Goal: Task Accomplishment & Management: Manage account settings

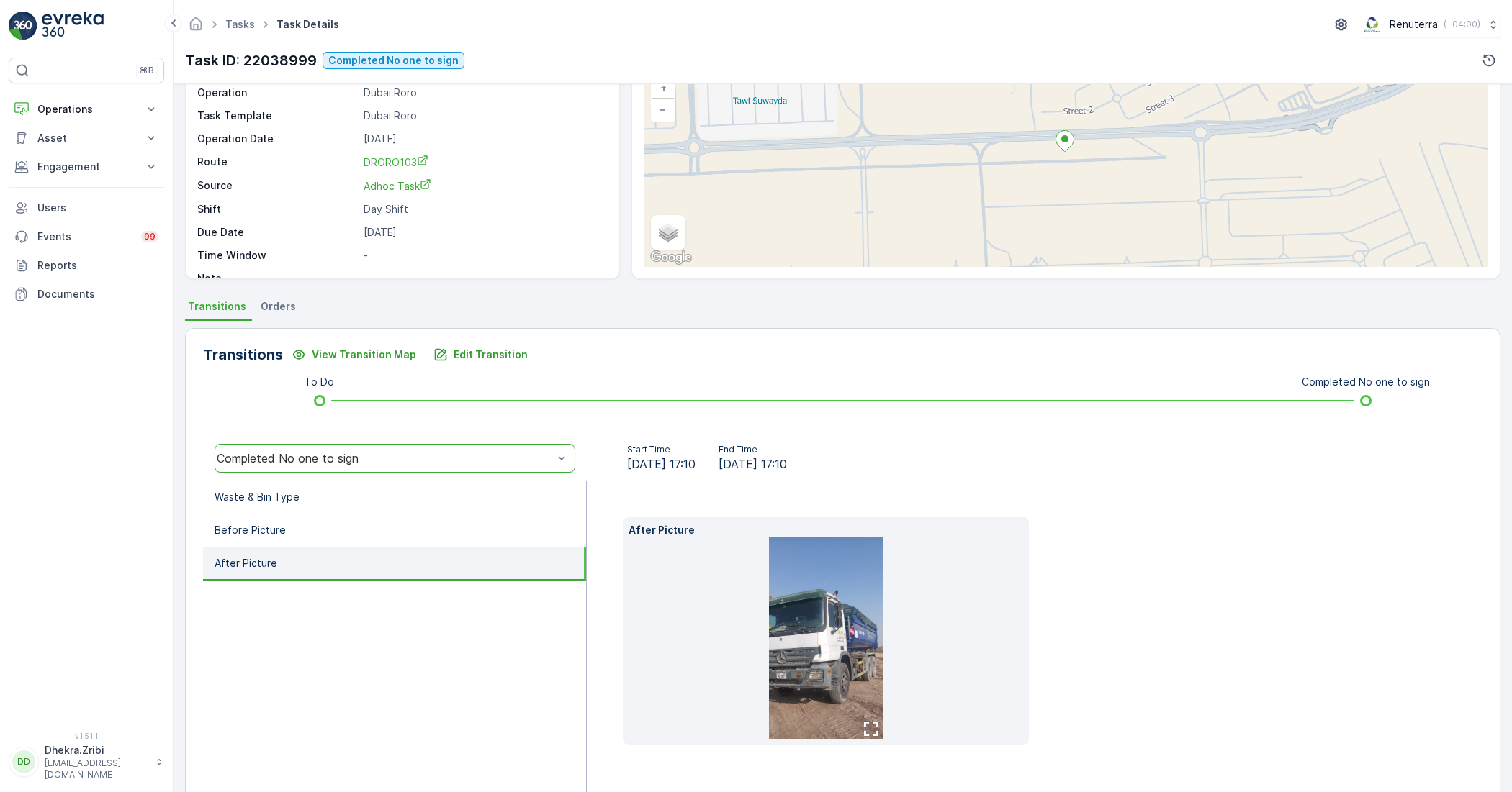
scroll to position [137, 0]
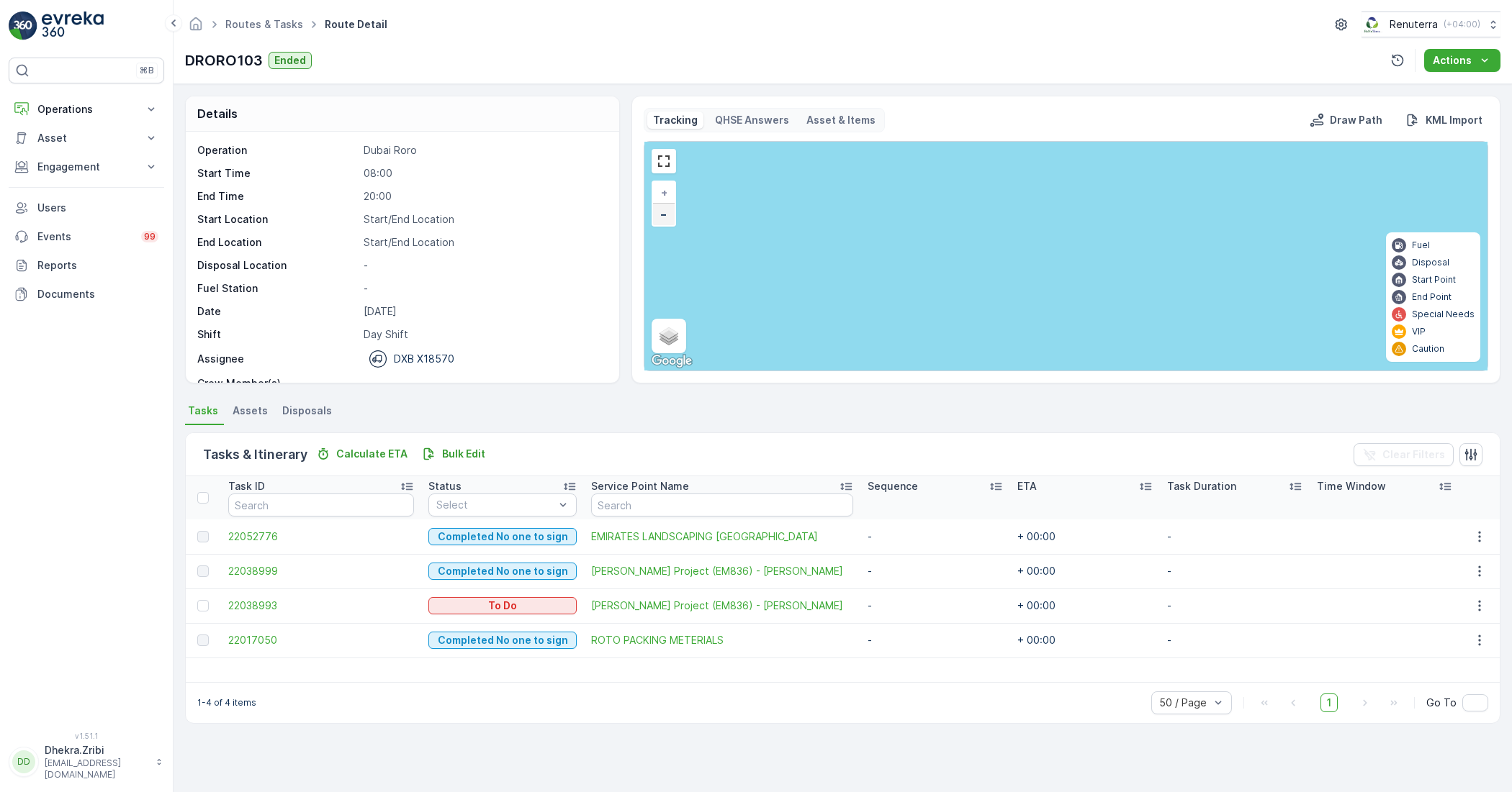
click at [659, 216] on link "−" at bounding box center [663, 215] width 21 height 21
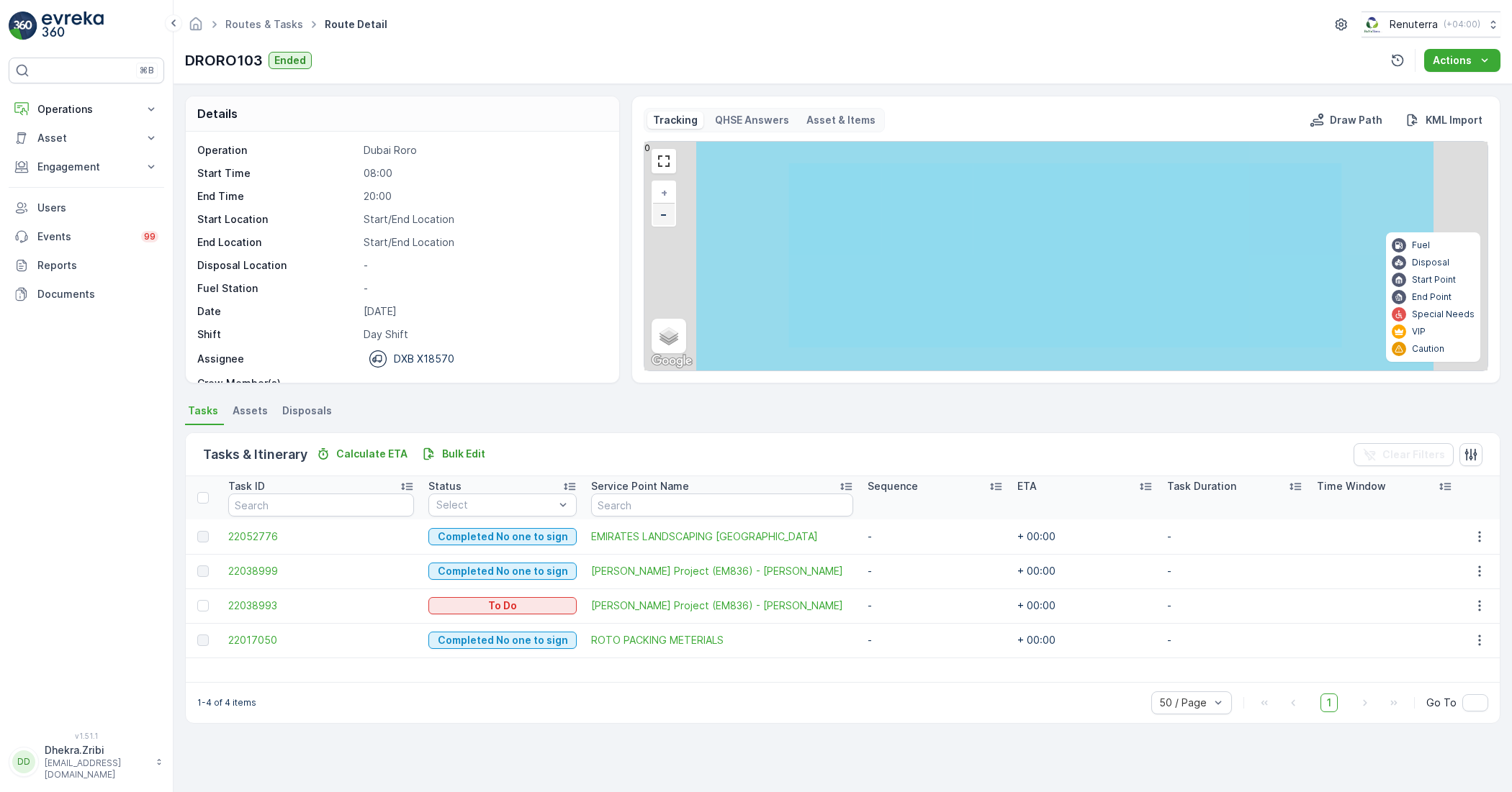
click at [659, 216] on link "−" at bounding box center [663, 215] width 21 height 21
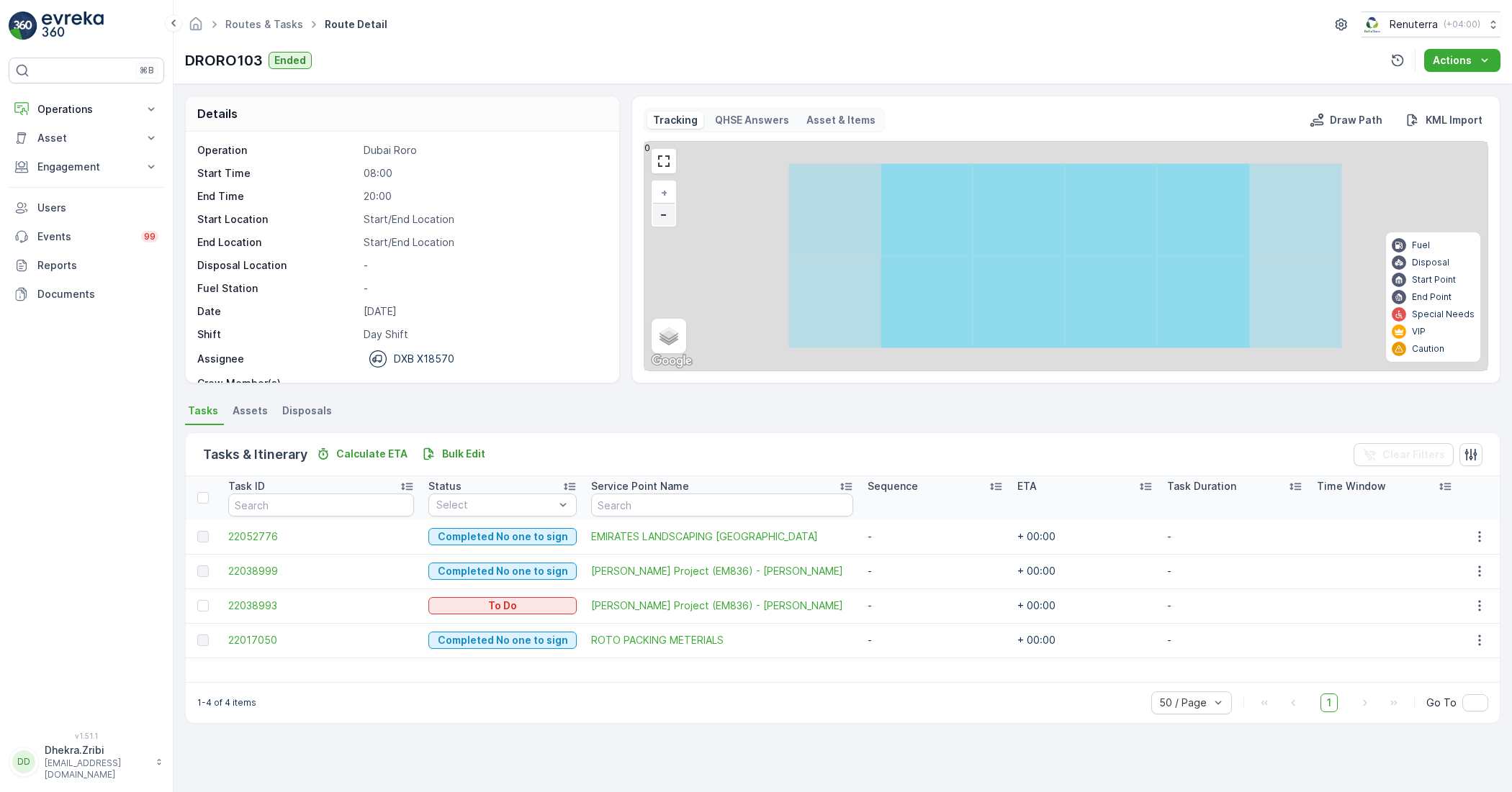
click at [659, 216] on link "−" at bounding box center [663, 215] width 21 height 21
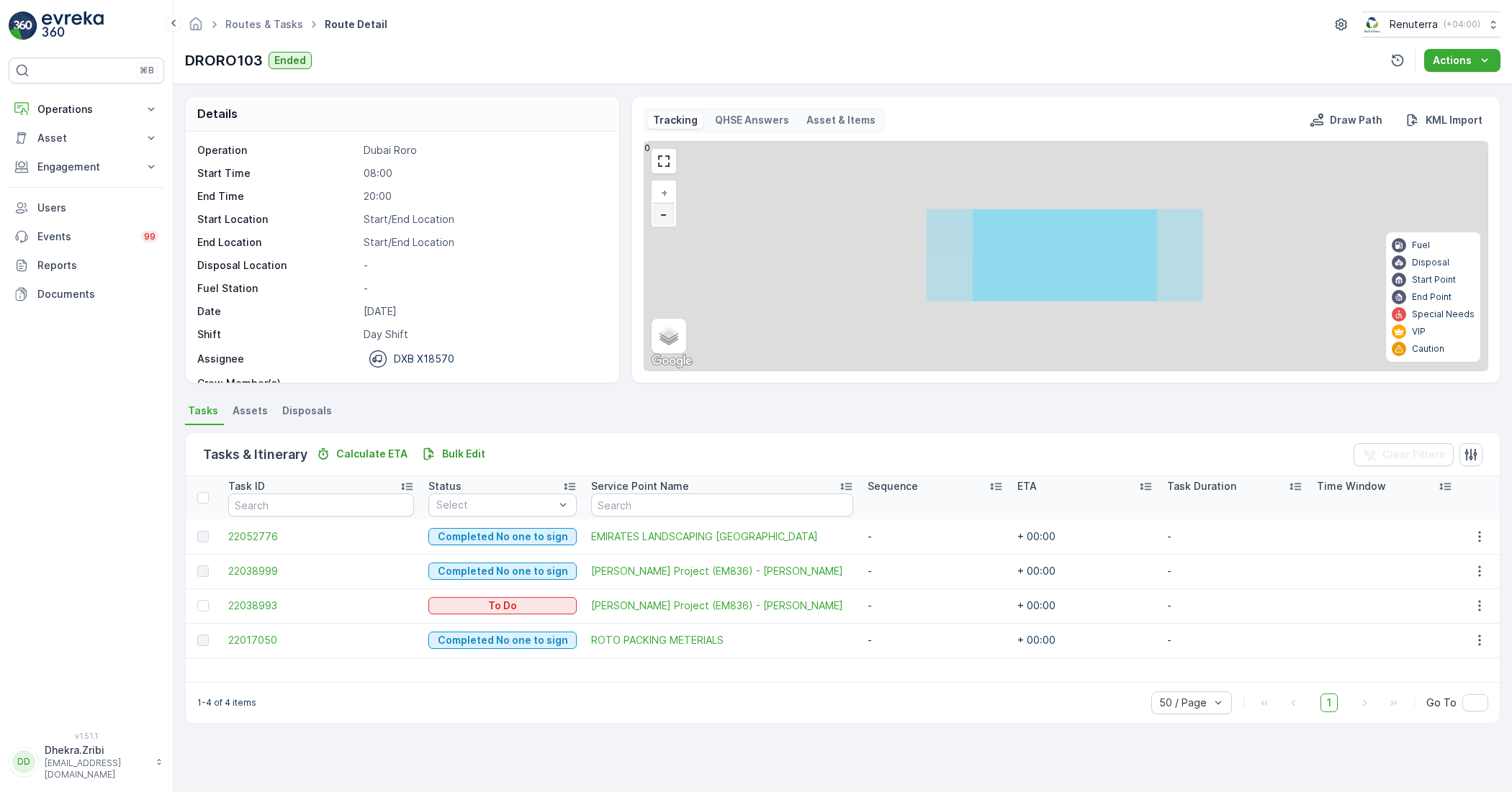
click at [659, 216] on link "−" at bounding box center [663, 215] width 21 height 21
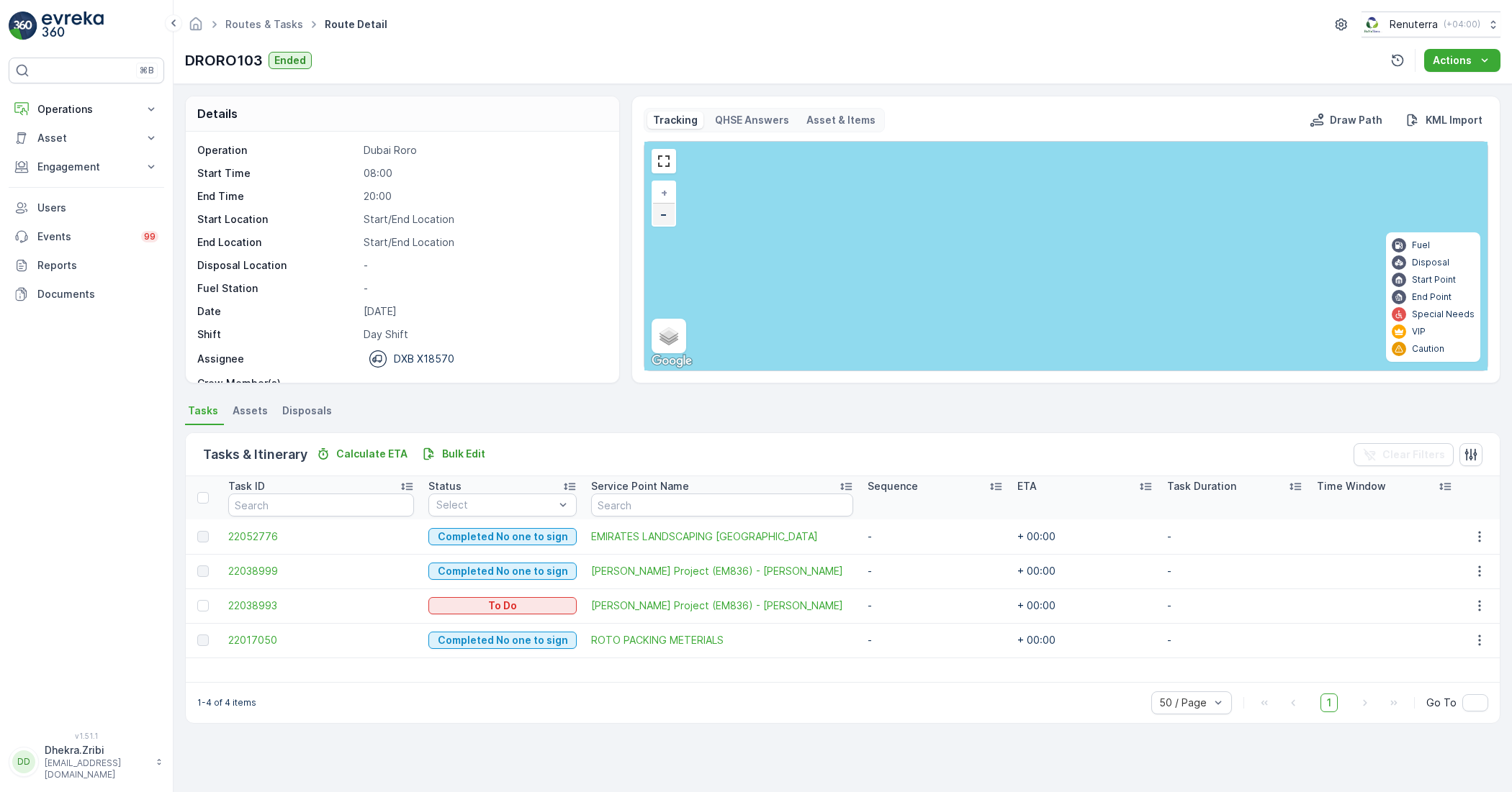
click at [659, 221] on link "−" at bounding box center [663, 215] width 21 height 21
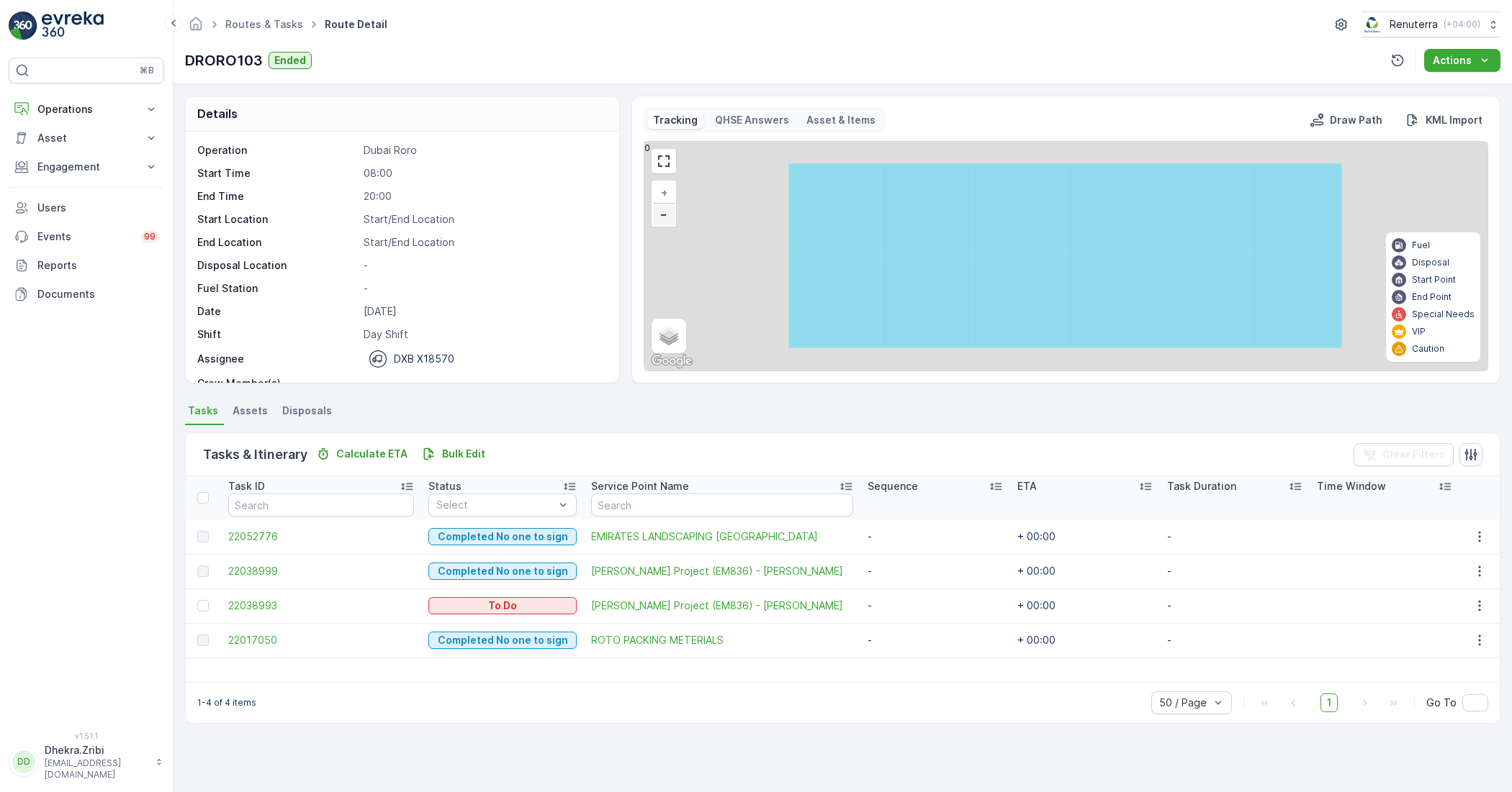
click at [659, 221] on link "−" at bounding box center [663, 215] width 21 height 21
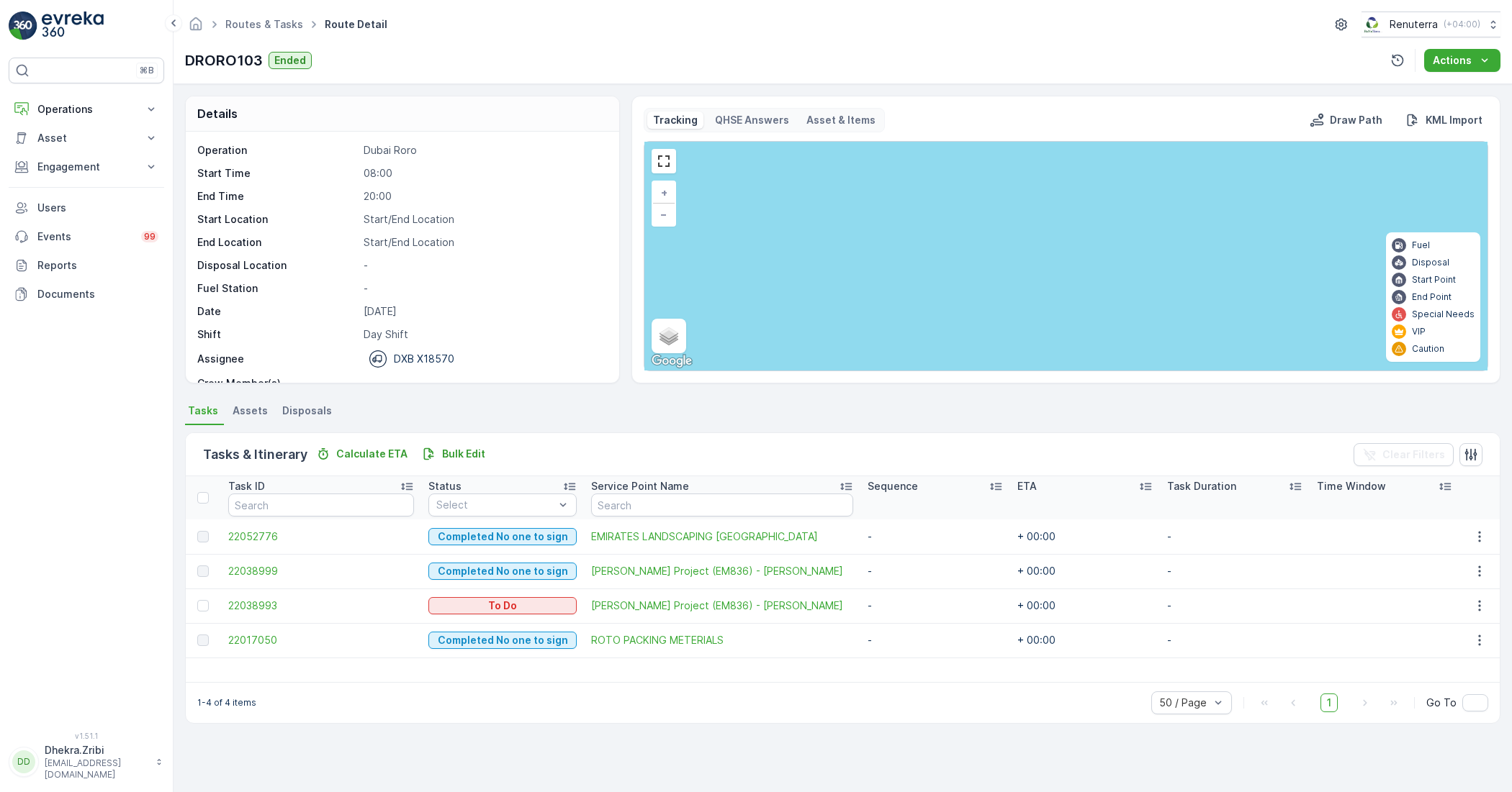
click at [673, 173] on div at bounding box center [664, 161] width 25 height 25
click at [663, 164] on link at bounding box center [663, 161] width 21 height 21
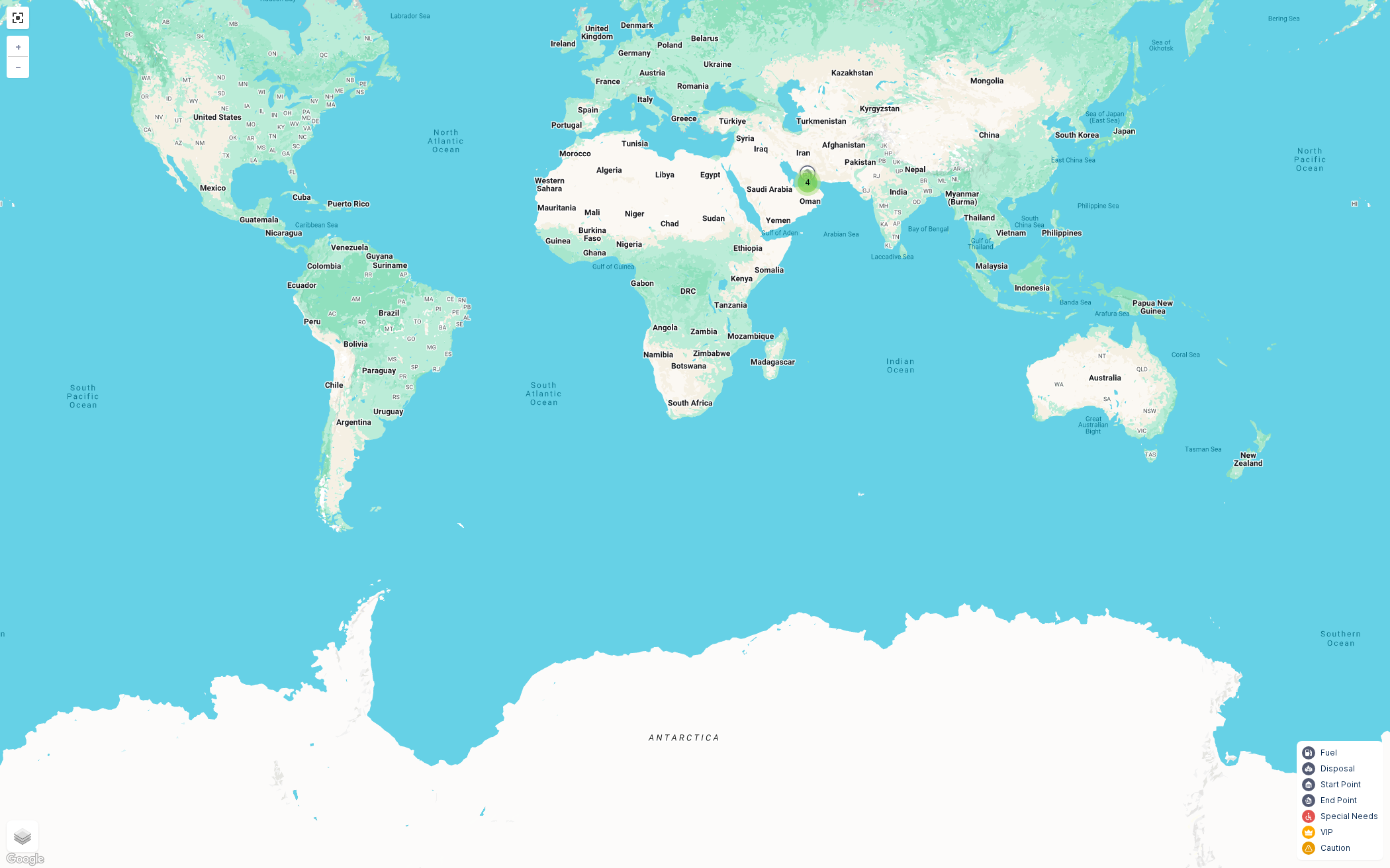
click at [800, 183] on div "4" at bounding box center [807, 182] width 20 height 20
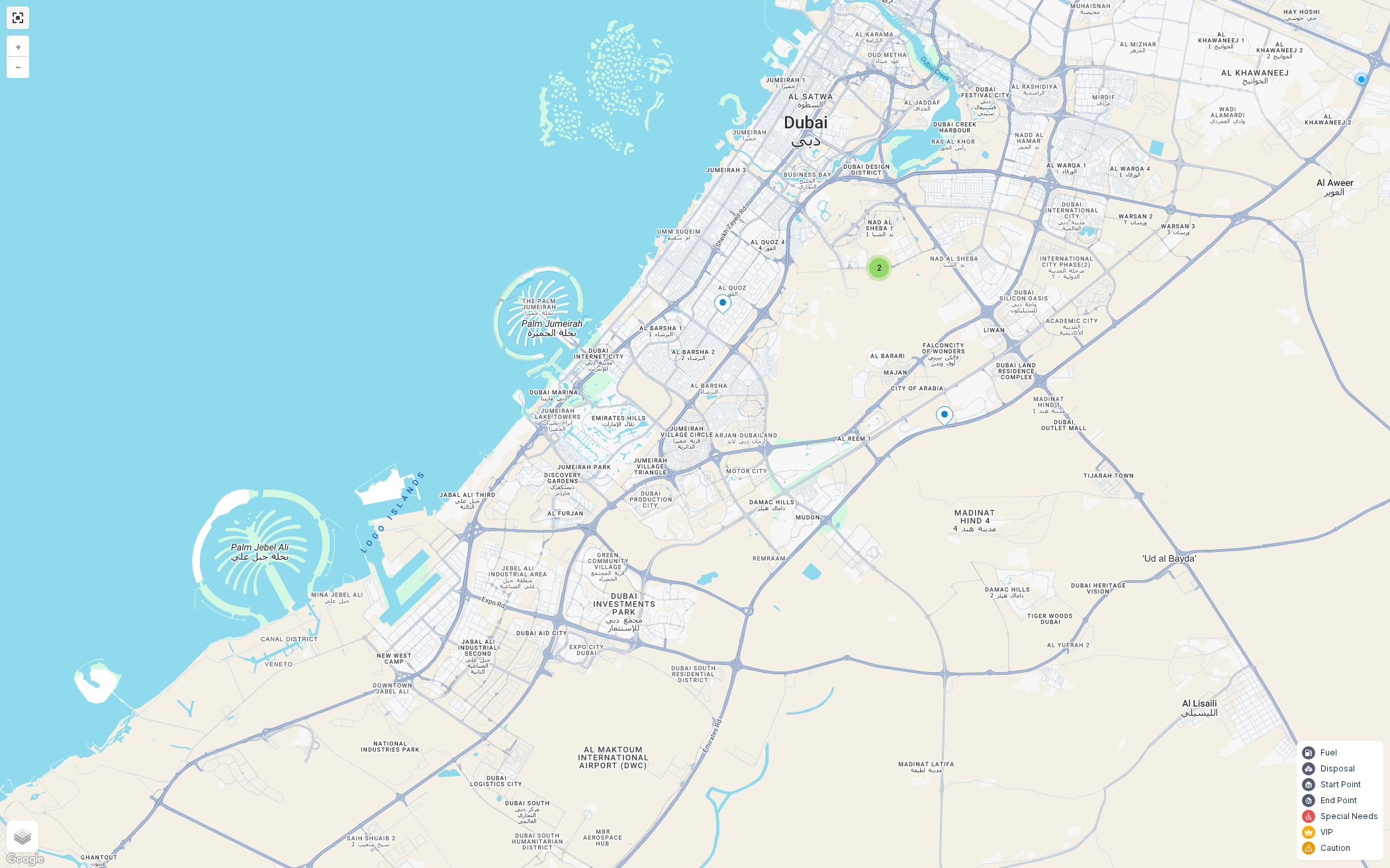
click at [18, 18] on link at bounding box center [17, 17] width 20 height 20
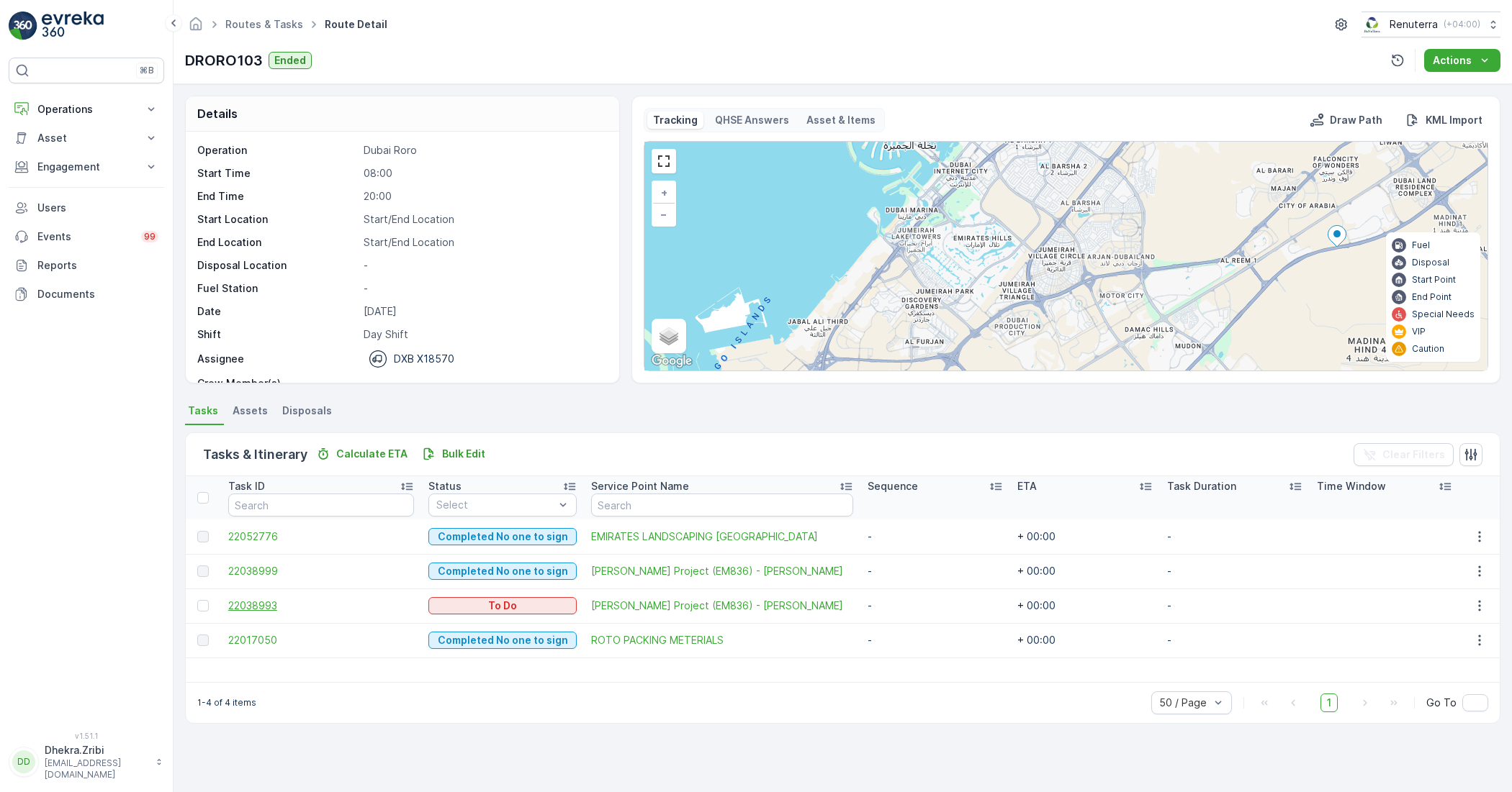
click at [268, 613] on span "22038993" at bounding box center [321, 605] width 187 height 14
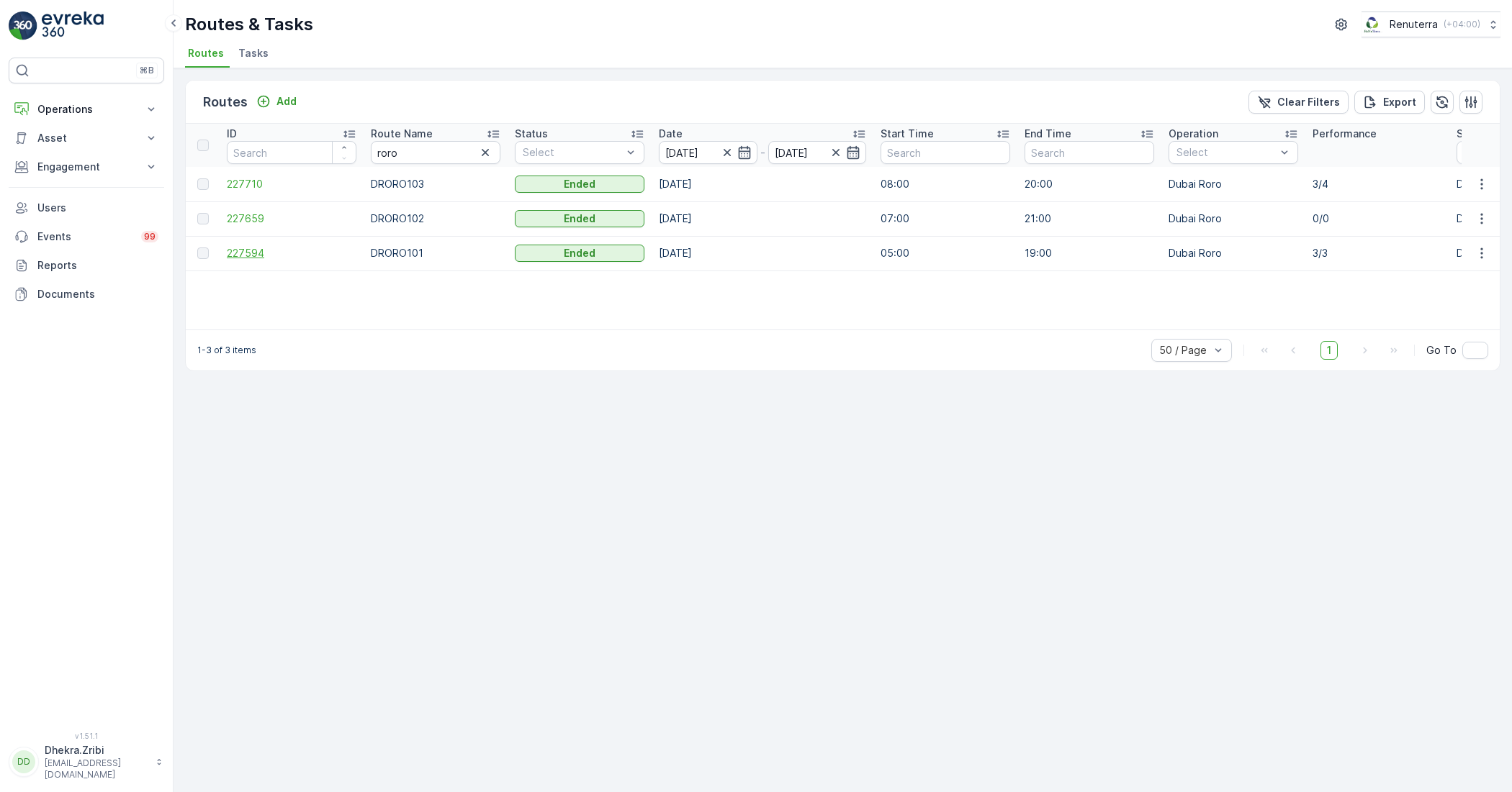
click at [257, 259] on span "227594" at bounding box center [291, 253] width 130 height 14
click at [725, 153] on icon "button" at bounding box center [726, 152] width 14 height 14
click at [738, 152] on icon "button" at bounding box center [744, 152] width 14 height 14
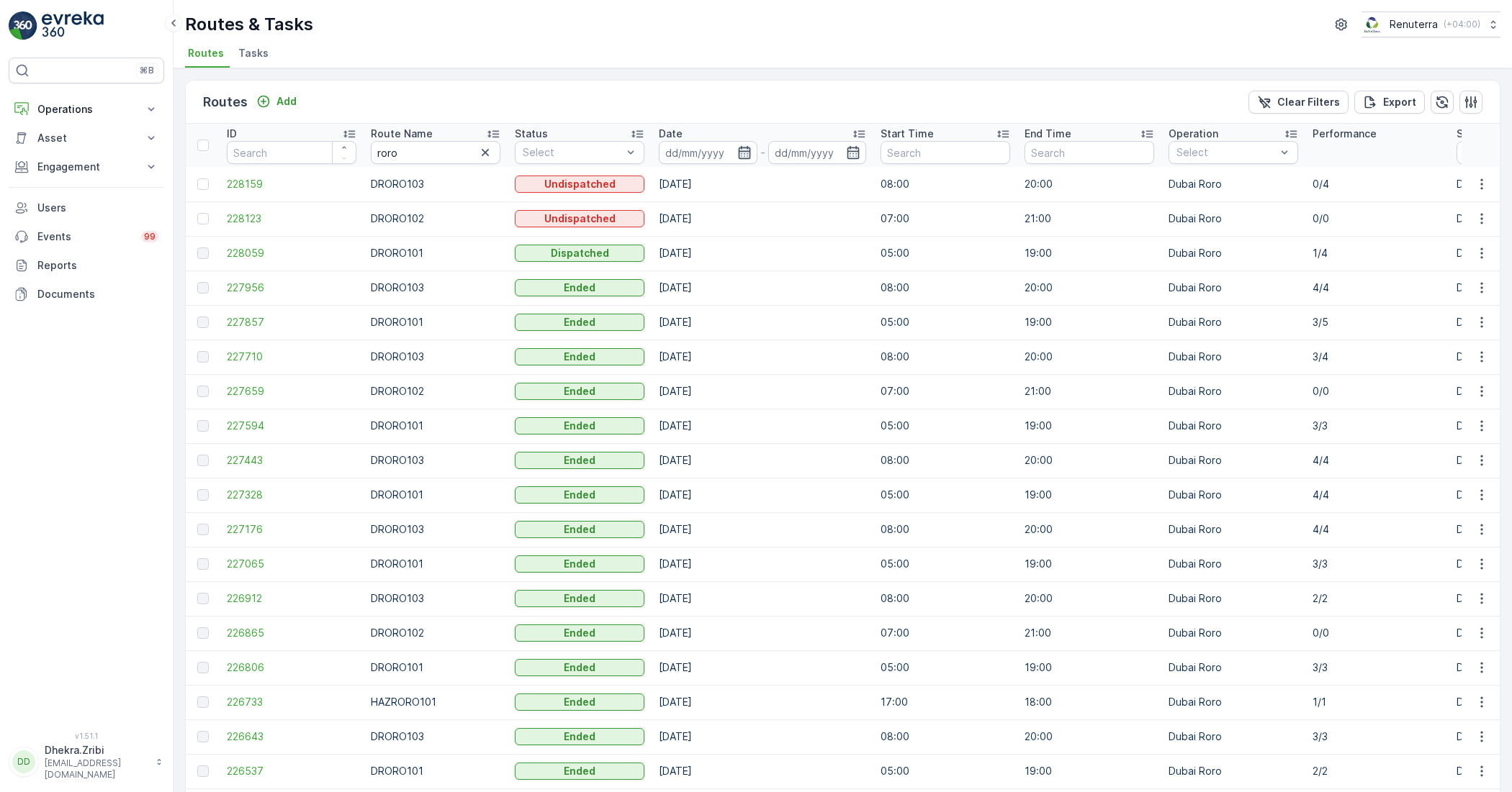
click at [749, 145] on icon "button" at bounding box center [744, 152] width 14 height 14
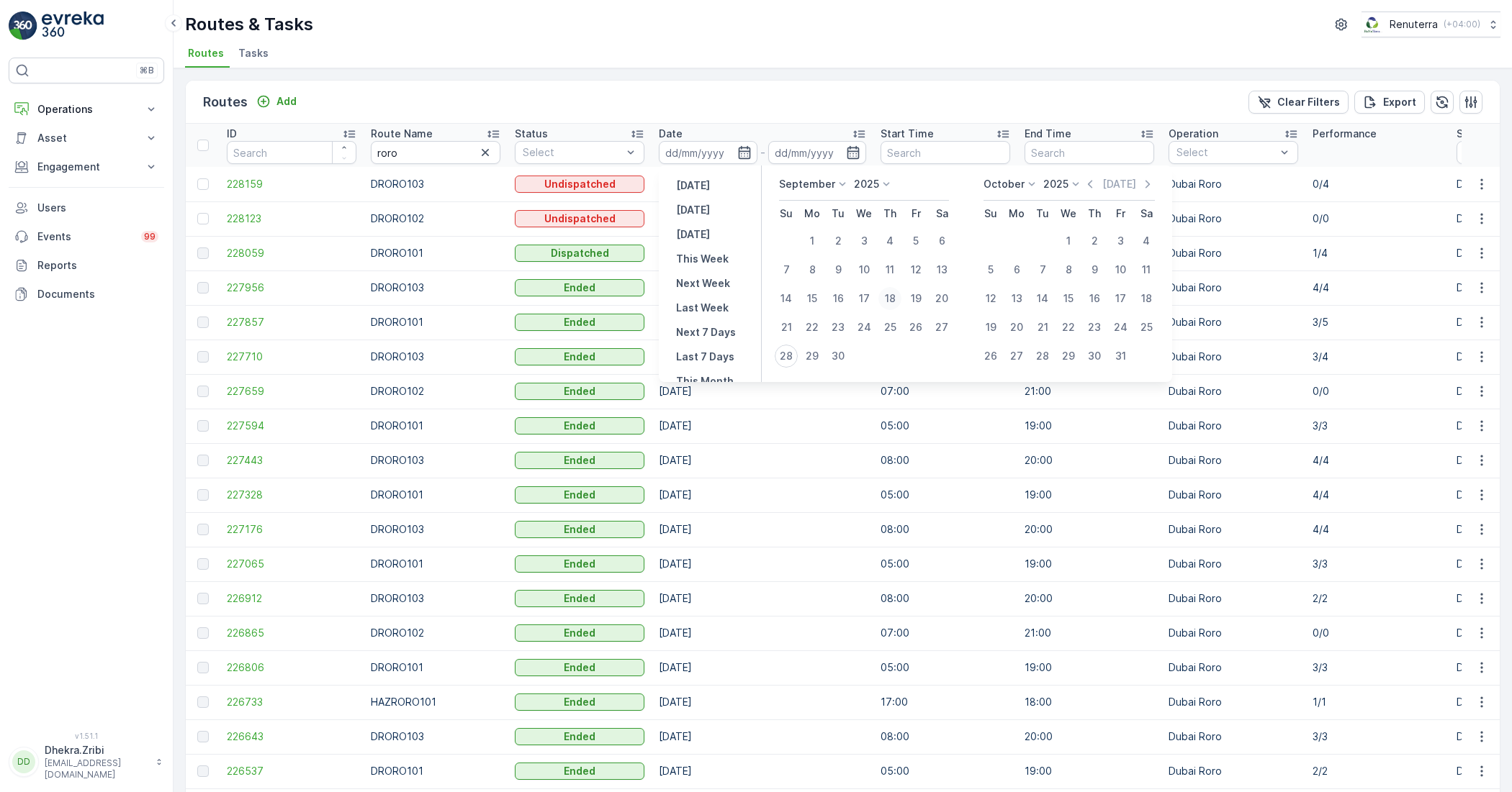
click at [887, 292] on div "18" at bounding box center [890, 299] width 23 height 23
type input "18.09.2025"
drag, startPoint x: 796, startPoint y: 358, endPoint x: 788, endPoint y: 355, distance: 8.5
click at [792, 357] on div "28" at bounding box center [787, 356] width 23 height 23
type input "[DATE]"
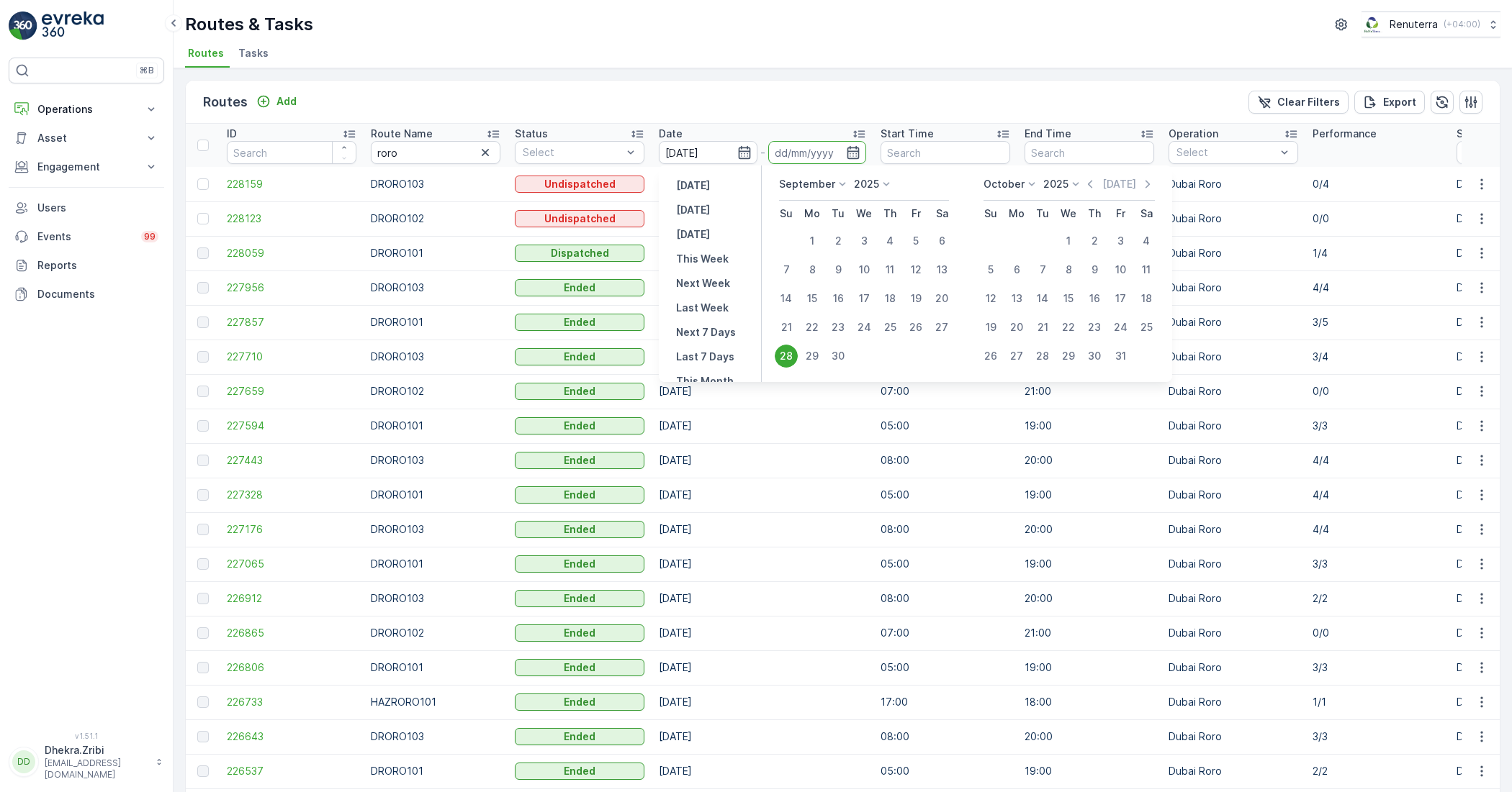
click at [788, 355] on div "28" at bounding box center [787, 356] width 23 height 23
type input "[DATE]"
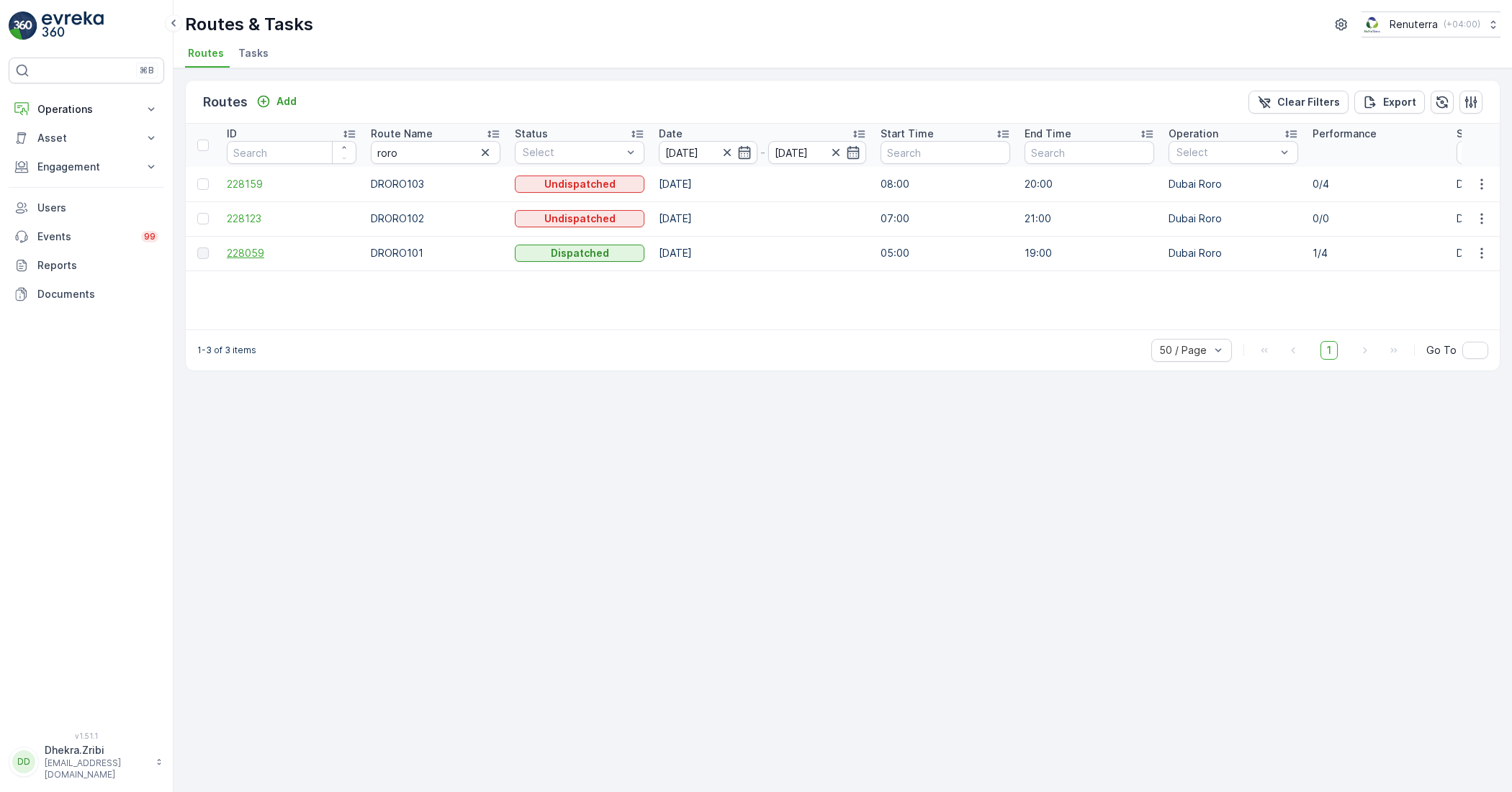
click at [241, 255] on span "228059" at bounding box center [291, 253] width 130 height 14
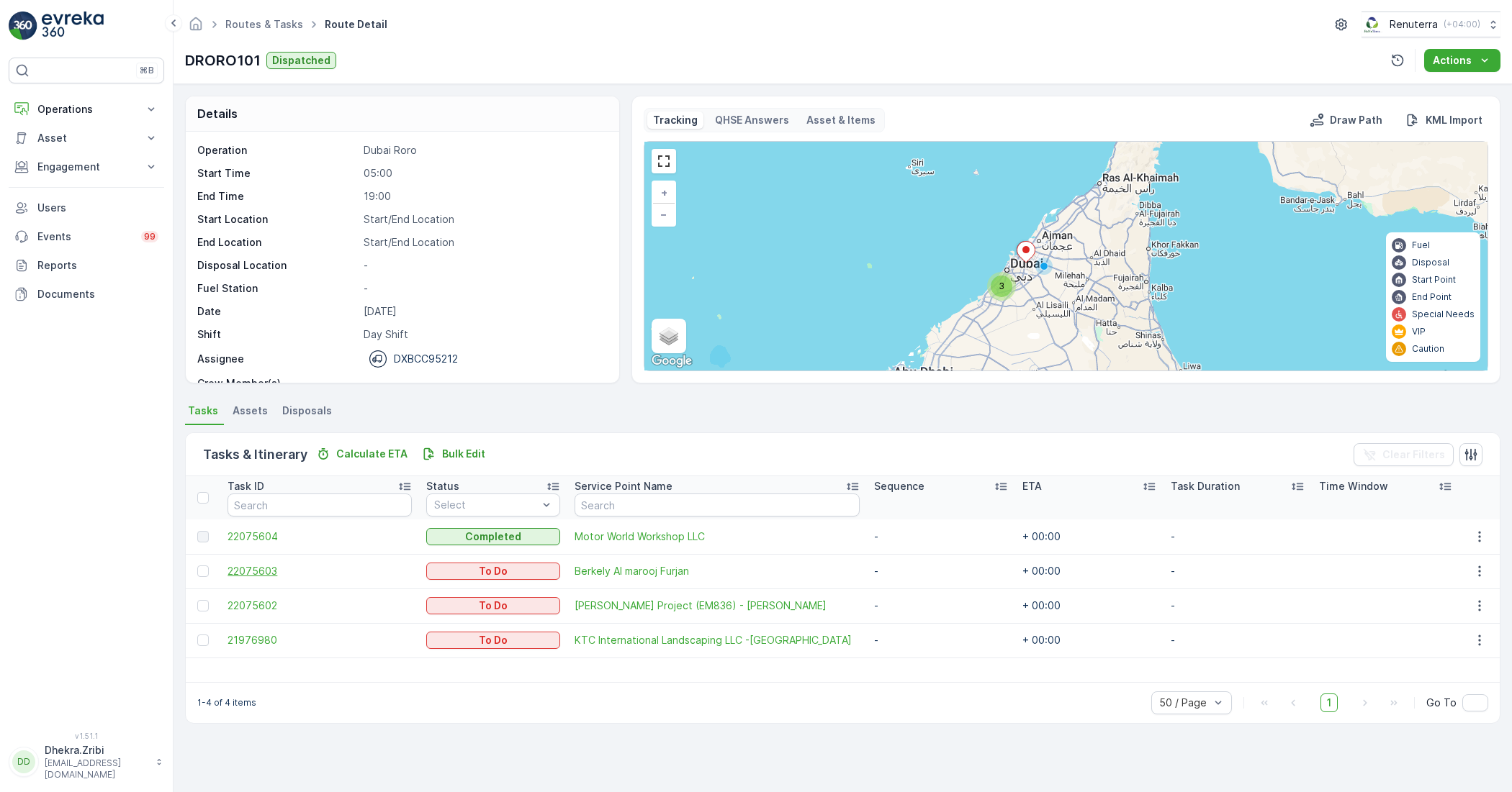
click at [255, 570] on span "22075603" at bounding box center [319, 571] width 184 height 14
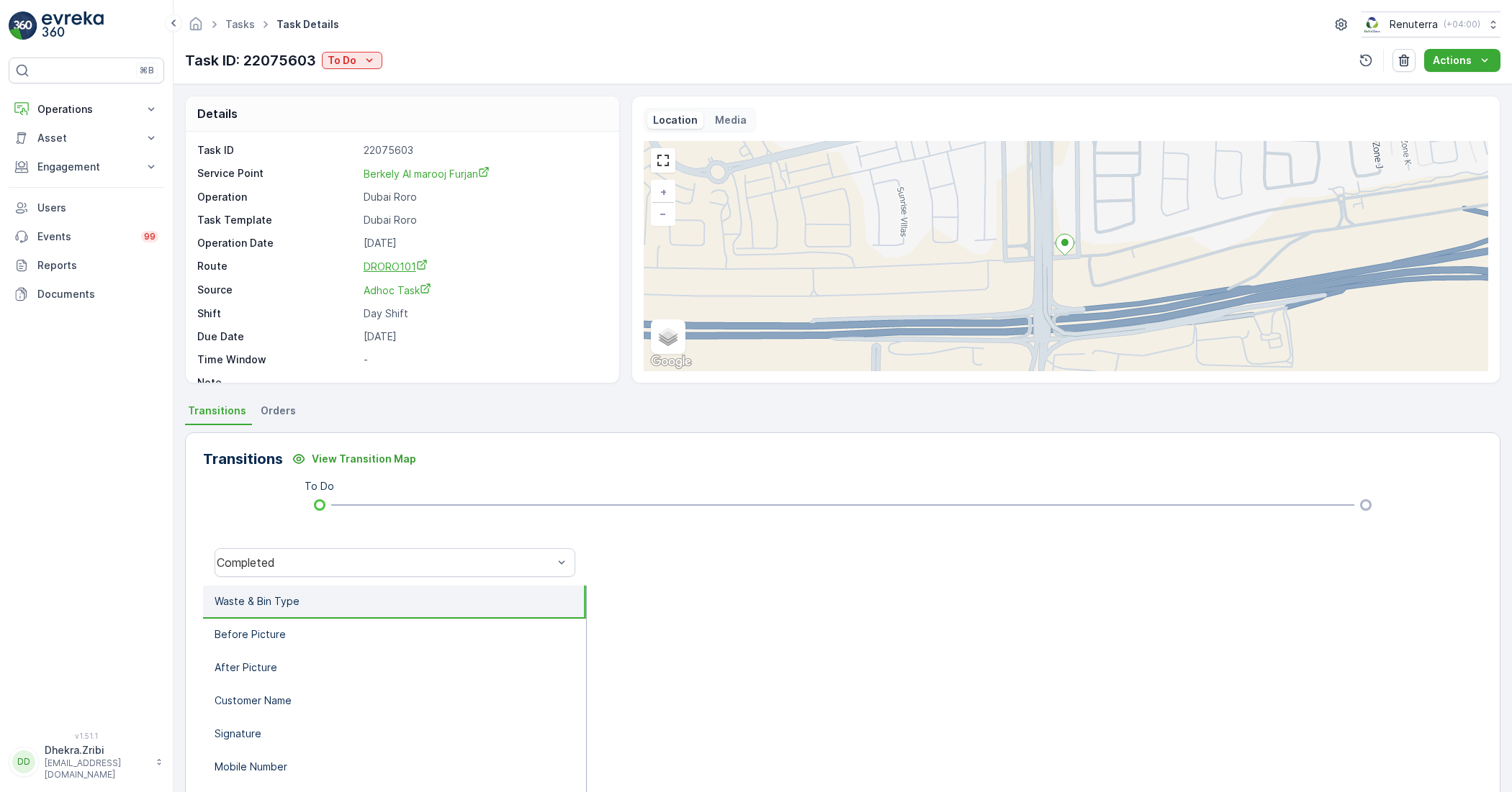
click at [400, 263] on span "DRORO101" at bounding box center [396, 266] width 64 height 12
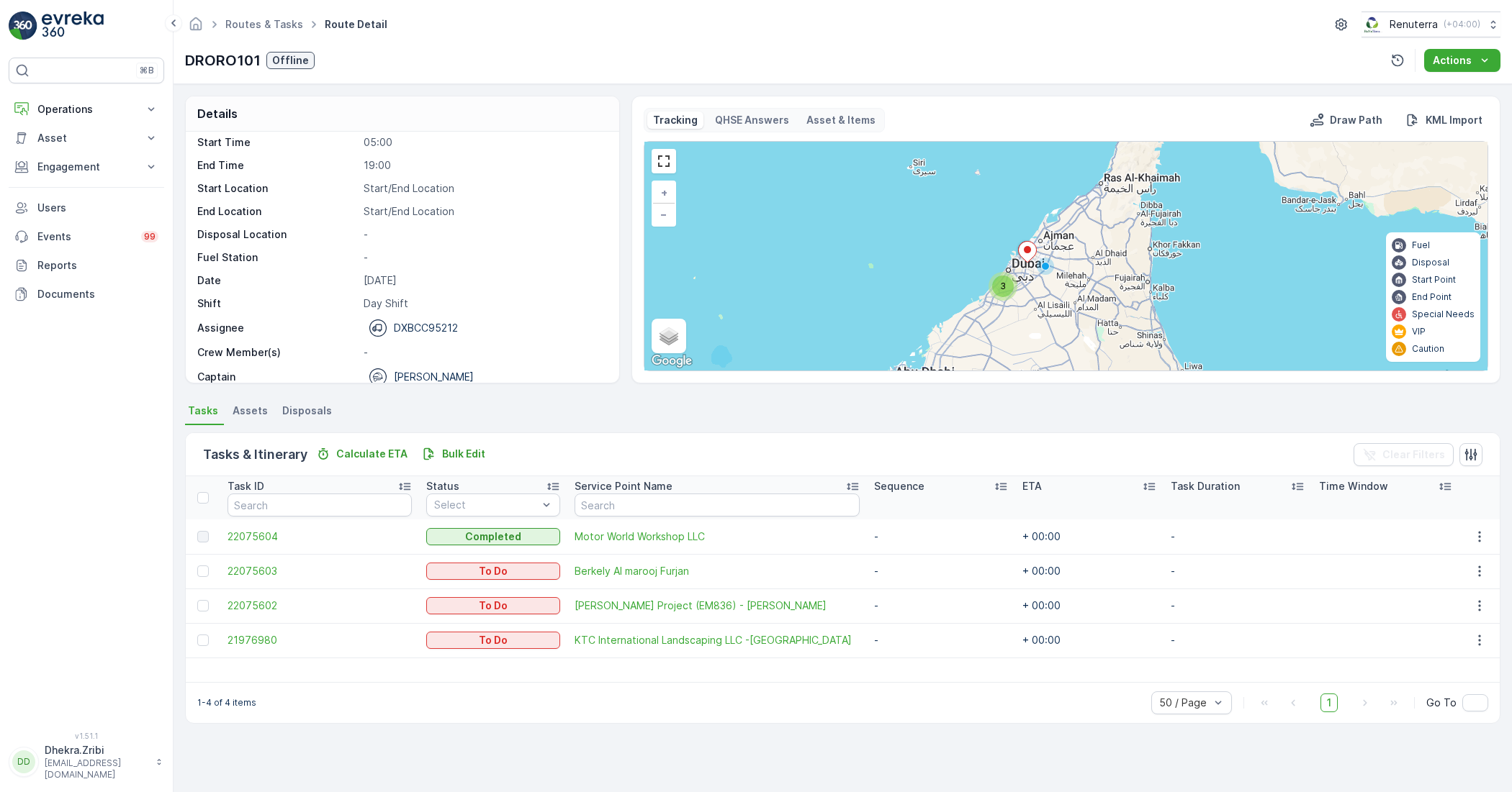
scroll to position [45, 0]
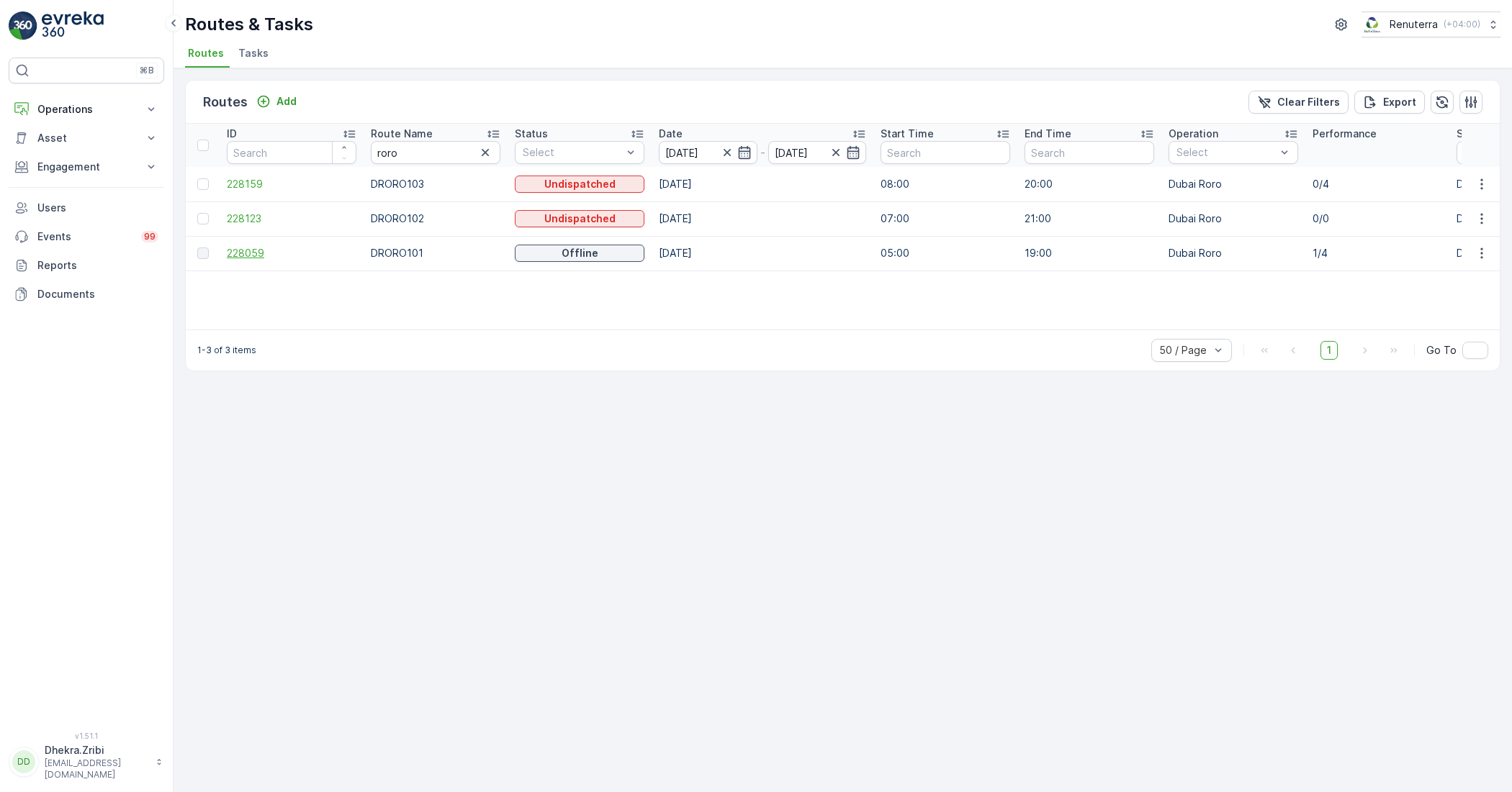
click at [255, 255] on span "228059" at bounding box center [291, 253] width 130 height 14
click at [238, 220] on span "228123" at bounding box center [291, 218] width 130 height 14
click at [245, 185] on span "228159" at bounding box center [291, 183] width 130 height 14
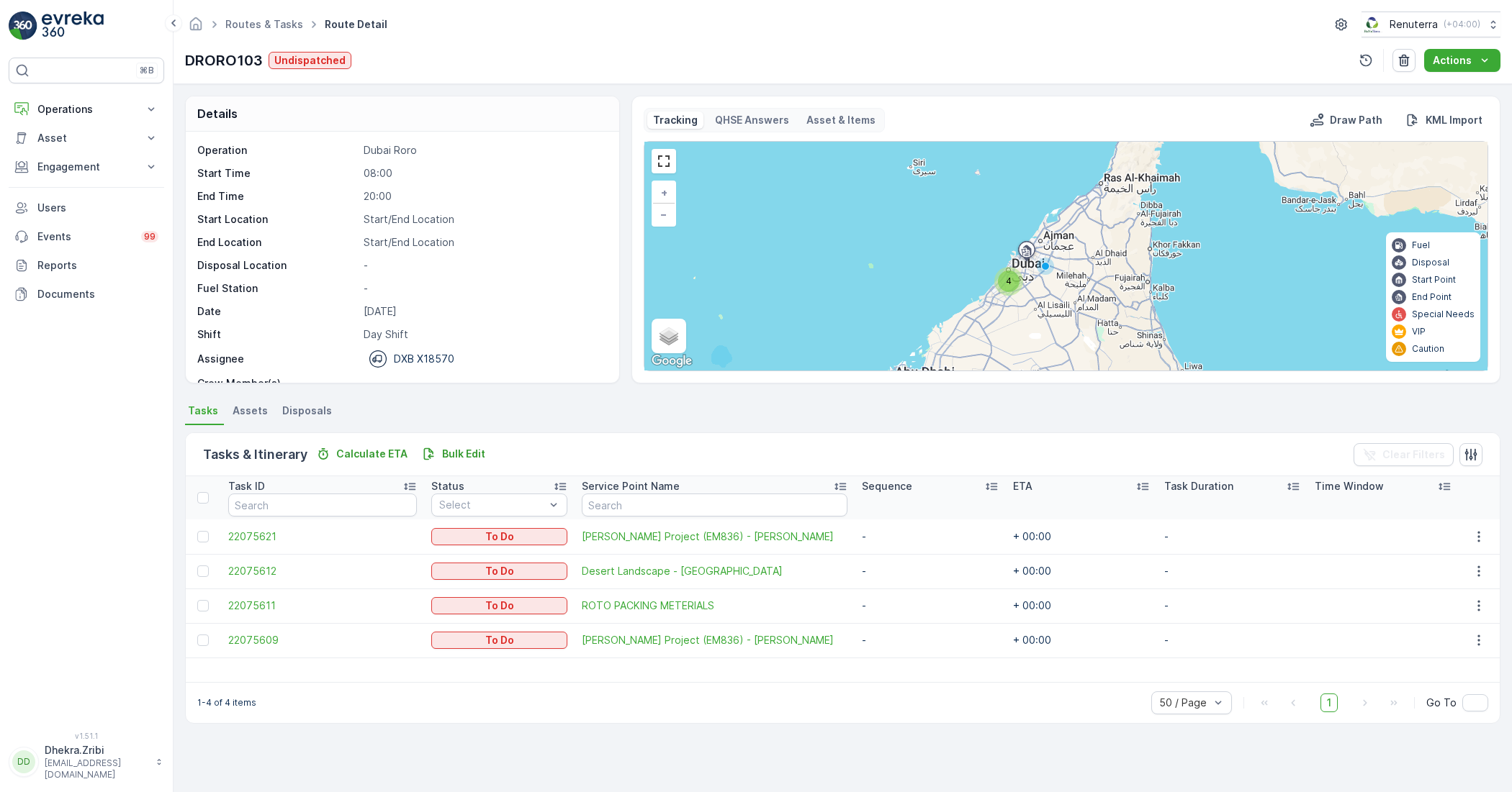
scroll to position [45, 0]
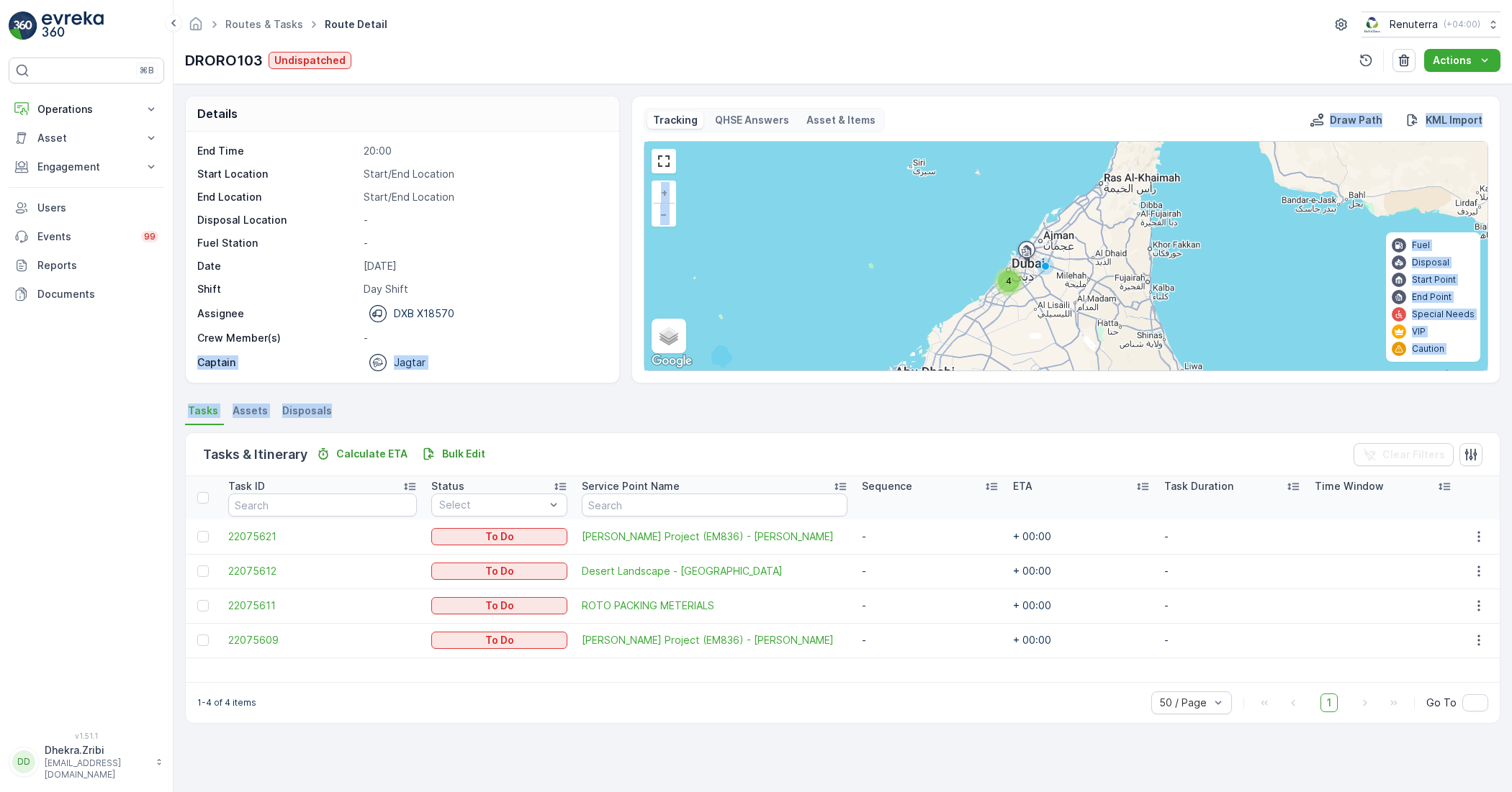
drag, startPoint x: 387, startPoint y: 404, endPoint x: 426, endPoint y: 335, distance: 79.3
click at [426, 334] on div "Details Operation Dubai Roro Start Time 08:00 End Time 20:00 Start Location Sta…" at bounding box center [843, 438] width 1338 height 708
click at [508, 404] on ul "Tasks Assets Disposals" at bounding box center [843, 413] width 1315 height 25
click at [639, 78] on div "Routes & Tasks Route Detail Renuterra ( +04:00 ) DRORO103 Undispatched Actions" at bounding box center [843, 42] width 1338 height 84
click at [1006, 282] on span "4" at bounding box center [1008, 281] width 6 height 11
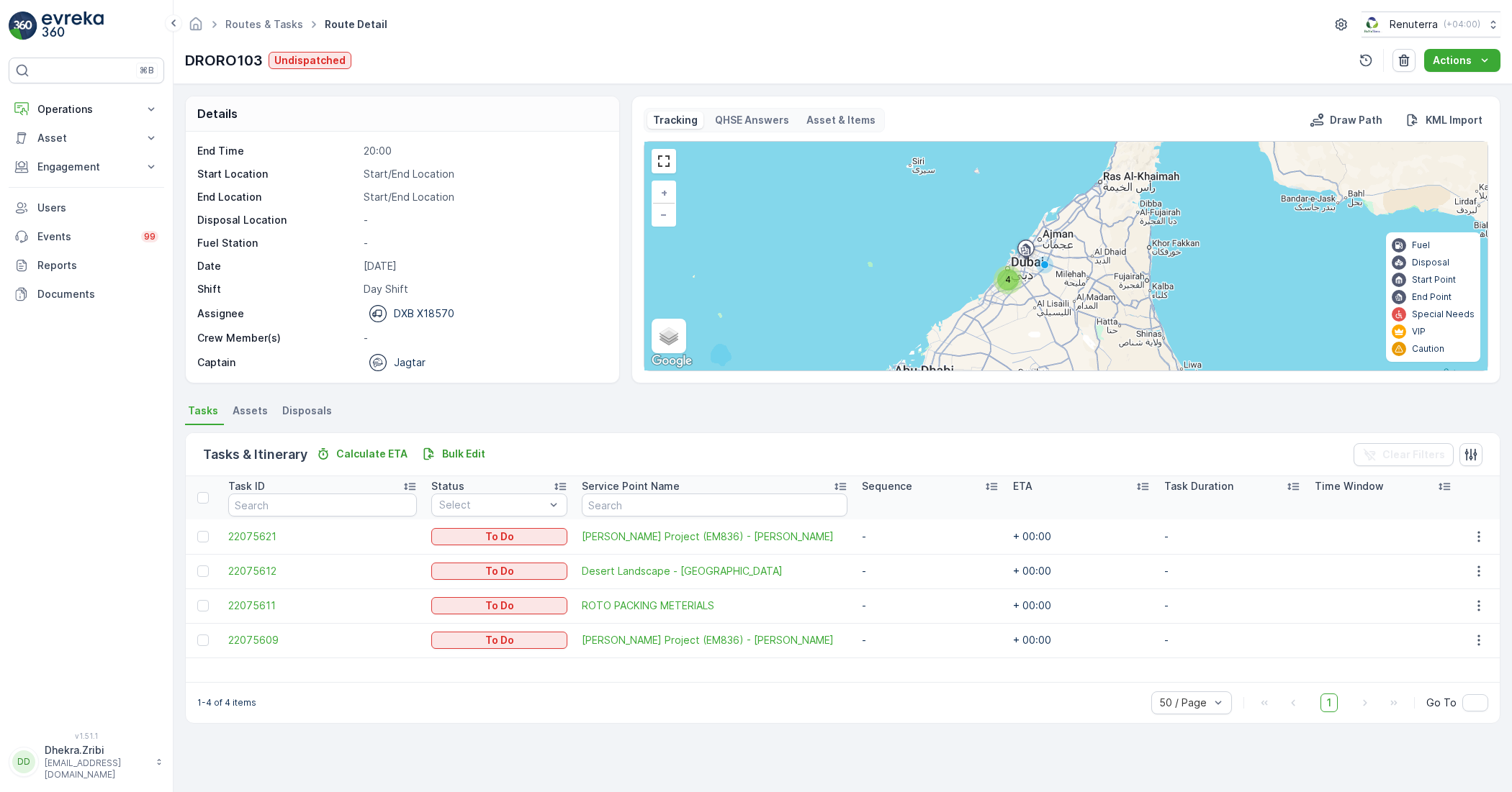
click at [669, 175] on div "4 + − Satellite Roadmap Terrain Hybrid Leaflet Keyboard shortcuts Map Data Map …" at bounding box center [1066, 256] width 843 height 229
click at [667, 167] on link at bounding box center [663, 161] width 21 height 21
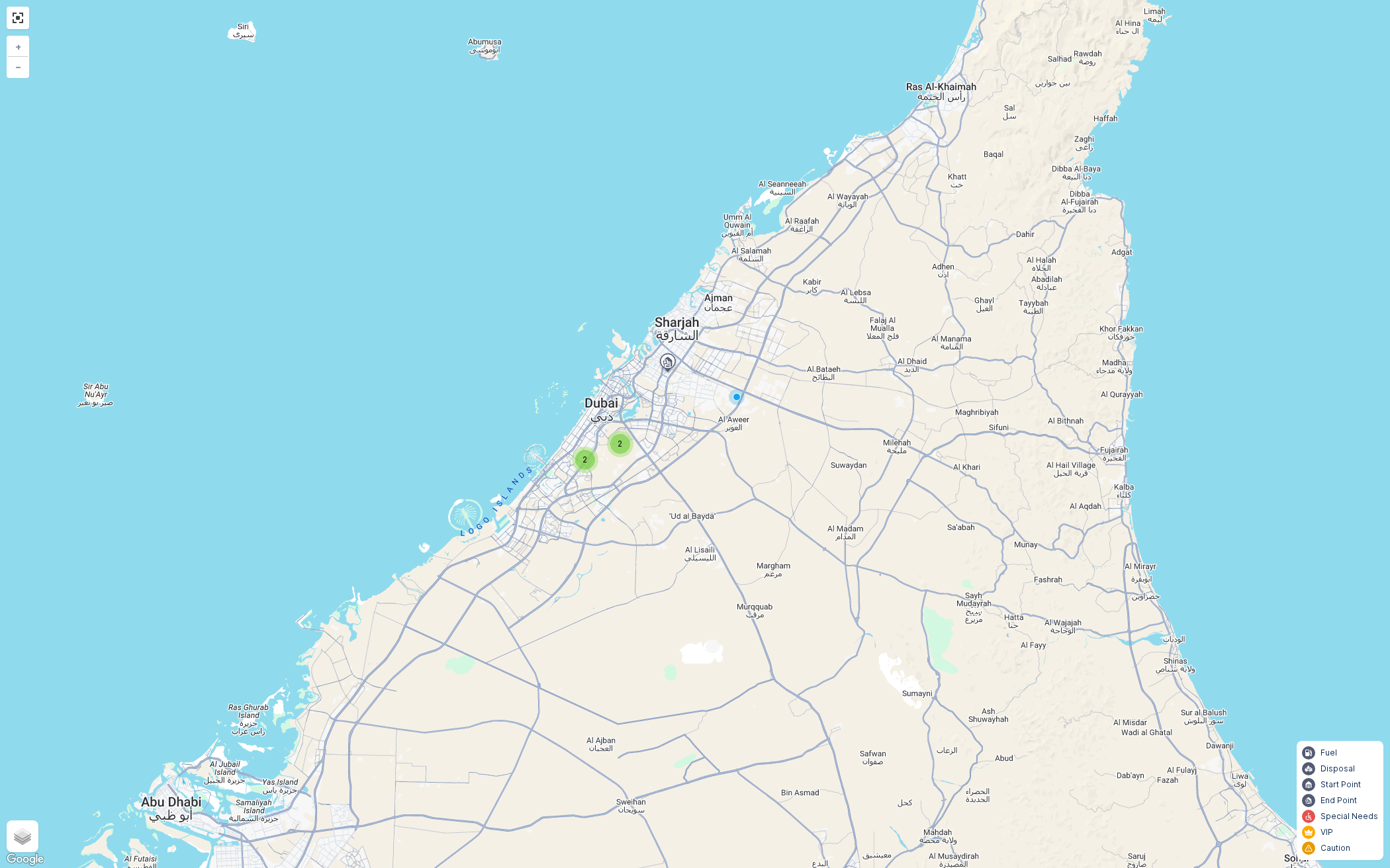
click at [618, 445] on span "2" at bounding box center [621, 443] width 5 height 10
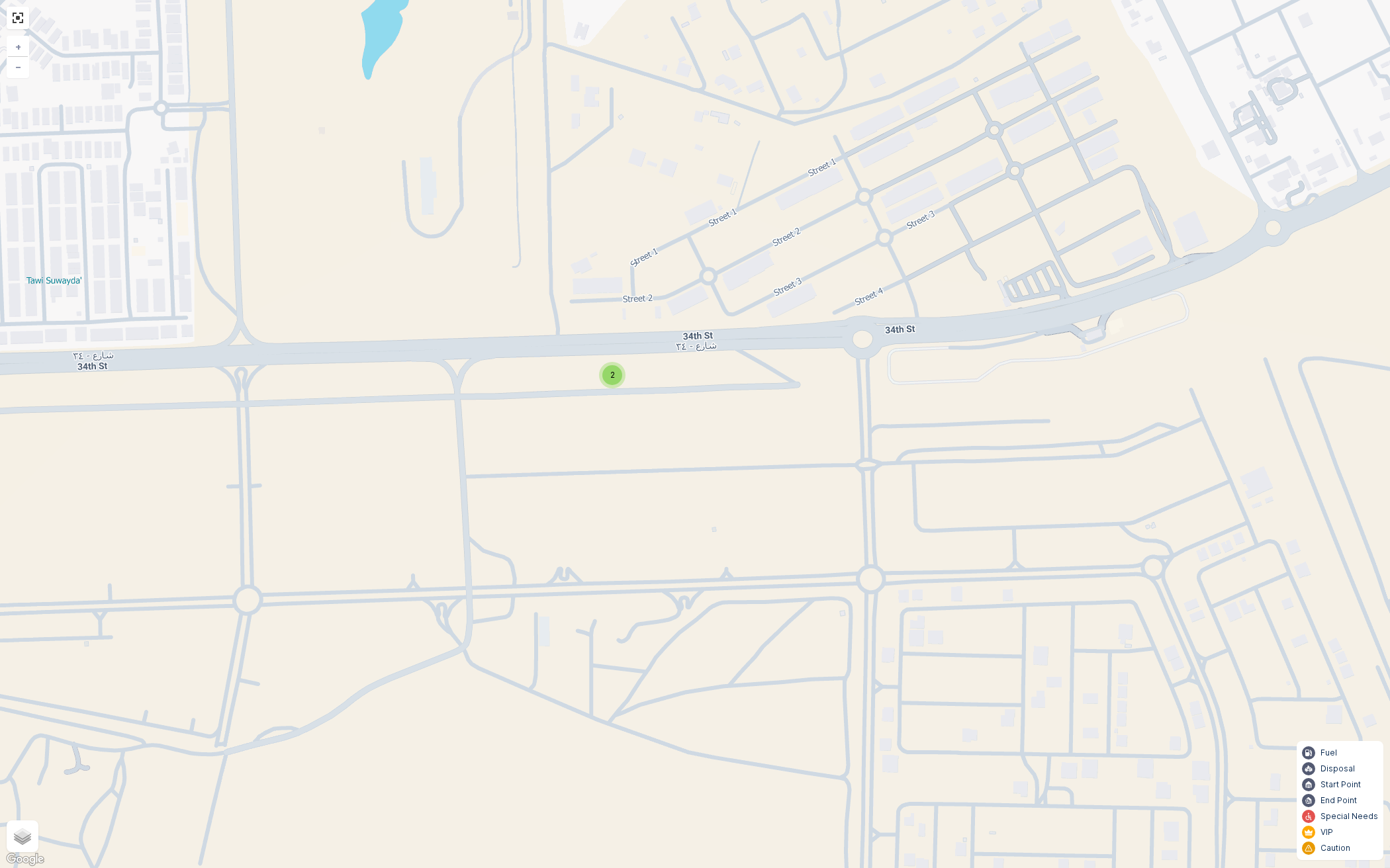
click at [619, 387] on div "2 + − Satellite Roadmap Terrain Hybrid Leaflet Keyboard shortcuts Map Data Map …" at bounding box center [695, 434] width 1390 height 868
click at [618, 383] on div "2" at bounding box center [612, 375] width 20 height 20
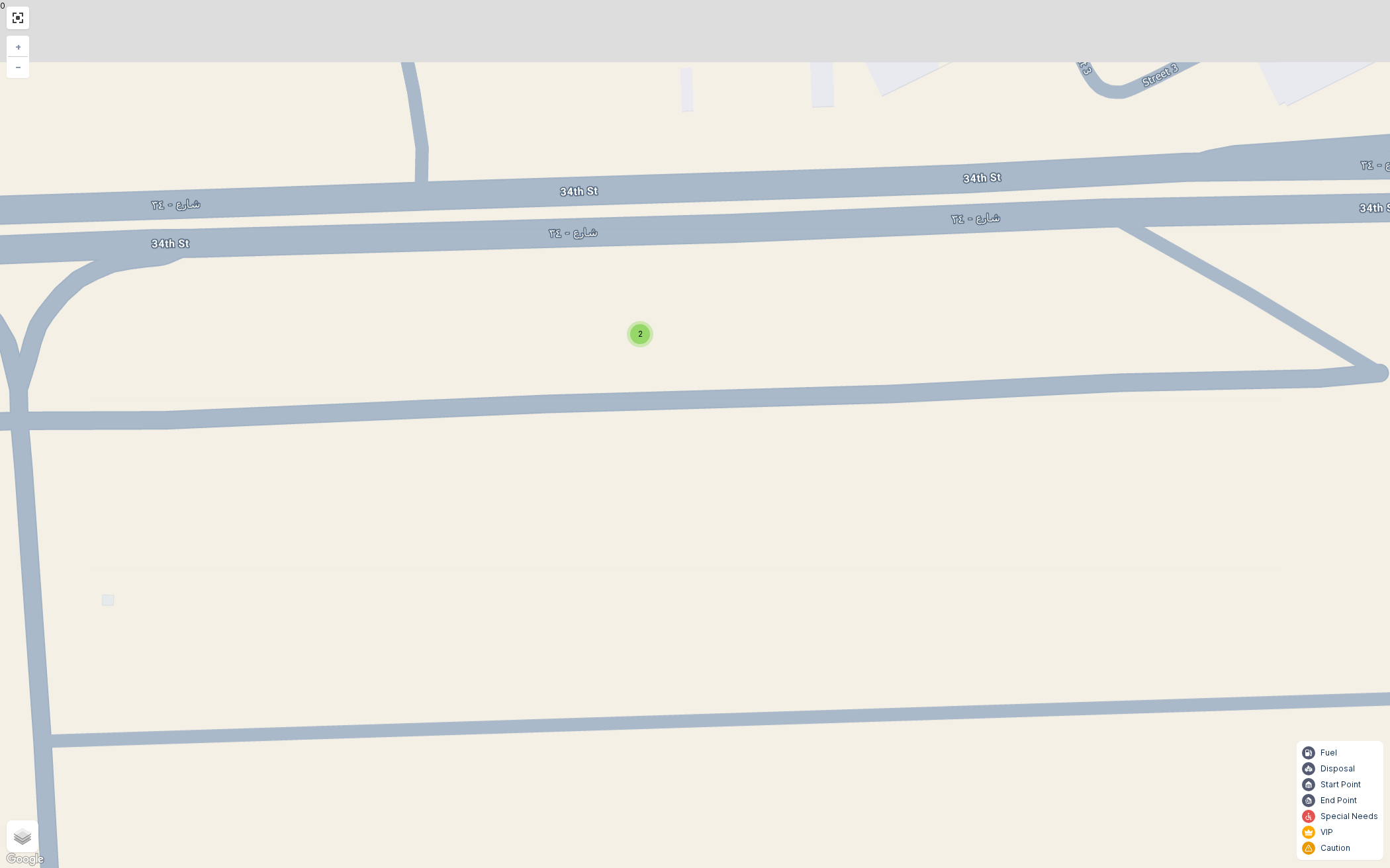
drag, startPoint x: 626, startPoint y: 283, endPoint x: 640, endPoint y: 412, distance: 129.8
click at [647, 470] on div "2 + − Satellite Roadmap Terrain Hybrid Leaflet Keyboard shortcuts Map Data Map …" at bounding box center [695, 434] width 1390 height 868
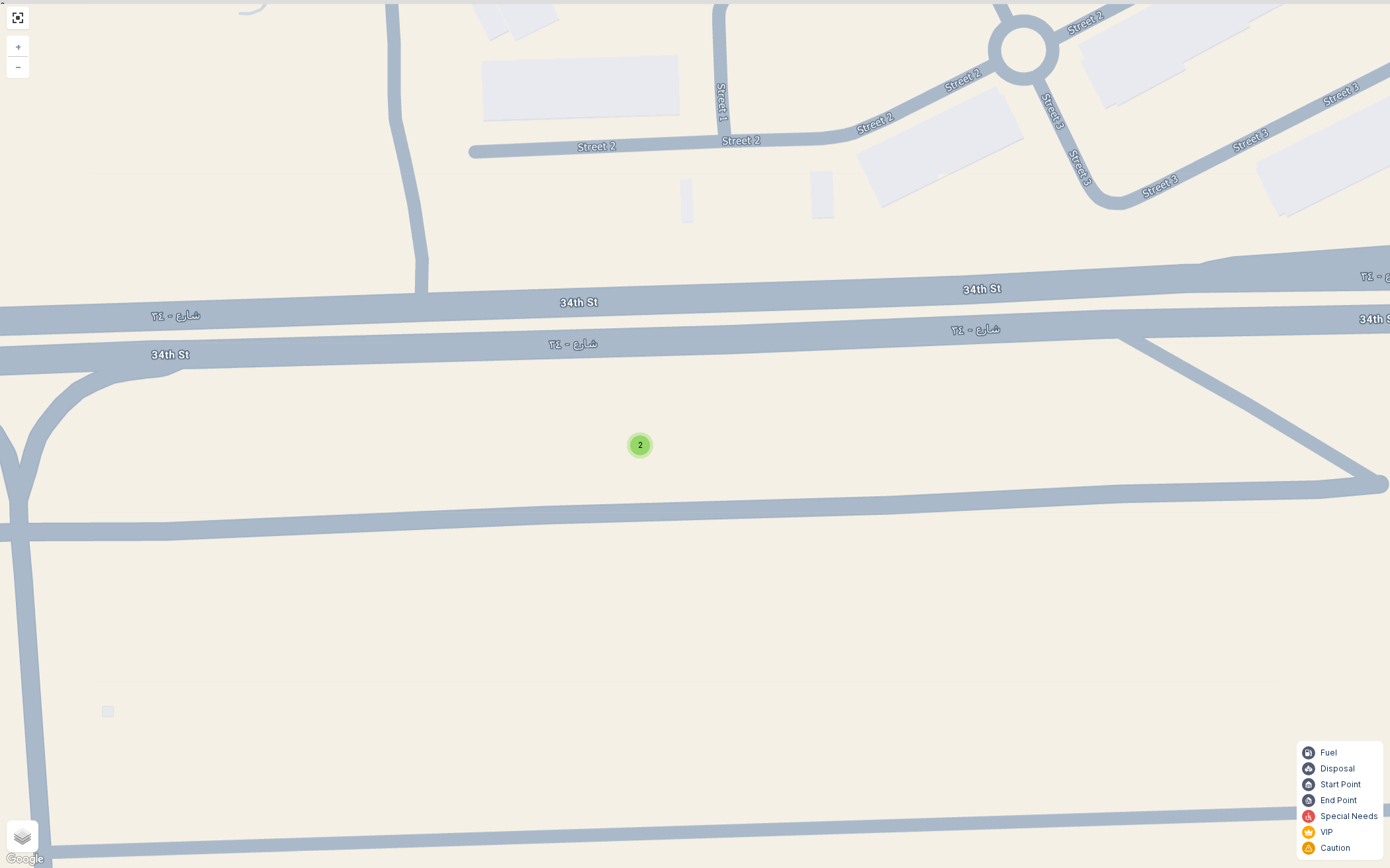
drag, startPoint x: 637, startPoint y: 395, endPoint x: 639, endPoint y: 480, distance: 85.0
click at [639, 487] on div "2 + − Satellite Roadmap Terrain Hybrid Leaflet Keyboard shortcuts Map Data Map …" at bounding box center [695, 434] width 1390 height 868
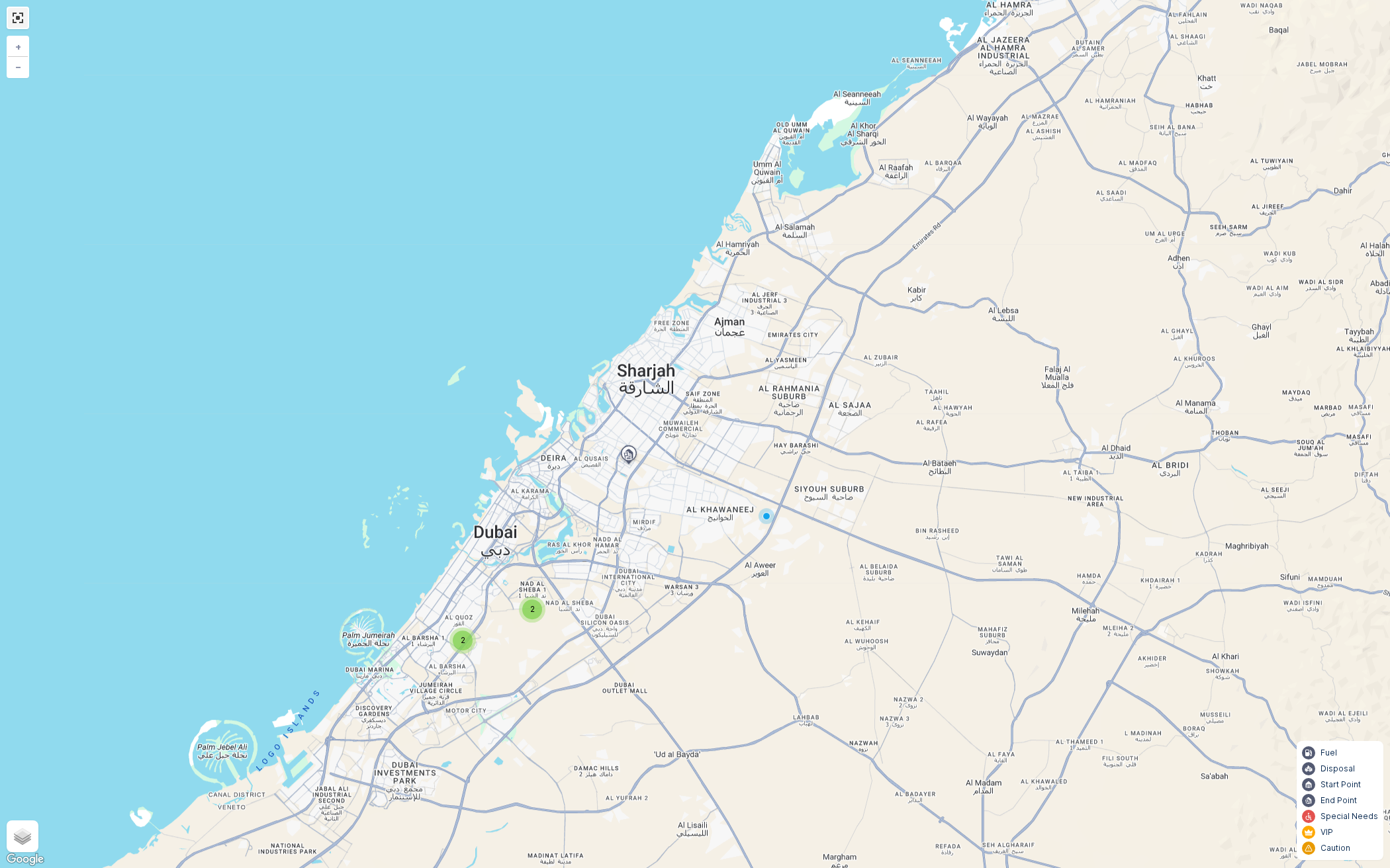
click at [24, 18] on link at bounding box center [17, 17] width 20 height 20
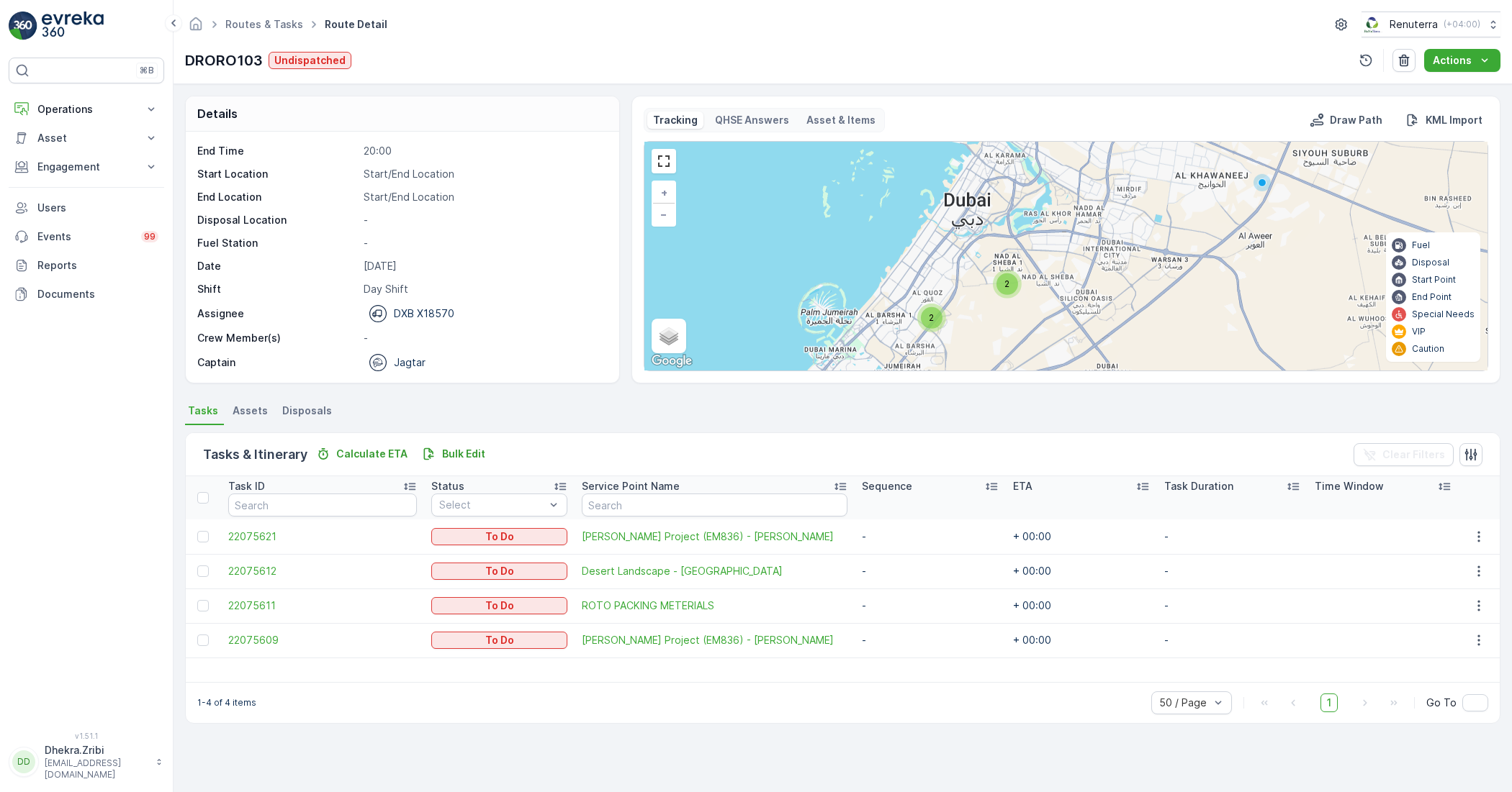
drag, startPoint x: 1005, startPoint y: 279, endPoint x: 1124, endPoint y: 117, distance: 201.0
click at [1124, 117] on div "Tracking QHSE Answers Asset & Items Draw Path KML Import 2 2 Start/End Location…" at bounding box center [1066, 239] width 844 height 263
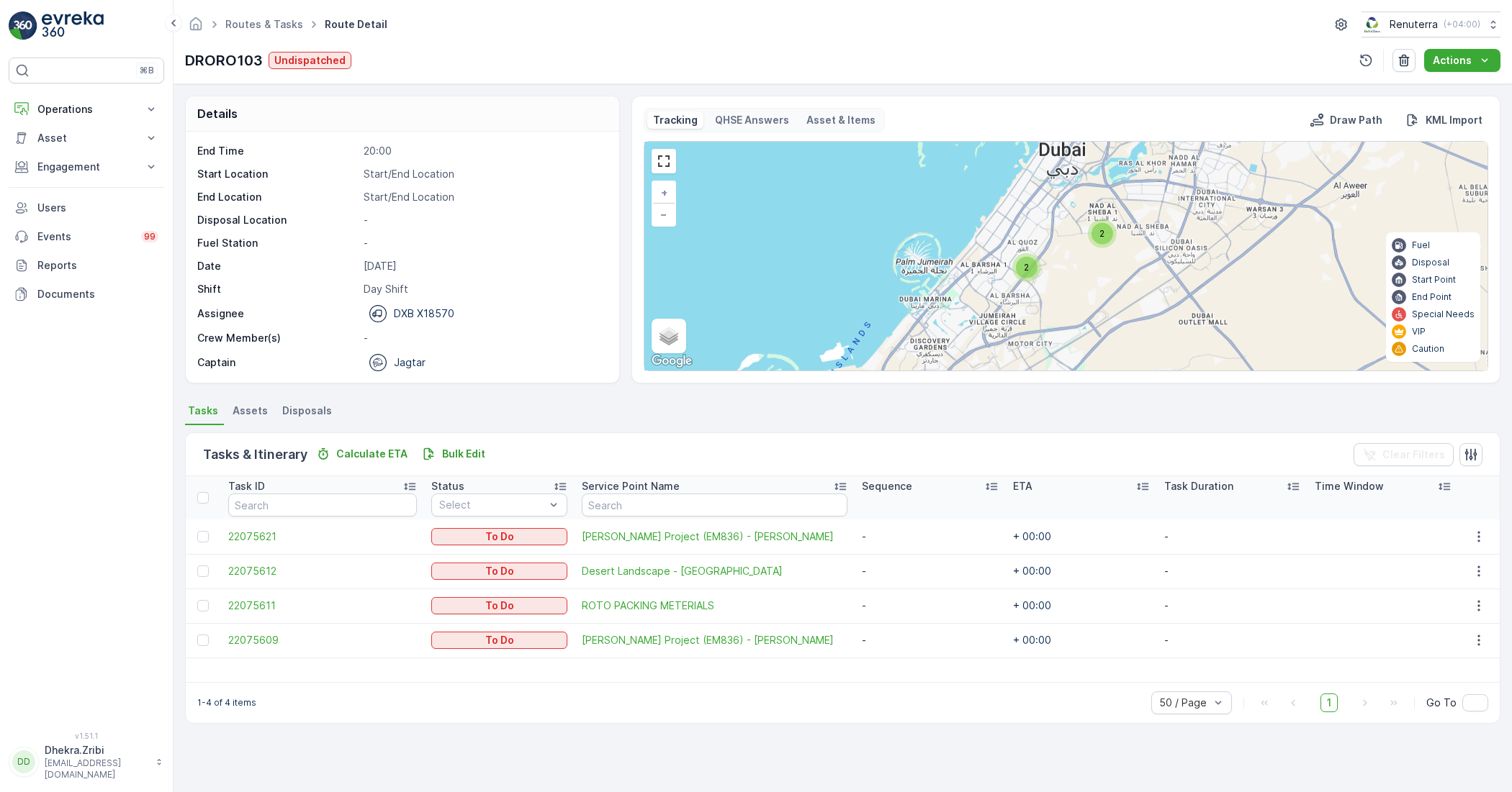
drag, startPoint x: 1059, startPoint y: 256, endPoint x: 1153, endPoint y: 204, distance: 107.4
click at [1153, 204] on div "2 2 + − Satellite Roadmap Terrain Hybrid Leaflet Keyboard shortcuts Map Data Ma…" at bounding box center [1066, 256] width 843 height 229
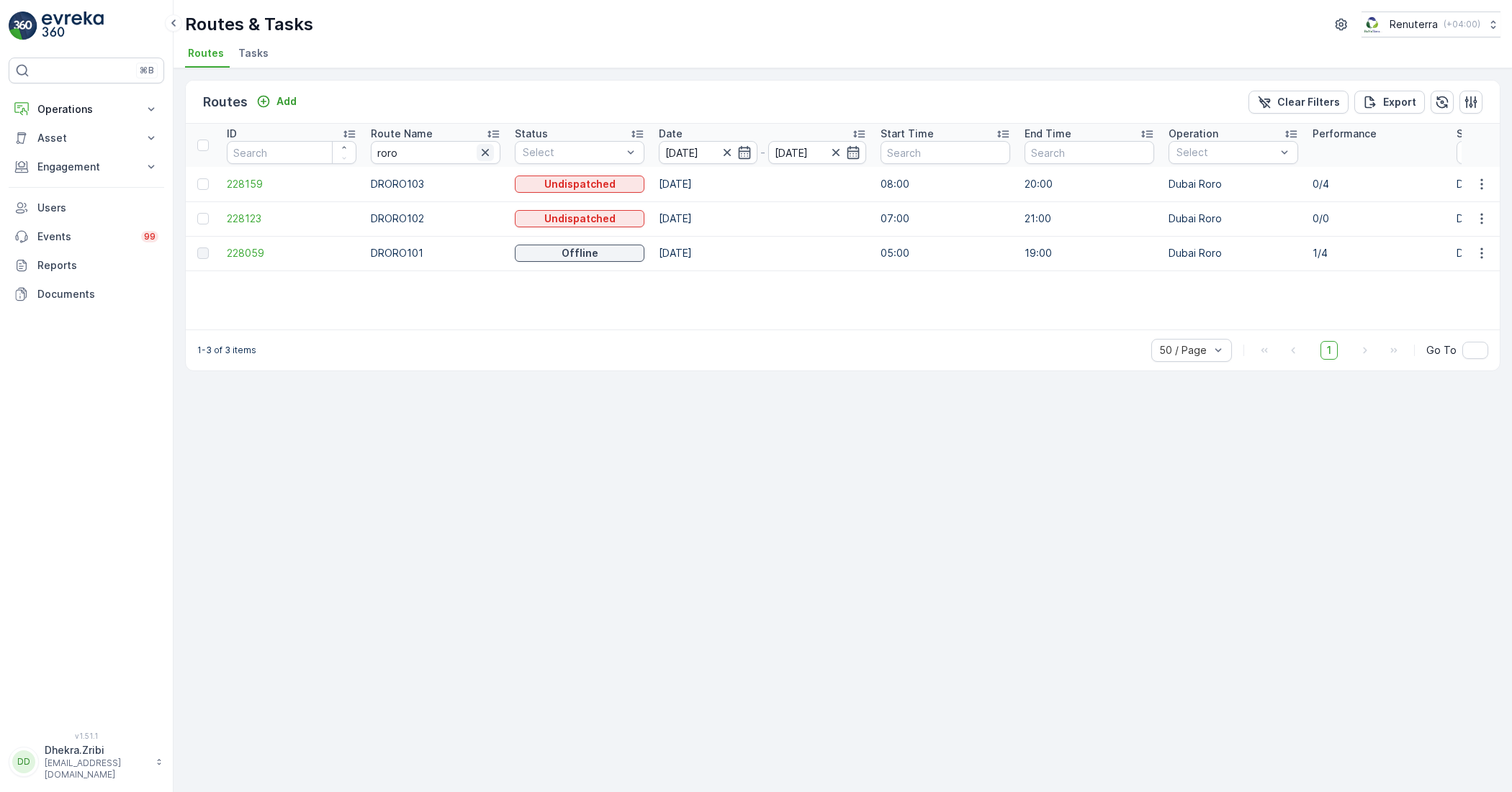
click at [479, 155] on icon "button" at bounding box center [485, 152] width 14 height 14
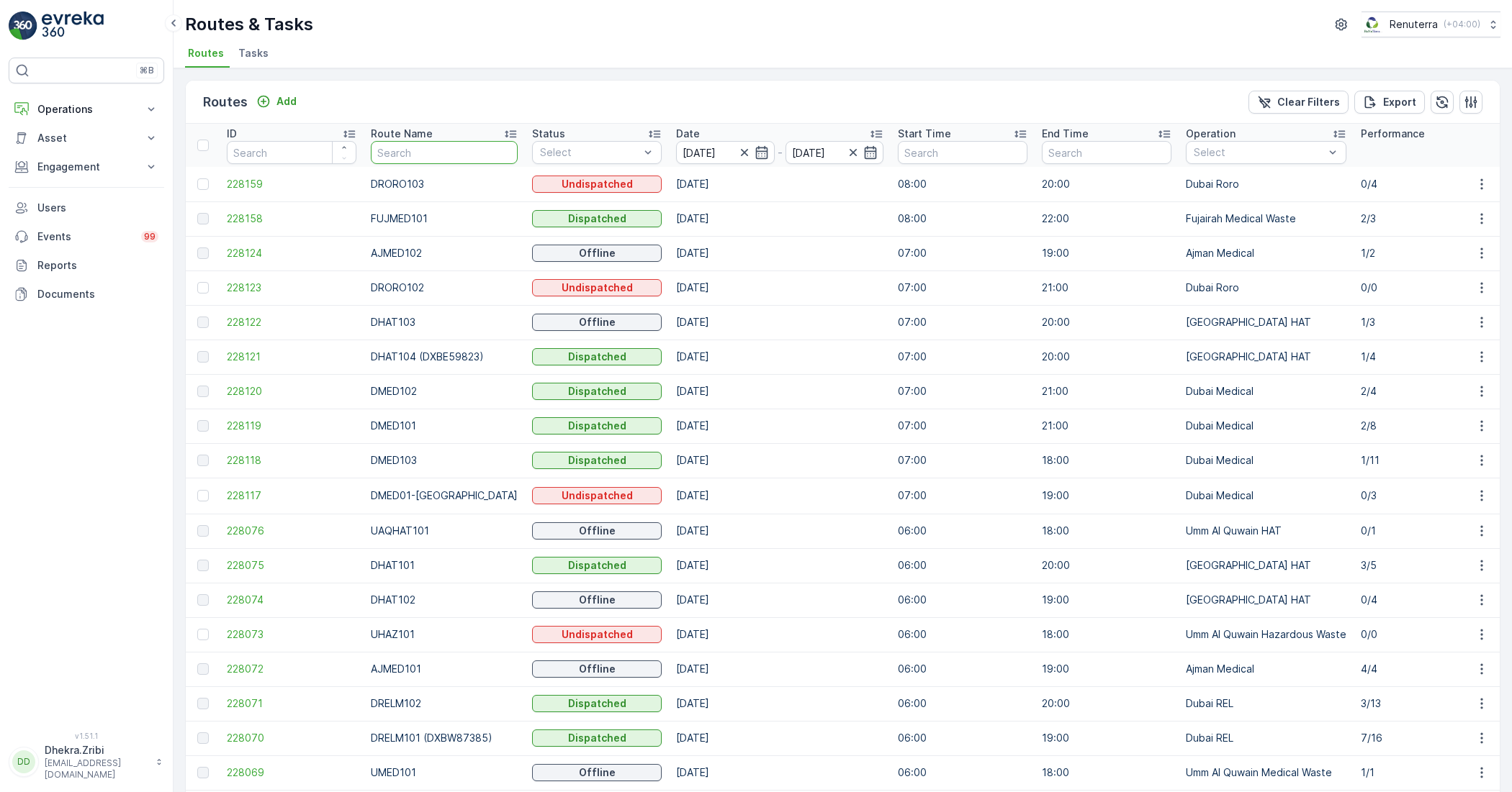
click at [448, 149] on input "text" at bounding box center [445, 153] width 147 height 23
type input "HAA"
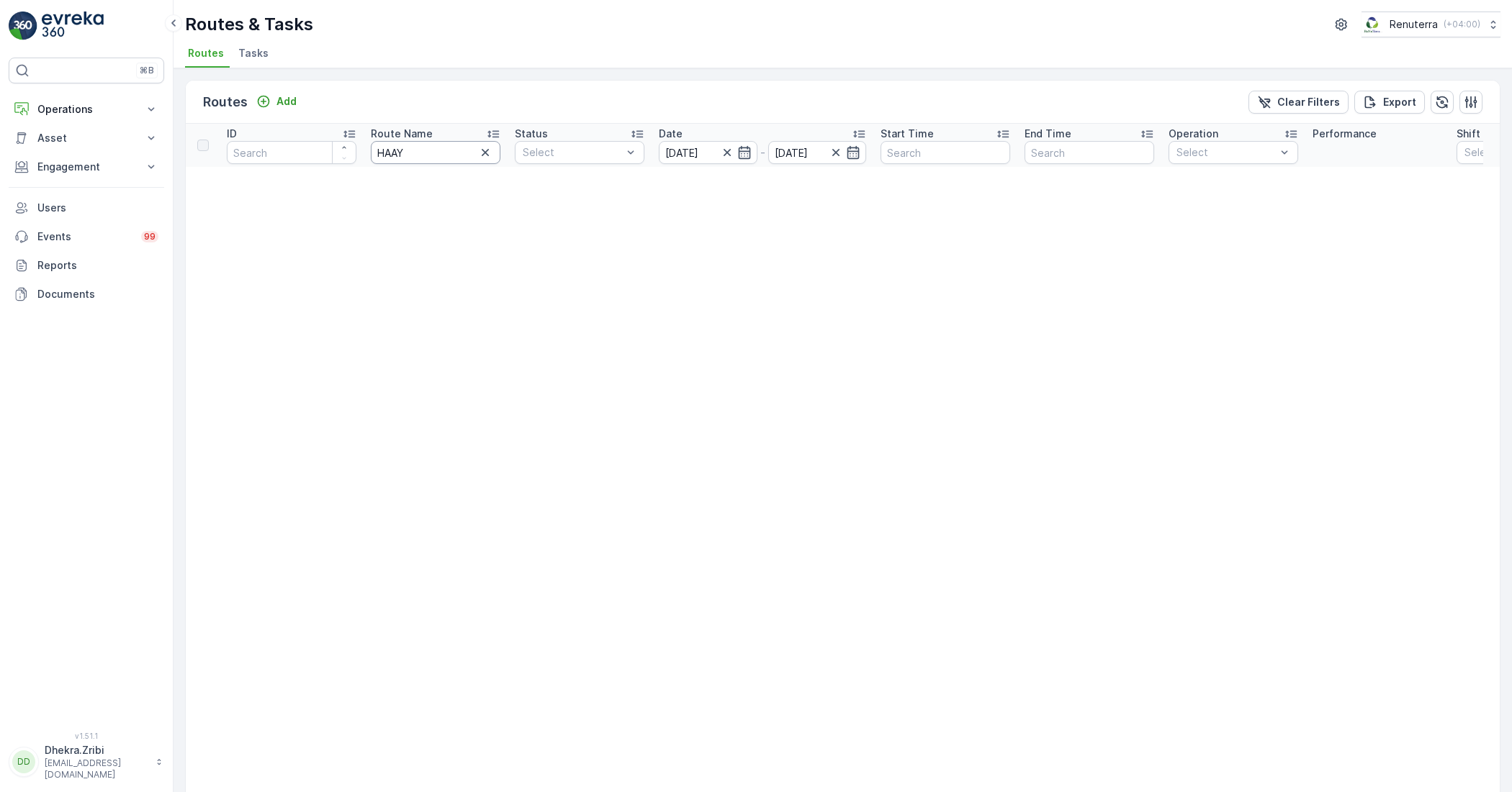
click at [440, 148] on input "HAAY" at bounding box center [435, 153] width 130 height 23
type input "HA"
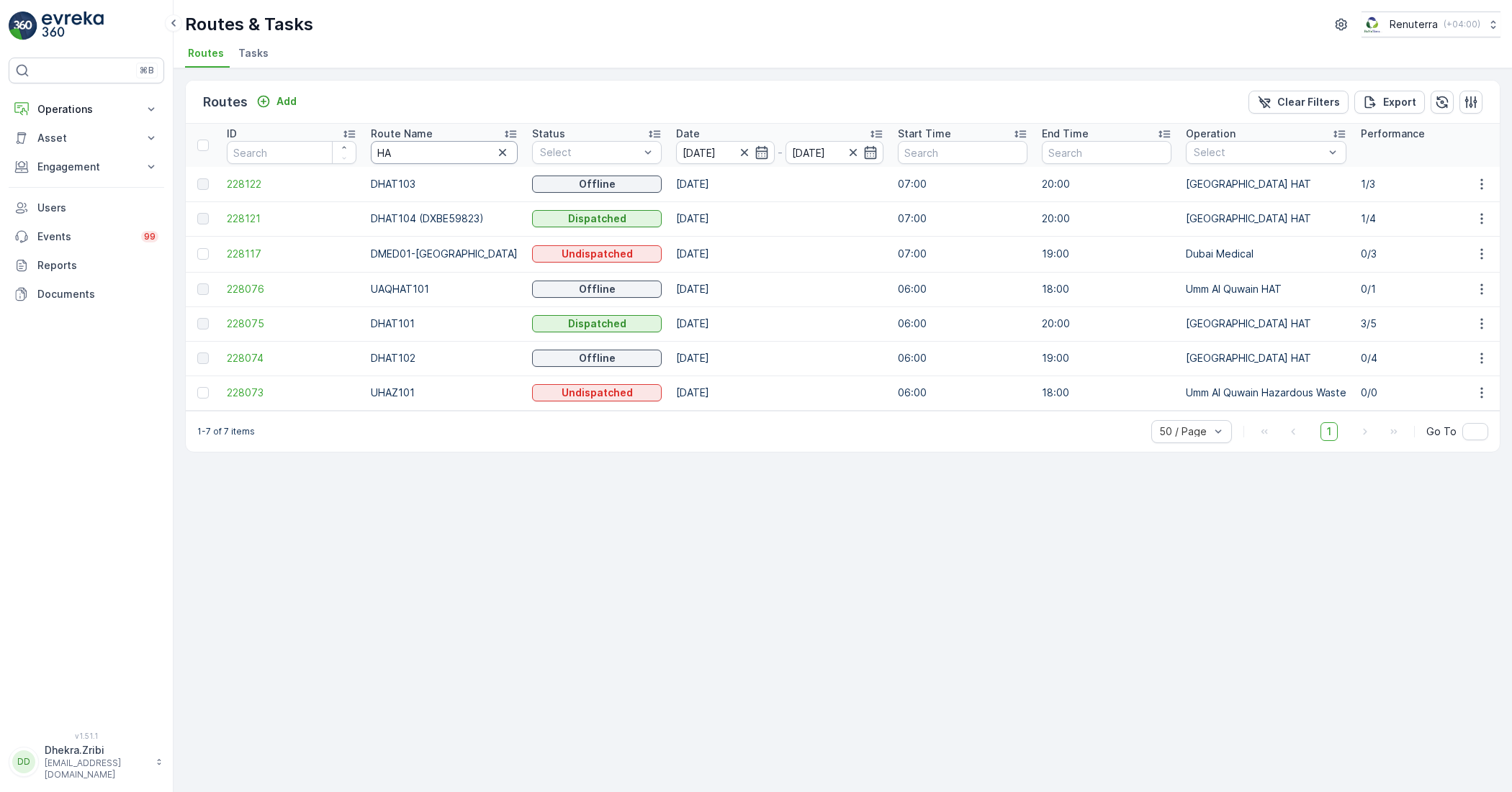
click at [411, 157] on input "HA" at bounding box center [445, 153] width 147 height 23
type input "HAT"
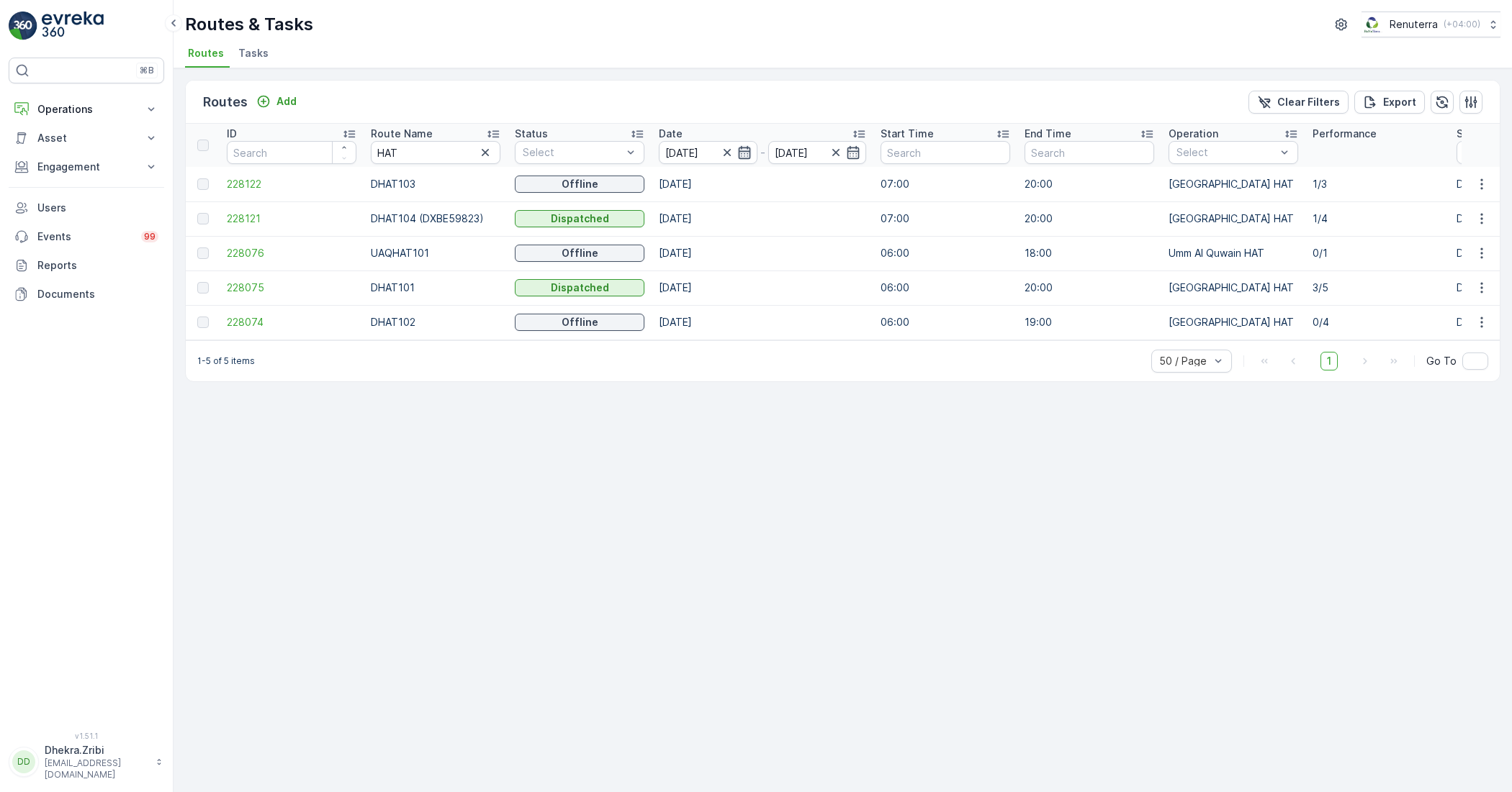
click at [747, 151] on icon "button" at bounding box center [744, 153] width 12 height 13
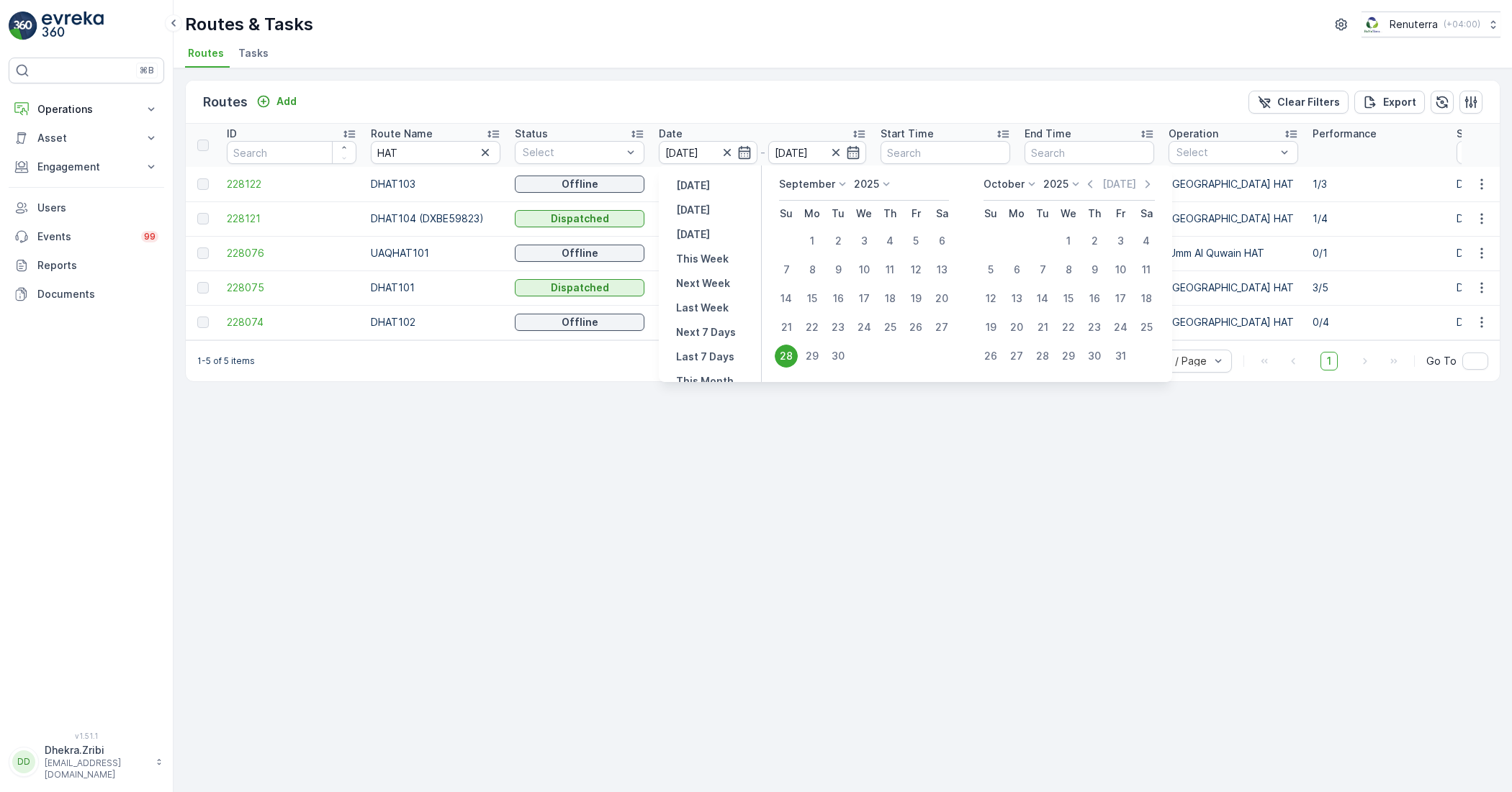
click at [788, 354] on div "28" at bounding box center [787, 356] width 23 height 23
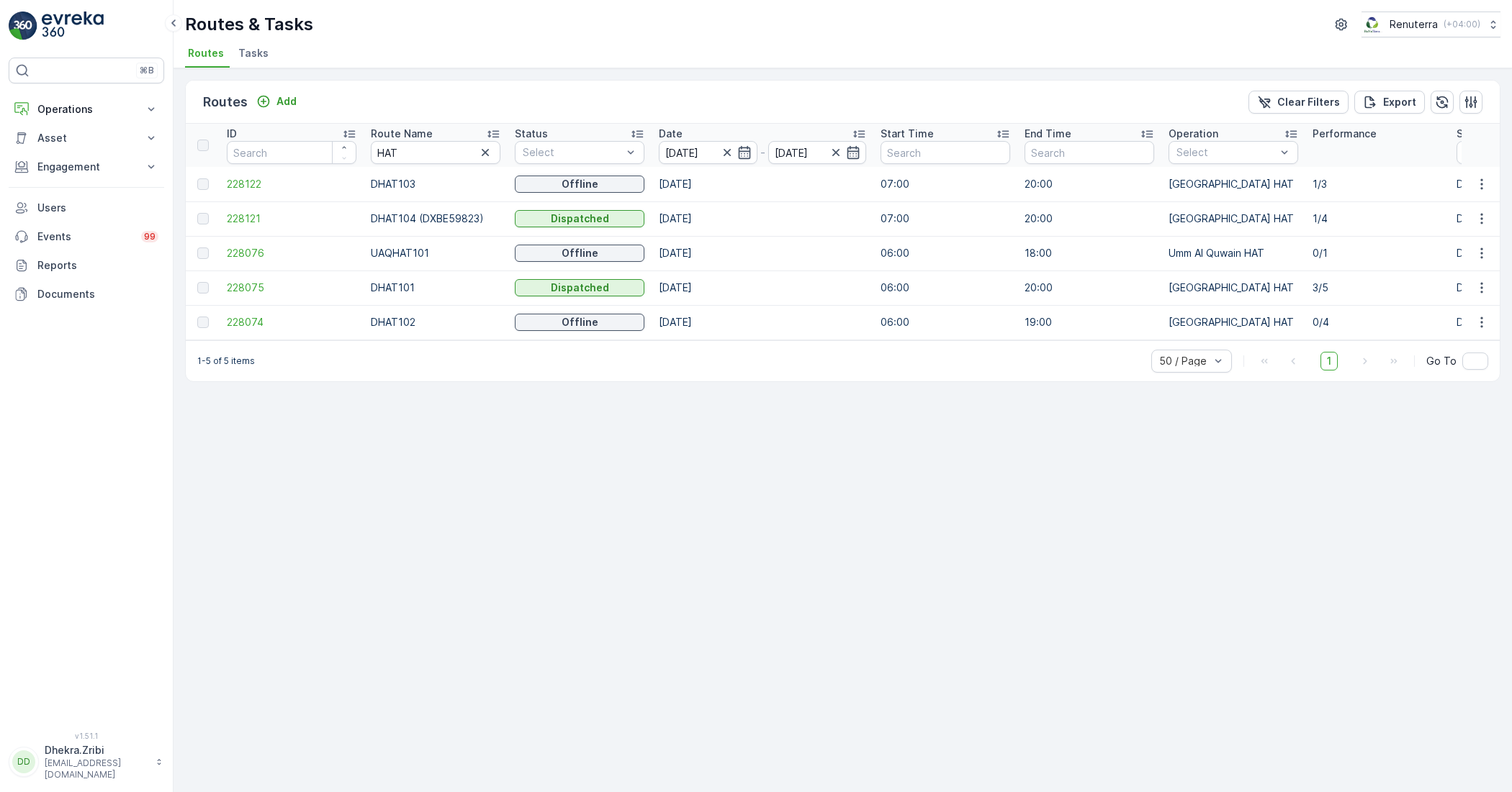
click at [788, 354] on div "1-5 of 5 items 50 / Page 1 Go To" at bounding box center [843, 361] width 1314 height 41
click at [749, 149] on icon "button" at bounding box center [744, 153] width 12 height 13
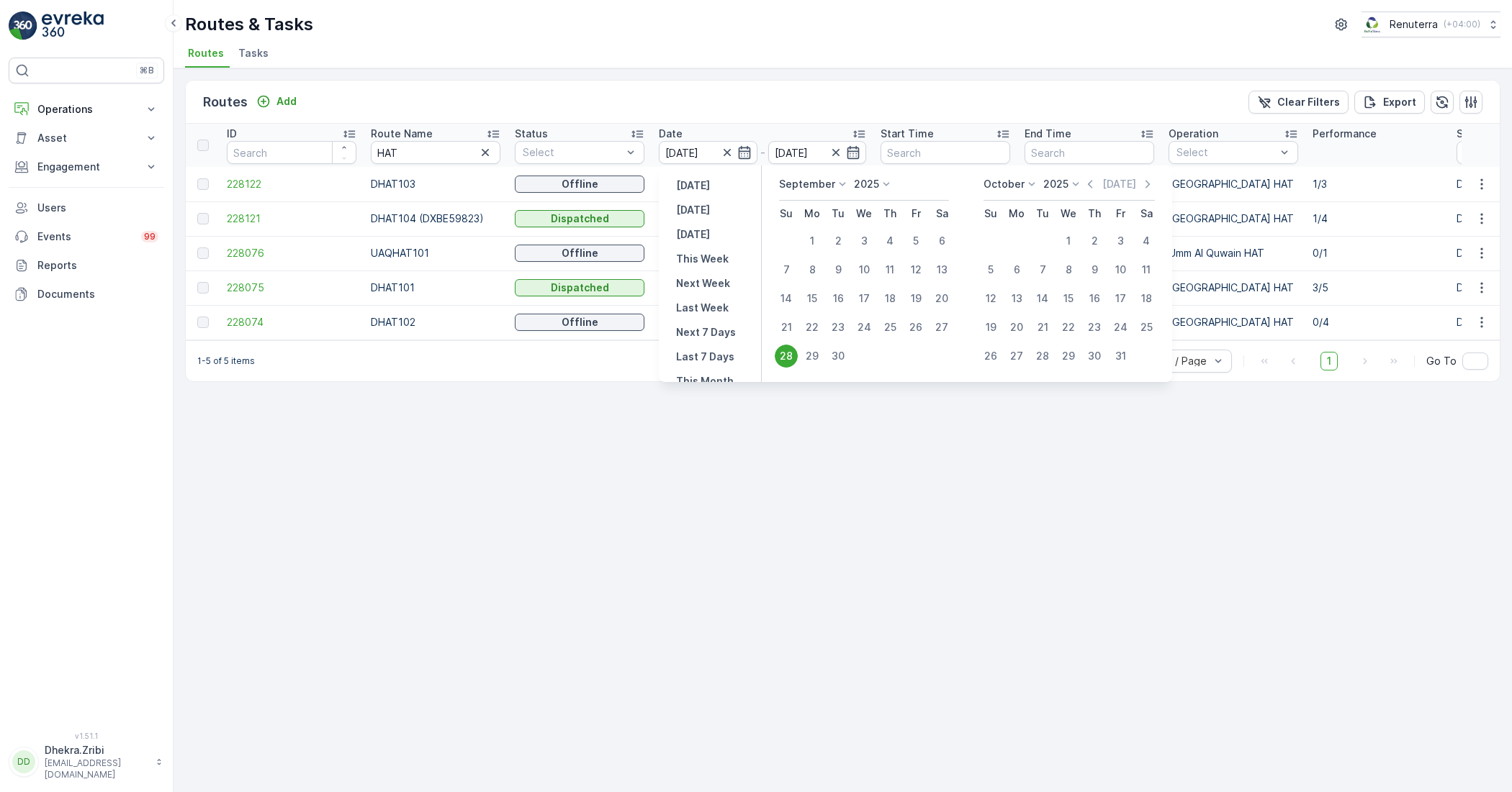
drag, startPoint x: 787, startPoint y: 358, endPoint x: 780, endPoint y: 344, distance: 15.7
click at [782, 350] on div "28" at bounding box center [787, 356] width 23 height 23
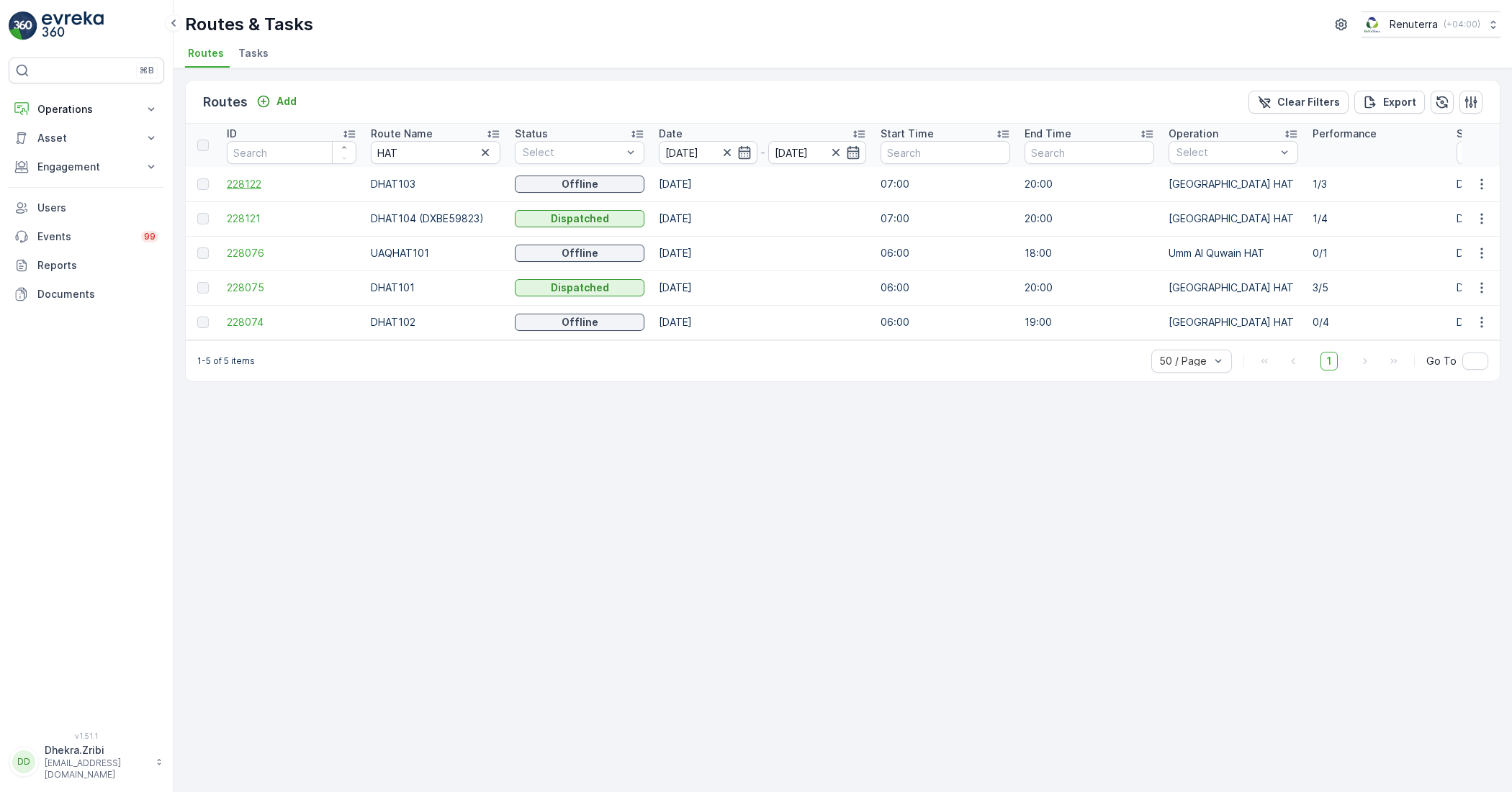
click at [250, 178] on span "228122" at bounding box center [291, 183] width 130 height 14
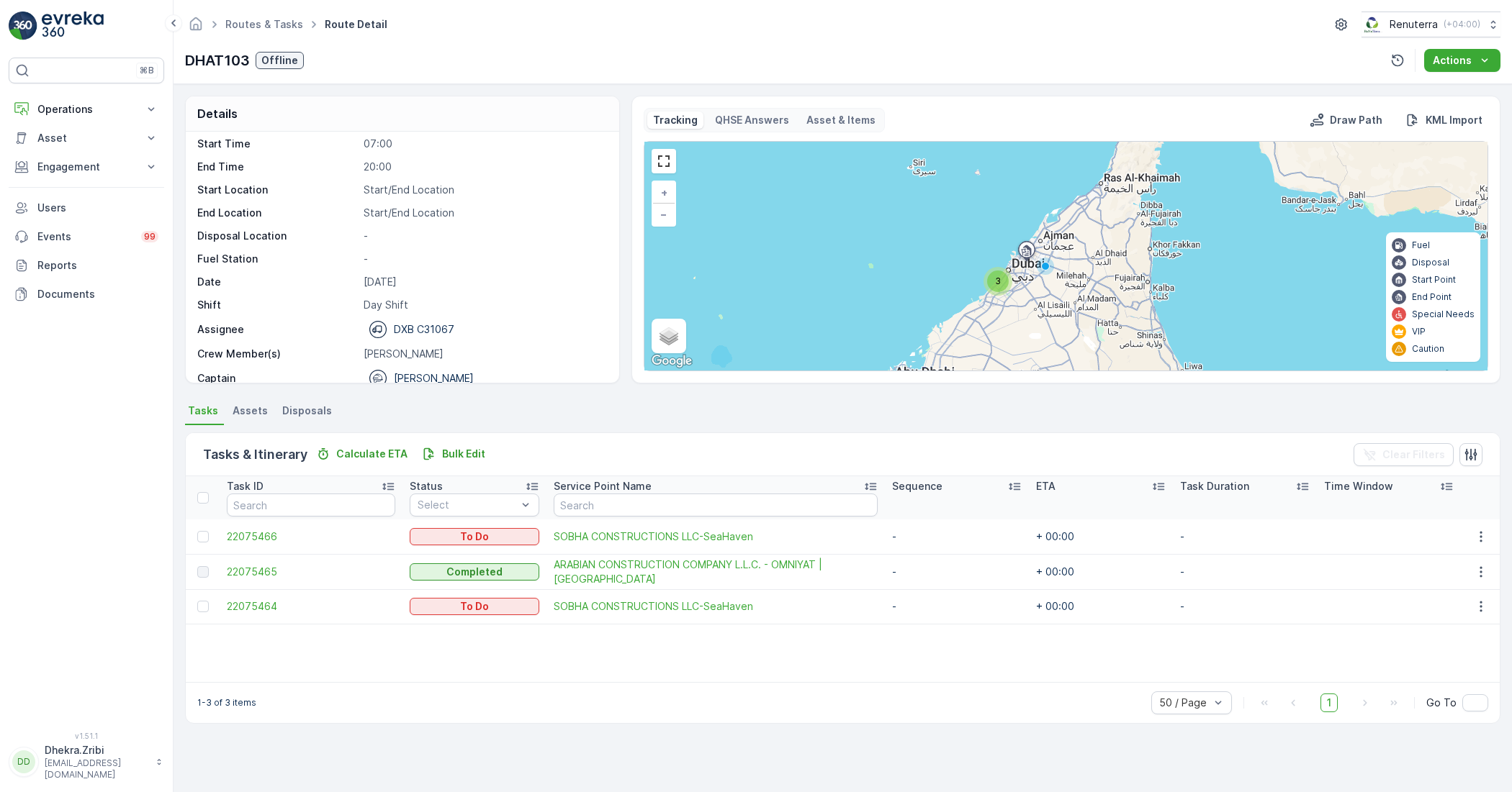
scroll to position [45, 0]
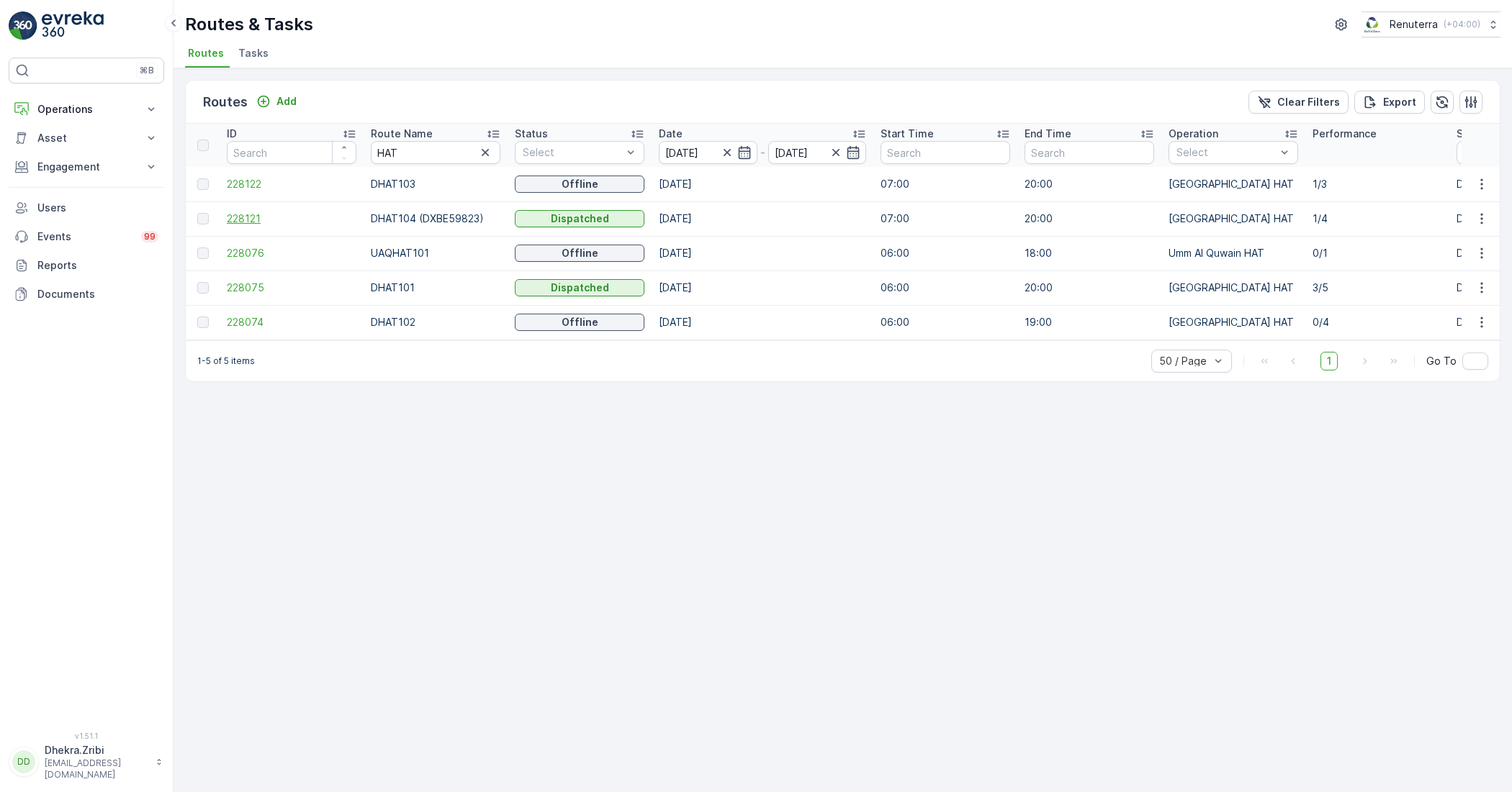
click at [238, 216] on span "228121" at bounding box center [291, 218] width 130 height 14
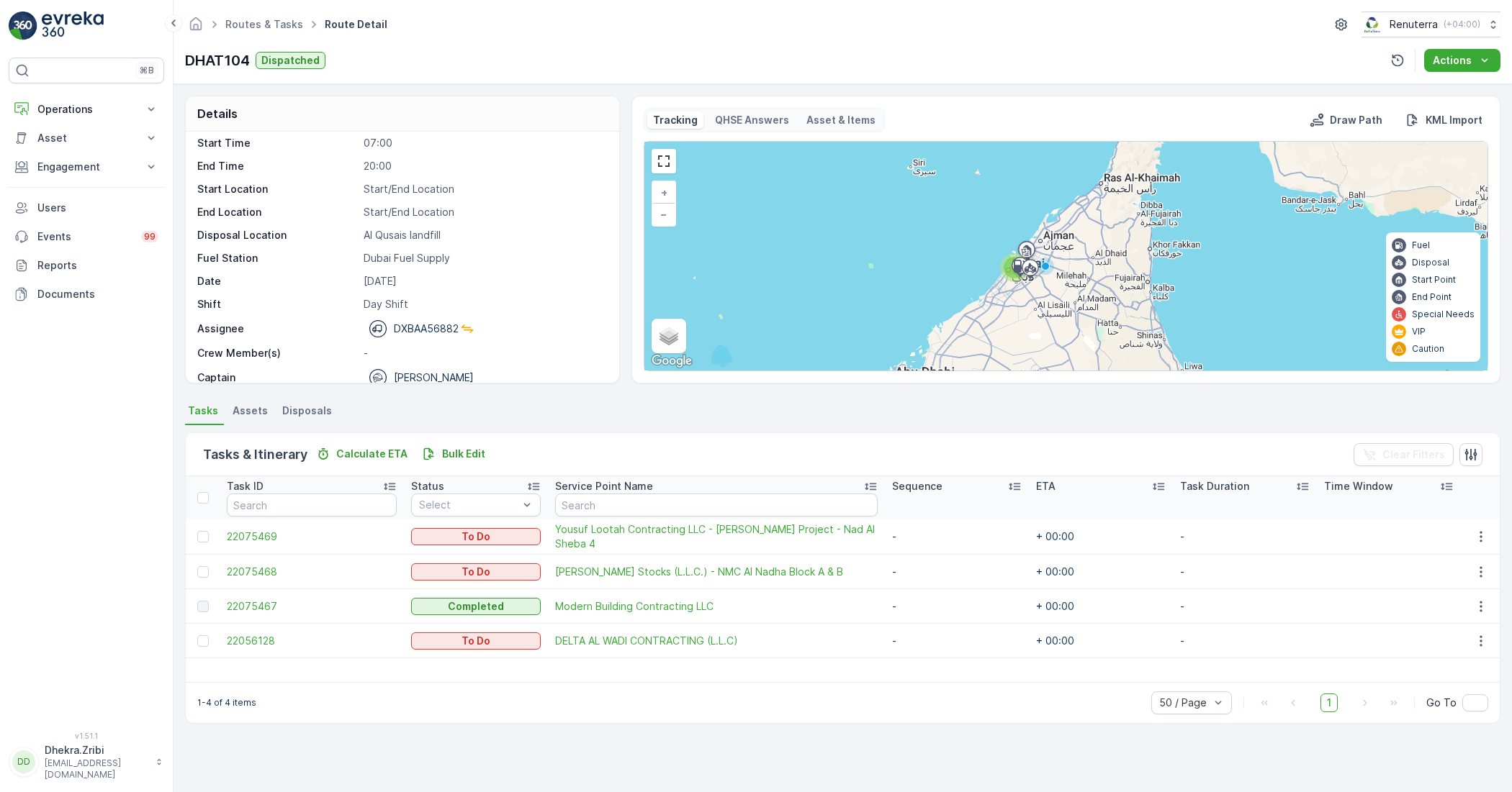
scroll to position [45, 0]
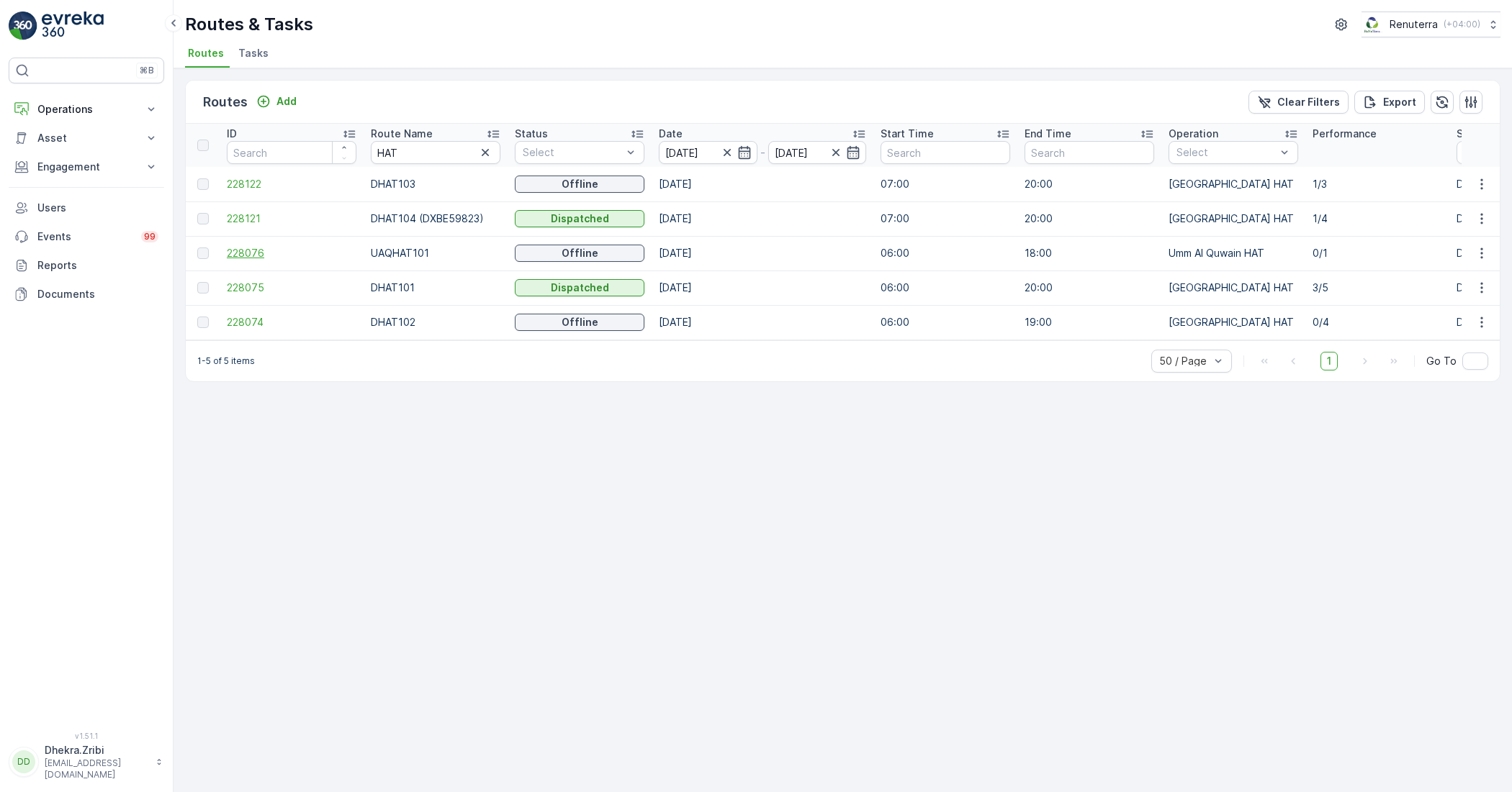
click at [228, 252] on span "228076" at bounding box center [291, 253] width 130 height 14
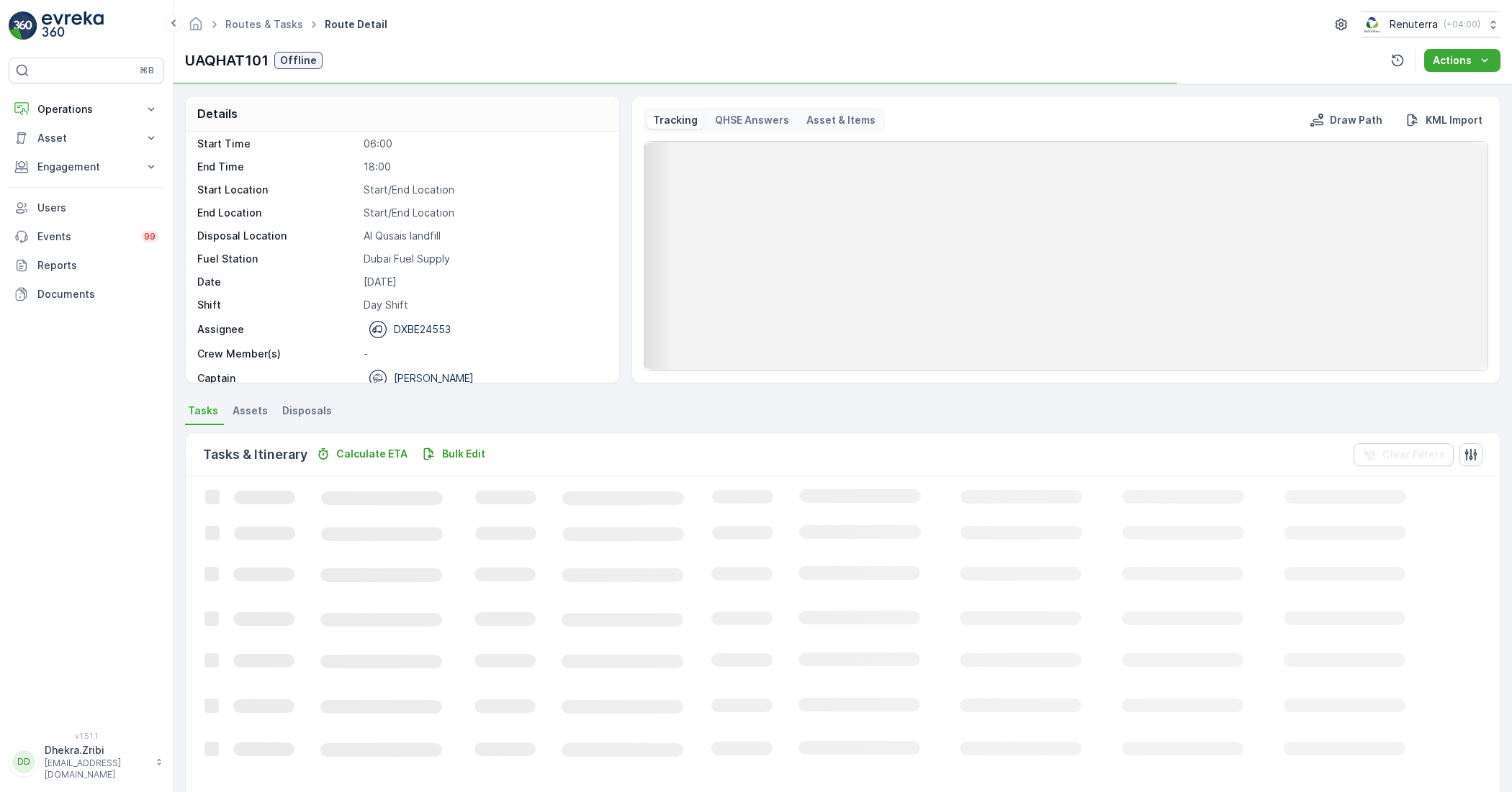
scroll to position [45, 0]
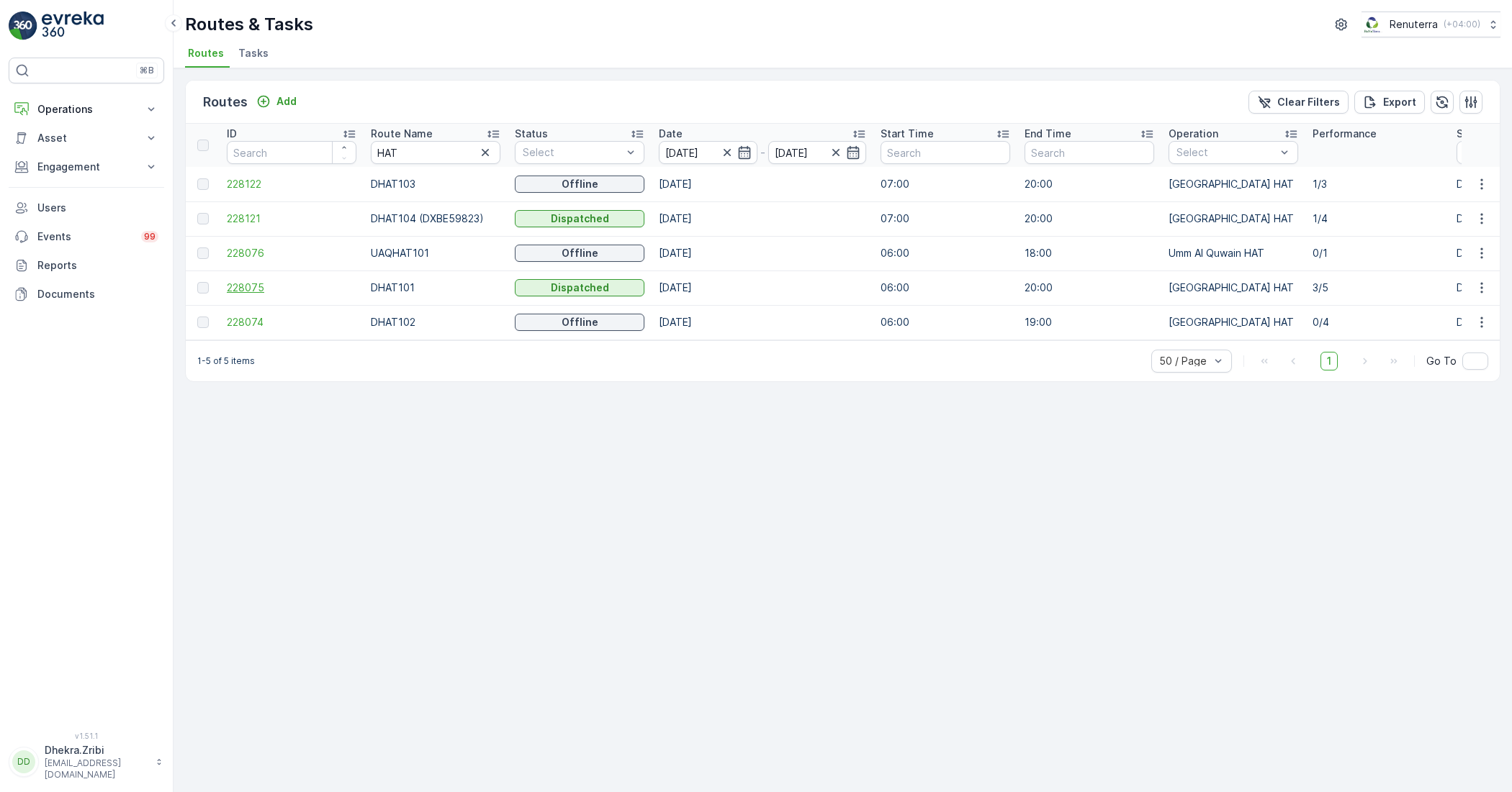
click at [260, 289] on span "228075" at bounding box center [291, 287] width 130 height 14
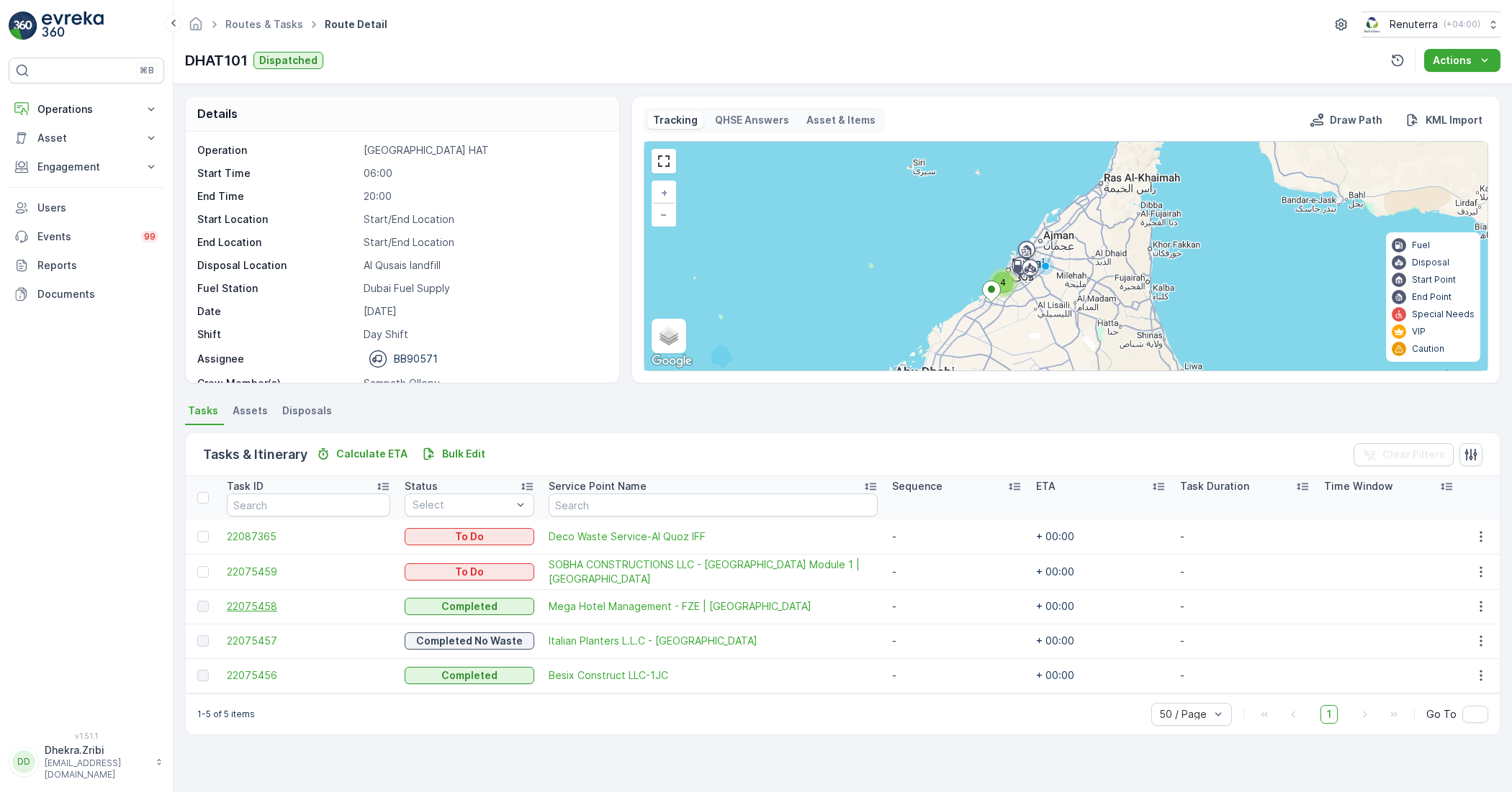
click at [258, 602] on span "22075458" at bounding box center [308, 606] width 164 height 14
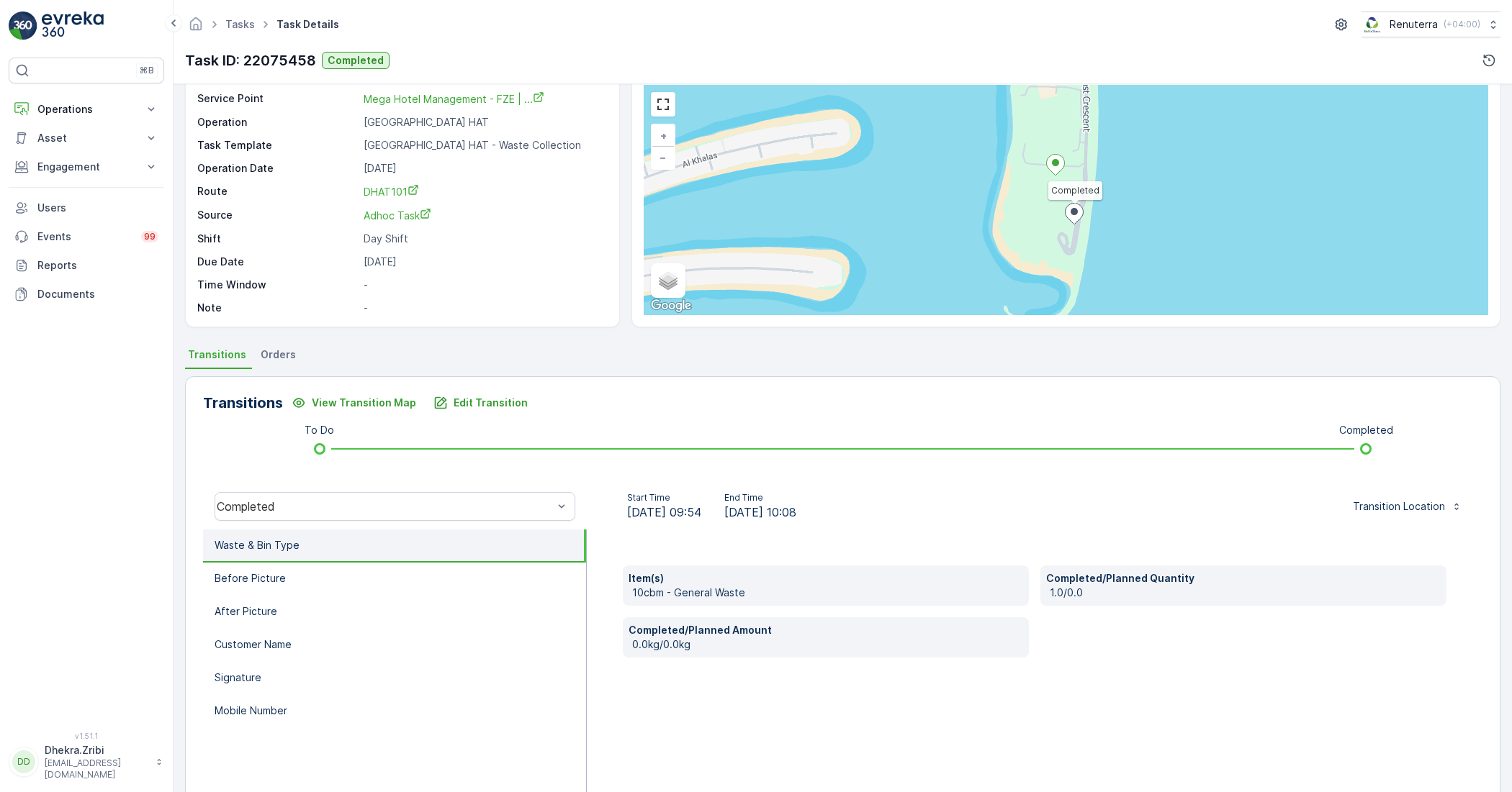
scroll to position [115, 0]
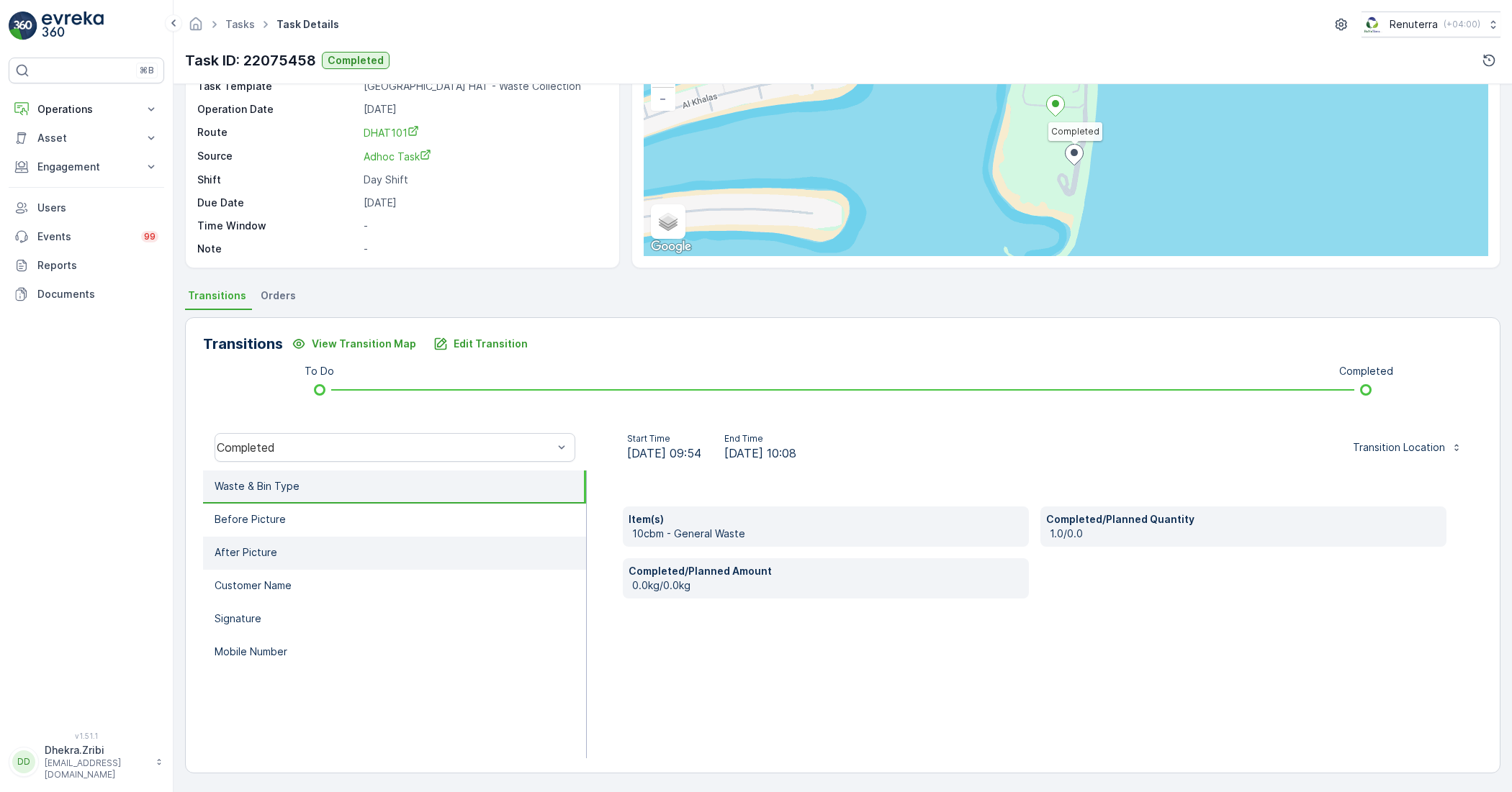
click at [294, 562] on li "After Picture" at bounding box center [395, 553] width 383 height 33
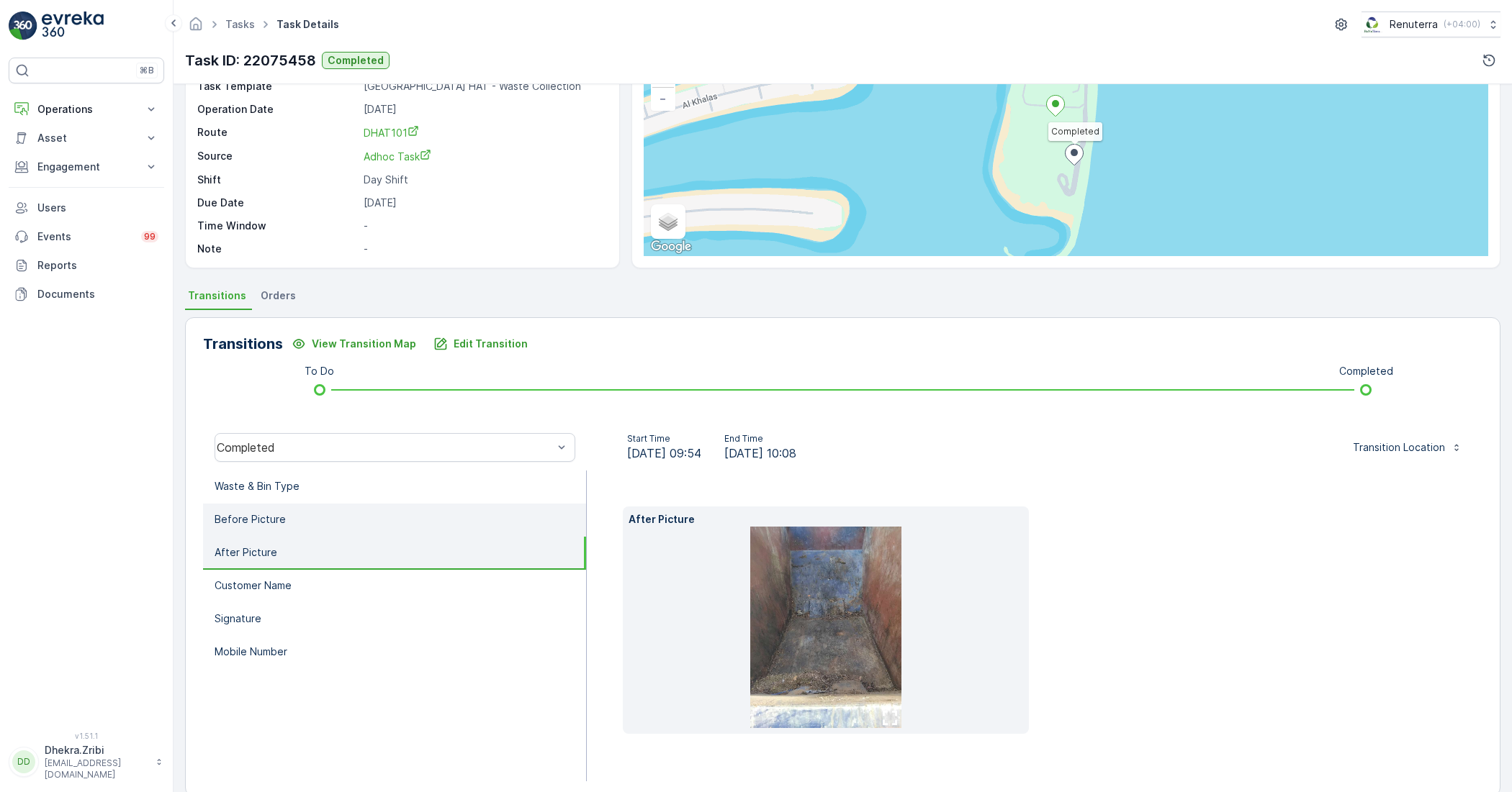
click at [305, 522] on li "Before Picture" at bounding box center [395, 520] width 383 height 33
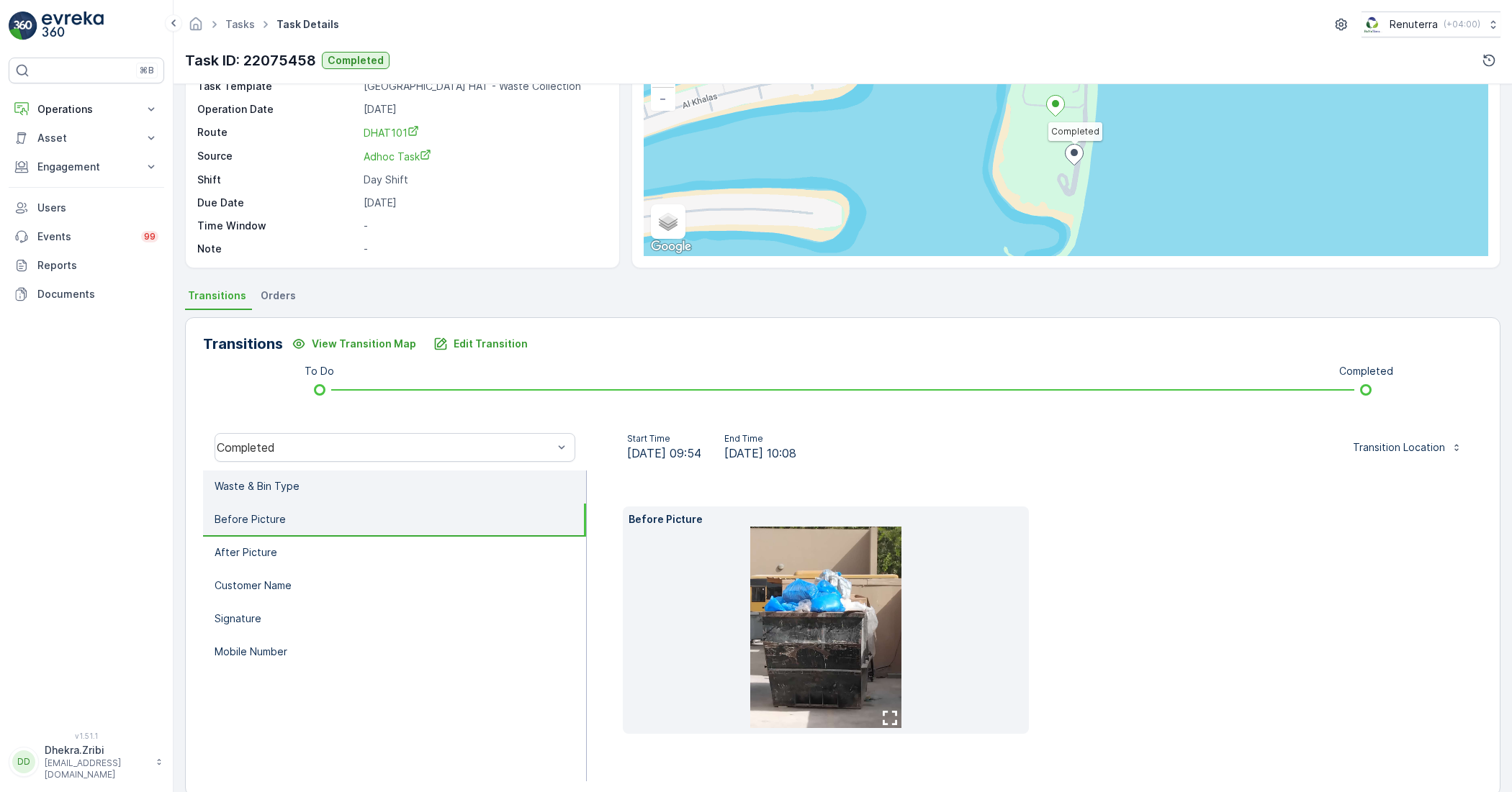
click at [240, 490] on p "Waste & Bin Type" at bounding box center [257, 486] width 85 height 14
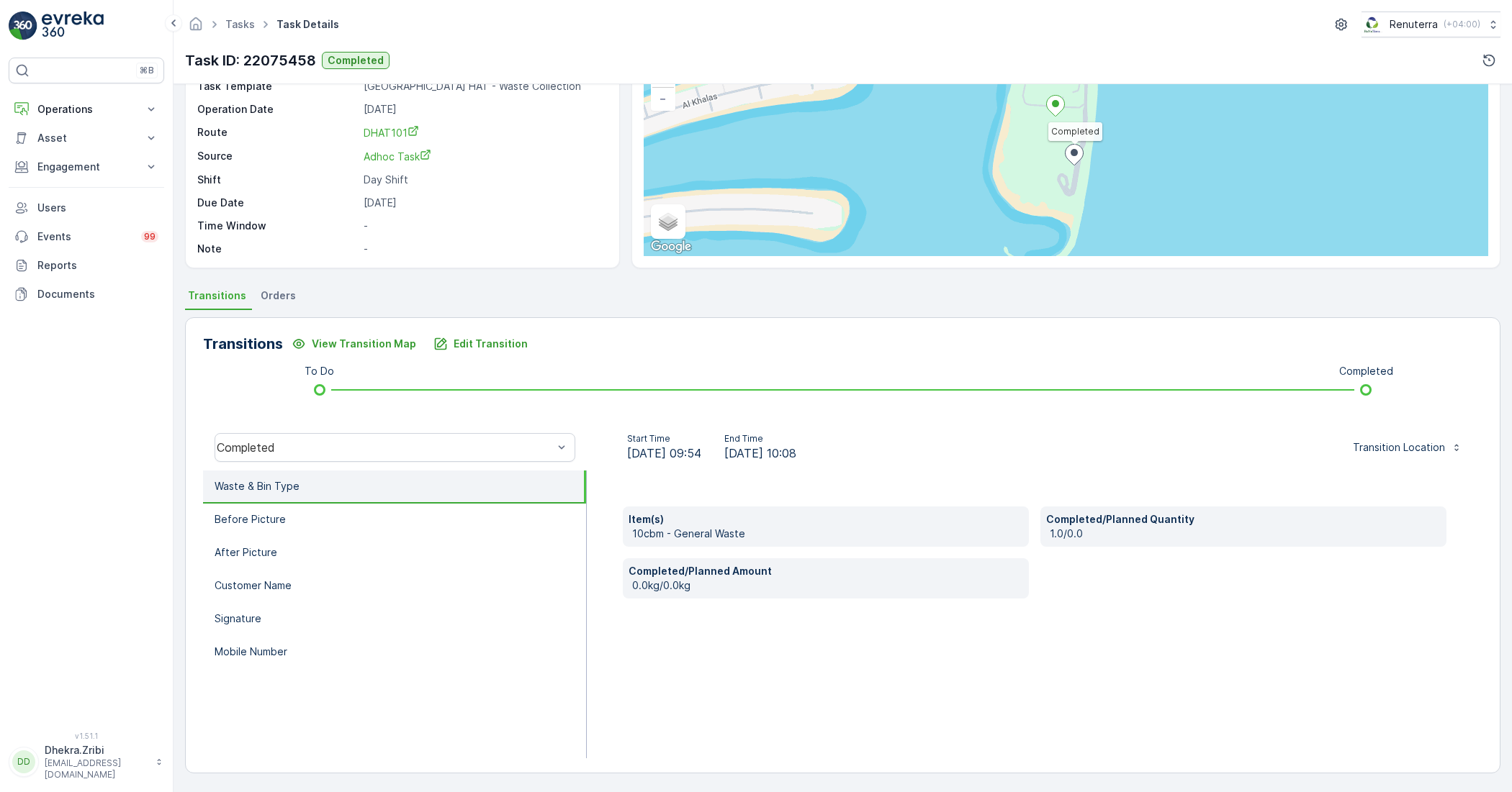
scroll to position [0, 0]
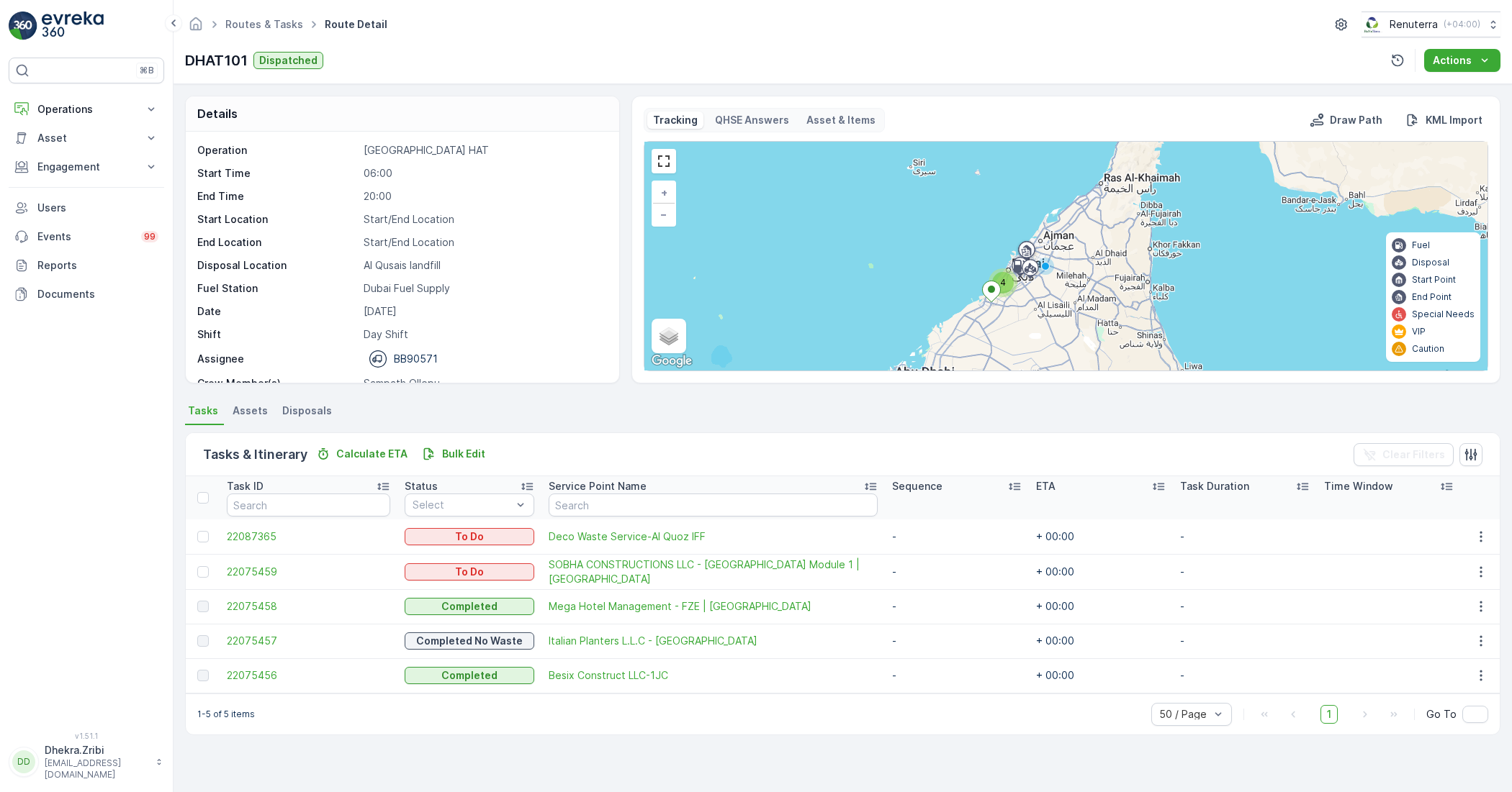
click at [267, 676] on span "22075456" at bounding box center [308, 676] width 164 height 14
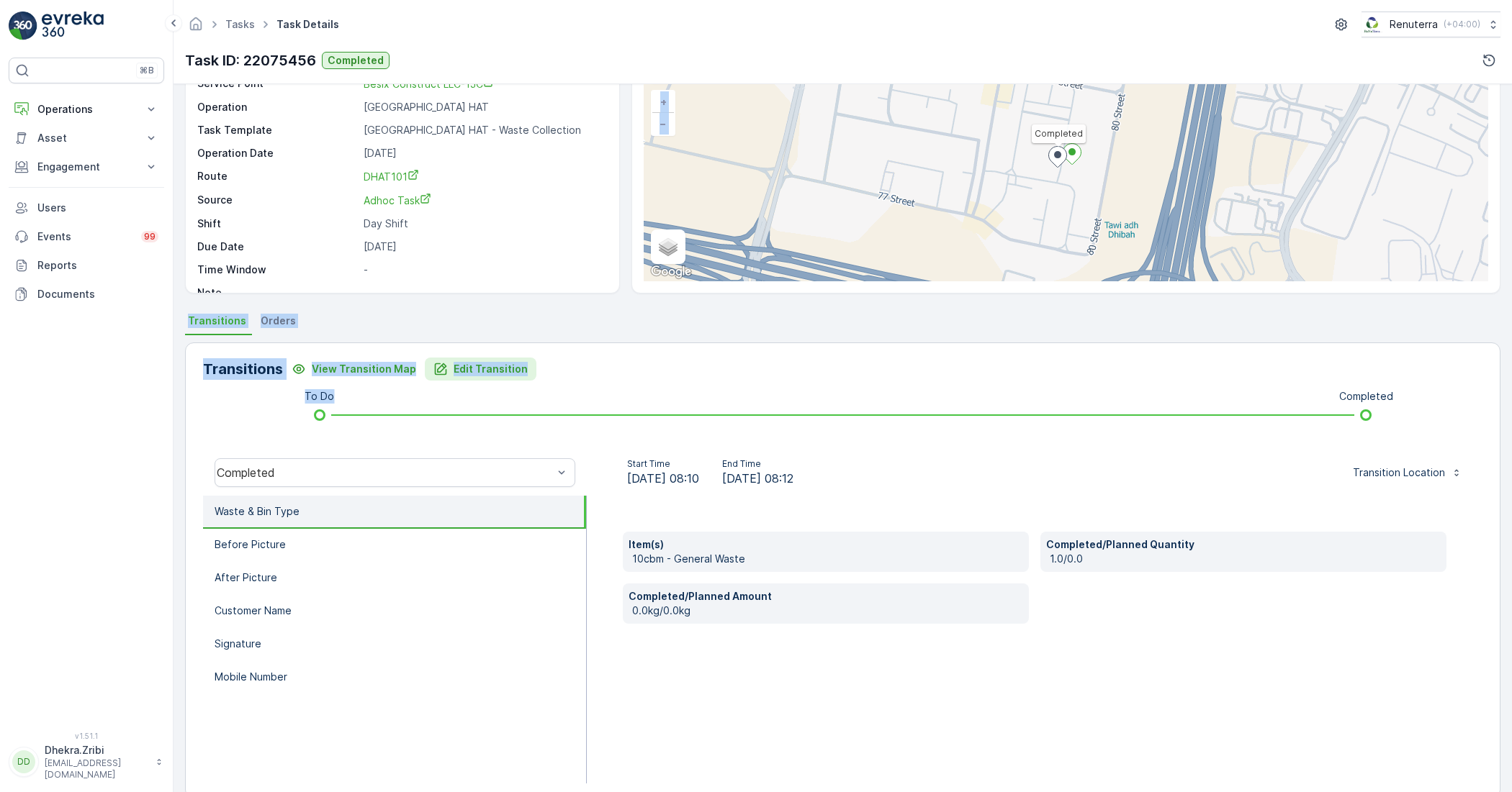
drag, startPoint x: 440, startPoint y: 296, endPoint x: 444, endPoint y: 372, distance: 76.1
click at [445, 385] on div "Details Task ID 22075456 Service Point Besix Construct LLC-1JC Operation Dubai …" at bounding box center [843, 438] width 1338 height 708
click at [495, 319] on ul "Transitions Orders" at bounding box center [843, 323] width 1315 height 25
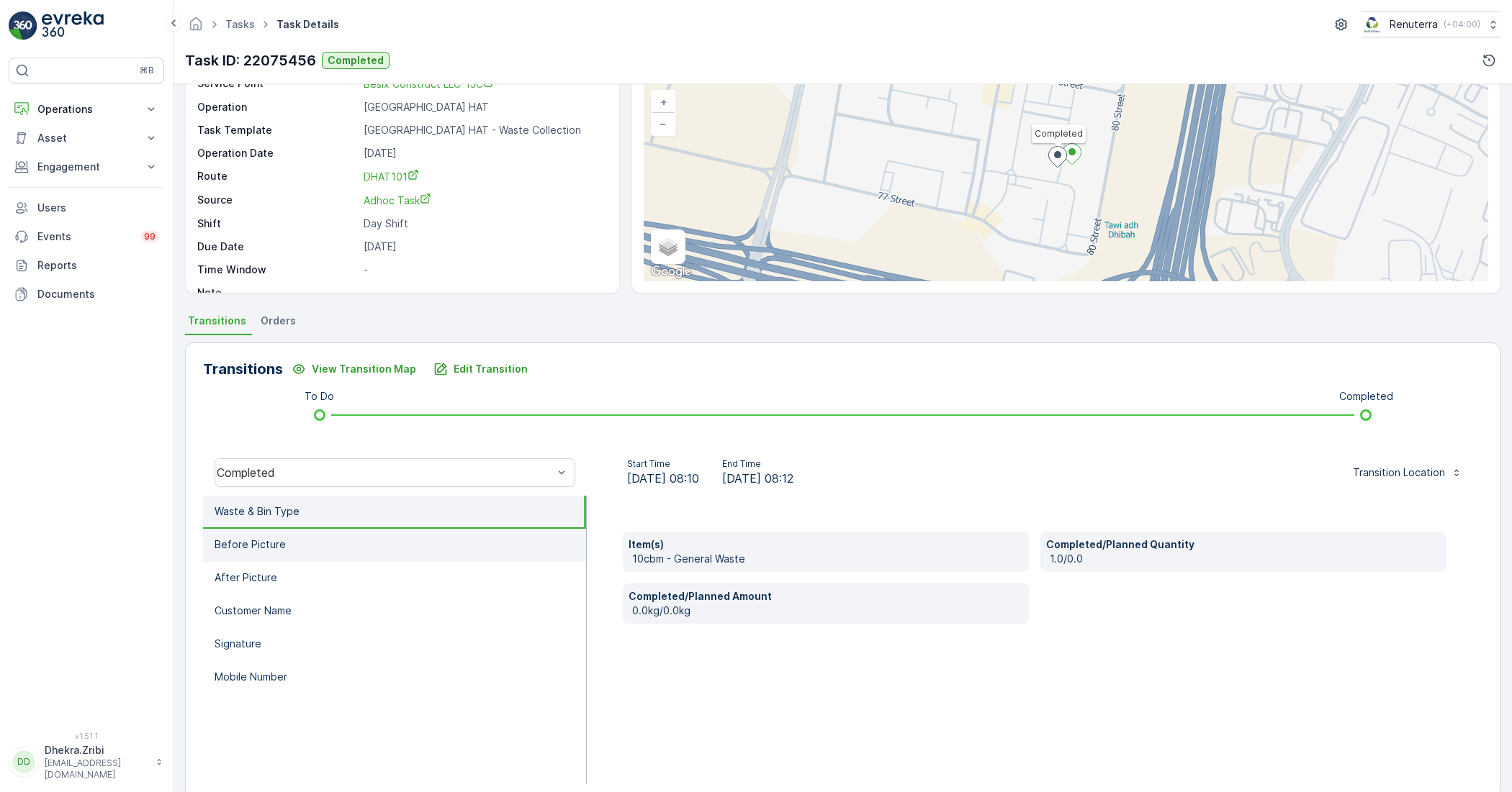
click at [313, 554] on li "Before Picture" at bounding box center [395, 545] width 383 height 33
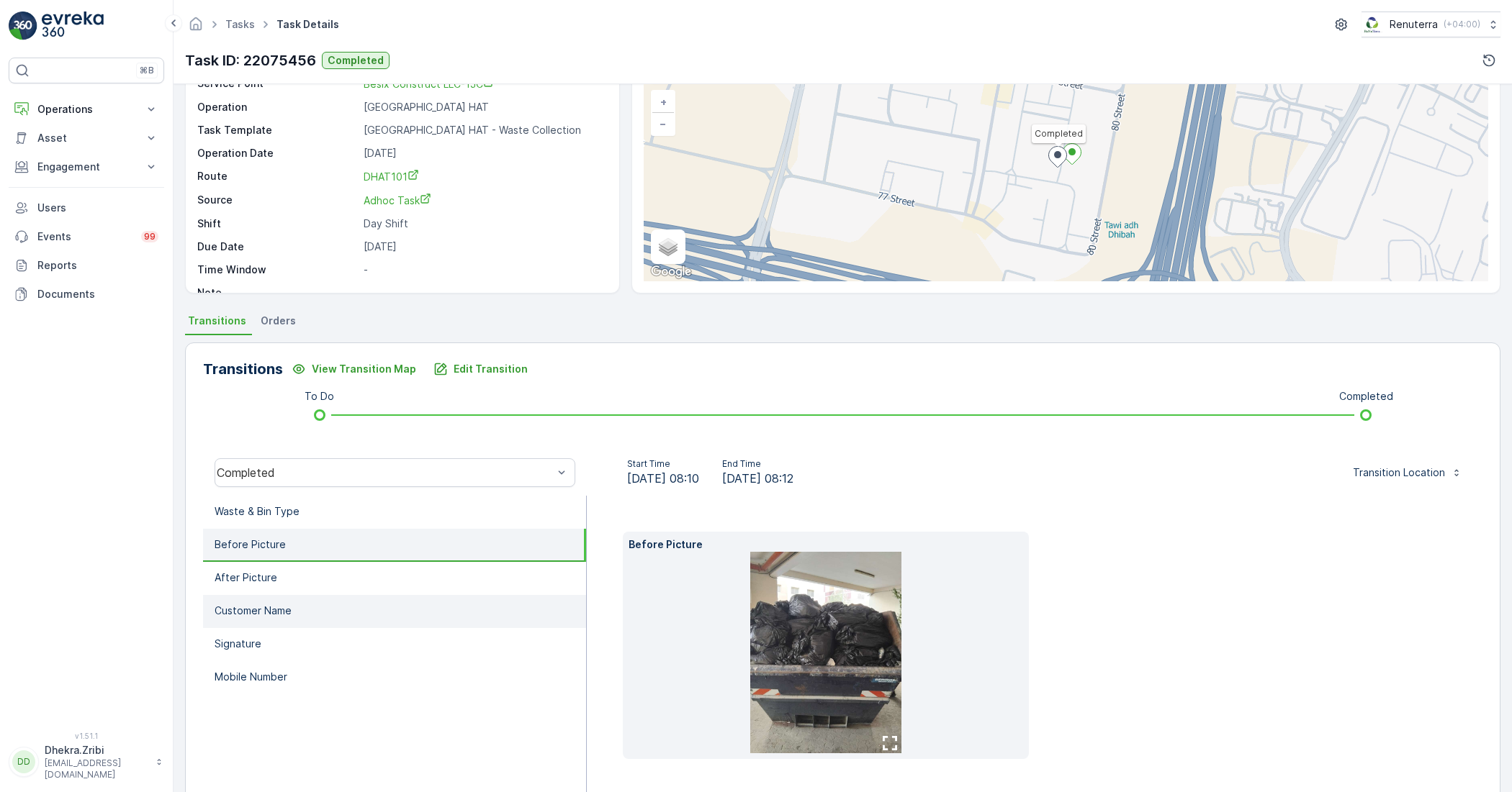
click at [356, 612] on li "Customer Name" at bounding box center [395, 612] width 383 height 33
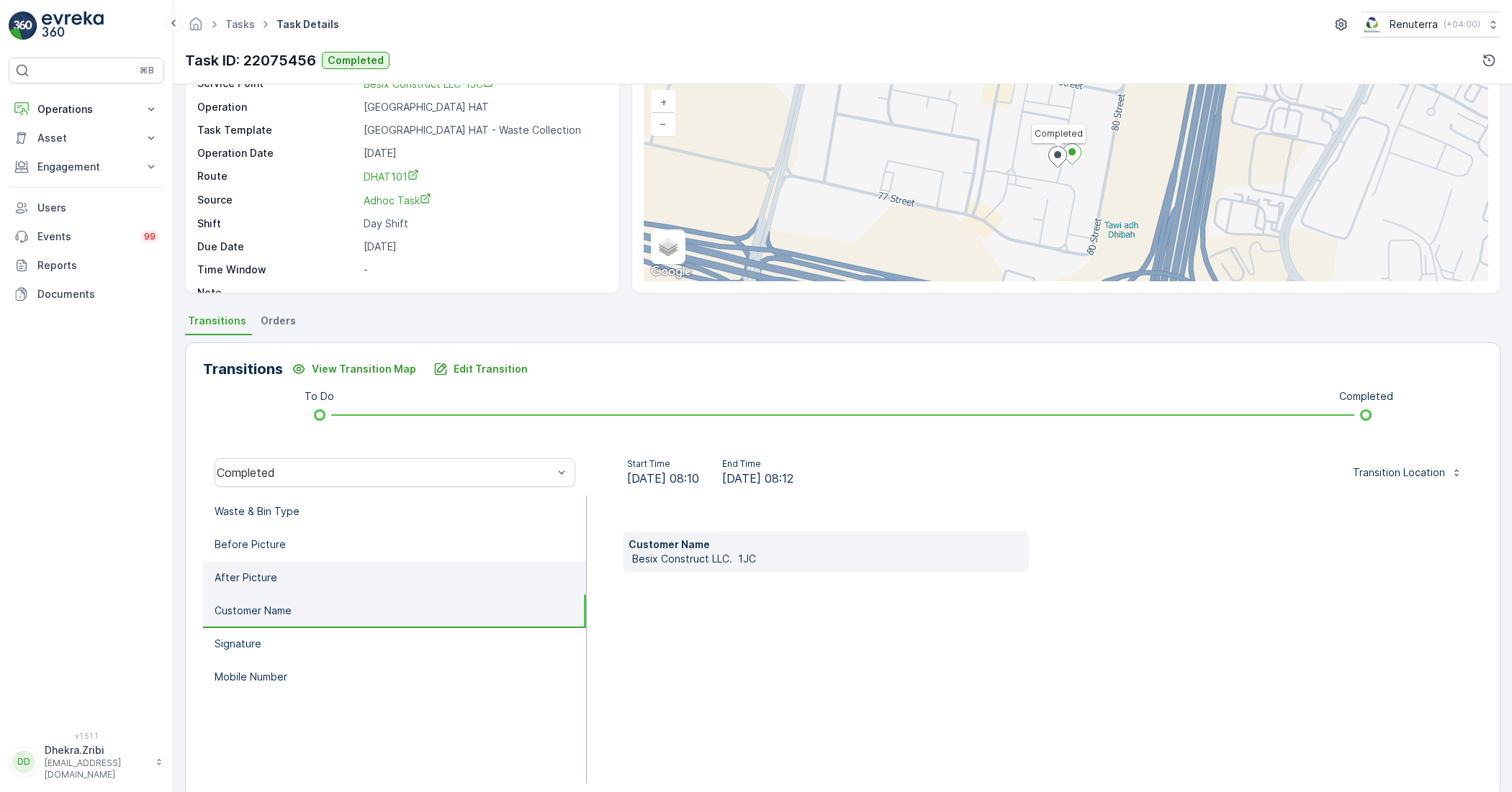
click at [400, 572] on li "After Picture" at bounding box center [395, 579] width 383 height 33
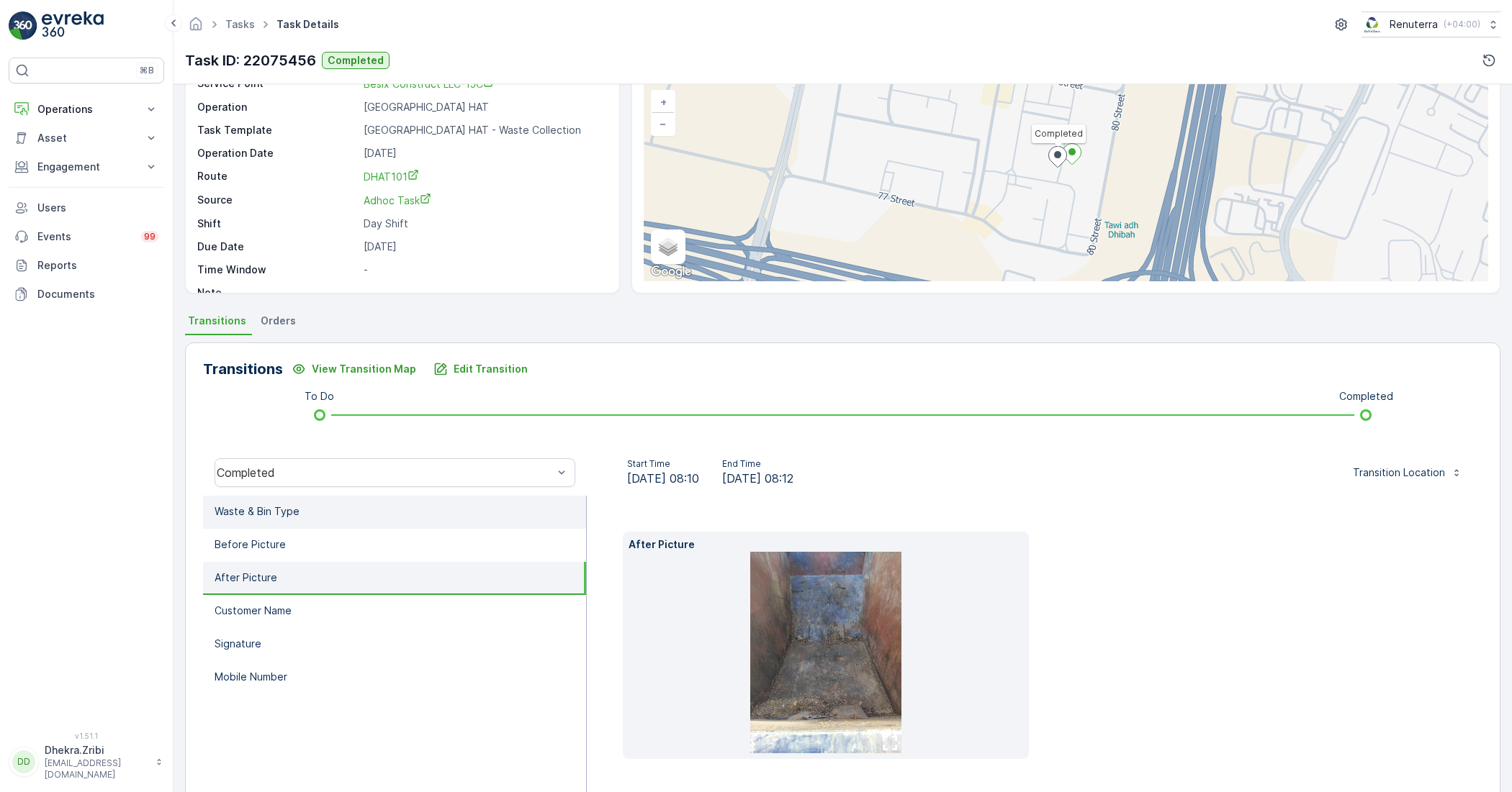
click at [254, 512] on p "Waste & Bin Type" at bounding box center [257, 511] width 85 height 14
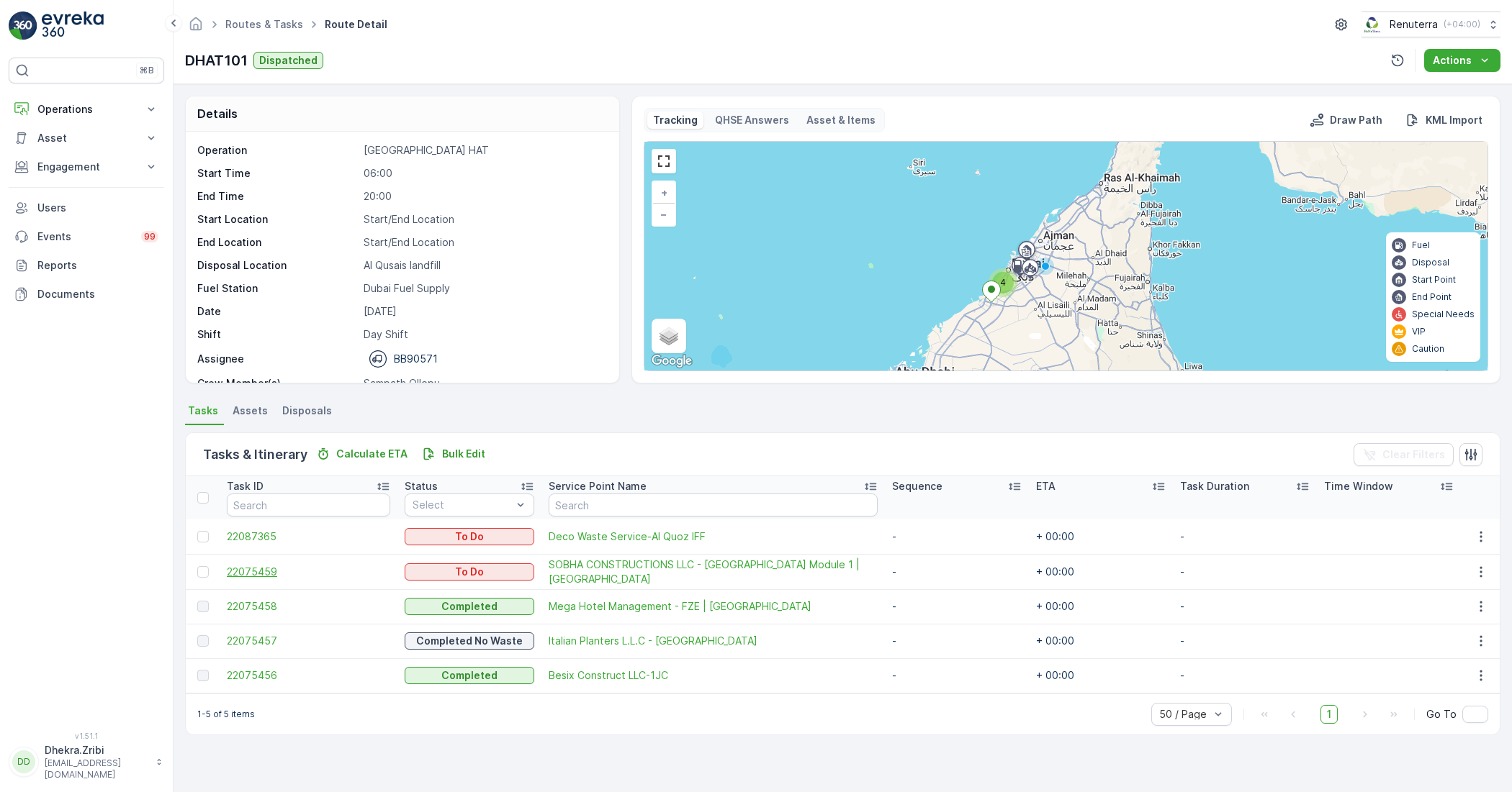
click at [263, 567] on span "22075459" at bounding box center [308, 571] width 164 height 14
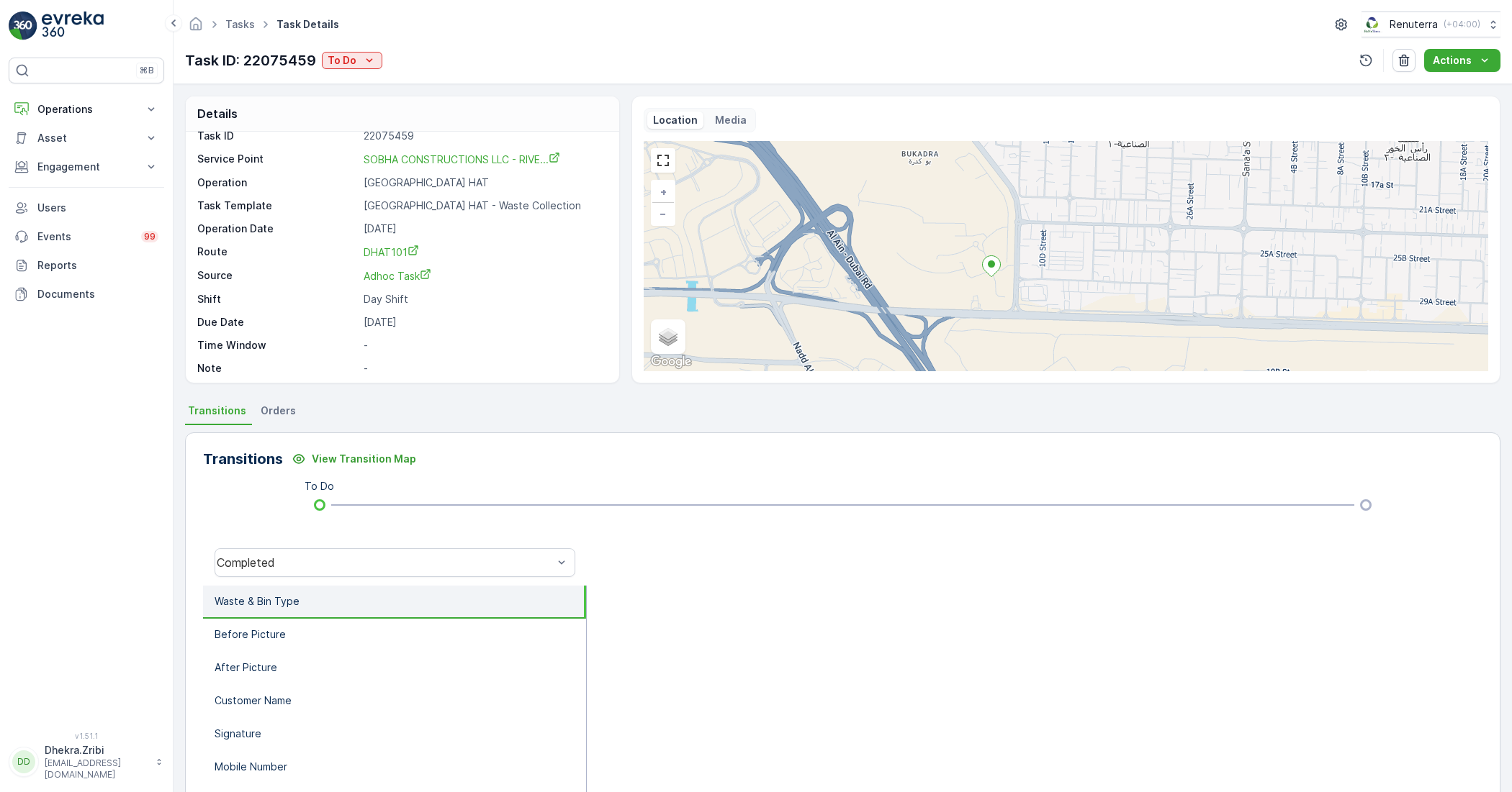
scroll to position [19, 0]
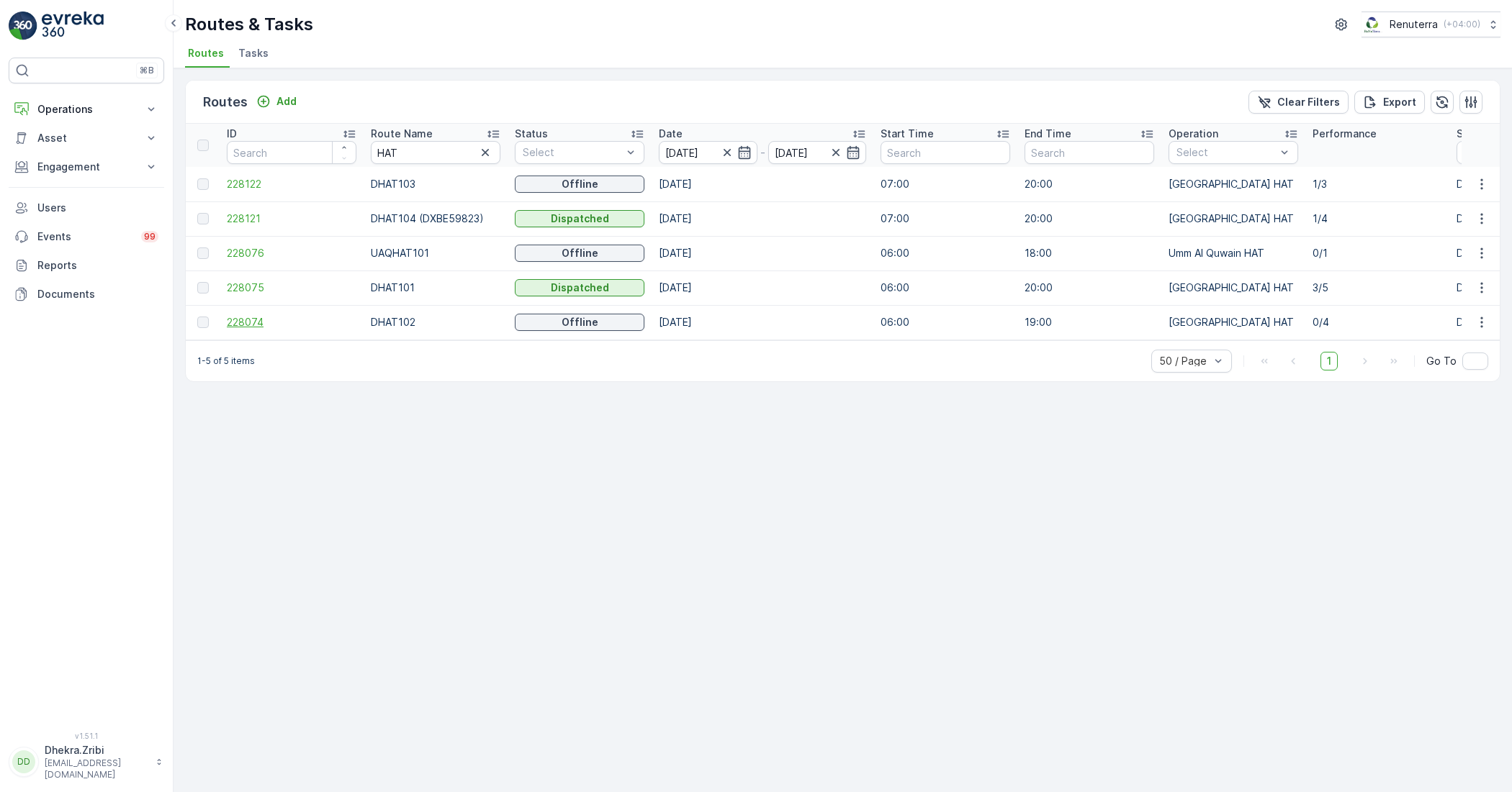
click at [253, 319] on span "228074" at bounding box center [291, 322] width 130 height 14
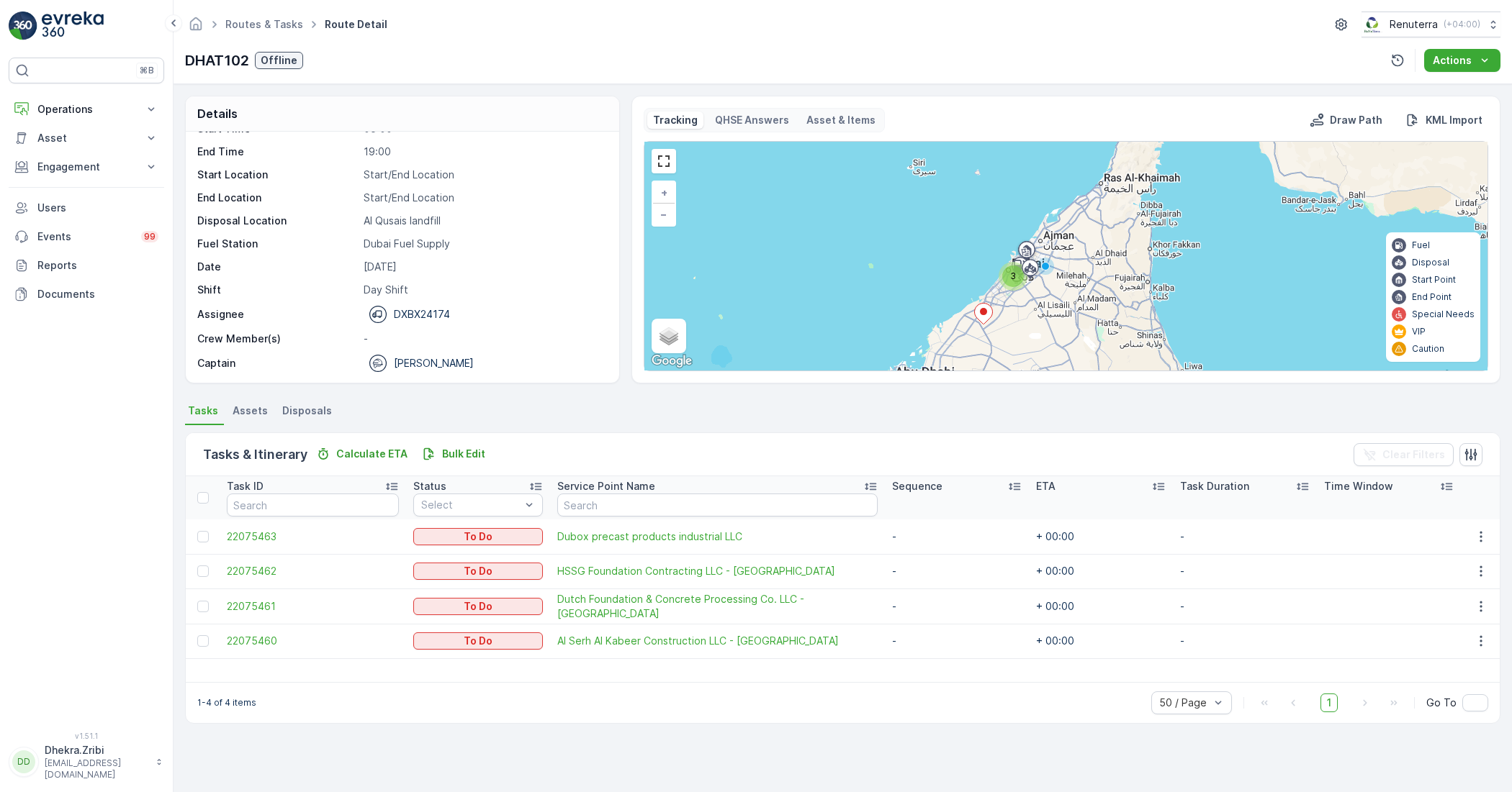
scroll to position [45, 0]
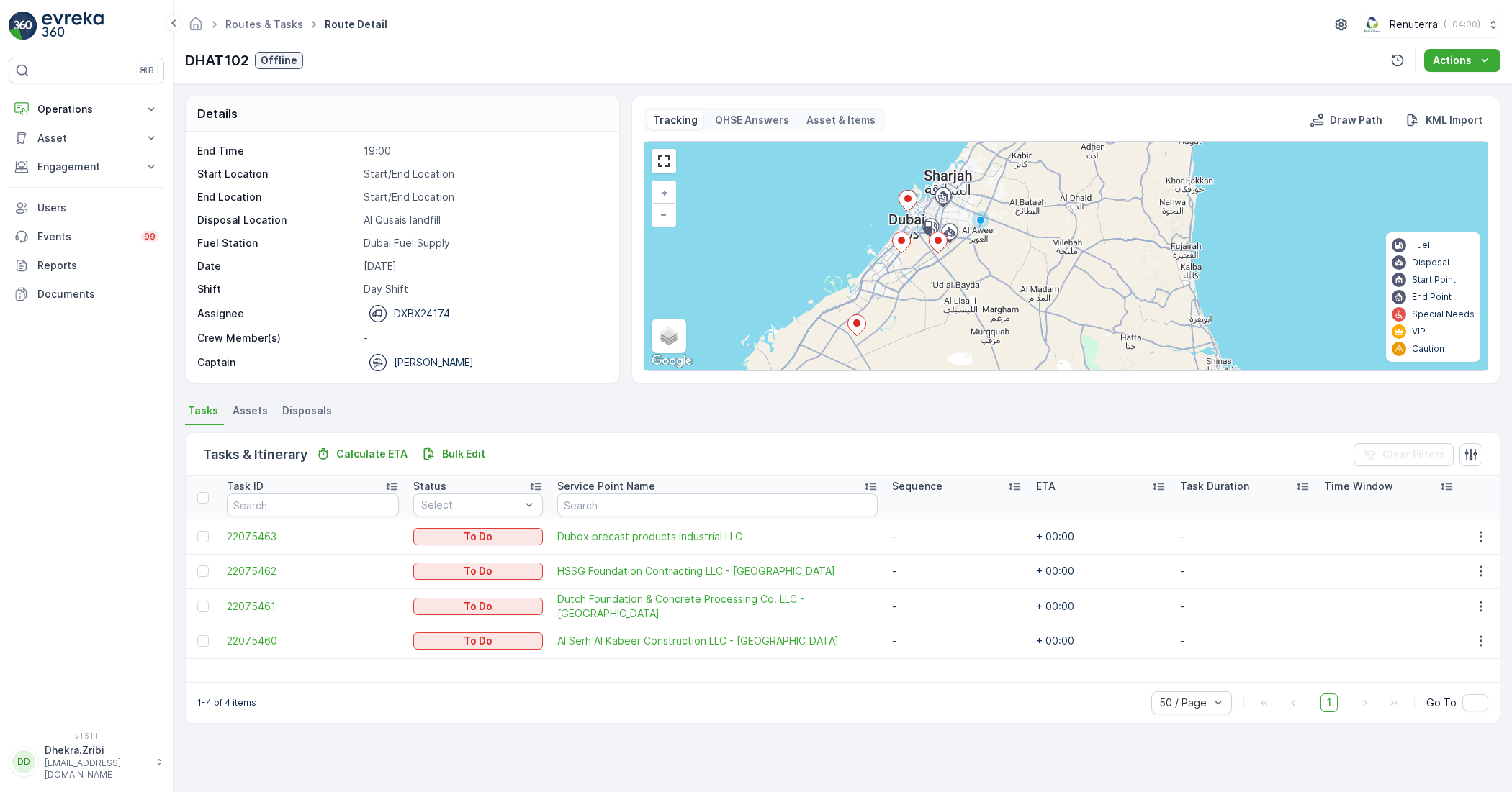
click at [938, 244] on ellipse at bounding box center [938, 240] width 7 height 7
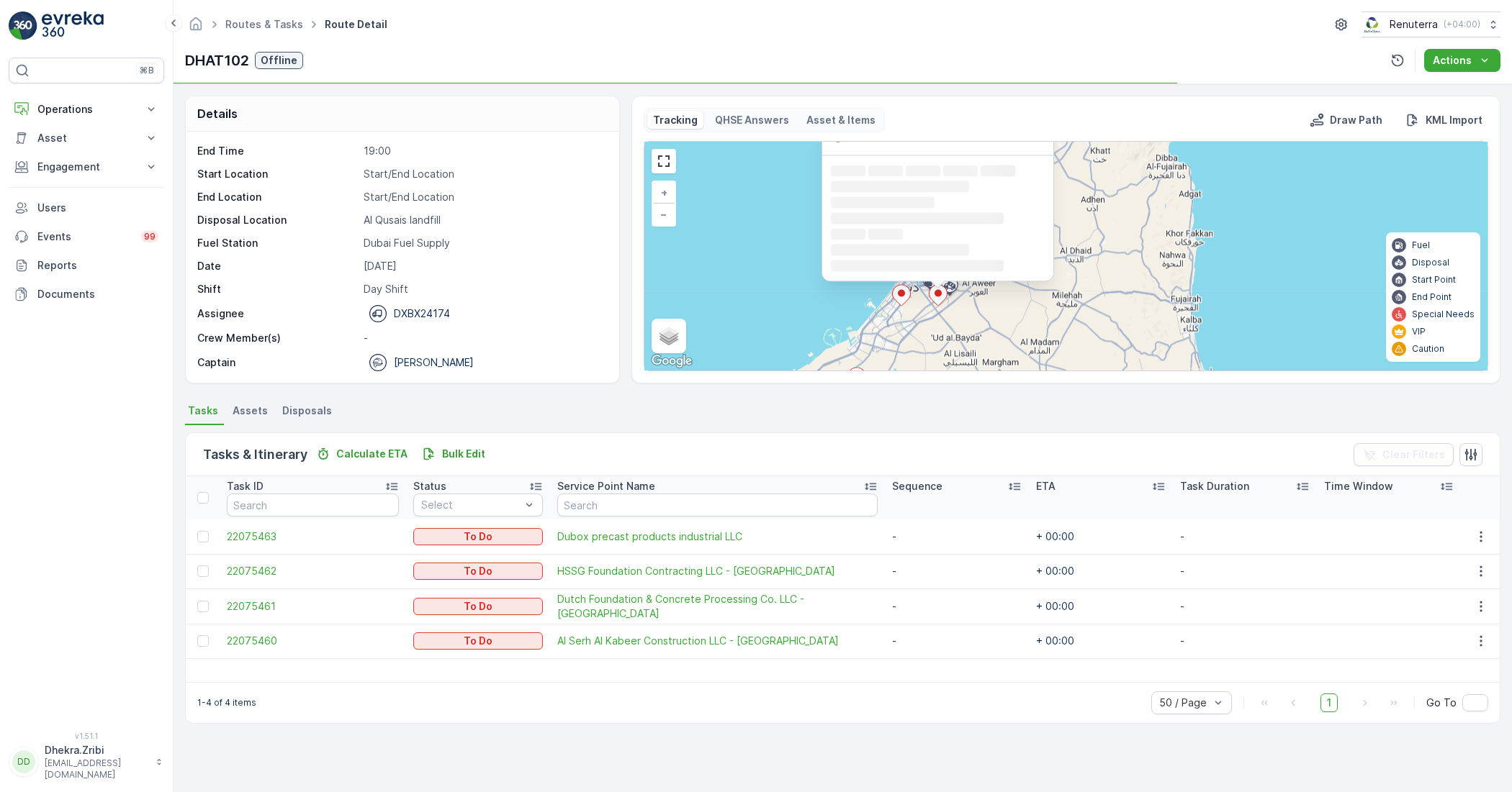
click at [938, 244] on div "Loading... Loading... Loading... Loading... Loading... Loading... Loading..." at bounding box center [938, 218] width 214 height 108
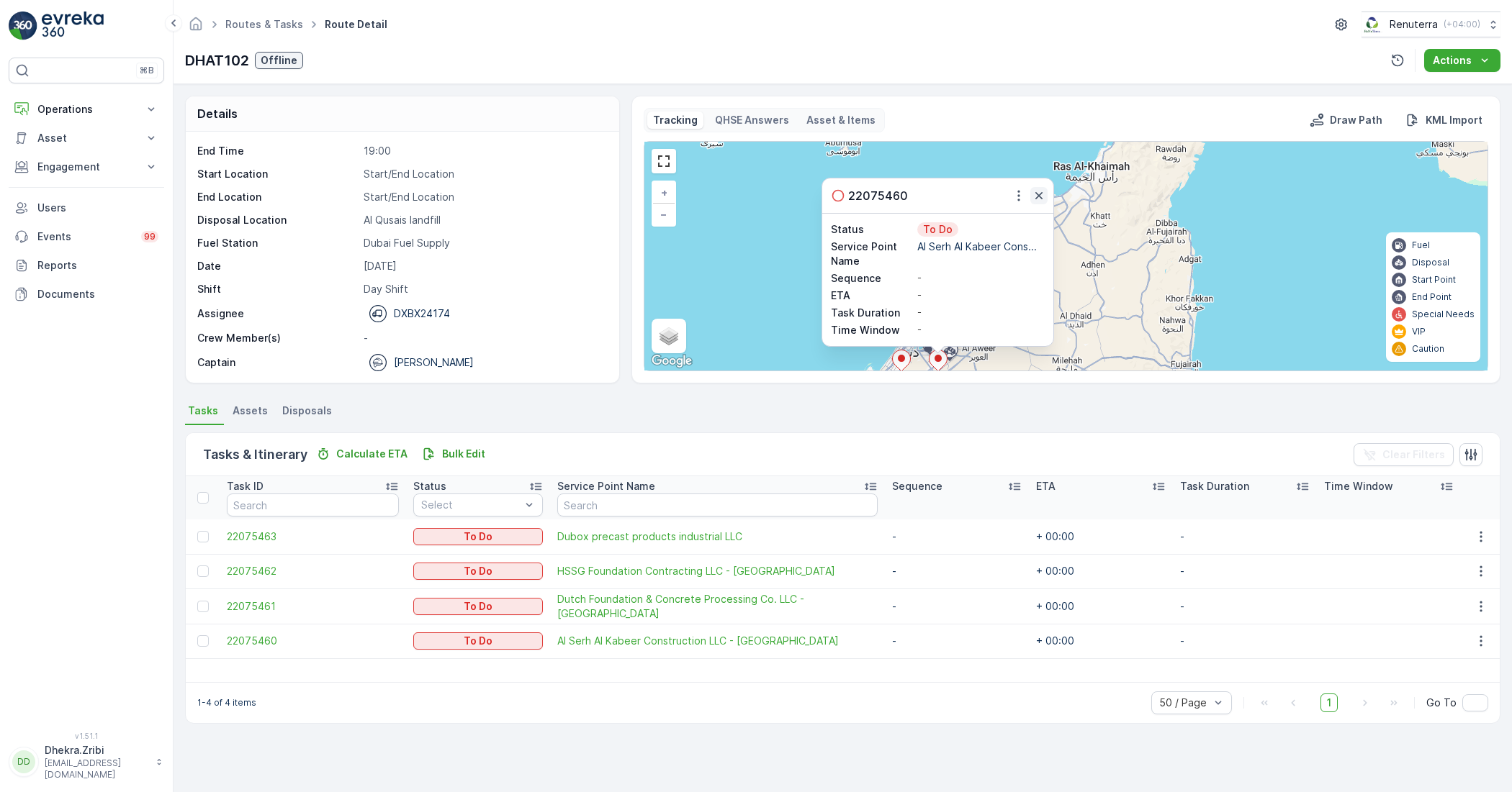
click at [1034, 199] on icon "button" at bounding box center [1039, 195] width 14 height 14
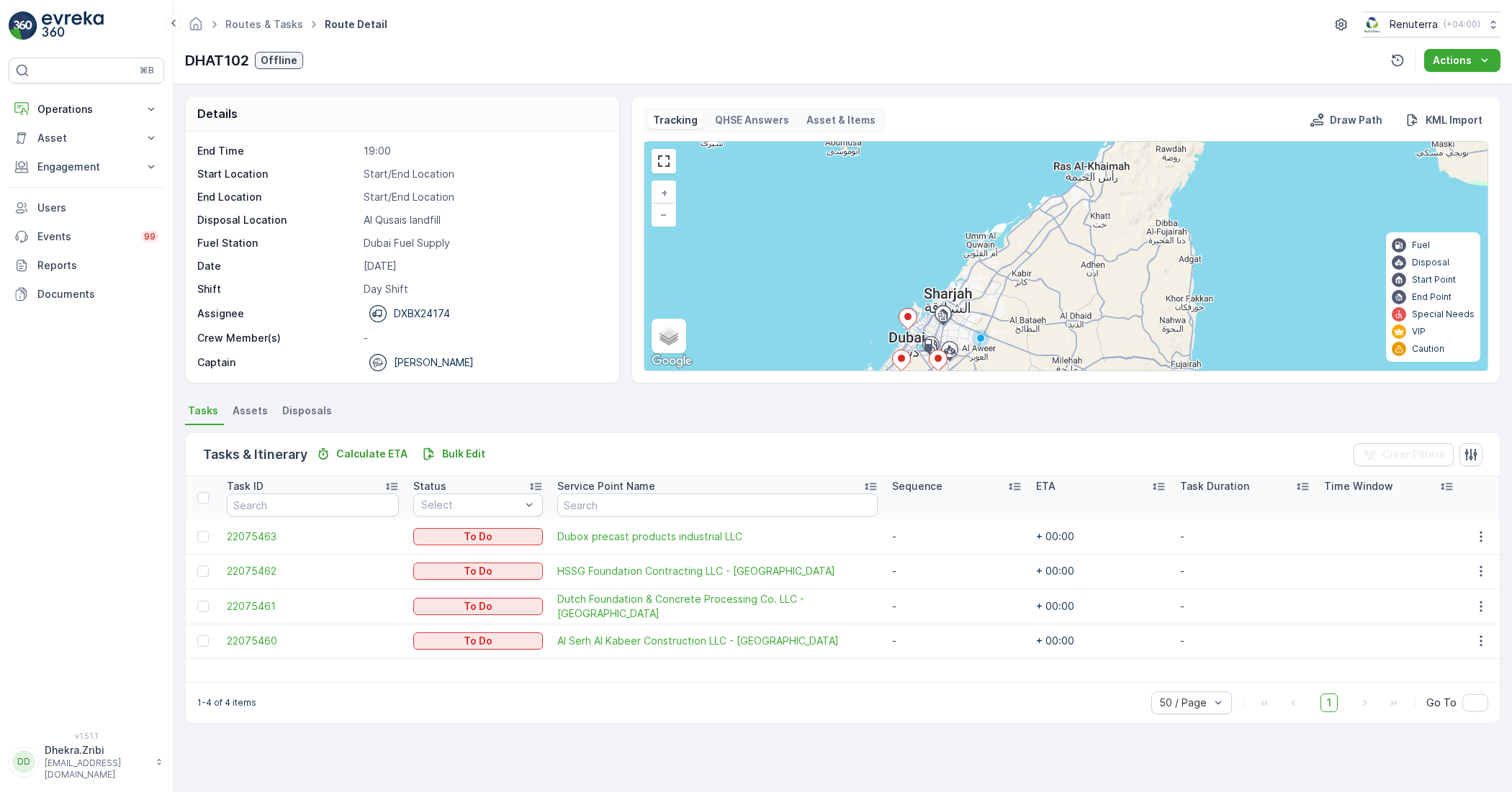
click at [901, 363] on icon at bounding box center [901, 360] width 18 height 21
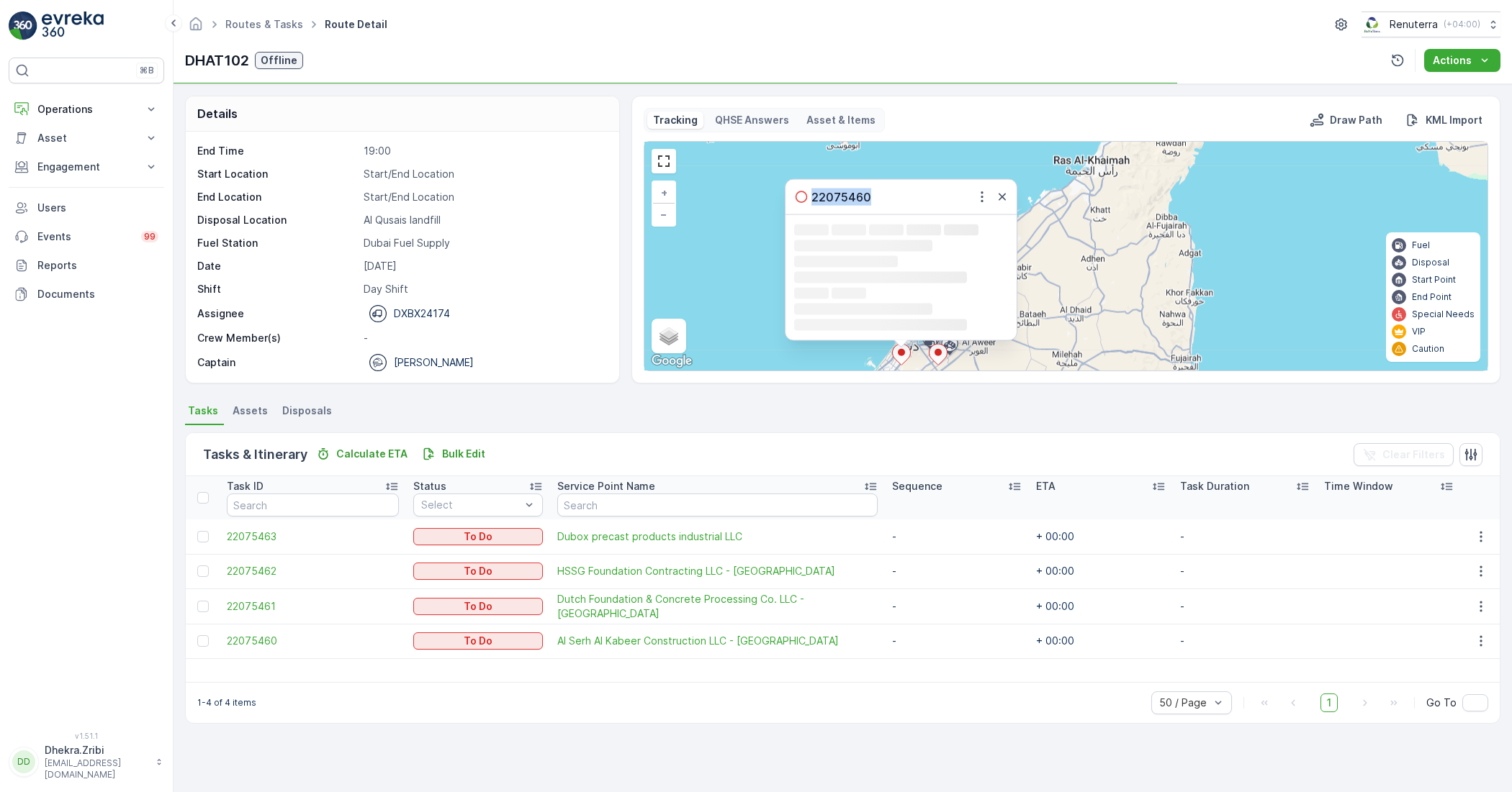
click at [901, 363] on icon at bounding box center [901, 354] width 18 height 21
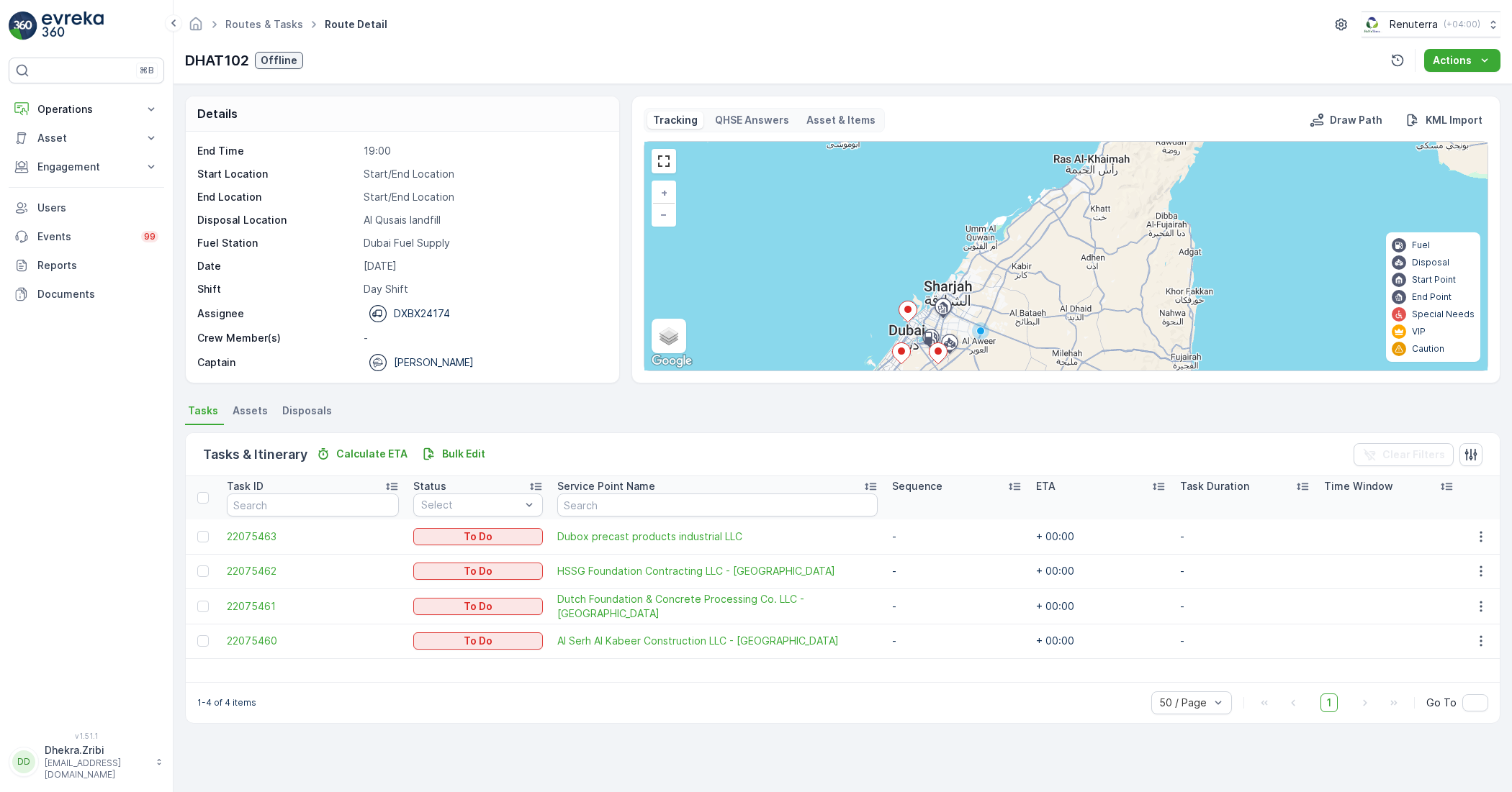
click at [901, 355] on ellipse at bounding box center [901, 351] width 7 height 7
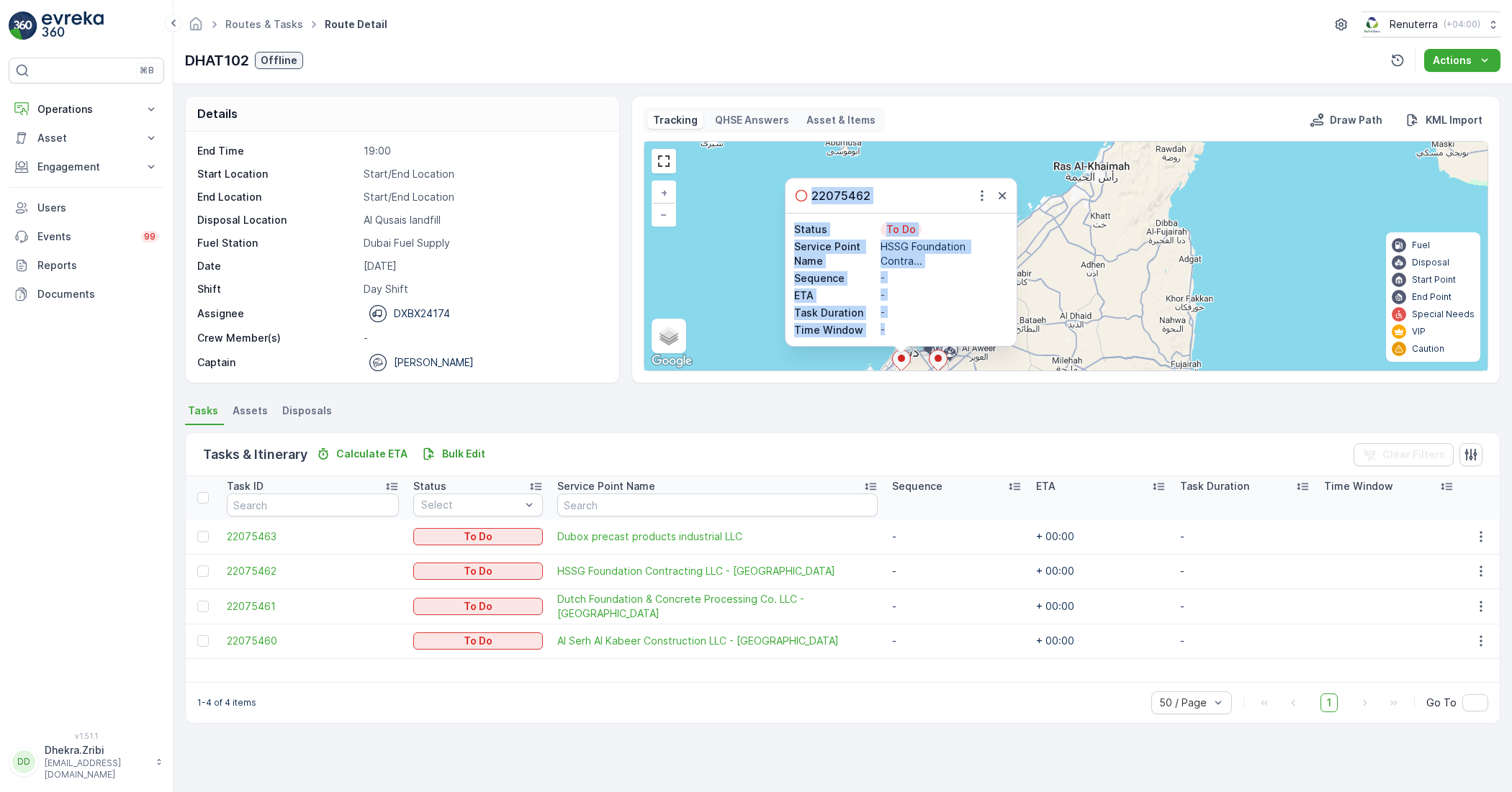
click at [948, 300] on div "-" at bounding box center [944, 295] width 127 height 14
click at [997, 192] on icon "button" at bounding box center [1001, 195] width 14 height 14
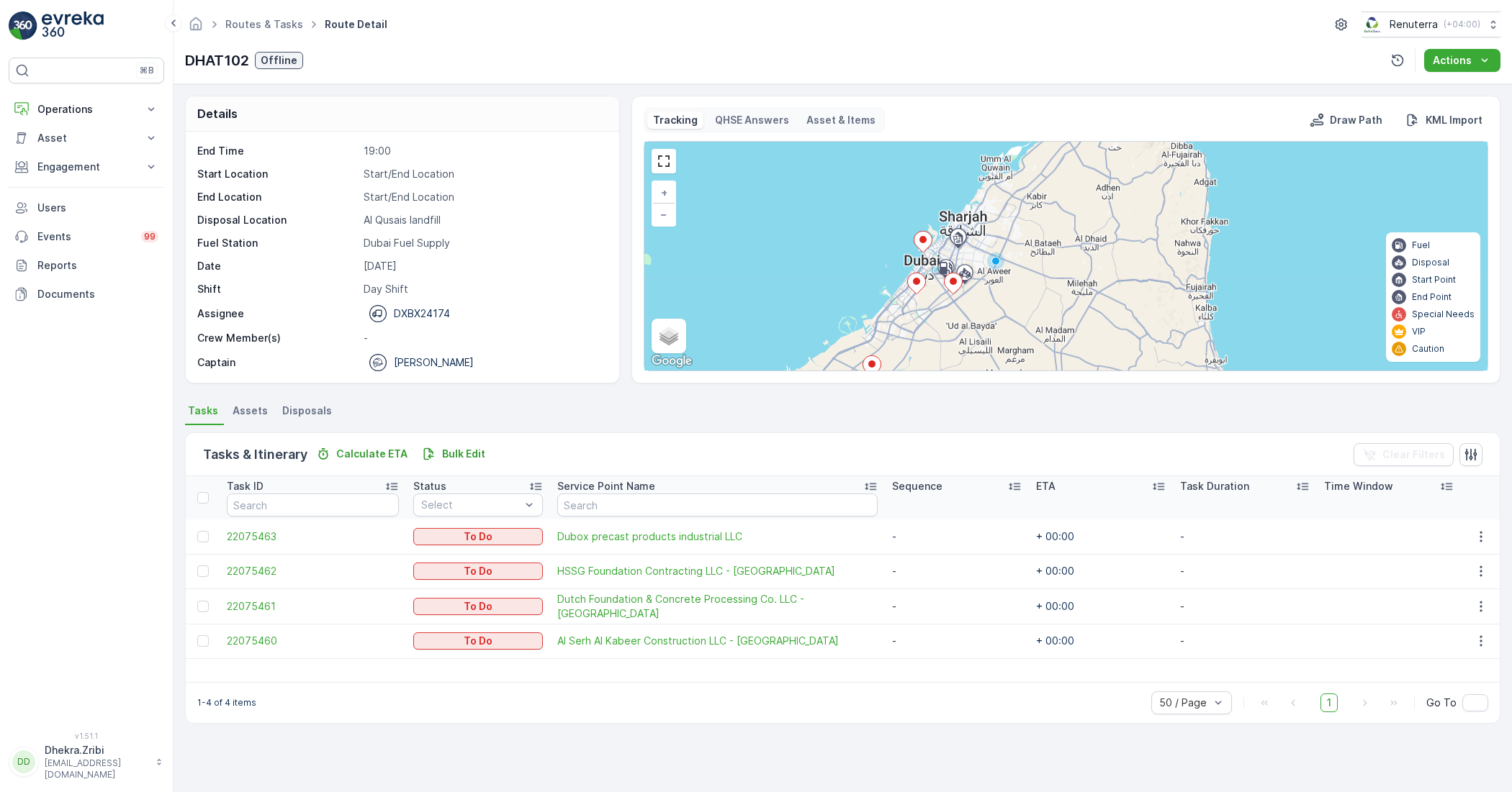
drag, startPoint x: 1001, startPoint y: 282, endPoint x: 1005, endPoint y: 239, distance: 43.2
click at [1005, 241] on div "+ − Satellite Roadmap Terrain Hybrid Leaflet Keyboard shortcuts Map Data Map da…" at bounding box center [1066, 256] width 843 height 229
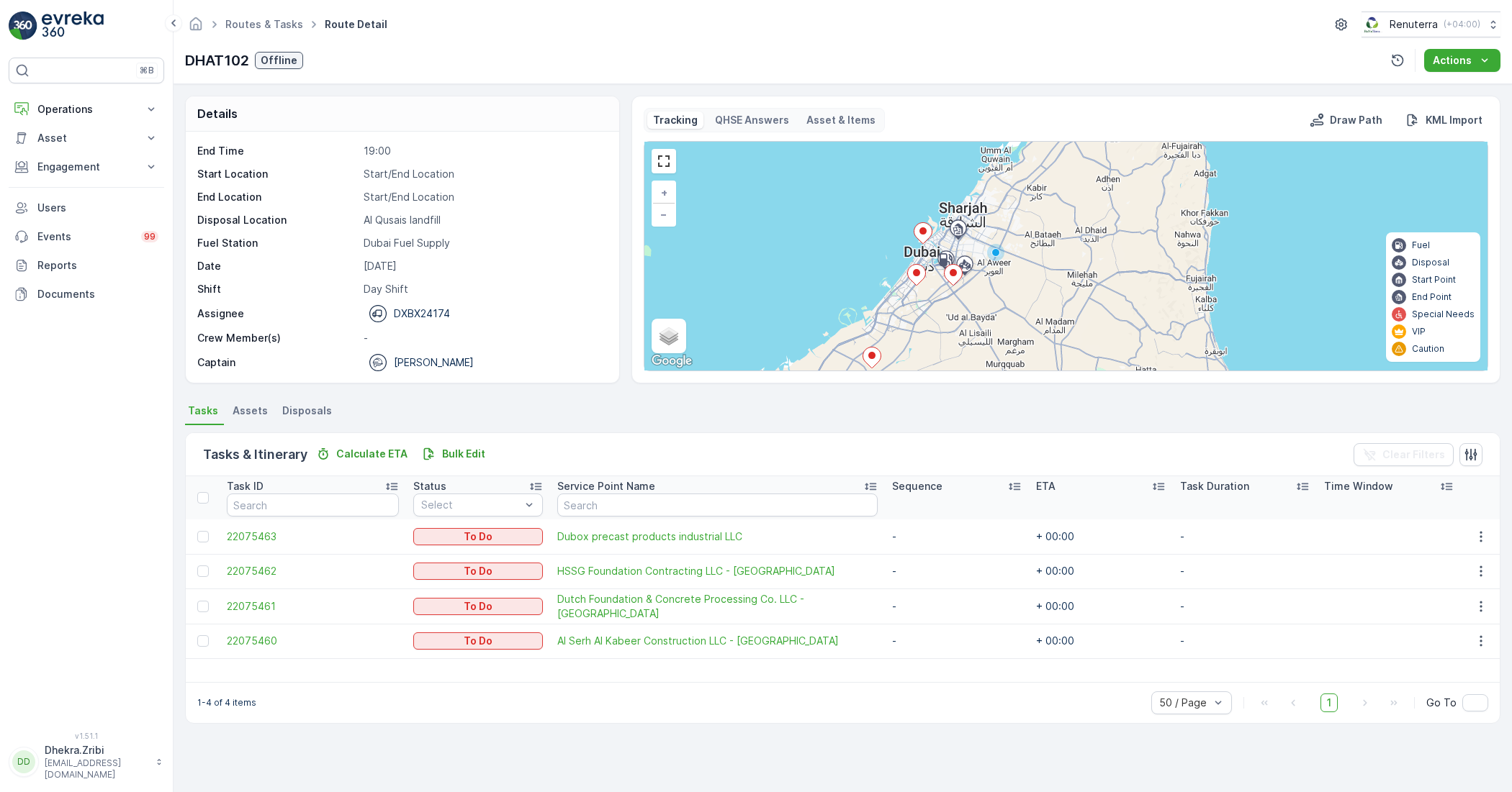
click at [868, 354] on icon at bounding box center [872, 358] width 18 height 21
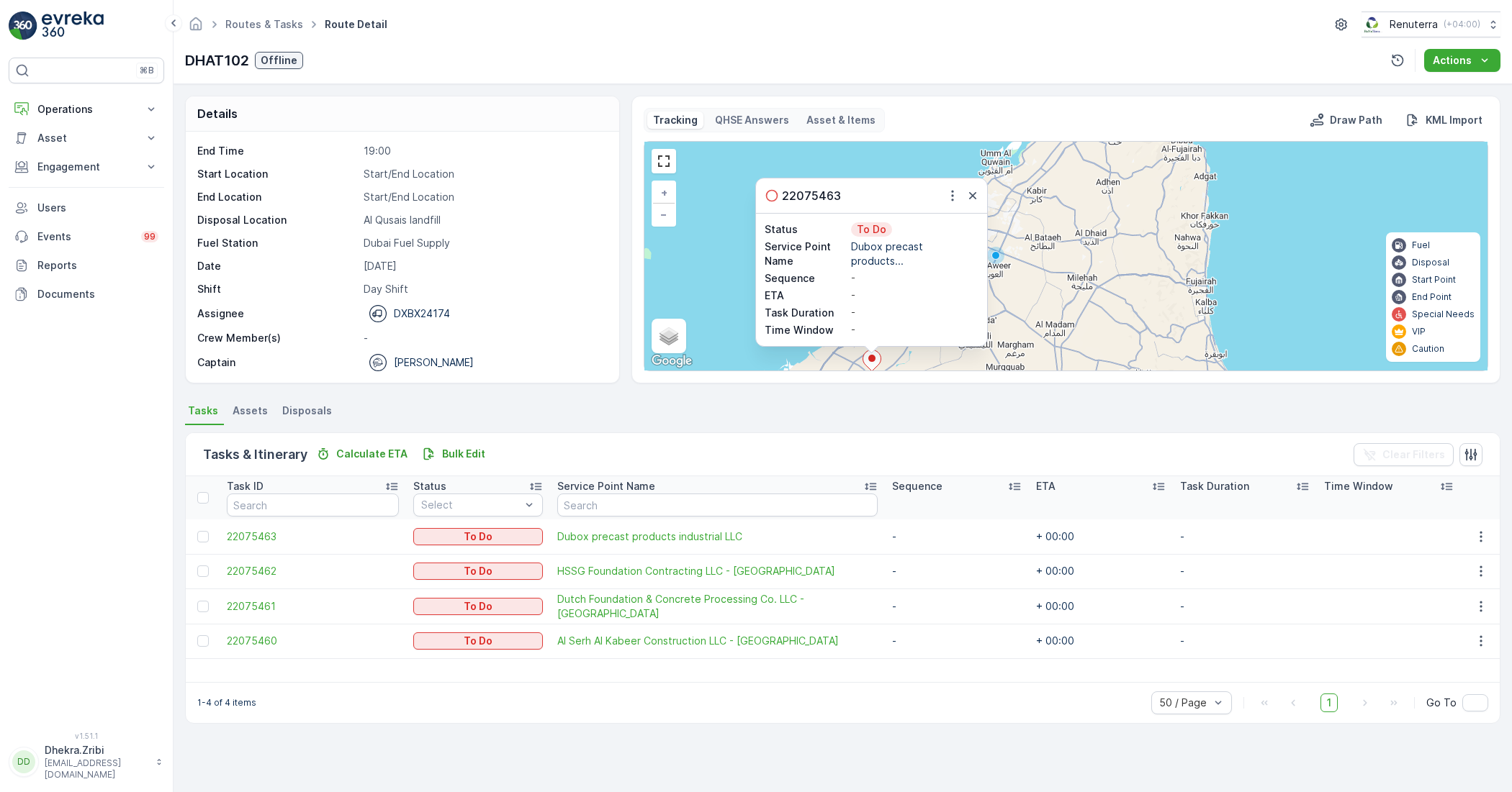
click at [811, 389] on div "Details Operation Dubai HAT Start Time 06:00 End Time 19:00 Start Location Star…" at bounding box center [843, 438] width 1338 height 708
click at [1074, 200] on div "22075463 Status To Do Service Point Name Dubox precast products... Sequence - E…" at bounding box center [1066, 256] width 843 height 229
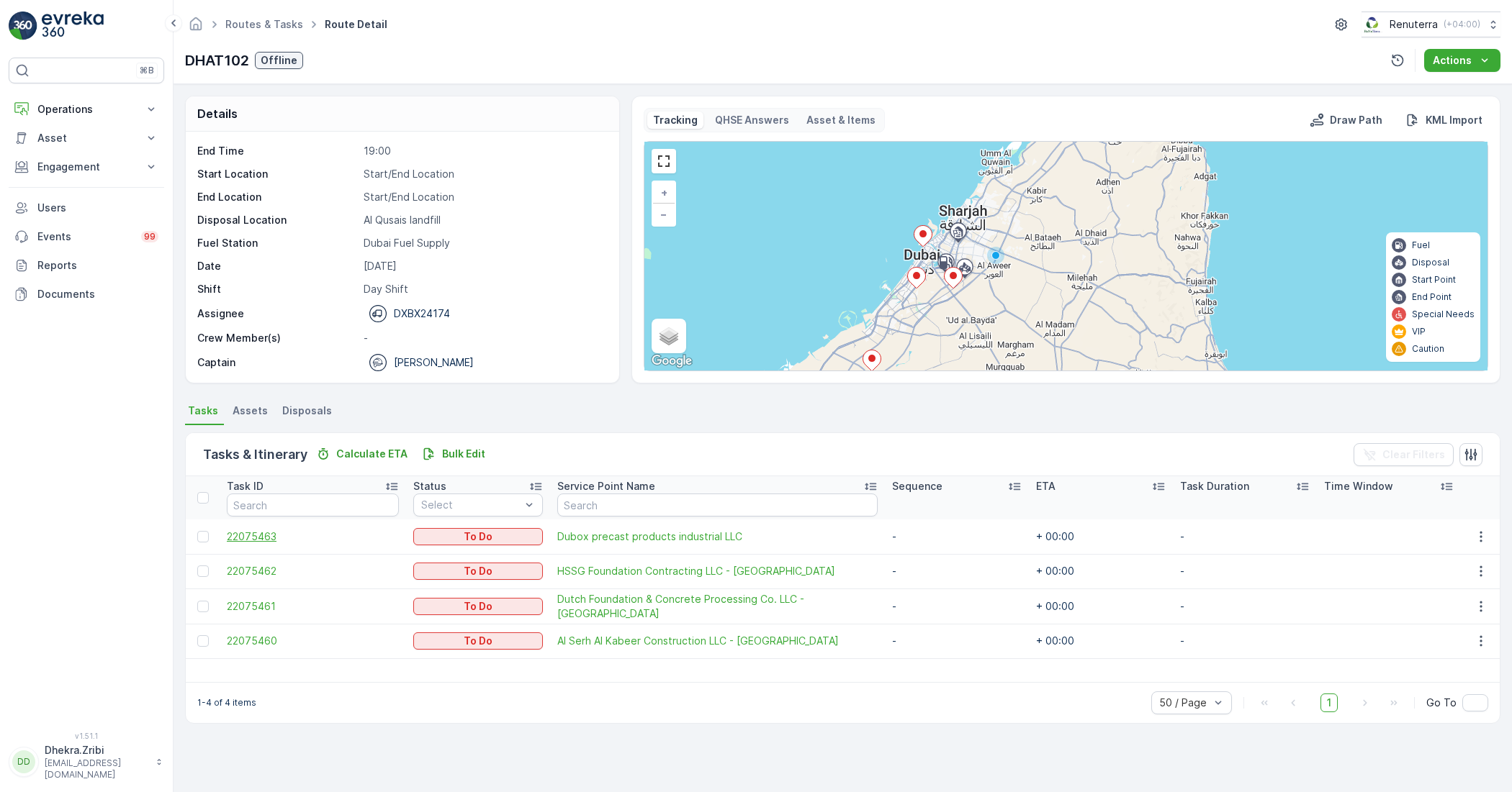
click at [261, 537] on span "22075463" at bounding box center [312, 536] width 172 height 14
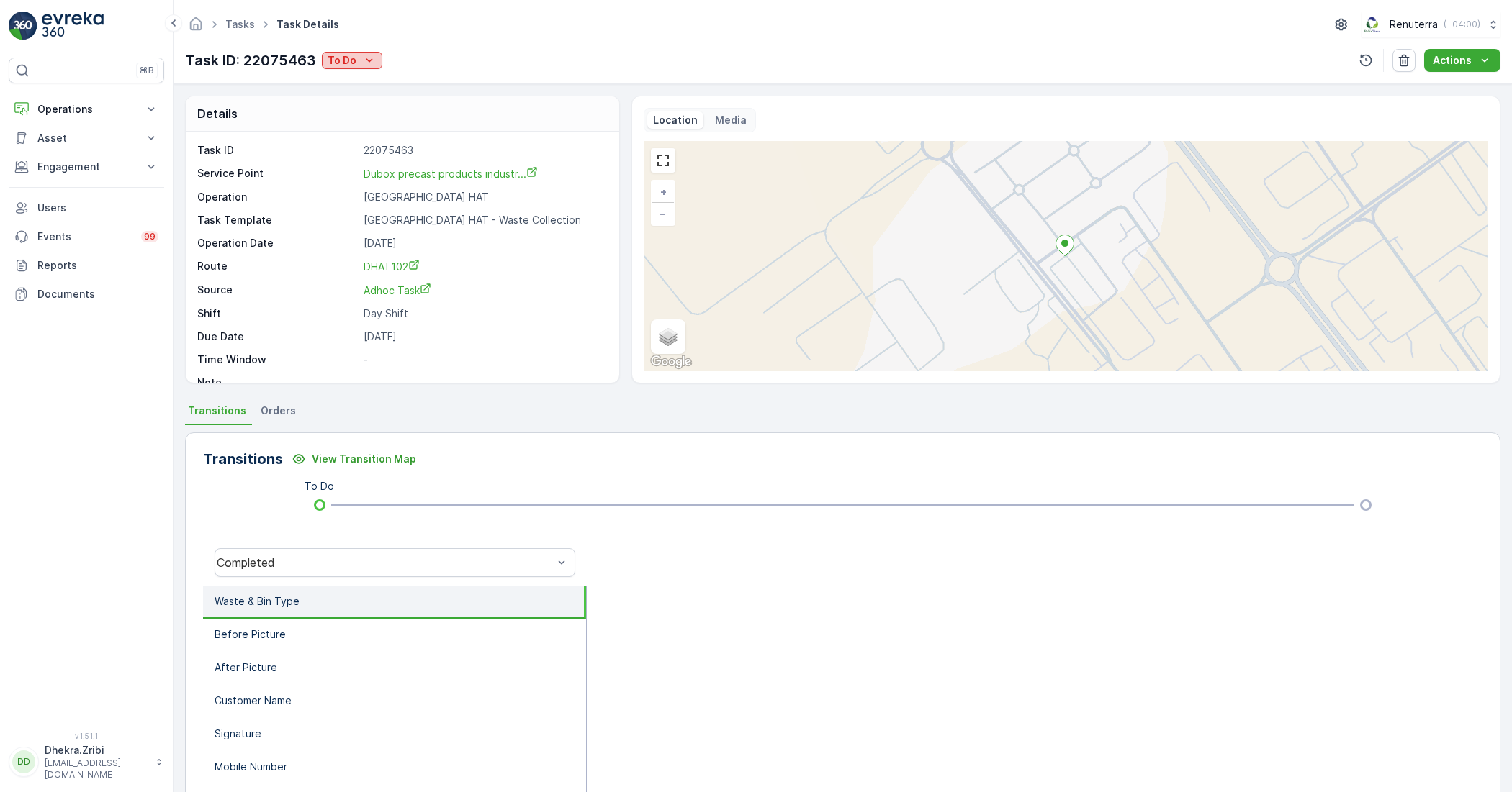
click at [369, 58] on icon "To Do" at bounding box center [368, 59] width 14 height 14
click at [609, 397] on div "Details Task ID 22075463 Service Point Dubox precast products industr... Operat…" at bounding box center [843, 438] width 1338 height 708
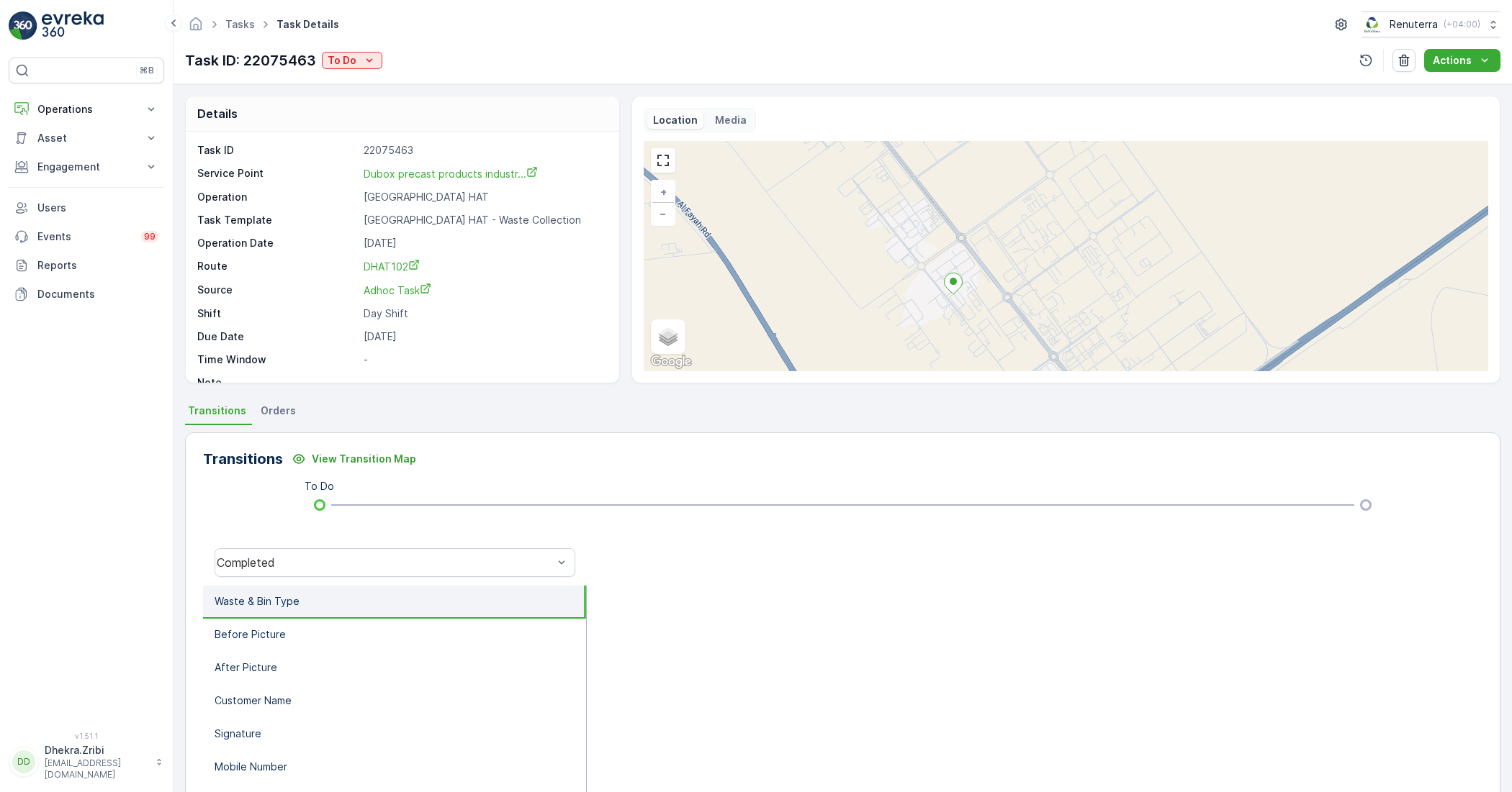
click at [954, 288] on icon at bounding box center [953, 283] width 18 height 21
click at [949, 281] on ellipse at bounding box center [953, 281] width 7 height 7
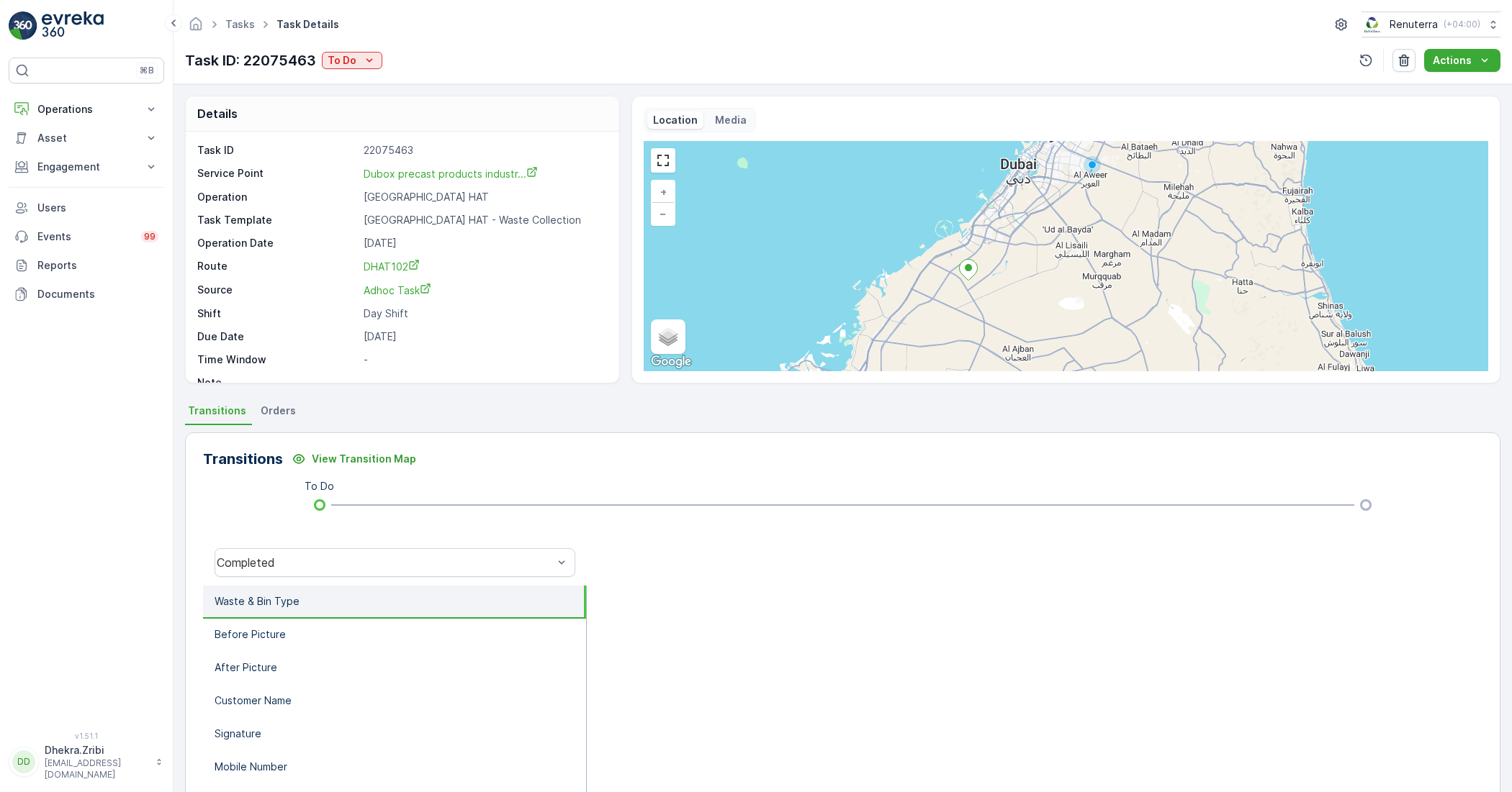
click at [966, 275] on icon at bounding box center [968, 270] width 18 height 21
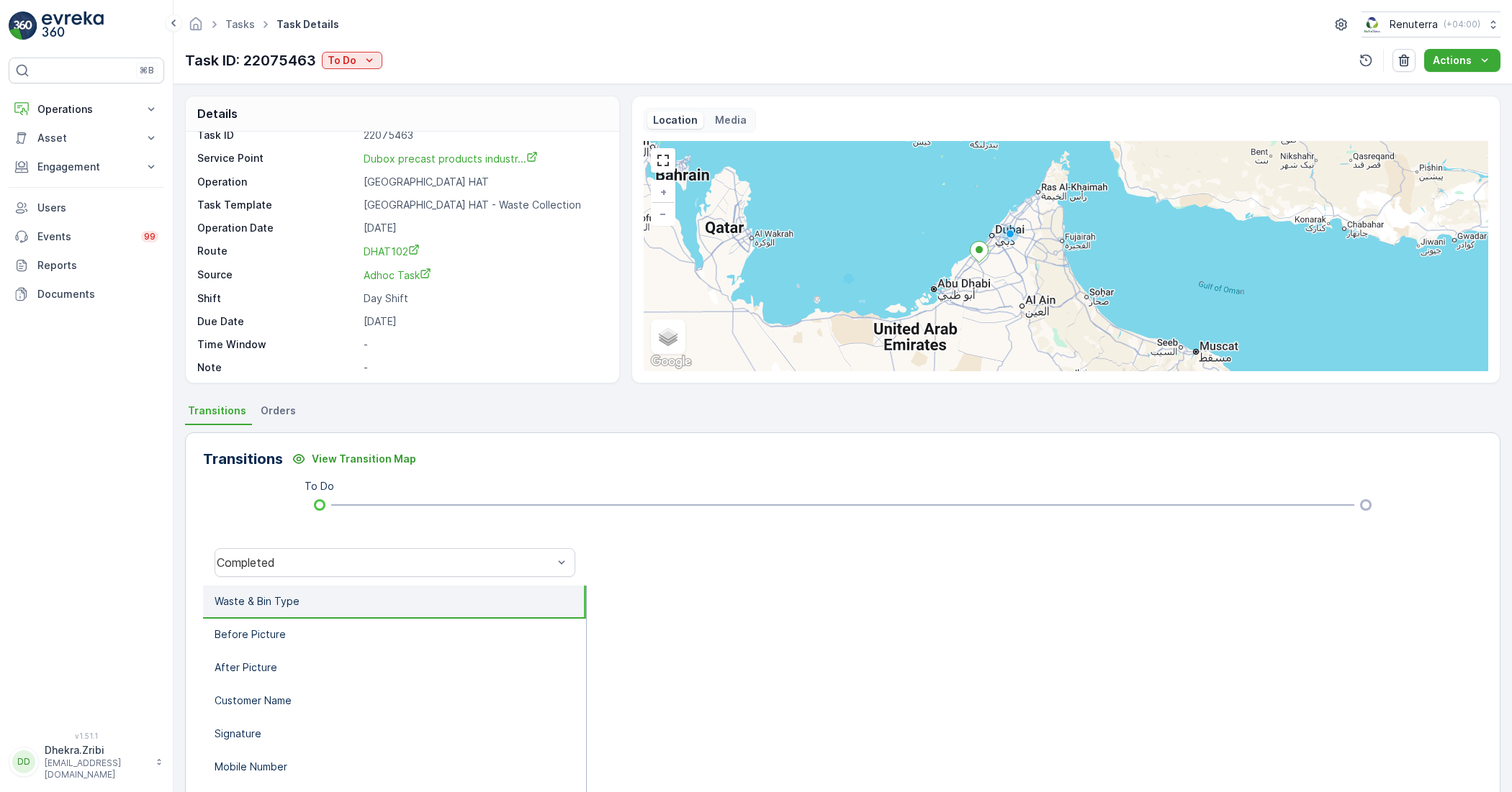
scroll to position [19, 0]
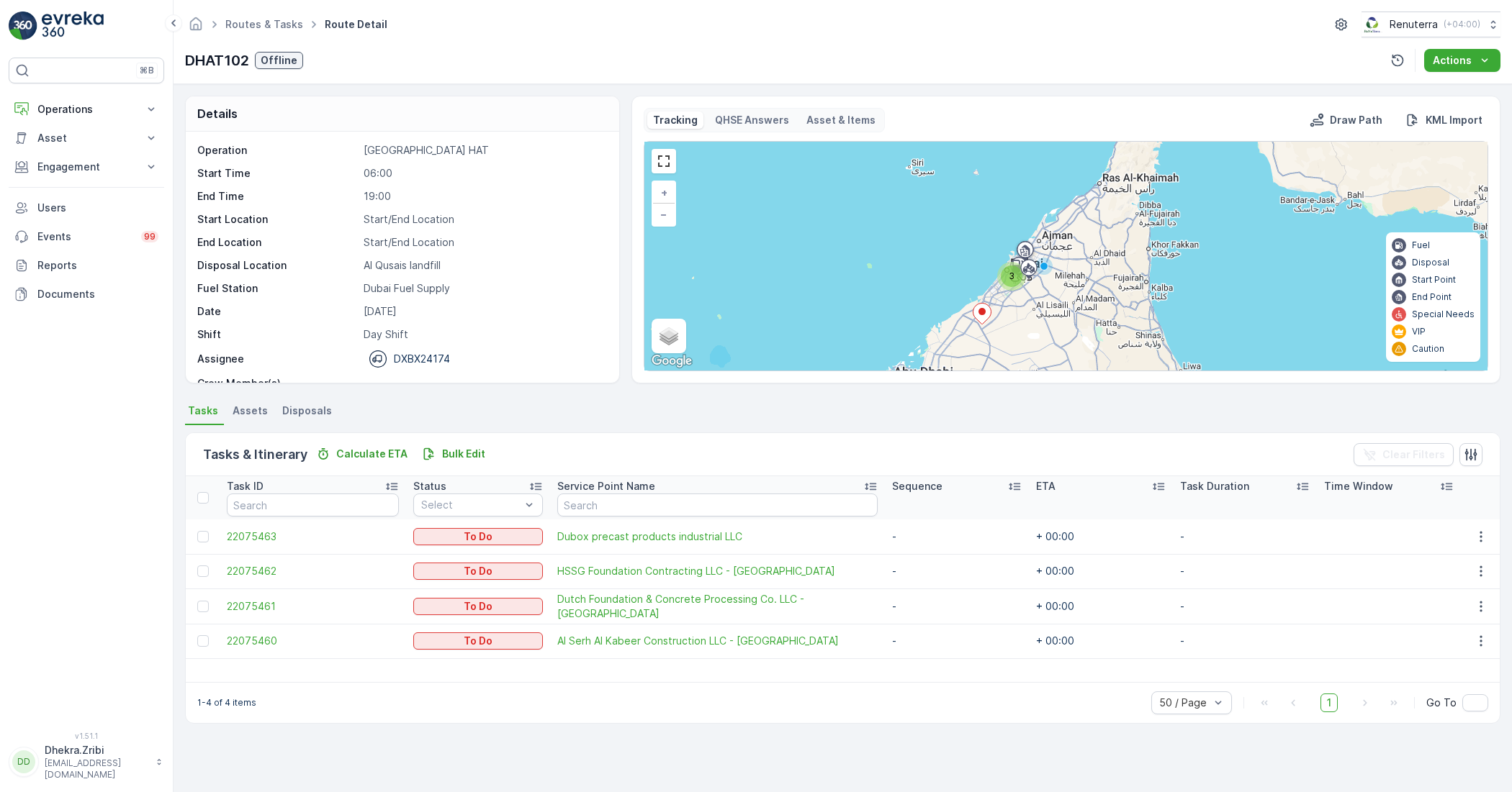
click at [984, 315] on ellipse at bounding box center [982, 311] width 7 height 7
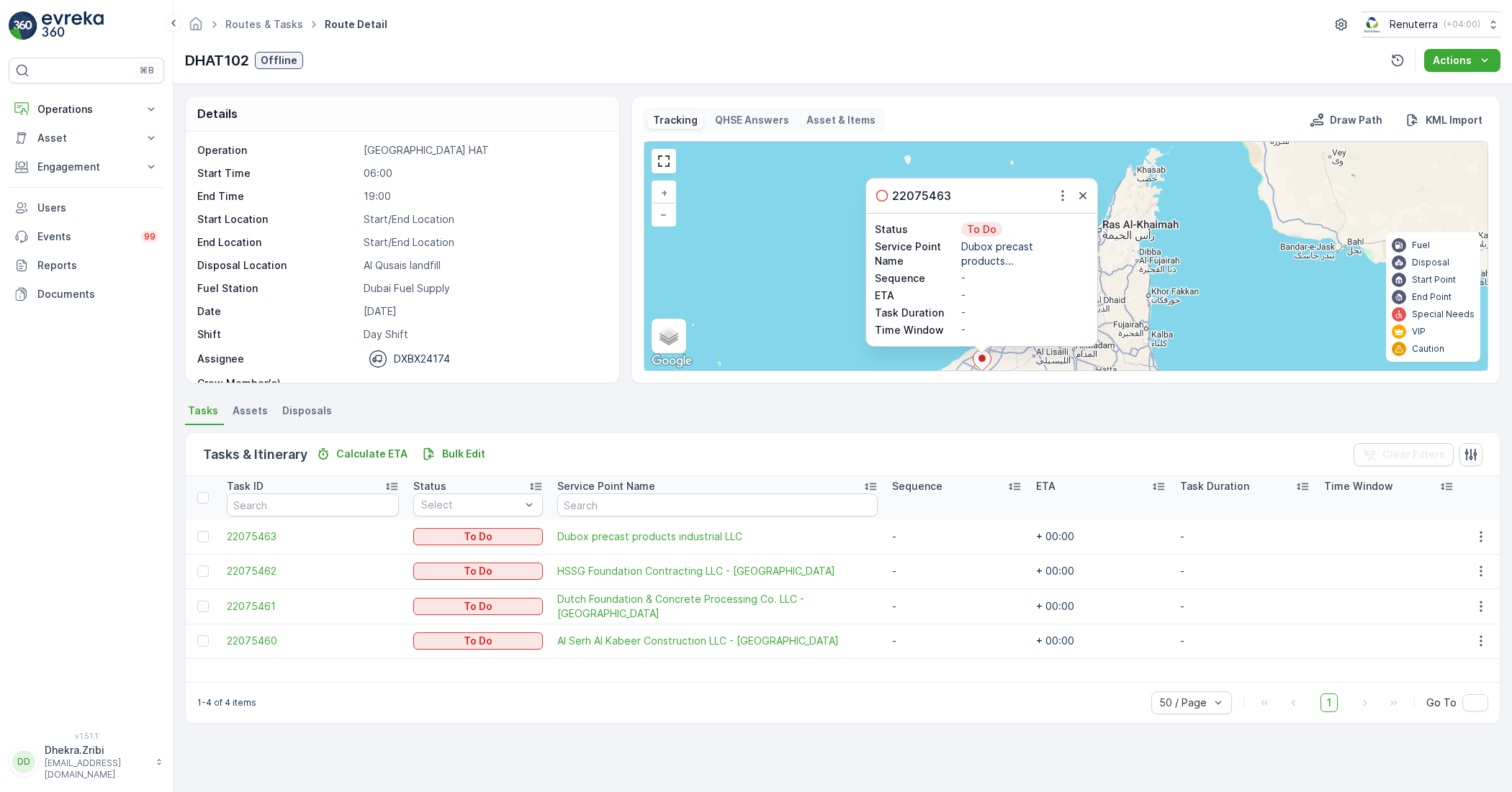
click at [1145, 223] on div "3 22075463 Status To Do Service Point Name Dubox precast products... Sequence -…" at bounding box center [1066, 256] width 843 height 229
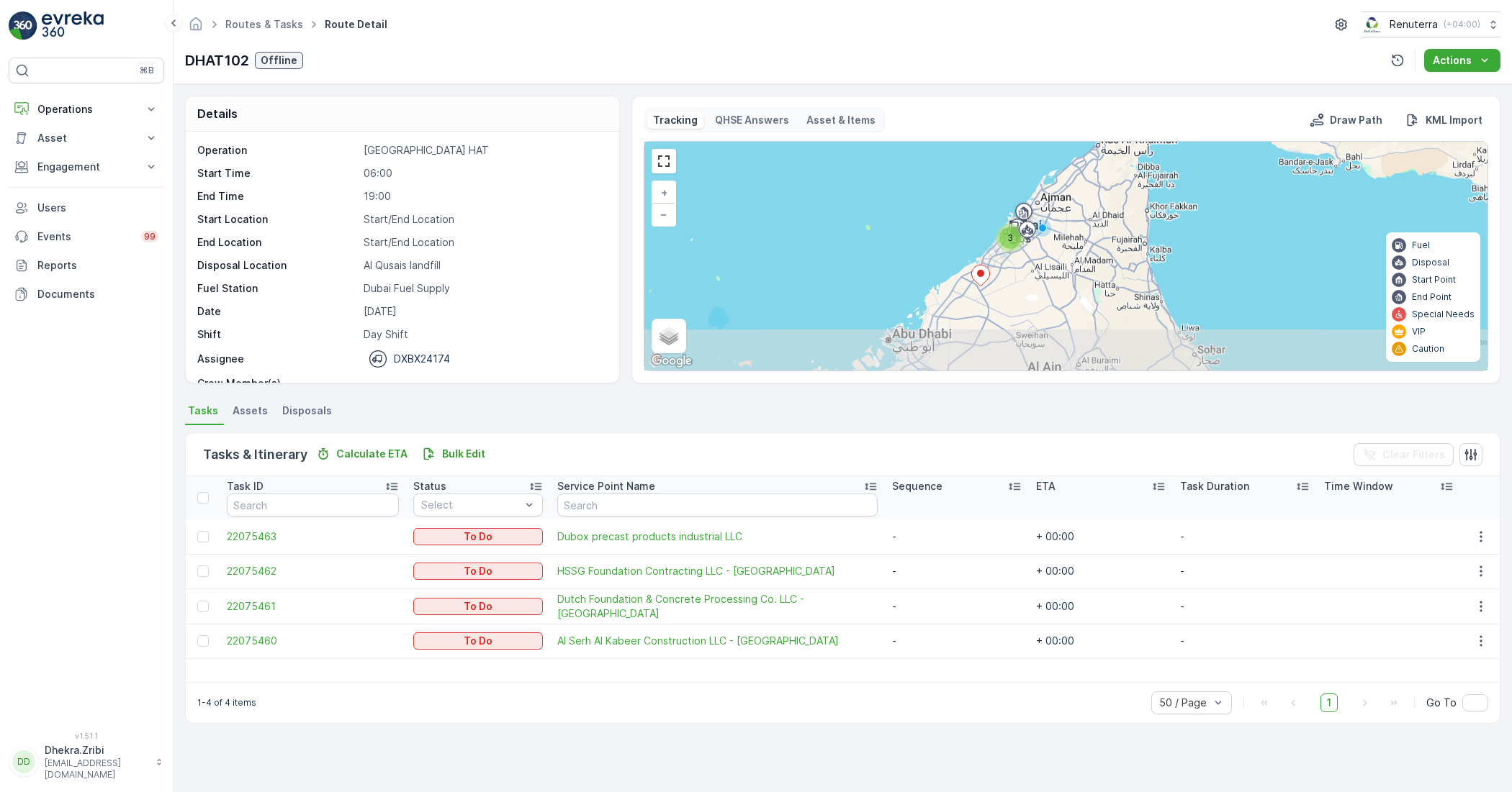
drag, startPoint x: 1029, startPoint y: 319, endPoint x: 1043, endPoint y: 232, distance: 88.1
click at [1044, 232] on div "3 + − Satellite Roadmap Terrain Hybrid Leaflet Keyboard shortcuts Map Data Map …" at bounding box center [1066, 256] width 843 height 229
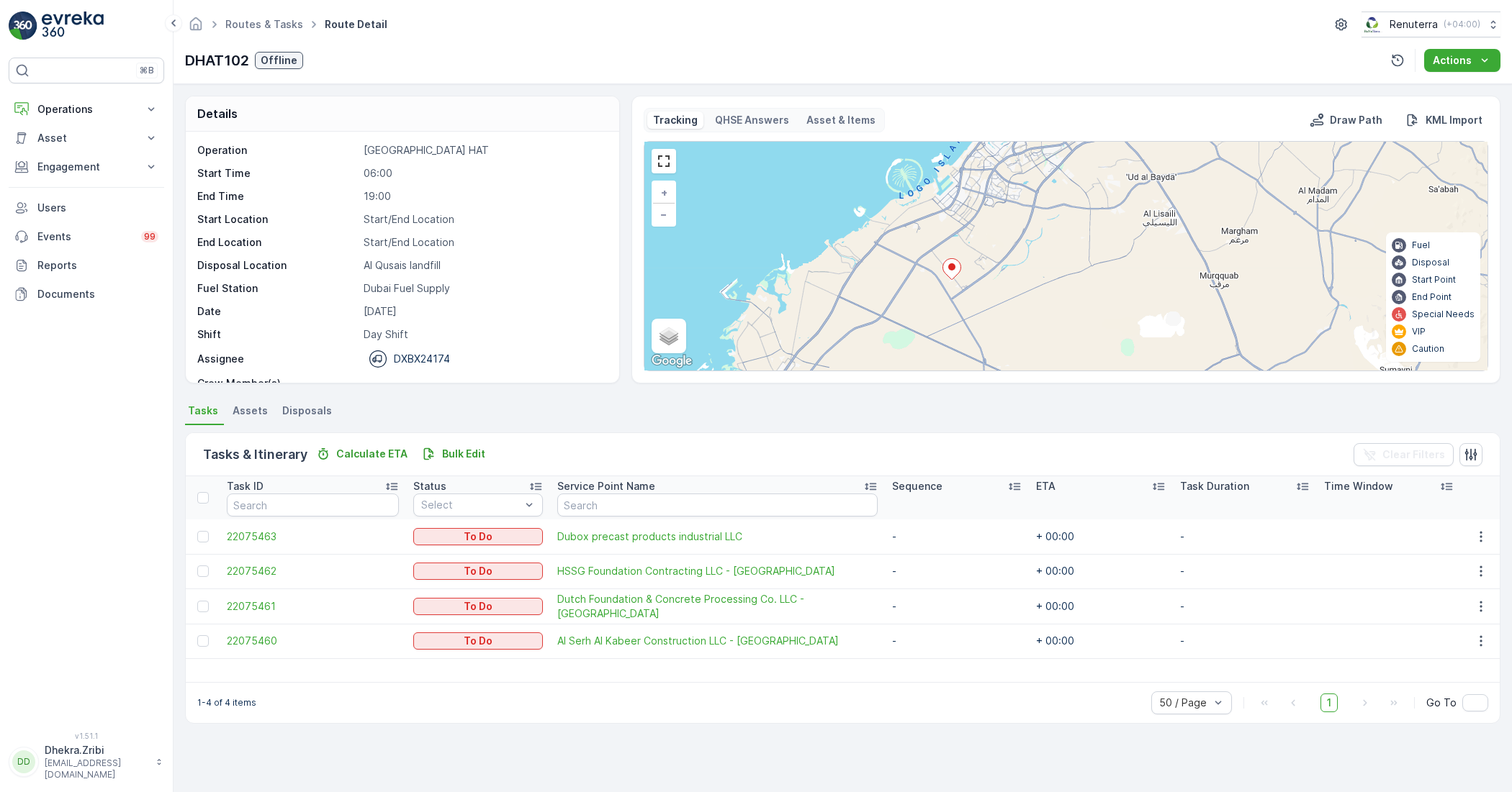
drag, startPoint x: 970, startPoint y: 301, endPoint x: 991, endPoint y: 270, distance: 37.4
click at [991, 270] on div "+ − Satellite Roadmap Terrain Hybrid Leaflet Keyboard shortcuts Map Data Map da…" at bounding box center [1066, 256] width 843 height 229
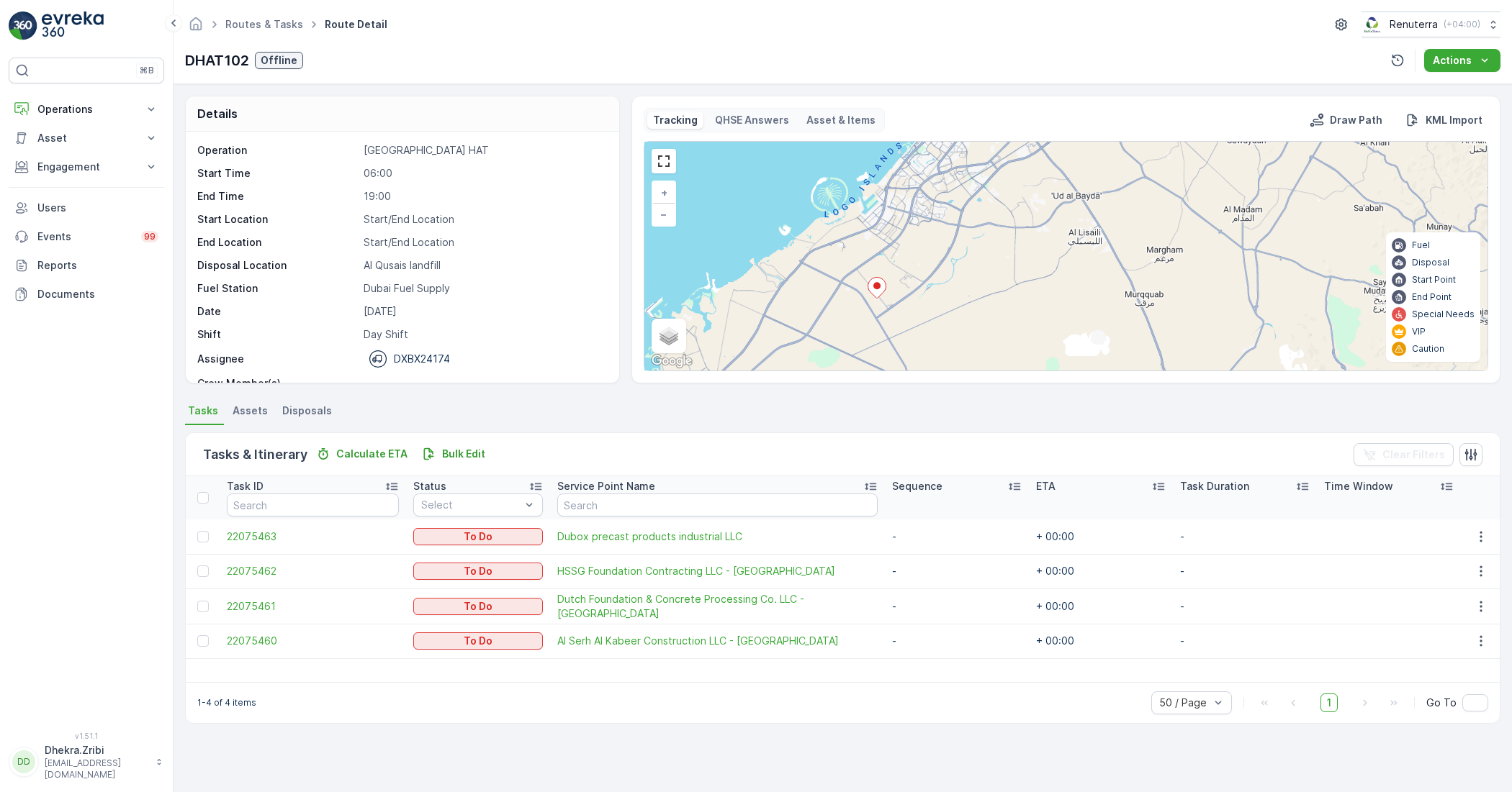
drag, startPoint x: 1067, startPoint y: 205, endPoint x: 960, endPoint y: 254, distance: 117.7
click at [963, 259] on div "+ − Satellite Roadmap Terrain Hybrid Leaflet Keyboard shortcuts Map Data Map da…" at bounding box center [1066, 256] width 843 height 229
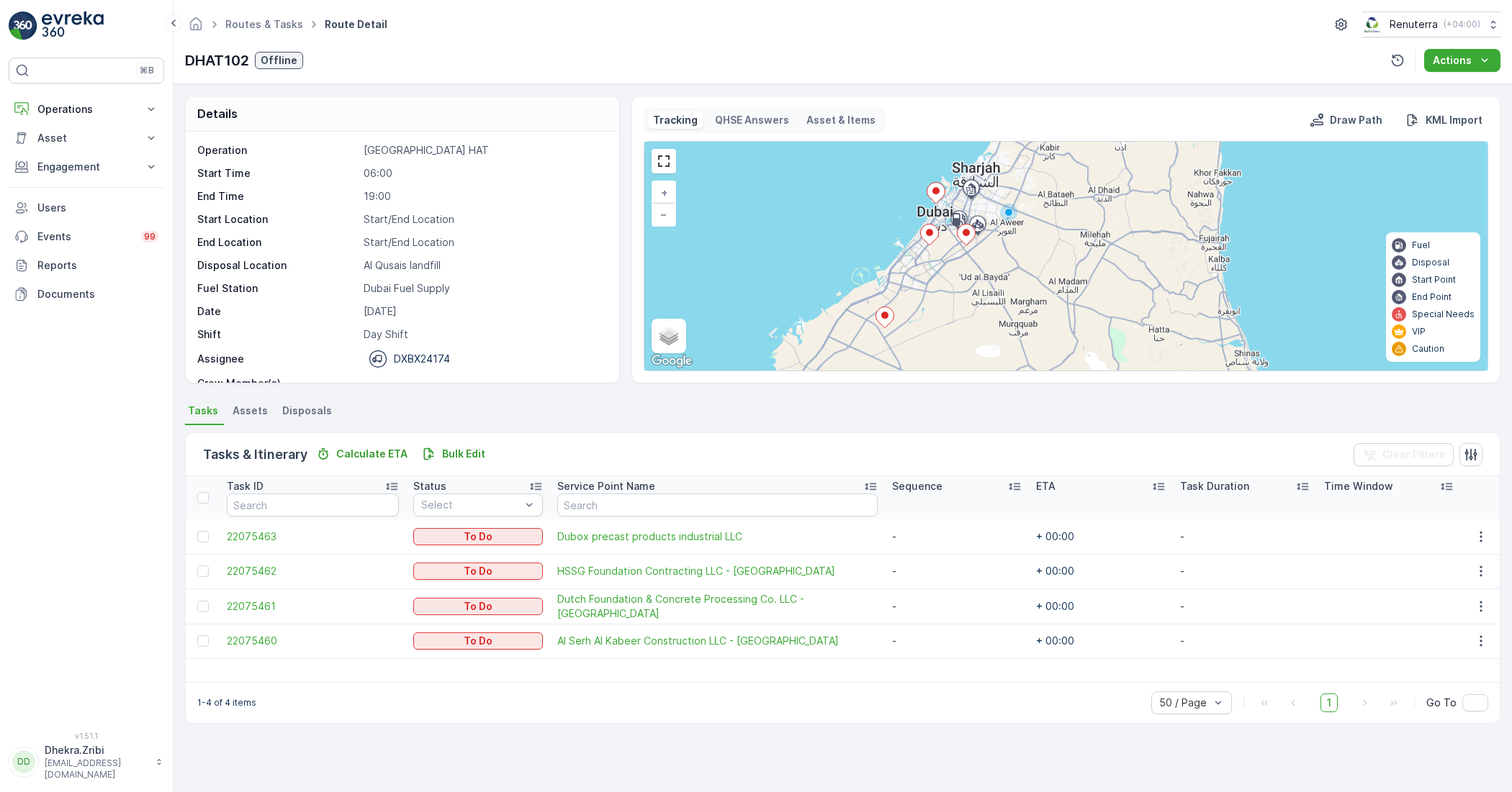
drag, startPoint x: 1025, startPoint y: 194, endPoint x: 996, endPoint y: 244, distance: 57.8
click at [999, 253] on div "+ − Satellite Roadmap Terrain Hybrid Leaflet Keyboard shortcuts Map Data Map da…" at bounding box center [1066, 256] width 843 height 229
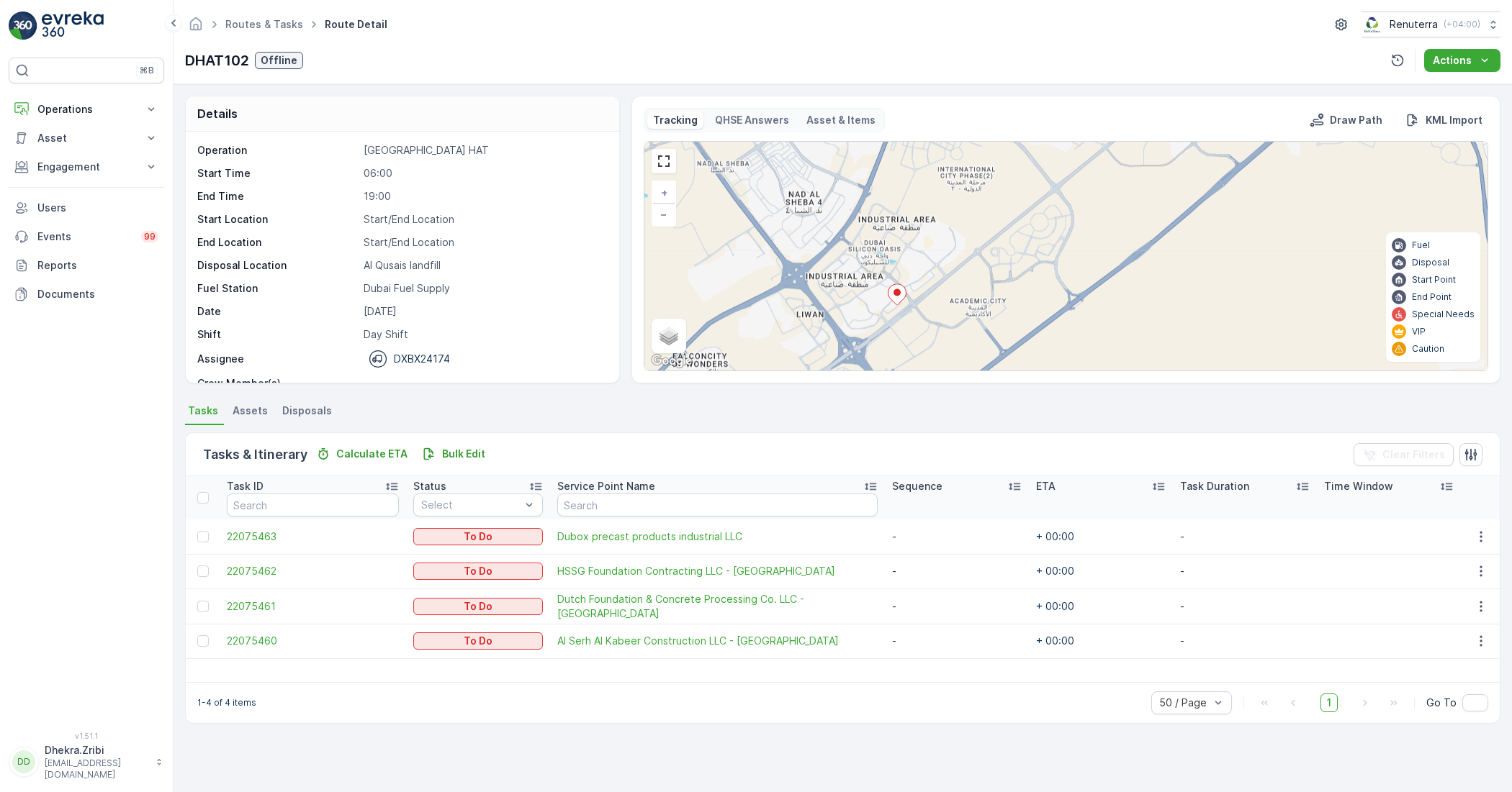
drag, startPoint x: 825, startPoint y: 239, endPoint x: 893, endPoint y: 339, distance: 120.9
click at [895, 340] on div "+ − Satellite Roadmap Terrain Hybrid Leaflet Keyboard shortcuts Map Data Map da…" at bounding box center [1066, 256] width 843 height 229
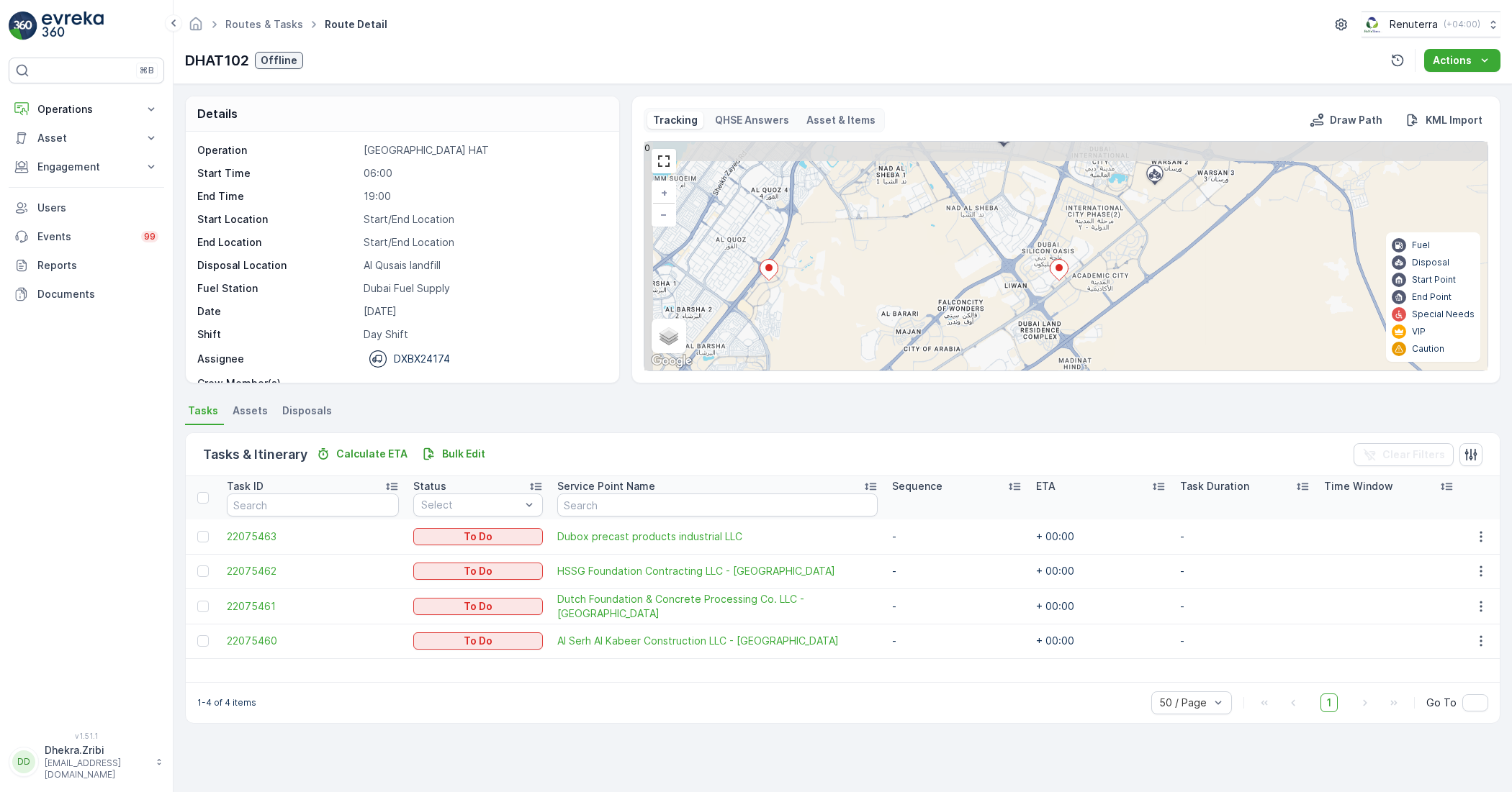
drag, startPoint x: 724, startPoint y: 268, endPoint x: 787, endPoint y: 296, distance: 68.9
click at [787, 296] on div "+ − Satellite Roadmap Terrain Hybrid Leaflet Keyboard shortcuts Map Data Map da…" at bounding box center [1066, 256] width 843 height 229
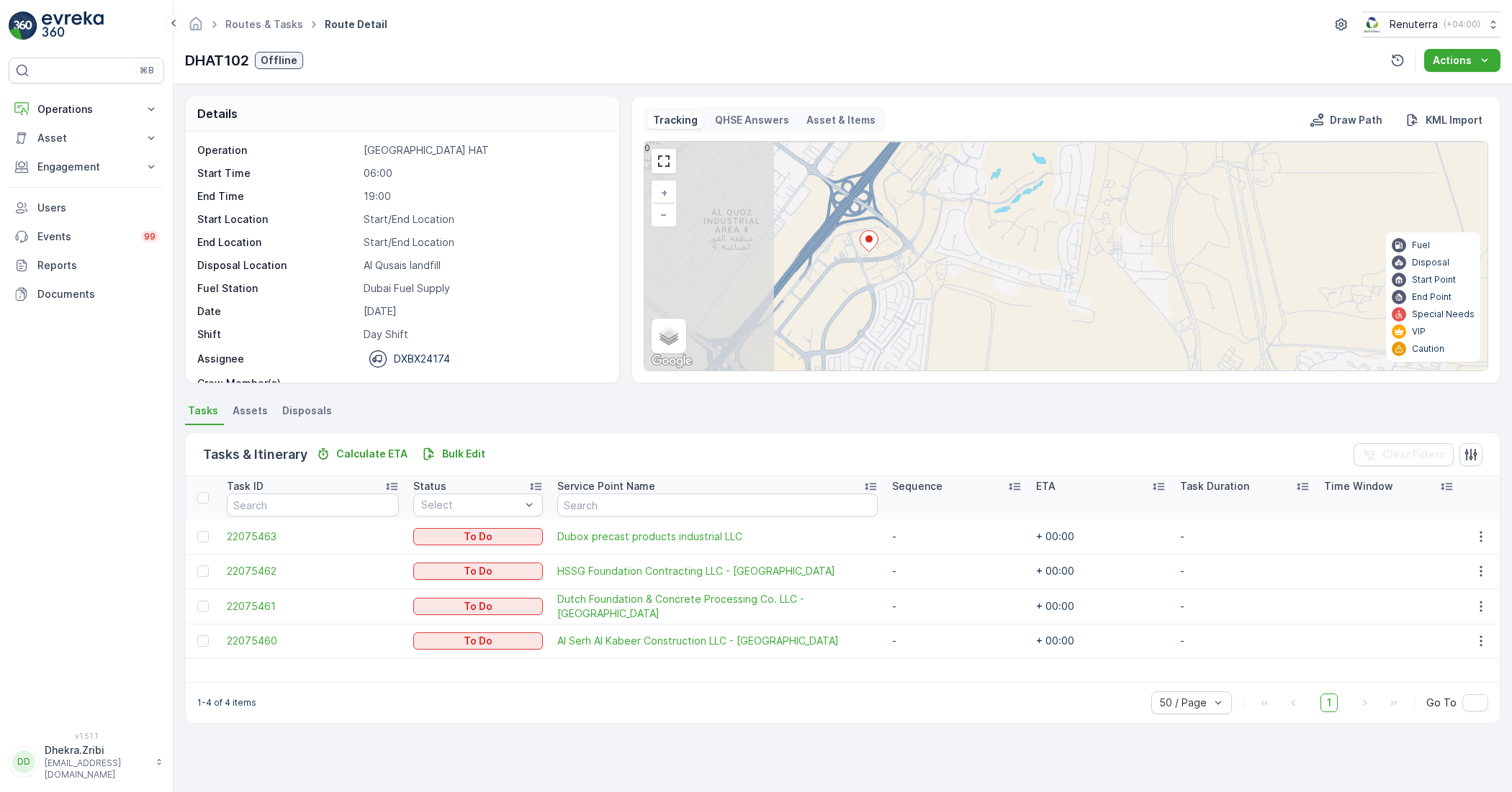
drag, startPoint x: 782, startPoint y: 263, endPoint x: 931, endPoint y: 277, distance: 149.7
click at [931, 277] on div "+ − Satellite Roadmap Terrain Hybrid Leaflet Keyboard shortcuts Map Data Map da…" at bounding box center [1066, 256] width 843 height 229
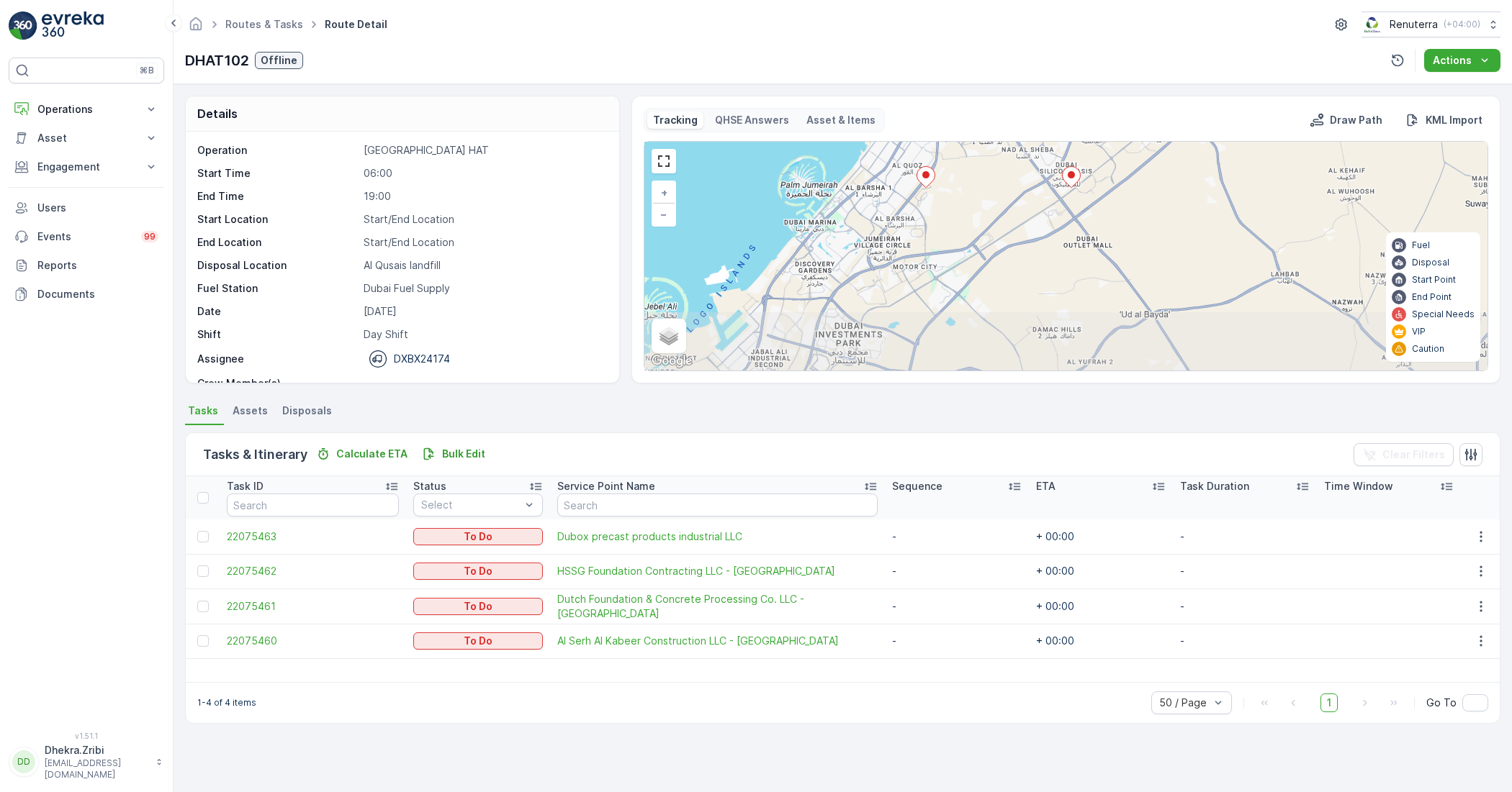
drag, startPoint x: 977, startPoint y: 290, endPoint x: 976, endPoint y: 205, distance: 85.0
click at [976, 205] on div "+ − Satellite Roadmap Terrain Hybrid Leaflet Keyboard shortcuts Map Data Map da…" at bounding box center [1066, 256] width 843 height 229
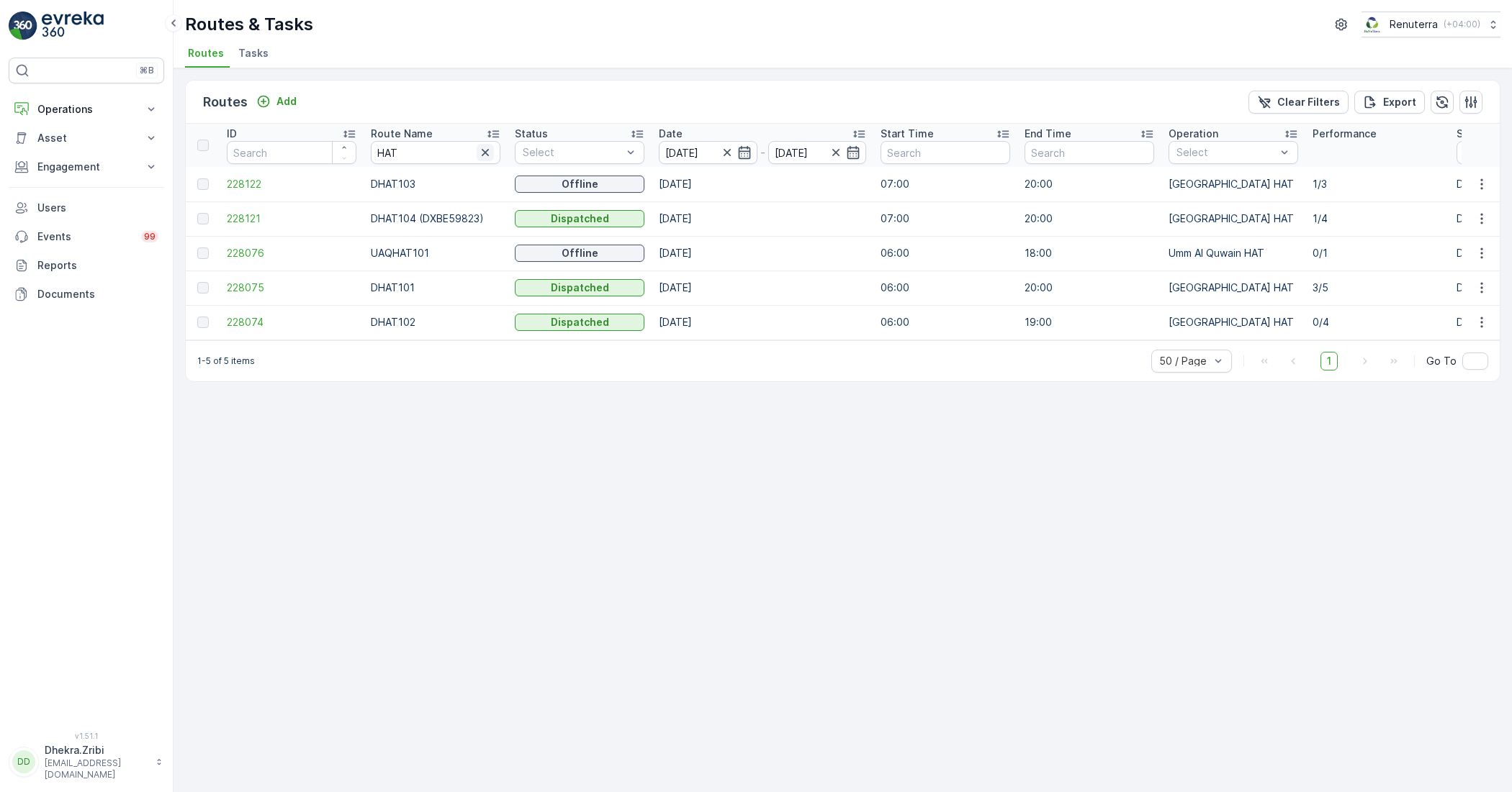
click at [483, 157] on icon "button" at bounding box center [485, 152] width 14 height 14
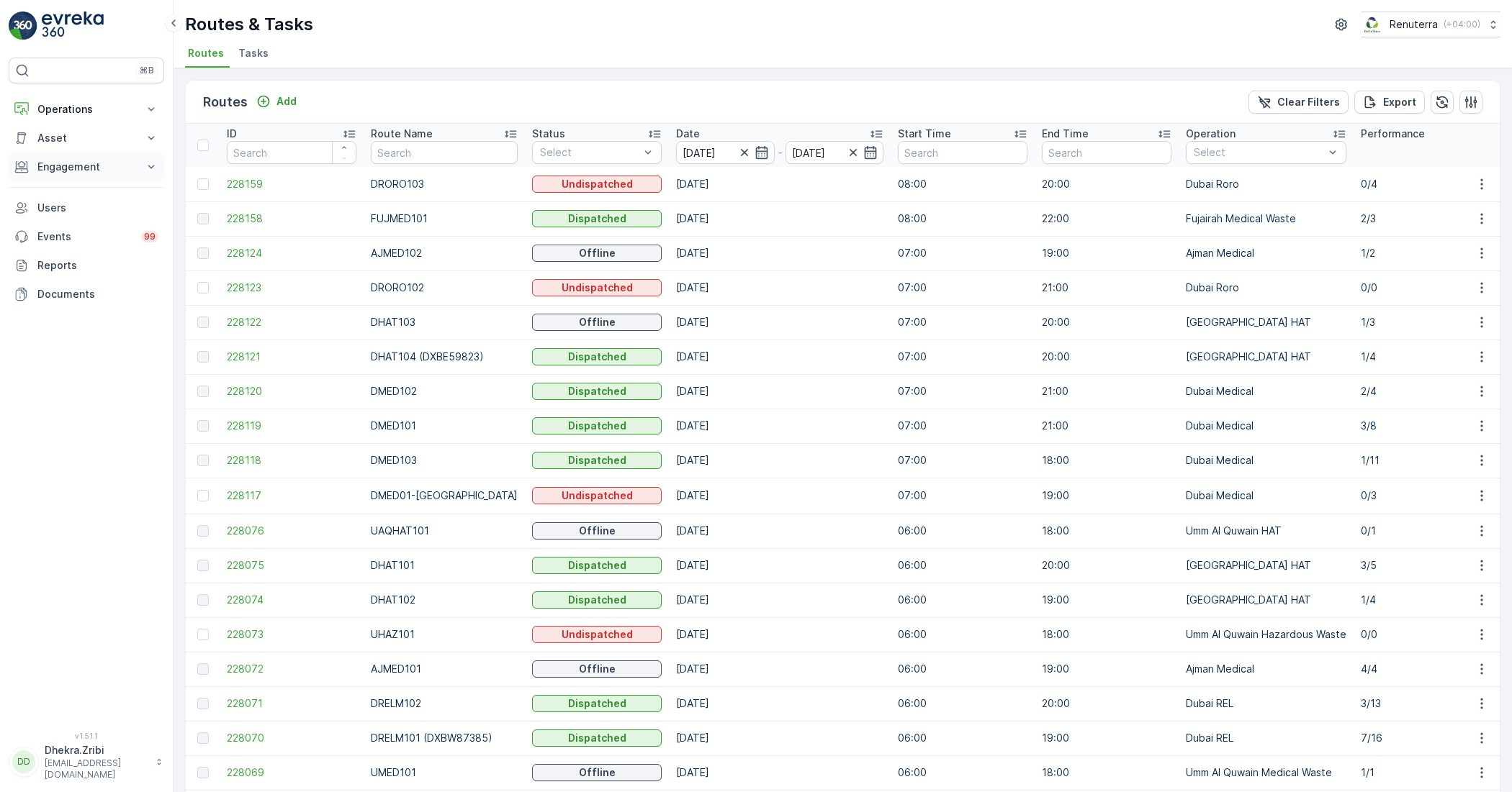
click at [150, 173] on icon at bounding box center [150, 166] width 14 height 14
click at [150, 171] on icon at bounding box center [150, 166] width 14 height 14
click at [153, 170] on icon at bounding box center [150, 166] width 14 height 14
click at [98, 252] on p "Service Points" at bounding box center [71, 251] width 70 height 14
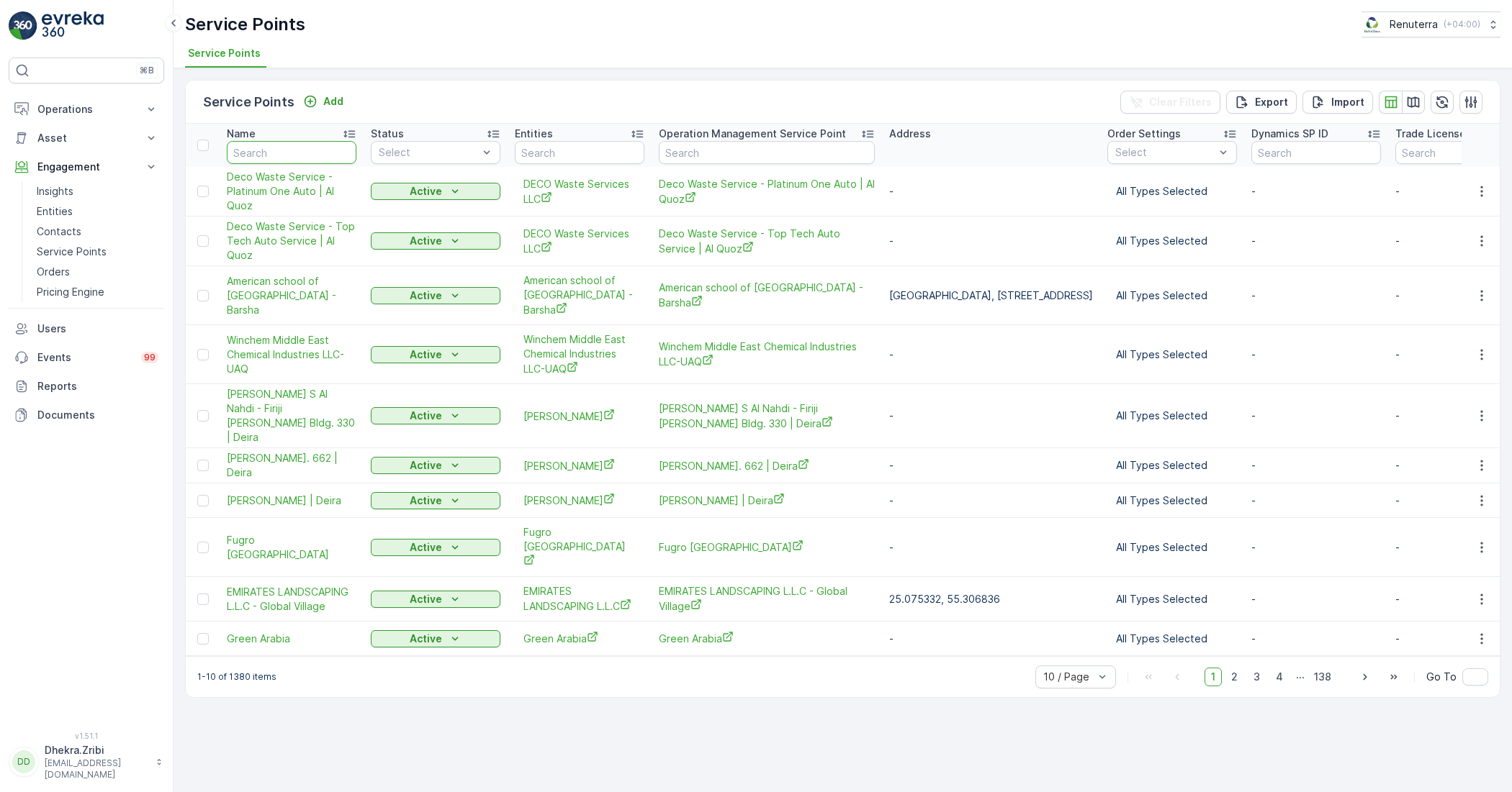
click at [305, 146] on input "text" at bounding box center [291, 153] width 130 height 23
type input "IMD"
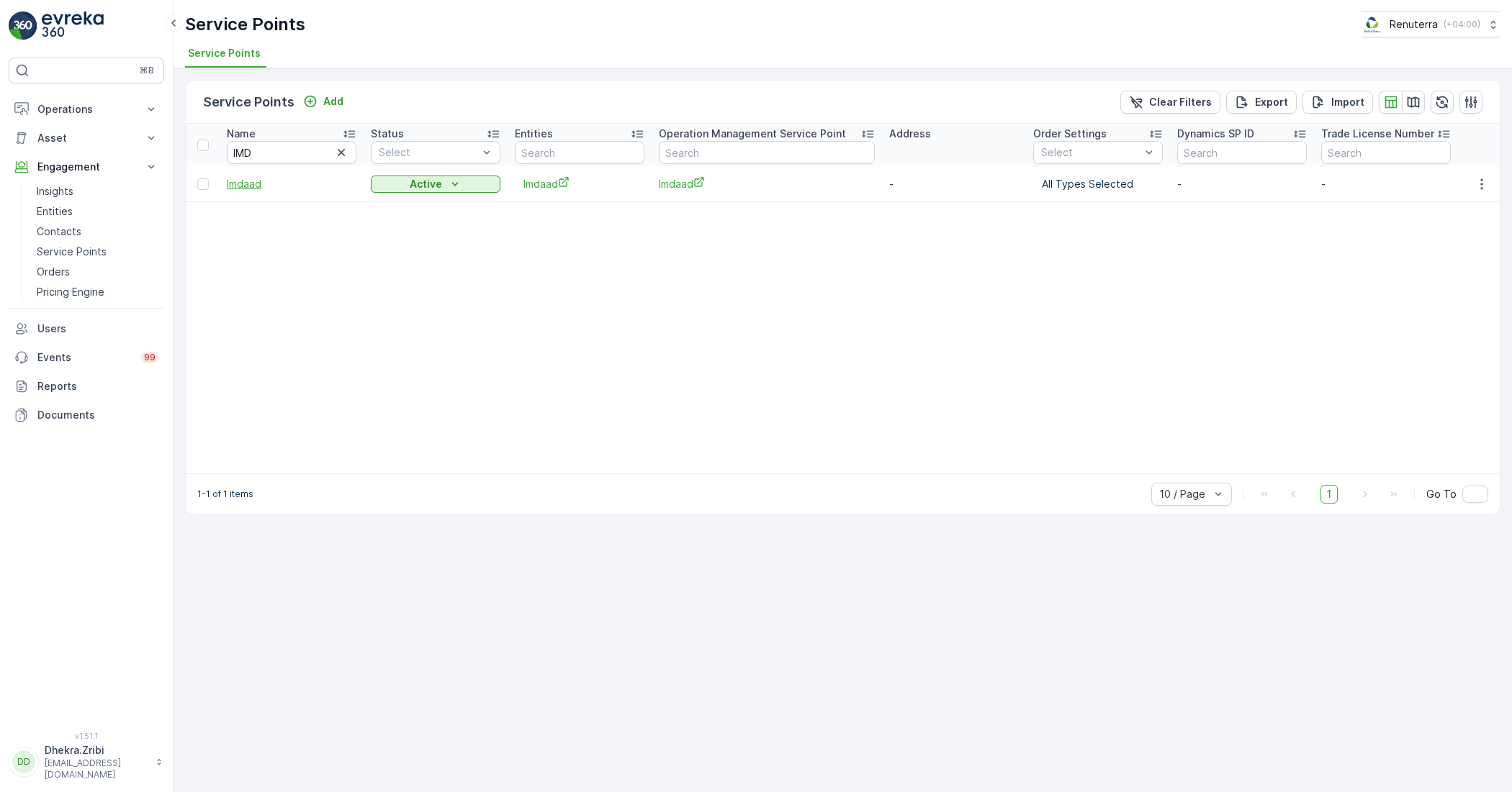
click at [229, 181] on span "Imdaad" at bounding box center [291, 183] width 130 height 14
click at [333, 148] on button "button" at bounding box center [341, 152] width 17 height 17
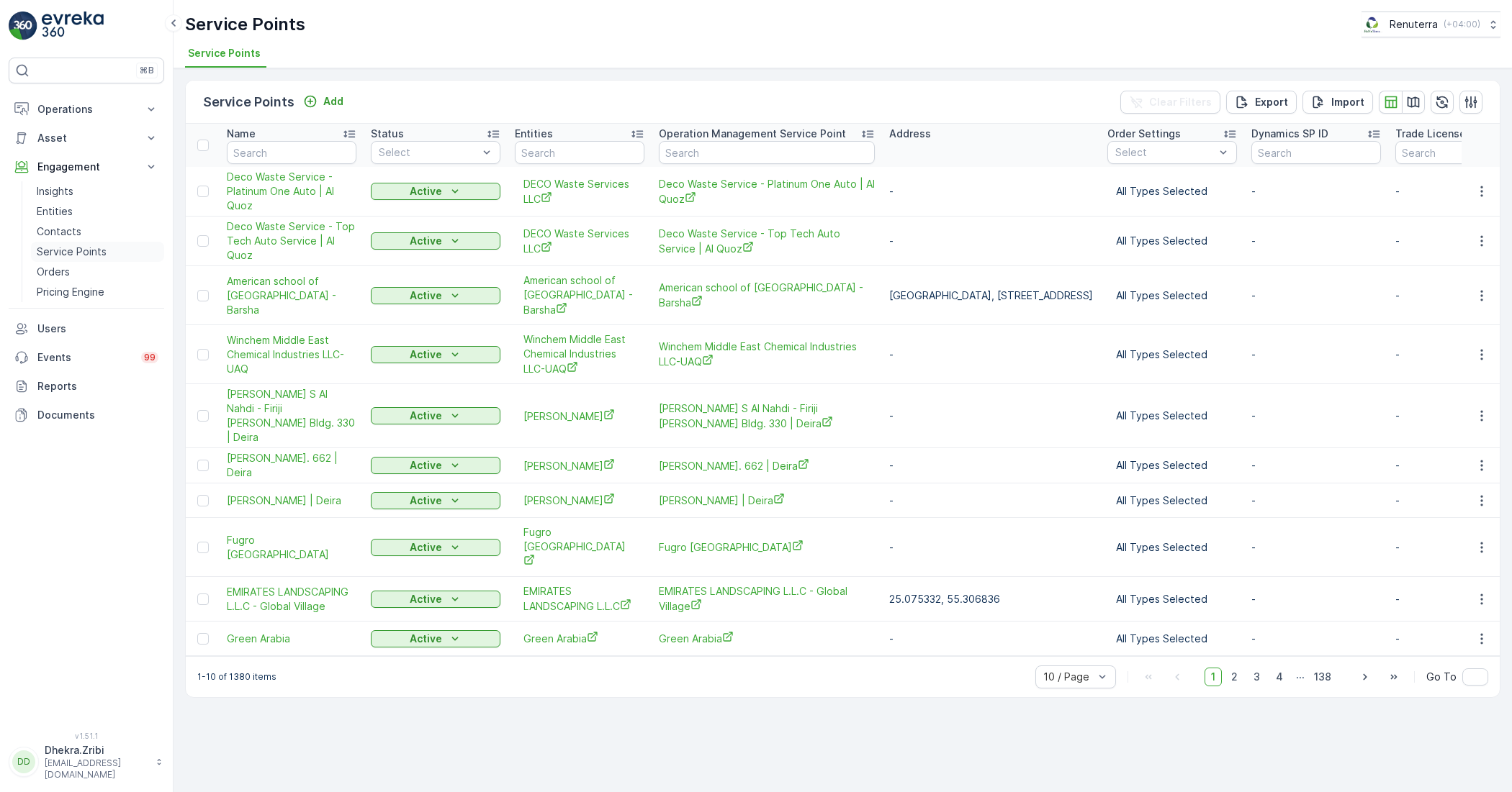
click at [81, 249] on p "Service Points" at bounding box center [71, 251] width 70 height 14
click at [145, 109] on icon at bounding box center [150, 109] width 14 height 14
click at [78, 173] on p "Routes & Tasks" at bounding box center [74, 173] width 74 height 14
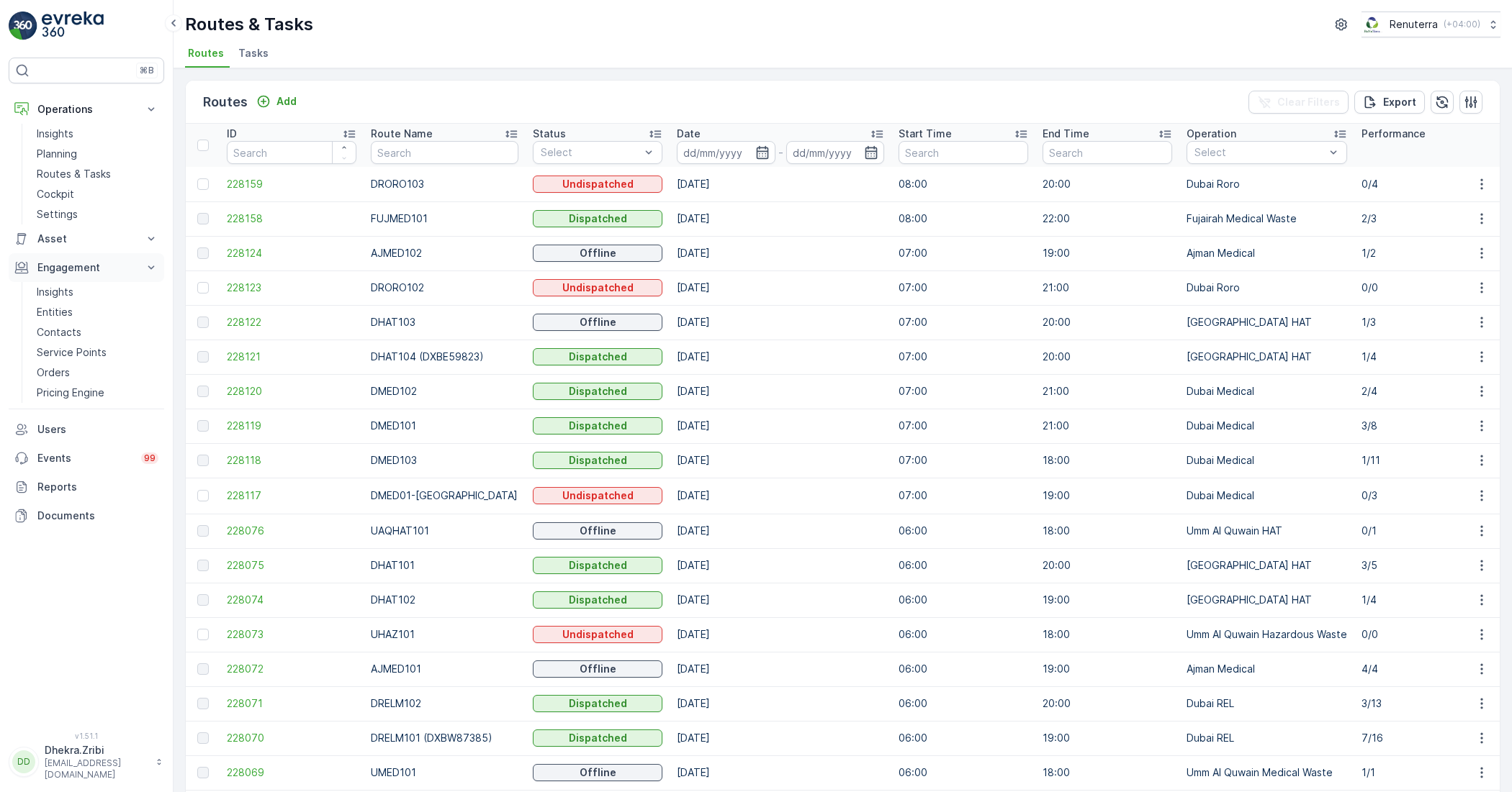
click at [151, 268] on icon at bounding box center [150, 267] width 14 height 14
click at [151, 271] on icon at bounding box center [150, 267] width 14 height 14
click at [246, 189] on span "228159" at bounding box center [291, 183] width 130 height 14
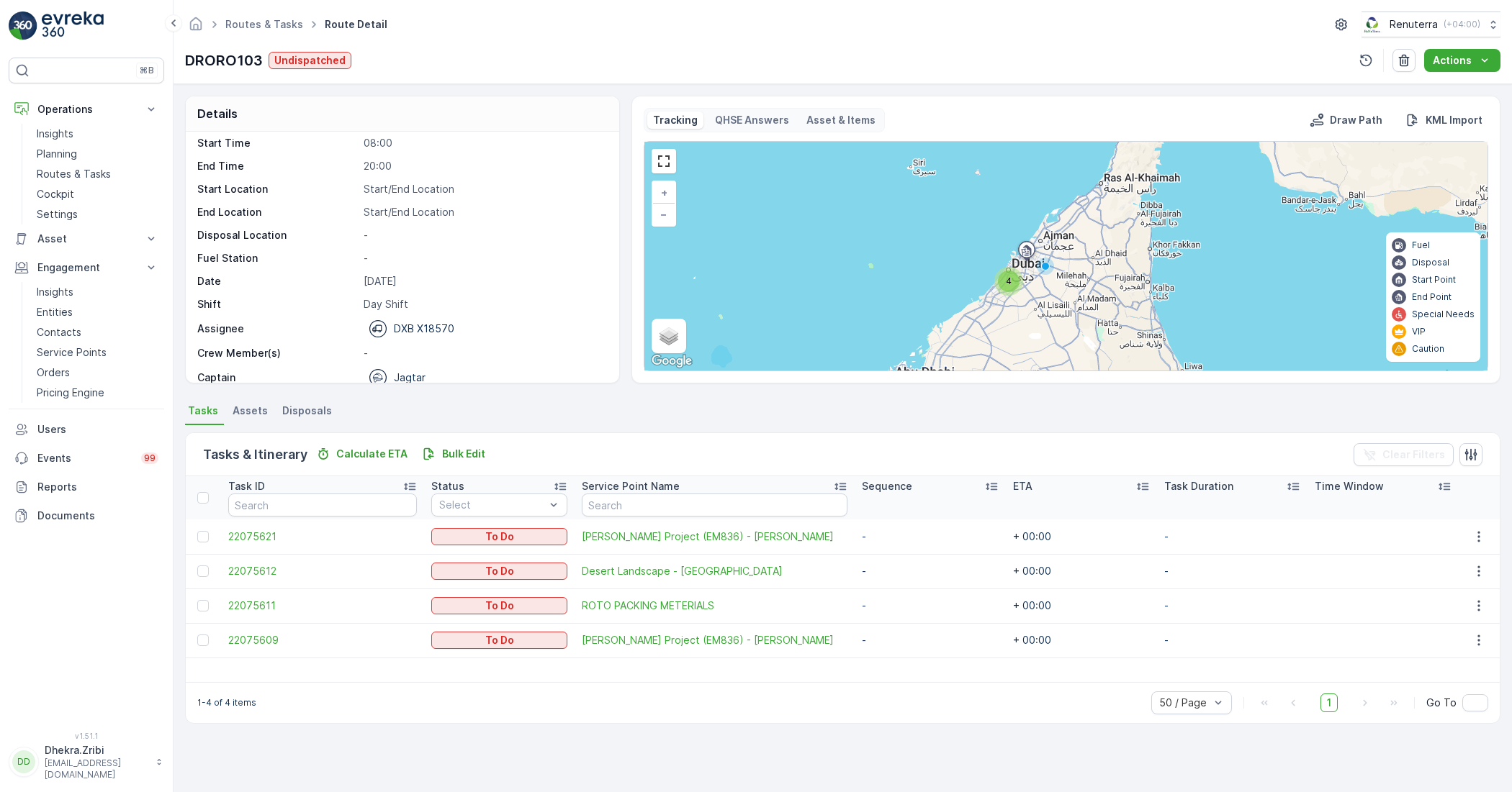
scroll to position [45, 0]
click at [1020, 51] on div "DRORO103 Undispatched Actions" at bounding box center [843, 60] width 1315 height 23
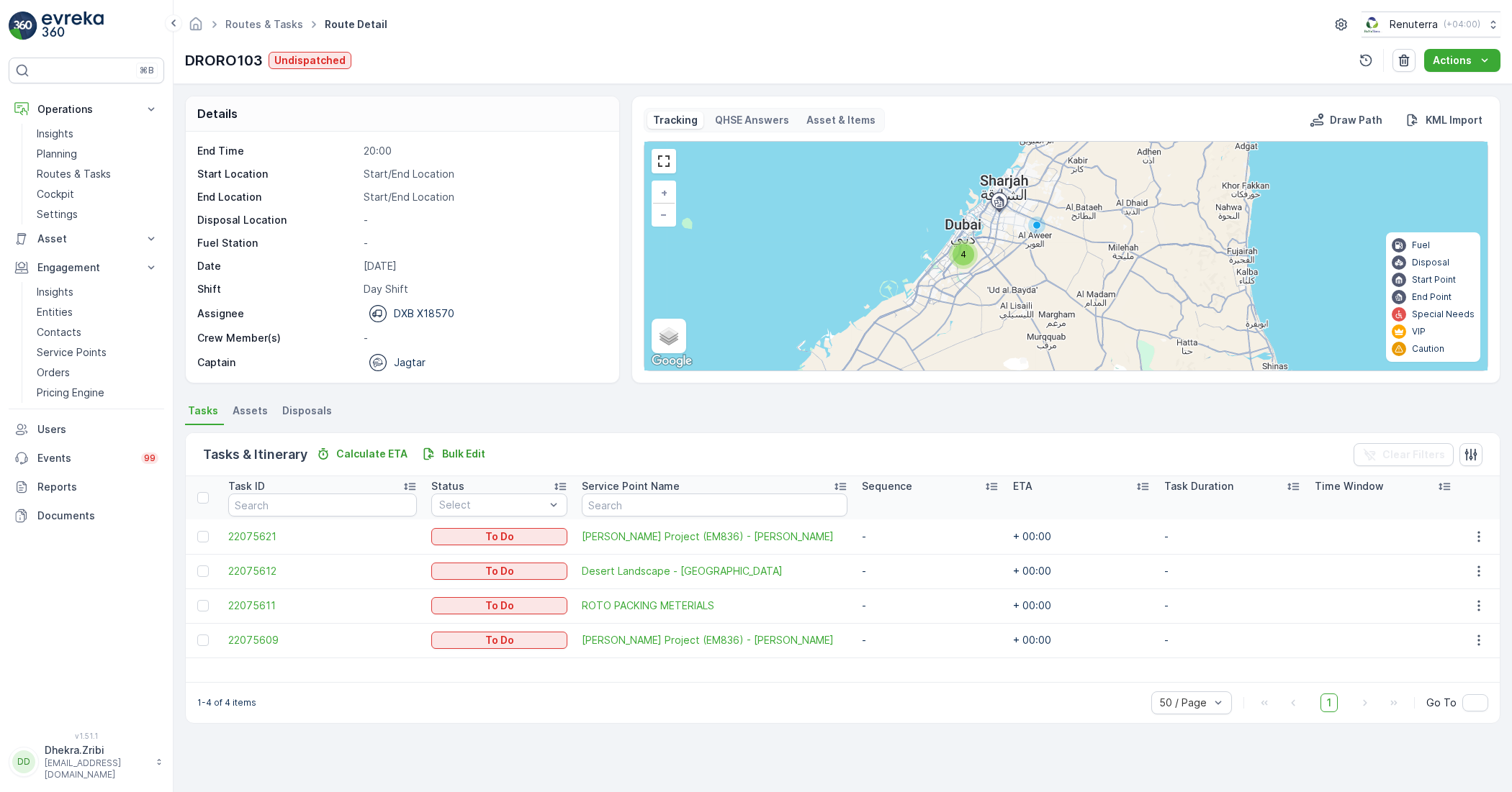
drag, startPoint x: 1028, startPoint y: 311, endPoint x: 940, endPoint y: 295, distance: 89.4
click at [940, 295] on div "4 + − Satellite Roadmap Terrain Hybrid Leaflet Keyboard shortcuts Map Data Map …" at bounding box center [1066, 256] width 843 height 229
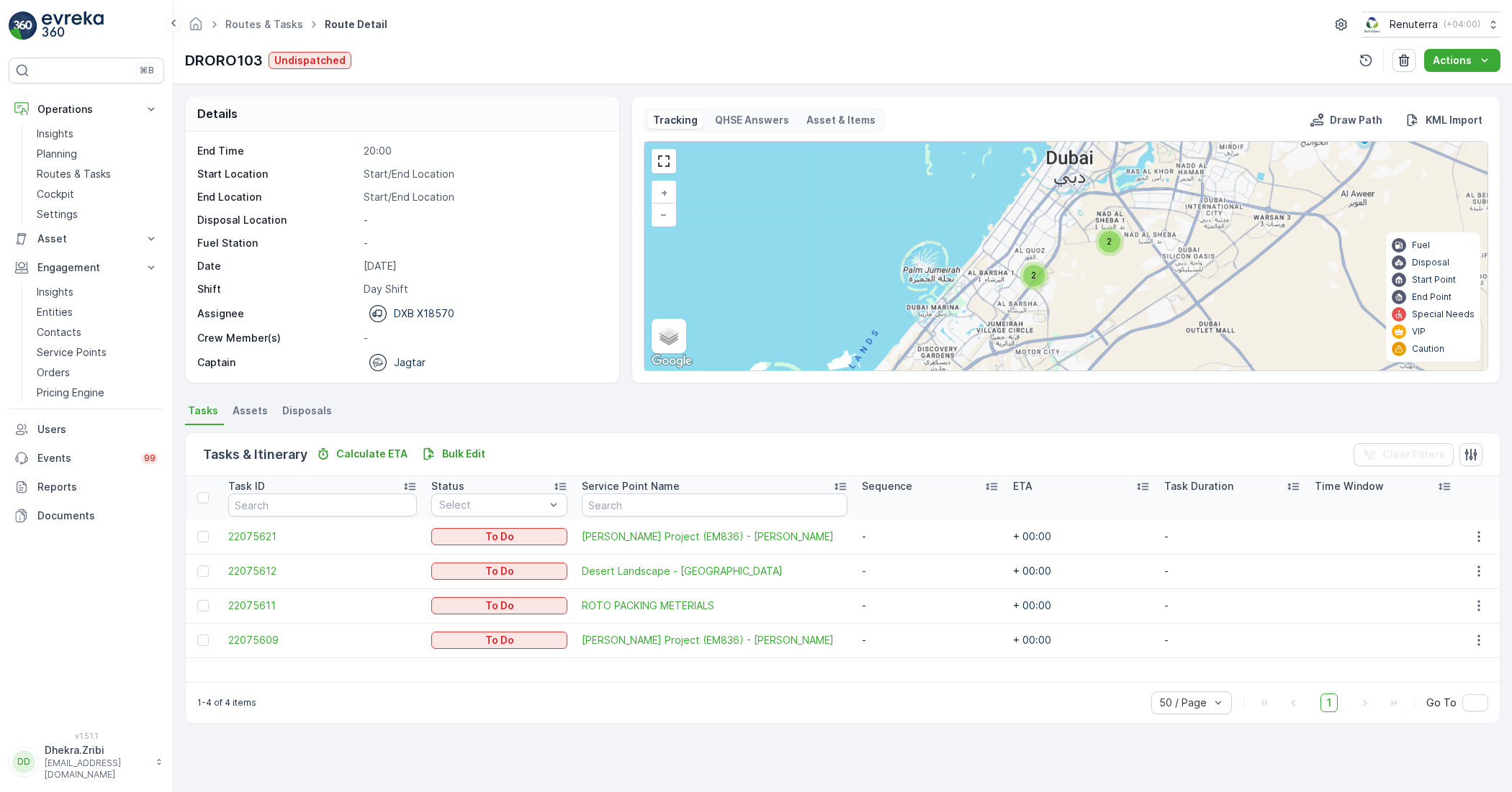
drag, startPoint x: 1262, startPoint y: 232, endPoint x: 1002, endPoint y: 339, distance: 281.2
click at [1005, 349] on div "2 2 + − Satellite Roadmap Terrain Hybrid Leaflet Keyboard shortcuts Map Data Ma…" at bounding box center [1066, 256] width 843 height 229
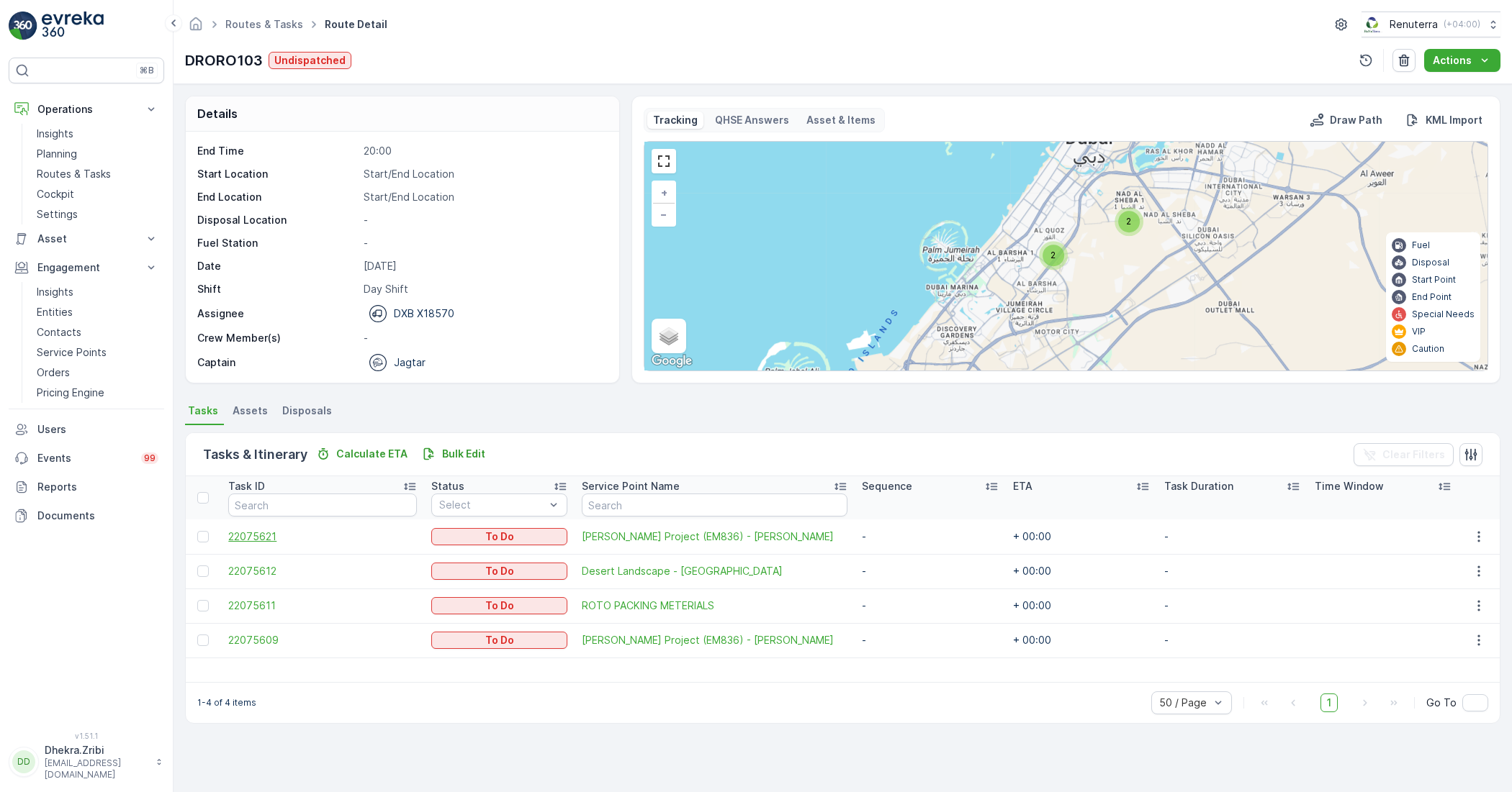
click at [271, 538] on span "22075621" at bounding box center [321, 536] width 188 height 14
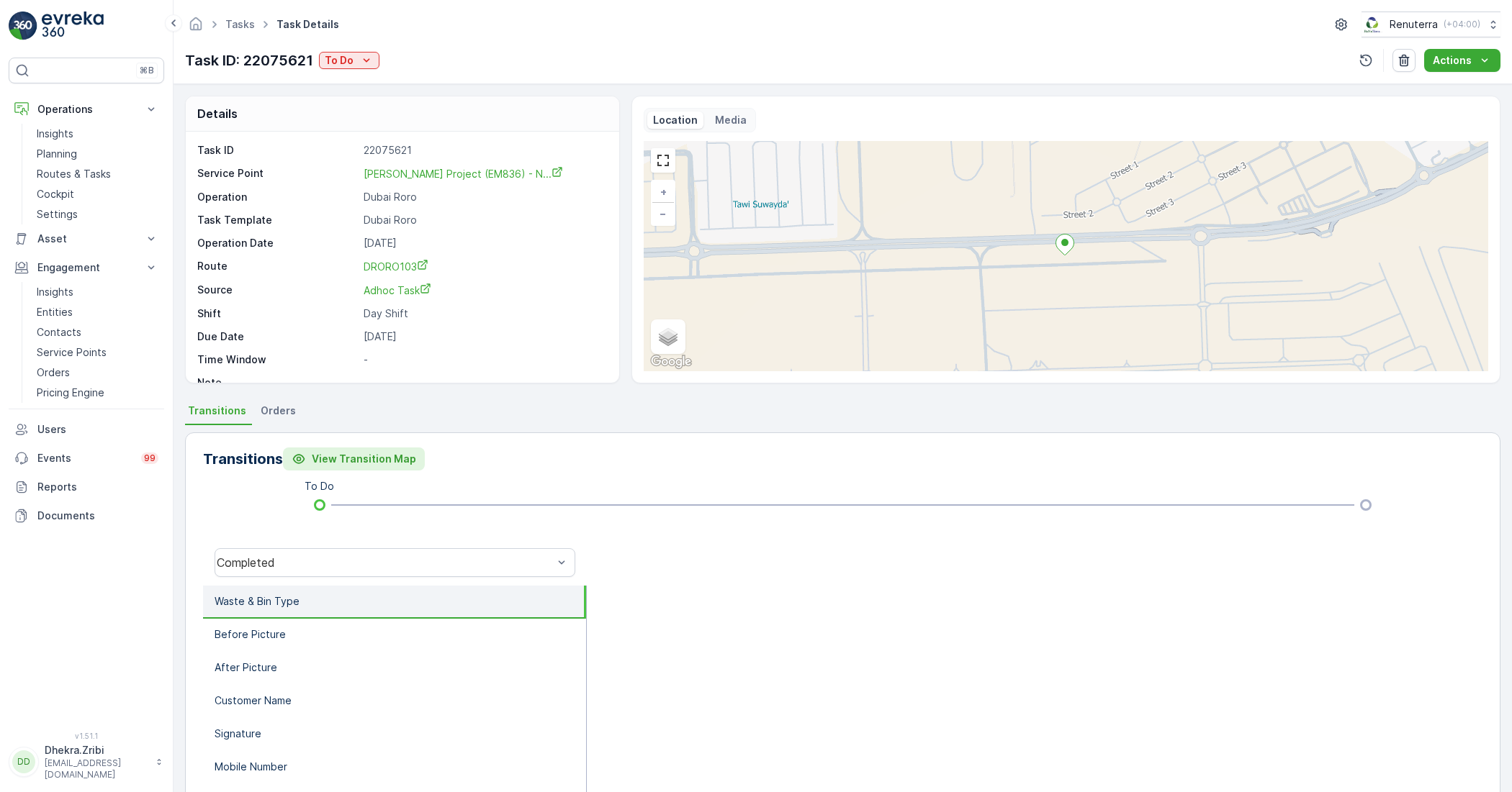
click at [388, 461] on p "View Transition Map" at bounding box center [364, 458] width 104 height 14
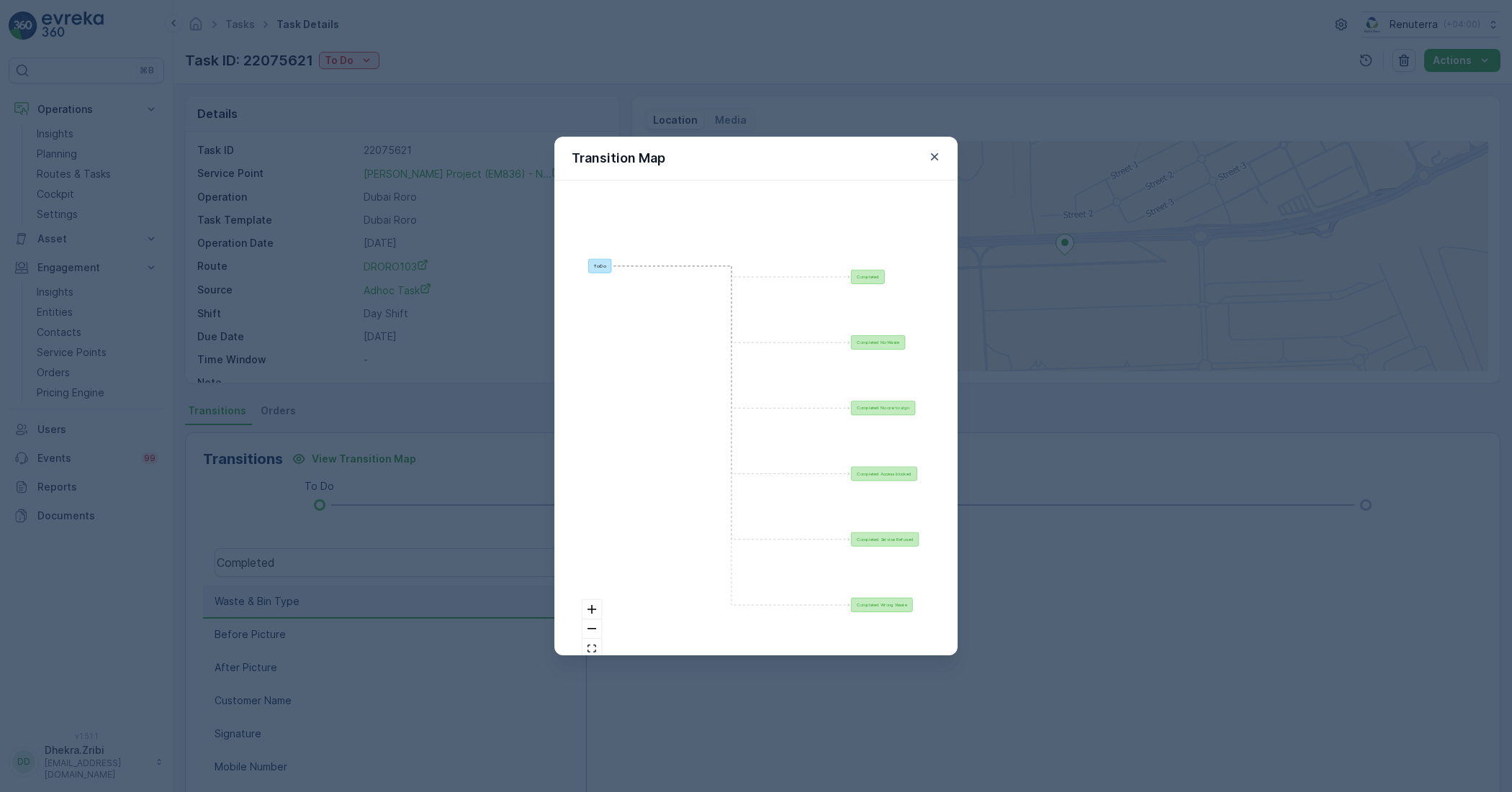
click at [594, 271] on div "To Do" at bounding box center [600, 265] width 23 height 14
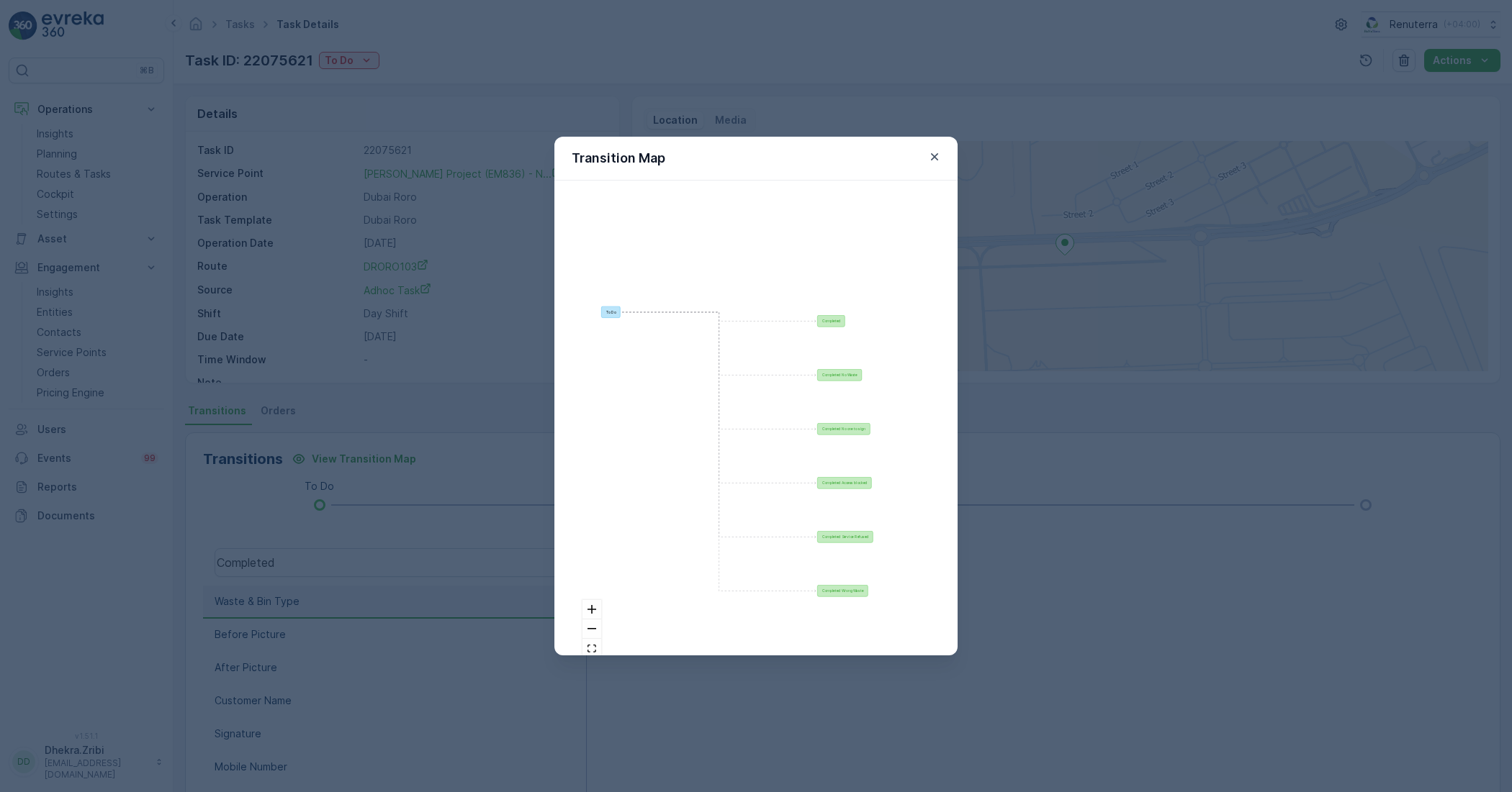
click at [718, 318] on div at bounding box center [756, 436] width 368 height 476
click at [825, 325] on div "Completed" at bounding box center [831, 321] width 28 height 12
click at [585, 647] on button "fit view" at bounding box center [592, 649] width 19 height 20
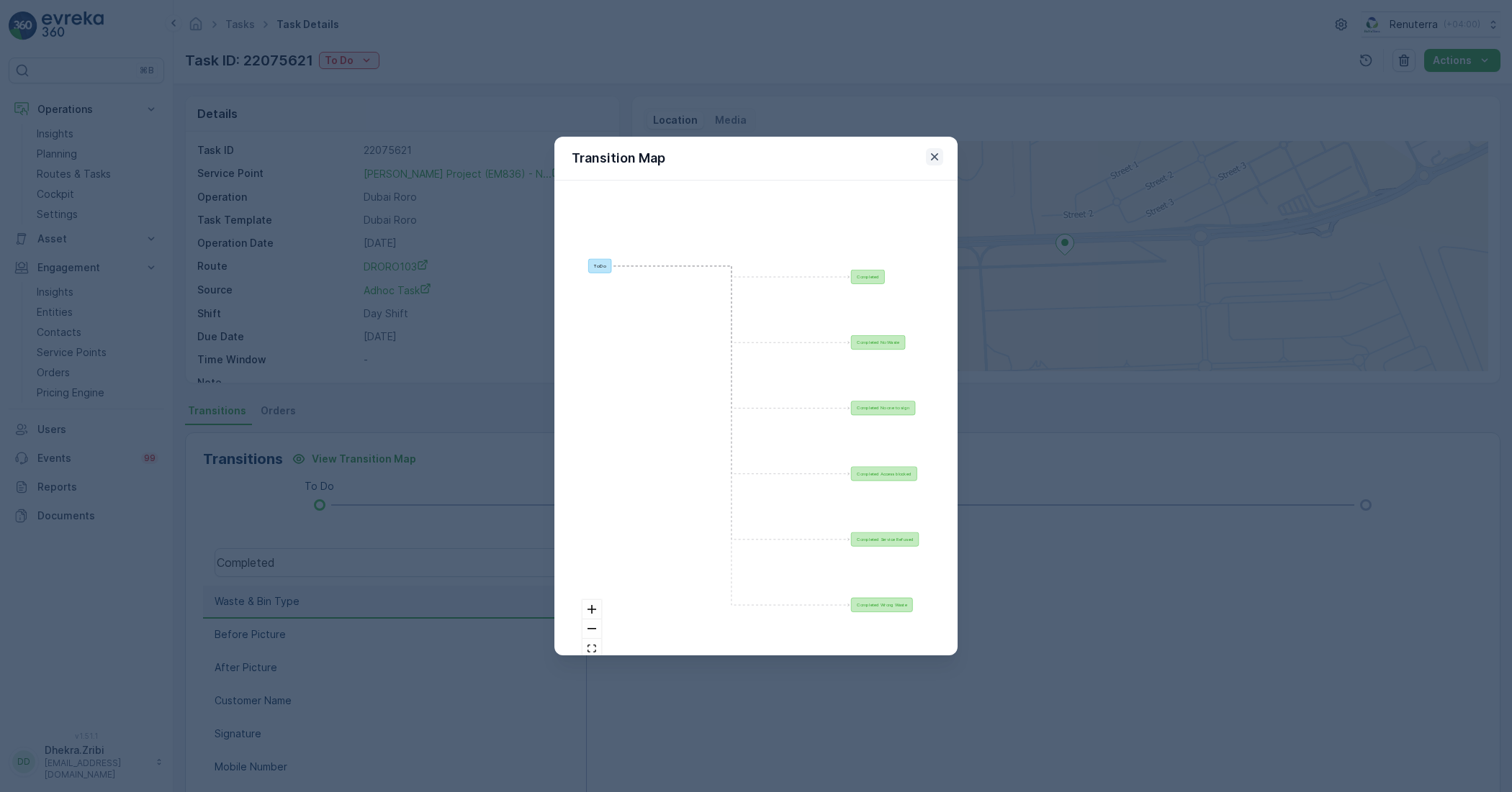
click at [933, 162] on icon "button" at bounding box center [934, 156] width 14 height 14
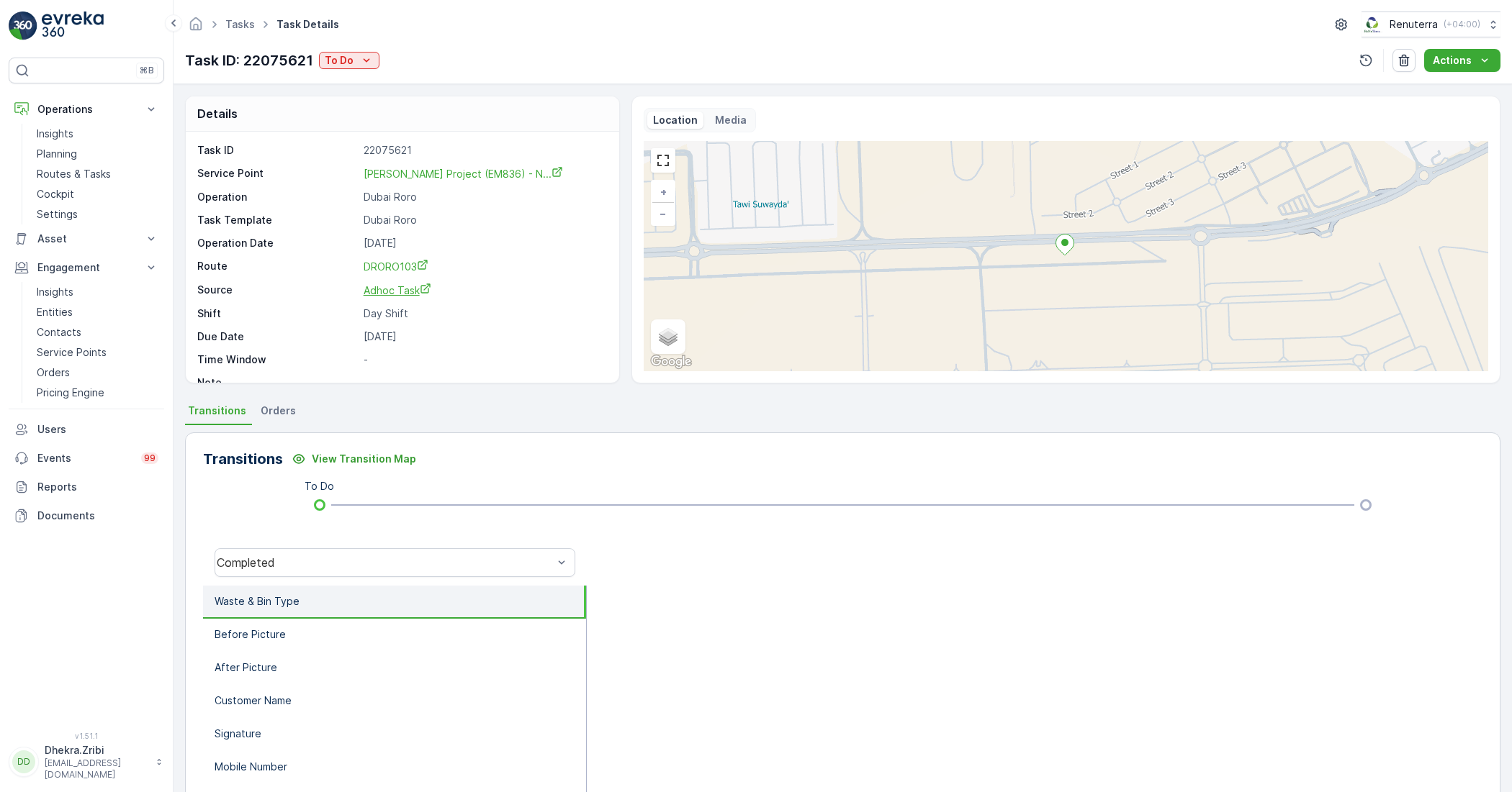
click at [397, 290] on span "Adhoc Task" at bounding box center [397, 290] width 68 height 12
drag, startPoint x: 458, startPoint y: 461, endPoint x: 484, endPoint y: 332, distance: 131.6
click at [484, 332] on div "Details Task ID 22075621 Service Point Wade Adams Project (EM836) - N... Operat…" at bounding box center [843, 438] width 1338 height 708
click at [563, 418] on ul "Transitions Orders" at bounding box center [843, 413] width 1315 height 25
click at [592, 487] on div "Transitions View Transition Map To Do Completed Waste & Bin Type Before Picture…" at bounding box center [843, 661] width 1315 height 456
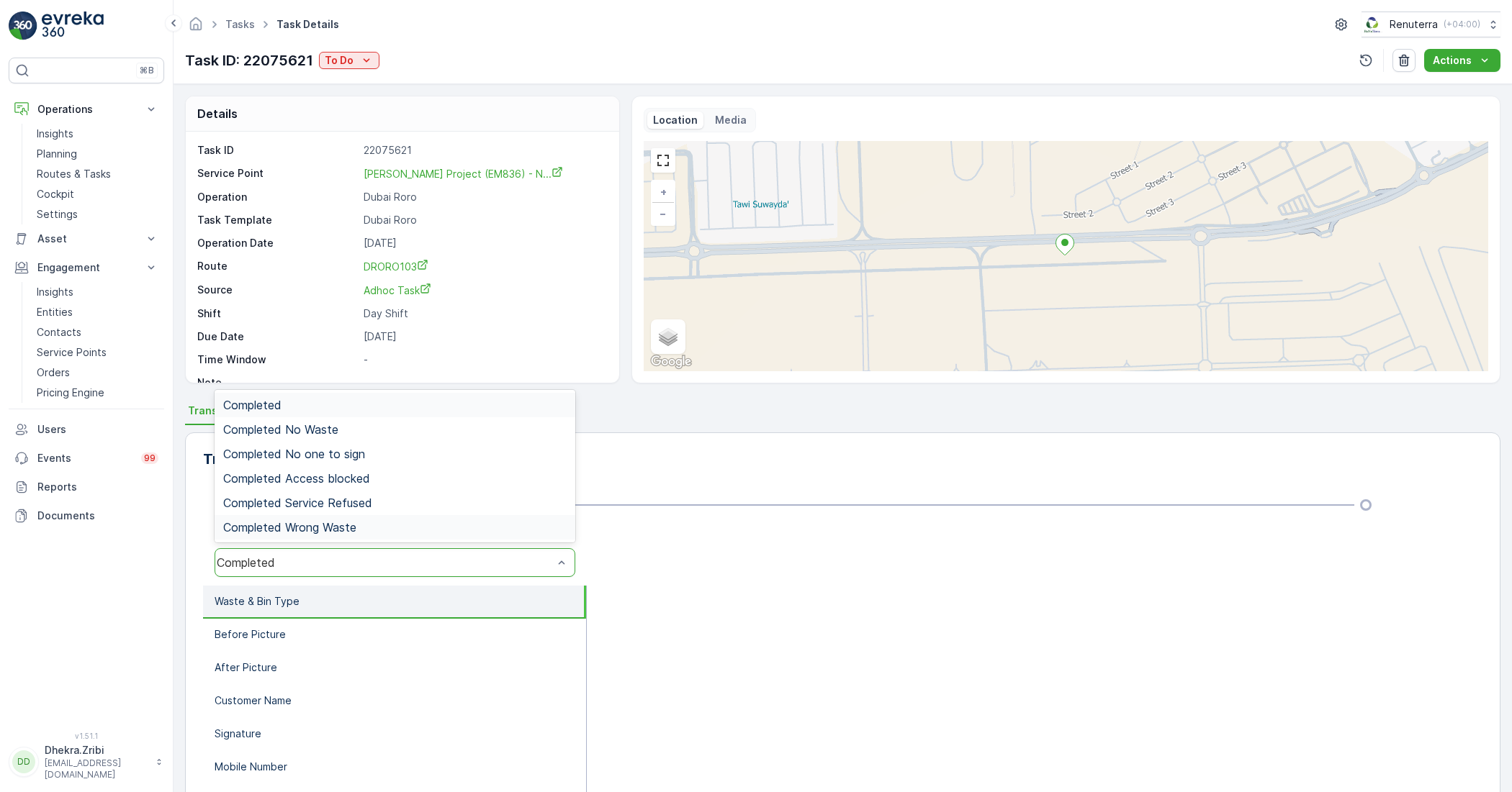
click at [682, 467] on div "Transitions View Transition Map" at bounding box center [843, 459] width 1279 height 23
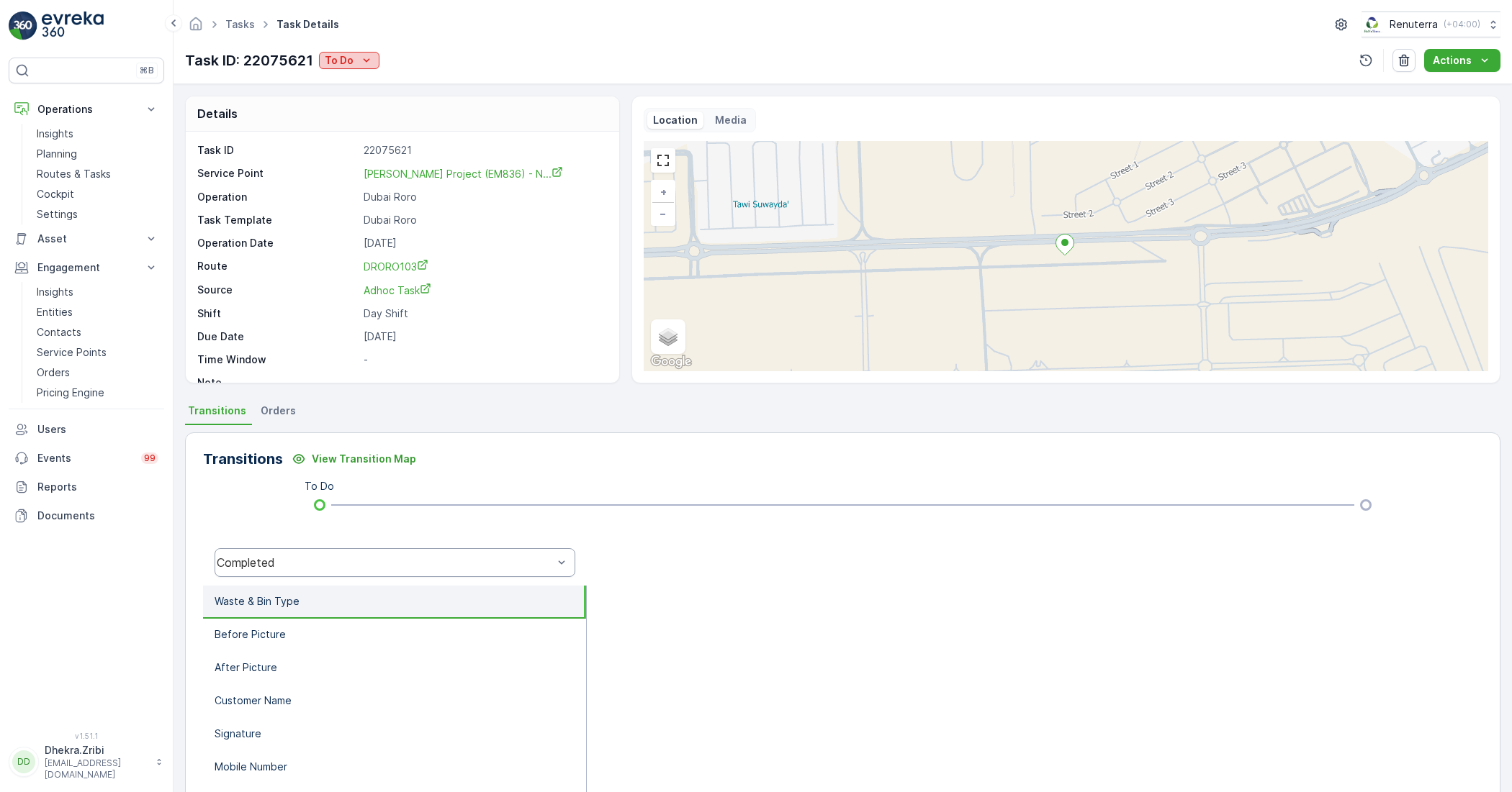
click at [354, 69] on button "To Do" at bounding box center [349, 60] width 60 height 17
click at [641, 53] on div "Task ID: 22075621 To Do Actions" at bounding box center [843, 60] width 1315 height 23
click at [64, 159] on p "Planning" at bounding box center [56, 154] width 40 height 14
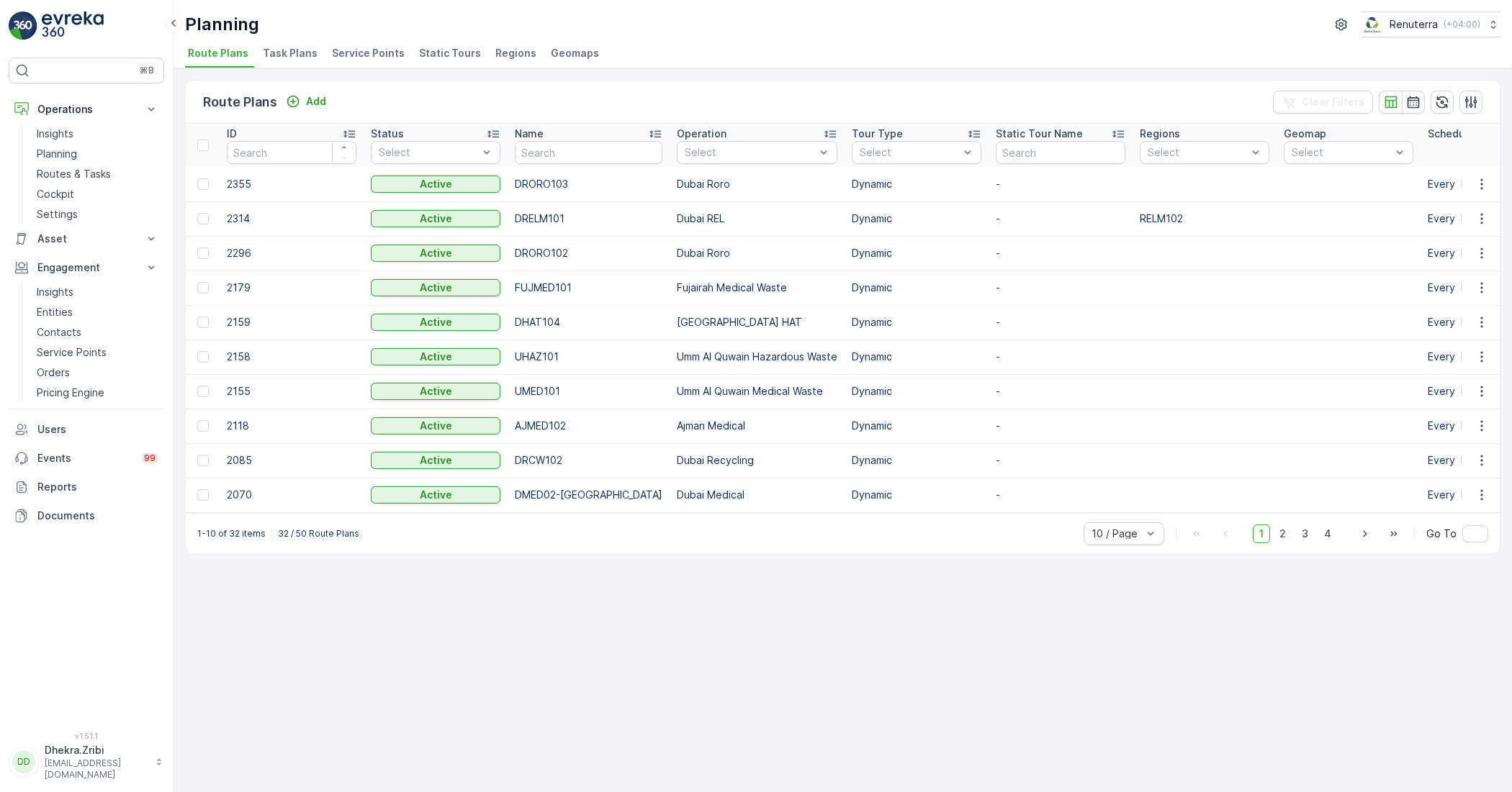
click at [357, 52] on span "Service Points" at bounding box center [368, 53] width 73 height 14
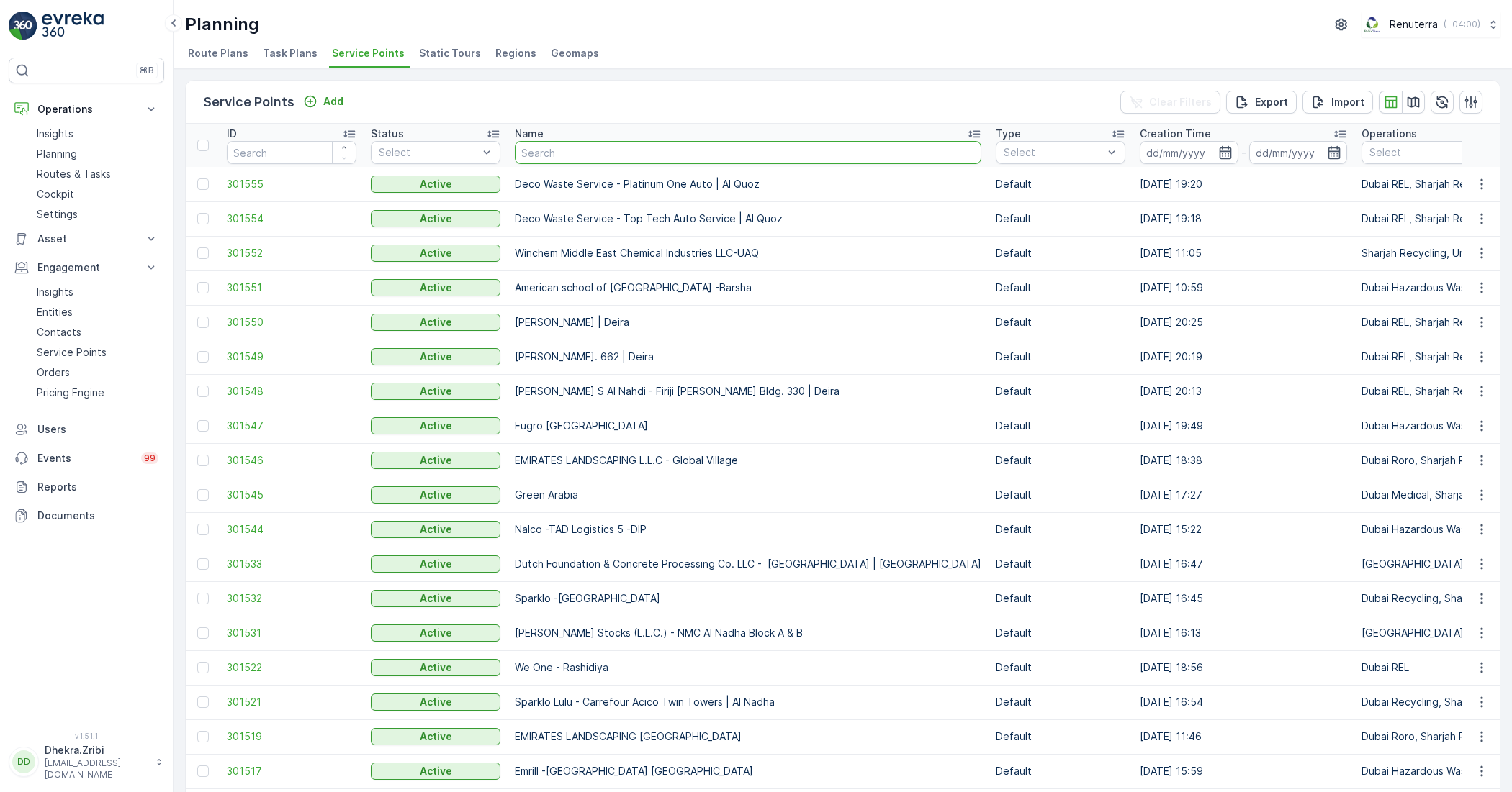
click at [559, 151] on input "text" at bounding box center [748, 153] width 467 height 23
type input "IMD"
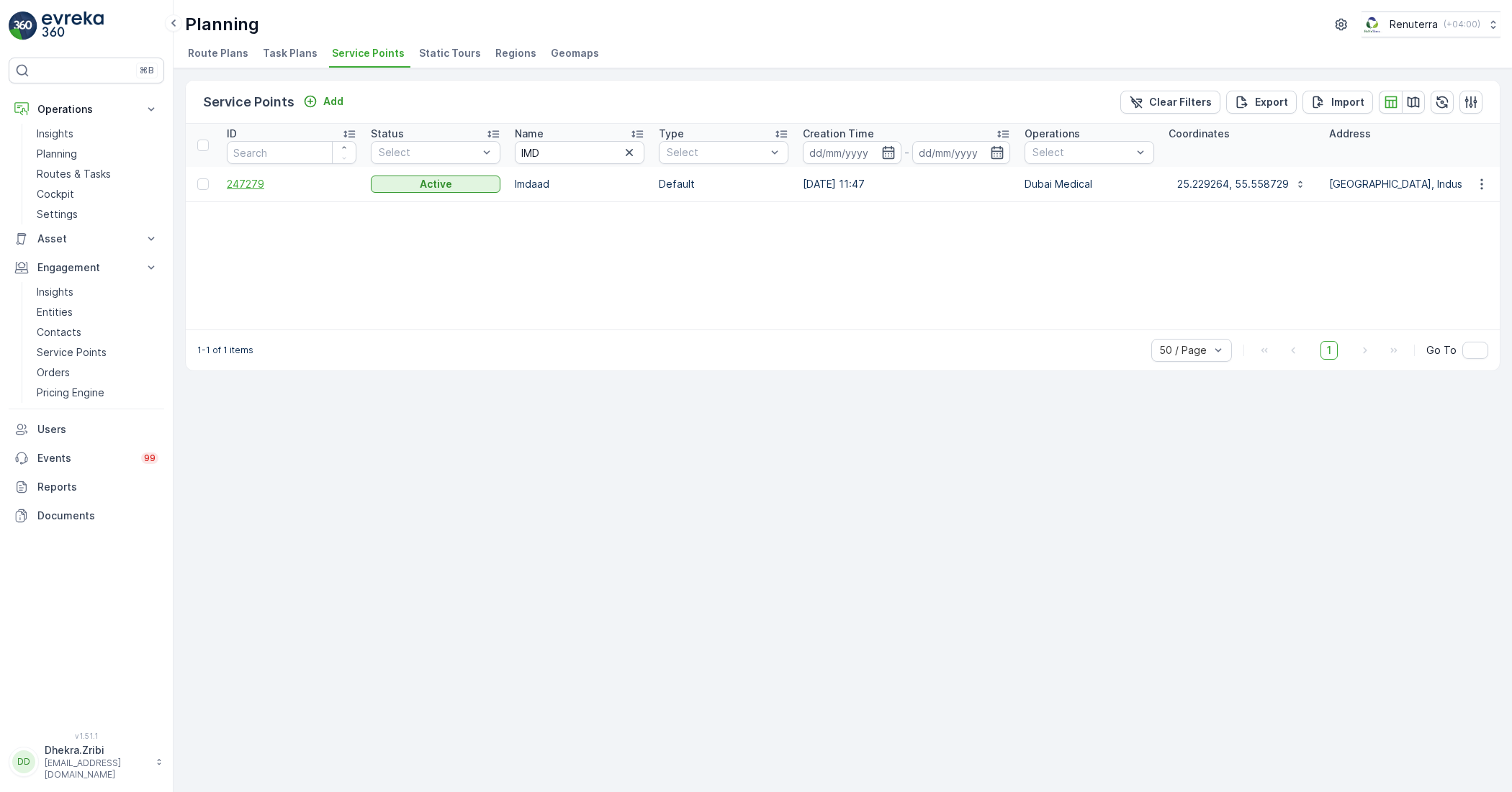
click at [244, 187] on span "247279" at bounding box center [291, 183] width 130 height 14
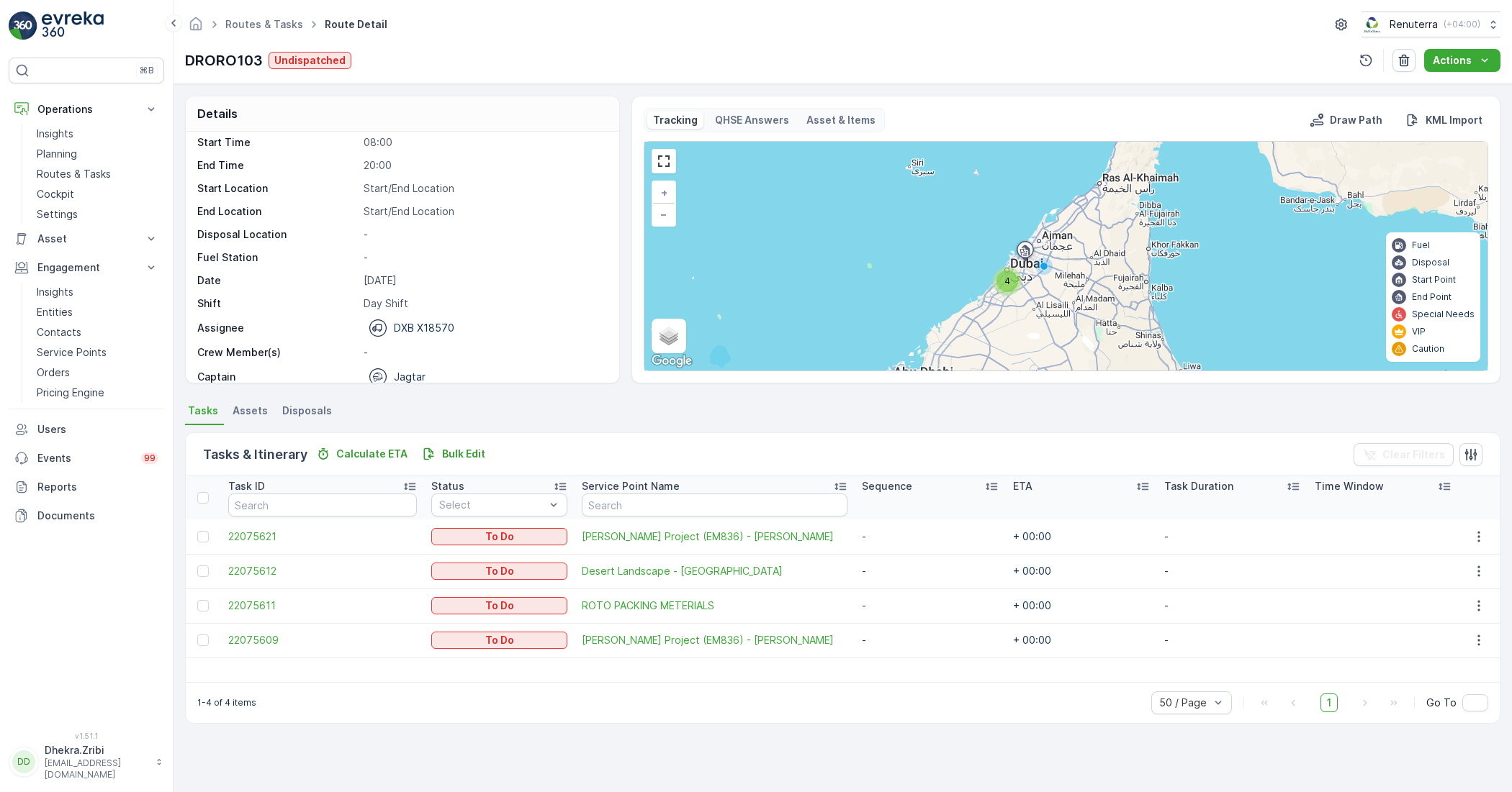
scroll to position [45, 0]
click at [264, 607] on span "22075611" at bounding box center [321, 605] width 188 height 14
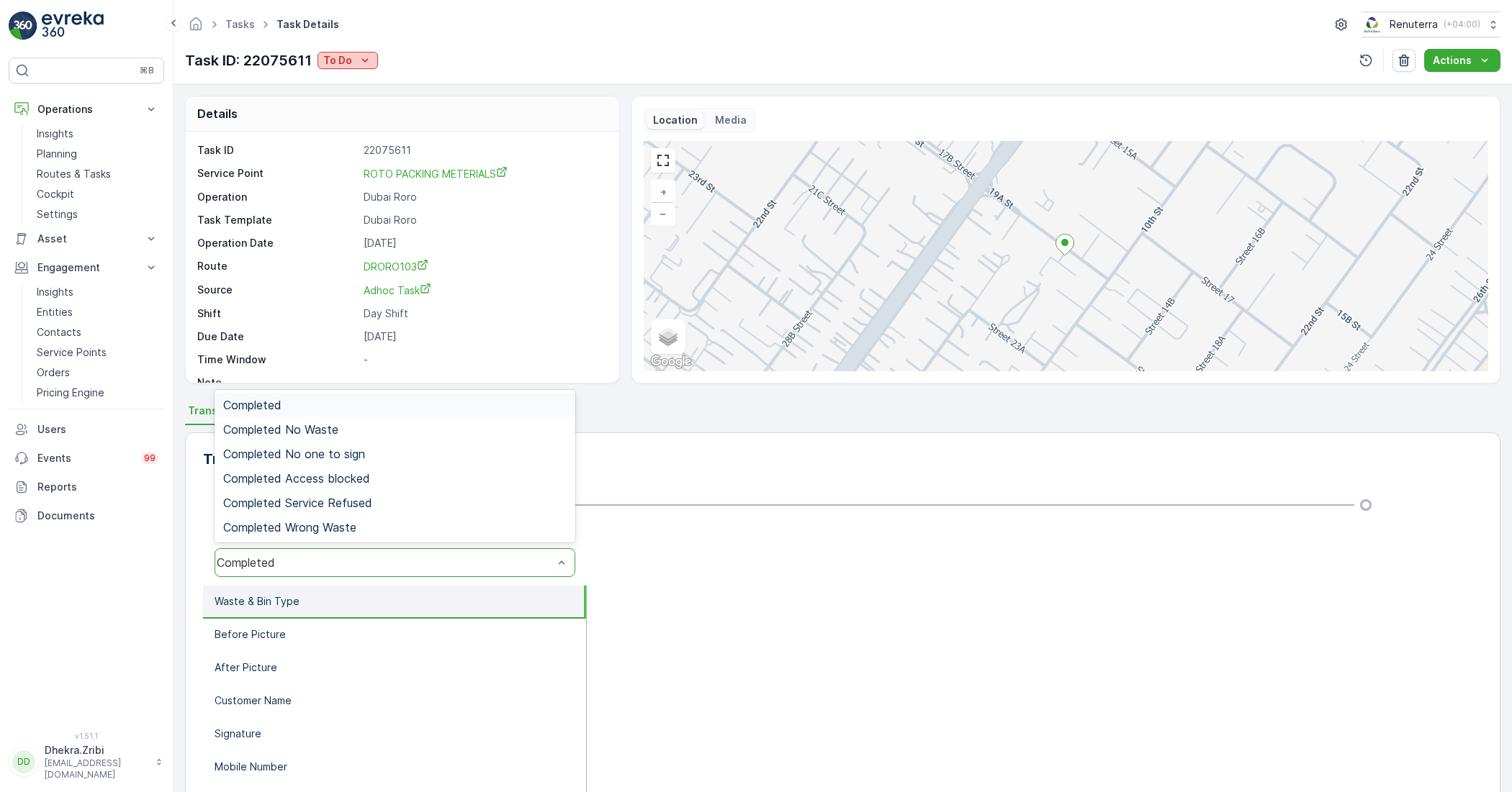
click at [339, 64] on p "To Do" at bounding box center [337, 59] width 29 height 14
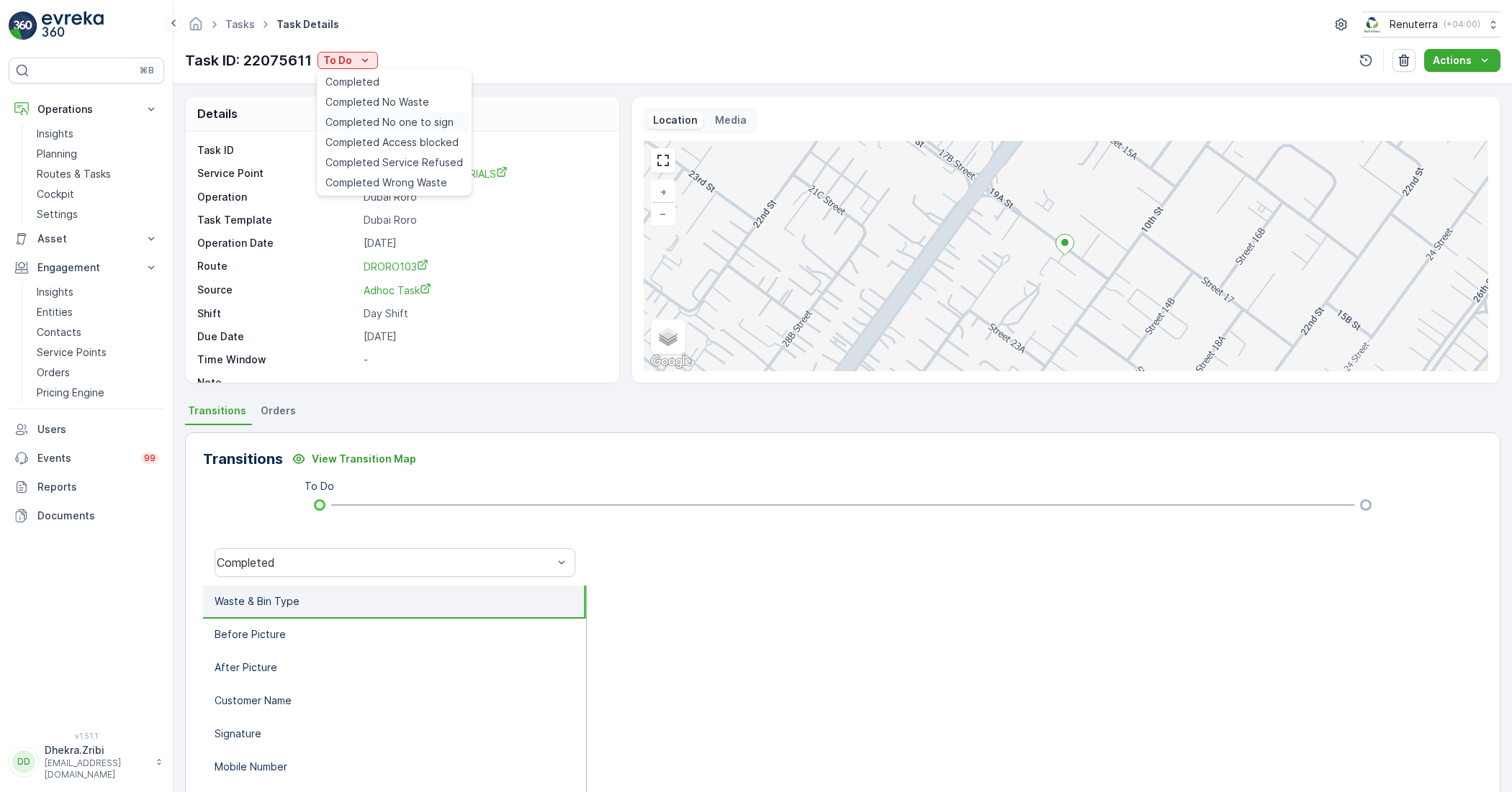
click at [388, 123] on span "Completed No one to sign" at bounding box center [389, 121] width 128 height 14
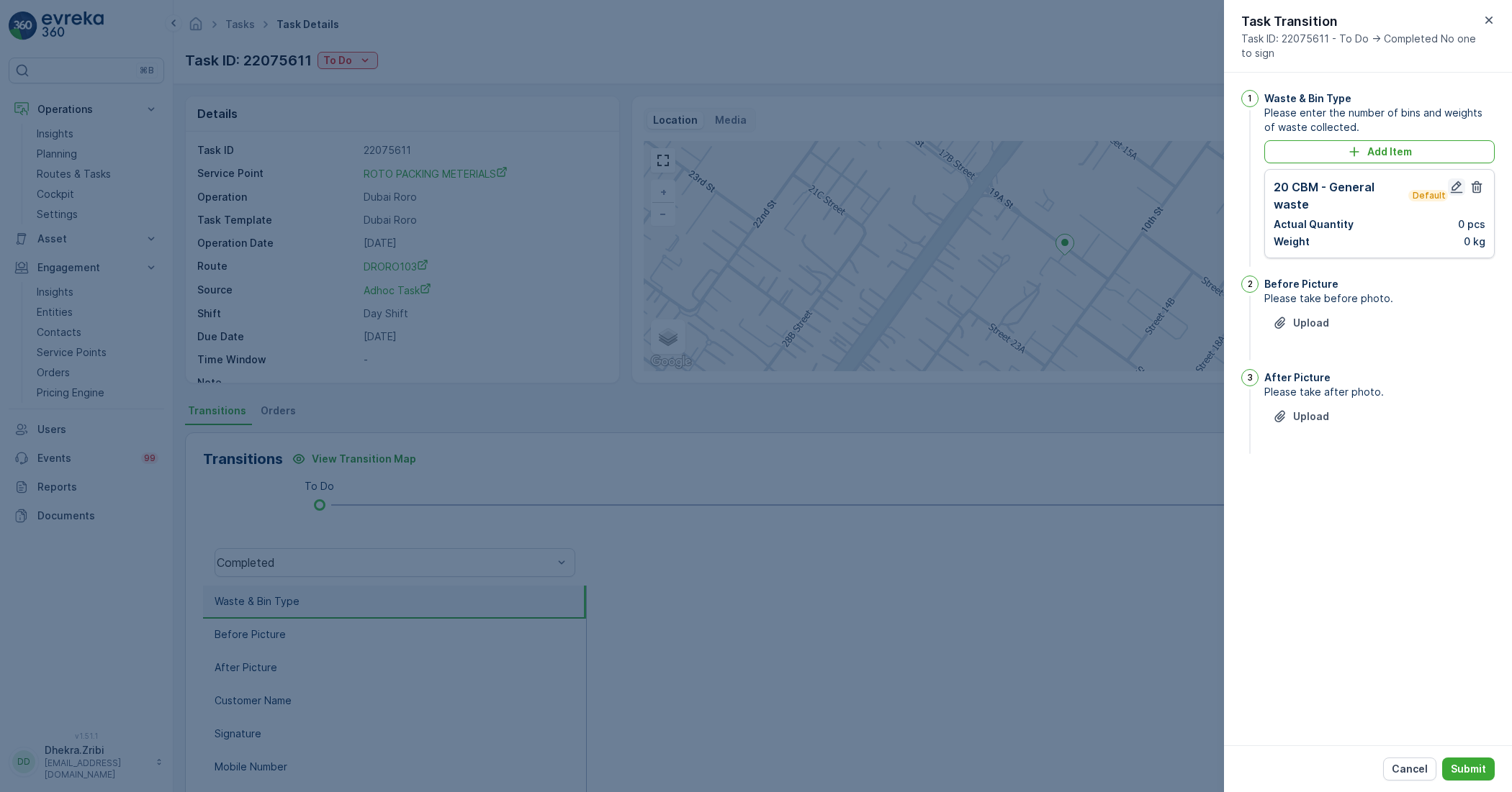
click at [1381, 185] on icon "button" at bounding box center [1457, 187] width 12 height 12
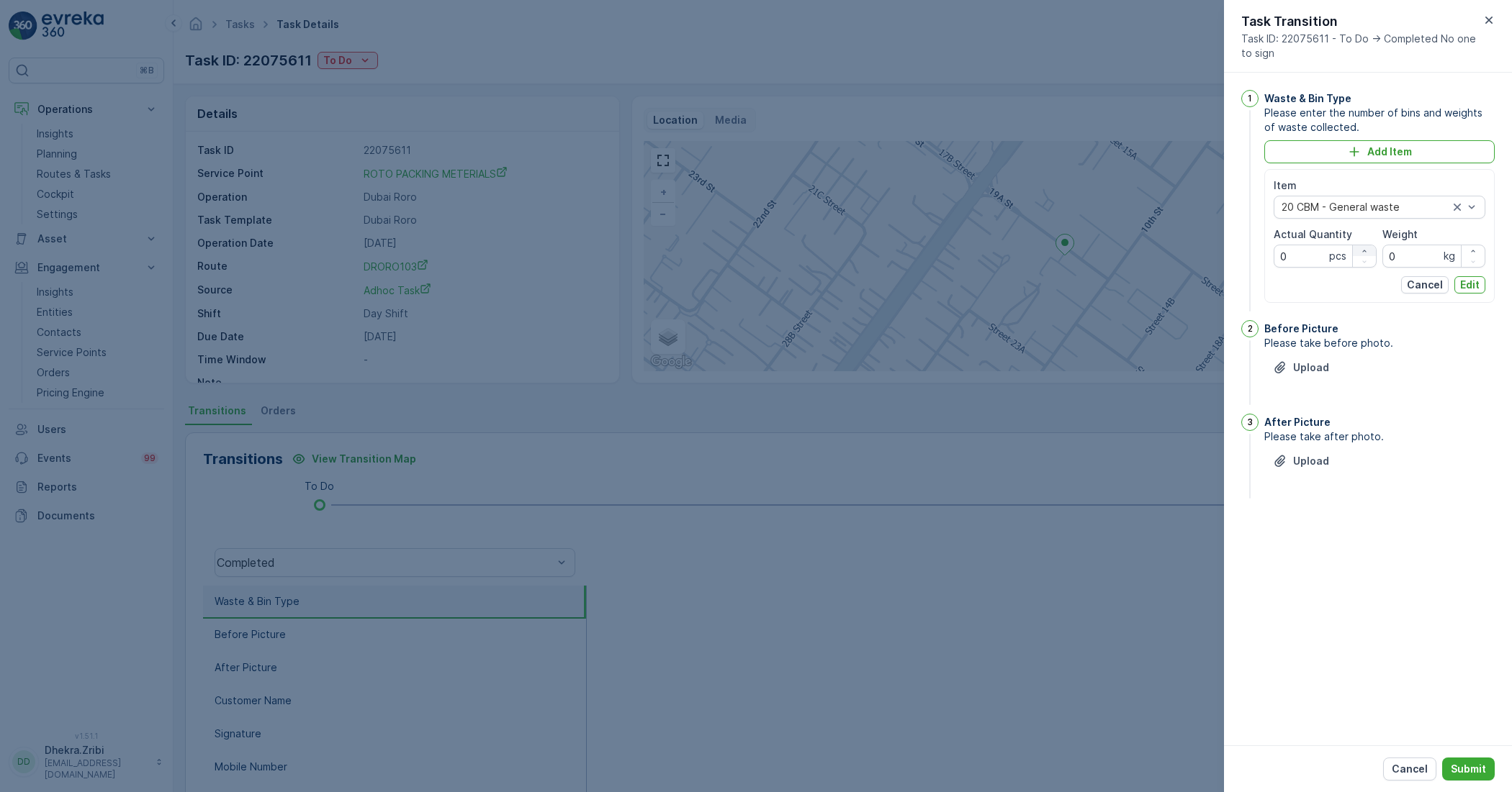
click at [1355, 249] on div "button" at bounding box center [1364, 251] width 23 height 8
type Quantity "1"
click at [1381, 254] on input "0" at bounding box center [1434, 256] width 103 height 23
type input "0"
click at [1381, 278] on p "Edit" at bounding box center [1470, 284] width 20 height 14
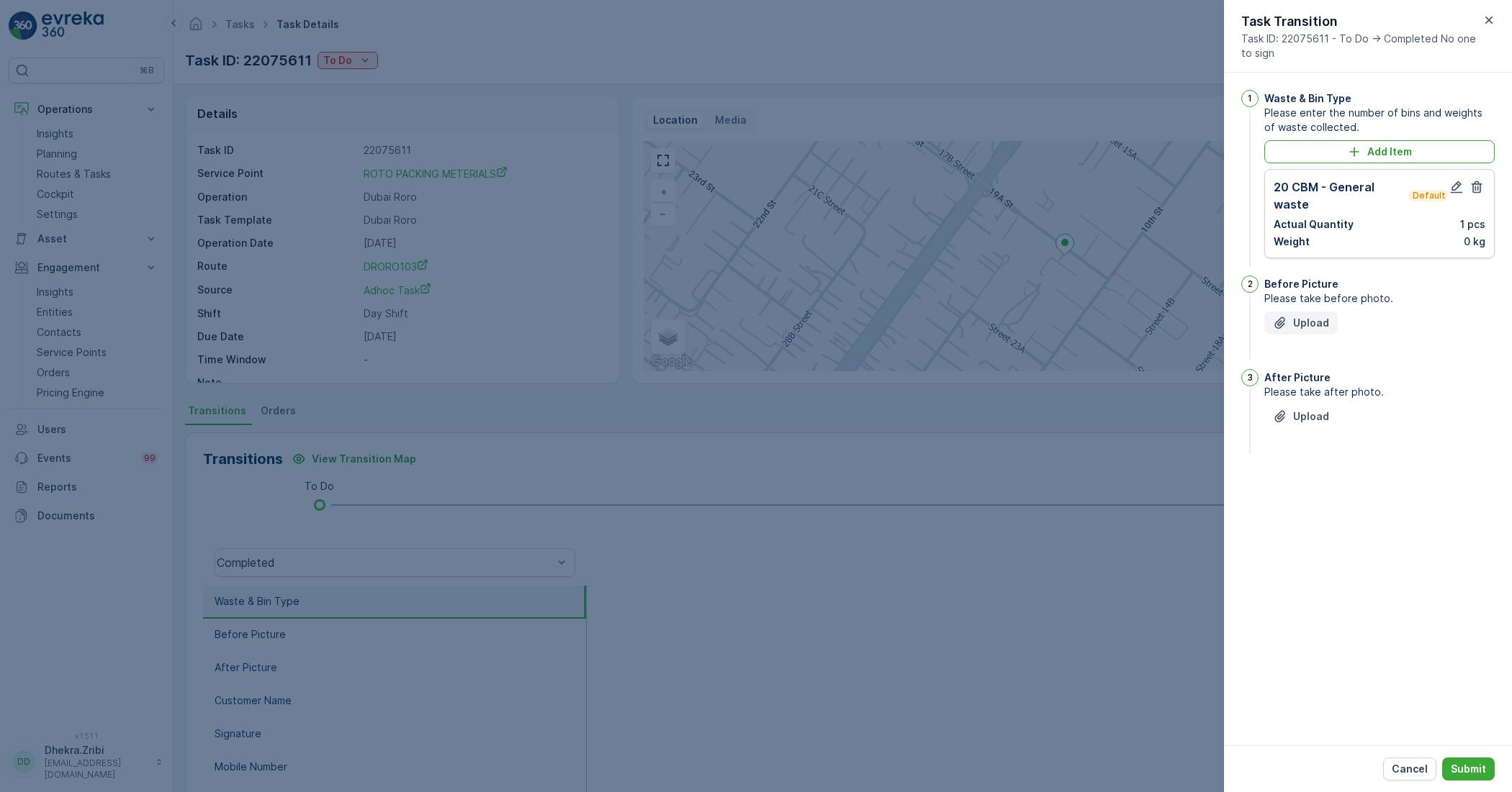
click at [1294, 327] on p "Upload" at bounding box center [1311, 323] width 36 height 14
click at [1277, 486] on icon "Upload File" at bounding box center [1280, 488] width 14 height 14
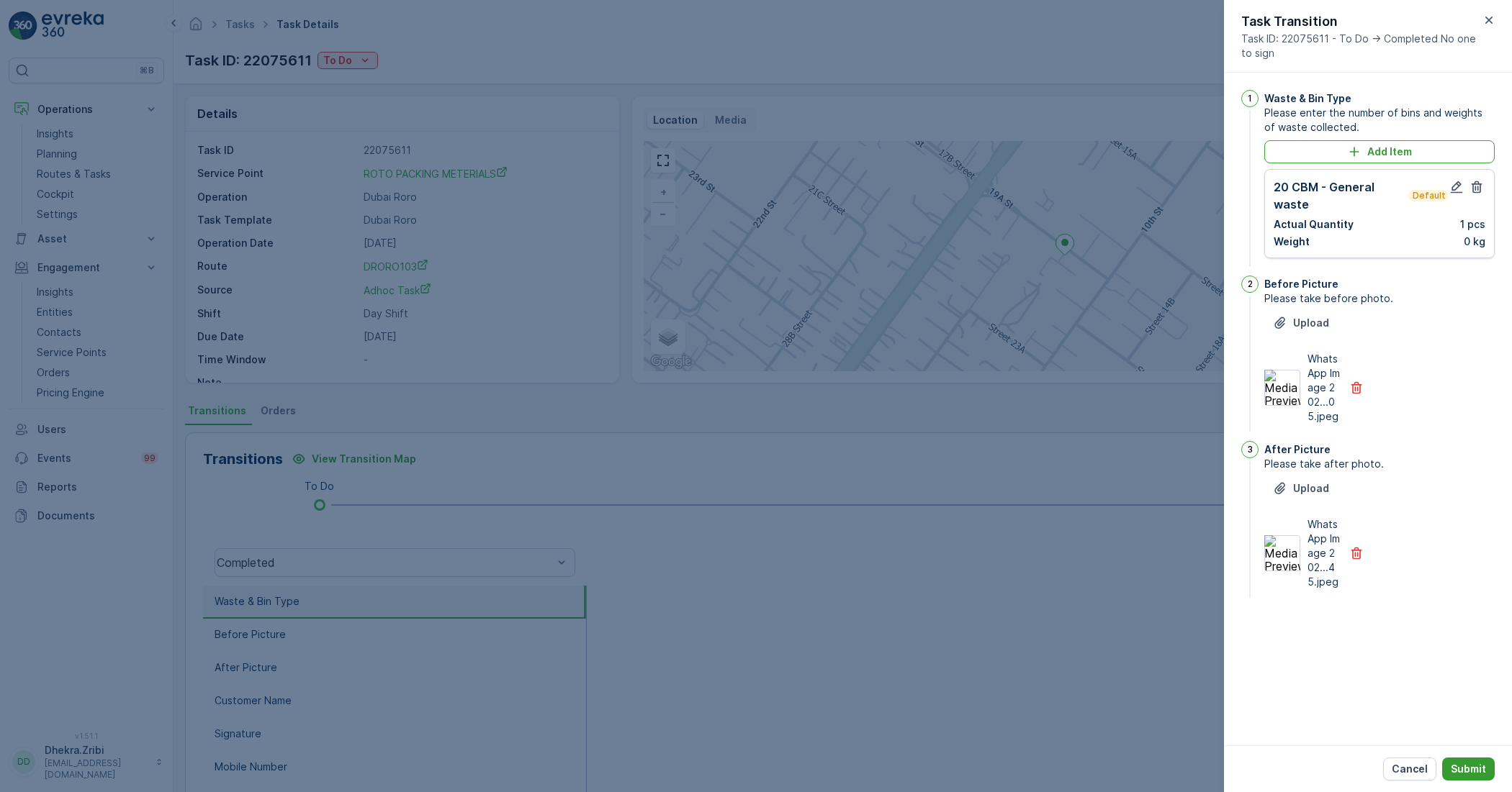
click at [1381, 711] on p "Submit" at bounding box center [1468, 769] width 36 height 14
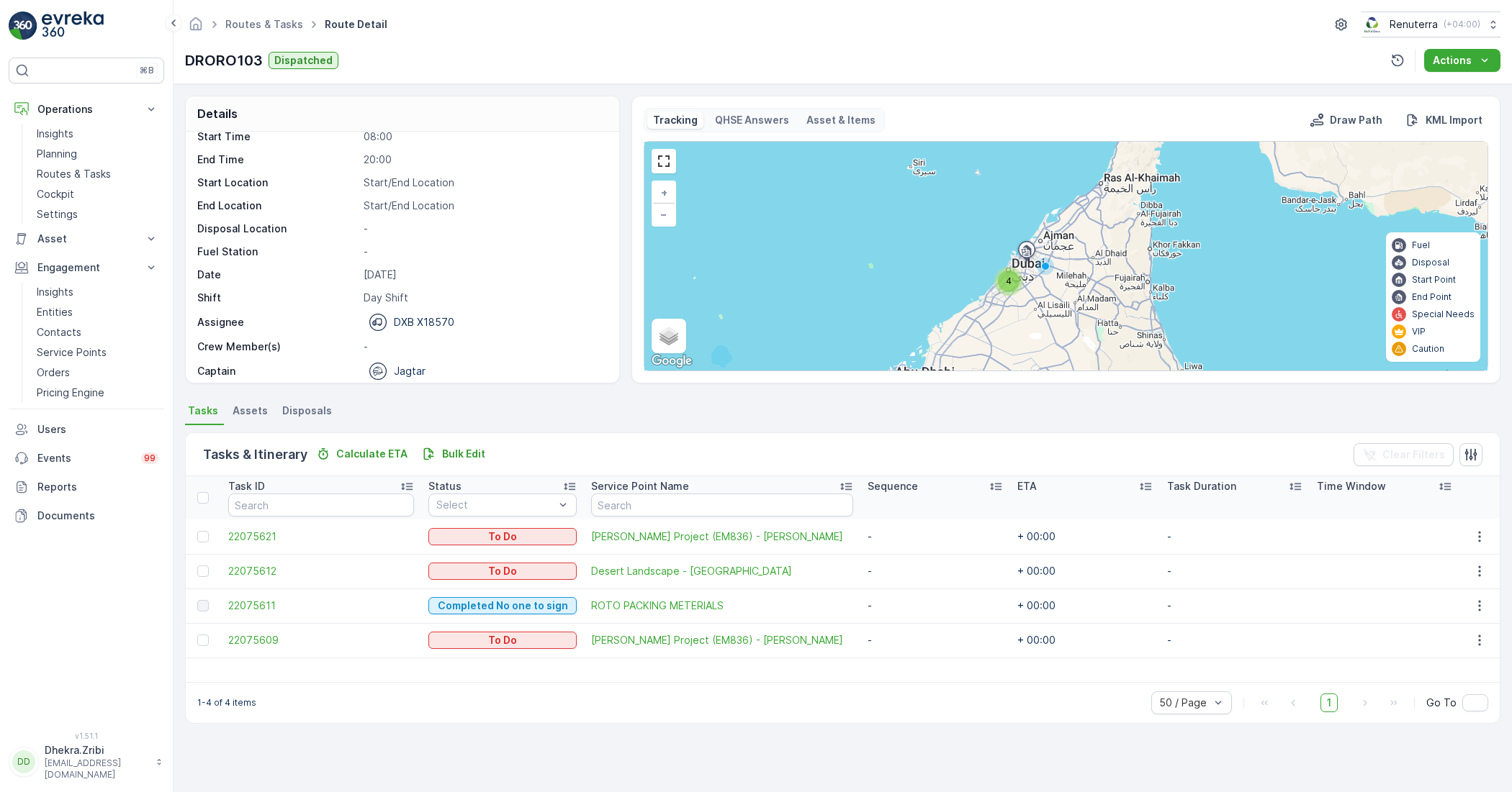
scroll to position [45, 0]
click at [67, 173] on p "Routes & Tasks" at bounding box center [74, 173] width 74 height 14
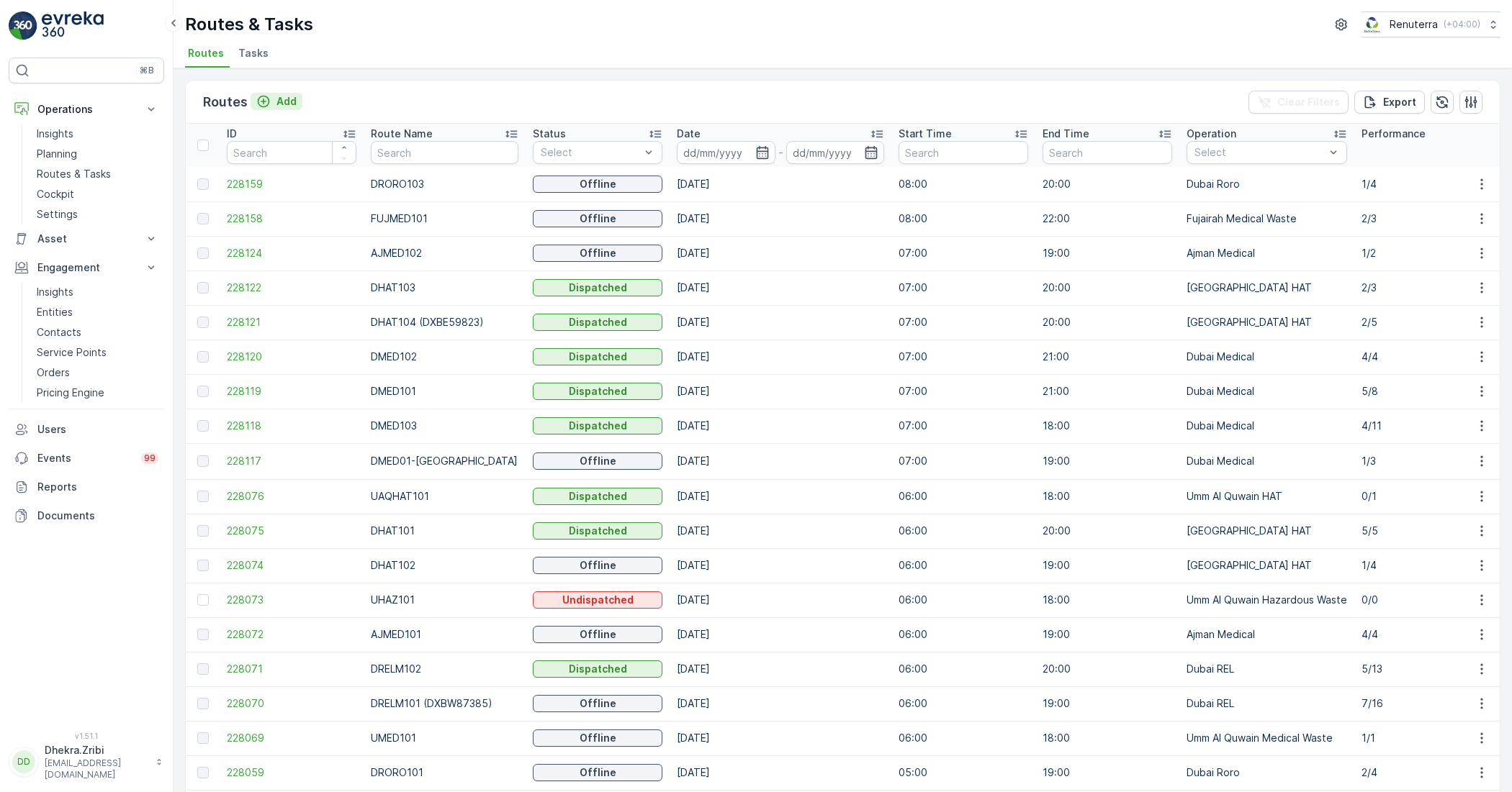
click at [285, 98] on p "Add" at bounding box center [287, 101] width 20 height 14
click at [80, 154] on link "Planning" at bounding box center [97, 154] width 133 height 20
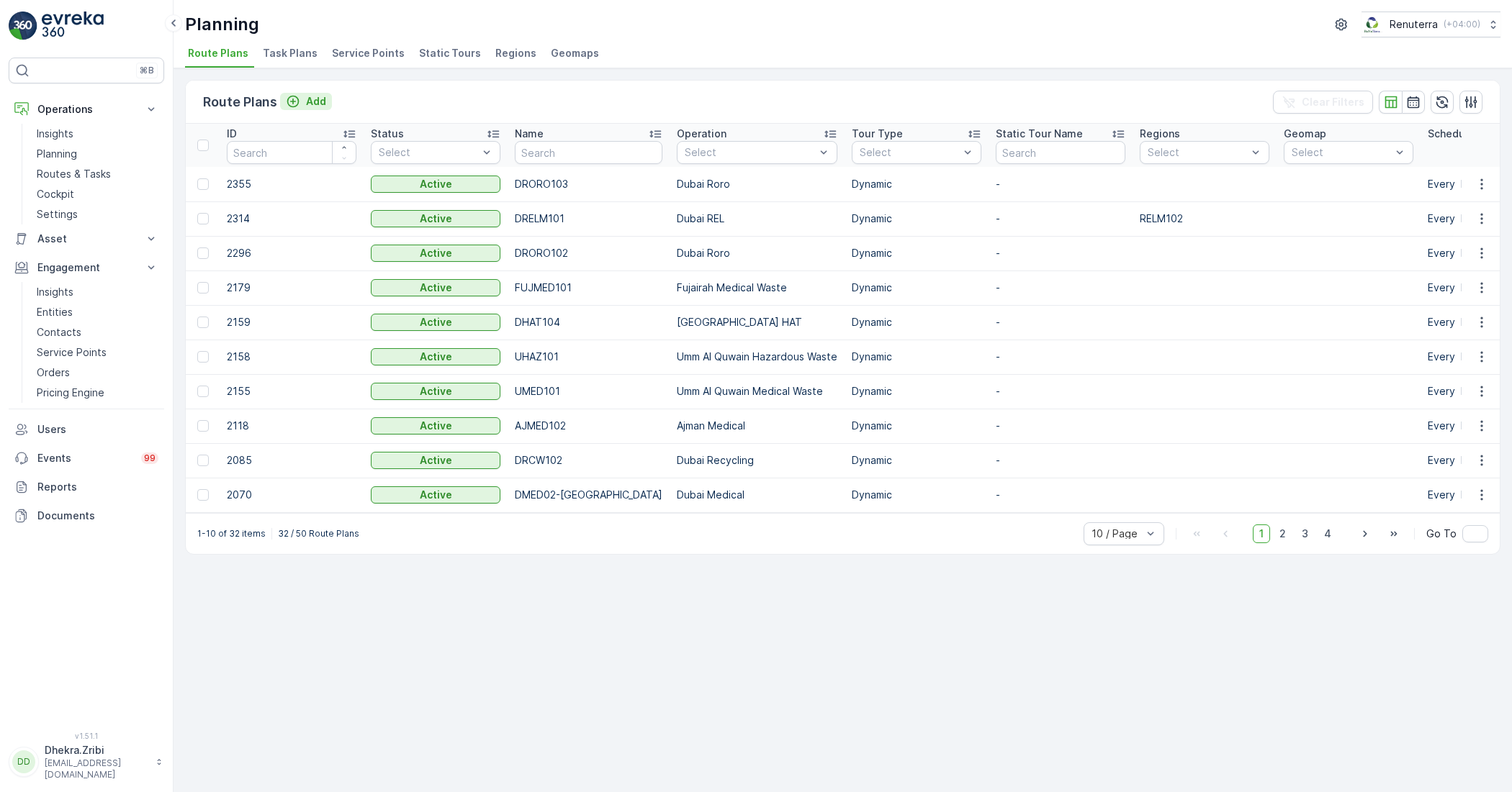
click at [303, 101] on div "Add" at bounding box center [306, 101] width 40 height 14
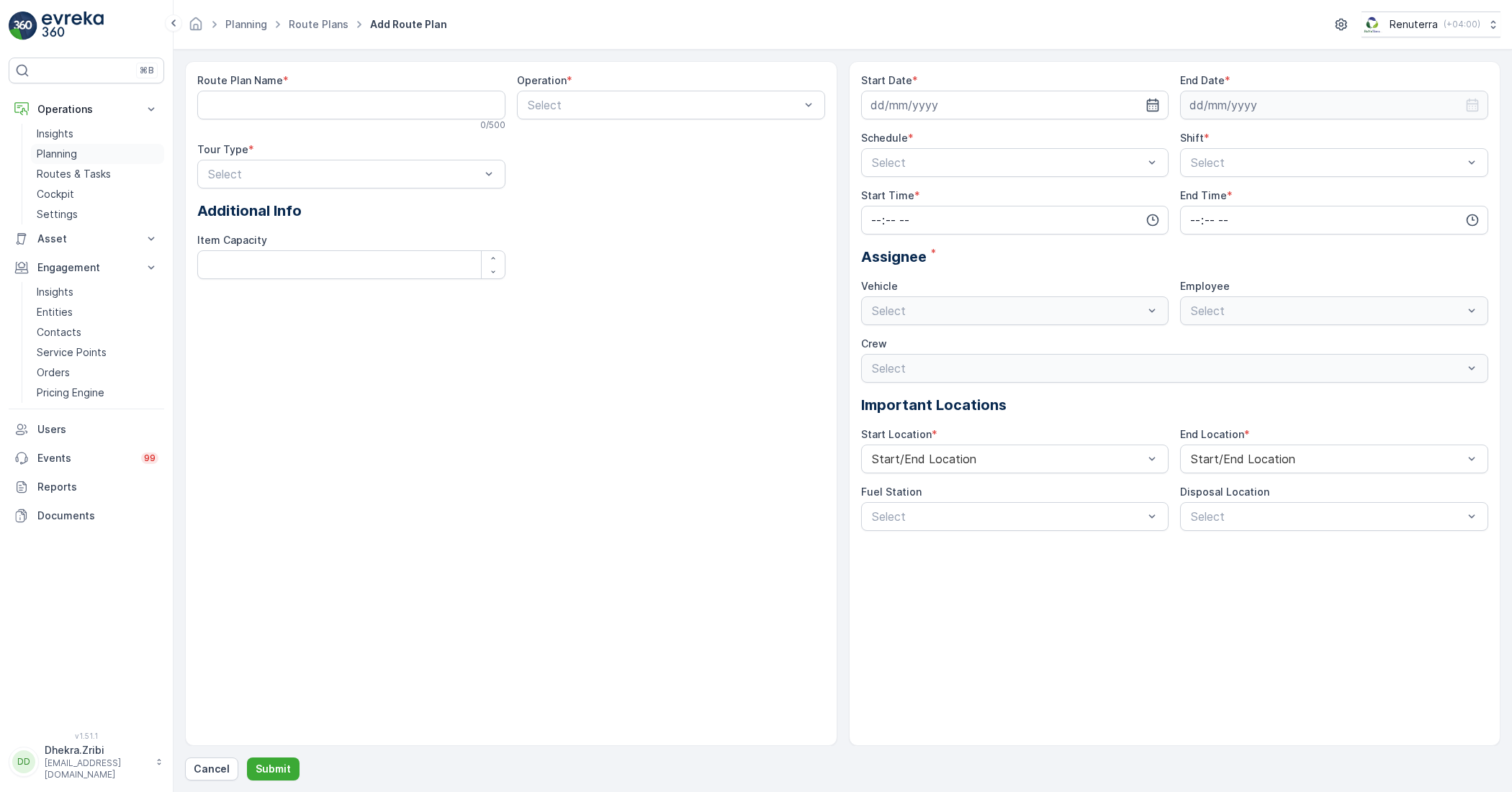
click at [66, 162] on link "Planning" at bounding box center [97, 154] width 133 height 20
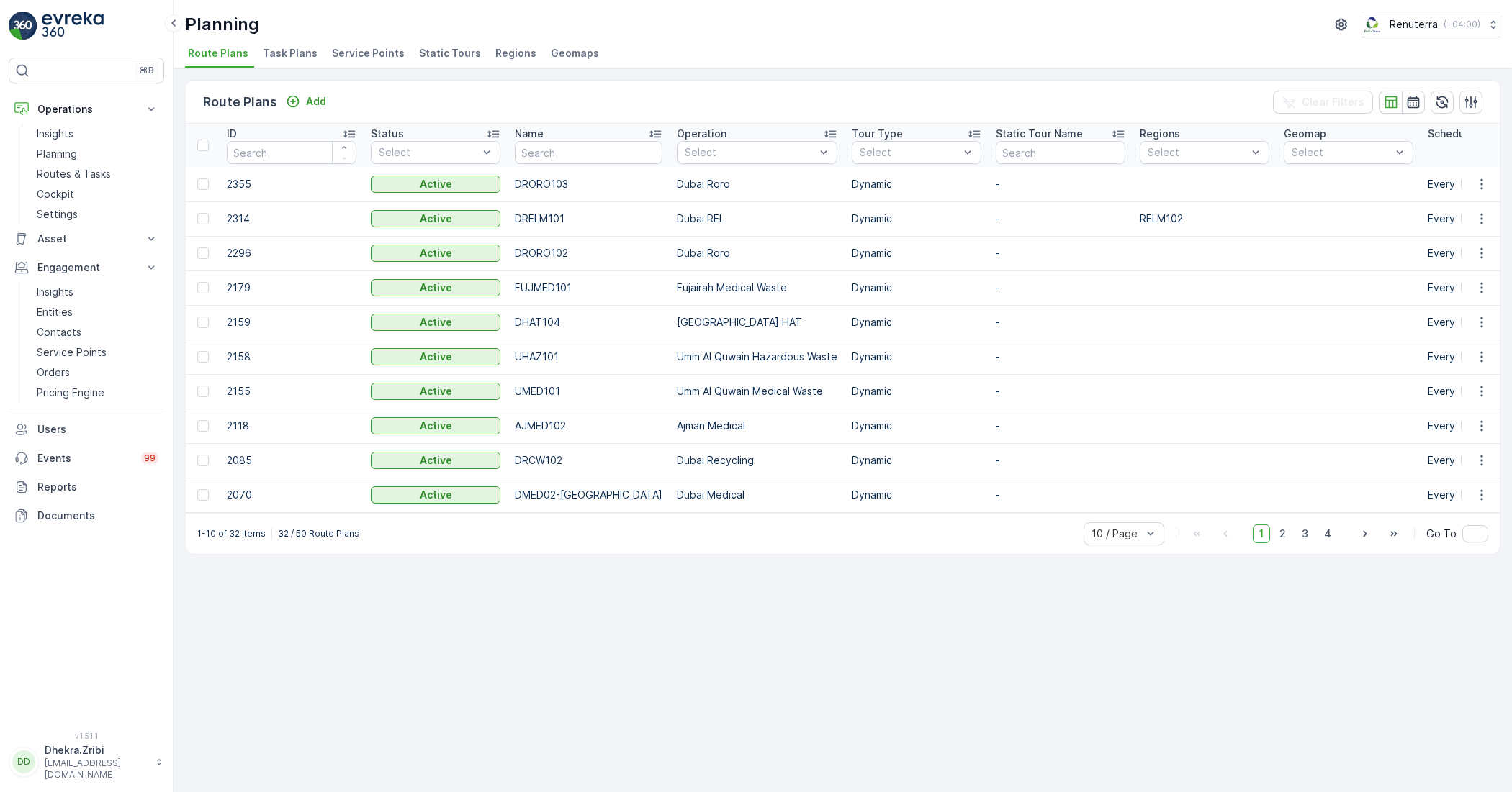
click at [343, 52] on span "Service Points" at bounding box center [368, 53] width 73 height 14
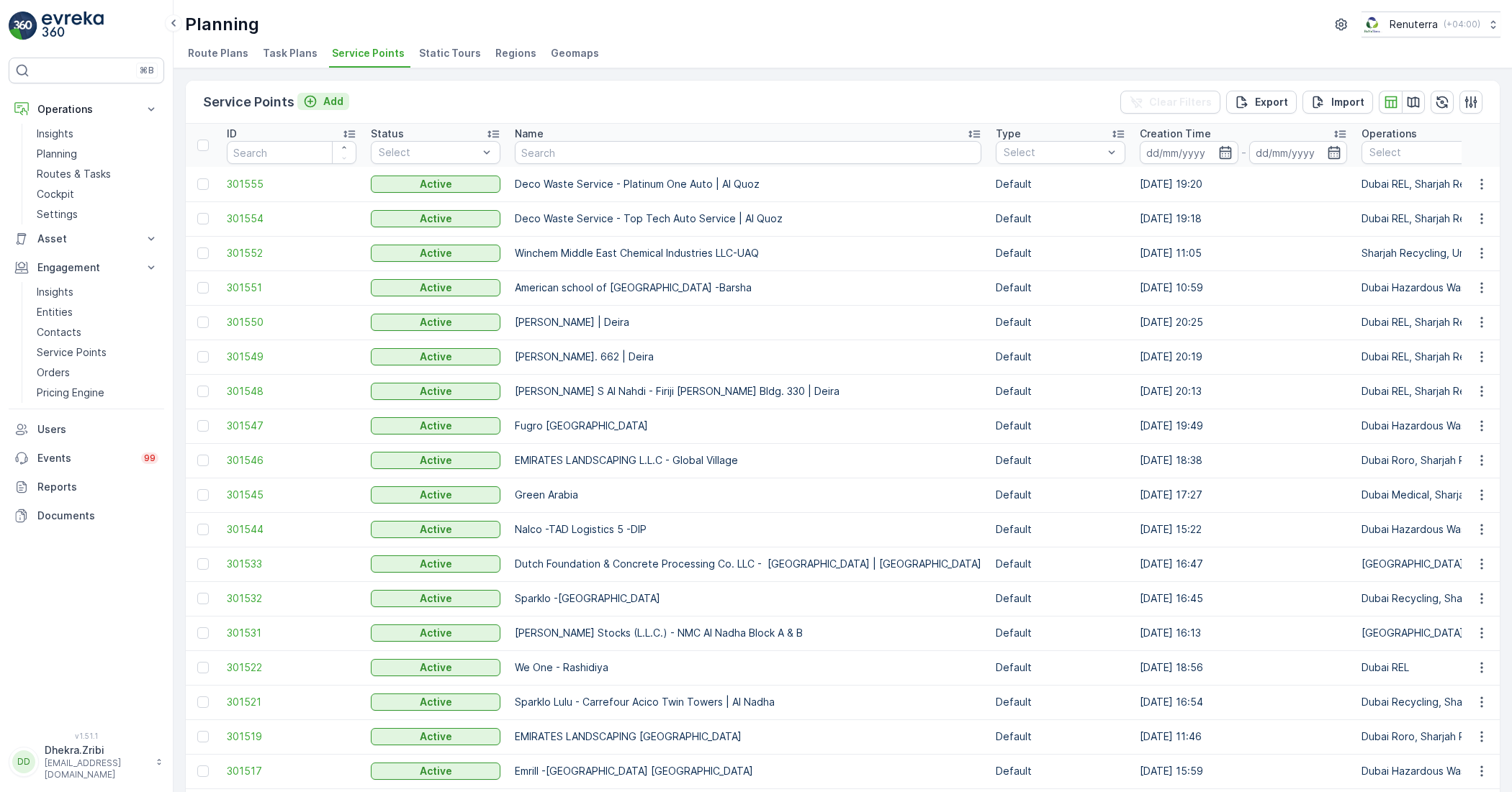
click at [328, 105] on p "Add" at bounding box center [333, 101] width 20 height 14
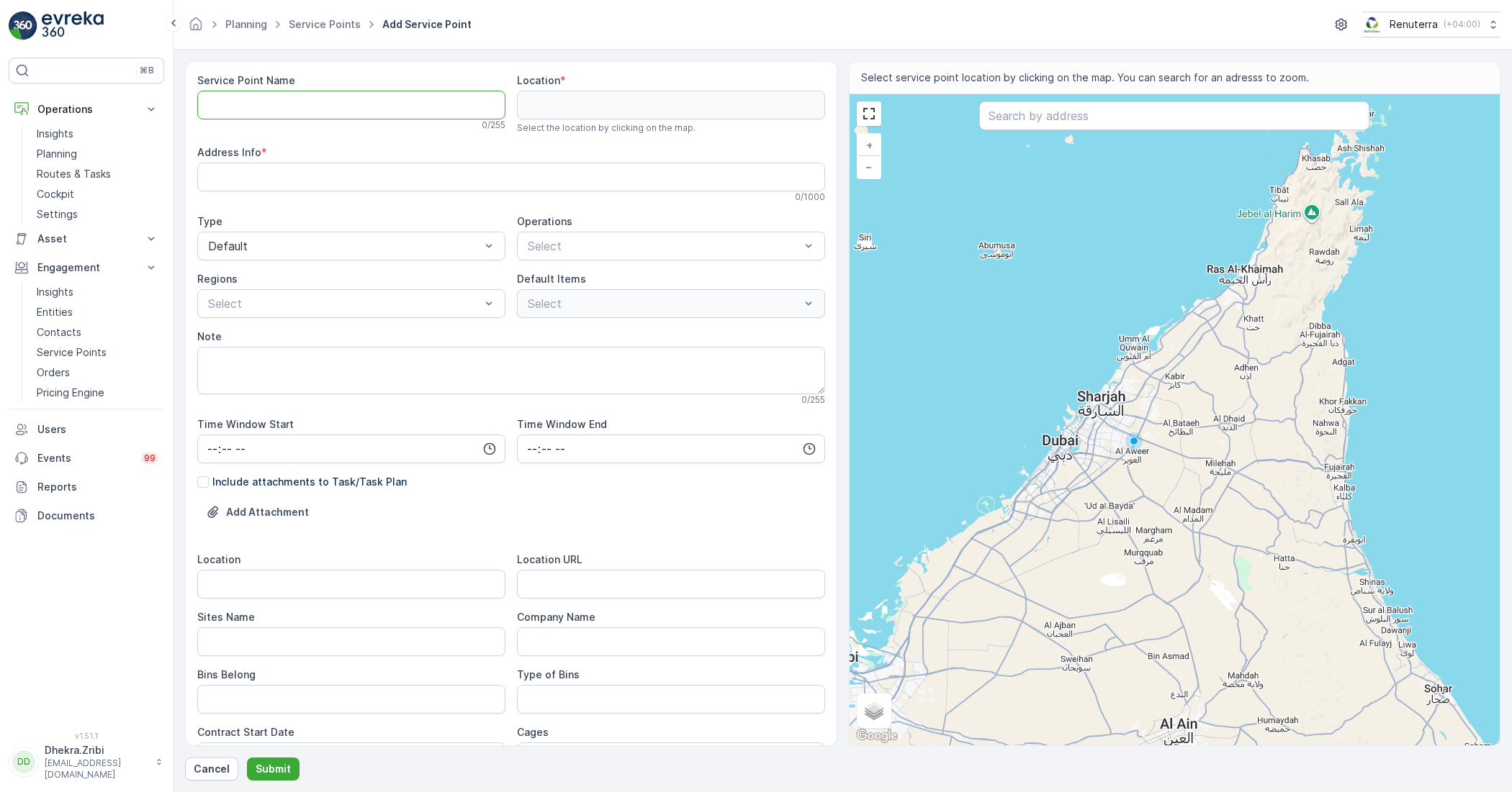
paste Name "Fortuna Global Real Estate - AQ-01 (368-602) | Al Quoz"
type Name "Fortuna Global Real Estate - AQ-01 (368-602) | Al Quoz"
click at [447, 178] on Info "Address Info" at bounding box center [511, 177] width 628 height 29
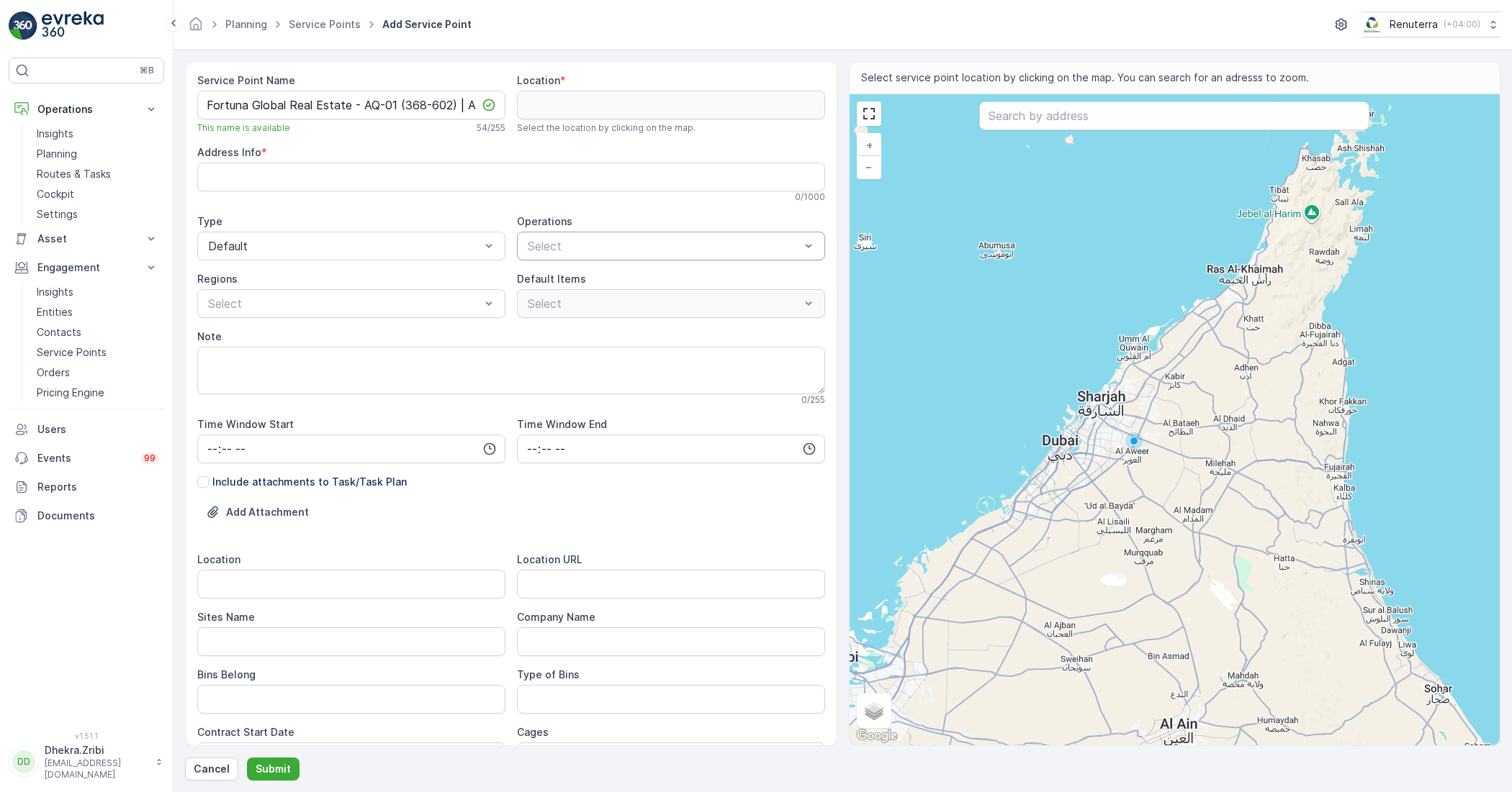
click at [625, 232] on div "Select" at bounding box center [671, 246] width 308 height 29
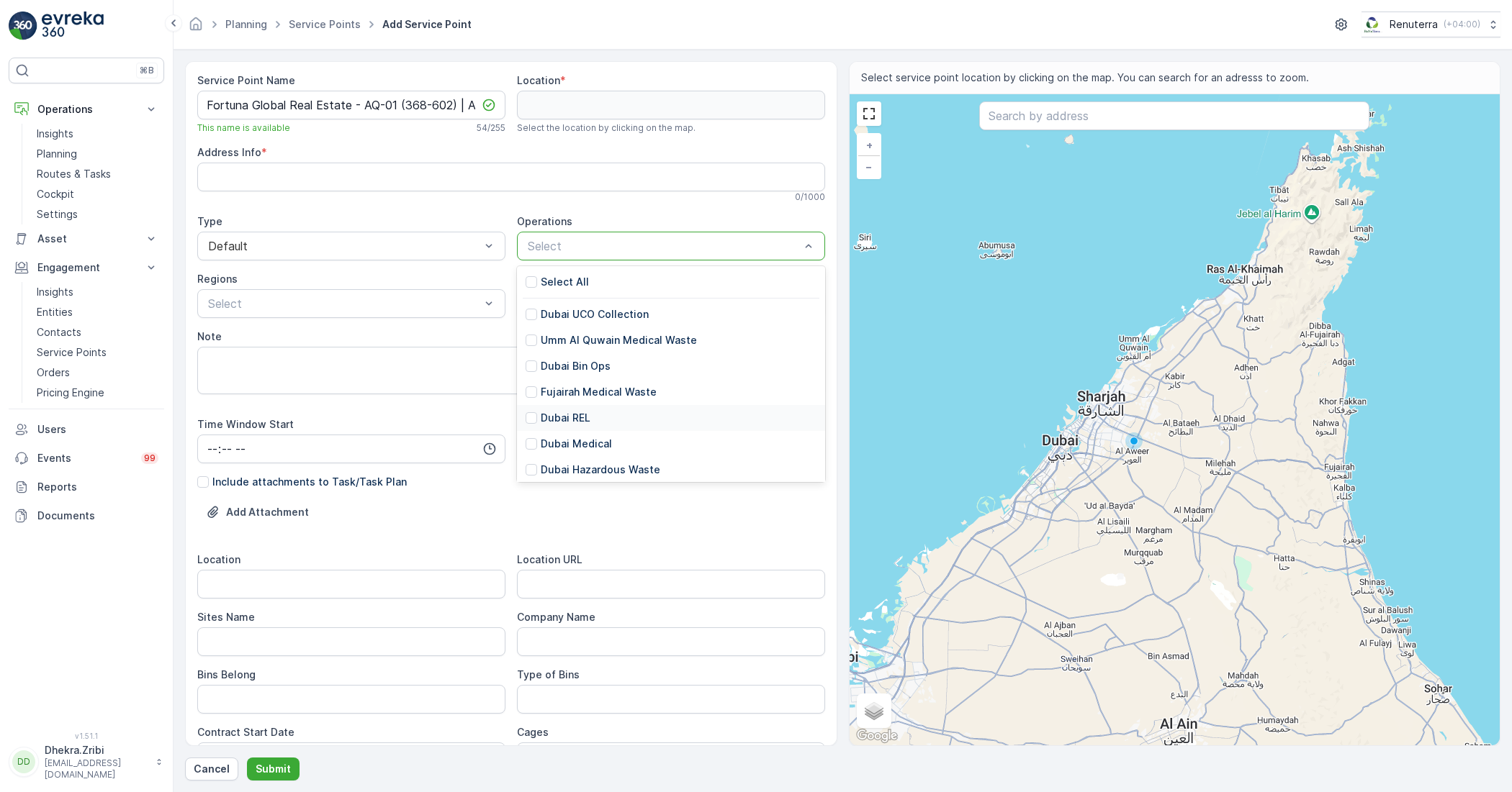
click at [568, 417] on p "Dubai REL" at bounding box center [565, 418] width 50 height 14
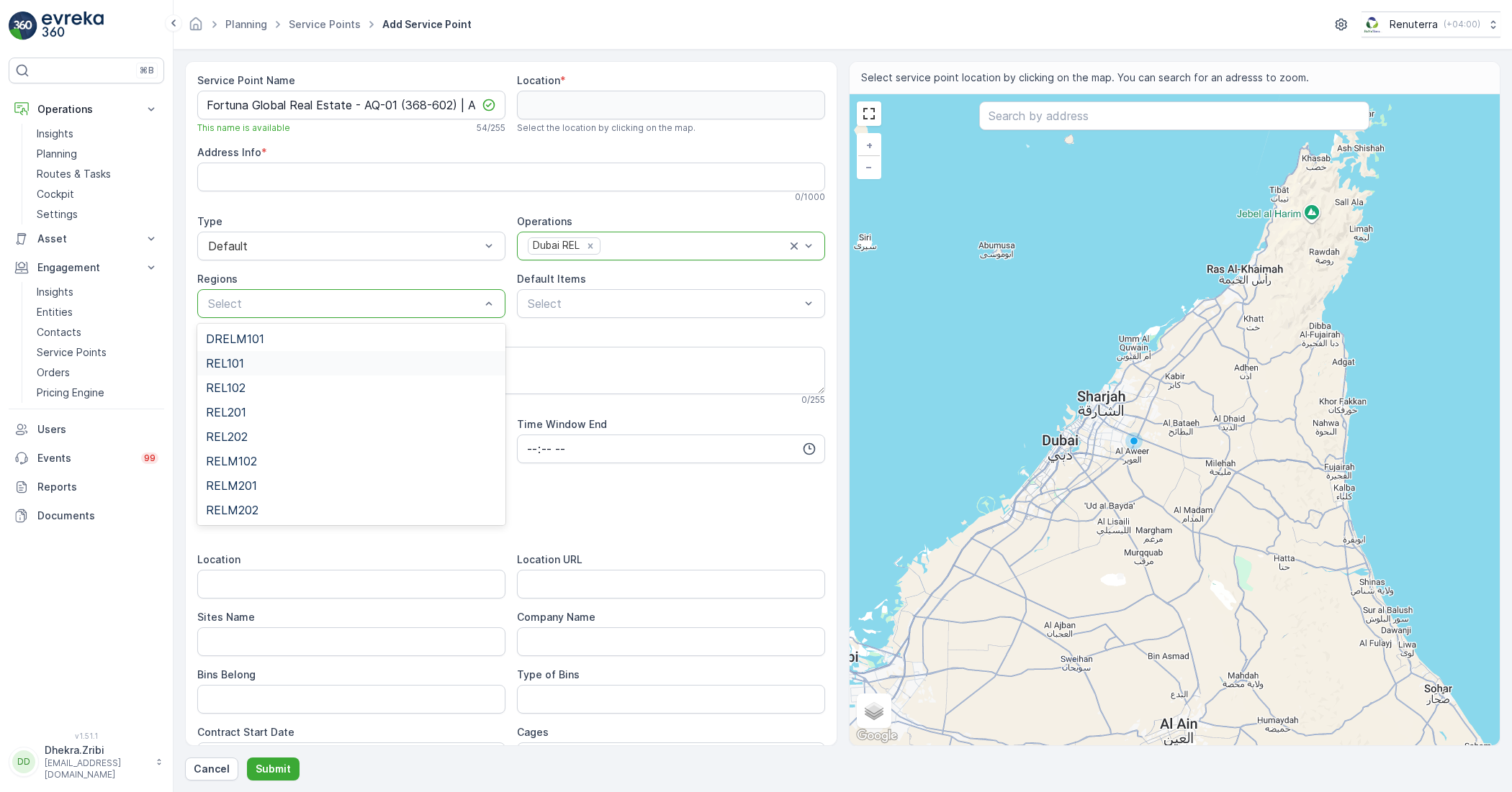
click at [256, 361] on div "REL101" at bounding box center [351, 363] width 291 height 13
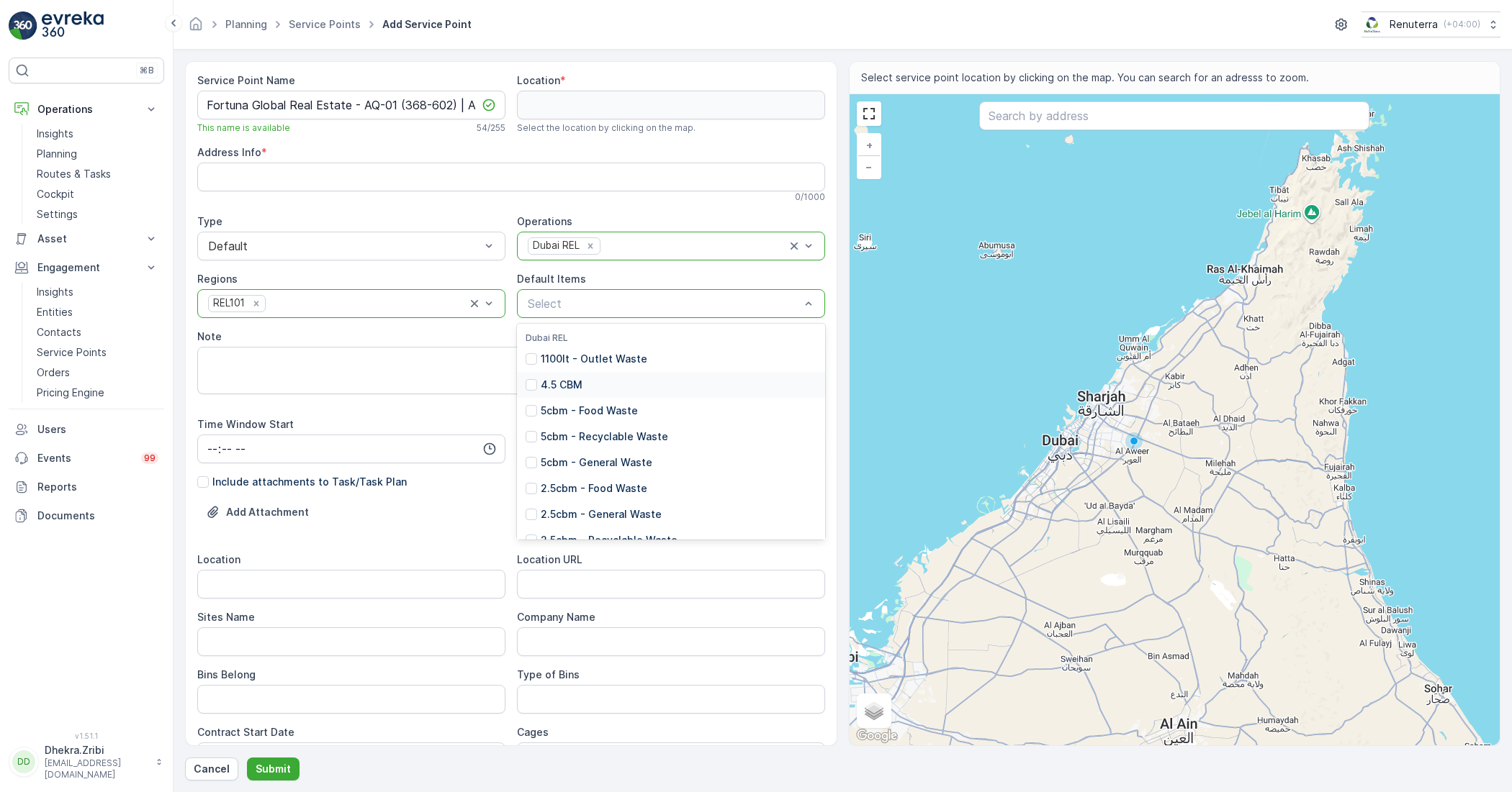
scroll to position [90, 0]
click at [533, 428] on div at bounding box center [531, 424] width 12 height 12
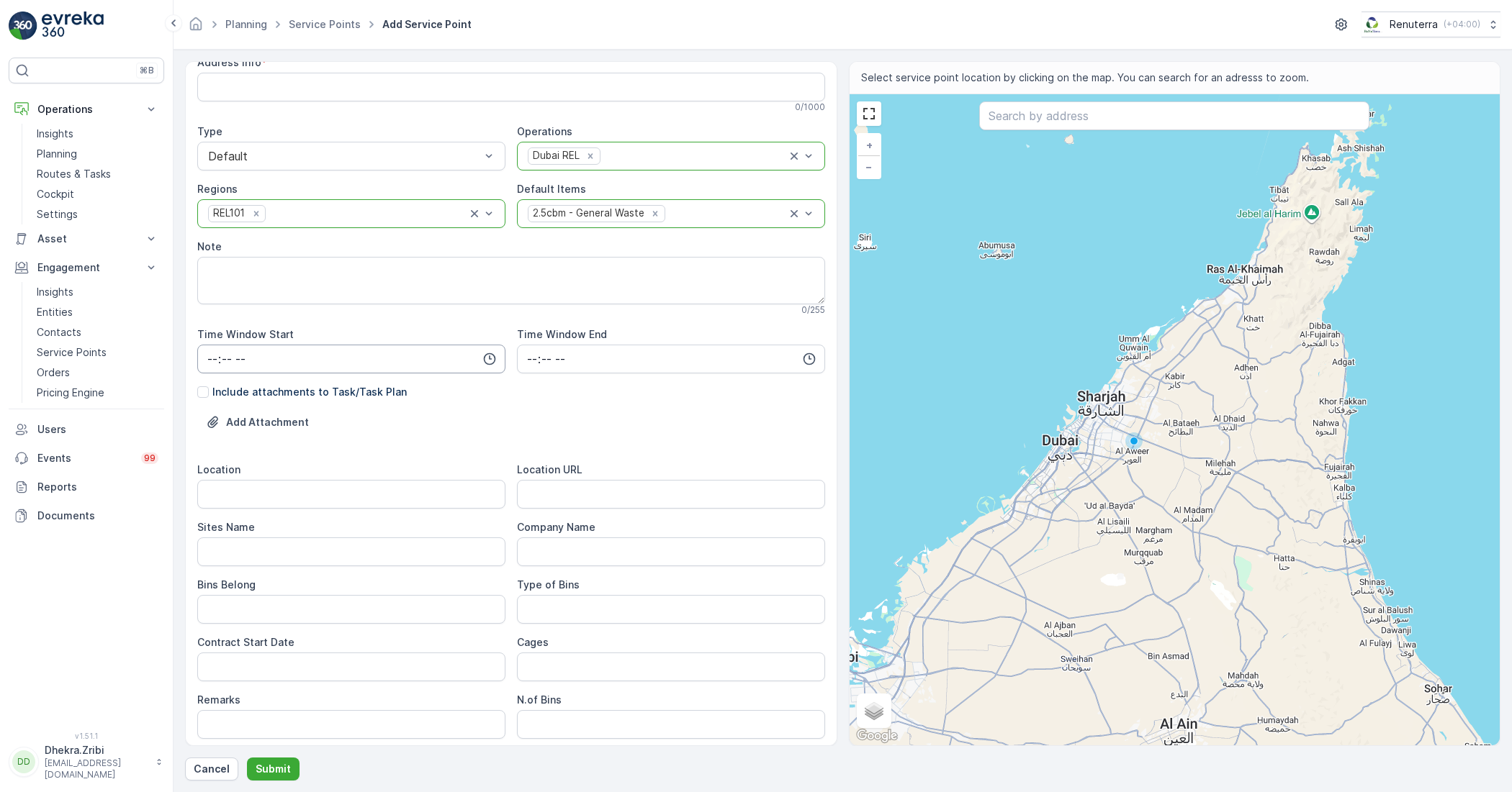
click at [350, 358] on input "time" at bounding box center [351, 358] width 308 height 29
click at [483, 414] on div "Add Attachment" at bounding box center [511, 431] width 628 height 40
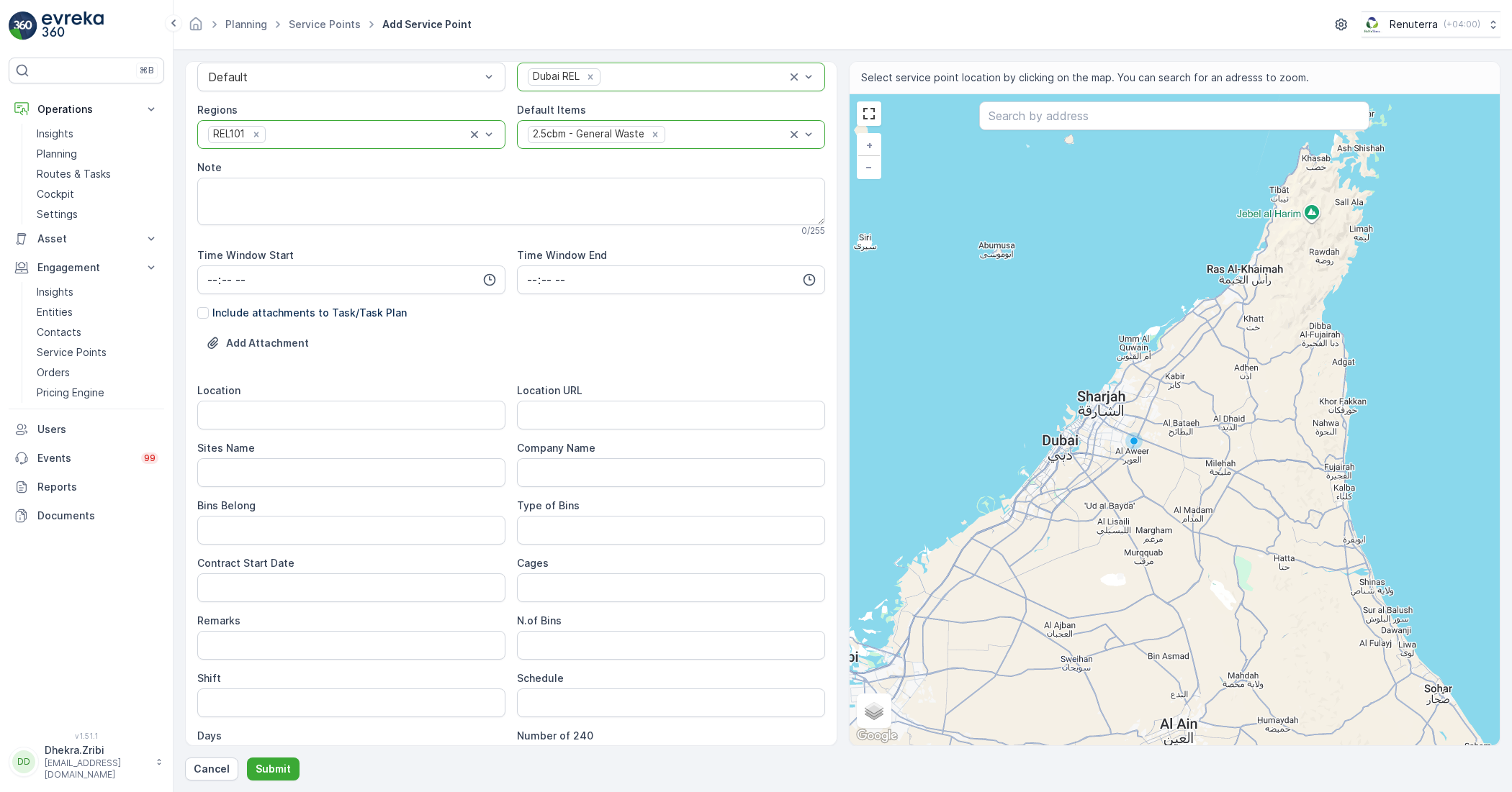
scroll to position [157, 0]
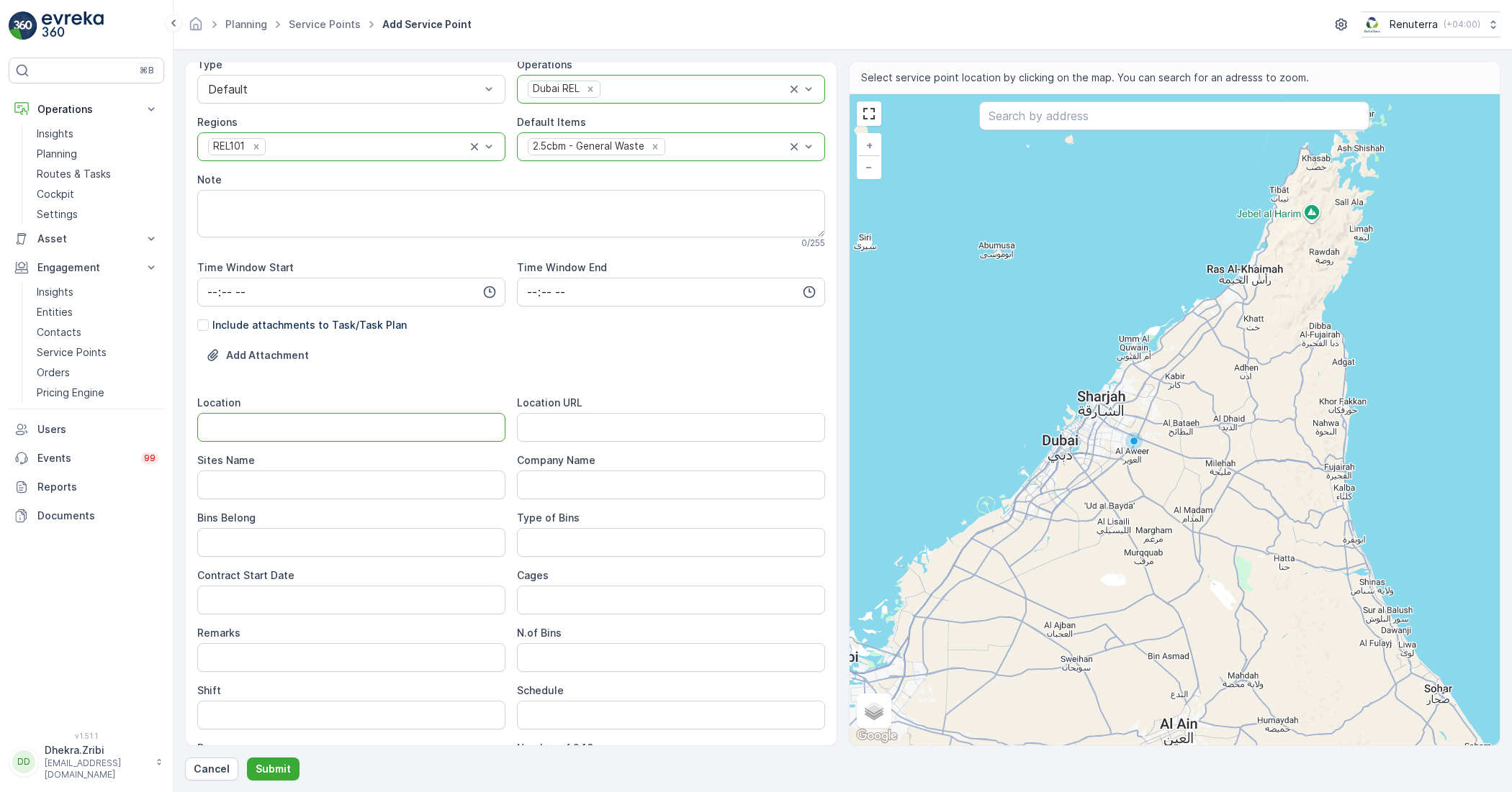
click at [231, 419] on input "Location" at bounding box center [351, 427] width 308 height 29
click at [302, 424] on input "Location" at bounding box center [351, 427] width 308 height 29
type input "A"
paste input "Al Quoz"
type input "Al Quoz"
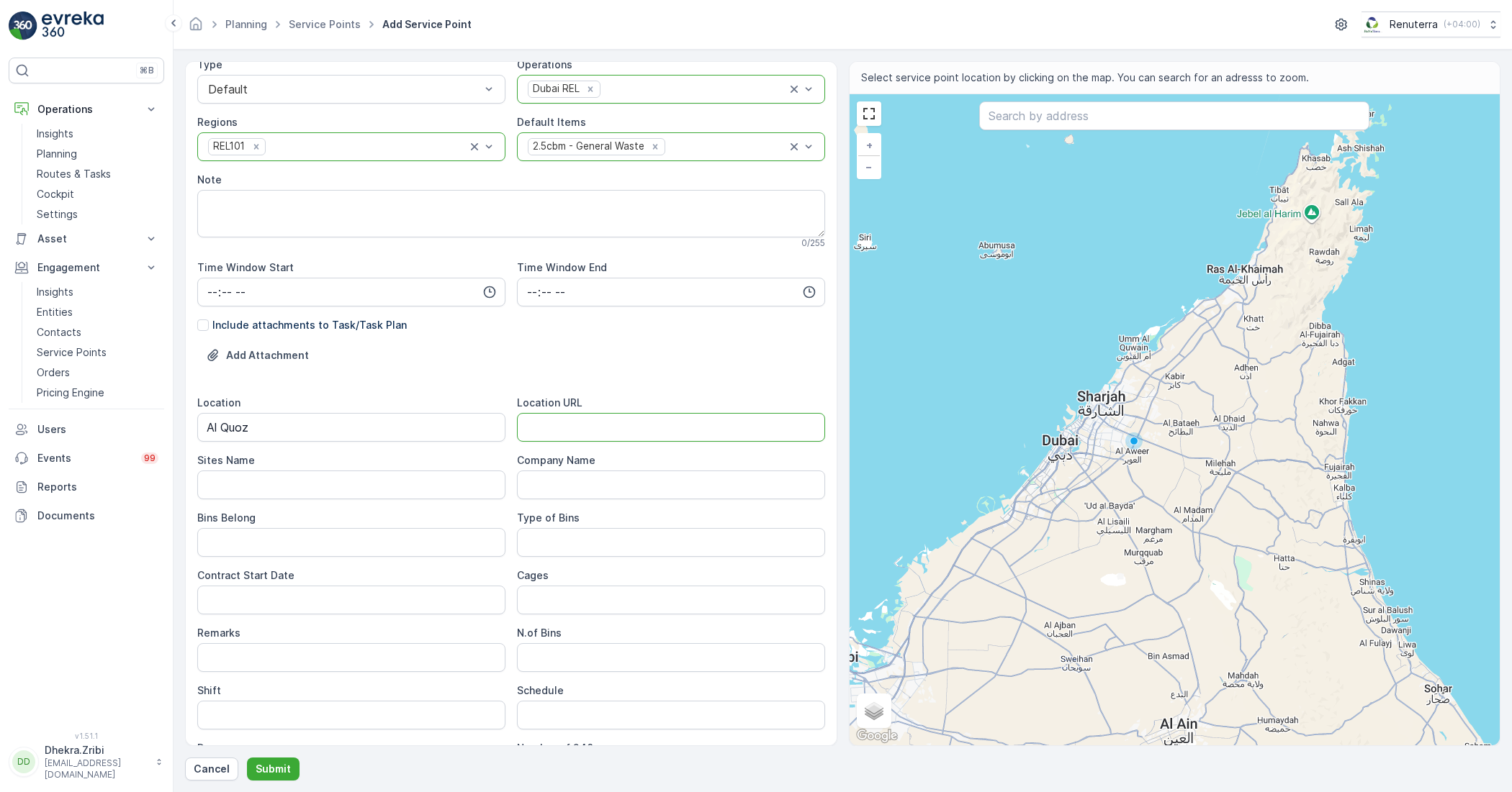
click at [574, 423] on URL "Location URL" at bounding box center [671, 427] width 308 height 29
click at [310, 486] on Name "Sites Name" at bounding box center [351, 485] width 308 height 29
paste Name "Al Quoz"
type Name "Al Quoz"
click at [579, 435] on URL "Location URL" at bounding box center [671, 427] width 308 height 29
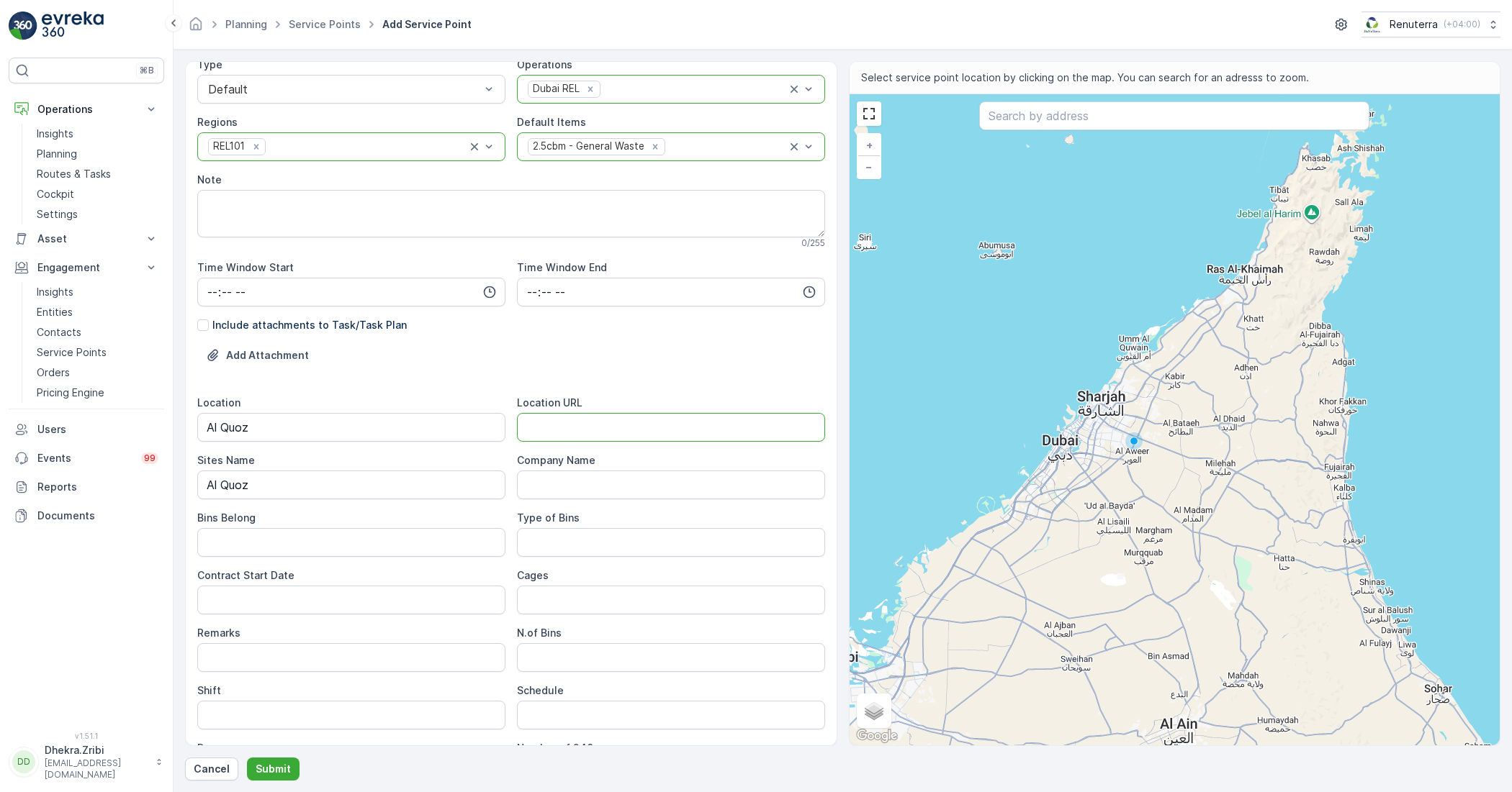
paste URL "[URL][DOMAIN_NAME]"
type URL "[URL][DOMAIN_NAME]"
click at [368, 534] on Belong "Bins Belong" at bounding box center [351, 543] width 308 height 29
type Belong "Service Provider"
click at [605, 476] on Name "Company Name" at bounding box center [671, 485] width 308 height 29
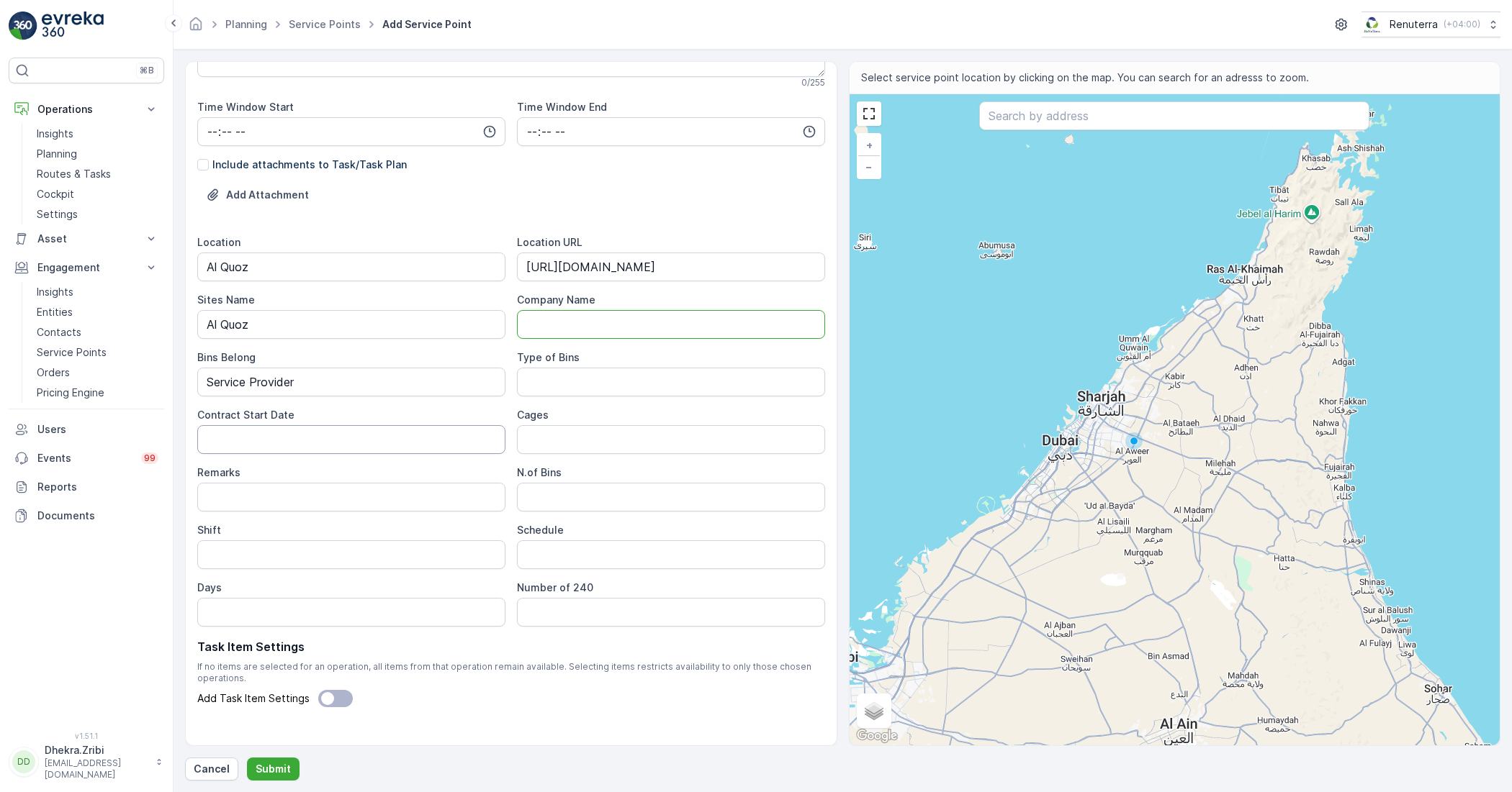
scroll to position [337, 0]
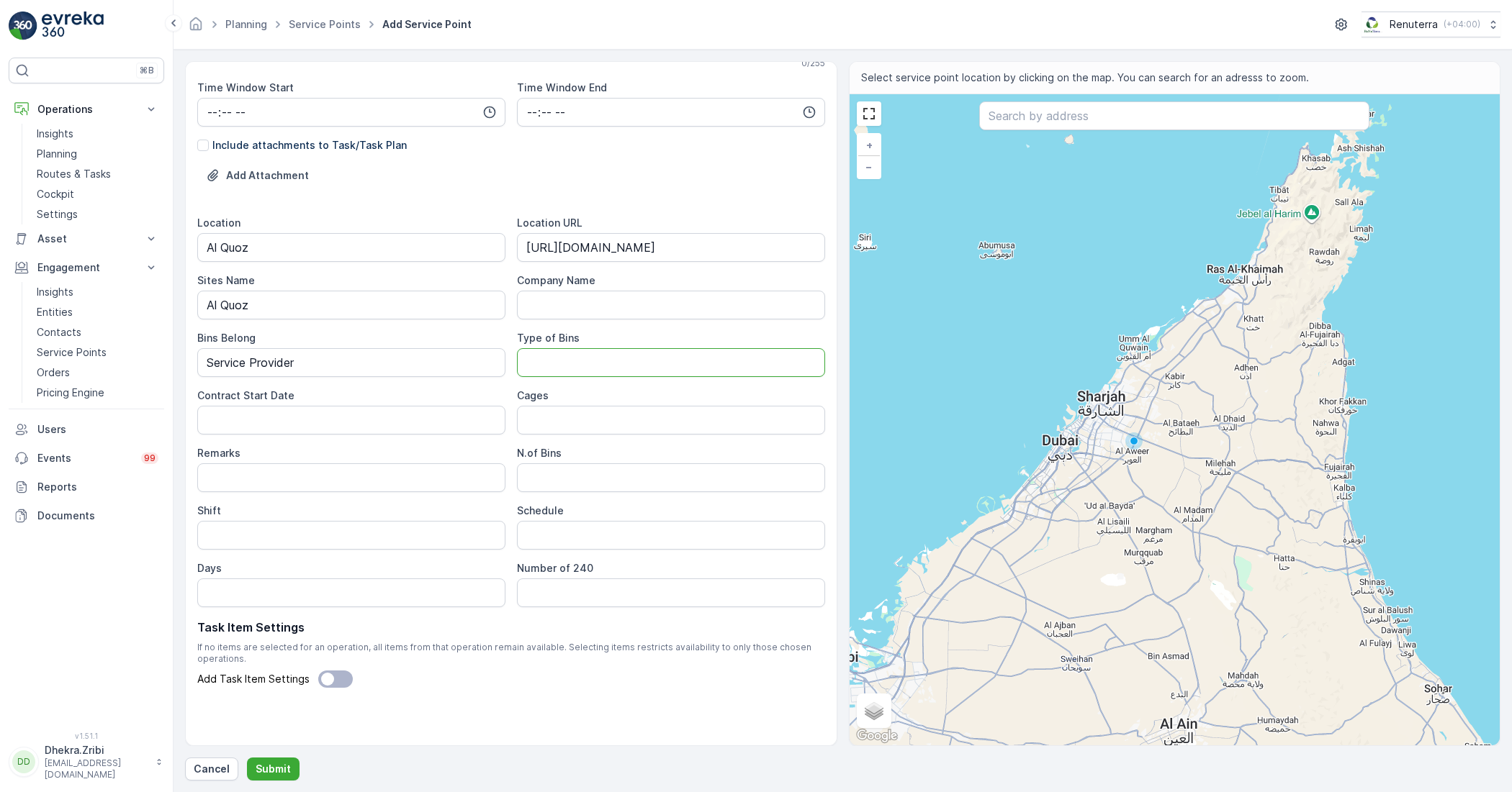
click at [542, 362] on Bins "Type of Bins" at bounding box center [671, 363] width 308 height 29
type Bins "2.5 CBM"
click at [378, 415] on Date "Contract Start Date" at bounding box center [351, 420] width 308 height 29
click at [588, 418] on input "Cages" at bounding box center [671, 420] width 308 height 29
click at [573, 414] on input "Cages" at bounding box center [671, 420] width 308 height 29
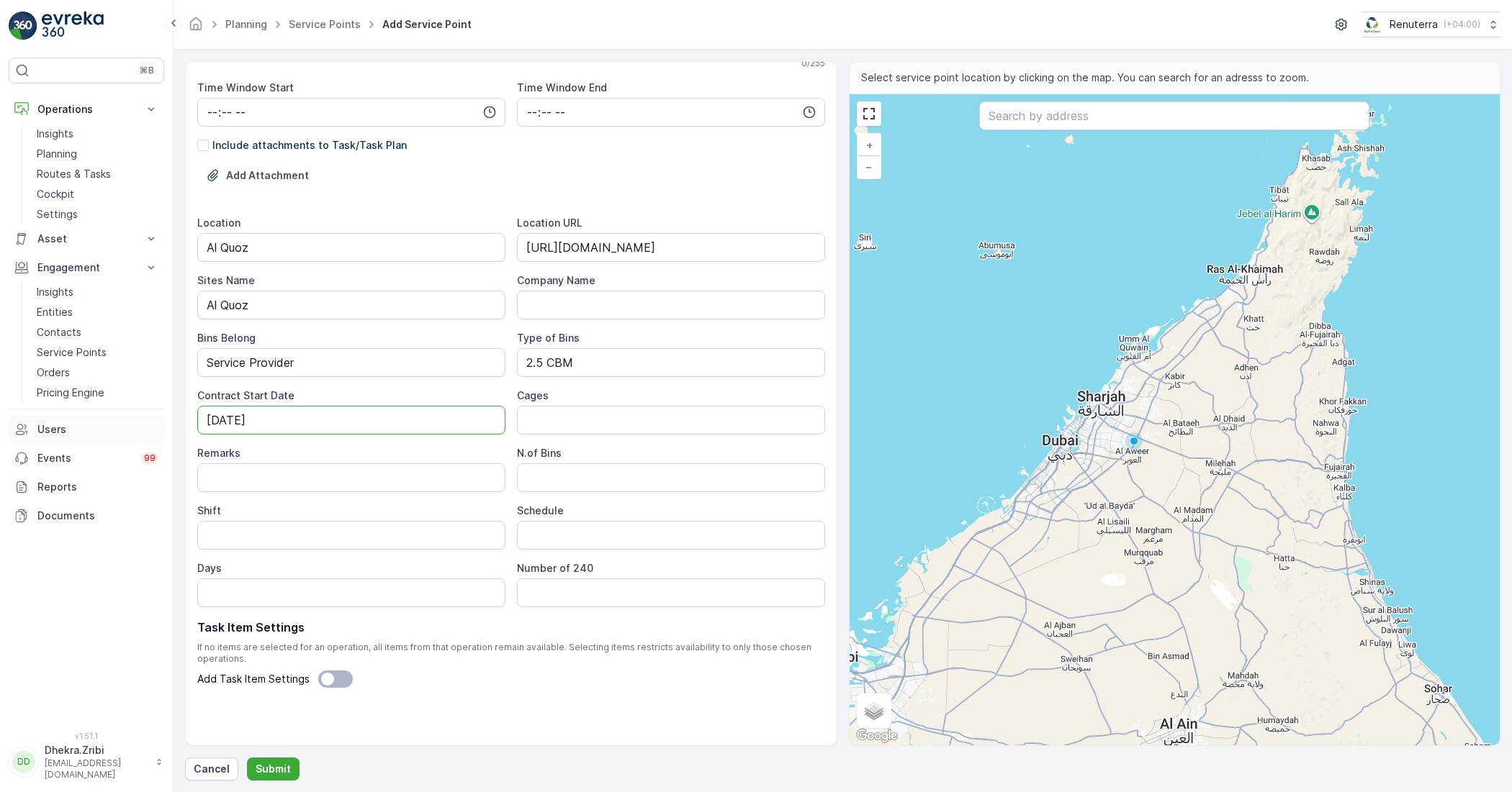
drag, startPoint x: 275, startPoint y: 425, endPoint x: 114, endPoint y: 418, distance: 161.2
click at [114, 418] on div "⌘B Operations Insights Planning Routes & Tasks Cockpit Settings Asset Assets En…" at bounding box center [756, 396] width 1512 height 792
type Date "[DATE]"
click at [390, 477] on input "Remarks" at bounding box center [351, 477] width 308 height 29
click at [618, 476] on Bins "N.of Bins" at bounding box center [671, 477] width 308 height 29
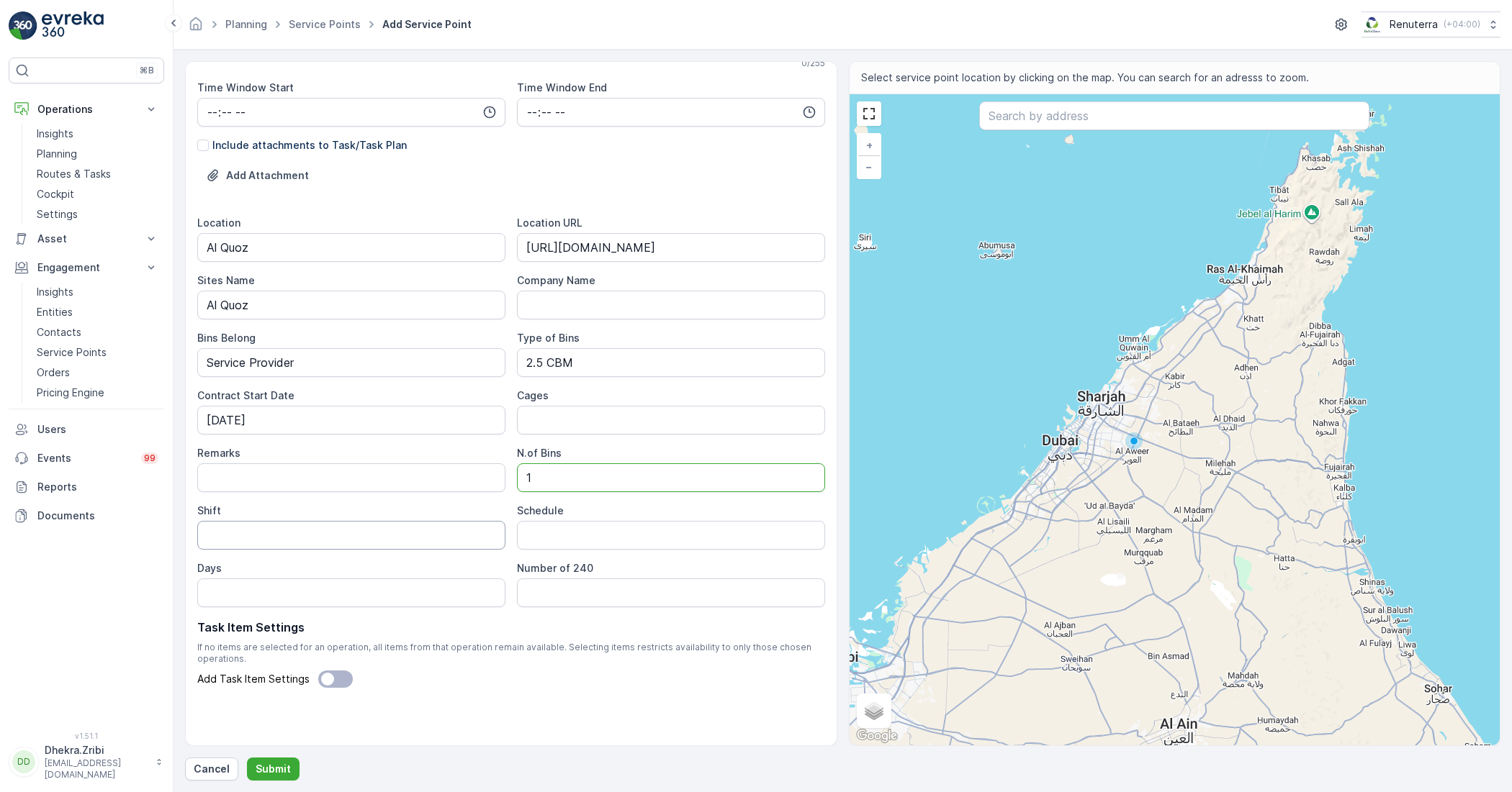
type Bins "1"
click at [256, 538] on input "Shift" at bounding box center [351, 535] width 308 height 29
click at [300, 541] on input "Shift" at bounding box center [351, 535] width 308 height 29
type input "Day Shift"
click at [613, 540] on input "Schedule" at bounding box center [671, 535] width 308 height 29
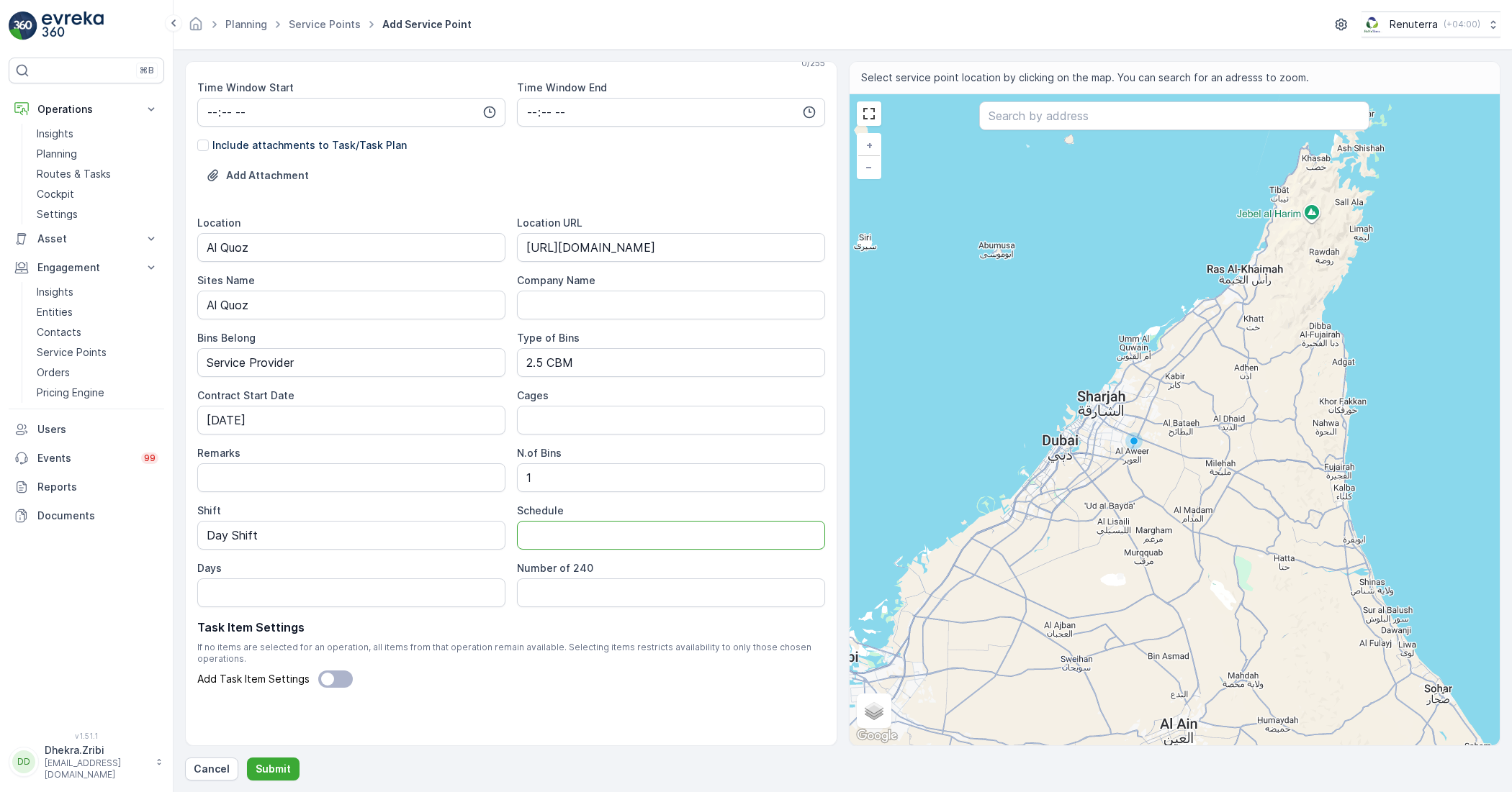
paste input "Alternative"
type input "Alternative"
click at [258, 600] on input "Days" at bounding box center [351, 593] width 308 height 29
drag, startPoint x: 328, startPoint y: 591, endPoint x: 283, endPoint y: 605, distance: 47.1
click at [282, 598] on input "Days" at bounding box center [351, 593] width 308 height 29
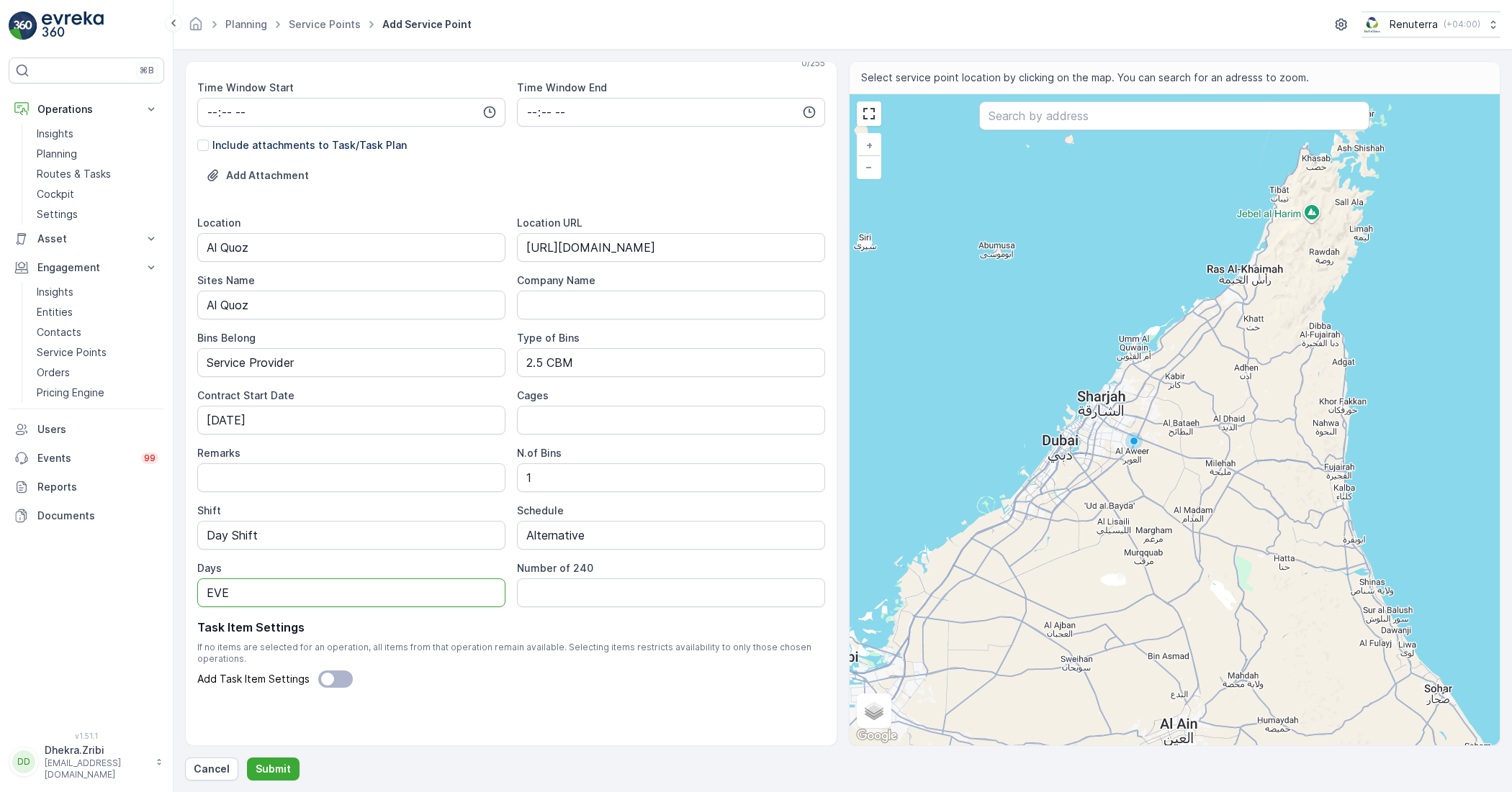
type input "Every 2 Days"
click at [571, 599] on 240 "Number of 240" at bounding box center [671, 593] width 308 height 29
click at [1017, 117] on input "text" at bounding box center [1174, 116] width 390 height 29
paste input "greenlander transport"
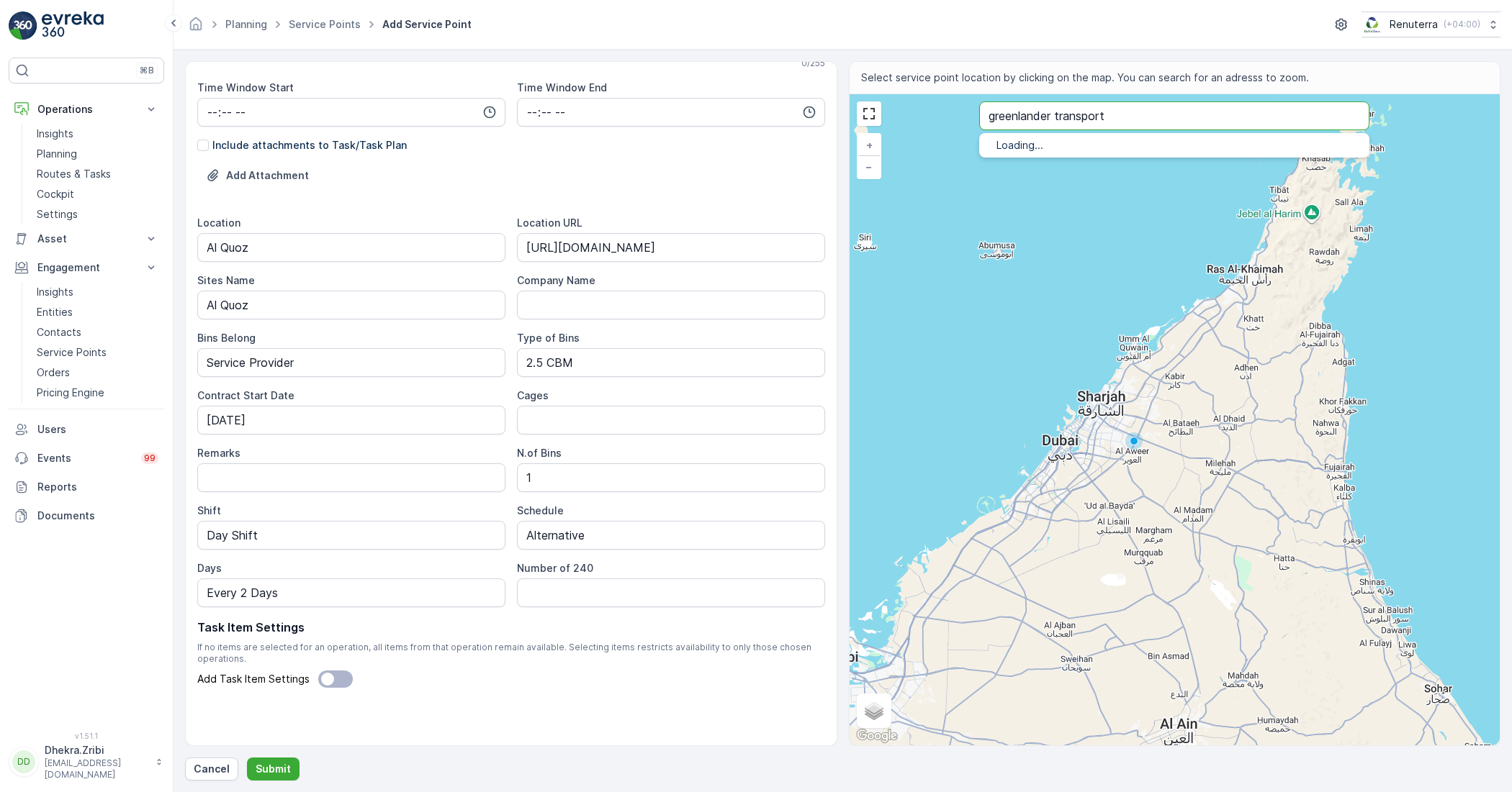
type input "greenlander transport"
click at [1071, 159] on span "greenlander transport" at bounding box center [1084, 161] width 116 height 12
type input "25.1317767,55.228455"
type Info "46JH - 4th St - Al Quoz - Al Quoz Industrial Area 3 - Dubai - United Arab Emira…"
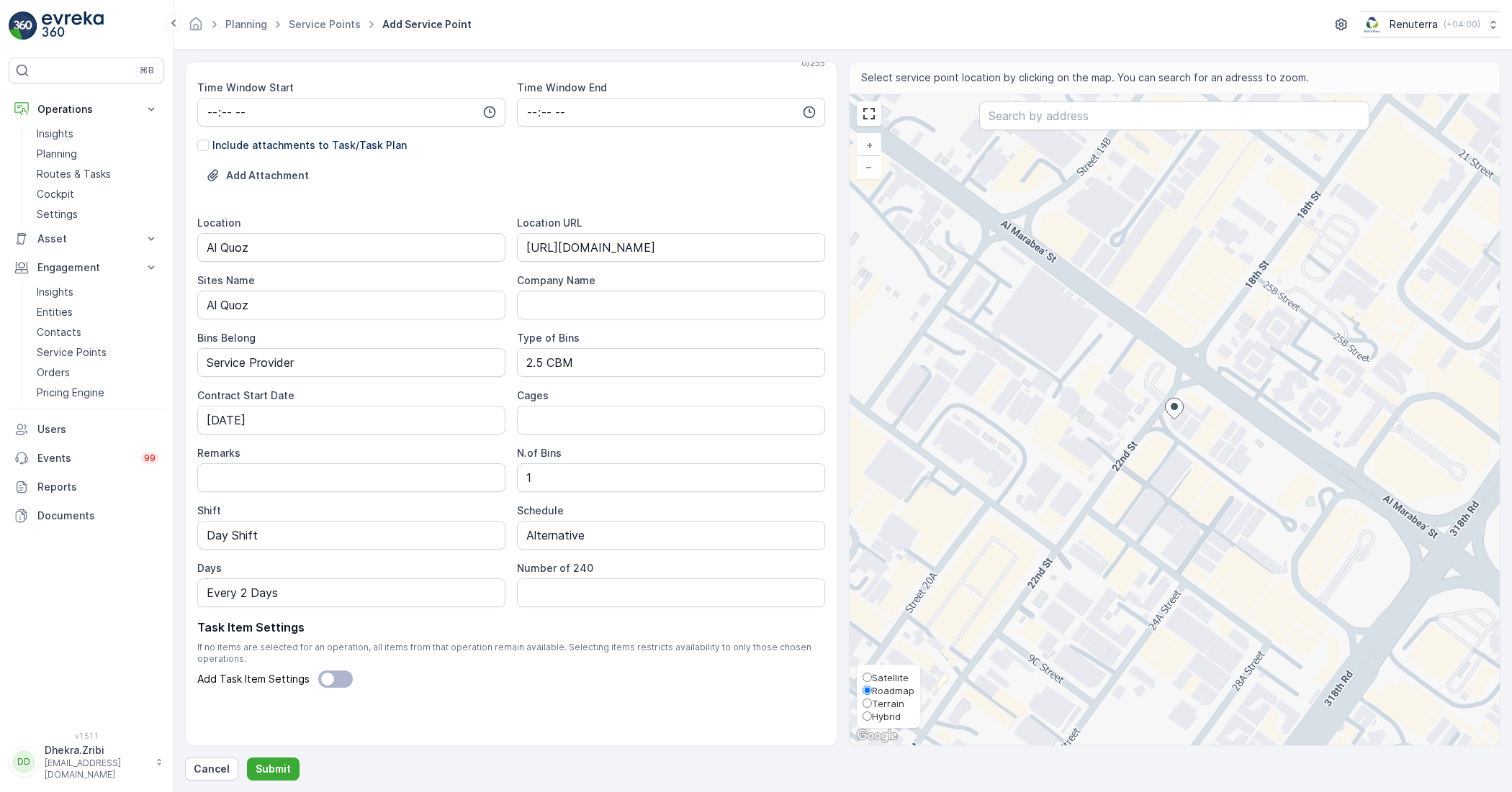
click at [882, 675] on span "Satellite" at bounding box center [890, 678] width 36 height 12
click at [872, 675] on input "Satellite" at bounding box center [867, 677] width 9 height 9
radio input "true"
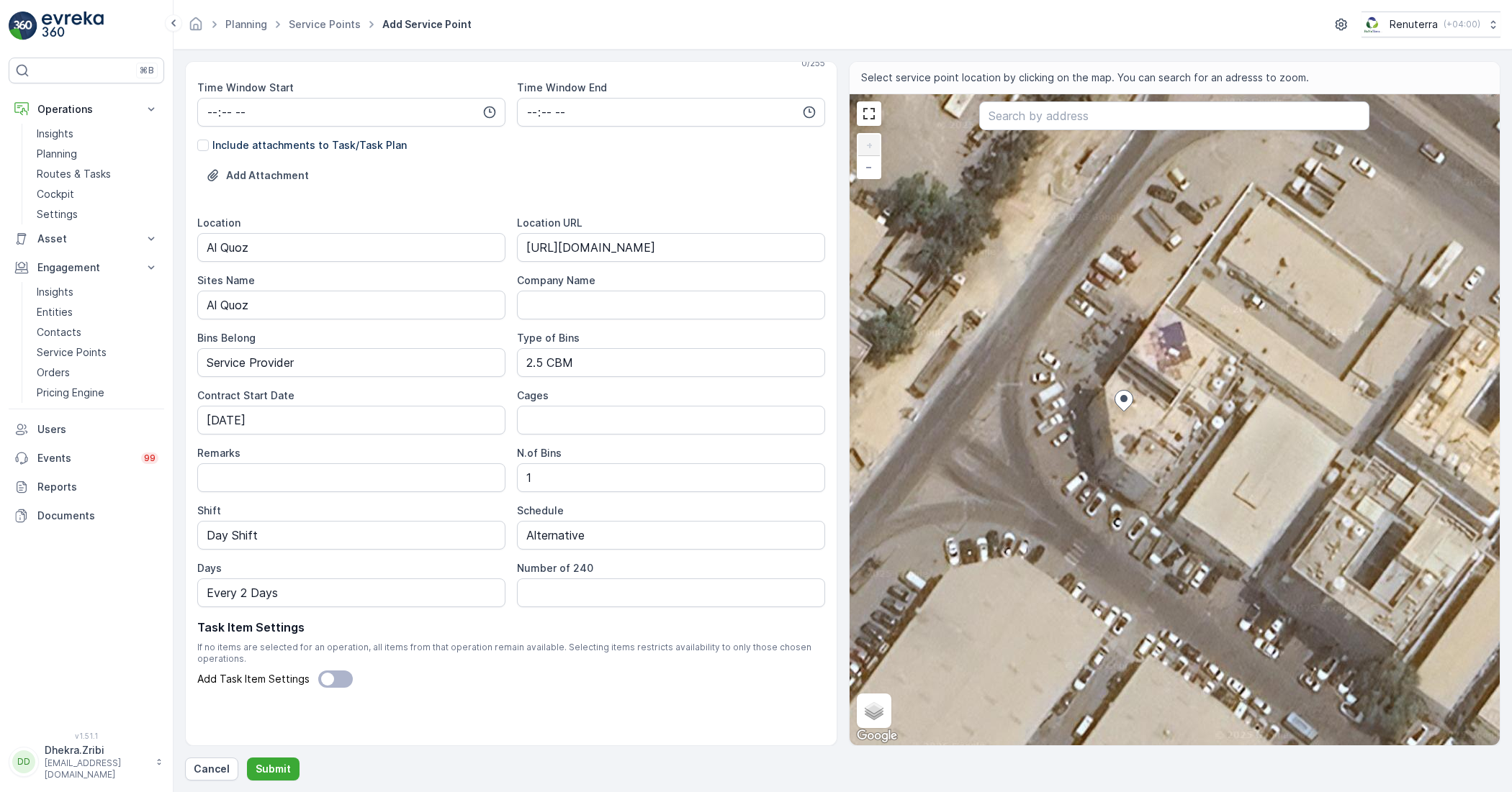
click at [1106, 368] on div "+ − Satellite Roadmap Terrain Hybrid Leaflet Keyboard shortcuts Map Data Imager…" at bounding box center [1175, 420] width 651 height 652
type input "25.131852192714472,55.228423365554036"
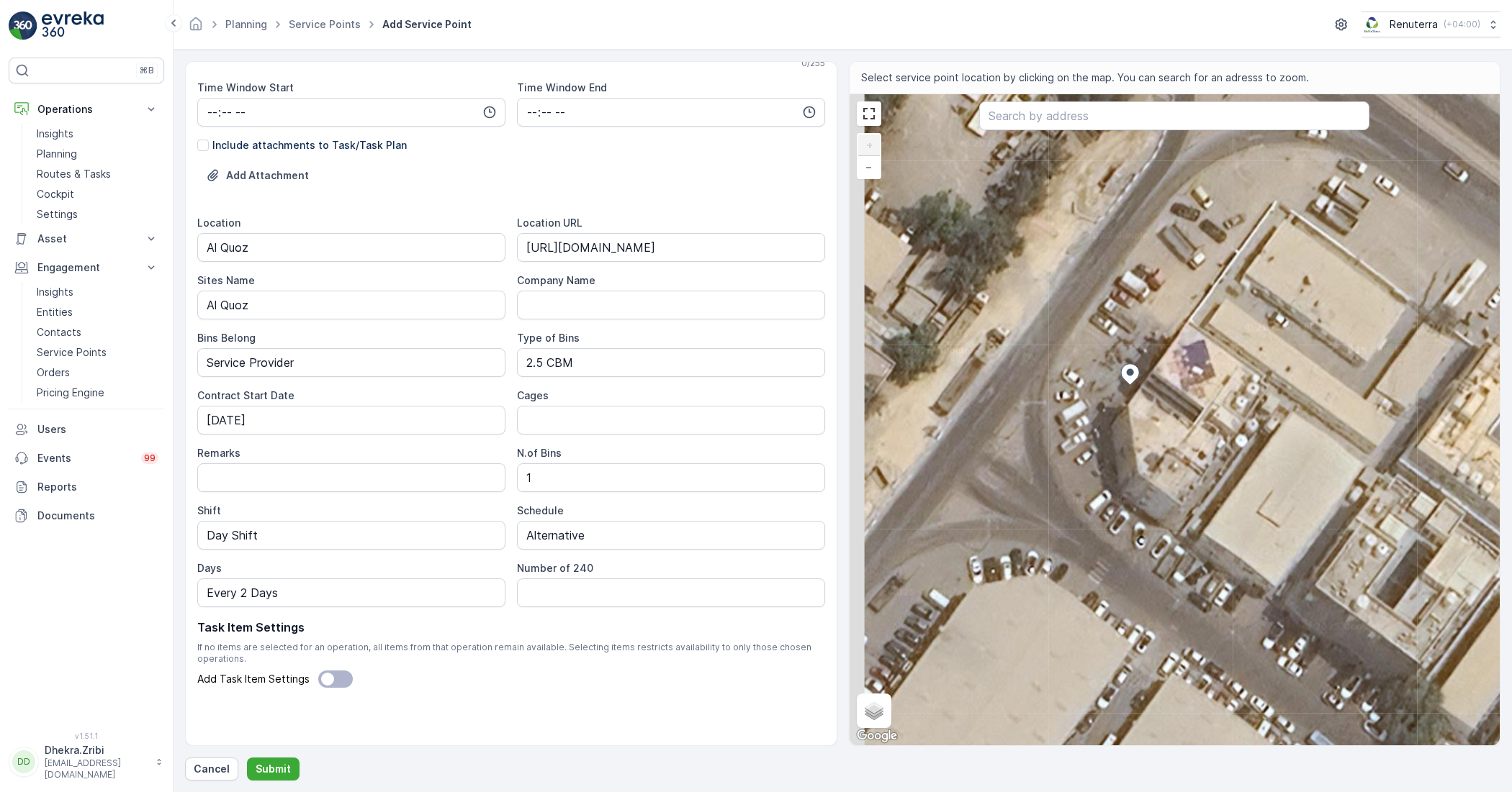
type Info "46JH+M9M - Al Quoz - Al Quoz Industrial Area 3 - [GEOGRAPHIC_DATA] - [GEOGRAPHI…"
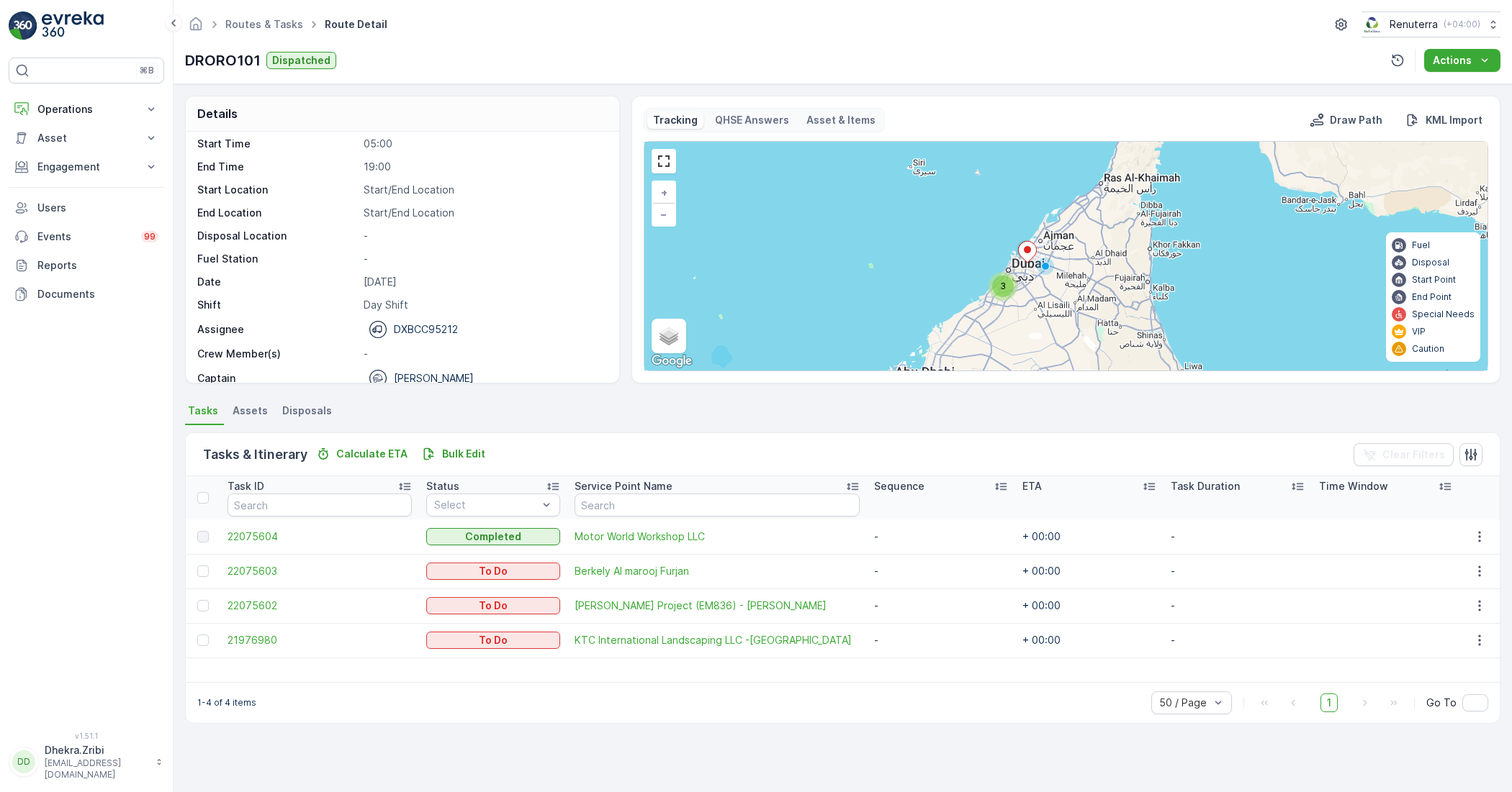
scroll to position [45, 0]
click at [249, 610] on span "22075602" at bounding box center [319, 605] width 184 height 14
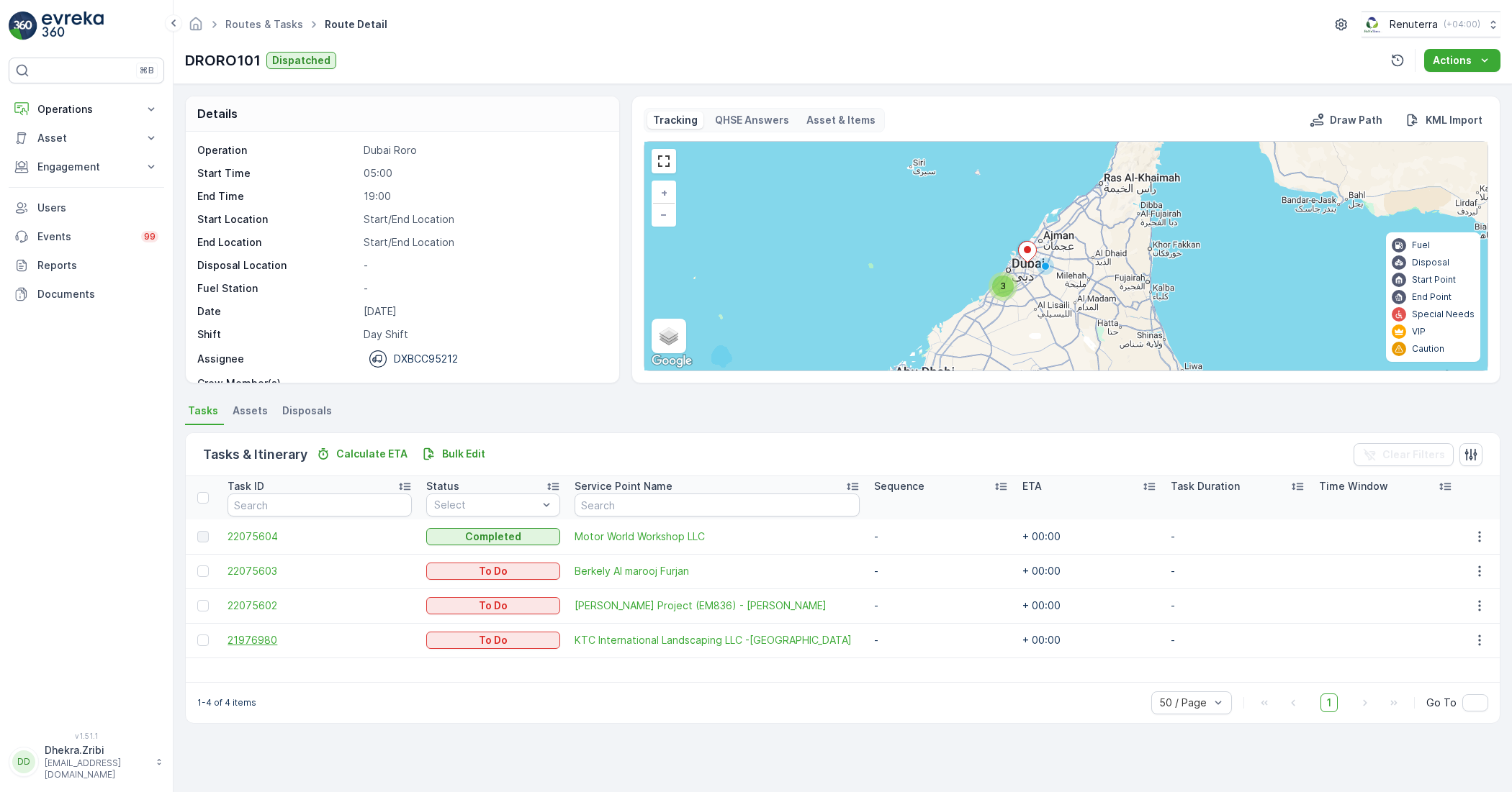
click at [240, 641] on span "21976980" at bounding box center [319, 640] width 184 height 14
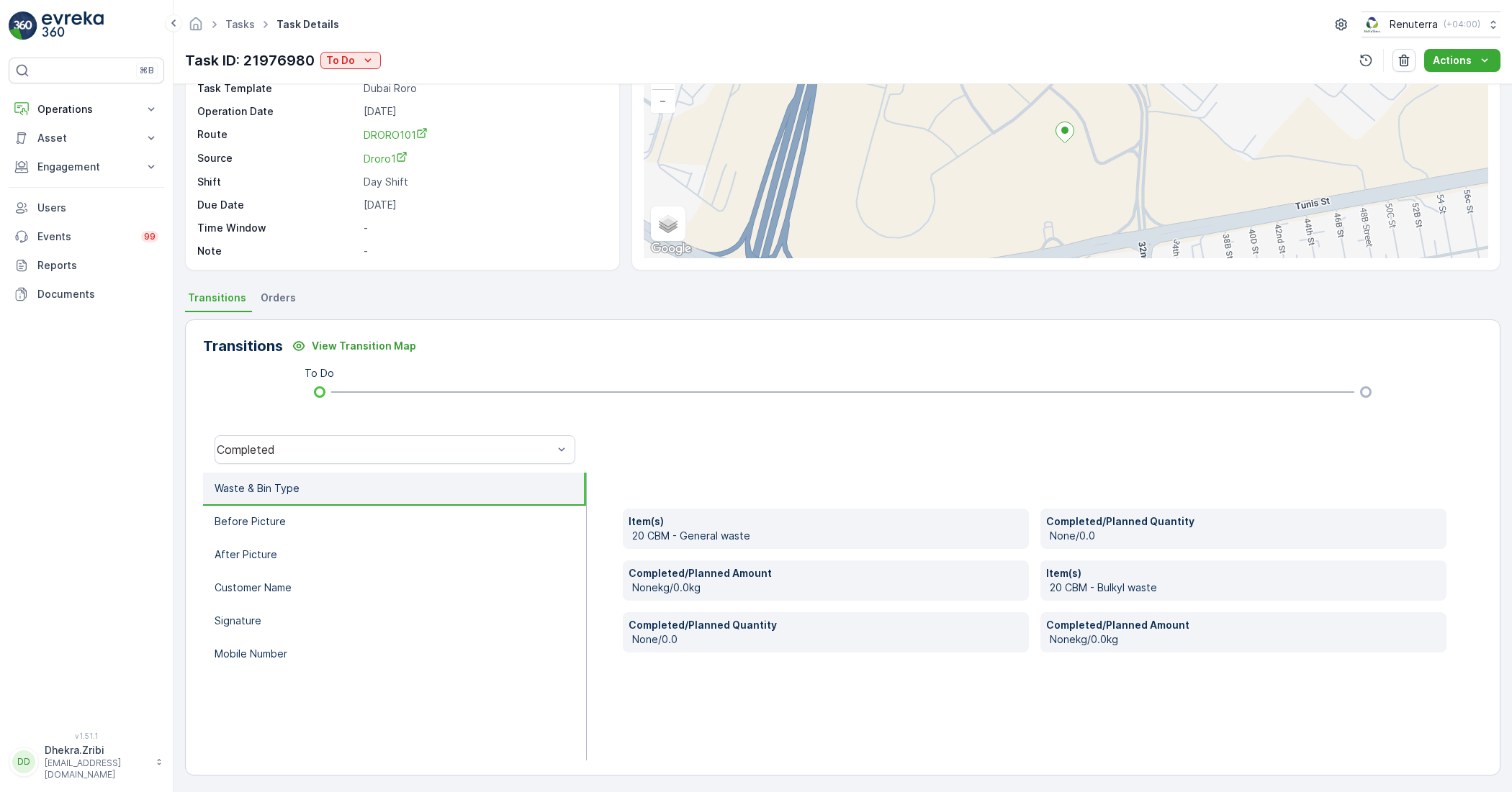
scroll to position [115, 0]
click at [232, 560] on li "After Picture" at bounding box center [395, 553] width 383 height 33
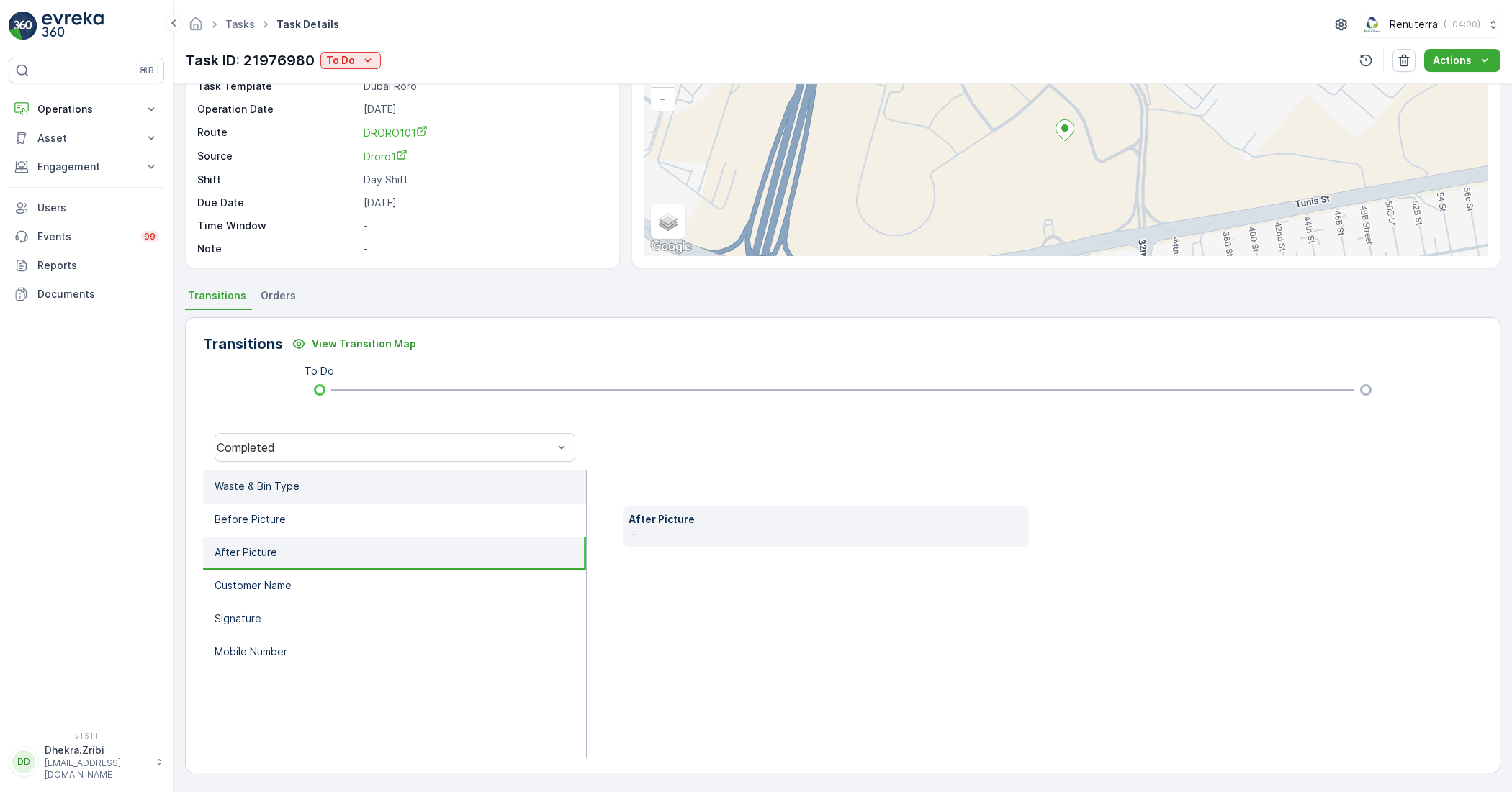
click at [240, 479] on p "Waste & Bin Type" at bounding box center [257, 486] width 85 height 14
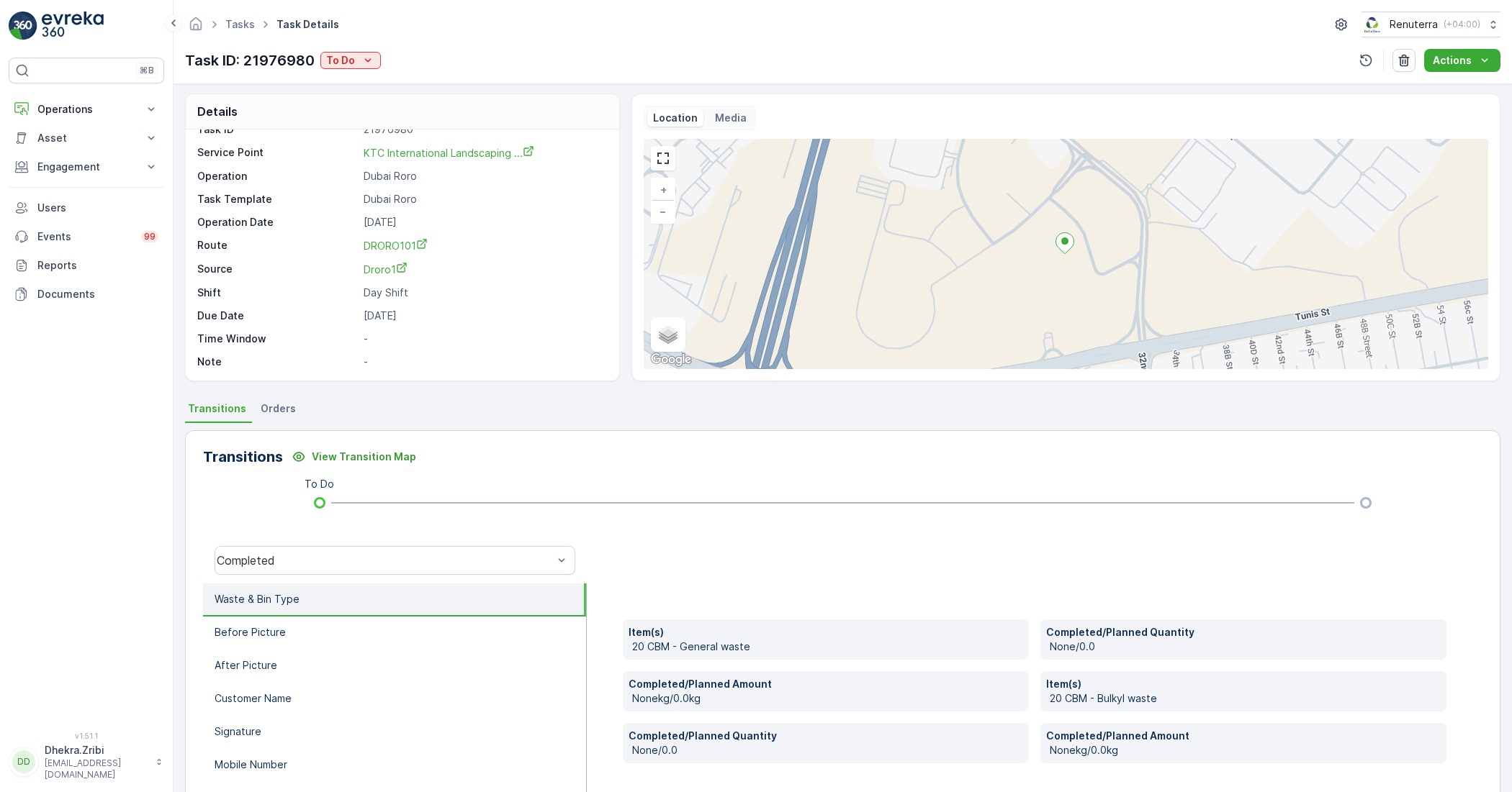
scroll to position [0, 0]
drag, startPoint x: 560, startPoint y: 403, endPoint x: 560, endPoint y: 477, distance: 74.0
click at [560, 477] on div "Transitions Orders Transitions View Transition Map To Do Completed Waste & Bin …" at bounding box center [843, 648] width 1315 height 496
click at [183, 322] on div "Details Task ID 21976980 Service Point KTC International Landscaping ... Operat…" at bounding box center [843, 438] width 1338 height 708
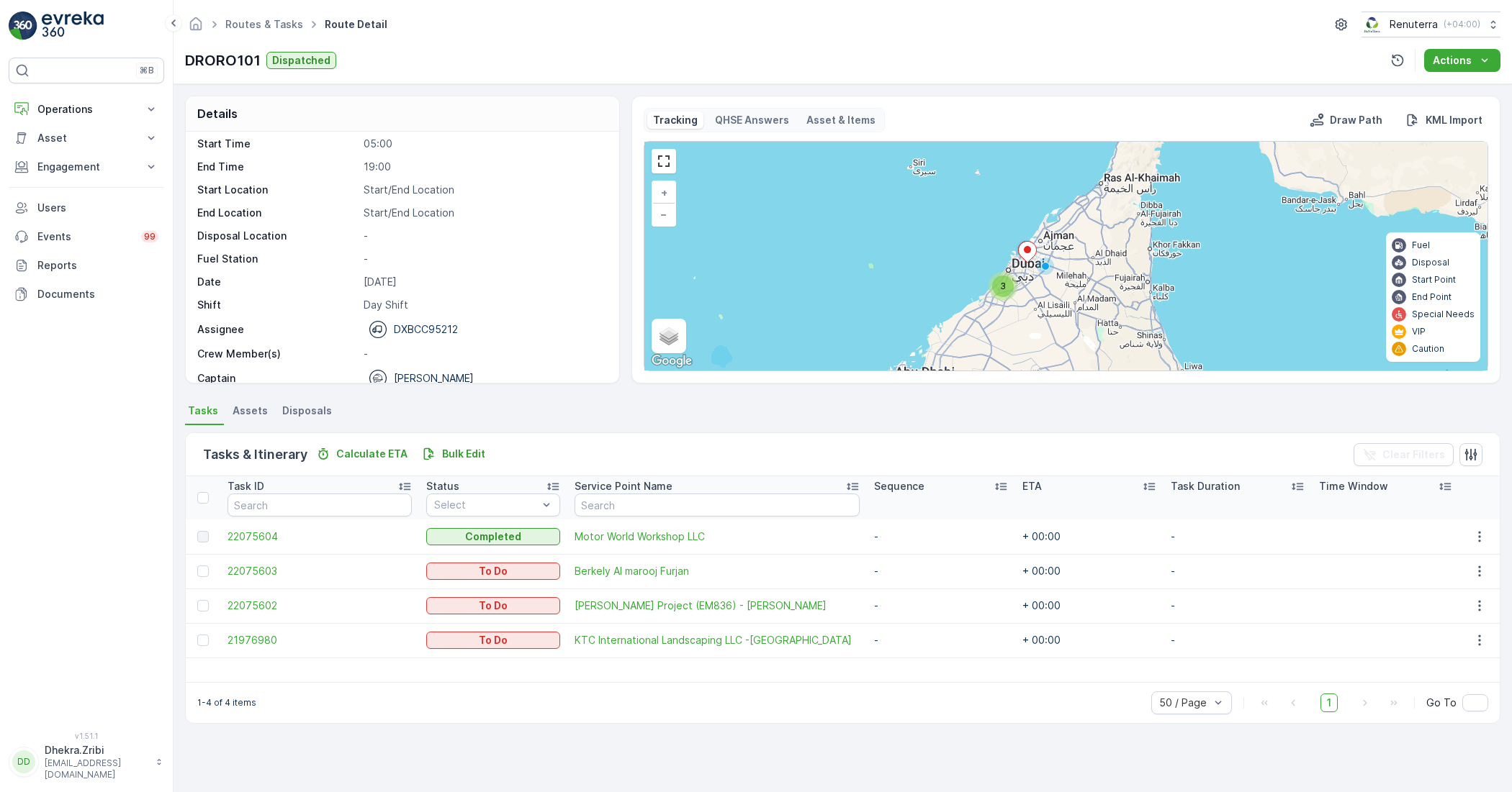
scroll to position [45, 0]
click at [152, 103] on icon at bounding box center [150, 109] width 14 height 14
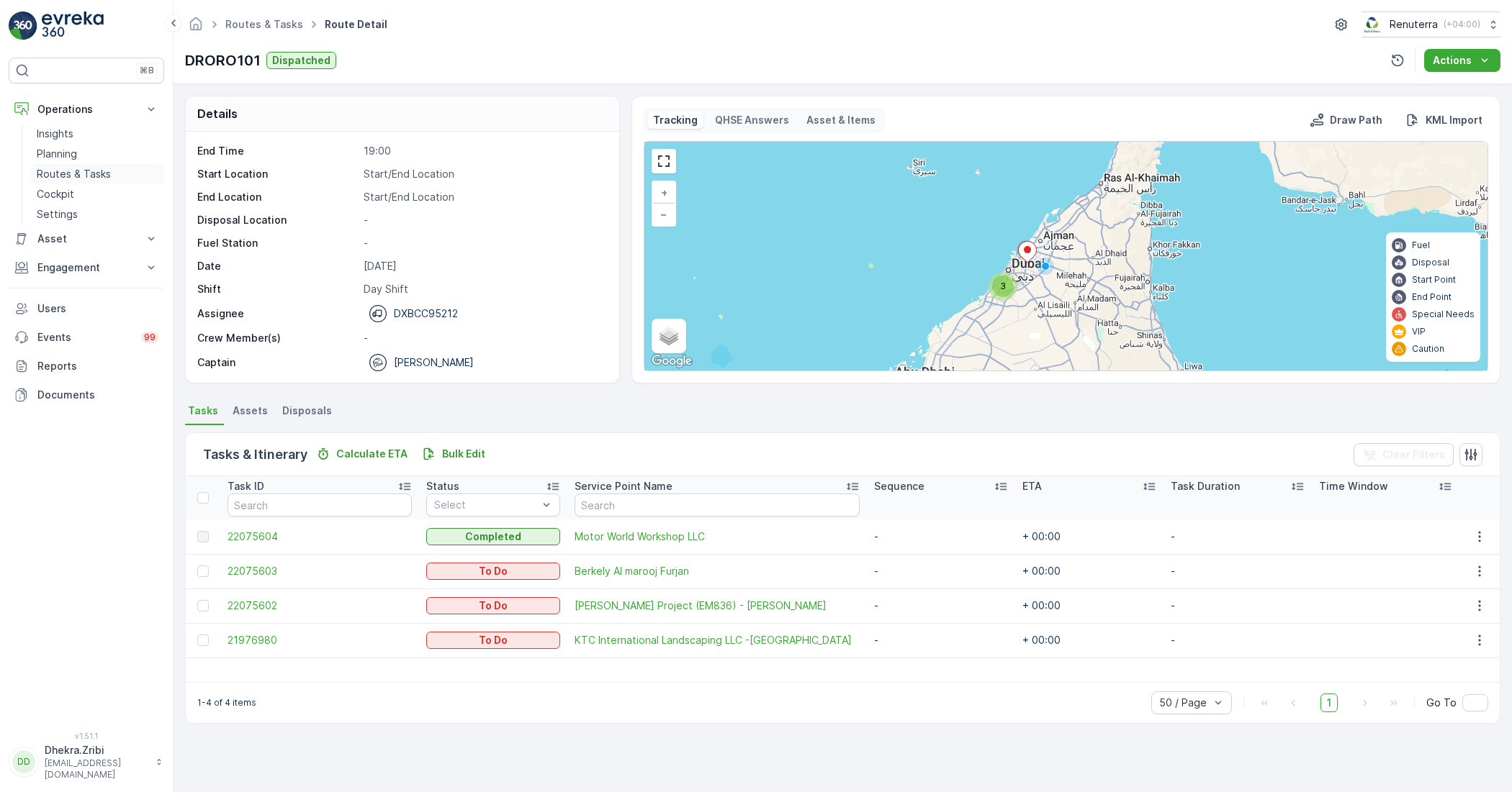
click at [64, 173] on p "Routes & Tasks" at bounding box center [74, 173] width 74 height 14
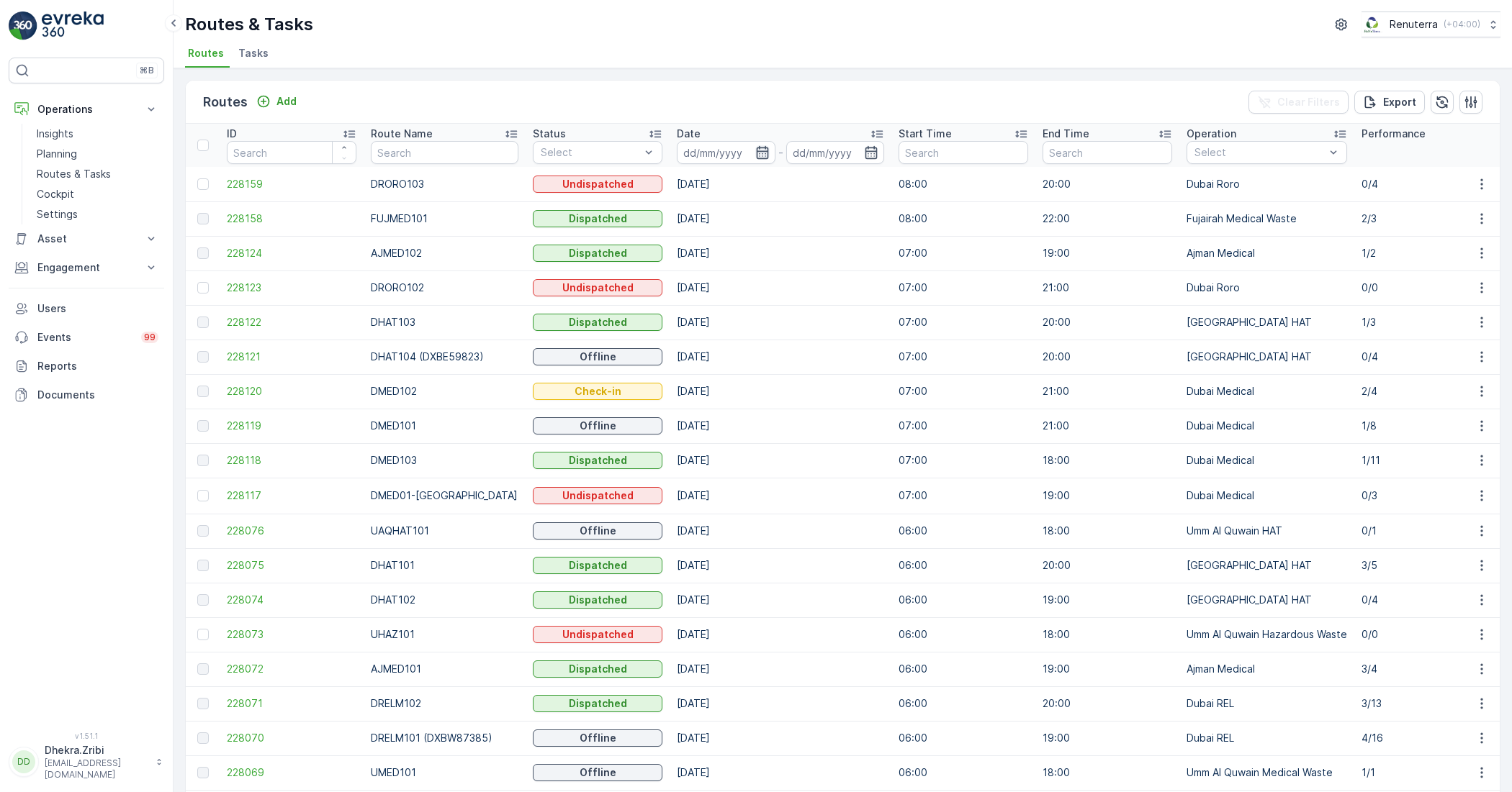
click at [755, 154] on icon "button" at bounding box center [762, 152] width 14 height 14
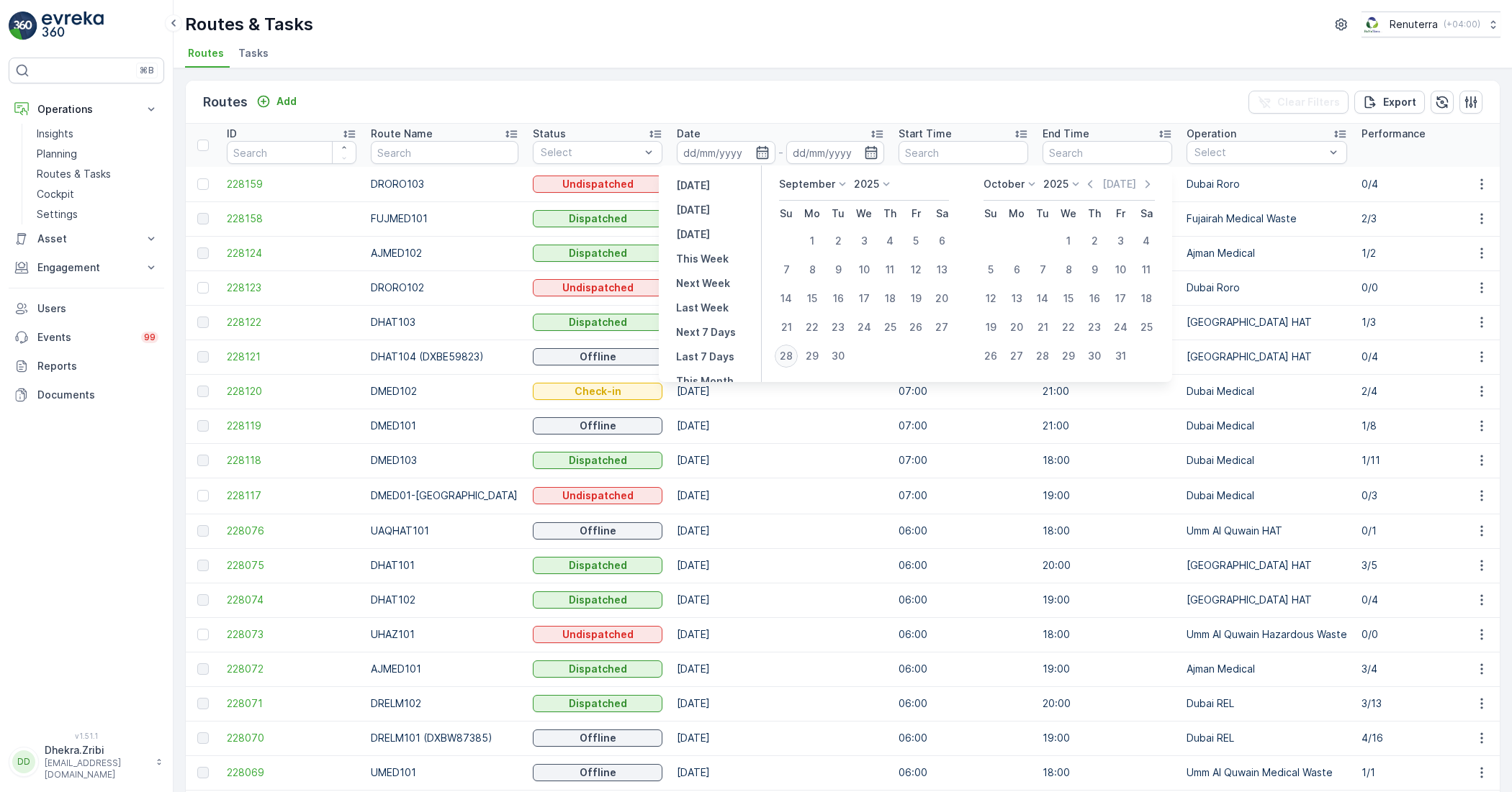
click at [785, 357] on div "28" at bounding box center [787, 356] width 23 height 23
type input "[DATE]"
click at [785, 357] on div "28" at bounding box center [787, 356] width 23 height 23
type input "[DATE]"
click at [780, 353] on div "28" at bounding box center [787, 356] width 23 height 23
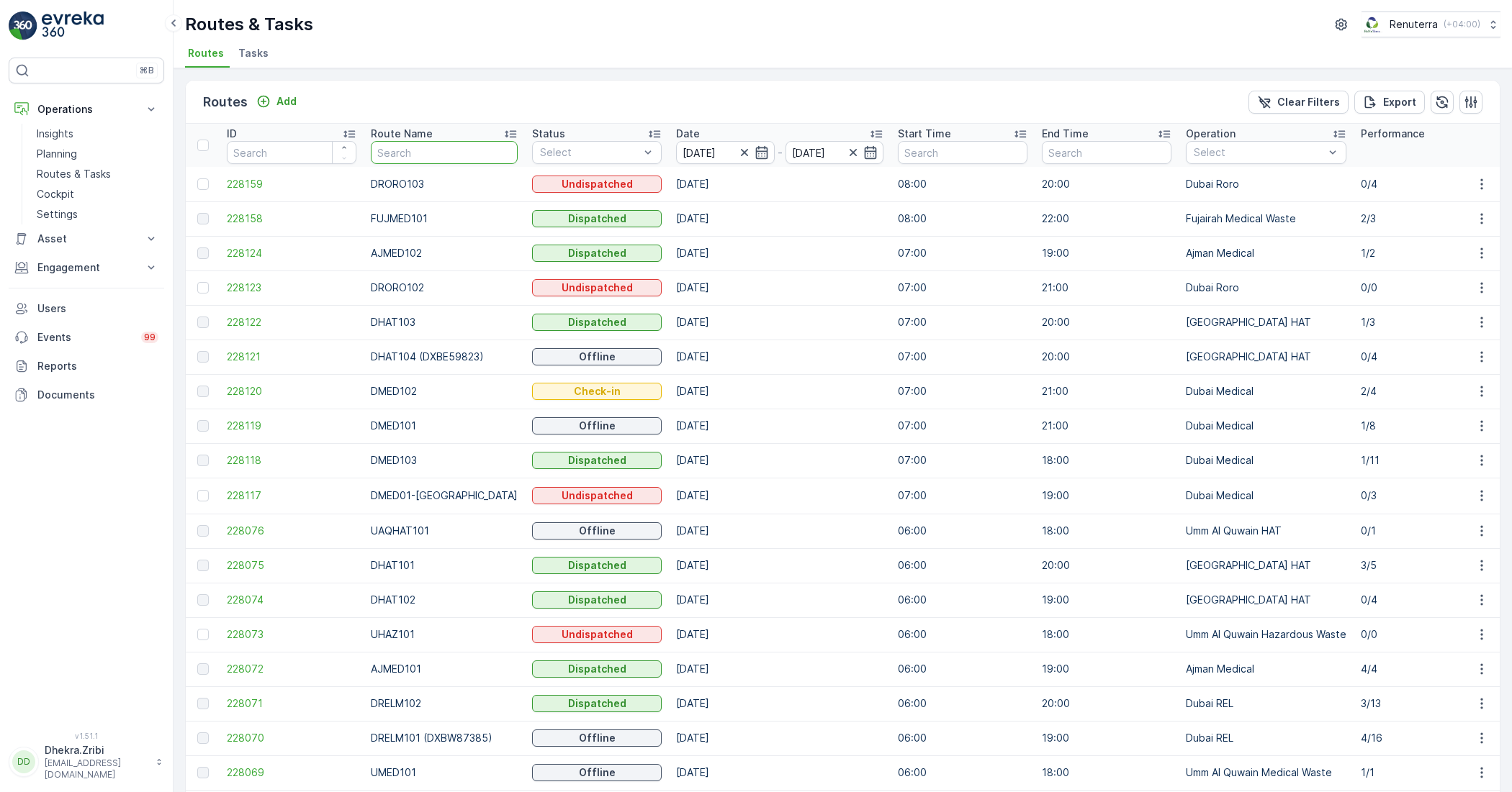
click at [441, 149] on input "text" at bounding box center [445, 153] width 147 height 23
type input "RORO"
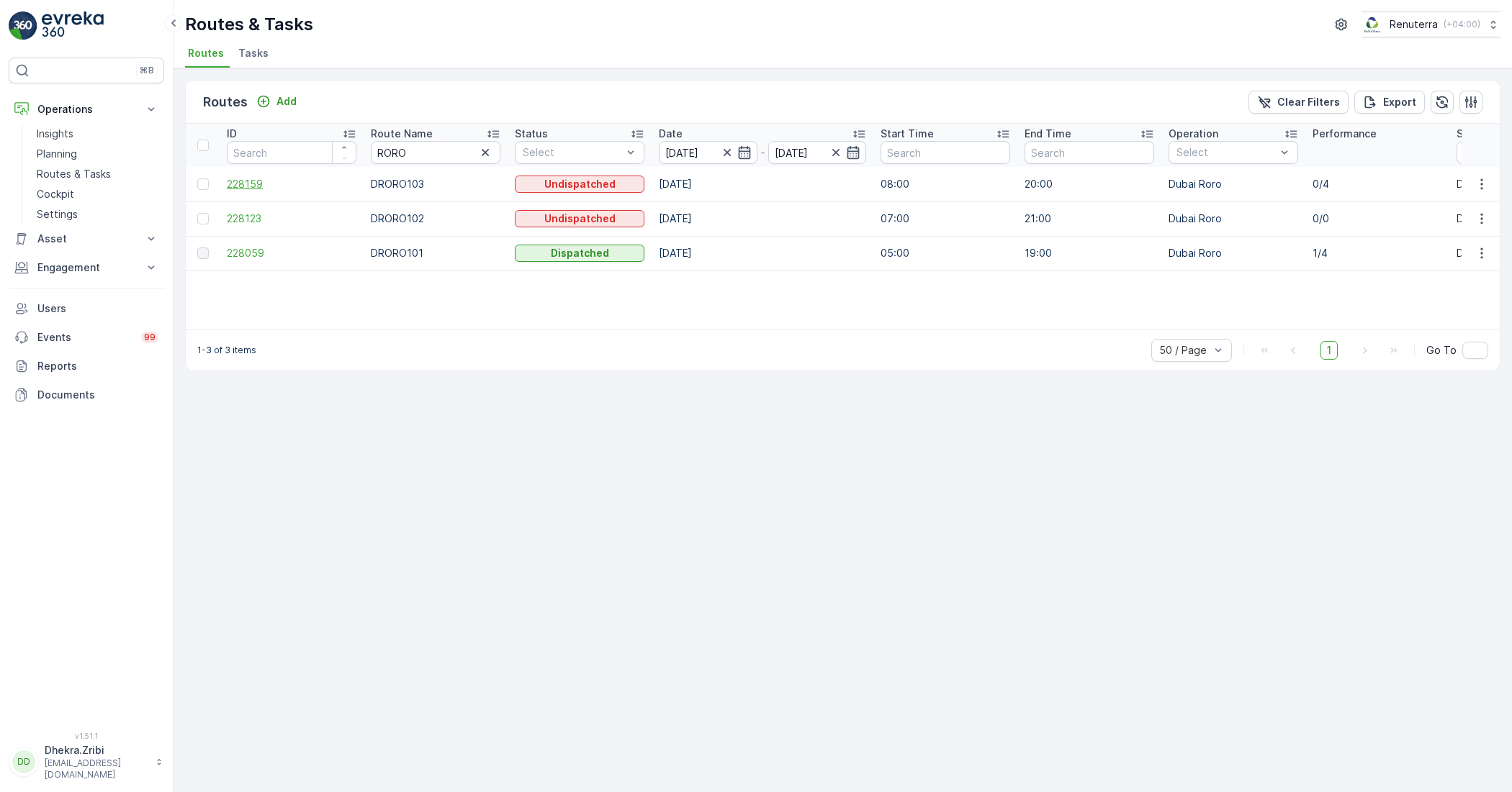
click at [239, 181] on span "228159" at bounding box center [291, 183] width 130 height 14
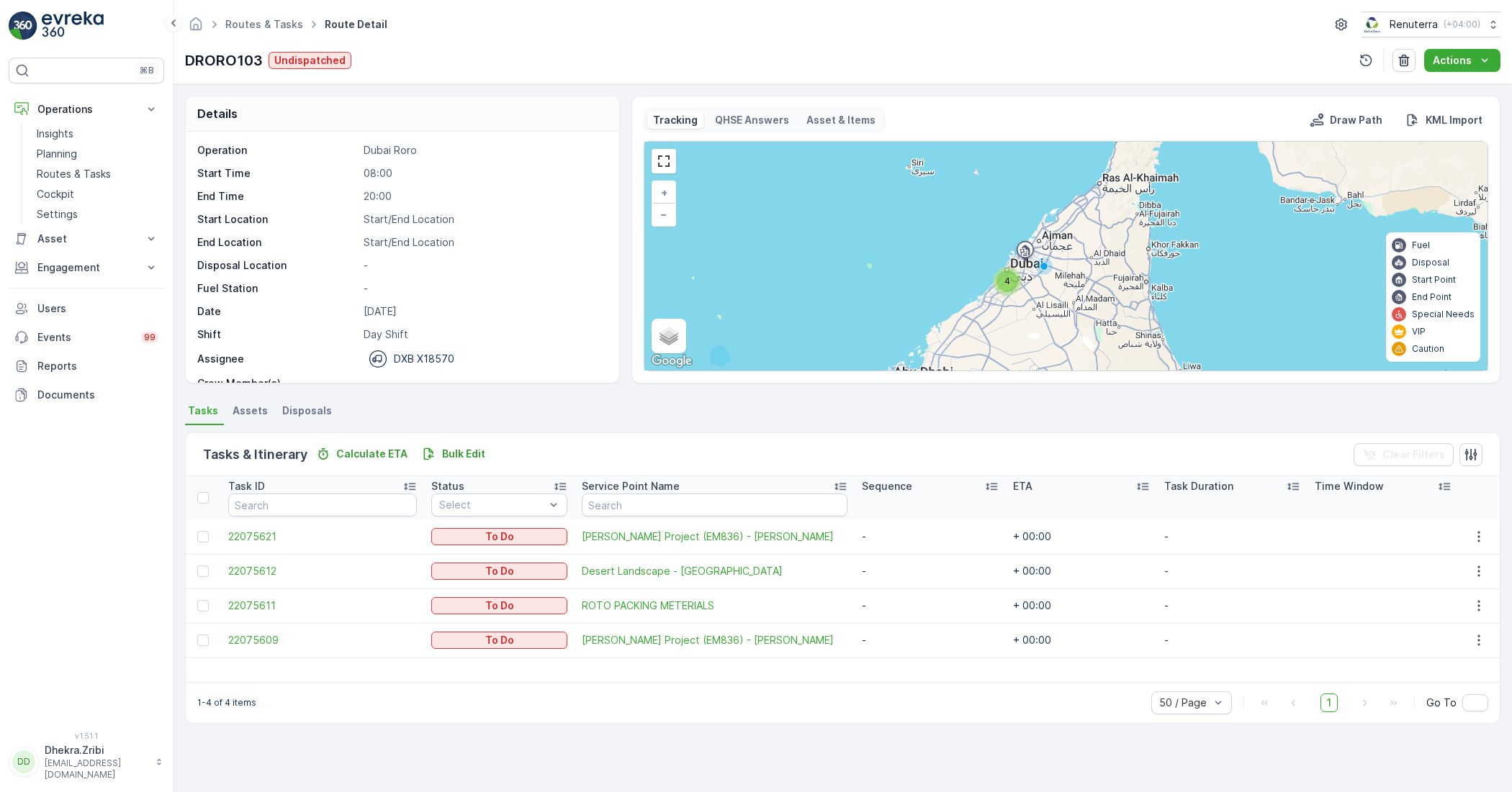
scroll to position [45, 0]
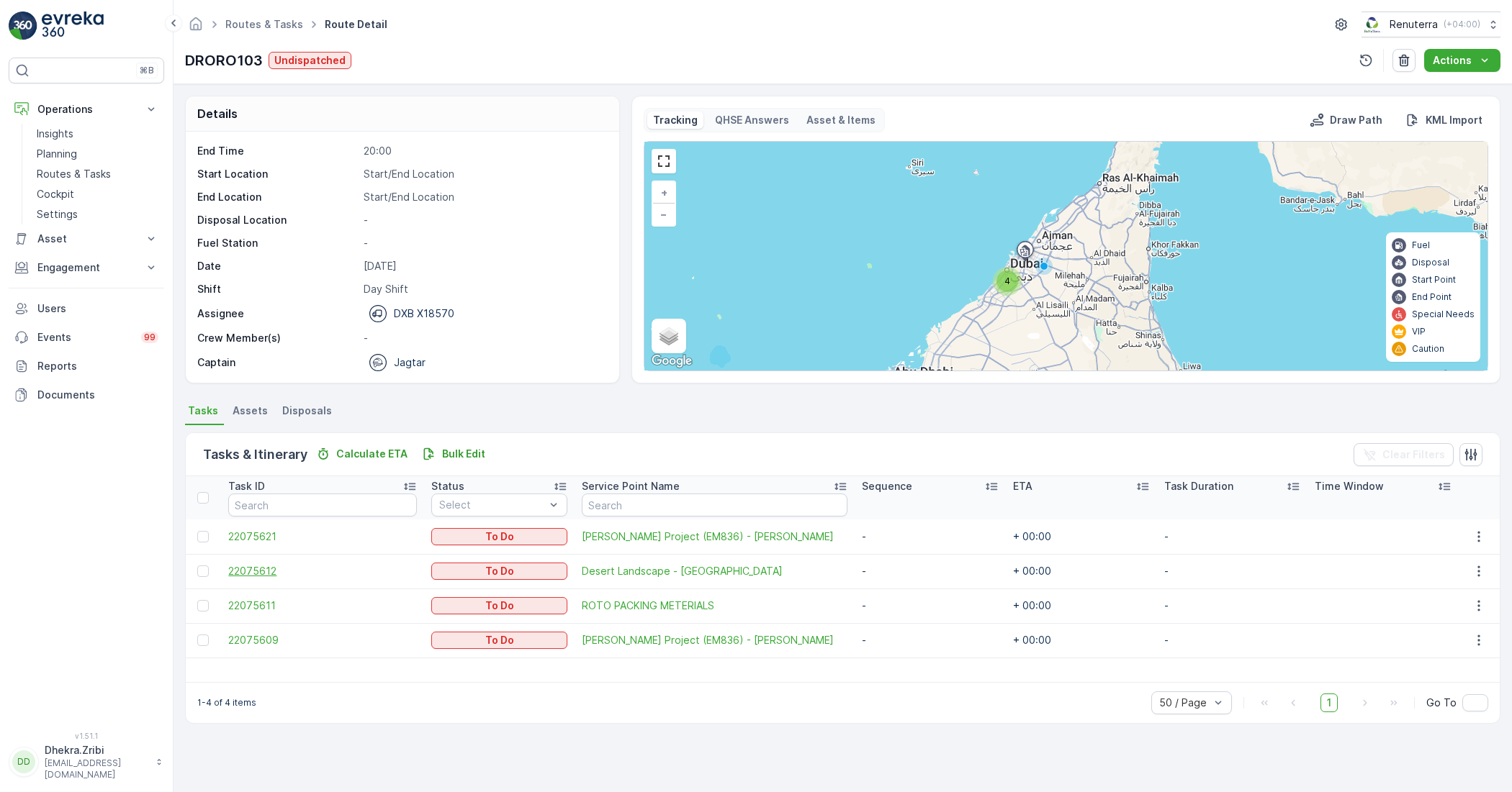
click at [250, 567] on span "22075612" at bounding box center [321, 571] width 188 height 14
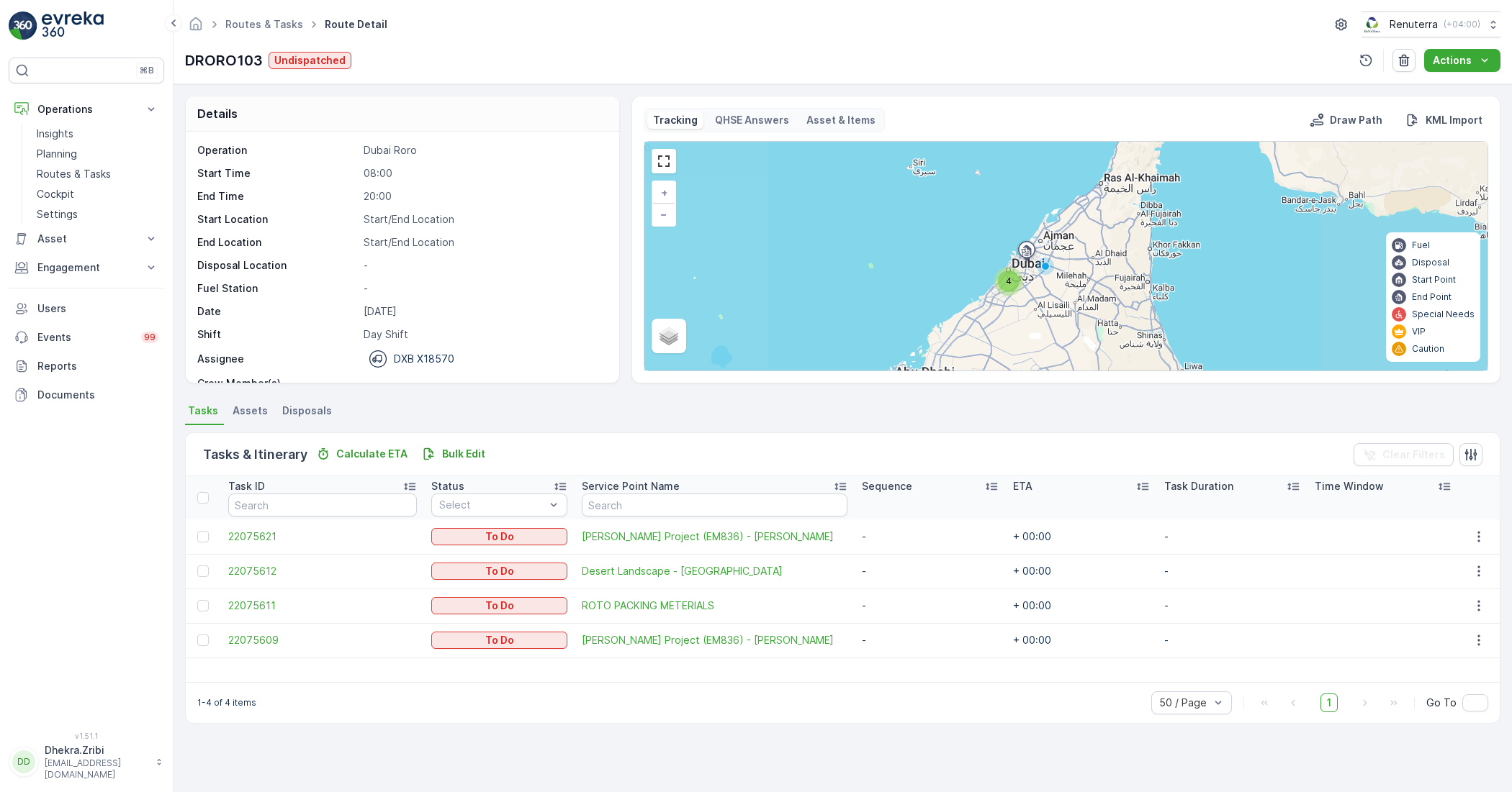
click at [235, 596] on td "22075611" at bounding box center [322, 606] width 202 height 35
click at [250, 607] on span "22075611" at bounding box center [321, 605] width 188 height 14
click at [270, 632] on td "22075609" at bounding box center [322, 641] width 202 height 35
click at [261, 639] on span "22075609" at bounding box center [321, 640] width 188 height 14
click at [664, 172] on link at bounding box center [663, 161] width 21 height 21
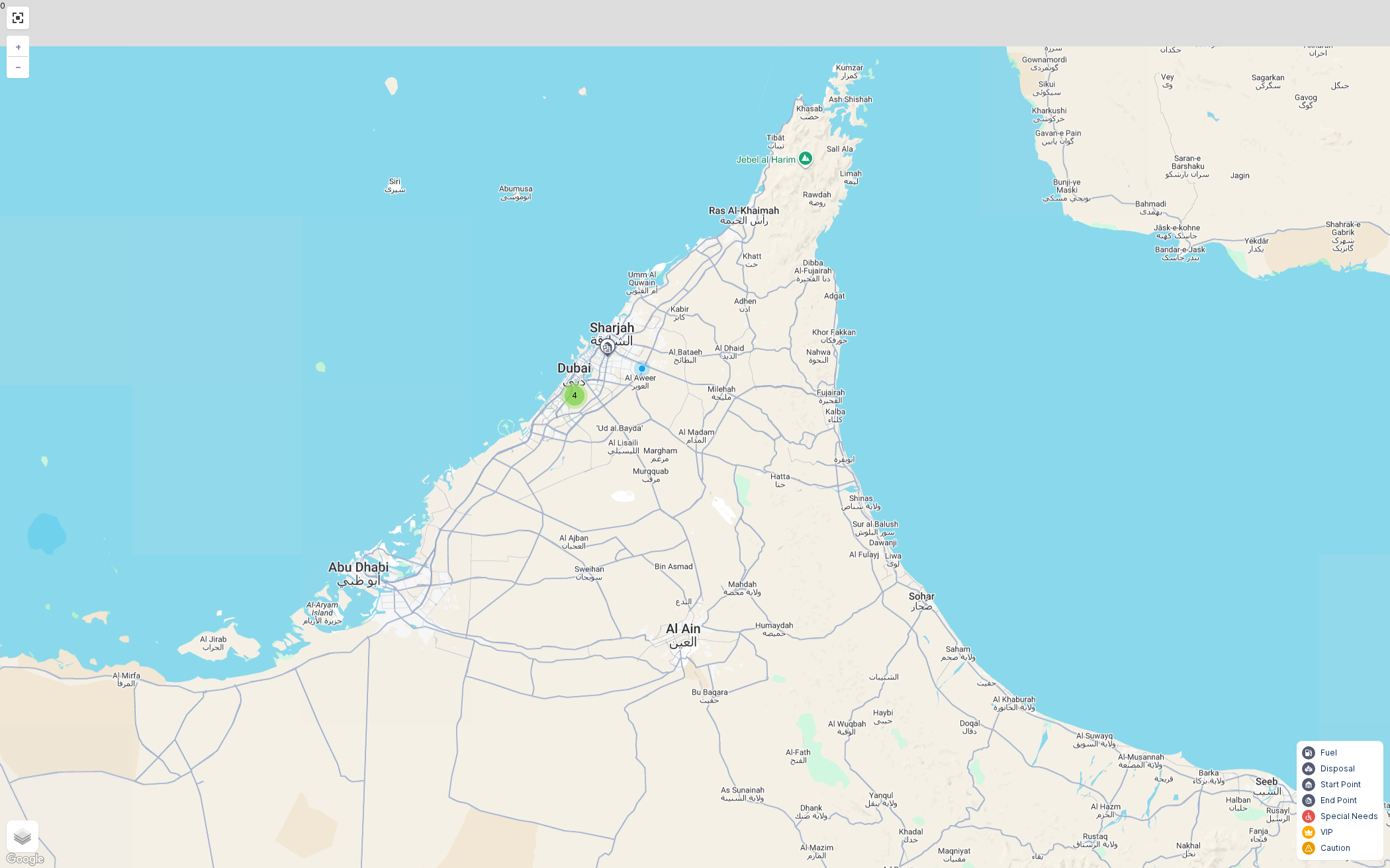
drag, startPoint x: 538, startPoint y: 517, endPoint x: 586, endPoint y: 570, distance: 71.5
click at [586, 576] on div "4 + − Satellite Roadmap Terrain Hybrid Leaflet Keyboard shortcuts Map Data Map …" at bounding box center [695, 434] width 1390 height 868
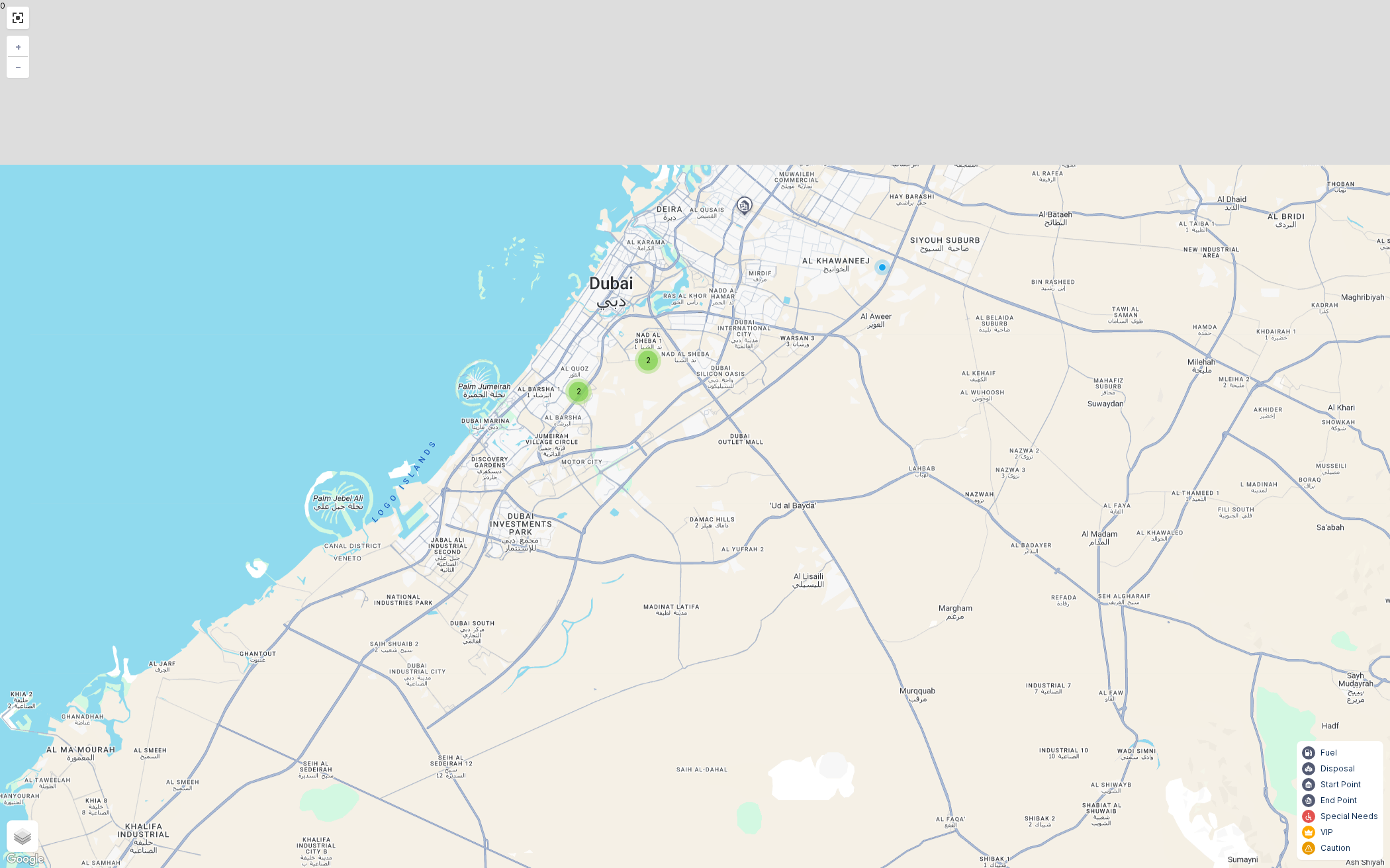
drag, startPoint x: 649, startPoint y: 412, endPoint x: 652, endPoint y: 491, distance: 79.1
click at [654, 525] on div "2 2 + − Satellite Roadmap Terrain Hybrid Leaflet Keyboard shortcuts Map Data Ma…" at bounding box center [695, 434] width 1390 height 868
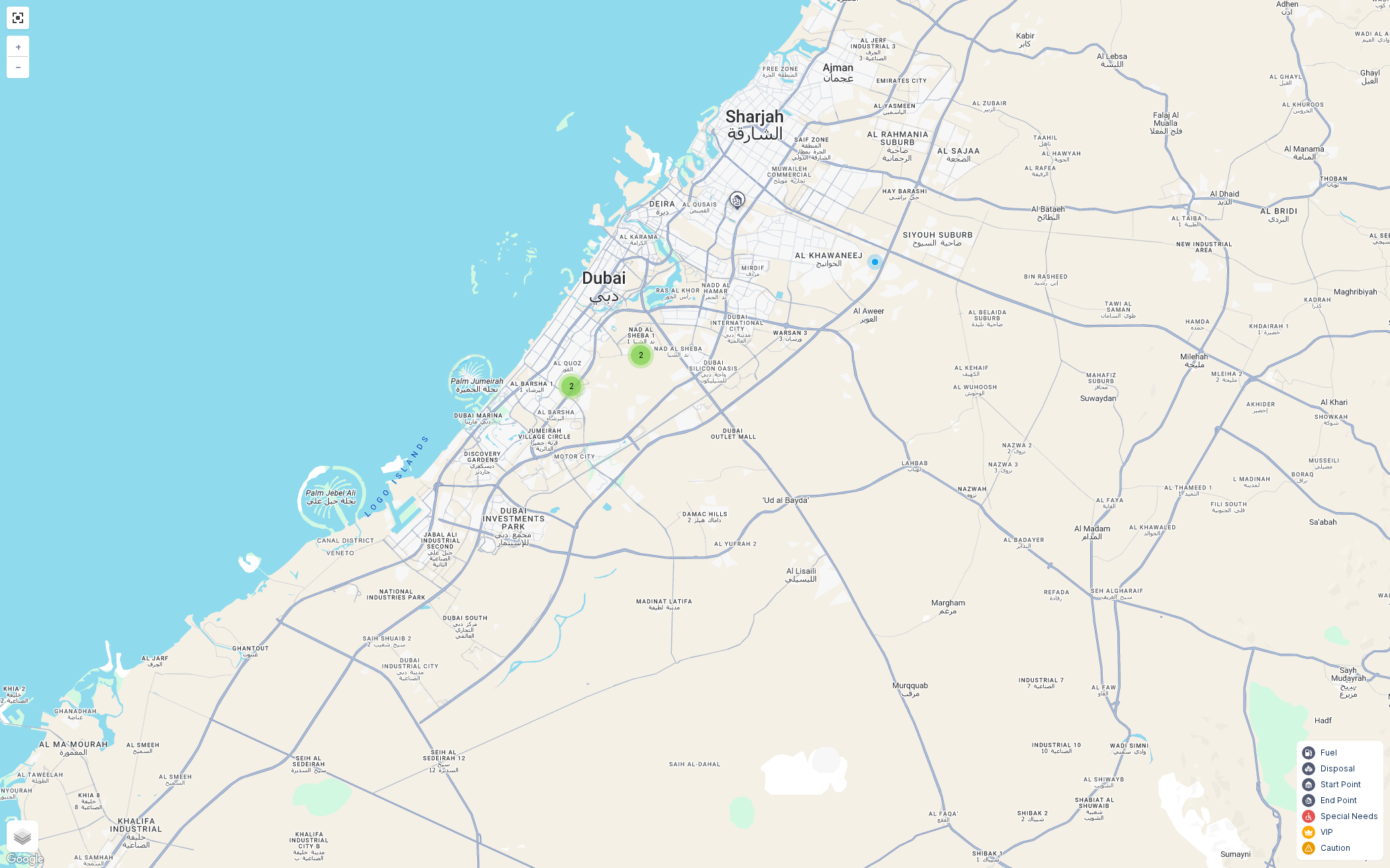
click at [642, 358] on span "2" at bounding box center [641, 355] width 5 height 10
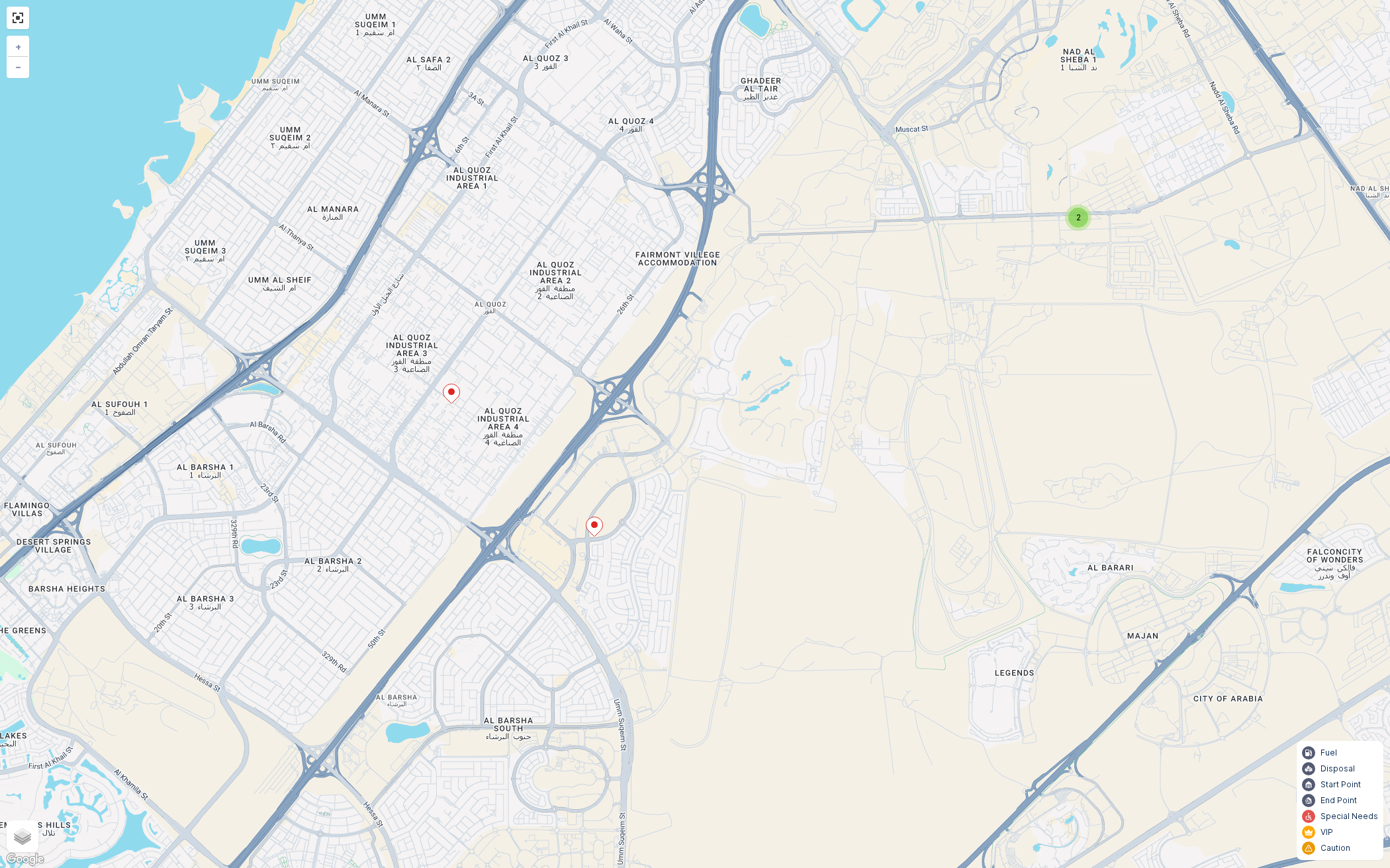
click at [454, 393] on ellipse at bounding box center [451, 392] width 7 height 7
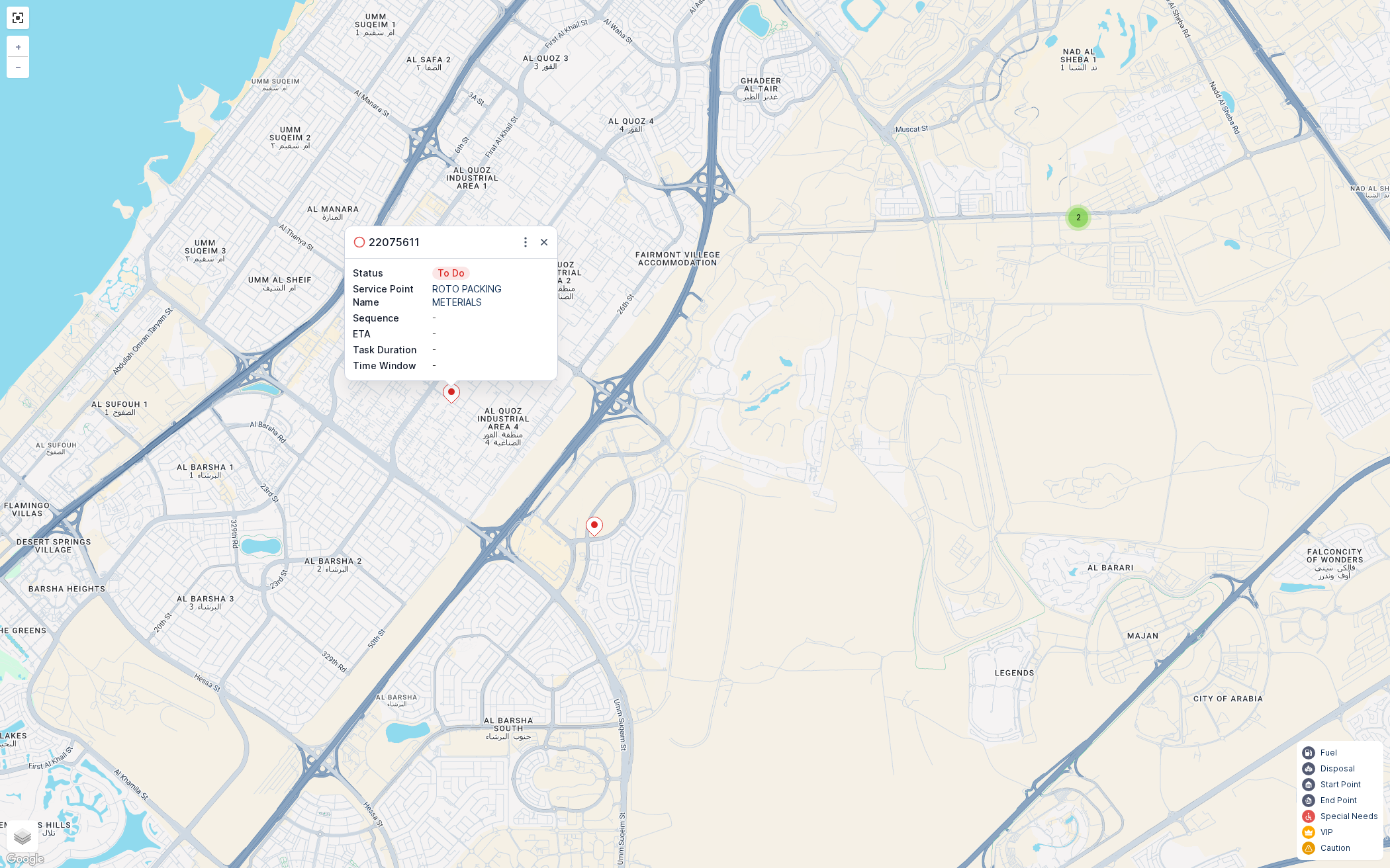
click at [595, 361] on div "2 22075611 Status To Do Service Point Name ROTO PACKING METERIALS Sequence - ET…" at bounding box center [695, 434] width 1390 height 868
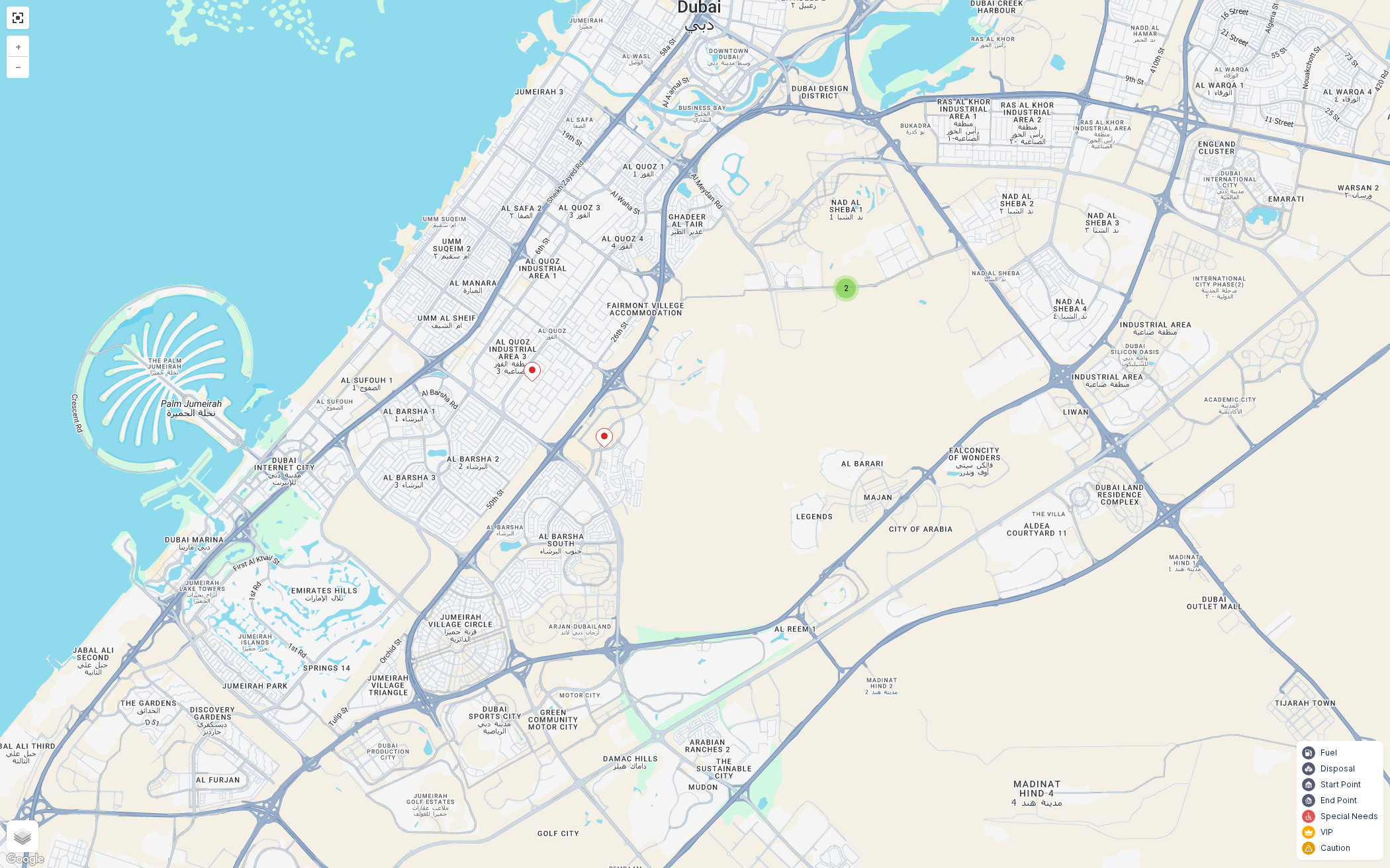
click at [851, 288] on div "2" at bounding box center [846, 289] width 20 height 20
click at [821, 288] on icon at bounding box center [823, 285] width 17 height 19
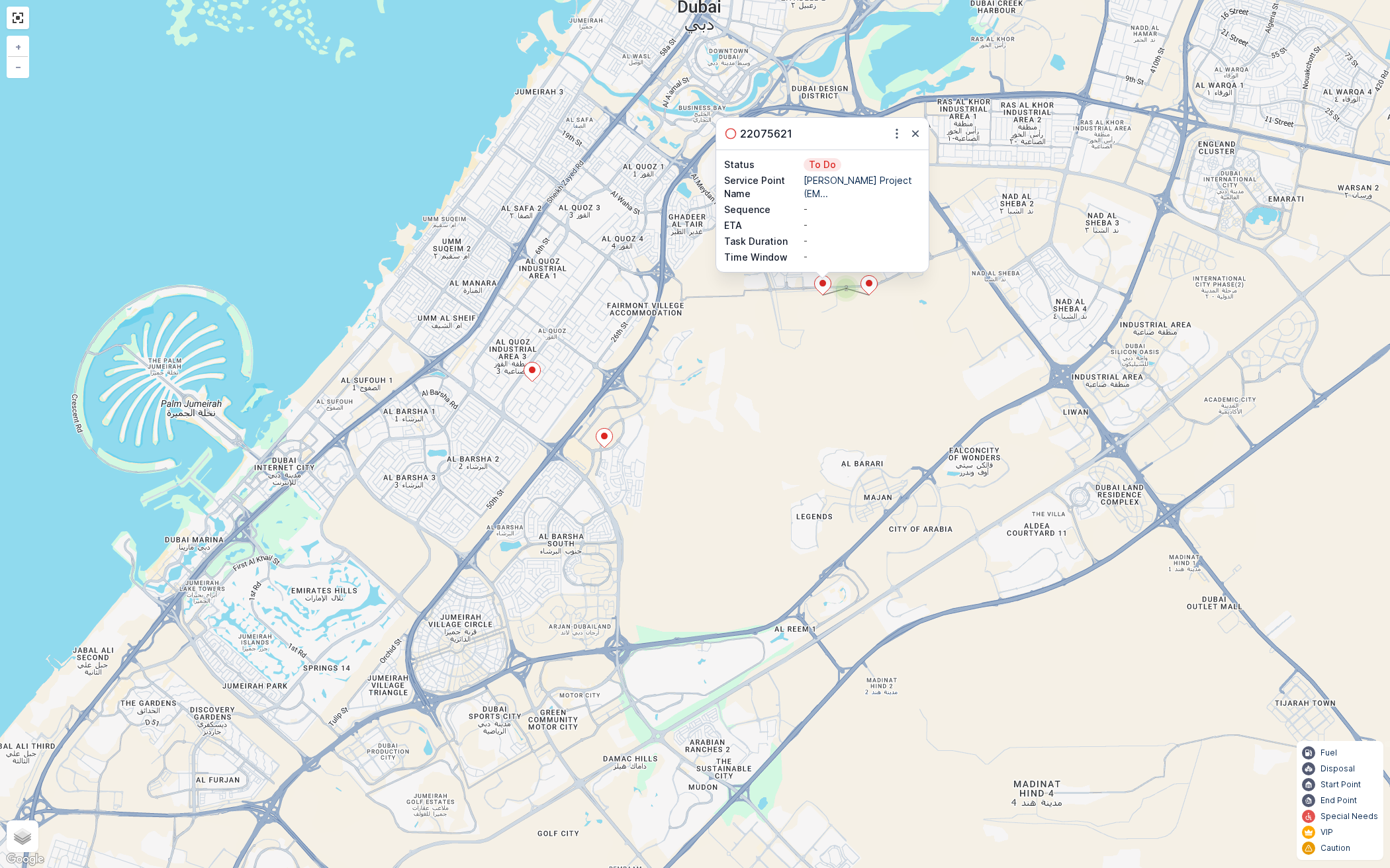
click at [790, 339] on div "2 22075621 Status To Do Service Point Name Wade Adams Project (EM... Sequence -…" at bounding box center [695, 434] width 1390 height 868
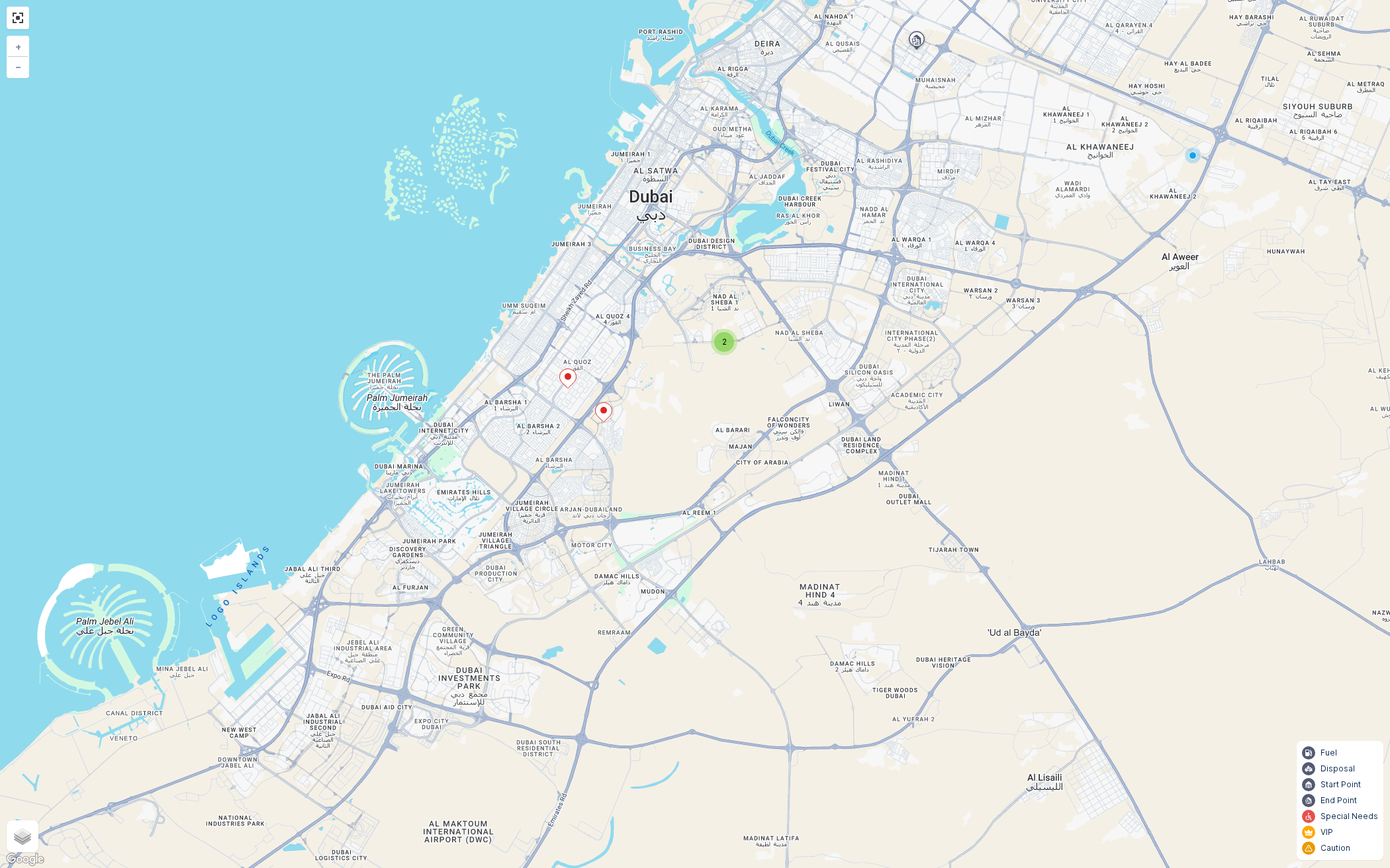
drag, startPoint x: 577, startPoint y: 392, endPoint x: 584, endPoint y: 393, distance: 7.1
click at [584, 393] on div "2 + − Satellite Roadmap Terrain Hybrid Leaflet Keyboard shortcuts Map Data Map …" at bounding box center [695, 434] width 1390 height 868
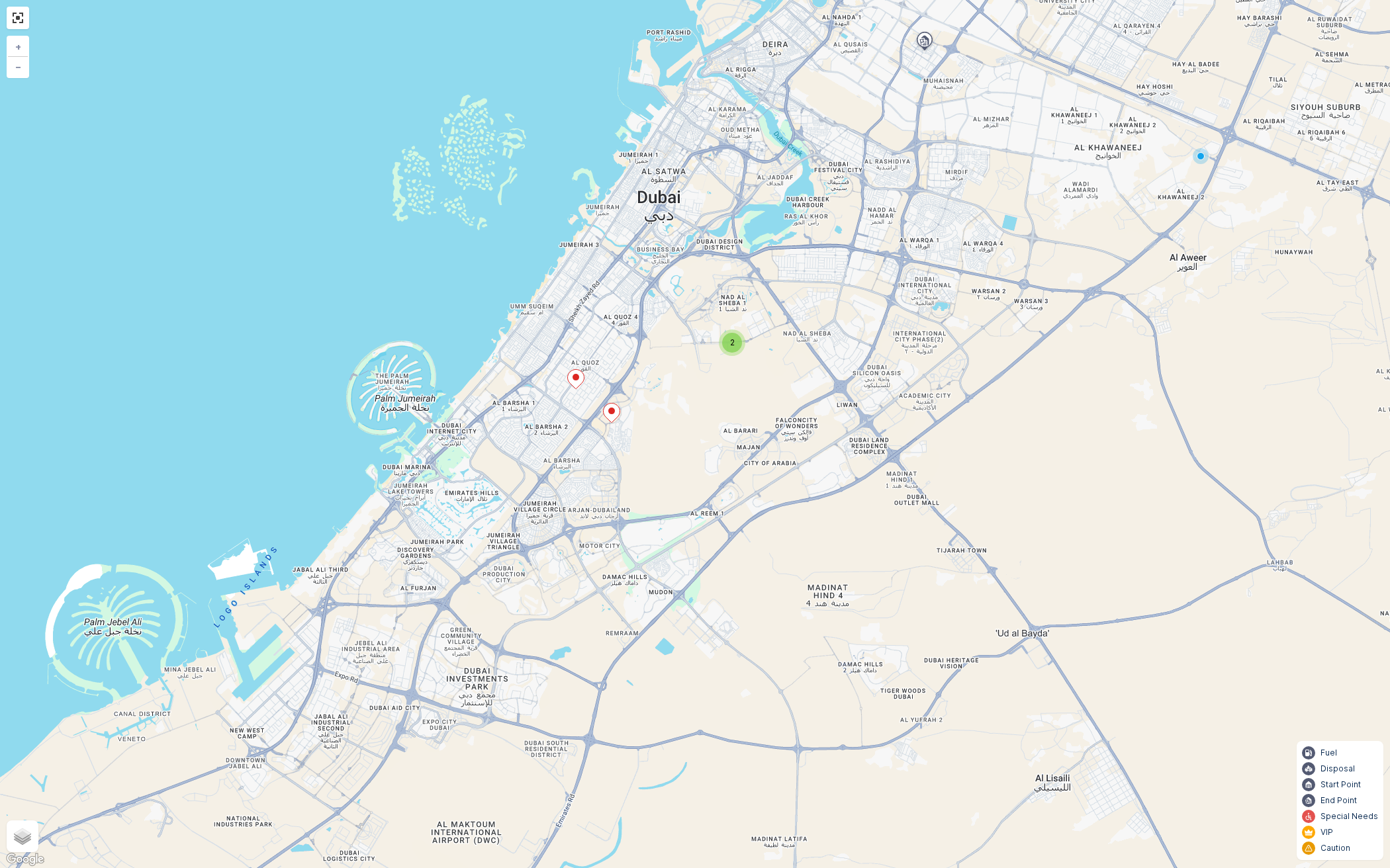
click at [584, 386] on div "2 + − Satellite Roadmap Terrain Hybrid Leaflet Keyboard shortcuts Map Data Map …" at bounding box center [695, 434] width 1390 height 868
click at [614, 408] on icon at bounding box center [611, 412] width 17 height 19
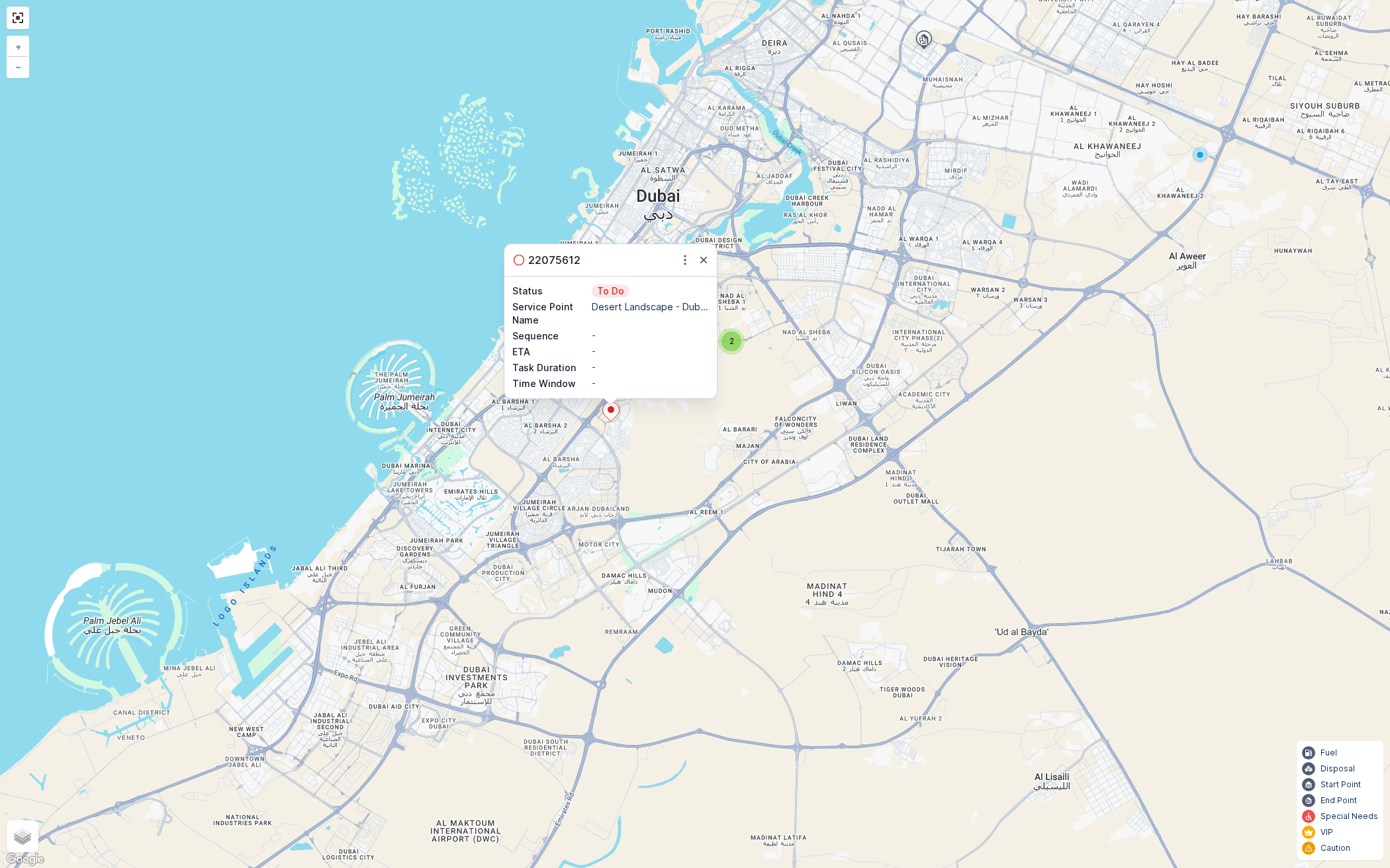
click at [709, 445] on div "2 22075612 Status To Do Service Point Name Desert Landscape - Dub... Sequence -…" at bounding box center [695, 434] width 1390 height 868
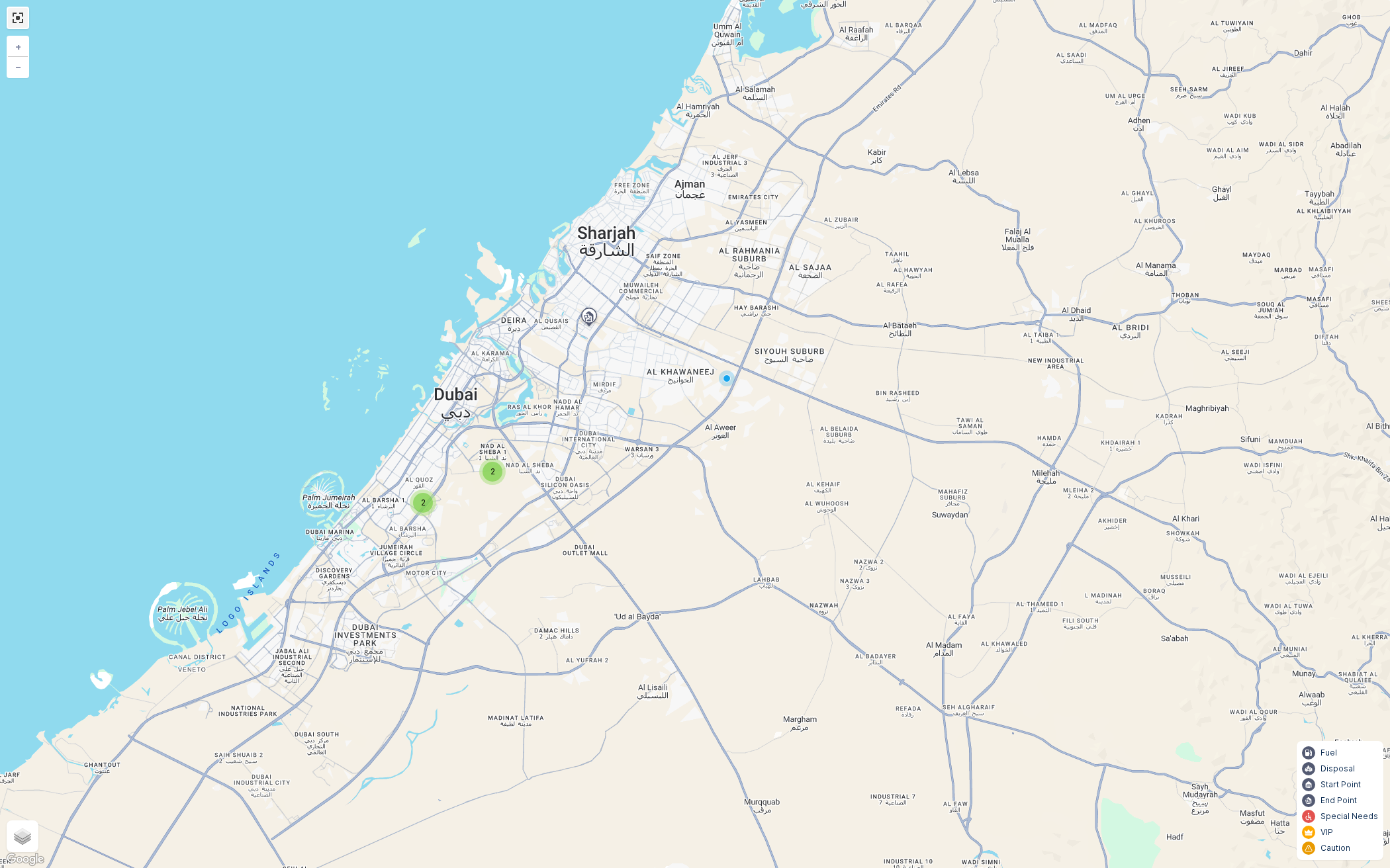
click at [24, 21] on link at bounding box center [17, 17] width 20 height 20
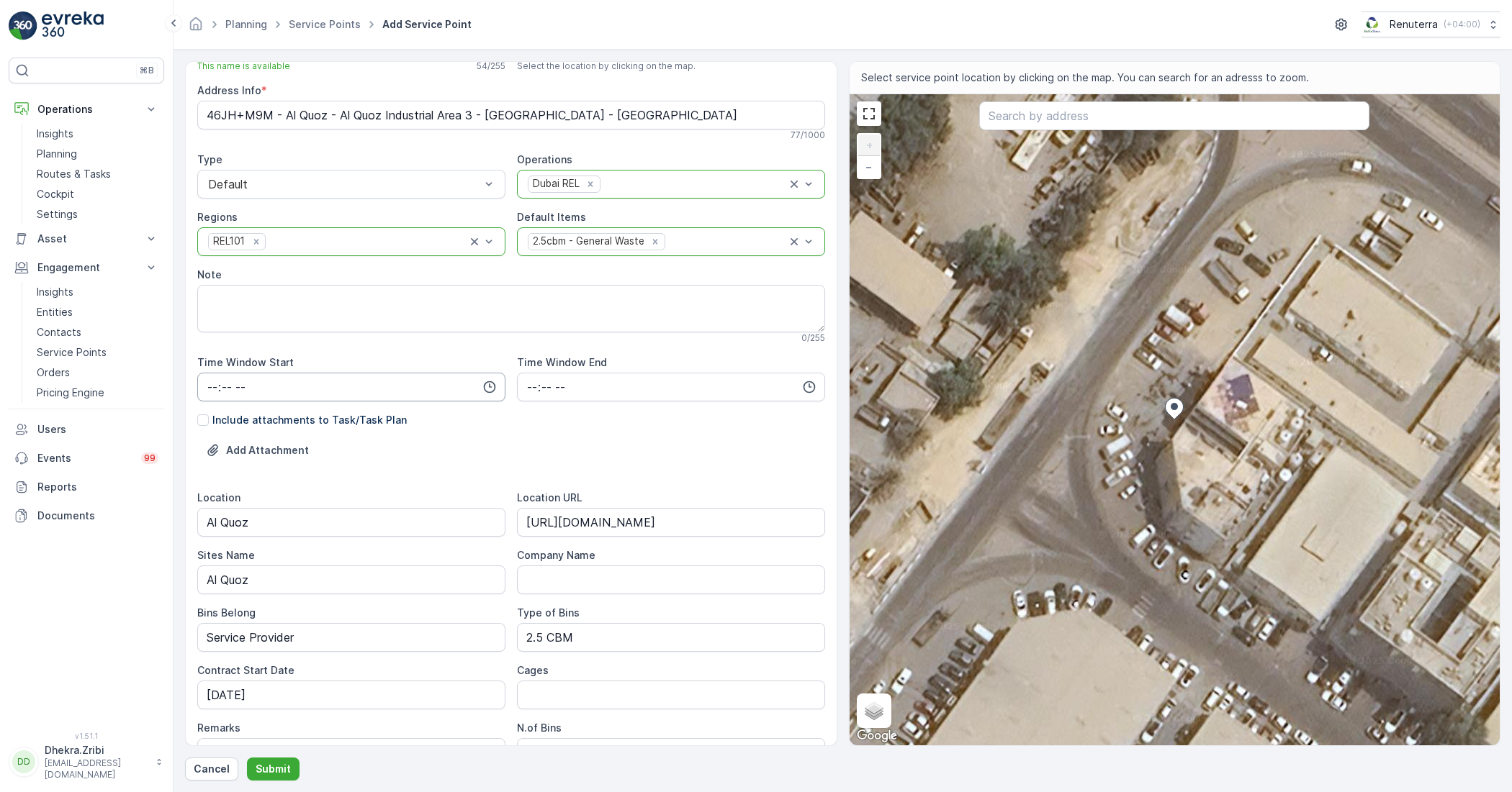
scroll to position [90, 0]
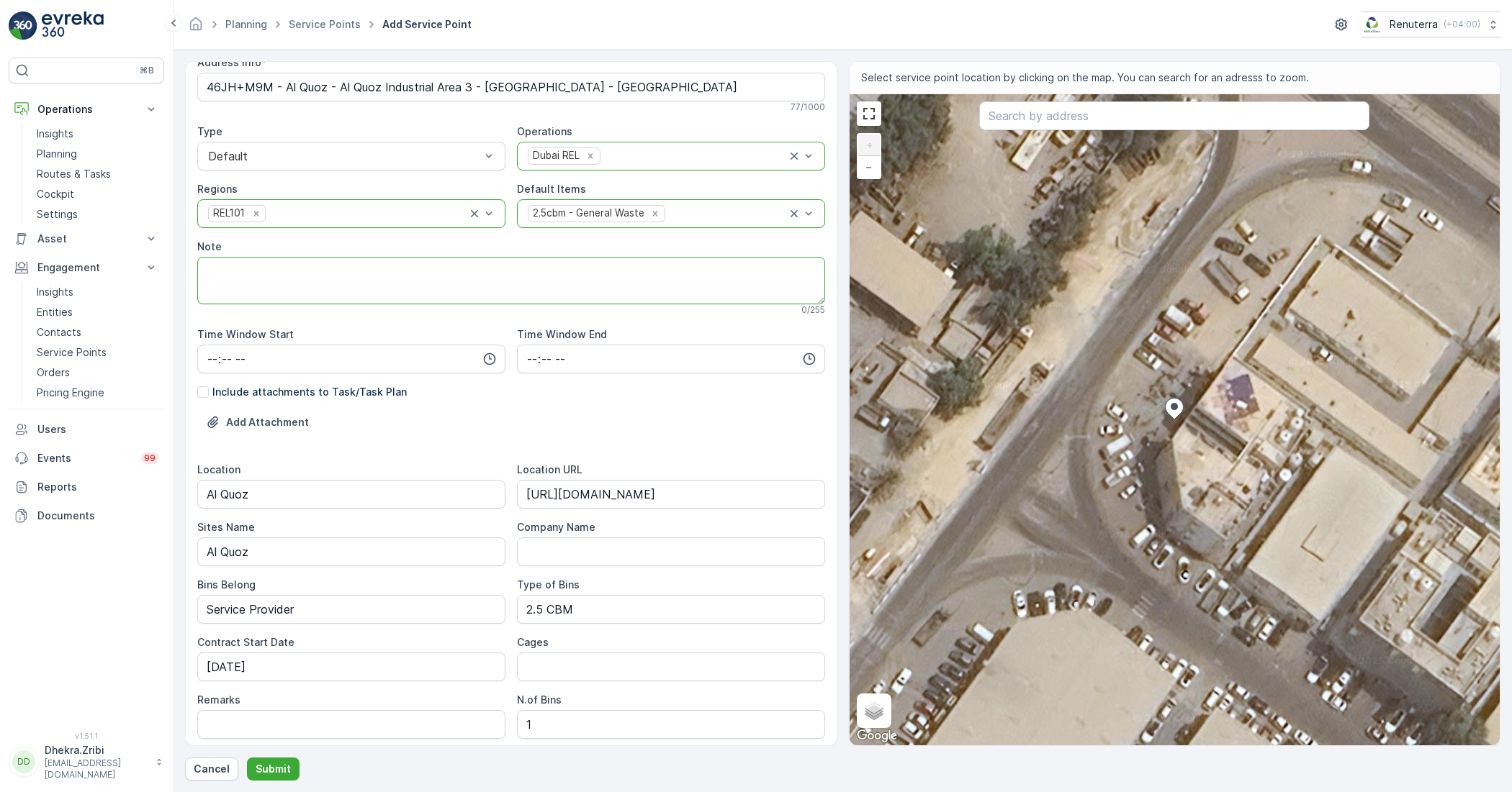
click at [306, 282] on textarea "Note" at bounding box center [511, 281] width 628 height 48
type textarea "p"
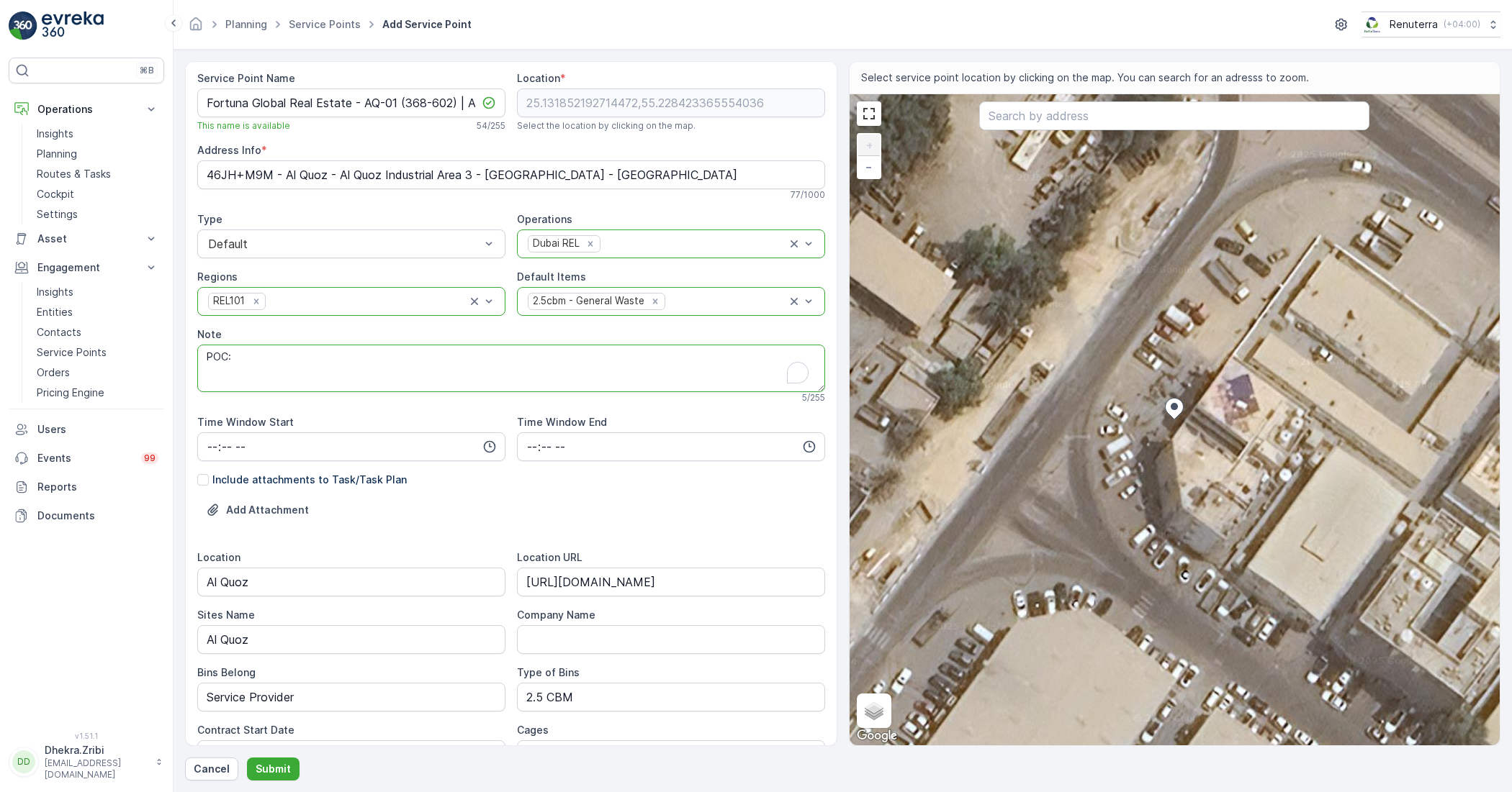
scroll to position [0, 0]
paste textarea "+971 52 254 9275 Sajid Camp Boss"
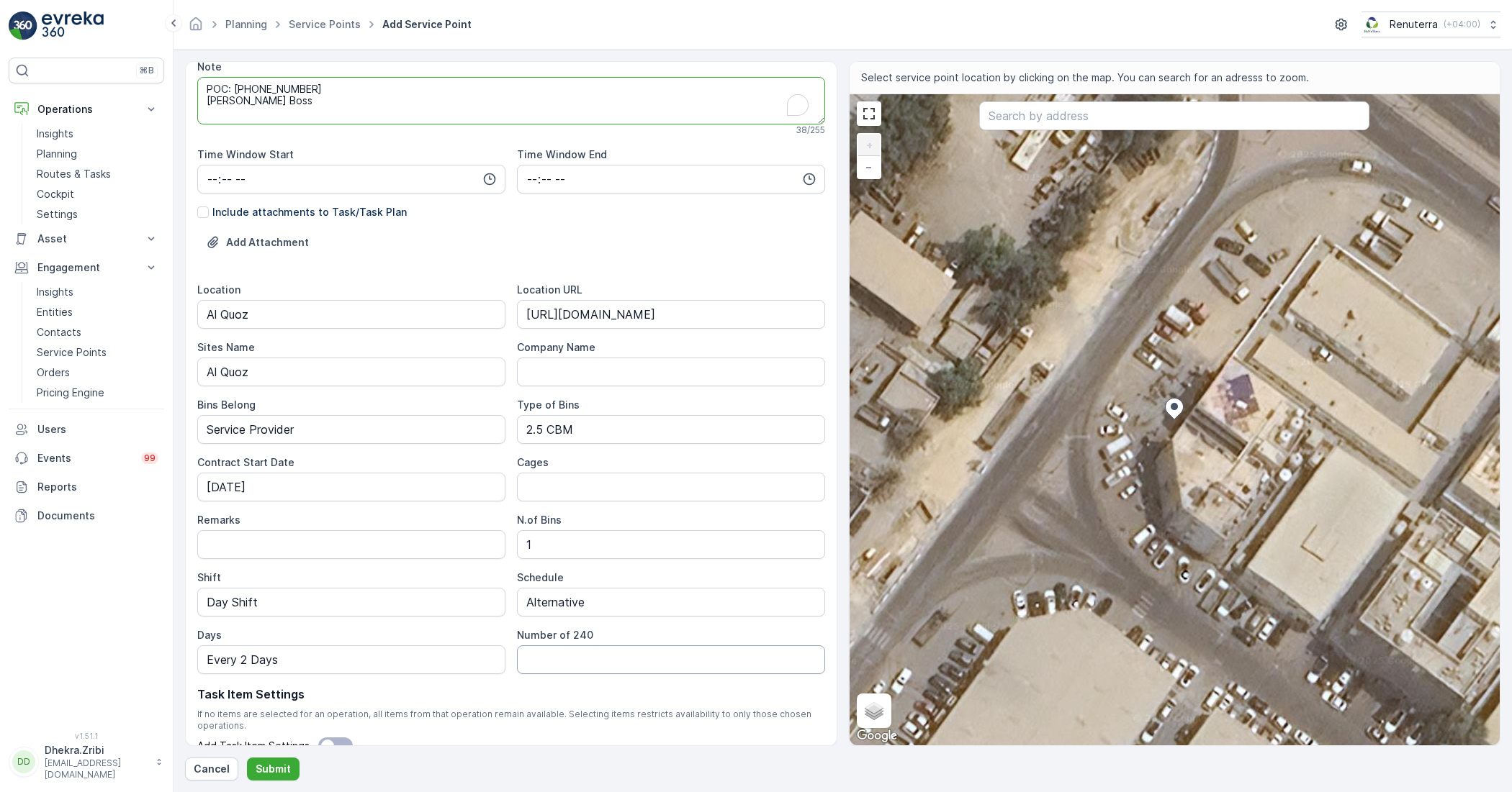
scroll to position [337, 0]
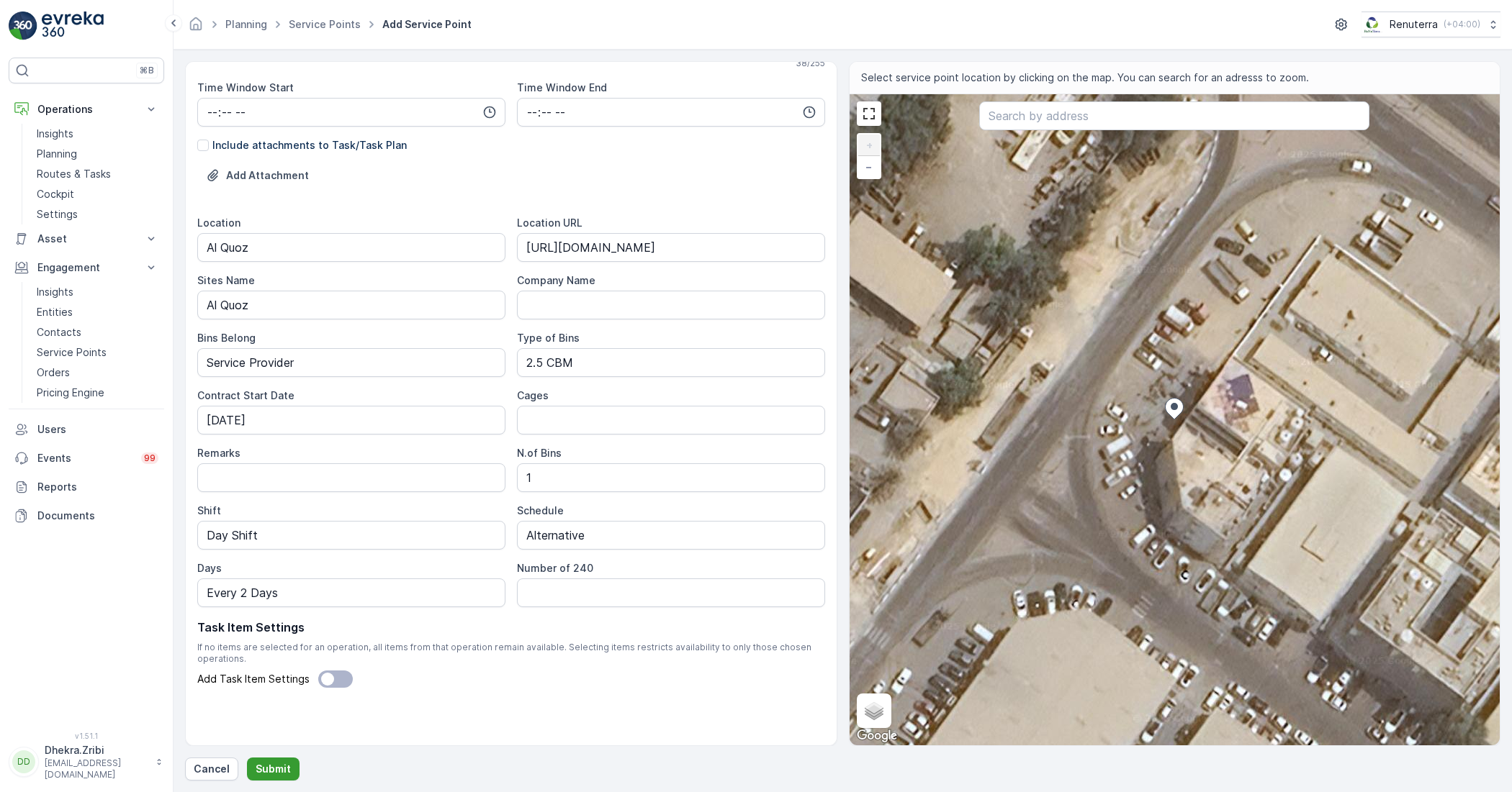
type textarea "POC: +971 52 254 9275 Sajid Camp Boss"
click at [275, 764] on p "Submit" at bounding box center [273, 769] width 36 height 14
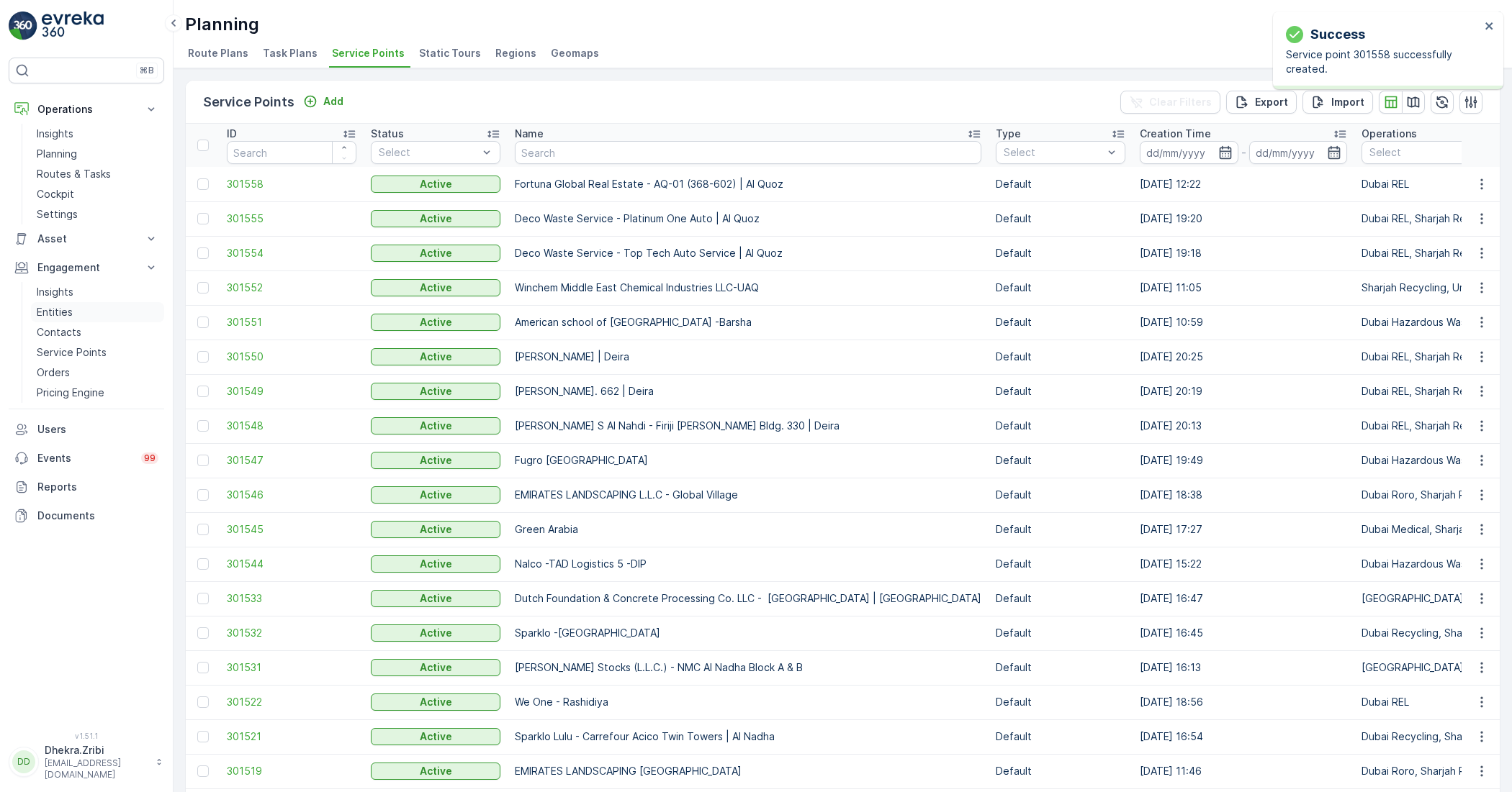
click at [74, 308] on link "Entities" at bounding box center [97, 312] width 133 height 20
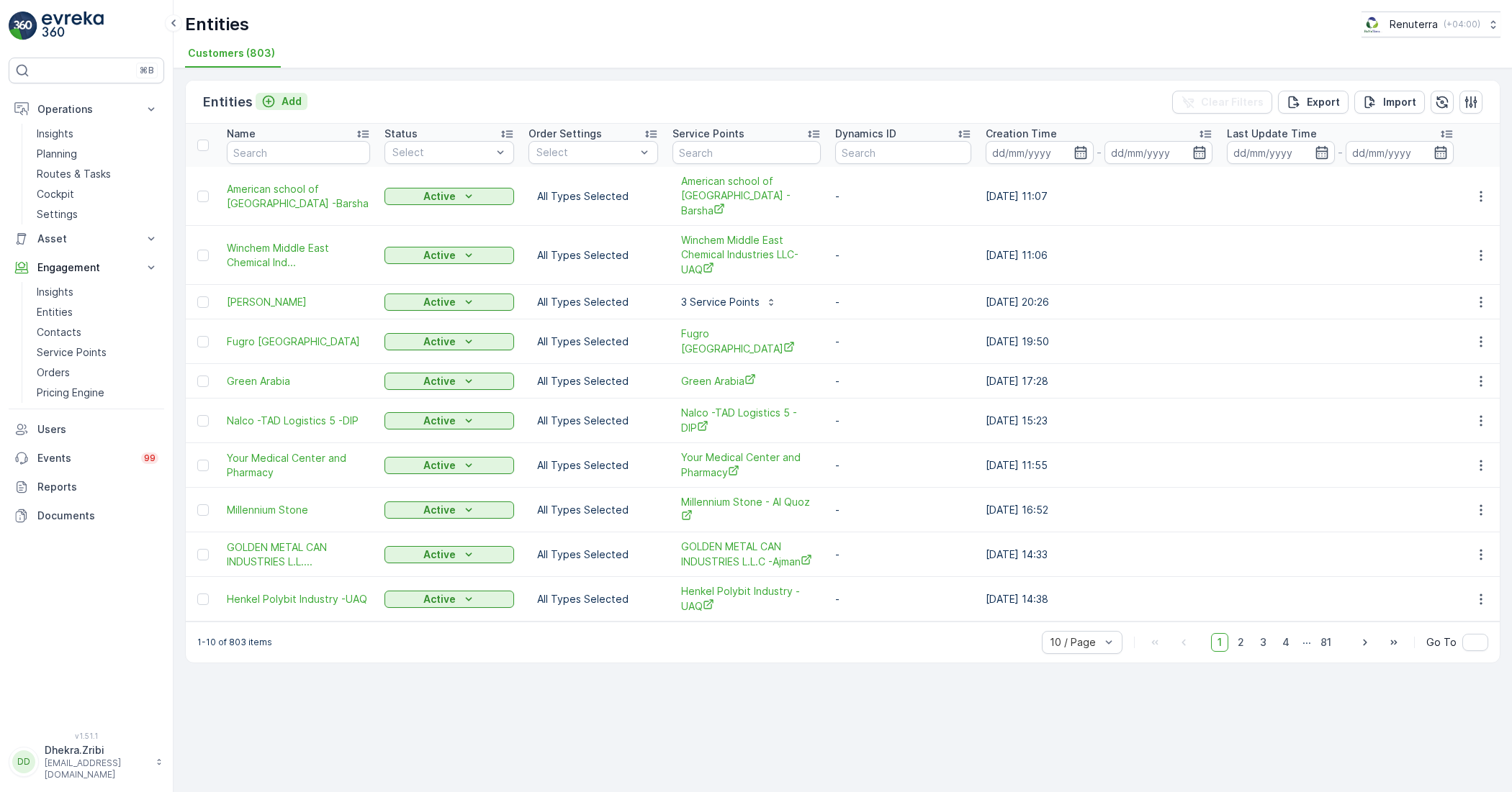
click at [289, 98] on p "Add" at bounding box center [292, 101] width 20 height 14
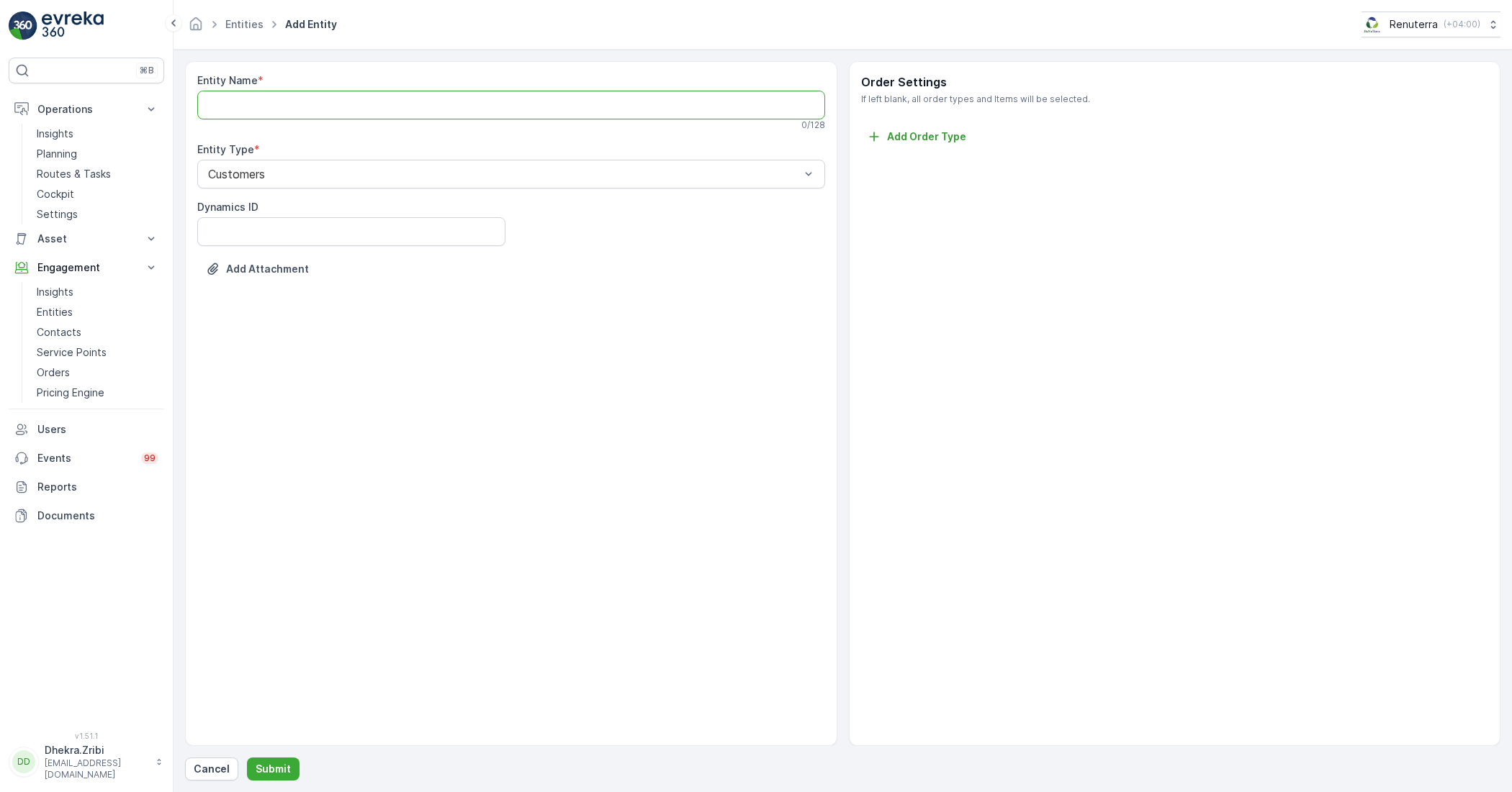
paste Name "Fortuna Global Real Estate - AQ-01 (368-602) | Al Quoz"
drag, startPoint x: 353, startPoint y: 104, endPoint x: 714, endPoint y: 151, distance: 364.0
click at [714, 149] on div "Entity Name * Fortuna Global Real Estate - AQ-01 (368-602) | Al Quoz This entit…" at bounding box center [511, 187] width 628 height 227
type Name "Fortuna Global Real Estate"
click at [285, 767] on p "Submit" at bounding box center [273, 769] width 36 height 14
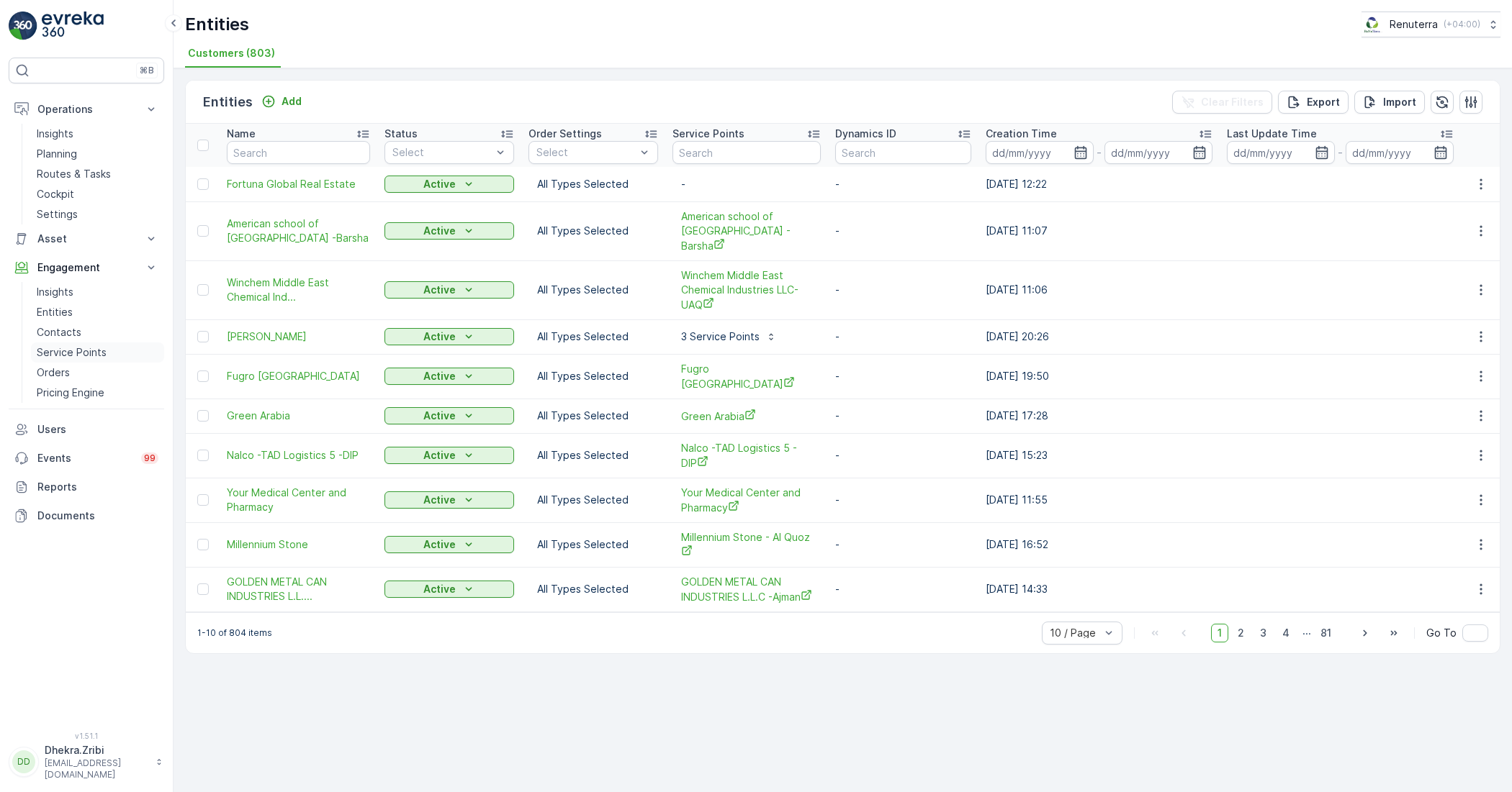
click at [70, 349] on p "Service Points" at bounding box center [71, 352] width 70 height 14
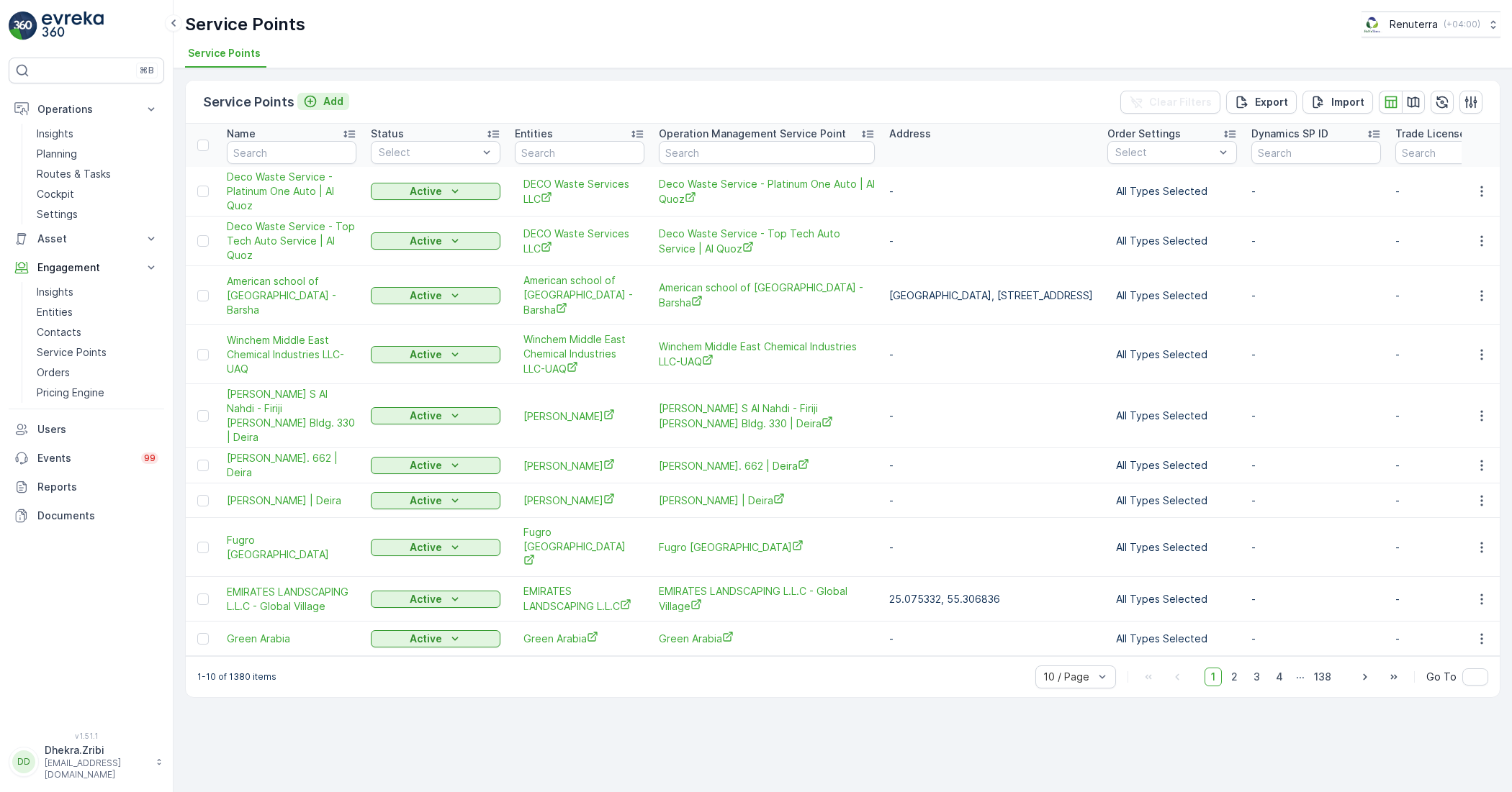
click at [327, 102] on p "Add" at bounding box center [333, 101] width 20 height 14
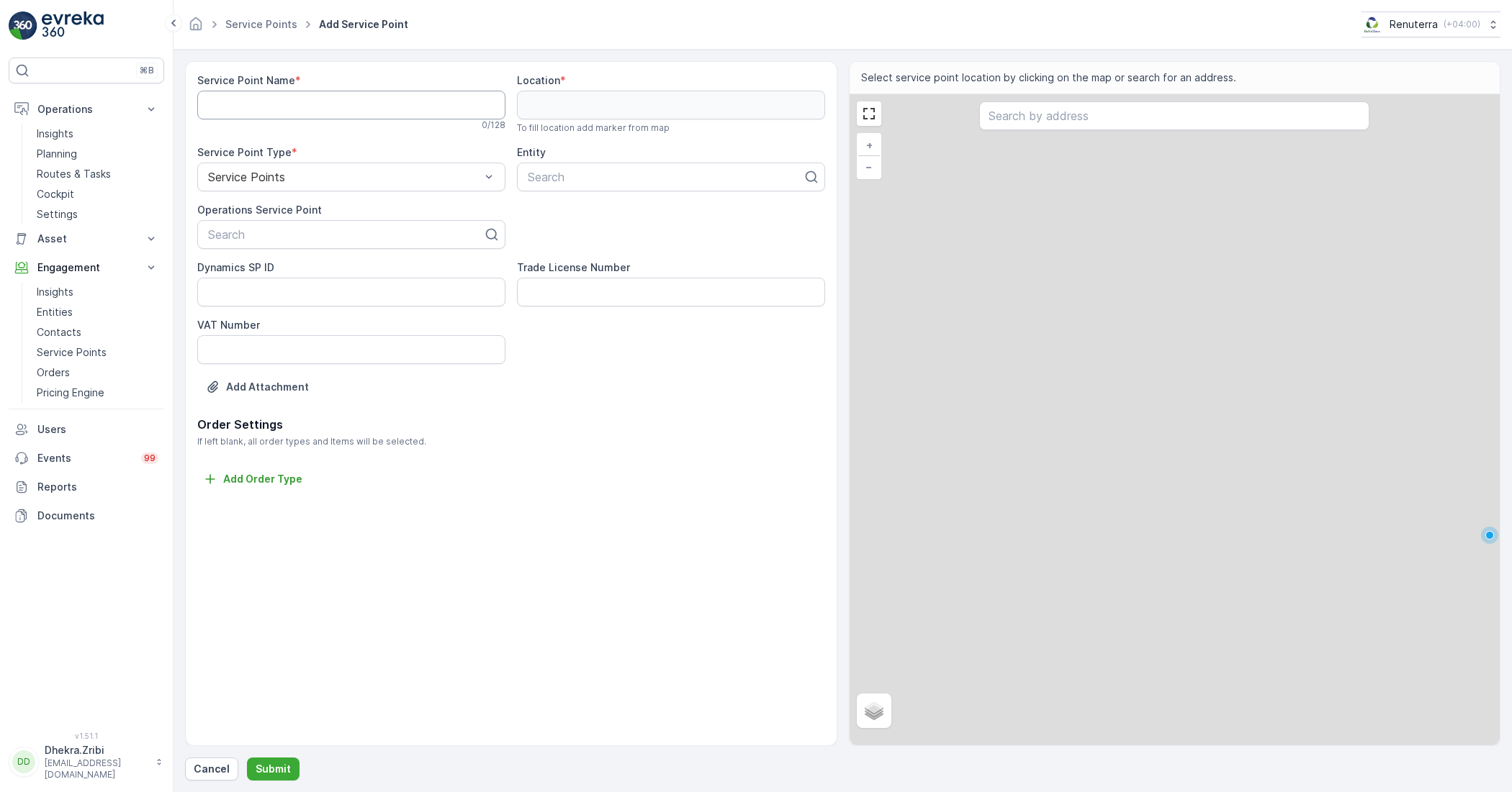
click at [322, 110] on Name "Service Point Name" at bounding box center [351, 105] width 308 height 29
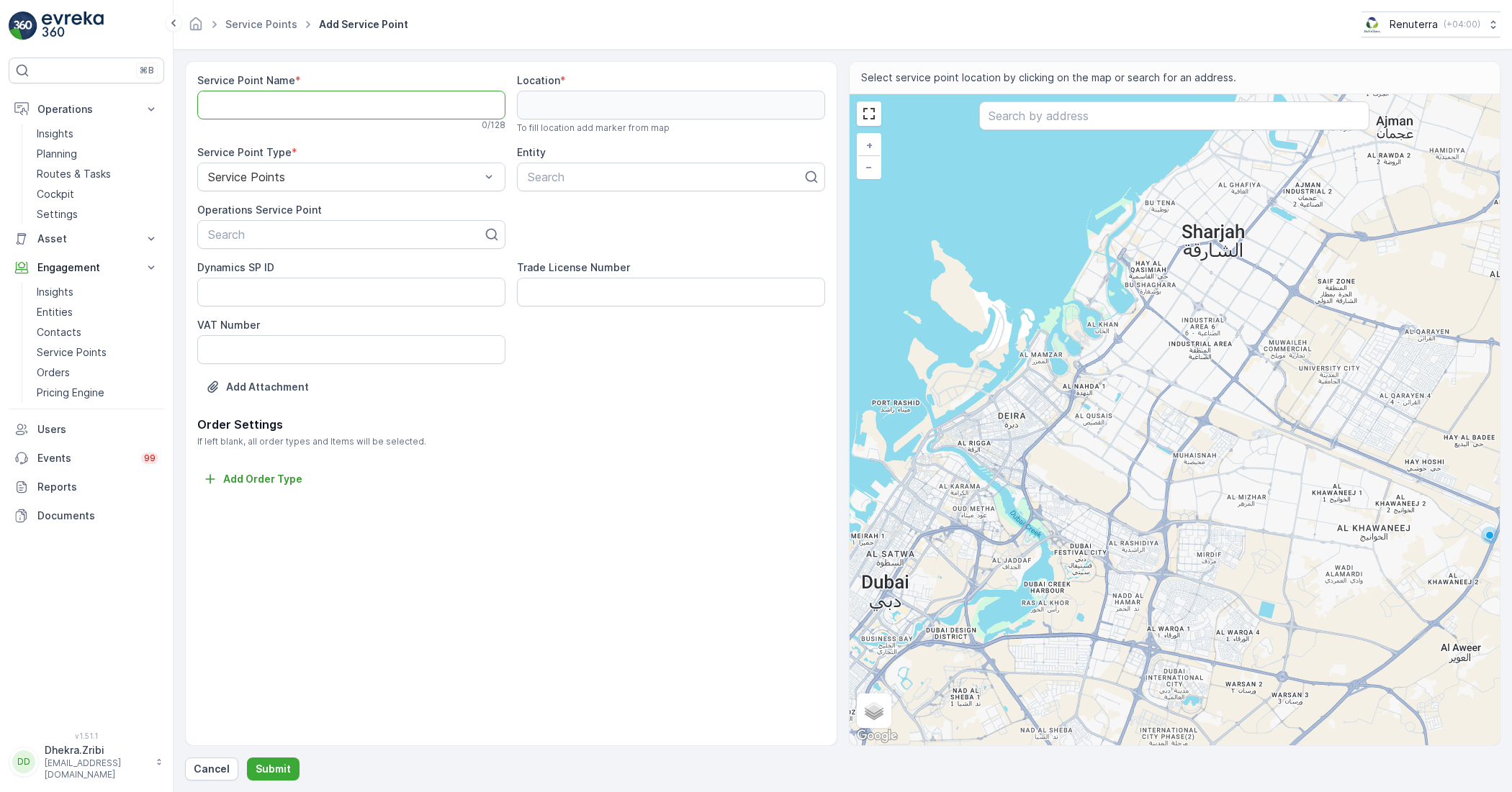
paste Name "Fortuna Global Real Estate - AQ-01 (368-602) | Al Quoz"
type Name "Fortuna Global Real Estate - AQ-01 (368-602) | Al Quoz"
click at [289, 239] on div at bounding box center [345, 235] width 278 height 13
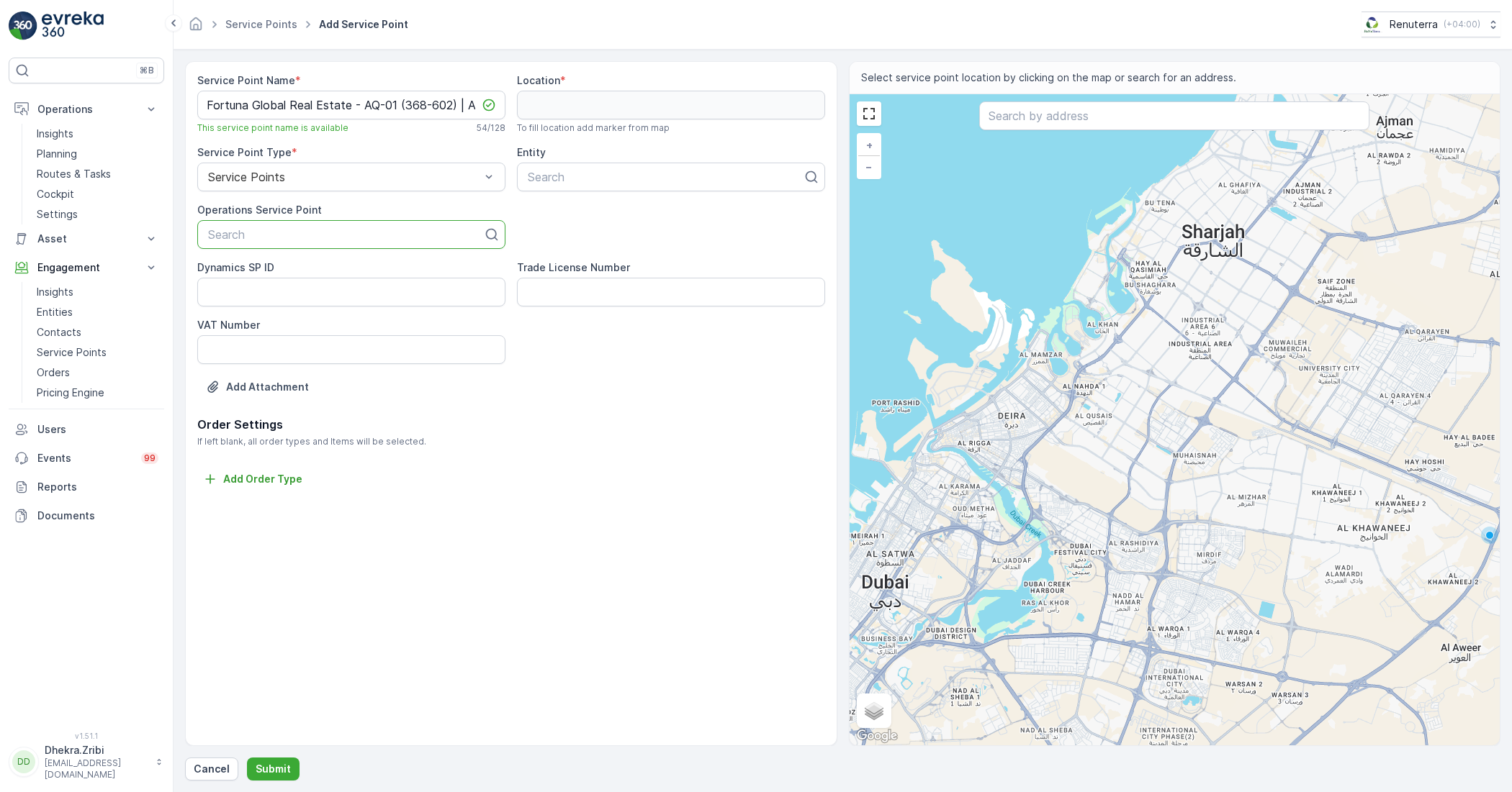
drag, startPoint x: 289, startPoint y: 238, endPoint x: 660, endPoint y: 475, distance: 440.2
click at [660, 475] on div "Add Order Type" at bounding box center [511, 480] width 628 height 18
drag, startPoint x: 275, startPoint y: 235, endPoint x: 688, endPoint y: 480, distance: 480.2
click at [688, 480] on div "Add Order Type" at bounding box center [511, 480] width 628 height 18
click at [304, 227] on p "Search" at bounding box center [345, 235] width 275 height 17
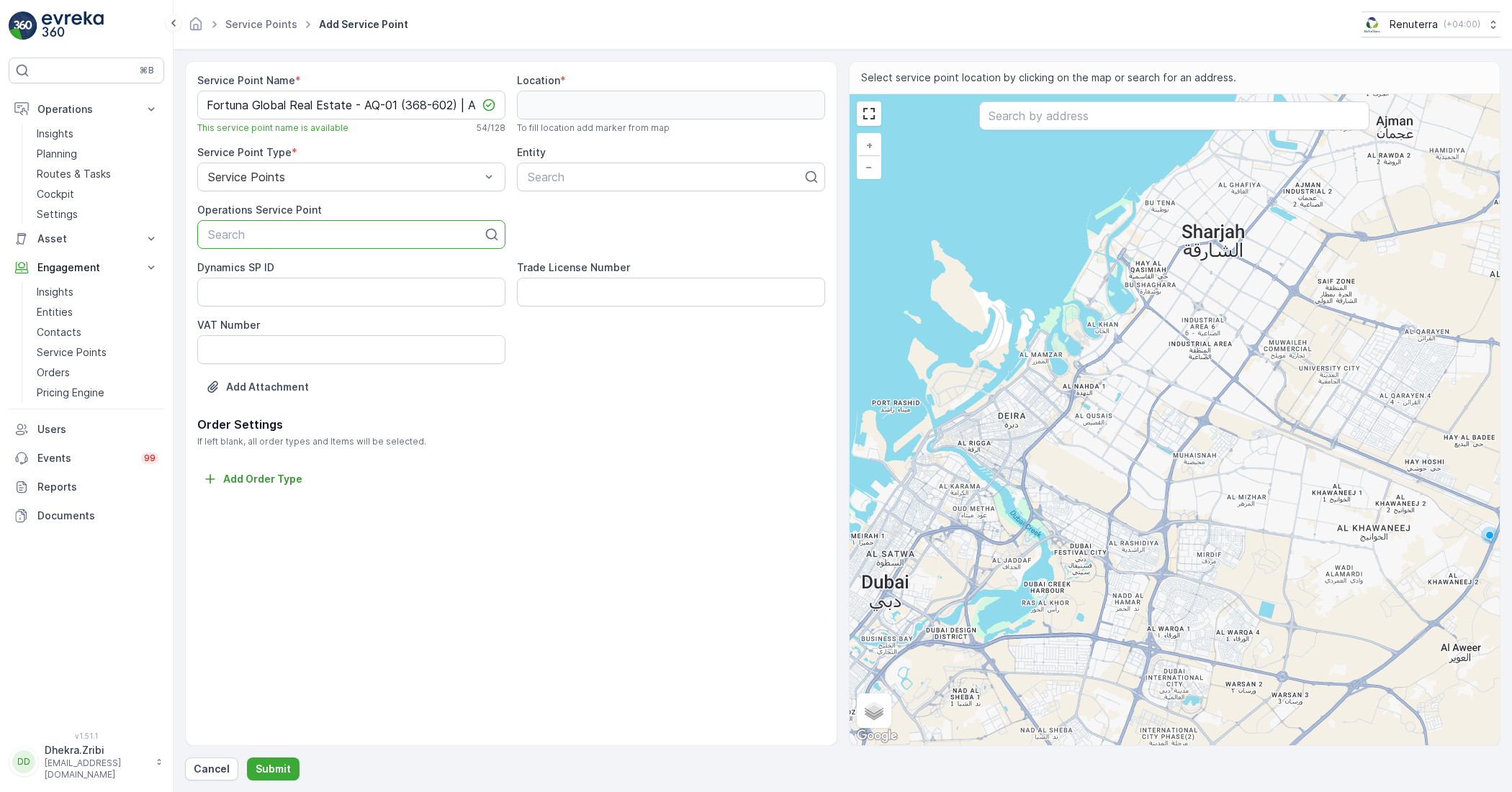
paste input "Fortuna Global Real Estate - AQ-01 (368-602) | Al Quoz"
type input "Fortuna Global Real Estate - AQ-01 (368-602) | Al Quoz"
click at [327, 276] on span "Fortuna Global Real Estate - AQ-01 (368-602) | Al Quoz" at bounding box center [351, 276] width 291 height 26
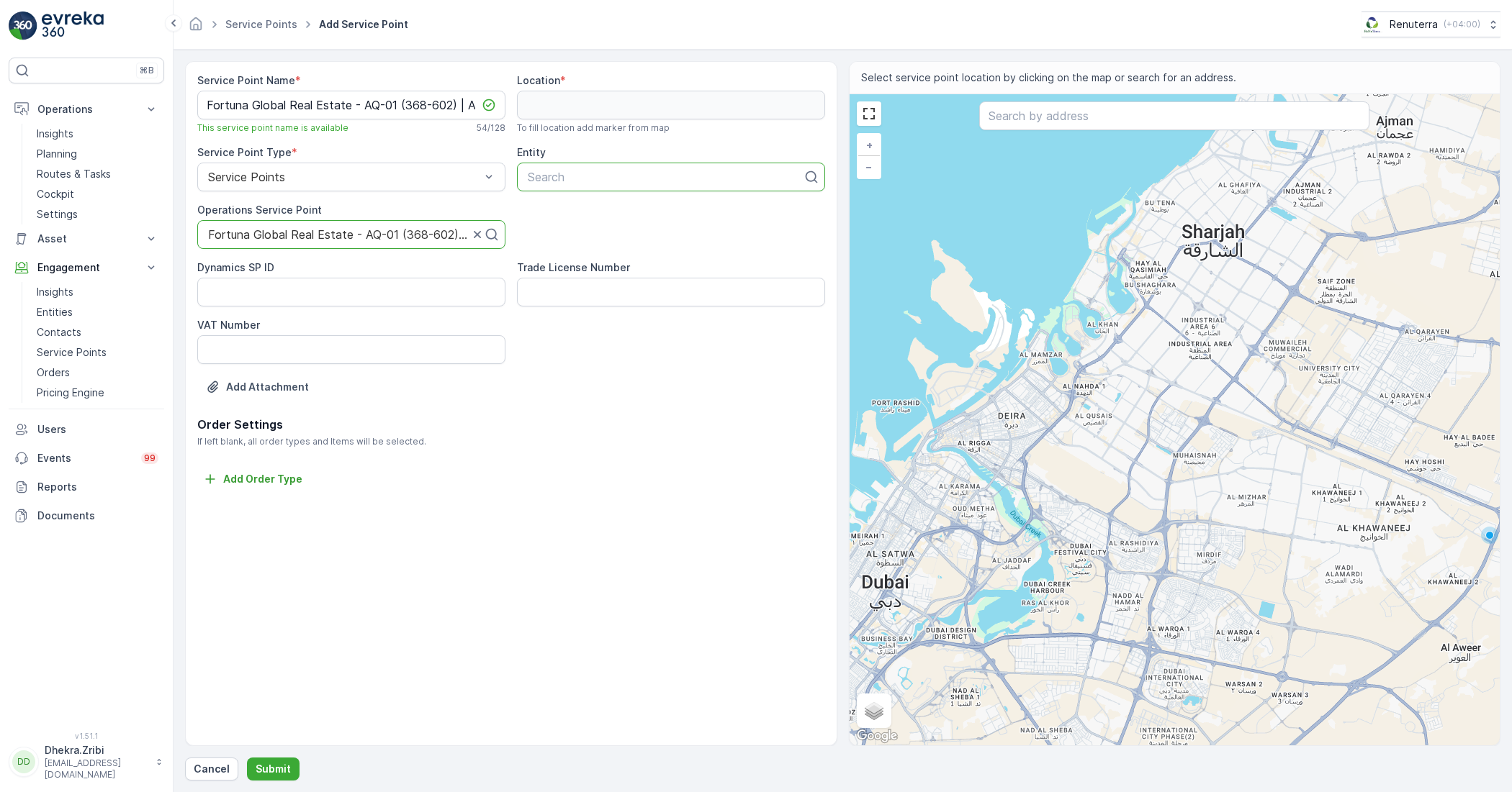
click at [598, 173] on div at bounding box center [665, 178] width 278 height 13
type input "FORTUNA"
click at [625, 210] on span "Fortuna Global Real Estate" at bounding box center [598, 212] width 145 height 13
click at [1024, 121] on input "text" at bounding box center [1174, 116] width 390 height 29
paste input "greenlander transport"
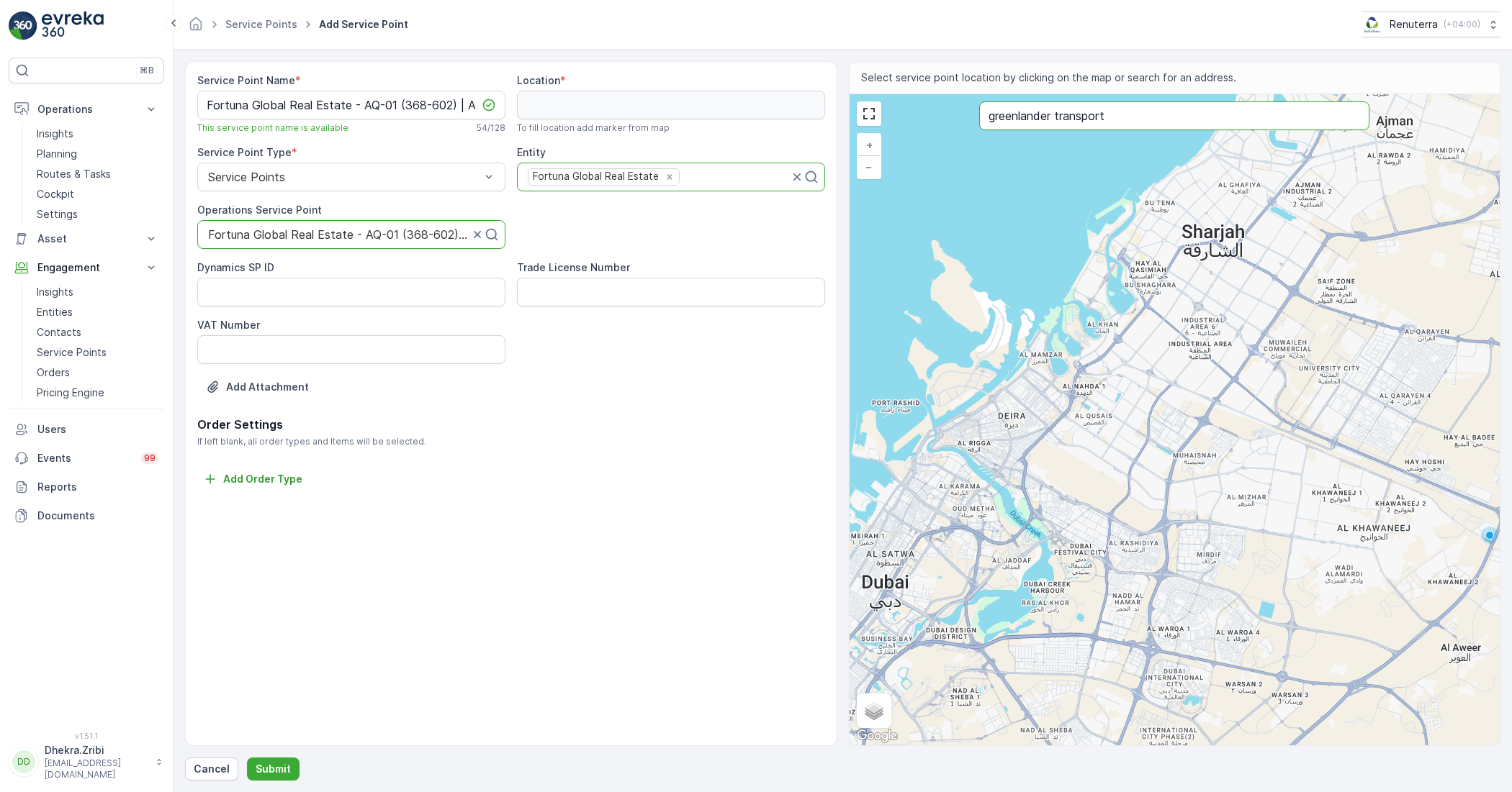
type input "greenlander transport"
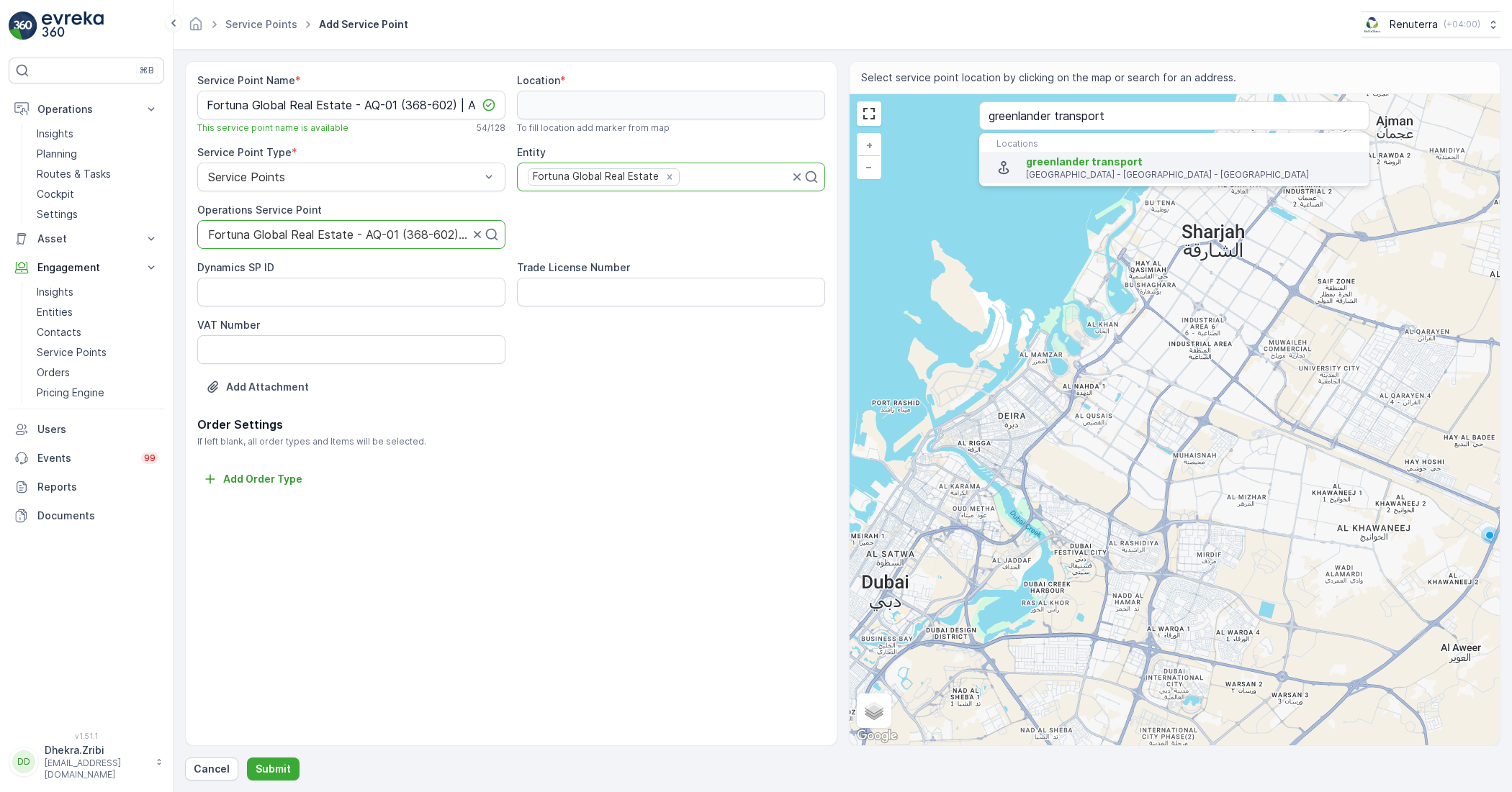
click at [1061, 167] on span "greenlander transport" at bounding box center [1084, 161] width 116 height 12
type input "25.1317767,55.228455"
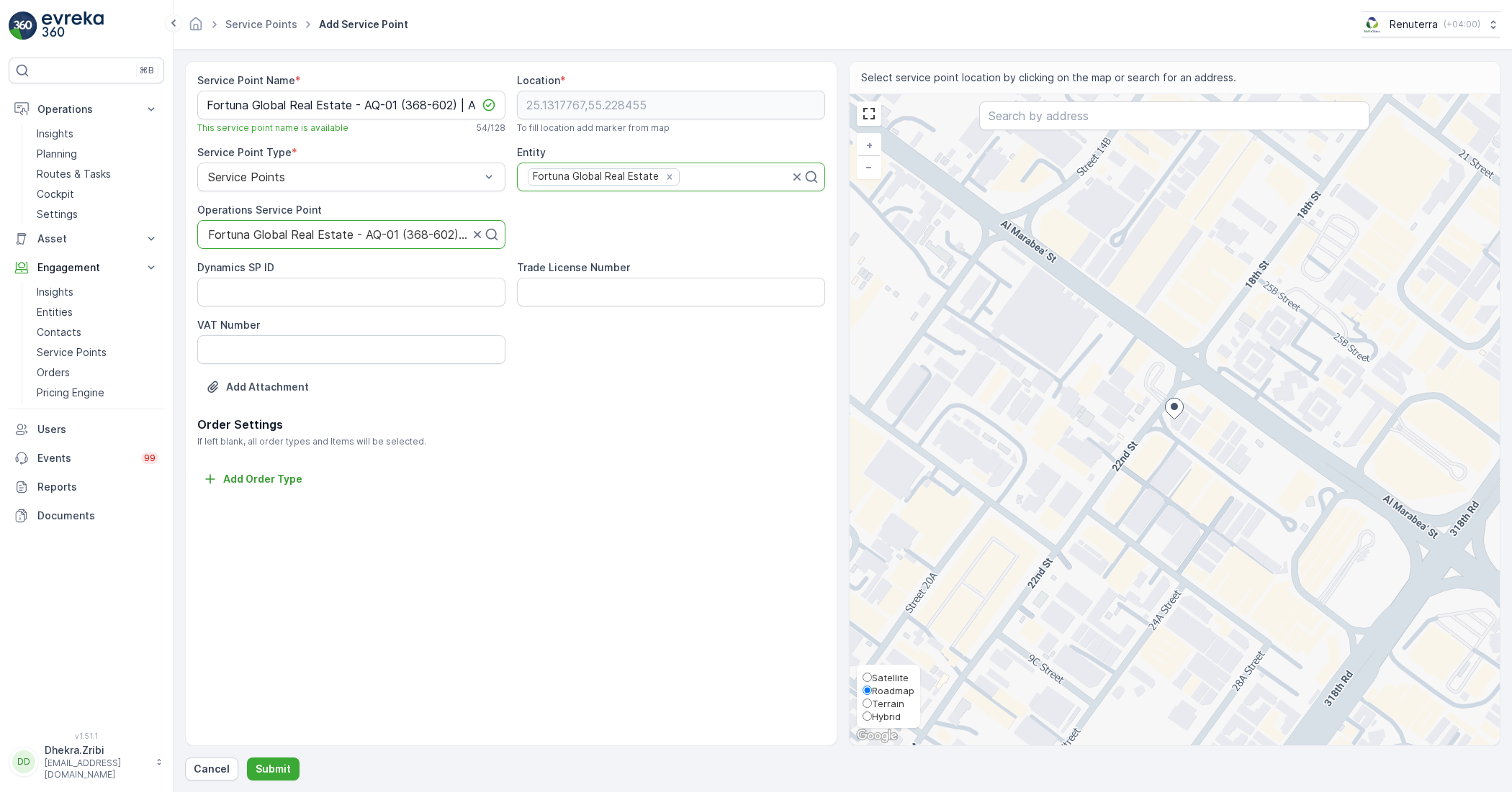
click at [895, 675] on span "Satellite" at bounding box center [890, 678] width 36 height 12
click at [872, 675] on input "Satellite" at bounding box center [867, 677] width 9 height 9
radio input "true"
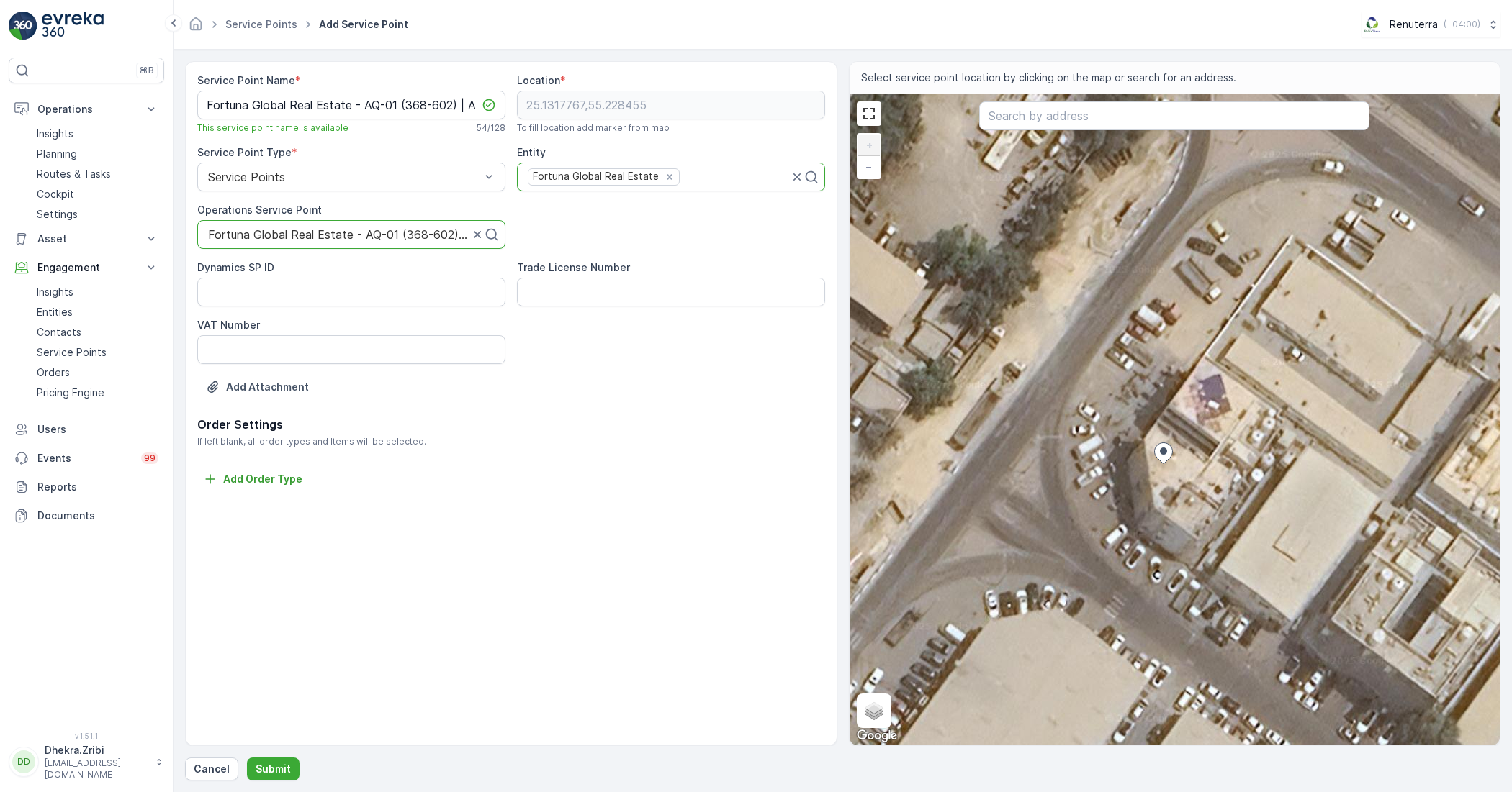
click at [1153, 412] on div "+ − Satellite Roadmap Terrain Hybrid Leaflet Keyboard shortcuts Map Data Imager…" at bounding box center [1175, 420] width 651 height 652
type input "25.13186553237718,55.22843677584492"
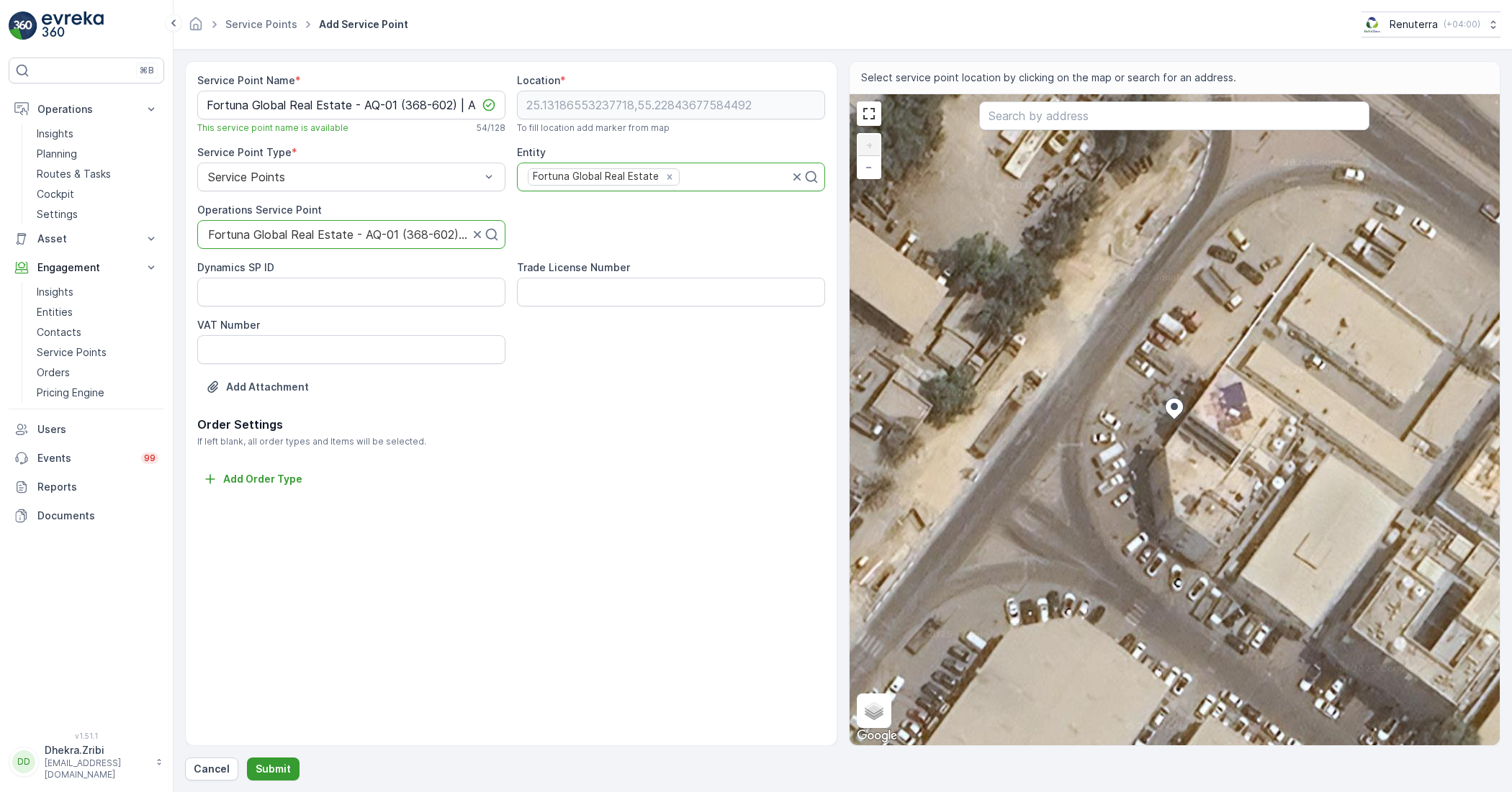
click at [277, 761] on button "Submit" at bounding box center [273, 770] width 53 height 23
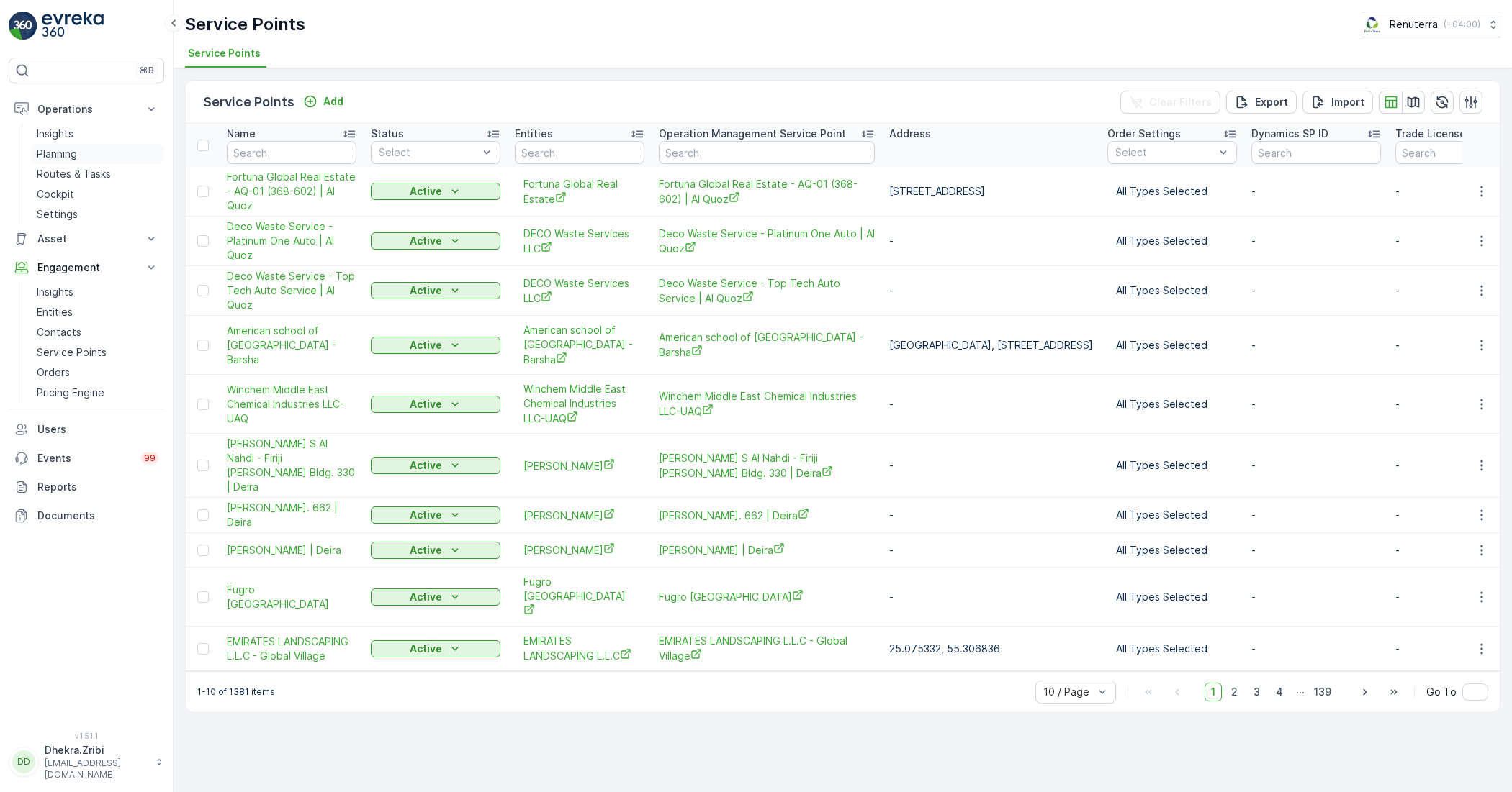
click at [70, 145] on link "Planning" at bounding box center [97, 154] width 133 height 20
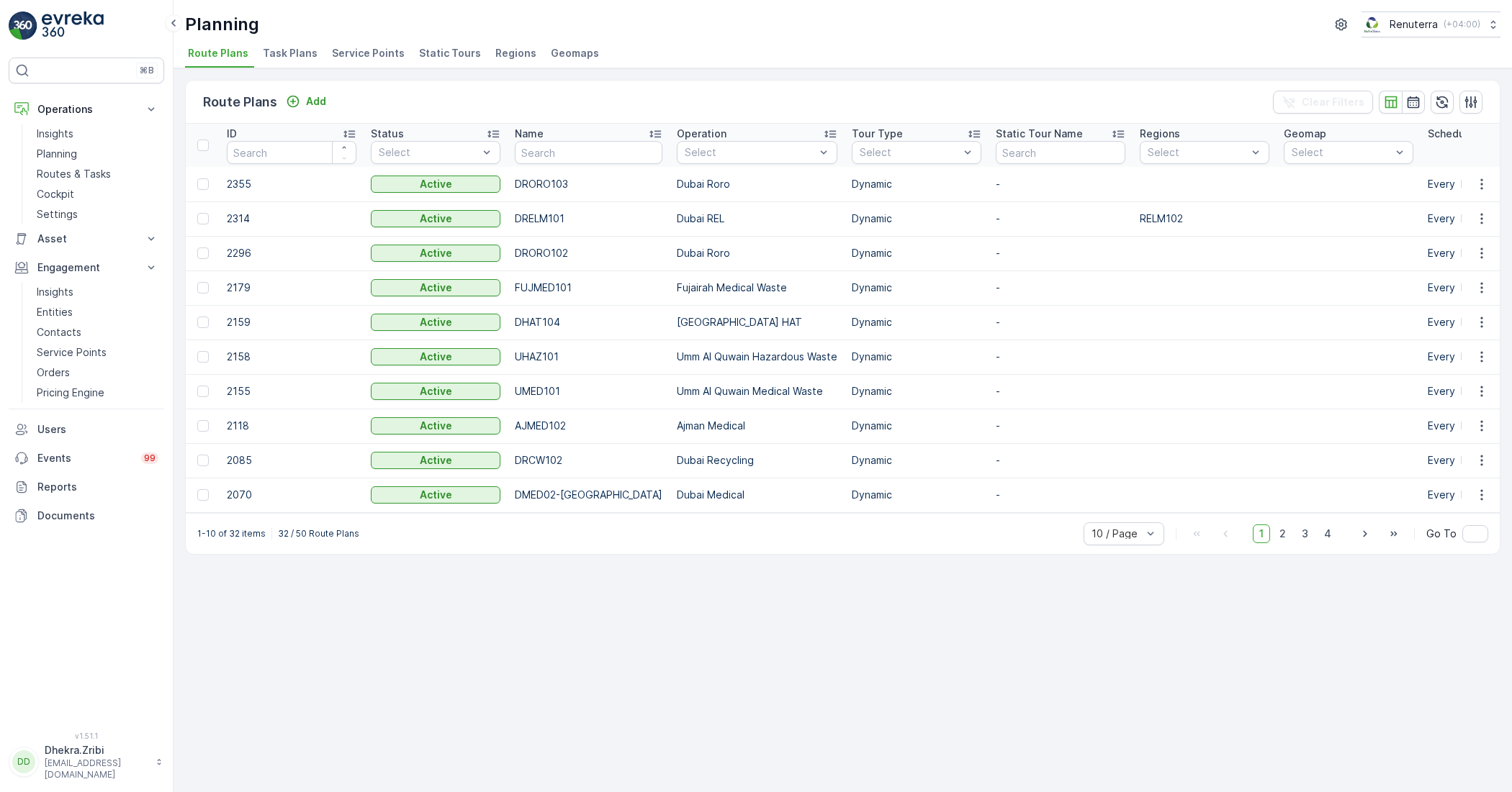
click at [348, 54] on span "Service Points" at bounding box center [368, 53] width 73 height 14
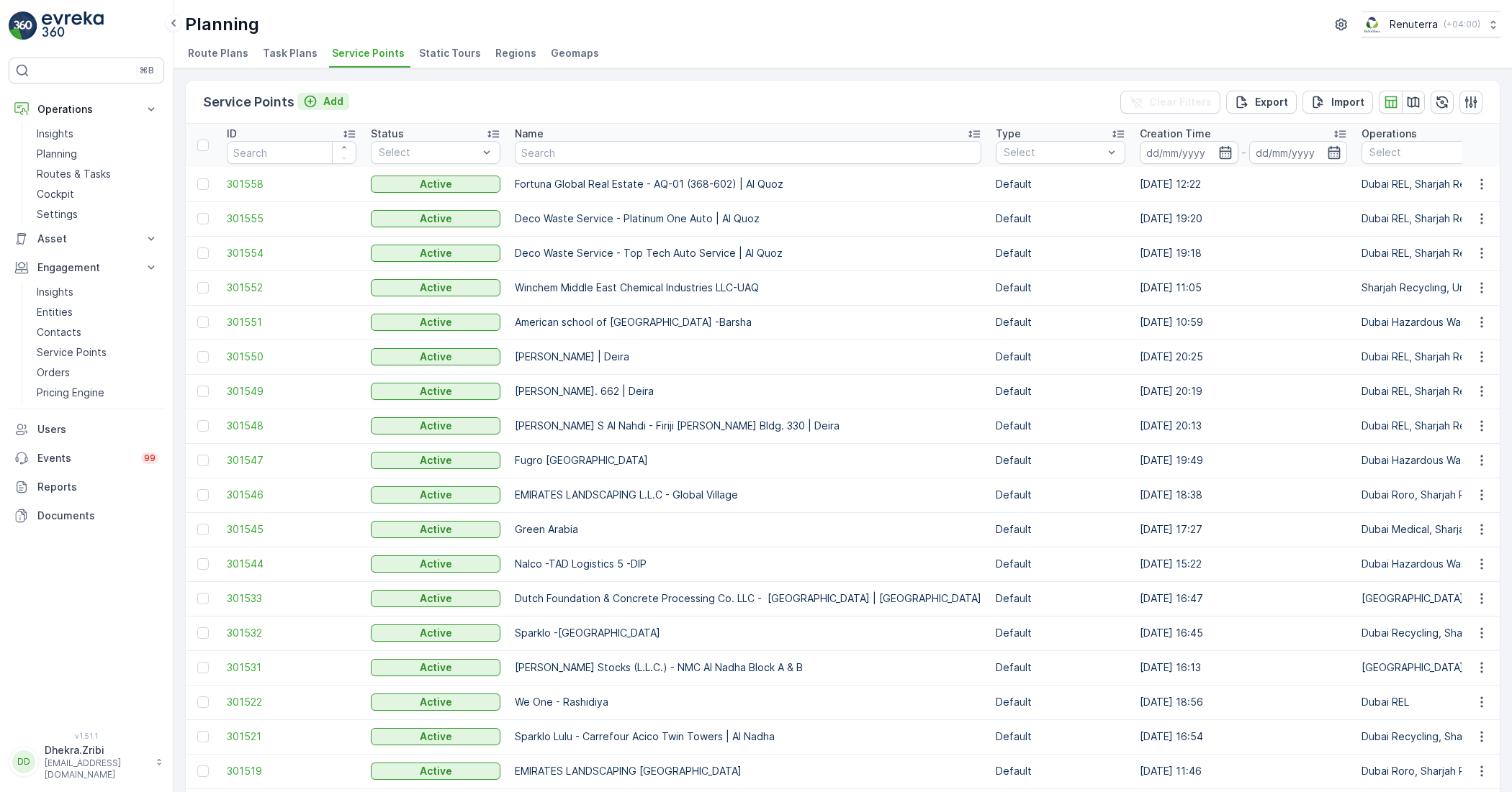
click at [307, 104] on icon "Add" at bounding box center [310, 101] width 14 height 14
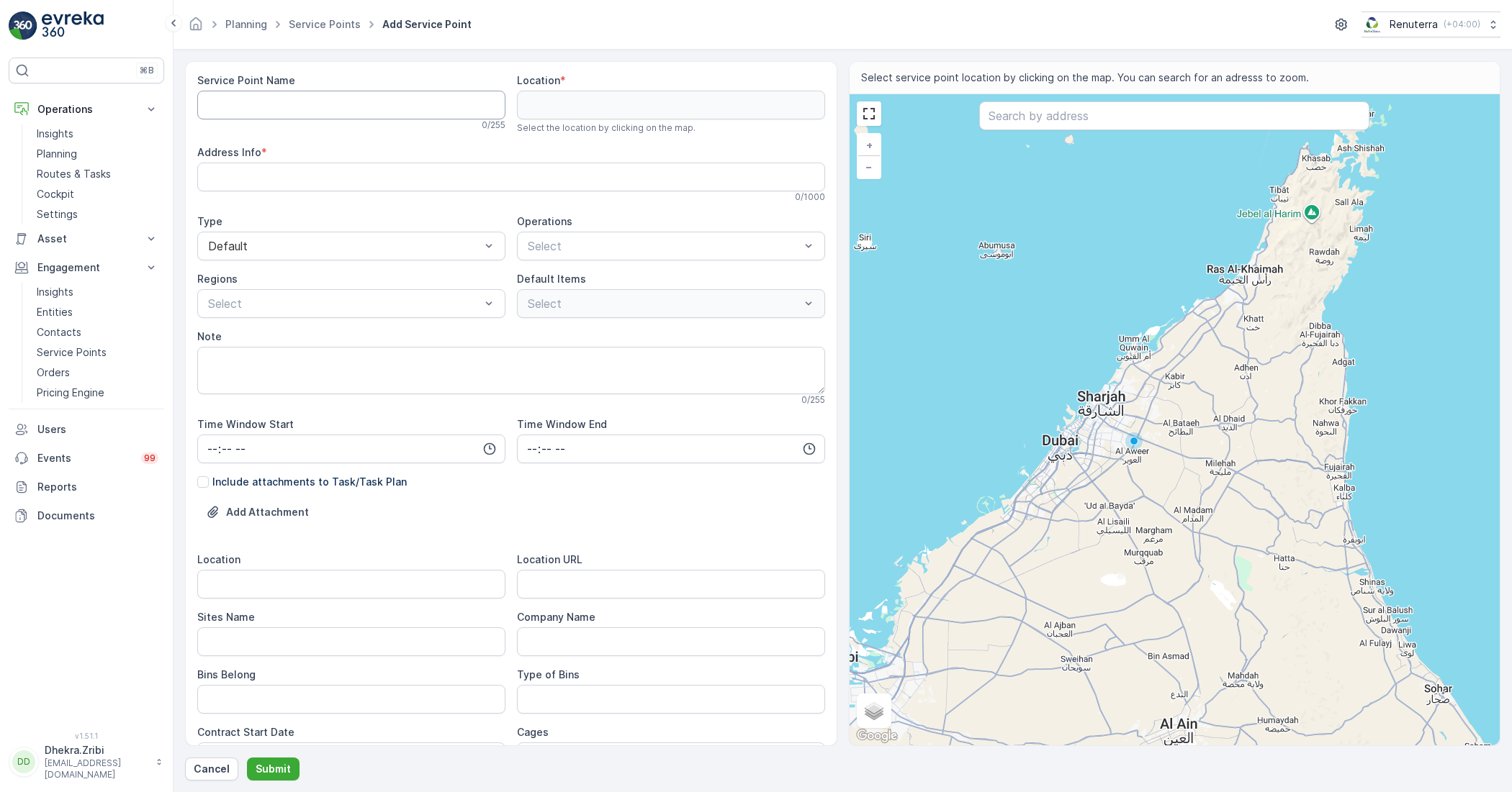
click at [427, 107] on Name "Service Point Name" at bounding box center [351, 105] width 308 height 29
paste Name "Fortuna Global Real Estate - AQ-02 (365-671) | Al Quoz"
type Name "Fortuna Global Real Estate - AQ-02 (365-671) | Al Quoz"
click at [350, 175] on Info "Address Info" at bounding box center [511, 177] width 628 height 29
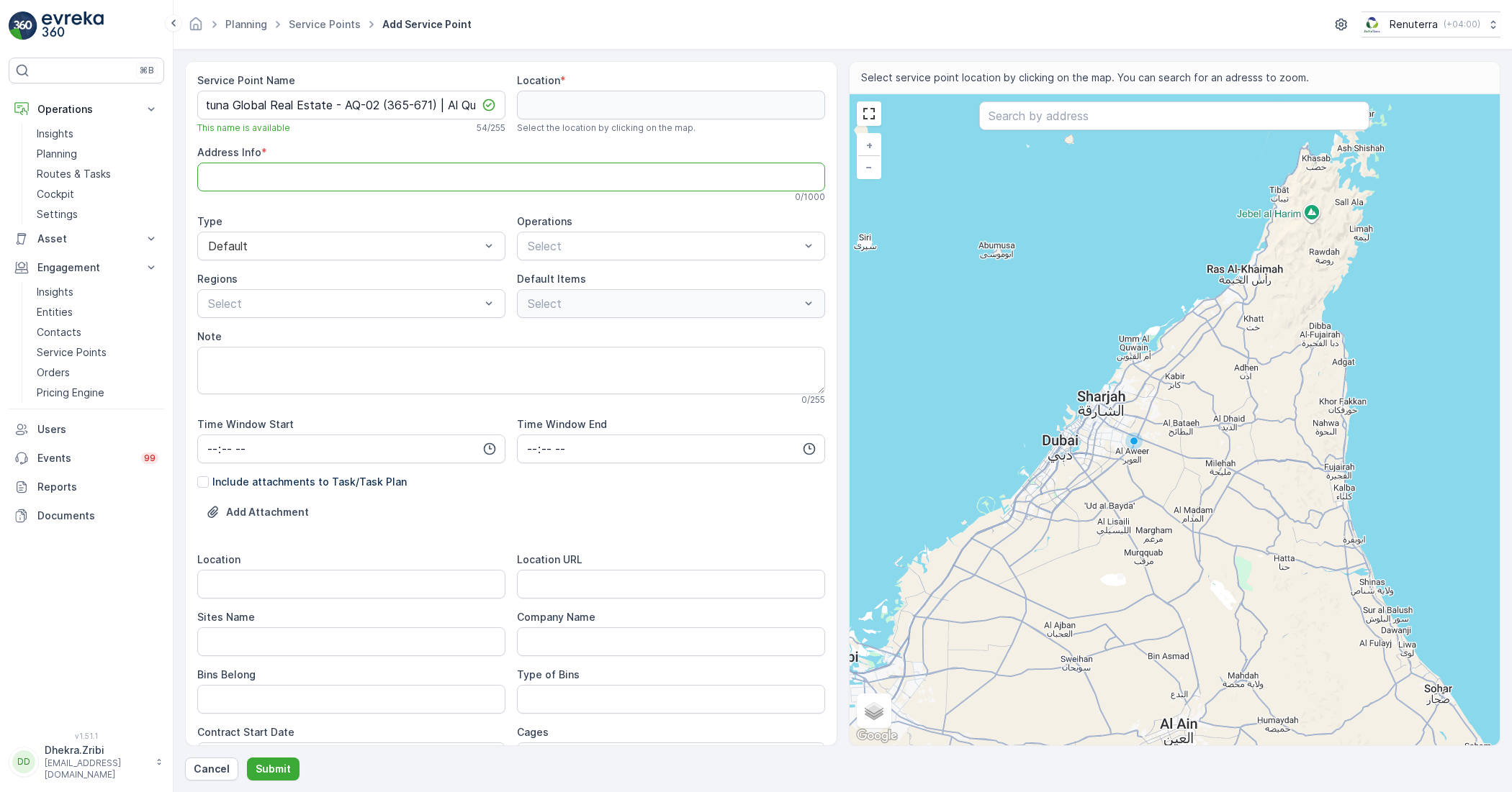
scroll to position [0, 0]
paste Info "Al Quoz"
type Info "A"
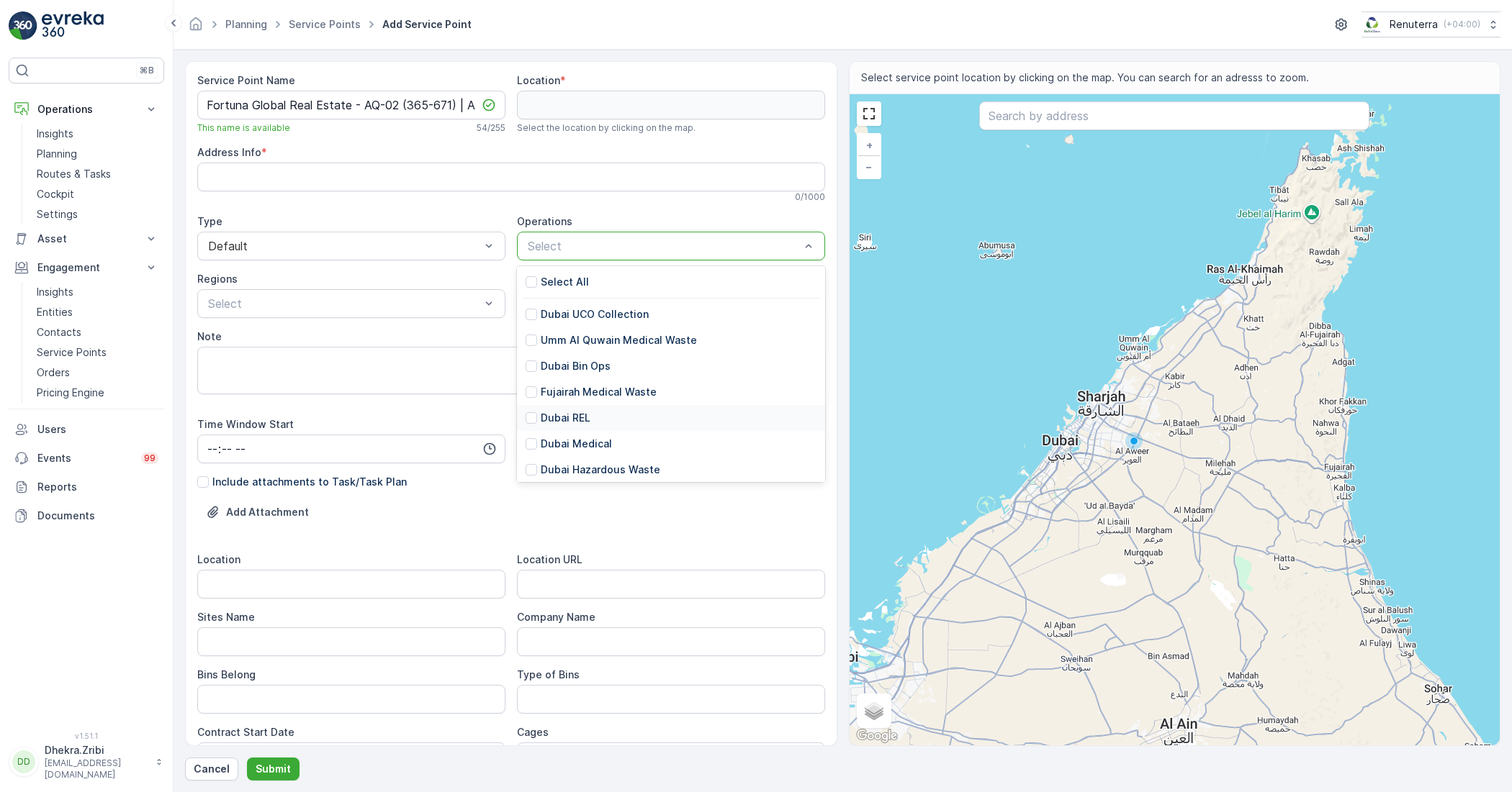
click at [540, 422] on p "Dubai REL" at bounding box center [565, 418] width 50 height 14
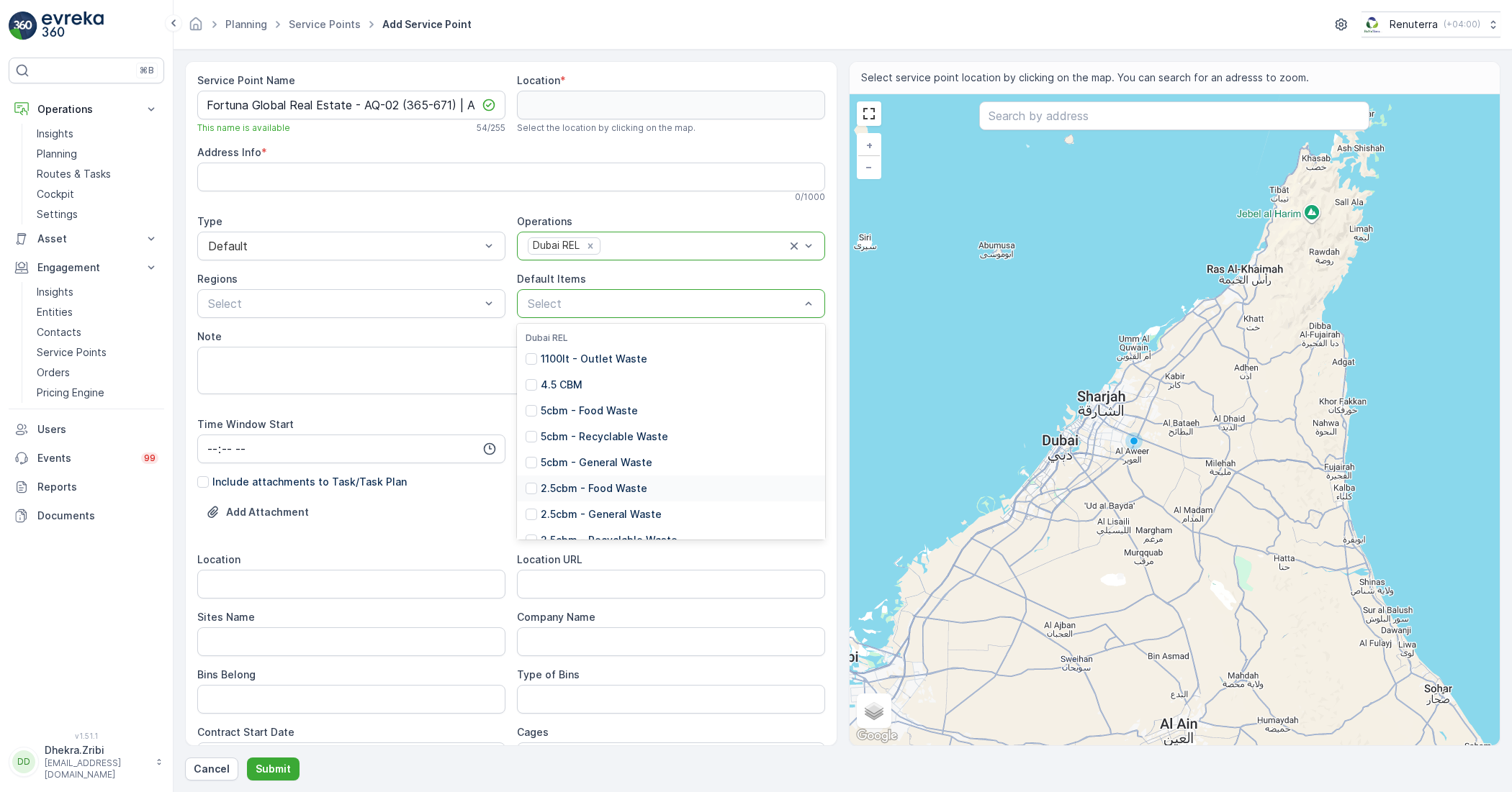
click at [563, 490] on p "2.5cbm - Food Waste" at bounding box center [593, 488] width 107 height 14
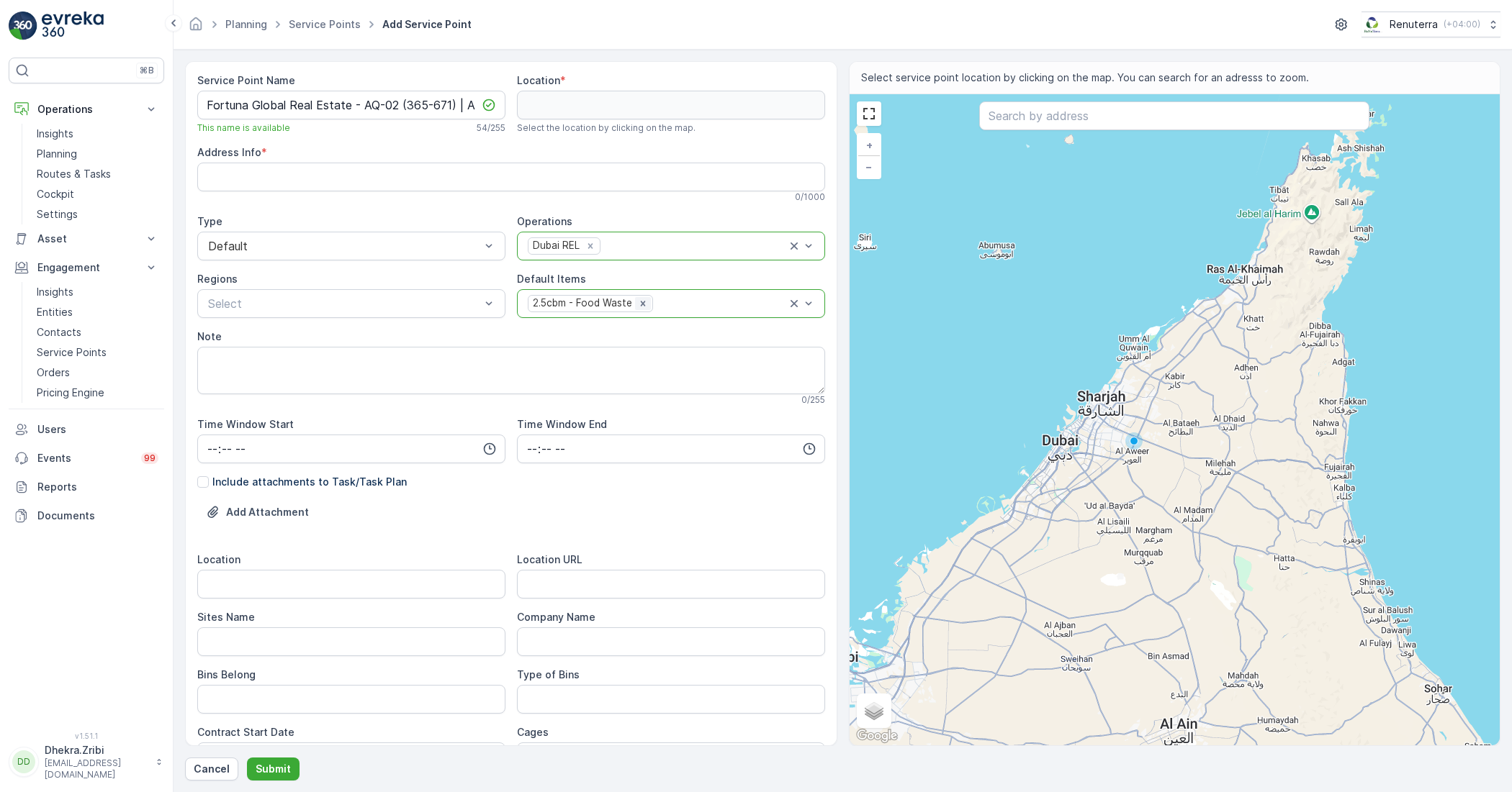
click at [642, 304] on icon "Remove 2.5cbm - Food Waste" at bounding box center [643, 304] width 10 height 10
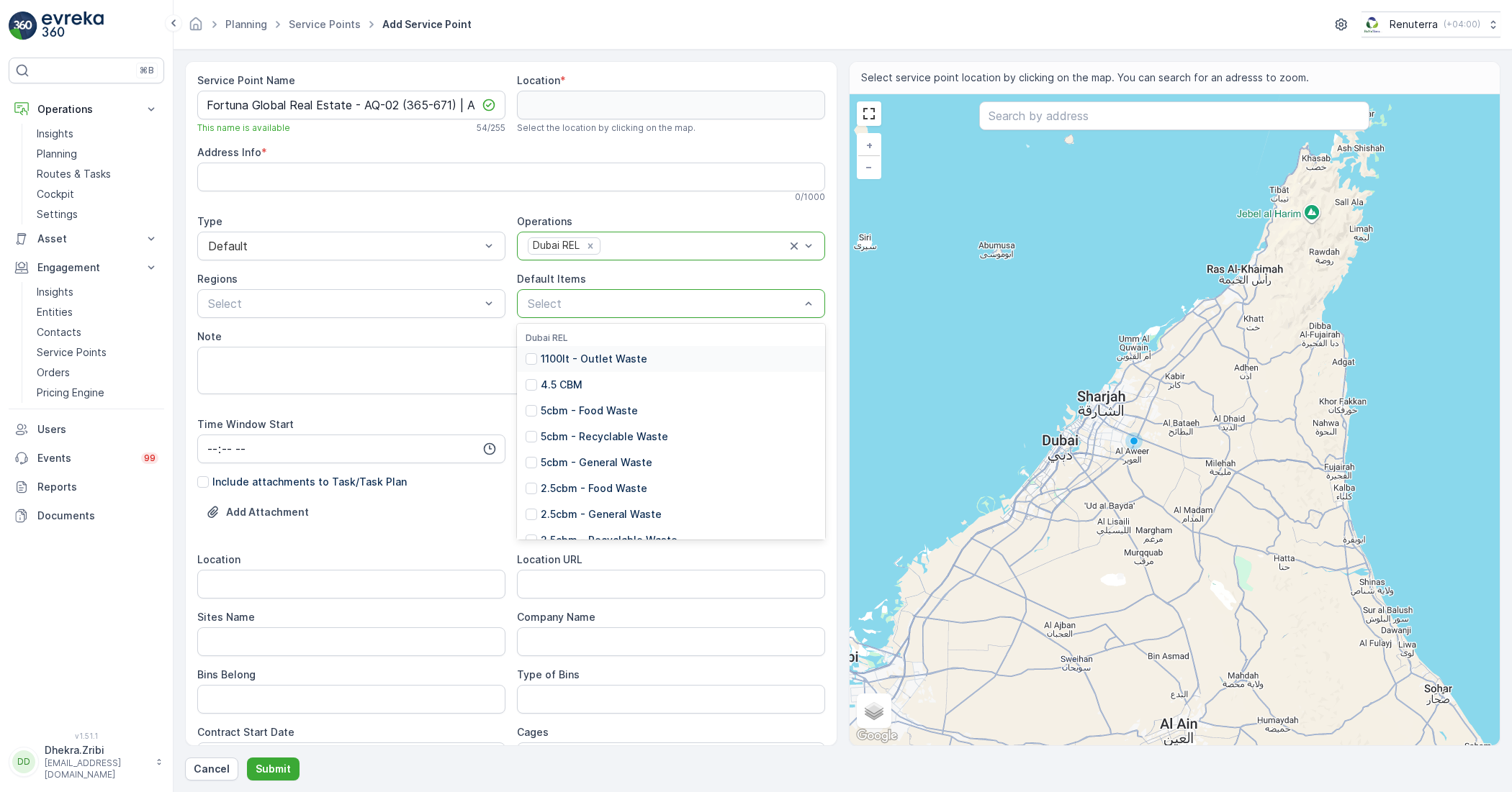
click at [758, 311] on div at bounding box center [663, 304] width 275 height 13
click at [599, 423] on p "2.5cbm - General Waste" at bounding box center [601, 424] width 121 height 14
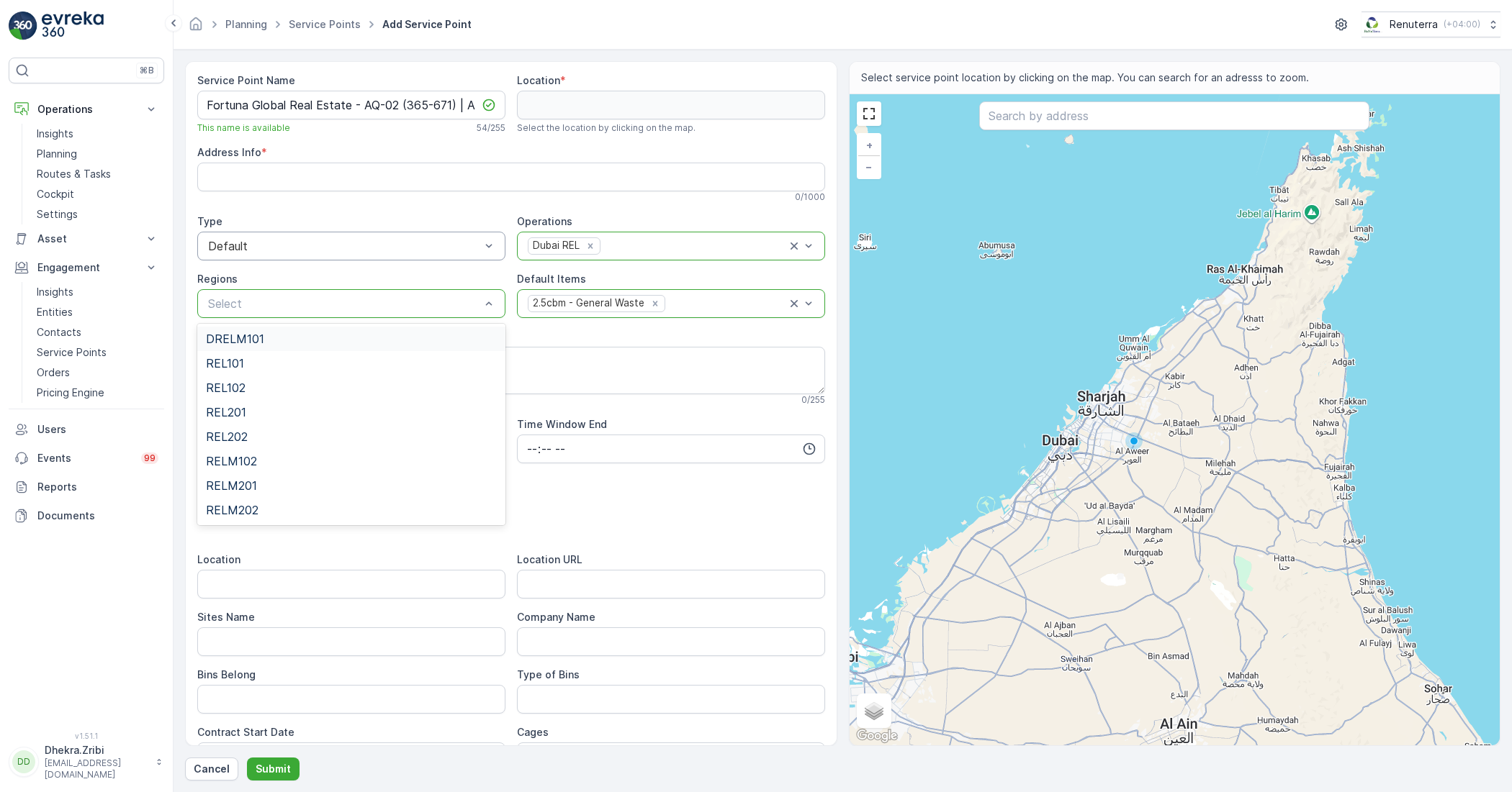
click at [304, 234] on div "Default" at bounding box center [351, 246] width 308 height 29
click at [306, 247] on div at bounding box center [344, 246] width 275 height 13
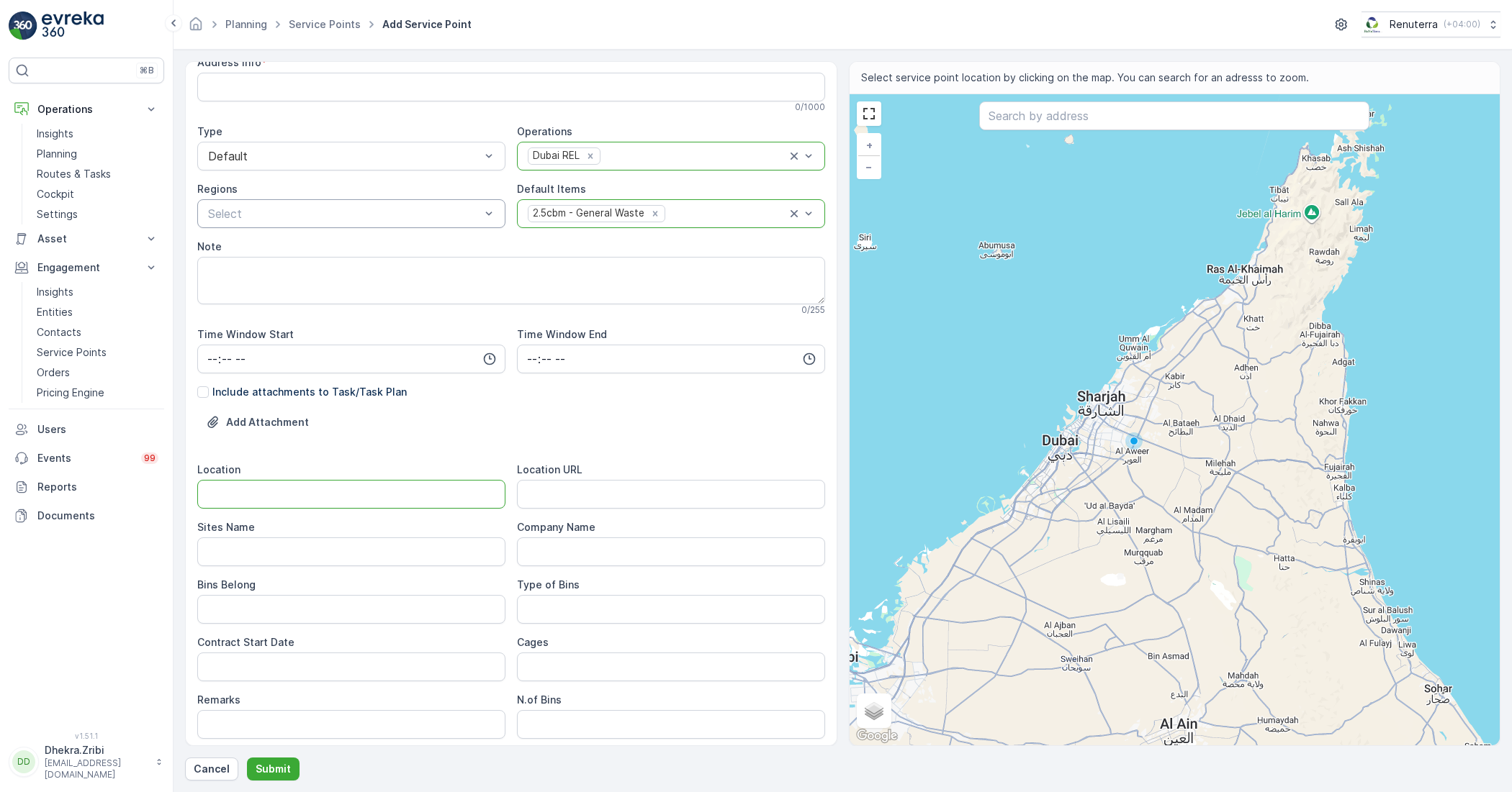
click at [310, 497] on input "Location" at bounding box center [351, 494] width 308 height 29
paste input "Al Quoz"
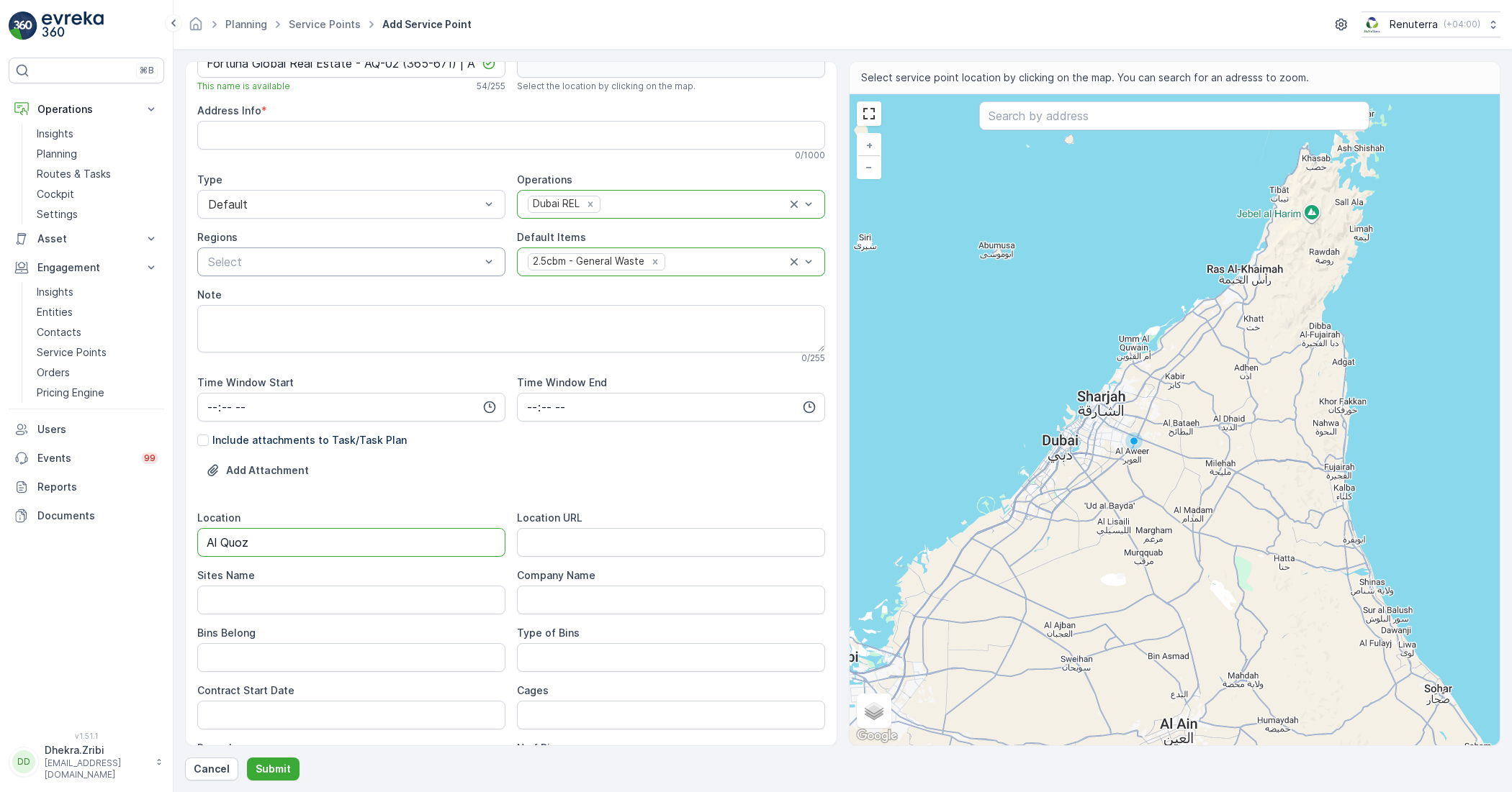
scroll to position [0, 0]
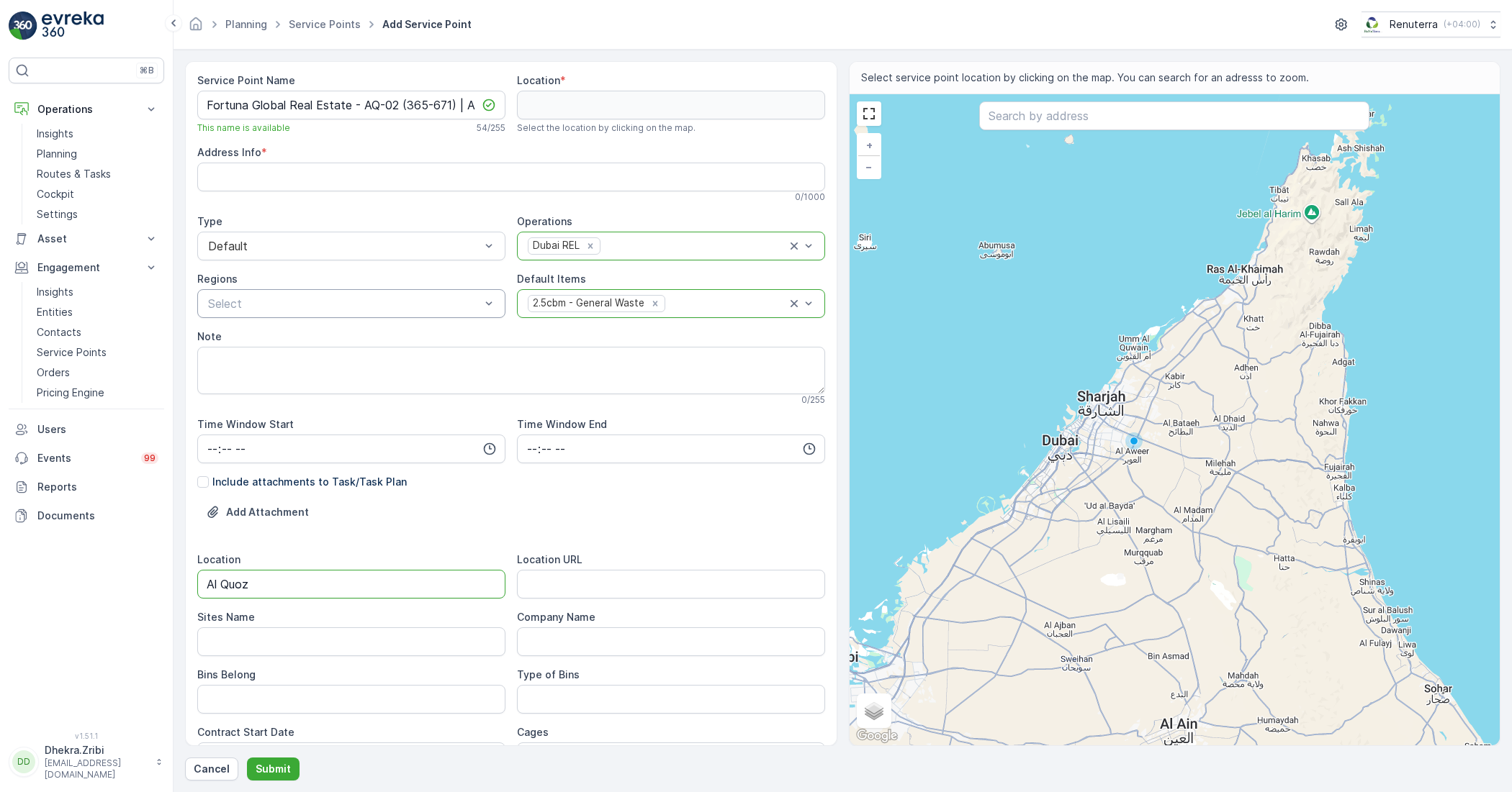
type input "Al Quoz"
click at [234, 358] on span "REL101" at bounding box center [225, 363] width 38 height 13
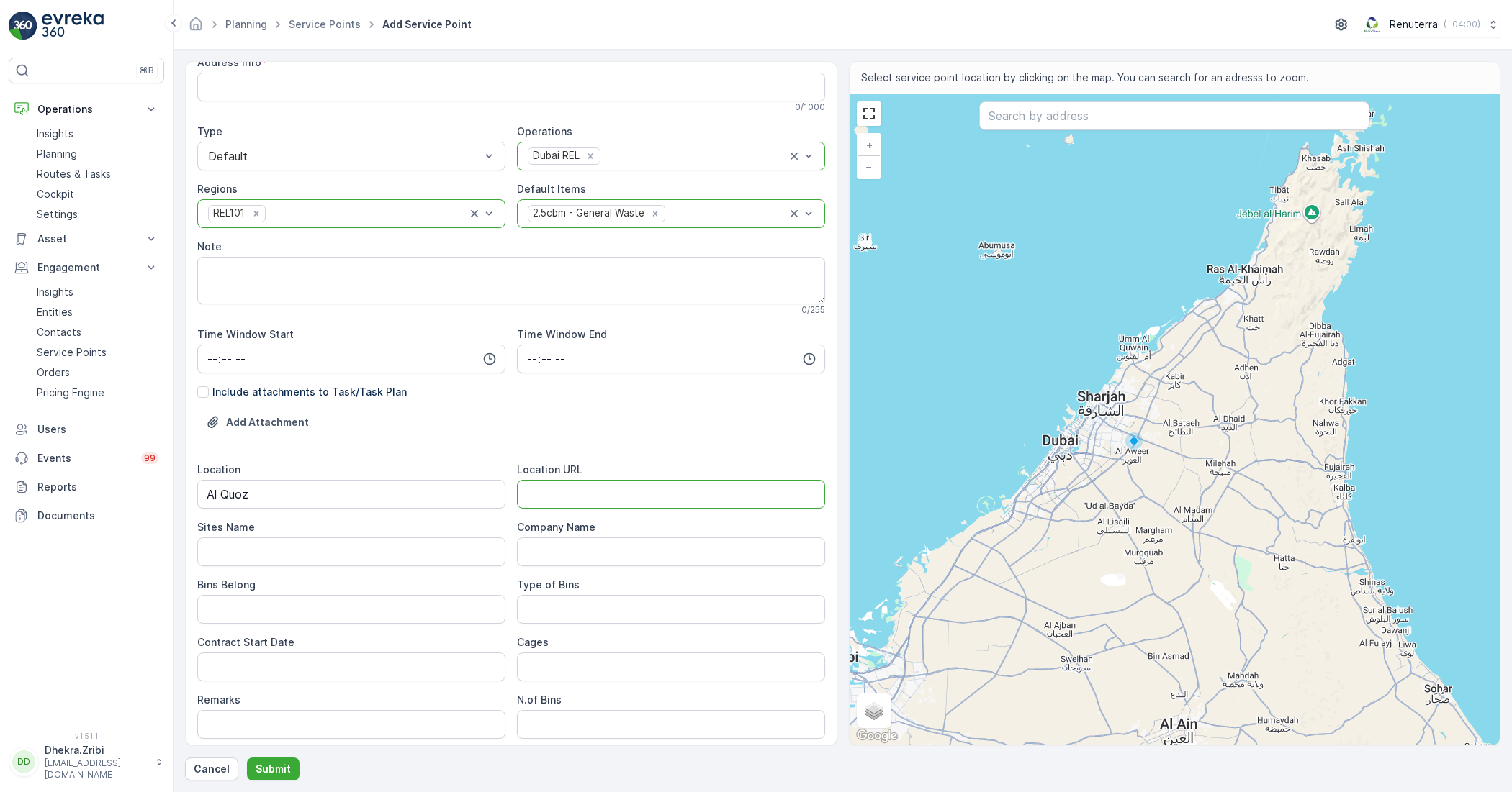
click at [524, 486] on URL "Location URL" at bounding box center [671, 494] width 308 height 29
paste URL "[URL][DOMAIN_NAME]"
type URL "[URL][DOMAIN_NAME]"
click at [345, 559] on Name "Sites Name" at bounding box center [351, 552] width 308 height 29
type Name "Al Qouz"
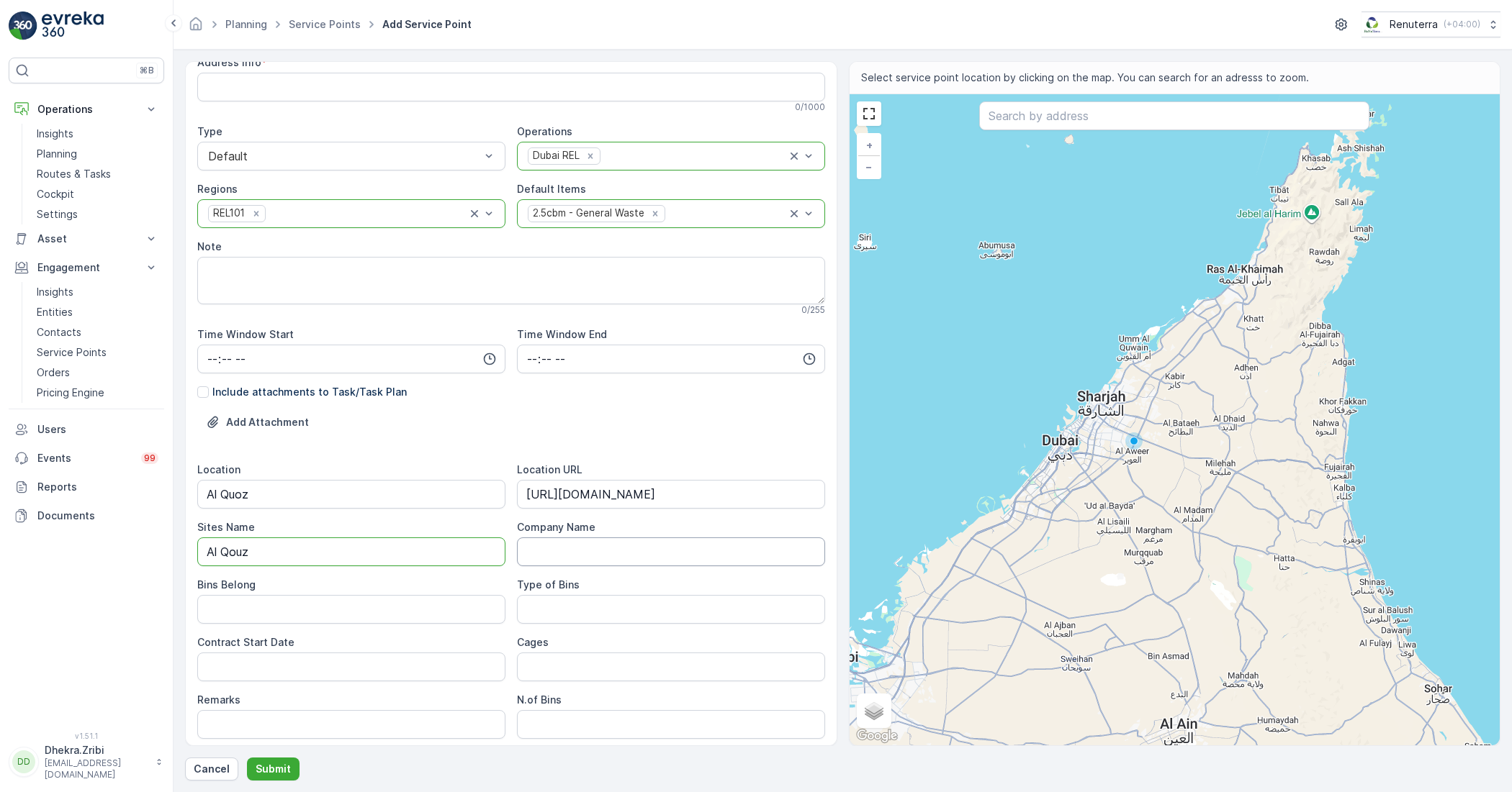
click at [556, 553] on Name "Company Name" at bounding box center [671, 552] width 308 height 29
paste Name "Fortuna Global Real Estate - AQ-02 (365-671) | Al Quoz"
type Name "Fortuna Global Real Estate - AQ-02 (365-671) | Al Quoz"
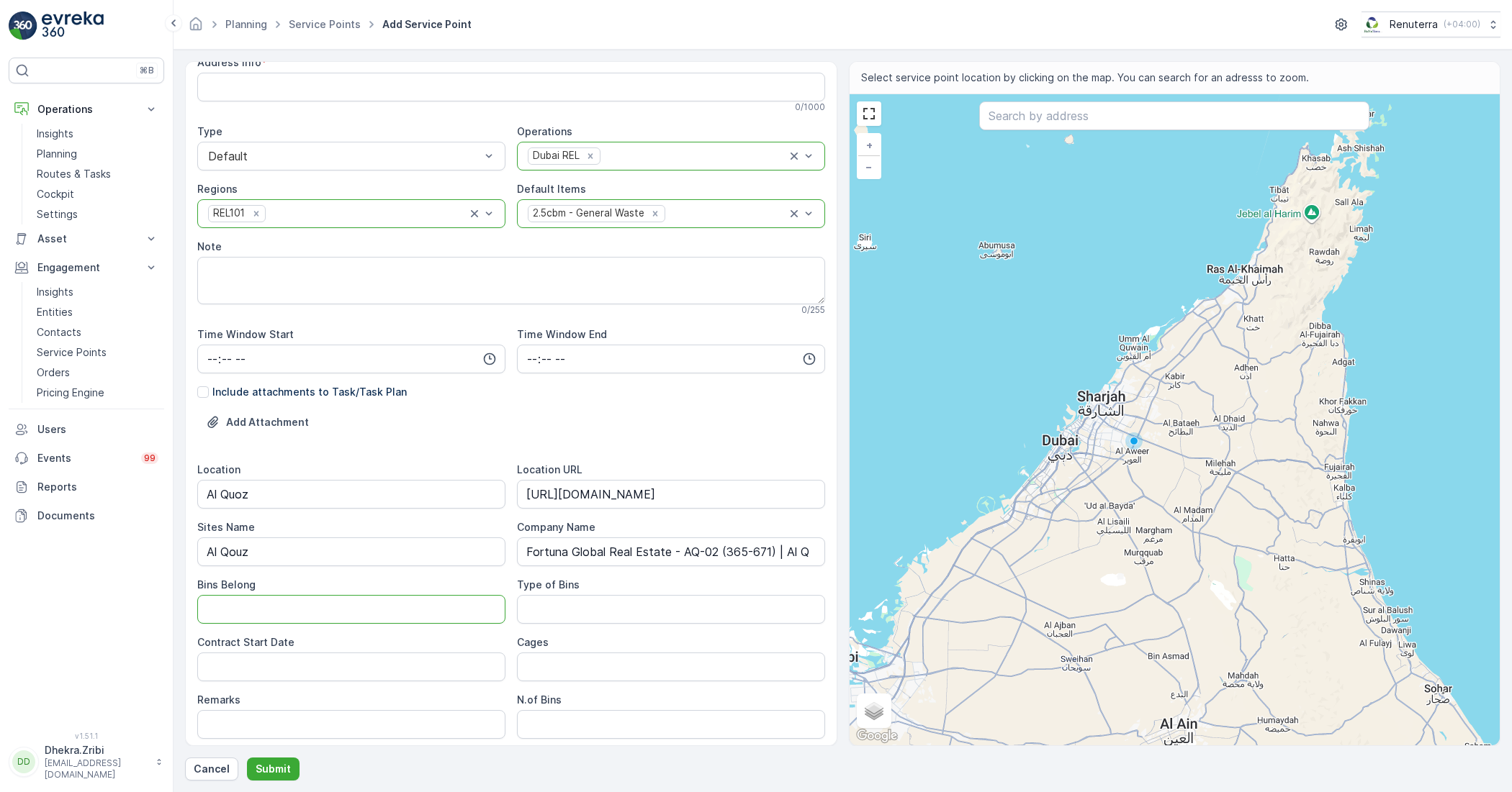
click at [392, 613] on Belong "Bins Belong" at bounding box center [351, 609] width 308 height 29
paste Belong "Service Provider"
type Belong "Service Provider"
click at [583, 603] on Bins "Type of Bins" at bounding box center [671, 609] width 308 height 29
type Bins "2.5 CBM"
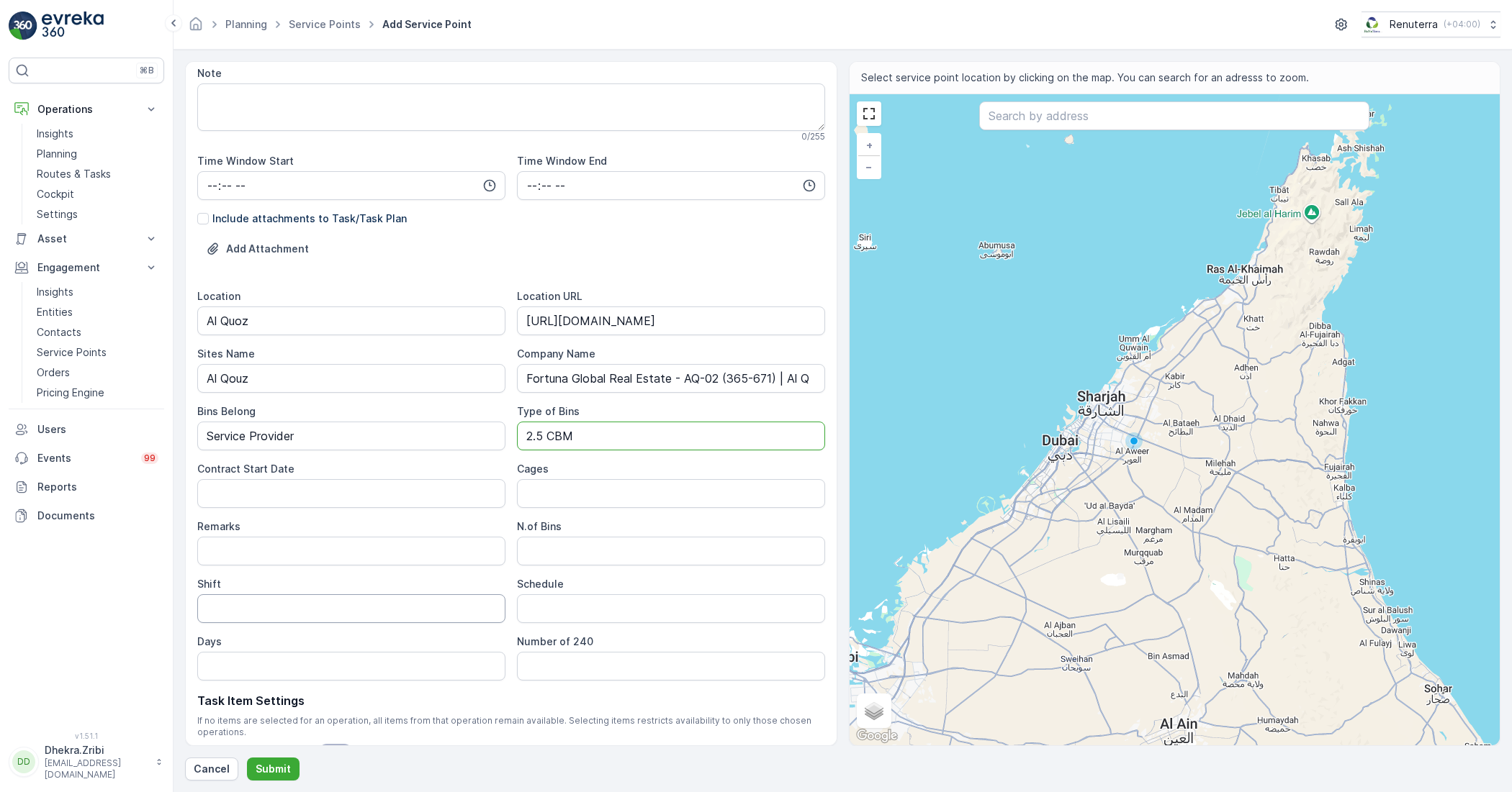
scroll to position [270, 0]
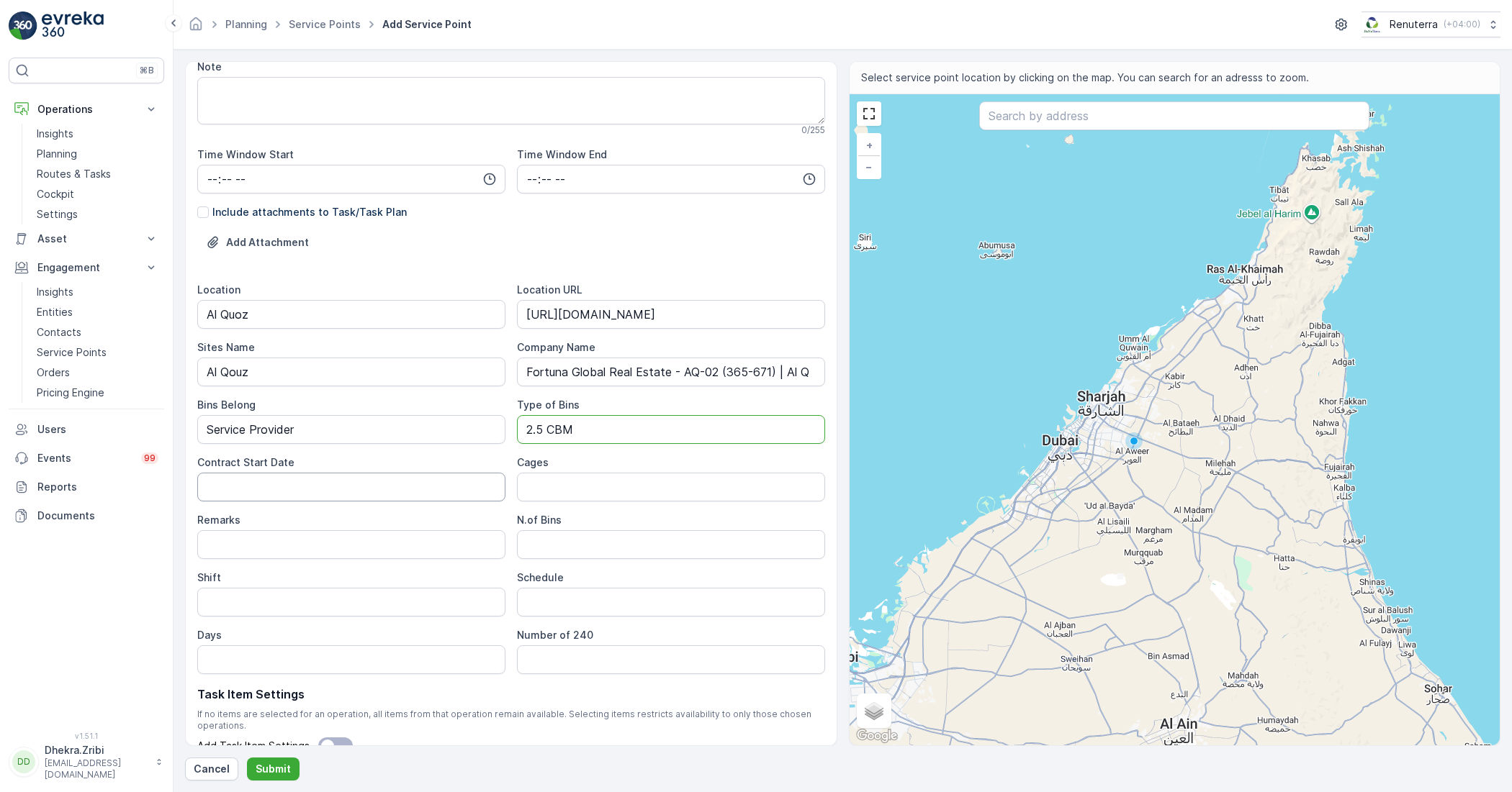
click at [308, 477] on Date "Contract Start Date" at bounding box center [351, 487] width 308 height 29
type Date "[DATE]"
click at [639, 496] on input "Cages" at bounding box center [671, 487] width 308 height 29
click at [331, 551] on input "Remarks" at bounding box center [351, 544] width 308 height 29
click at [570, 537] on Bins "N.of Bins" at bounding box center [671, 544] width 308 height 29
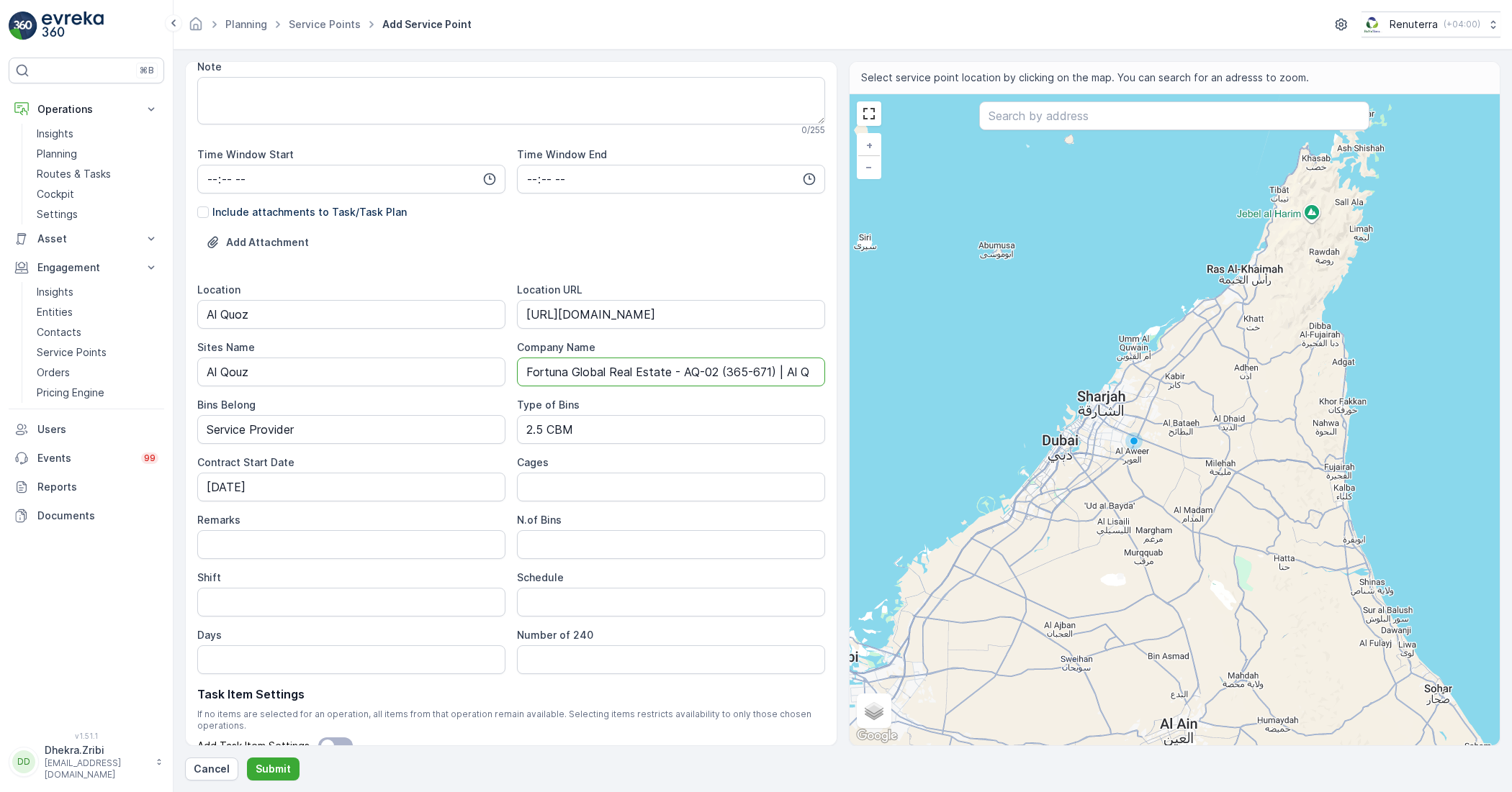
drag, startPoint x: 756, startPoint y: 369, endPoint x: 491, endPoint y: 351, distance: 265.6
click at [509, 368] on div "Location Al Quoz Location URL https://maps.app.goo.gl/ff92q51QDuecUmHEA Sites N…" at bounding box center [511, 478] width 628 height 391
click at [619, 401] on div "Type of Bins" at bounding box center [671, 405] width 308 height 14
click at [523, 369] on Name "Fortuna Global Real Estate - AQ-02 (365-671) | Al Quoz" at bounding box center [671, 372] width 308 height 29
click at [549, 541] on Bins "N.of Bins" at bounding box center [671, 544] width 308 height 29
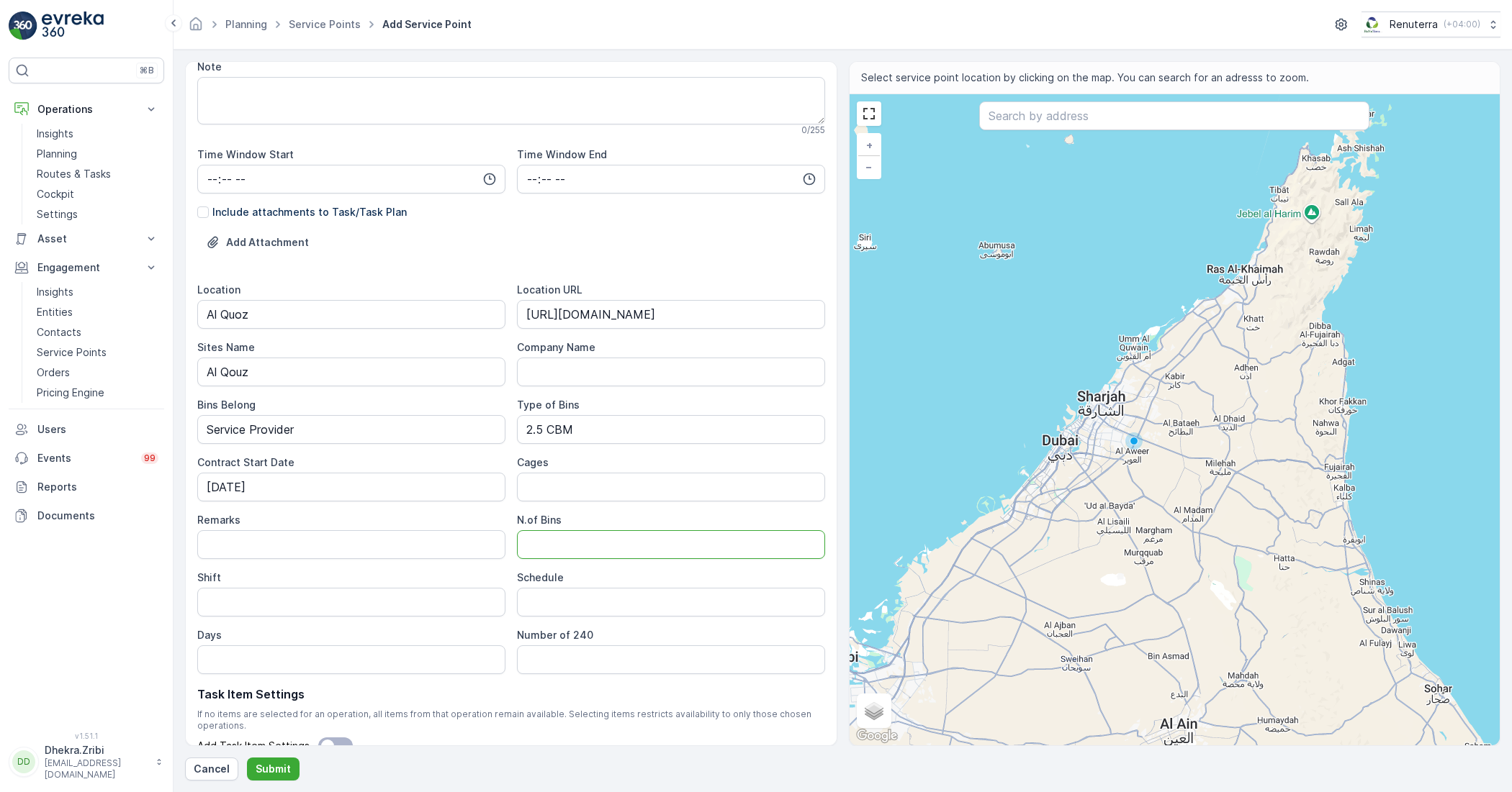
click at [638, 548] on Bins "N.of Bins" at bounding box center [671, 544] width 308 height 29
type Bins "2"
click at [247, 758] on button "Submit" at bounding box center [273, 770] width 53 height 23
click at [332, 590] on input "Shift" at bounding box center [351, 602] width 308 height 29
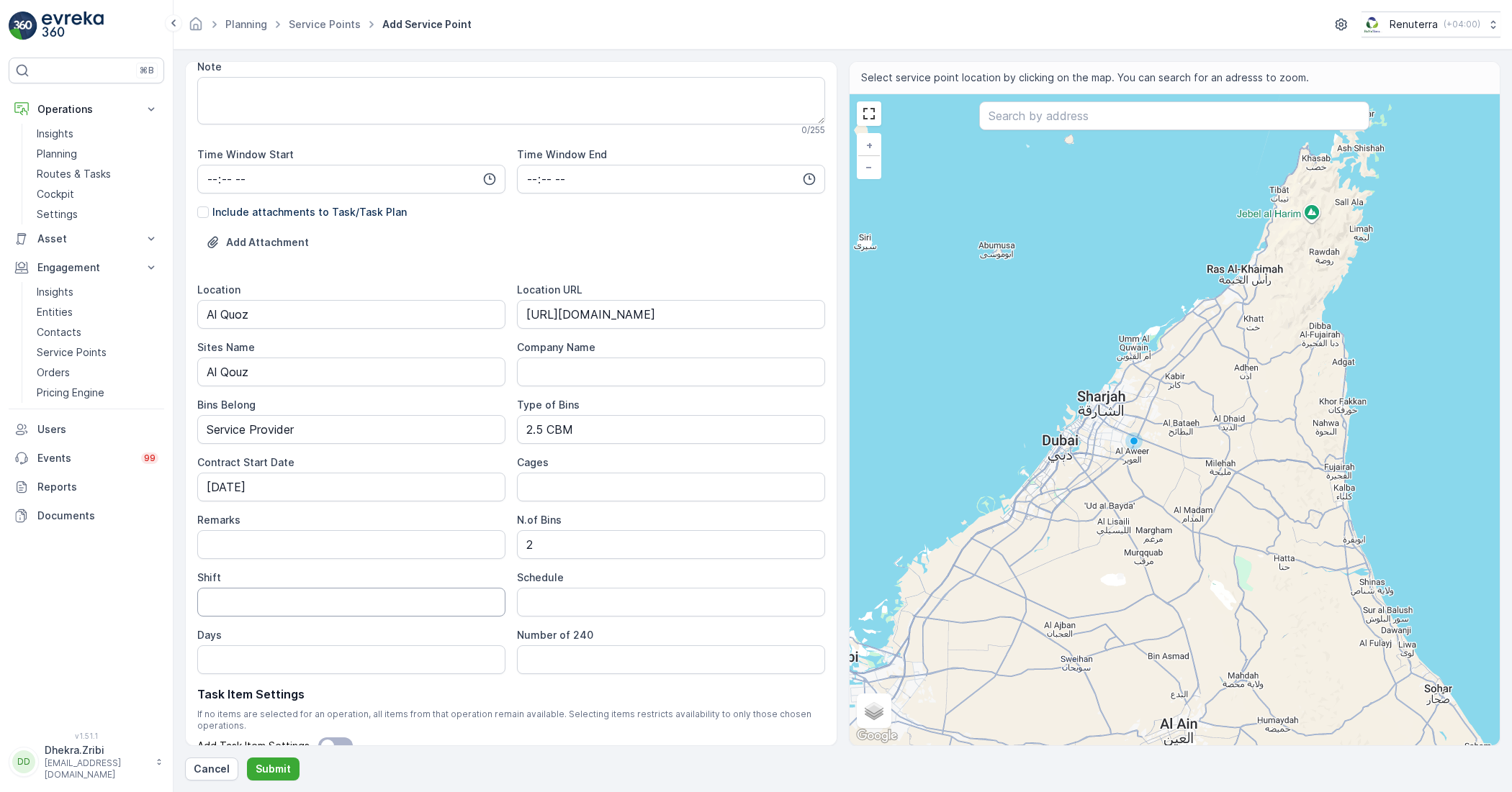
click at [287, 607] on input "Shift" at bounding box center [351, 602] width 308 height 29
type input "Day shift"
click at [620, 607] on input "Schedule" at bounding box center [671, 602] width 308 height 29
click at [559, 602] on input "Schedule" at bounding box center [671, 602] width 308 height 29
type input "Daily"
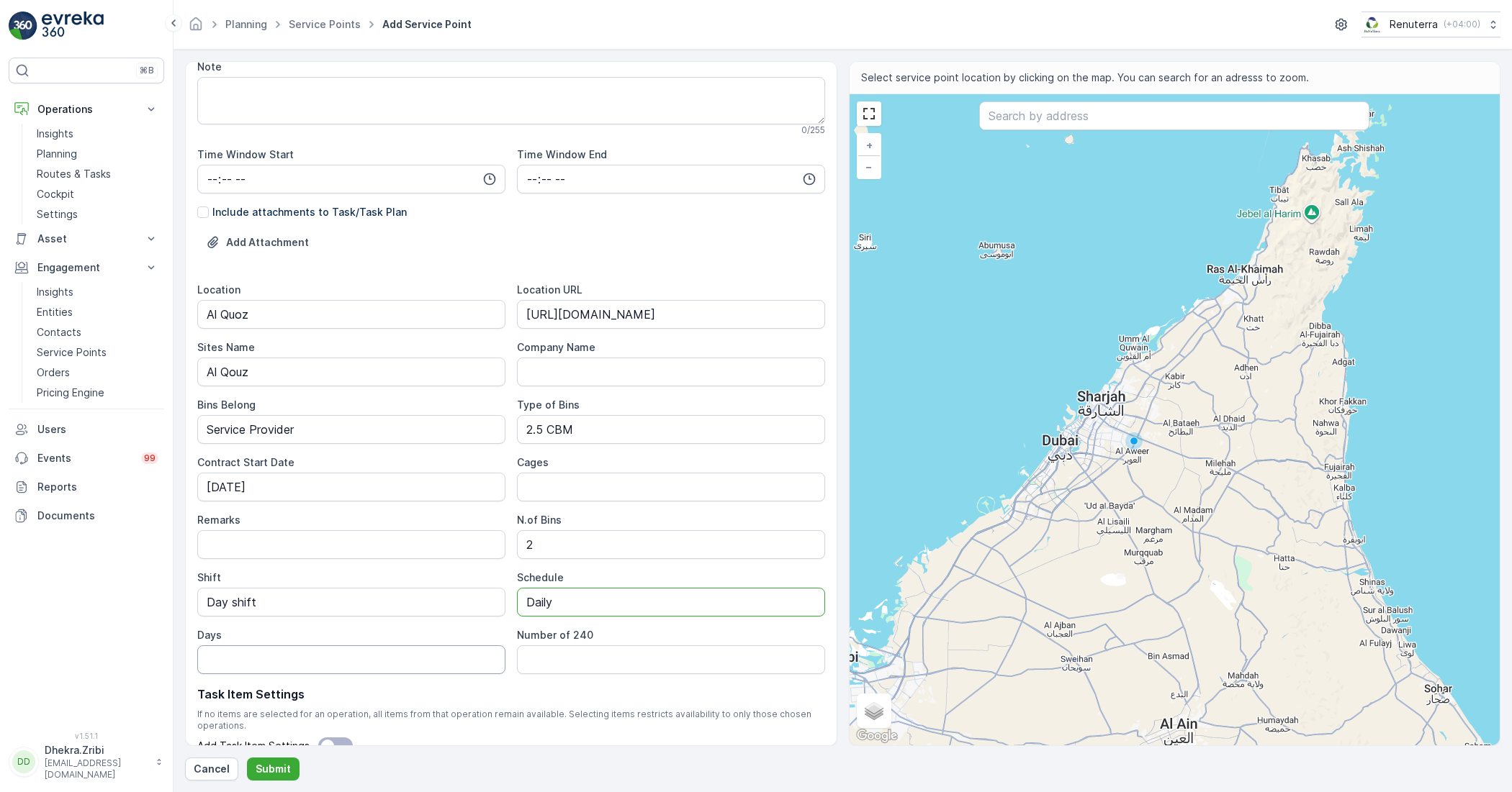
click at [361, 667] on input "Days" at bounding box center [351, 660] width 308 height 29
type input "7 Days a week"
click at [547, 652] on 240 "Number of 240" at bounding box center [671, 660] width 308 height 29
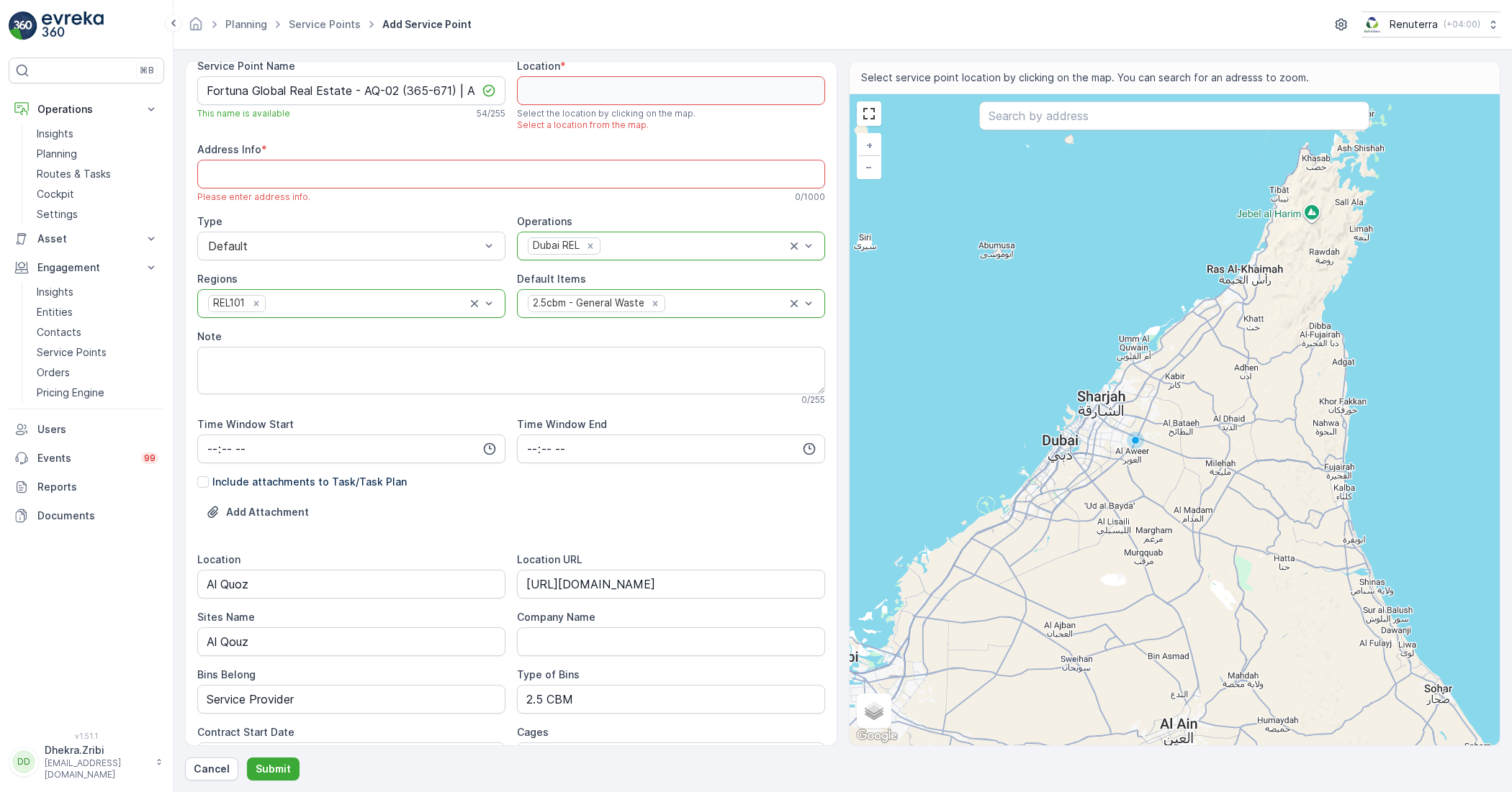
scroll to position [0, 0]
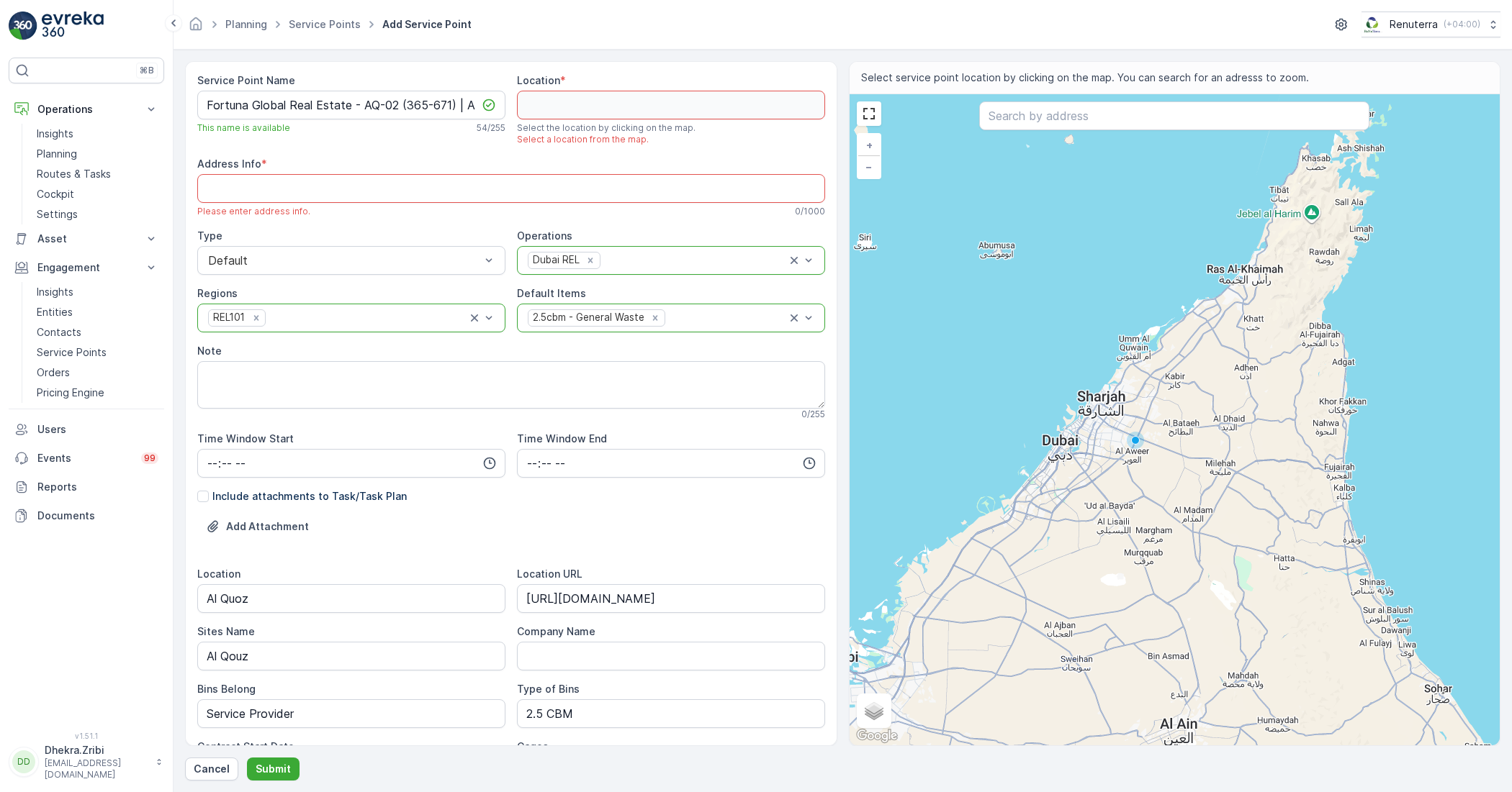
drag, startPoint x: 609, startPoint y: 109, endPoint x: 497, endPoint y: 144, distance: 117.3
drag, startPoint x: 497, startPoint y: 144, endPoint x: 697, endPoint y: 40, distance: 225.4
click at [697, 40] on div "Planning Service Points Add Service Point Renuterra ( +04:00 )" at bounding box center [843, 25] width 1338 height 50
paste input "Desert Group Camp 1"
type input "Desert Group Camp 1"
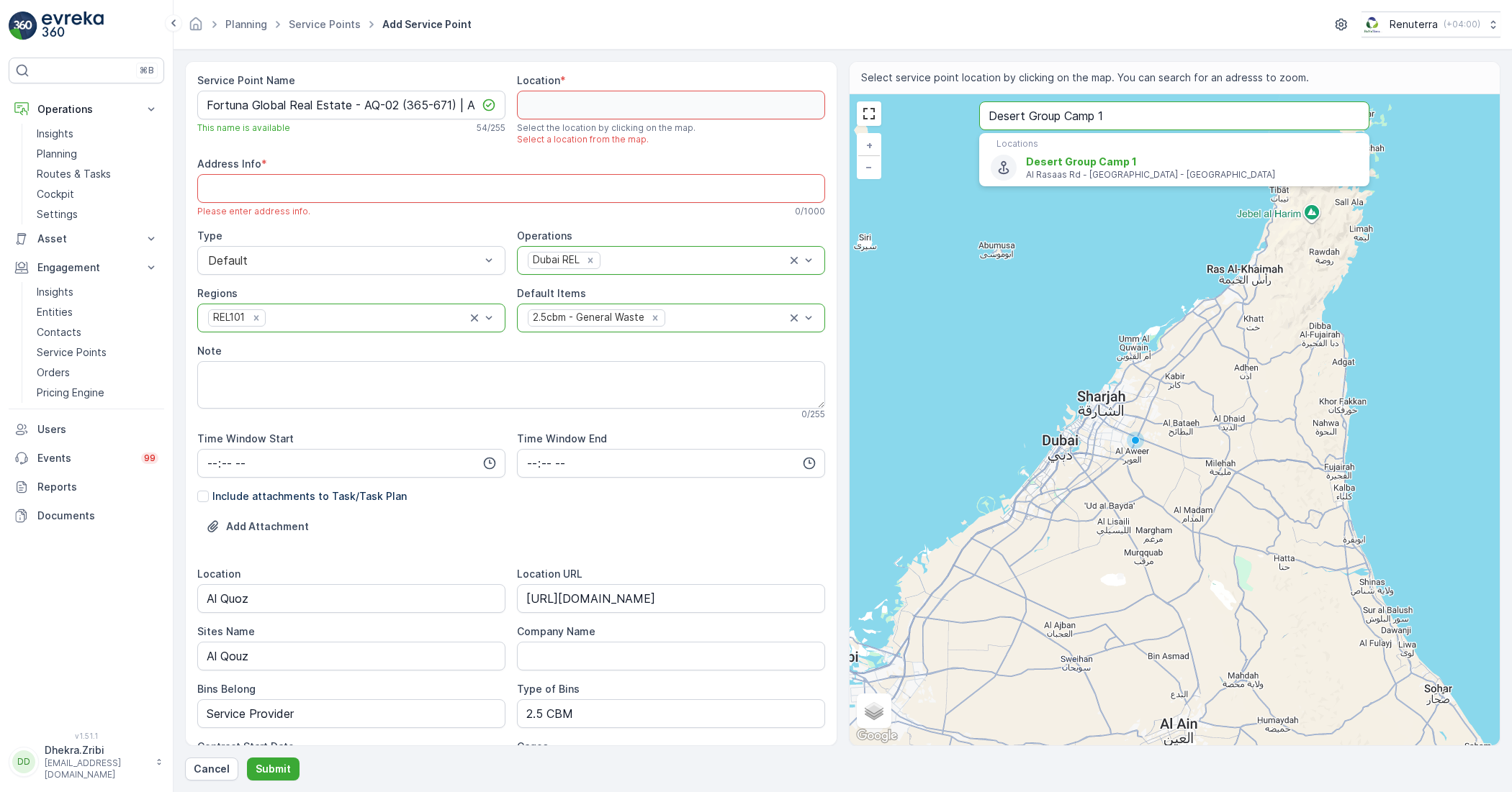
click at [247, 758] on button "Submit" at bounding box center [273, 770] width 53 height 23
click at [1063, 175] on p "Al Rasaas Rd - Dubai - United Arab Emirates" at bounding box center [1192, 175] width 332 height 12
type input "25.1219467,55.24519609999999"
type Info "46CW+R37 - [STREET_ADDRESS]"
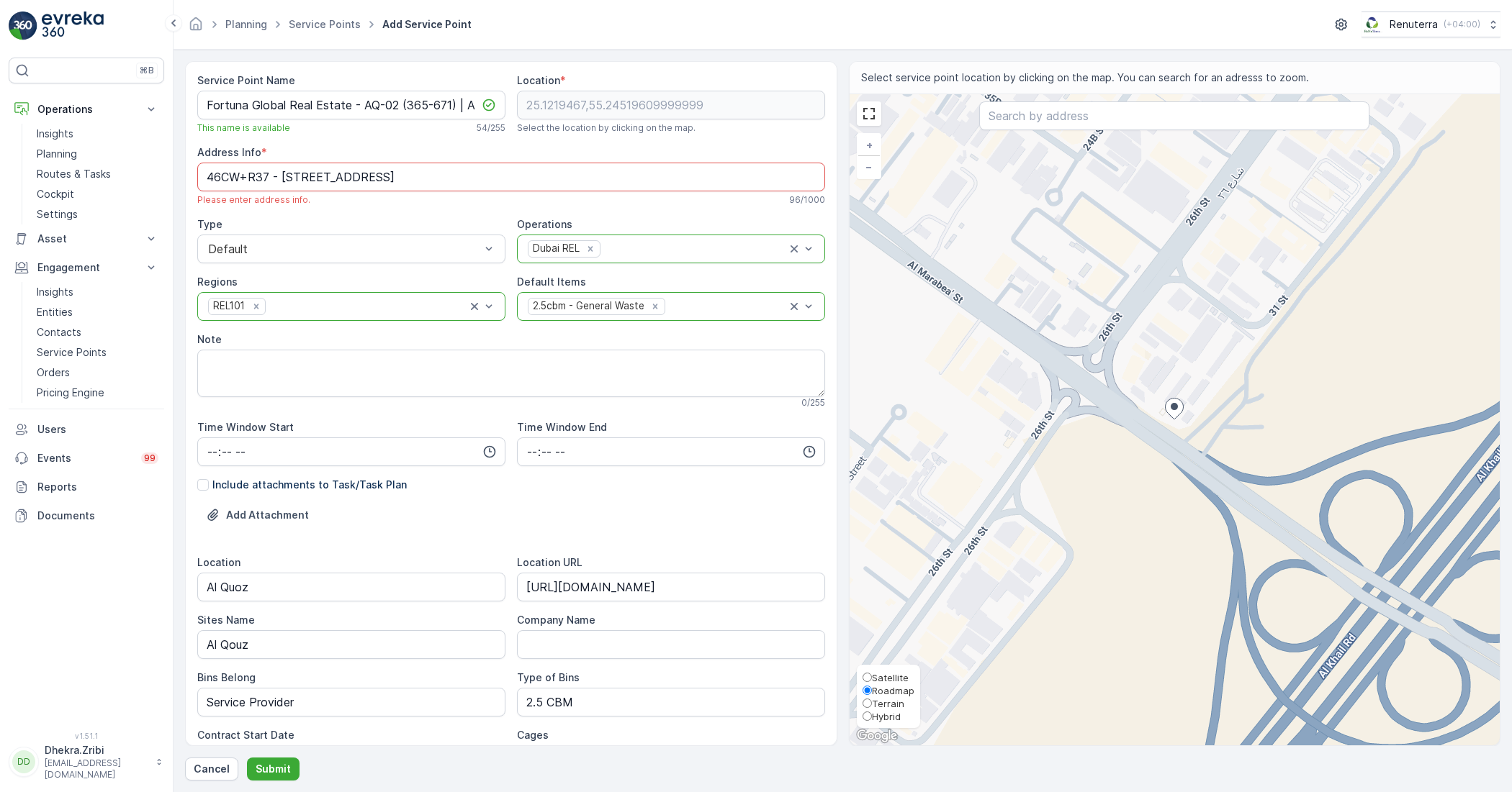
click at [886, 676] on span "Satellite" at bounding box center [890, 678] width 36 height 12
click at [872, 676] on input "Satellite" at bounding box center [867, 677] width 9 height 9
radio input "true"
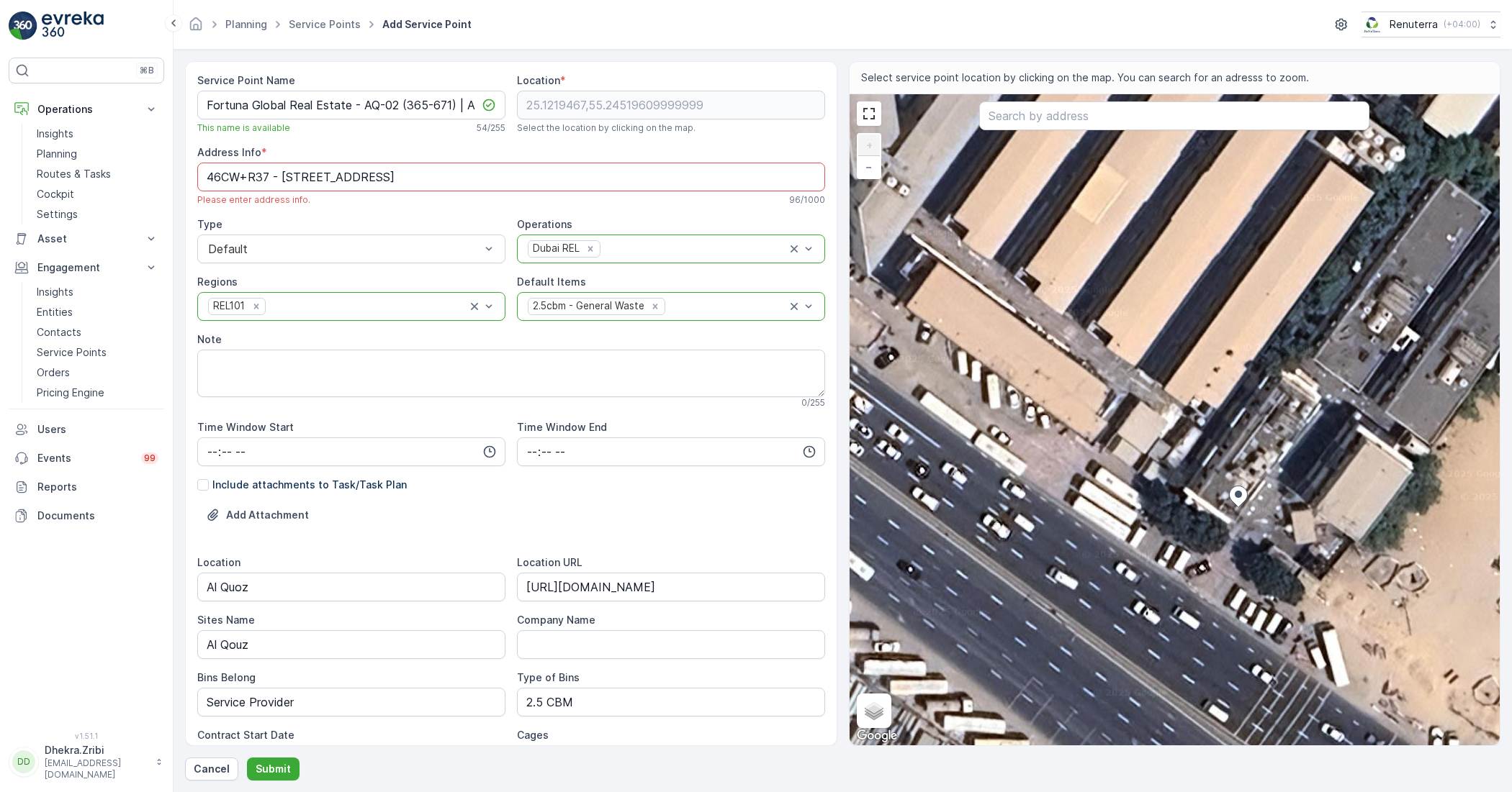
click at [1220, 511] on div "+ − Satellite Roadmap Terrain Hybrid Leaflet Keyboard shortcuts Map Data Imager…" at bounding box center [1175, 420] width 651 height 652
type input "25.121941880332045,55.24516303018273"
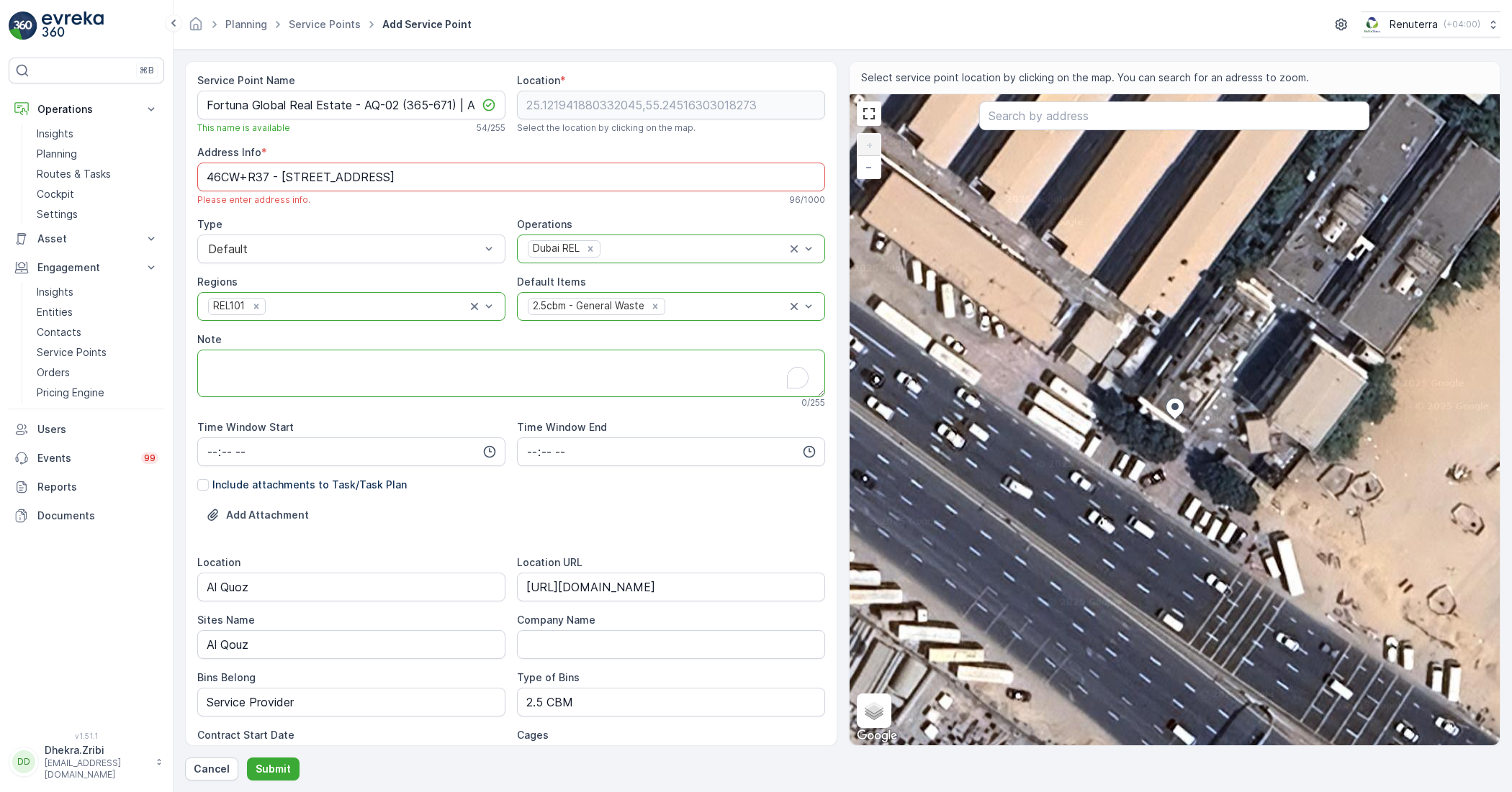
click at [365, 375] on textarea "Note" at bounding box center [511, 374] width 628 height 48
type textarea "E"
paste textarea "+971 52 623 5309 Mubeen Camp Boss"
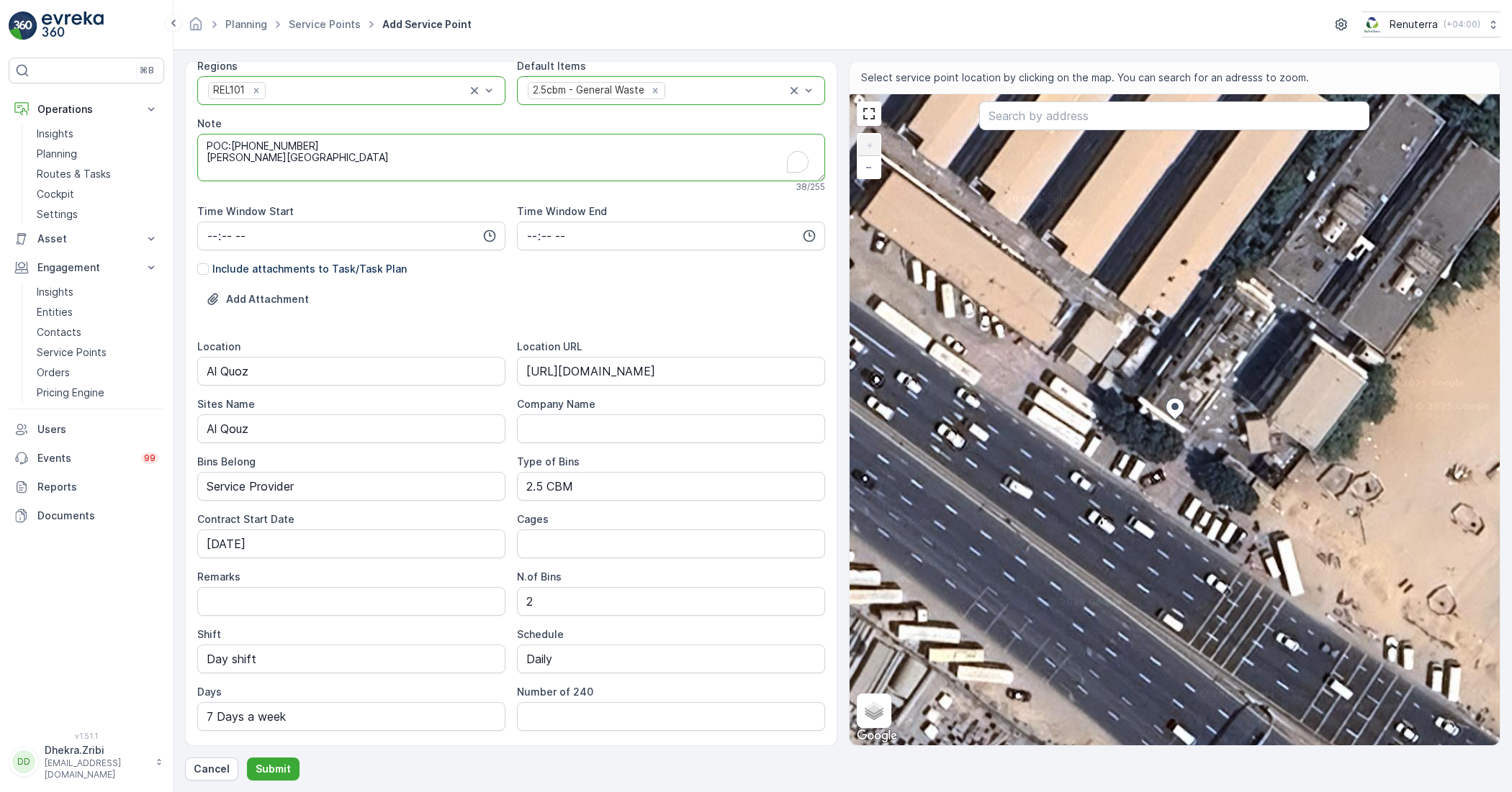
scroll to position [339, 0]
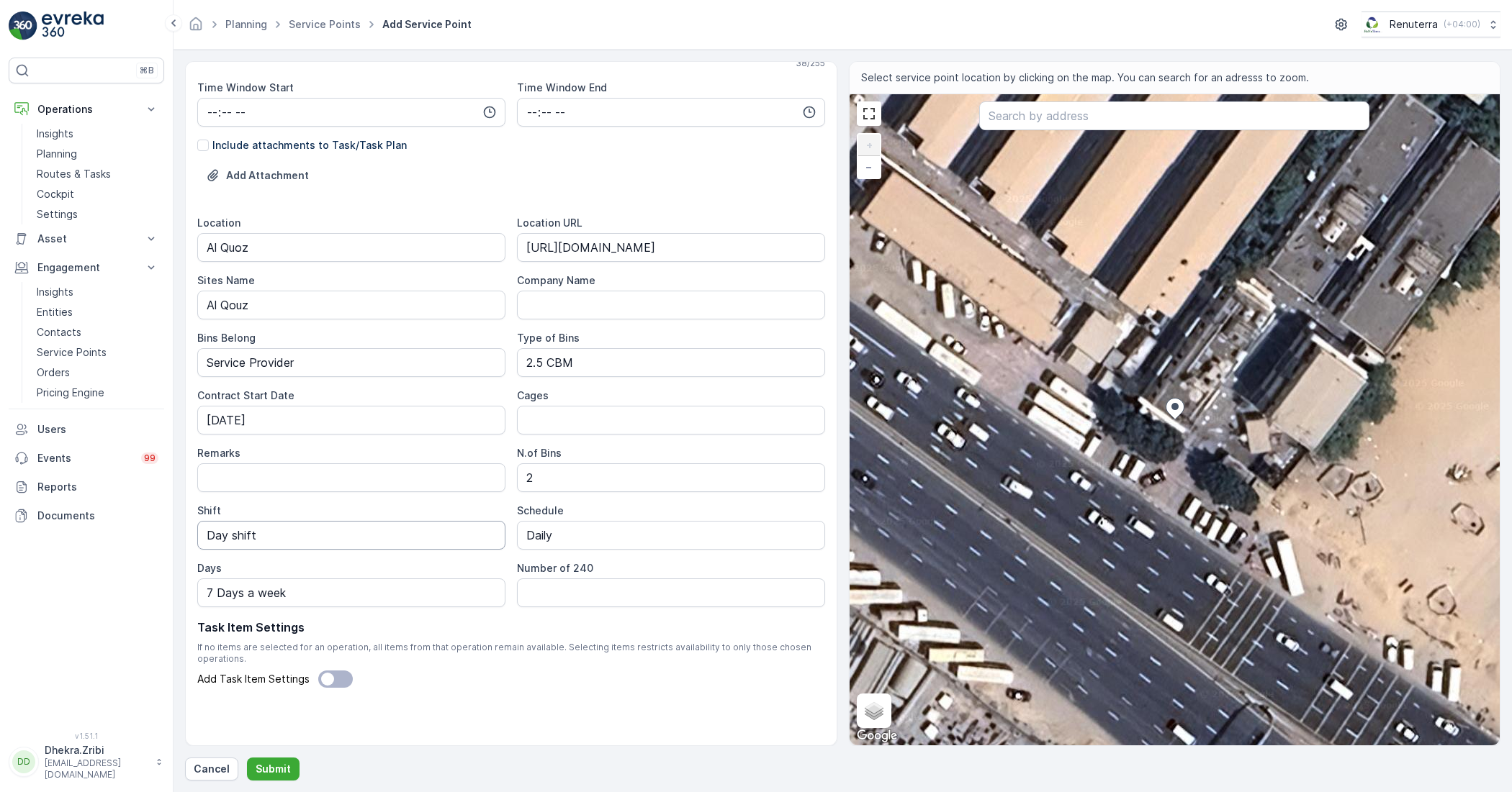
type textarea "POC:+971 52 623 5309 Mubeen Camp Boss"
drag, startPoint x: 268, startPoint y: 534, endPoint x: 178, endPoint y: 510, distance: 93.1
click at [178, 510] on form "Service Point Name Fortuna Global Real Estate - AQ-02 (365-671) | Al Quoz This …" at bounding box center [843, 420] width 1338 height 742
type input "Day Shift"
click at [284, 771] on p "Submit" at bounding box center [273, 769] width 36 height 14
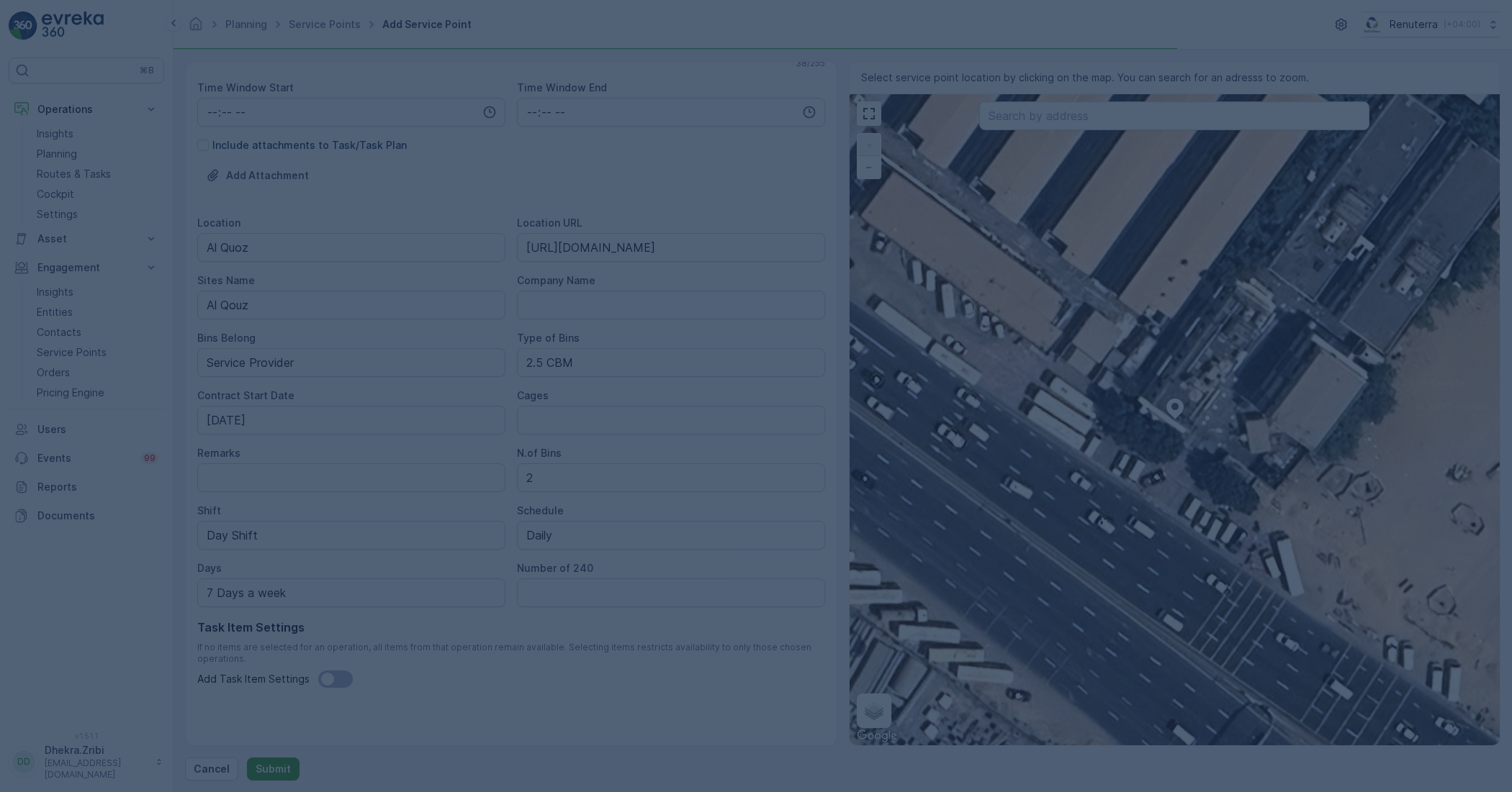
scroll to position [337, 0]
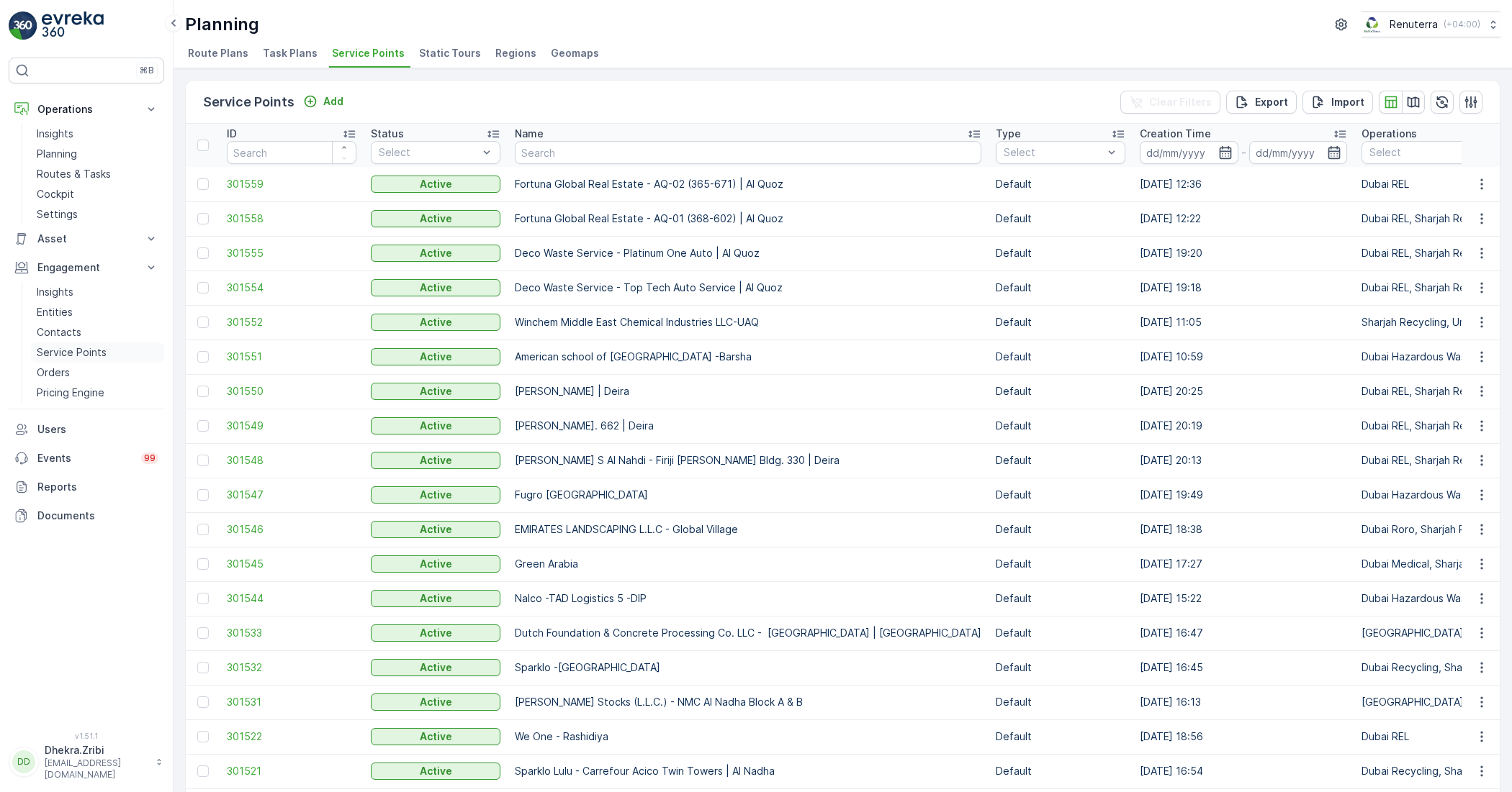
click at [56, 356] on p "Service Points" at bounding box center [71, 352] width 70 height 14
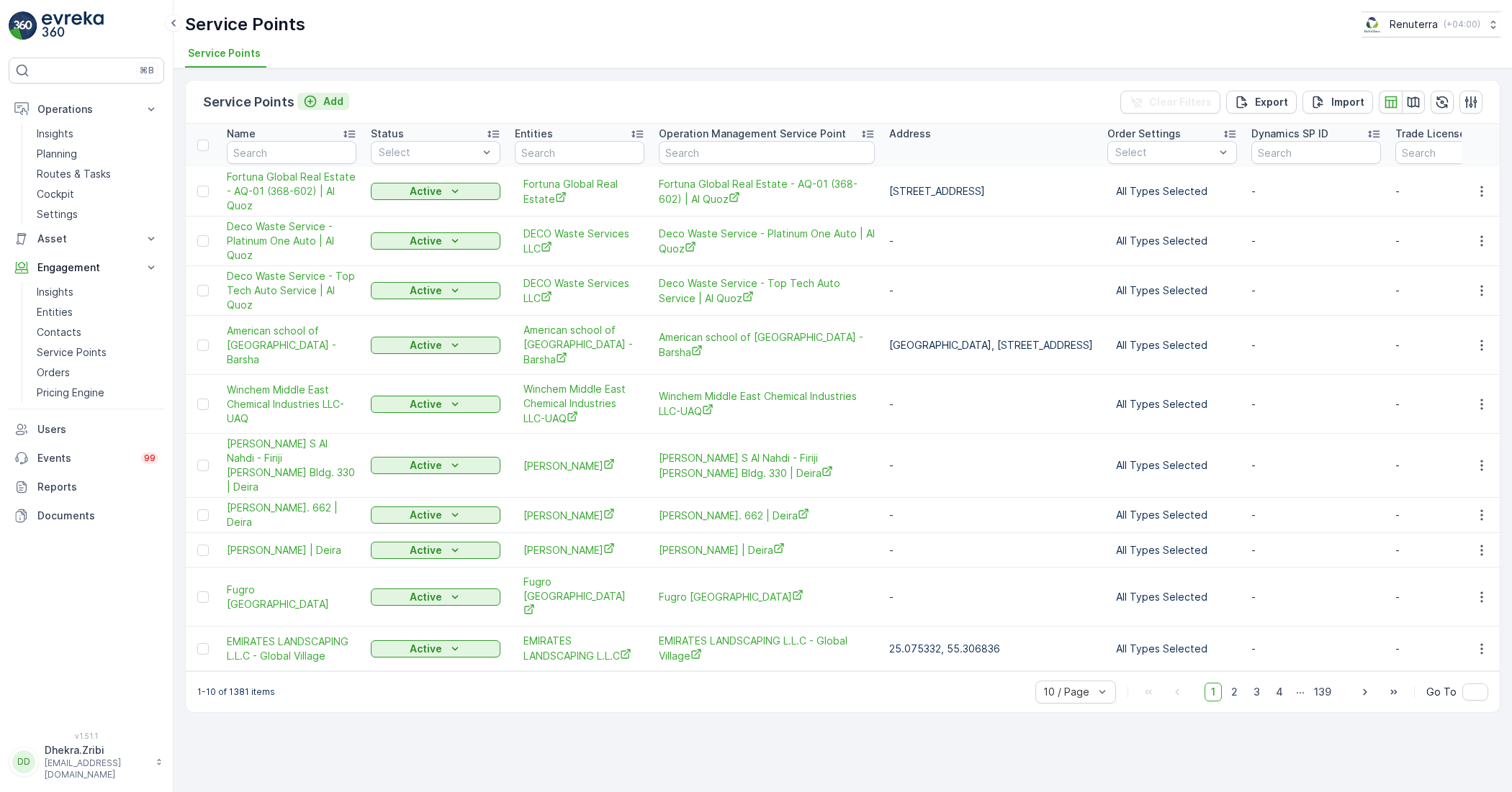
click at [321, 97] on div "Add" at bounding box center [323, 101] width 40 height 14
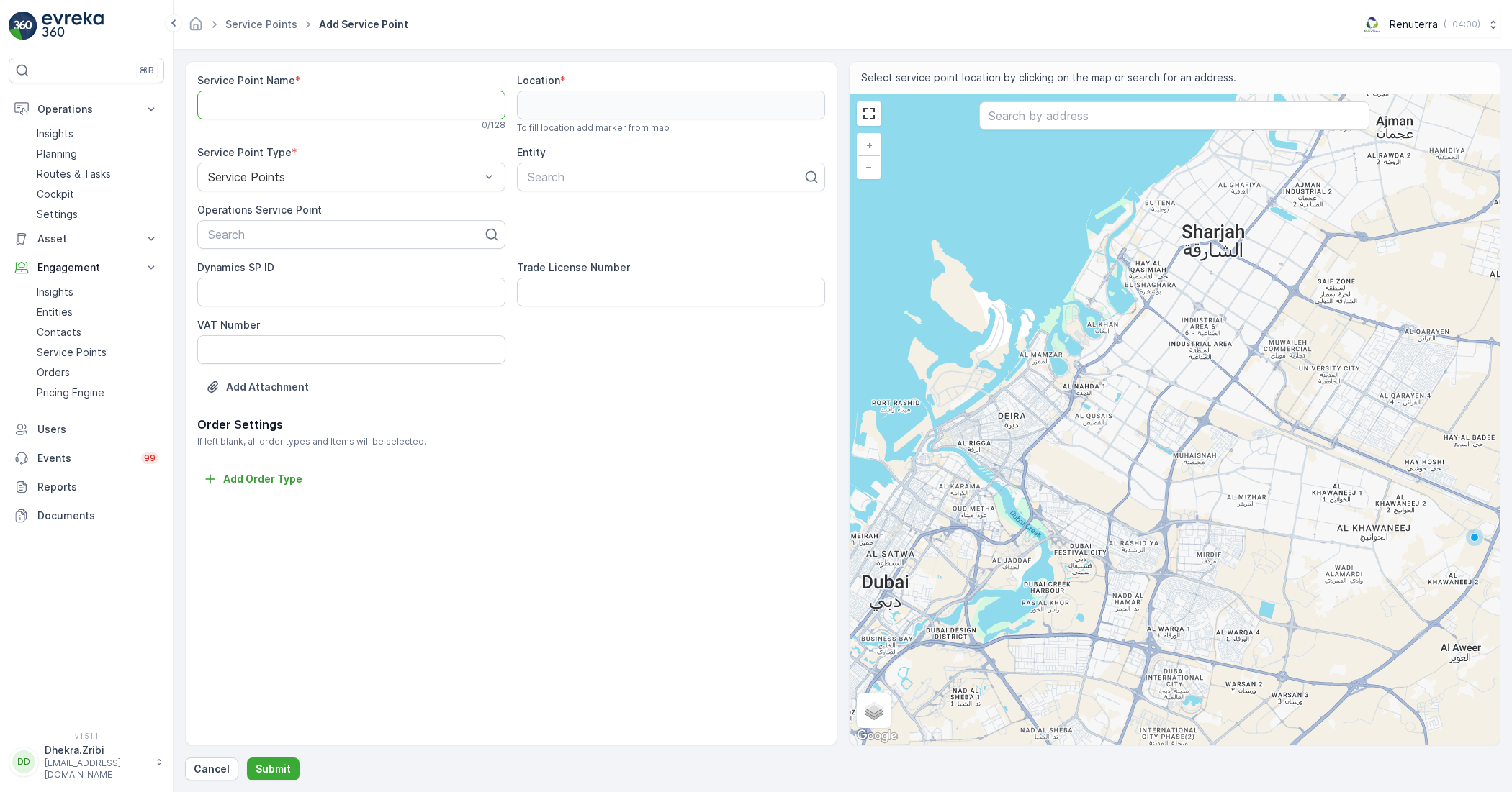
paste Name "Fortuna Global Real Estate - AQ-02 (365-671) | Al Quoz"
type Name "Fortuna Global Real Estate - AQ-02 (365-671) | Al Quoz"
click at [373, 178] on div at bounding box center [344, 178] width 275 height 13
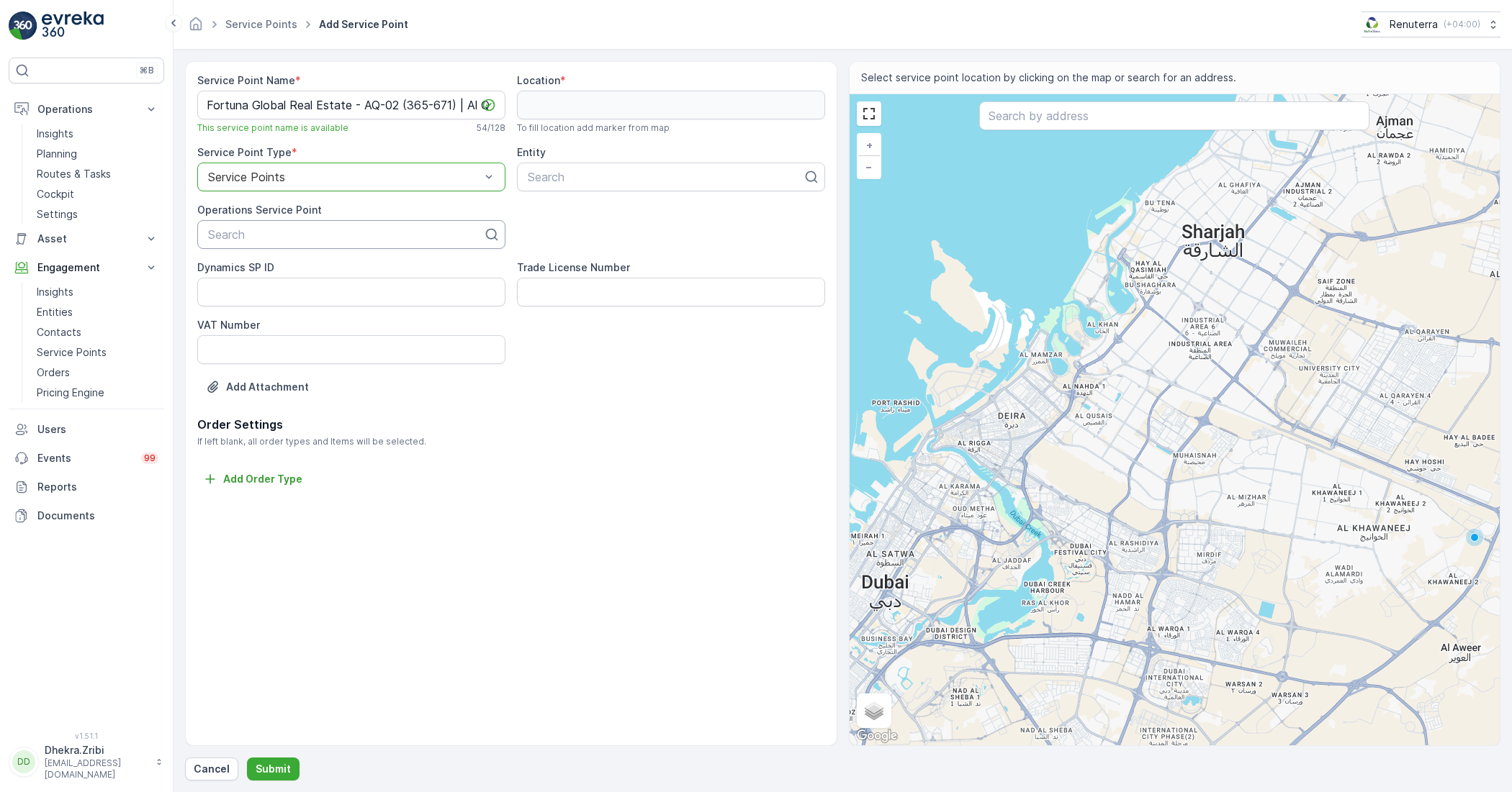
click at [390, 239] on div at bounding box center [345, 235] width 278 height 13
paste input "Fortuna Global Real Estate - AQ-02 (365-671) | Al Quoz"
type input "Fortuna Global Real Estate - AQ-02 (365-671) | Al Quoz"
click at [397, 278] on span "Fortuna Global Real Estate - AQ-02 (365-671) | Al Quoz" at bounding box center [351, 276] width 291 height 26
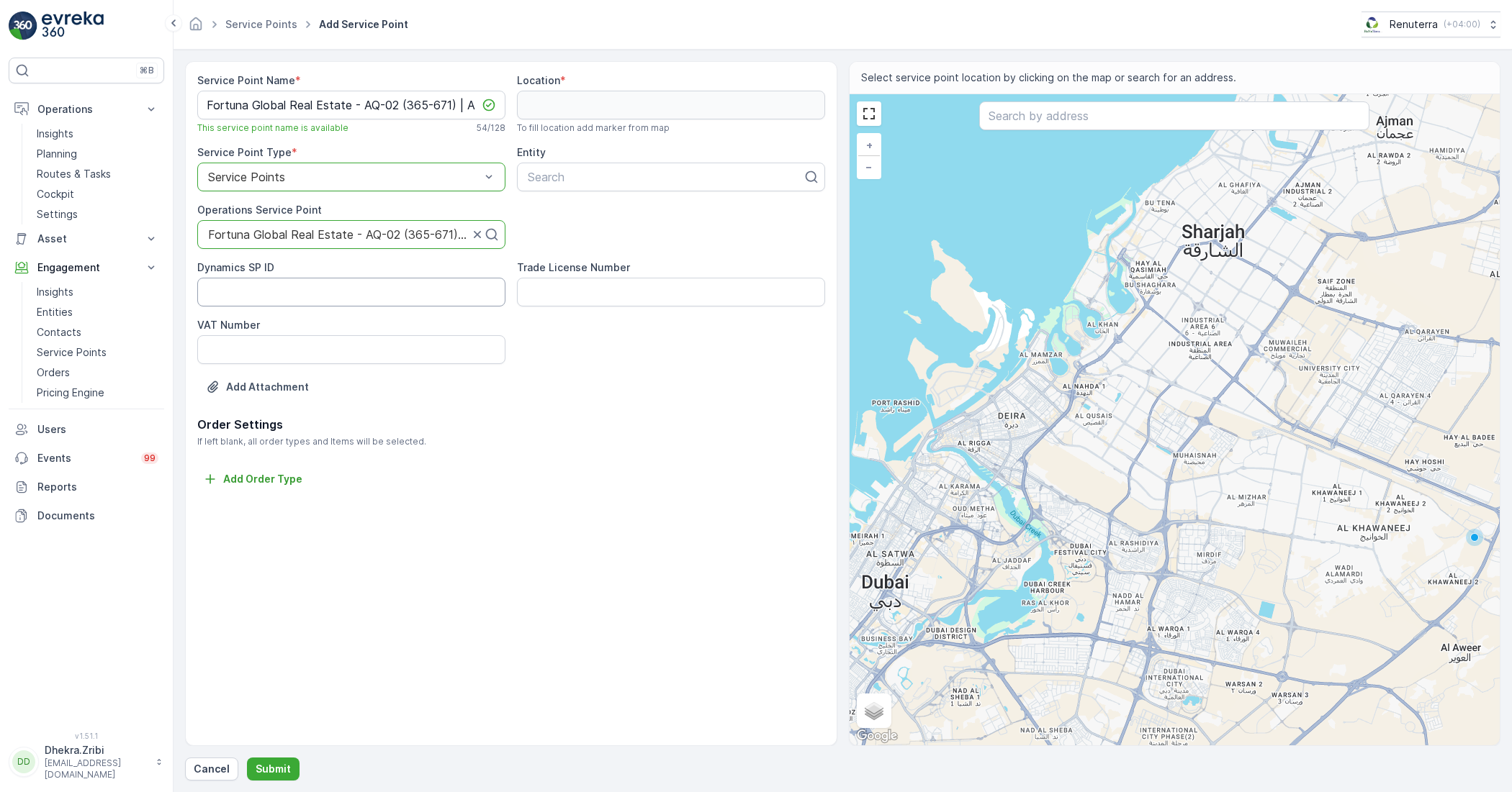
scroll to position [0, 0]
click at [414, 289] on ID "Dynamics SP ID" at bounding box center [351, 292] width 308 height 29
click at [587, 183] on div at bounding box center [665, 178] width 278 height 13
type input "FORT"
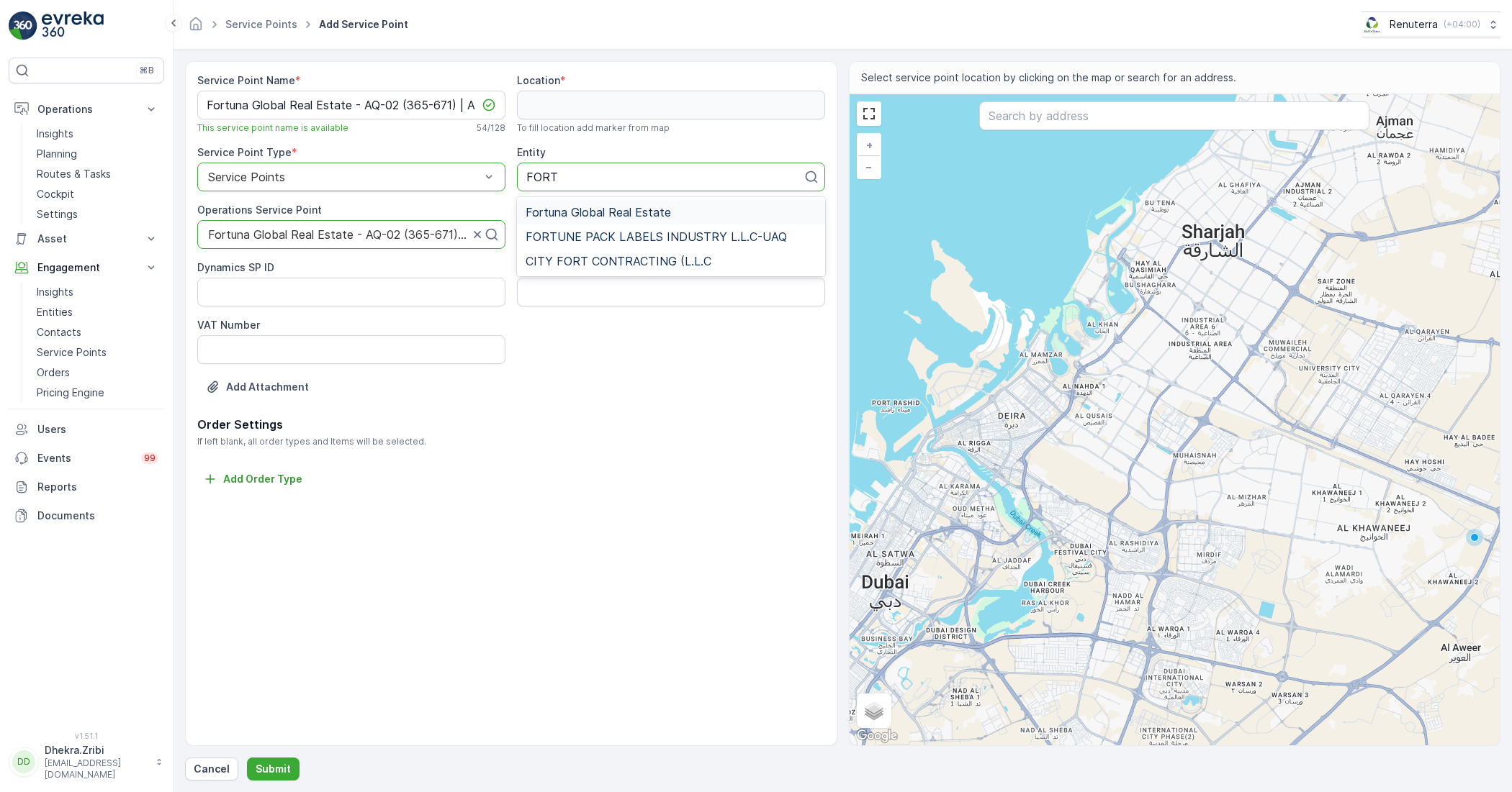
click at [628, 210] on span "Fortuna Global Real Estate" at bounding box center [598, 212] width 145 height 13
click at [611, 122] on span "To fill location add marker from map" at bounding box center [593, 128] width 153 height 12
paste input "Desert Group Camp 1"
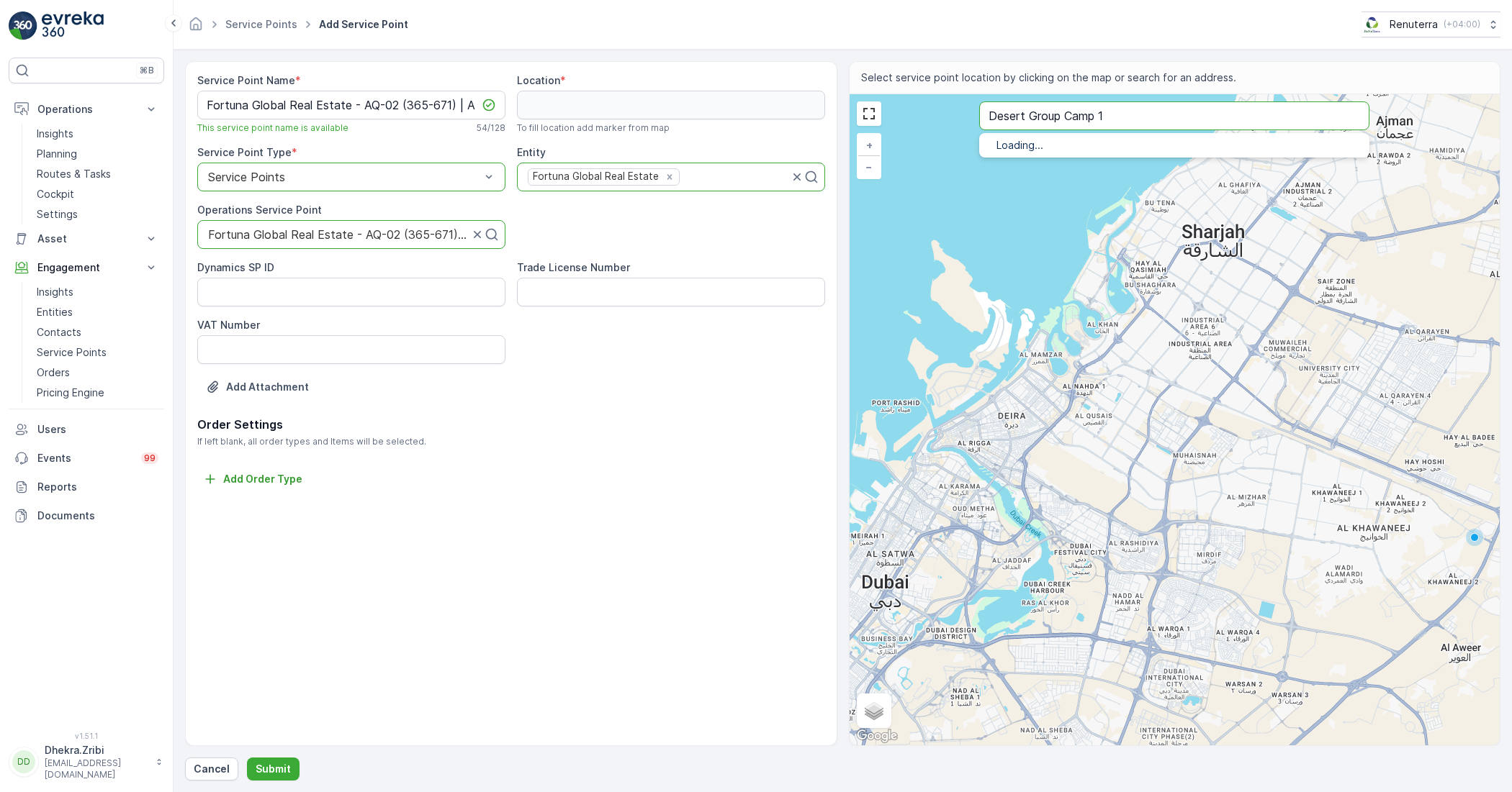
type input "Desert Group Camp 1"
click at [1064, 156] on span "Desert Group Camp 1" at bounding box center [1082, 161] width 111 height 12
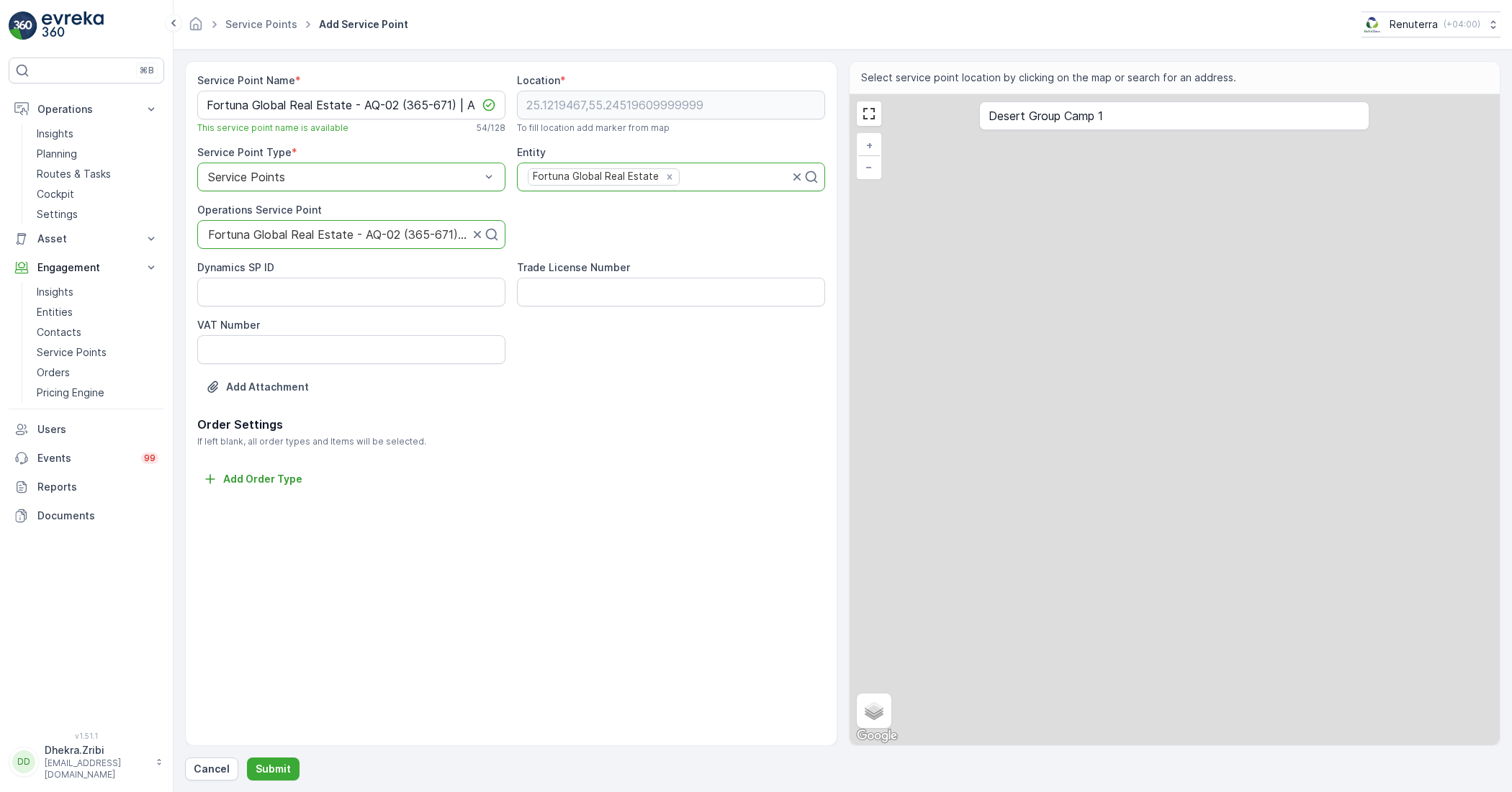
type input "25.1219467,55.24519609999999"
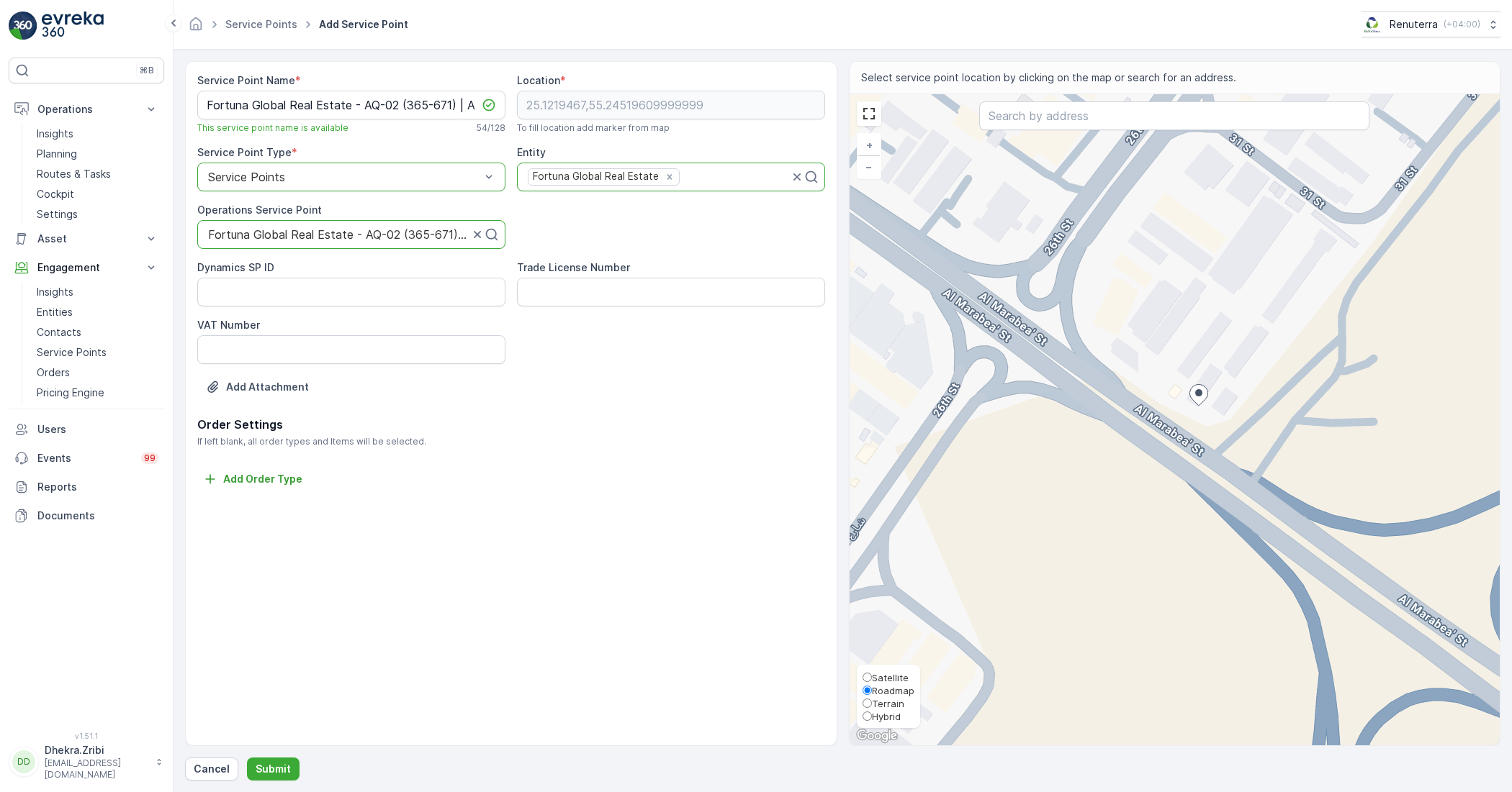
click at [866, 675] on input "Satellite" at bounding box center [867, 677] width 9 height 9
radio input "true"
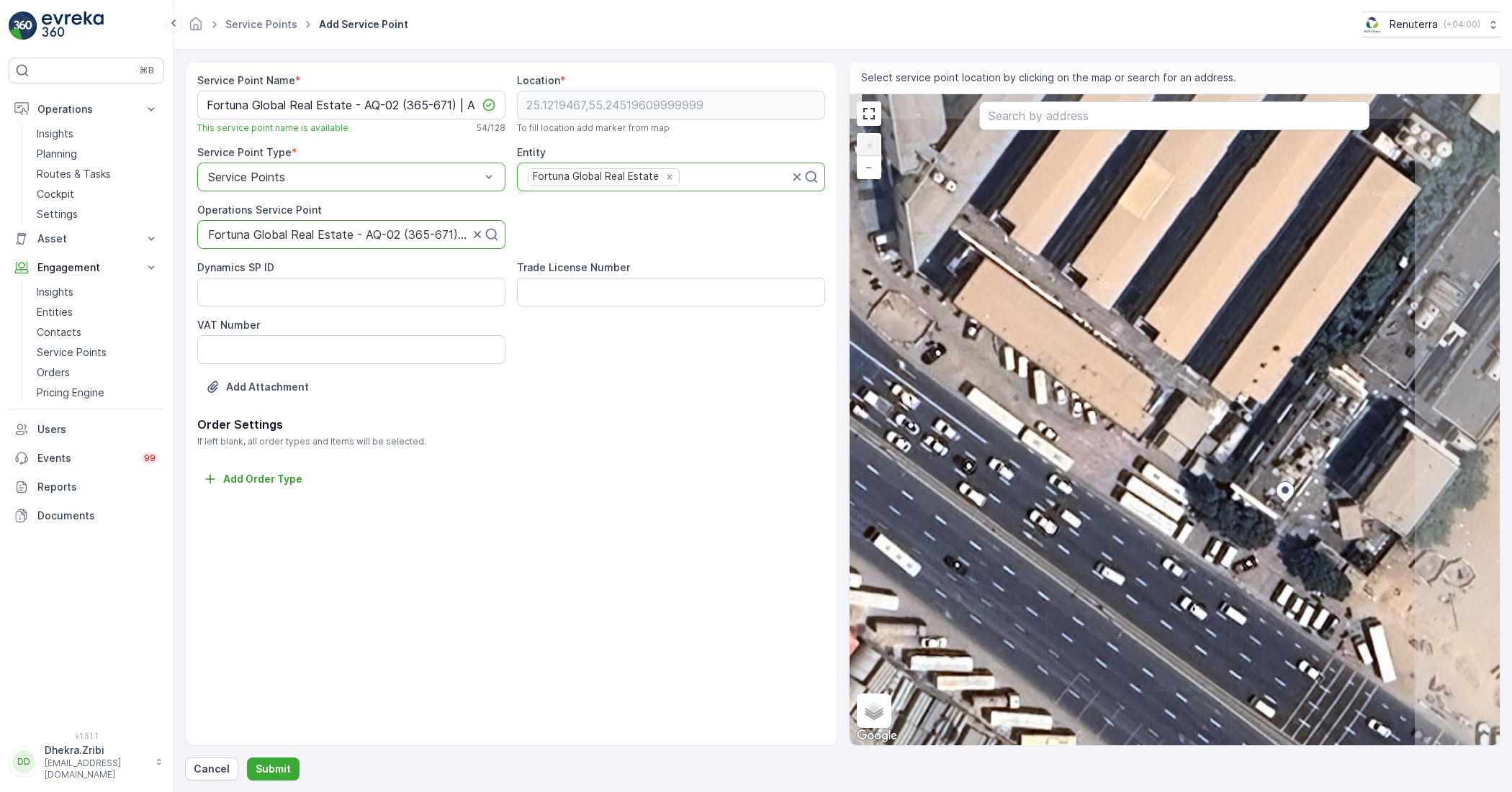
drag, startPoint x: 1273, startPoint y: 400, endPoint x: 1159, endPoint y: 466, distance: 131.7
click at [1159, 466] on div "+ − Satellite Roadmap Terrain Hybrid Leaflet Keyboard shortcuts Map Data Imager…" at bounding box center [1175, 420] width 651 height 652
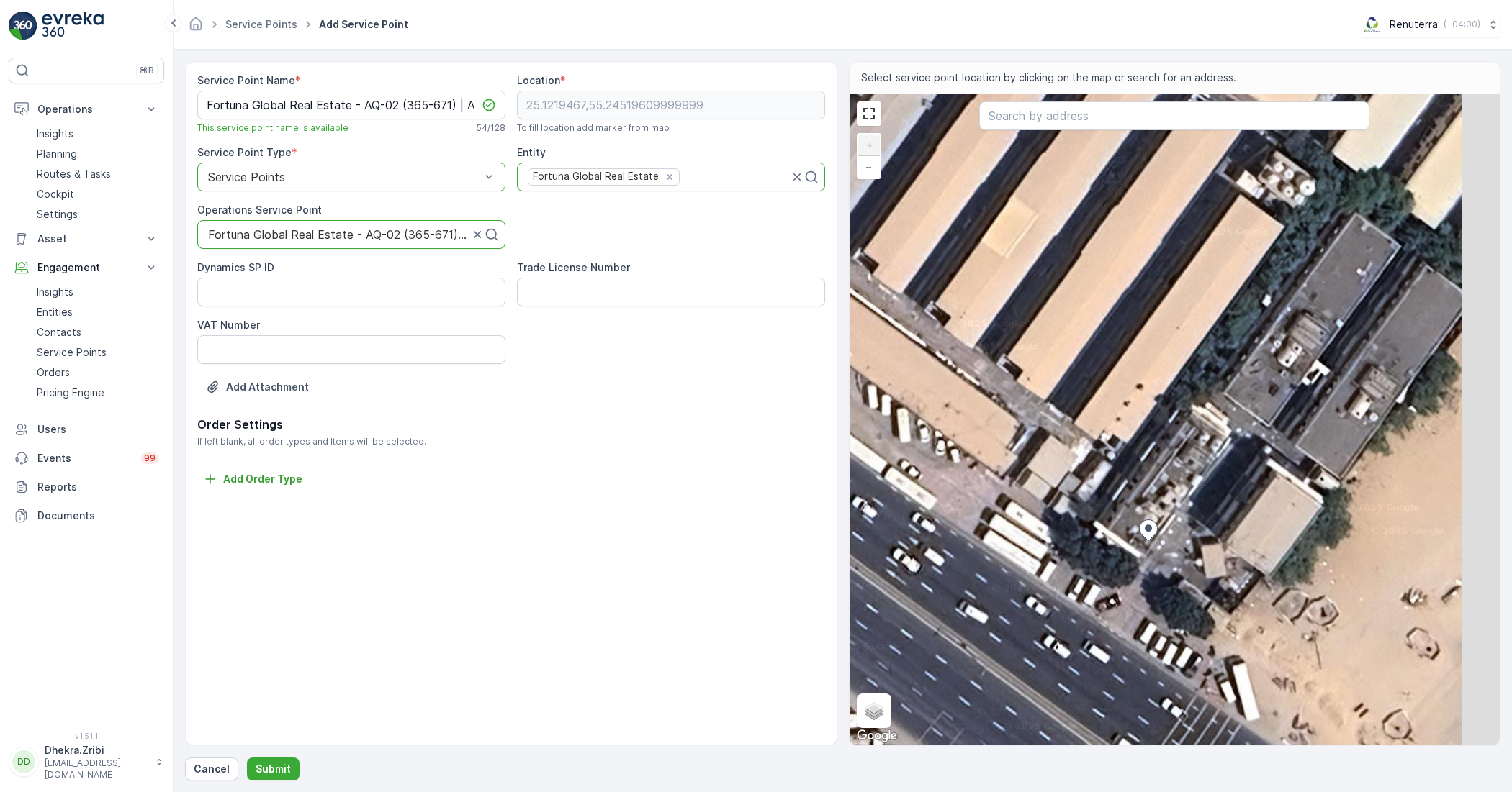
drag, startPoint x: 1273, startPoint y: 490, endPoint x: 1120, endPoint y: 529, distance: 157.9
click at [1124, 533] on div "+ − Satellite Roadmap Terrain Hybrid Leaflet Keyboard shortcuts Map Data Imager…" at bounding box center [1175, 420] width 651 height 652
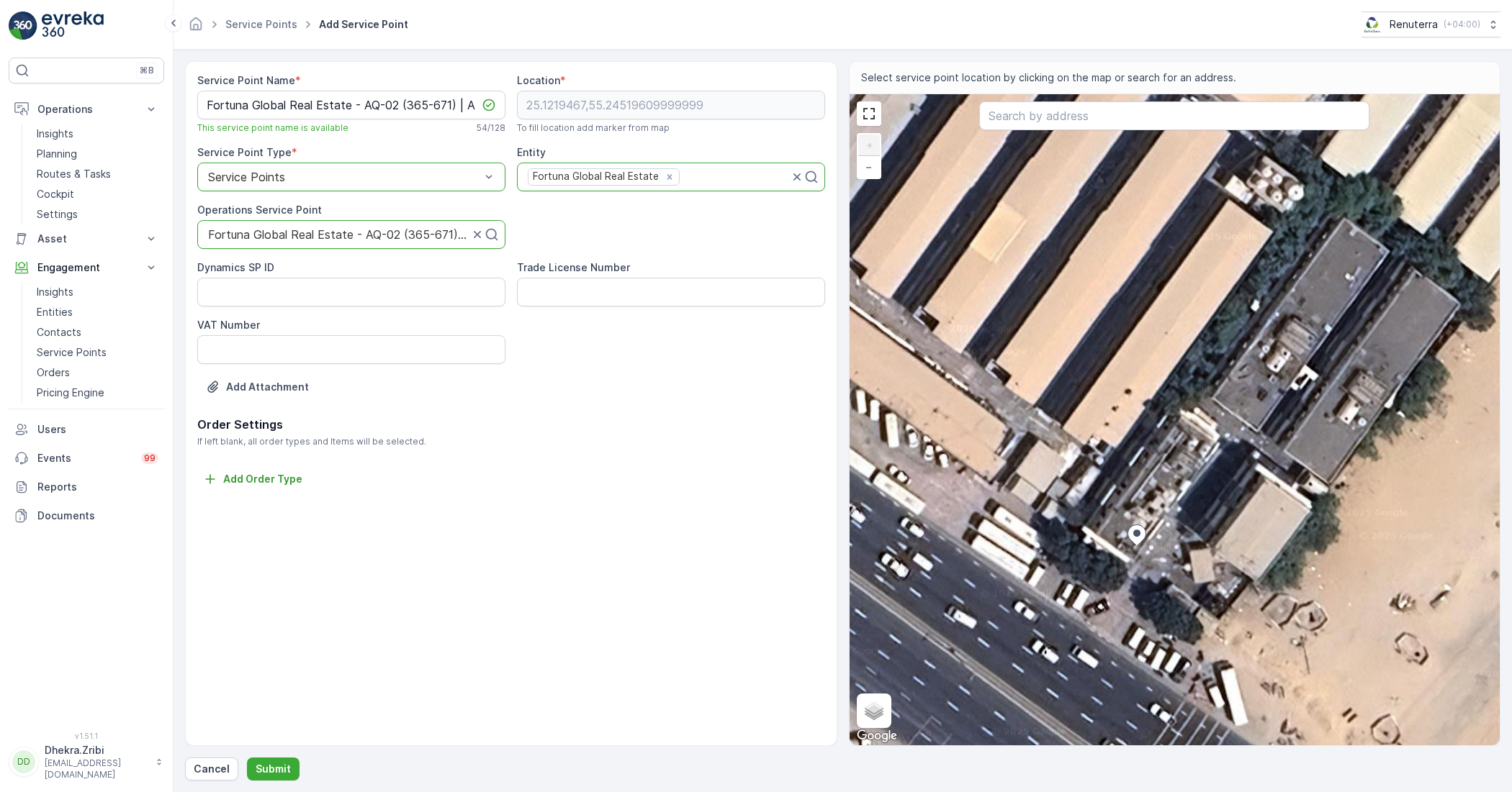
click at [1120, 544] on div "+ − Satellite Roadmap Terrain Hybrid Leaflet Keyboard shortcuts Map Data Imager…" at bounding box center [1175, 420] width 651 height 652
type input "25.121951624888027,55.2451643685954"
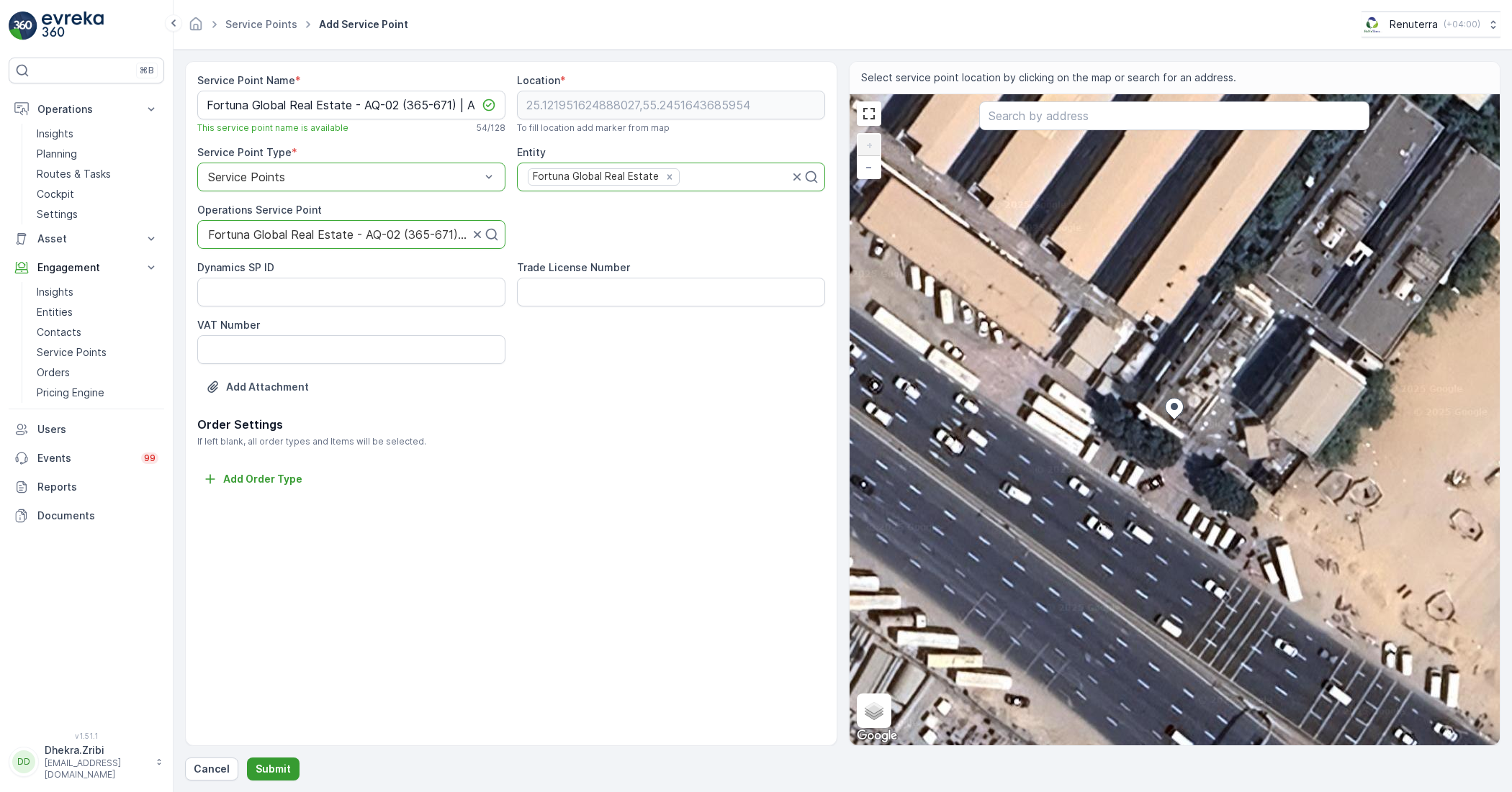
click at [268, 769] on p "Submit" at bounding box center [273, 769] width 36 height 14
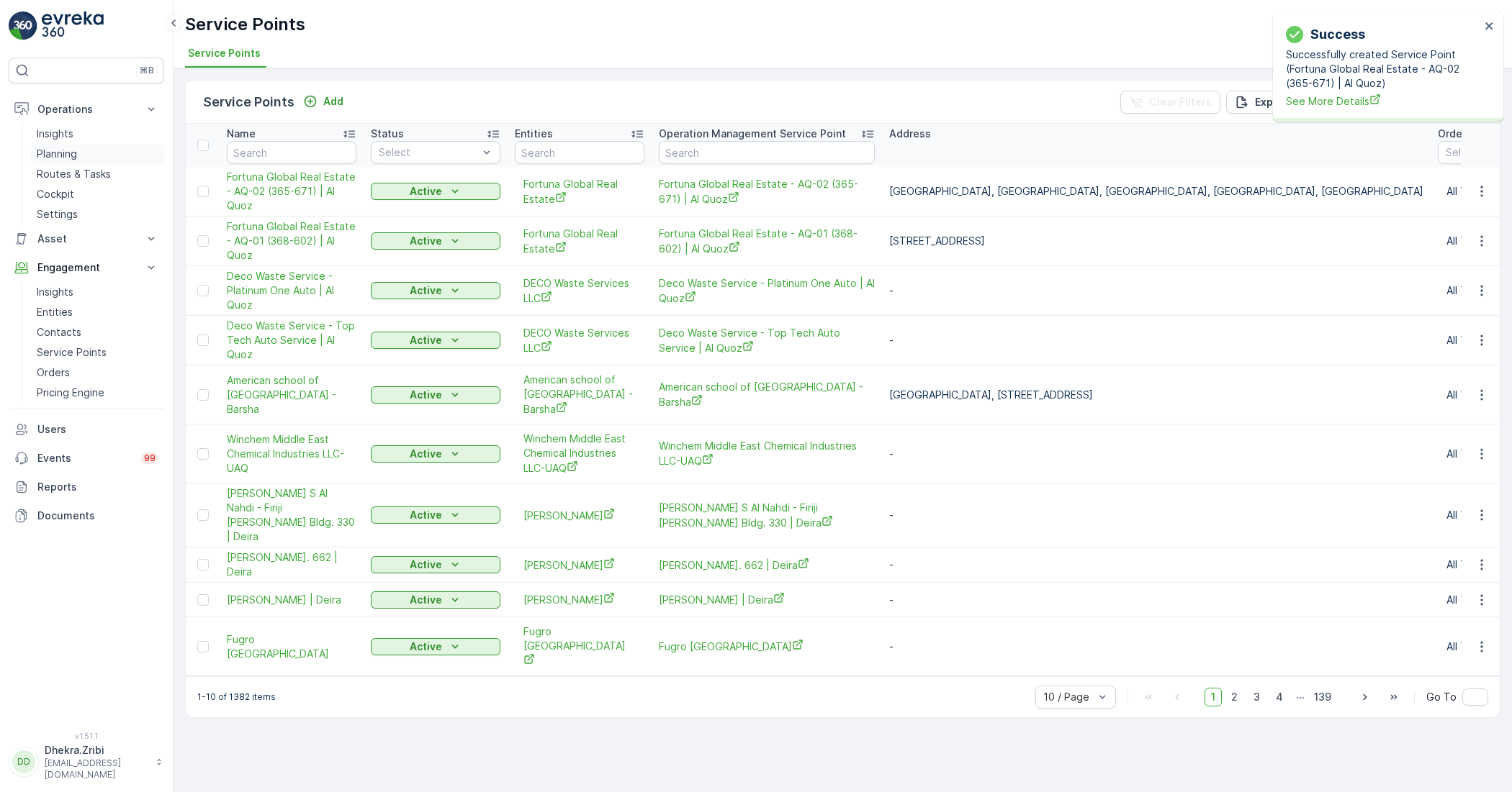
click at [64, 151] on p "Planning" at bounding box center [56, 154] width 40 height 14
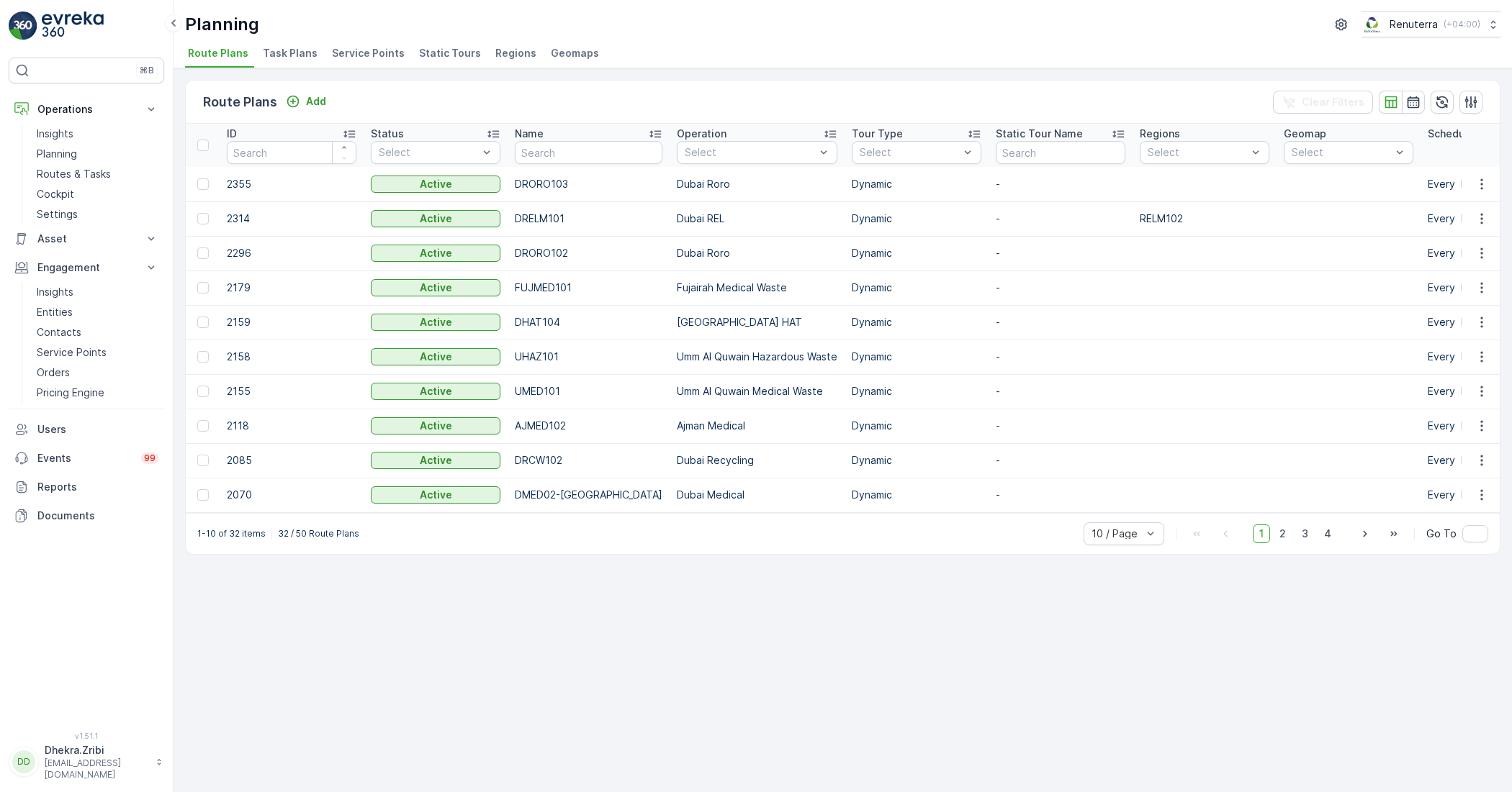
click at [362, 53] on span "Service Points" at bounding box center [368, 53] width 73 height 14
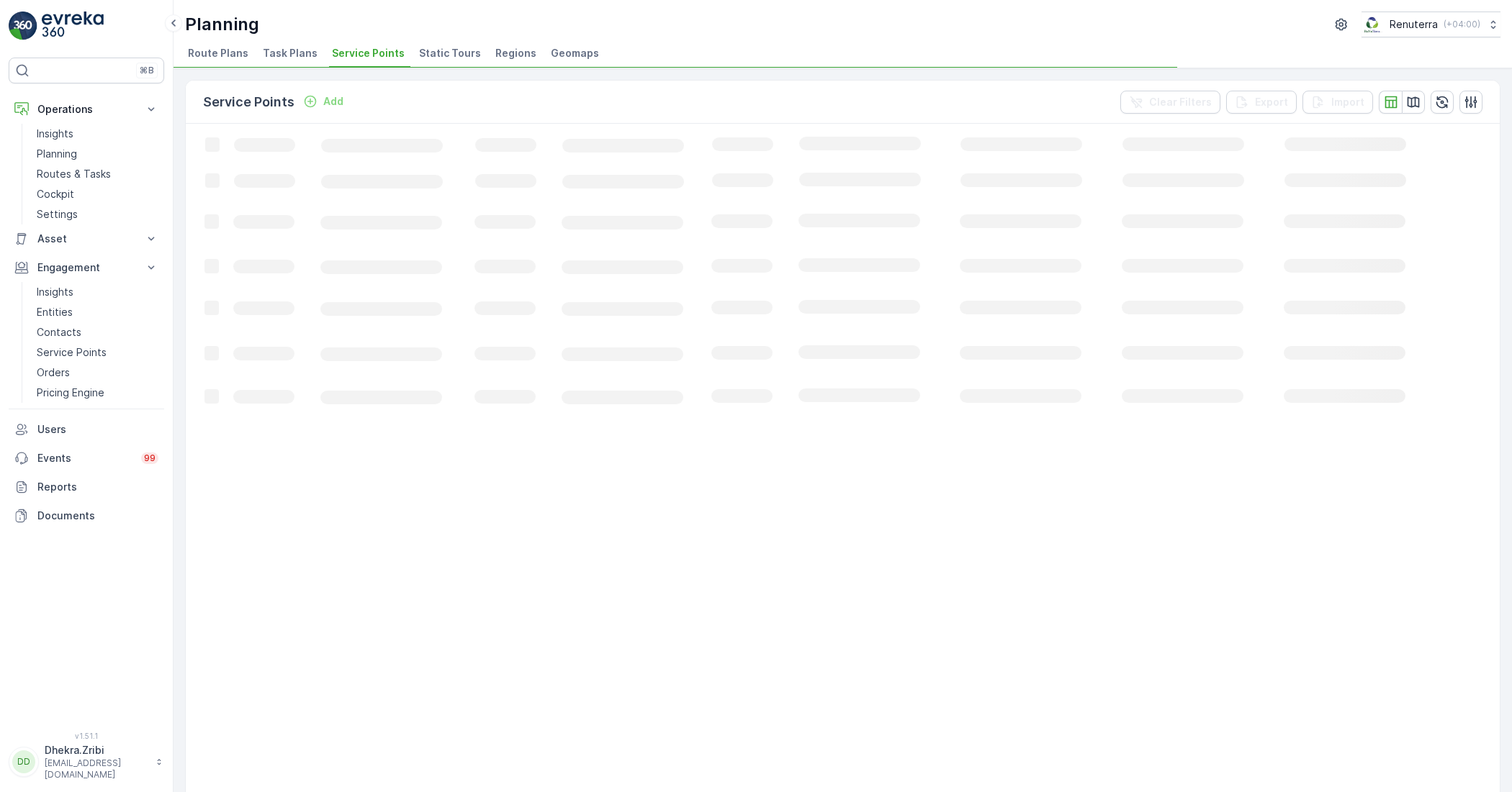
click at [324, 98] on p "Add" at bounding box center [333, 101] width 20 height 14
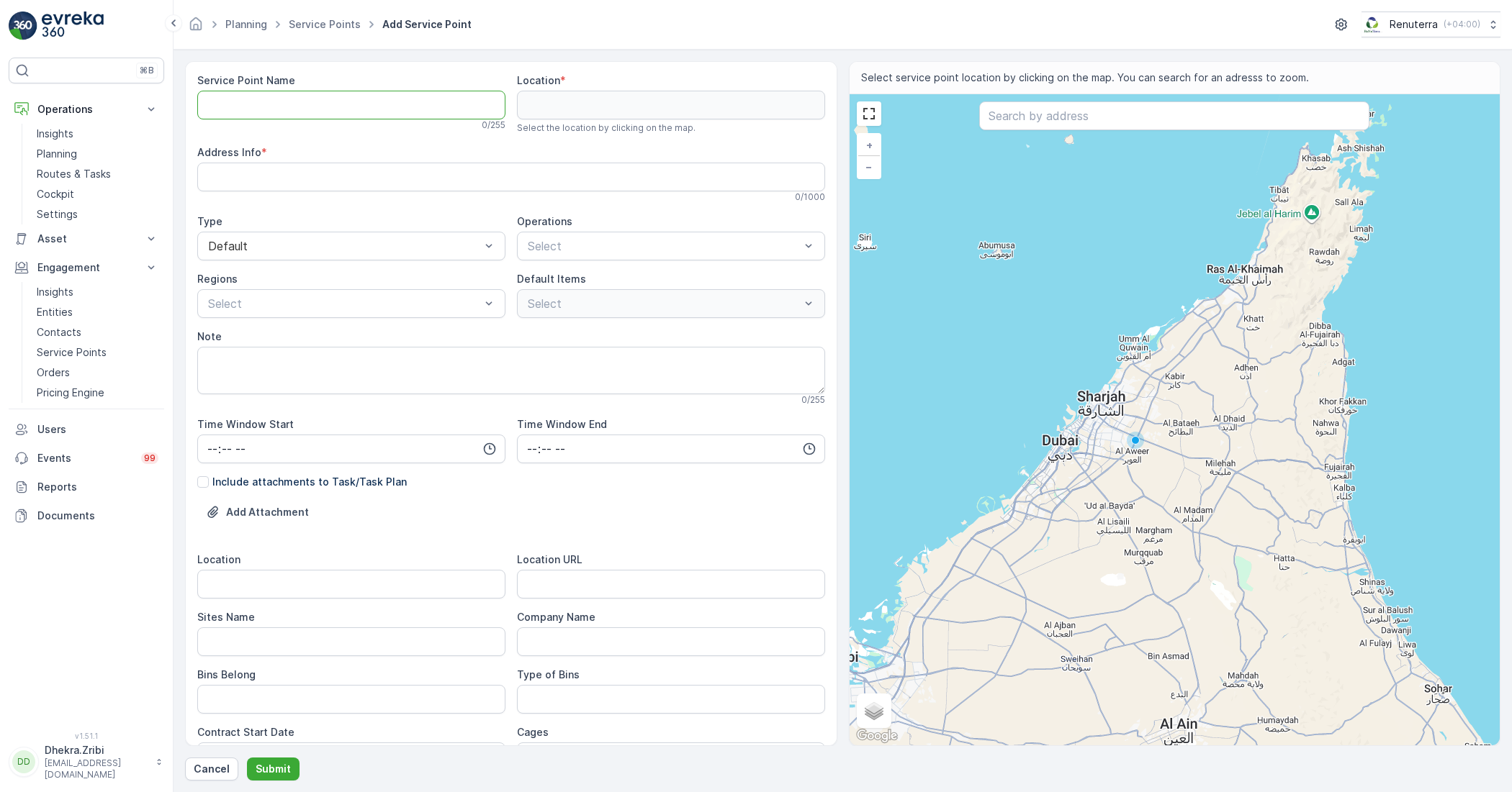
paste Name "Fortuna Global Real Estate - AQ-03 (365-132) | Al Quoz"
type Name "Fortuna Global Real Estate - AQ-03 (365-132) | Al Quoz"
click at [383, 257] on div "Default" at bounding box center [351, 246] width 308 height 29
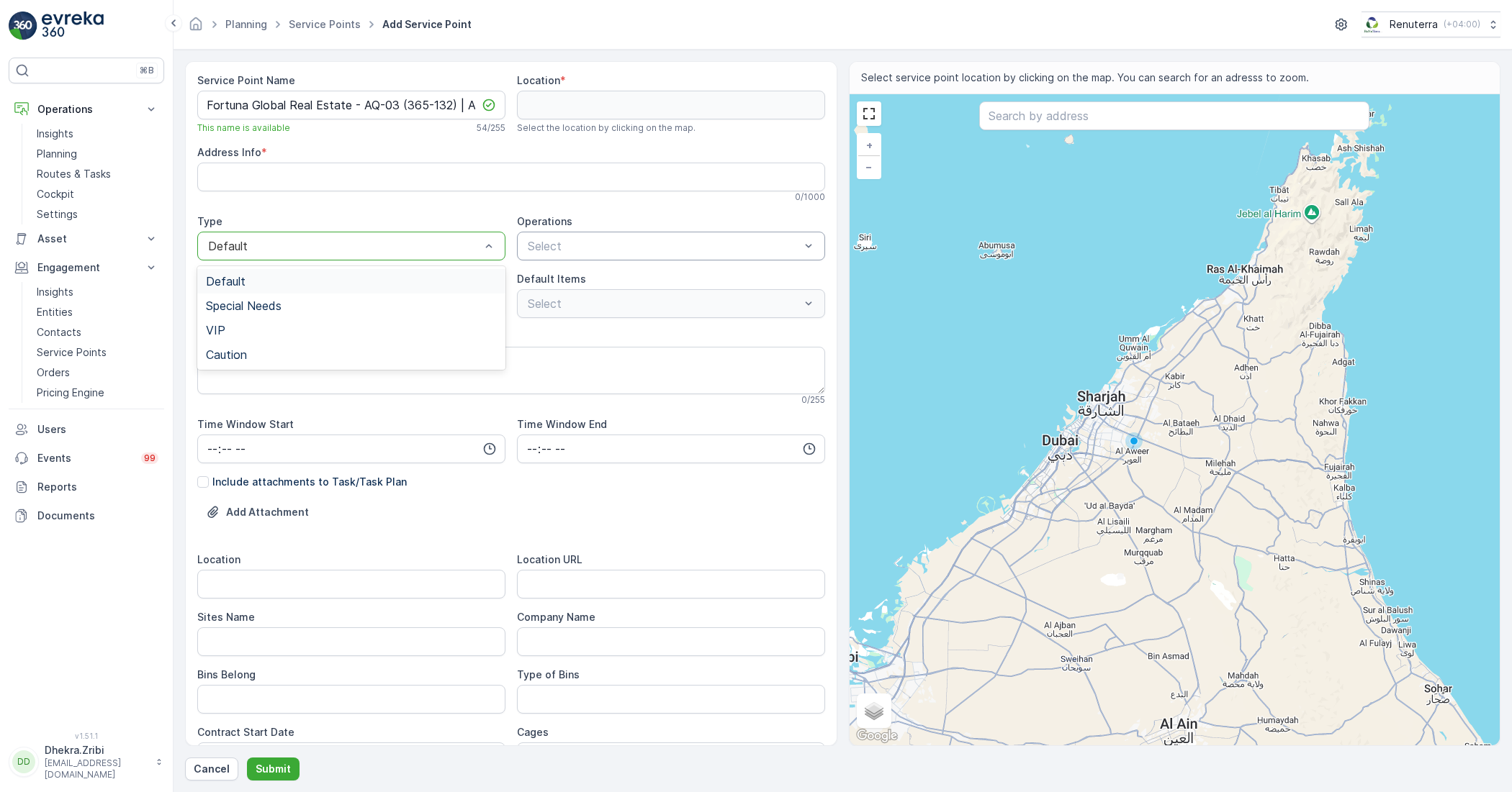
click at [547, 236] on div "Select" at bounding box center [671, 246] width 308 height 29
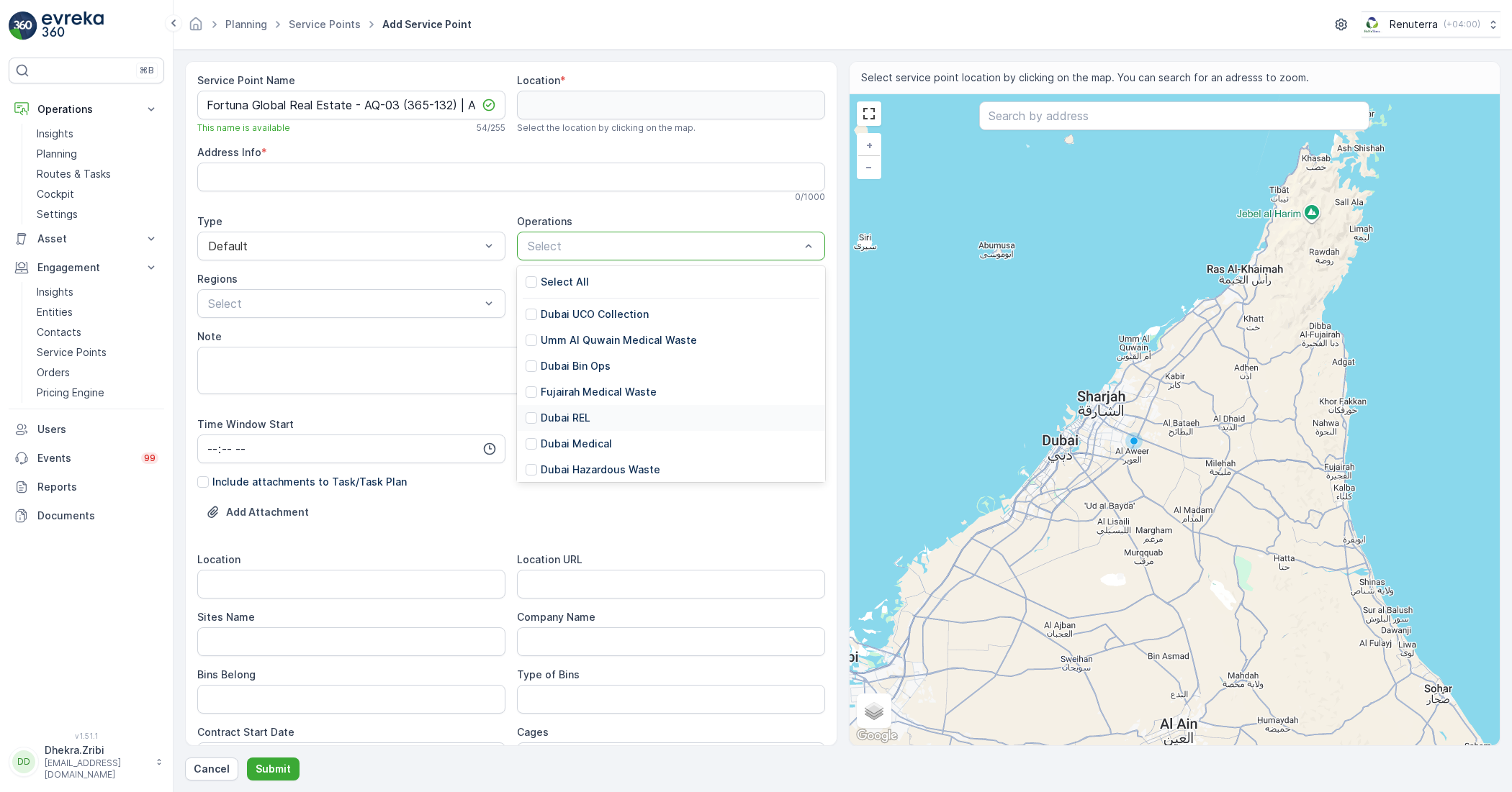
click at [569, 423] on p "Dubai REL" at bounding box center [565, 418] width 50 height 14
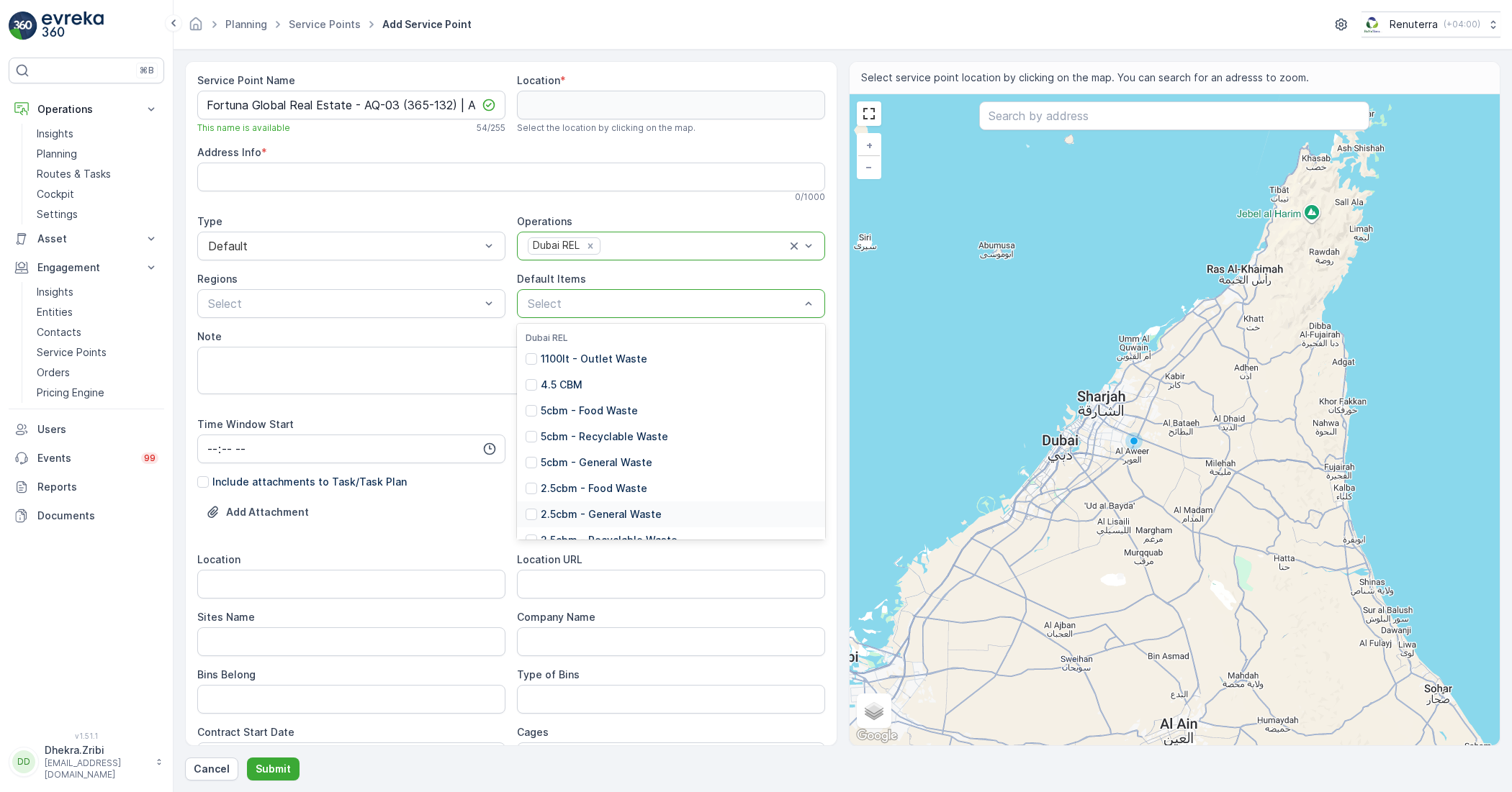
click at [565, 516] on p "2.5cbm - General Waste" at bounding box center [601, 514] width 121 height 14
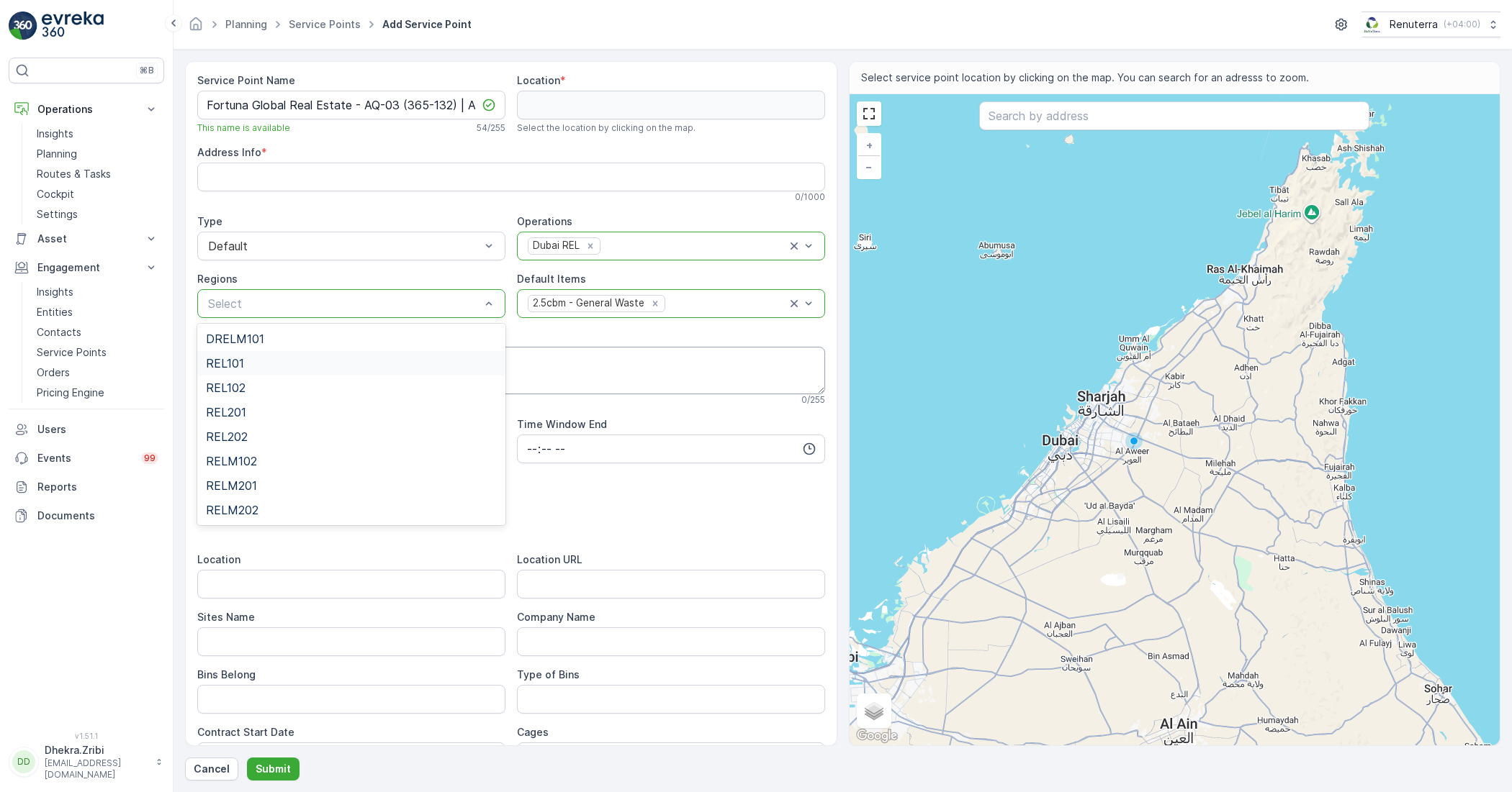
click at [354, 367] on div "REL101" at bounding box center [351, 363] width 291 height 13
click at [484, 362] on textarea "Note" at bounding box center [511, 371] width 628 height 48
paste textarea "+971 52 896 7533 Asshir Camp Boss"
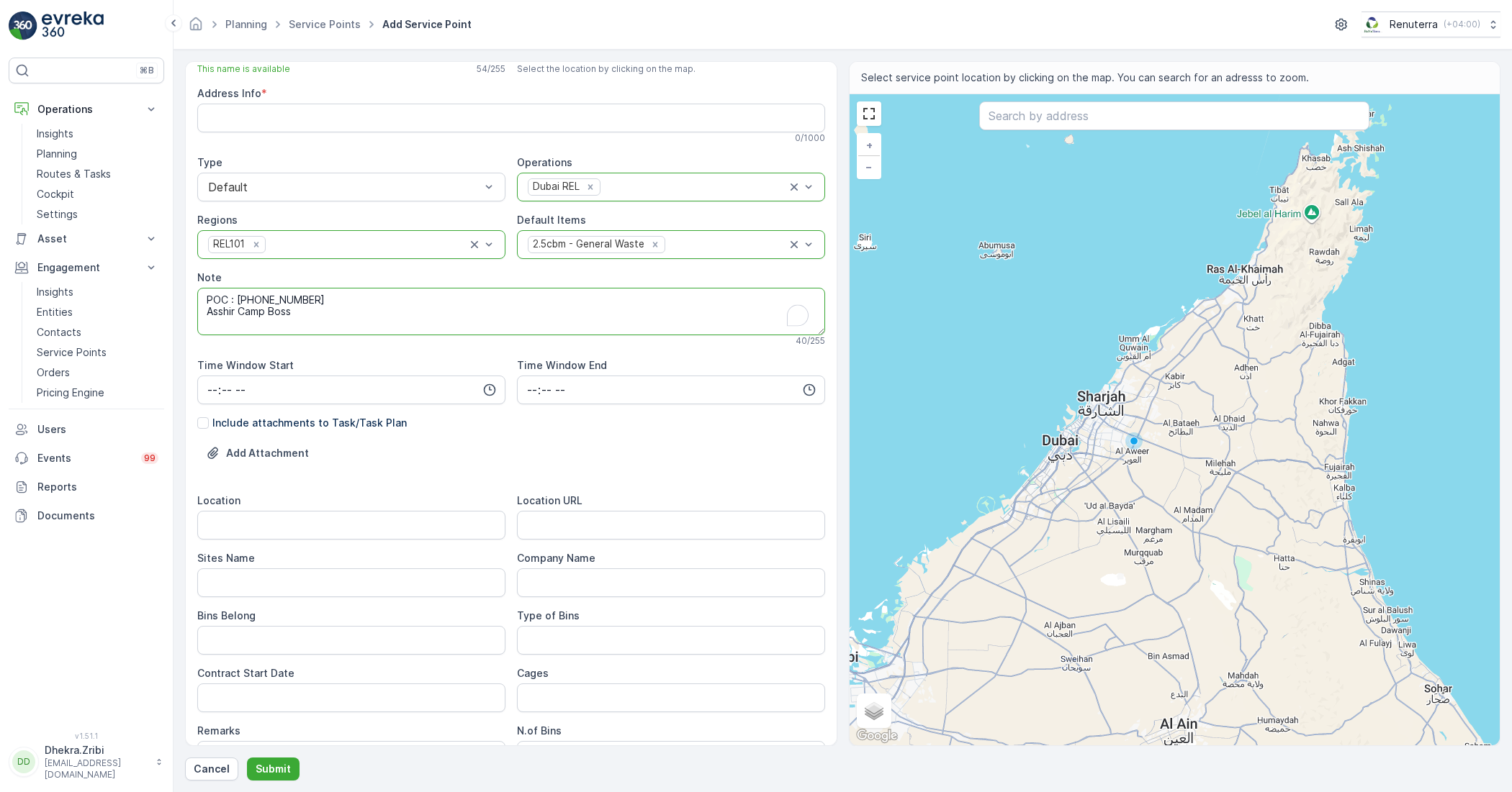
scroll to position [90, 0]
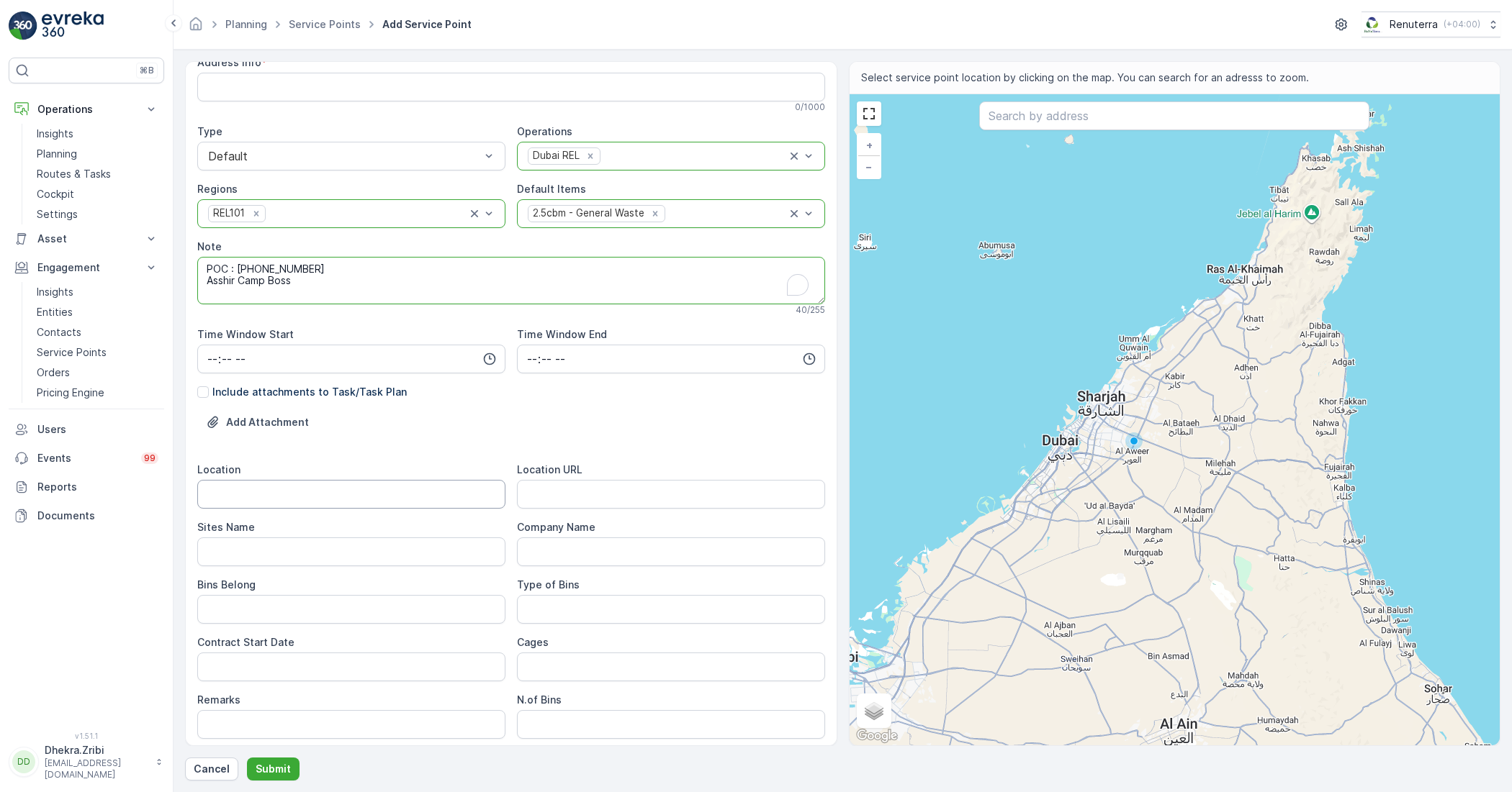
type textarea "POC : +971 52 896 7533 Asshir Camp Boss"
click at [286, 491] on input "Location" at bounding box center [351, 494] width 308 height 29
paste input "Al Quoz"
type input "Al Quoz"
click at [592, 496] on URL "Location URL" at bounding box center [671, 494] width 308 height 29
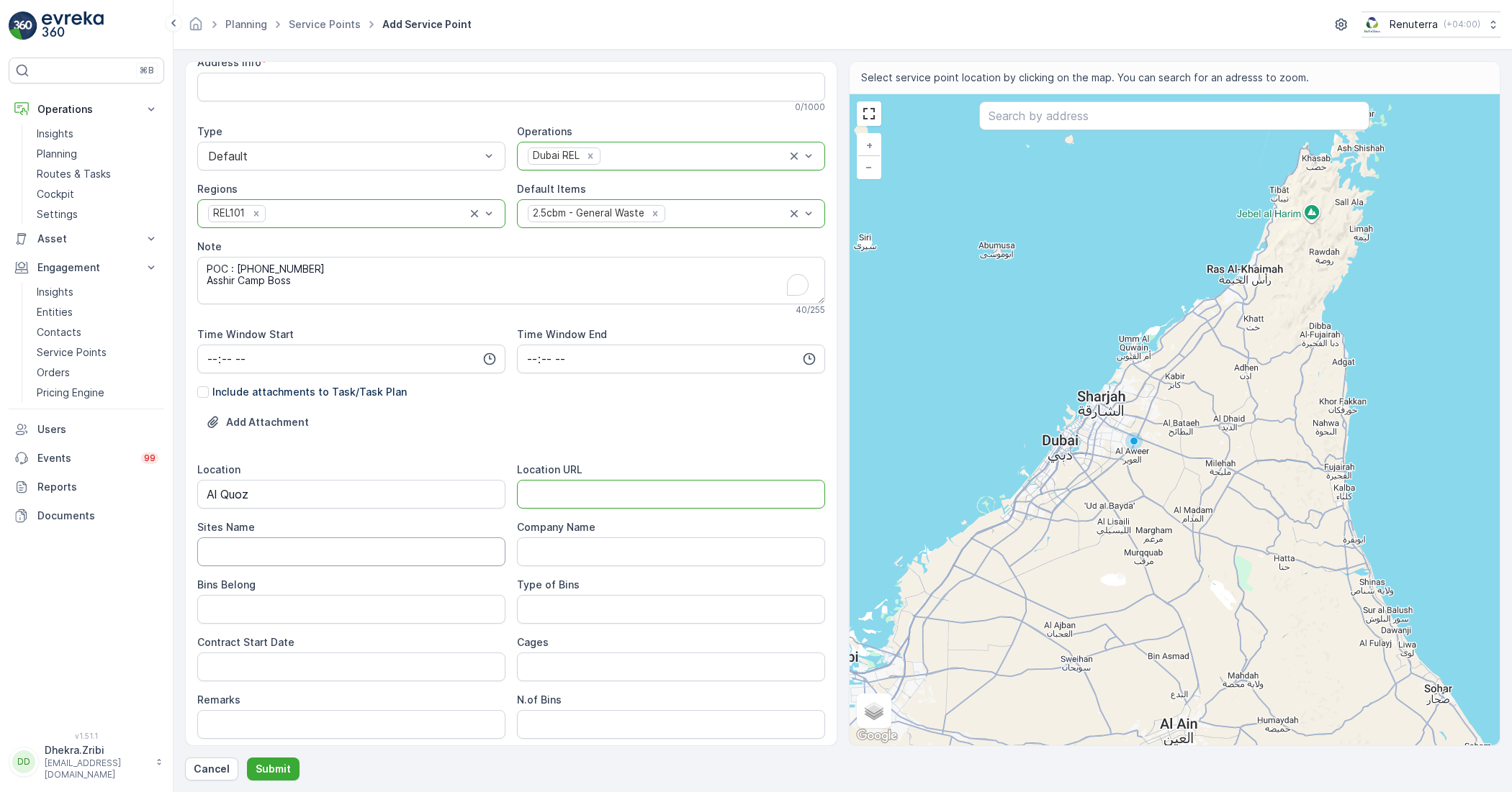
click at [333, 563] on Name "Sites Name" at bounding box center [351, 552] width 308 height 29
type Name "Al Qouz"
click at [361, 619] on Belong "Bins Belong" at bounding box center [351, 609] width 308 height 29
type Belong "Service Provider"
click at [331, 661] on Date "Contract Start Date" at bounding box center [351, 666] width 308 height 29
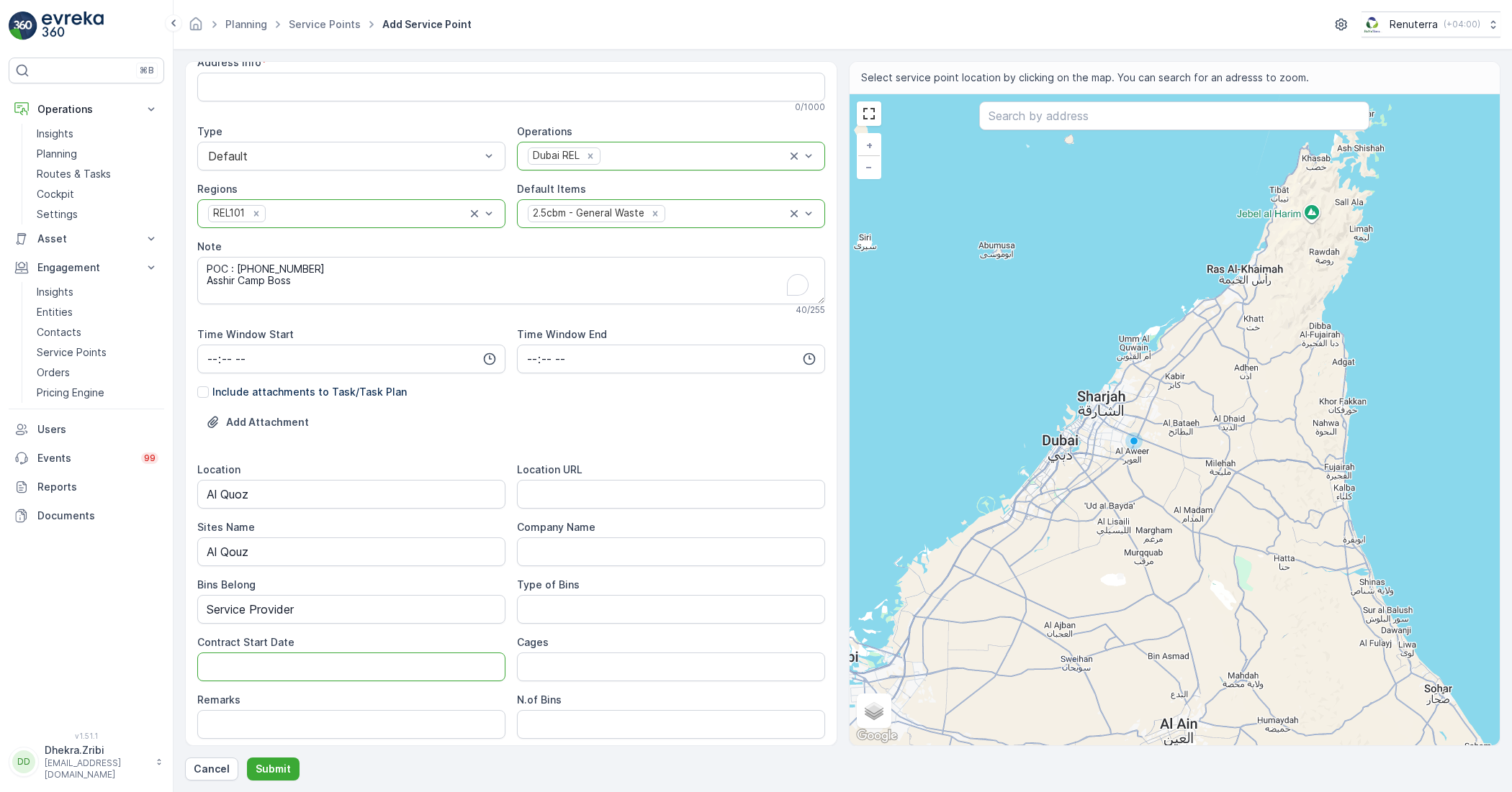
type Date "[DATE]"
click at [354, 724] on input "Remarks" at bounding box center [351, 724] width 308 height 29
click at [619, 488] on URL "Location URL" at bounding box center [671, 494] width 308 height 29
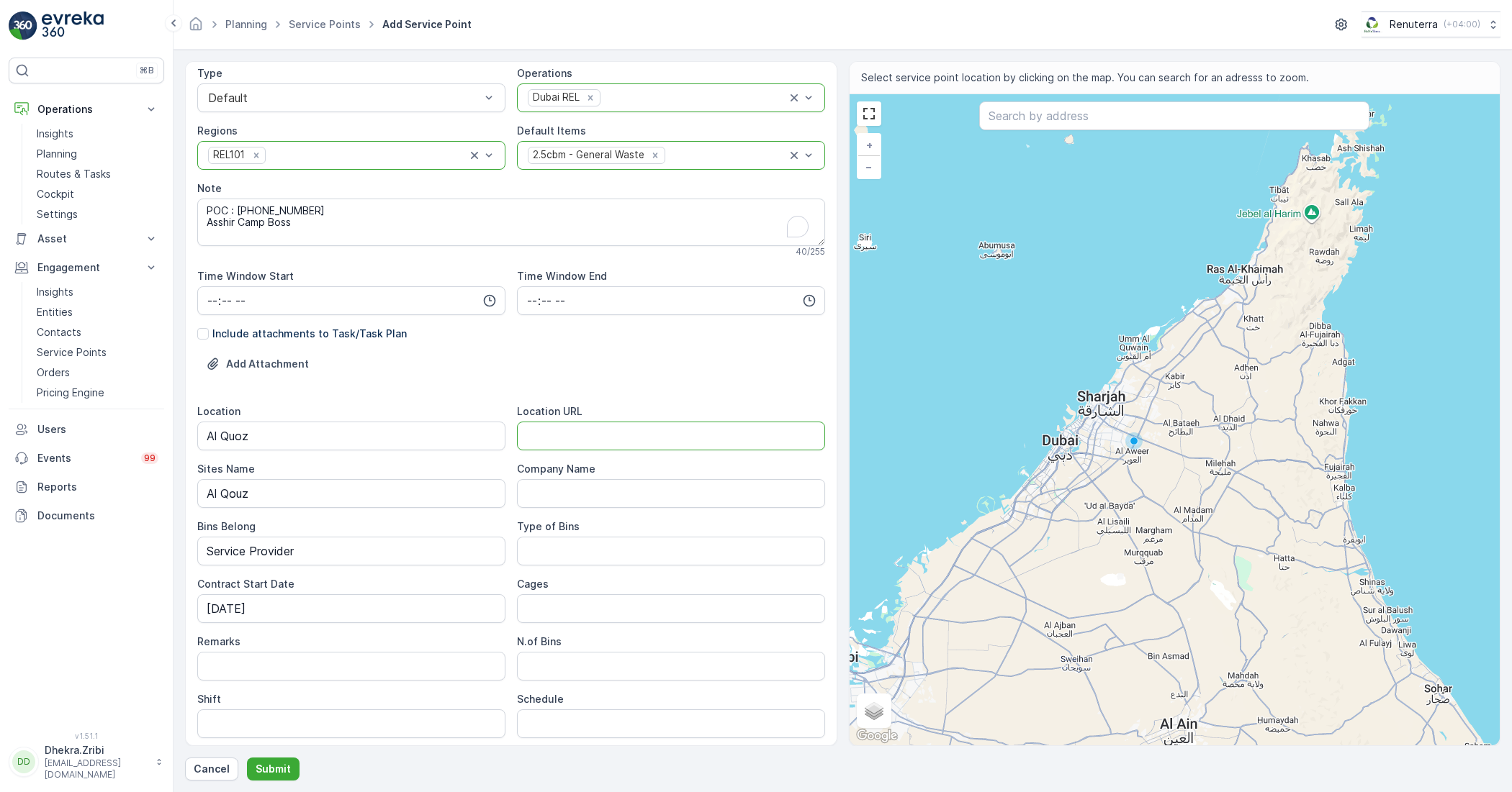
scroll to position [180, 0]
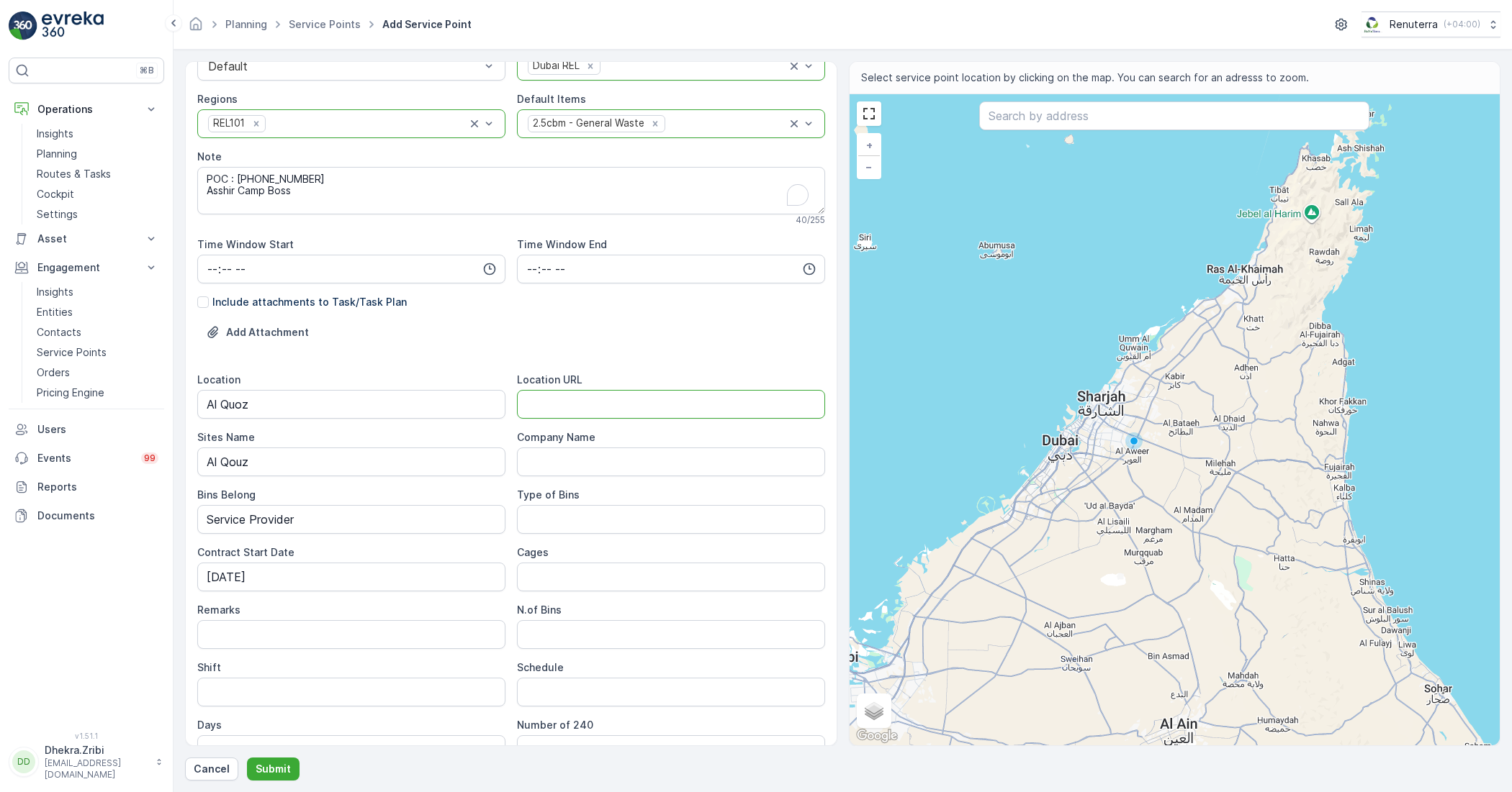
paste URL "Fortuna Global real Estate Camp"
type URL "Fortuna Global real Estate Camp"
drag, startPoint x: 739, startPoint y: 405, endPoint x: 441, endPoint y: 420, distance: 298.4
click at [441, 420] on div "Location Al Quoz Location URL Fortuna Global real Estate Camp Sites Name Al Qou…" at bounding box center [511, 568] width 628 height 391
click at [866, 673] on input "Satellite" at bounding box center [867, 677] width 9 height 9
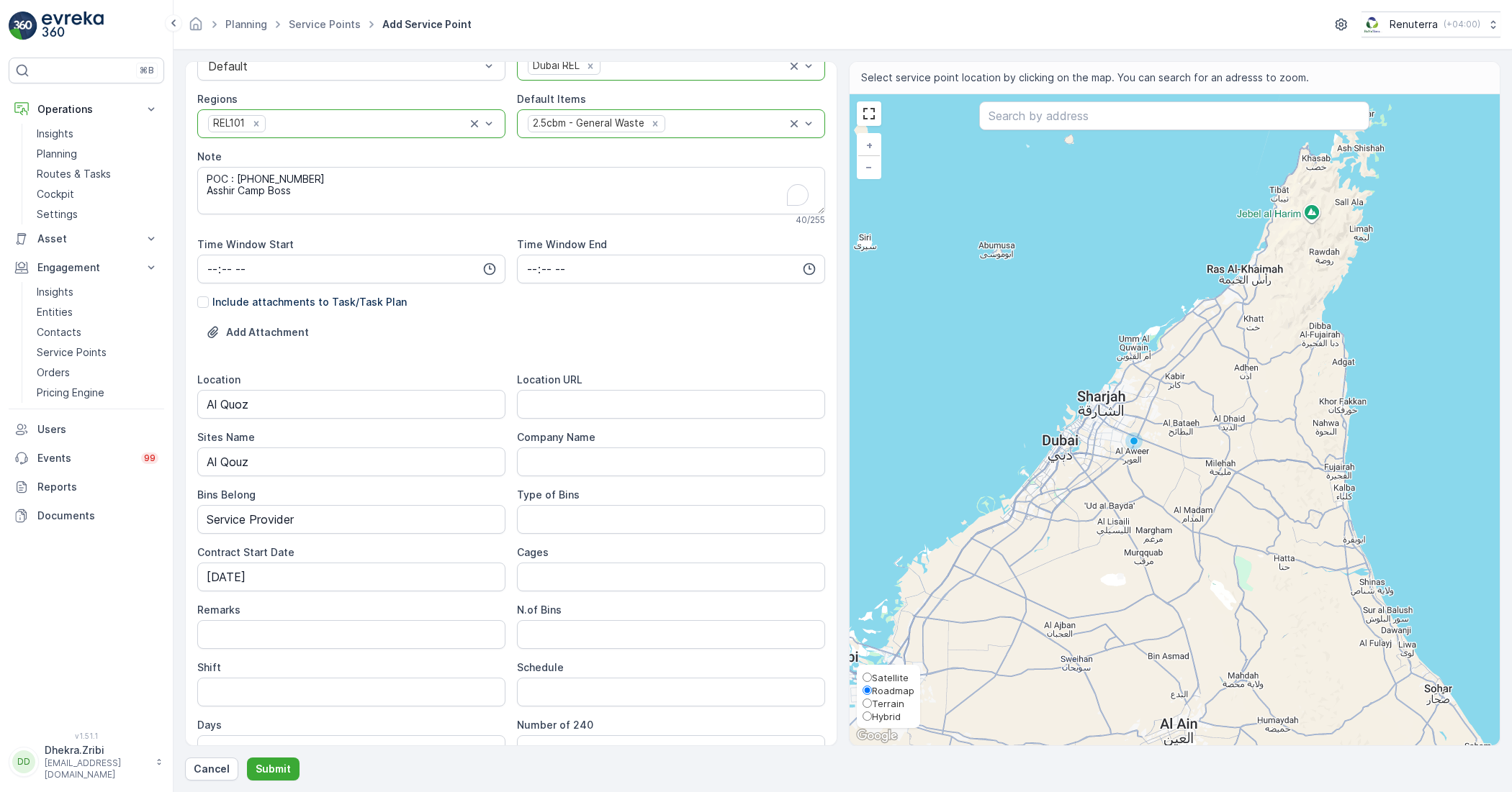
radio input "true"
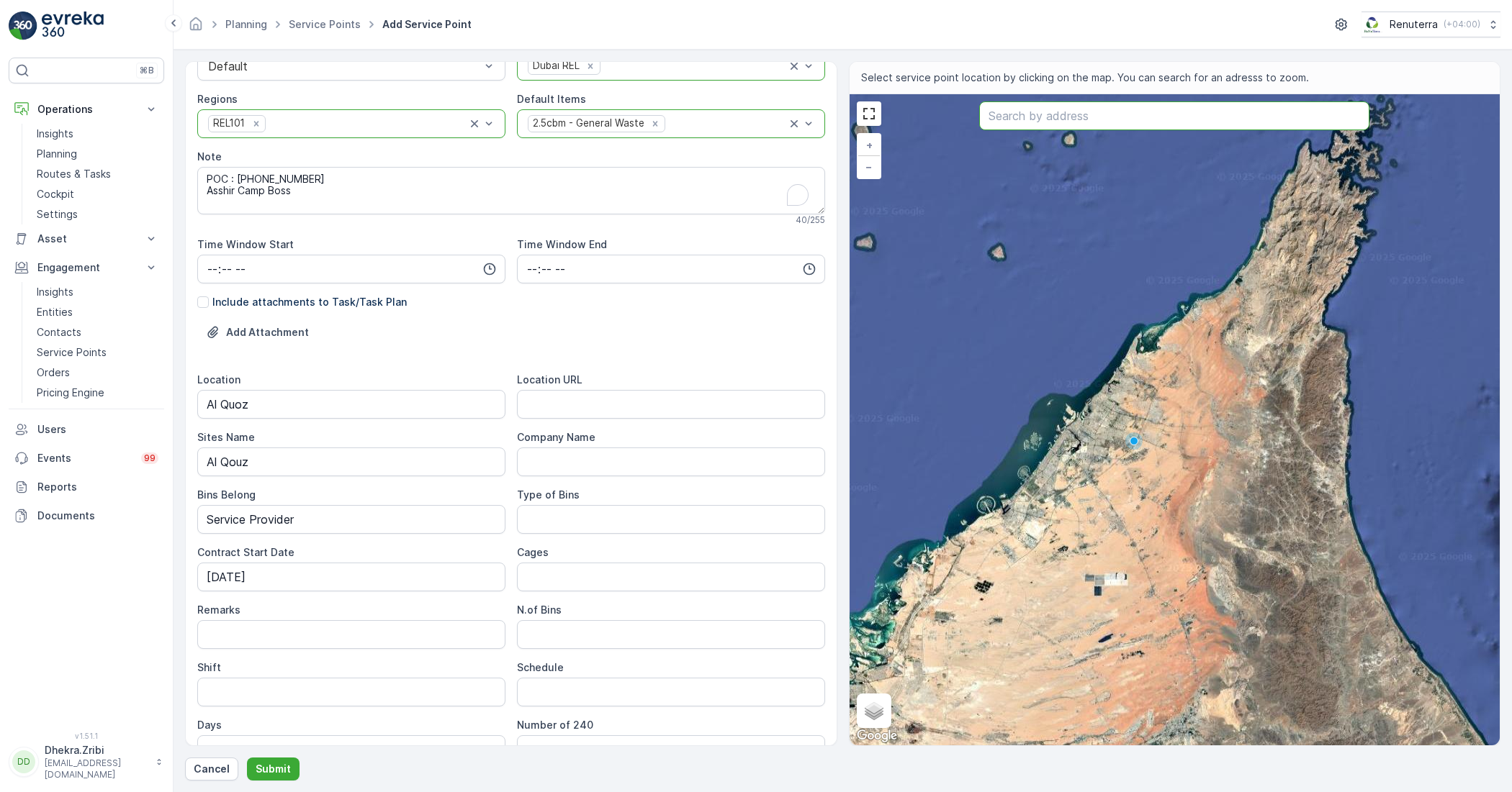
paste input "Fortuna Global real Estate Camp"
type input "Fortuna Global real Estate Camp"
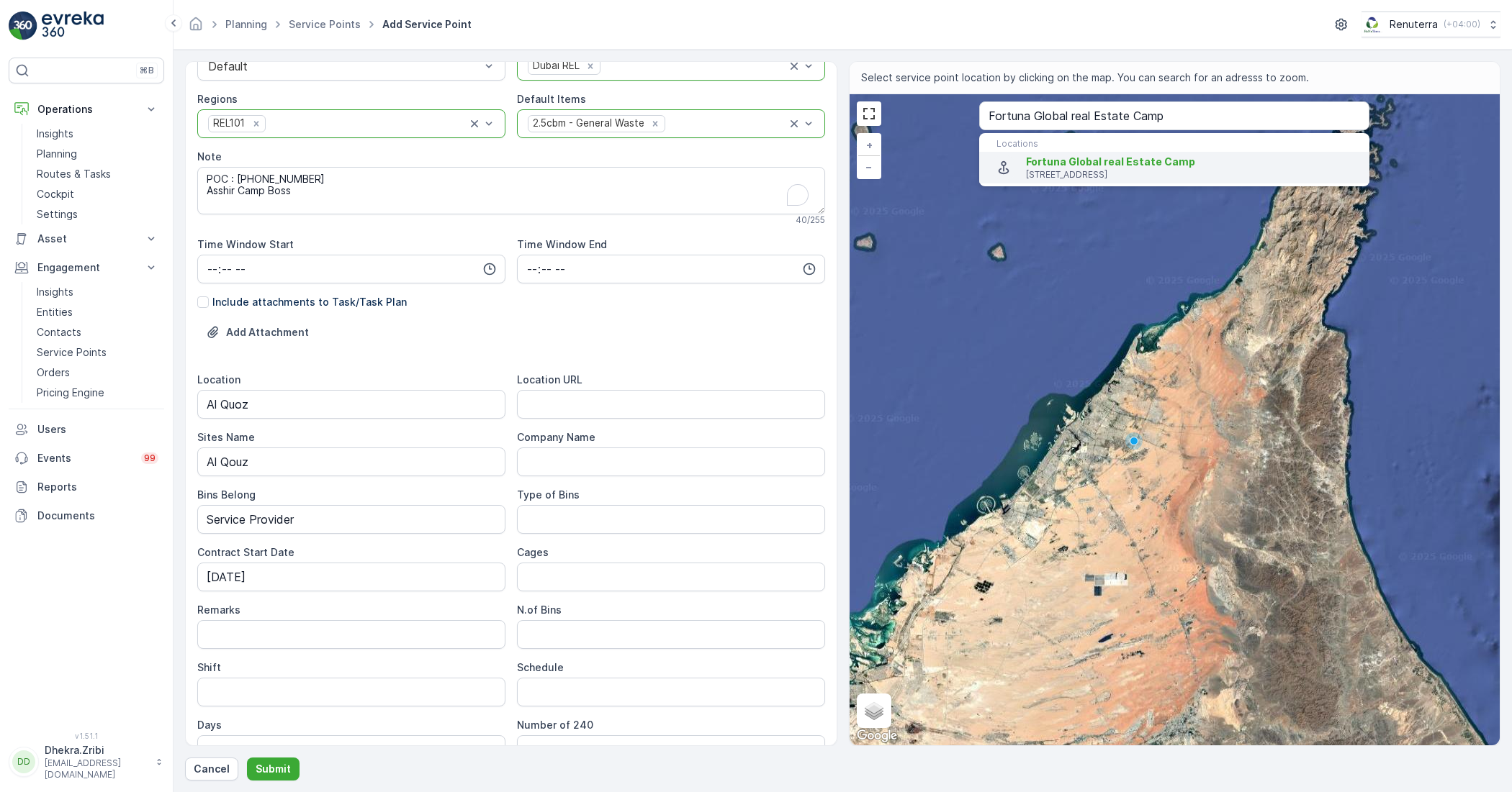
click at [1027, 164] on span "Fortuna Global real Estate Camp" at bounding box center [1110, 161] width 169 height 12
type input "25.1315798,55.23682729999999"
type Info "[STREET_ADDRESS]"
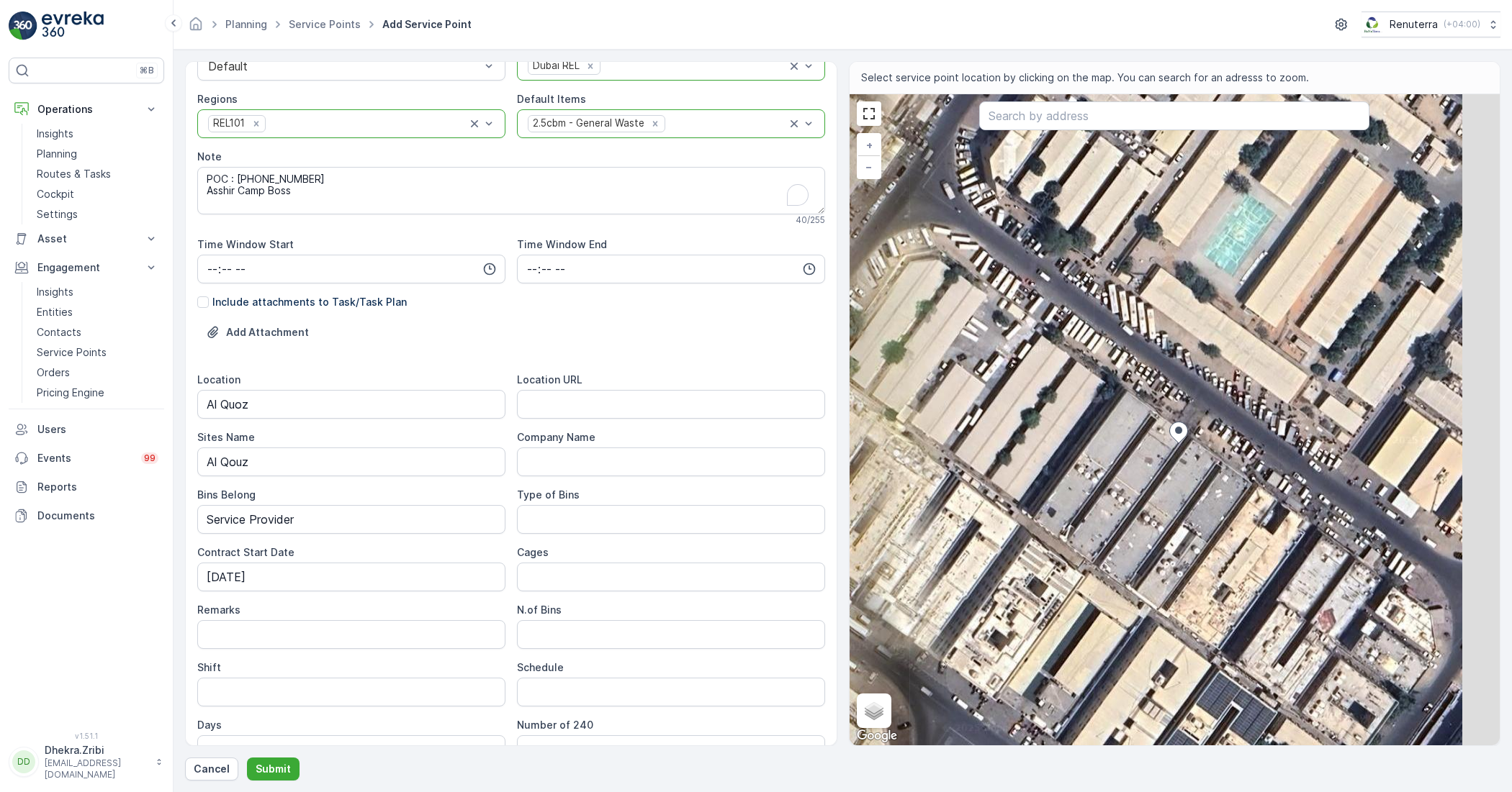
drag, startPoint x: 1208, startPoint y: 434, endPoint x: 1109, endPoint y: 454, distance: 101.0
click at [1109, 454] on div "+ − Satellite Roadmap Terrain Hybrid Leaflet Keyboard shortcuts Map Data Imager…" at bounding box center [1175, 420] width 651 height 652
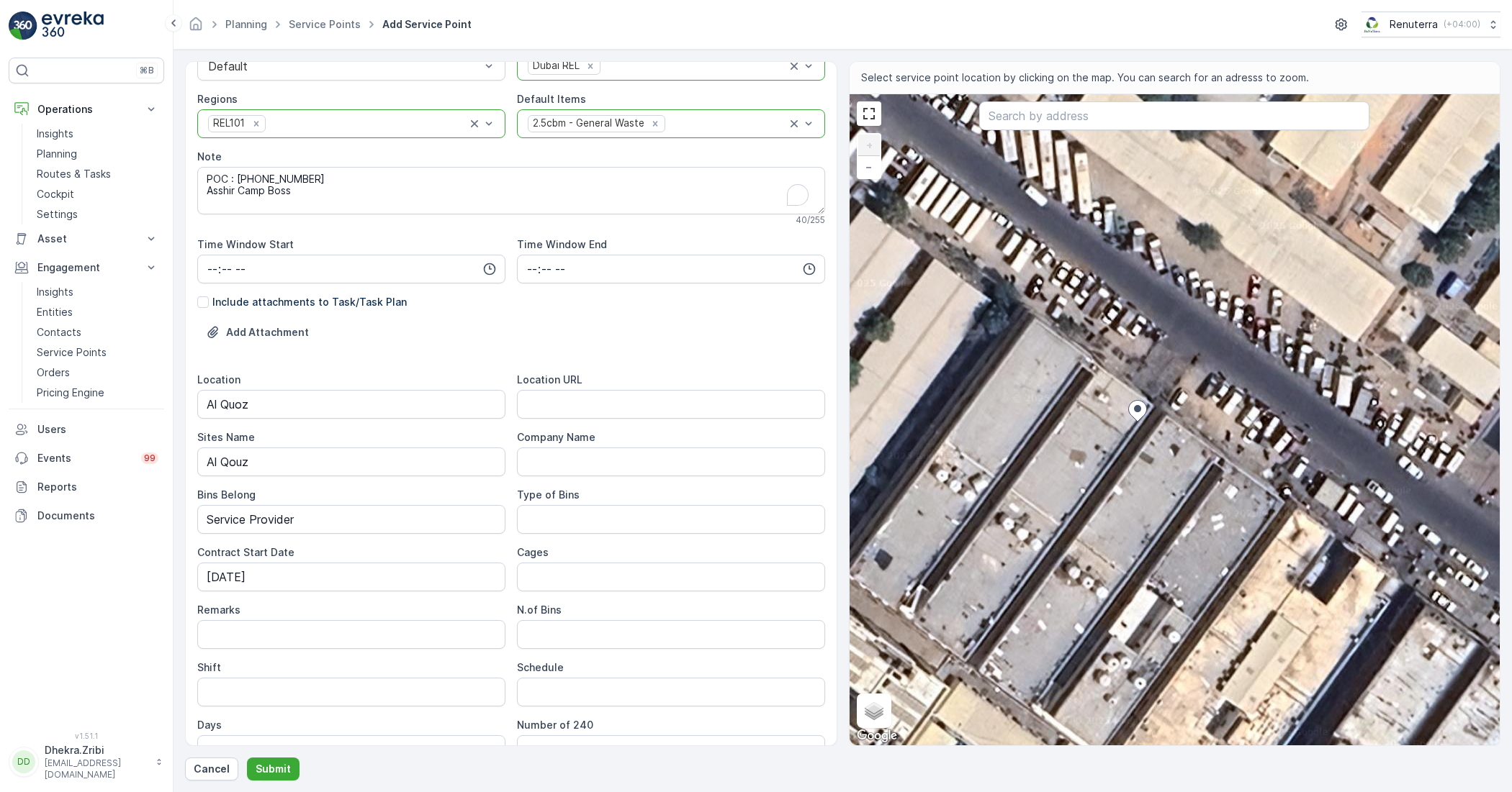
drag, startPoint x: 1145, startPoint y: 417, endPoint x: 1043, endPoint y: 401, distance: 103.2
click at [1043, 401] on div "+ − Satellite Roadmap Terrain Hybrid Leaflet Keyboard shortcuts Map Data Imager…" at bounding box center [1175, 420] width 651 height 652
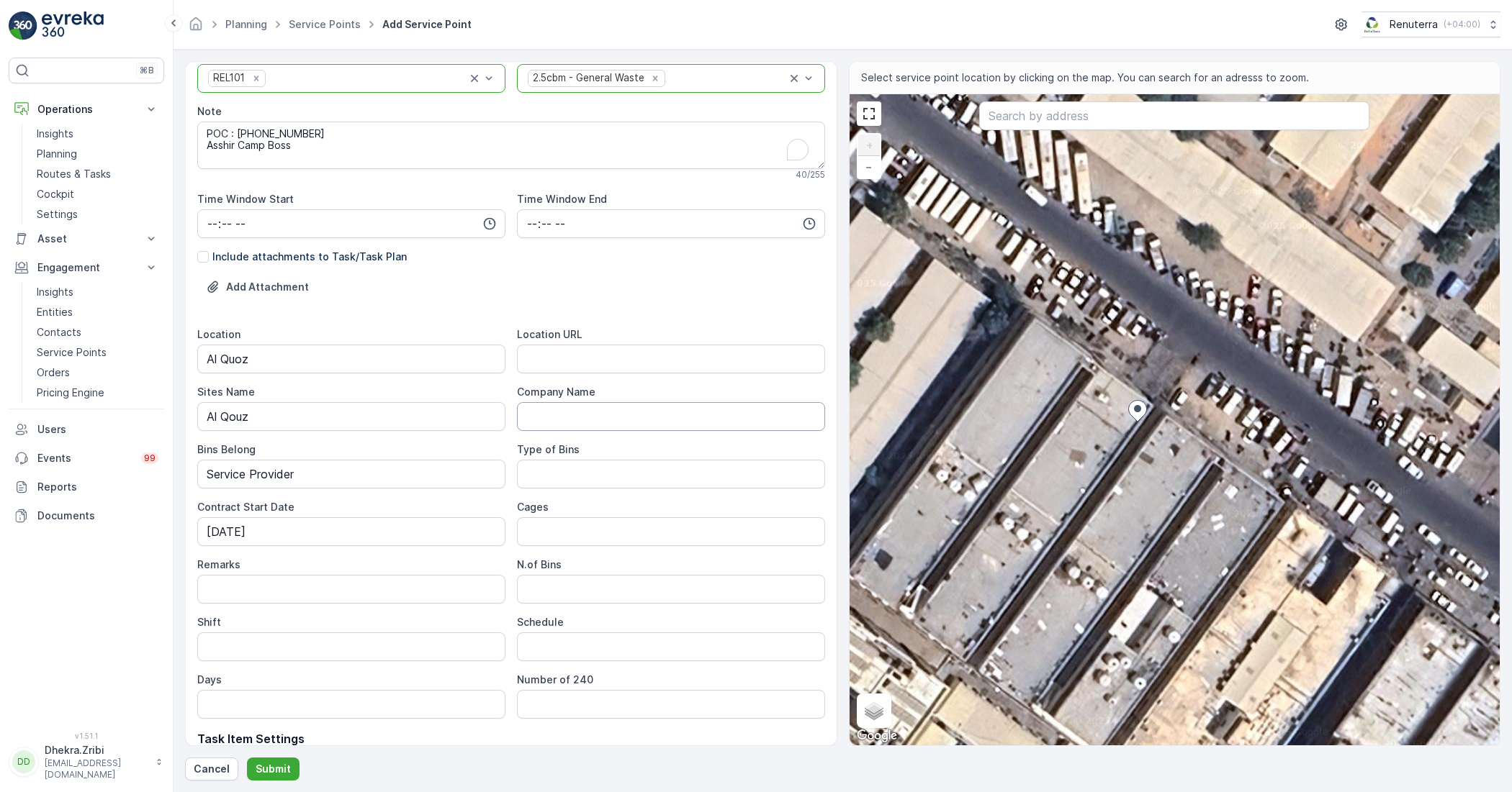
scroll to position [337, 0]
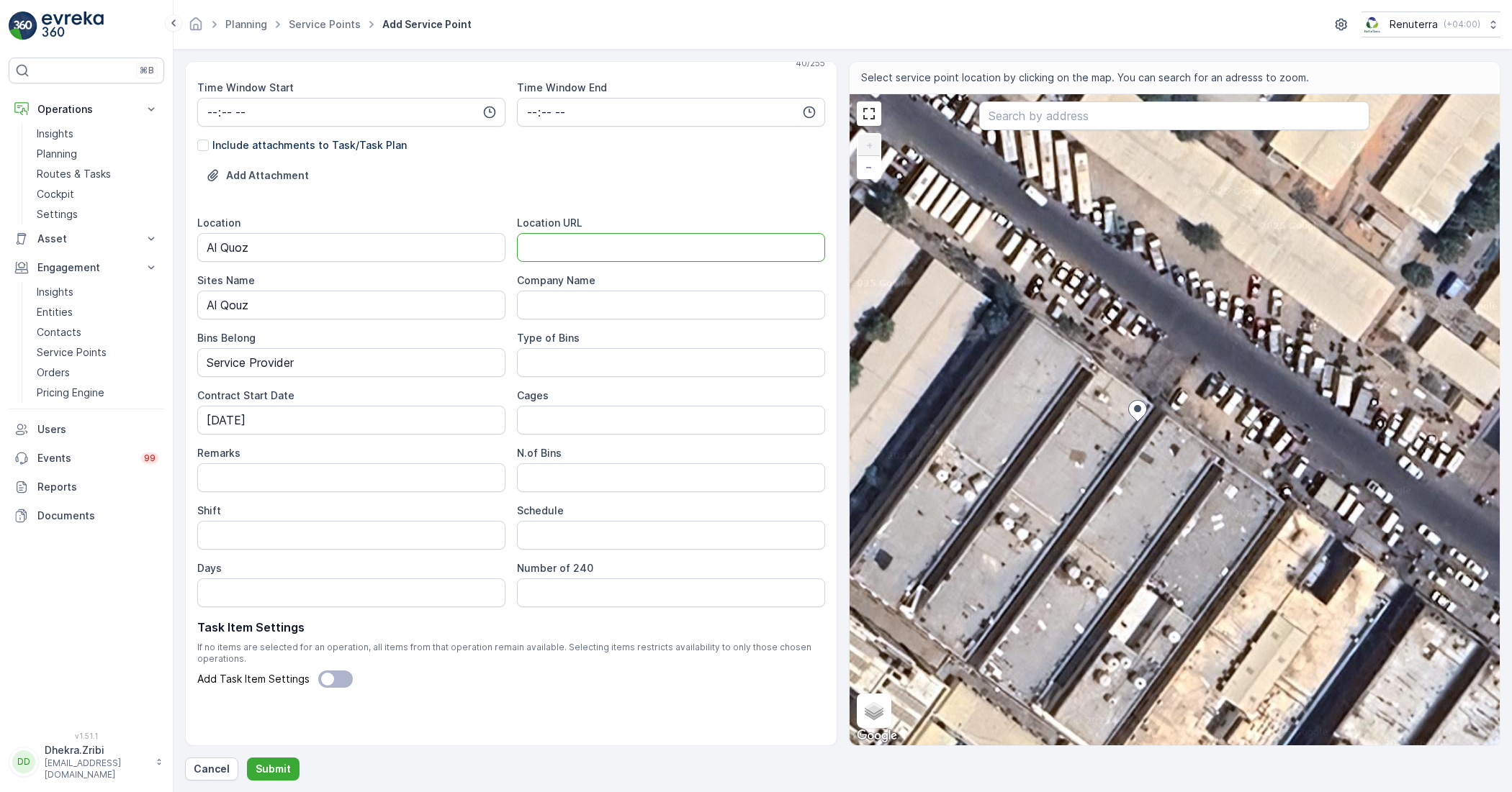
paste URL "[URL][DOMAIN_NAME]"
type URL "[URL][DOMAIN_NAME]"
click at [609, 306] on Name "Company Name" at bounding box center [671, 305] width 308 height 29
click at [682, 304] on Name "Company Name" at bounding box center [671, 305] width 308 height 29
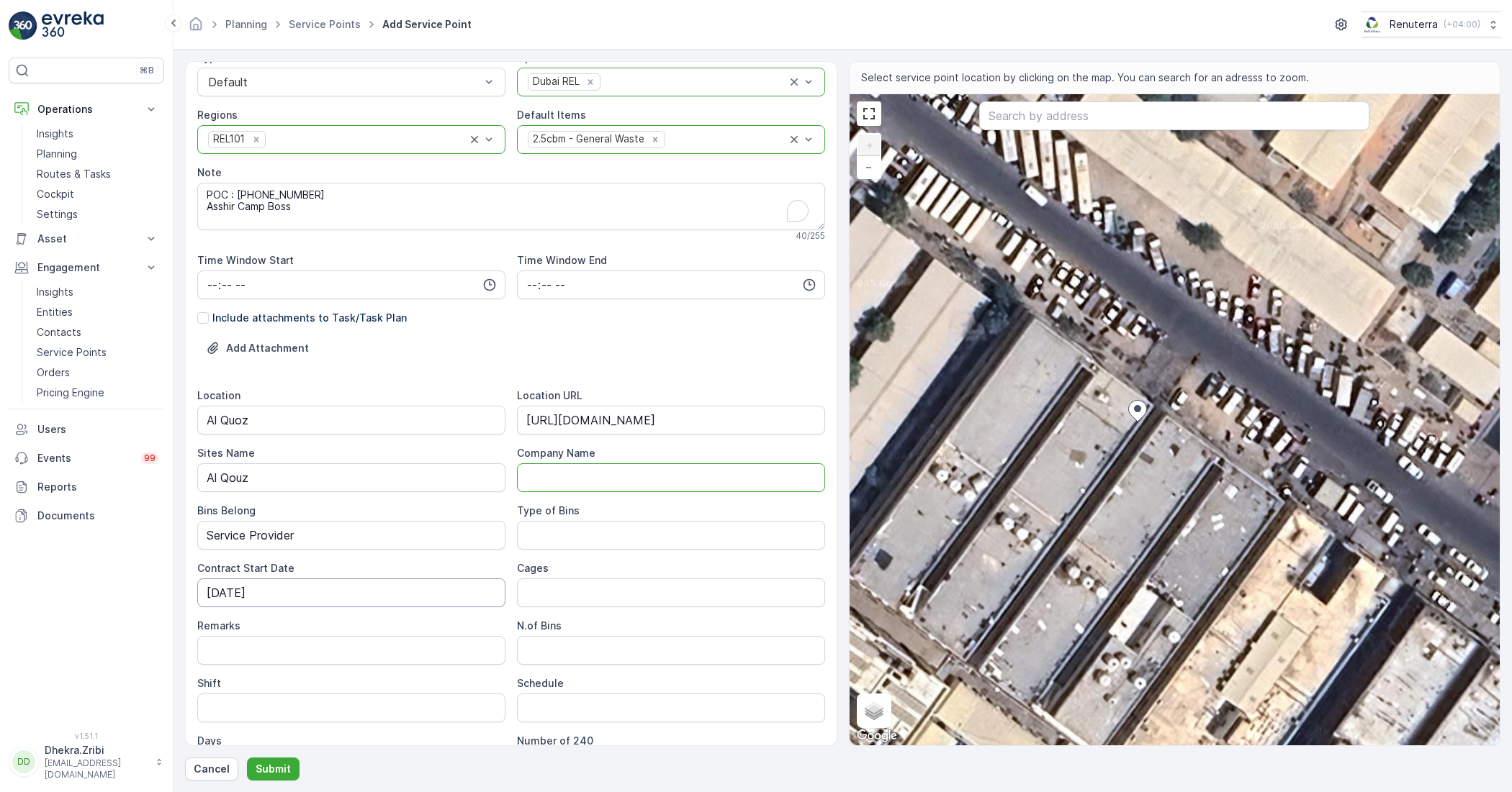
scroll to position [157, 0]
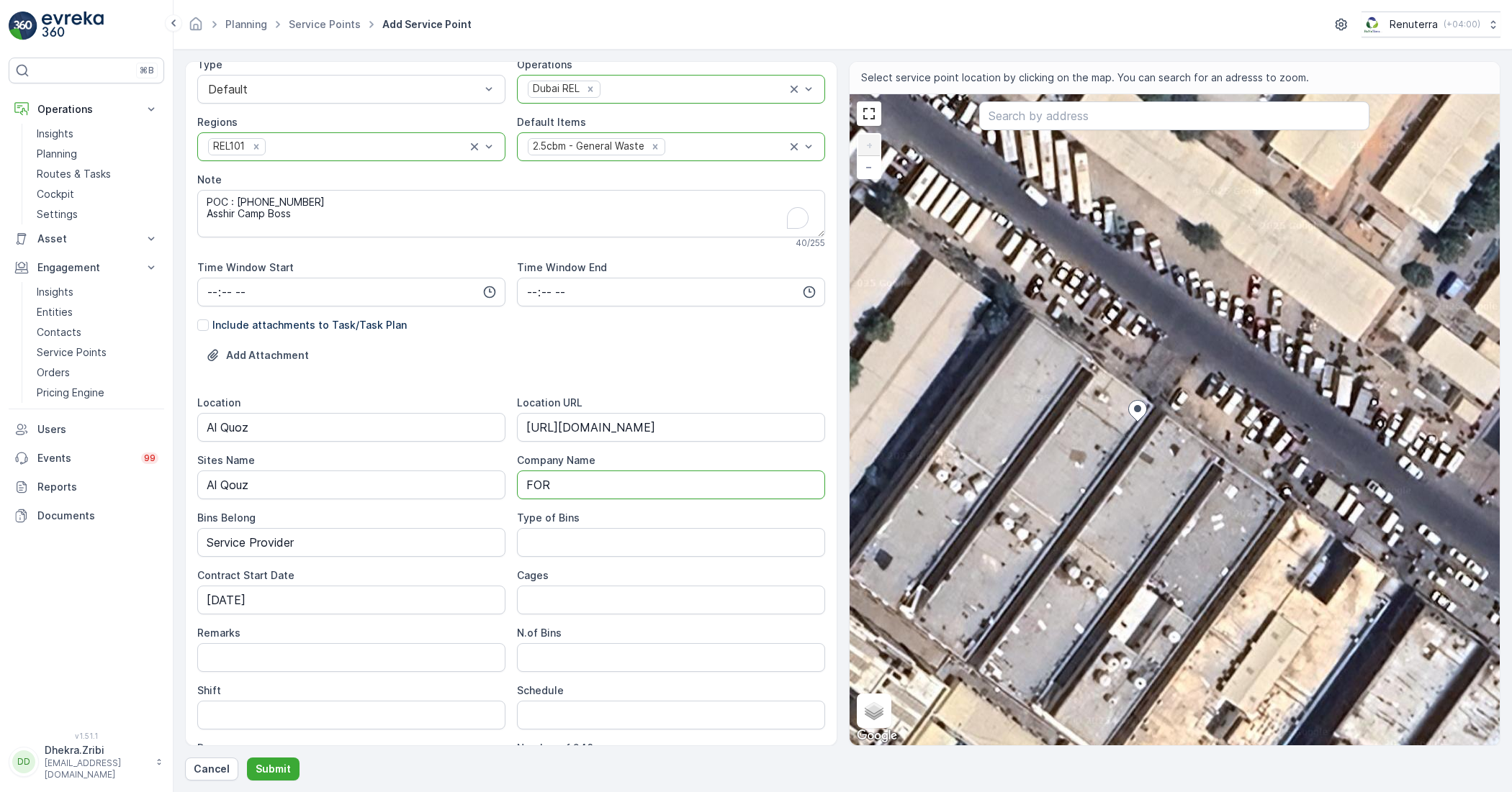
type Name "FOR"
drag, startPoint x: 583, startPoint y: 484, endPoint x: 479, endPoint y: 505, distance: 106.1
click at [480, 505] on div "Location Al Quoz Location URL https://maps.app.goo.gl/HEf2uBbSTmH3XTFo9 Sites N…" at bounding box center [511, 591] width 628 height 391
drag, startPoint x: 549, startPoint y: 448, endPoint x: 555, endPoint y: 483, distance: 35.5
paste Name "Fortuna Global Real Estate - AQ-03 (365-132) | Al Quoz"
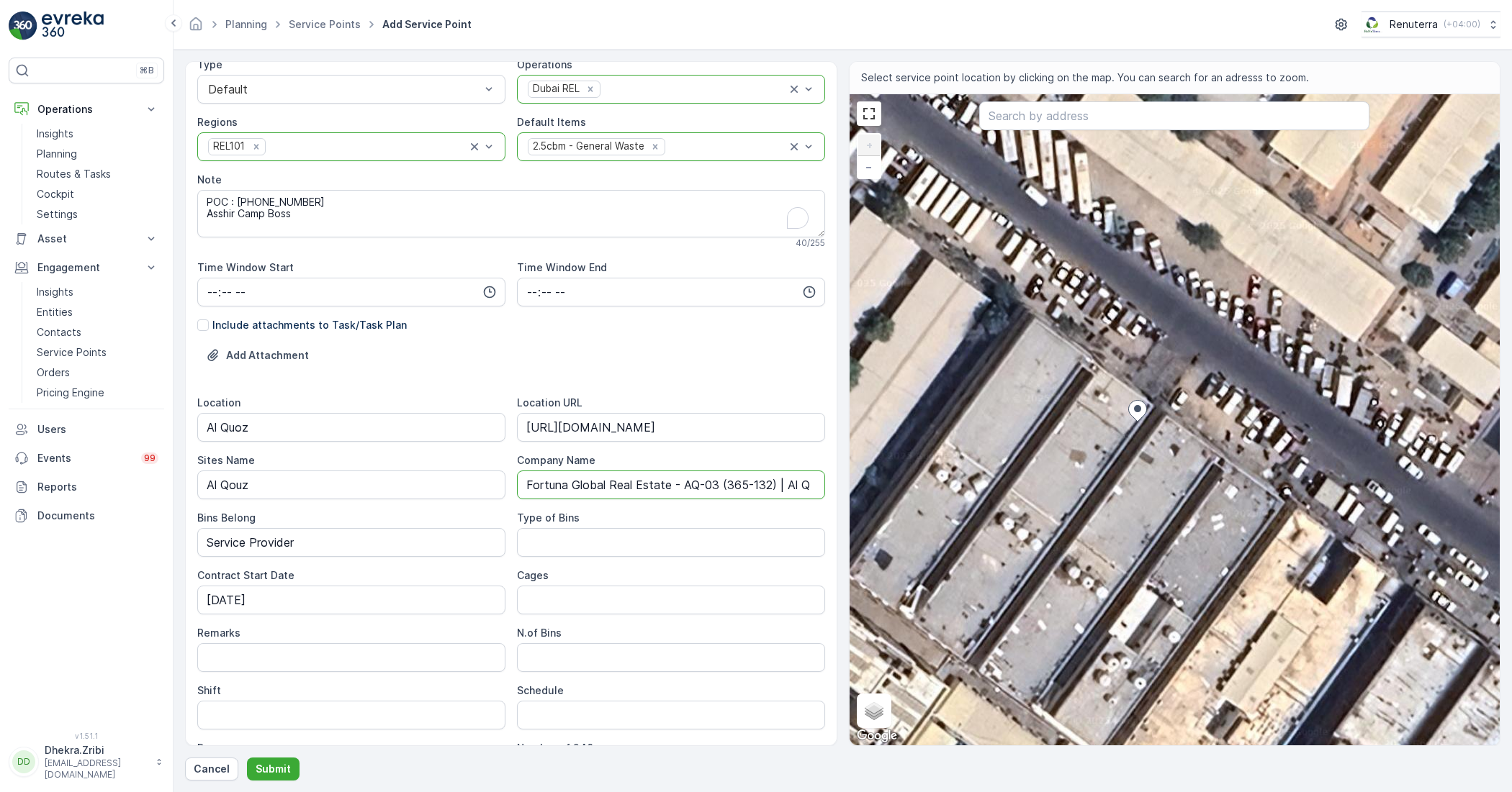
scroll to position [0, 21]
drag, startPoint x: 803, startPoint y: 486, endPoint x: 649, endPoint y: 477, distance: 154.3
click at [649, 477] on Name "Fortuna Global Real Estate - AQ-03 (365-132) | Al Quoz" at bounding box center [671, 485] width 308 height 29
type Name "Fortuna Global Real Estate"
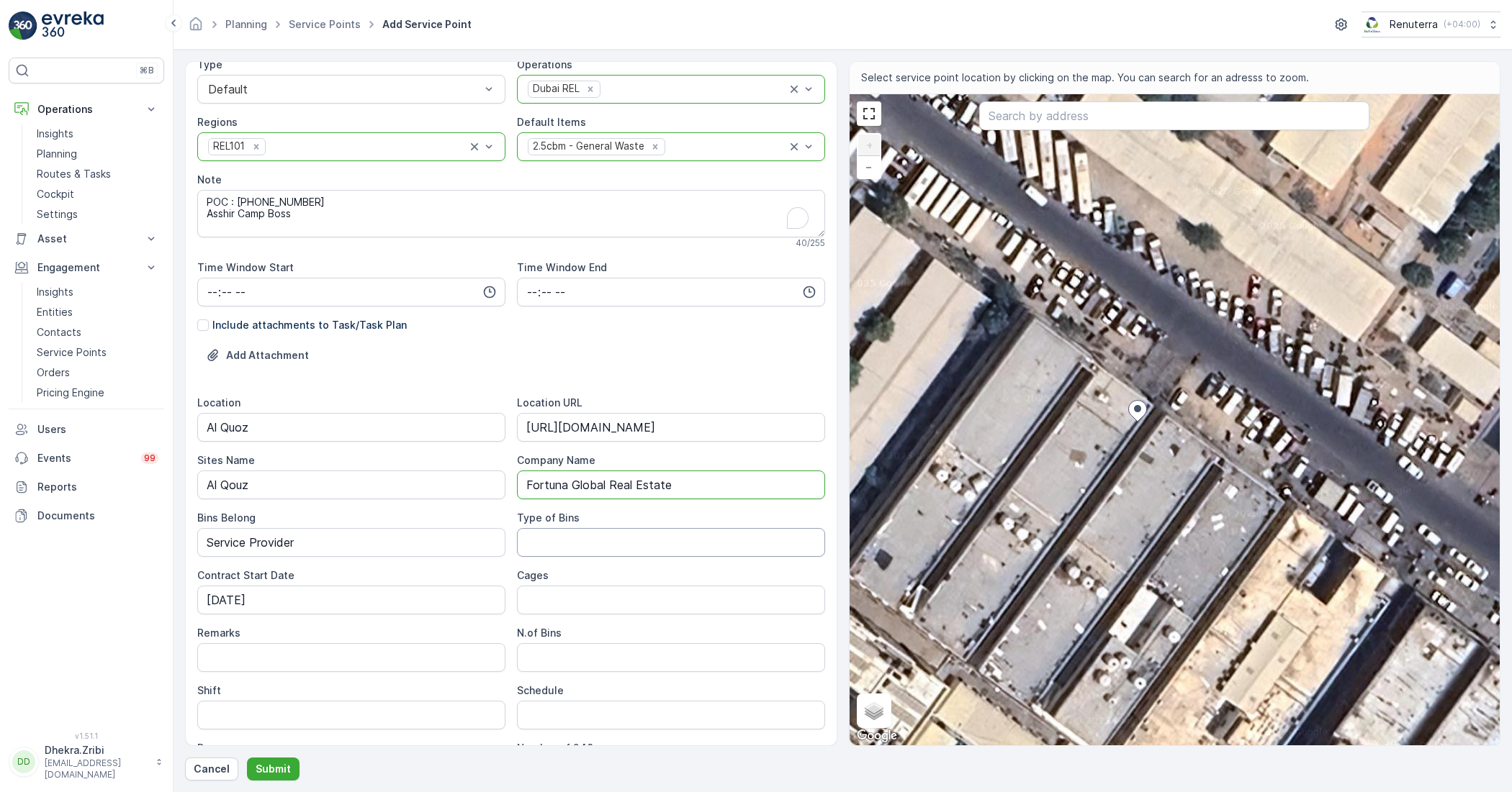
click at [582, 541] on Bins "Type of Bins" at bounding box center [671, 543] width 308 height 29
type Bins "2.5 CBM"
click at [601, 607] on input "Cages" at bounding box center [671, 600] width 308 height 29
click at [365, 663] on input "Remarks" at bounding box center [351, 657] width 308 height 29
click at [616, 658] on Bins "N.of Bins" at bounding box center [671, 657] width 308 height 29
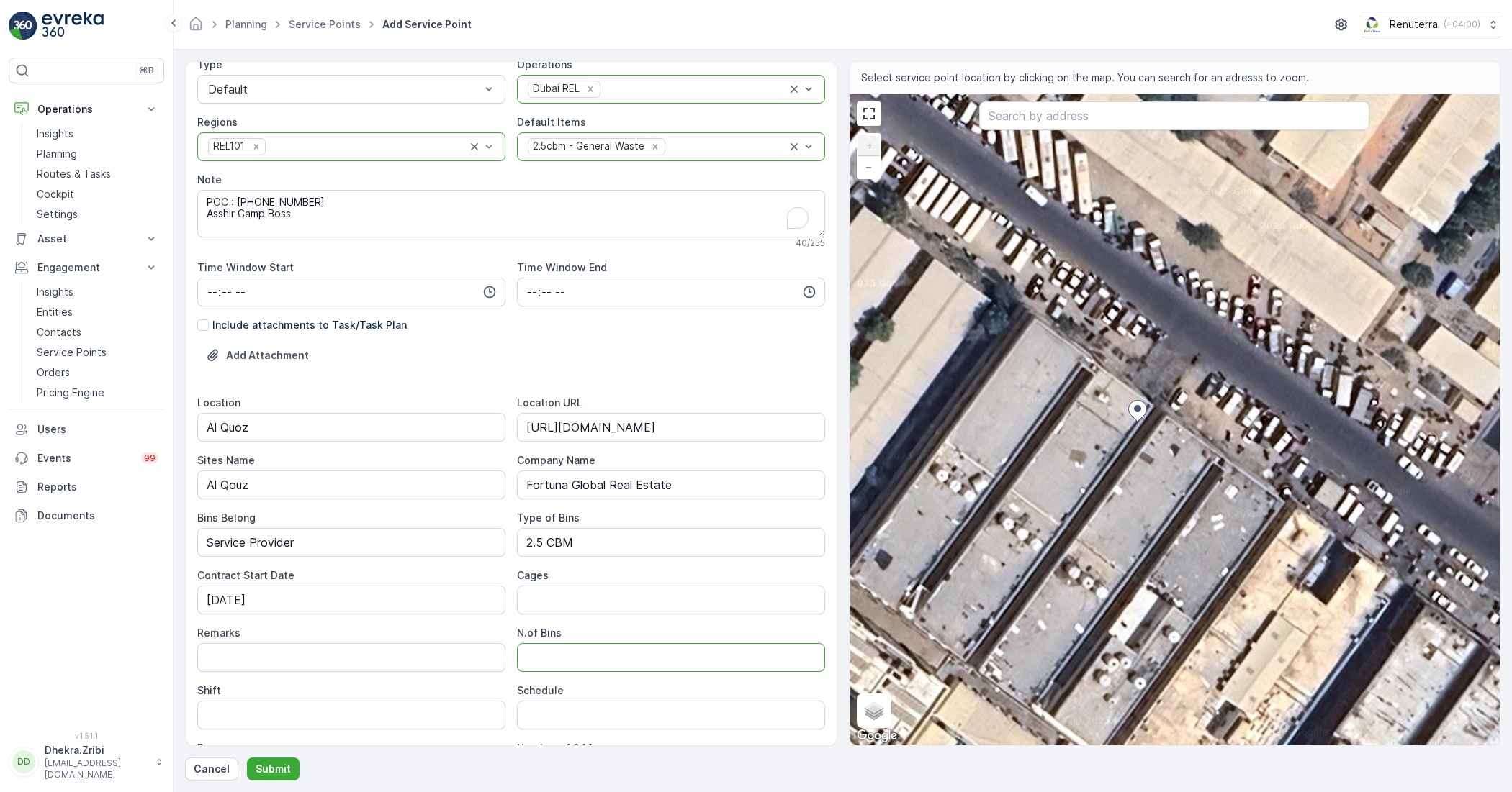
click at [714, 657] on Bins "N.of Bins" at bounding box center [671, 657] width 308 height 29
type Bins "3"
click at [247, 758] on button "Submit" at bounding box center [273, 770] width 53 height 23
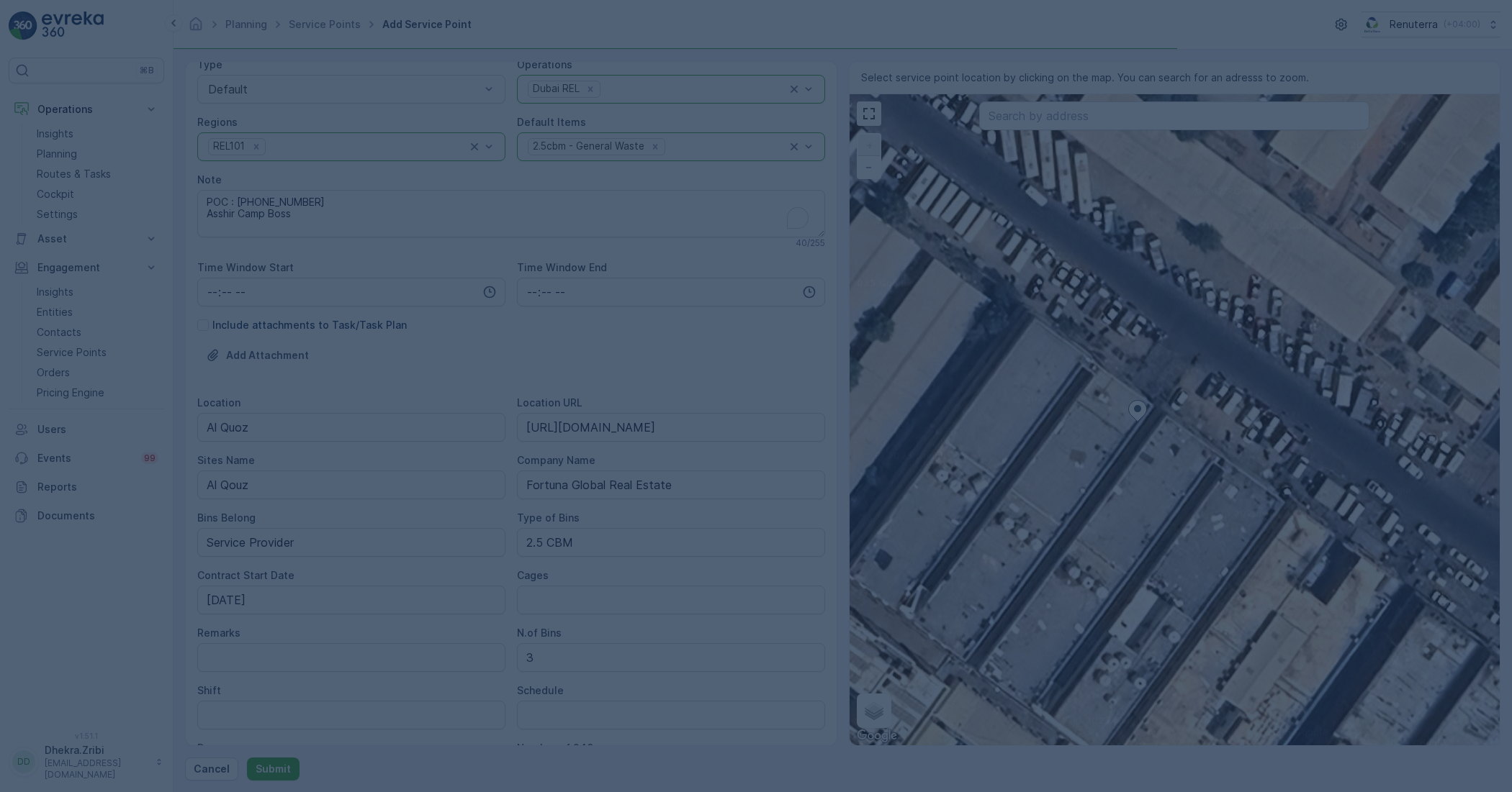
click at [677, 588] on div at bounding box center [756, 396] width 1512 height 792
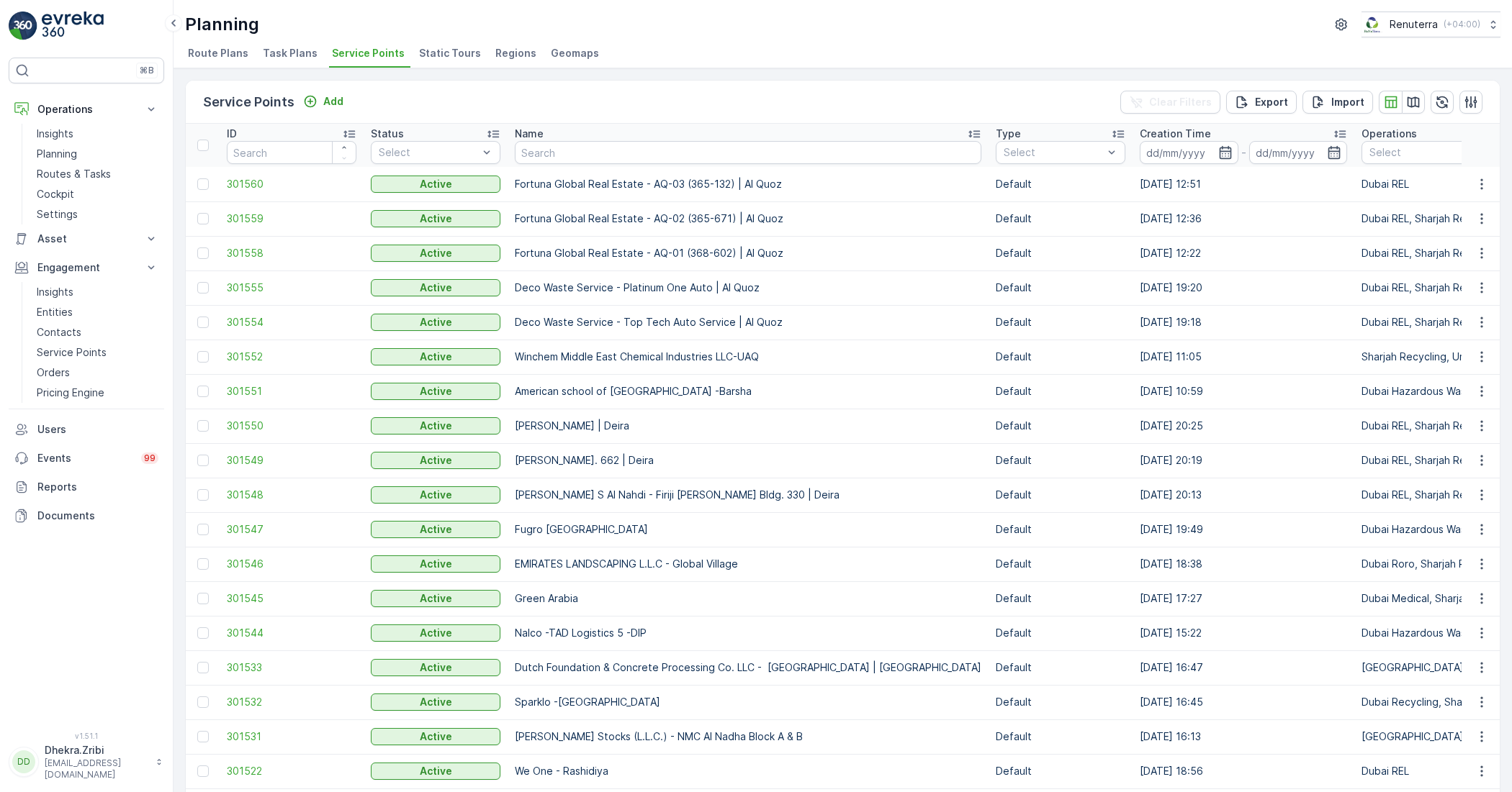
drag, startPoint x: 207, startPoint y: 186, endPoint x: 204, endPoint y: 193, distance: 7.6
click at [207, 186] on div at bounding box center [203, 184] width 12 height 12
click at [197, 178] on input "checkbox" at bounding box center [197, 178] width 0 height 0
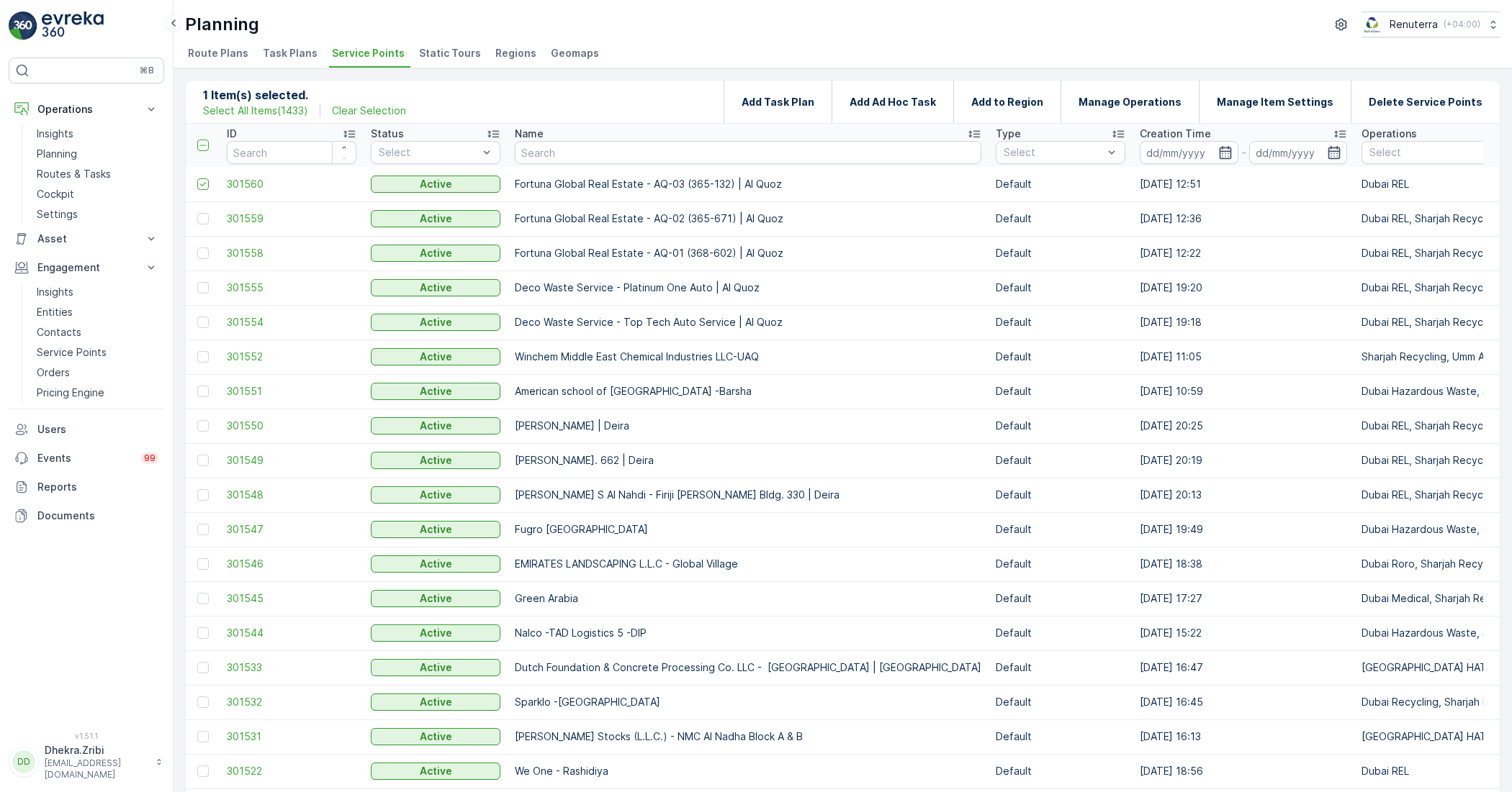
click at [580, 69] on div "1 Item(s) selected. Select All Items ( 1433 ) Clear Selection Add Task Plan Add…" at bounding box center [843, 430] width 1338 height 724
click at [203, 185] on icon at bounding box center [203, 184] width 10 height 10
click at [197, 178] on input "checkbox" at bounding box center [197, 178] width 0 height 0
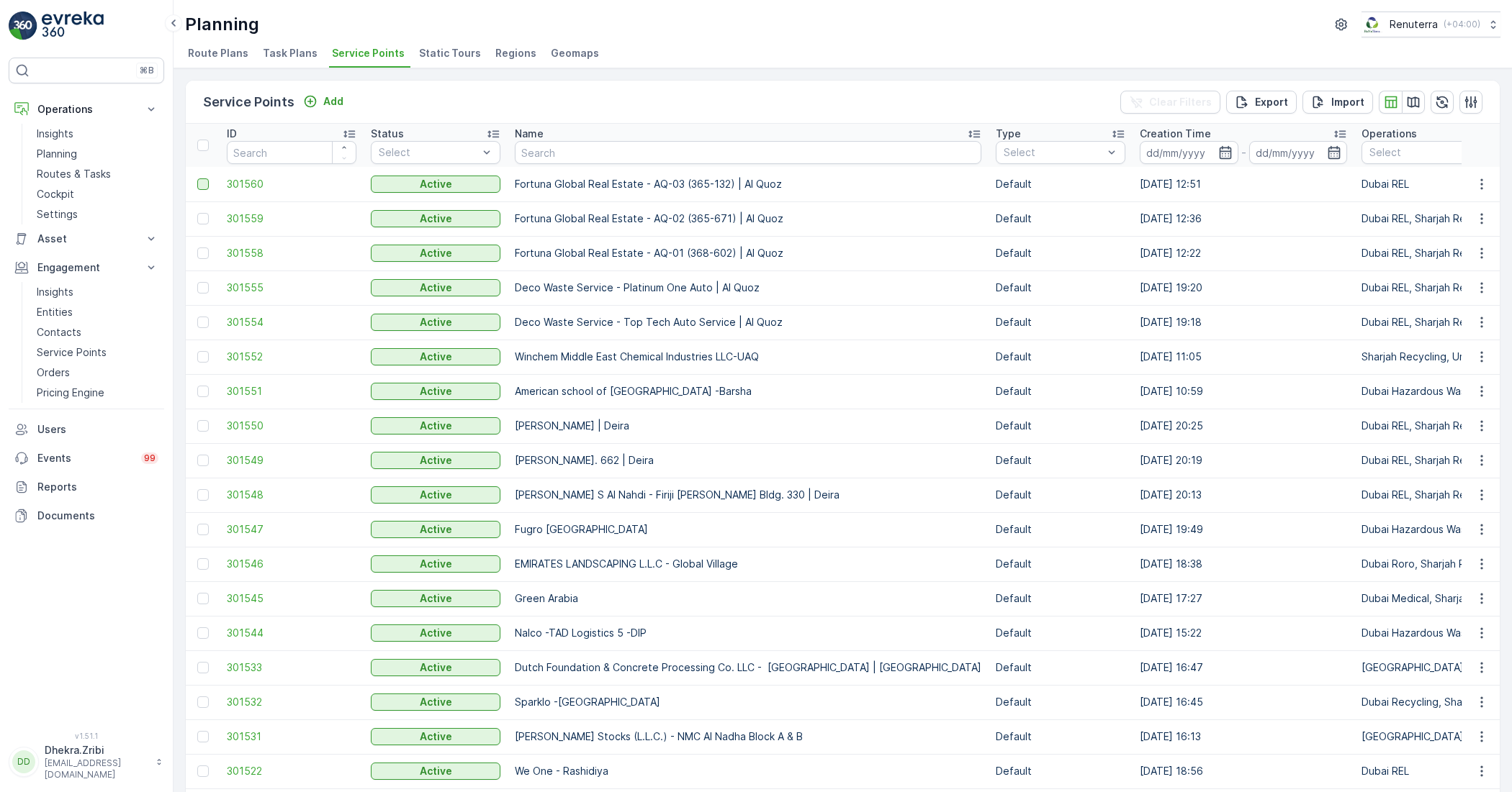
drag, startPoint x: 313, startPoint y: 185, endPoint x: 256, endPoint y: 192, distance: 57.4
click at [256, 192] on td "301560" at bounding box center [292, 184] width 144 height 35
click at [255, 183] on span "301560" at bounding box center [291, 183] width 130 height 14
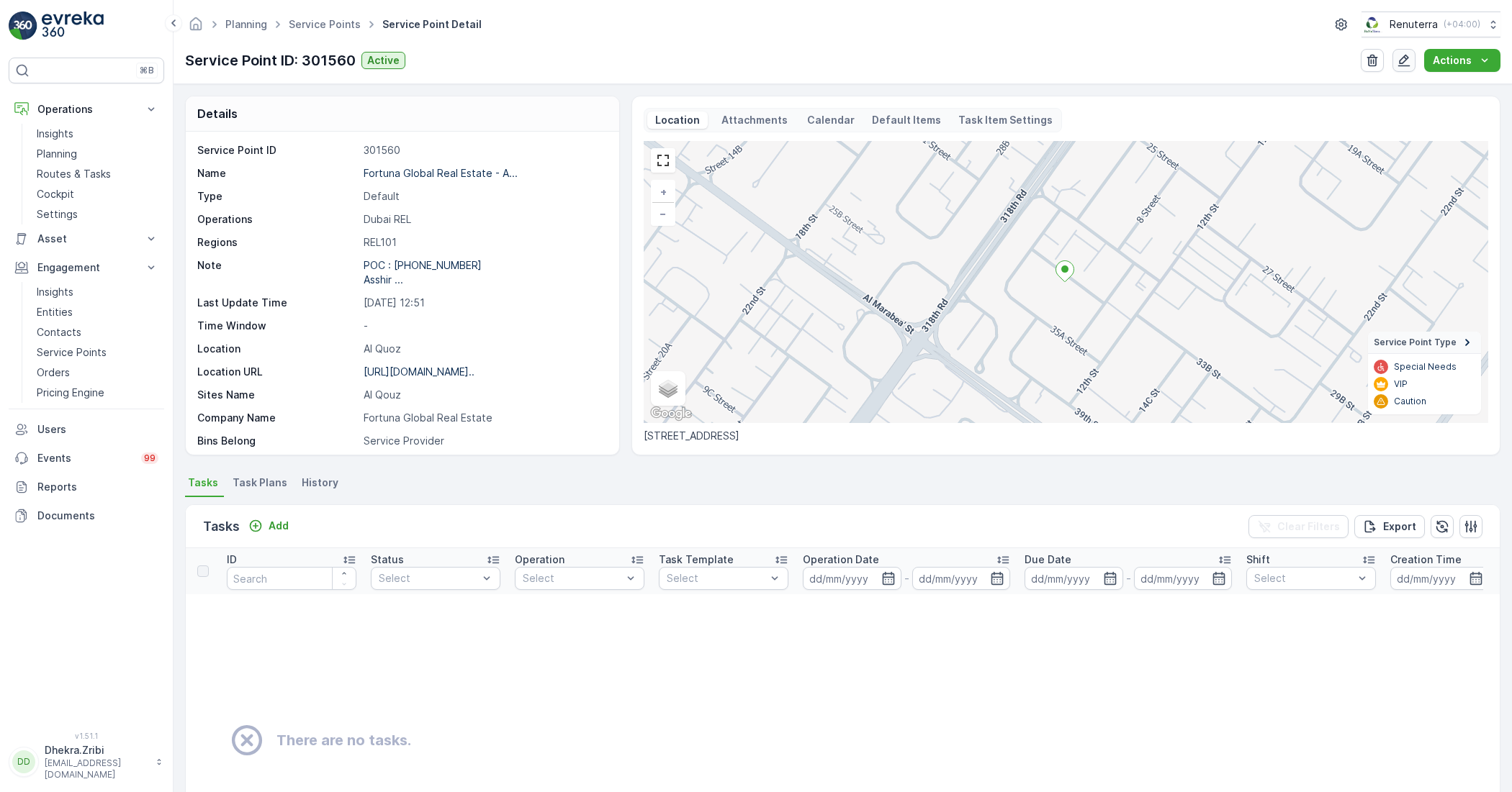
click at [1408, 61] on icon "button" at bounding box center [1404, 59] width 14 height 14
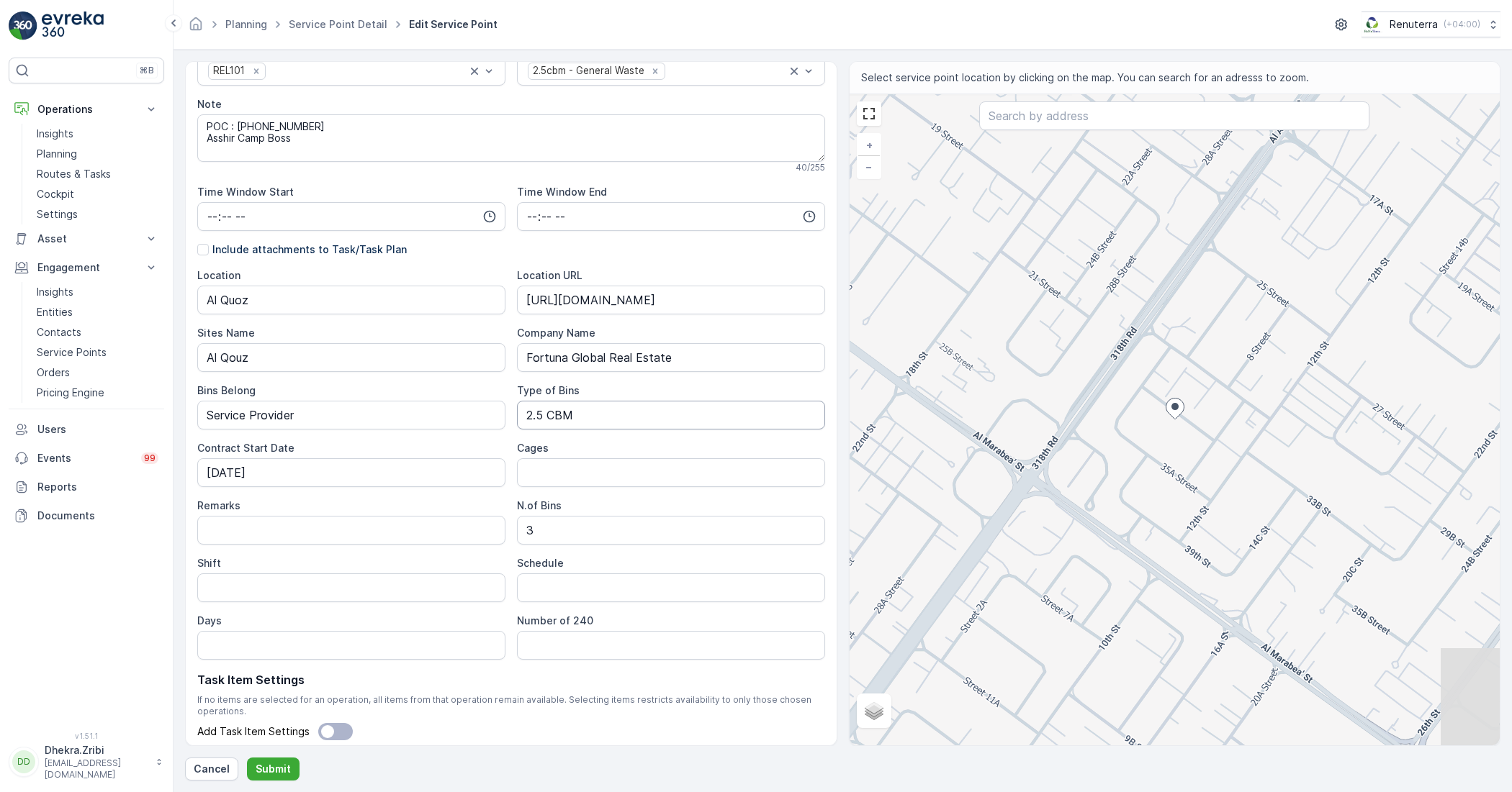
scroll to position [286, 0]
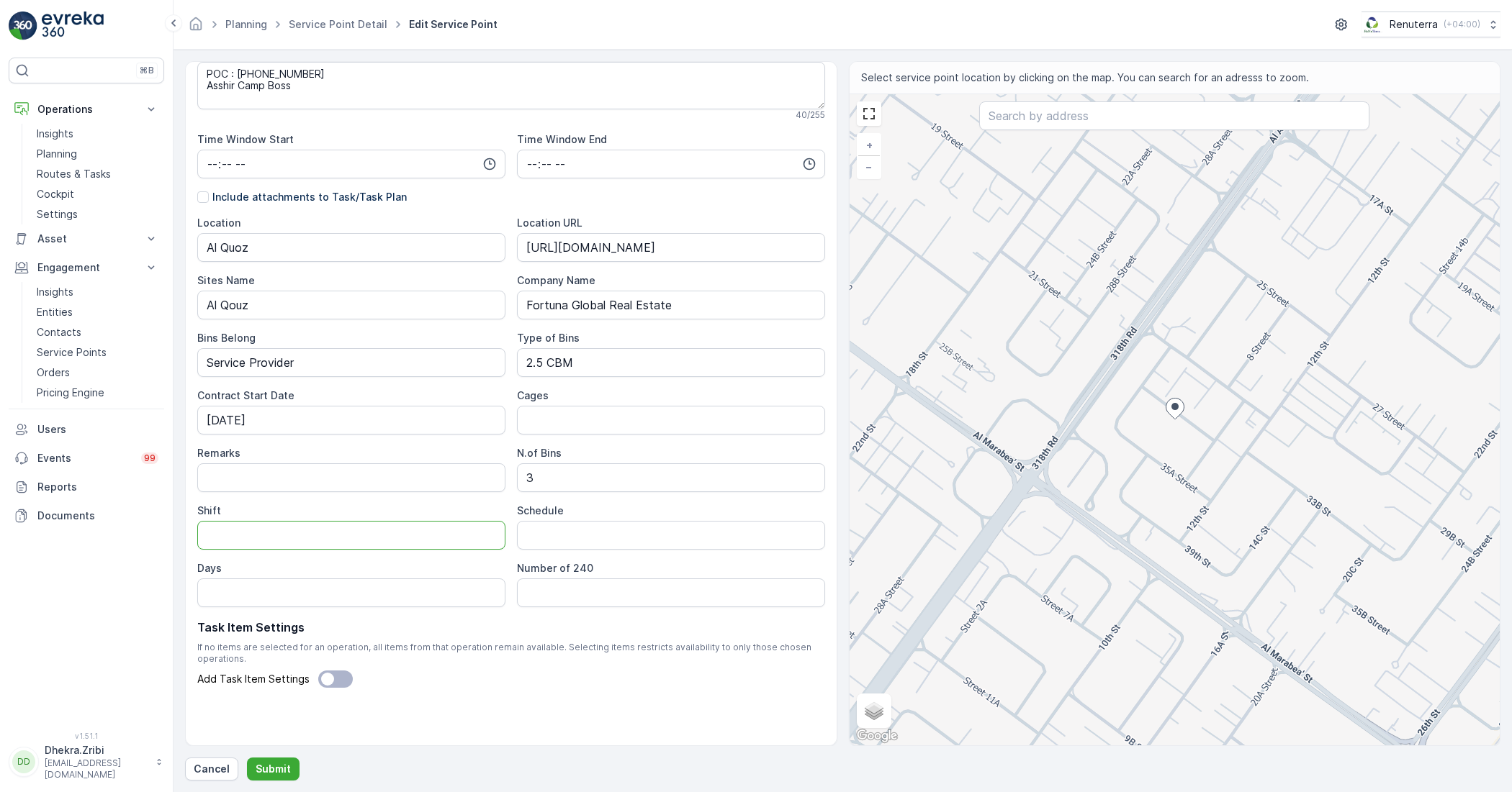
click at [367, 548] on input "Shift" at bounding box center [351, 535] width 308 height 29
click at [242, 533] on input "Shift" at bounding box center [351, 535] width 308 height 29
type input "Day Shift"
click at [542, 538] on input "Schedule" at bounding box center [671, 535] width 308 height 29
click at [568, 586] on 240 "Number of 240" at bounding box center [671, 593] width 308 height 29
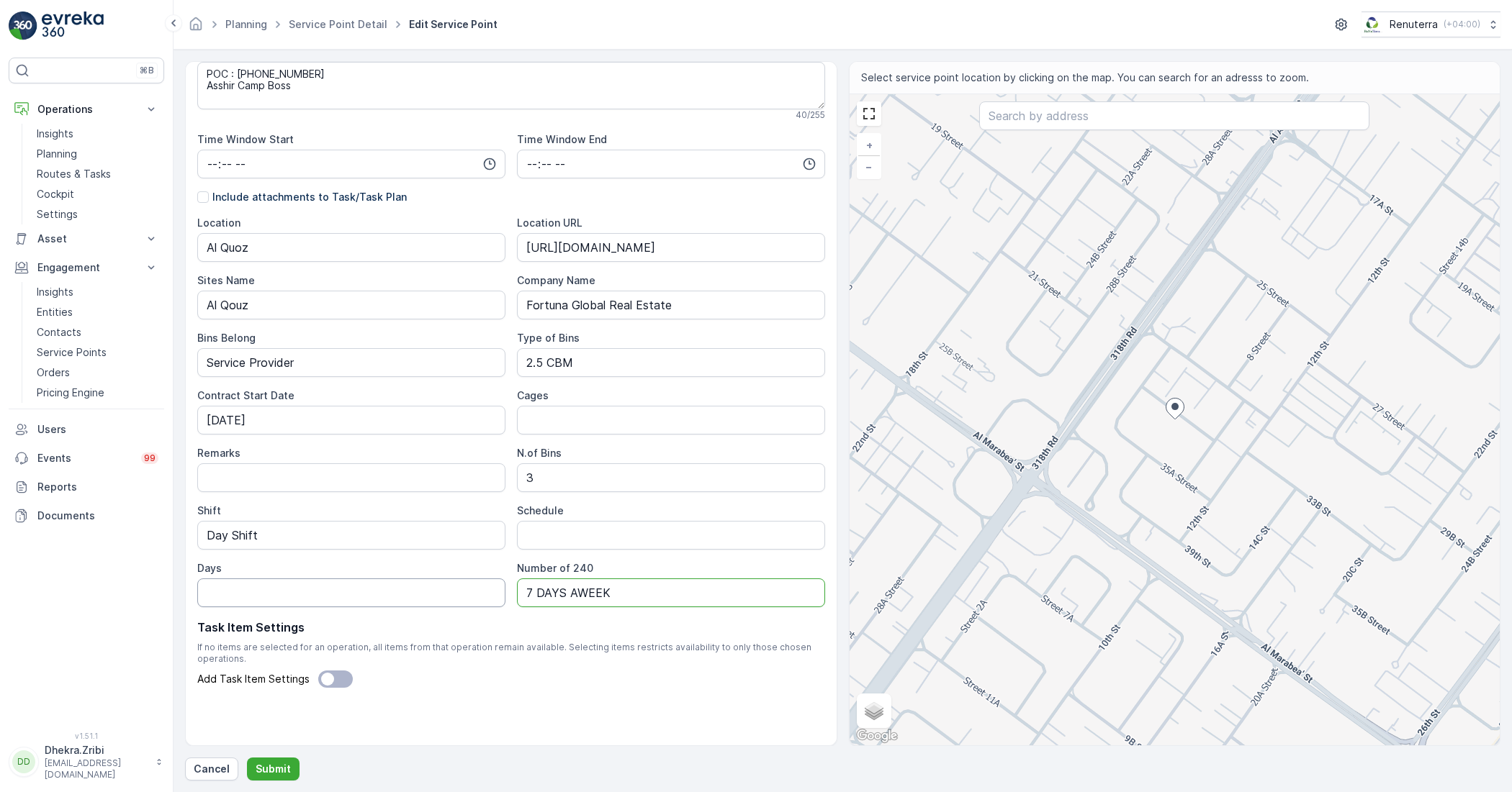
type 240 "7 DAYS AWEEK"
click at [300, 585] on input "Days" at bounding box center [351, 593] width 308 height 29
type input "7 Days a week"
drag, startPoint x: 631, startPoint y: 595, endPoint x: 475, endPoint y: 609, distance: 156.6
click at [475, 609] on div "Service Point Name Fortuna Global Real Estate - AQ-03 (365-132) | Al Quoz 54 / …" at bounding box center [511, 267] width 628 height 957
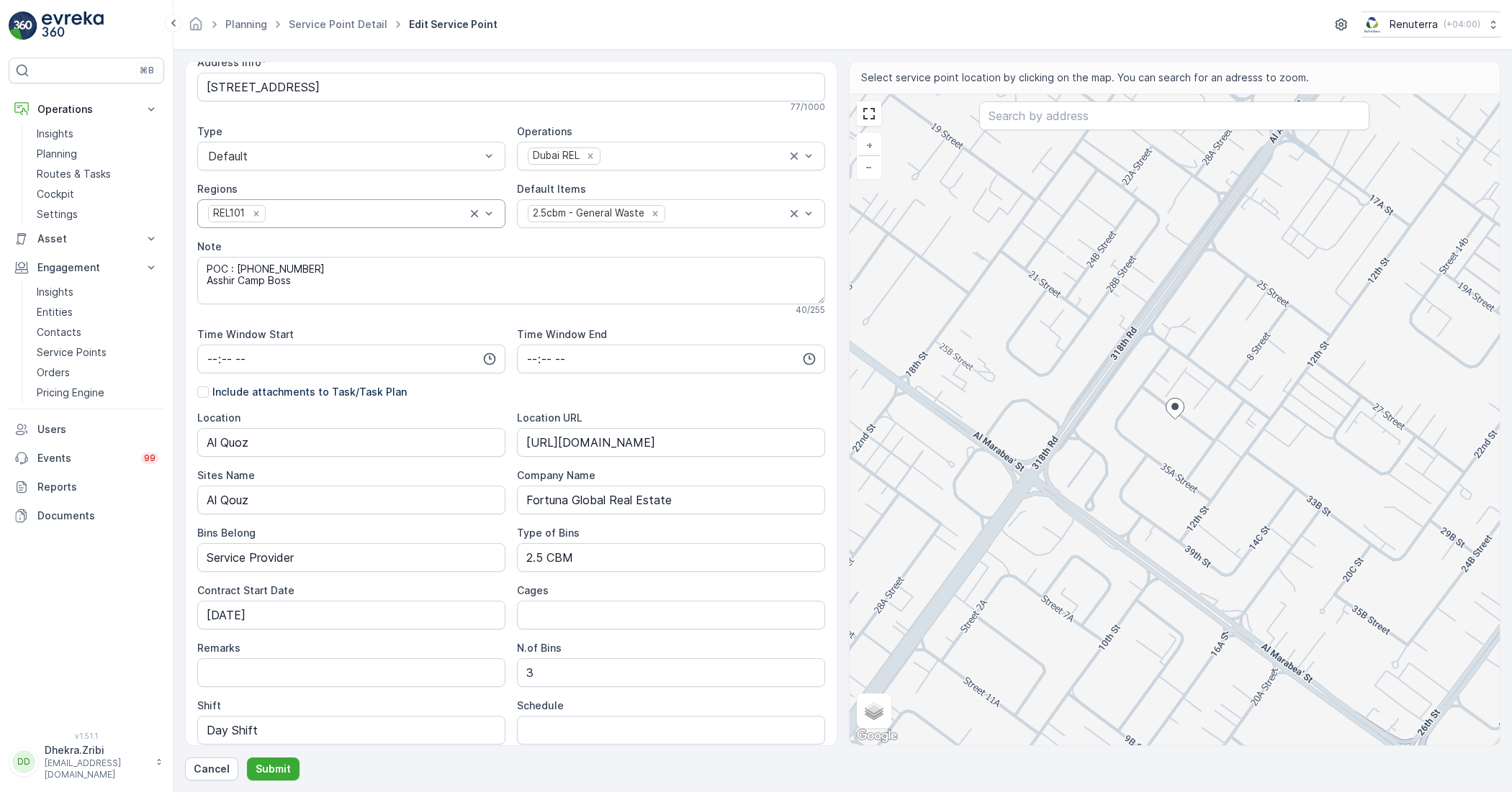
scroll to position [0, 0]
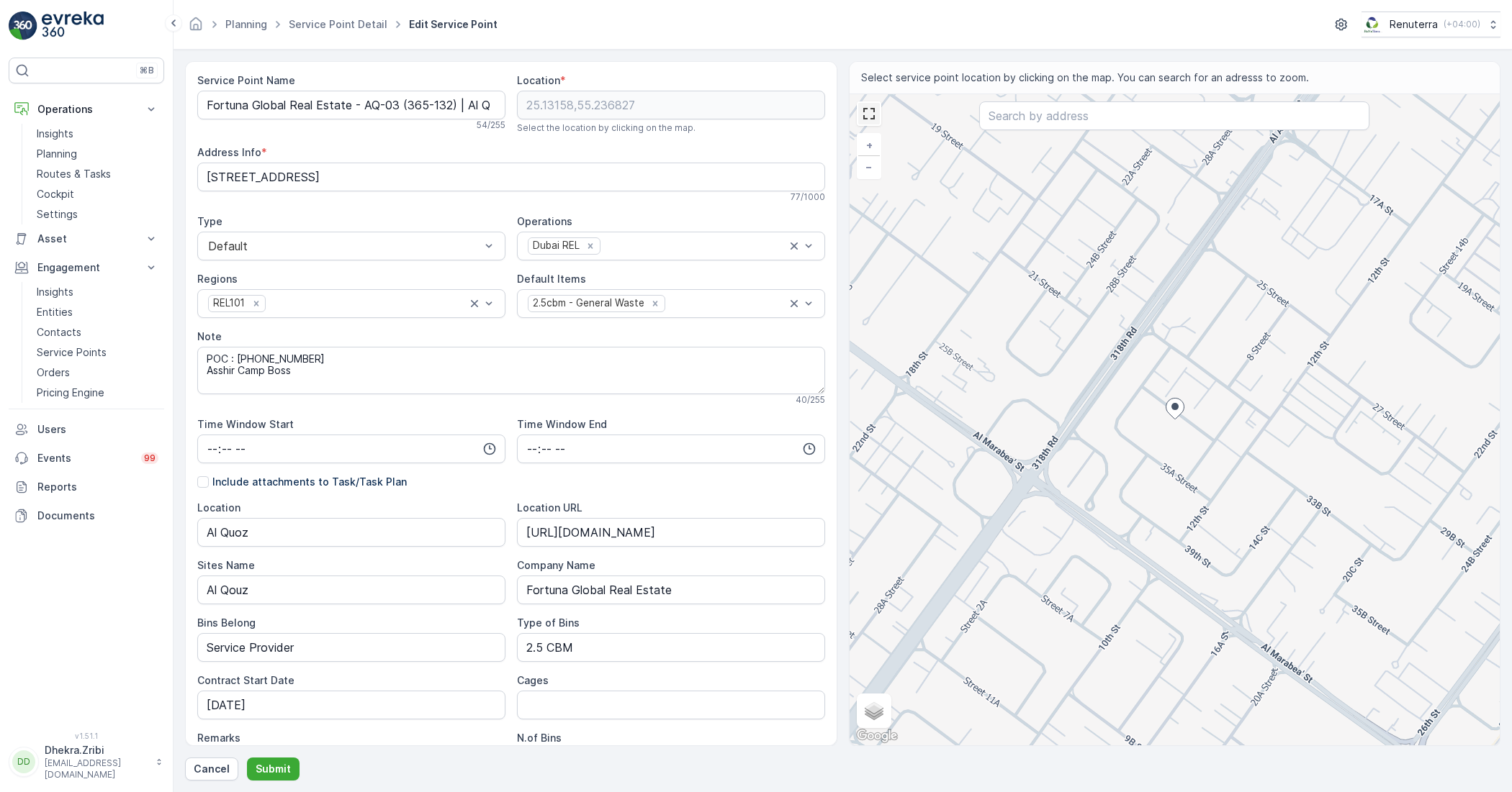
click at [876, 117] on link at bounding box center [869, 114] width 21 height 21
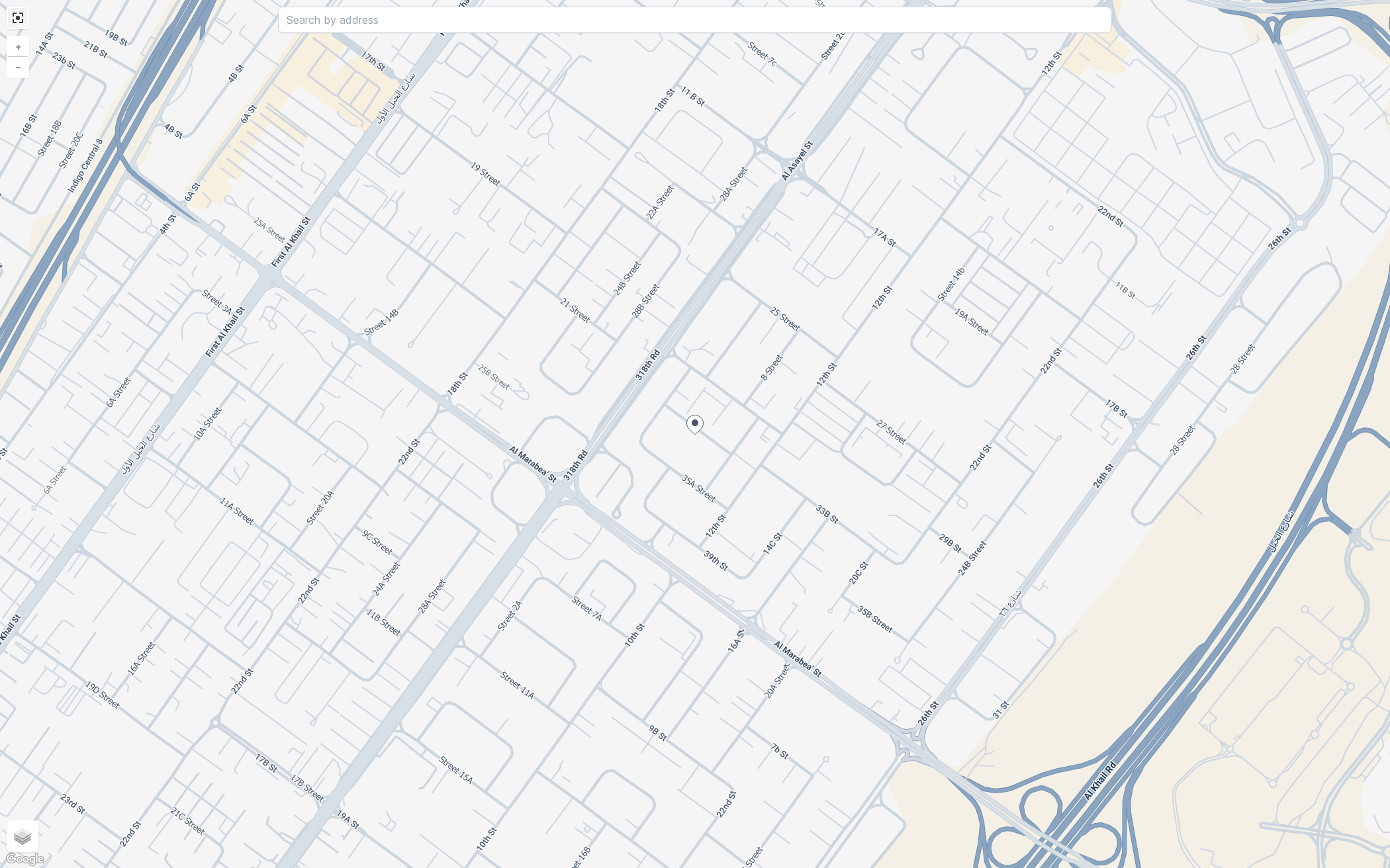
click at [21, 17] on link at bounding box center [17, 17] width 20 height 20
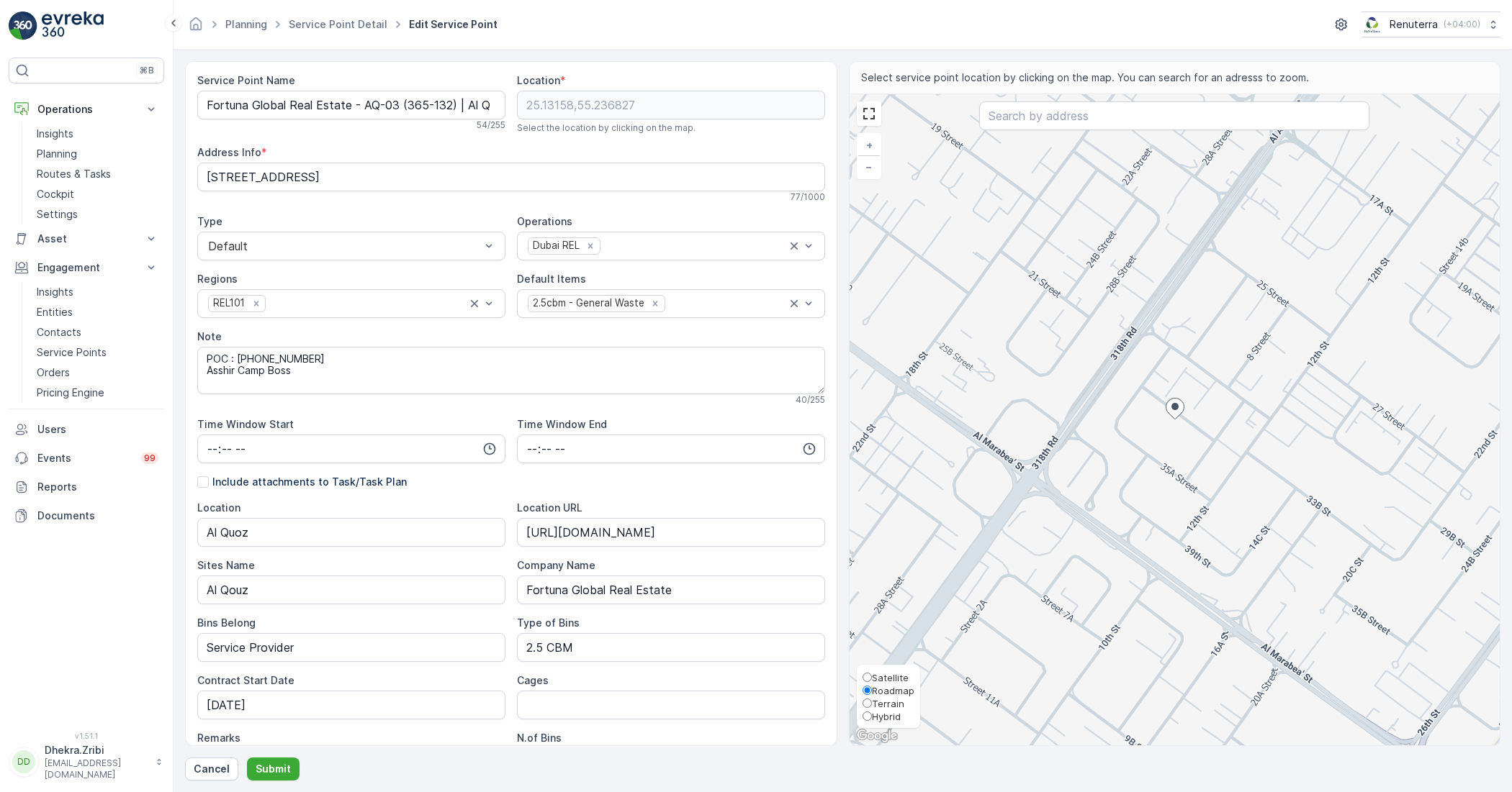
click at [872, 718] on span "Hybrid" at bounding box center [886, 717] width 29 height 12
click at [872, 718] on input "Hybrid" at bounding box center [867, 716] width 9 height 9
radio input "true"
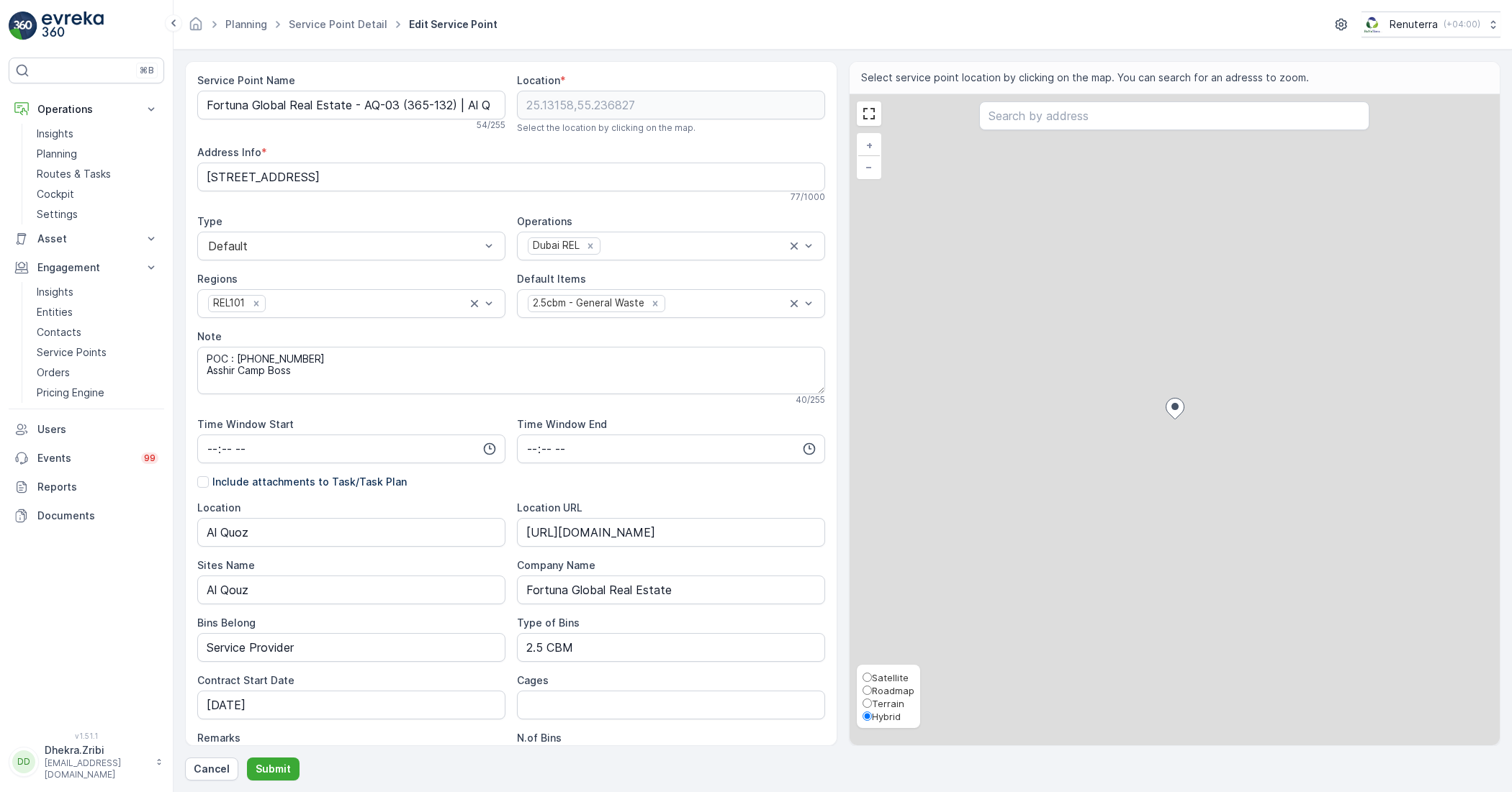
click at [863, 684] on label "Roadmap" at bounding box center [888, 690] width 52 height 13
click at [863, 685] on input "Roadmap" at bounding box center [867, 690] width 9 height 9
radio input "true"
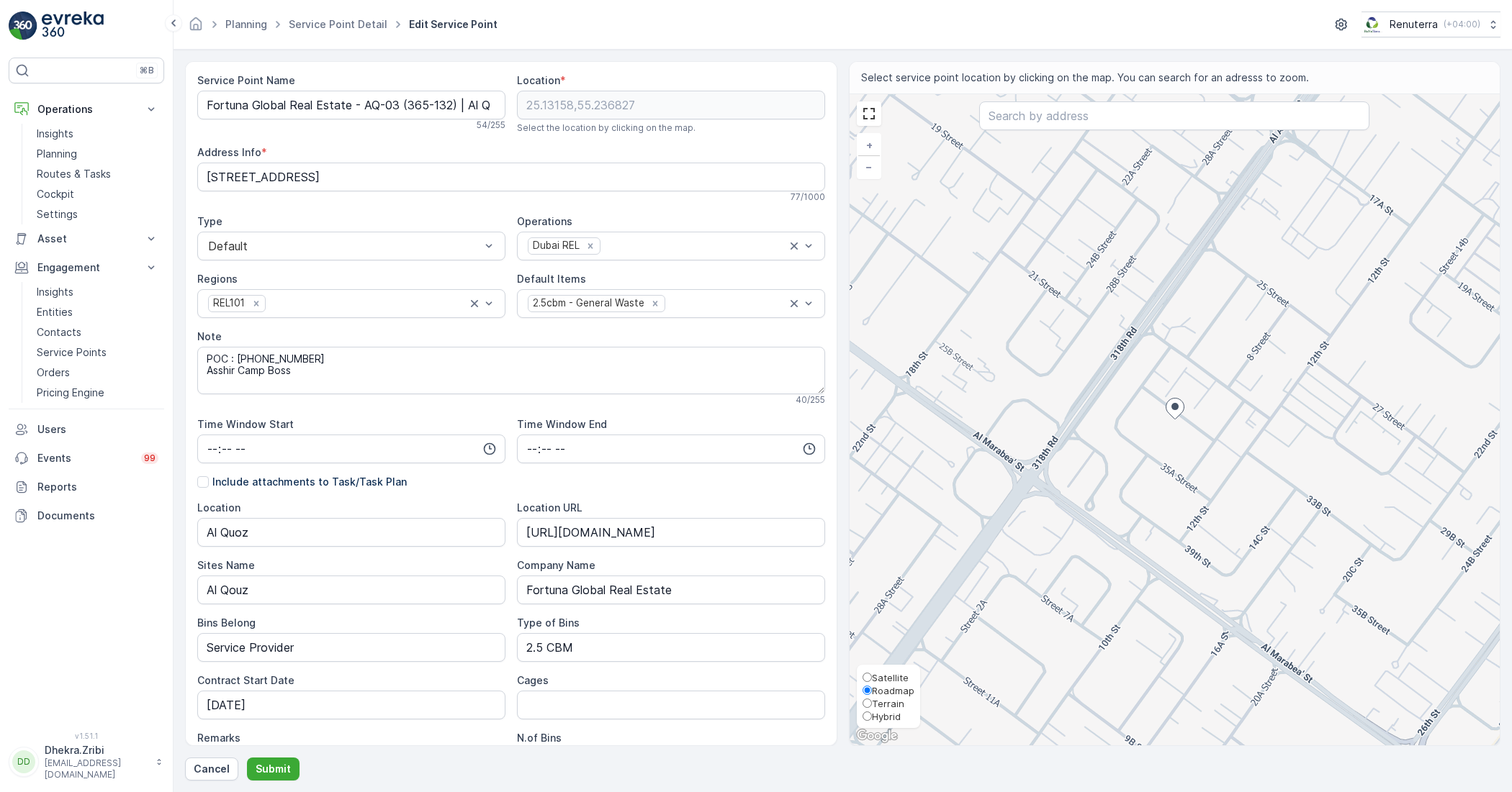
click at [863, 675] on input "Satellite" at bounding box center [867, 677] width 9 height 9
radio input "true"
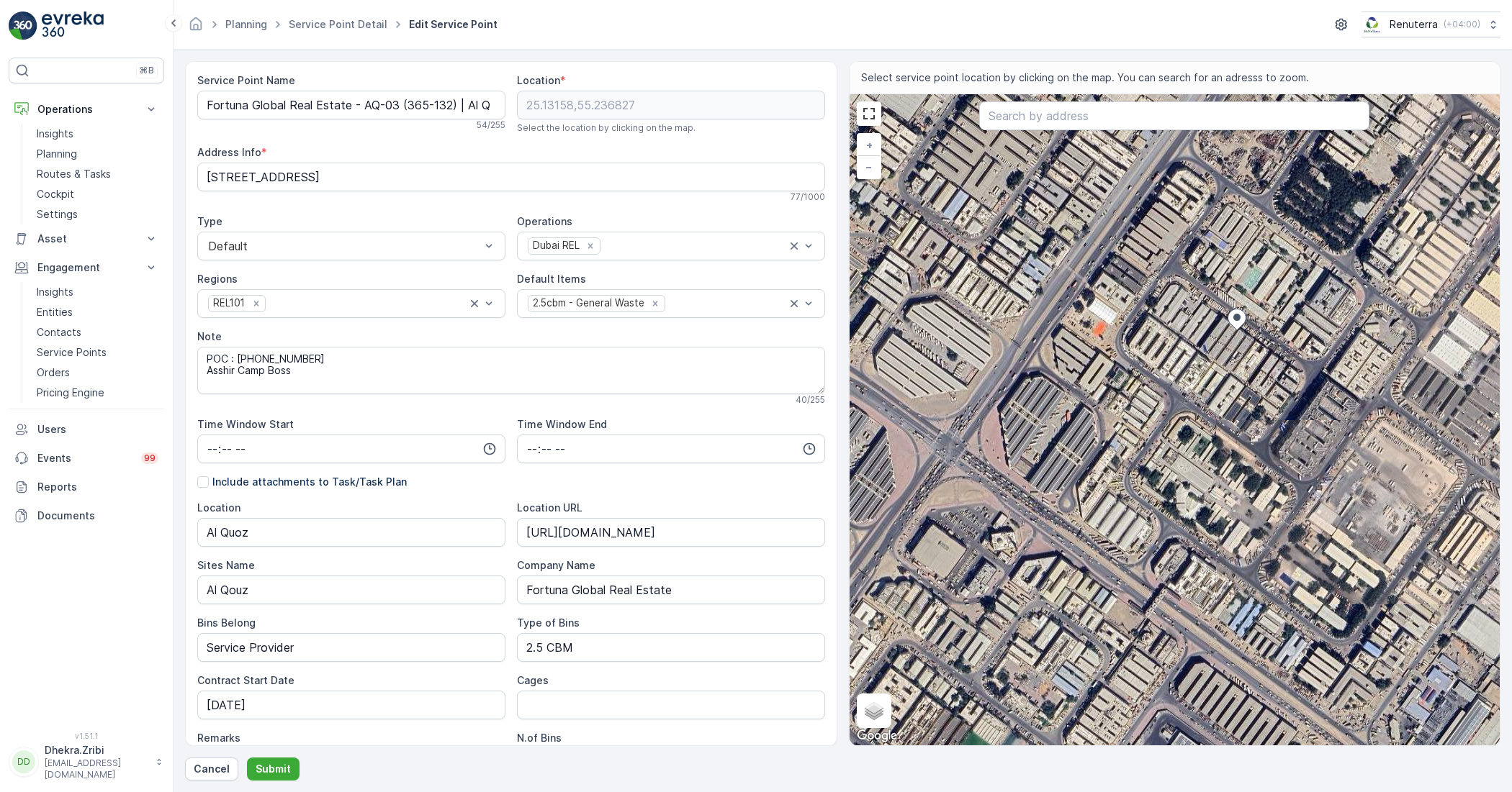
drag, startPoint x: 522, startPoint y: 106, endPoint x: 435, endPoint y: 134, distance: 91.4
click at [435, 134] on div "Service Point Name Fortuna Global Real Estate - AQ-03 (365-132) | Al Quoz 54 / …" at bounding box center [351, 103] width 308 height 60
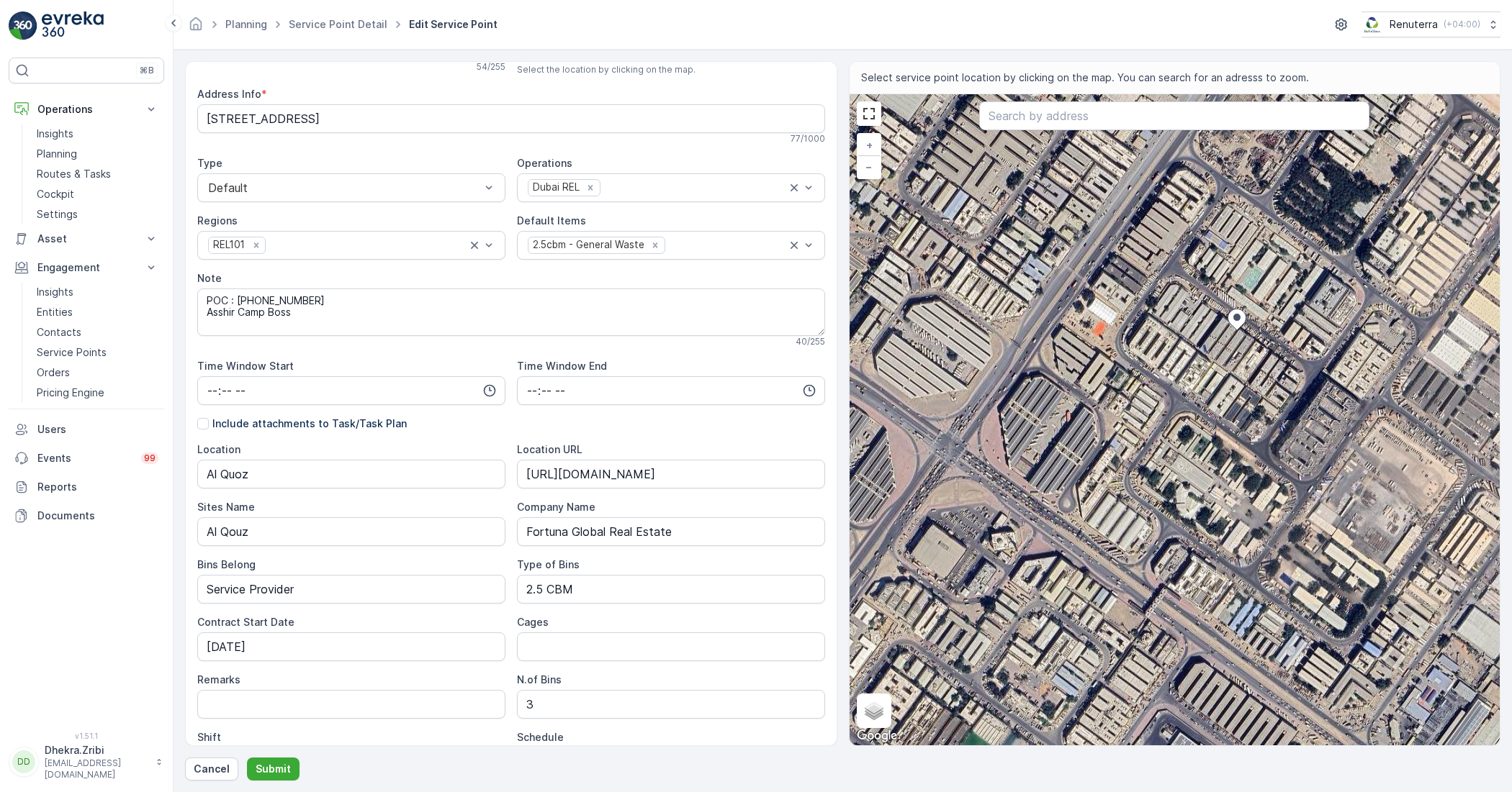
scroll to position [90, 0]
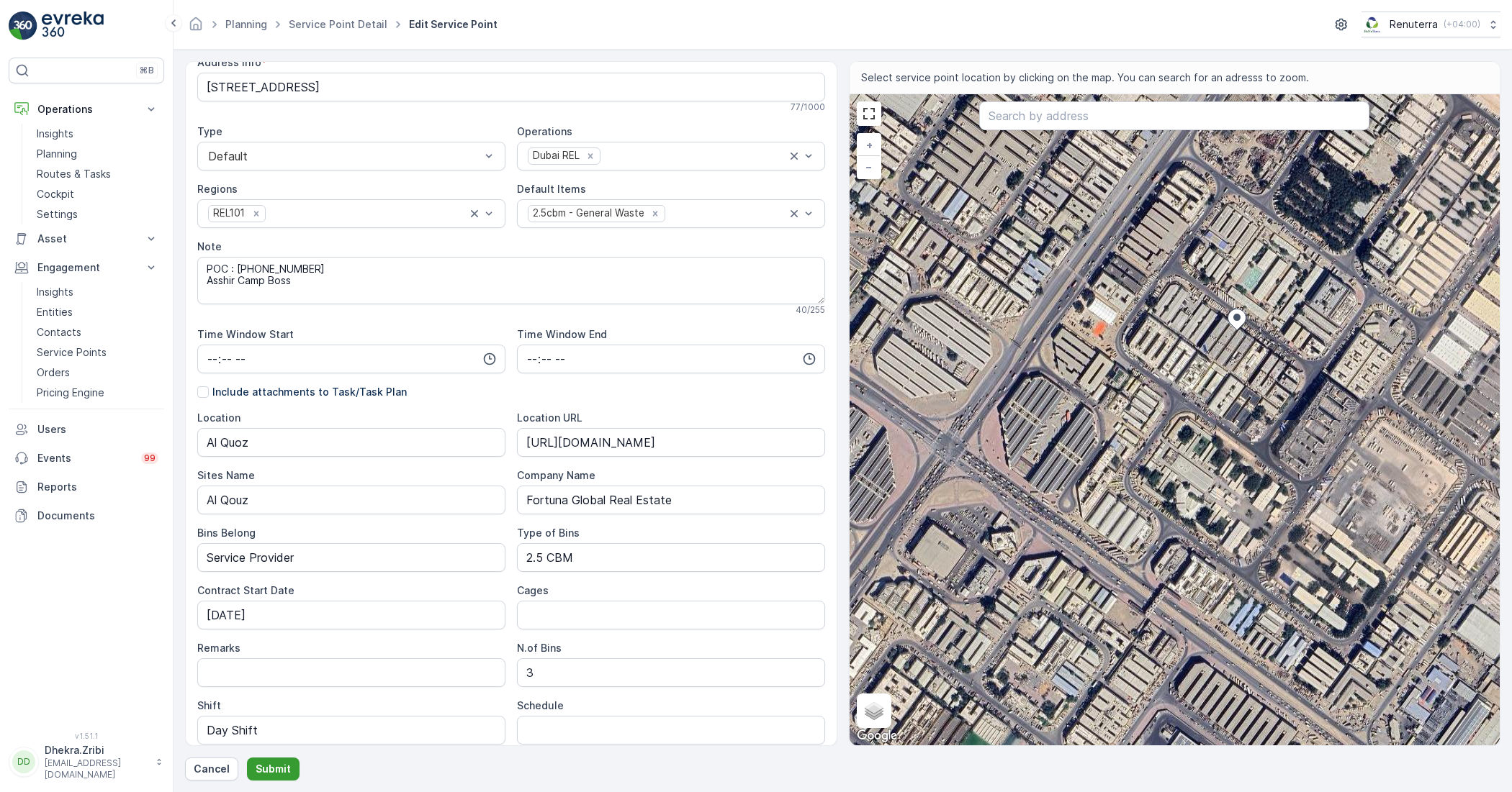
click at [260, 771] on p "Submit" at bounding box center [273, 769] width 36 height 14
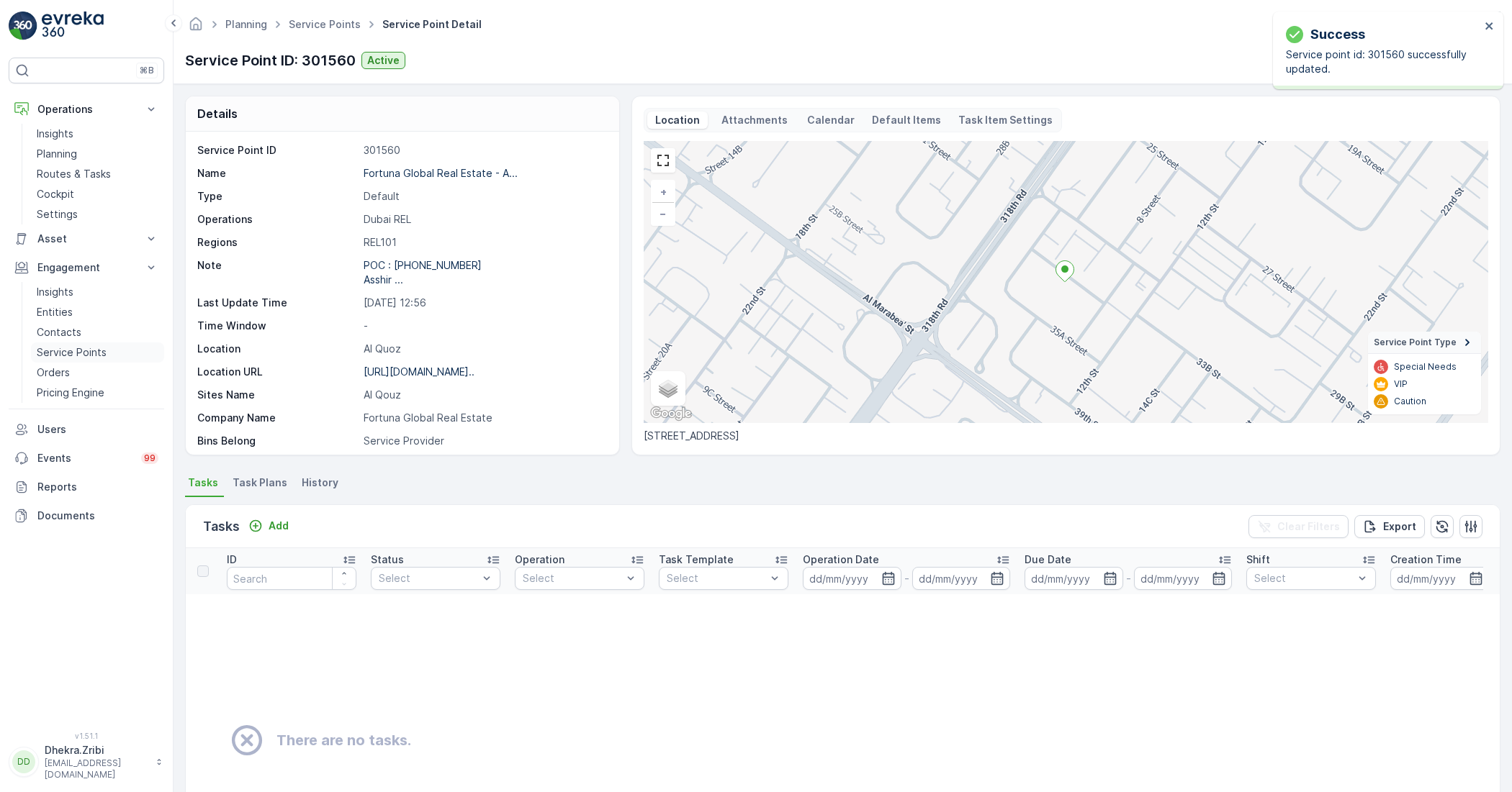
click at [55, 353] on p "Service Points" at bounding box center [71, 352] width 70 height 14
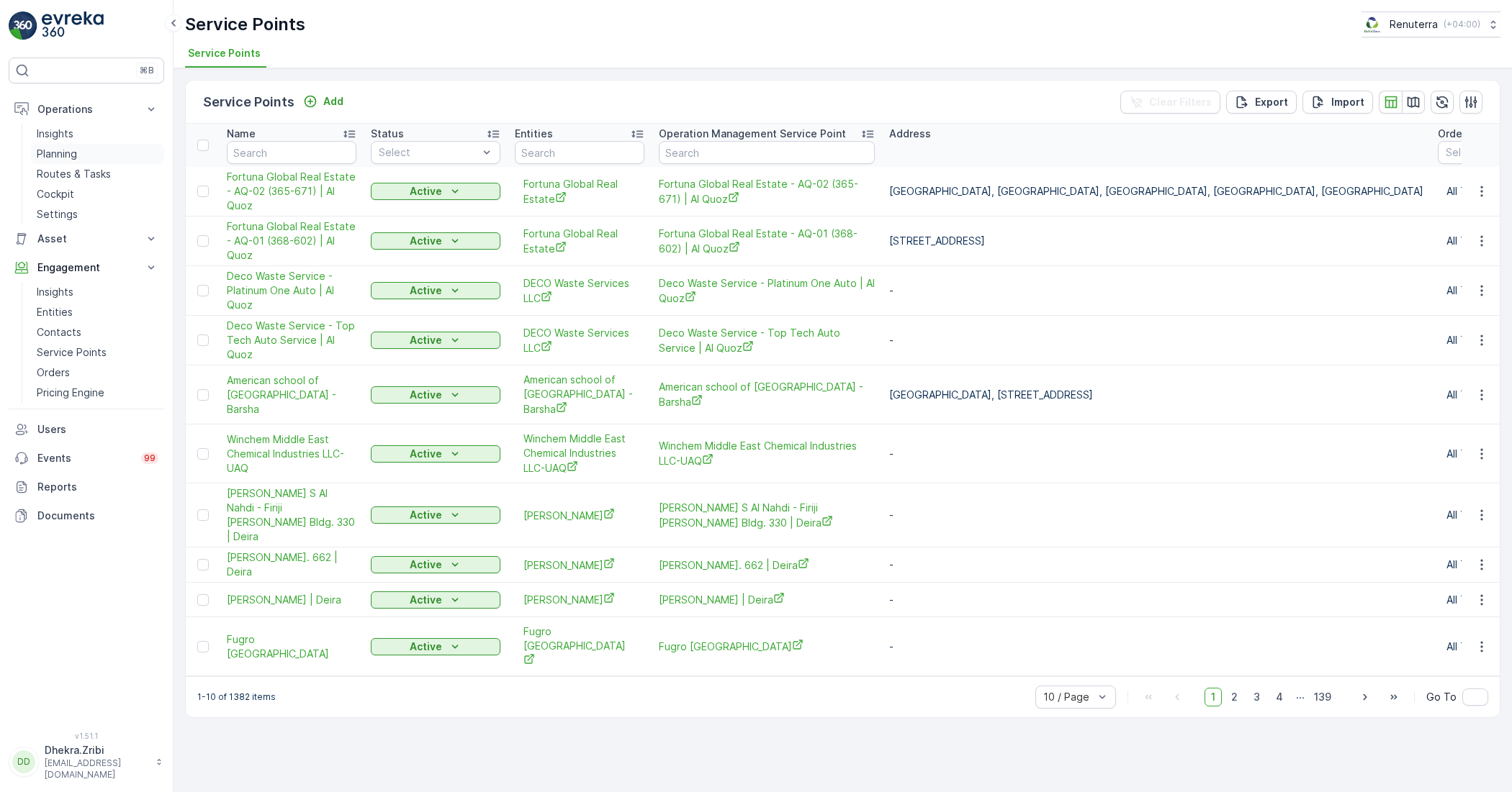
click at [62, 157] on p "Planning" at bounding box center [56, 154] width 40 height 14
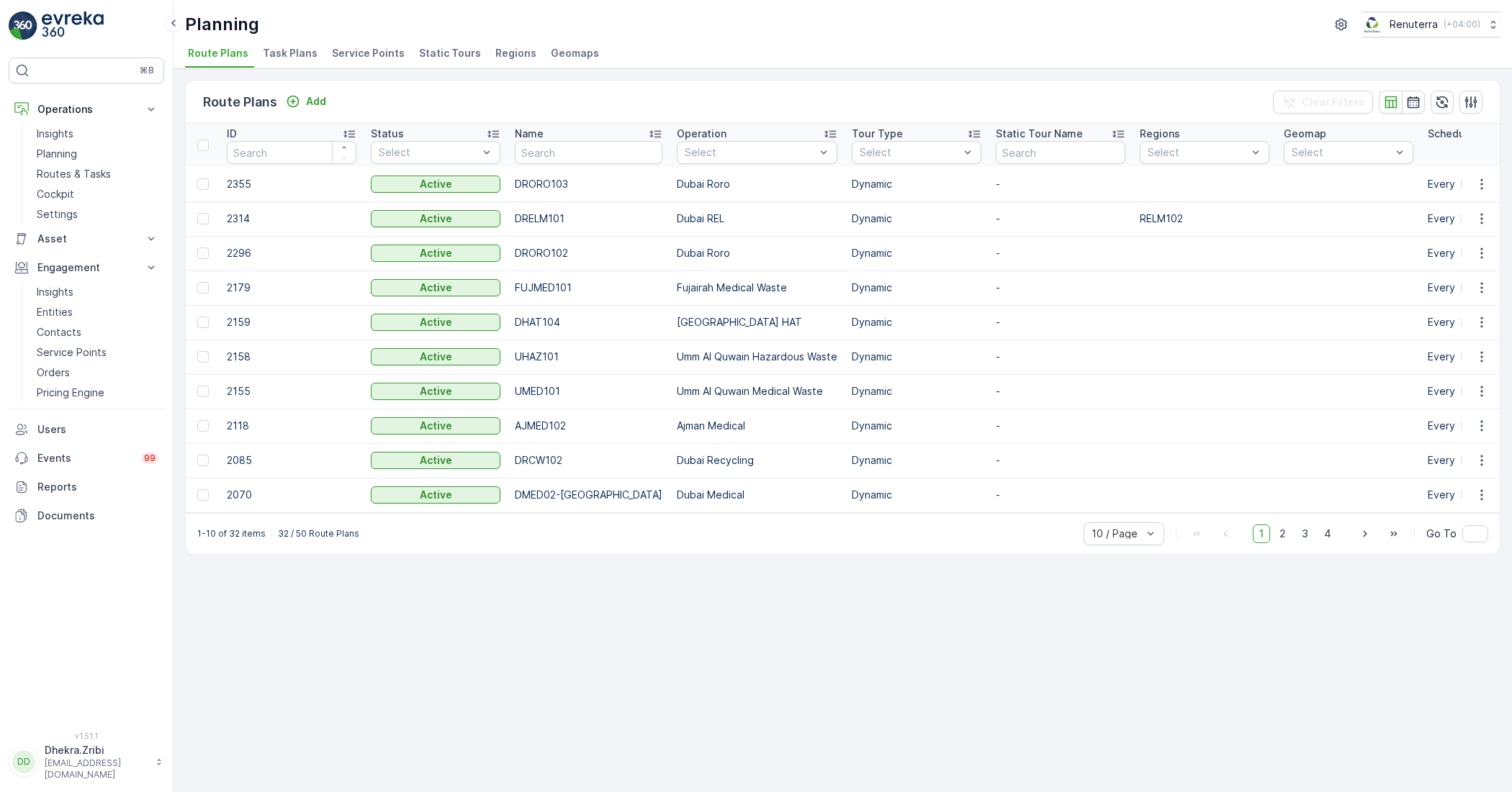
click at [362, 58] on span "Service Points" at bounding box center [368, 53] width 73 height 14
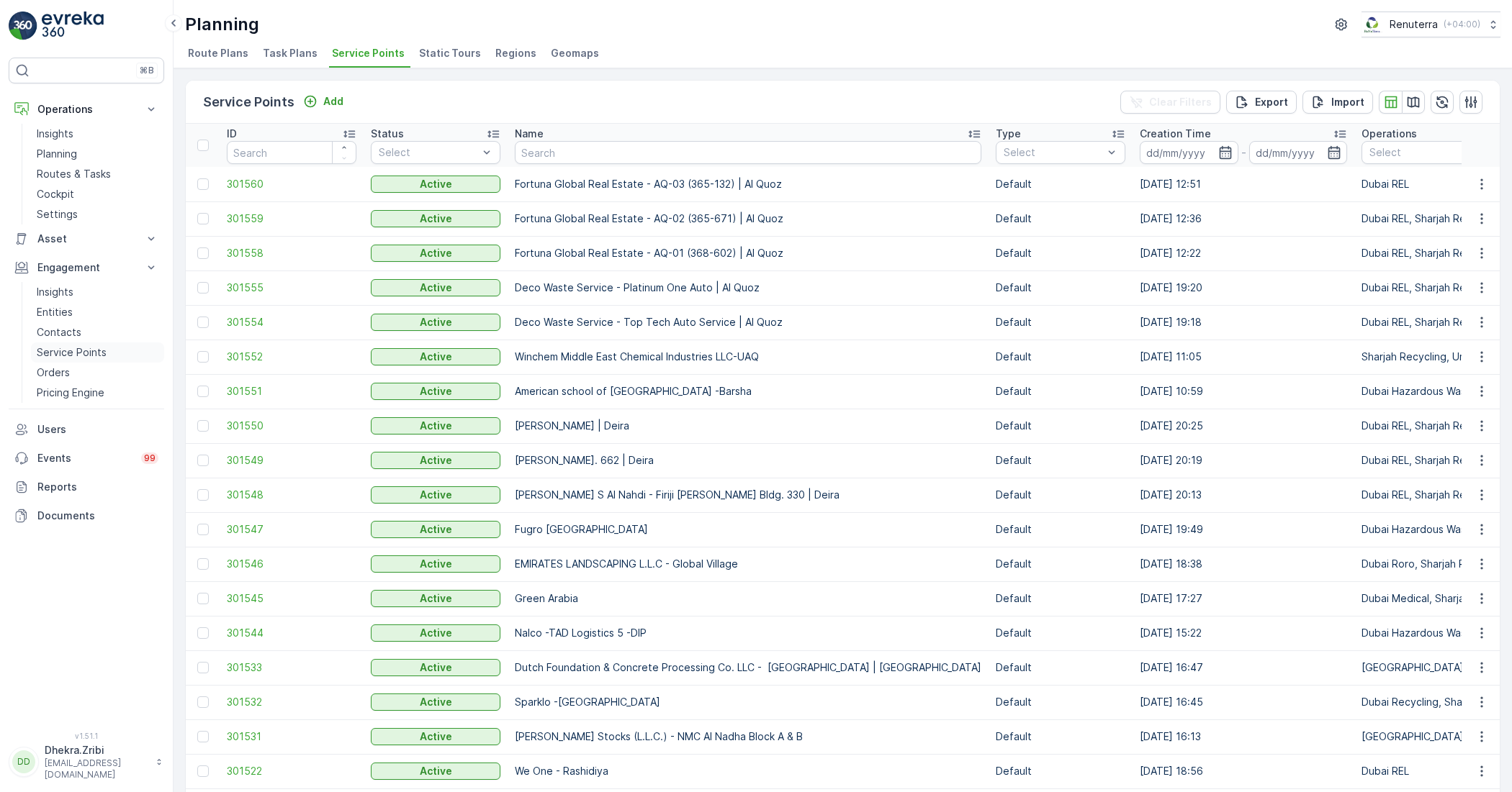
click at [59, 353] on p "Service Points" at bounding box center [71, 352] width 70 height 14
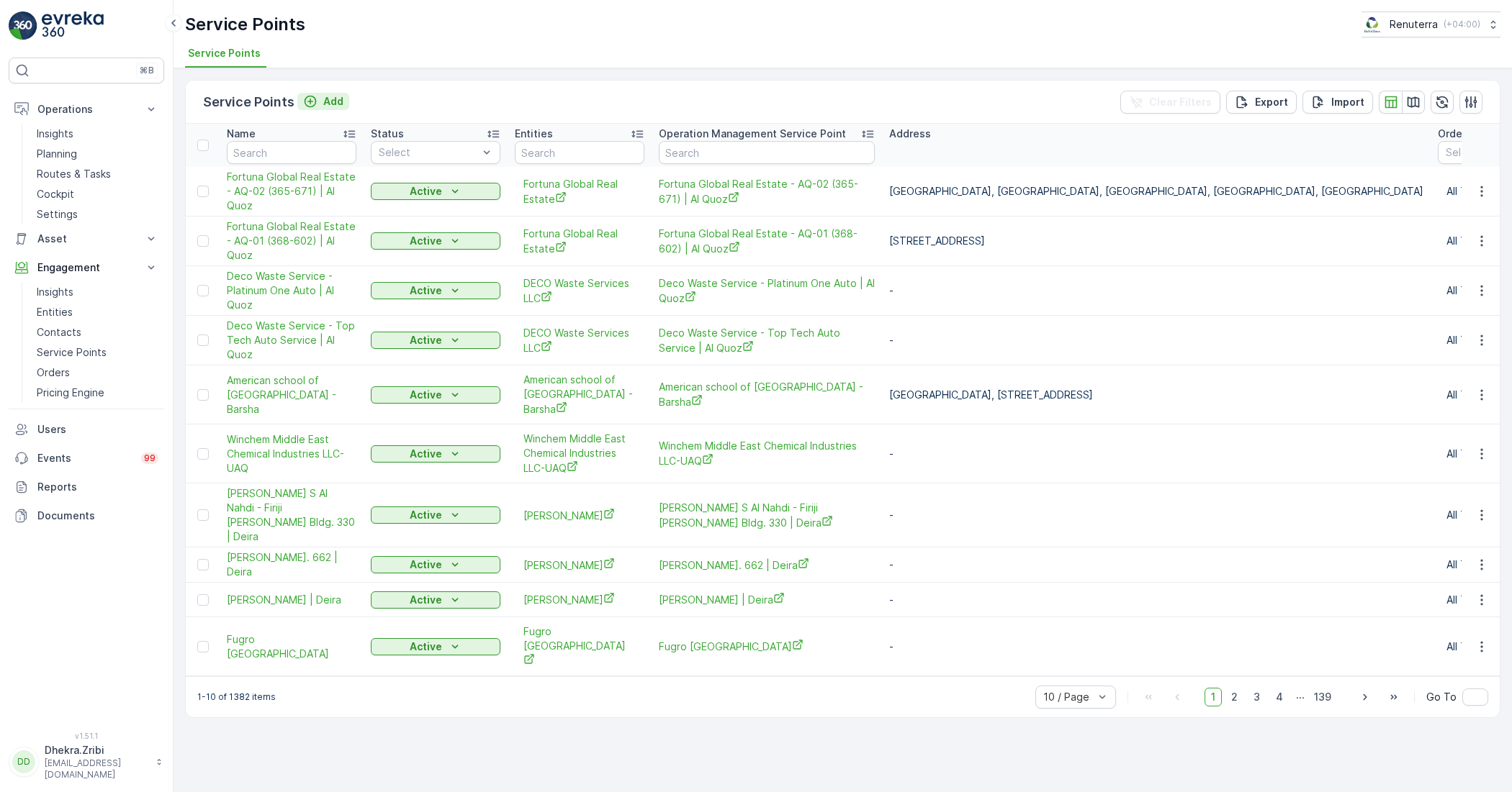
click at [327, 98] on p "Add" at bounding box center [333, 101] width 20 height 14
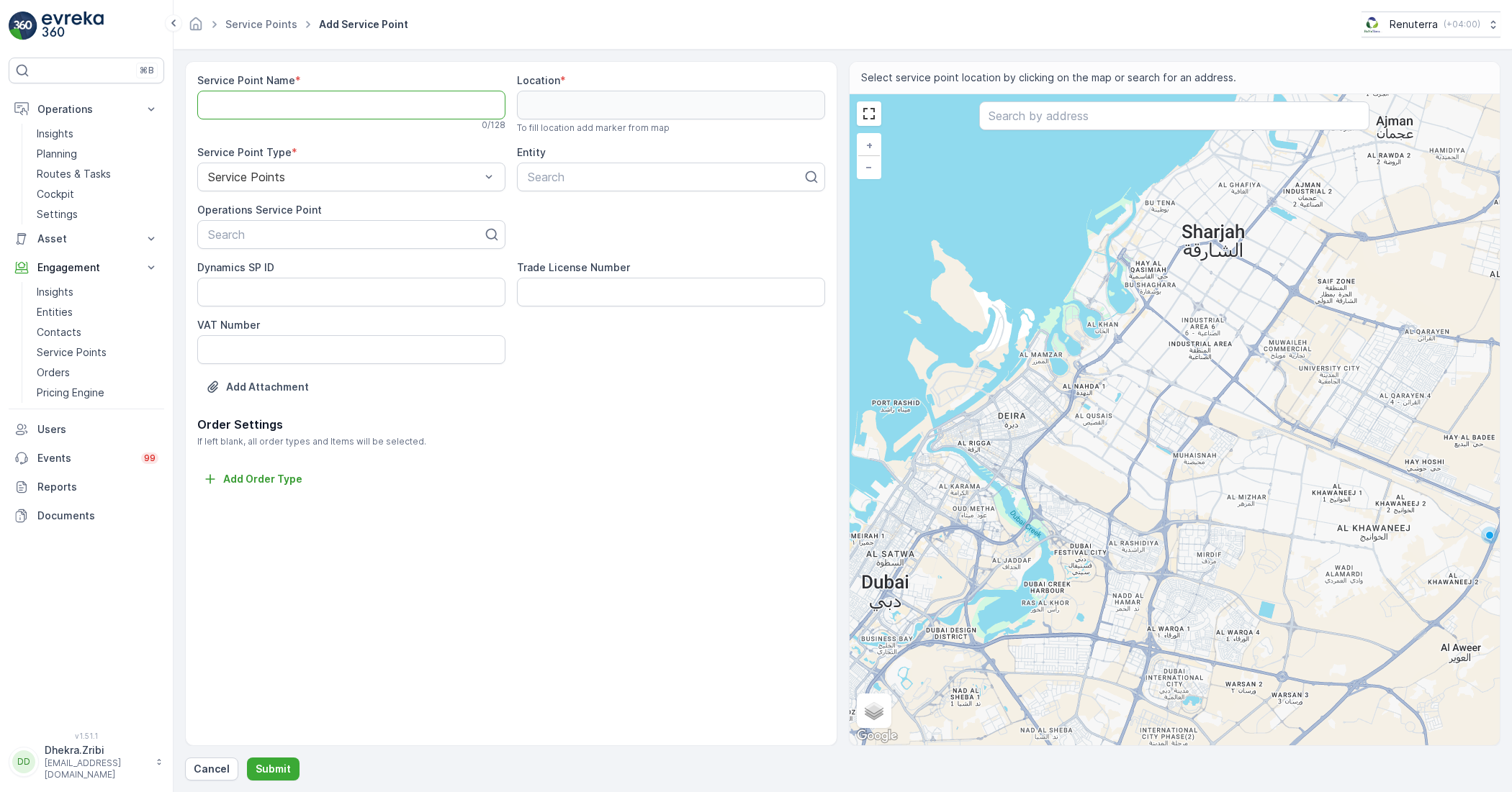
click at [392, 106] on Name "Service Point Name" at bounding box center [351, 105] width 308 height 29
click at [311, 177] on div at bounding box center [344, 178] width 275 height 13
click at [556, 176] on div at bounding box center [665, 178] width 278 height 13
drag, startPoint x: 559, startPoint y: 181, endPoint x: 533, endPoint y: 168, distance: 29.1
drag, startPoint x: 533, startPoint y: 168, endPoint x: 524, endPoint y: 174, distance: 10.8
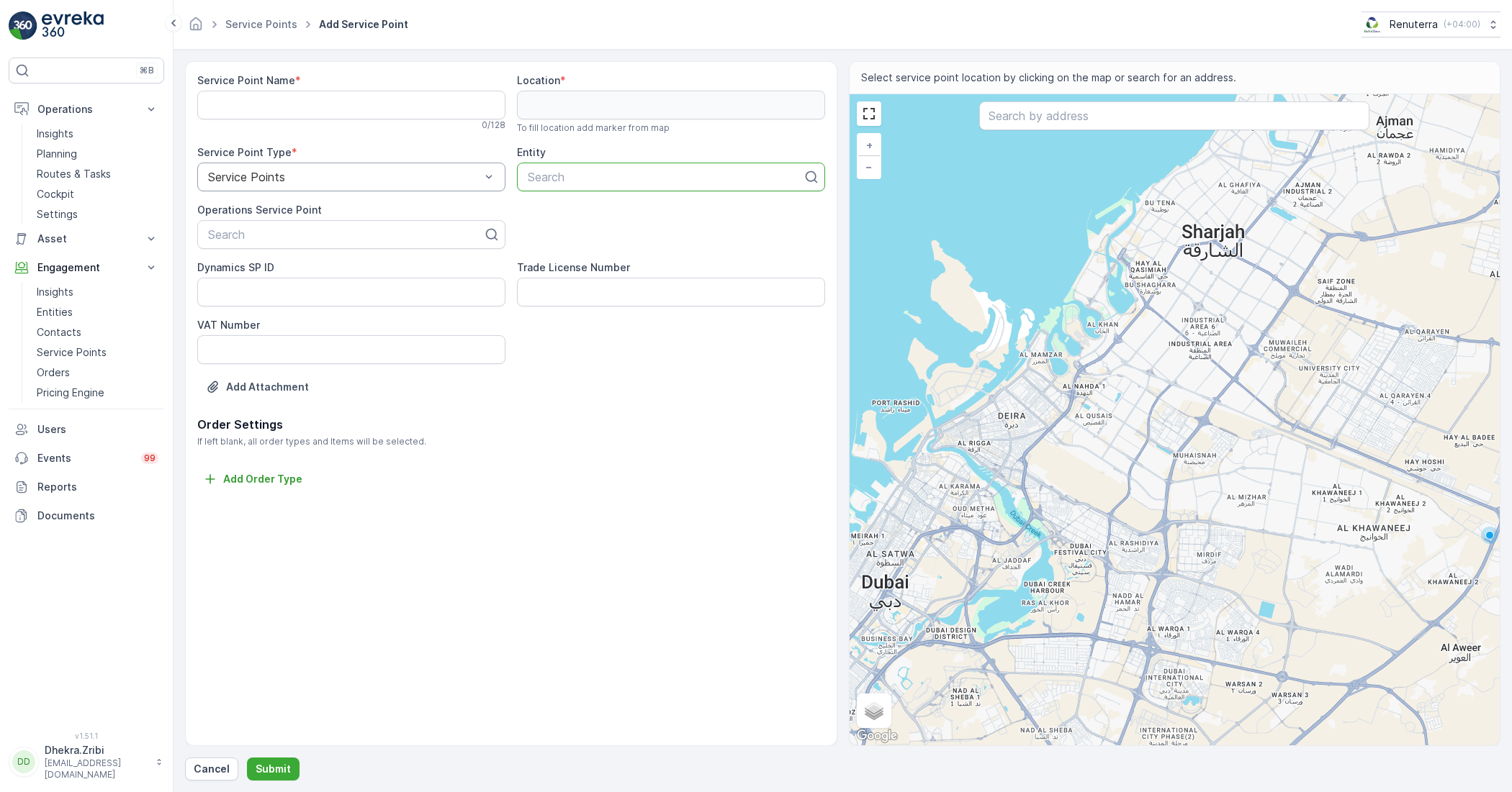
click at [524, 174] on div "Search" at bounding box center [671, 177] width 308 height 29
drag, startPoint x: 599, startPoint y: 178, endPoint x: 576, endPoint y: 176, distance: 23.1
click at [576, 176] on div at bounding box center [665, 178] width 278 height 13
paste input "Fortuna Global Real Estate - AQ-03 (365-132) | Al Quoz"
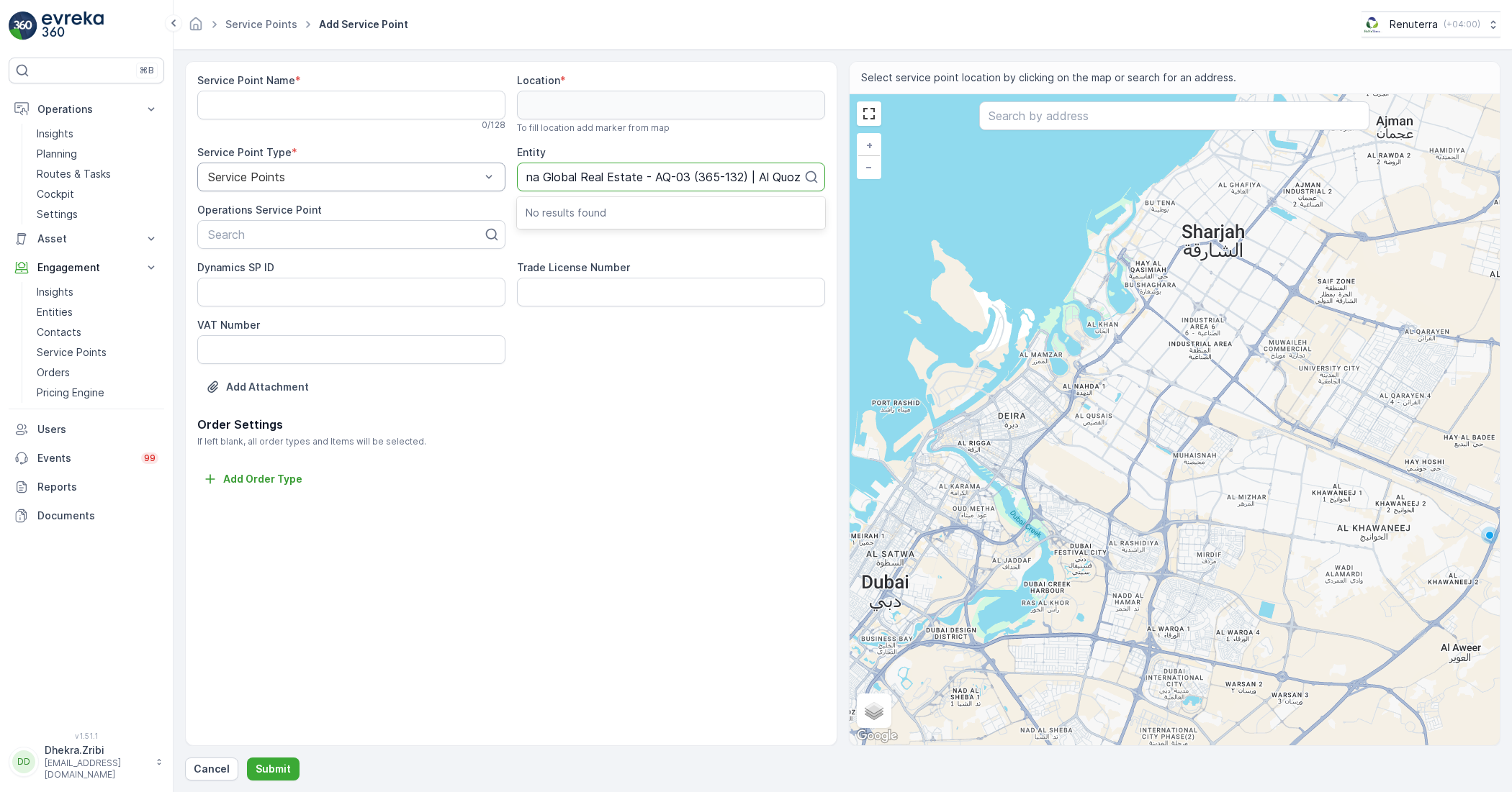
click at [649, 177] on input "Fortuna Global Real Estate - AQ-03 (365-132) | Al Quoz" at bounding box center [650, 178] width 307 height 13
drag, startPoint x: 641, startPoint y: 174, endPoint x: 491, endPoint y: 192, distance: 151.1
click at [491, 192] on div "Service Point Name * 0 / 128 Location * To fill location add marker from map Se…" at bounding box center [511, 244] width 628 height 343
click at [648, 210] on p "No results found" at bounding box center [671, 212] width 291 height 14
click at [587, 225] on div "No results found" at bounding box center [671, 212] width 308 height 26
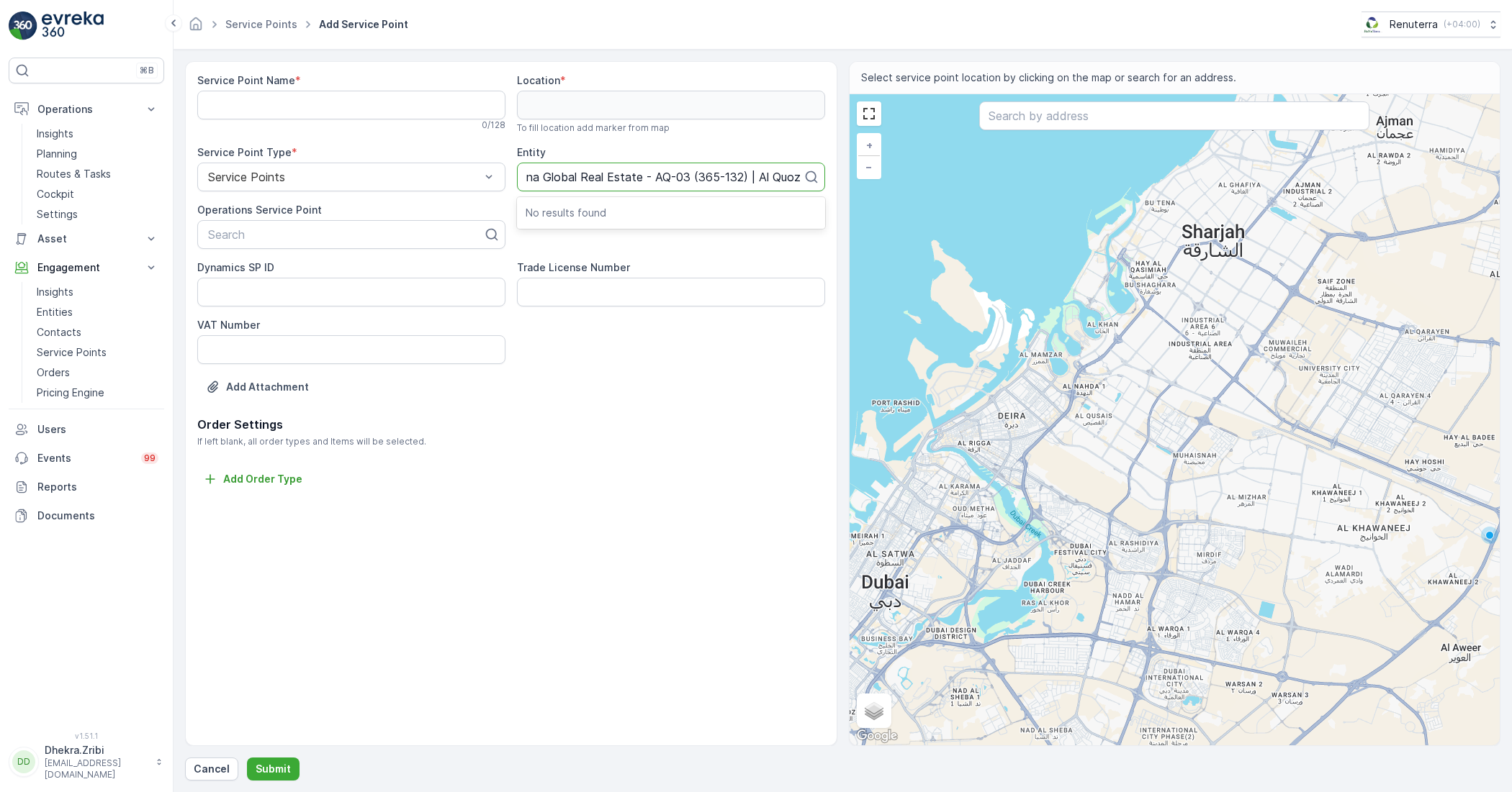
drag, startPoint x: 753, startPoint y: 175, endPoint x: 841, endPoint y: 178, distance: 88.1
click at [841, 178] on div "Service Point Name * 0 / 128 Location * To fill location add marker from map Se…" at bounding box center [843, 404] width 1315 height 685
click at [627, 216] on p "No results found" at bounding box center [671, 212] width 291 height 14
click at [641, 209] on p "No results found" at bounding box center [671, 212] width 291 height 14
type input "Fortuna Global Real Estate - AQ-03 (365-132) | Al Quoz"
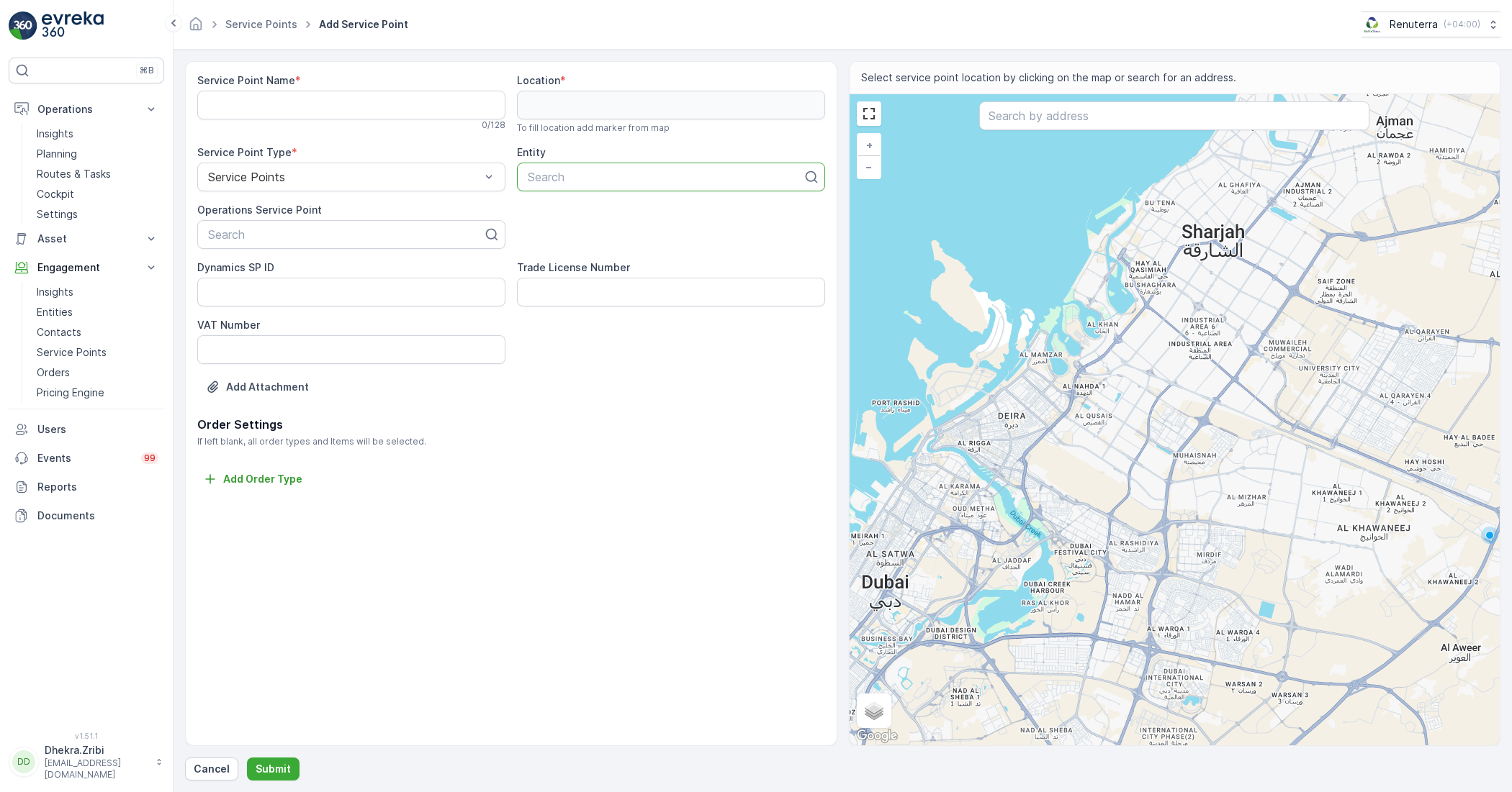
scroll to position [0, 0]
drag, startPoint x: 638, startPoint y: 207, endPoint x: 637, endPoint y: 178, distance: 29.0
click at [635, 175] on div at bounding box center [665, 178] width 278 height 13
click at [634, 173] on div at bounding box center [665, 178] width 278 height 13
paste input "Fortuna Global Real Estate - AQ-03 (365-132) | Al Quoz"
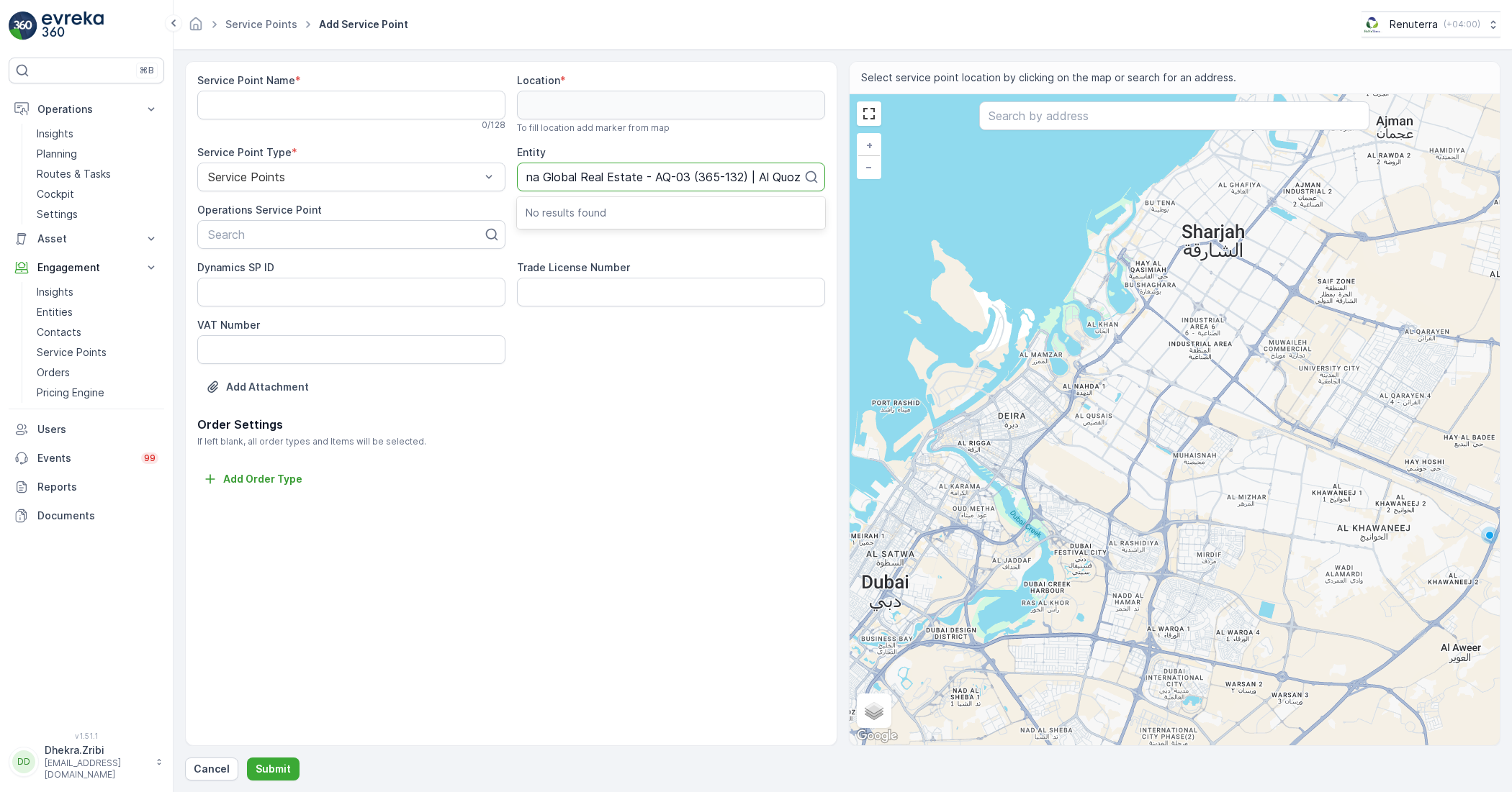
scroll to position [0, 29]
type input "Fortuna Global Real Estate - AQ-03 (365-132) | Al Quoz"
click at [223, 775] on p "Cancel" at bounding box center [212, 769] width 36 height 14
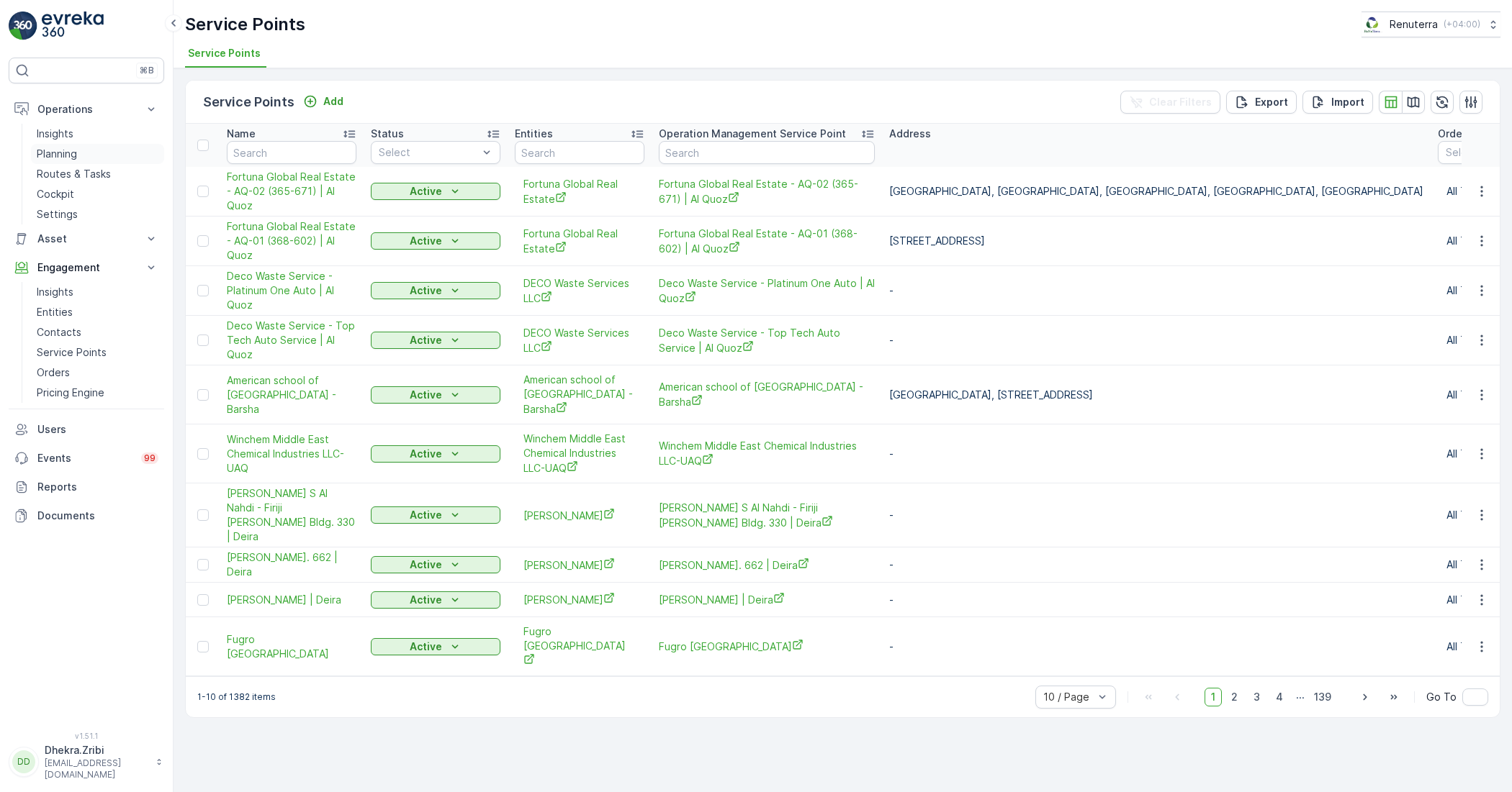
click at [88, 149] on link "Planning" at bounding box center [97, 154] width 133 height 20
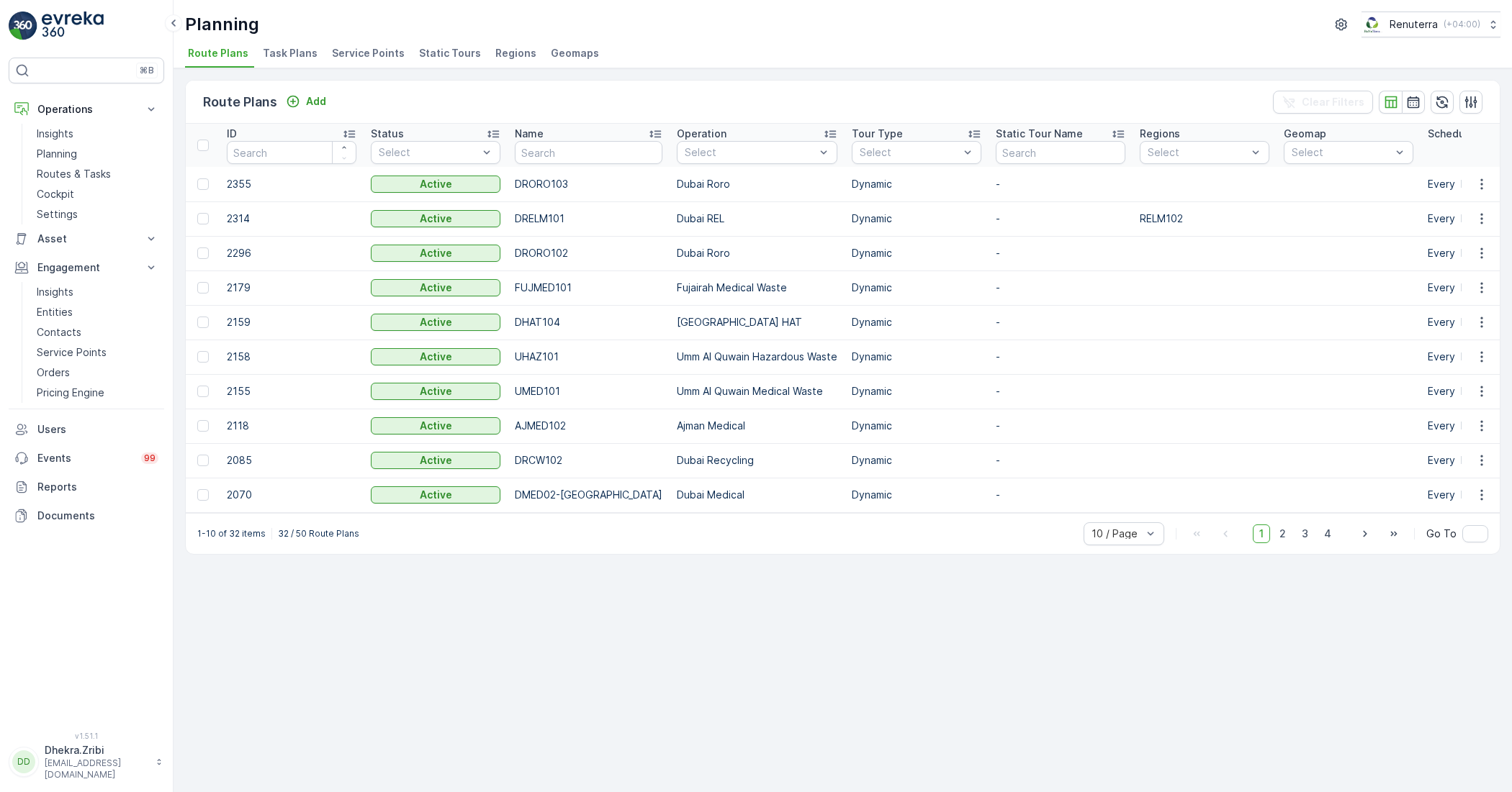
click at [364, 54] on span "Service Points" at bounding box center [368, 53] width 73 height 14
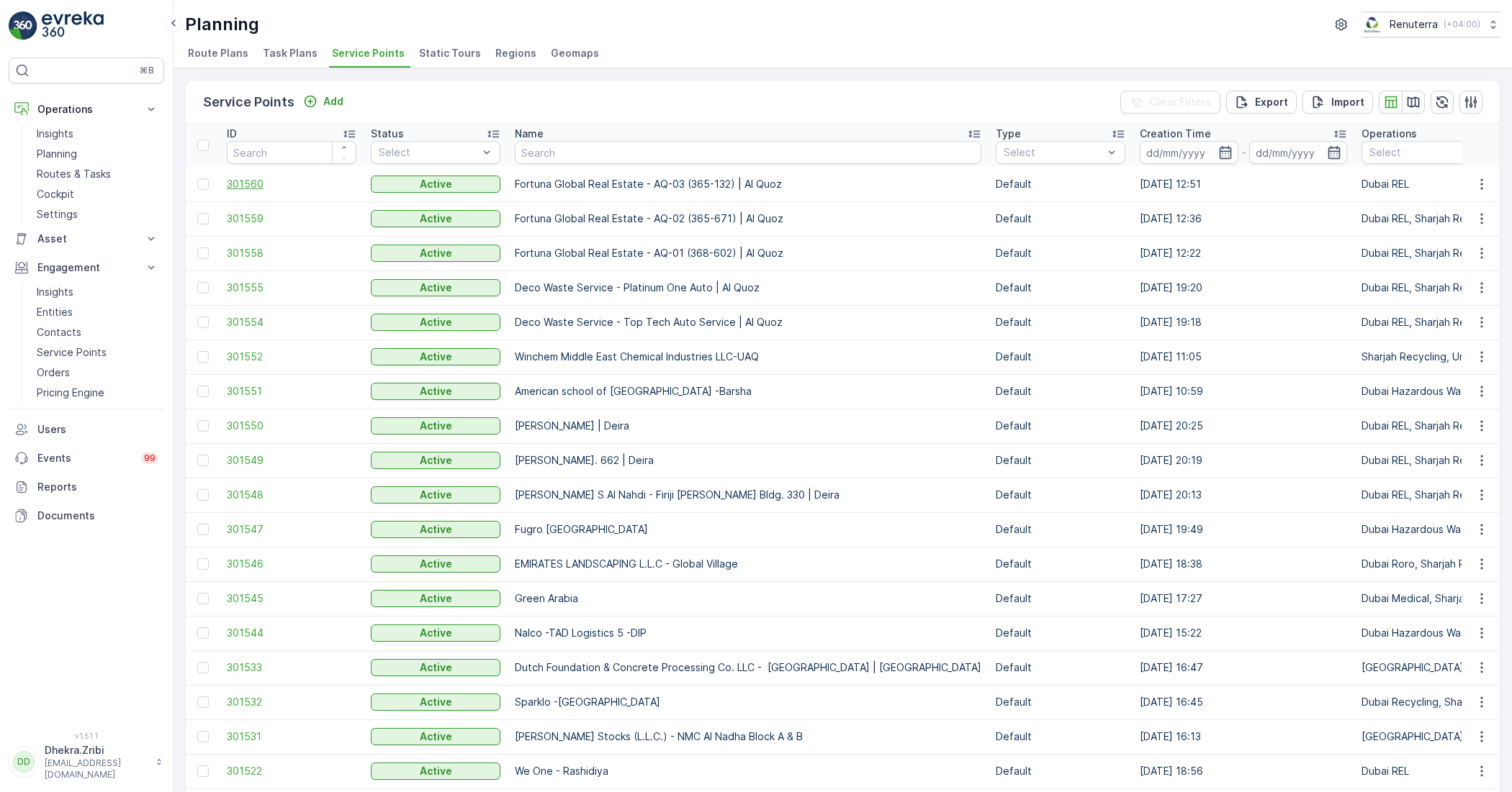
click at [260, 186] on span "301560" at bounding box center [291, 183] width 130 height 14
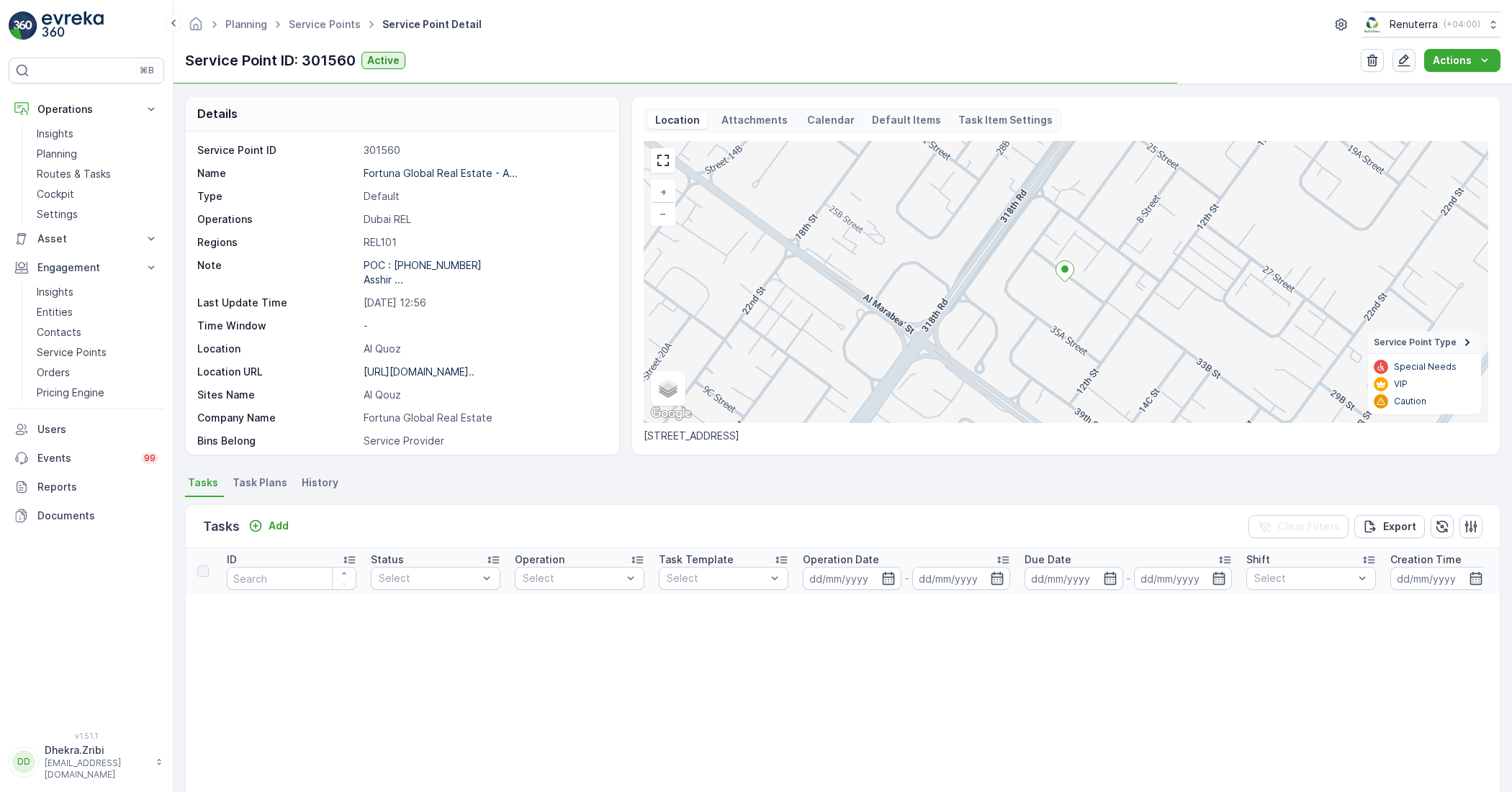
click at [1404, 56] on icon "button" at bounding box center [1404, 59] width 14 height 14
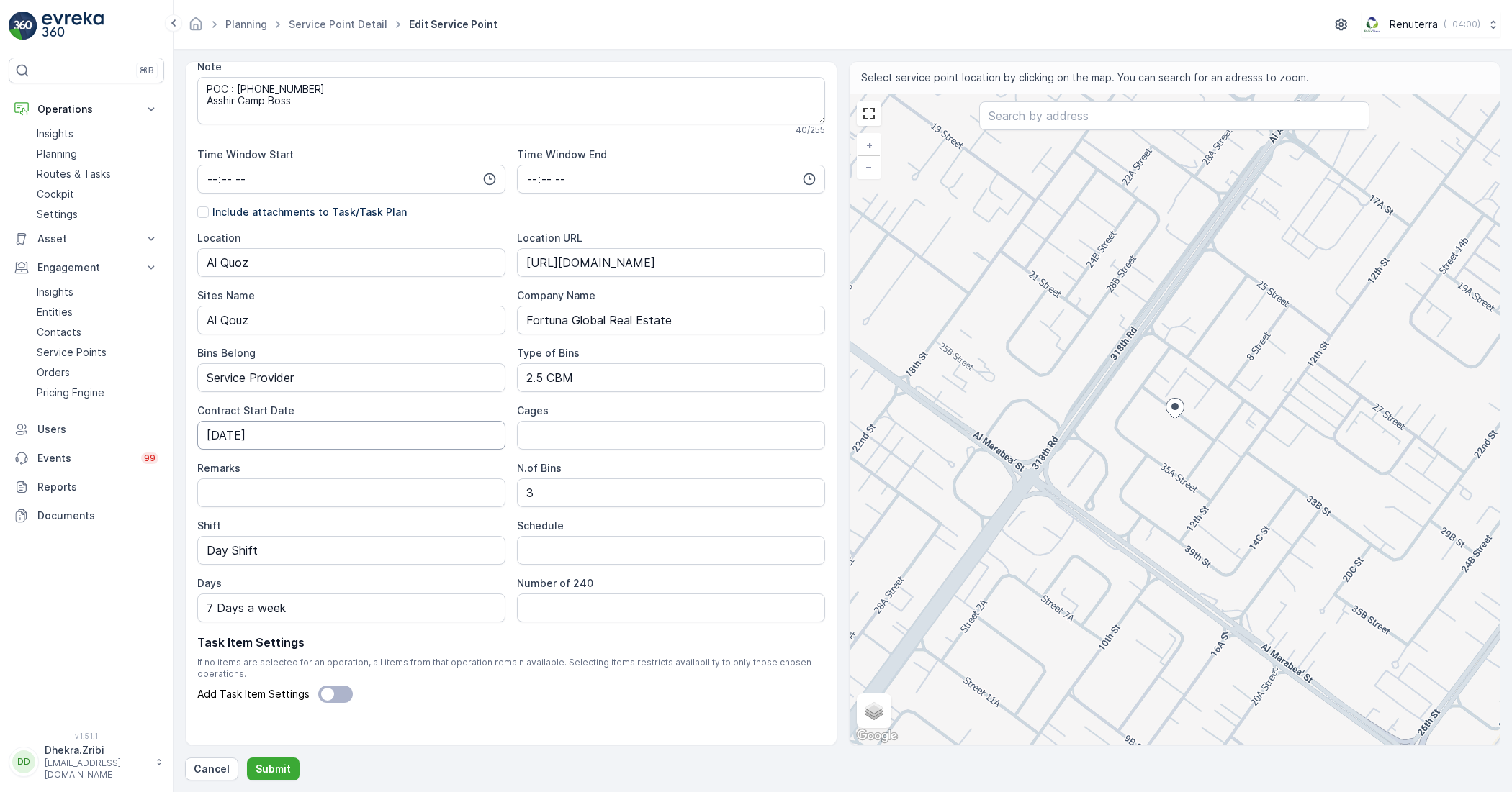
scroll to position [286, 0]
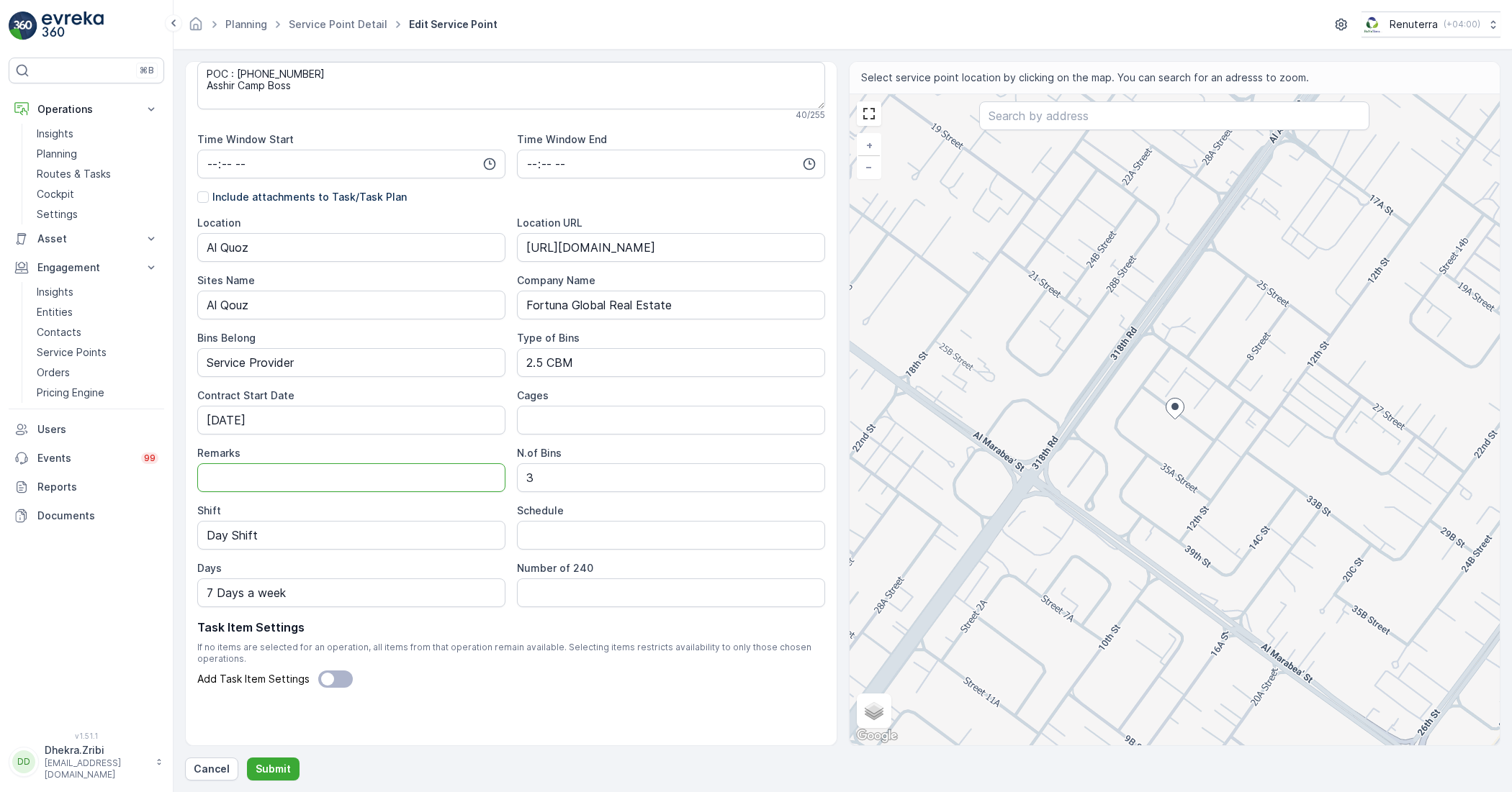
click at [307, 481] on input "Remarks" at bounding box center [351, 477] width 308 height 29
click at [591, 540] on input "Schedule" at bounding box center [671, 535] width 308 height 29
type input "Daily"
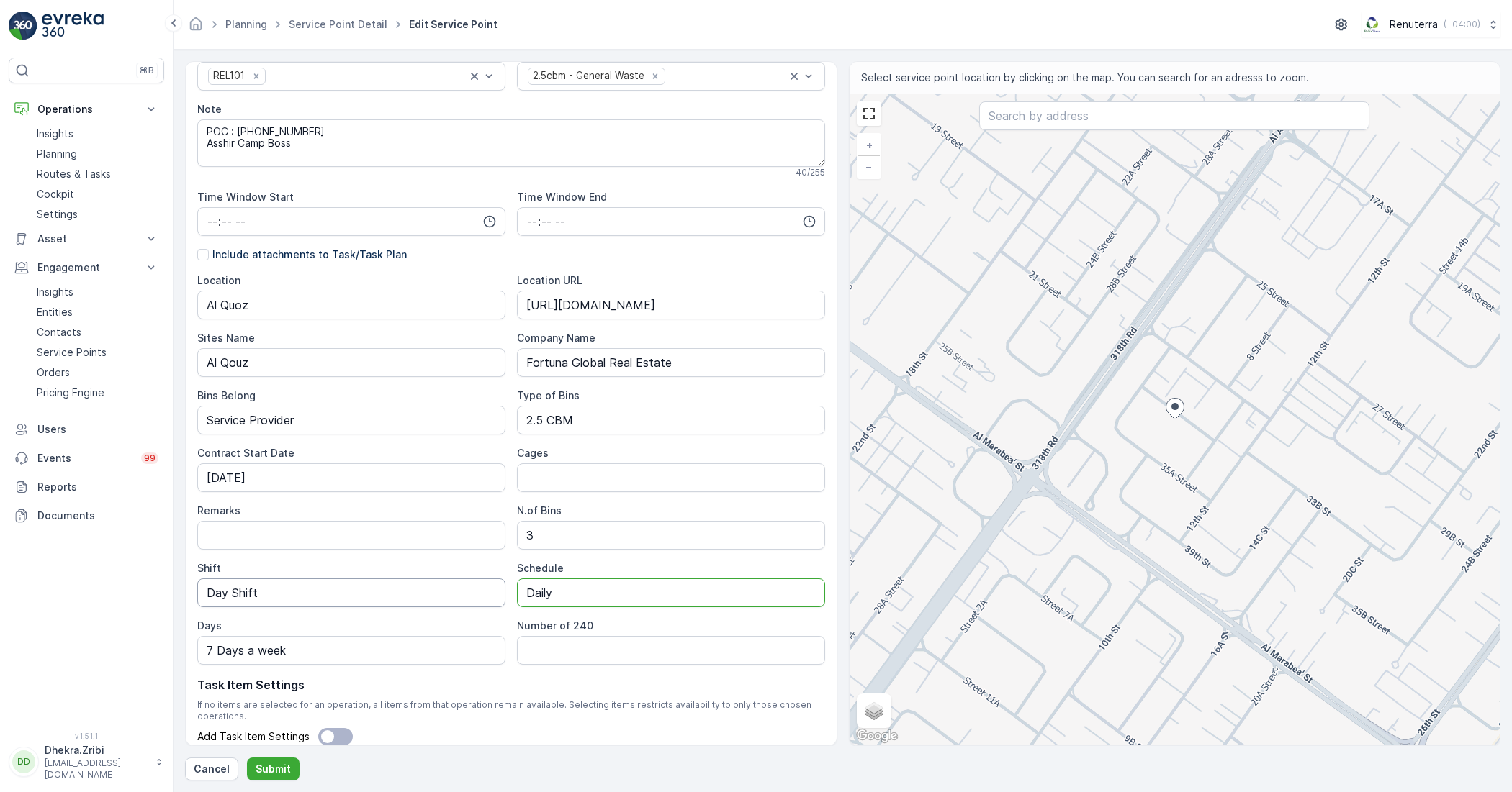
scroll to position [196, 0]
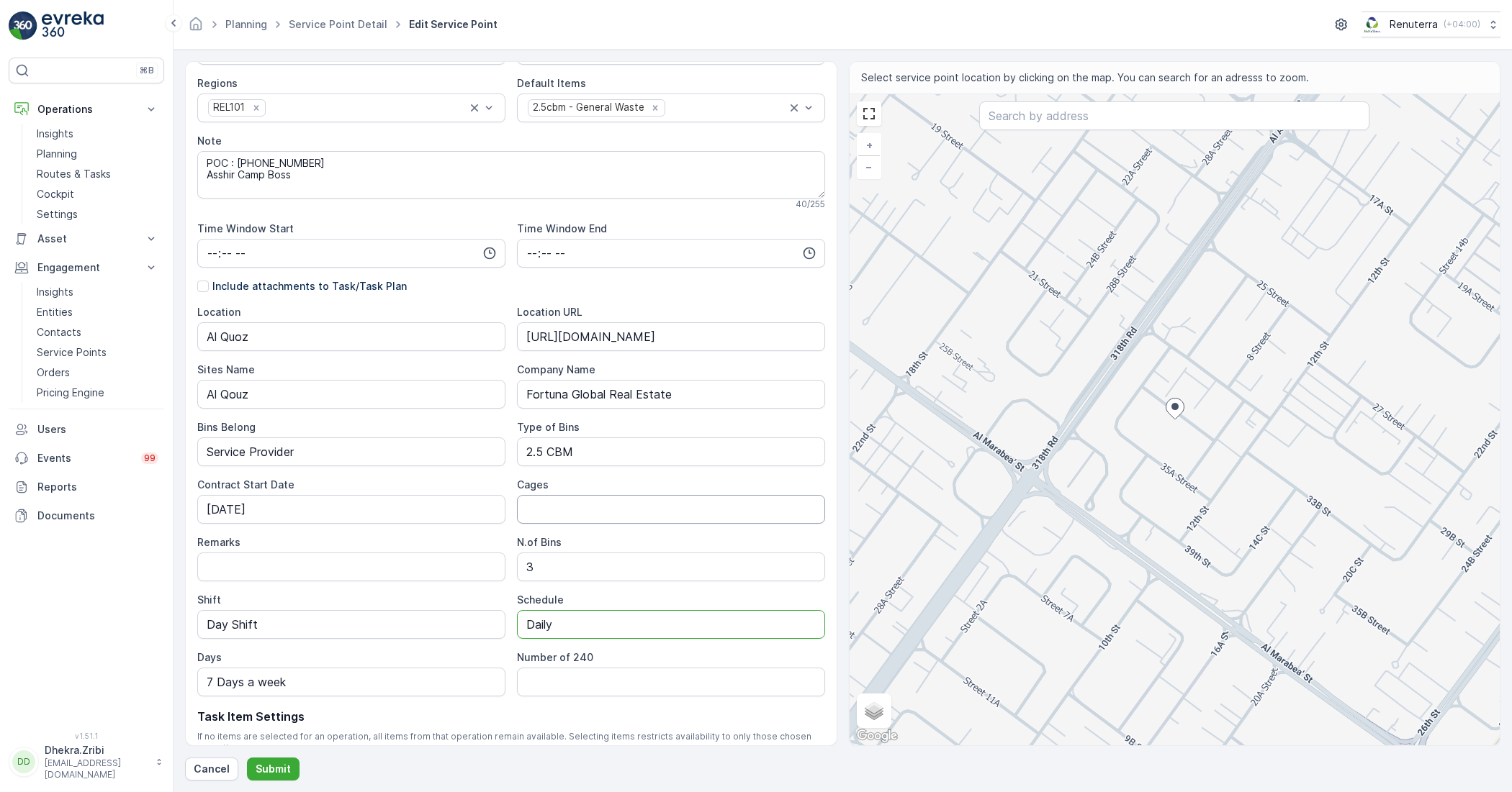
click at [585, 505] on input "Cages" at bounding box center [671, 510] width 308 height 29
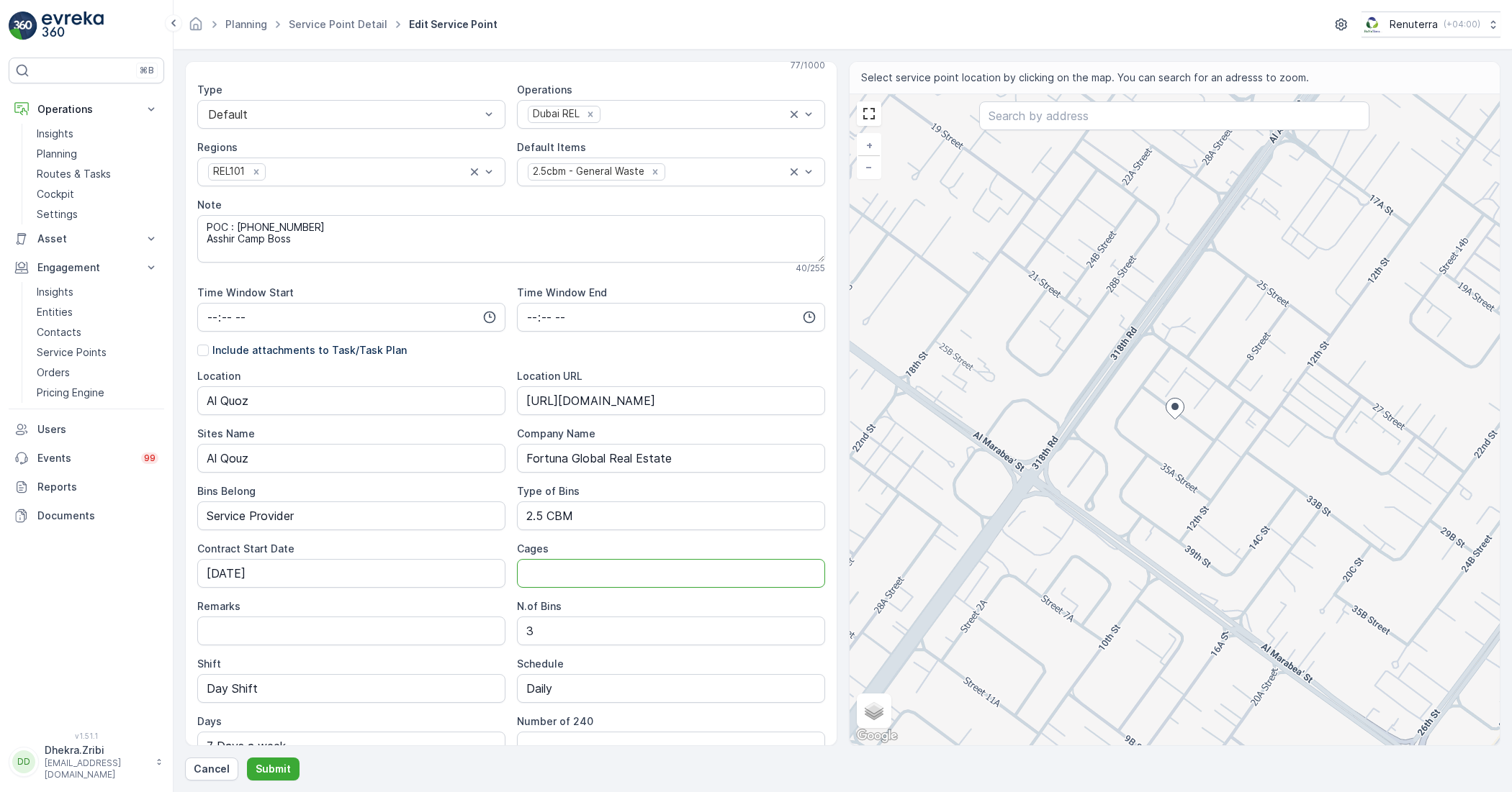
scroll to position [106, 0]
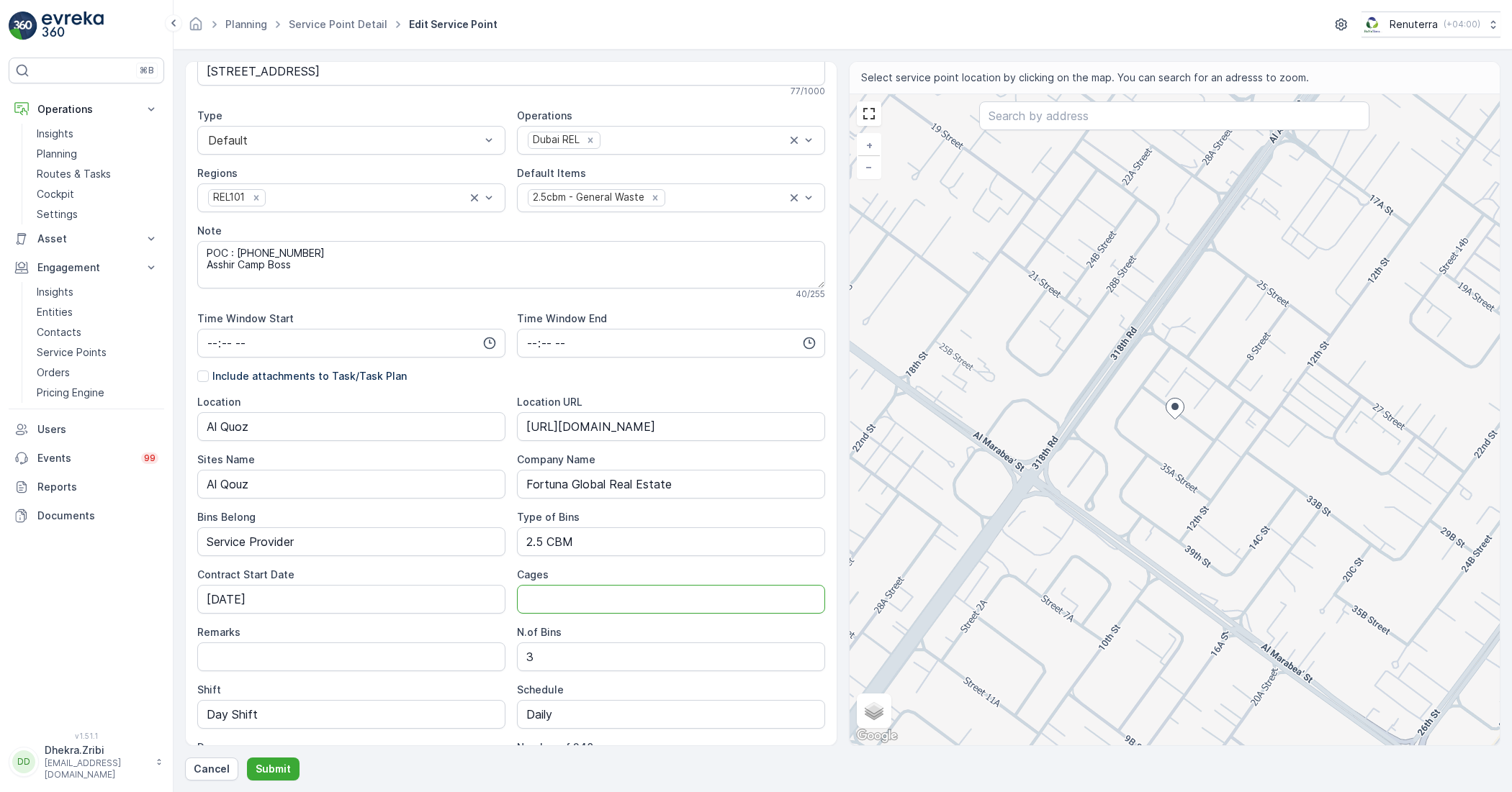
click at [655, 383] on div "Include attachments to Task/Task Plan" at bounding box center [511, 376] width 628 height 14
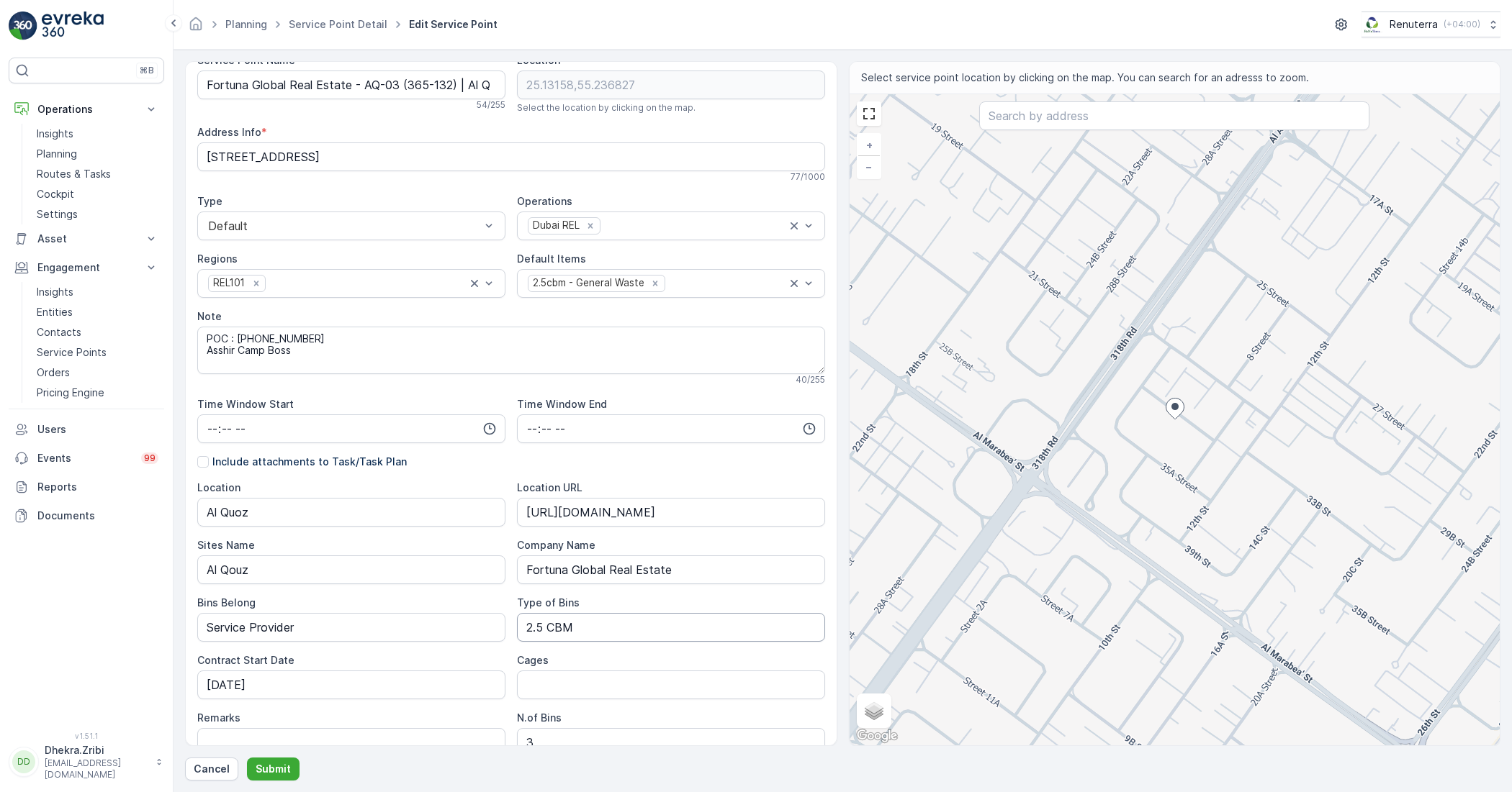
scroll to position [0, 0]
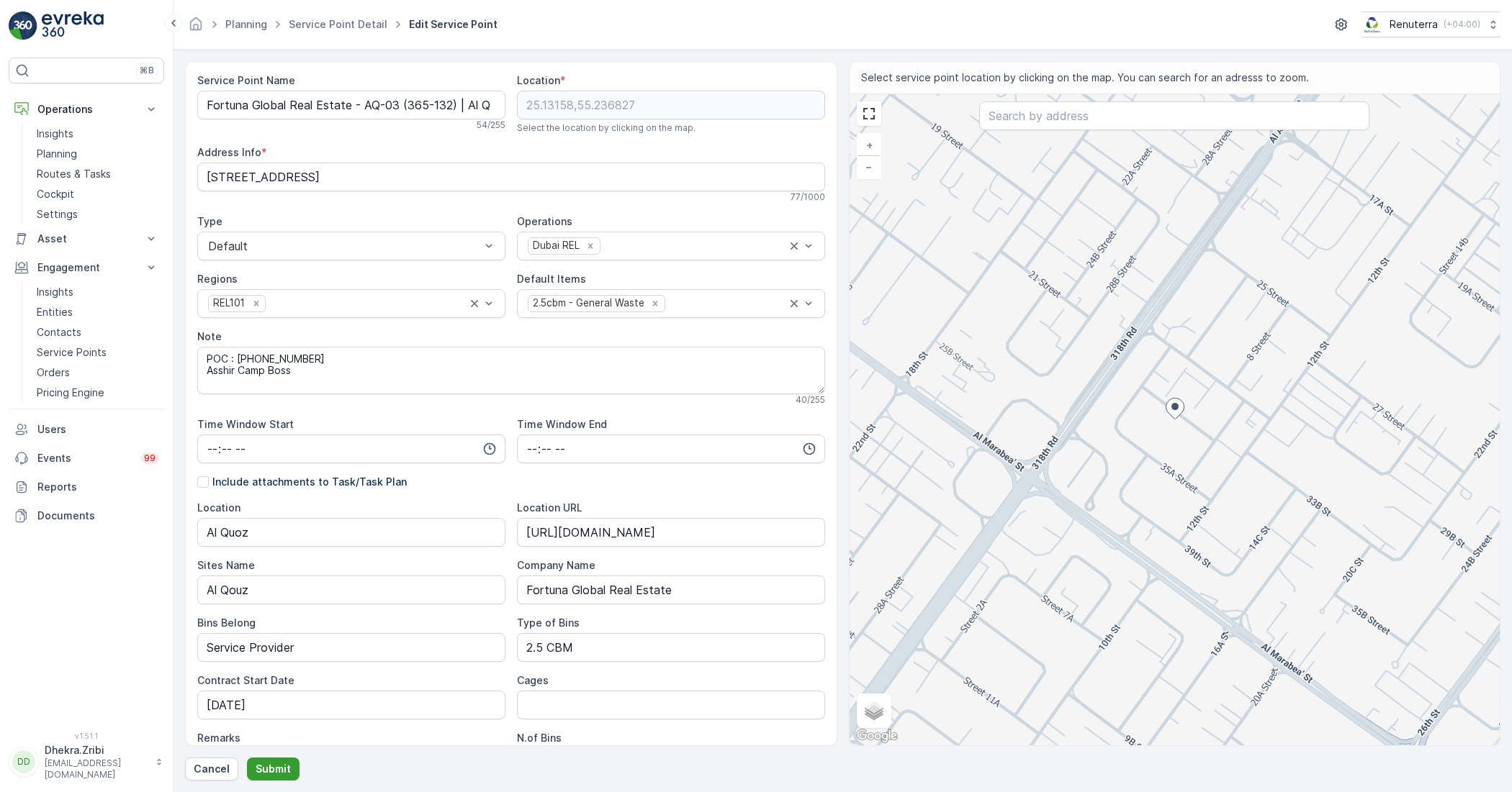
click at [284, 778] on button "Submit" at bounding box center [273, 770] width 53 height 23
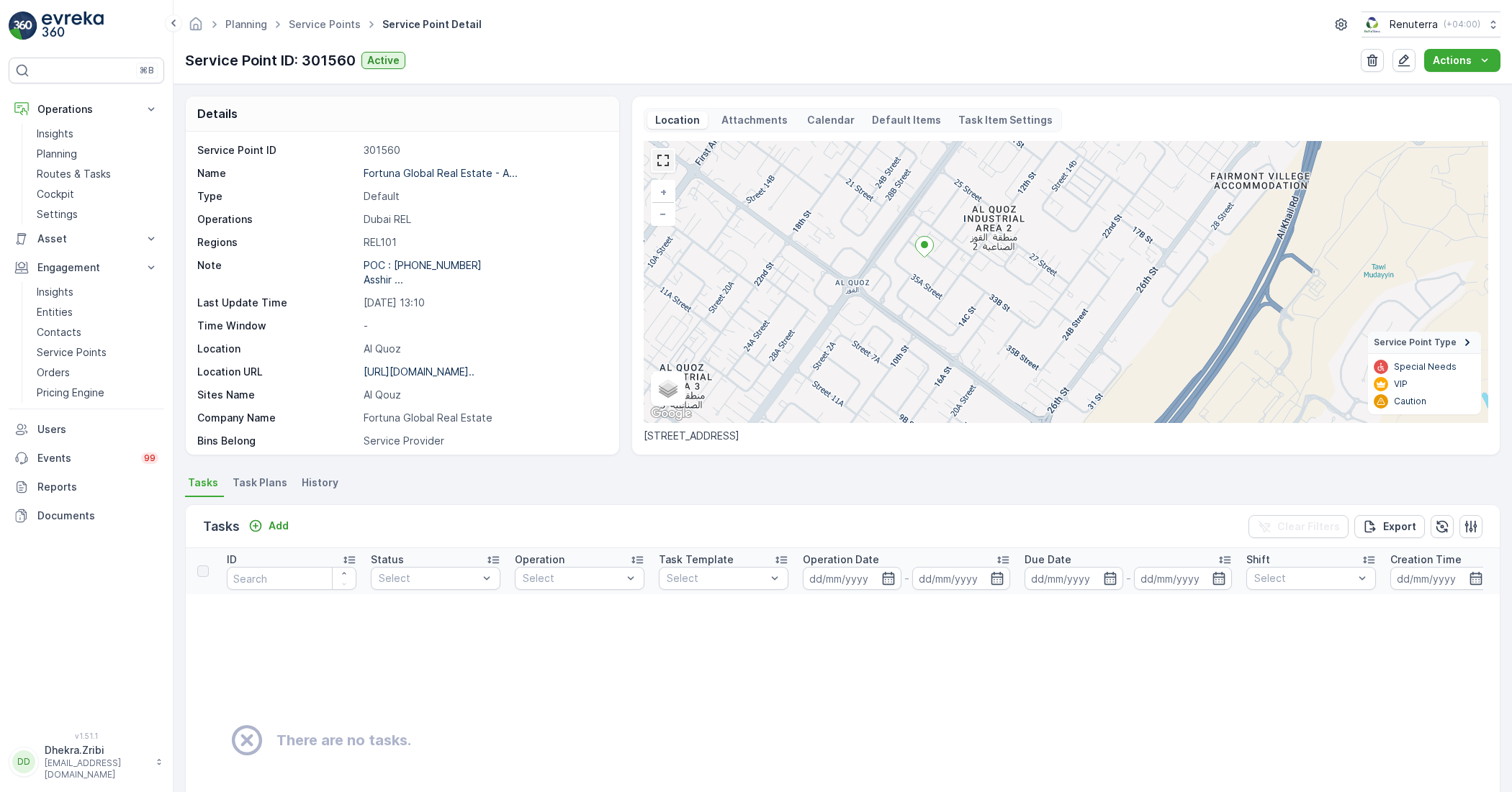
click at [663, 160] on link at bounding box center [663, 160] width 21 height 21
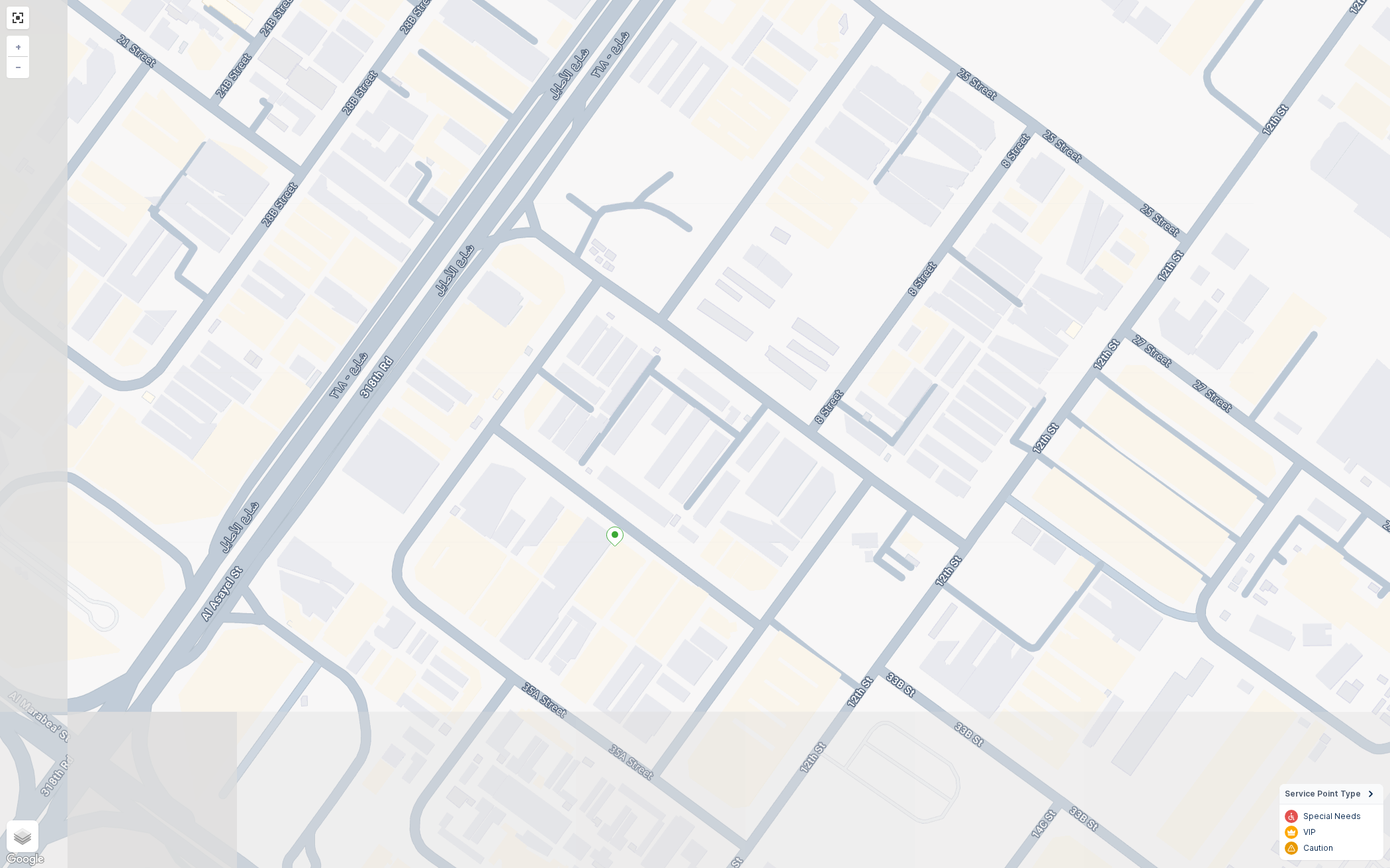
drag, startPoint x: 528, startPoint y: 428, endPoint x: 590, endPoint y: 333, distance: 113.4
click at [590, 333] on div "+ − Satellite Roadmap Terrain Hybrid Leaflet Keyboard shortcuts Map Data Map da…" at bounding box center [695, 434] width 1390 height 868
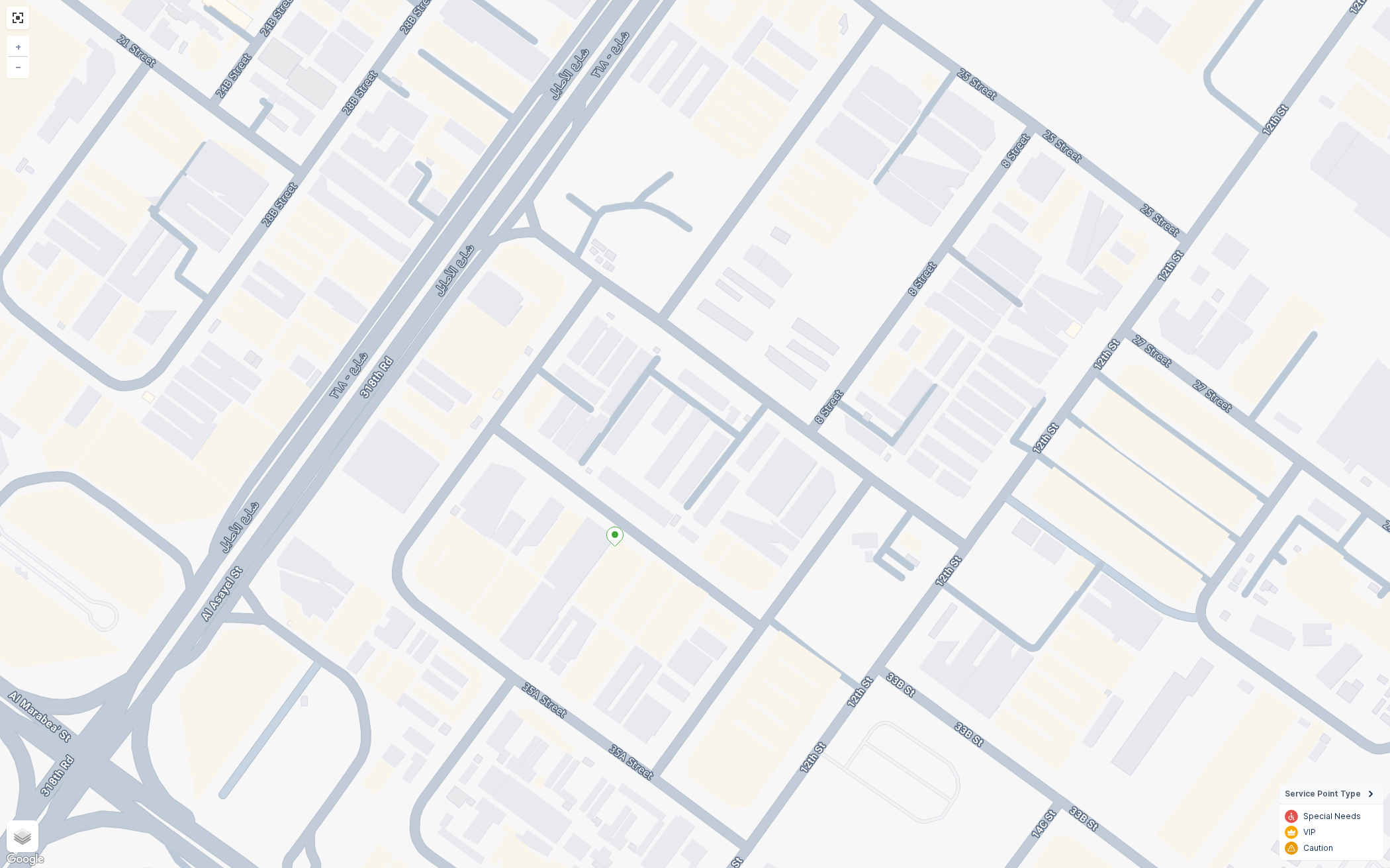
click at [618, 538] on icon at bounding box center [615, 536] width 17 height 19
click at [618, 536] on icon at bounding box center [615, 536] width 17 height 19
click at [612, 534] on ellipse at bounding box center [614, 535] width 7 height 7
click at [616, 540] on icon at bounding box center [615, 536] width 17 height 19
click at [615, 551] on div "+ − Satellite Roadmap Terrain Hybrid Leaflet Keyboard shortcuts Map Data Map da…" at bounding box center [695, 434] width 1390 height 868
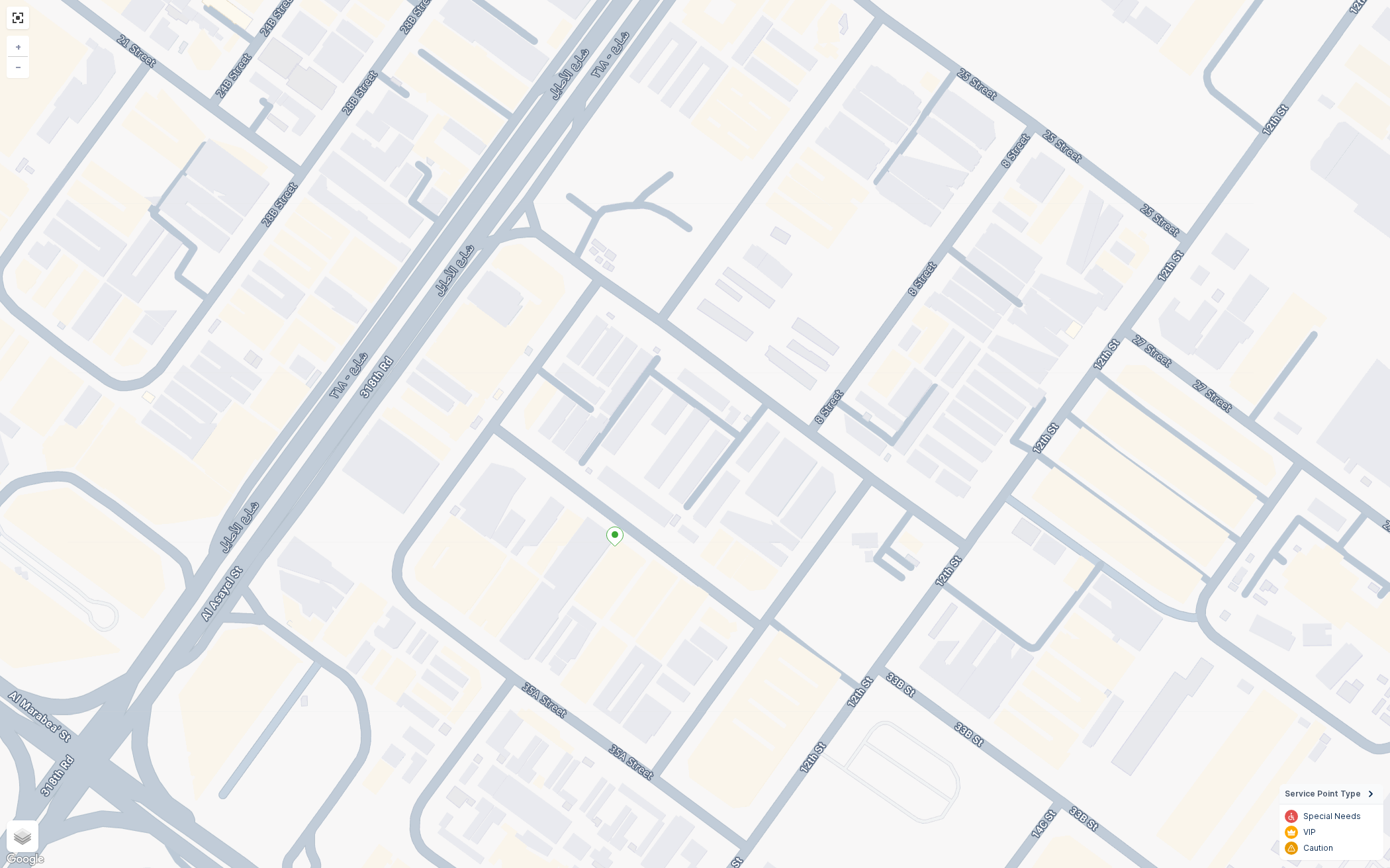
click at [616, 541] on icon at bounding box center [615, 536] width 17 height 19
click at [617, 532] on icon at bounding box center [615, 536] width 17 height 19
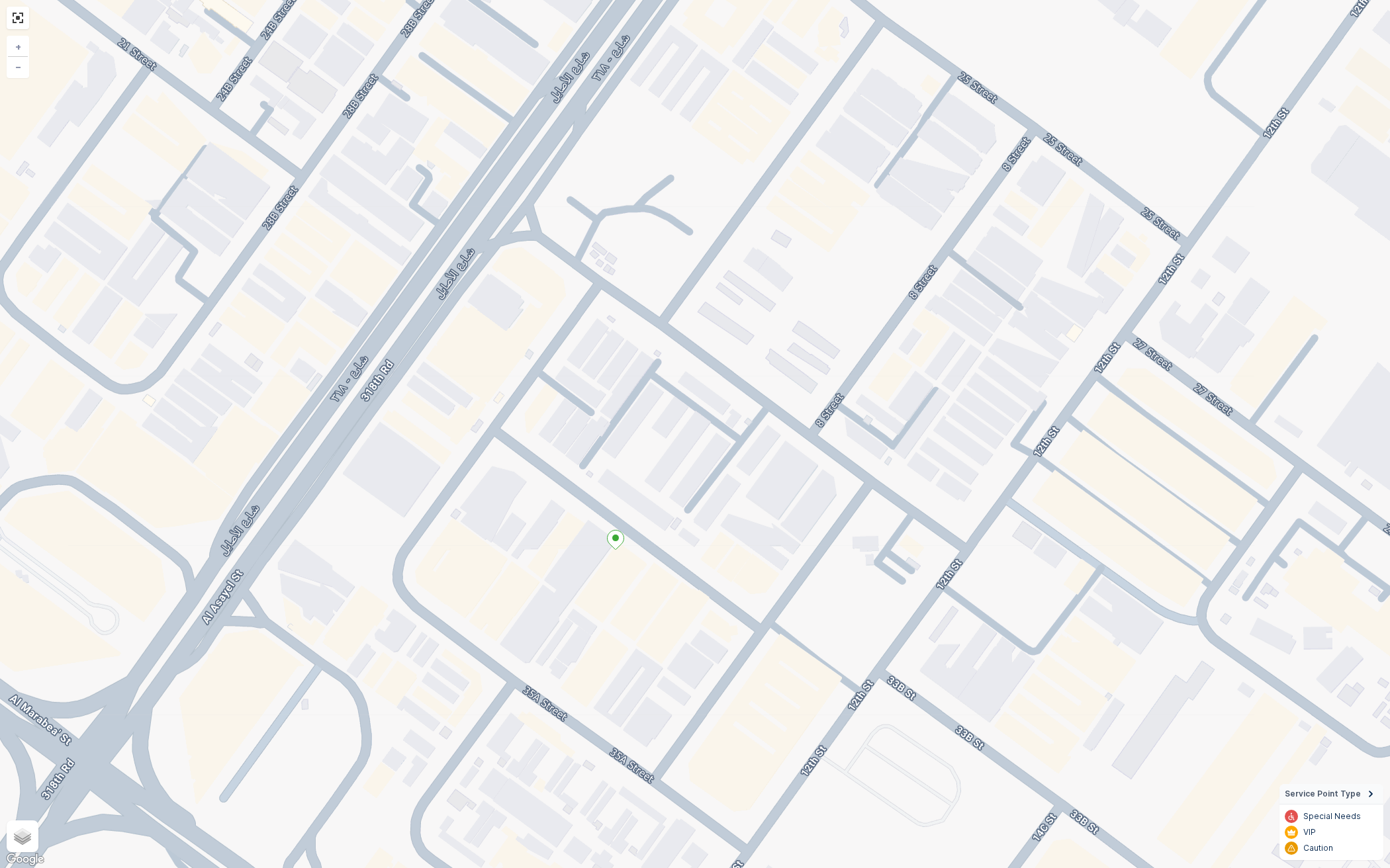
click at [614, 544] on icon at bounding box center [616, 539] width 17 height 19
click at [614, 554] on div "+ − Satellite Roadmap Terrain Hybrid Leaflet Keyboard shortcuts Map Data Map da…" at bounding box center [695, 434] width 1390 height 868
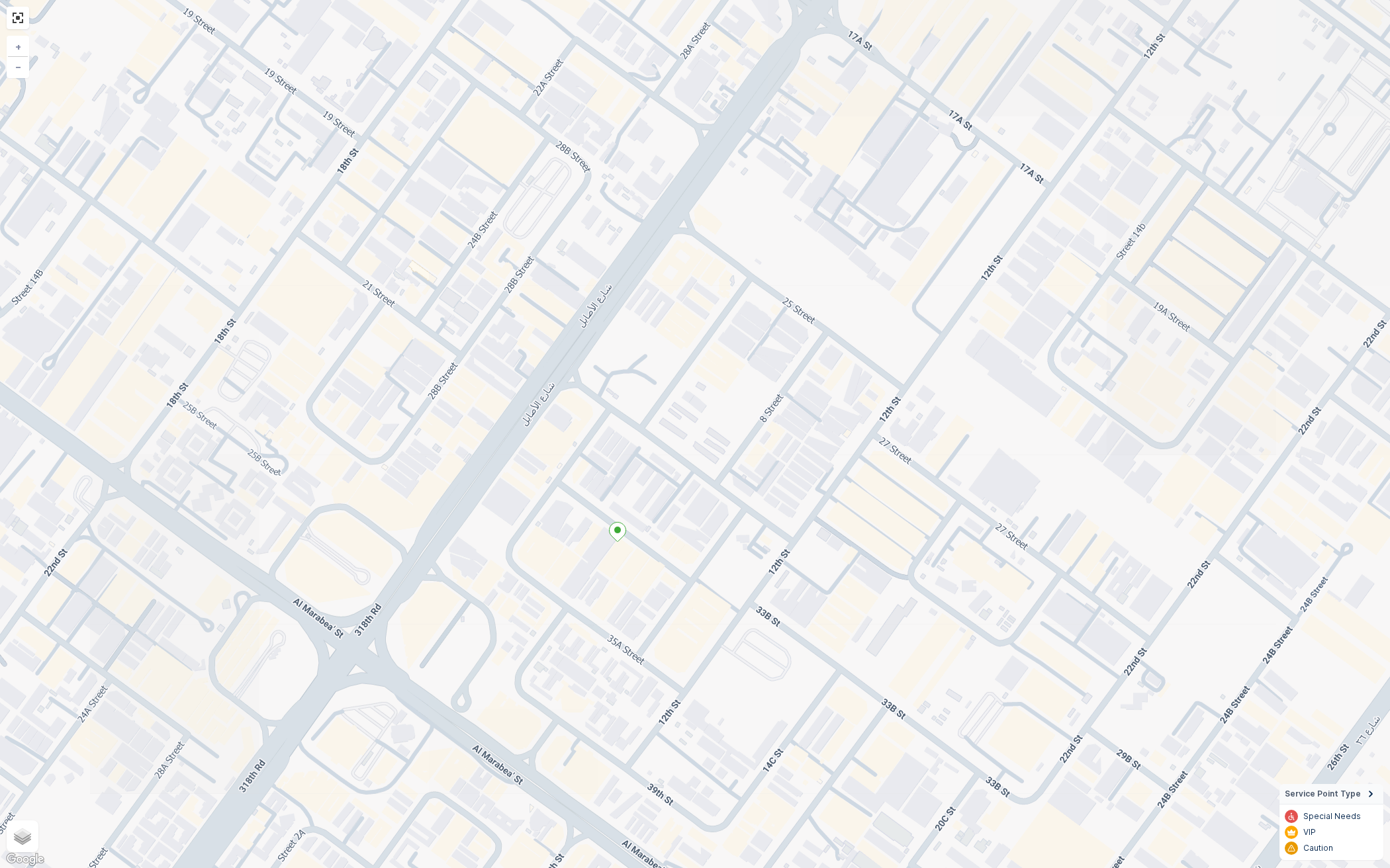
click at [619, 529] on ellipse at bounding box center [618, 530] width 7 height 7
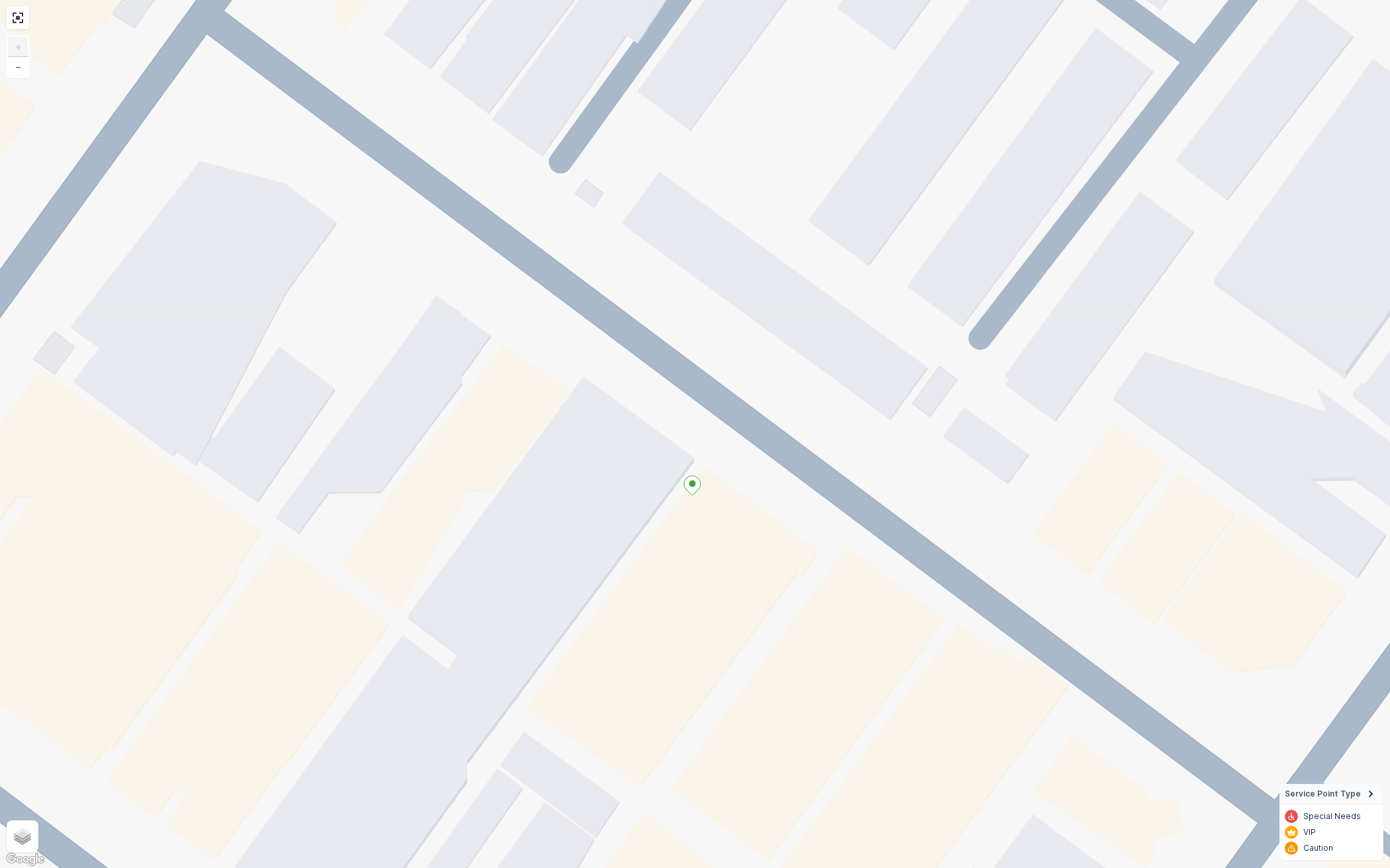
click at [696, 488] on icon at bounding box center [693, 485] width 17 height 19
click at [690, 487] on icon at bounding box center [693, 485] width 17 height 19
click at [693, 483] on ellipse at bounding box center [692, 484] width 7 height 7
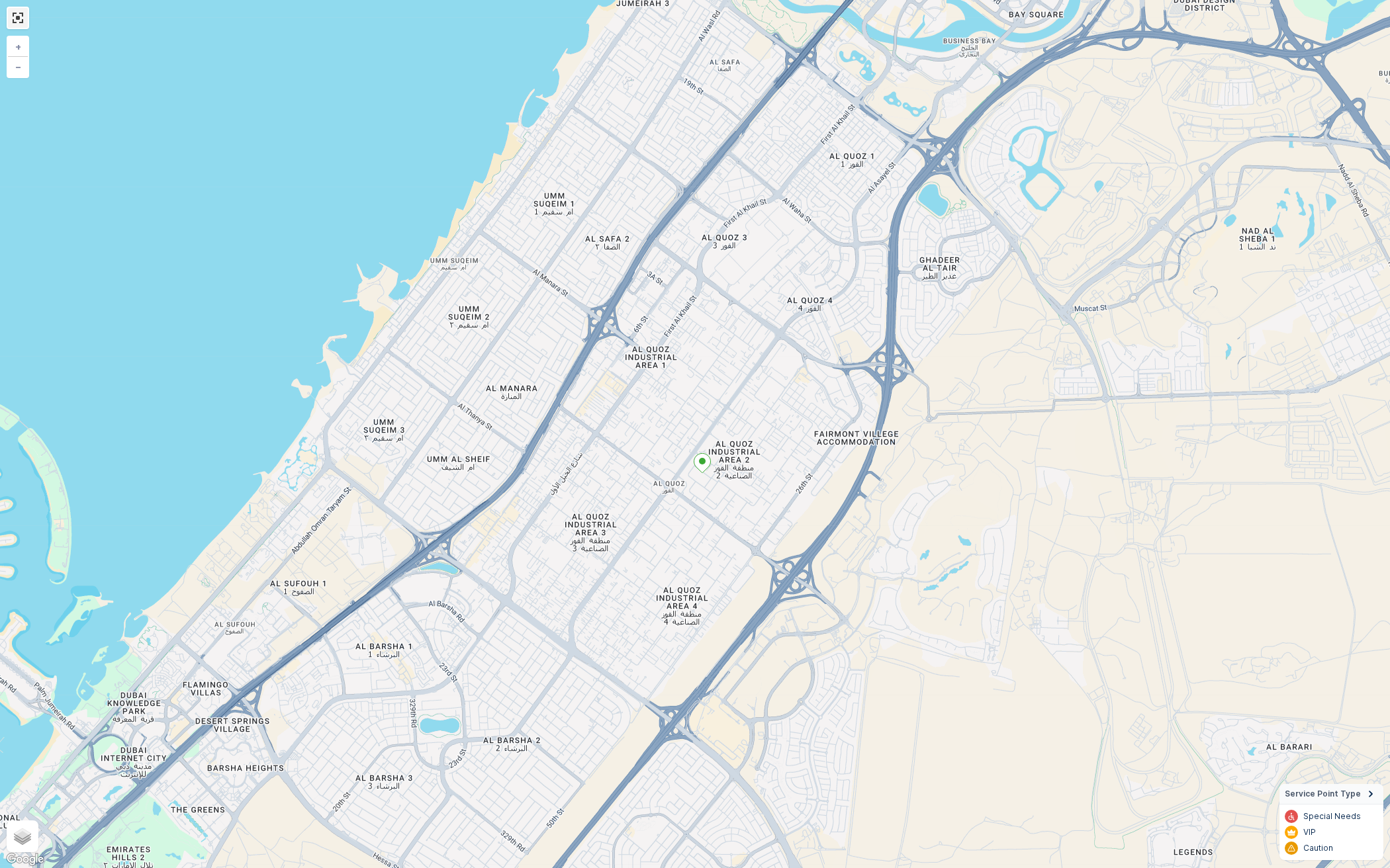
click at [17, 17] on link at bounding box center [17, 17] width 20 height 20
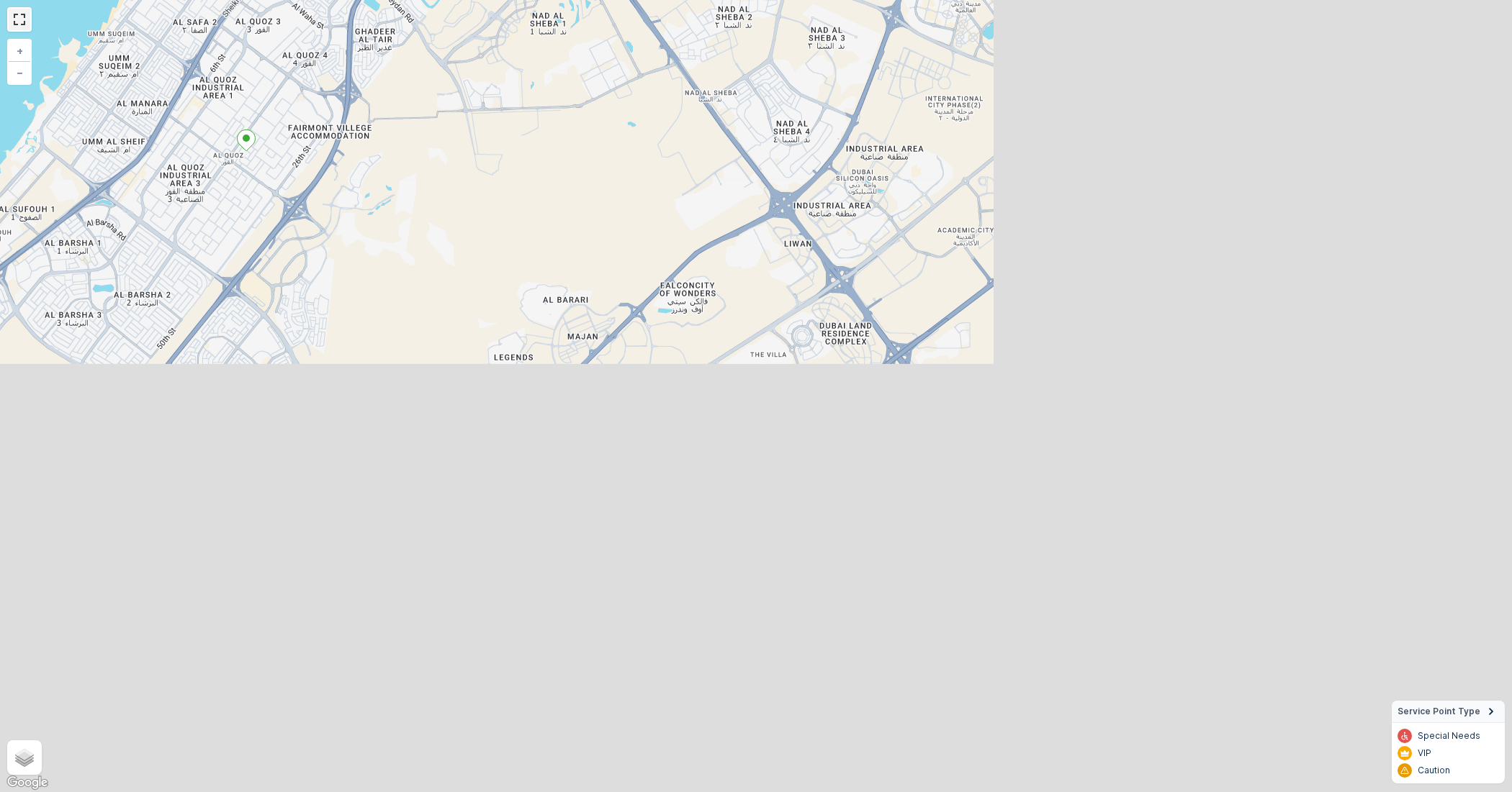
scroll to position [90, 0]
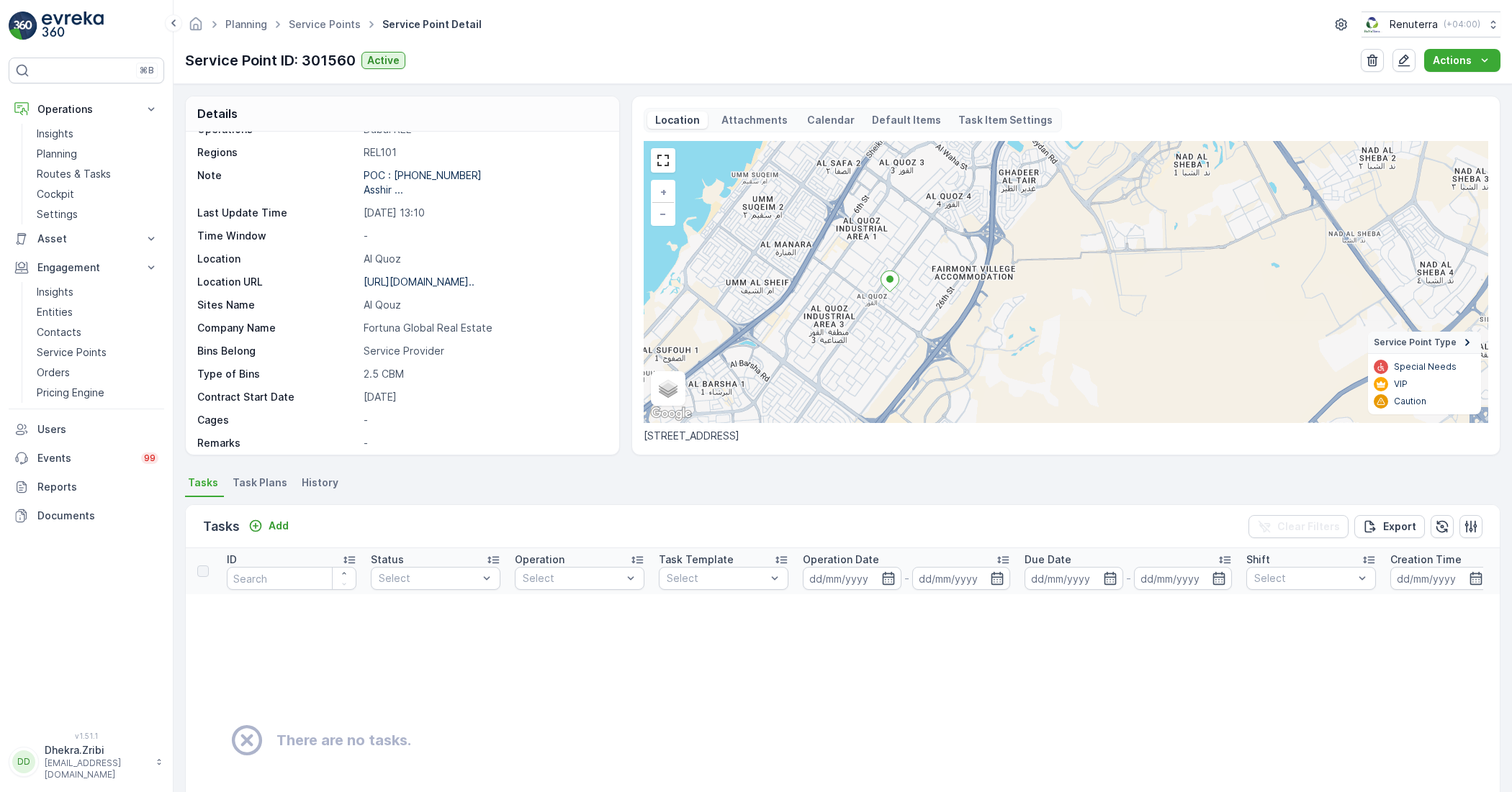
drag, startPoint x: 451, startPoint y: 287, endPoint x: 446, endPoint y: 265, distance: 22.6
click at [437, 281] on p "https://maps.app.goo.gl/HEf2uB..." at bounding box center [419, 282] width 111 height 12
click at [454, 282] on p "https://maps.app.goo.gl/HEf2uB..." at bounding box center [419, 282] width 111 height 12
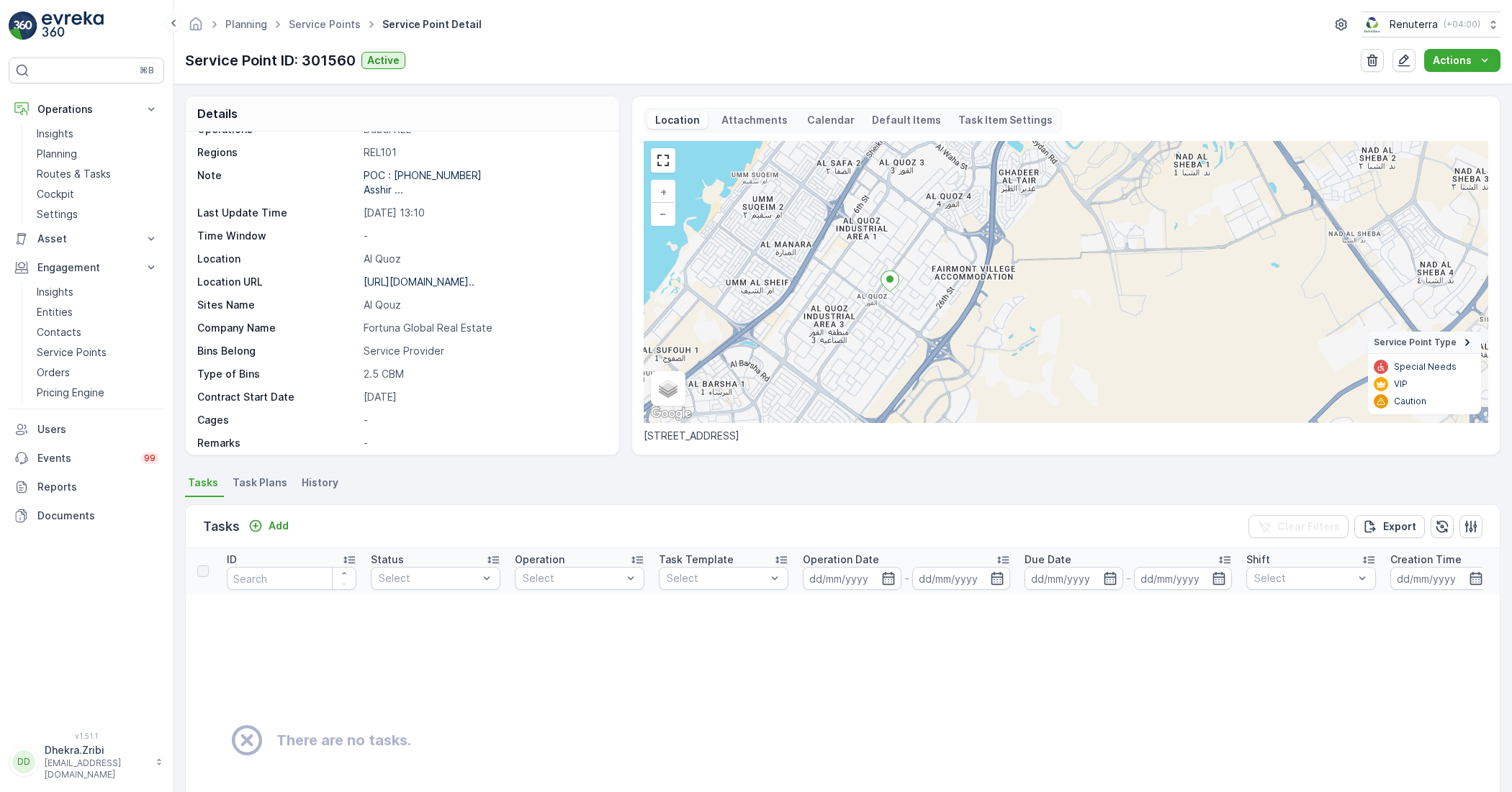
click at [559, 339] on div "Service Point ID 301560 Name Fortuna Global Real Estate - A... Type Default Ope…" at bounding box center [401, 309] width 407 height 512
click at [1408, 59] on button "button" at bounding box center [1404, 60] width 23 height 23
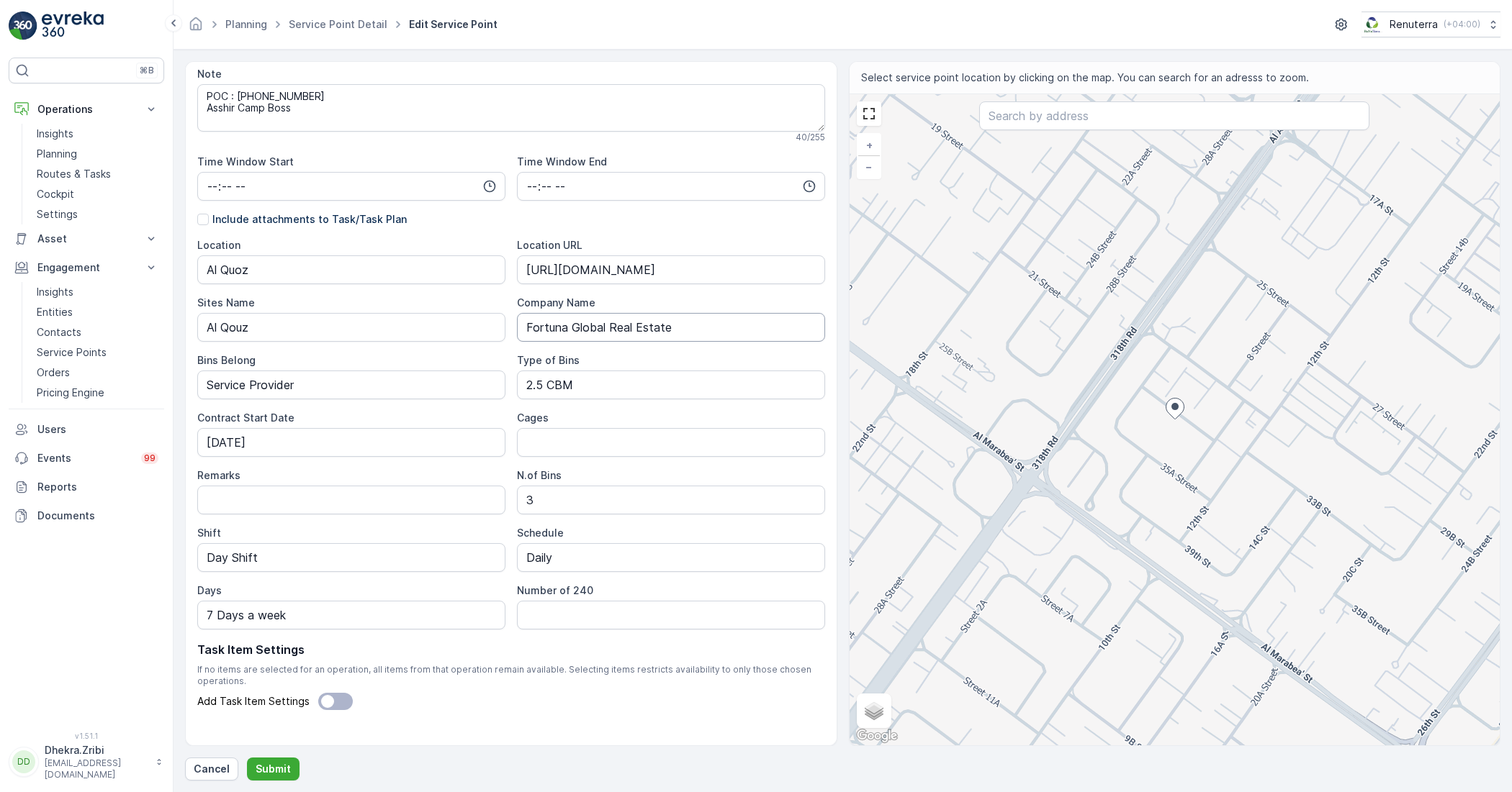
scroll to position [270, 0]
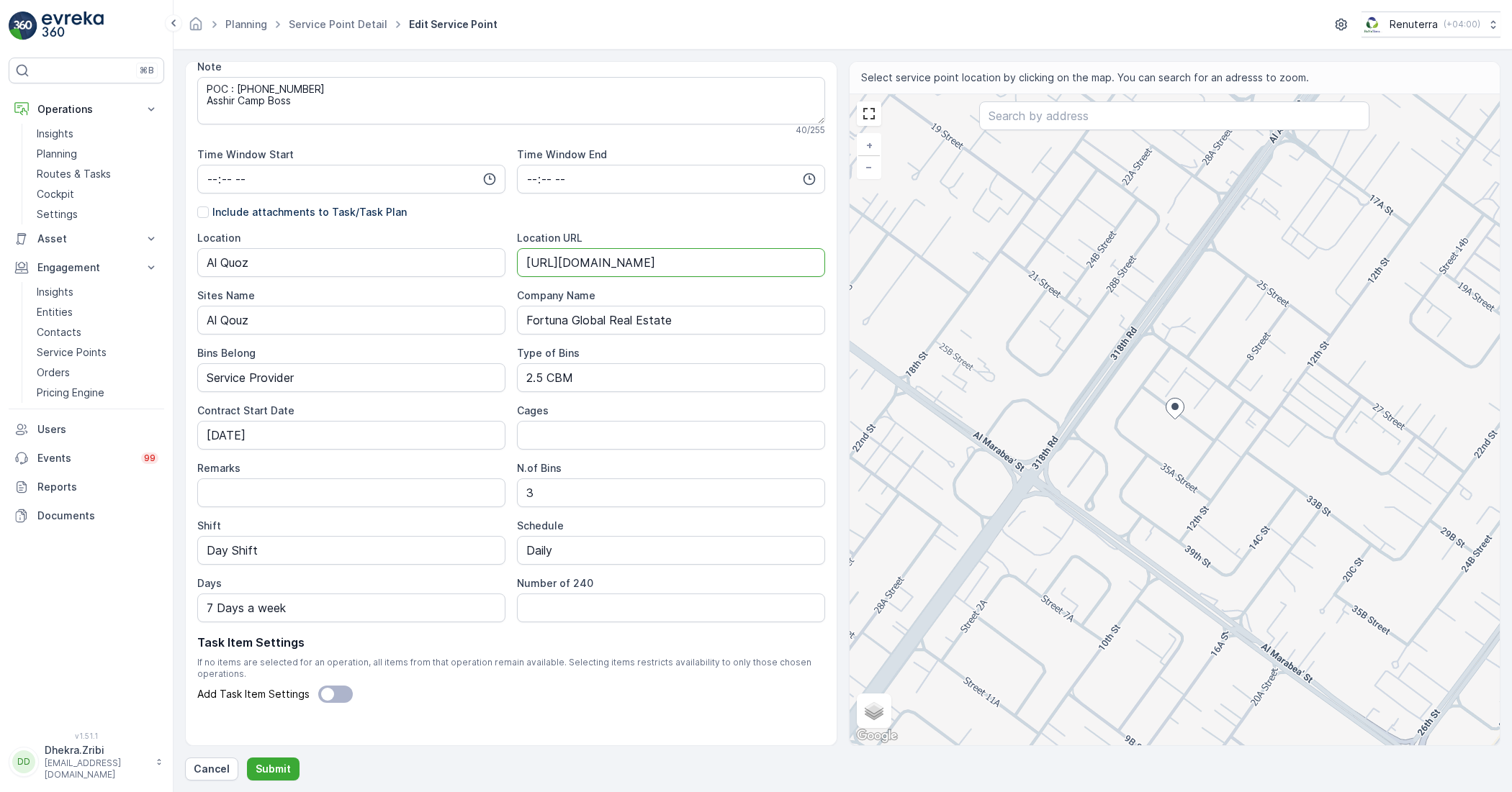
drag, startPoint x: 787, startPoint y: 263, endPoint x: 521, endPoint y: 266, distance: 266.0
click at [521, 266] on URL "[URL][DOMAIN_NAME]" at bounding box center [671, 263] width 308 height 29
click at [1027, 119] on input "text" at bounding box center [1174, 116] width 390 height 29
paste input "[URL][DOMAIN_NAME]"
type input "[URL][DOMAIN_NAME]"
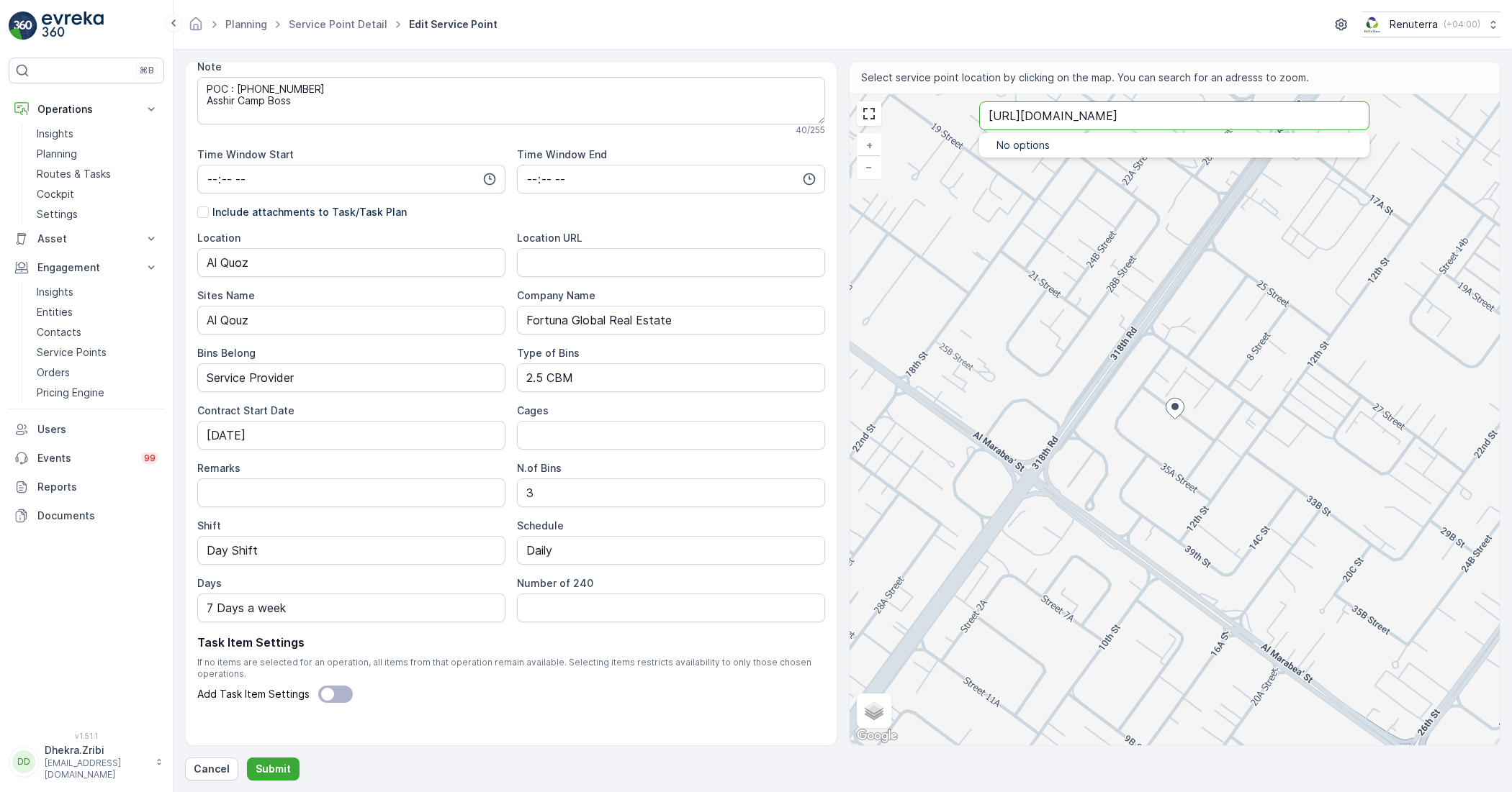
drag, startPoint x: 1257, startPoint y: 121, endPoint x: 1153, endPoint y: 235, distance: 154.3
click at [1153, 235] on div "+ − Satellite Roadmap Terrain Hybrid Leaflet Keyboard shortcuts Map Data Map da…" at bounding box center [1175, 420] width 651 height 652
type input "25.13658548421324,55.236194735235095"
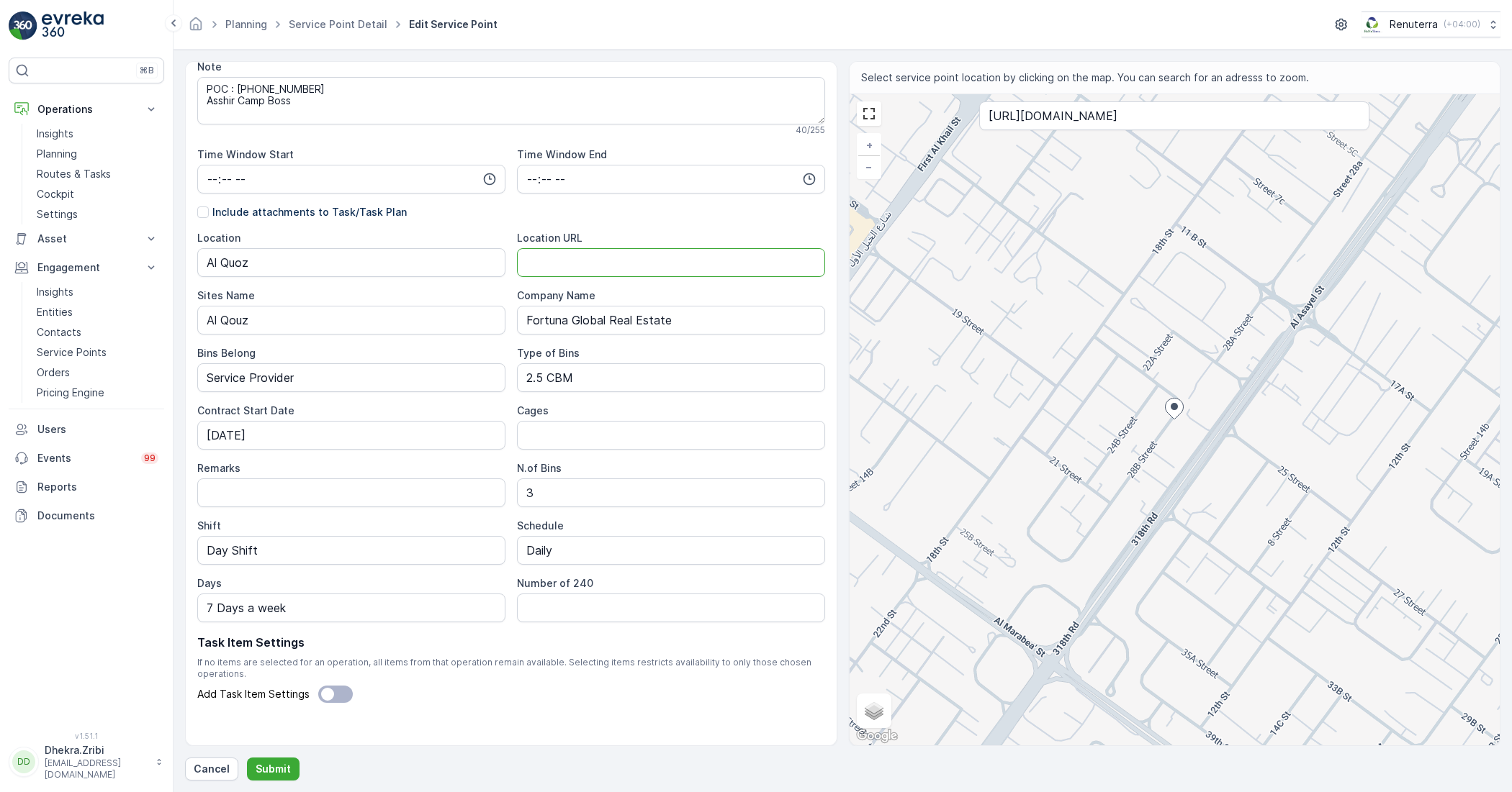
paste URL "Usman Bhatti Room"
type URL "Usman Bhatti Room"
click at [259, 772] on p "Submit" at bounding box center [273, 769] width 36 height 14
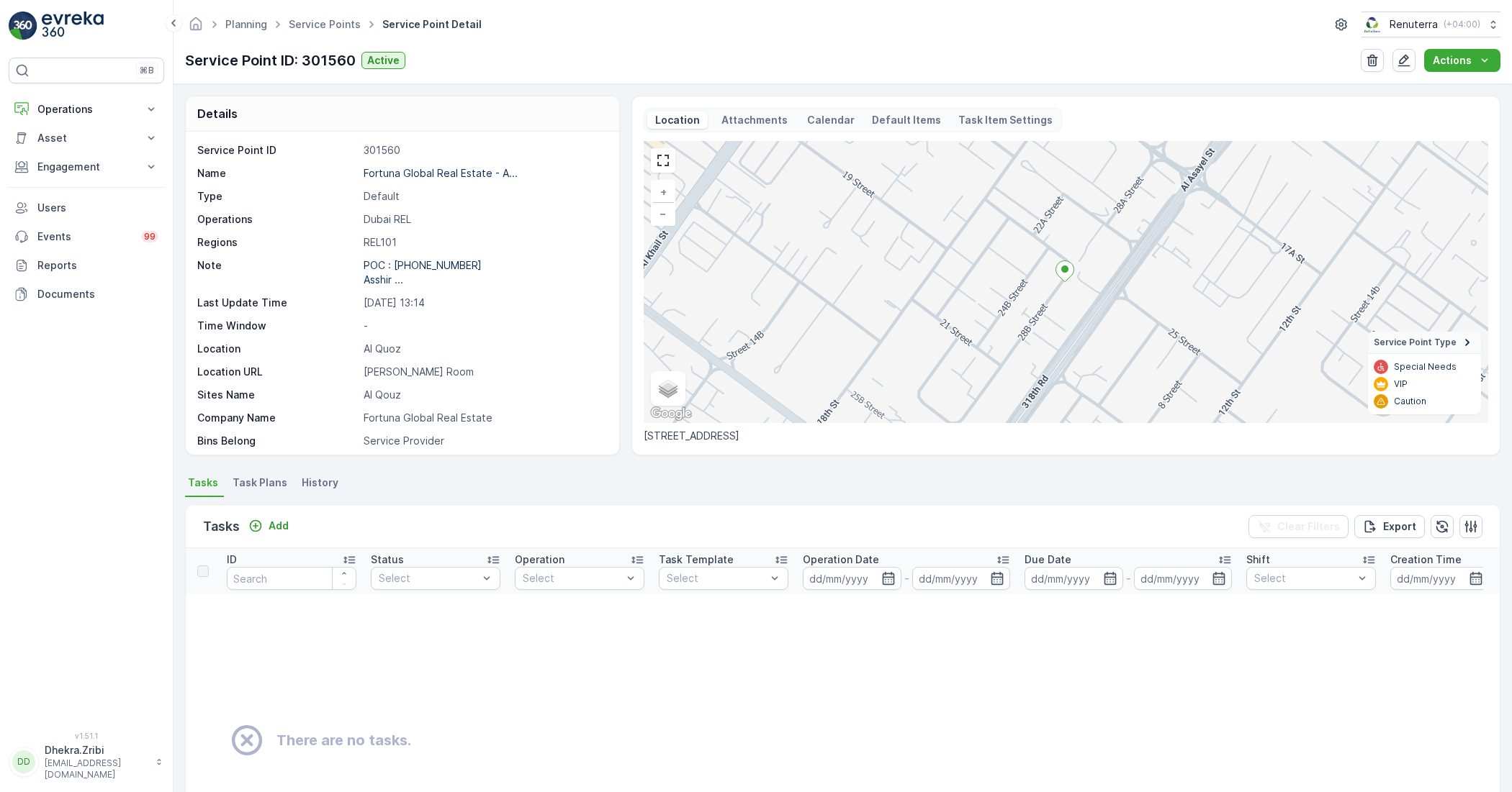
click at [1063, 271] on ellipse at bounding box center [1064, 269] width 7 height 7
click at [1062, 277] on icon at bounding box center [1064, 271] width 18 height 21
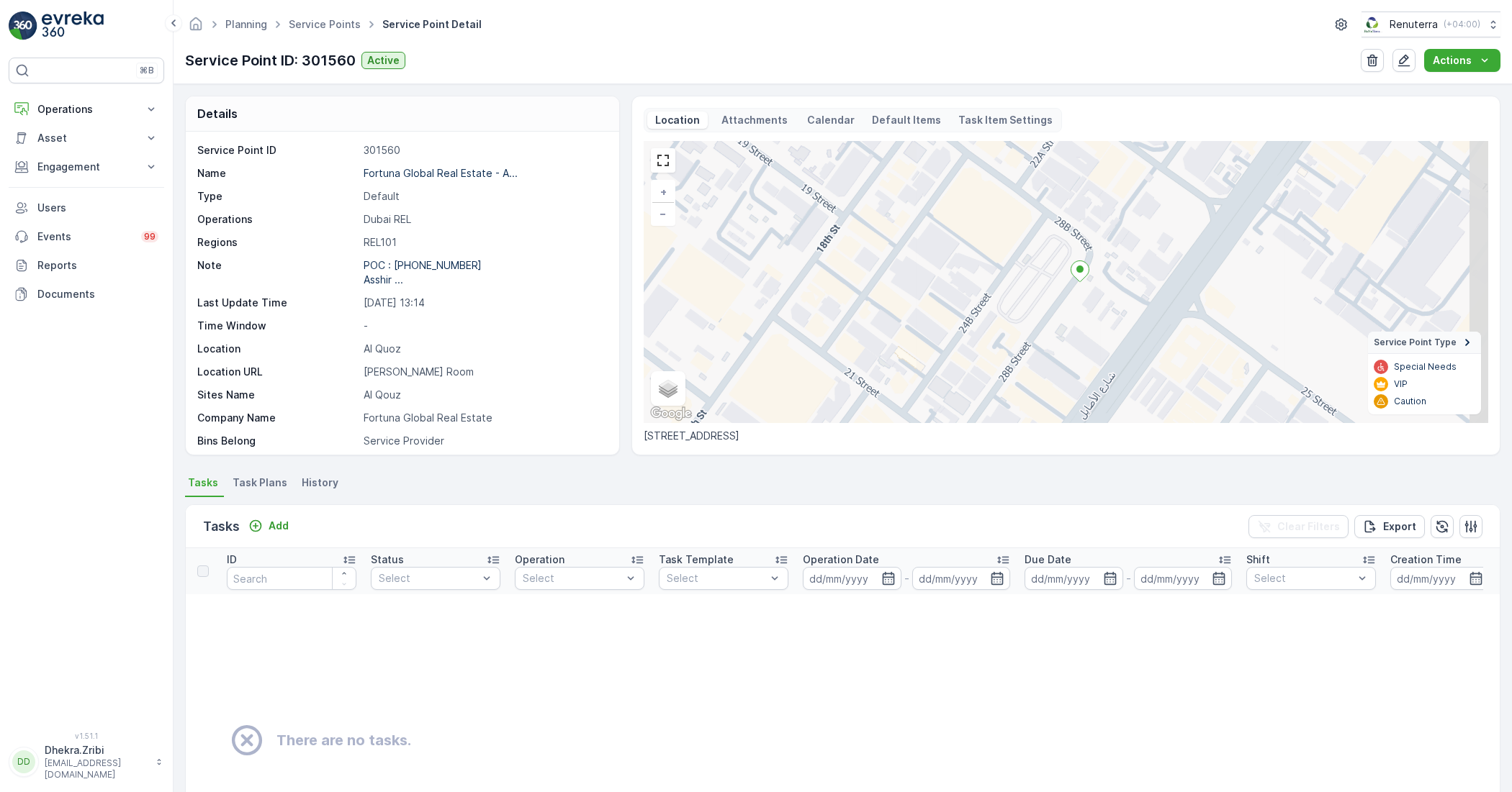
drag, startPoint x: 1067, startPoint y: 277, endPoint x: 915, endPoint y: 241, distance: 156.2
click at [919, 241] on div "+ − Satellite Roadmap Terrain Hybrid Leaflet Keyboard shortcuts Map Data Map da…" at bounding box center [1066, 282] width 844 height 282
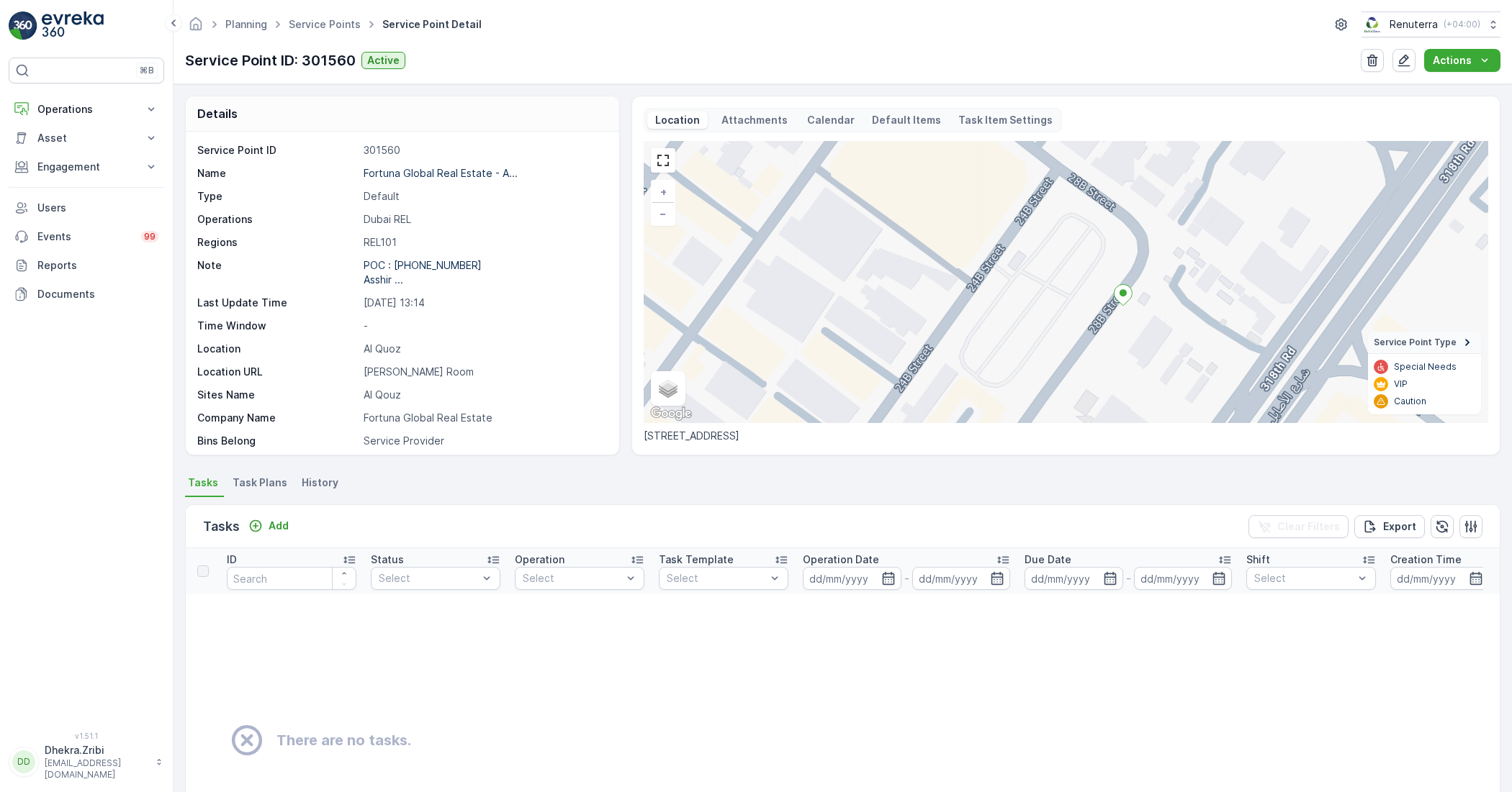
drag, startPoint x: 969, startPoint y: 257, endPoint x: 825, endPoint y: 238, distance: 145.2
click at [825, 238] on div "+ − Satellite Roadmap Terrain Hybrid Leaflet Keyboard shortcuts Map Data Map da…" at bounding box center [1066, 282] width 844 height 282
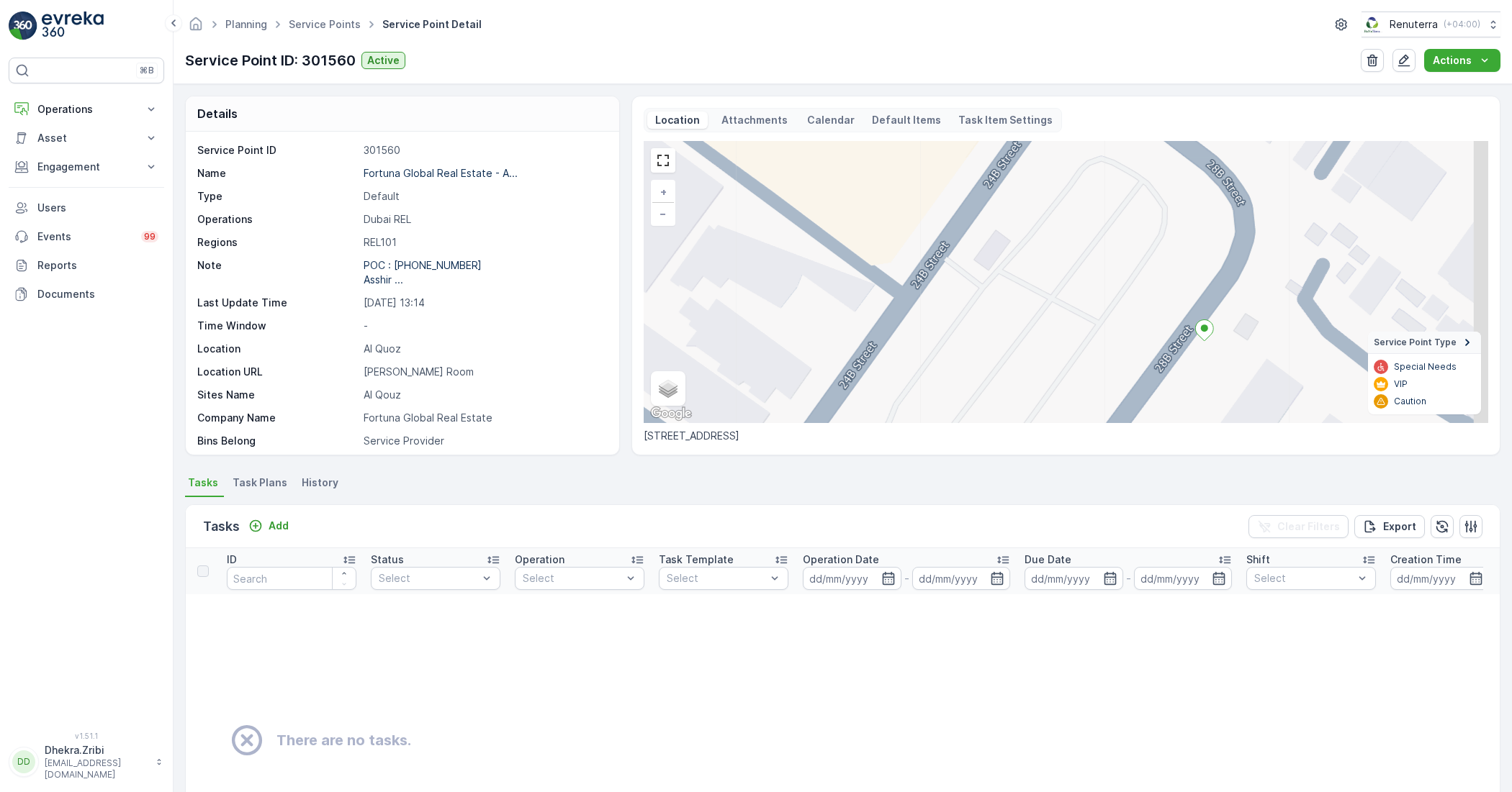
drag, startPoint x: 1034, startPoint y: 295, endPoint x: 884, endPoint y: 270, distance: 152.1
click at [884, 270] on div "+ − Satellite Roadmap Terrain Hybrid Leaflet Keyboard shortcuts Map Data Map da…" at bounding box center [1066, 282] width 844 height 282
click at [1201, 335] on icon at bounding box center [1205, 330] width 18 height 21
click at [1201, 329] on ellipse at bounding box center [1204, 328] width 7 height 7
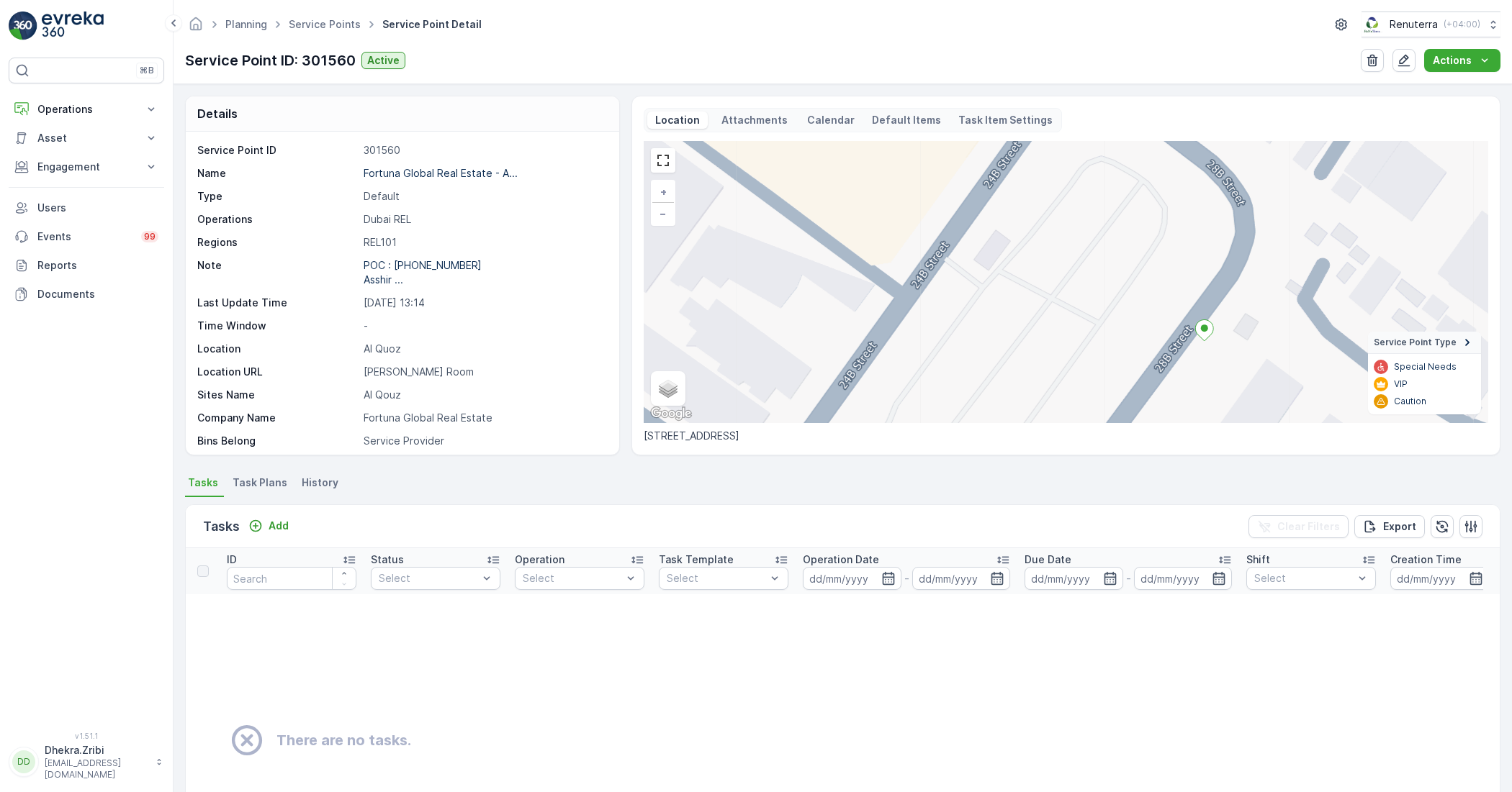
click at [1208, 332] on icon at bounding box center [1205, 330] width 18 height 21
click at [672, 405] on img "Open this area in Google Maps (opens a new window)" at bounding box center [671, 414] width 48 height 19
click at [1400, 58] on icon "button" at bounding box center [1404, 59] width 14 height 14
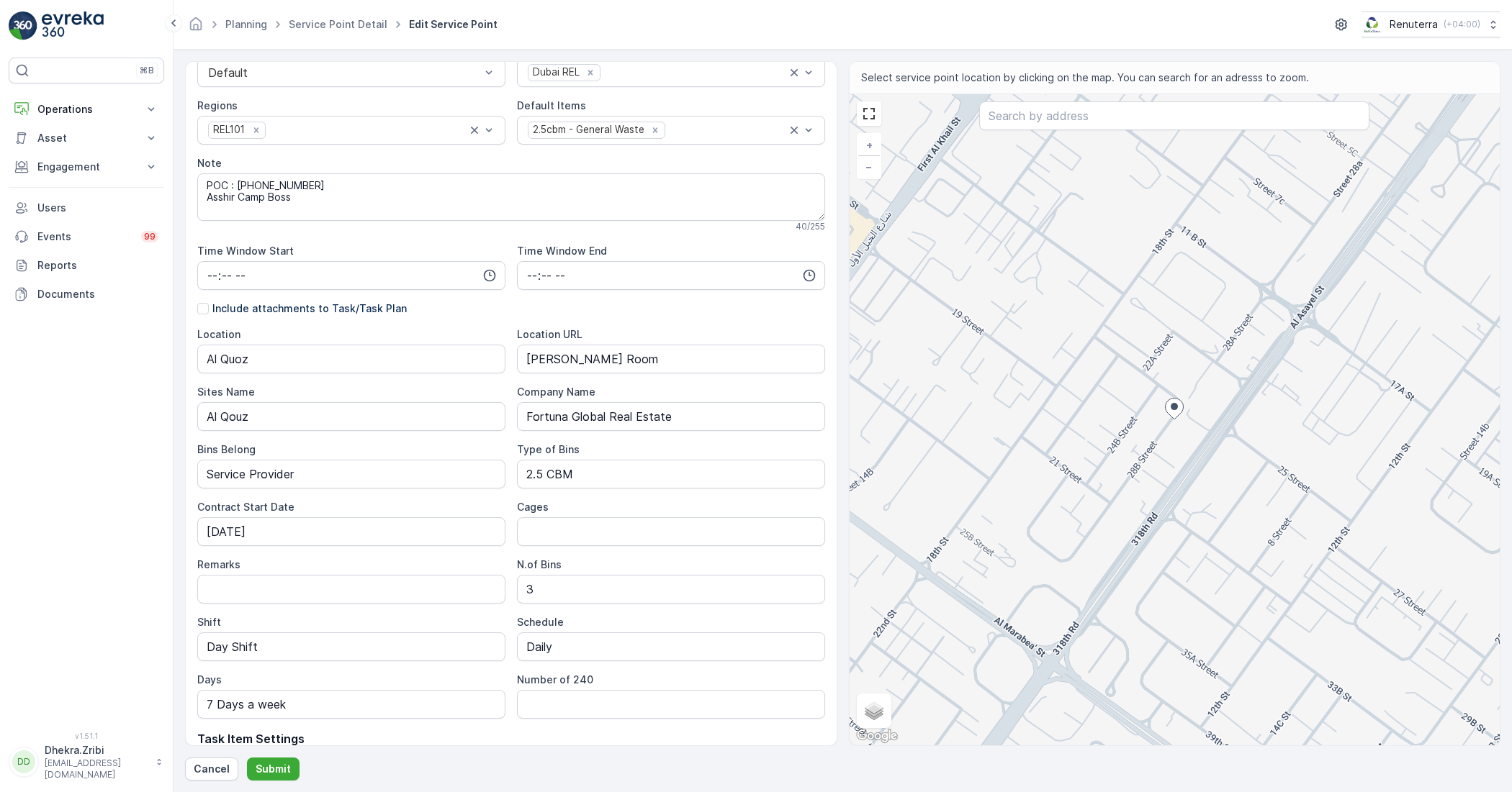
scroll to position [180, 0]
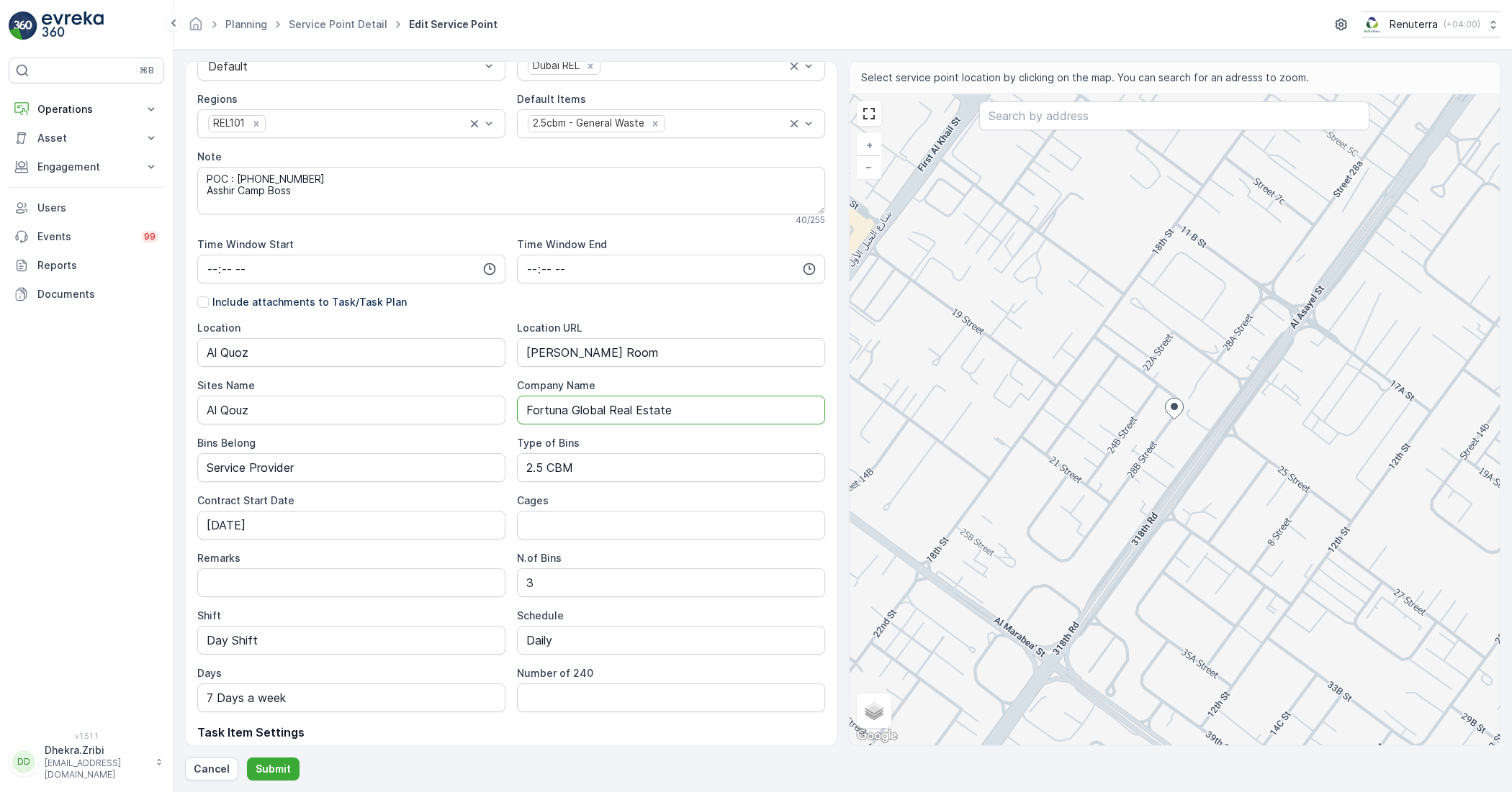
drag, startPoint x: 664, startPoint y: 412, endPoint x: 571, endPoint y: 410, distance: 93.0
click at [571, 410] on Name "Fortuna Global Real Estate" at bounding box center [671, 410] width 308 height 29
drag, startPoint x: 664, startPoint y: 350, endPoint x: 501, endPoint y: 363, distance: 163.5
click at [501, 362] on div "Location Al Quoz Location URL Usman Bhatti Room Sites Name Al Qouz Company Name…" at bounding box center [511, 517] width 628 height 391
paste URL "[URL][DOMAIN_NAME]"
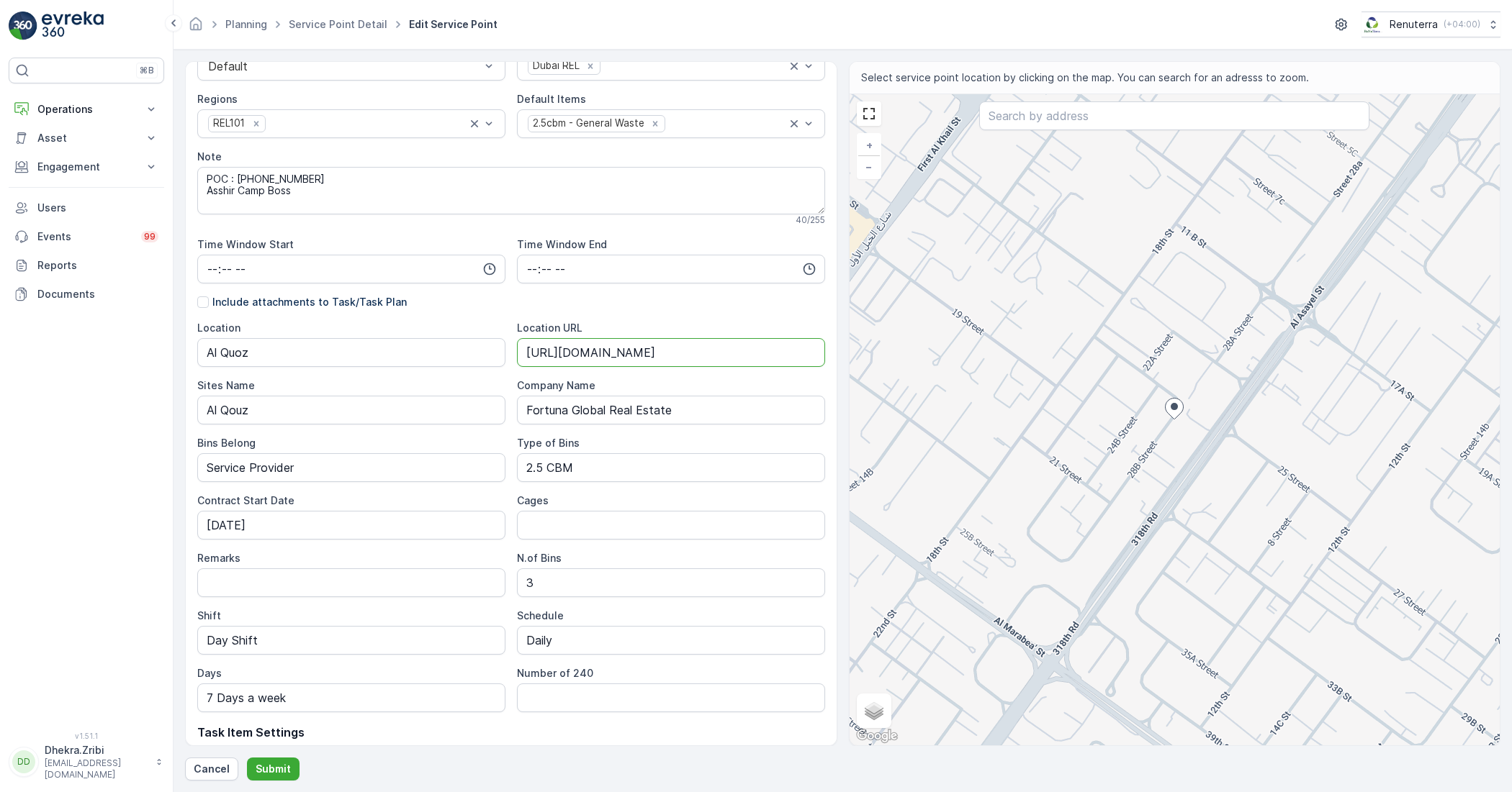
type URL "[URL][DOMAIN_NAME]"
click at [271, 766] on p "Submit" at bounding box center [273, 769] width 36 height 14
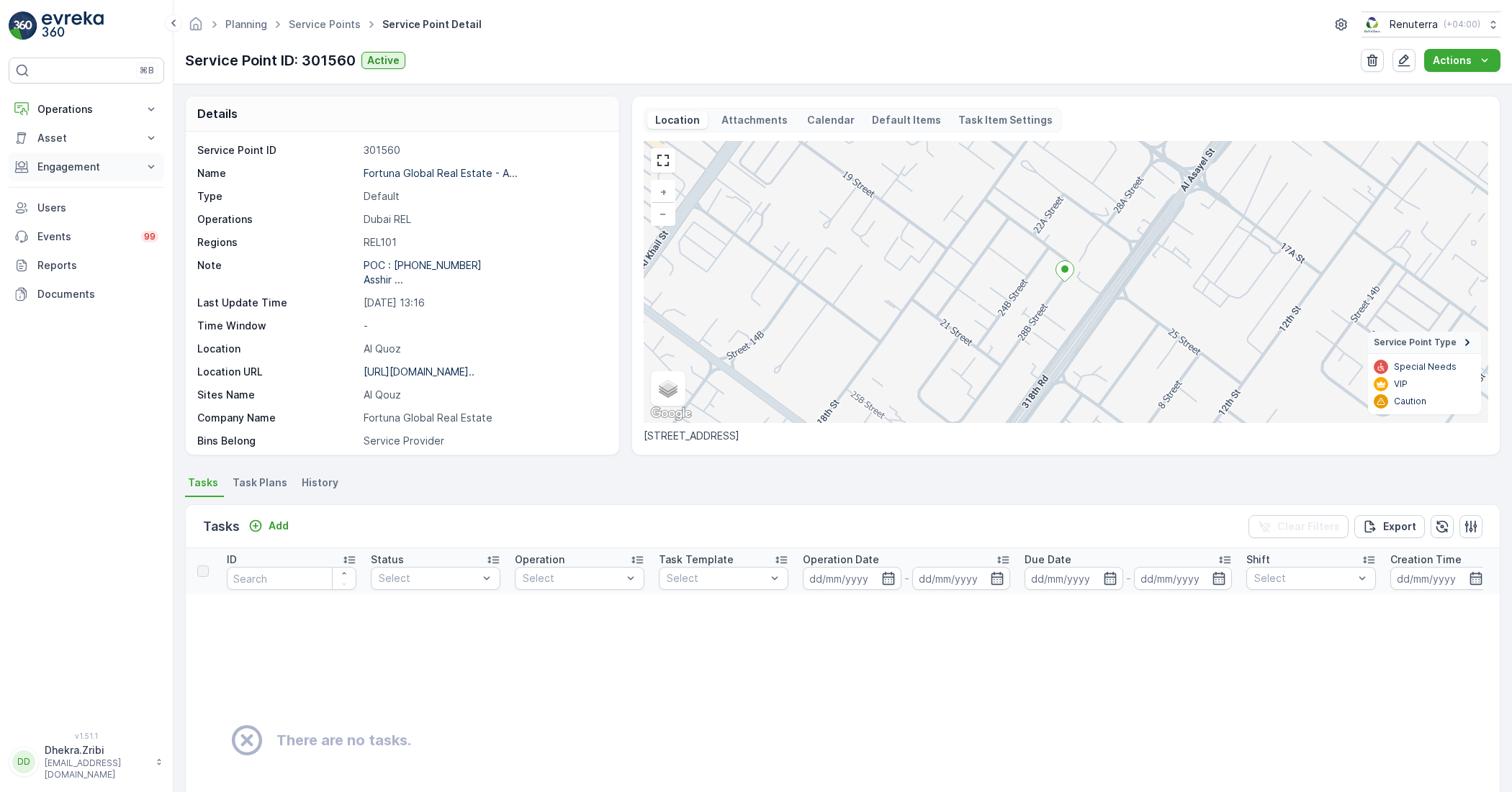
click at [141, 168] on button "Engagement" at bounding box center [86, 167] width 155 height 29
click at [74, 164] on p "Engagement" at bounding box center [86, 166] width 98 height 14
click at [154, 109] on icon at bounding box center [150, 109] width 14 height 14
click at [65, 159] on p "Planning" at bounding box center [56, 154] width 40 height 14
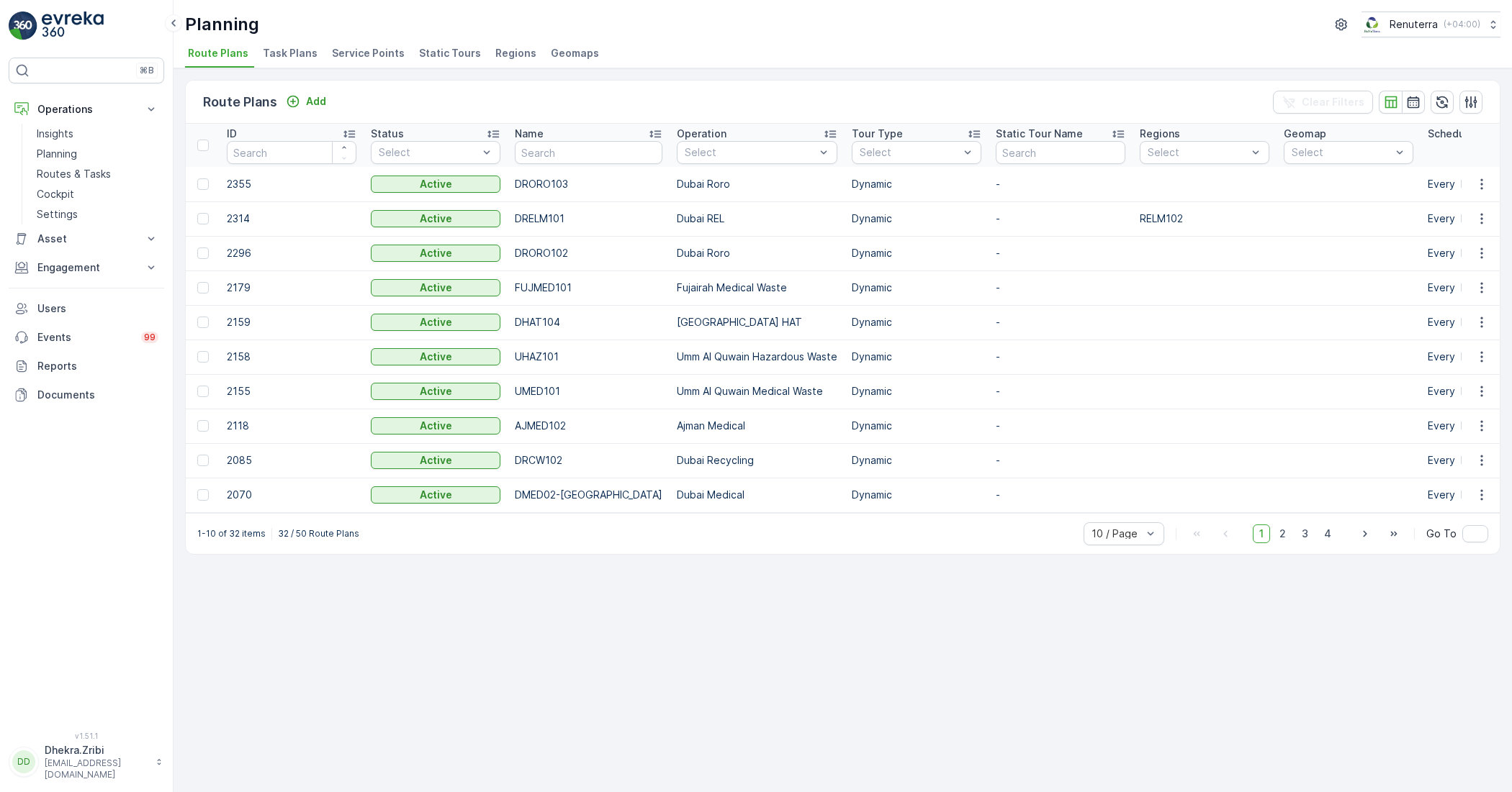
click at [383, 55] on span "Service Points" at bounding box center [368, 53] width 73 height 14
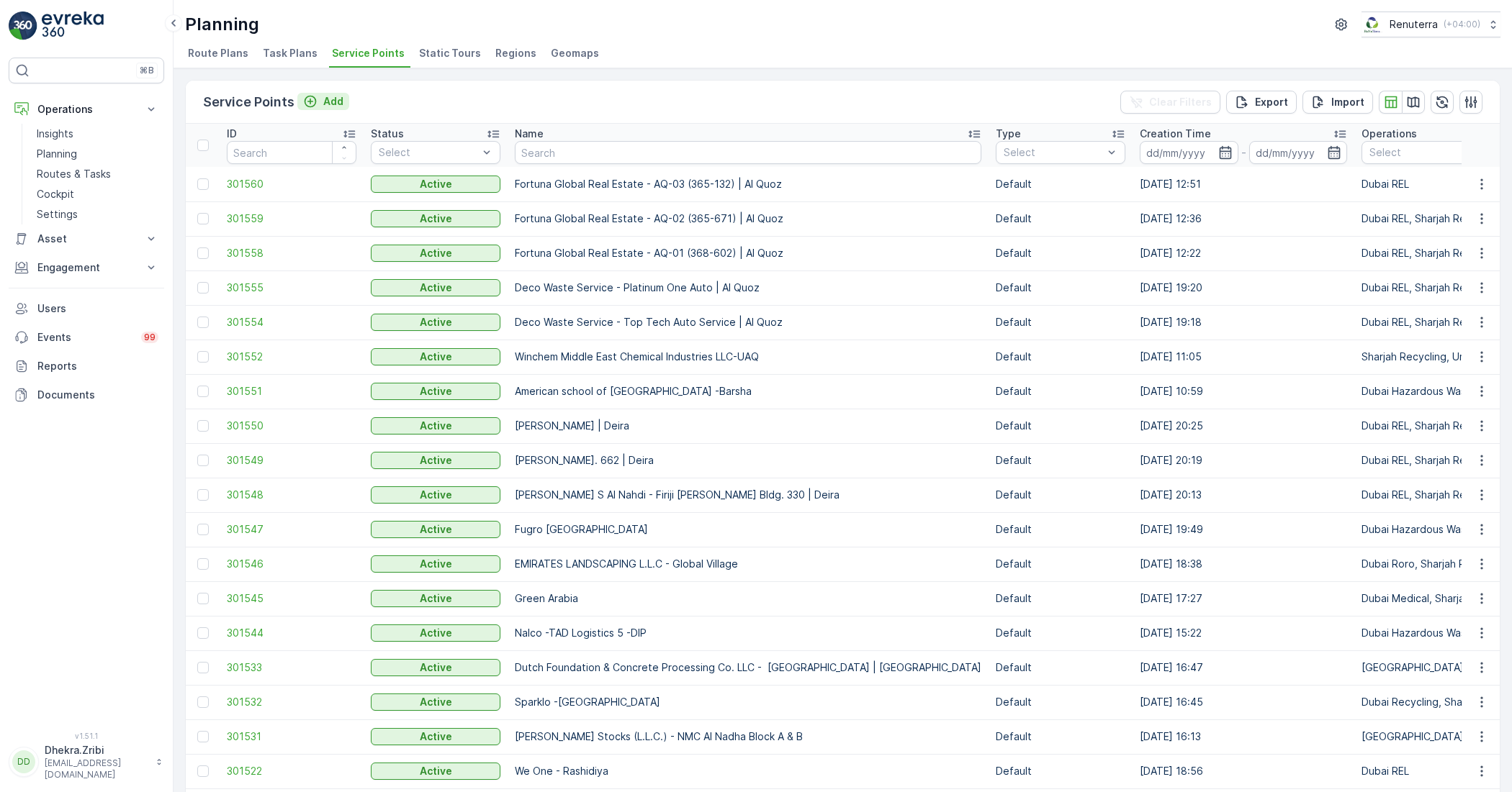
click at [311, 99] on icon "Add" at bounding box center [310, 101] width 14 height 14
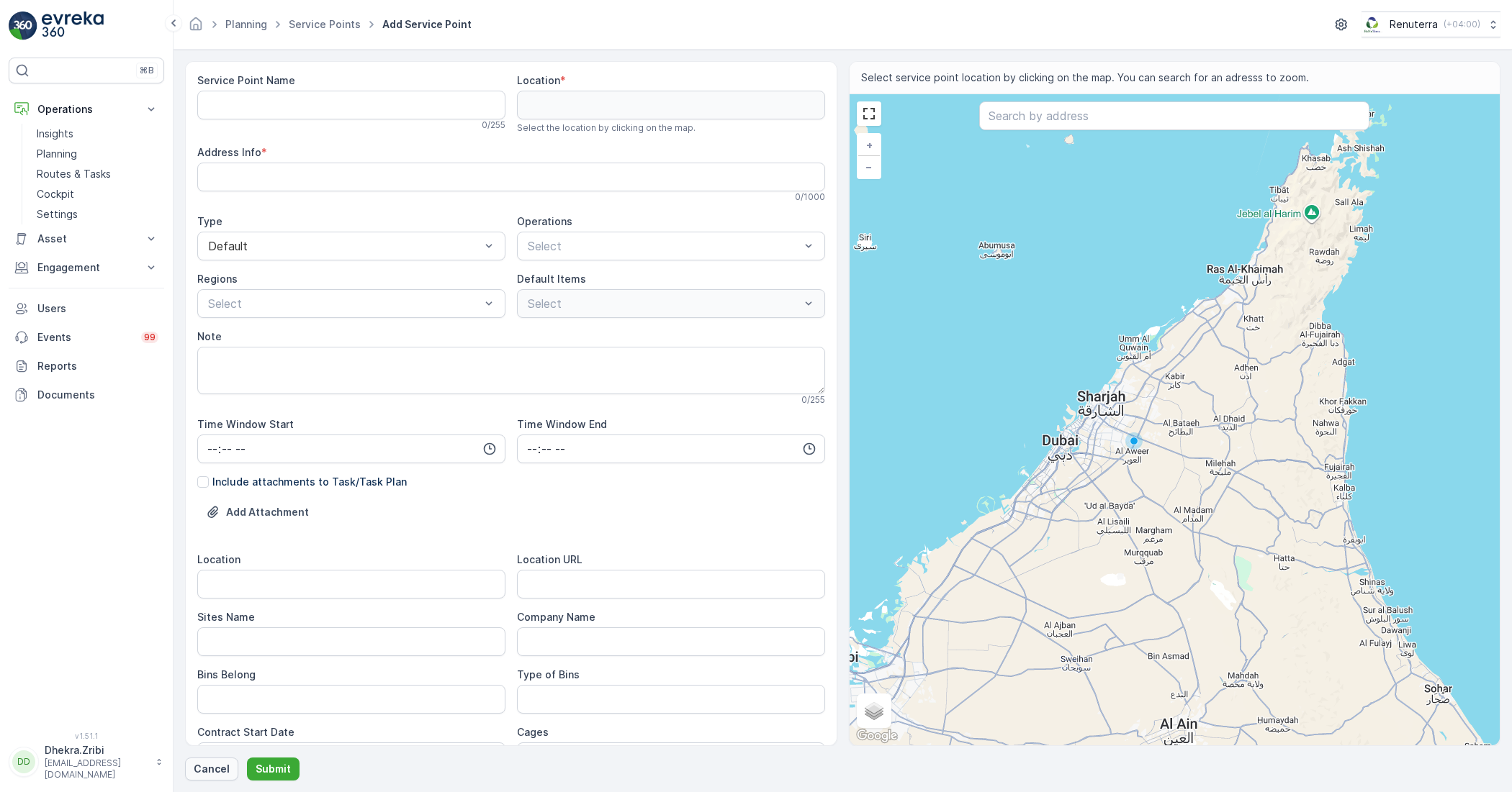
click at [221, 769] on p "Cancel" at bounding box center [212, 769] width 36 height 14
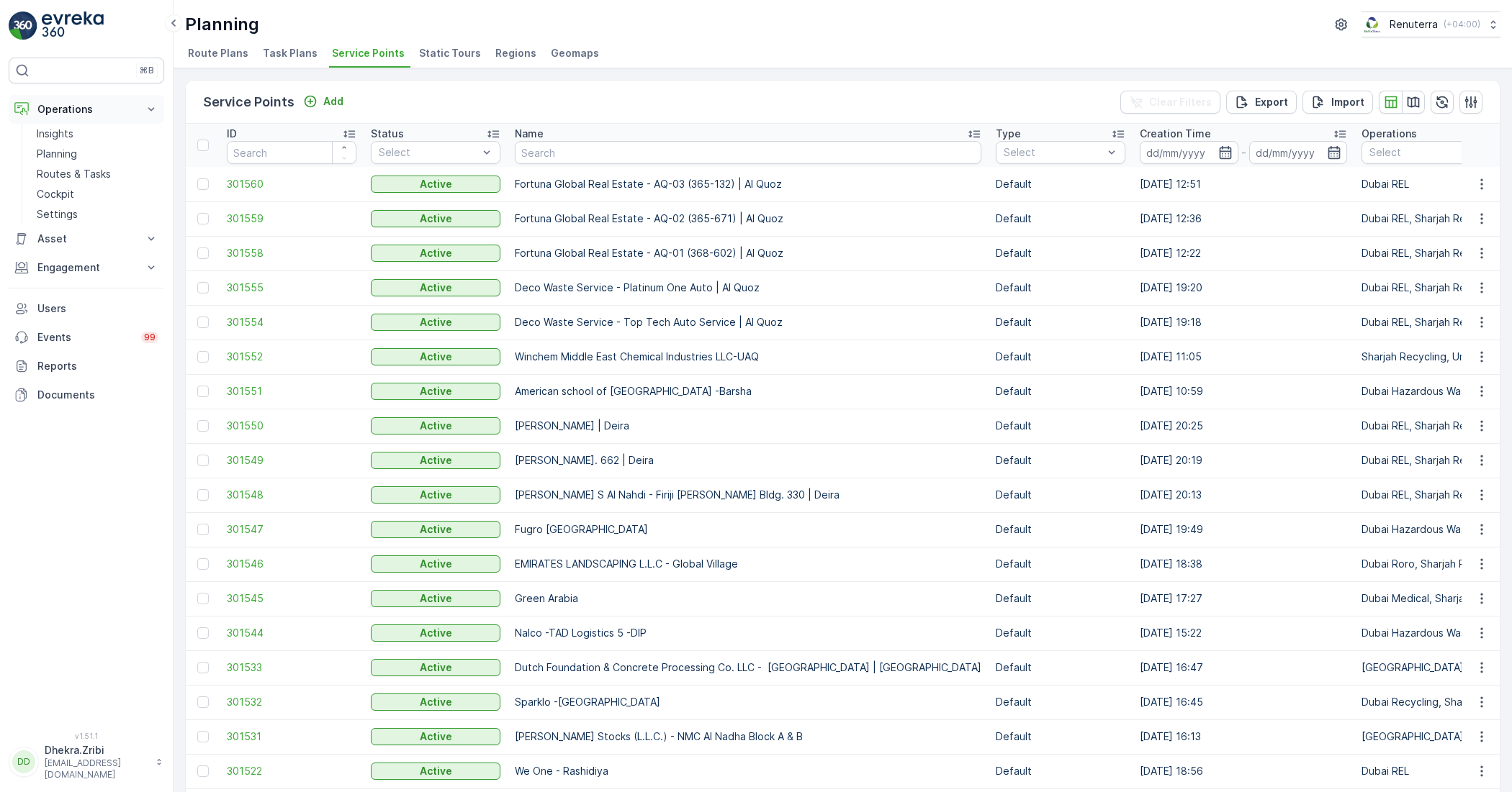
click at [146, 111] on icon at bounding box center [150, 109] width 14 height 14
click at [107, 160] on p "Engagement" at bounding box center [86, 166] width 98 height 14
click at [65, 254] on p "Service Points" at bounding box center [71, 251] width 70 height 14
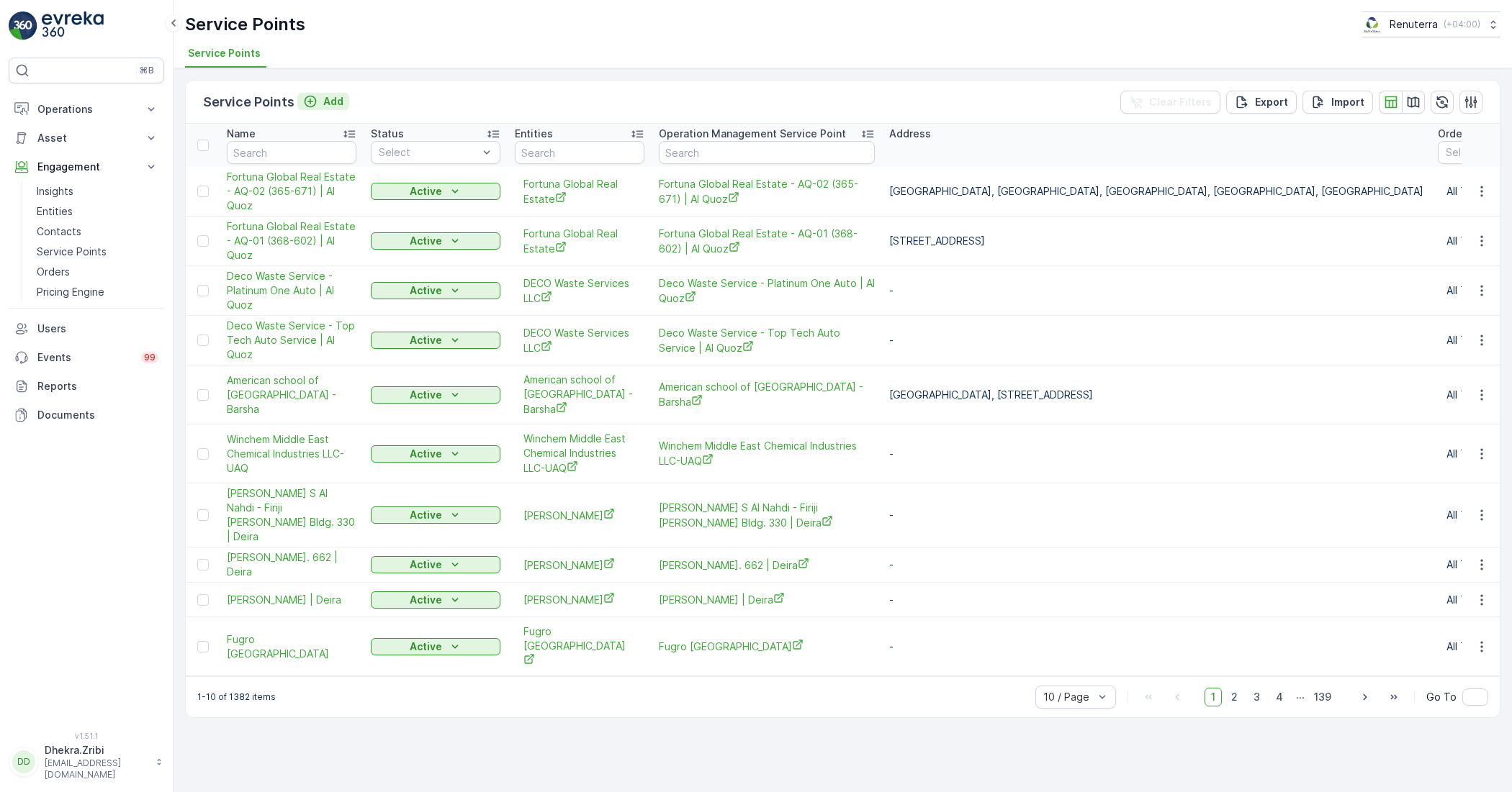
click at [306, 101] on icon "Add" at bounding box center [310, 101] width 14 height 14
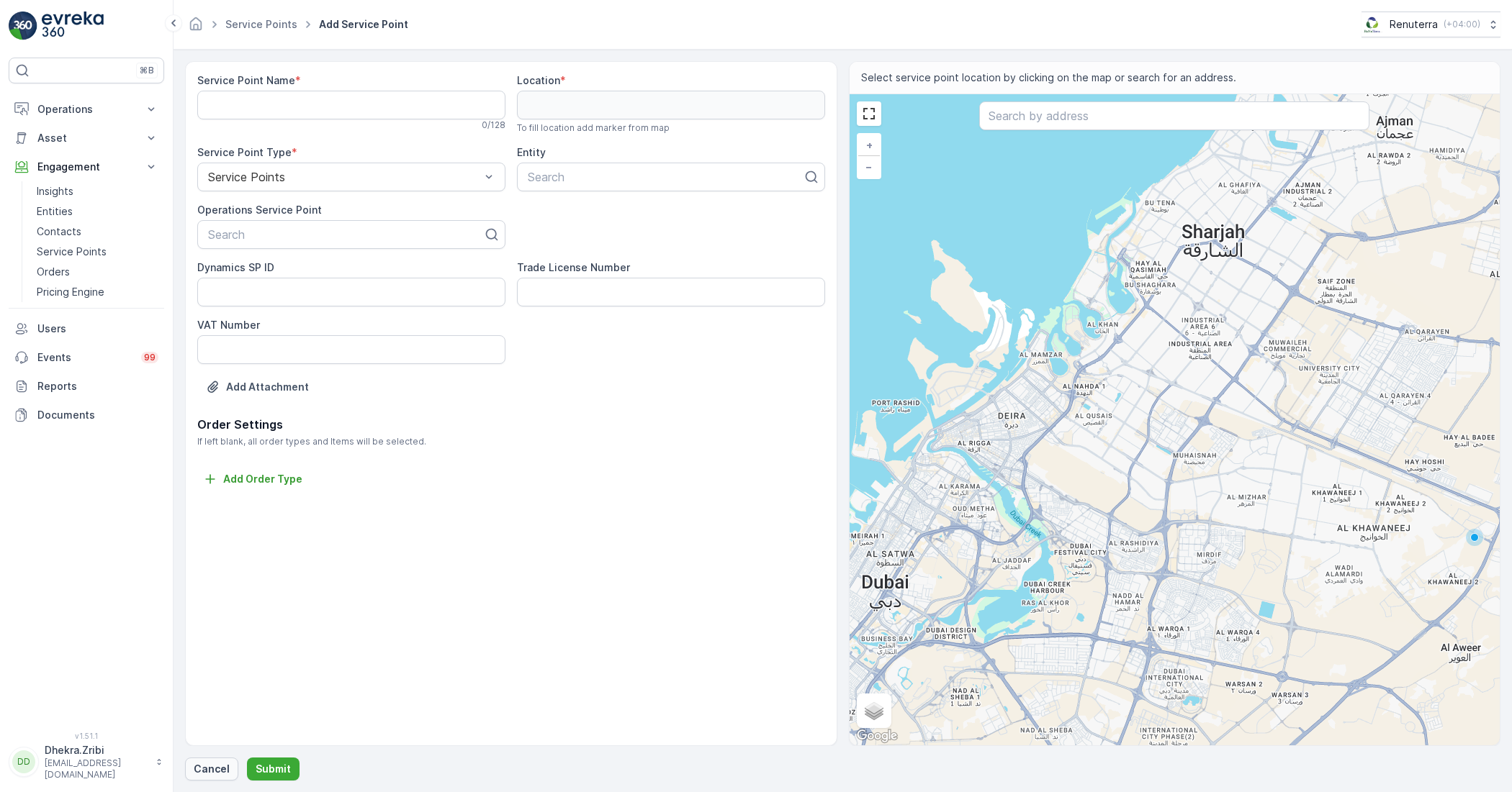
click at [207, 771] on p "Cancel" at bounding box center [212, 769] width 36 height 14
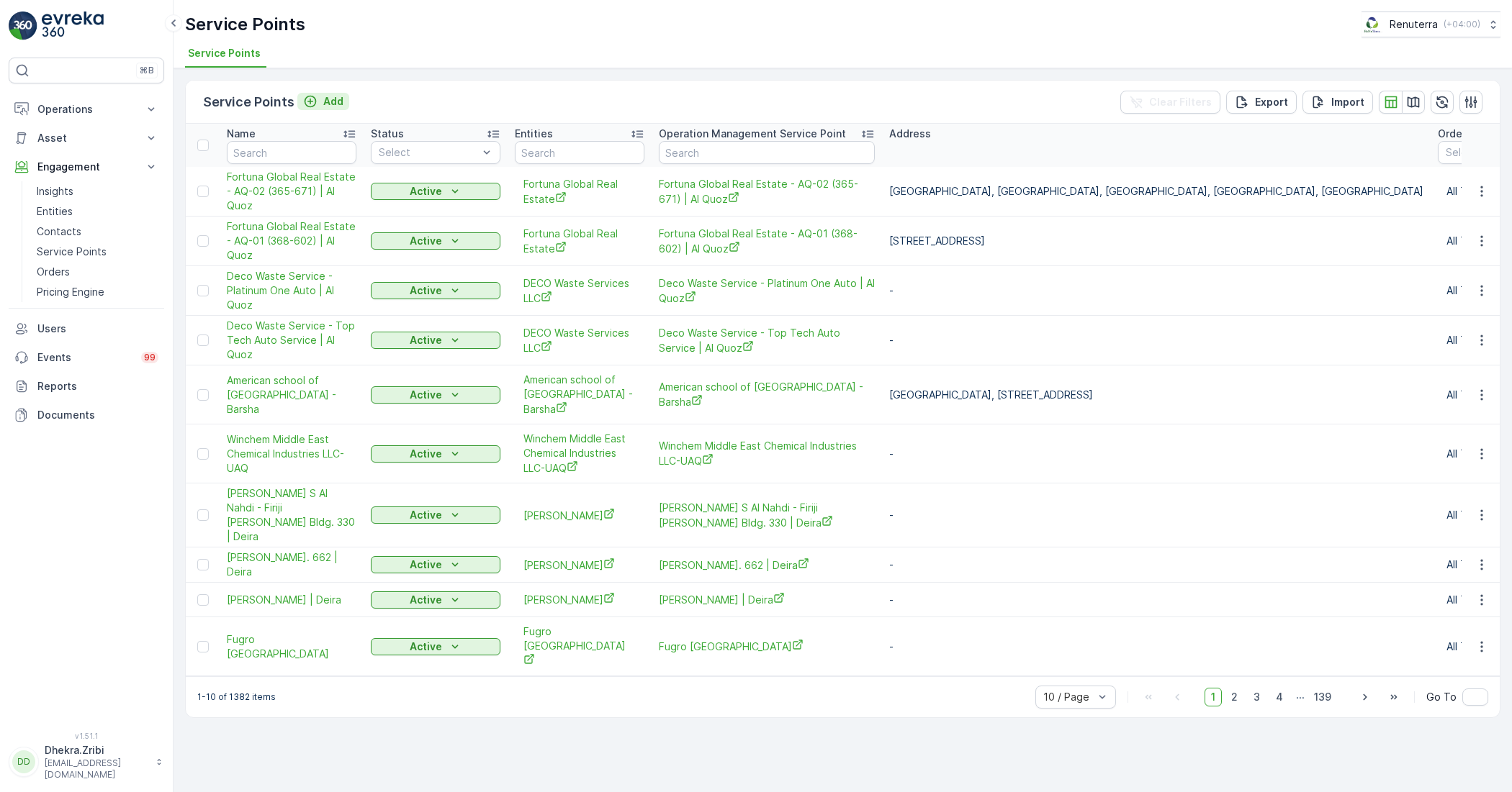
click at [323, 99] on p "Add" at bounding box center [333, 101] width 20 height 14
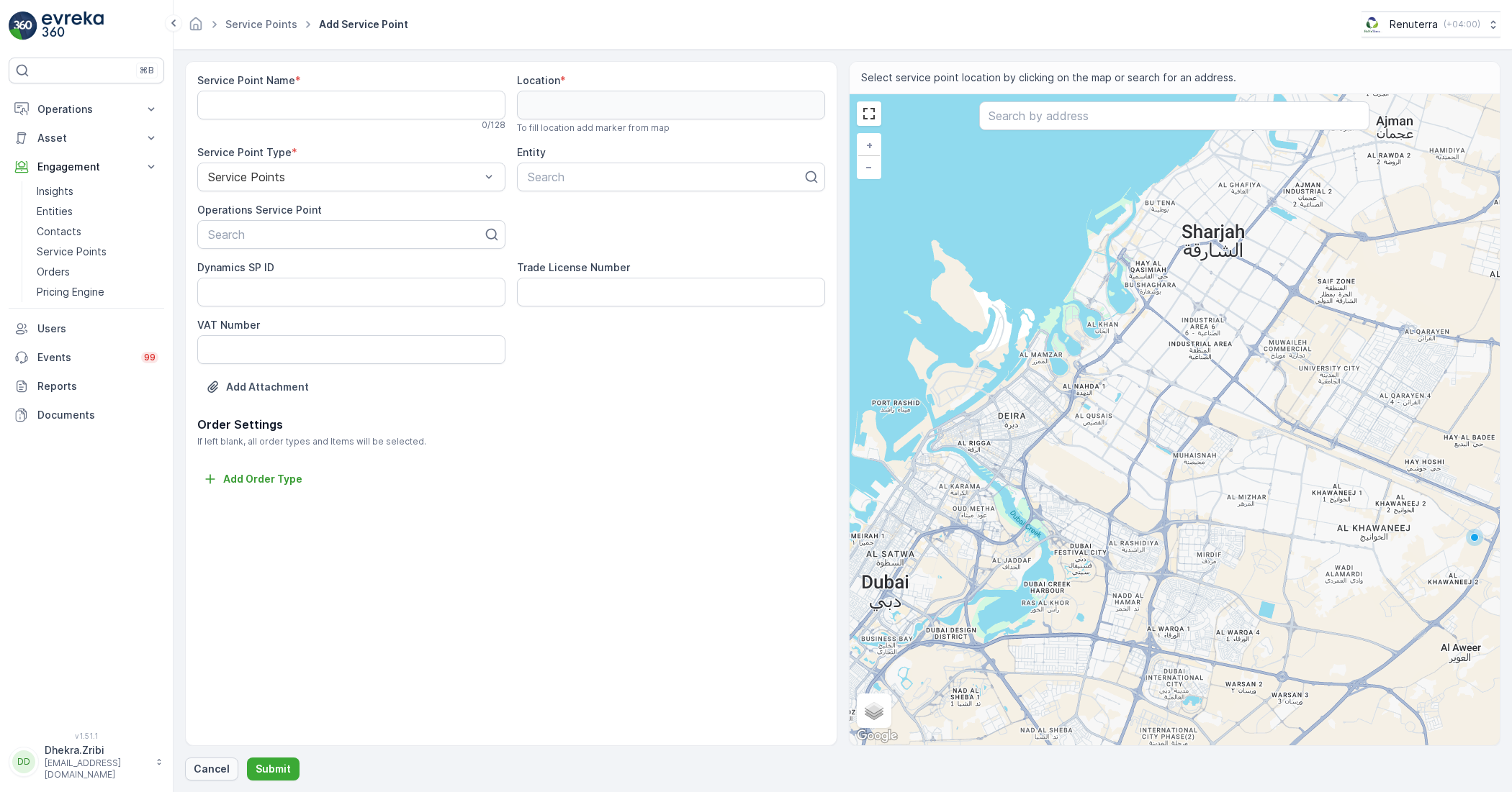
click at [209, 771] on p "Cancel" at bounding box center [212, 769] width 36 height 14
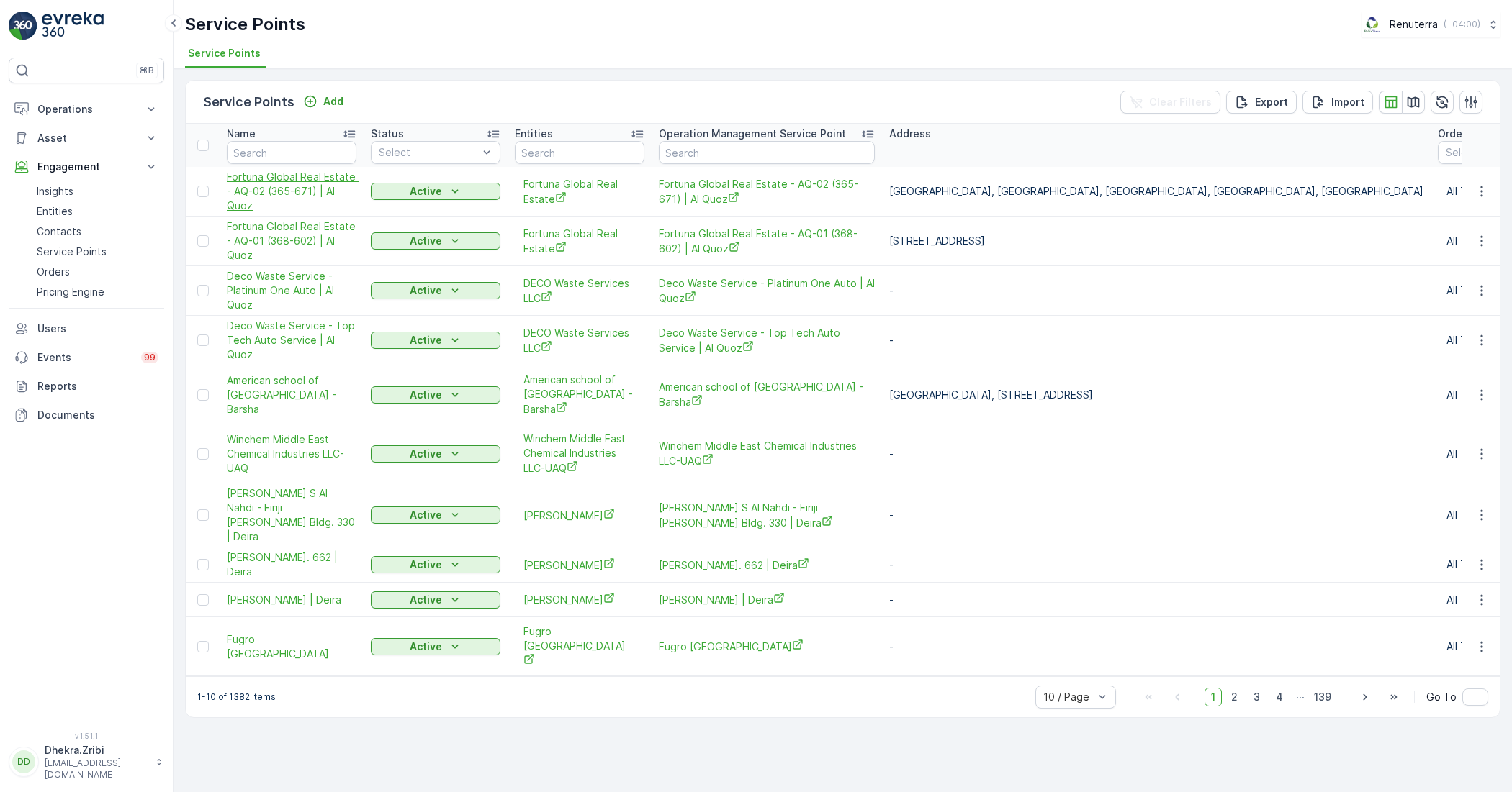
click at [286, 183] on span "Fortuna Global Real Estate - AQ-02 (365-671) | Al Quoz" at bounding box center [291, 192] width 130 height 43
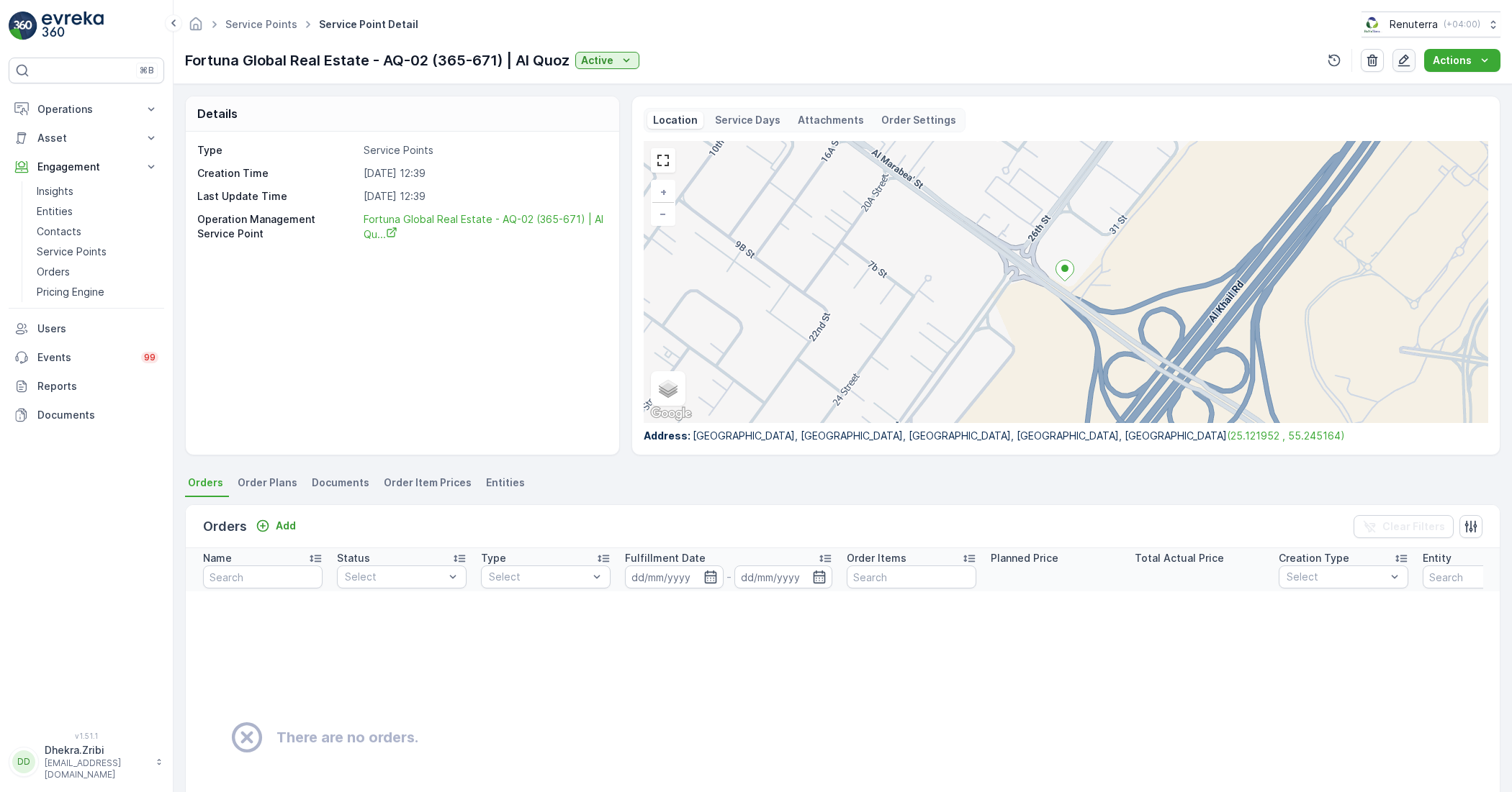
click at [1404, 63] on icon "button" at bounding box center [1404, 59] width 14 height 14
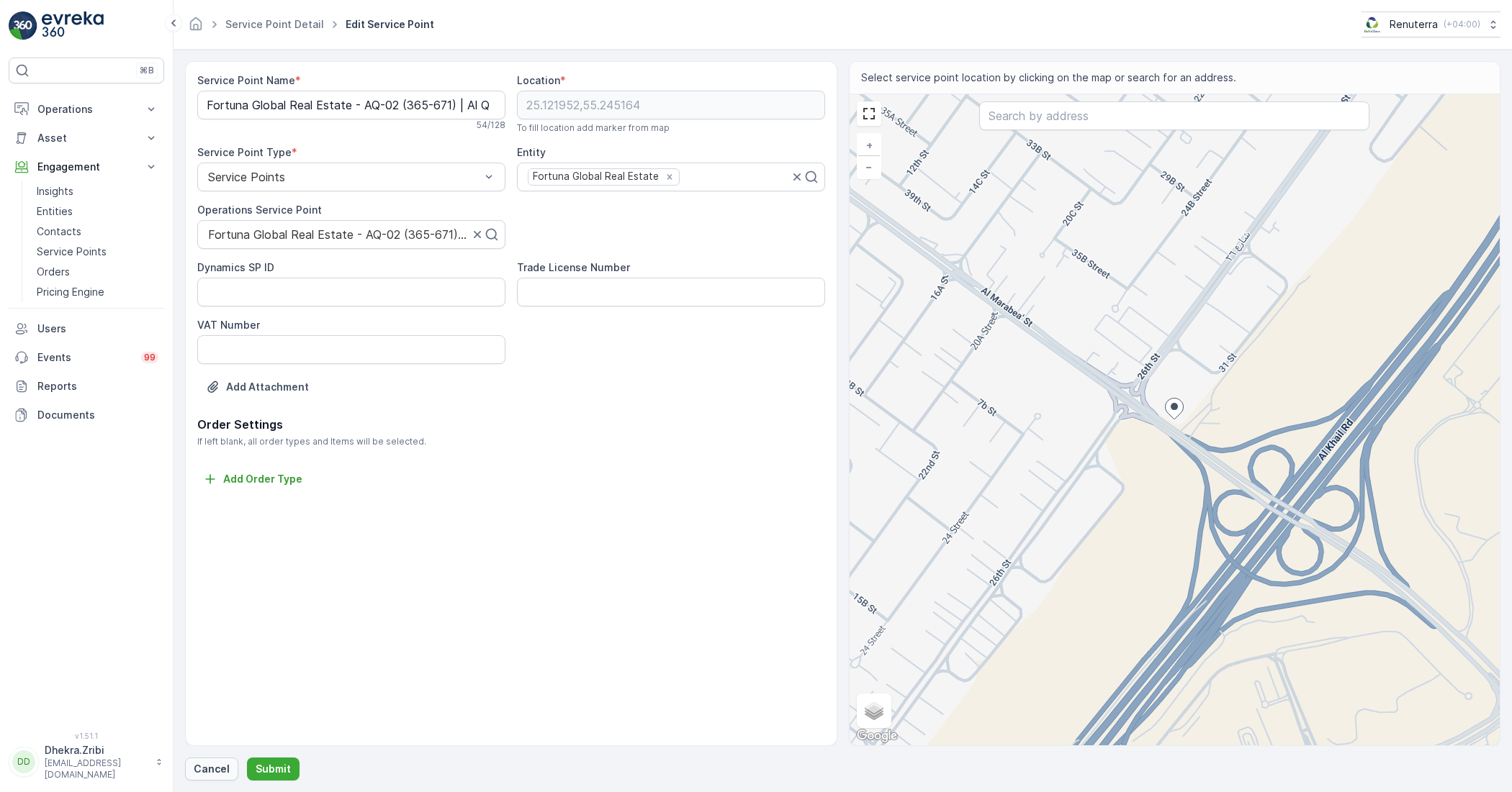
click at [206, 771] on p "Cancel" at bounding box center [212, 769] width 36 height 14
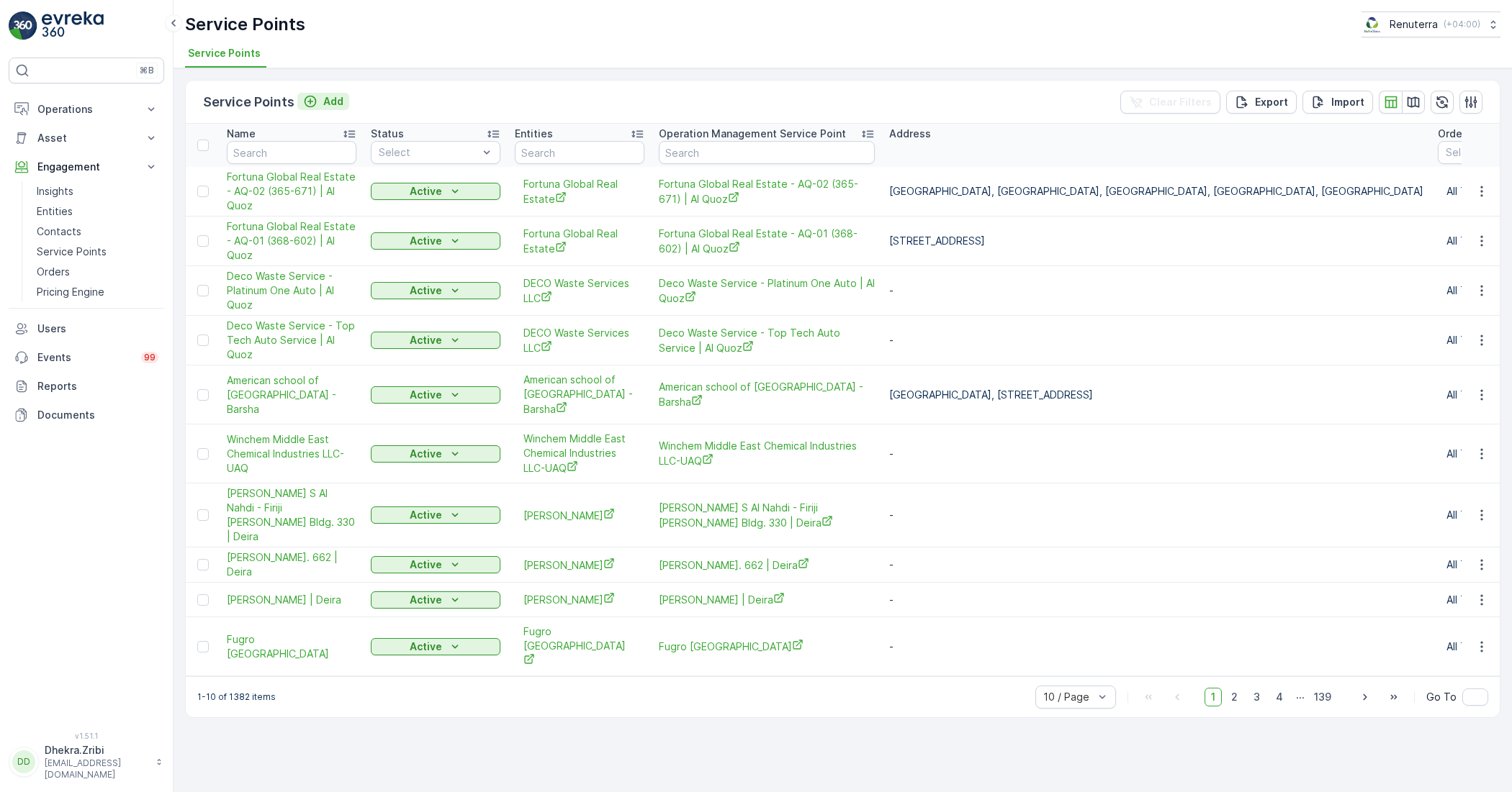
click at [323, 102] on p "Add" at bounding box center [333, 101] width 20 height 14
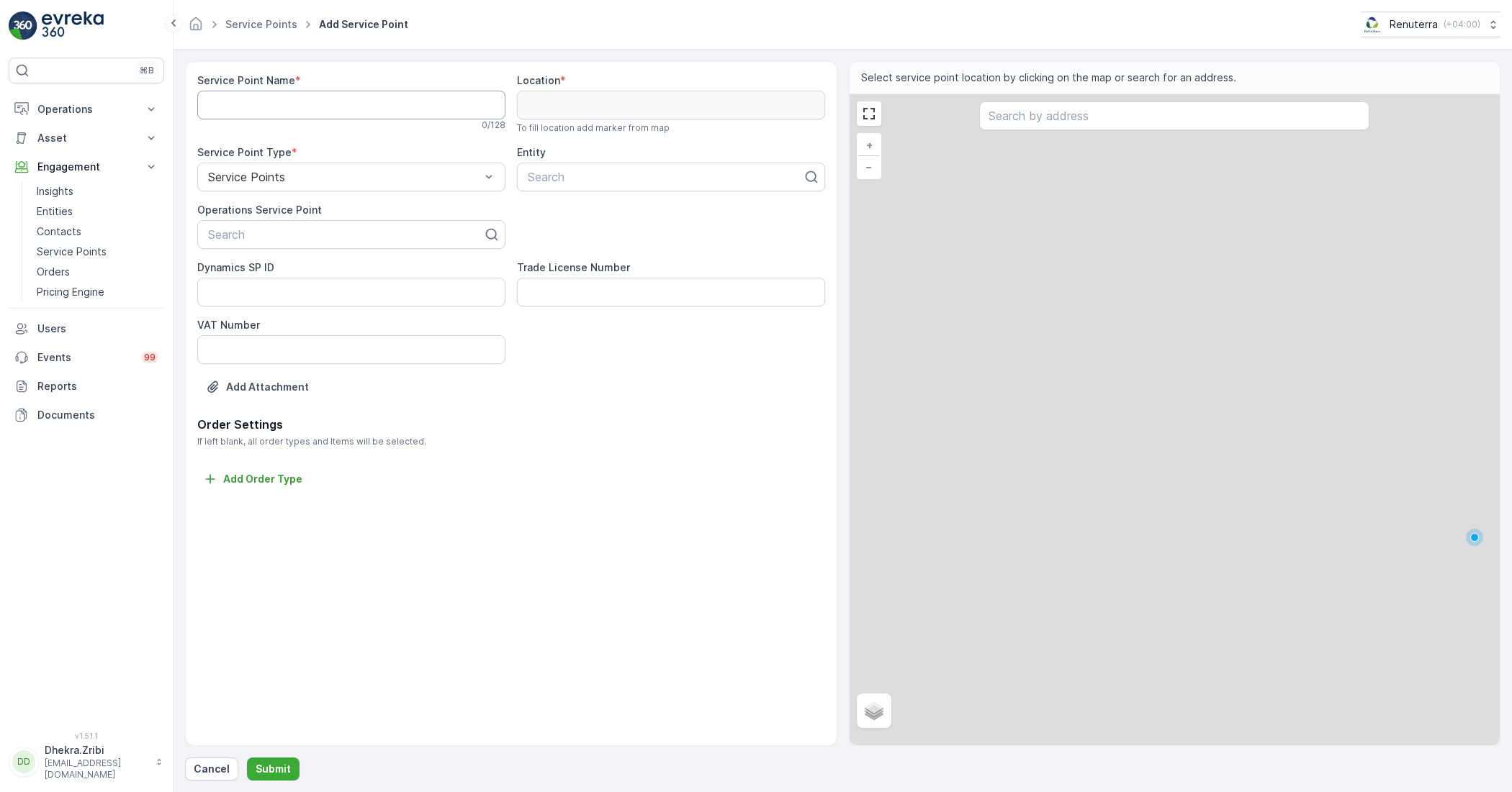
click at [314, 105] on Name "Service Point Name" at bounding box center [351, 105] width 308 height 29
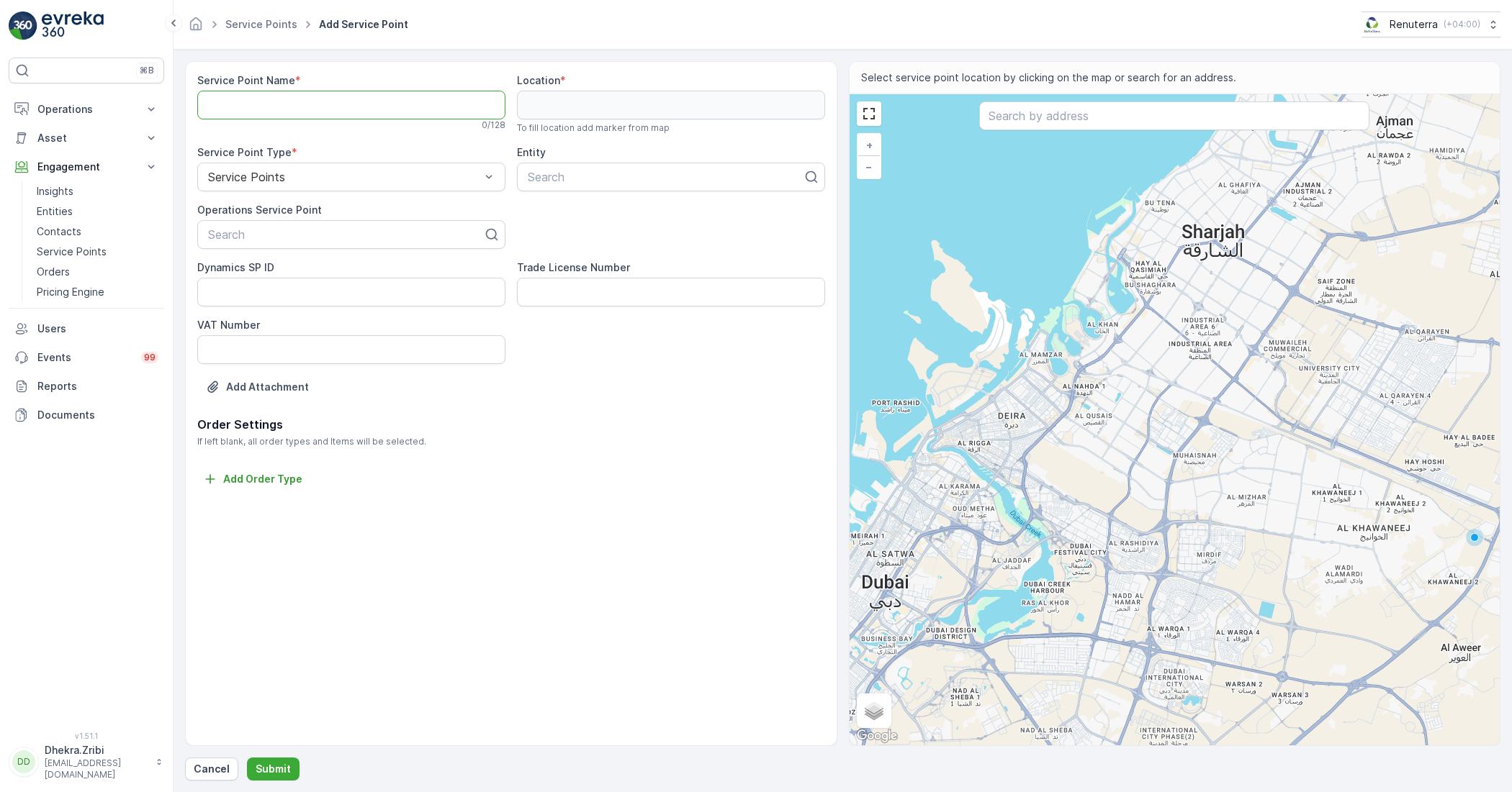
paste Name "Fortuna Global Real Estate - AQ-03 (365-132) | Al Quoz"
type Name "Fortuna Global Real Estate - AQ-03 (365-132) | Al Quoz"
drag, startPoint x: 581, startPoint y: 178, endPoint x: 552, endPoint y: 171, distance: 29.8
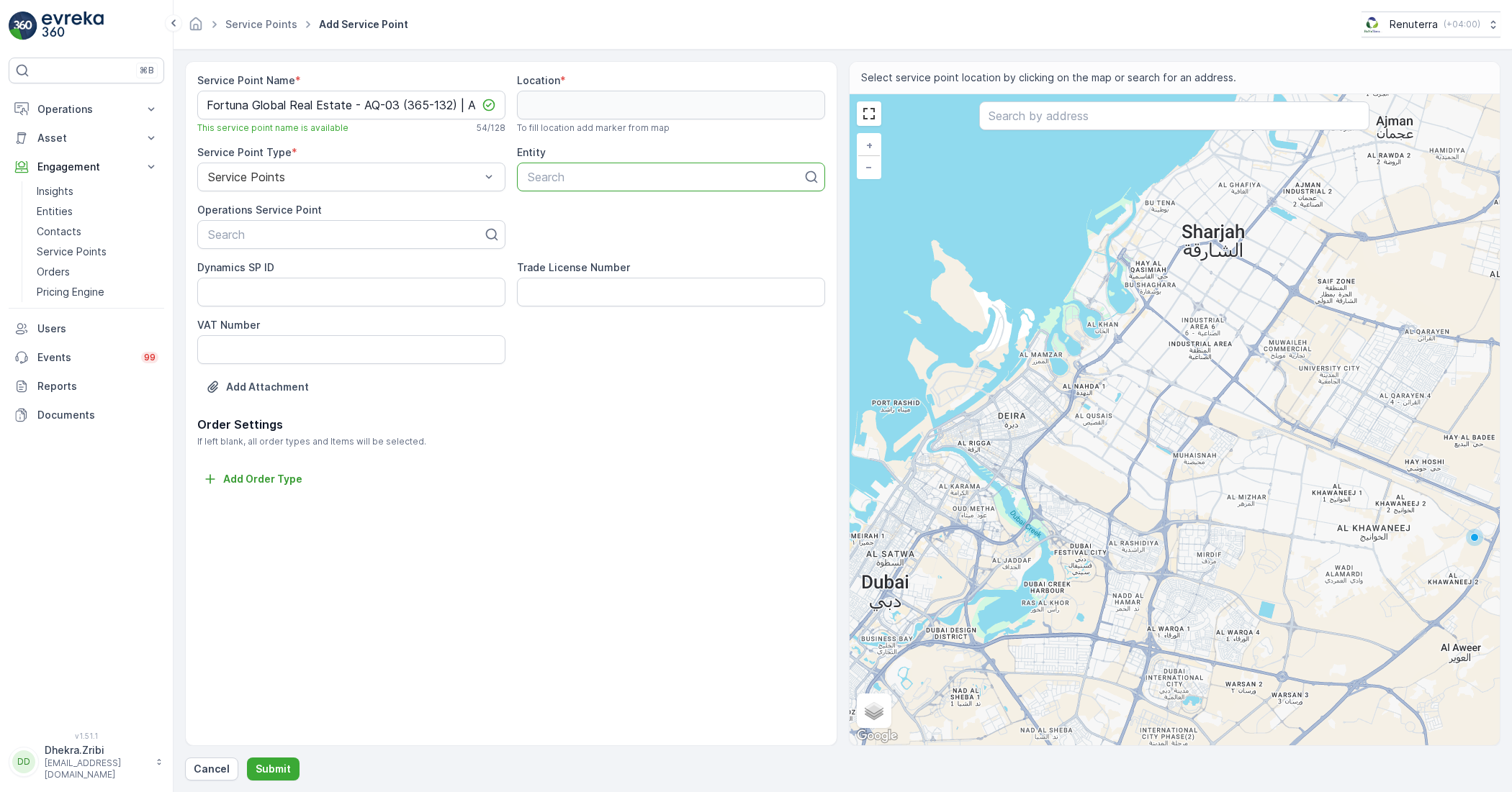
click at [552, 171] on div at bounding box center [665, 178] width 278 height 13
type input "FORT"
click at [591, 211] on span "Fortuna Global Real Estate" at bounding box center [598, 212] width 145 height 13
click at [366, 232] on div at bounding box center [345, 235] width 278 height 13
drag, startPoint x: 366, startPoint y: 232, endPoint x: 339, endPoint y: 235, distance: 27.2
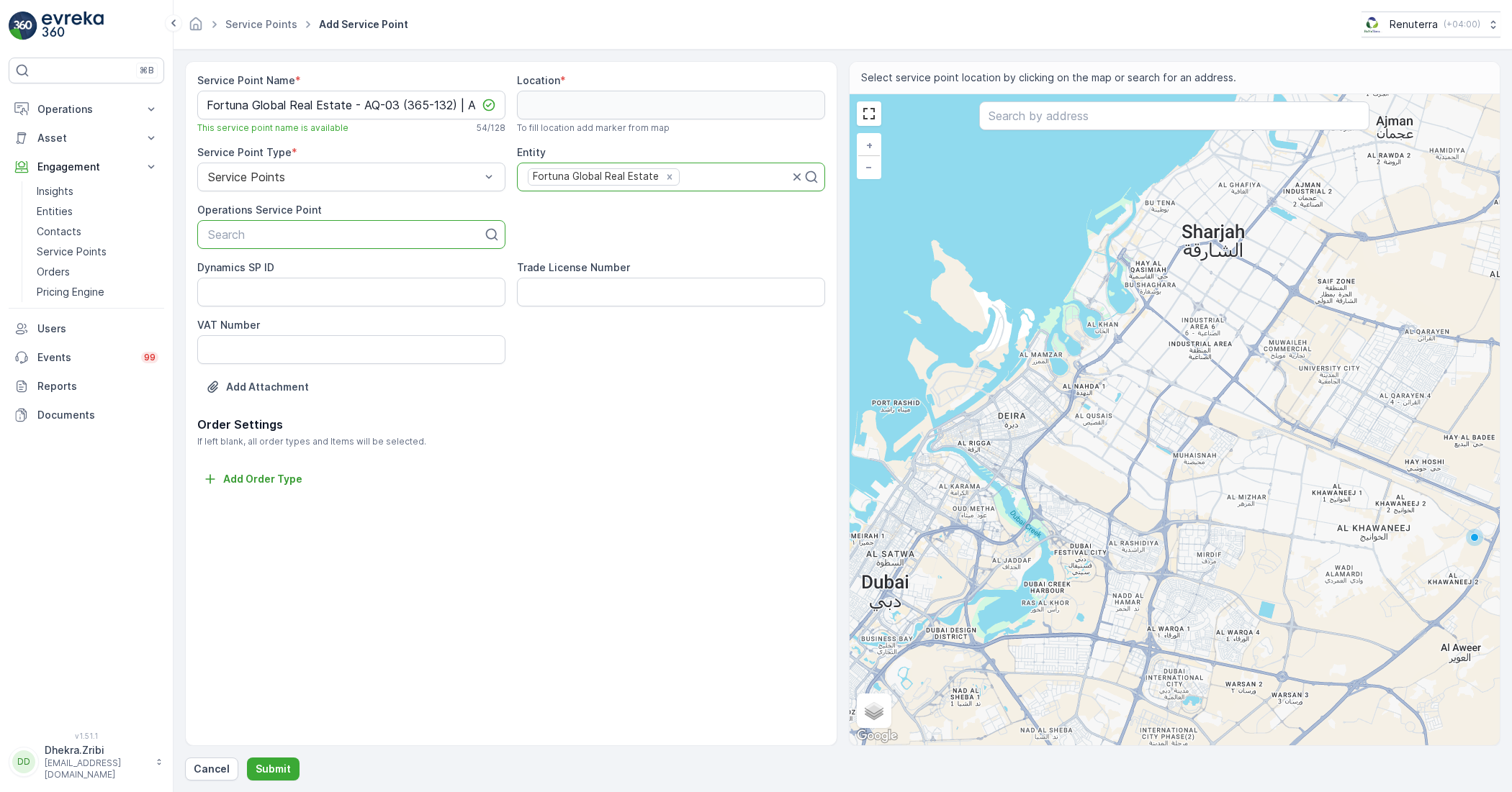
click at [339, 235] on div at bounding box center [345, 235] width 278 height 13
type input "FORT"
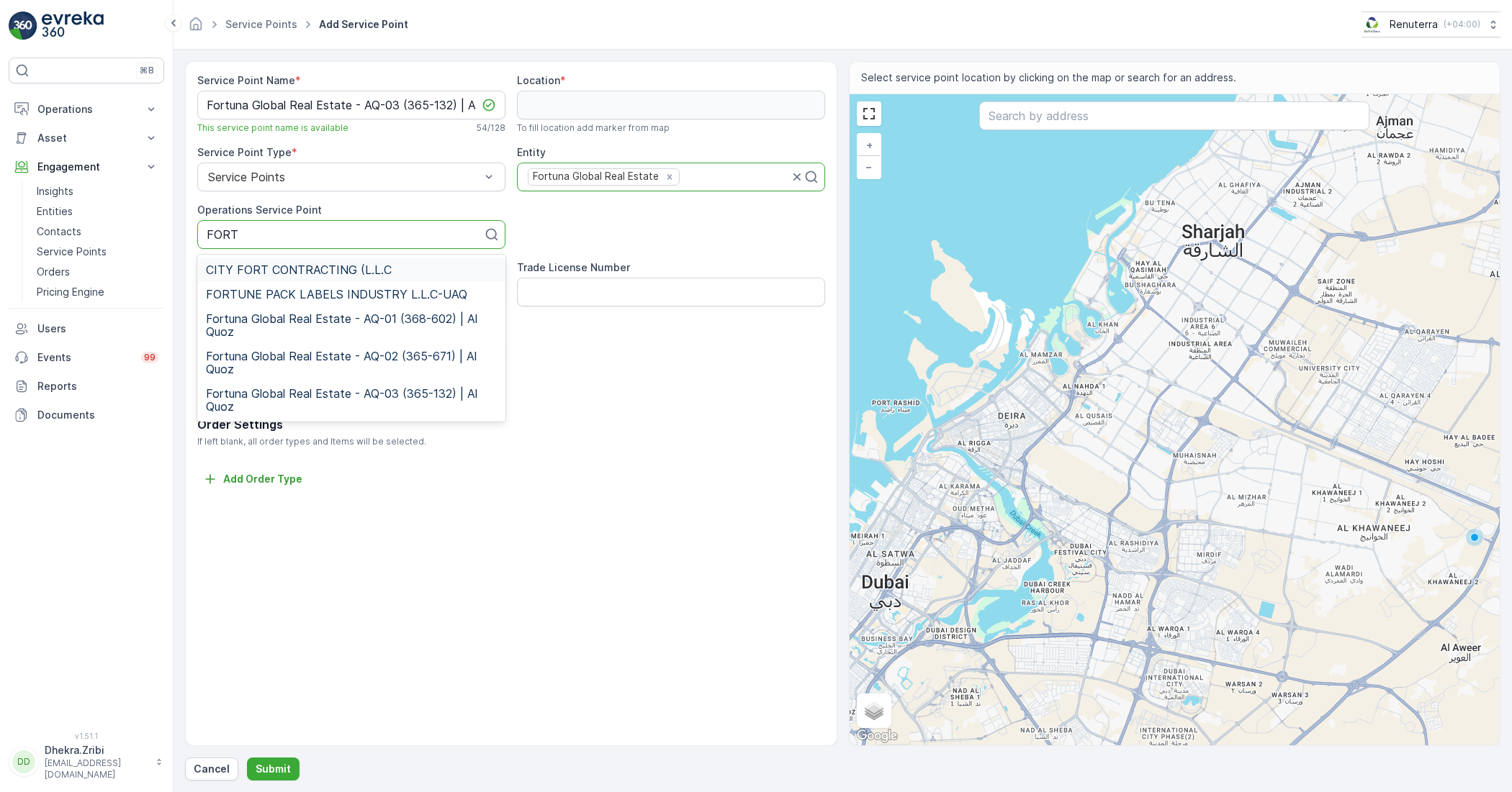
click at [296, 270] on span "CITY FORT CONTRACTING (L.L.C" at bounding box center [298, 270] width 186 height 13
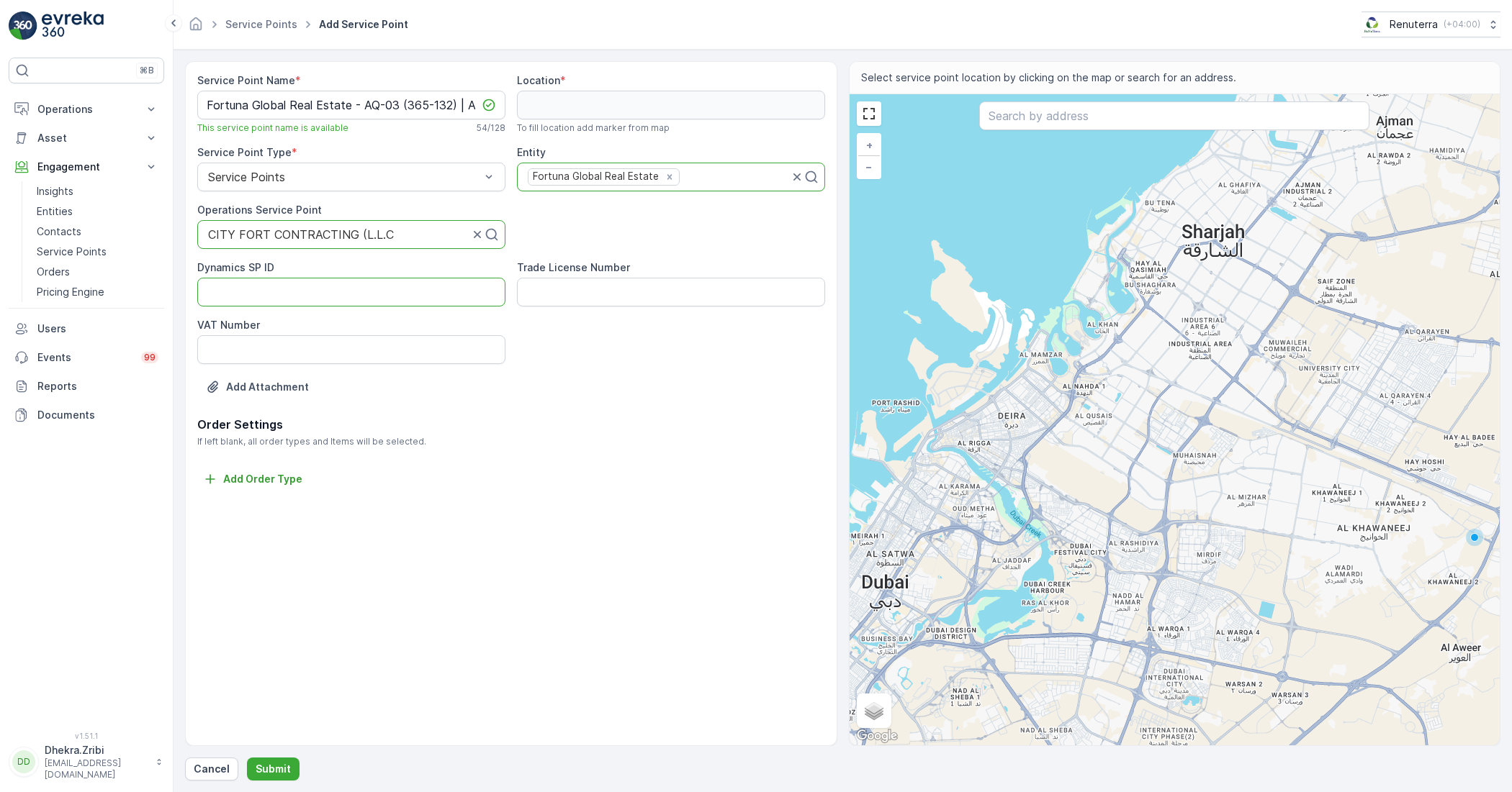
click at [392, 286] on ID "Dynamics SP ID" at bounding box center [351, 292] width 308 height 29
click at [592, 287] on Number "Trade License Number" at bounding box center [671, 292] width 308 height 29
drag, startPoint x: 574, startPoint y: 131, endPoint x: 565, endPoint y: 116, distance: 17.5
click at [573, 131] on span "To fill location add marker from map" at bounding box center [593, 128] width 153 height 12
drag, startPoint x: 625, startPoint y: 102, endPoint x: 1117, endPoint y: 109, distance: 492.0
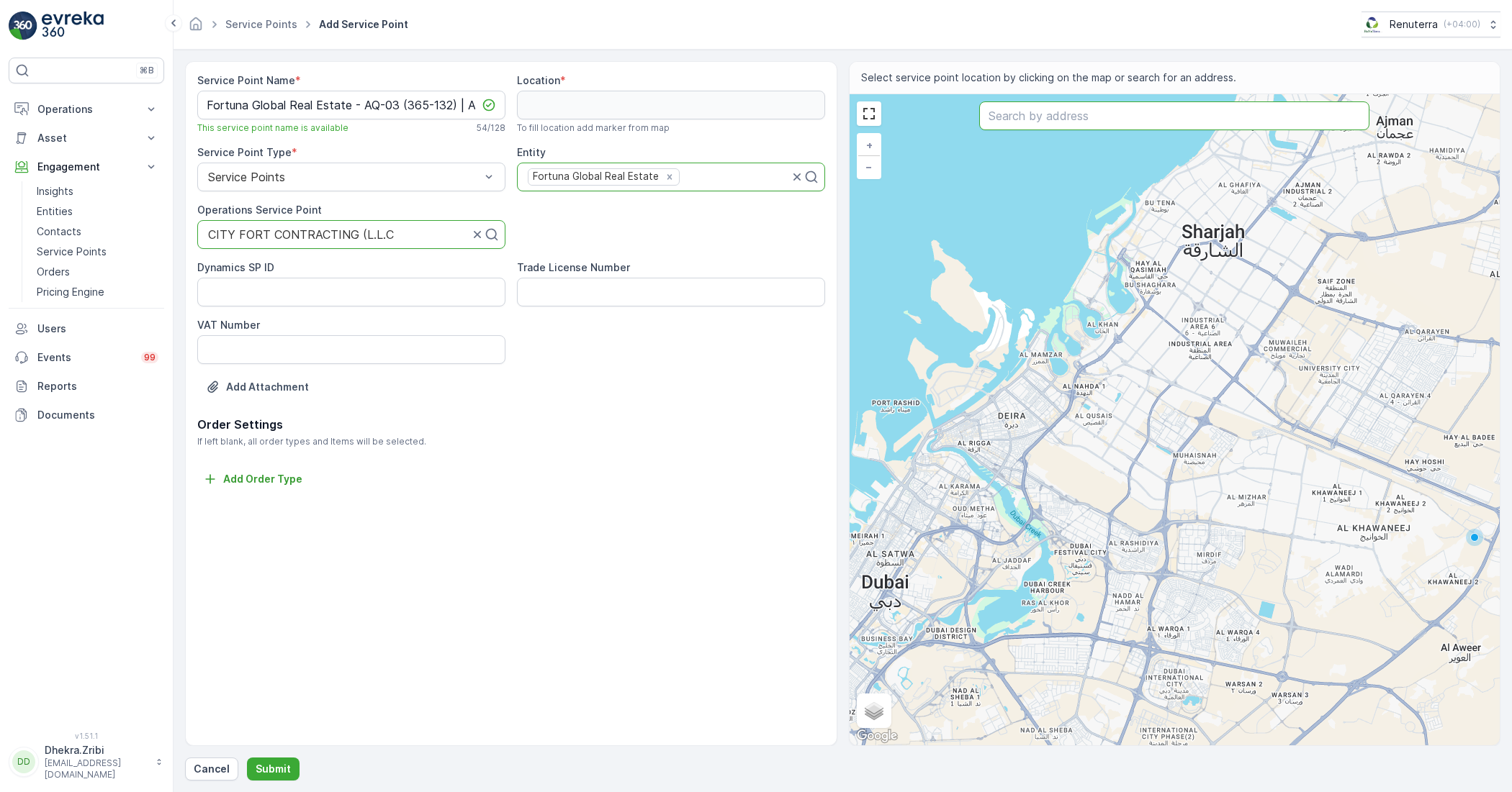
click at [1117, 109] on input "text" at bounding box center [1174, 116] width 390 height 29
paste input "Usman Bhatti Room"
type input "Usman Bhatti Room"
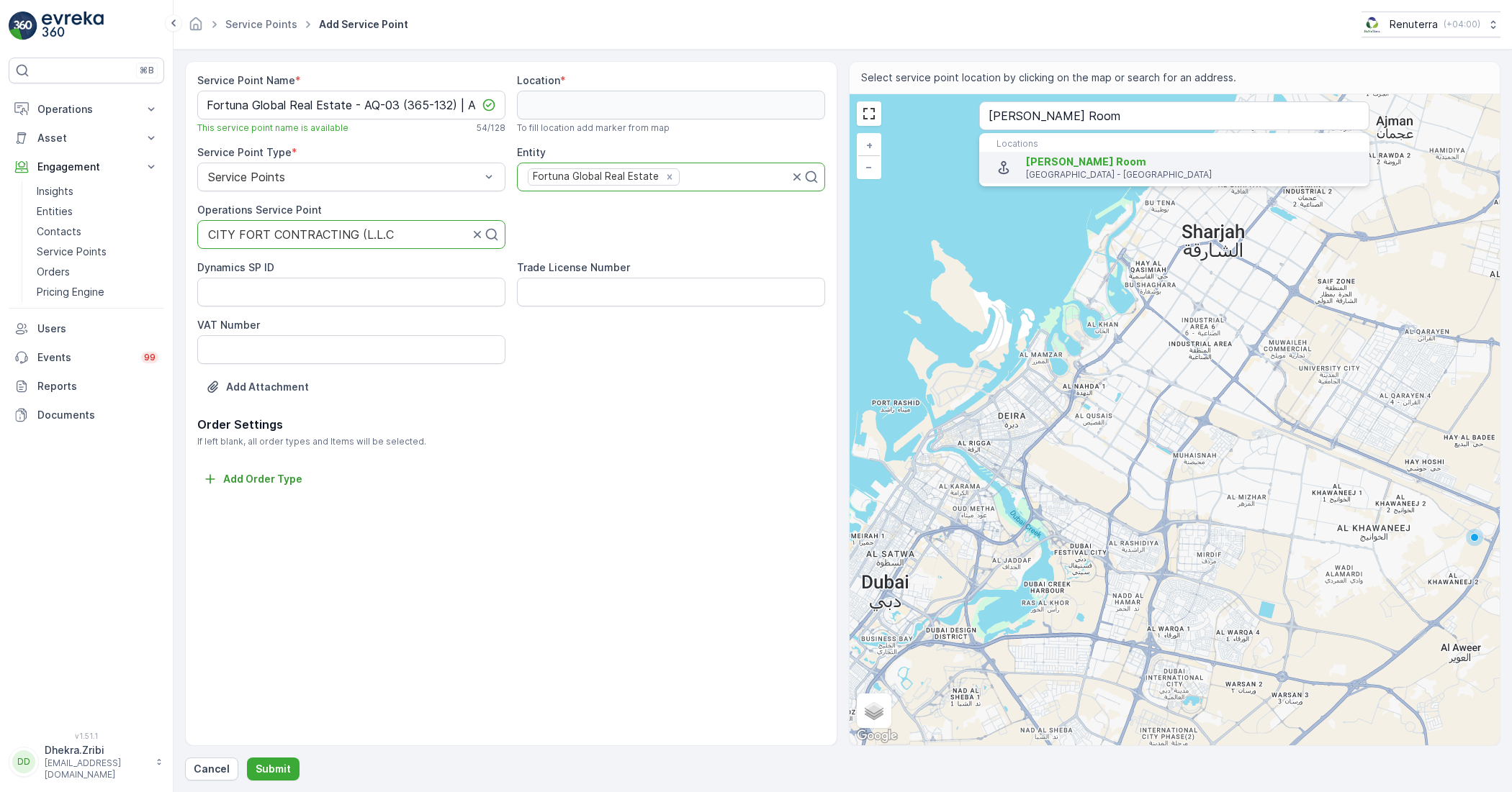
click at [1123, 170] on p "Dubai - United Arab Emirates" at bounding box center [1192, 175] width 332 height 12
type input "25.131594,55.23663879999999"
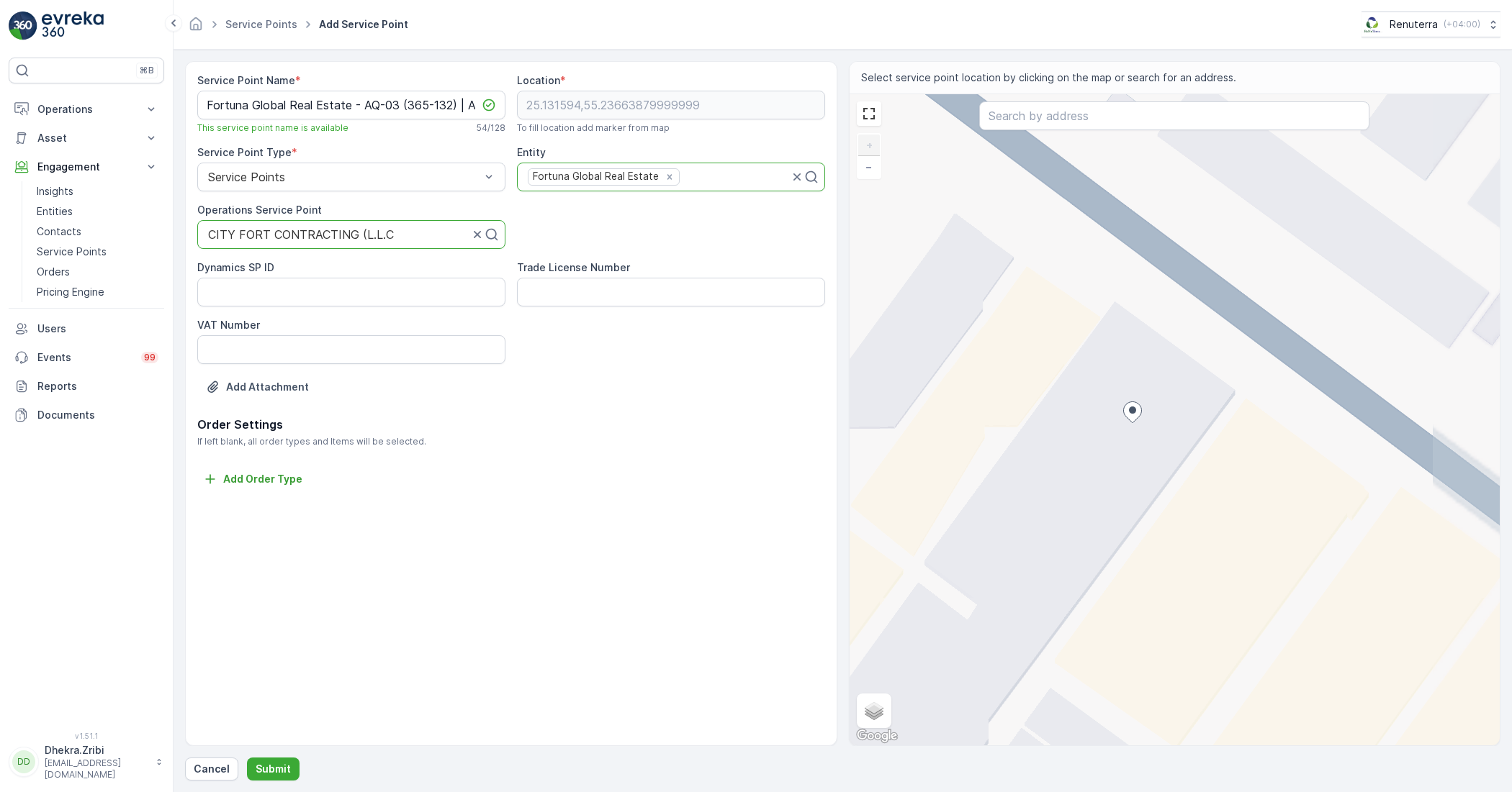
drag, startPoint x: 1247, startPoint y: 435, endPoint x: 1146, endPoint y: 447, distance: 101.7
click at [1147, 447] on div "+ − Satellite Roadmap Terrain Hybrid Leaflet Keyboard shortcuts Map Data Map da…" at bounding box center [1175, 420] width 651 height 652
click at [865, 675] on input "Satellite" at bounding box center [867, 677] width 9 height 9
radio input "true"
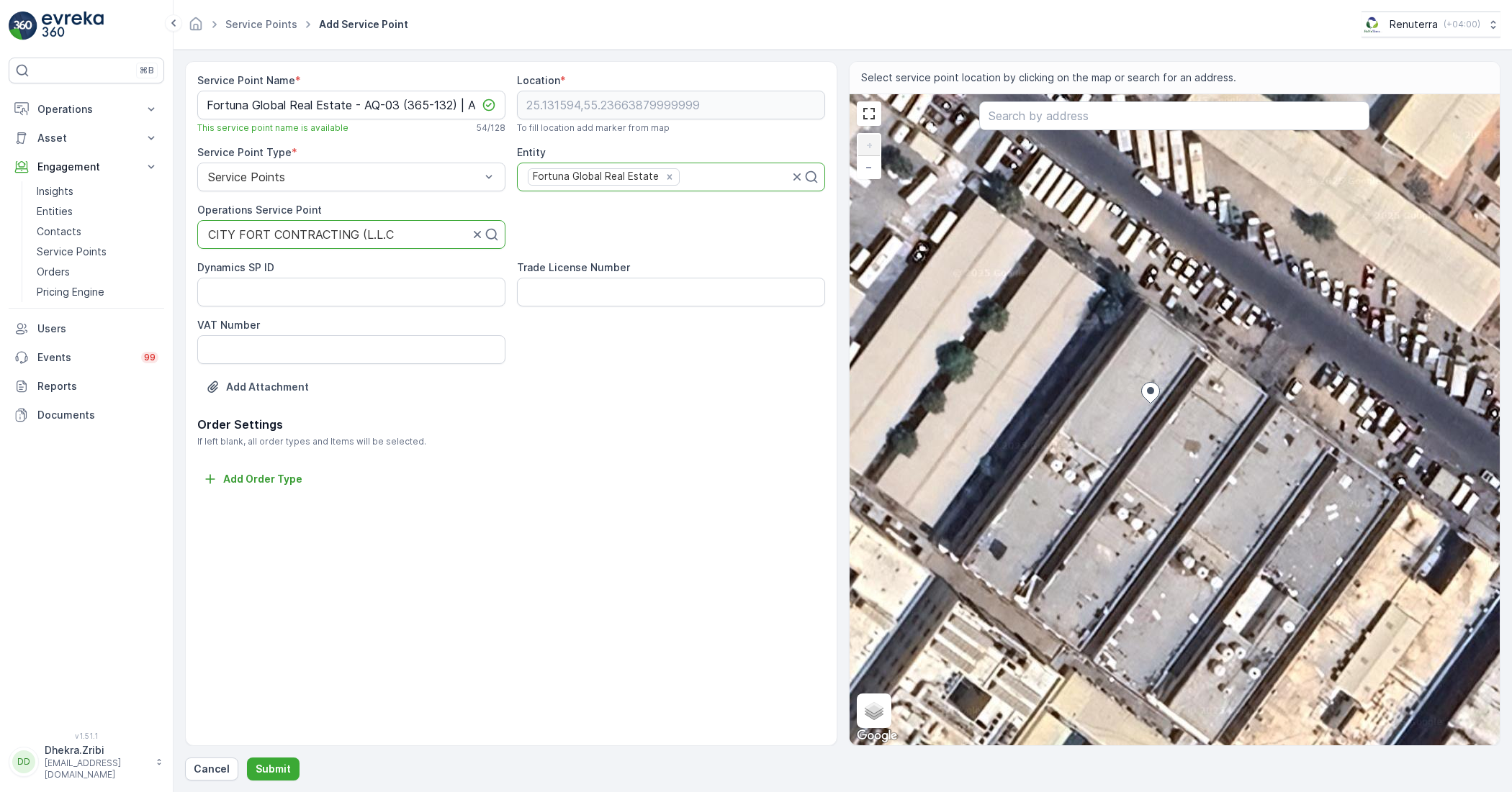
click at [1190, 421] on div "+ − Satellite Roadmap Terrain Hybrid Leaflet Keyboard shortcuts Map Data Imager…" at bounding box center [1175, 420] width 651 height 652
type input "25.131565634907332,55.236711390075726"
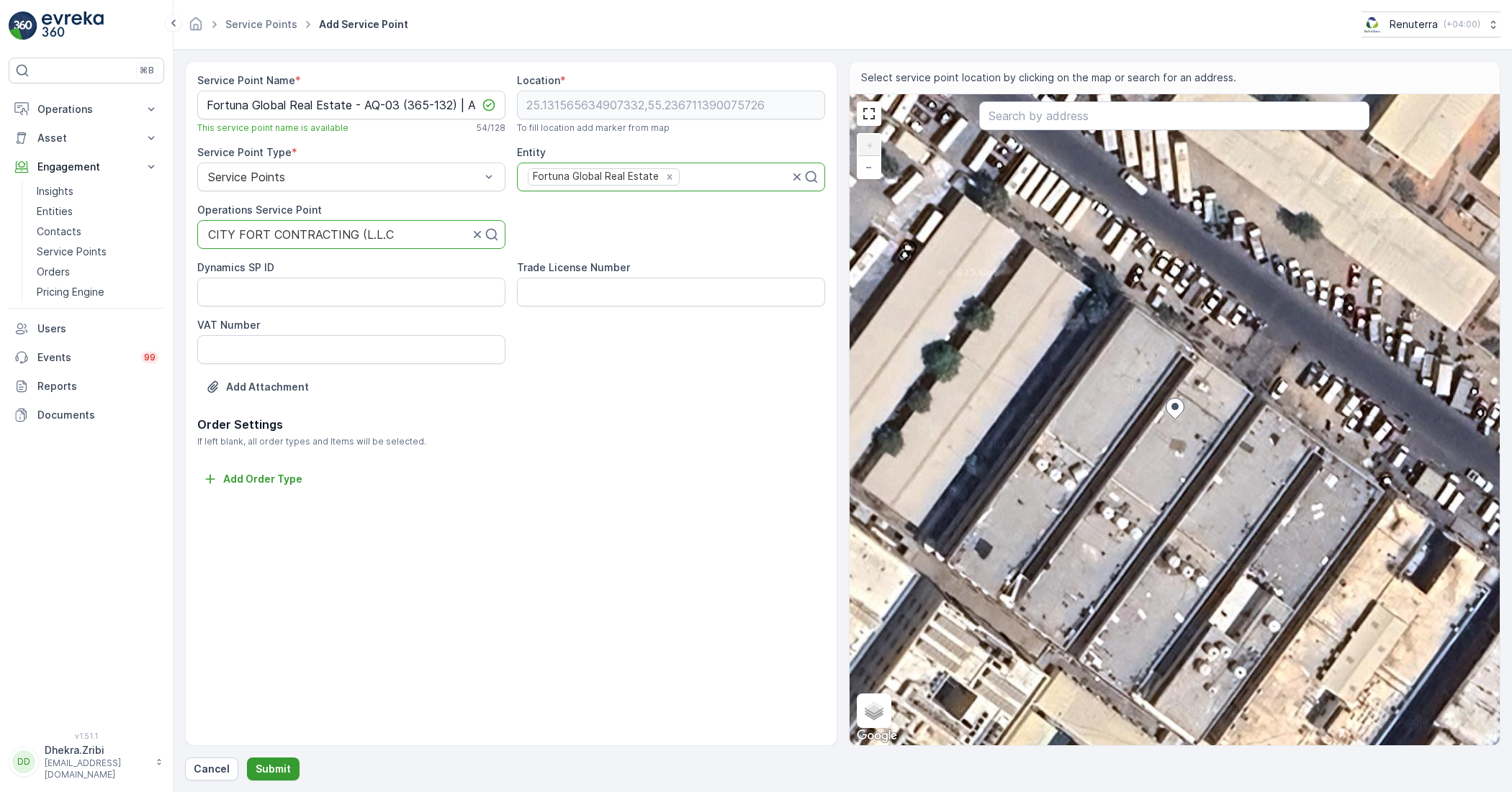
click at [257, 762] on p "Submit" at bounding box center [273, 769] width 36 height 14
click at [1177, 411] on icon at bounding box center [1175, 409] width 18 height 21
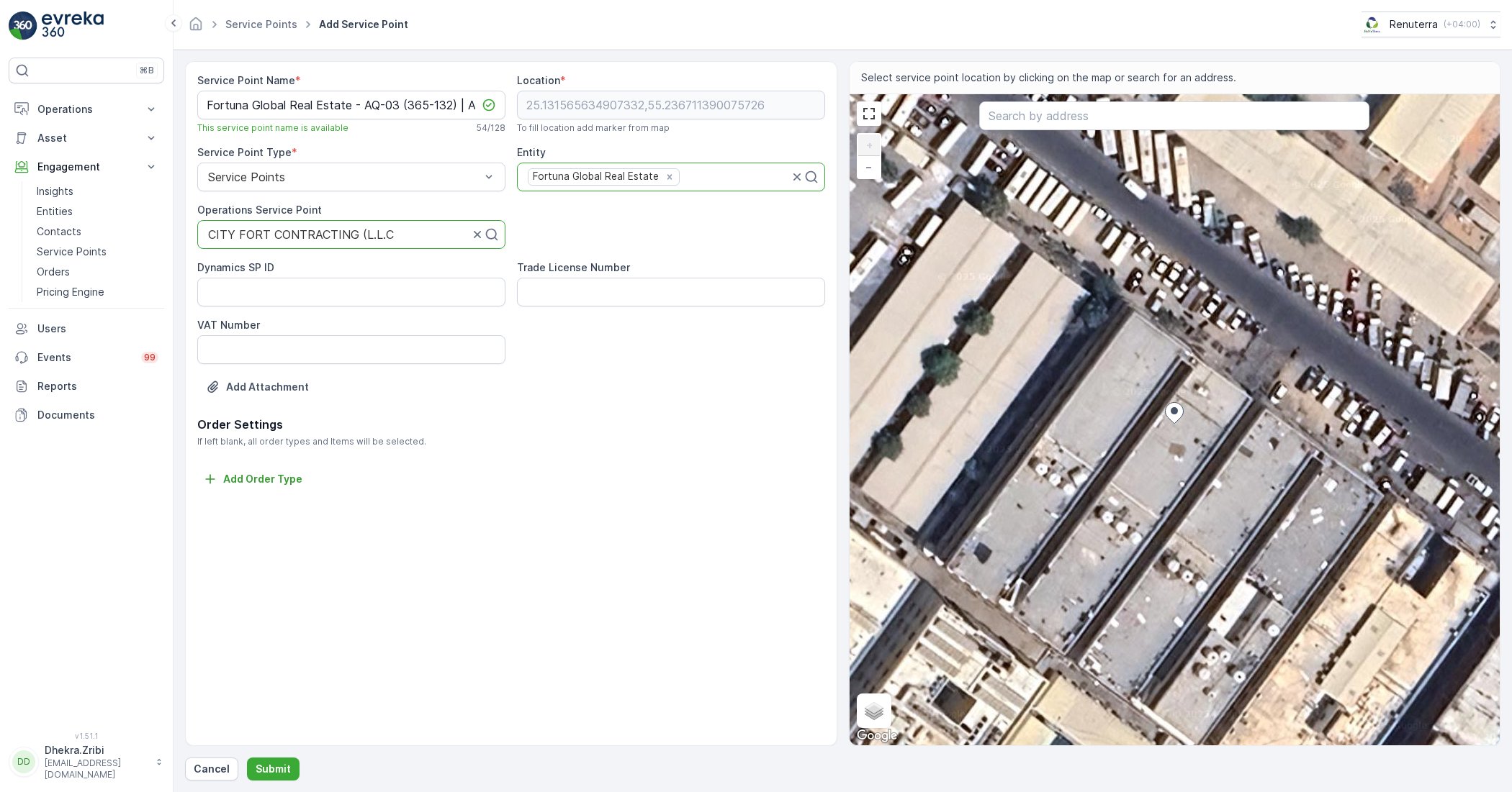
click at [1177, 411] on ellipse at bounding box center [1174, 410] width 7 height 7
click at [271, 766] on p "Submit" at bounding box center [273, 769] width 36 height 14
drag, startPoint x: 478, startPoint y: 103, endPoint x: 451, endPoint y: 102, distance: 27.0
click at [452, 102] on Name "Fortuna Global Real Estate - AQ-03 (365-132) | Al Quoz" at bounding box center [351, 105] width 308 height 29
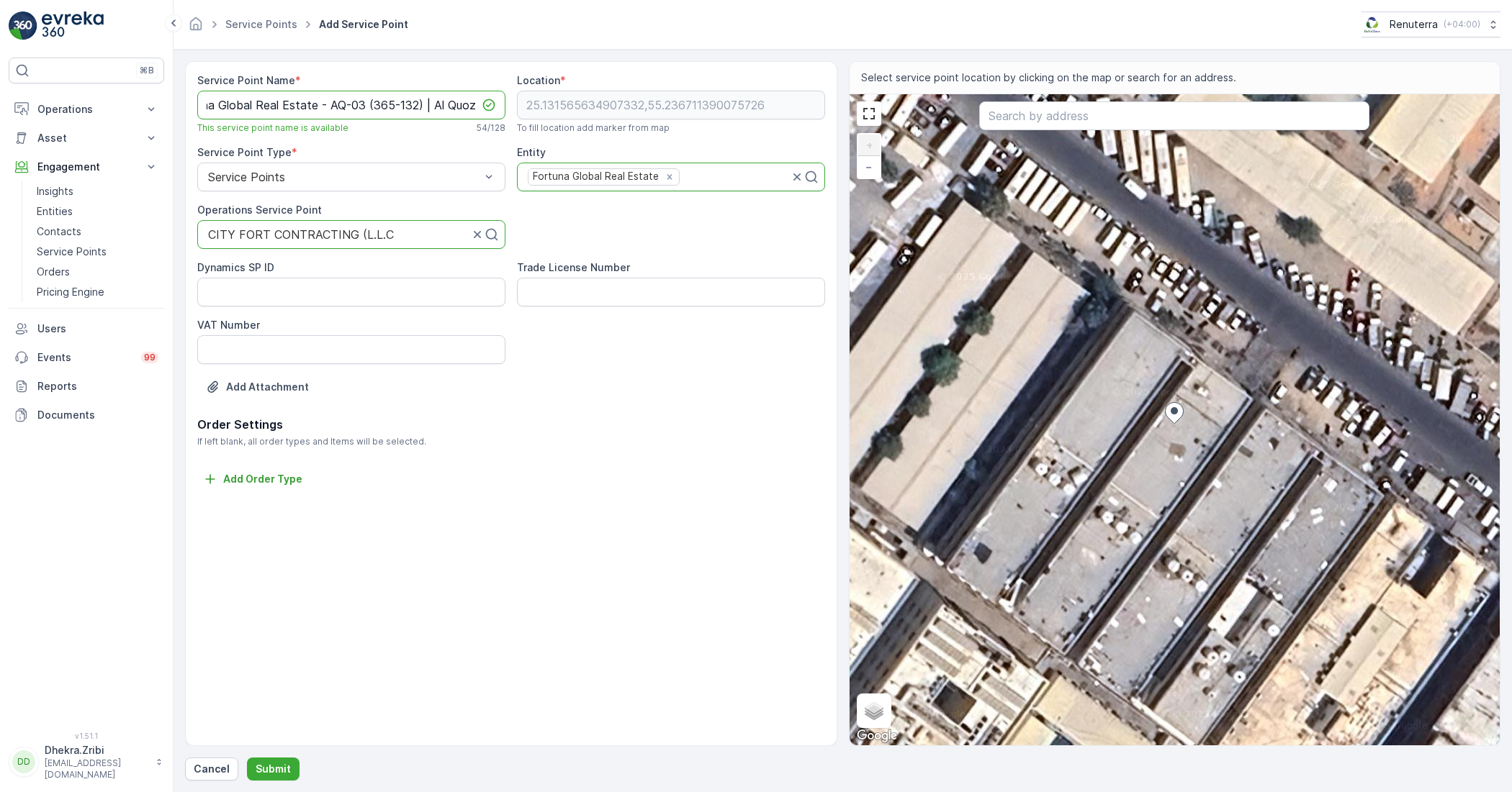
drag, startPoint x: 389, startPoint y: 106, endPoint x: 326, endPoint y: 101, distance: 63.2
click at [326, 101] on Name "Fortuna Global Real Estate - AQ-03 (365-132) | Al Quoz" at bounding box center [351, 105] width 308 height 29
drag, startPoint x: 321, startPoint y: 102, endPoint x: 484, endPoint y: 102, distance: 163.0
click at [484, 102] on div "Fortuna Global Real Estate - AQ-03 (365-132) | Al Quoz" at bounding box center [351, 105] width 308 height 29
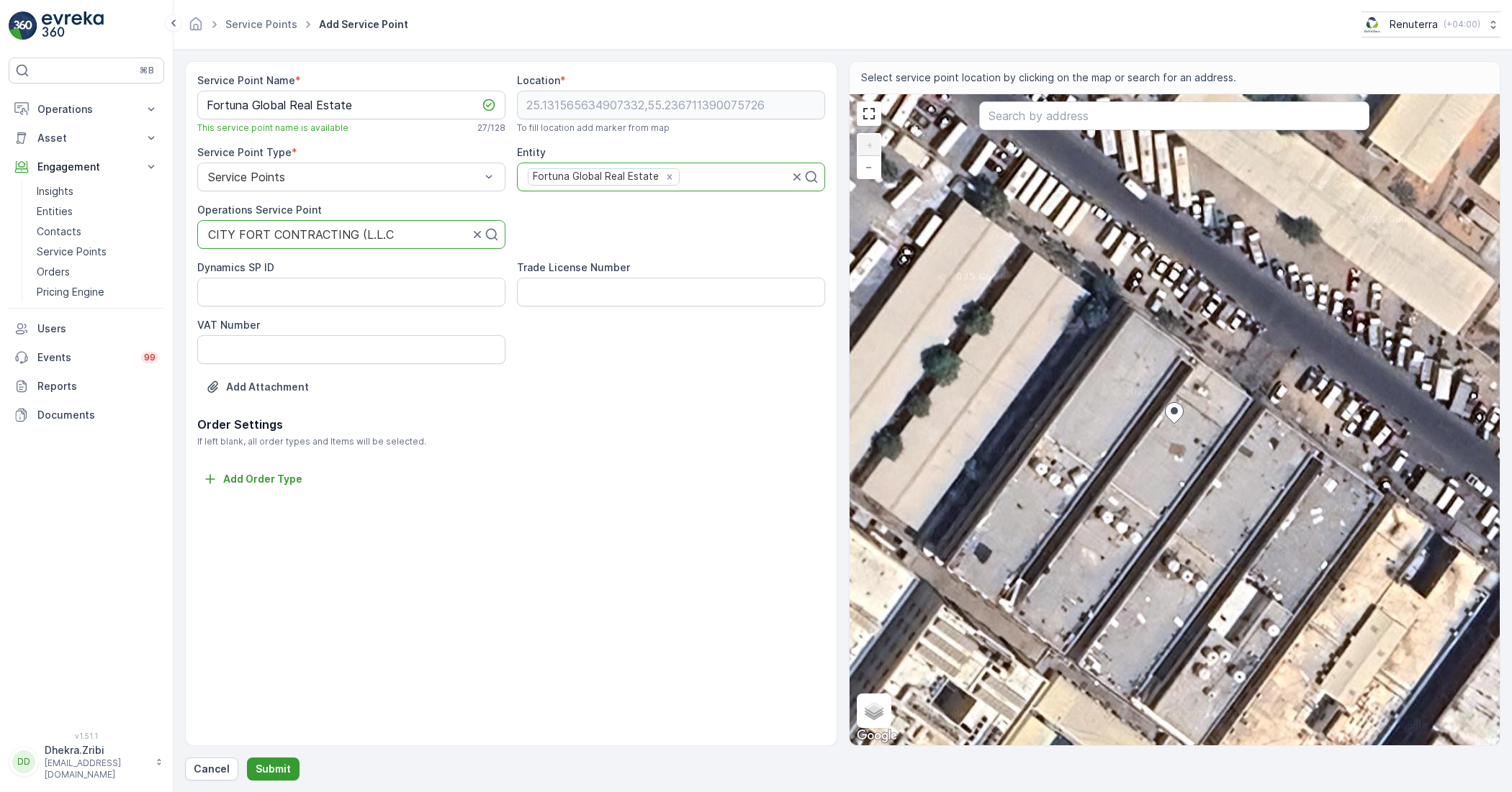
click at [284, 759] on button "Submit" at bounding box center [273, 770] width 53 height 23
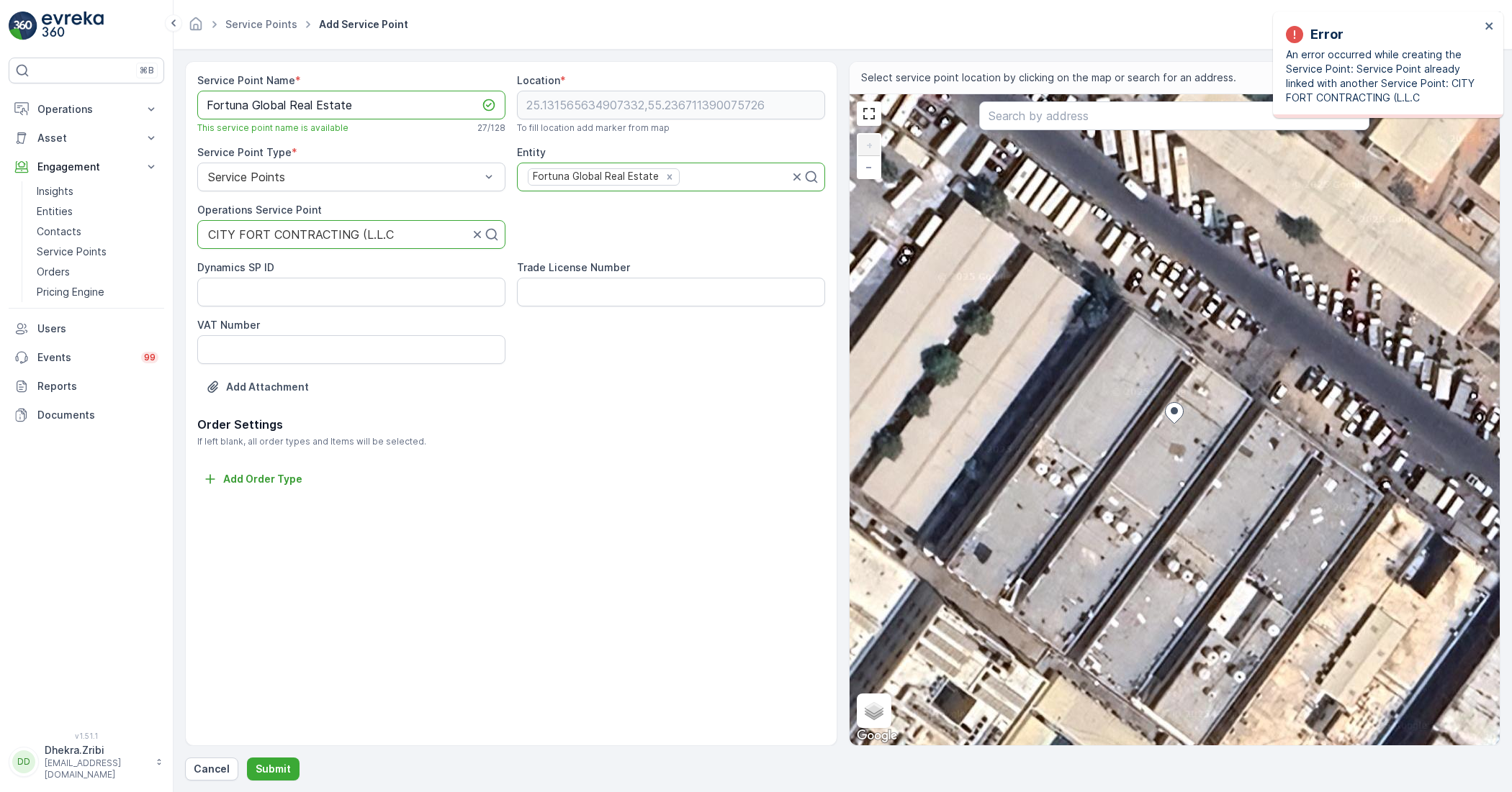
click at [388, 105] on Name "Fortuna Global Real Estate" at bounding box center [351, 105] width 308 height 29
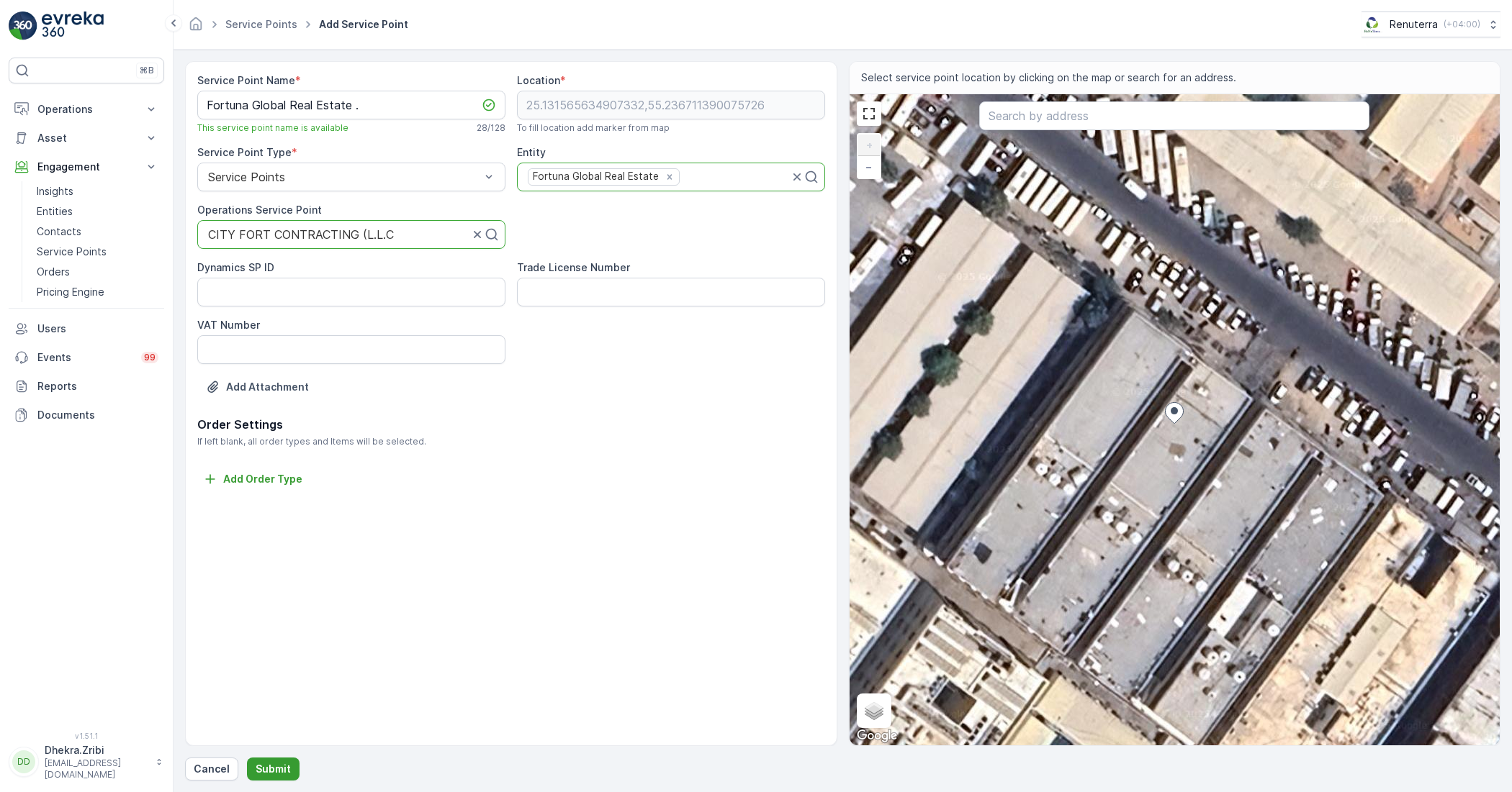
click at [253, 770] on button "Submit" at bounding box center [273, 770] width 53 height 23
click at [376, 102] on Name "Fortuna Global Real Estate ." at bounding box center [351, 105] width 308 height 29
paste Name "- AQ-03"
type Name "Fortuna Global Real Estate - AQ-03"
click at [283, 770] on p "Submit" at bounding box center [273, 769] width 36 height 14
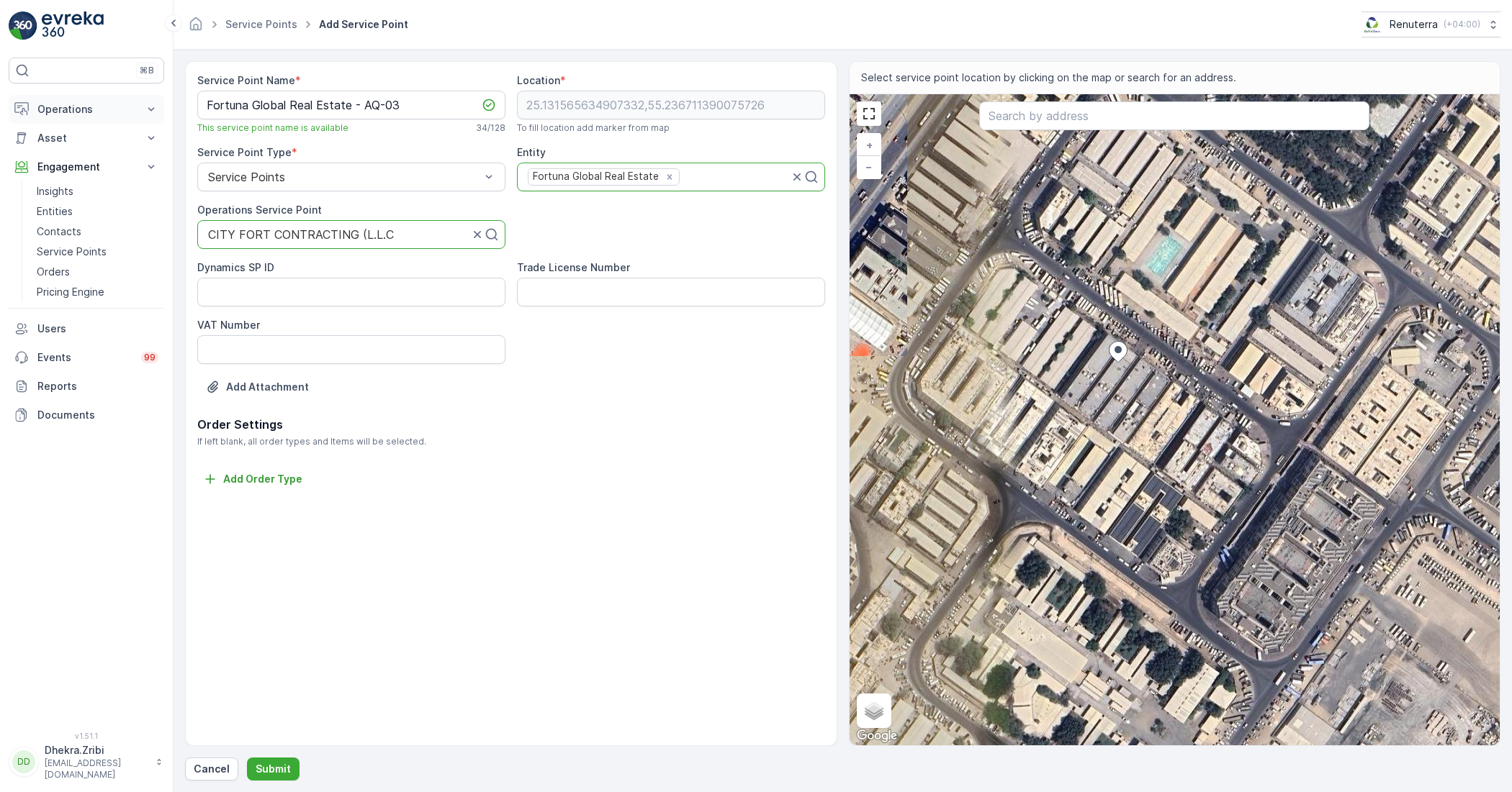
click at [98, 102] on p "Operations" at bounding box center [86, 109] width 98 height 14
click at [69, 159] on p "Planning" at bounding box center [56, 154] width 40 height 14
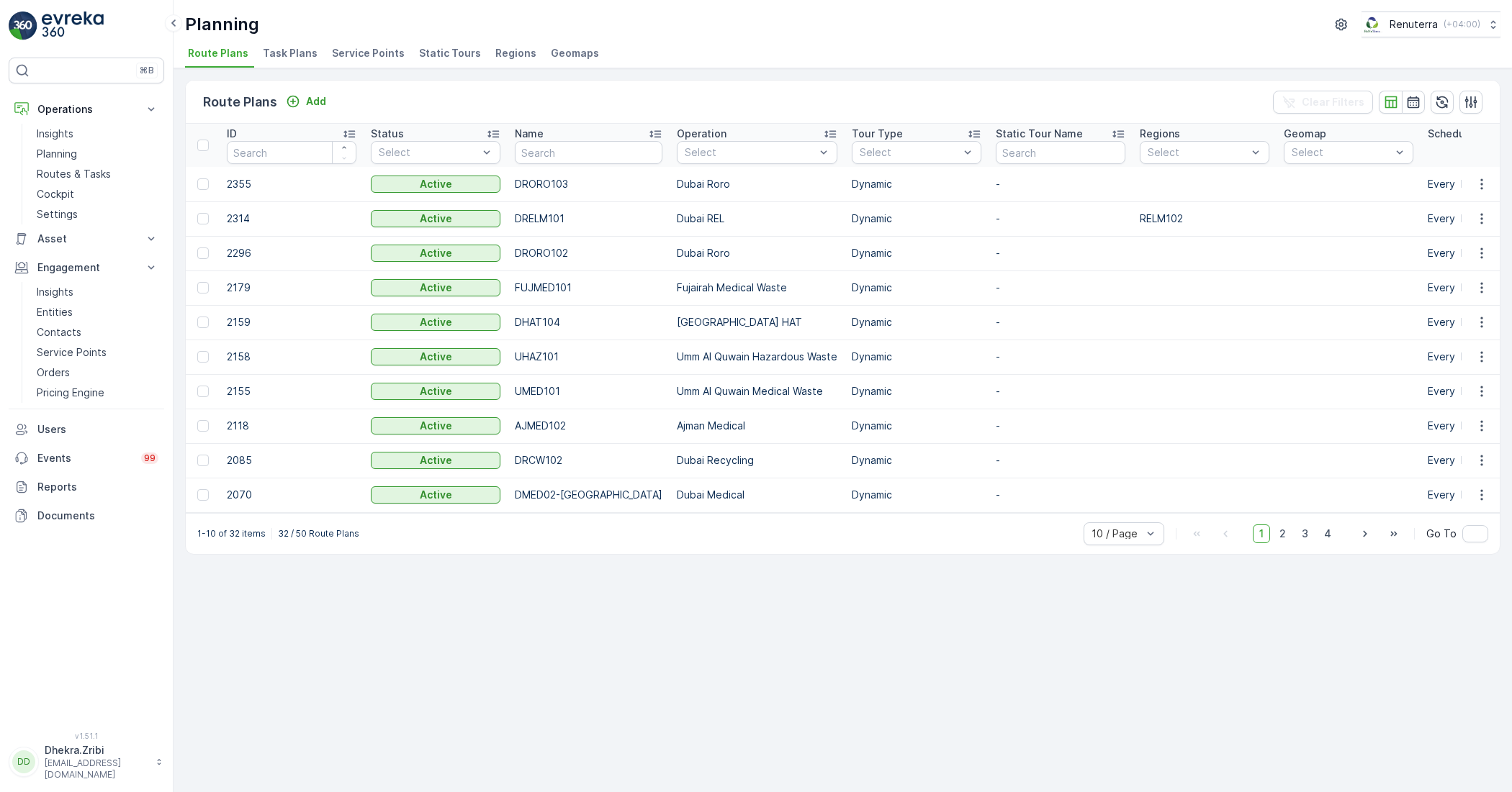
click at [345, 55] on span "Service Points" at bounding box center [368, 53] width 73 height 14
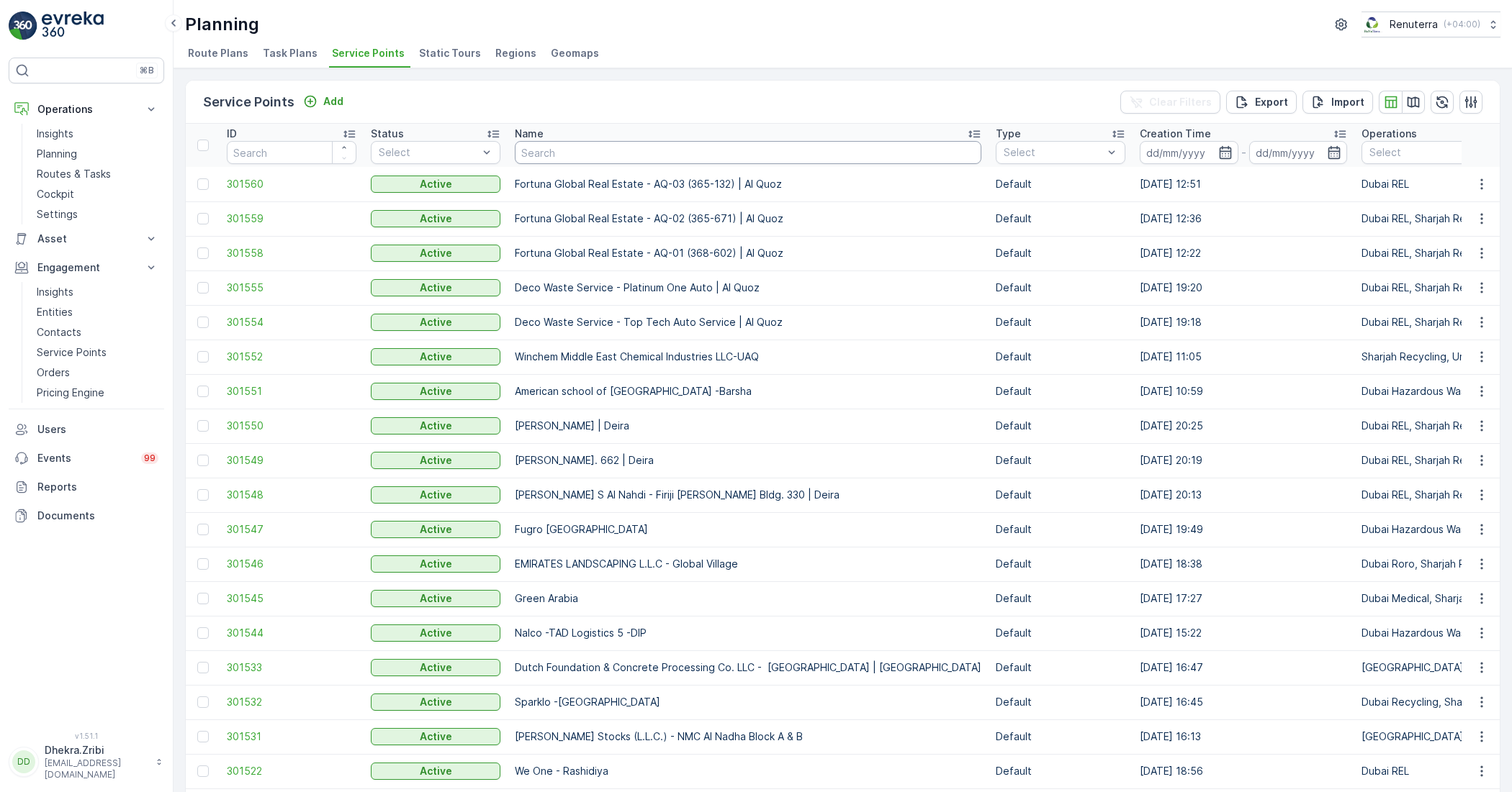
click at [544, 155] on input "text" at bounding box center [748, 153] width 467 height 23
type input "INNU"
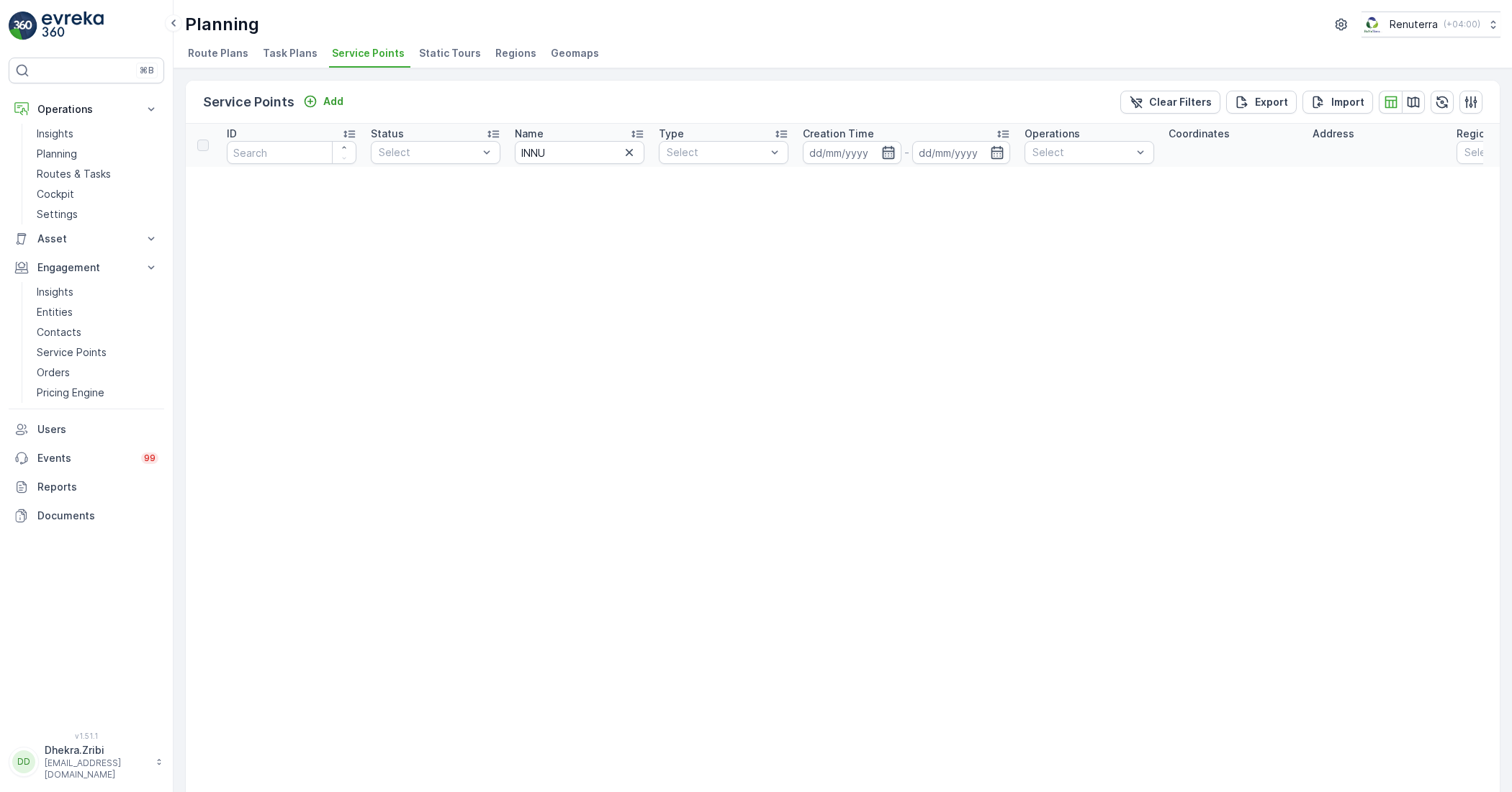
click at [890, 151] on icon "button" at bounding box center [887, 153] width 12 height 13
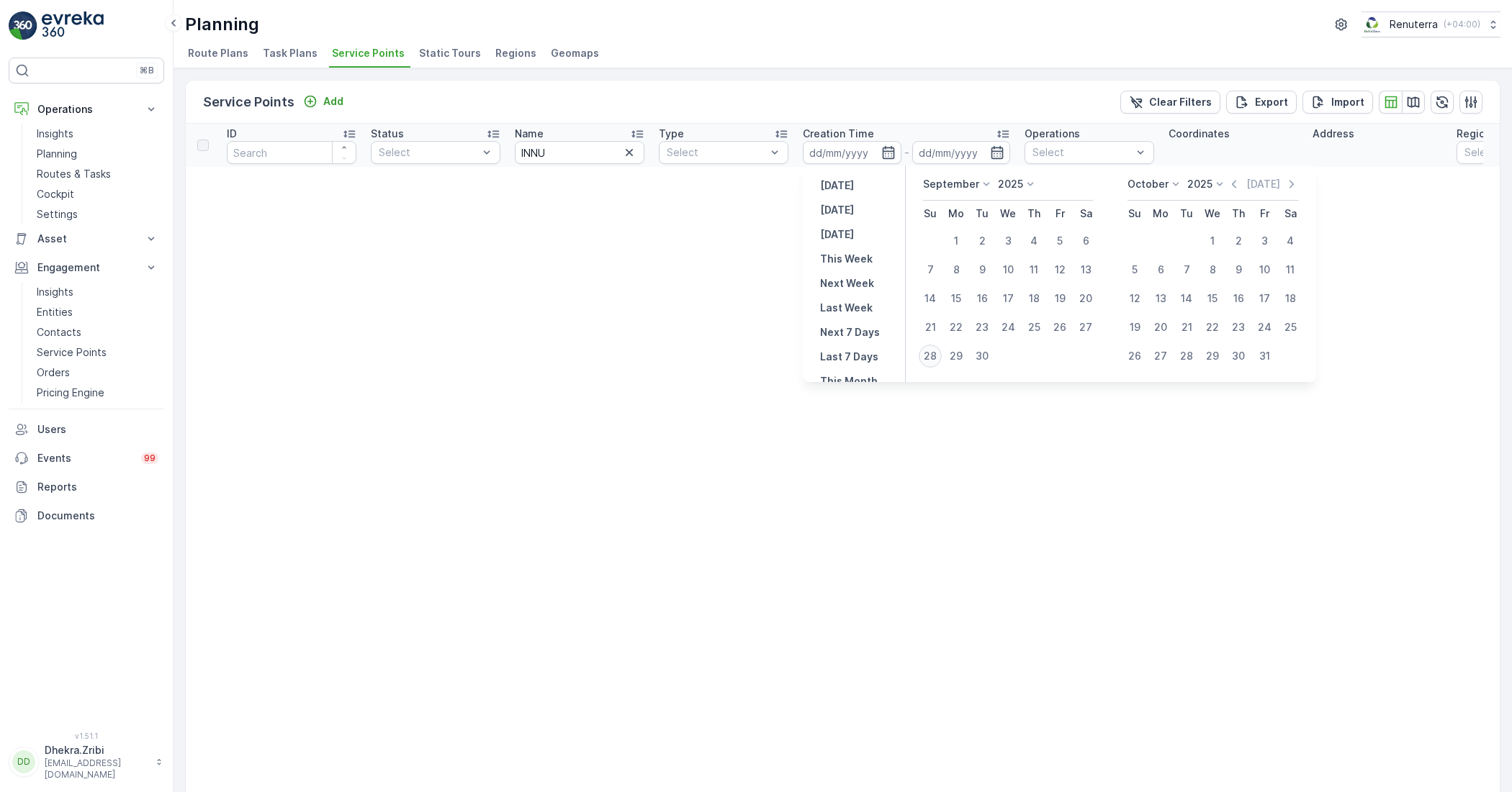
click at [937, 357] on div "28" at bounding box center [930, 356] width 23 height 23
type input "[DATE]"
click at [937, 357] on div "28" at bounding box center [930, 356] width 23 height 23
type input "[DATE]"
click at [937, 356] on div "28" at bounding box center [930, 356] width 23 height 23
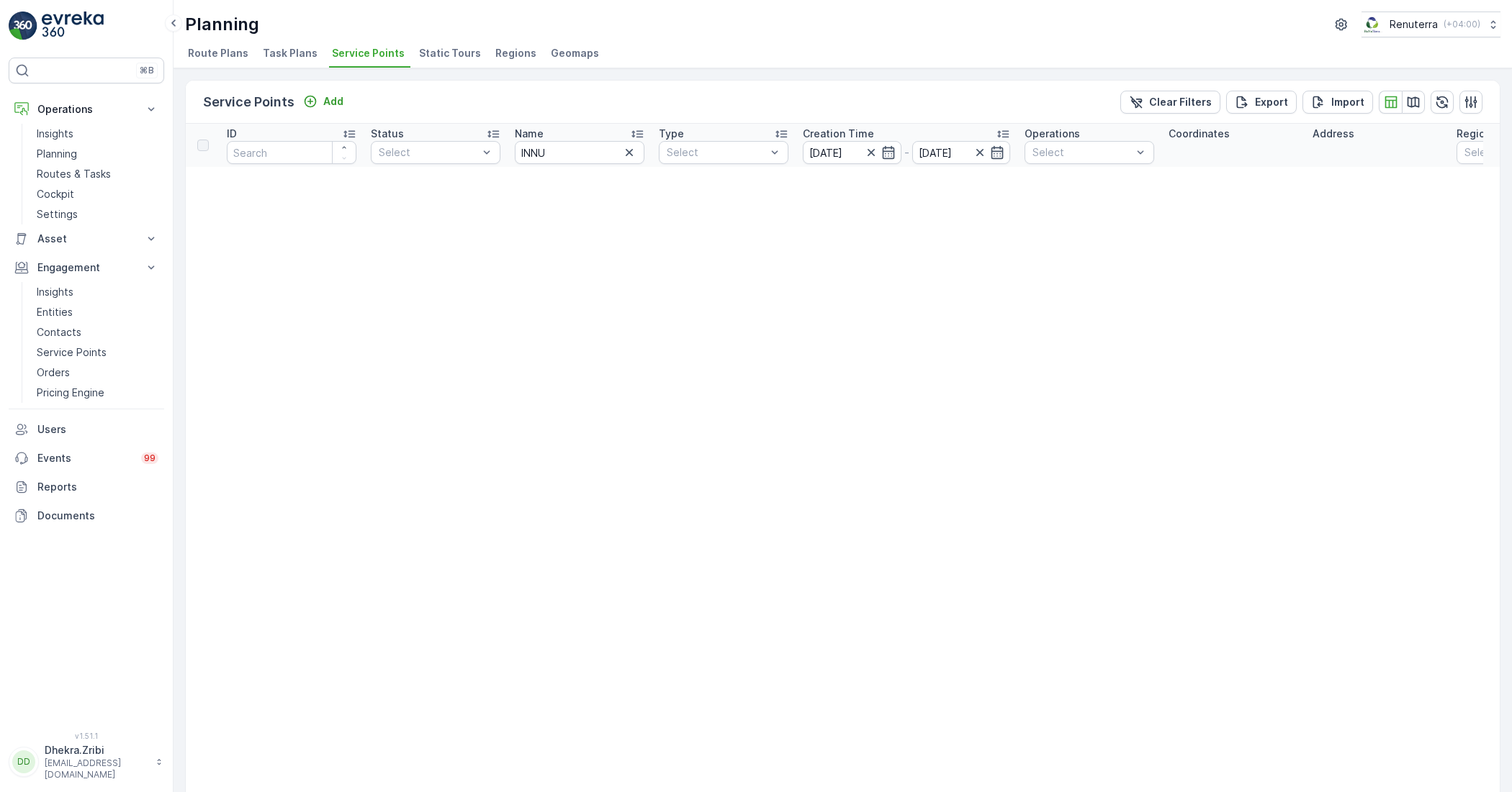
click at [630, 154] on icon "button" at bounding box center [629, 152] width 14 height 14
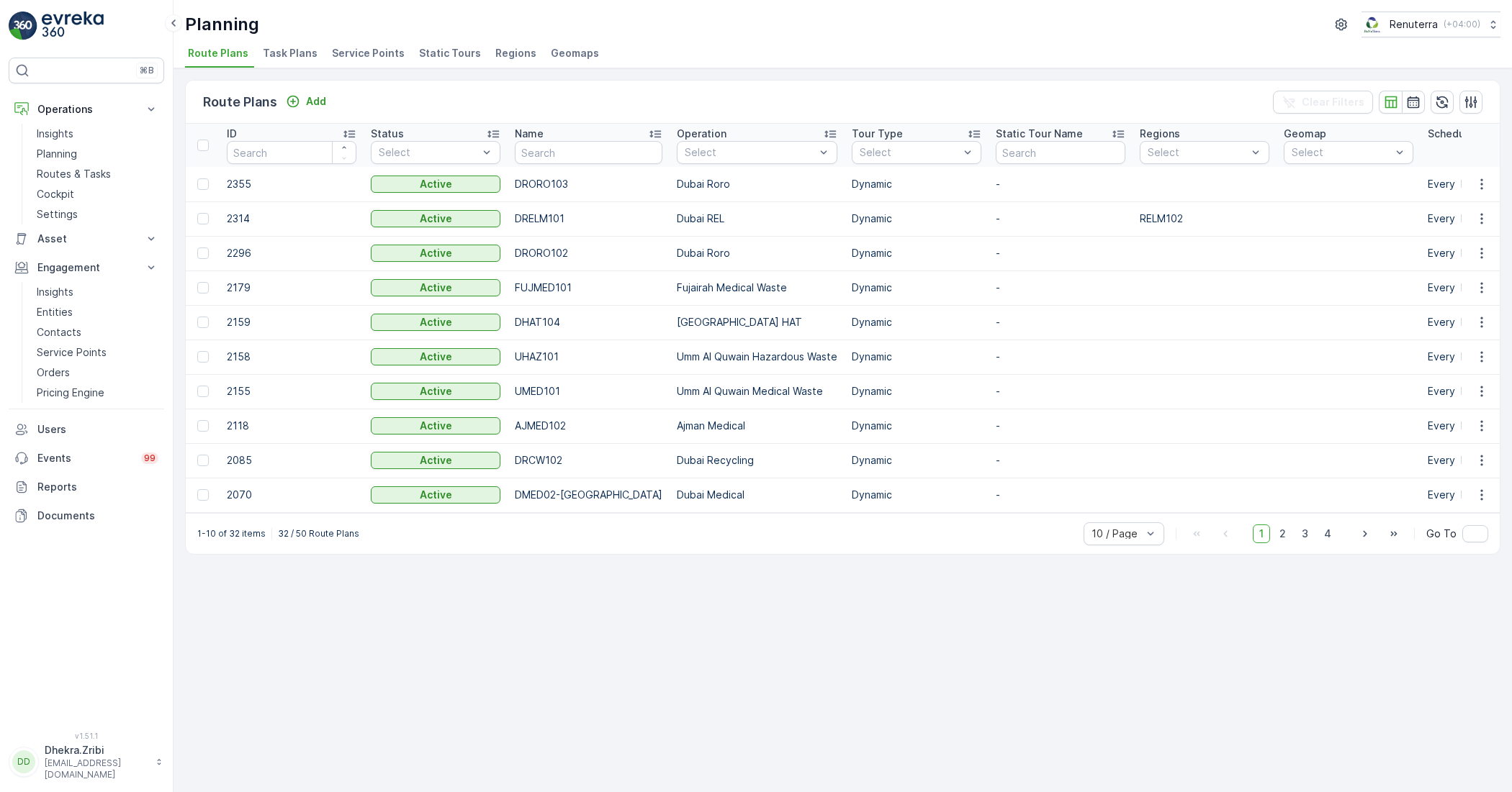
click at [340, 59] on span "Service Points" at bounding box center [368, 53] width 73 height 14
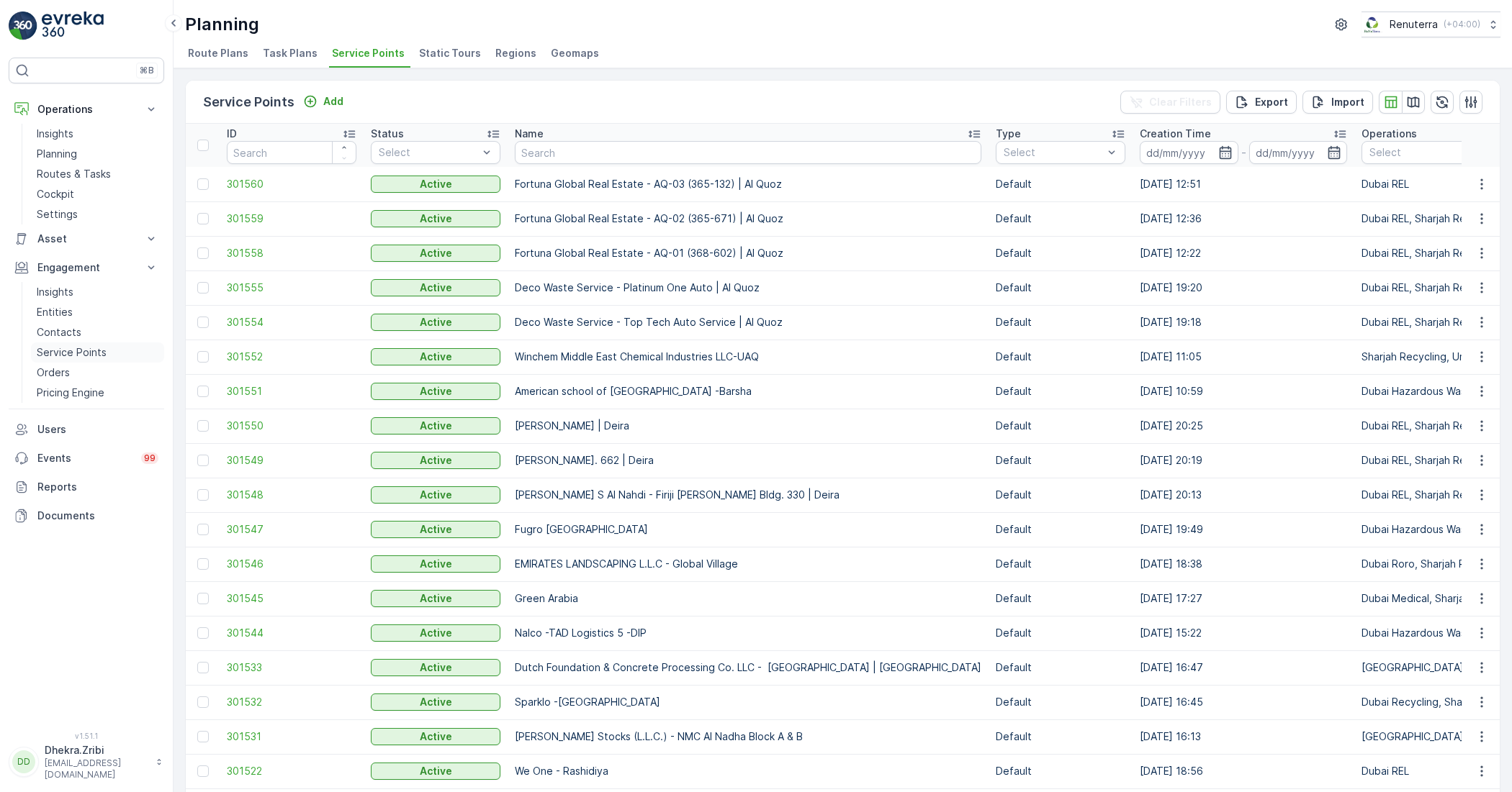
click at [69, 350] on p "Service Points" at bounding box center [71, 352] width 70 height 14
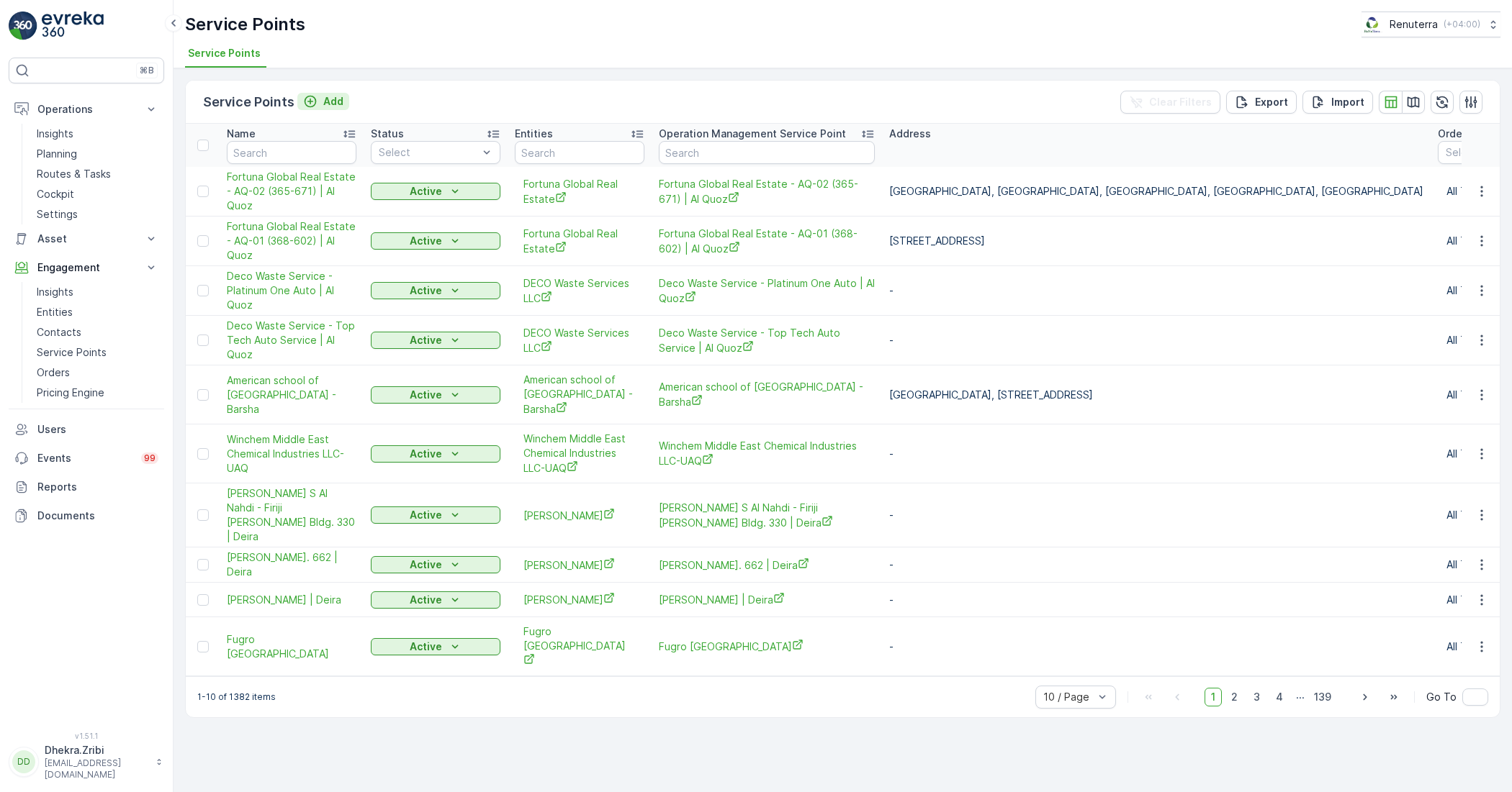
click at [316, 94] on div "Add" at bounding box center [323, 101] width 40 height 14
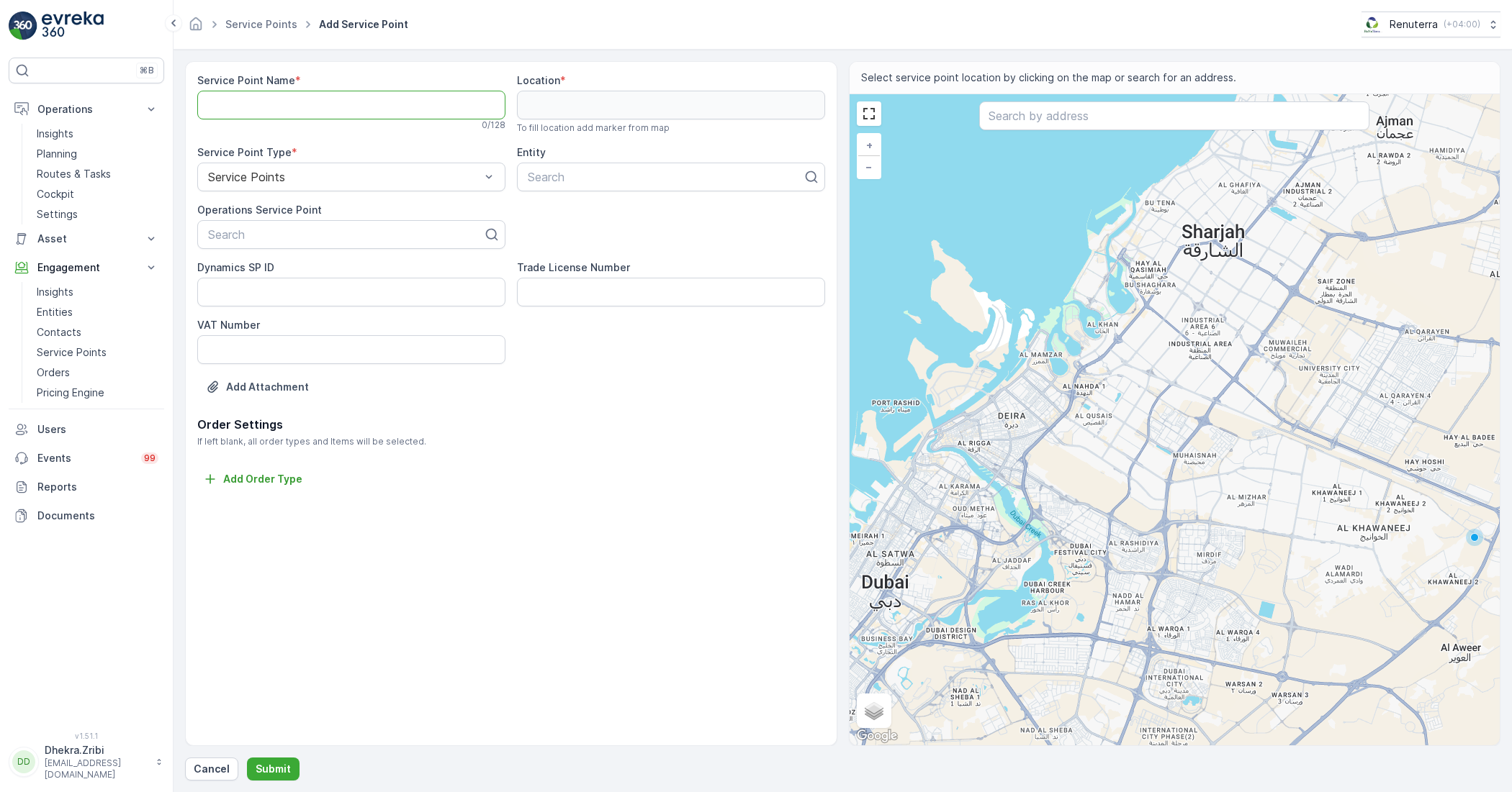
paste Name "- AQ-03"
type Name "- AQ-03"
drag, startPoint x: 368, startPoint y: 106, endPoint x: 142, endPoint y: 109, distance: 226.0
click at [142, 109] on div "⌘B Operations Insights Planning Routes & Tasks Cockpit Settings Asset Assets En…" at bounding box center [756, 396] width 1512 height 792
paste Name "Fortuna Global Real Estate - AQ-03 (365-132) | Al Quoz"
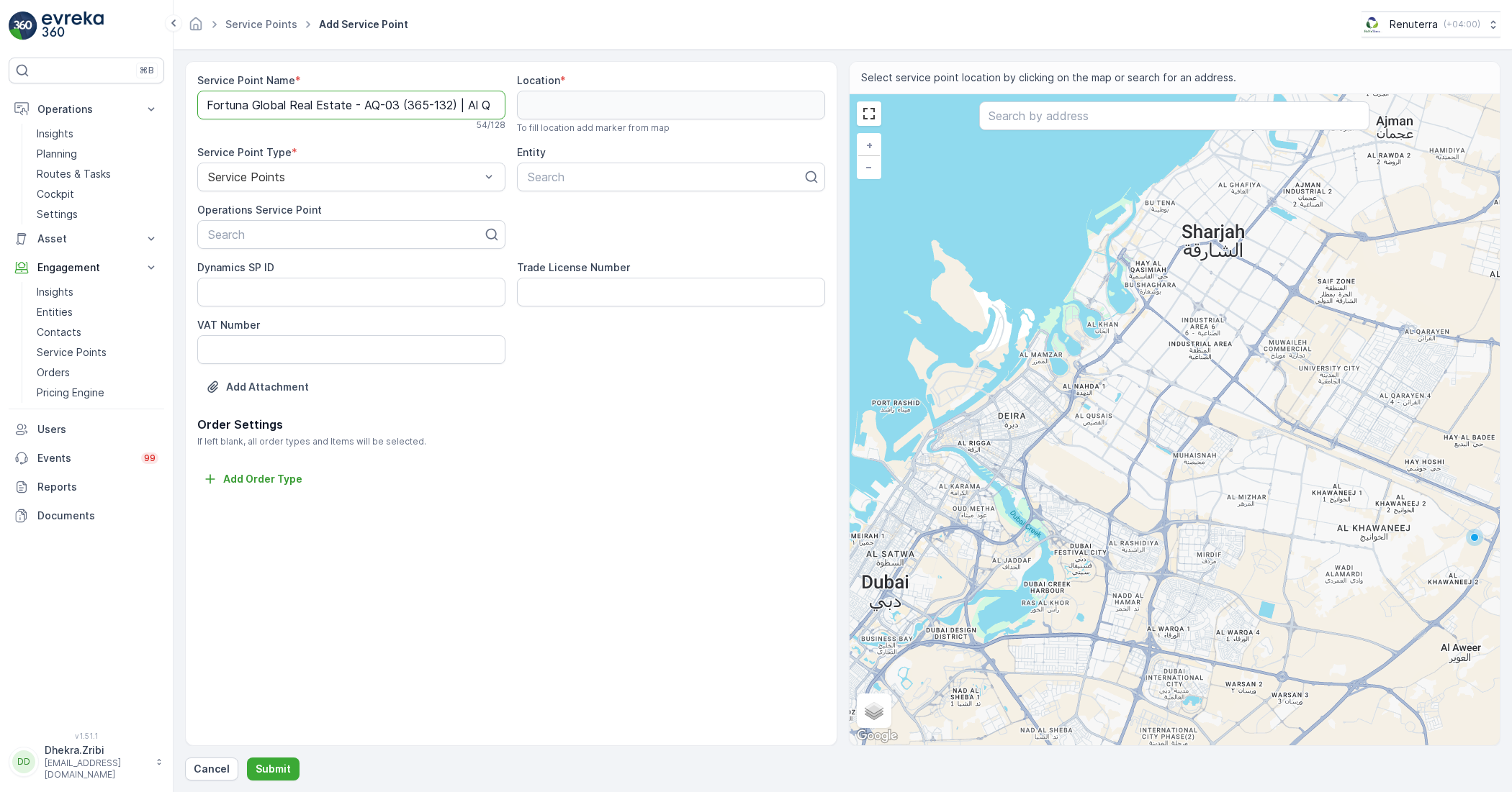
scroll to position [0, 19]
type Name "Fortuna Global Real Estate - AQ-03 (365-132) | Al Quoz"
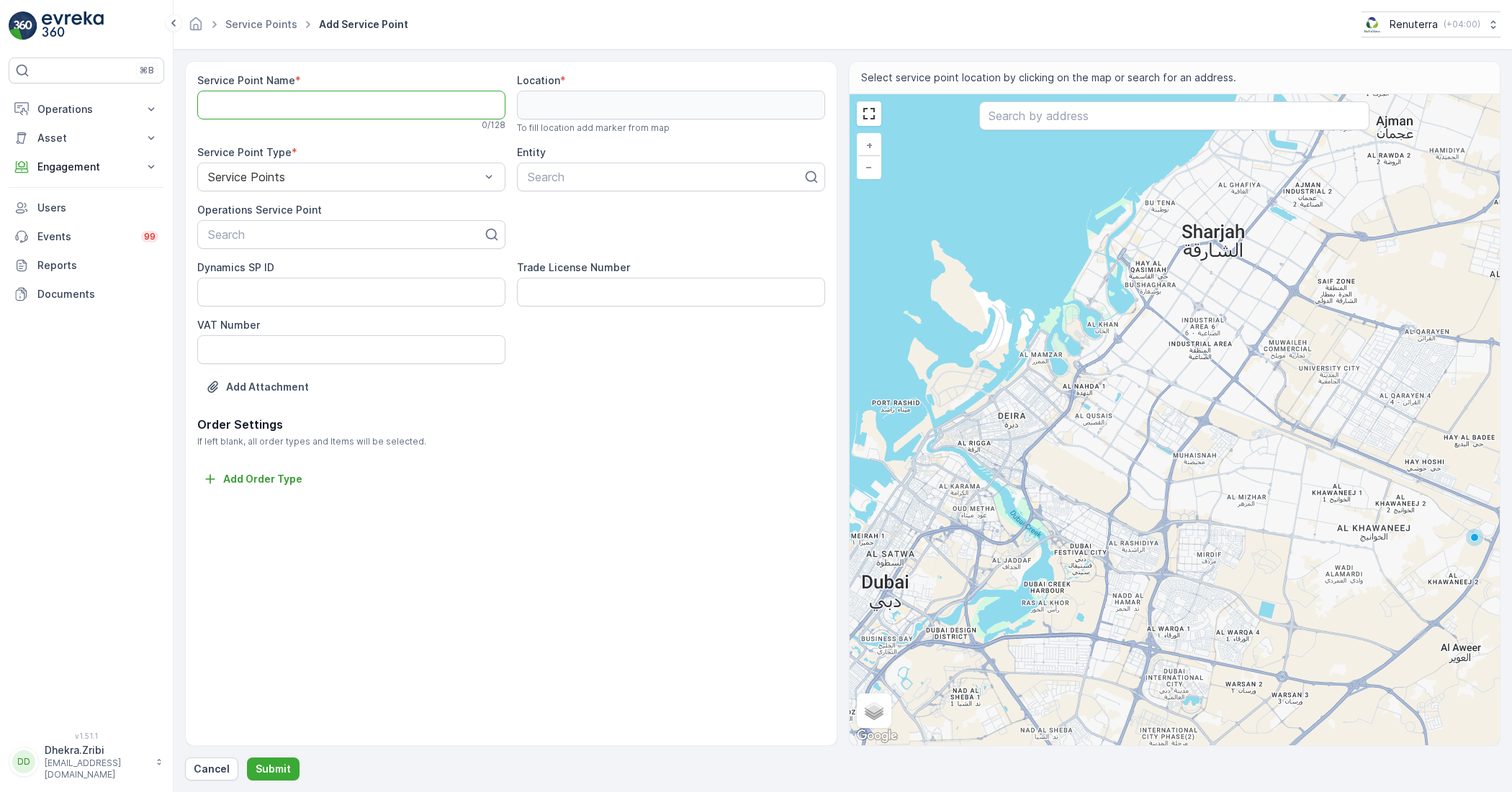
paste Name "Fortuna Global Real Estate - AQ-03 (365-132) | Al Quoz"
type Name "Fortuna Global Real Estate - AQ-03 (365-132) | Al Quoz"
click at [645, 176] on div at bounding box center [665, 178] width 278 height 13
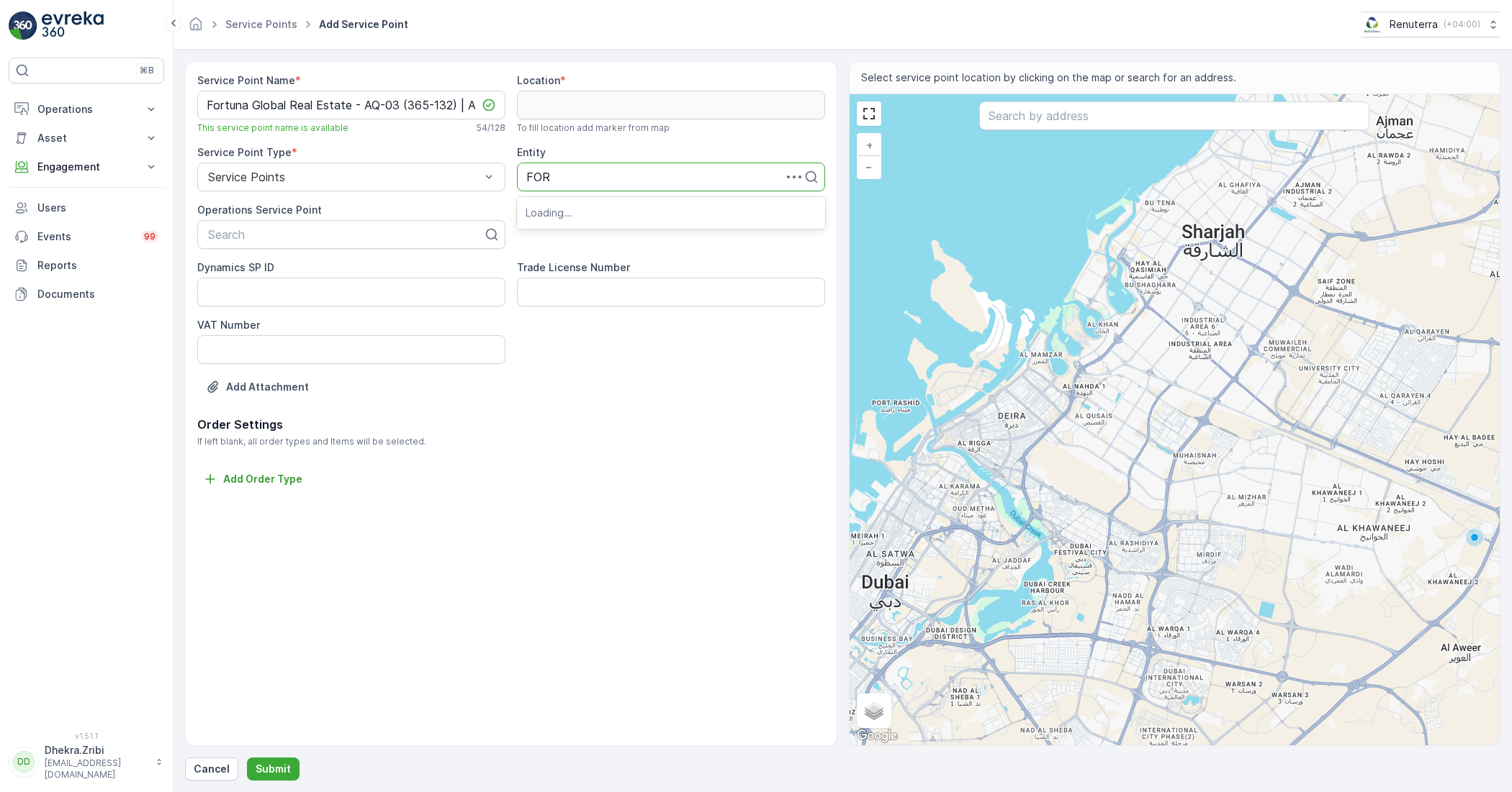
type input "FORT"
click at [653, 211] on span "Fortuna Global Real Estate" at bounding box center [598, 212] width 145 height 13
click at [448, 241] on div at bounding box center [345, 235] width 278 height 13
drag, startPoint x: 397, startPoint y: 244, endPoint x: 562, endPoint y: 177, distance: 178.1
drag, startPoint x: 562, startPoint y: 177, endPoint x: 361, endPoint y: 105, distance: 213.5
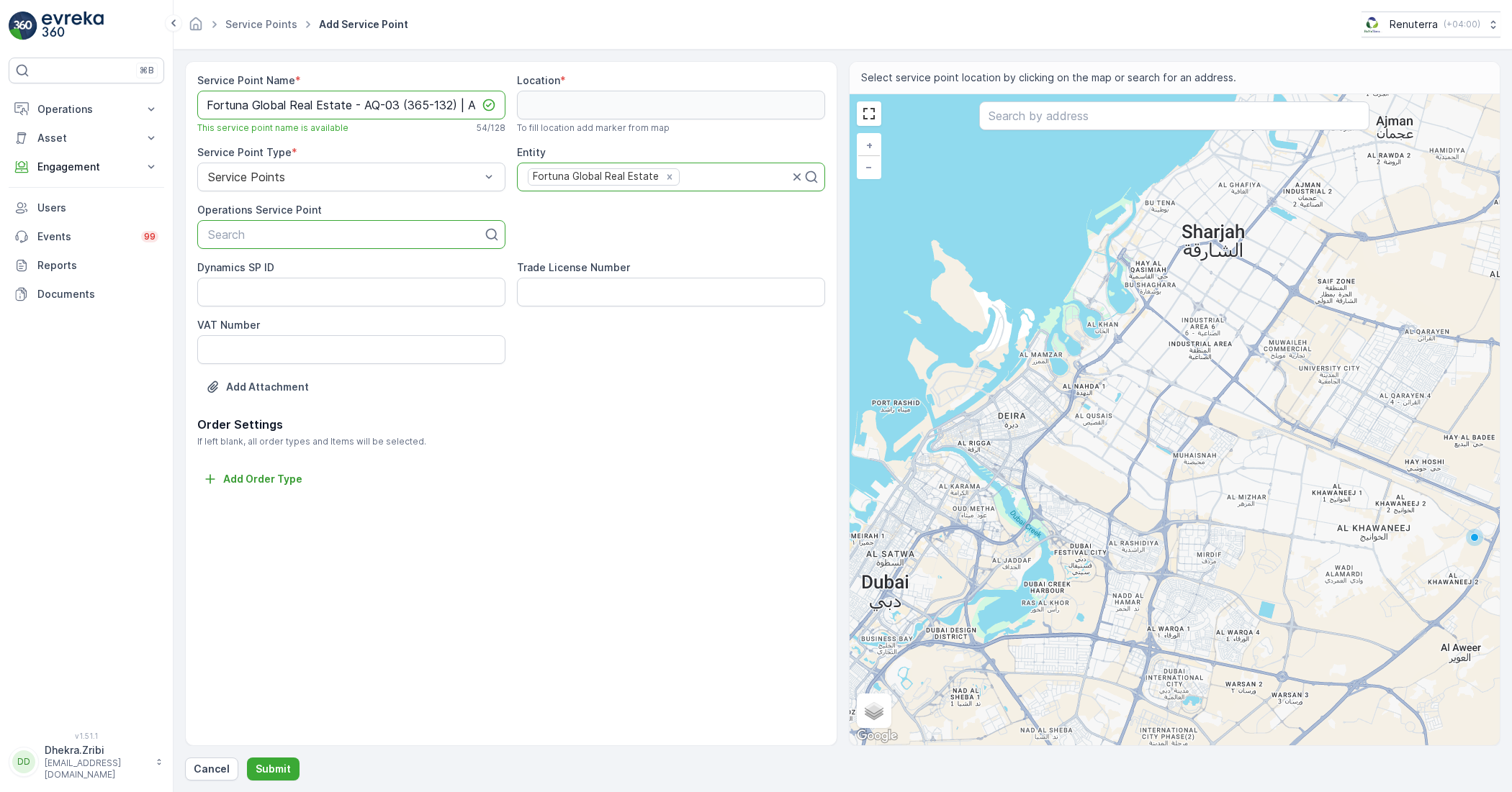
drag, startPoint x: 361, startPoint y: 105, endPoint x: 206, endPoint y: 121, distance: 155.8
click at [206, 121] on div "Service Point Name * Fortuna Global Real Estate - AQ-03 (365-132) | Al Quoz Thi…" at bounding box center [351, 103] width 308 height 60
drag, startPoint x: 387, startPoint y: 232, endPoint x: 331, endPoint y: 238, distance: 56.3
click at [331, 238] on div at bounding box center [345, 235] width 278 height 13
type input "FOR"
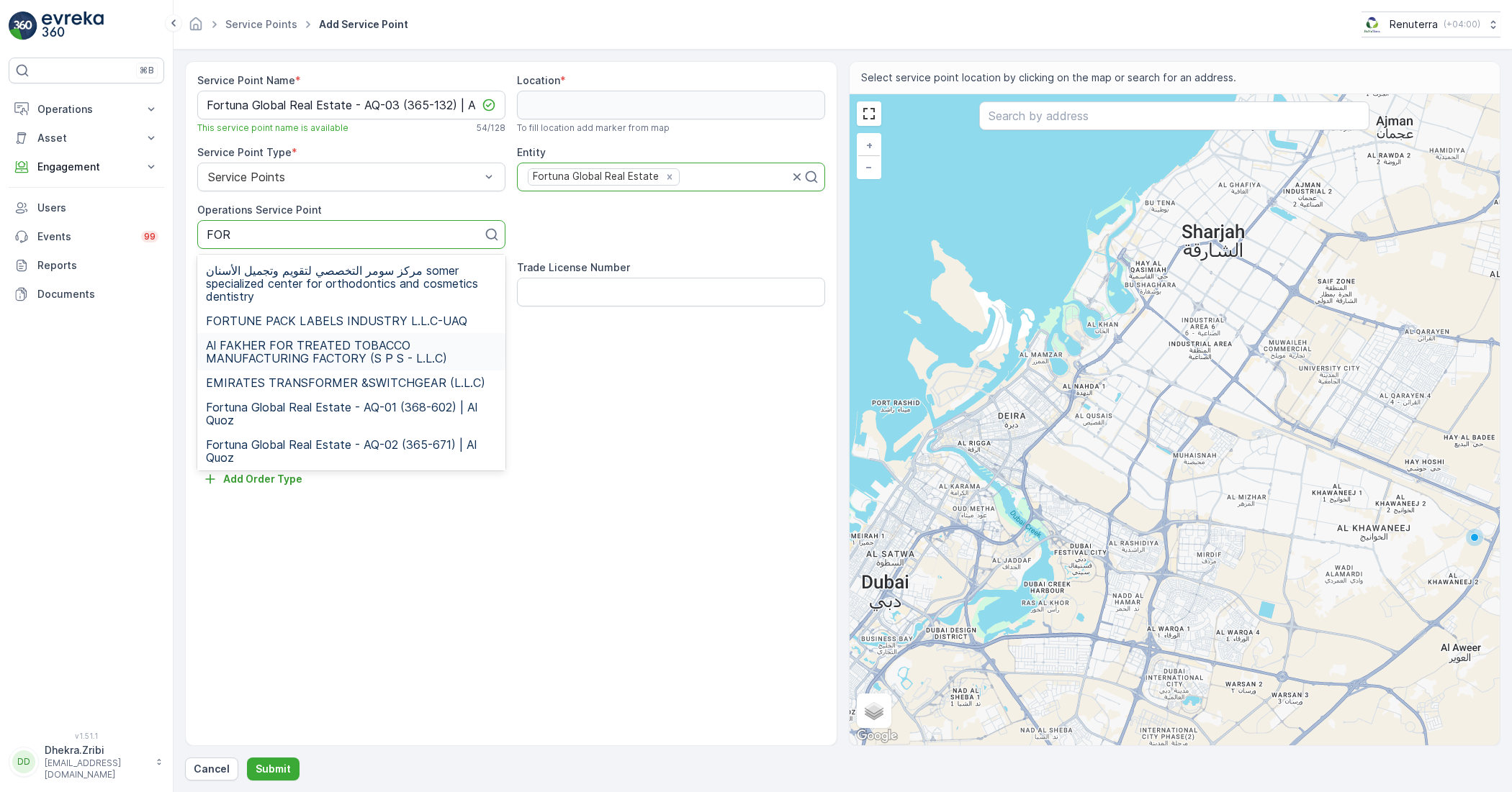
scroll to position [296, 0]
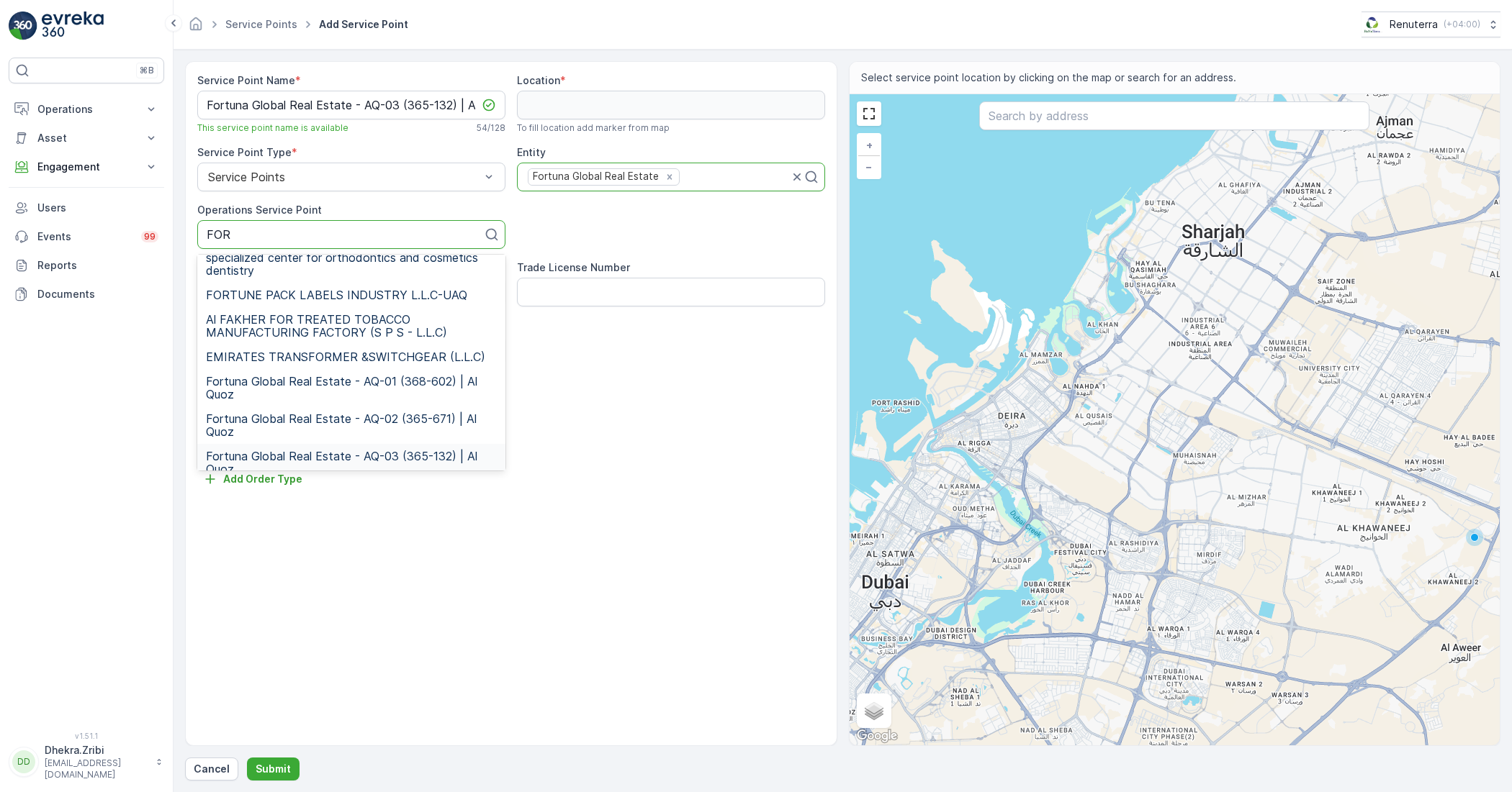
click at [388, 450] on span "Fortuna Global Real Estate - AQ-03 (365-132) | Al Quoz" at bounding box center [351, 462] width 291 height 26
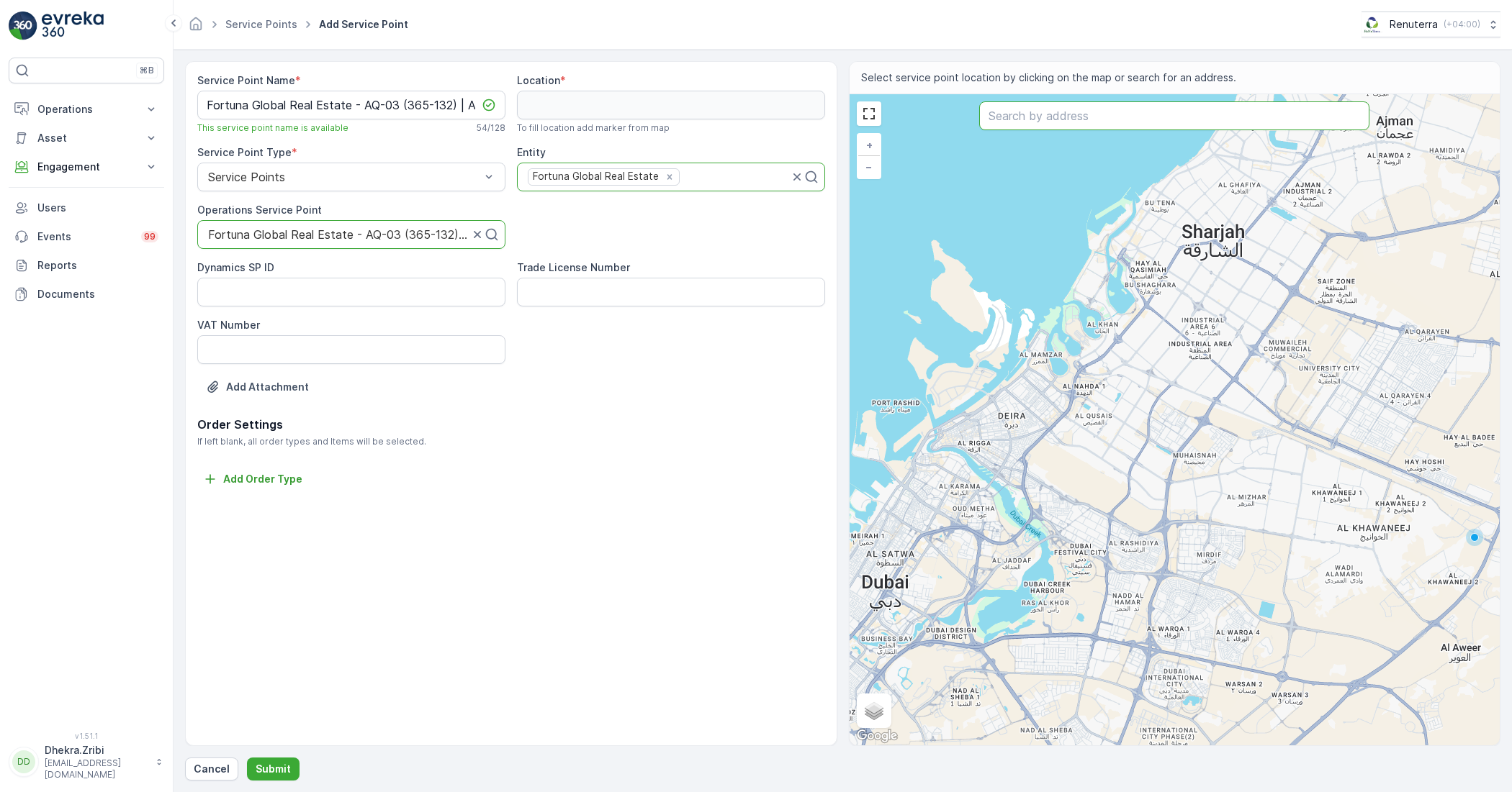
drag, startPoint x: 584, startPoint y: 107, endPoint x: 1082, endPoint y: 117, distance: 498.1
paste input "[PERSON_NAME] Room"
type input "[PERSON_NAME] Room"
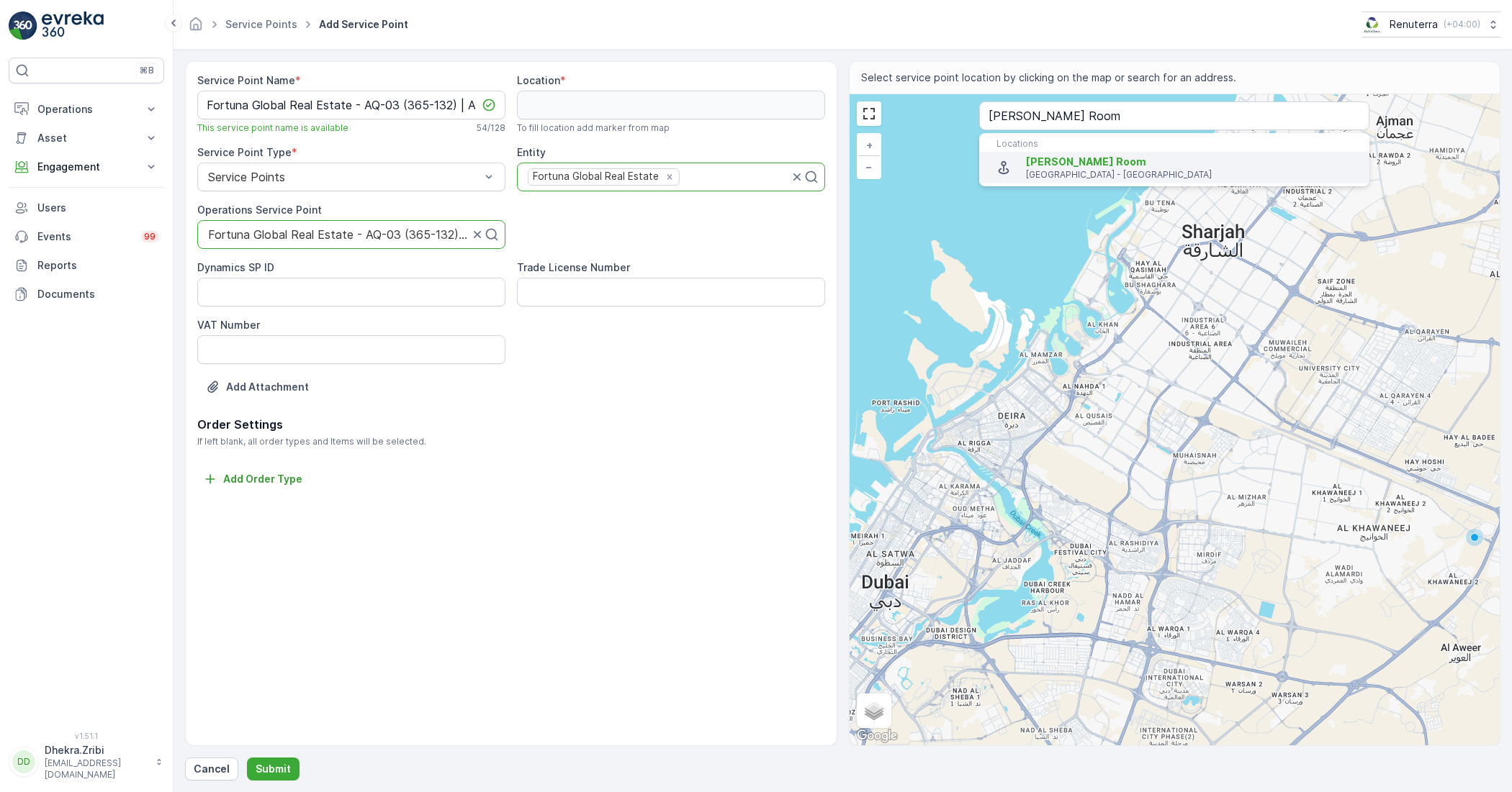
click at [1082, 168] on span "[PERSON_NAME] Room" at bounding box center [1086, 161] width 121 height 12
type input "25.131594,55.23663879999999"
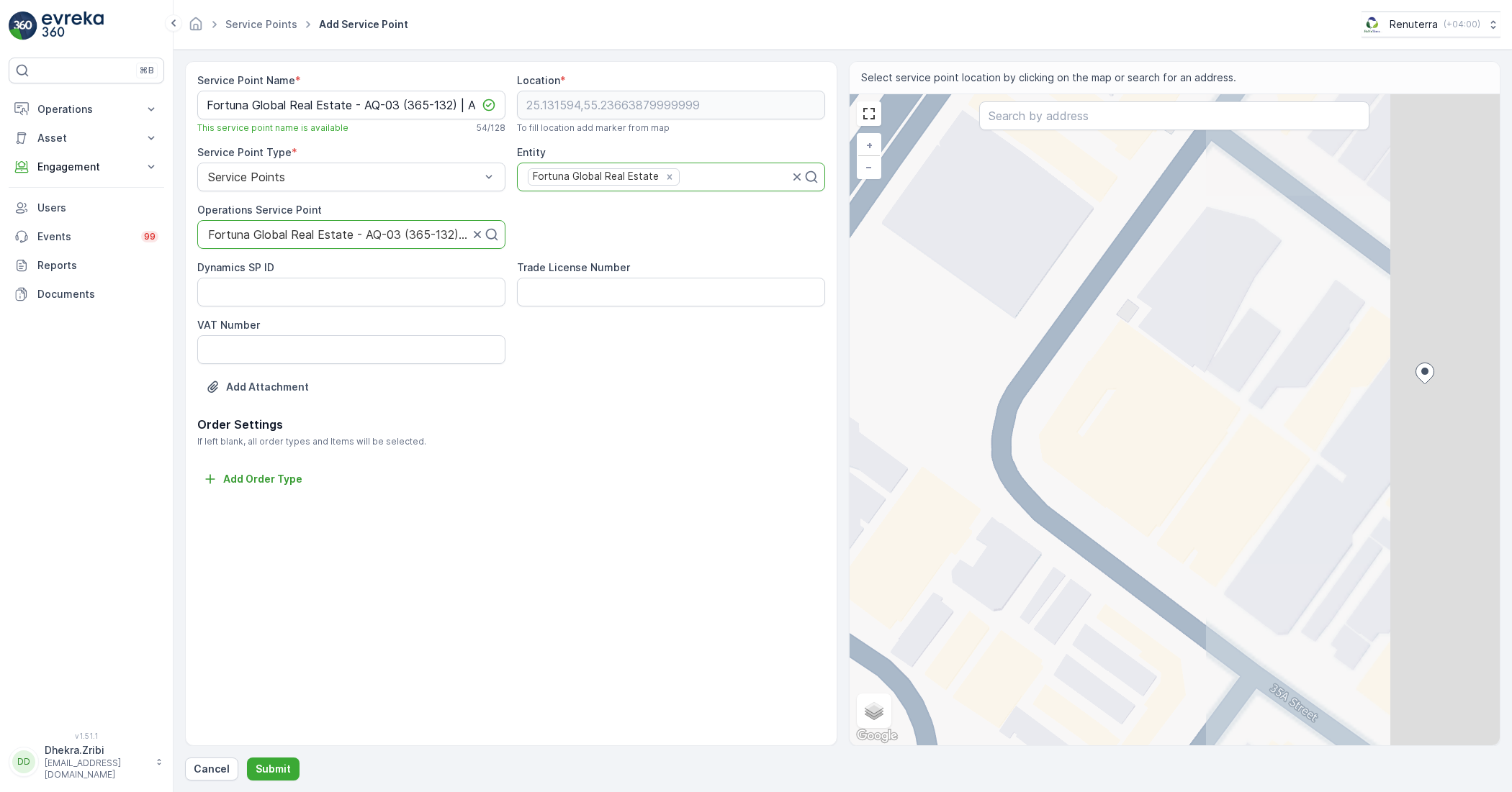
drag, startPoint x: 1059, startPoint y: 397, endPoint x: 818, endPoint y: 400, distance: 241.0
click at [754, 400] on div "Service Point Name * Fortuna Global Real Estate - AQ-03 (365-132) | Al Quoz Thi…" at bounding box center [843, 404] width 1315 height 685
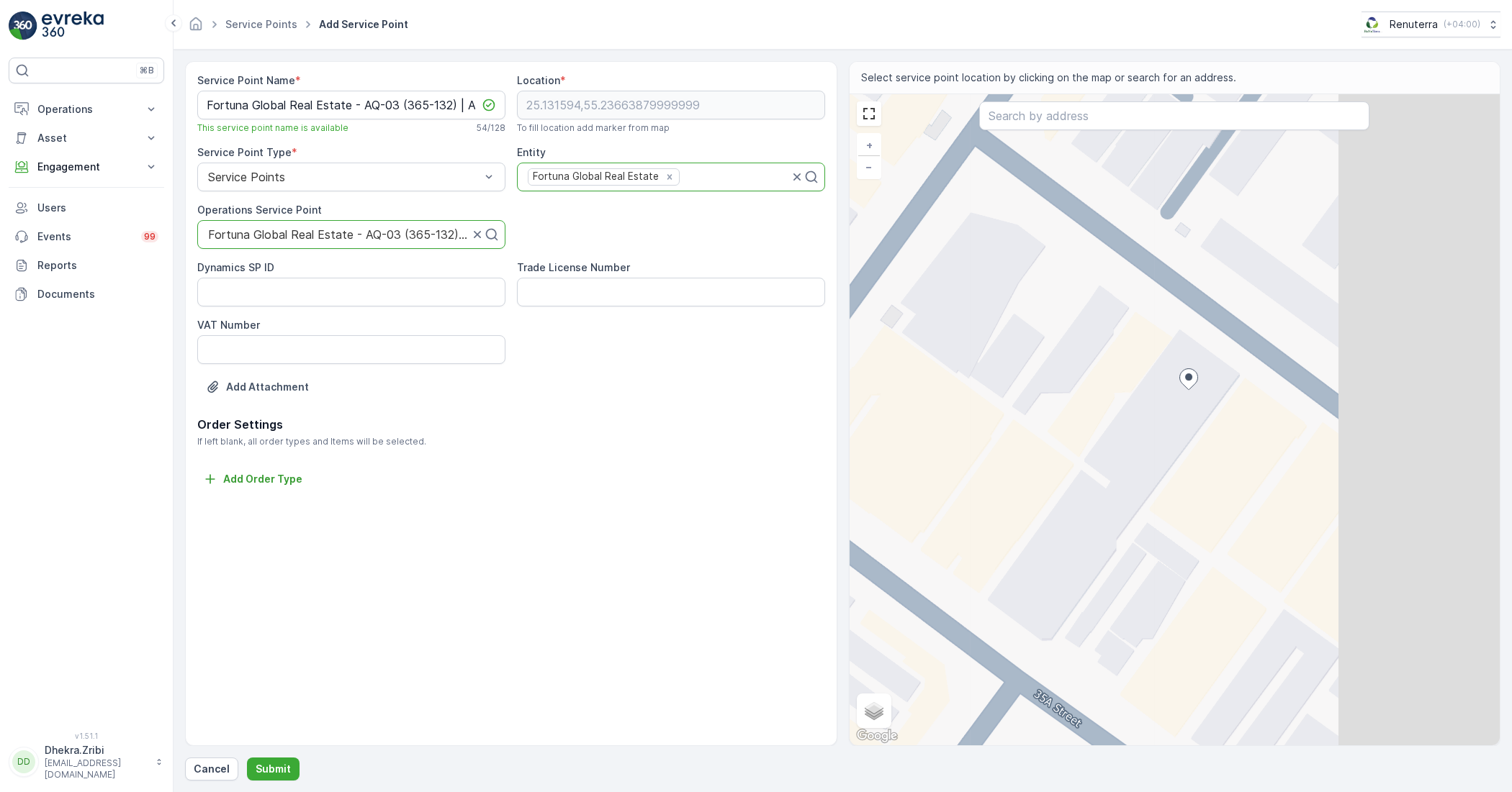
drag, startPoint x: 1167, startPoint y: 426, endPoint x: 836, endPoint y: 432, distance: 331.1
click at [836, 432] on div "Service Point Name * Fortuna Global Real Estate - AQ-03 (365-132) | Al Quoz Thi…" at bounding box center [843, 404] width 1315 height 685
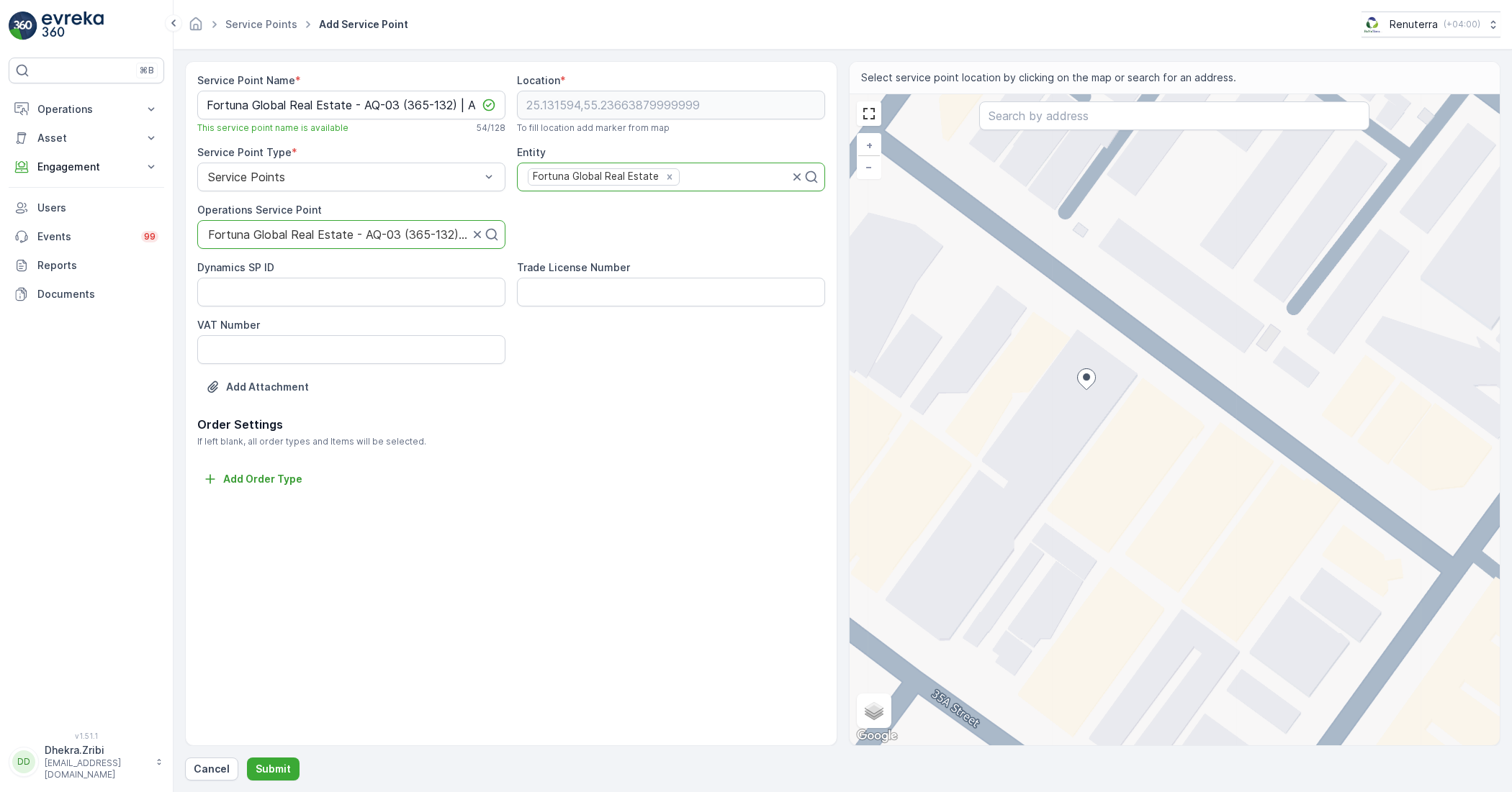
click at [1084, 385] on icon at bounding box center [1086, 379] width 18 height 21
click at [871, 673] on input "Satellite" at bounding box center [867, 677] width 9 height 9
radio input "true"
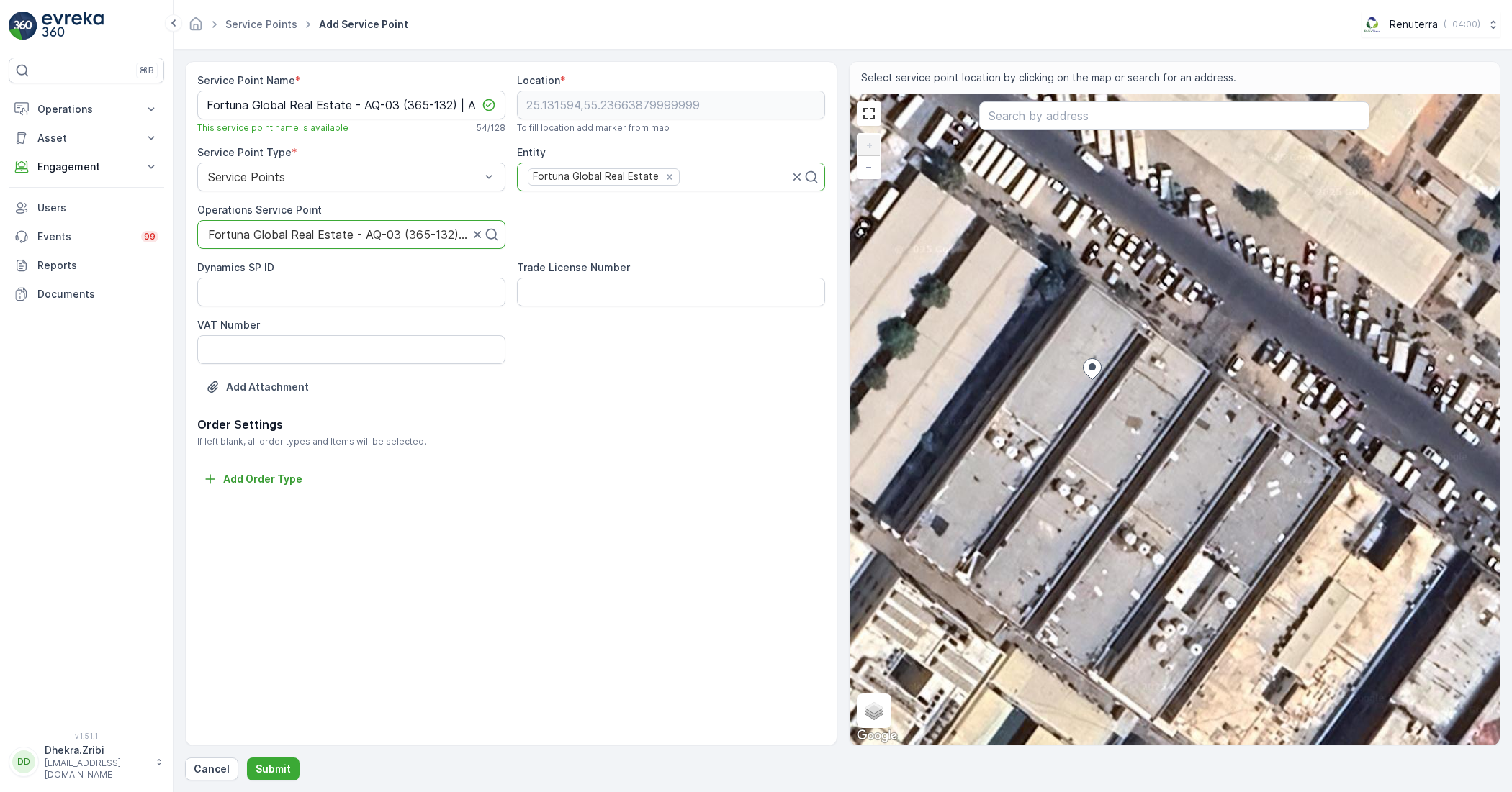
click at [1128, 400] on div "+ − Satellite Roadmap Terrain Hybrid Leaflet Keyboard shortcuts Map Data Imager…" at bounding box center [1175, 420] width 651 height 652
type input "25.13156200326033,55.23670467530579"
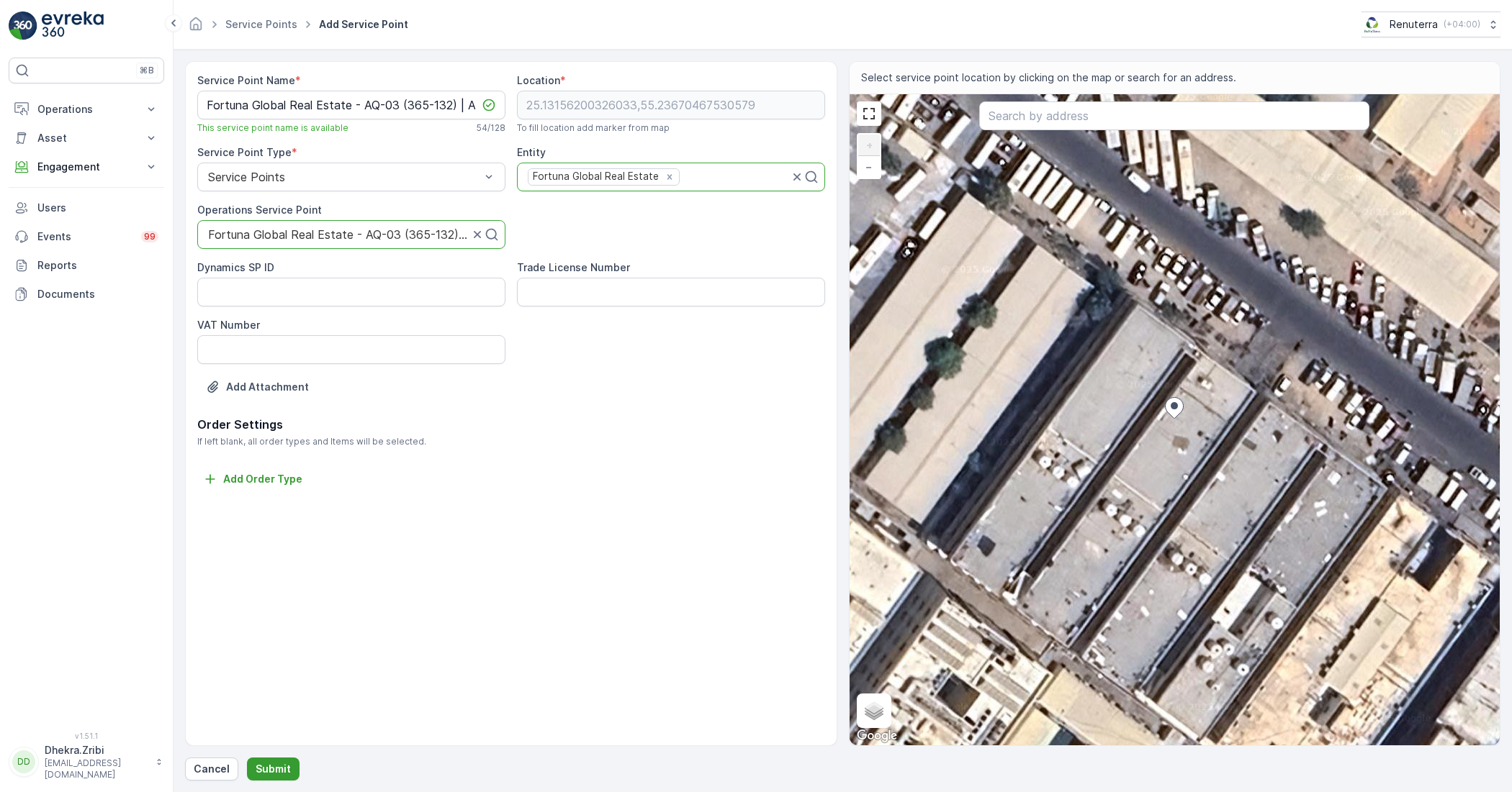
click at [263, 771] on p "Submit" at bounding box center [273, 769] width 36 height 14
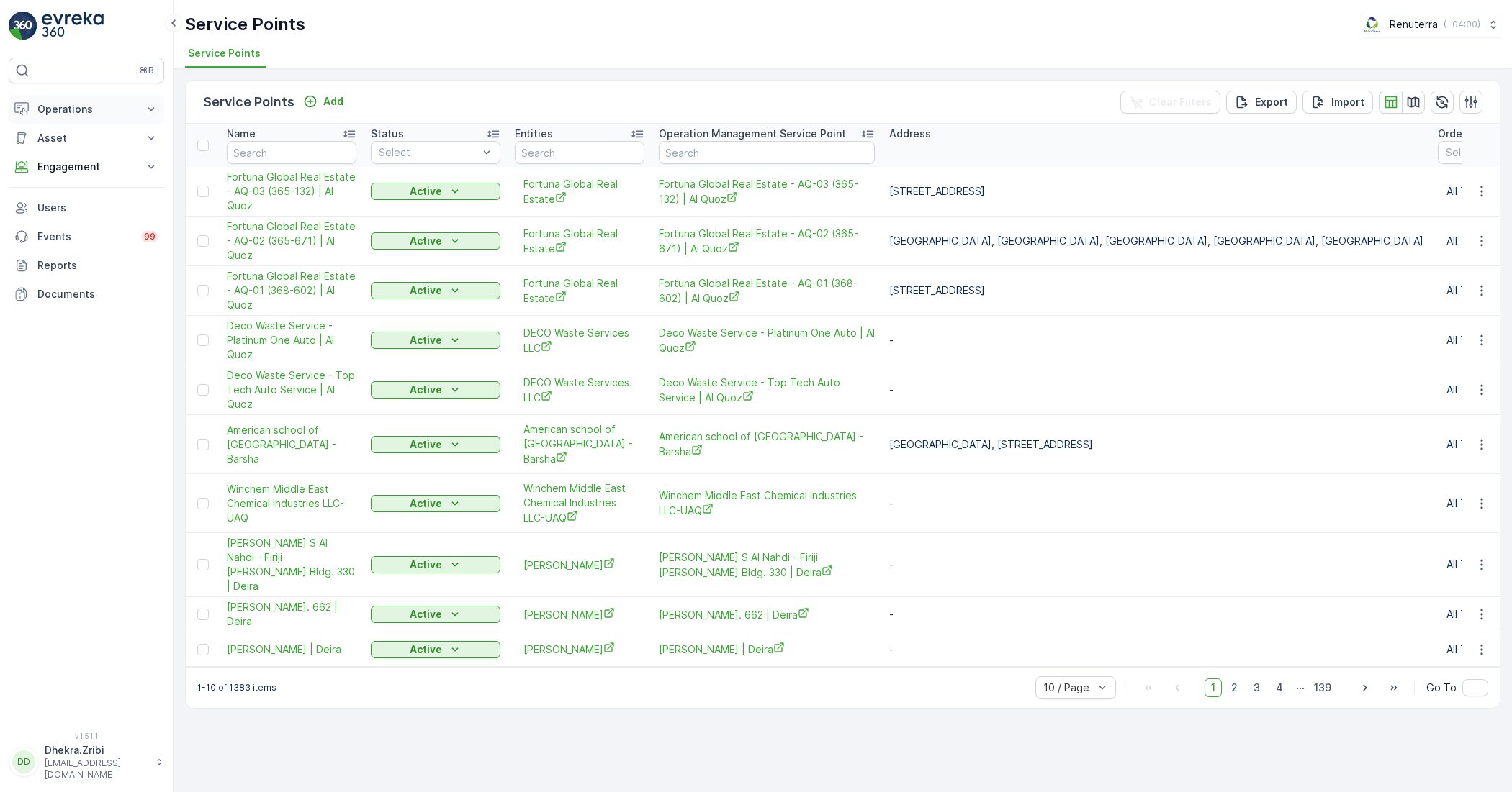
click at [115, 111] on p "Operations" at bounding box center [86, 109] width 98 height 14
click at [83, 154] on link "Planning" at bounding box center [97, 154] width 133 height 20
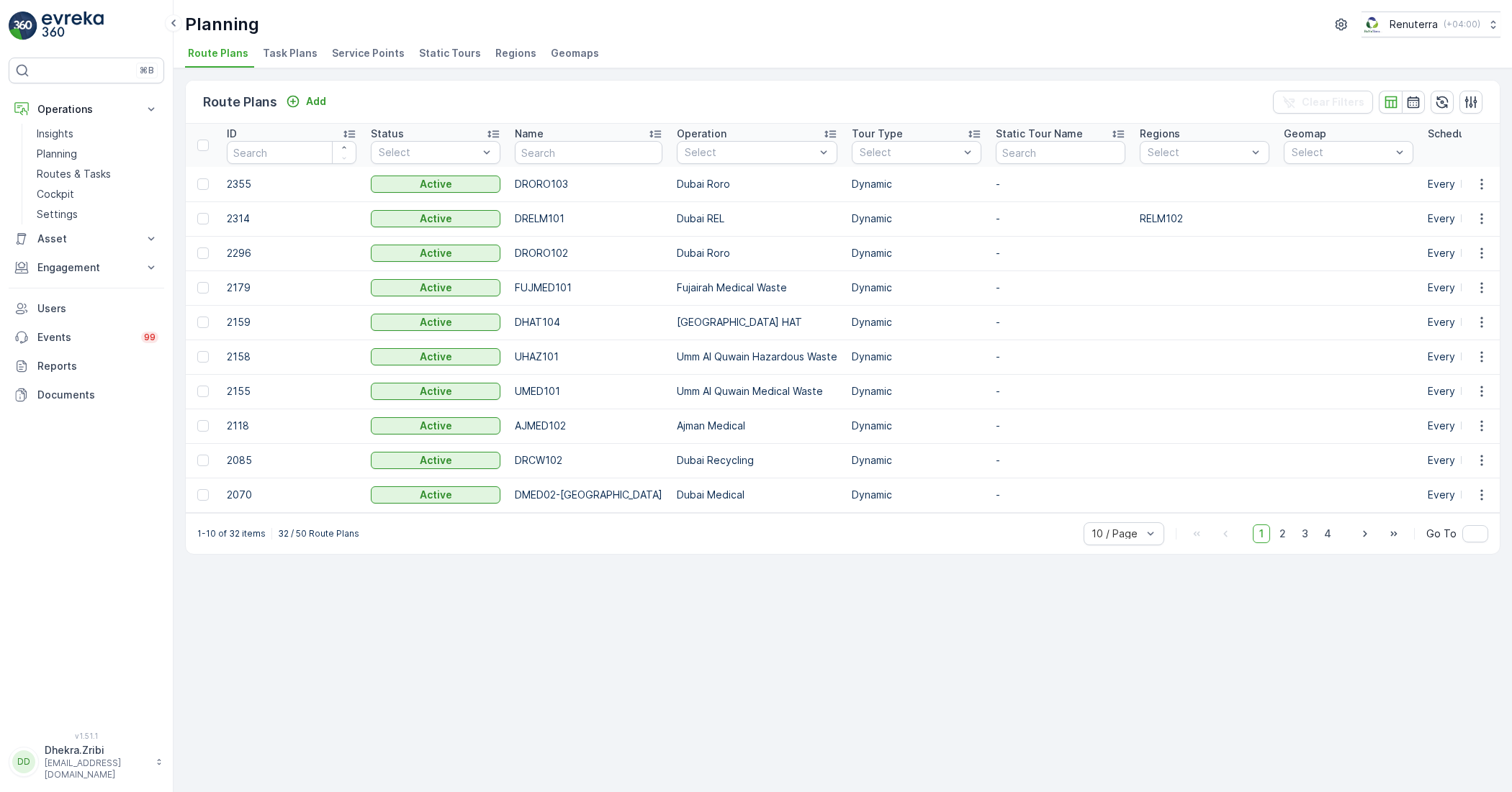
click at [353, 59] on span "Service Points" at bounding box center [368, 53] width 73 height 14
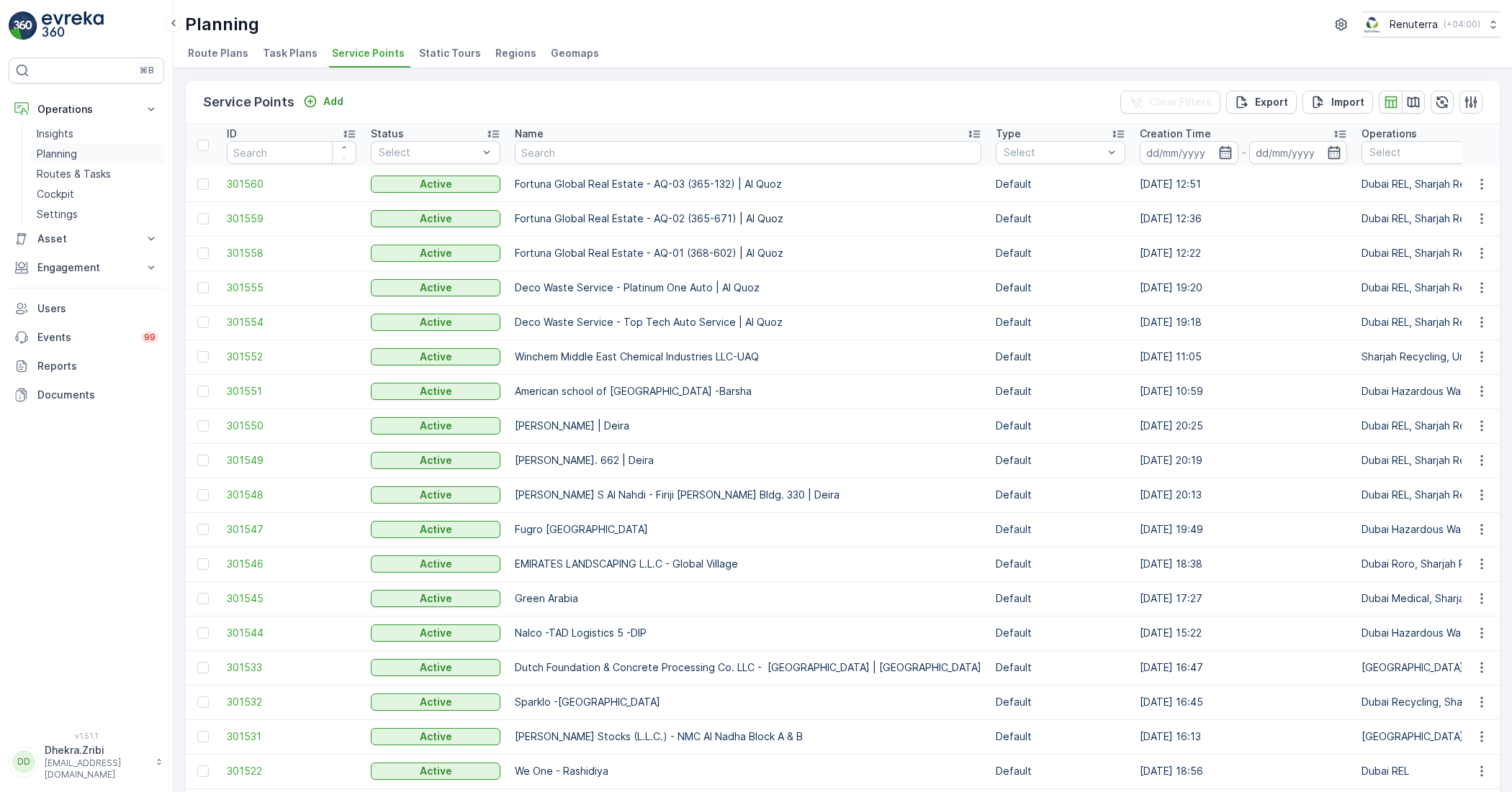
click at [91, 156] on link "Planning" at bounding box center [97, 154] width 133 height 20
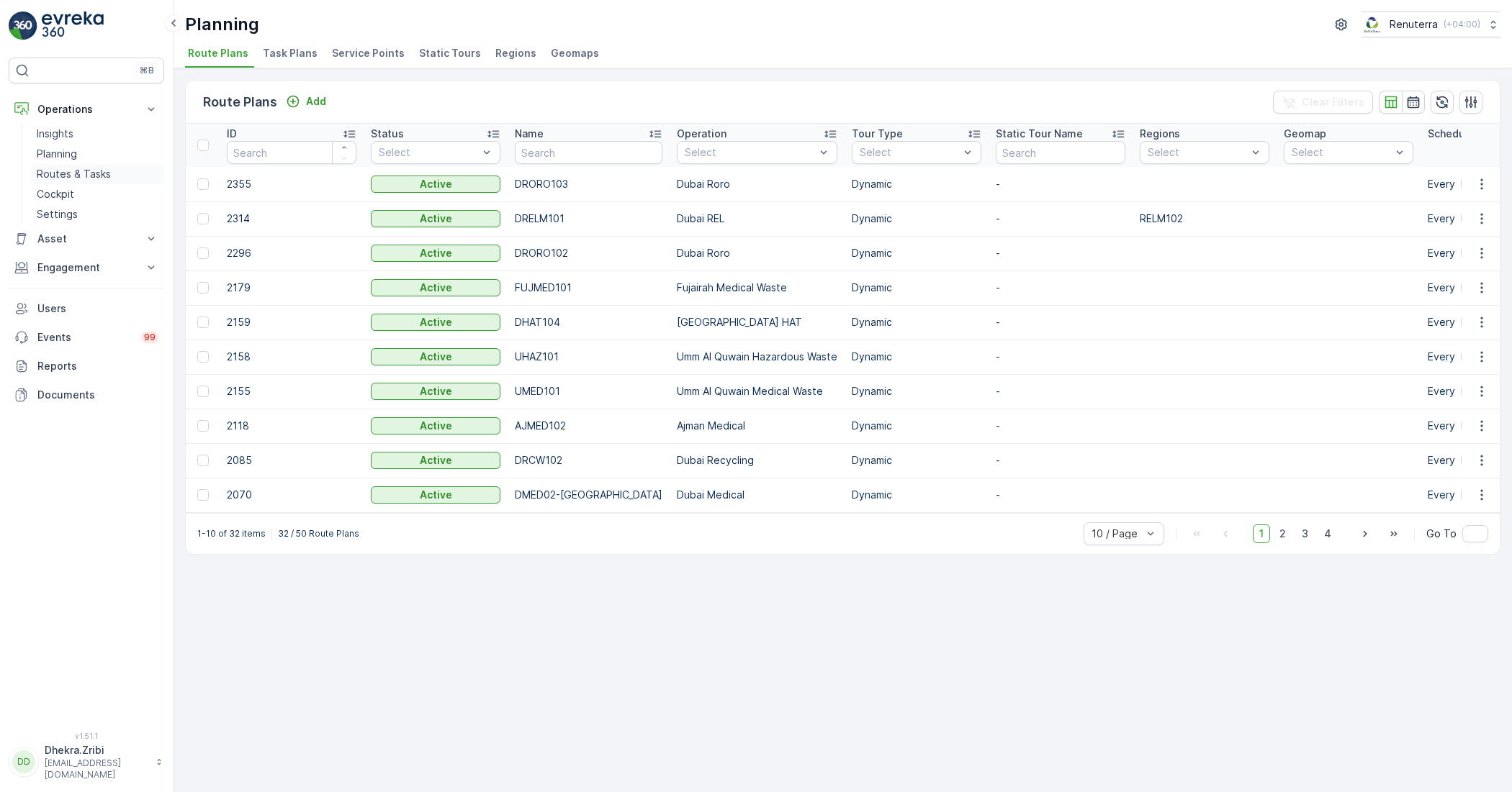
click at [54, 169] on p "Routes & Tasks" at bounding box center [74, 173] width 74 height 14
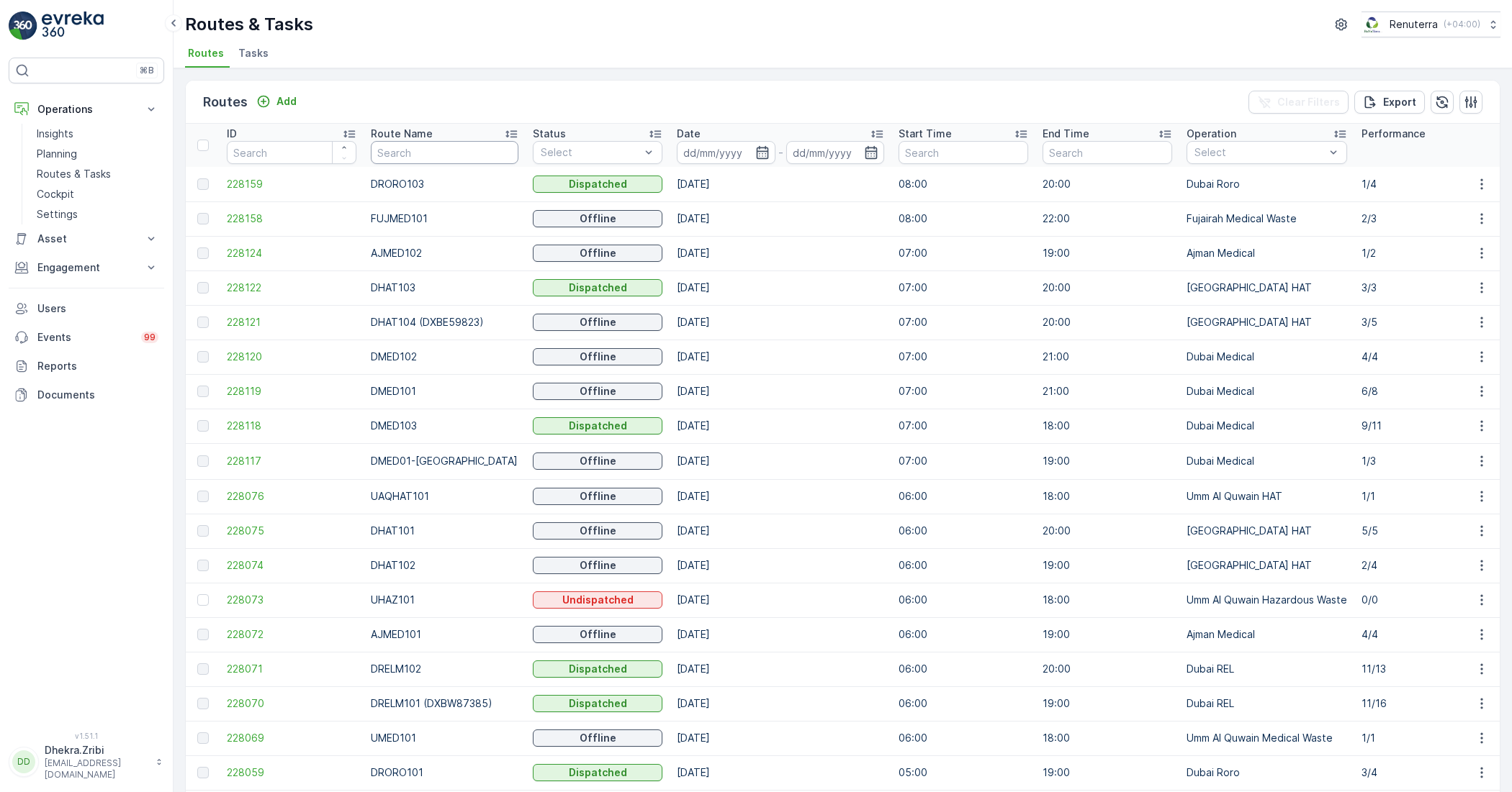
click at [429, 159] on input "text" at bounding box center [445, 153] width 148 height 23
type input "RORO"
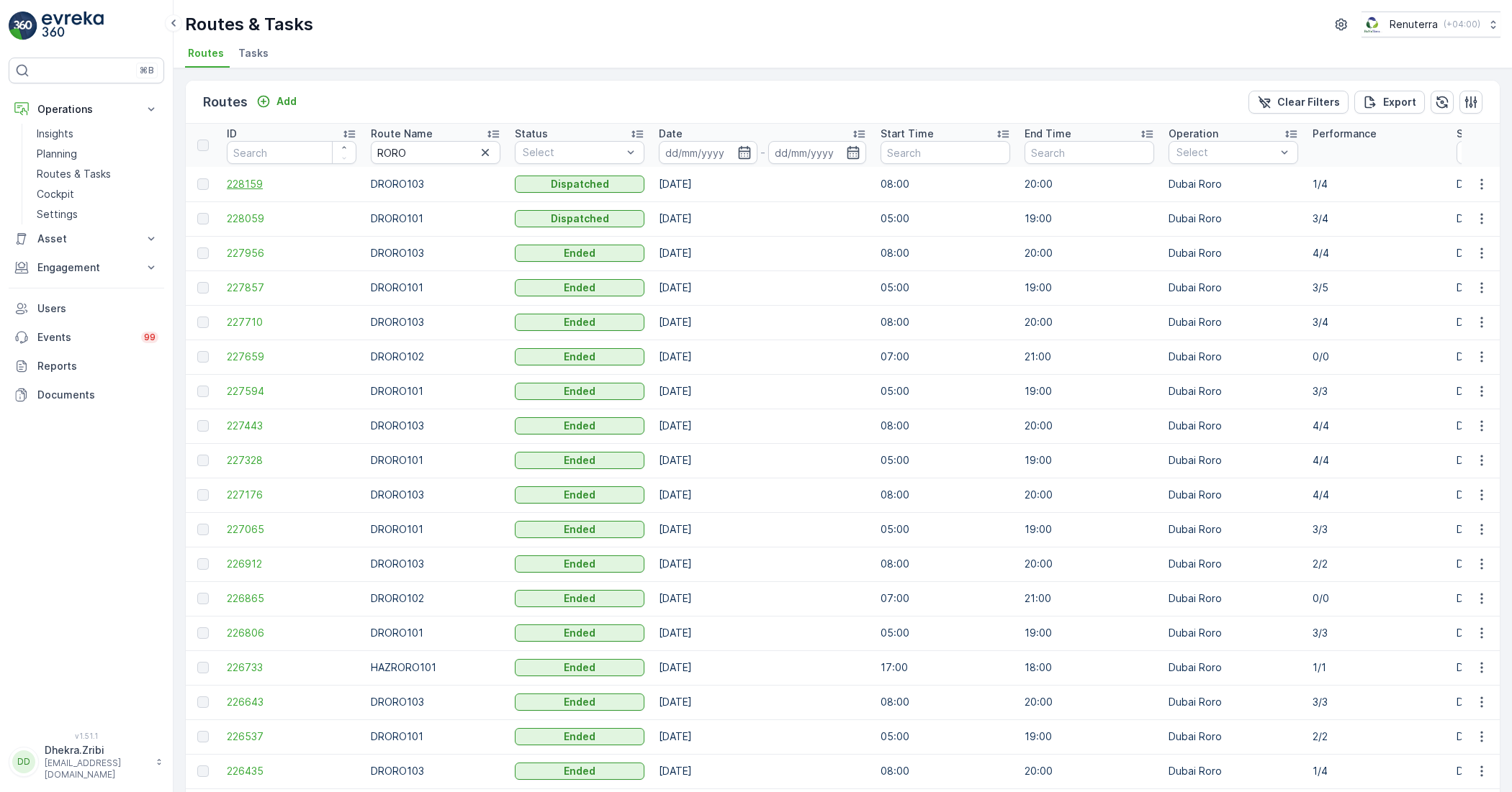
click at [243, 188] on span "228159" at bounding box center [291, 183] width 130 height 14
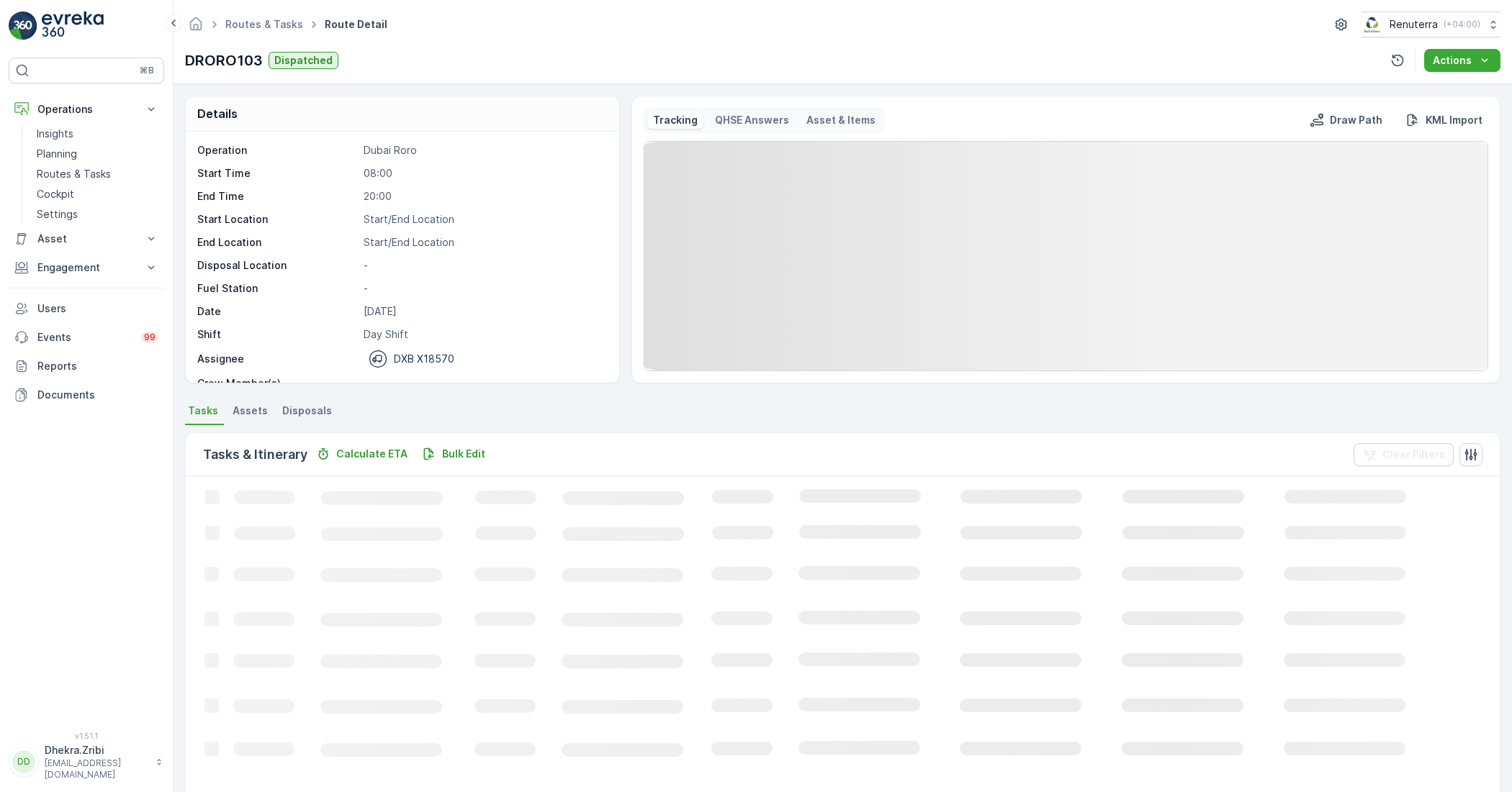
scroll to position [45, 0]
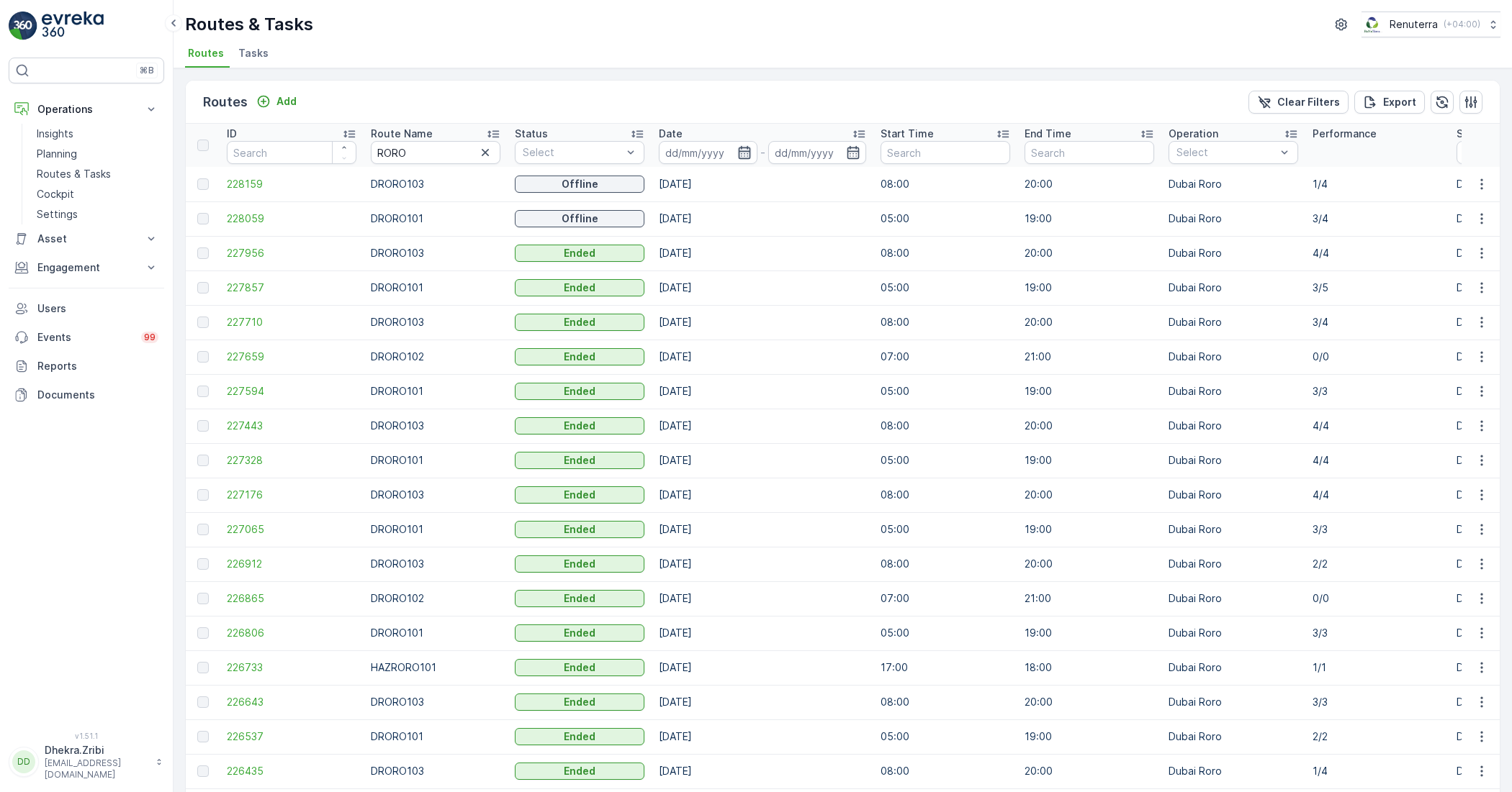
click at [740, 149] on icon "button" at bounding box center [744, 153] width 12 height 13
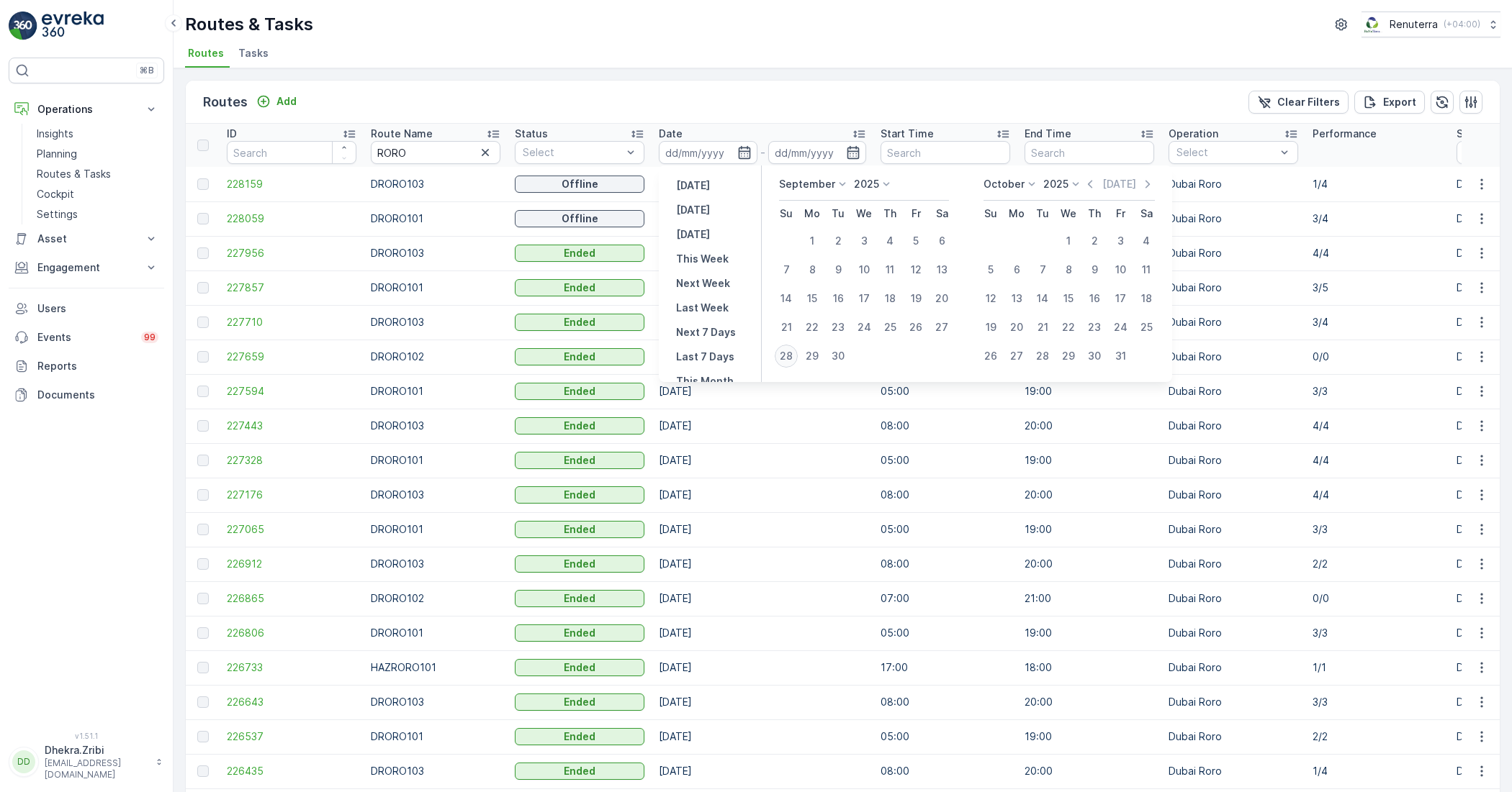
click at [793, 355] on div "28" at bounding box center [787, 356] width 23 height 23
type input "[DATE]"
click at [792, 355] on div "28" at bounding box center [787, 356] width 23 height 23
type input "[DATE]"
click at [792, 356] on div "28" at bounding box center [787, 356] width 23 height 23
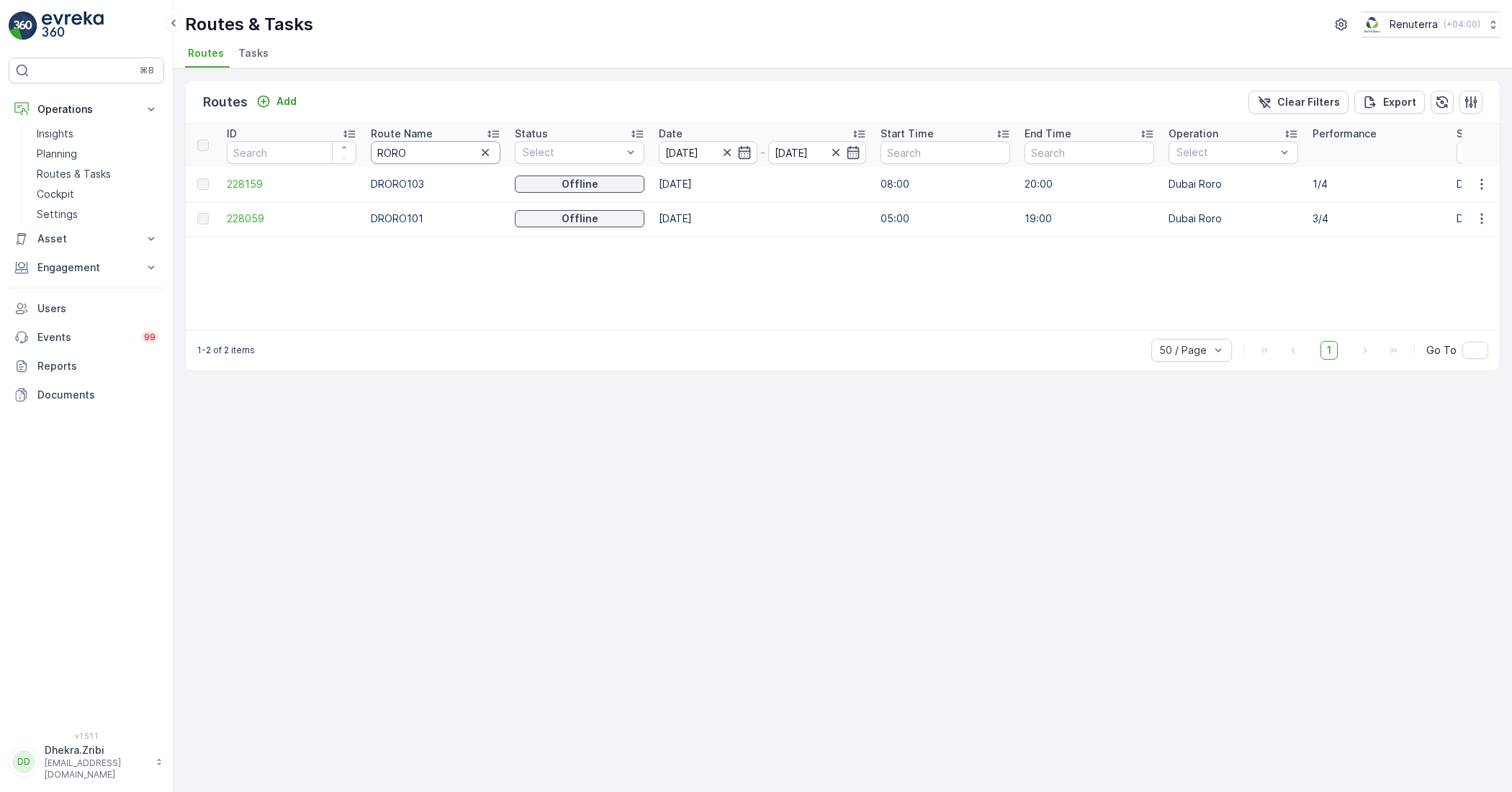
click at [416, 149] on input "RORO" at bounding box center [435, 153] width 130 height 23
type input "R"
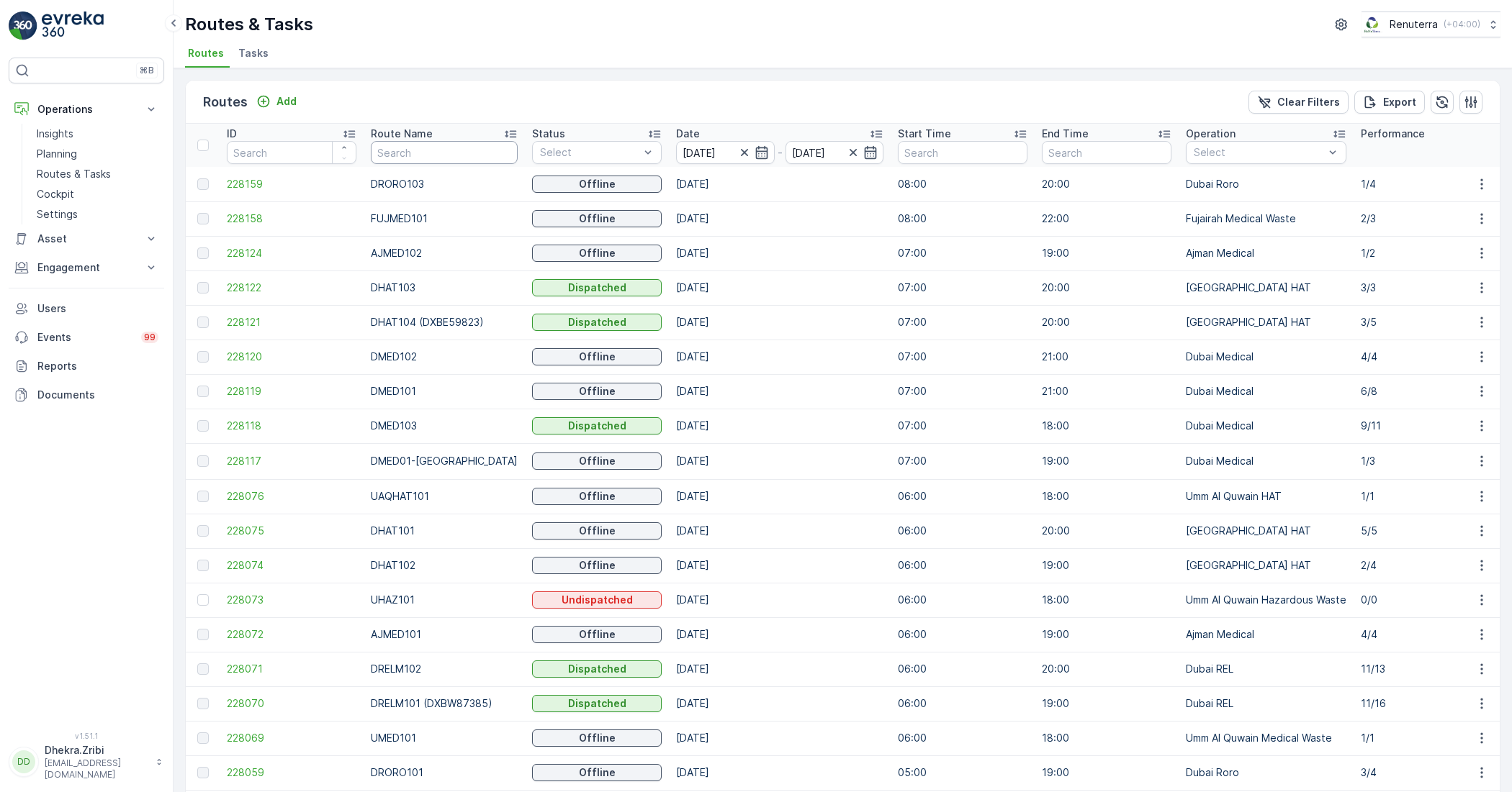
click at [457, 155] on input "text" at bounding box center [445, 153] width 147 height 23
type input "REL"
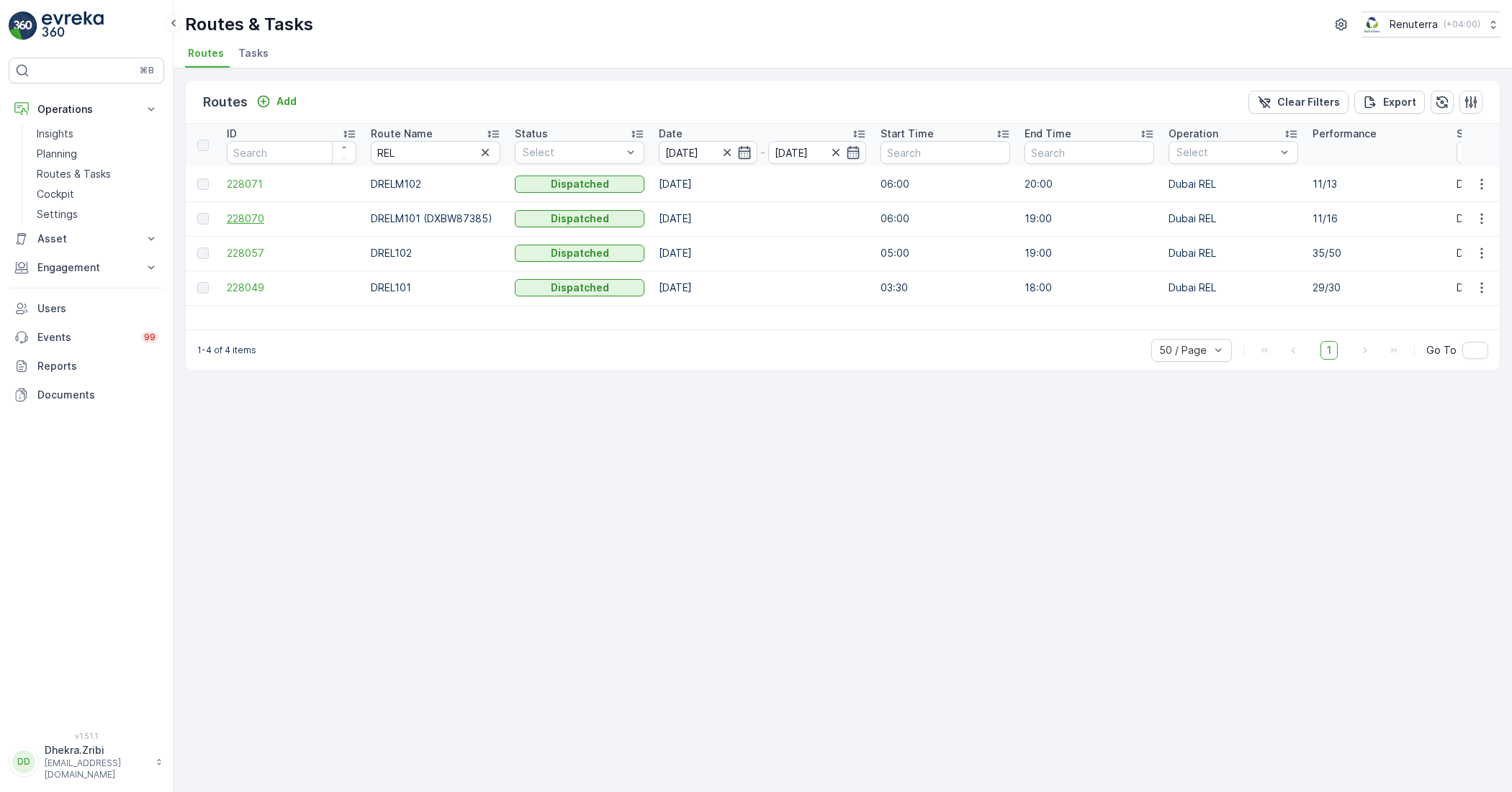
click at [231, 216] on span "228070" at bounding box center [291, 218] width 130 height 14
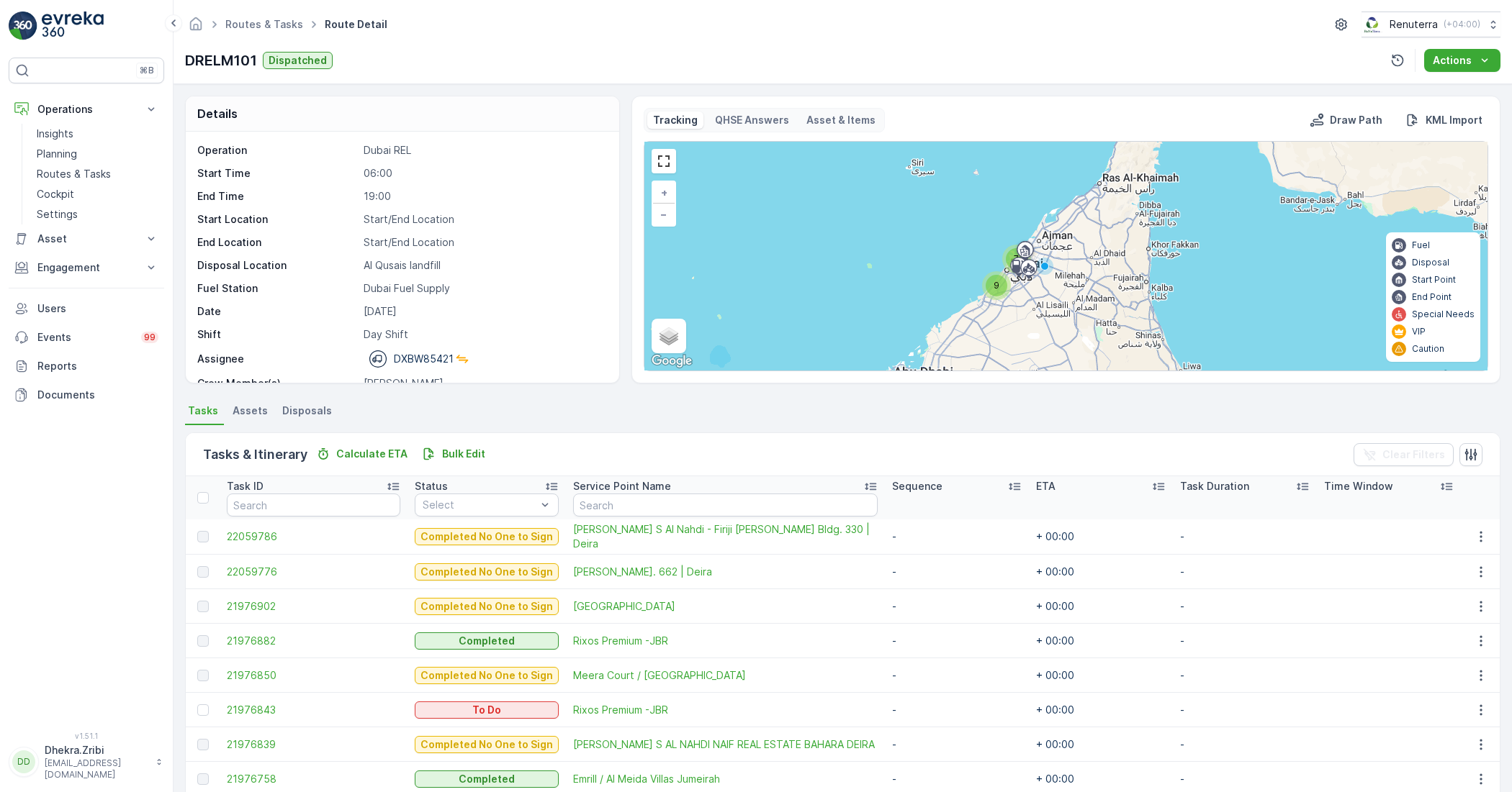
scroll to position [45, 0]
drag, startPoint x: 547, startPoint y: 443, endPoint x: 573, endPoint y: 339, distance: 107.2
click at [573, 339] on div "Details Operation Dubai REL Start Time 06:00 End Time 19:00 Start Location Star…" at bounding box center [843, 438] width 1338 height 708
click at [578, 455] on div "Tasks & Itinerary Calculate ETA Bulk Edit Clear Filters" at bounding box center [843, 455] width 1314 height 43
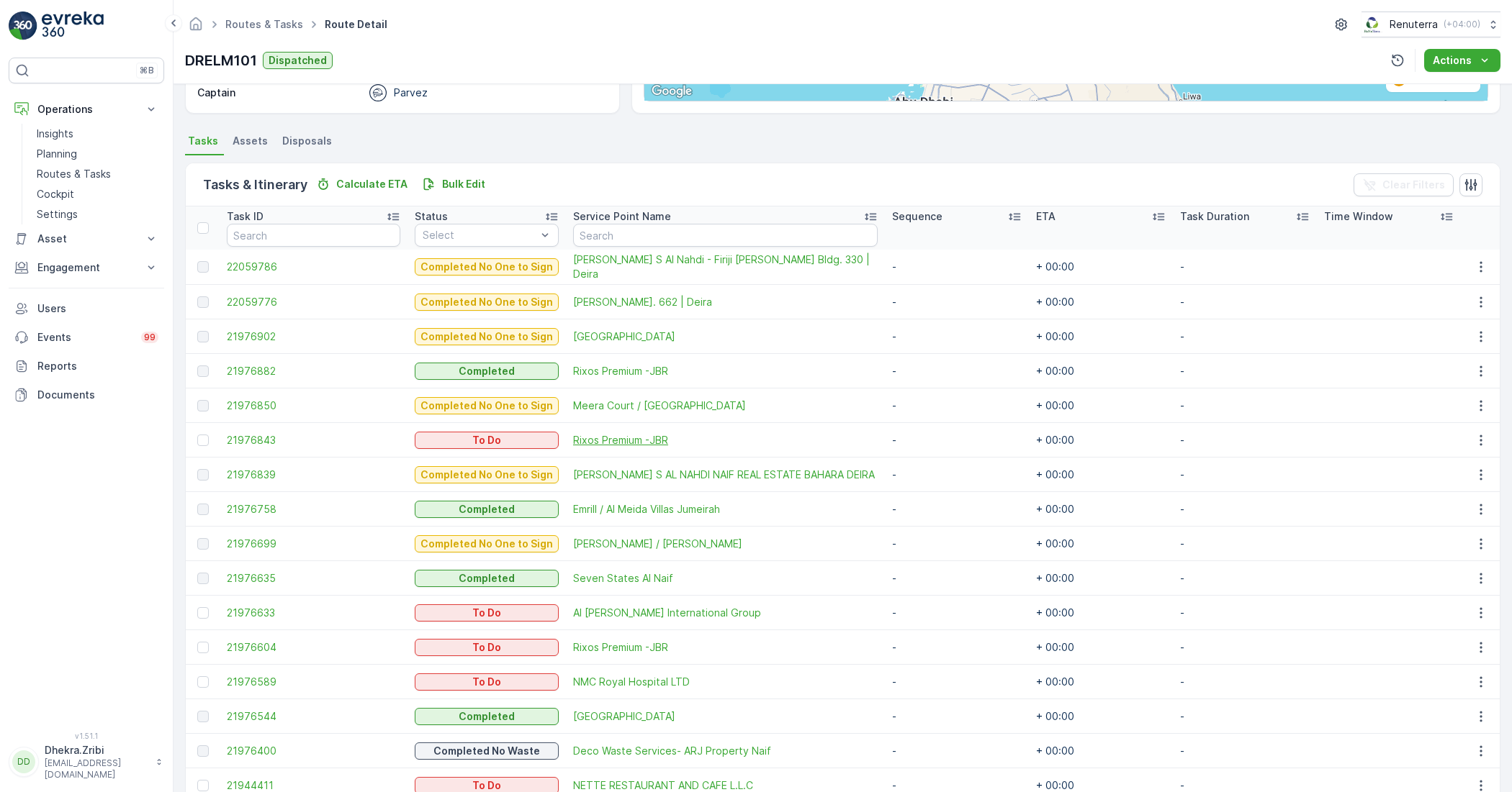
scroll to position [340, 0]
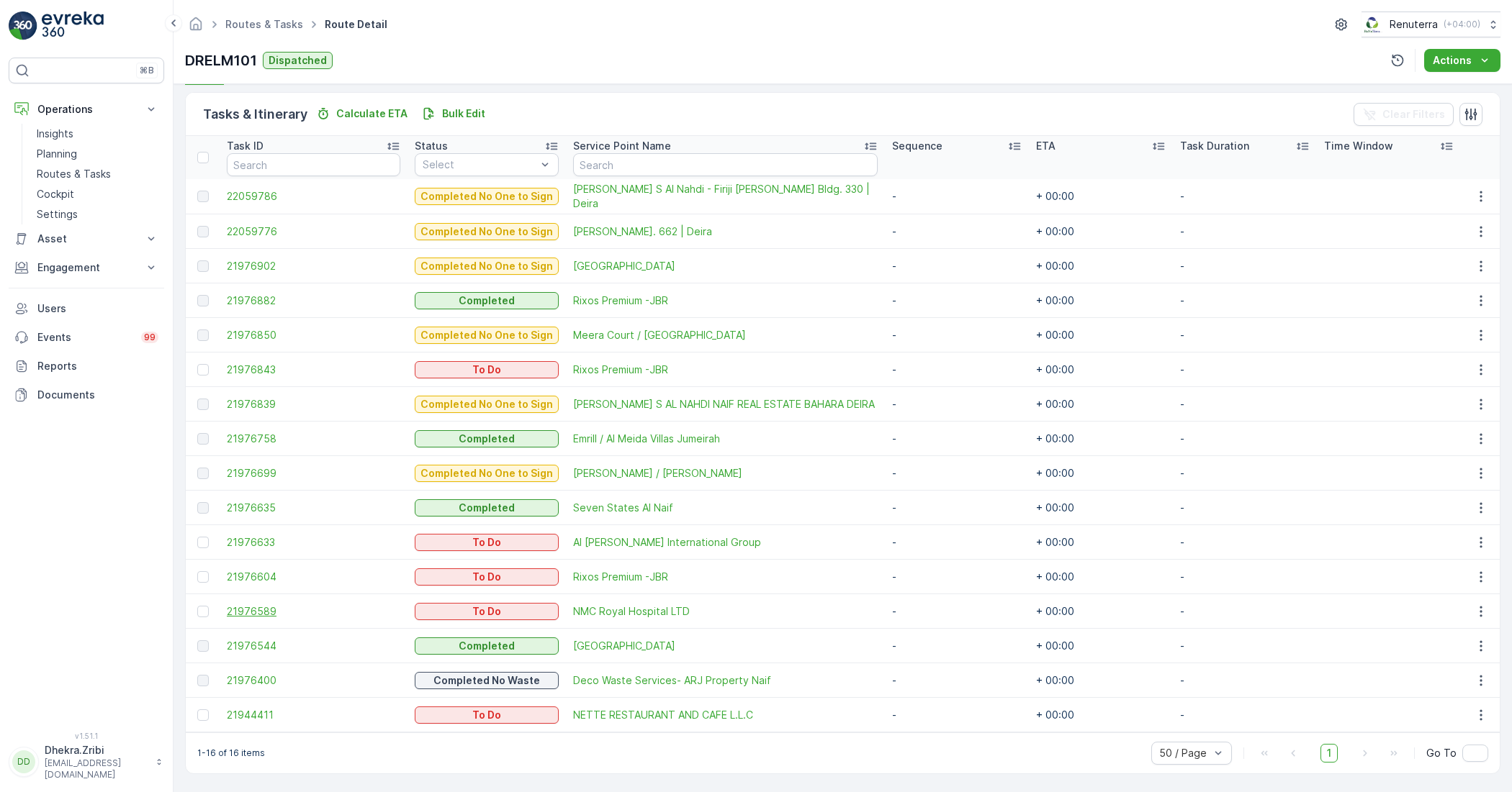
click at [260, 614] on span "21976589" at bounding box center [313, 611] width 174 height 14
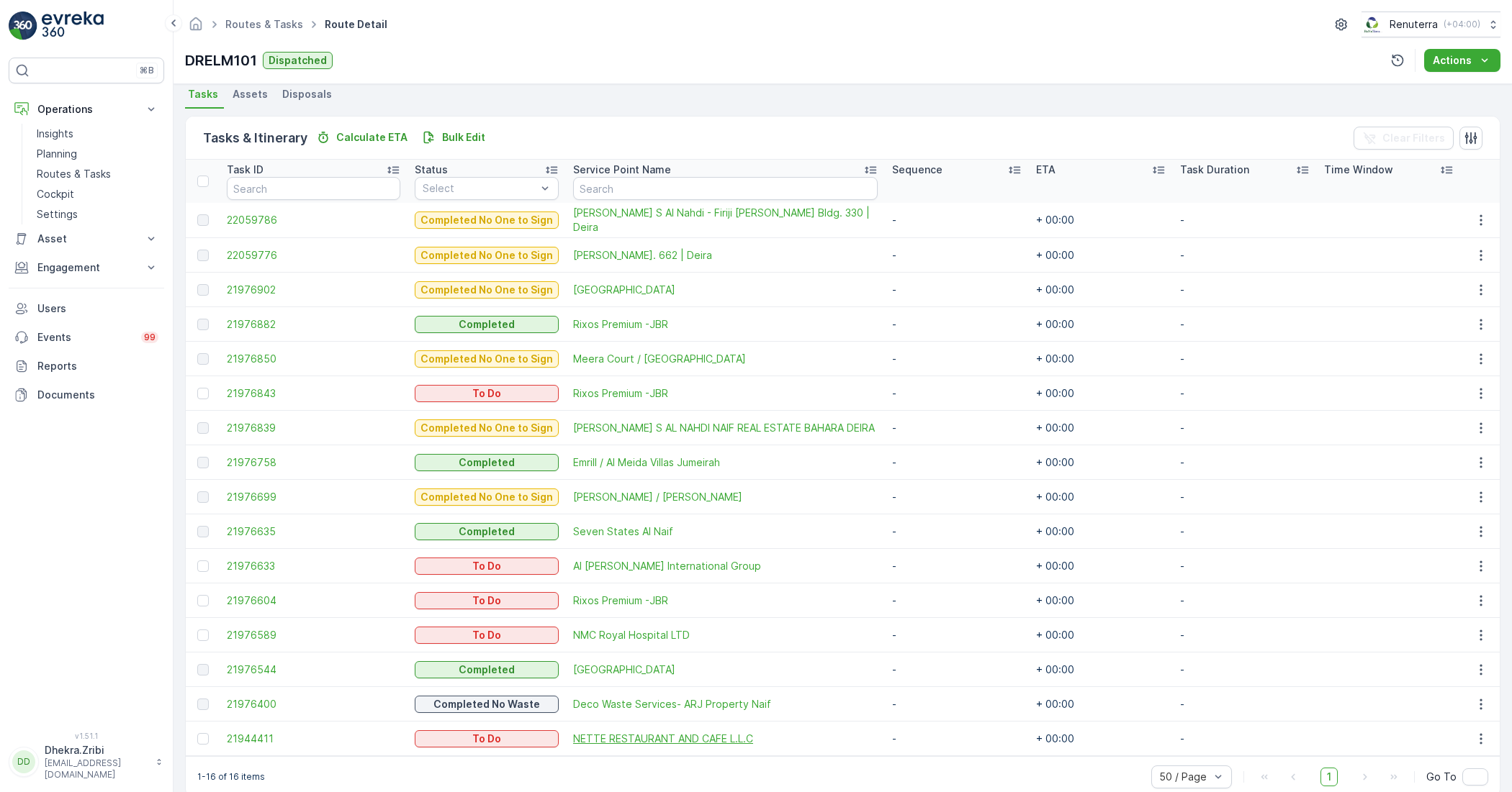
scroll to position [340, 0]
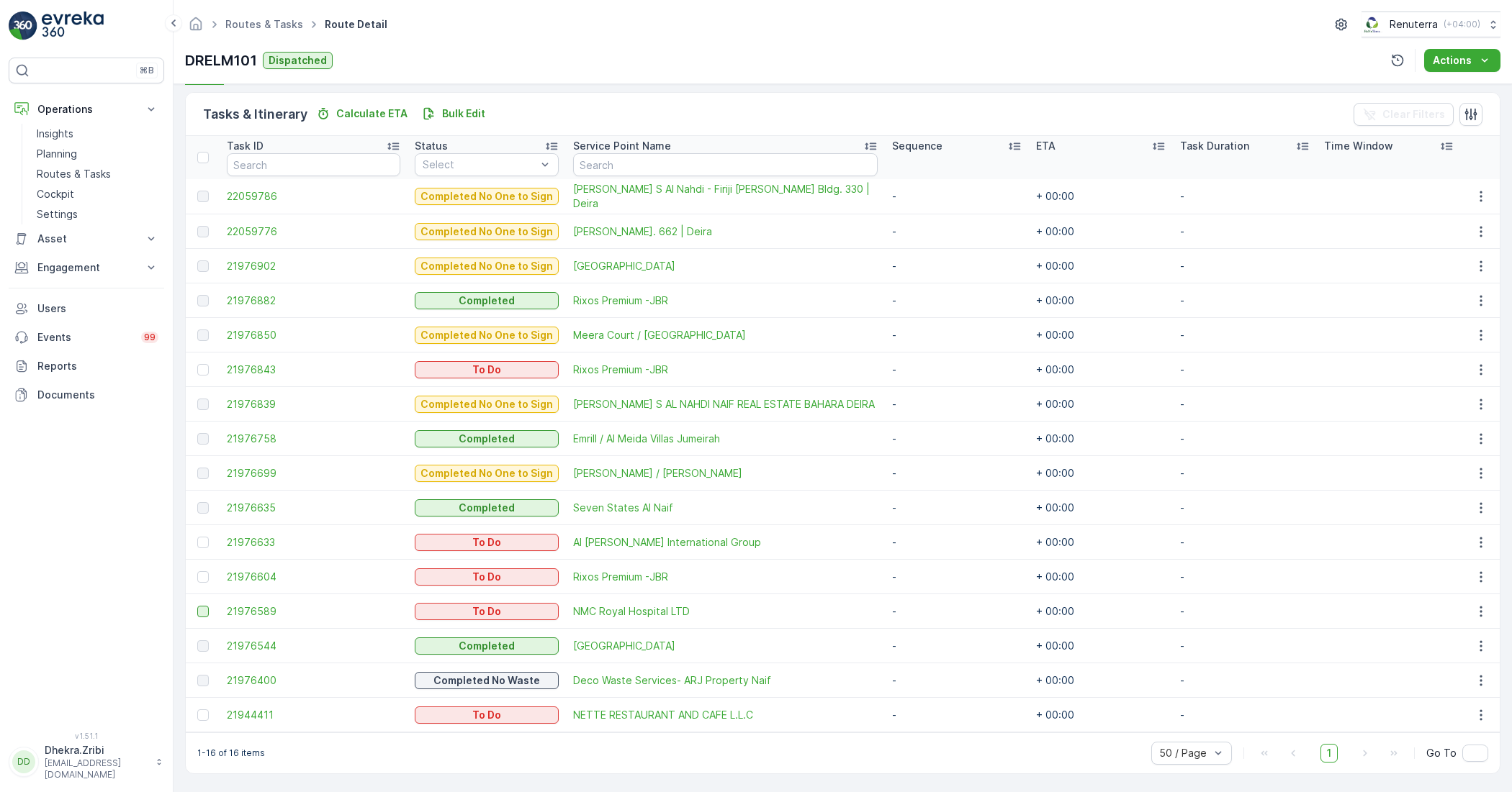
click at [199, 607] on div at bounding box center [203, 612] width 12 height 12
click at [197, 606] on input "checkbox" at bounding box center [197, 606] width 0 height 0
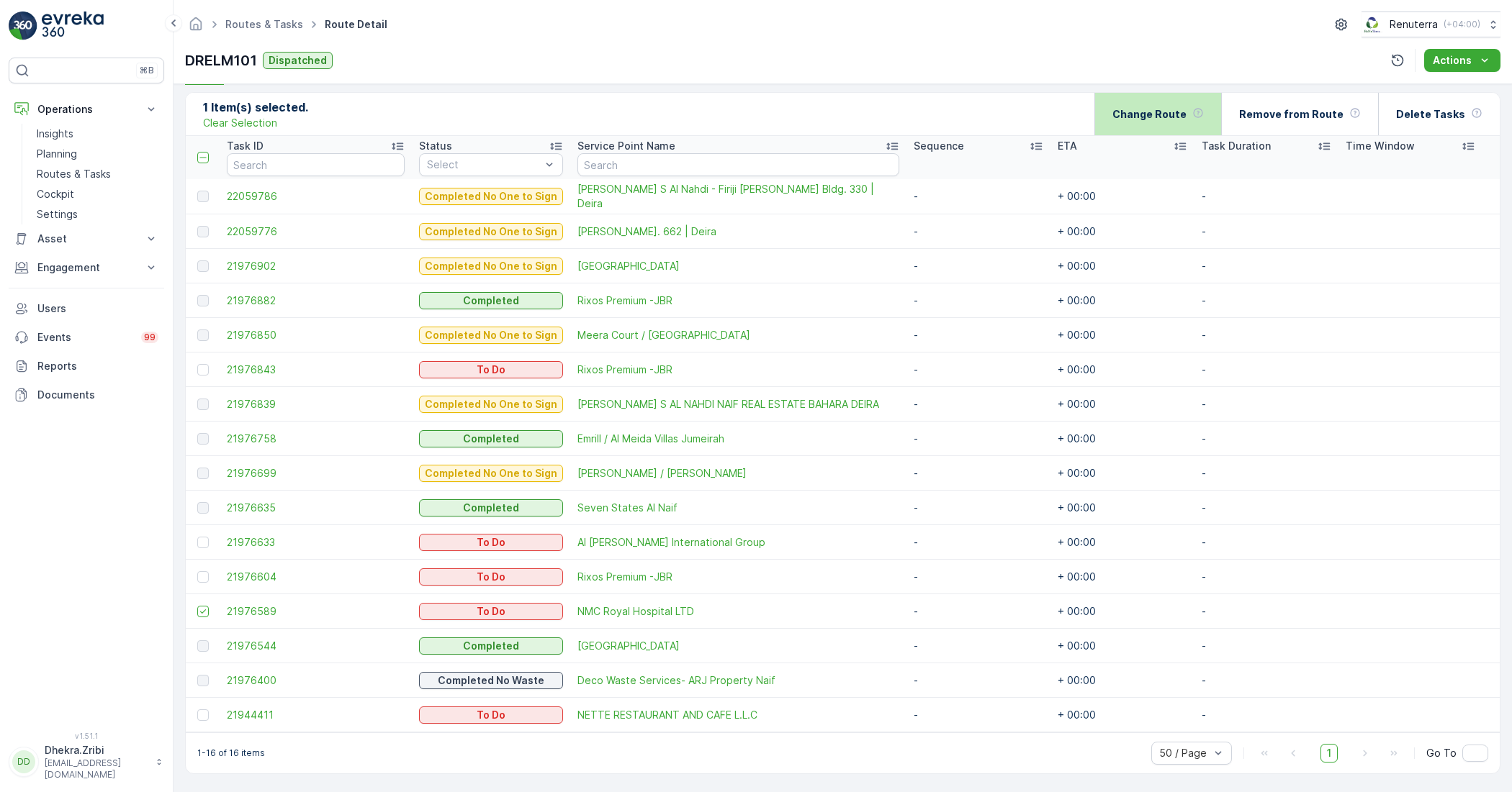
click at [1197, 116] on div "Change Route" at bounding box center [1158, 113] width 92 height 42
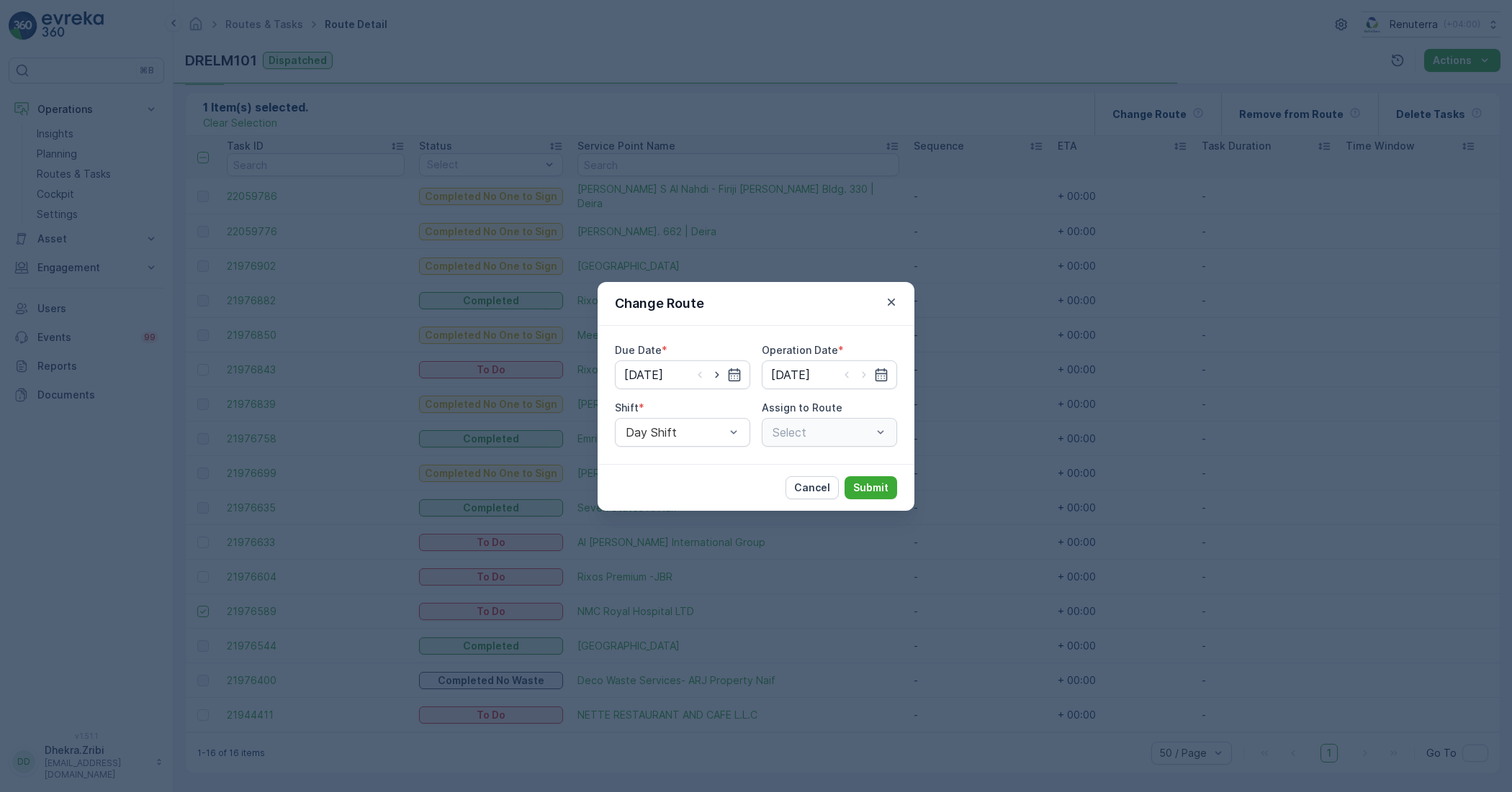
type input "[DATE]"
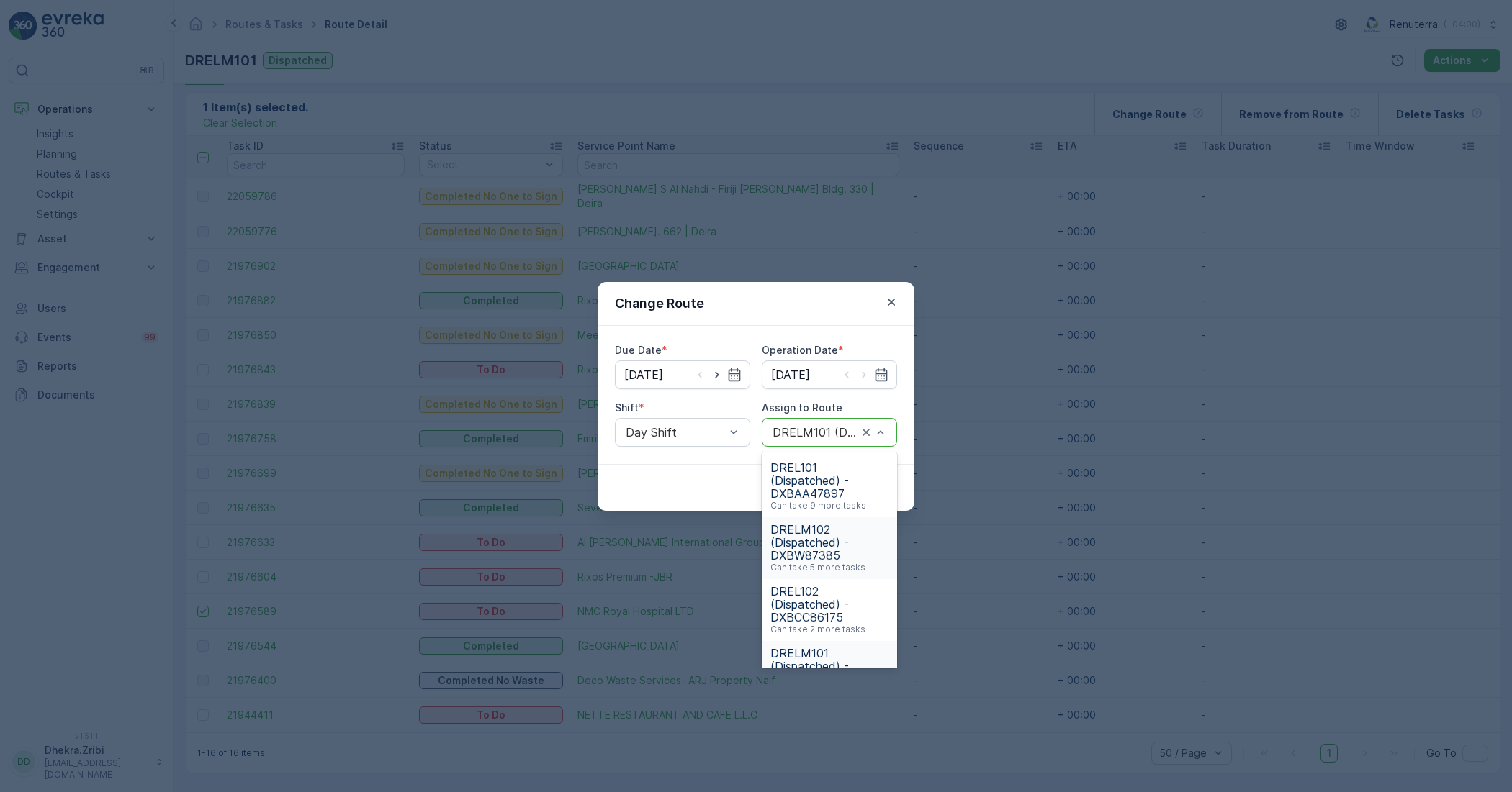
click at [815, 536] on span "DRELM102 (Dispatched) - DXBW87385" at bounding box center [829, 543] width 118 height 39
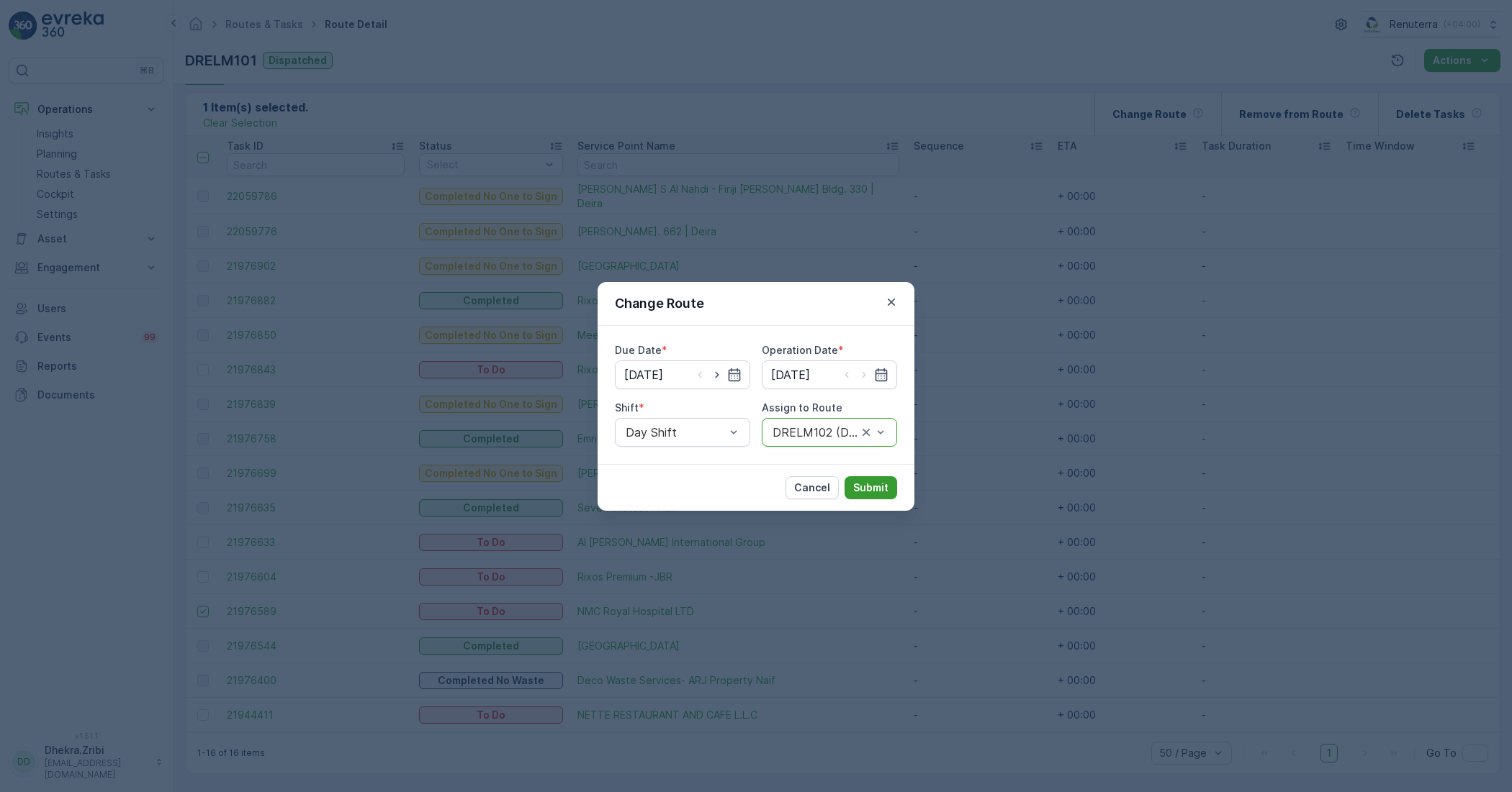
click at [879, 479] on button "Submit" at bounding box center [871, 488] width 53 height 23
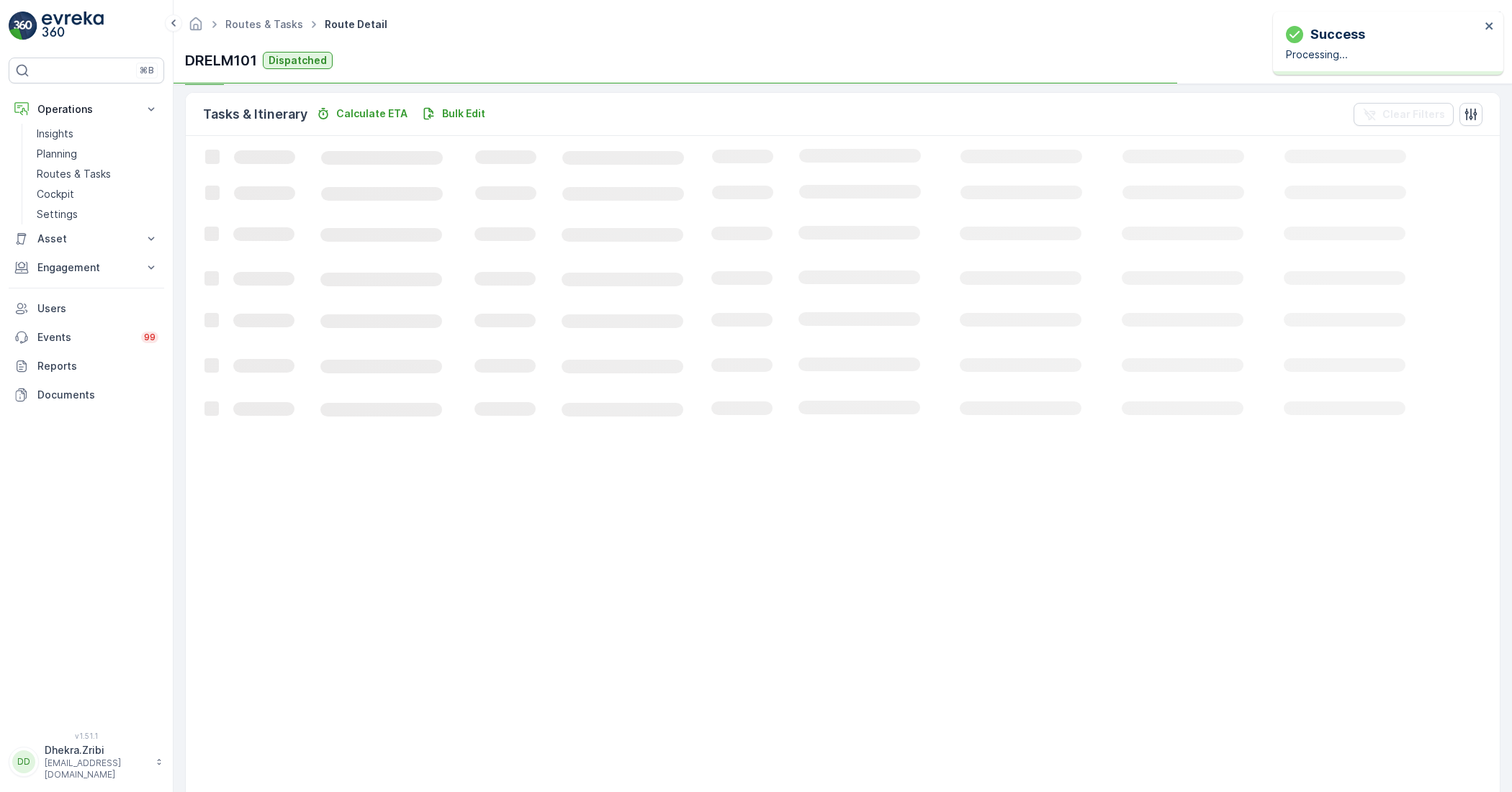
scroll to position [306, 0]
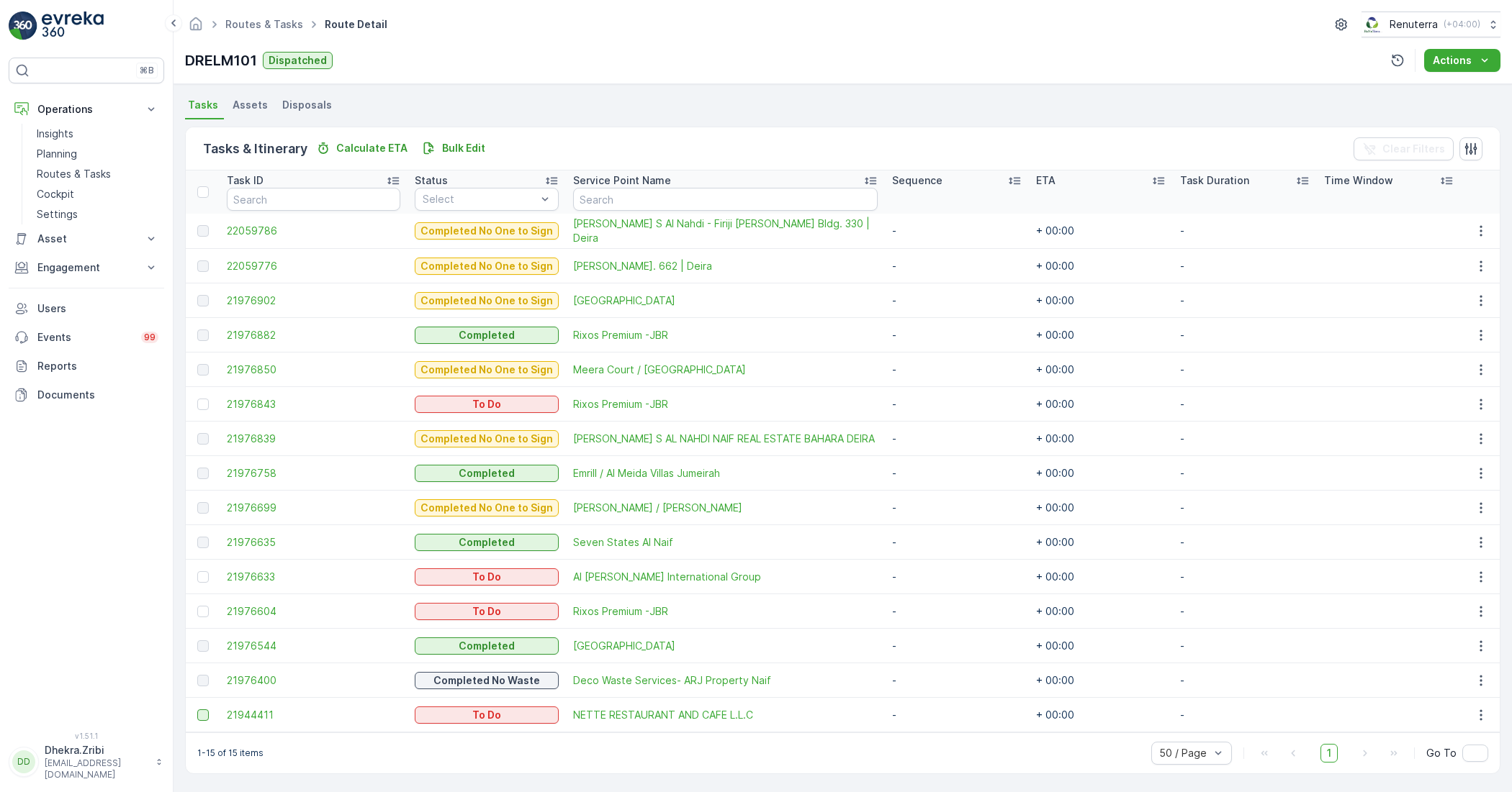
click at [203, 716] on div at bounding box center [203, 715] width 12 height 12
click at [197, 709] on input "checkbox" at bounding box center [197, 709] width 0 height 0
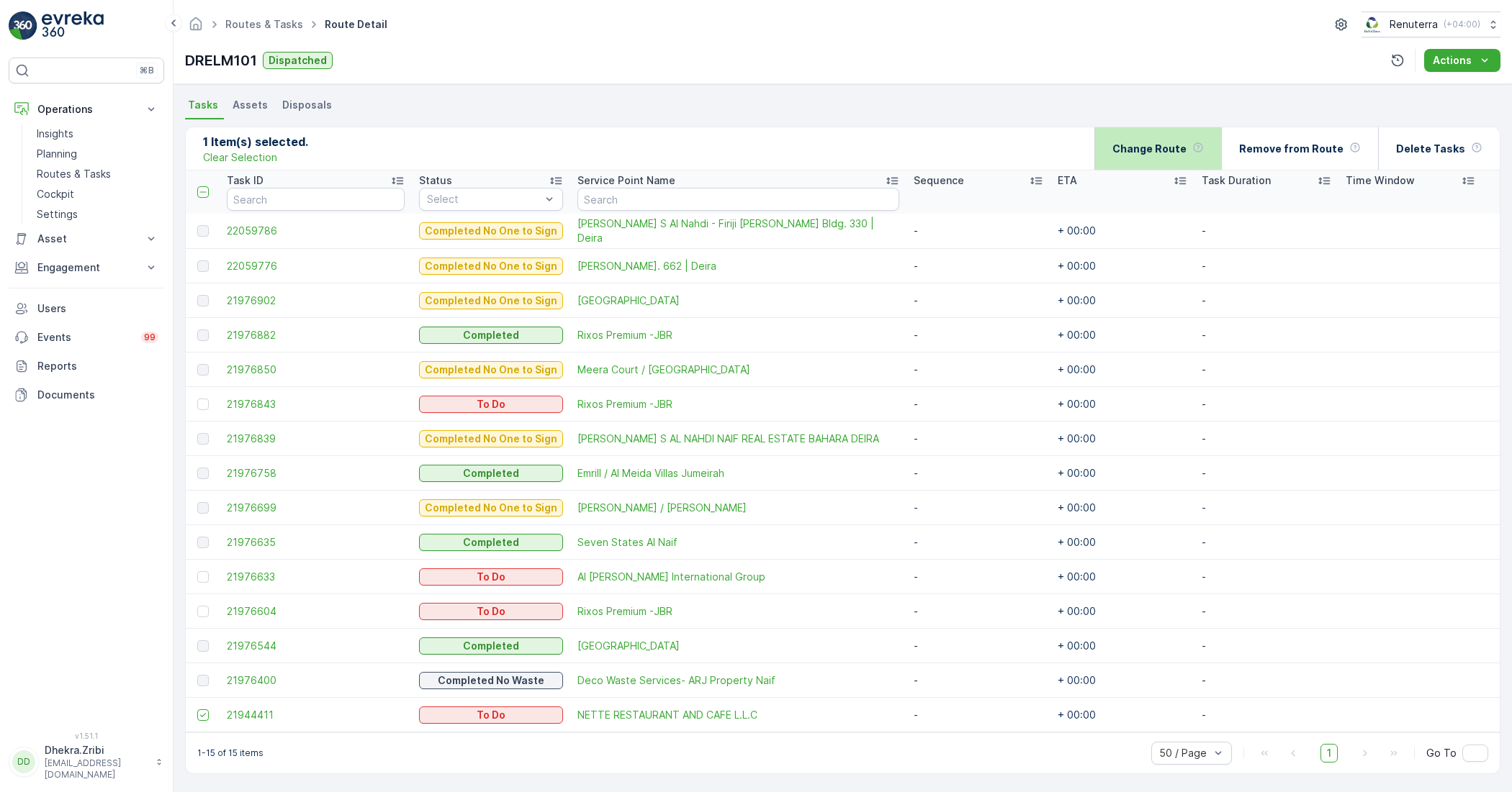
click at [1186, 149] on p "Change Route" at bounding box center [1149, 149] width 74 height 14
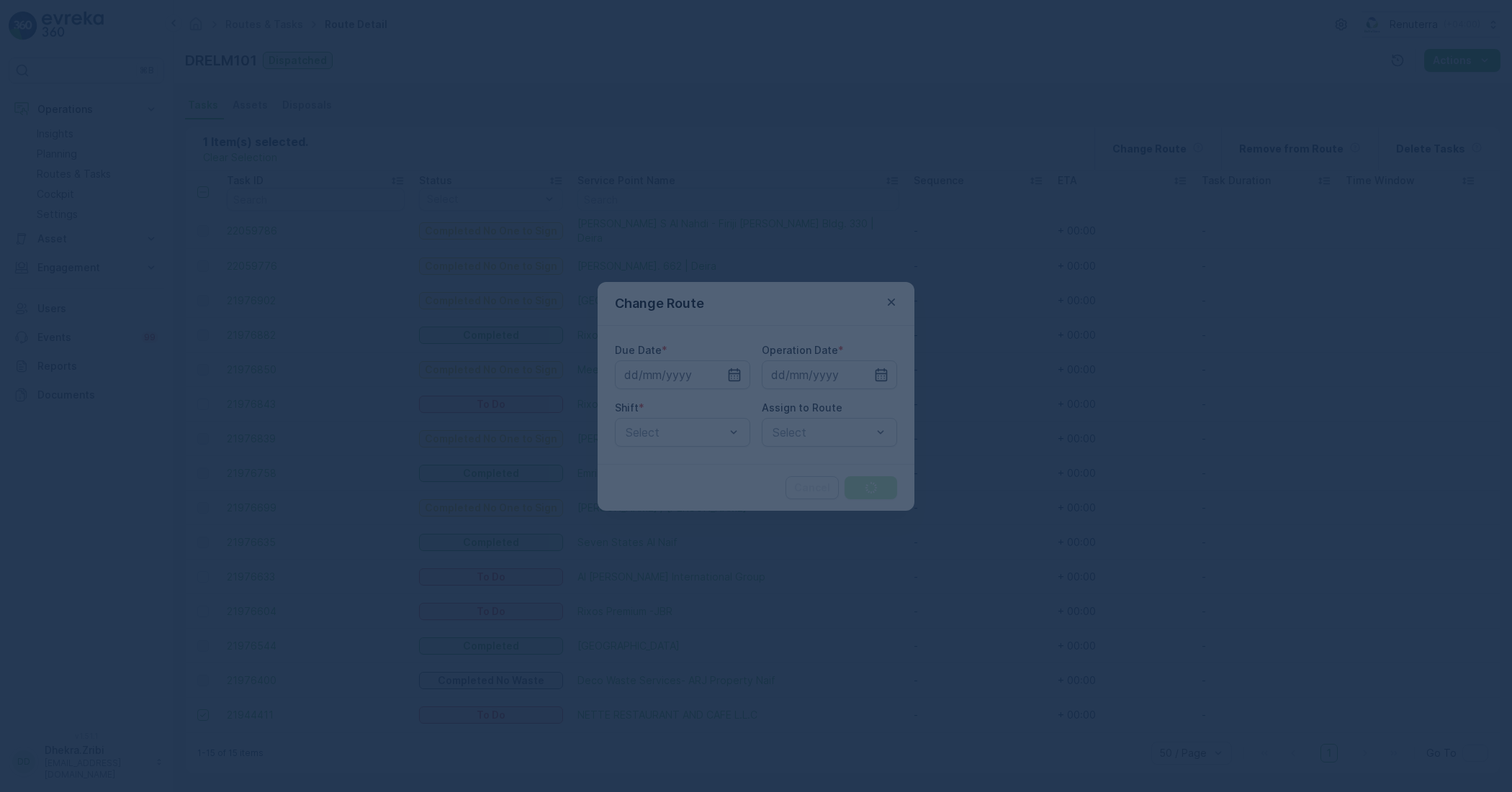
type input "[DATE]"
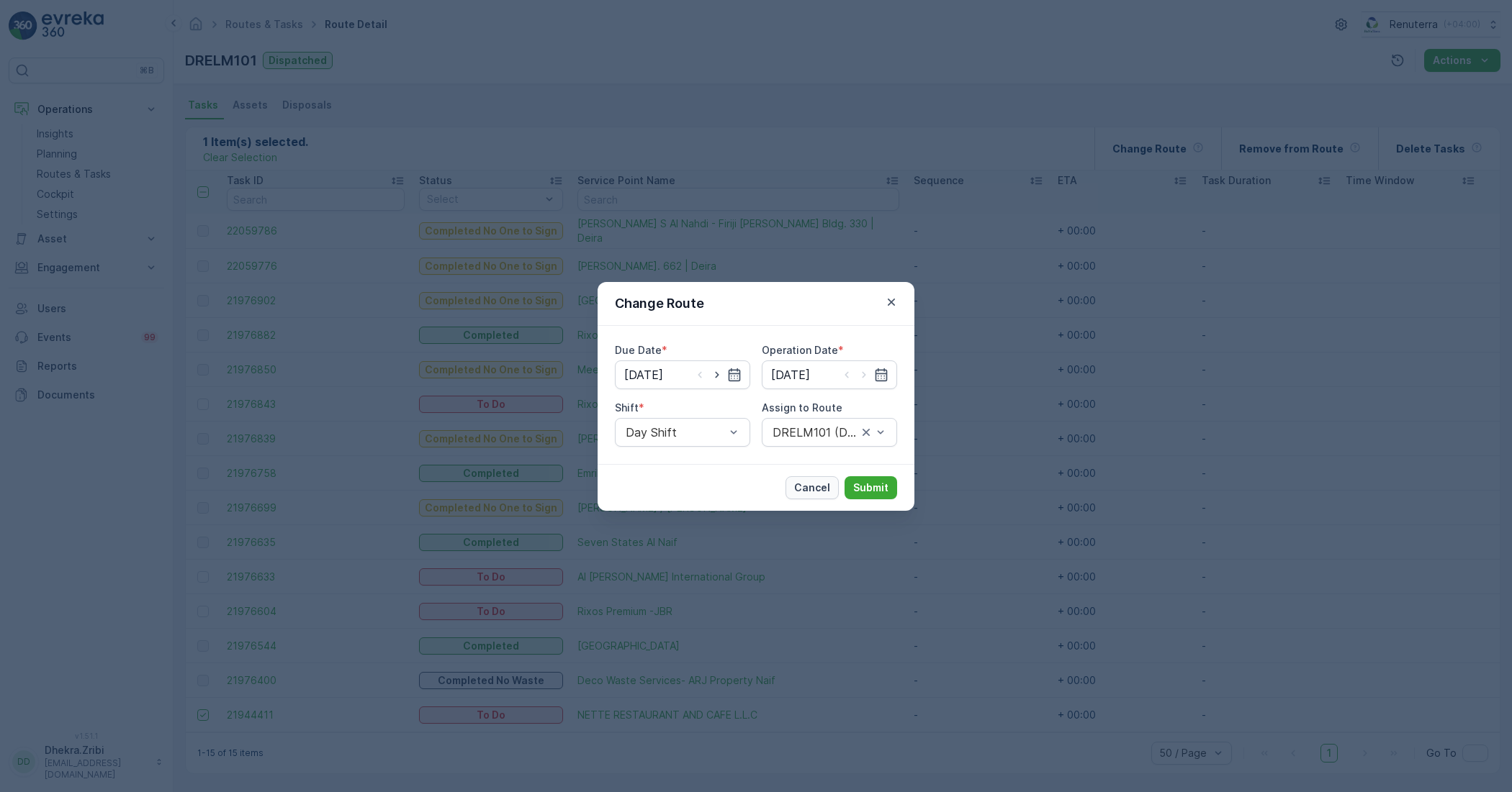
click at [817, 493] on p "Cancel" at bounding box center [812, 487] width 36 height 14
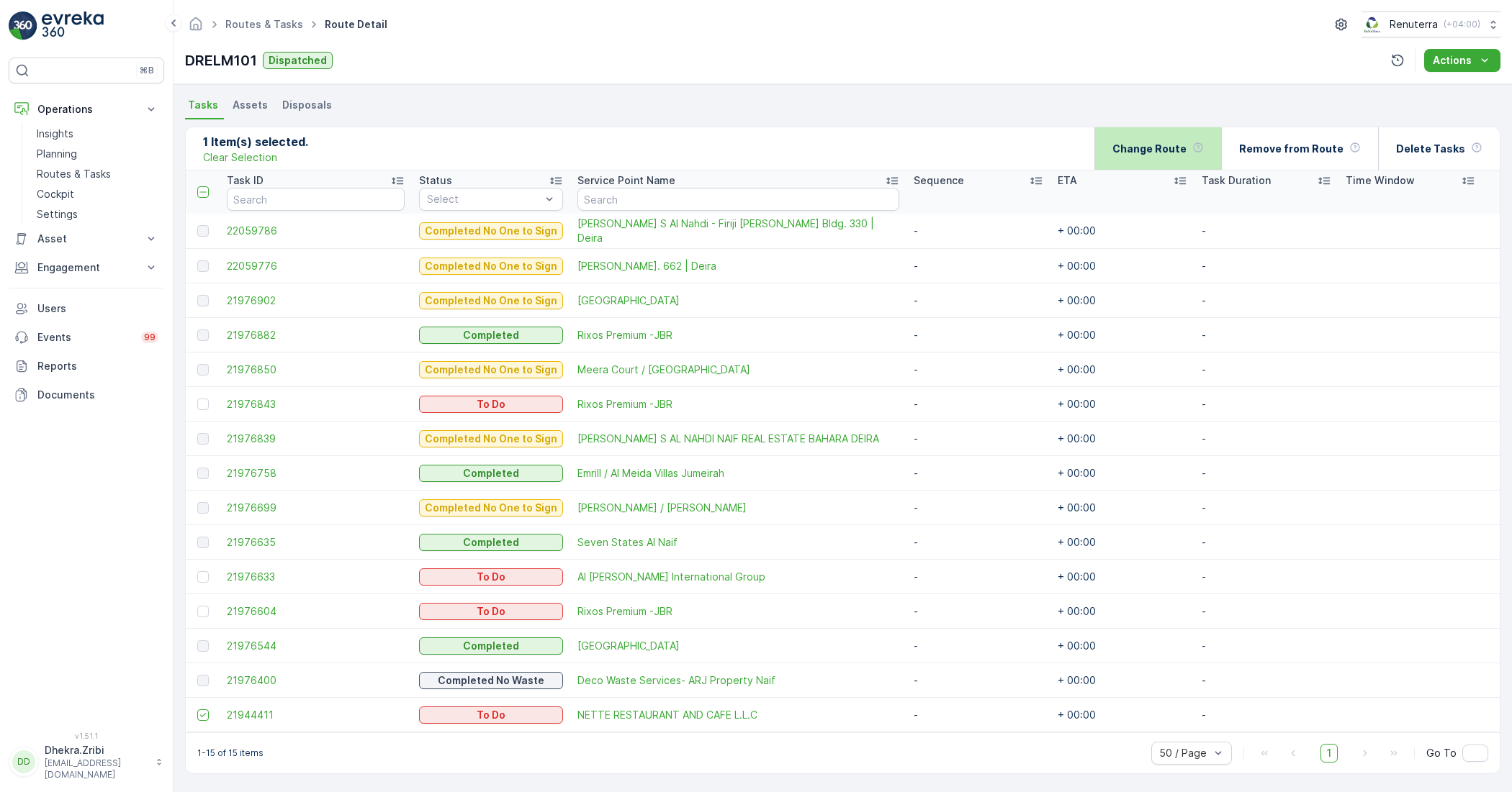
click at [1179, 143] on p "Change Route" at bounding box center [1149, 149] width 74 height 14
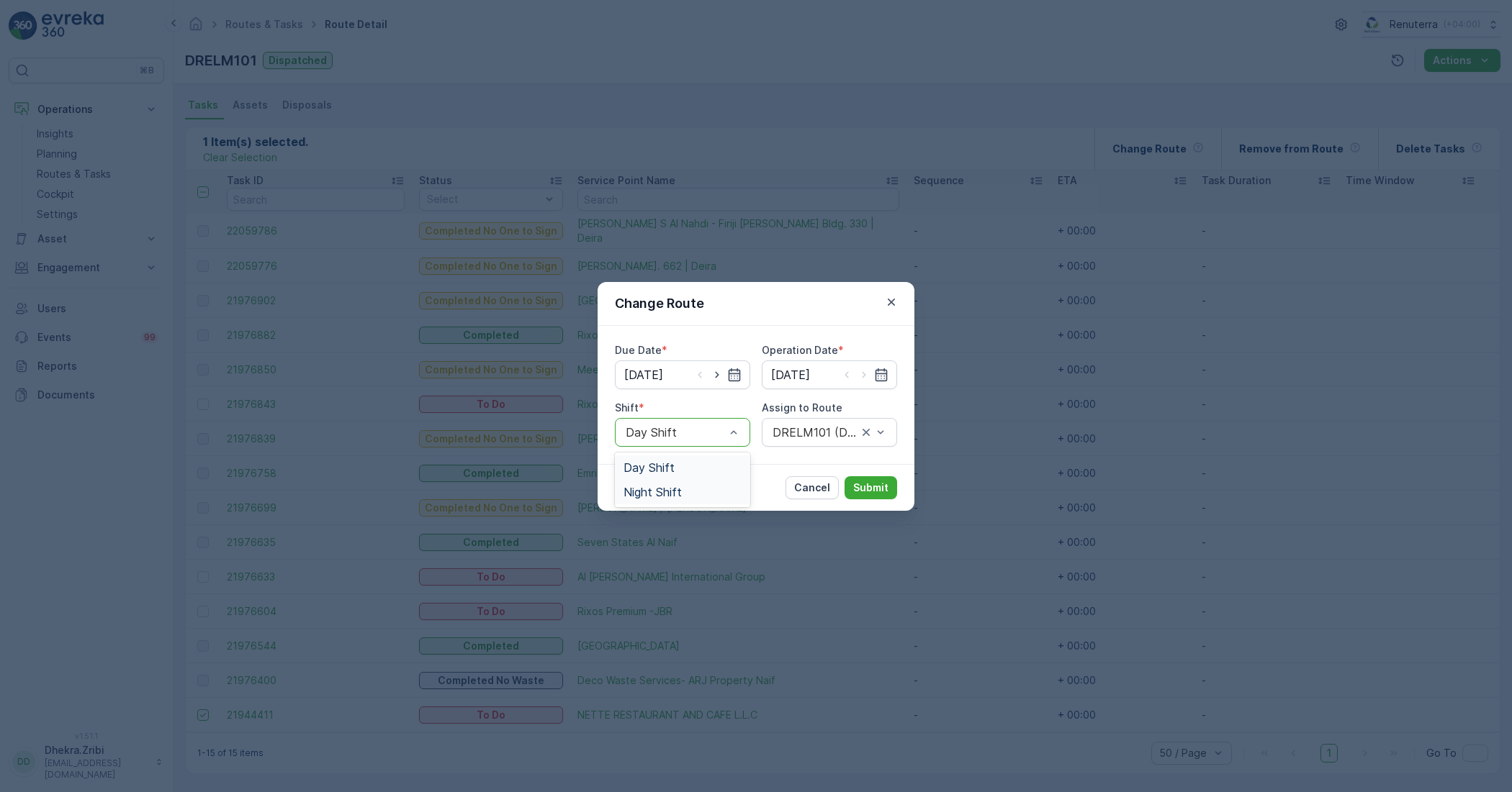
click at [667, 484] on div "Night Shift" at bounding box center [682, 492] width 136 height 25
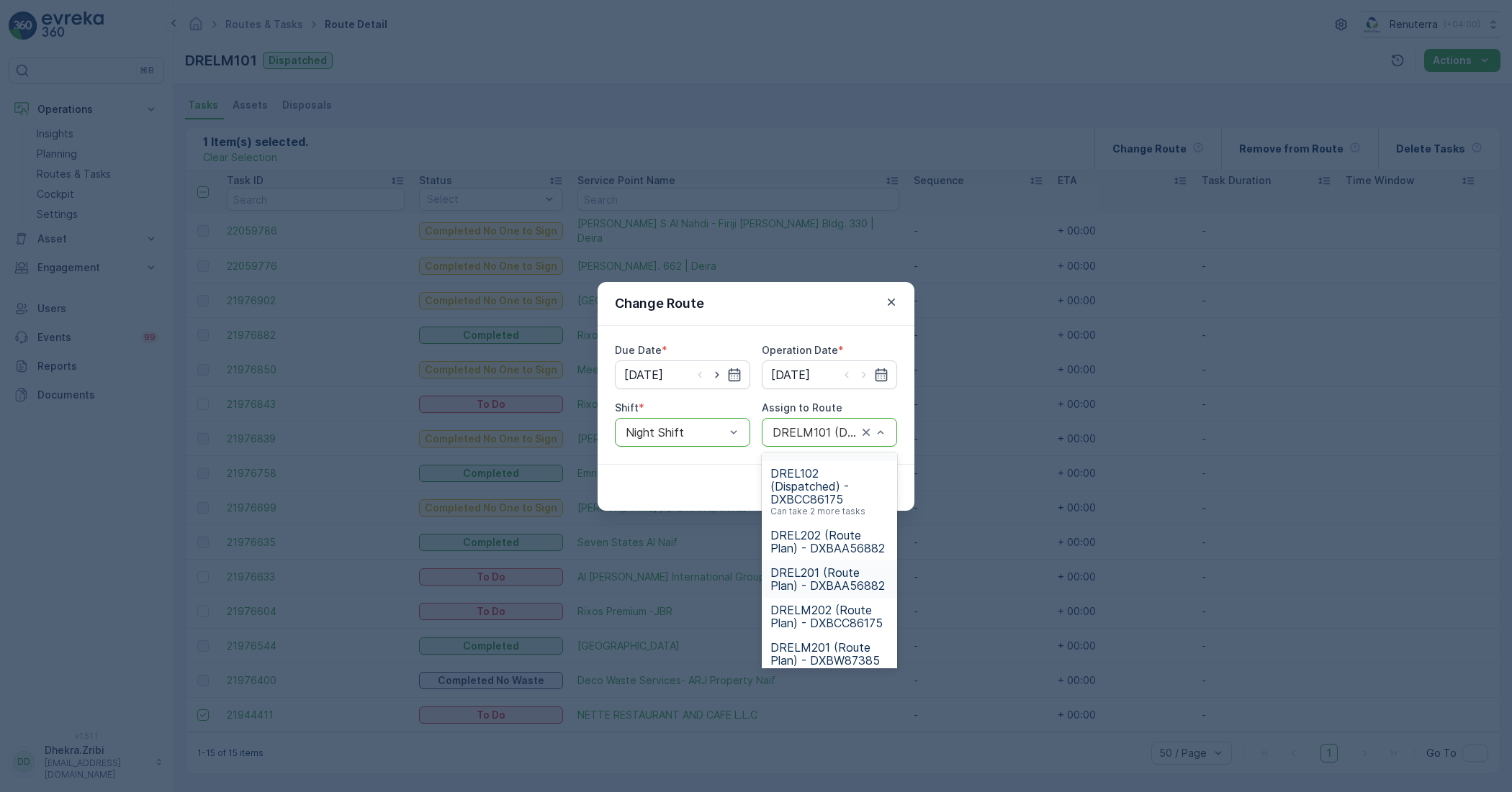
scroll to position [187, 0]
click at [840, 631] on div "DRELM201 (Route Plan) - DXBW87385" at bounding box center [830, 647] width 136 height 37
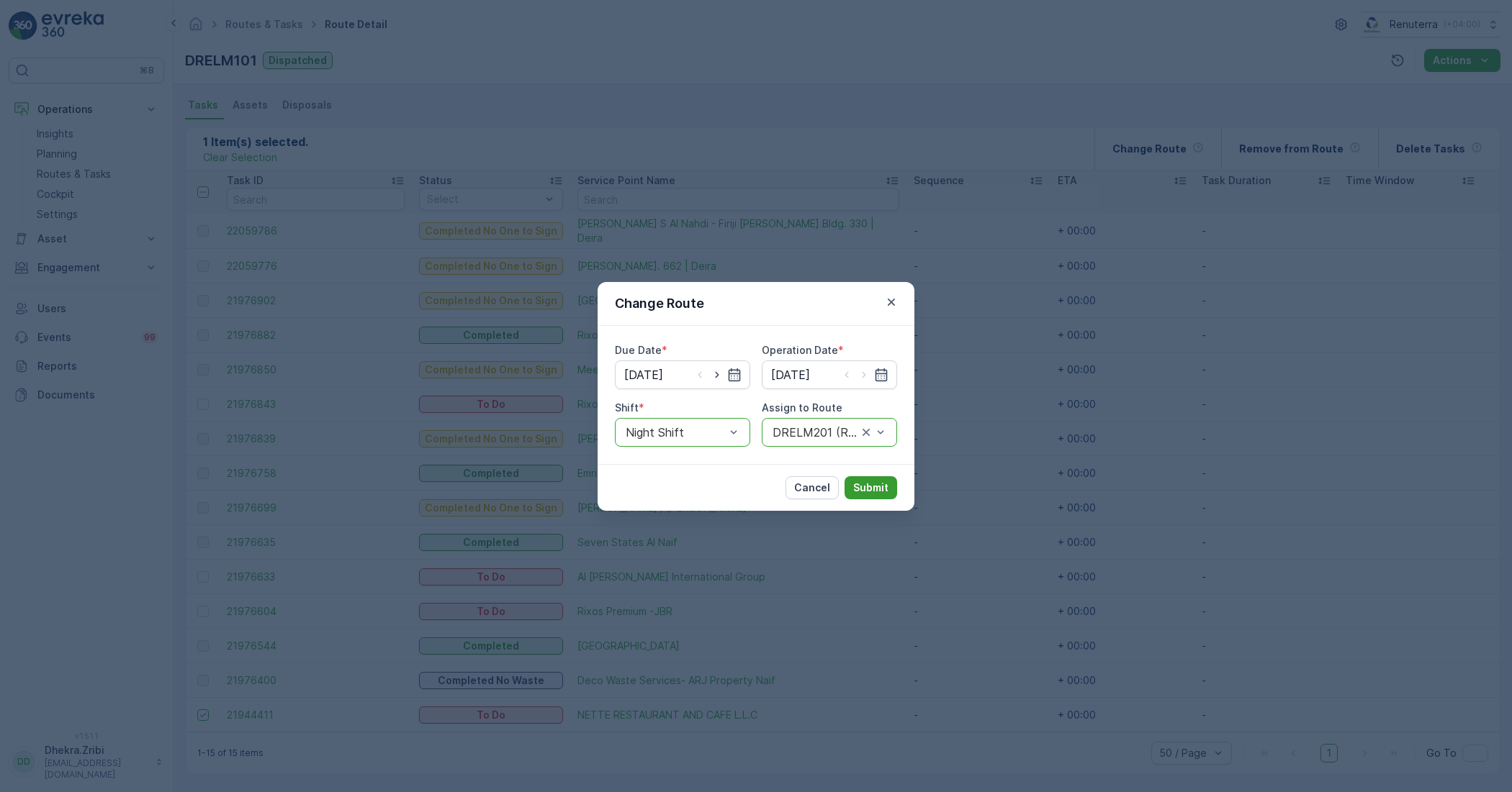
click at [873, 482] on p "Submit" at bounding box center [871, 487] width 36 height 14
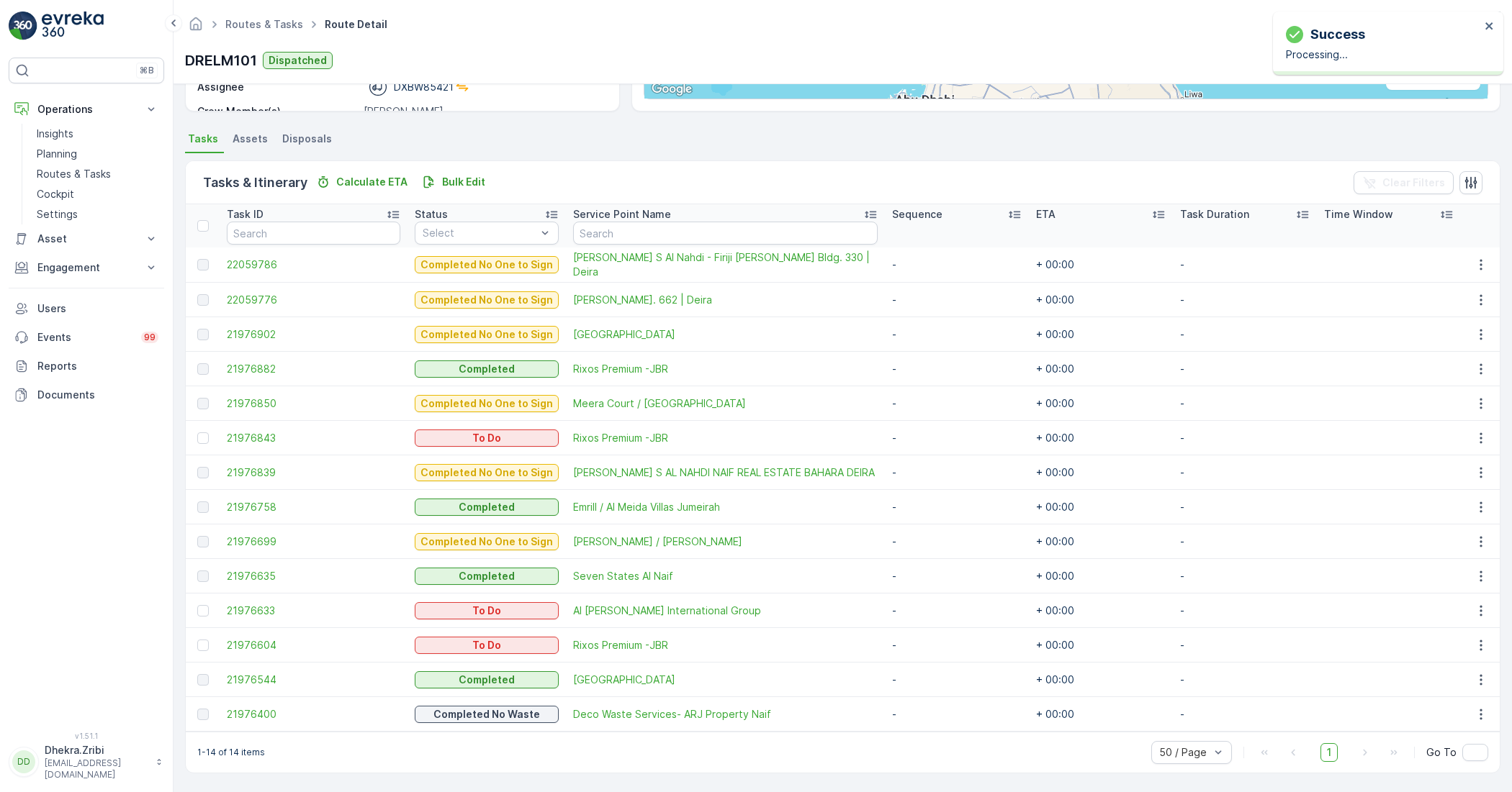
scroll to position [272, 0]
click at [62, 154] on p "Planning" at bounding box center [56, 154] width 40 height 14
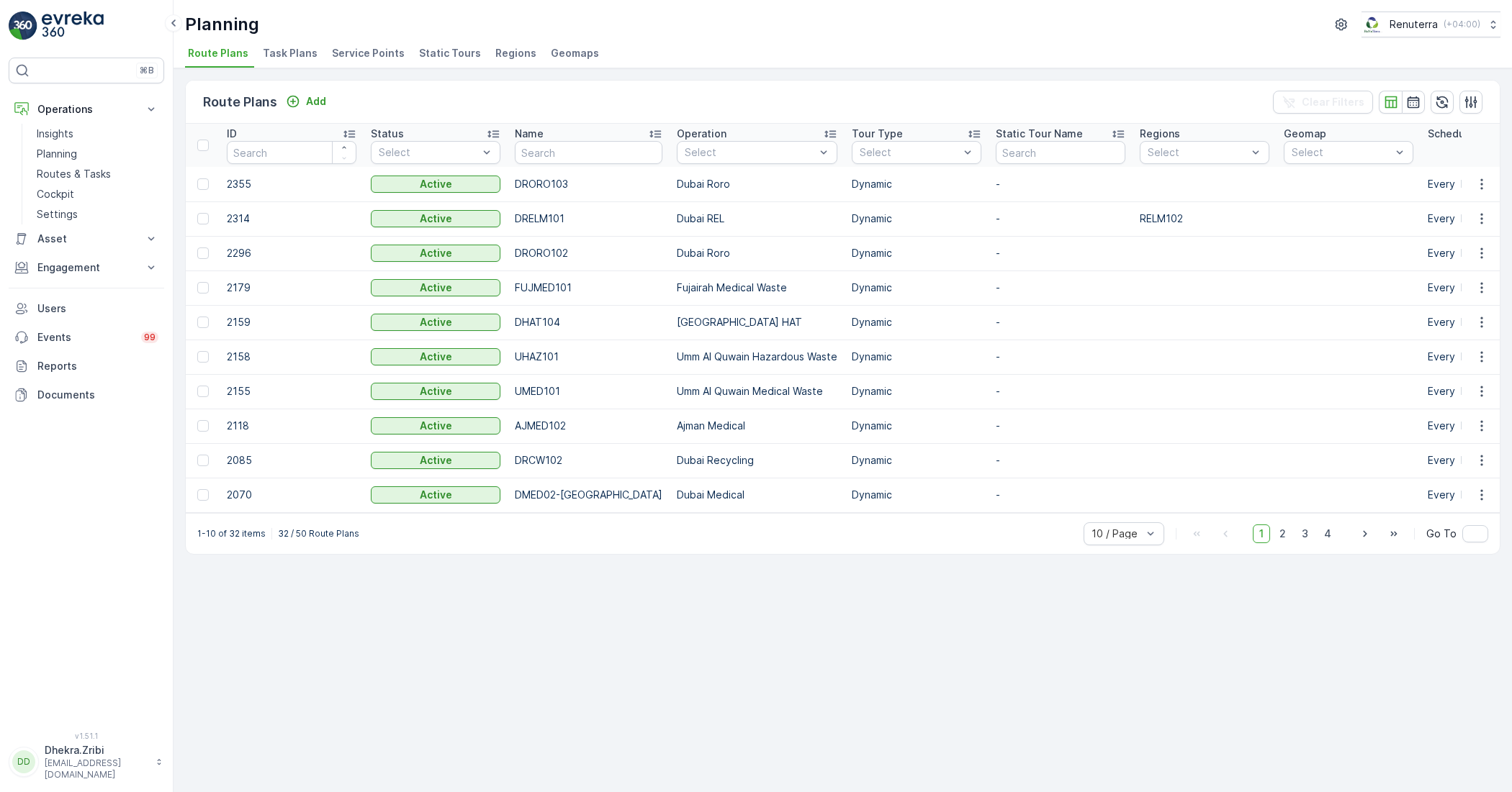
click at [380, 58] on span "Service Points" at bounding box center [368, 53] width 73 height 14
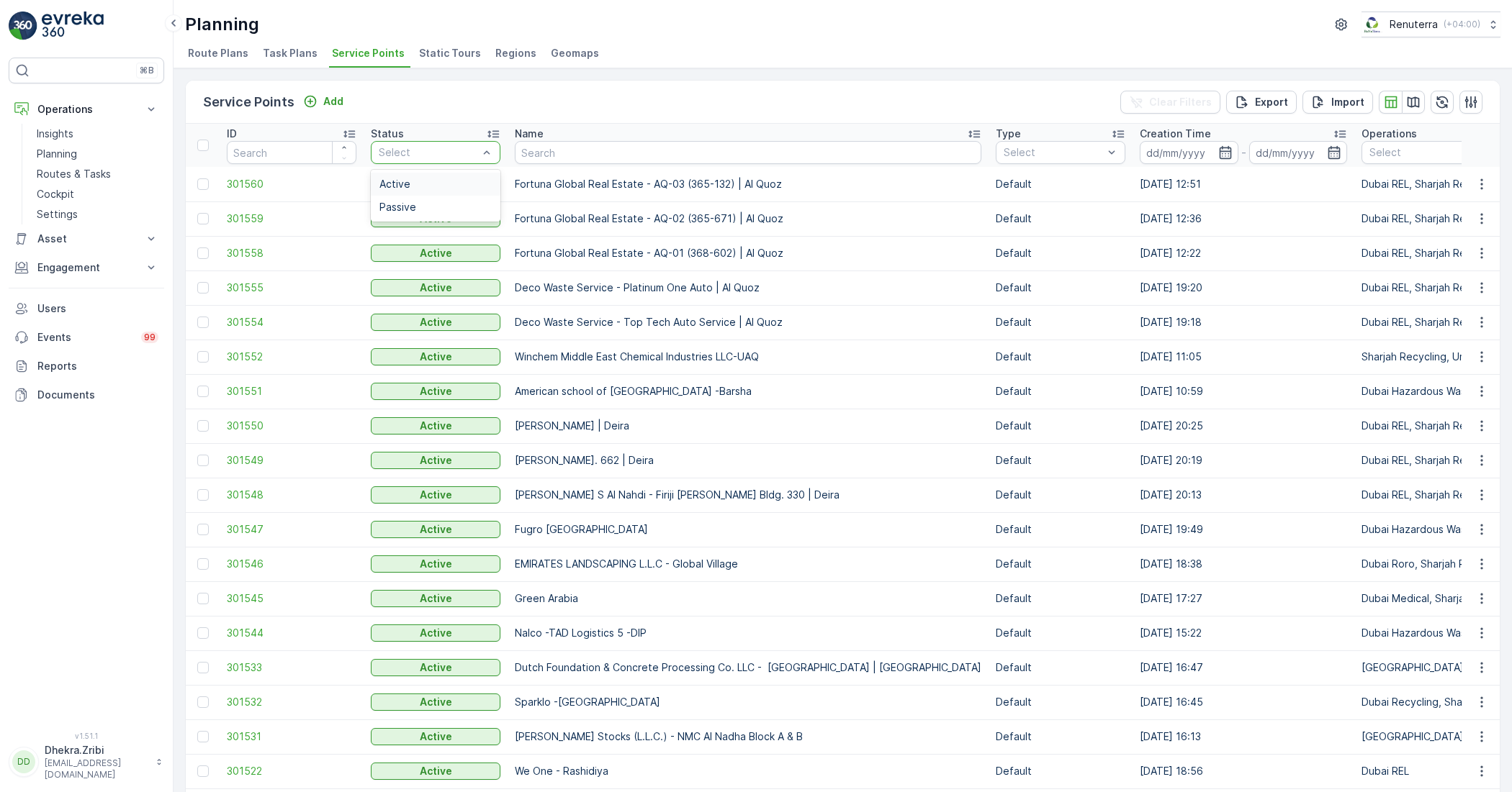
click at [449, 151] on div at bounding box center [429, 153] width 102 height 12
click at [56, 149] on p "Planning" at bounding box center [56, 154] width 40 height 14
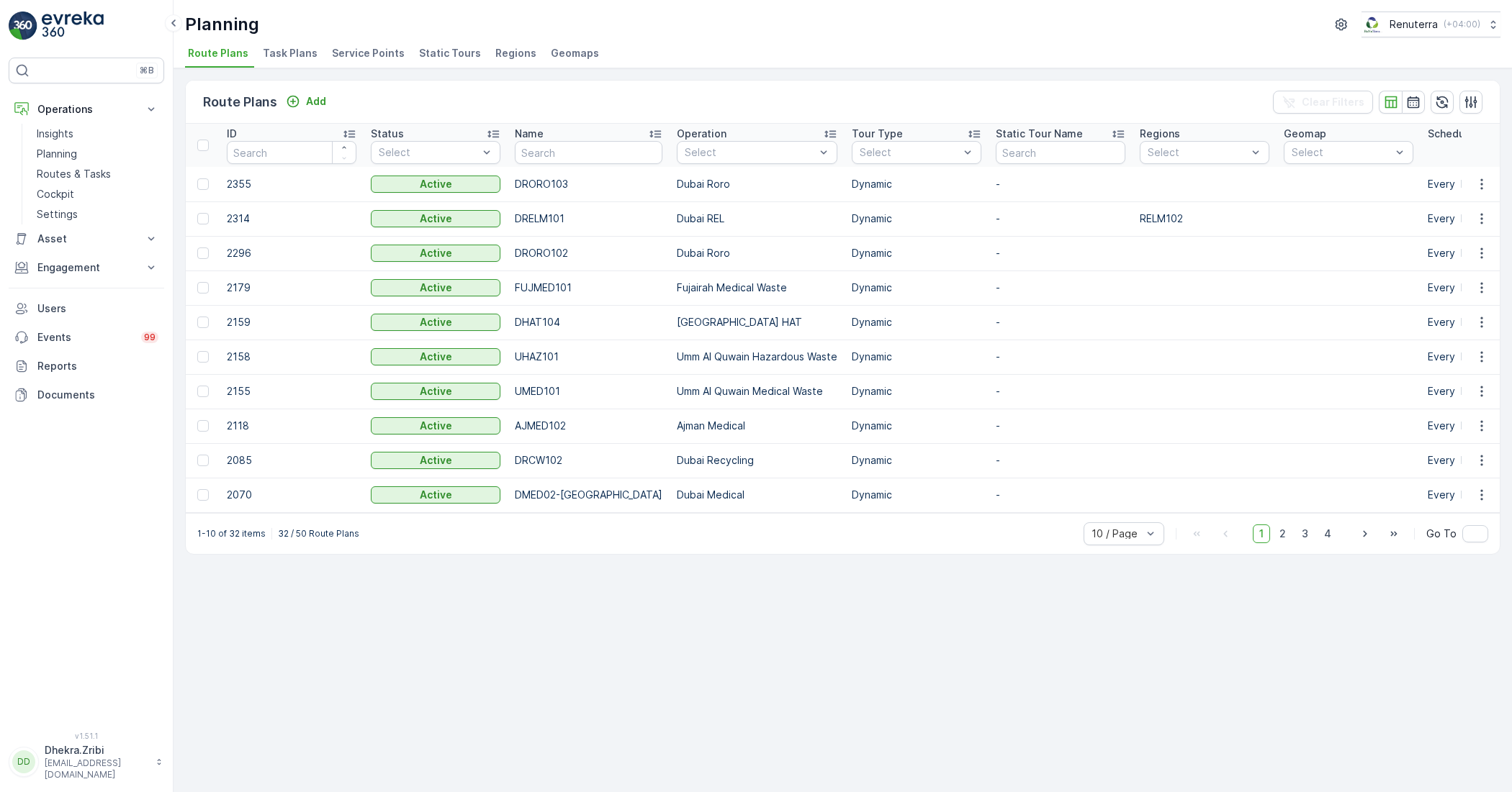
click at [353, 48] on span "Service Points" at bounding box center [368, 53] width 73 height 14
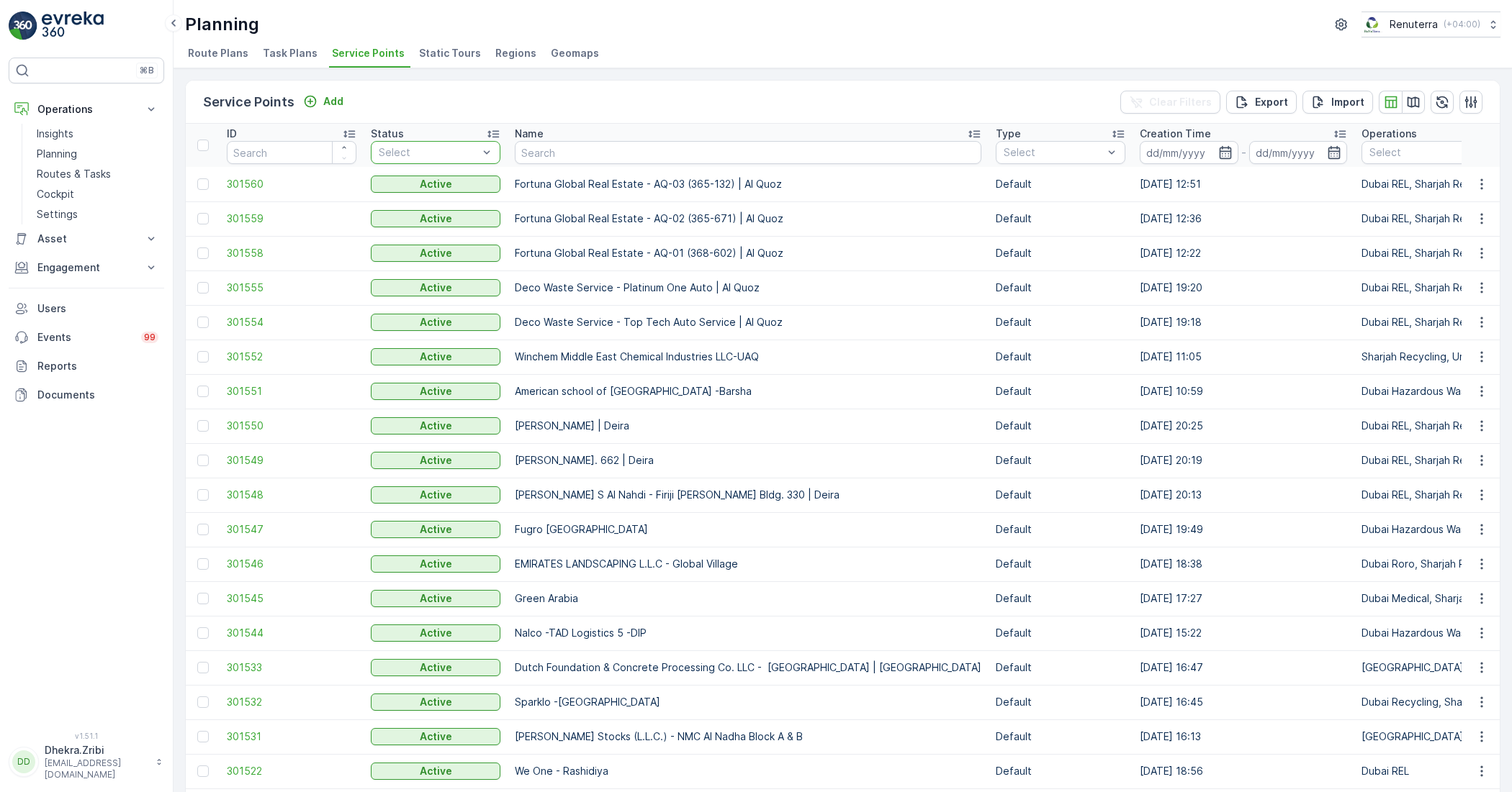
click at [463, 151] on div at bounding box center [429, 153] width 102 height 12
click at [307, 153] on input "number" at bounding box center [291, 153] width 130 height 23
click at [1219, 154] on icon "button" at bounding box center [1224, 153] width 12 height 13
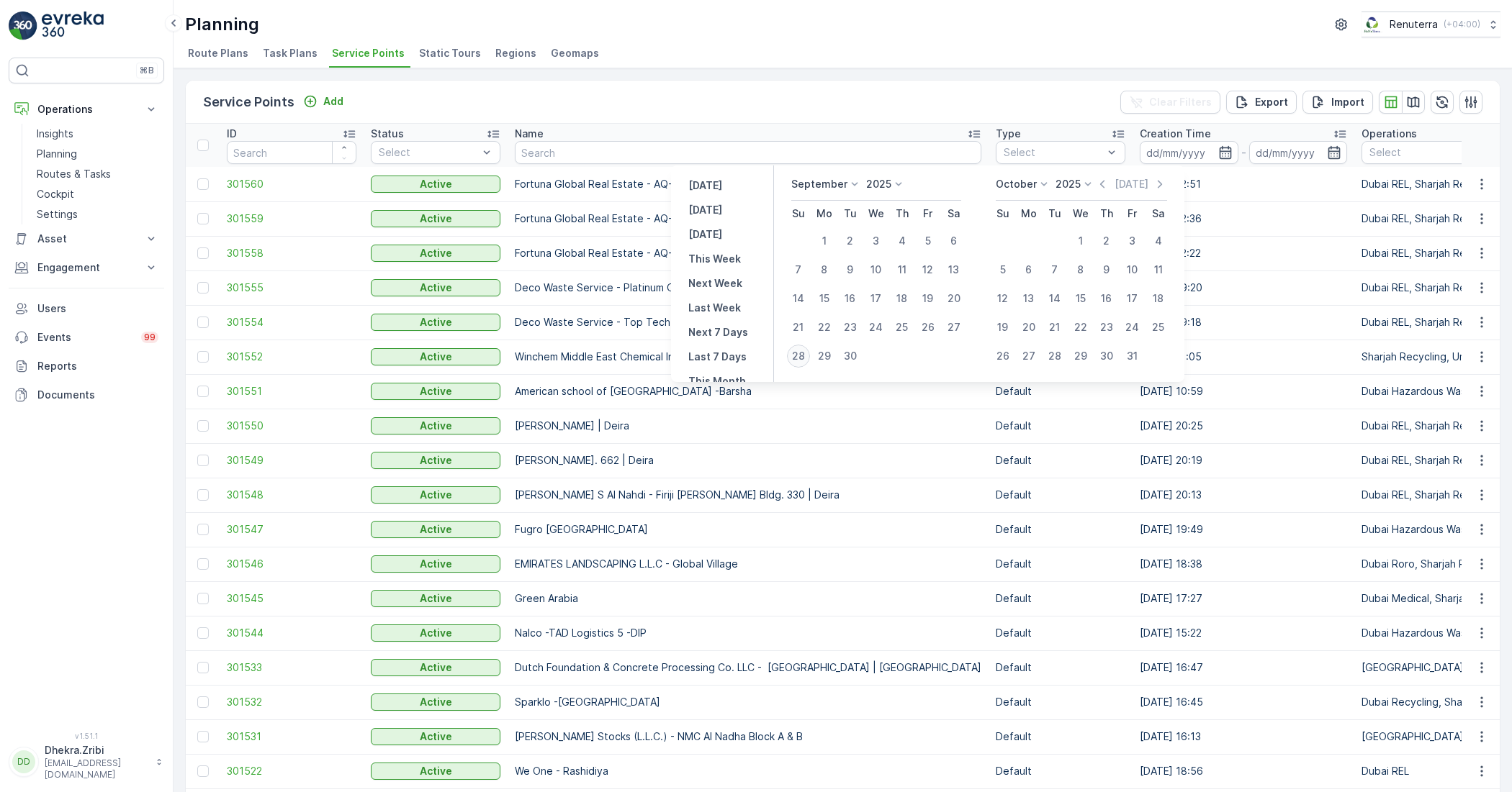
click at [805, 357] on div "28" at bounding box center [798, 356] width 23 height 23
type input "[DATE]"
click at [805, 357] on div "28" at bounding box center [798, 356] width 23 height 23
type input "[DATE]"
click at [806, 350] on div "28" at bounding box center [798, 356] width 23 height 23
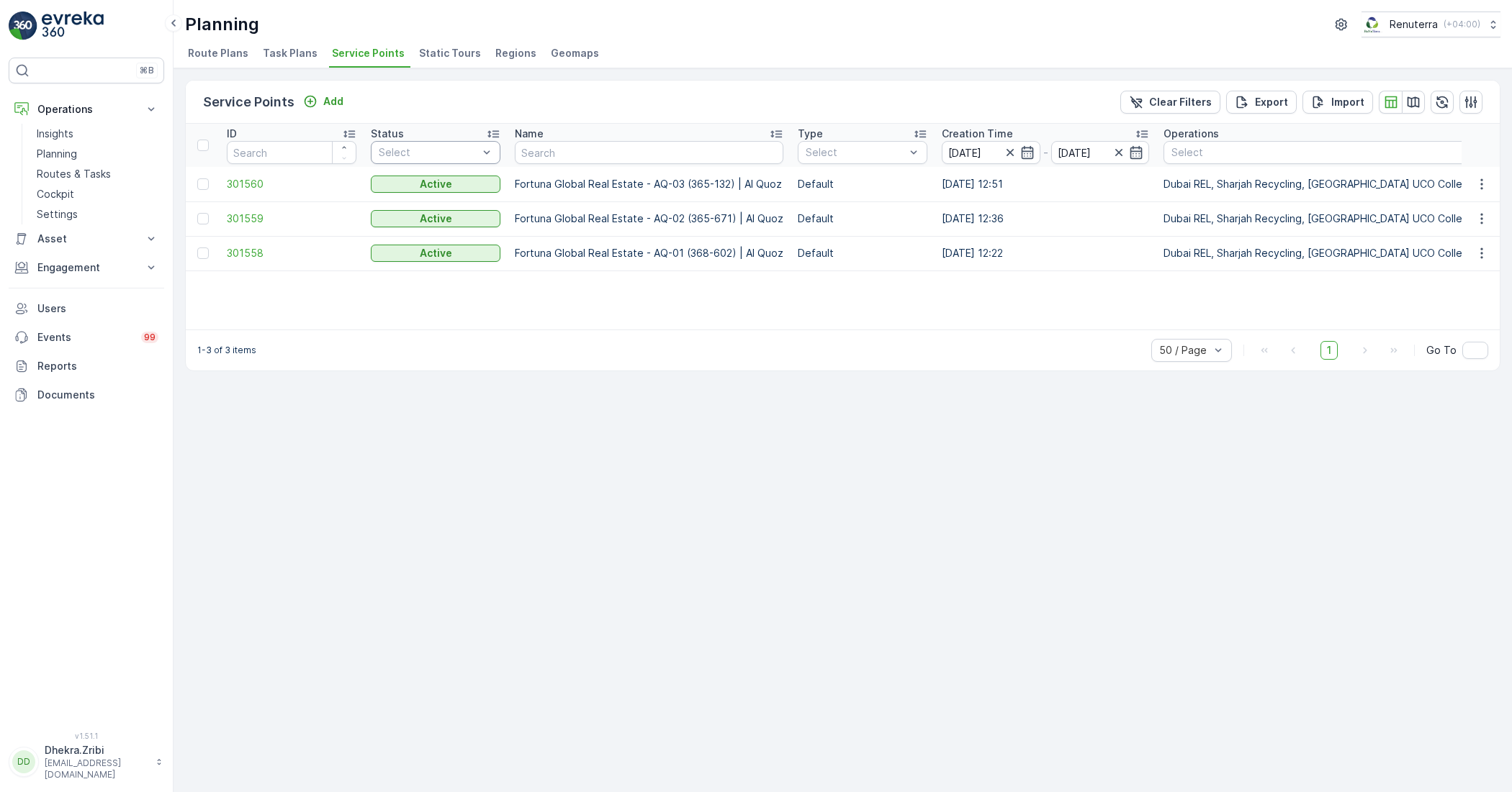
click at [448, 159] on div "Select" at bounding box center [435, 153] width 130 height 23
click at [81, 171] on p "Routes & Tasks" at bounding box center [74, 173] width 74 height 14
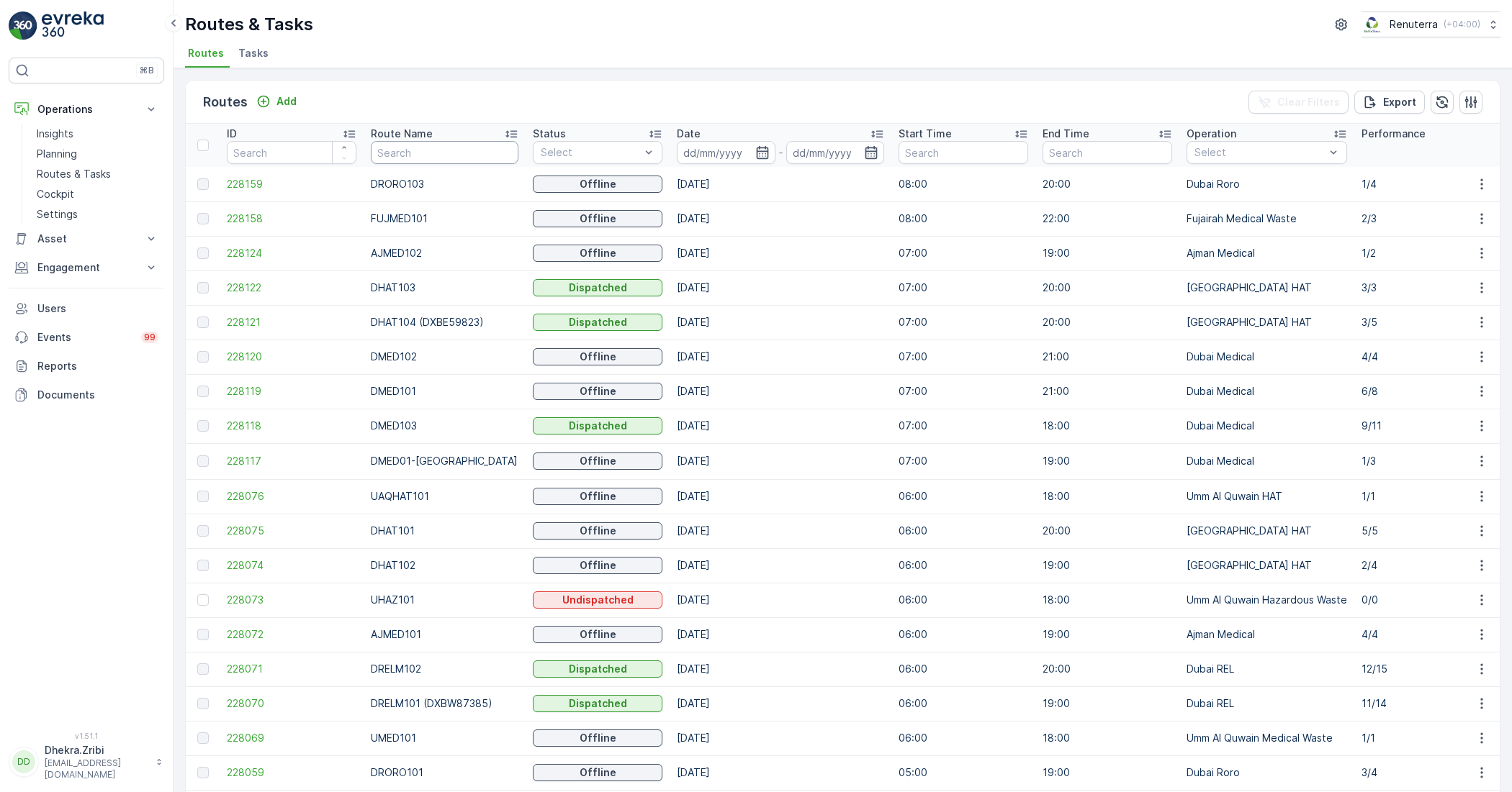
click at [407, 146] on input "text" at bounding box center [445, 153] width 148 height 23
click at [245, 184] on span "228159" at bounding box center [291, 183] width 130 height 14
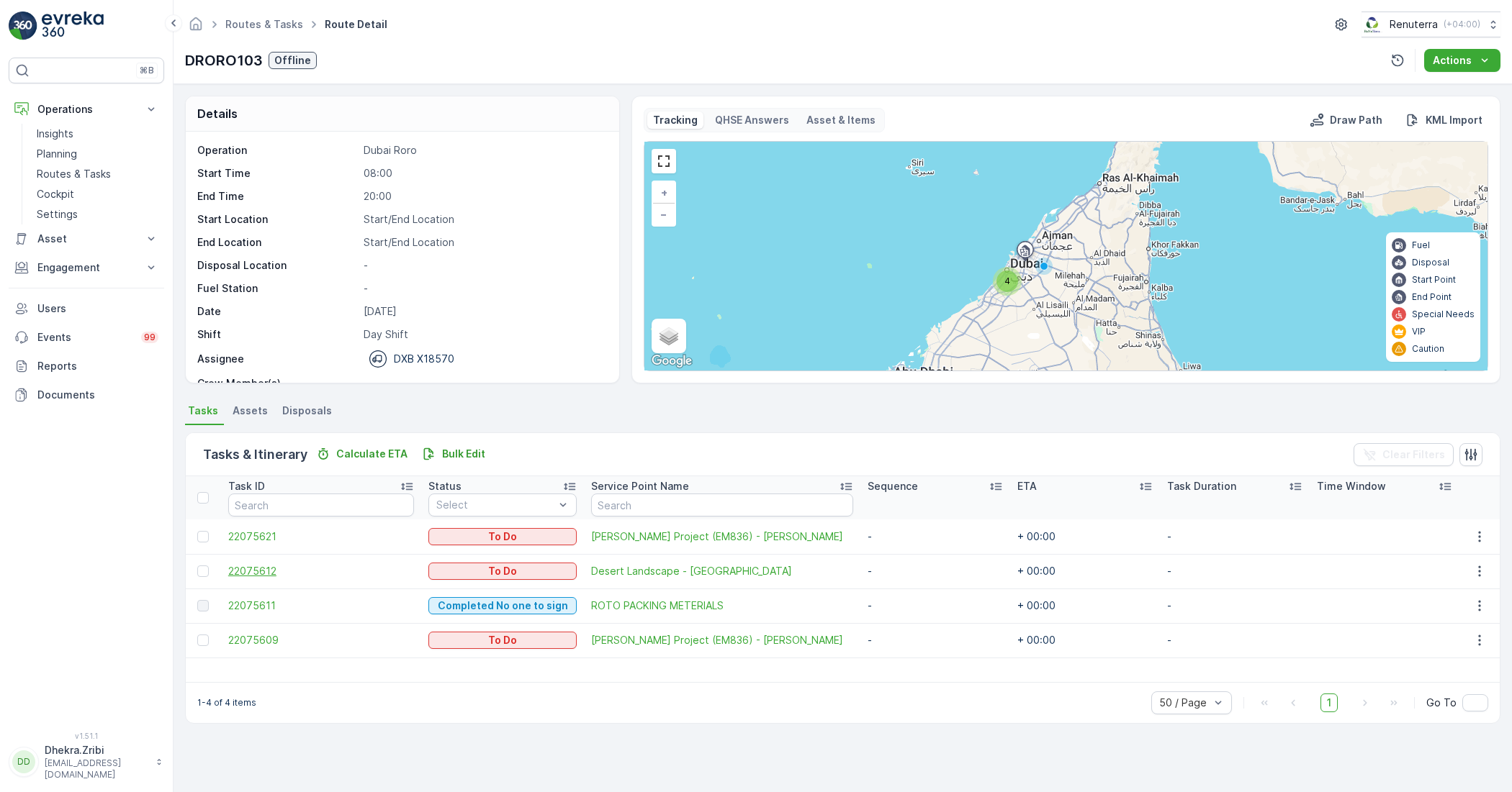
click at [244, 567] on span "22075612" at bounding box center [321, 571] width 187 height 14
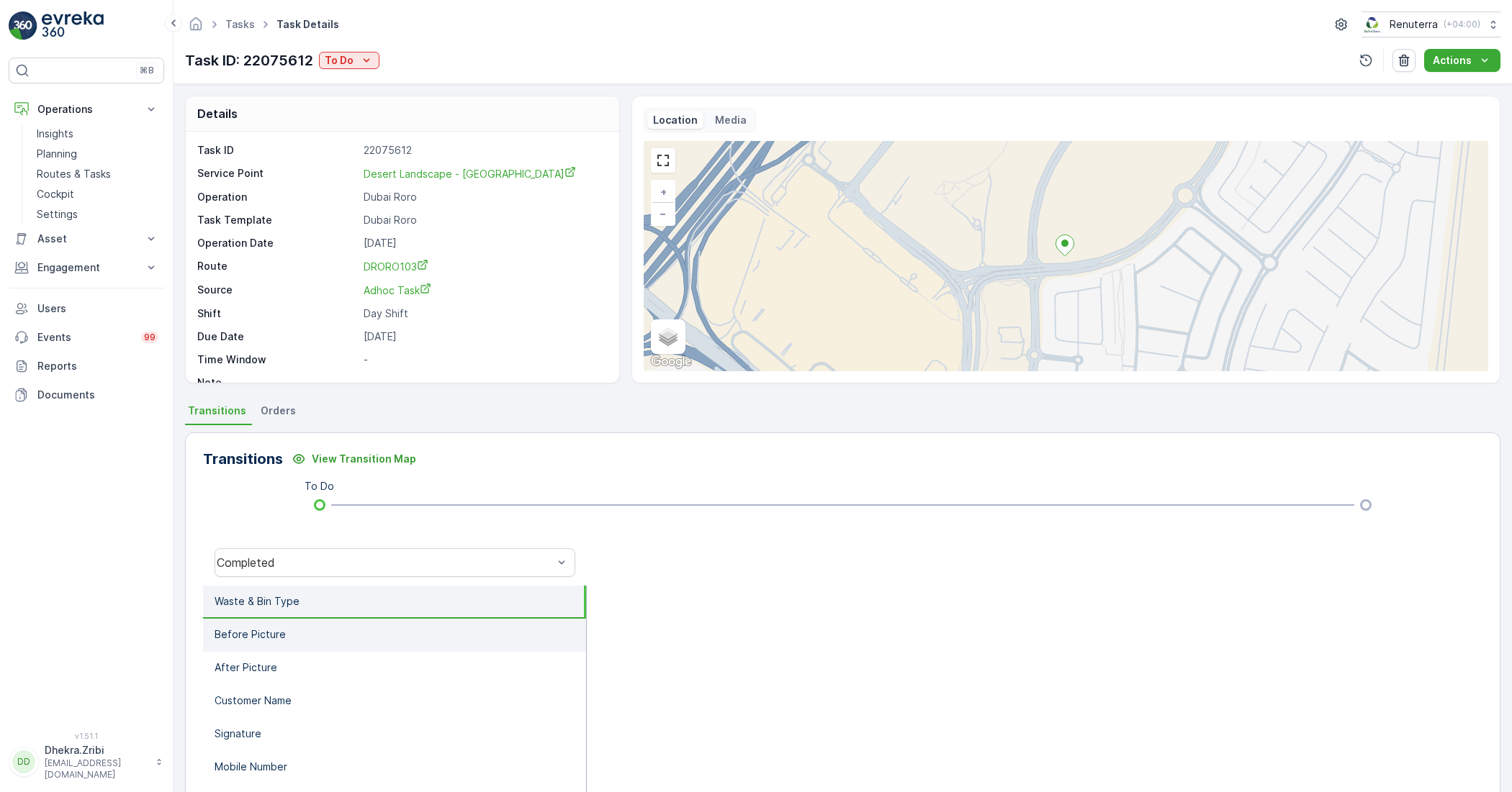
click at [269, 637] on p "Before Picture" at bounding box center [250, 634] width 71 height 14
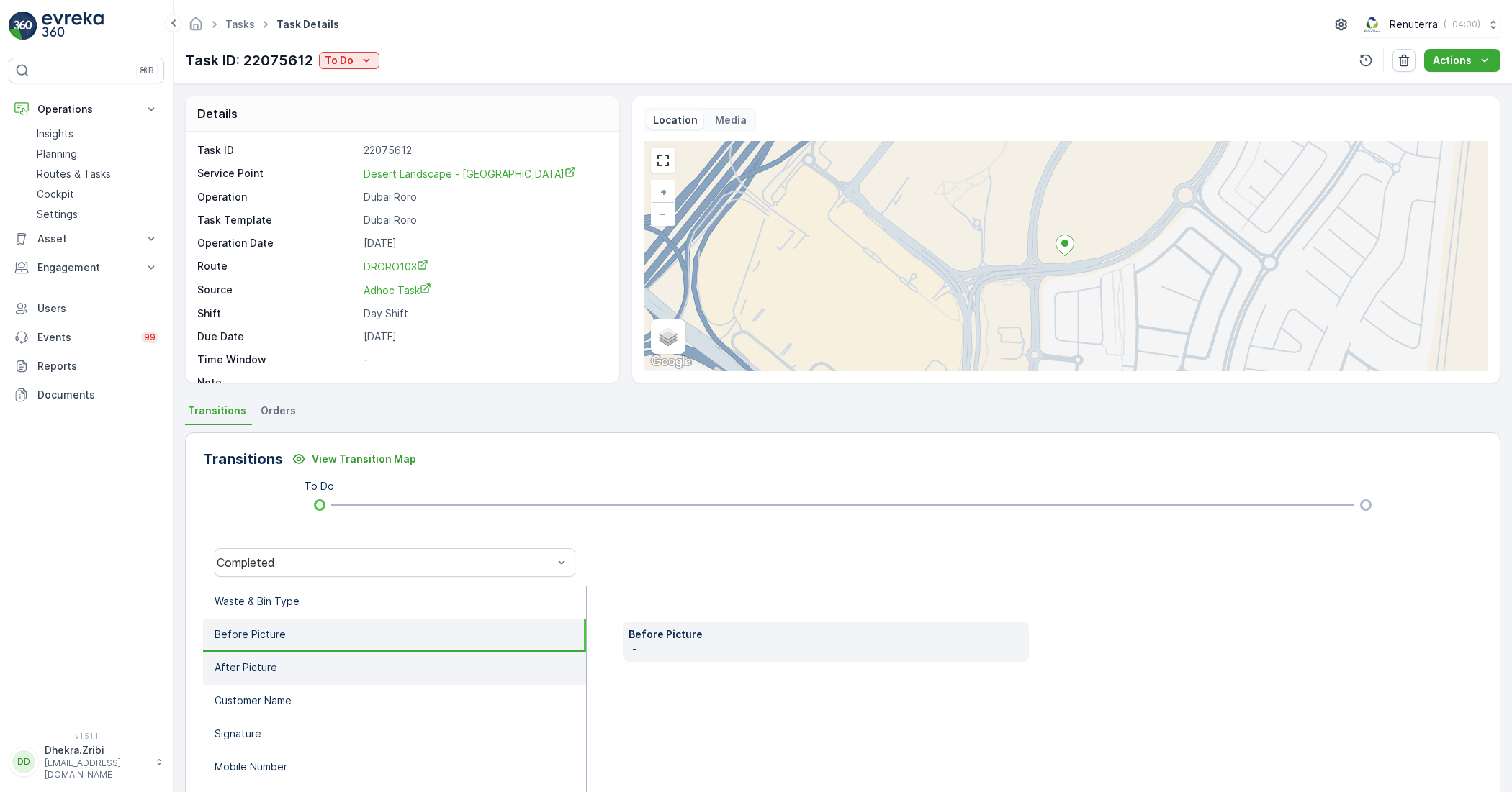
click at [284, 664] on li "After Picture" at bounding box center [395, 668] width 383 height 33
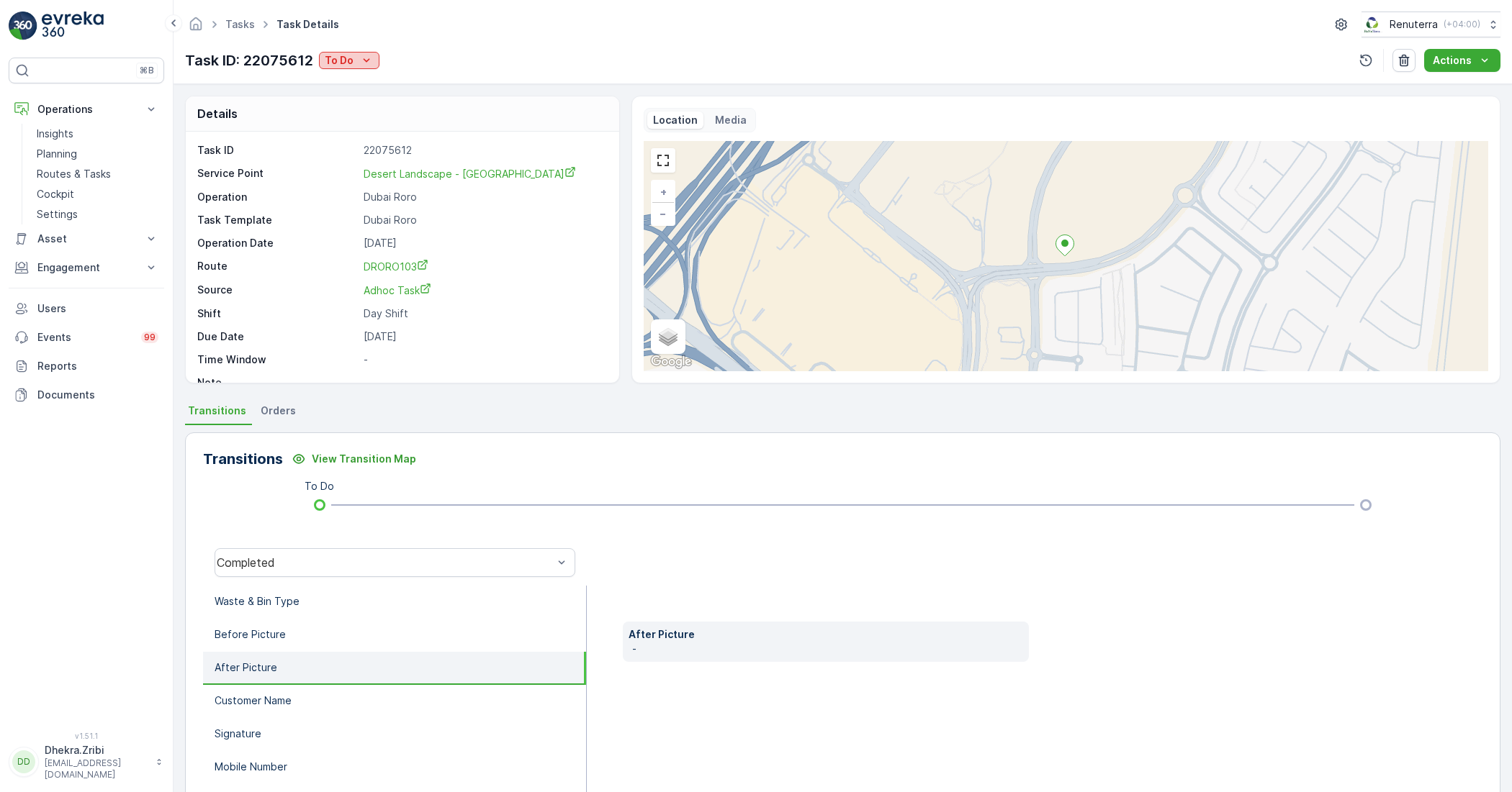
click at [350, 59] on p "To Do" at bounding box center [339, 59] width 29 height 14
click at [387, 122] on span "Completed No one to sign" at bounding box center [391, 121] width 128 height 14
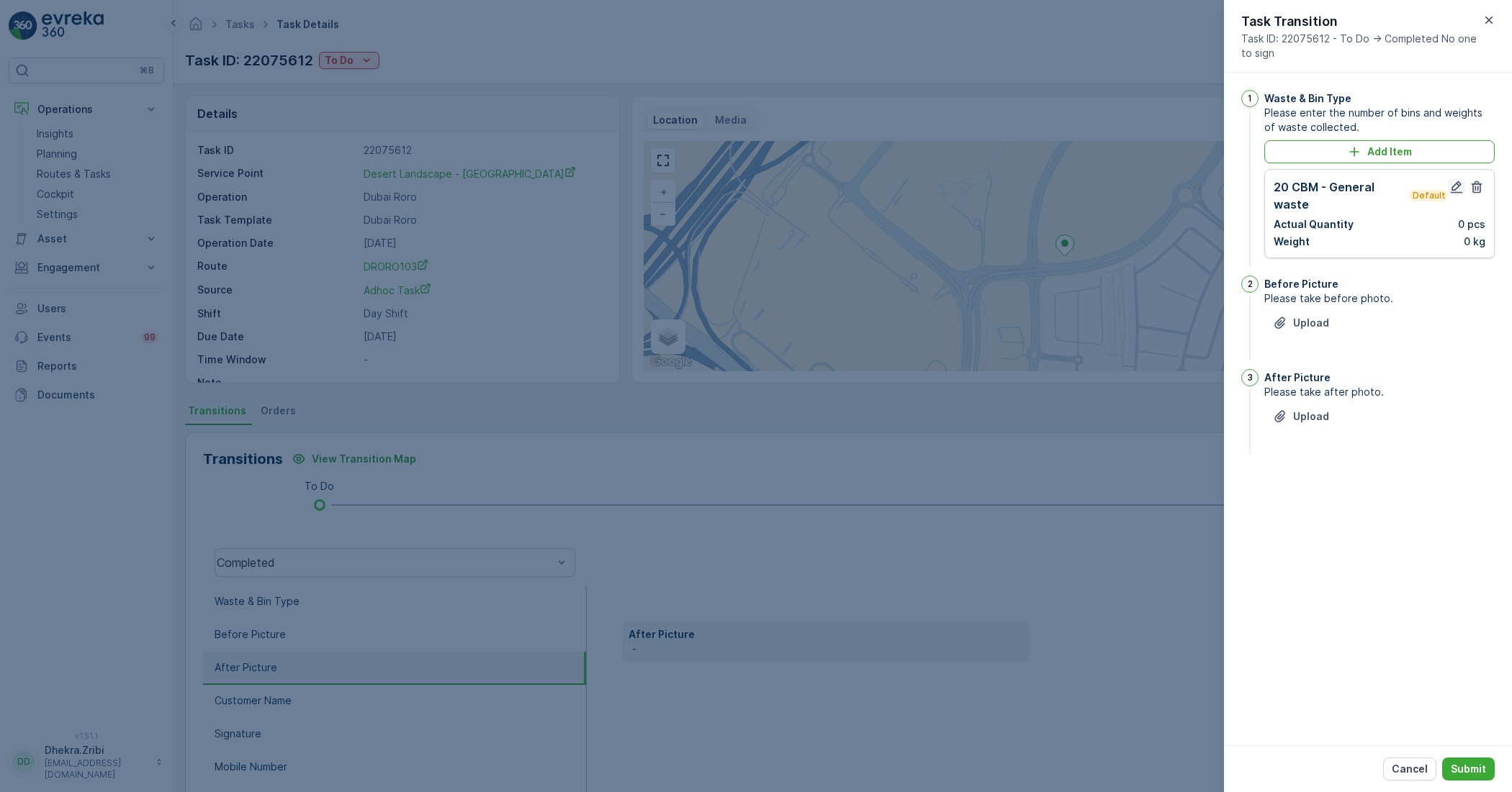
click at [1453, 189] on icon "button" at bounding box center [1457, 187] width 12 height 12
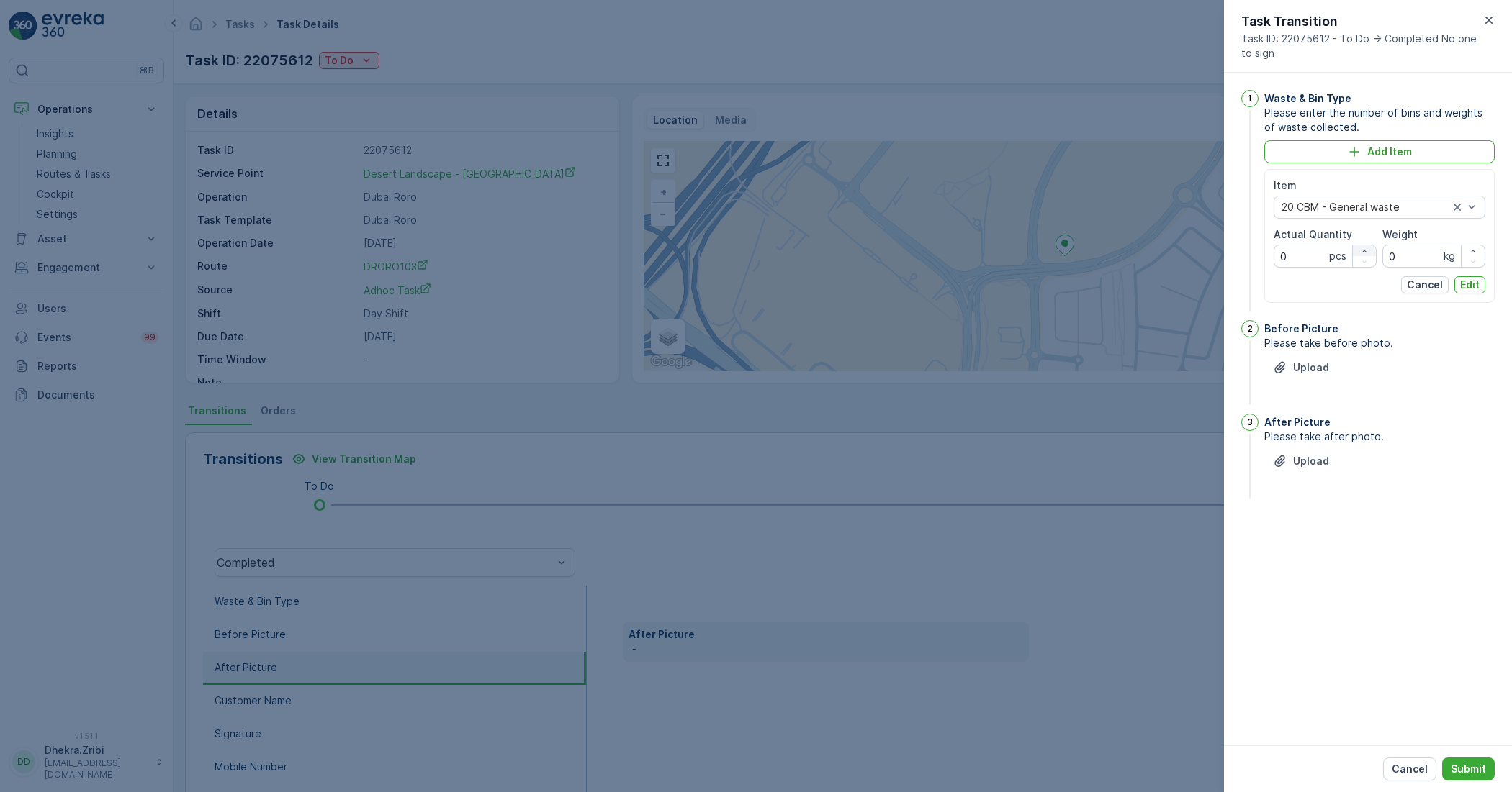
click at [1359, 252] on div "button" at bounding box center [1364, 251] width 23 height 8
type Quantity "1"
click at [1419, 255] on input "0" at bounding box center [1434, 256] width 103 height 23
click at [1470, 288] on p "Edit" at bounding box center [1470, 284] width 20 height 14
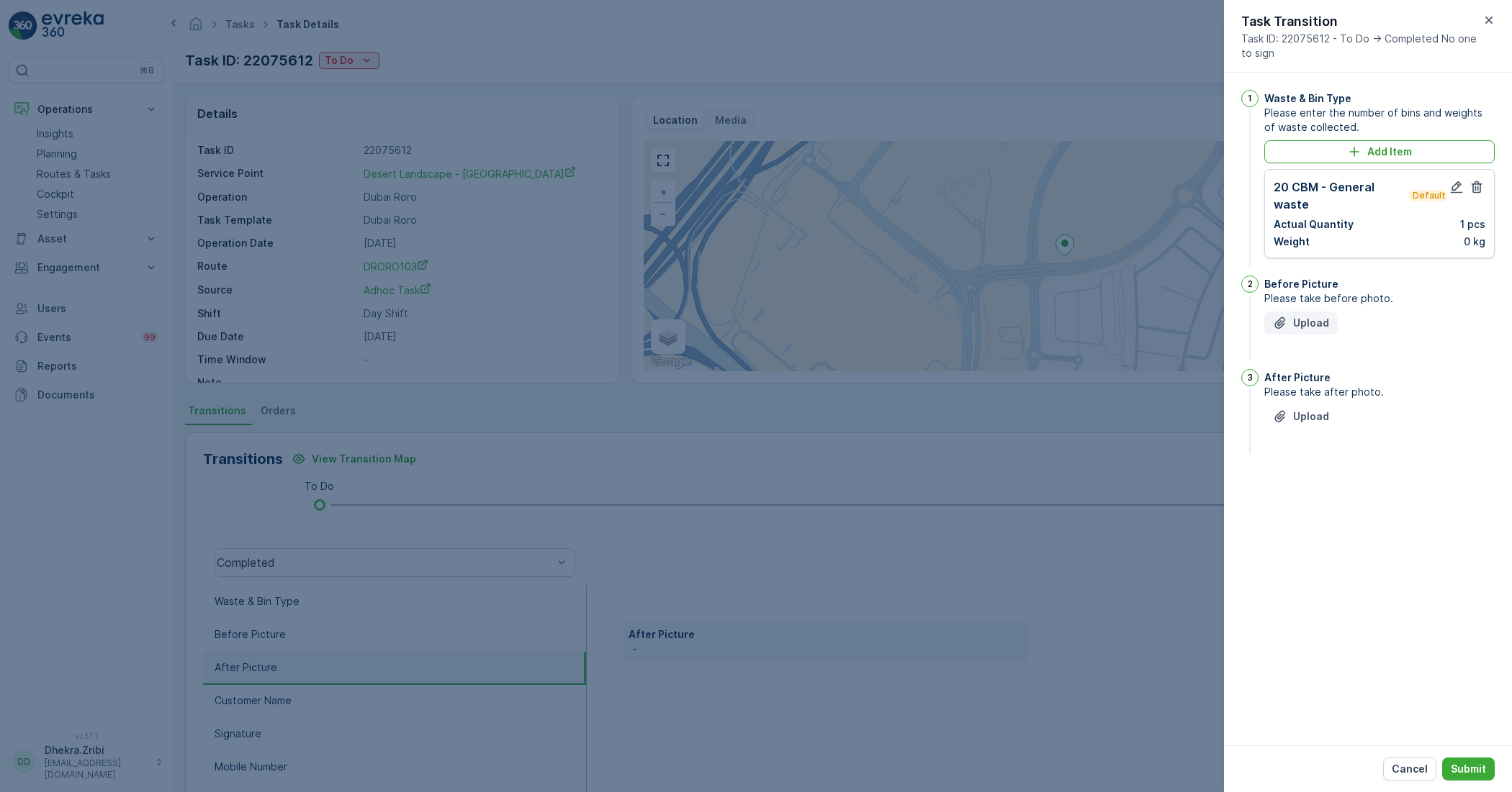
click at [1293, 327] on p "Upload" at bounding box center [1311, 323] width 36 height 14
click at [1277, 491] on icon "Upload File" at bounding box center [1280, 488] width 14 height 14
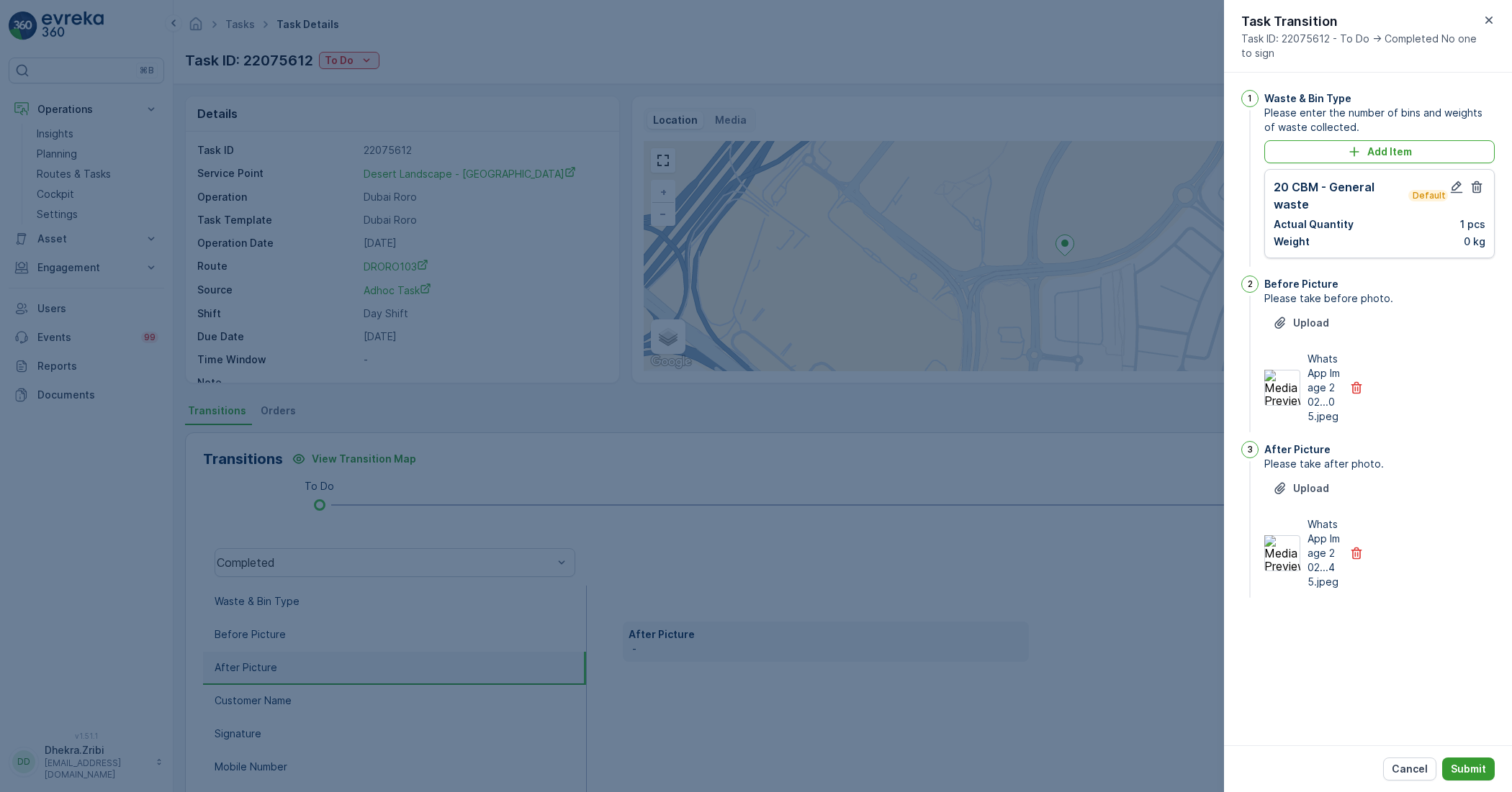
click at [1464, 763] on p "Submit" at bounding box center [1468, 769] width 36 height 14
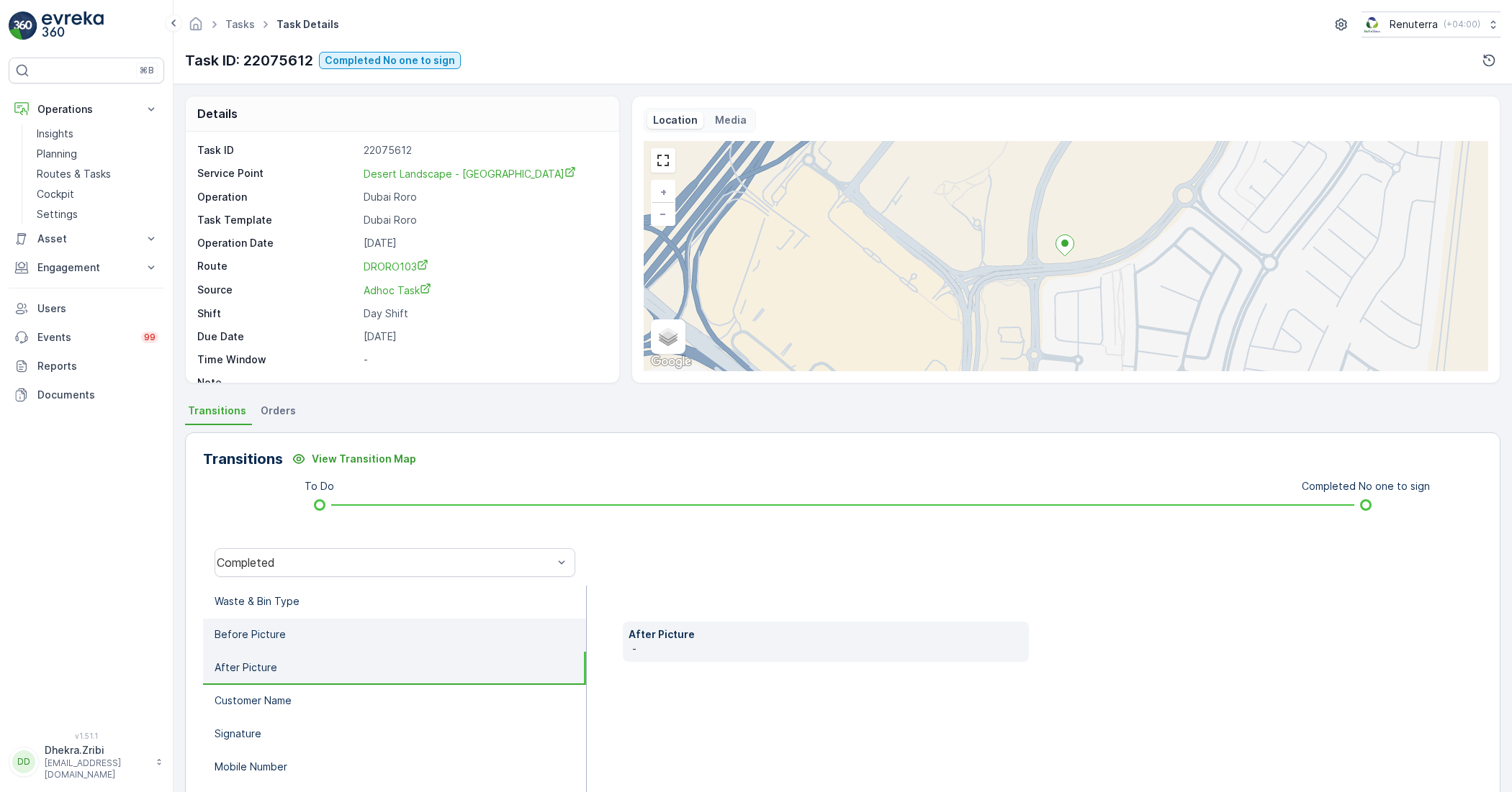
click at [361, 642] on li "Before Picture" at bounding box center [395, 635] width 383 height 33
click at [314, 671] on li "After Picture" at bounding box center [395, 668] width 383 height 33
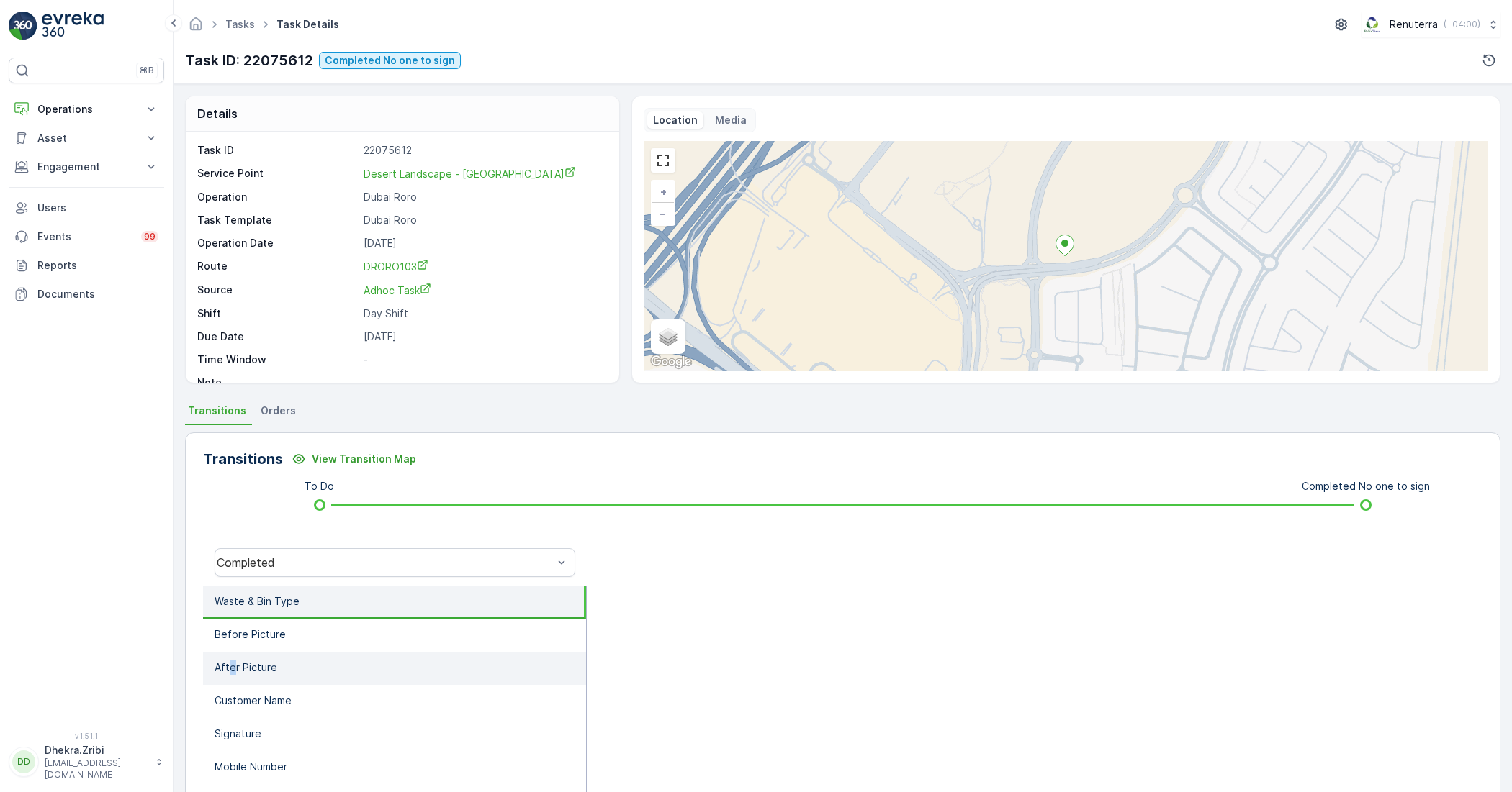
click at [232, 673] on p "After Picture" at bounding box center [246, 667] width 63 height 14
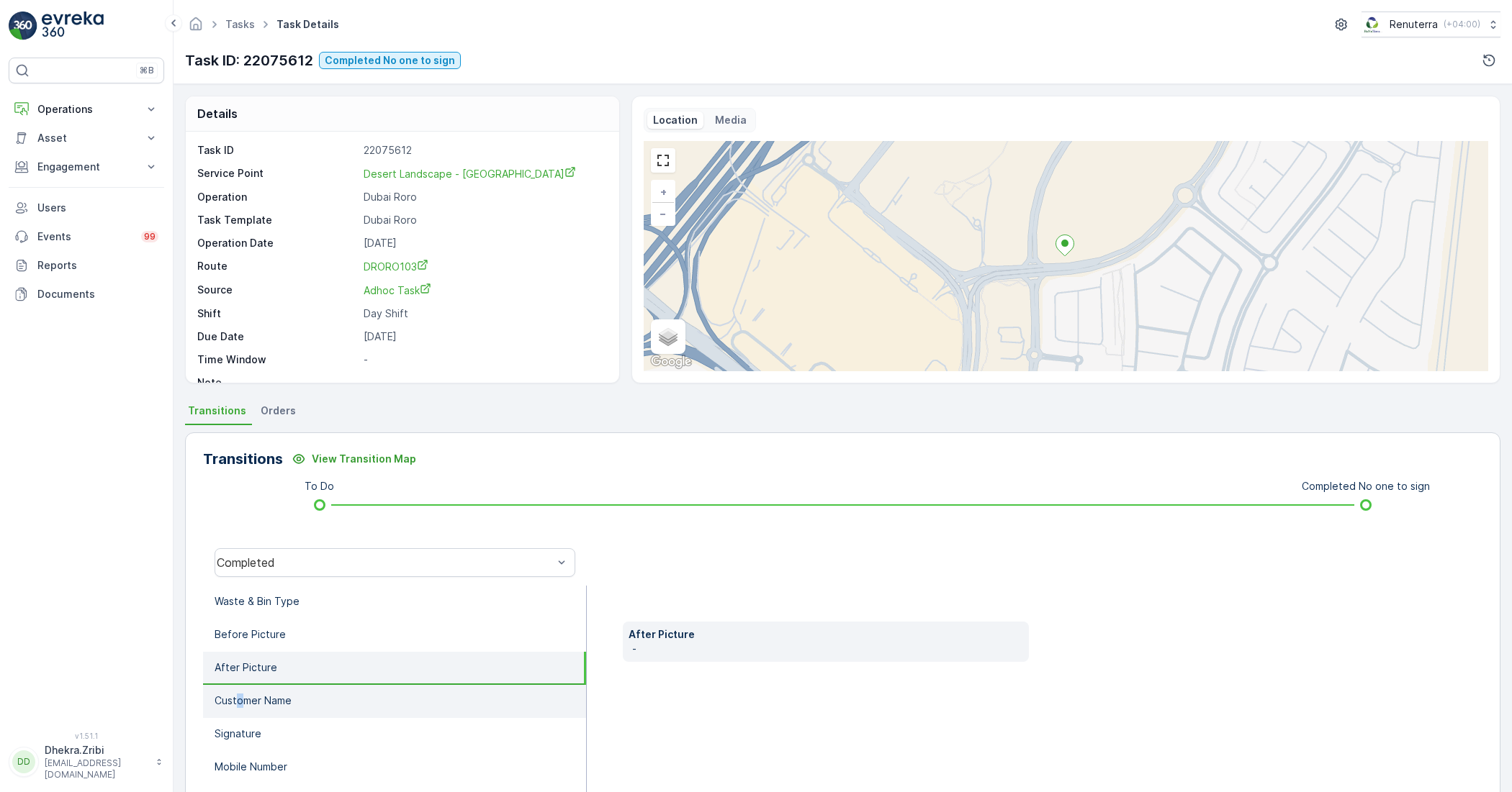
click at [241, 702] on p "Customer Name" at bounding box center [253, 700] width 77 height 14
click at [353, 661] on li "After Picture" at bounding box center [395, 668] width 383 height 33
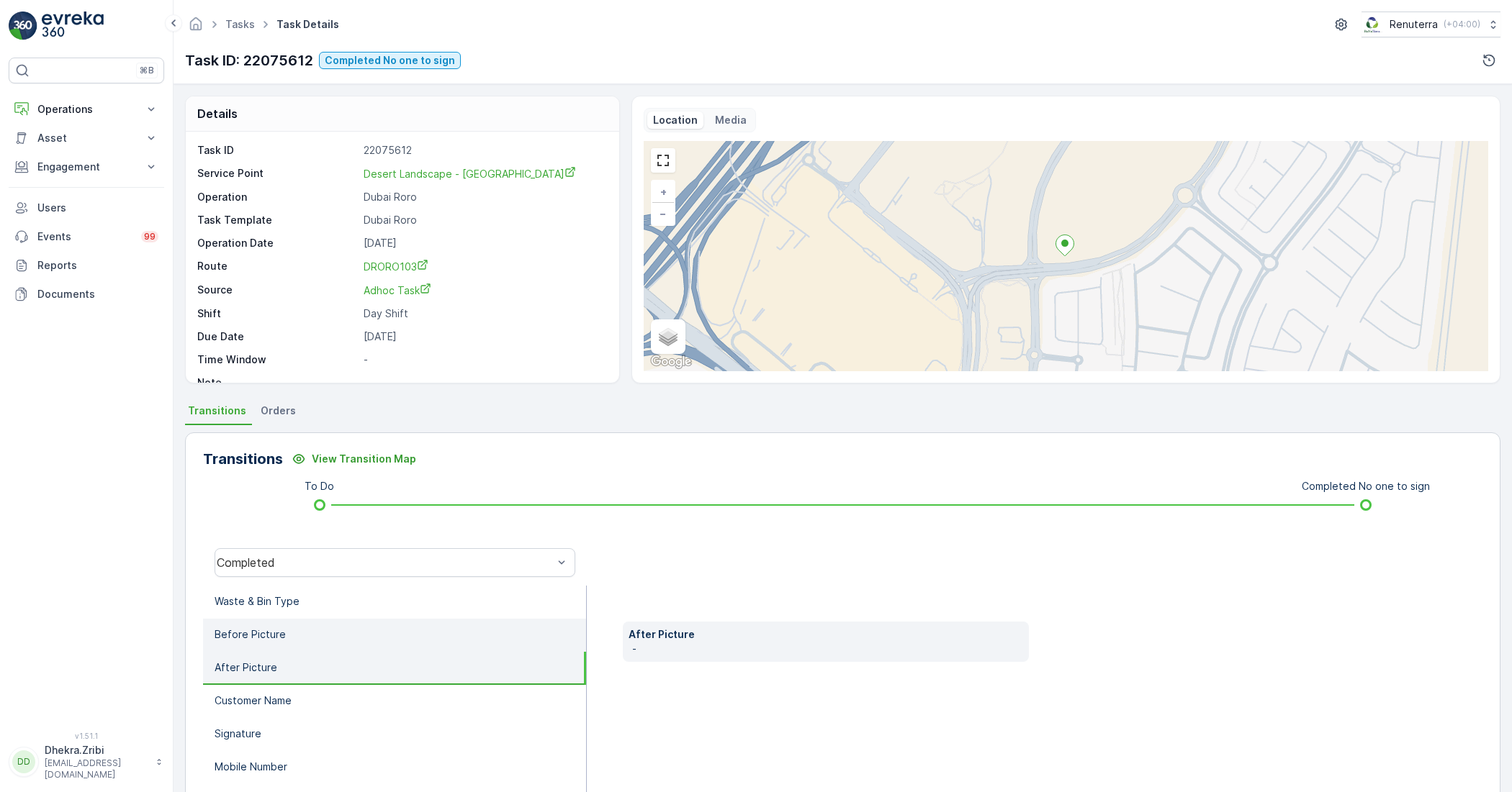
click at [359, 643] on li "Before Picture" at bounding box center [395, 635] width 383 height 33
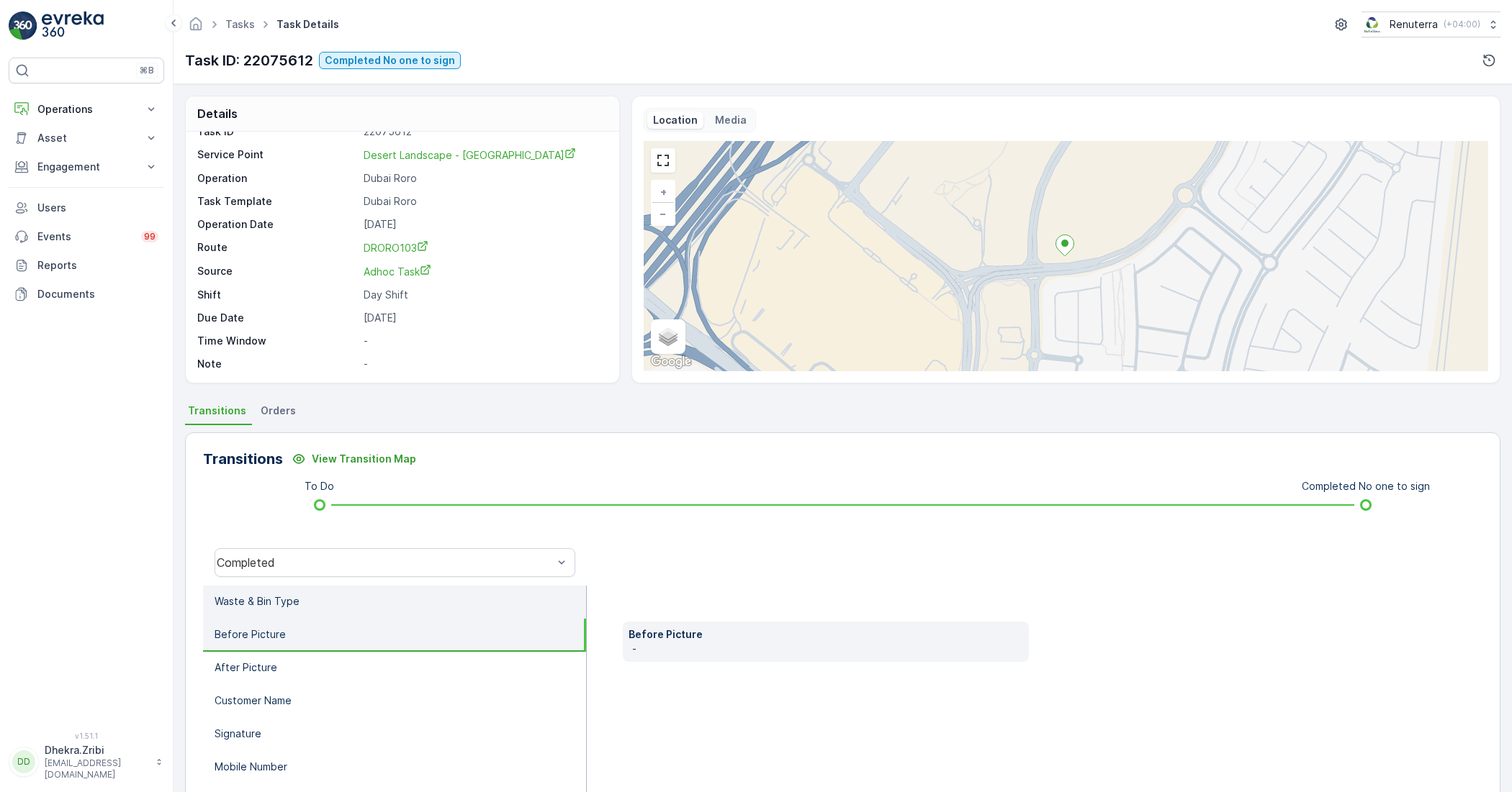
click at [293, 592] on li "Waste & Bin Type" at bounding box center [395, 602] width 383 height 33
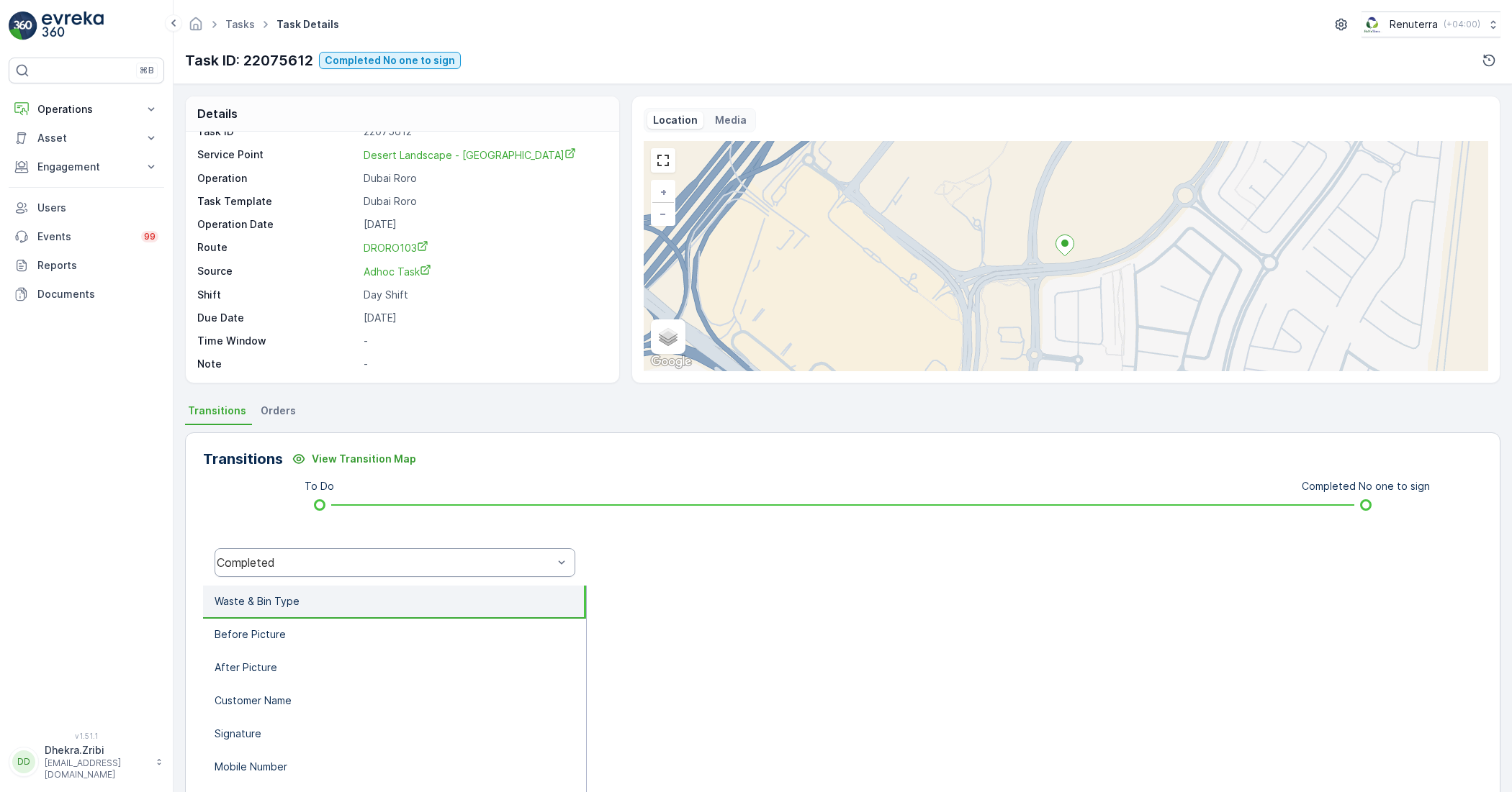
click at [440, 554] on div "Completed" at bounding box center [395, 562] width 361 height 29
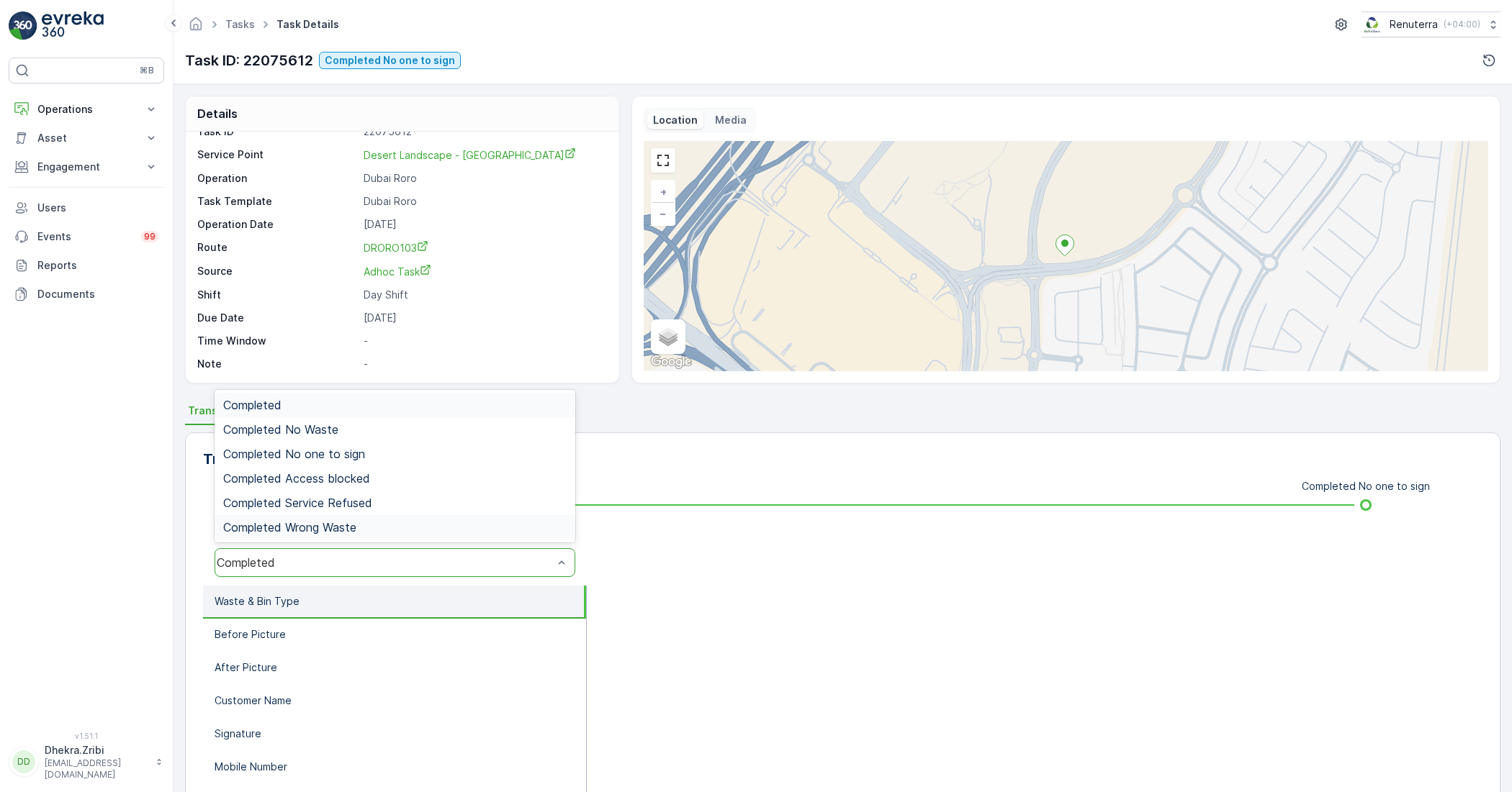
click at [702, 545] on div at bounding box center [1034, 563] width 896 height 46
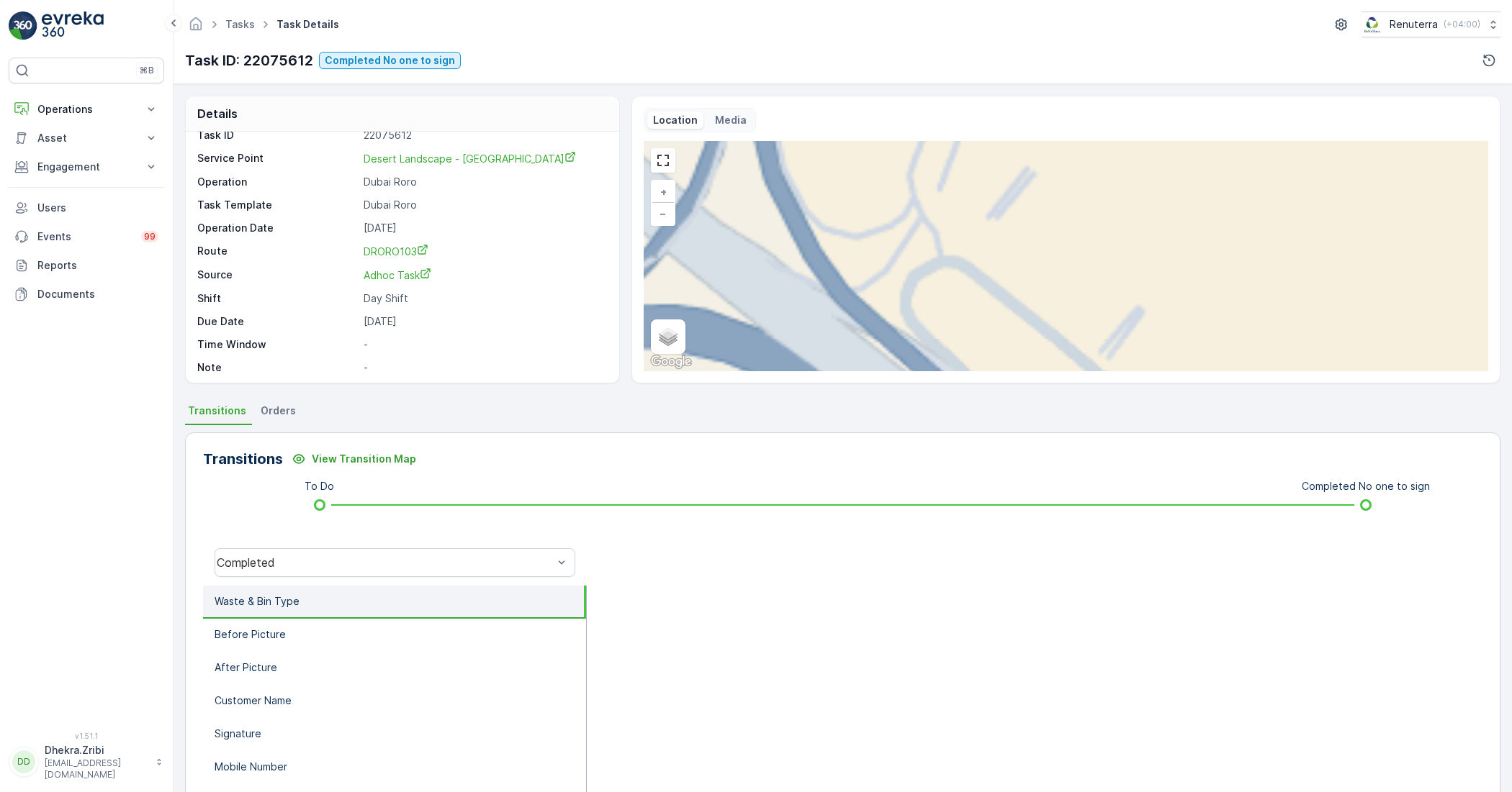
scroll to position [19, 0]
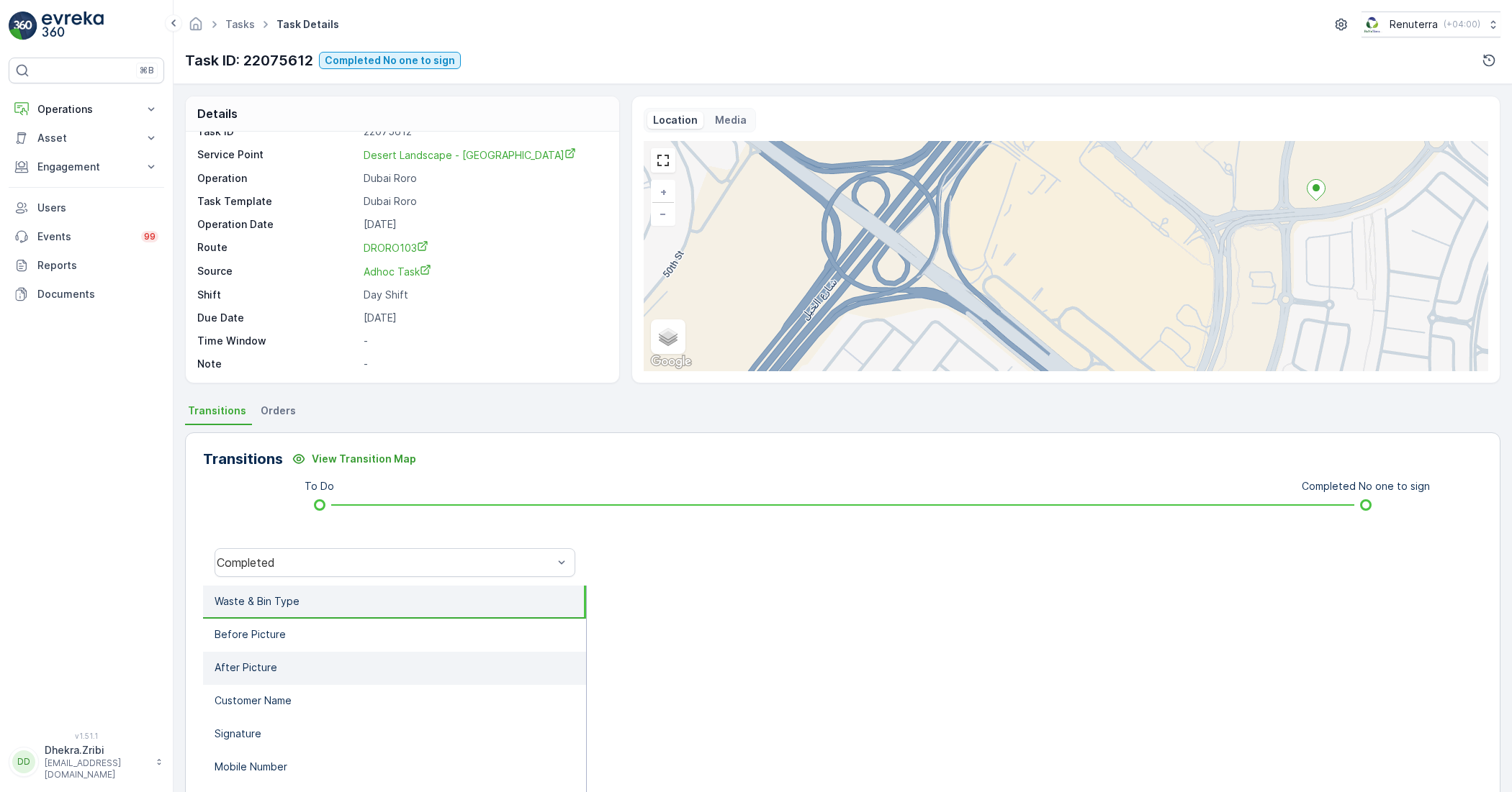
click at [319, 677] on li "After Picture" at bounding box center [395, 668] width 383 height 33
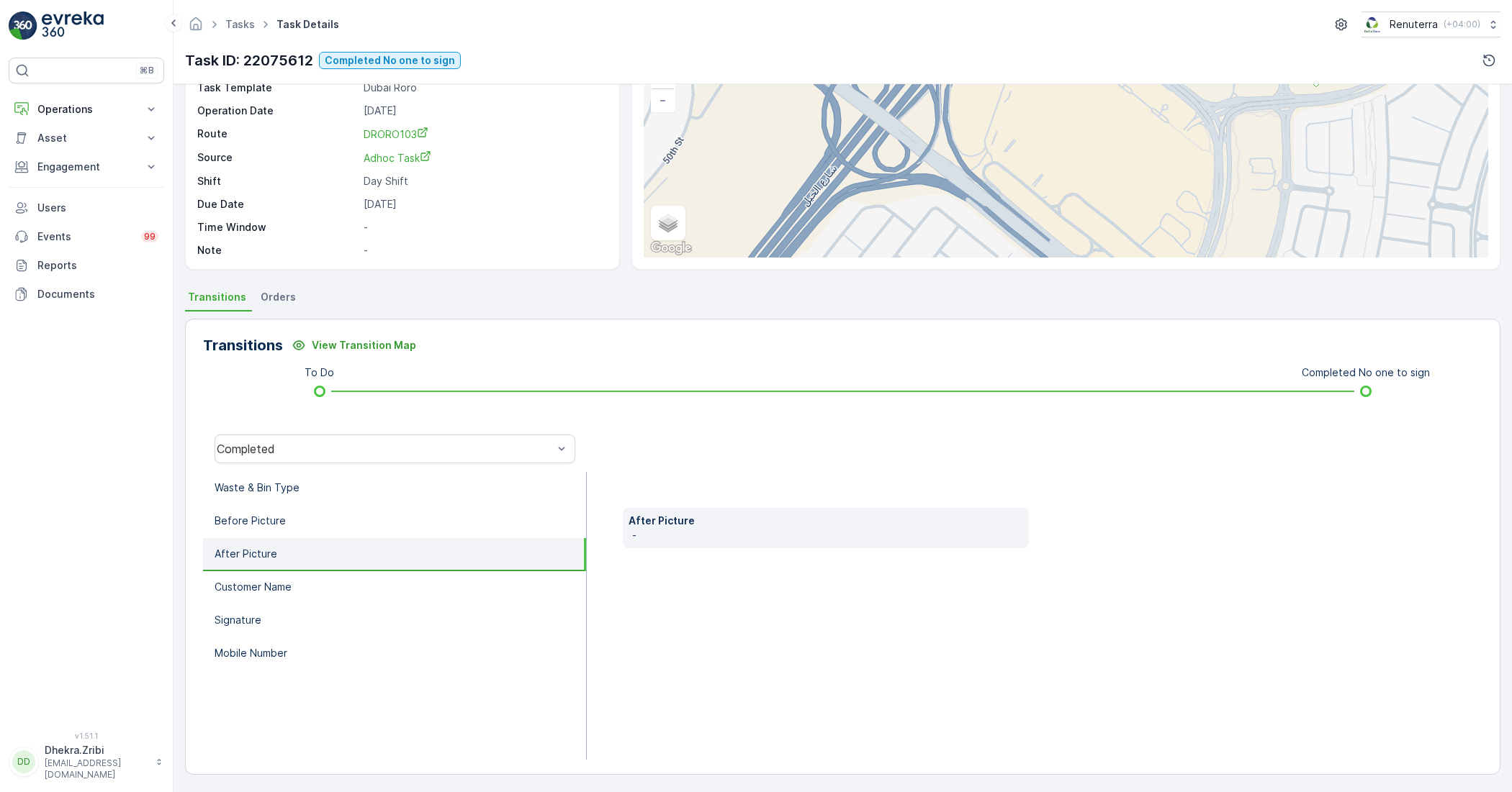
scroll to position [115, 0]
click at [307, 572] on li "Customer Name" at bounding box center [395, 586] width 383 height 33
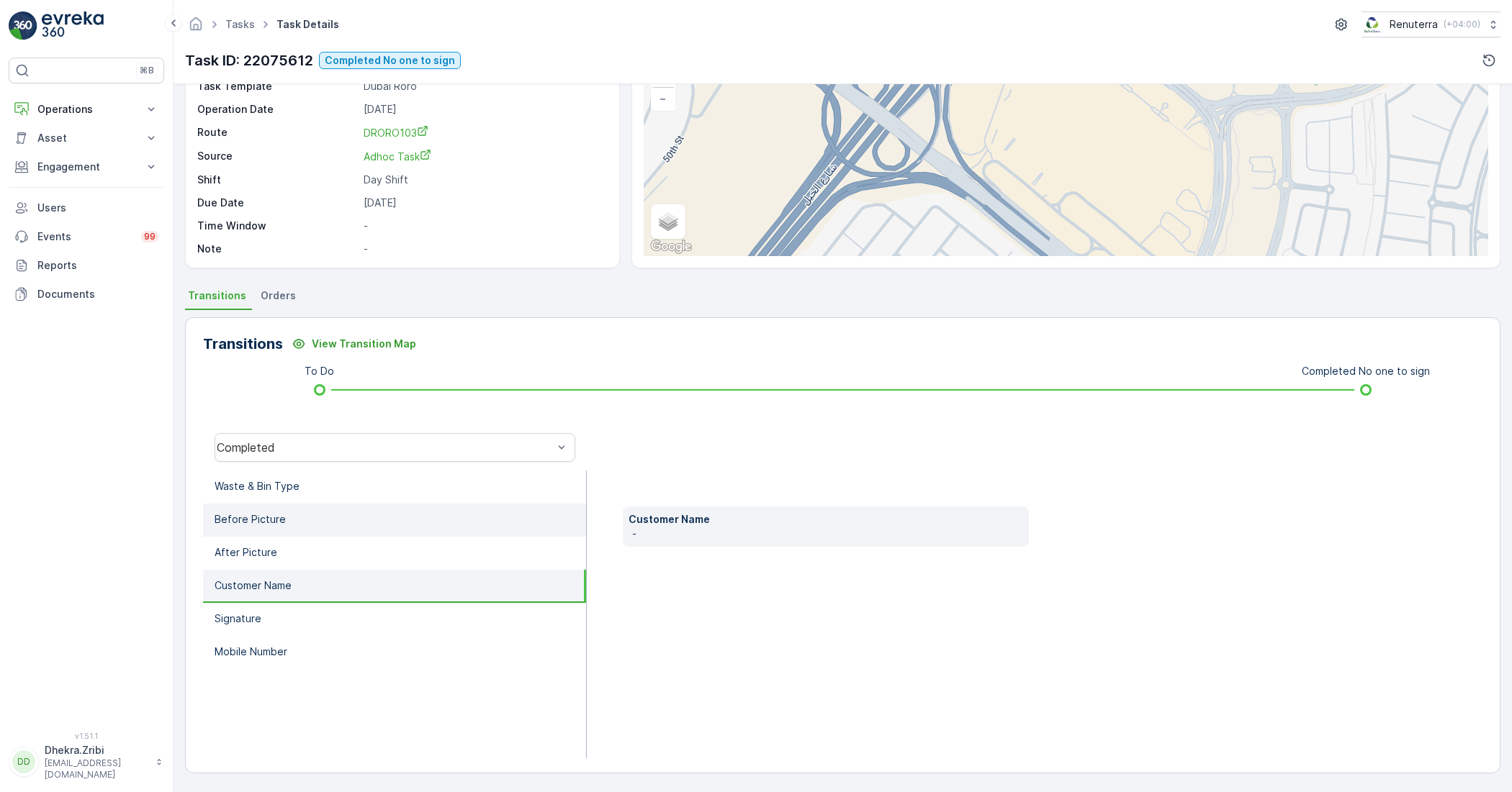
click at [303, 526] on li "Before Picture" at bounding box center [395, 520] width 383 height 33
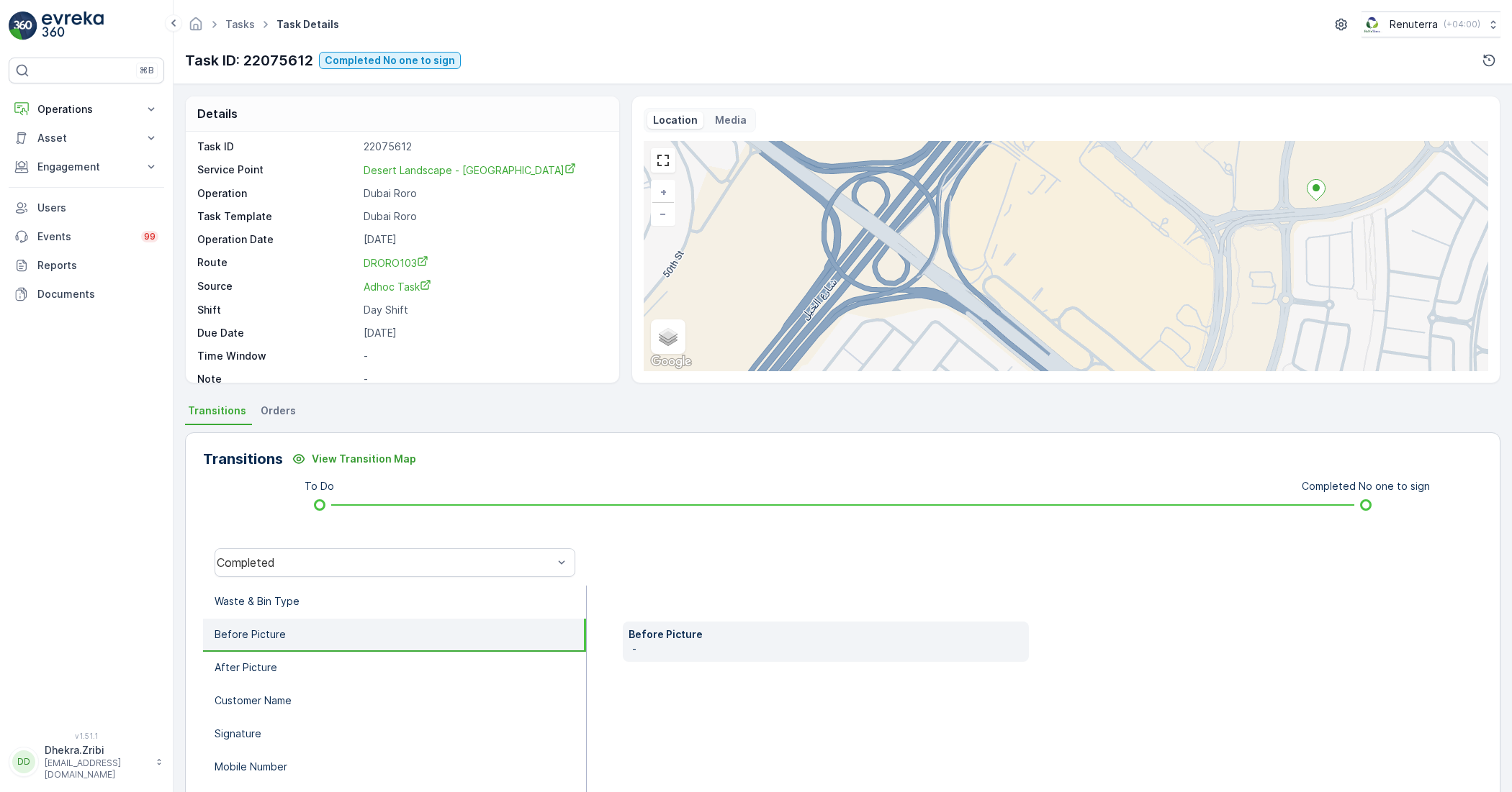
scroll to position [0, 0]
click at [326, 29] on span "Task Details" at bounding box center [307, 24] width 69 height 14
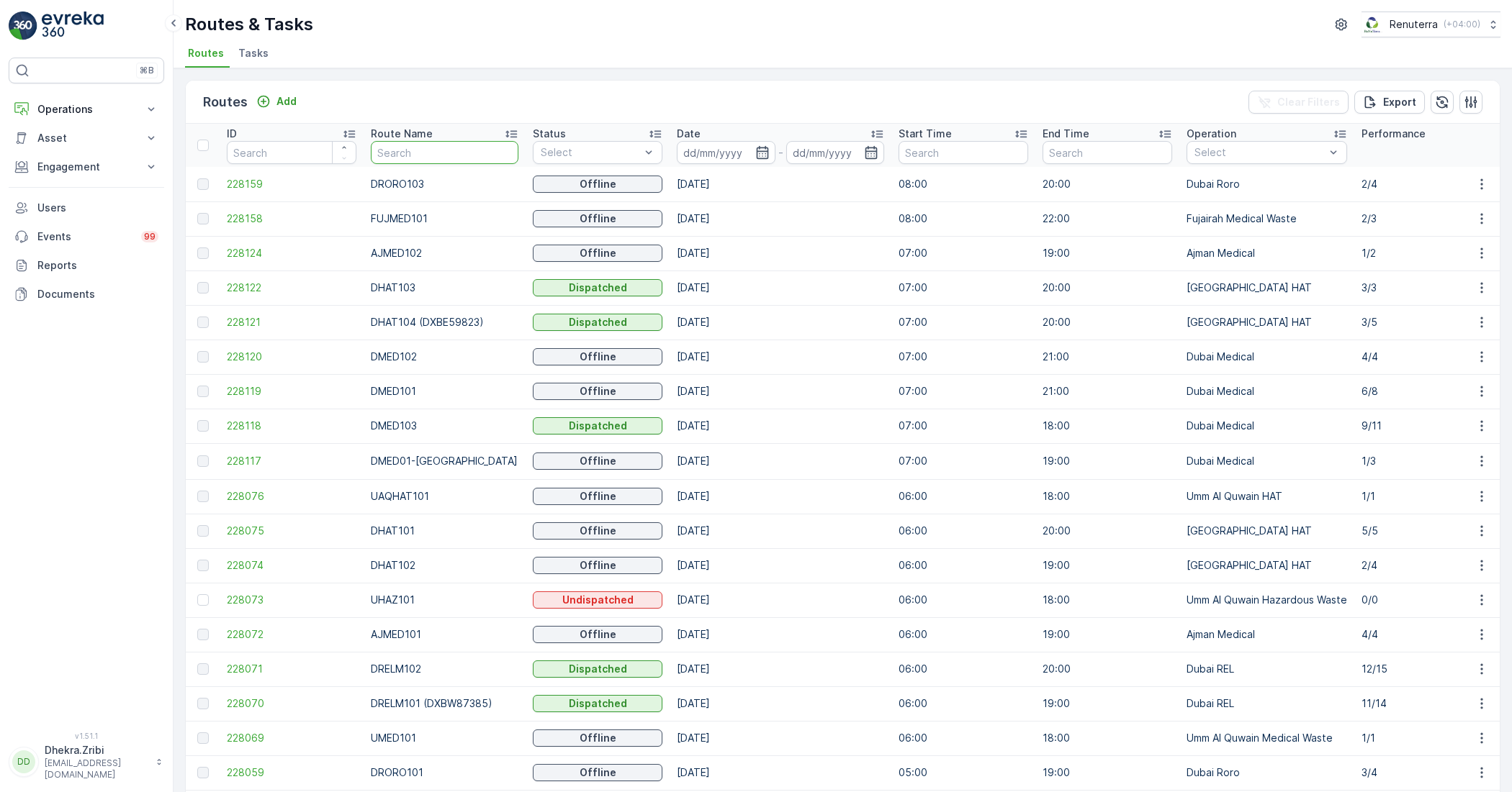
click at [408, 155] on input "text" at bounding box center [445, 153] width 148 height 23
type input "RORO"
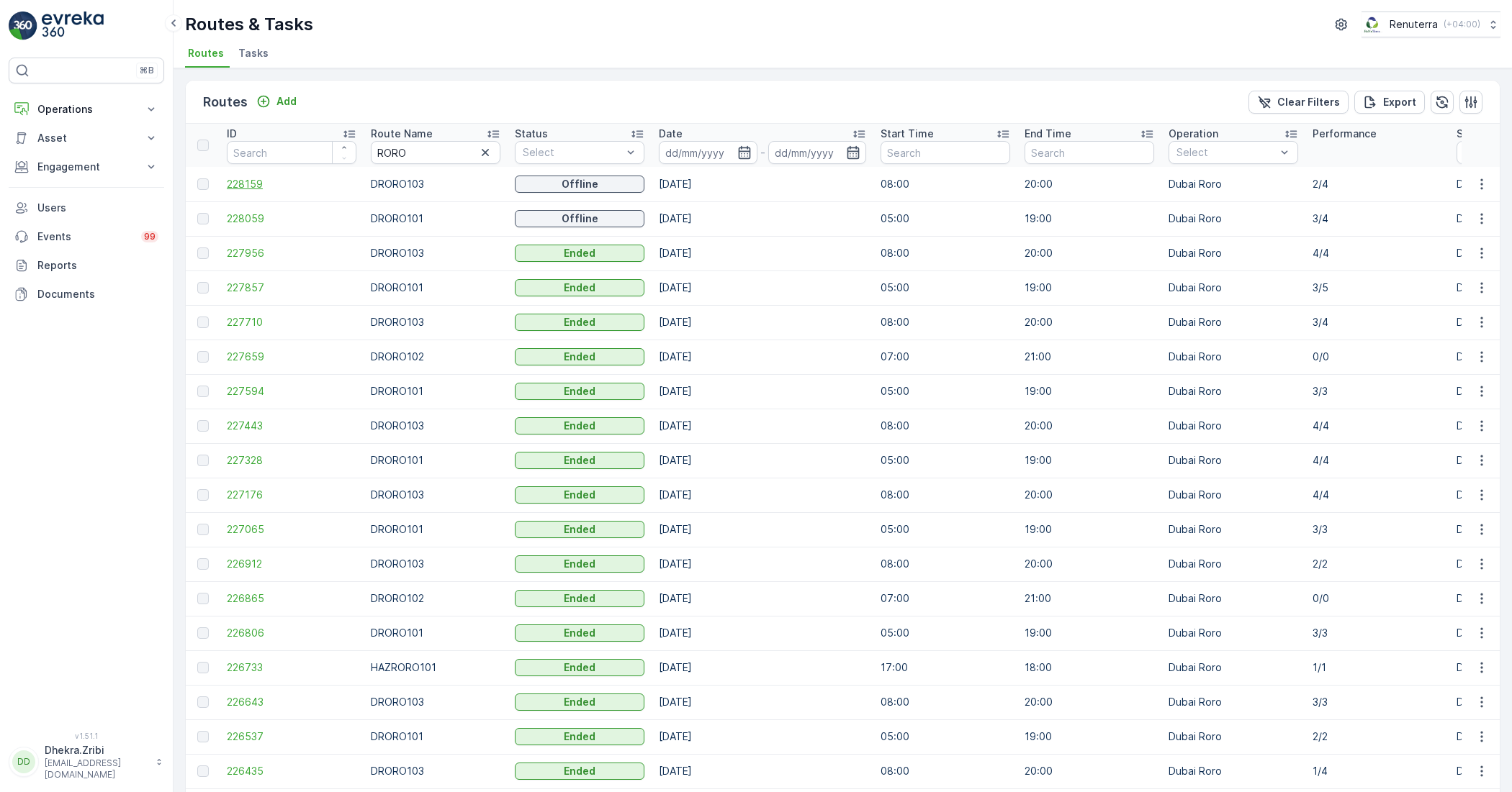
click at [247, 182] on span "228159" at bounding box center [291, 183] width 130 height 14
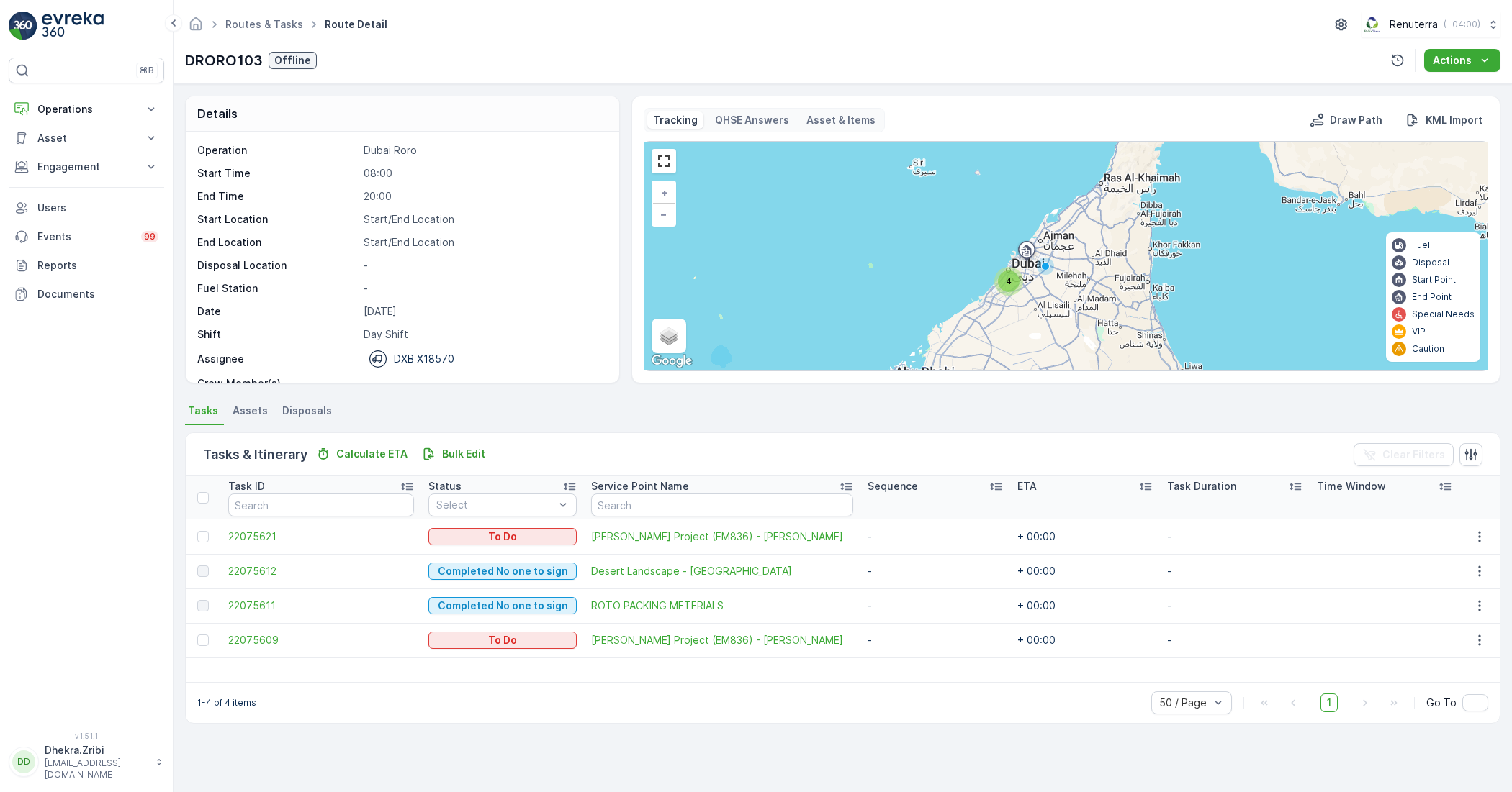
click at [1009, 281] on span "4" at bounding box center [1008, 281] width 6 height 11
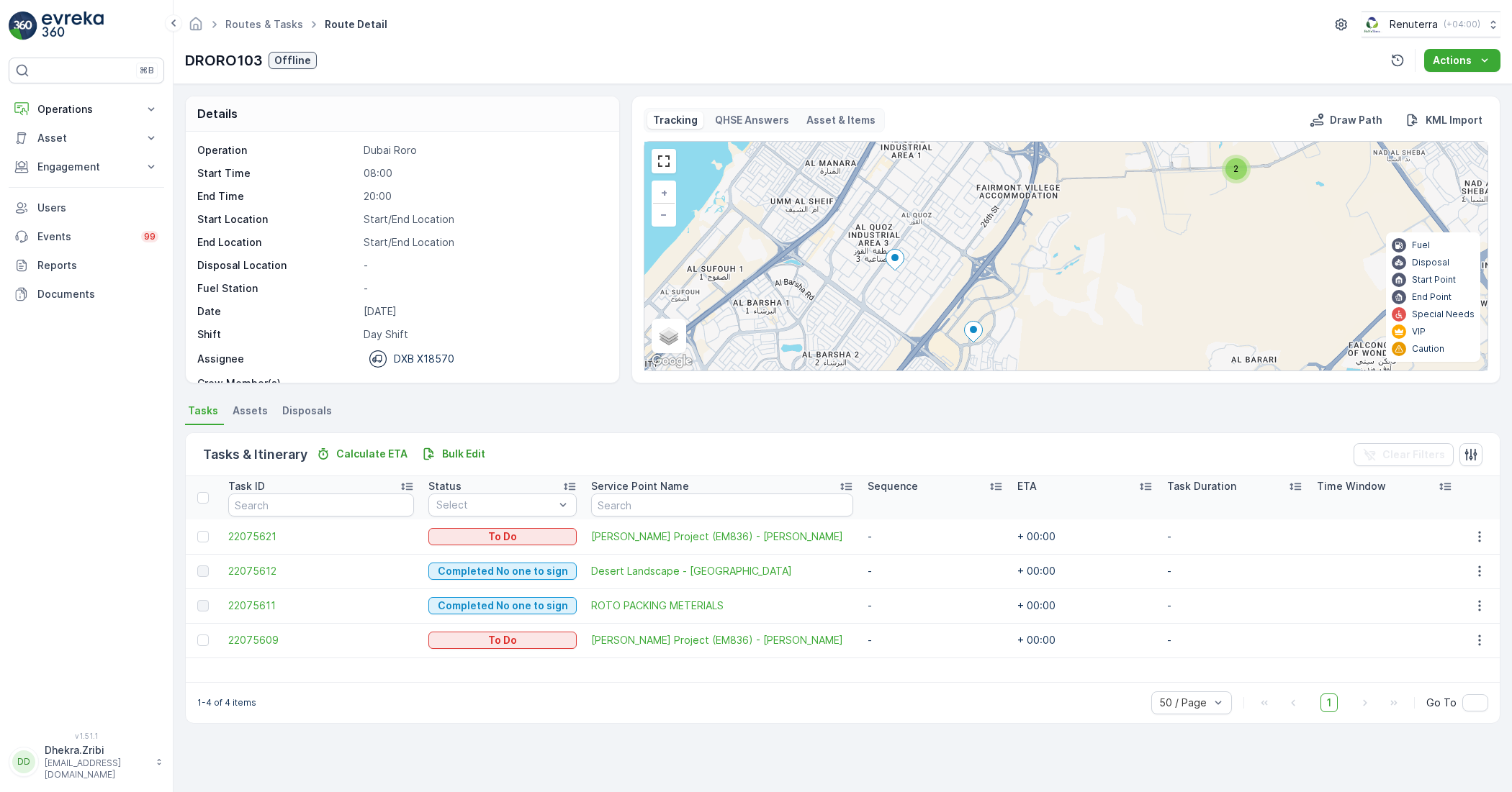
click at [891, 257] on icon at bounding box center [895, 259] width 18 height 21
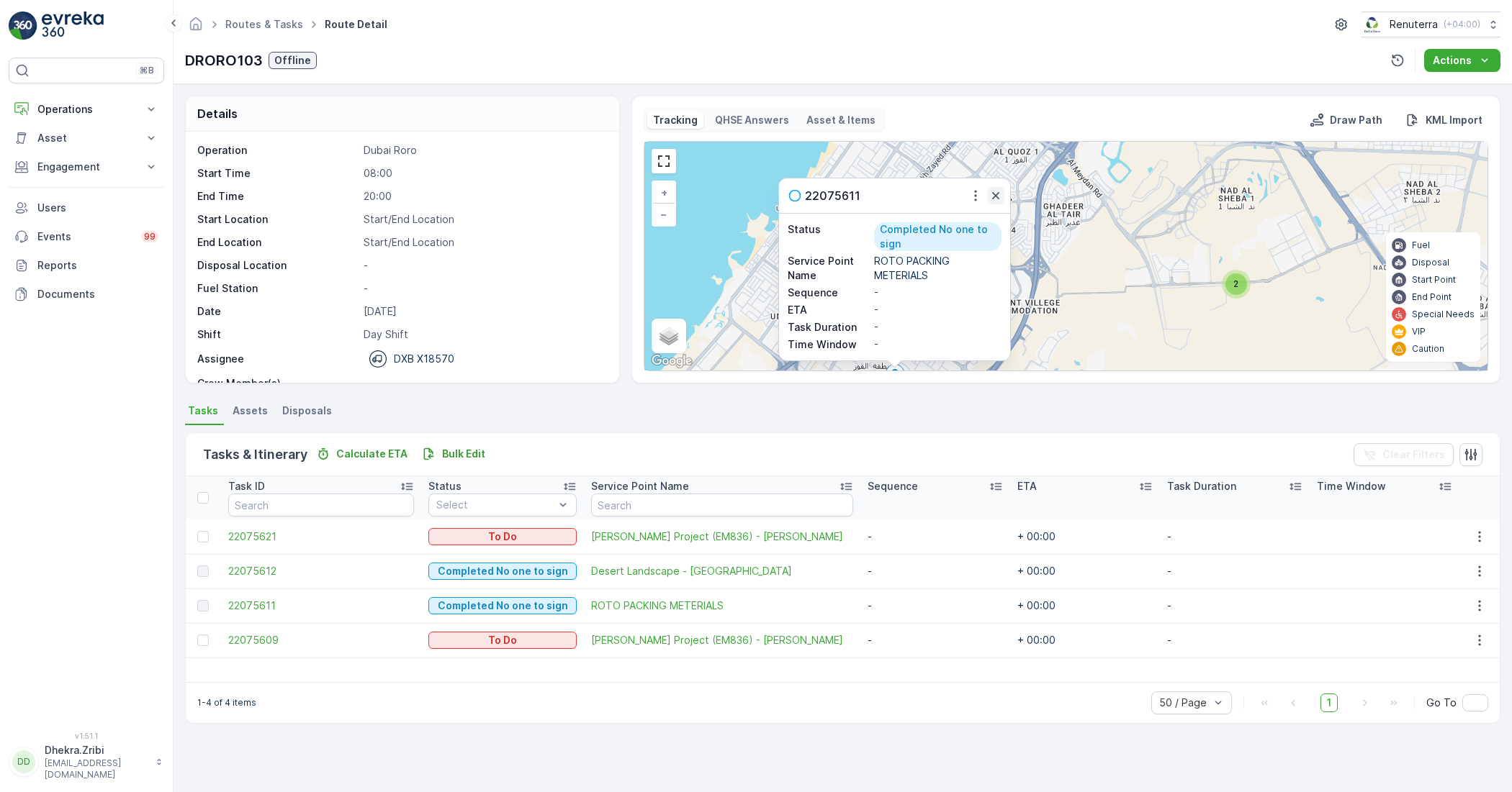
click at [994, 204] on button "button" at bounding box center [996, 196] width 17 height 17
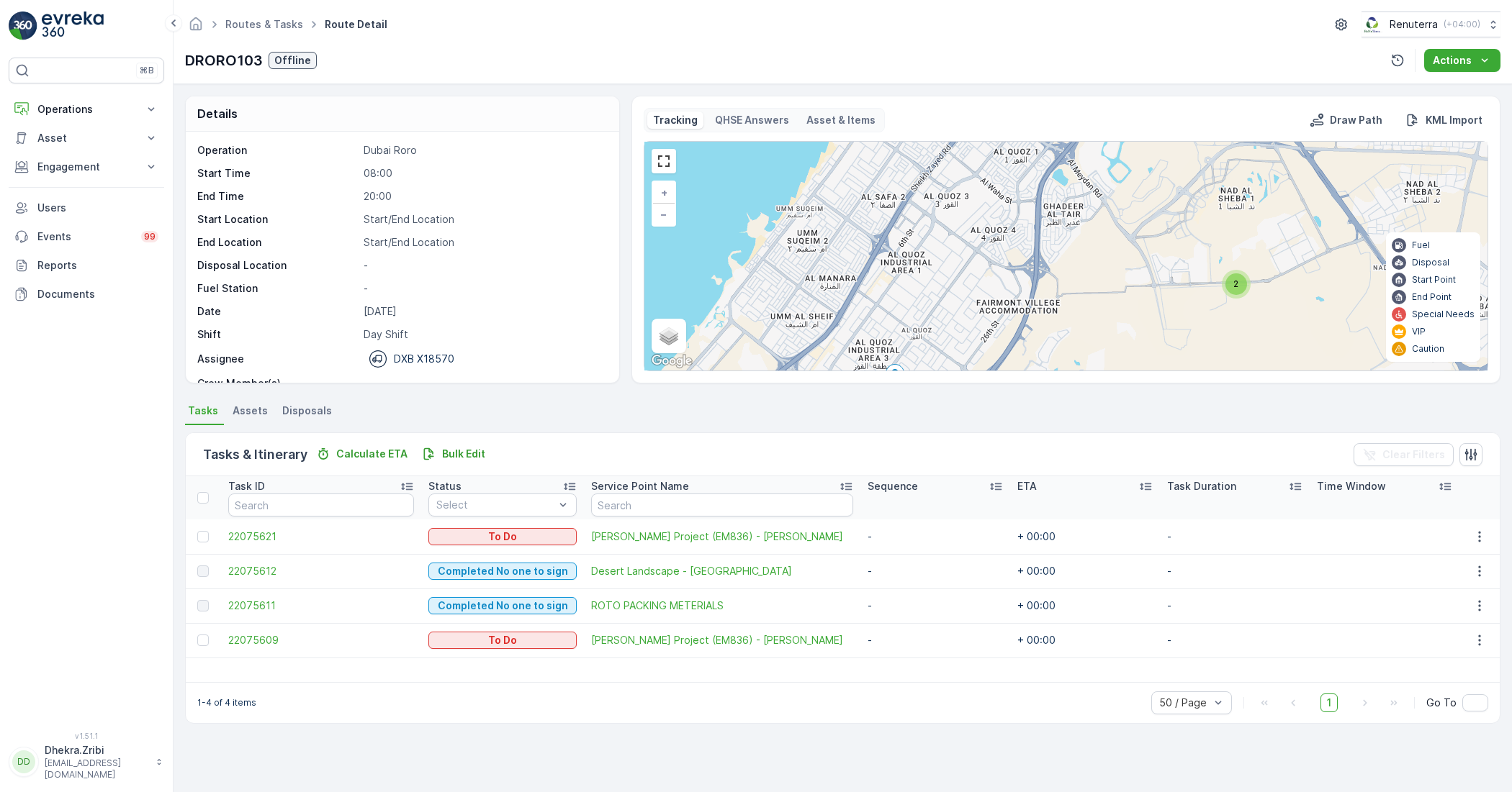
click at [1242, 286] on div "2" at bounding box center [1236, 284] width 21 height 21
click at [1207, 284] on icon at bounding box center [1210, 281] width 18 height 21
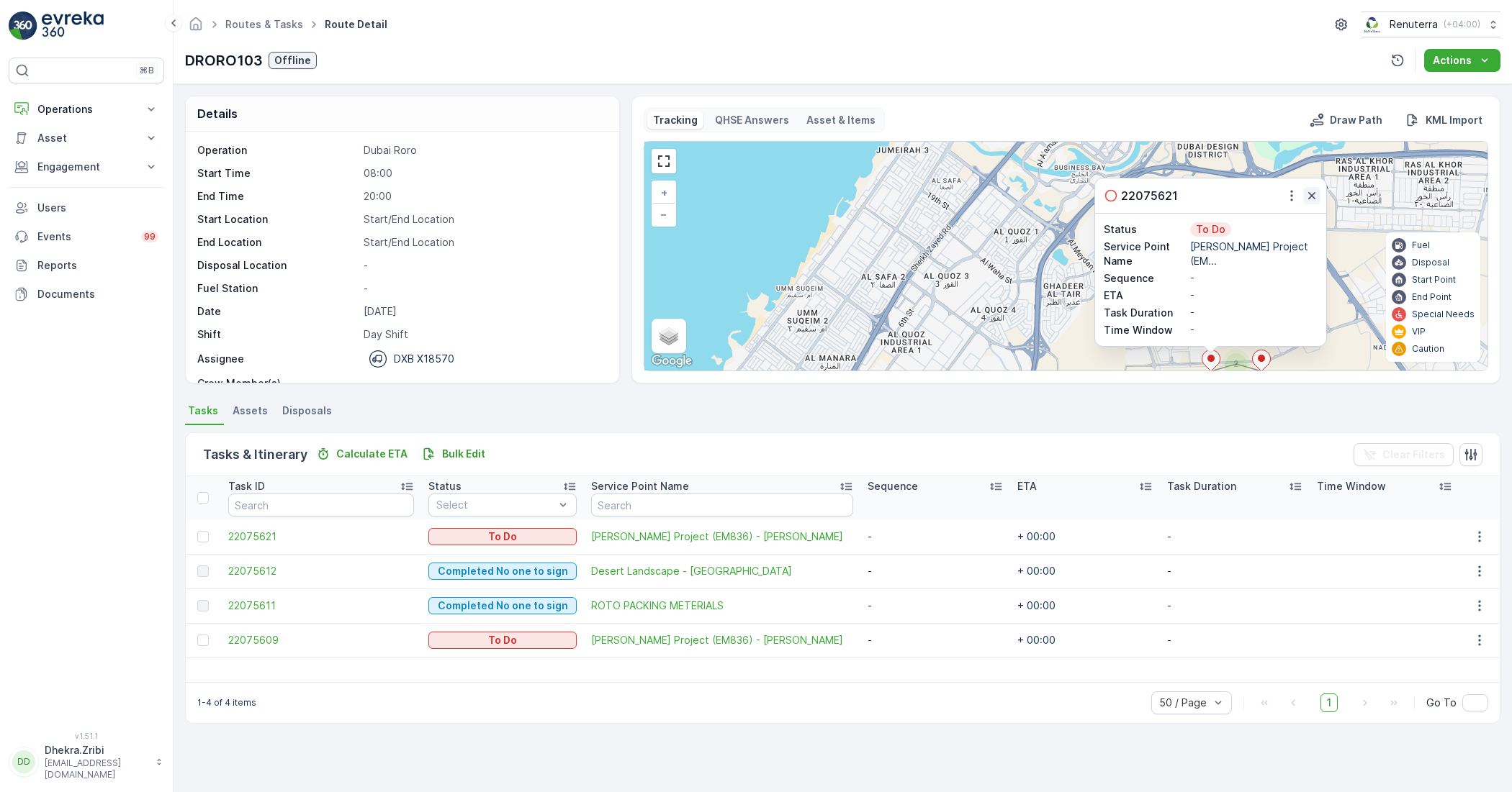
click at [1305, 191] on icon "button" at bounding box center [1311, 195] width 14 height 14
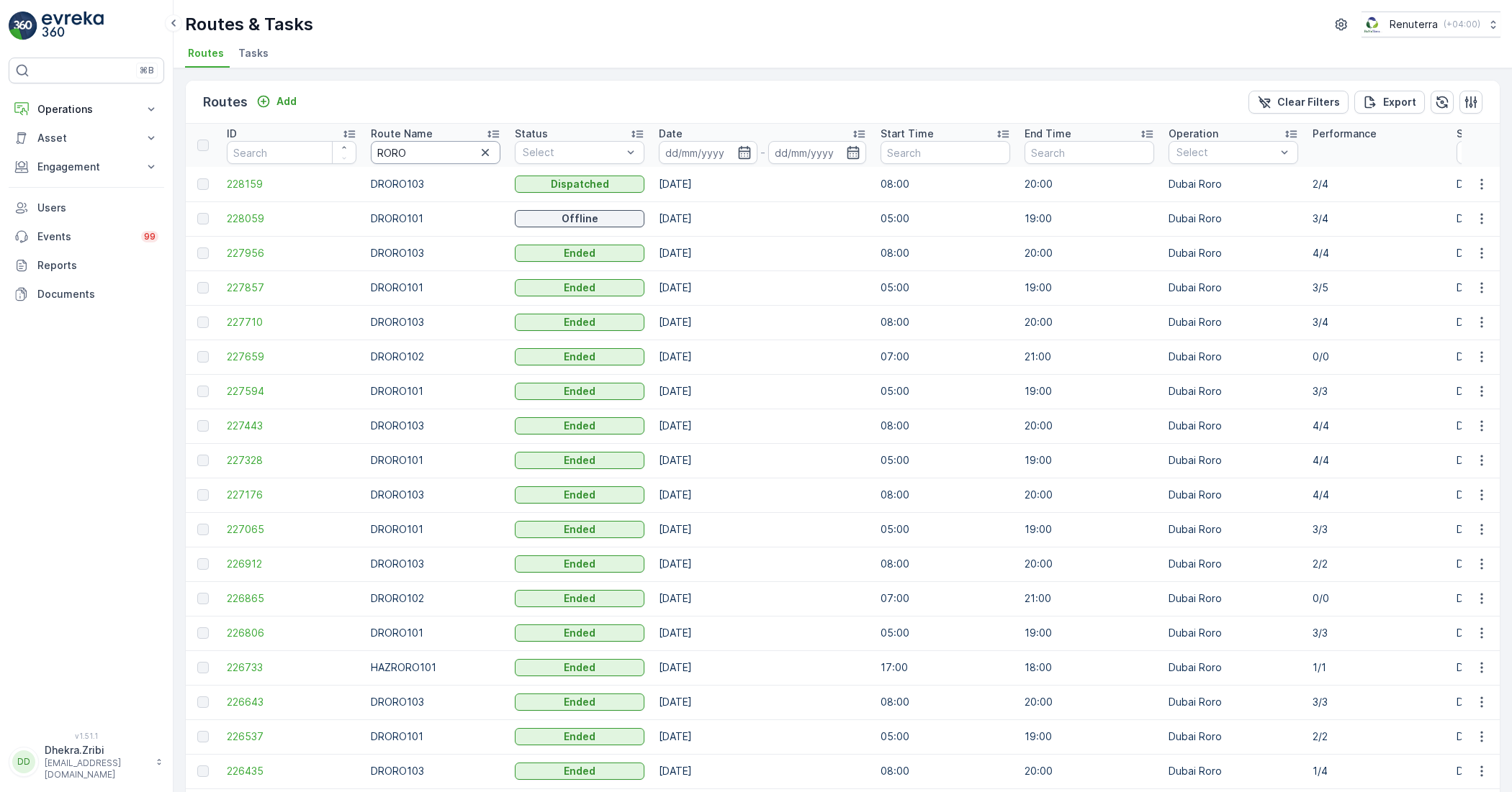
click at [459, 154] on input "RORO" at bounding box center [435, 153] width 130 height 23
click at [256, 221] on span "228059" at bounding box center [291, 218] width 130 height 14
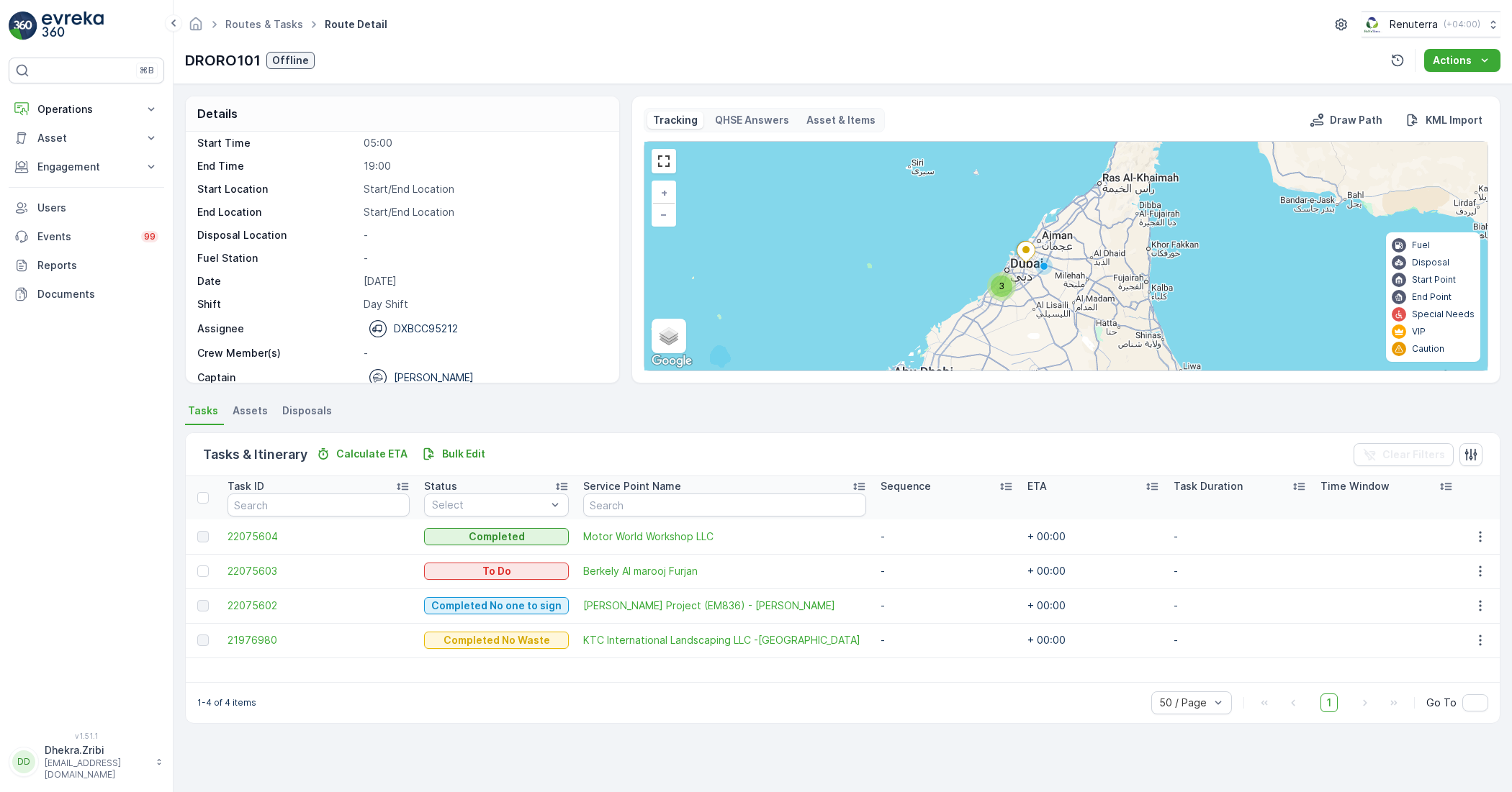
scroll to position [45, 0]
click at [740, 511] on input "text" at bounding box center [725, 505] width 283 height 23
drag, startPoint x: 773, startPoint y: 417, endPoint x: 774, endPoint y: 408, distance: 9.1
click at [774, 408] on ul "Tasks Assets Disposals" at bounding box center [843, 413] width 1315 height 25
click at [253, 638] on span "21976980" at bounding box center [318, 640] width 182 height 14
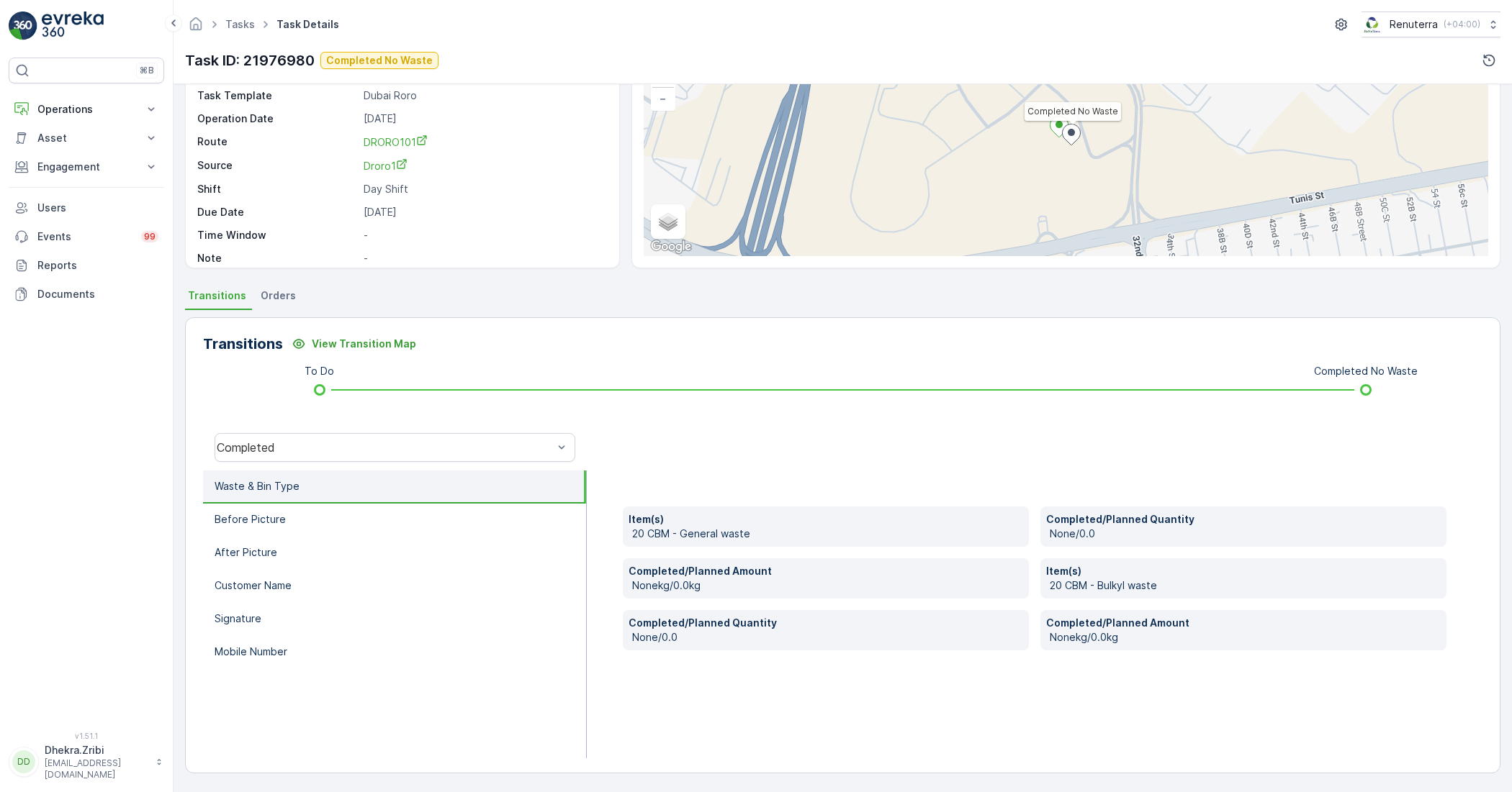
scroll to position [19, 0]
click at [273, 585] on p "Customer Name" at bounding box center [253, 586] width 77 height 14
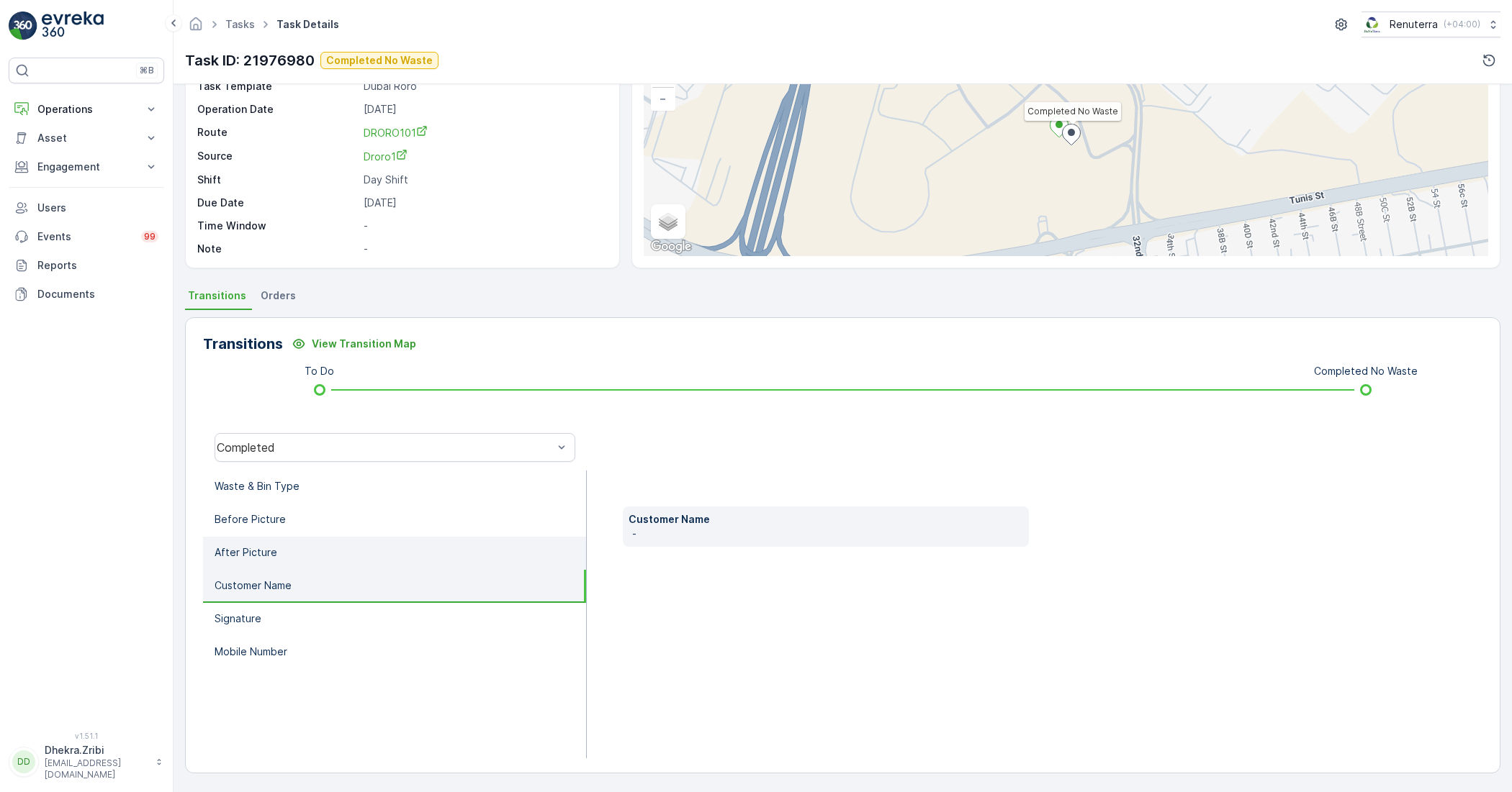
click at [316, 555] on li "After Picture" at bounding box center [395, 553] width 383 height 33
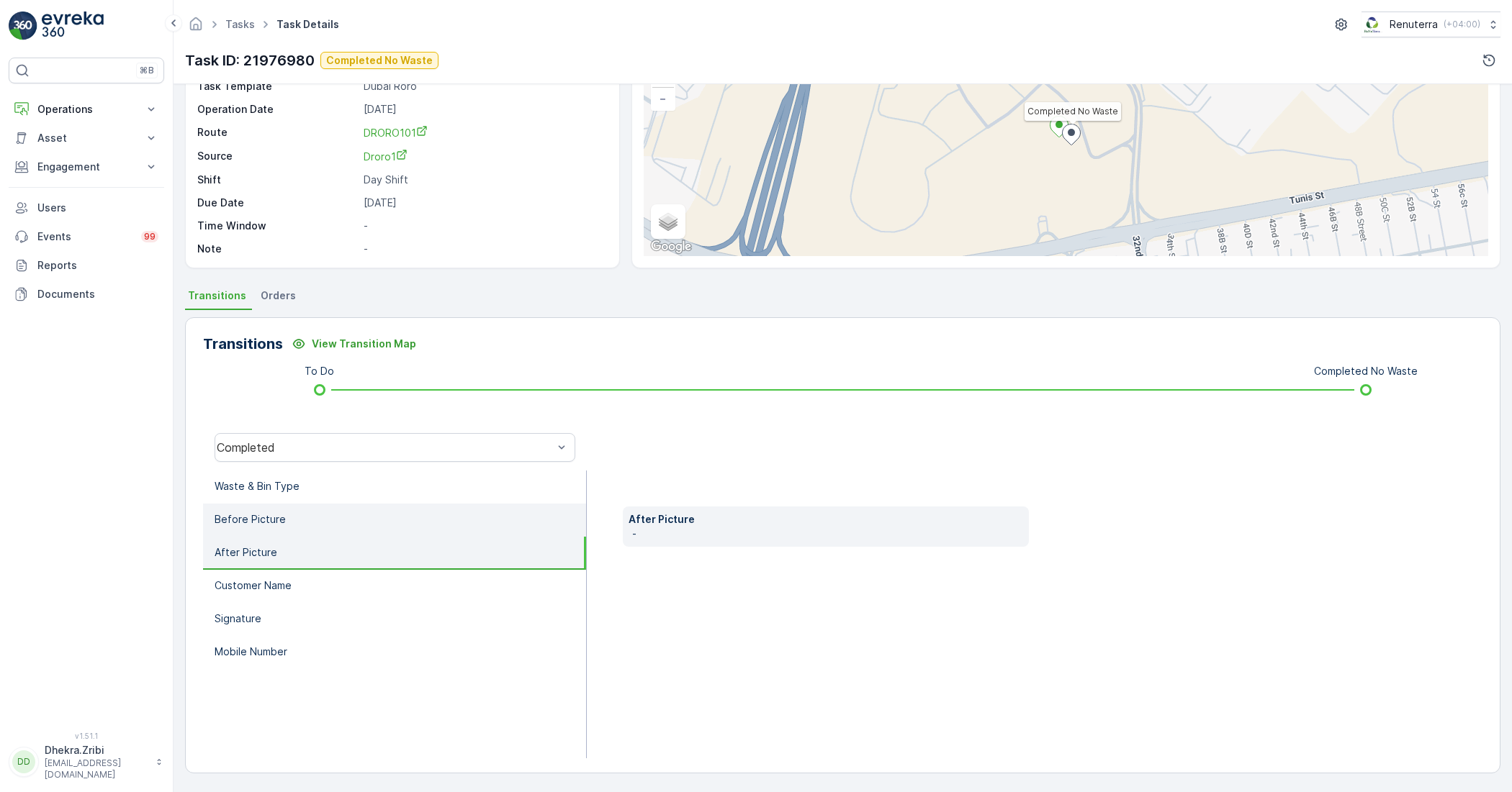
click at [345, 517] on li "Before Picture" at bounding box center [395, 520] width 383 height 33
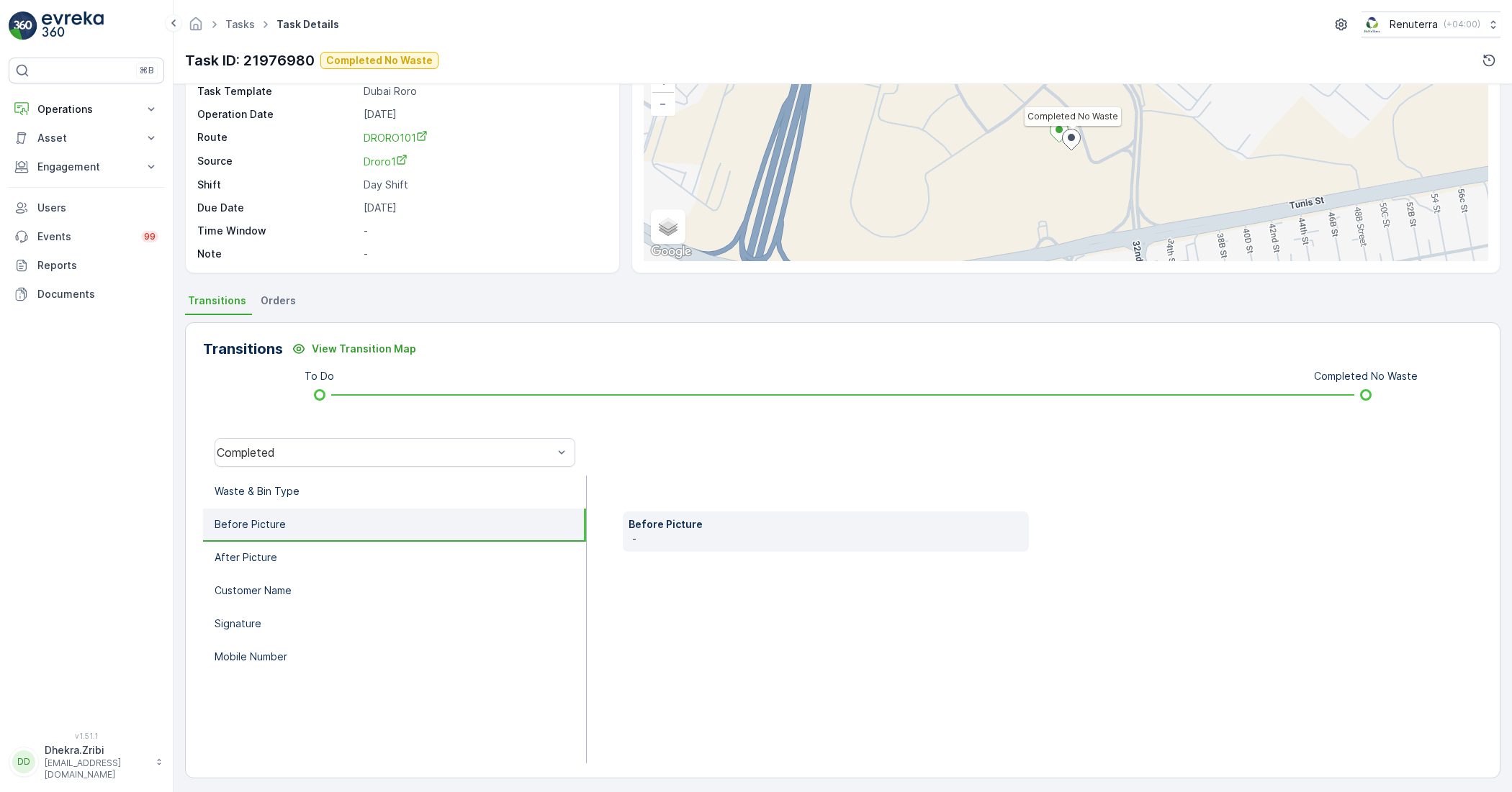
scroll to position [115, 0]
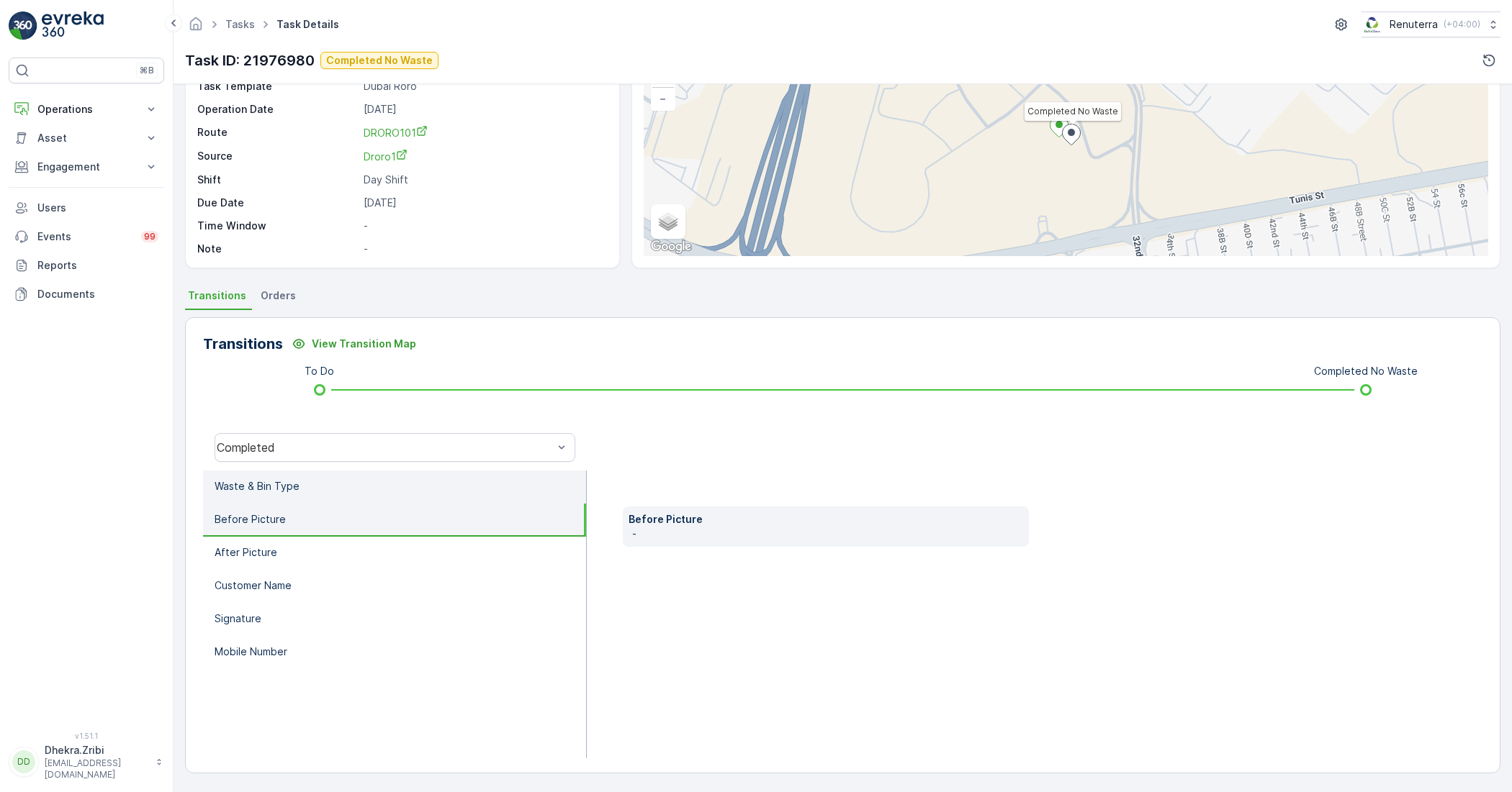
click at [326, 491] on li "Waste & Bin Type" at bounding box center [395, 487] width 383 height 33
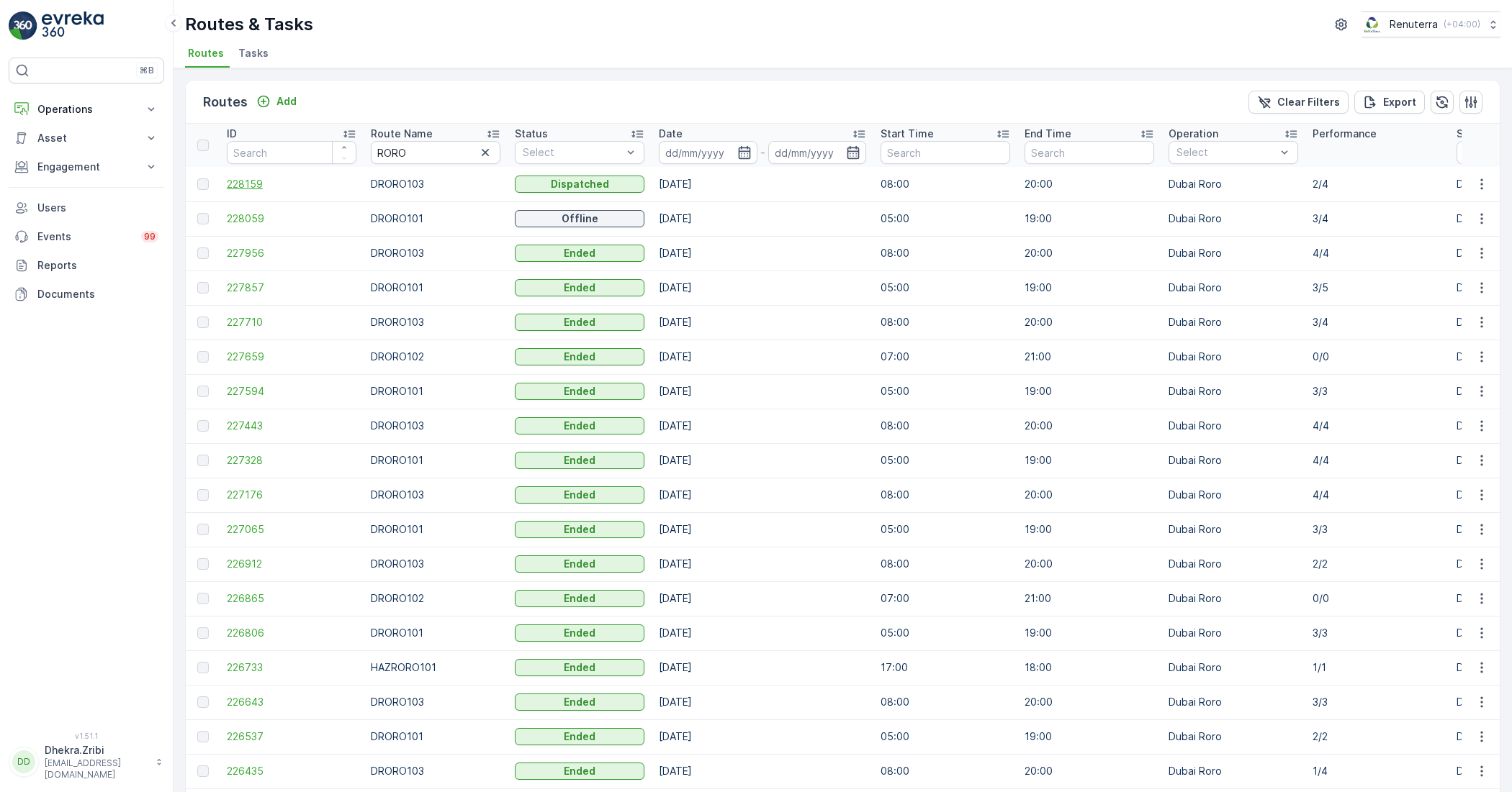
click at [227, 191] on span "228159" at bounding box center [291, 183] width 130 height 14
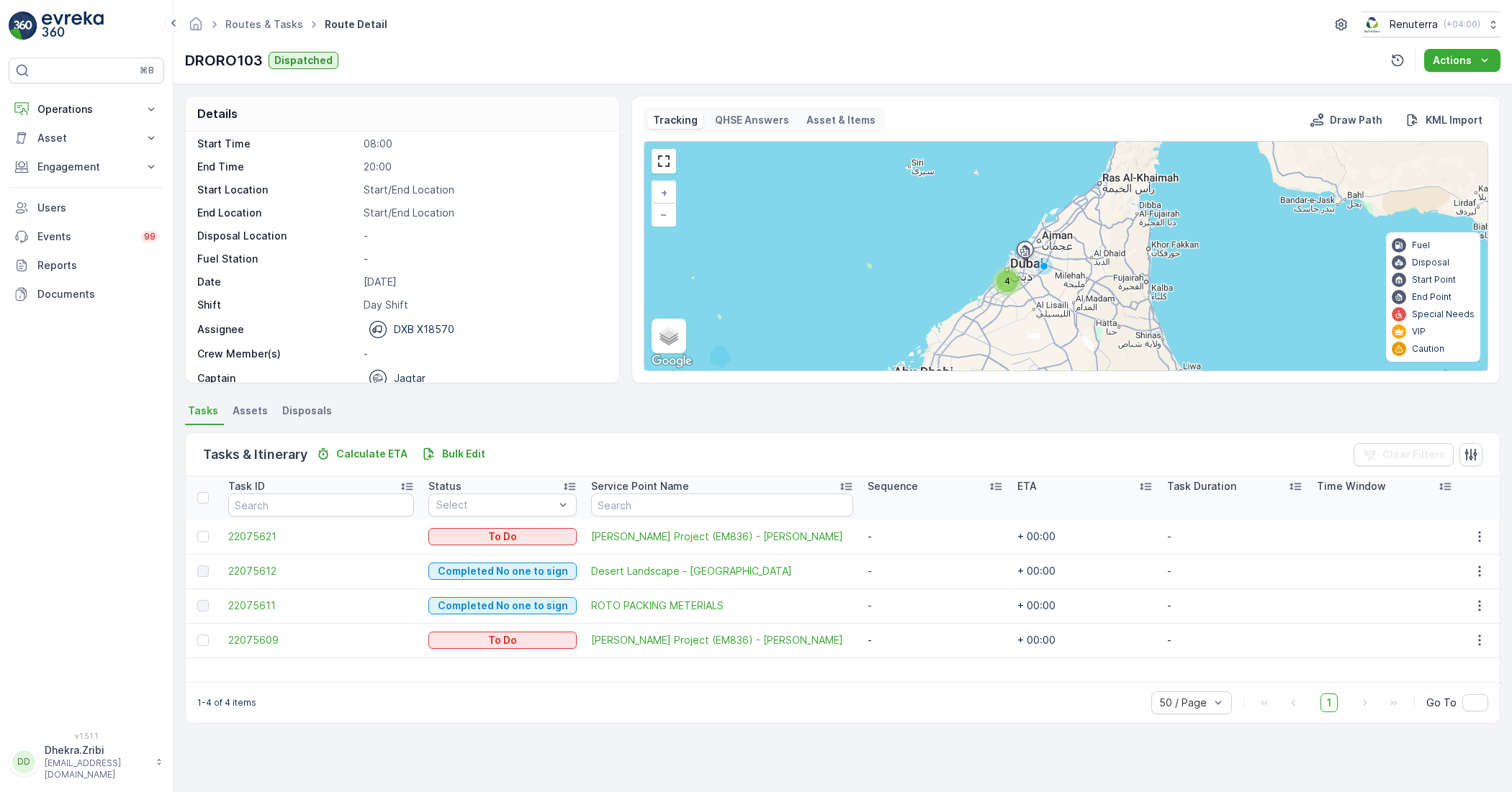
scroll to position [45, 0]
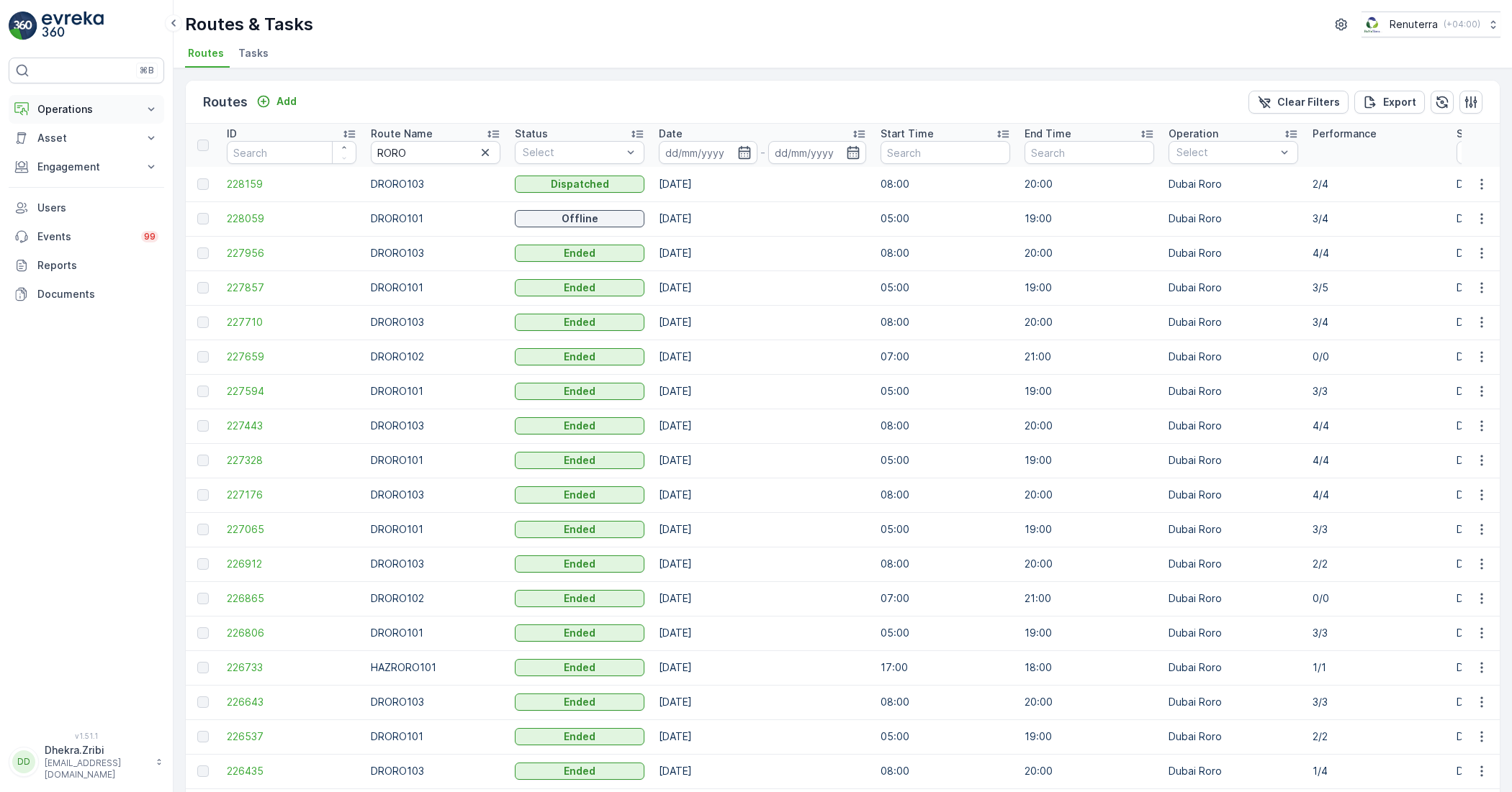
click at [105, 113] on p "Operations" at bounding box center [86, 109] width 98 height 14
click at [103, 173] on p "Routes & Tasks" at bounding box center [74, 173] width 74 height 14
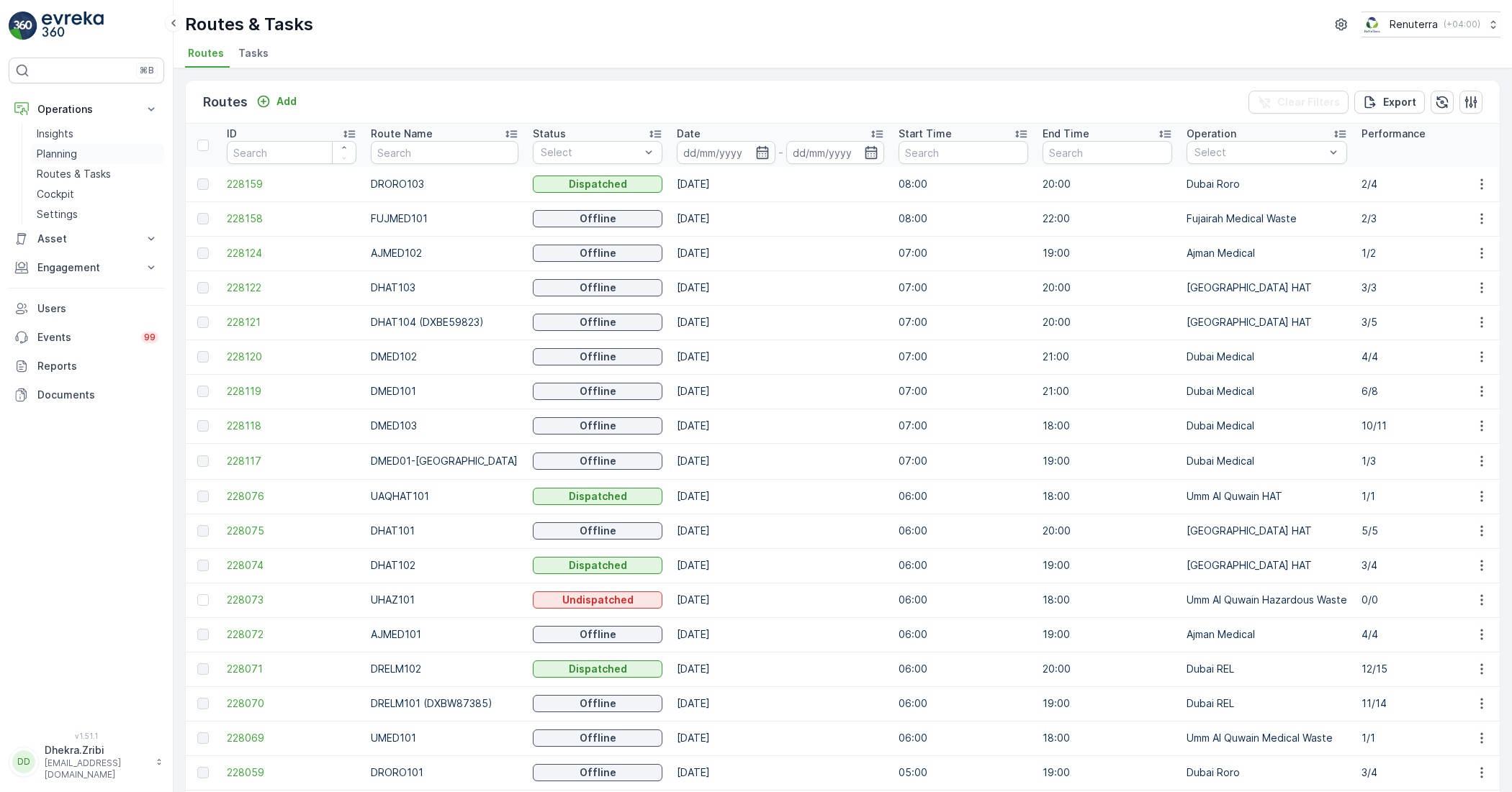
click at [84, 155] on link "Planning" at bounding box center [97, 154] width 133 height 20
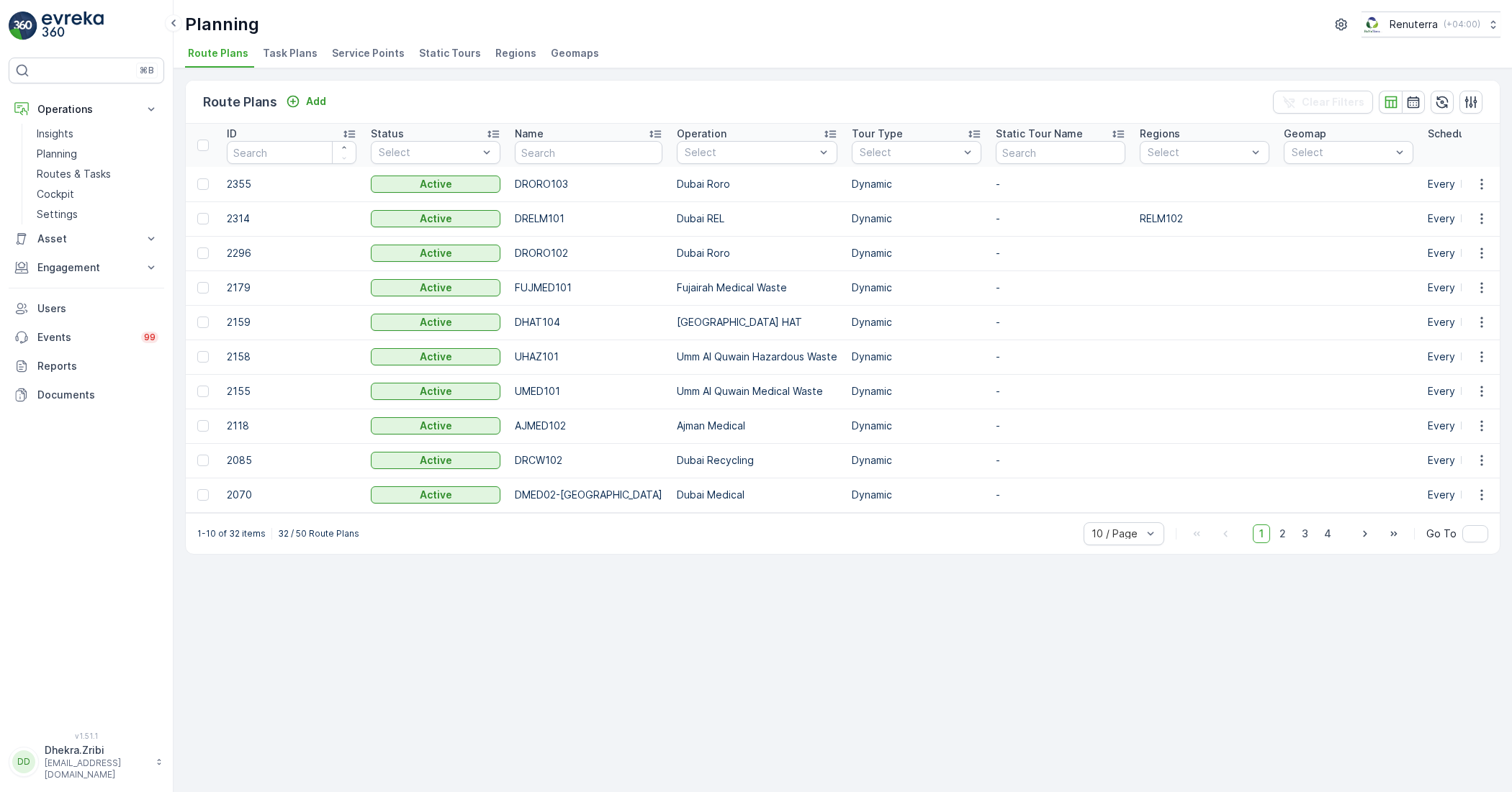
click at [348, 53] on span "Service Points" at bounding box center [368, 53] width 73 height 14
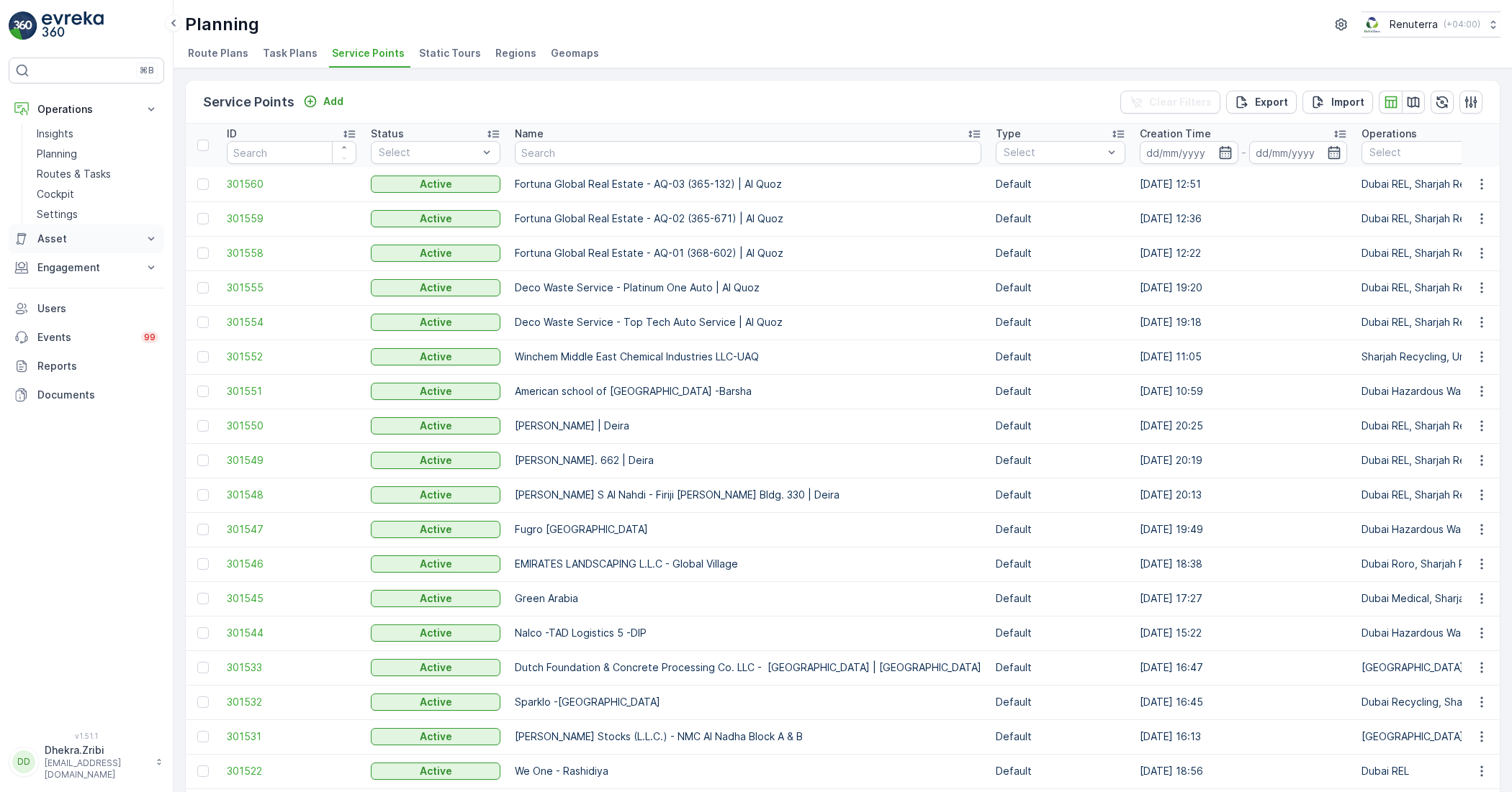
click at [151, 238] on icon at bounding box center [150, 239] width 14 height 14
click at [149, 261] on icon at bounding box center [150, 267] width 14 height 14
click at [77, 154] on link "Planning" at bounding box center [97, 154] width 133 height 20
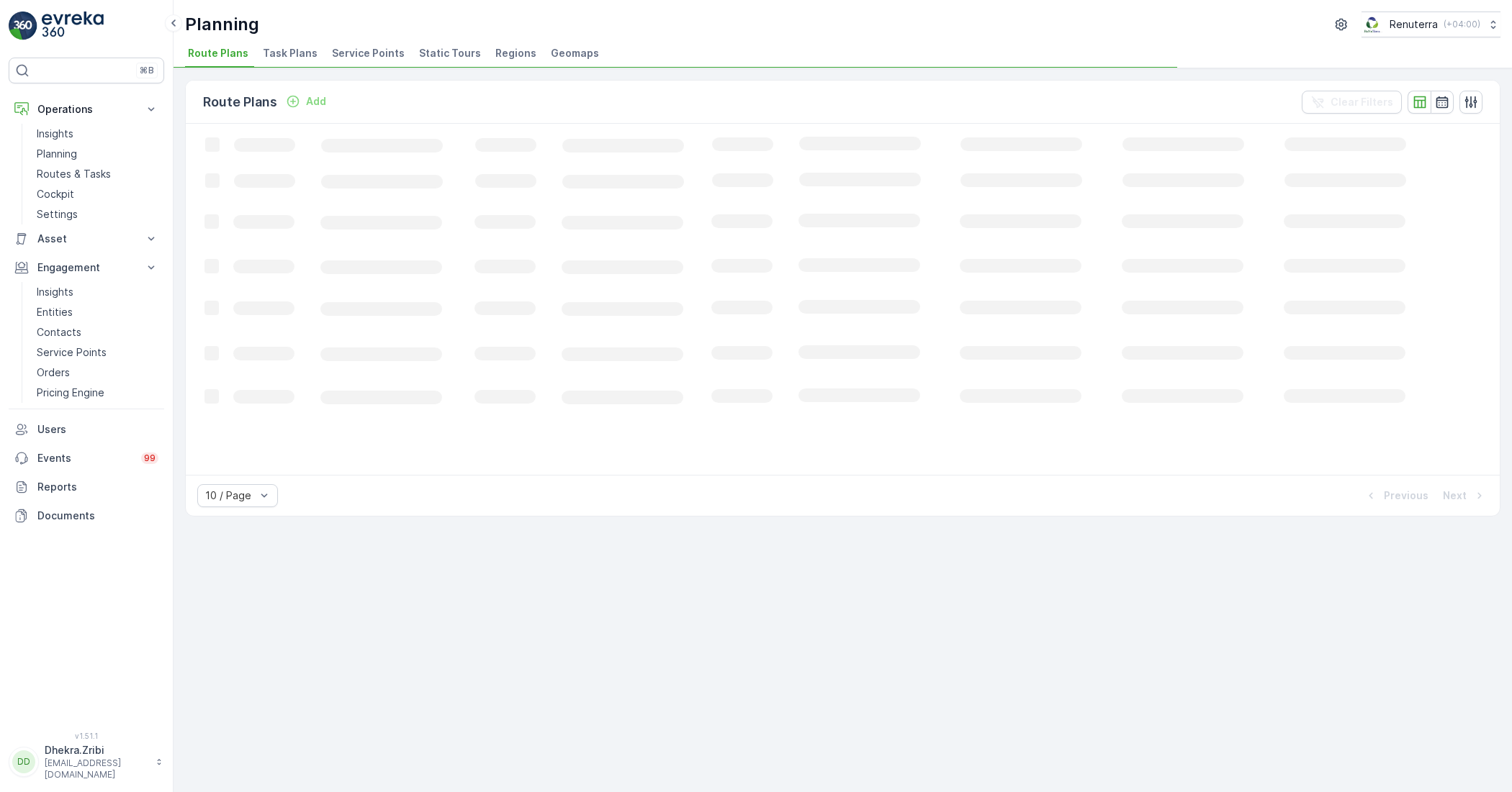
click at [347, 48] on span "Service Points" at bounding box center [368, 53] width 73 height 14
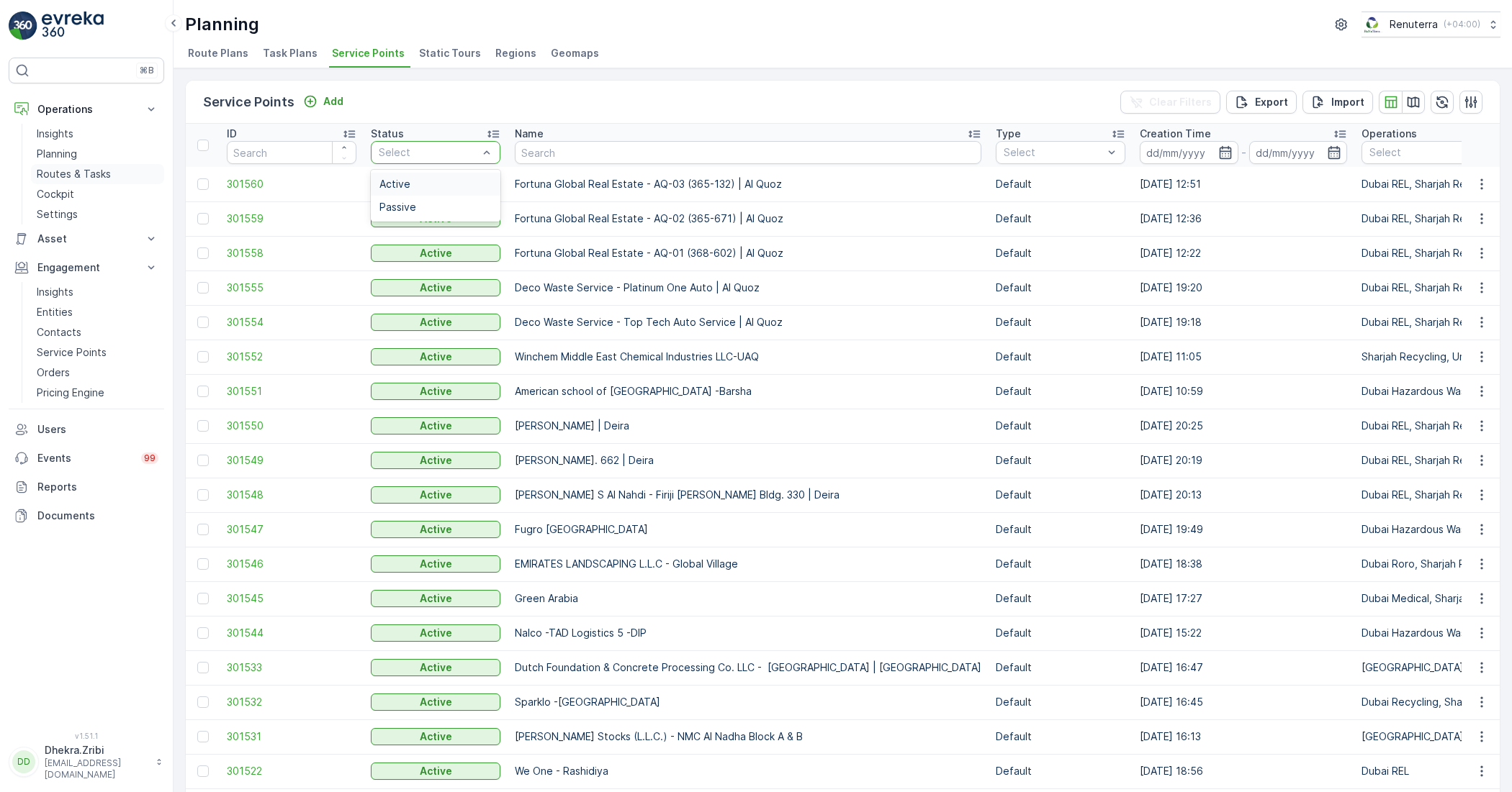
click at [76, 177] on p "Routes & Tasks" at bounding box center [74, 173] width 74 height 14
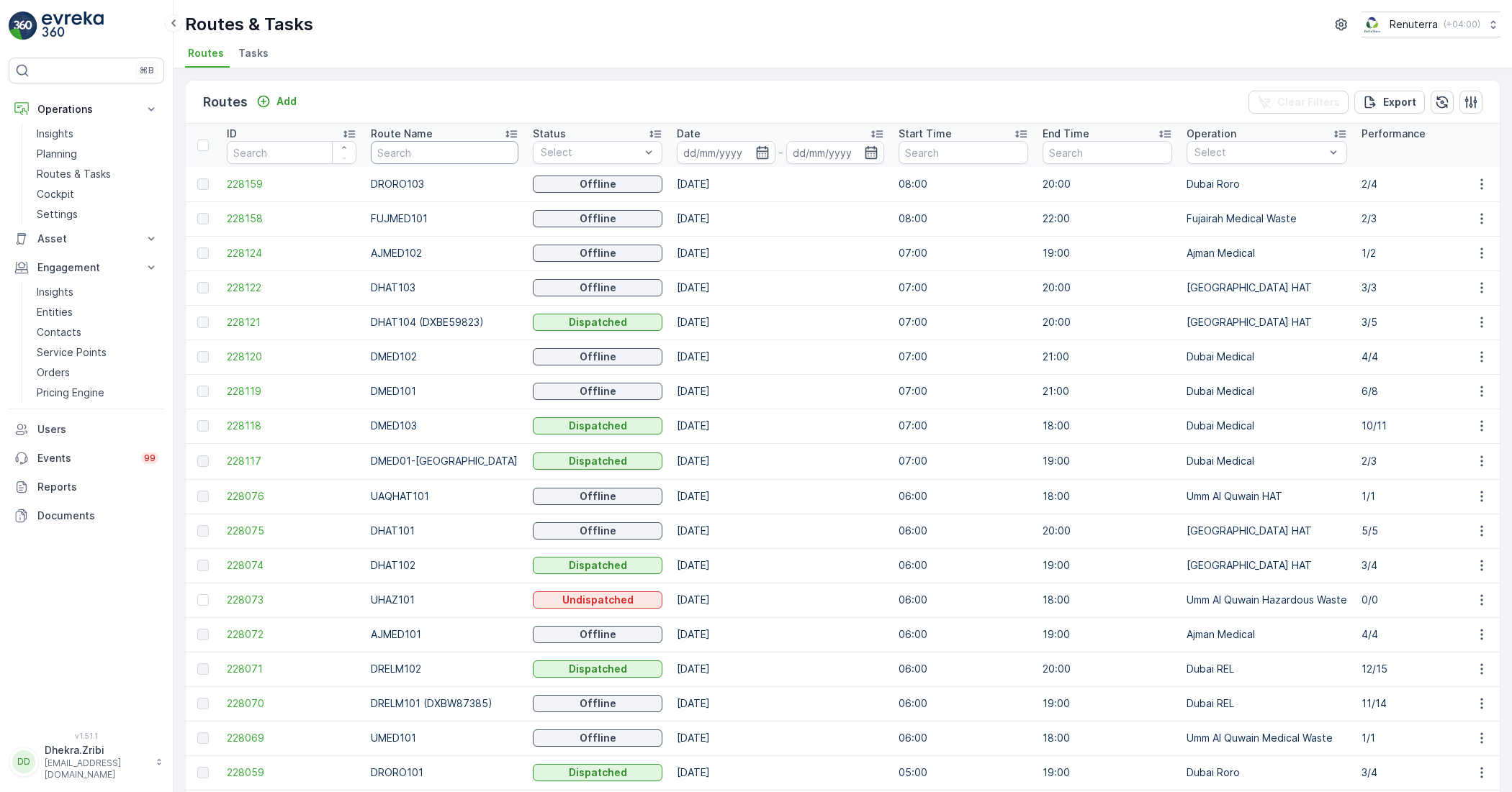
click at [400, 159] on input "text" at bounding box center [445, 153] width 148 height 23
type input "ROR"
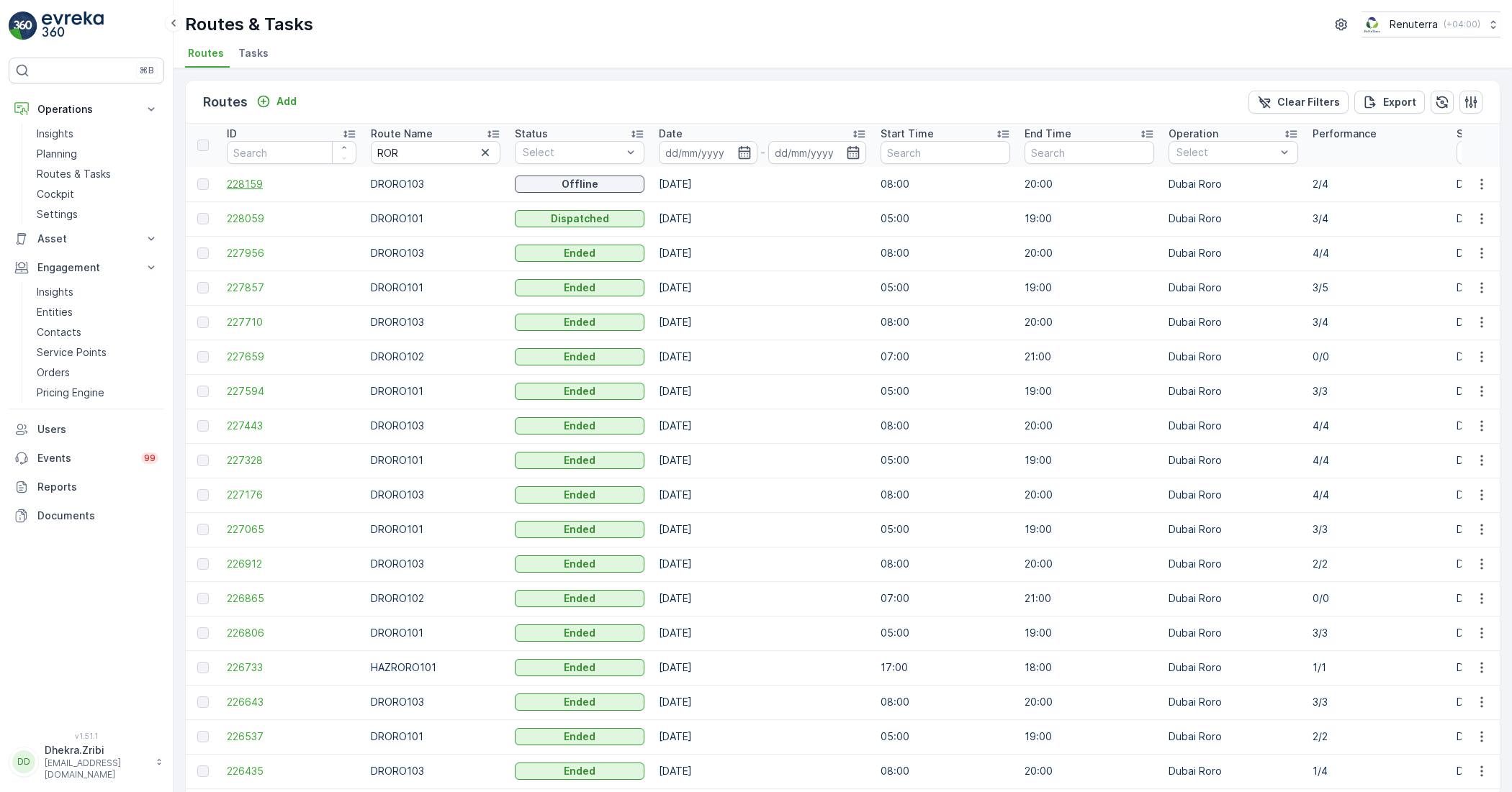
click at [255, 187] on span "228159" at bounding box center [291, 183] width 130 height 14
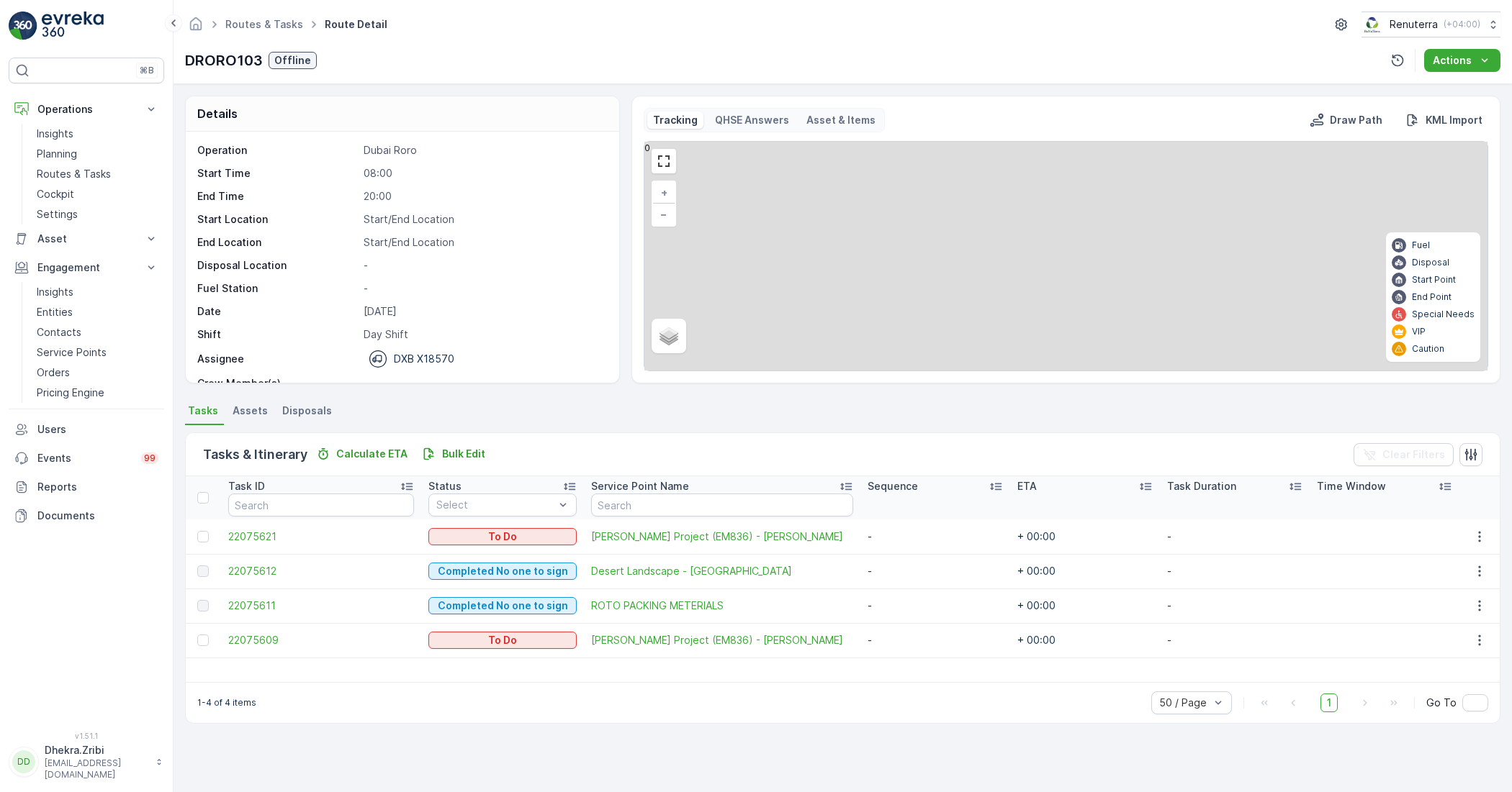
scroll to position [45, 0]
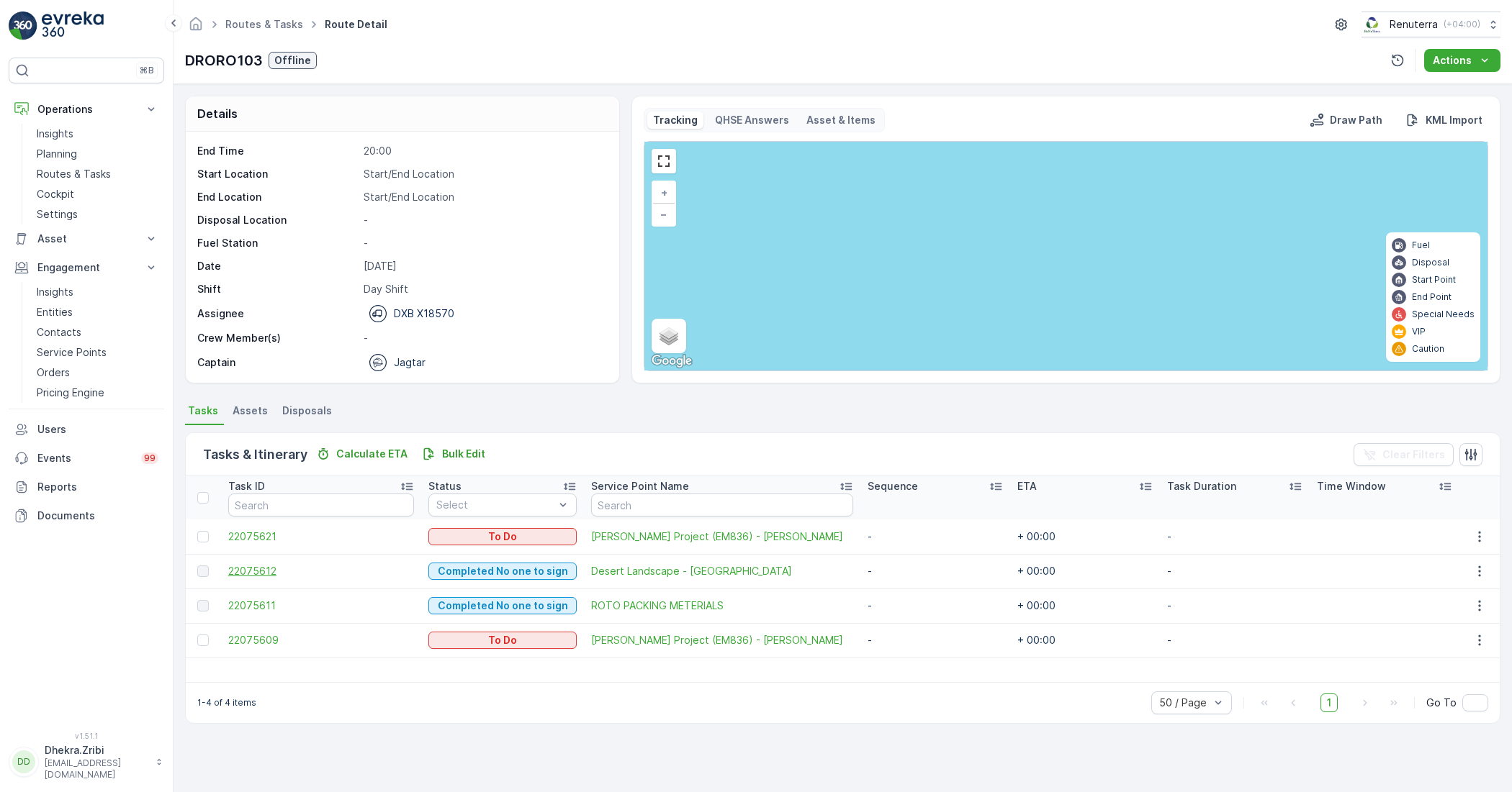
click at [273, 573] on span "22075612" at bounding box center [321, 571] width 187 height 14
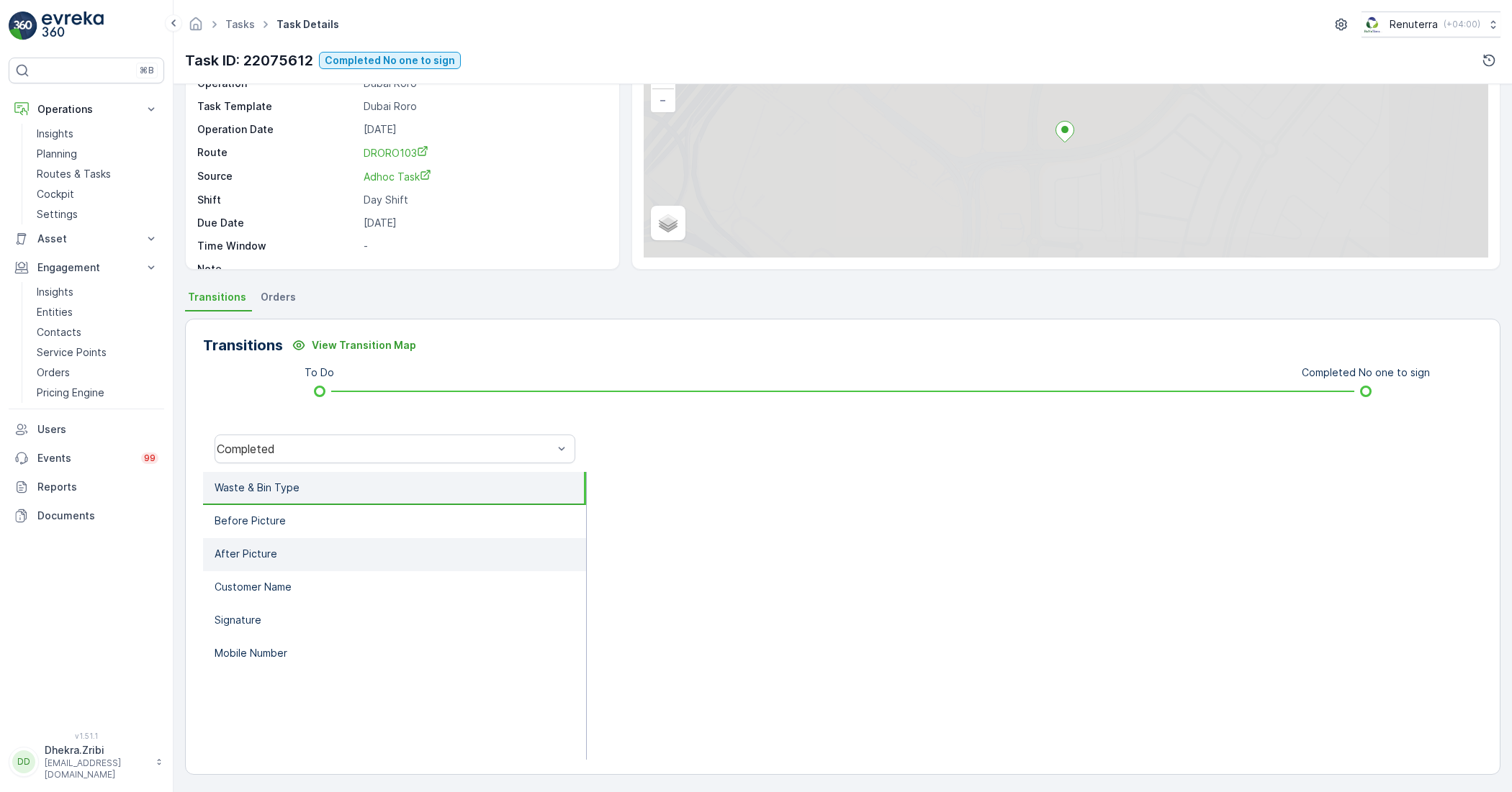
scroll to position [115, 0]
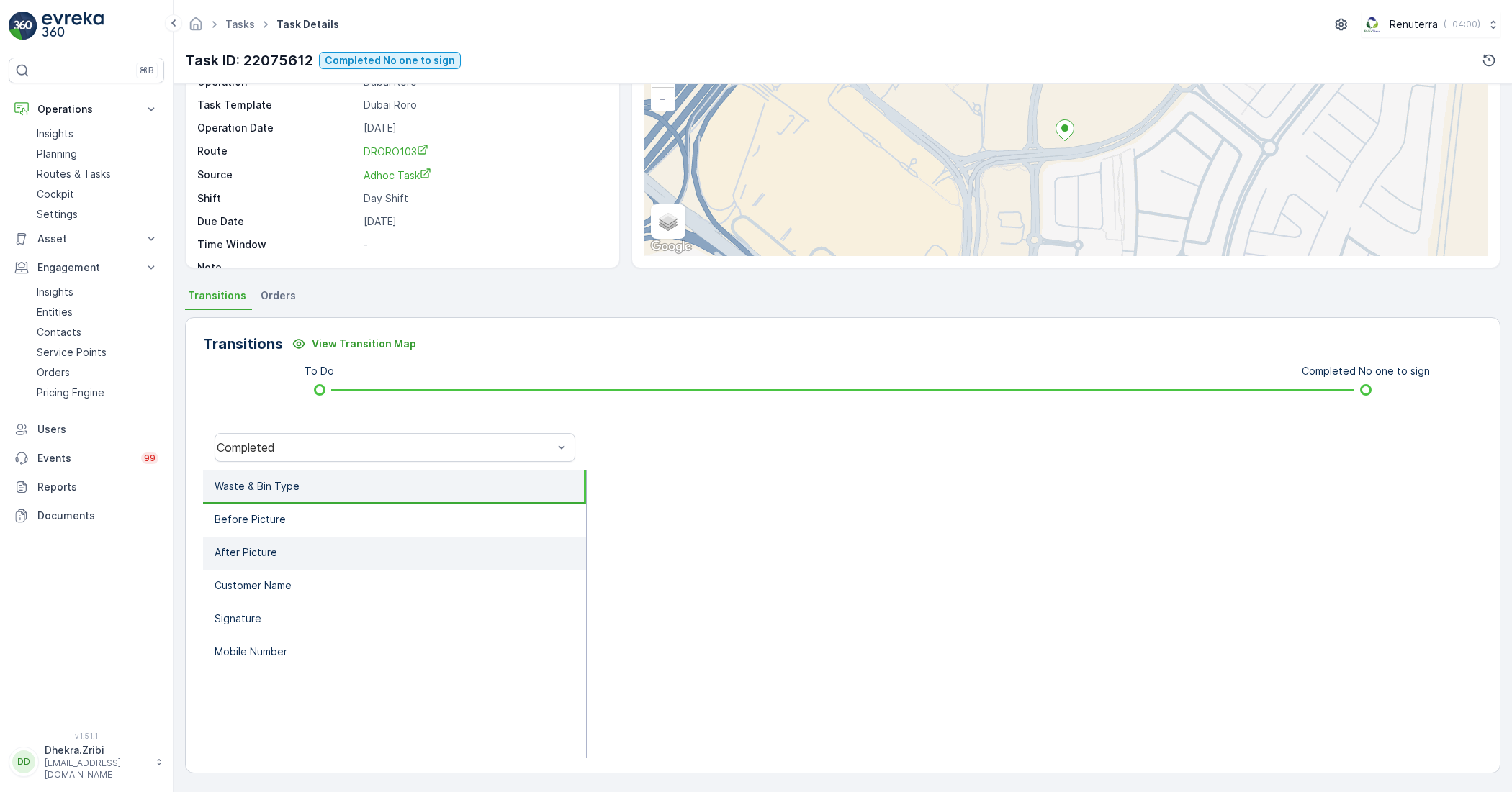
click at [311, 551] on li "After Picture" at bounding box center [395, 553] width 383 height 33
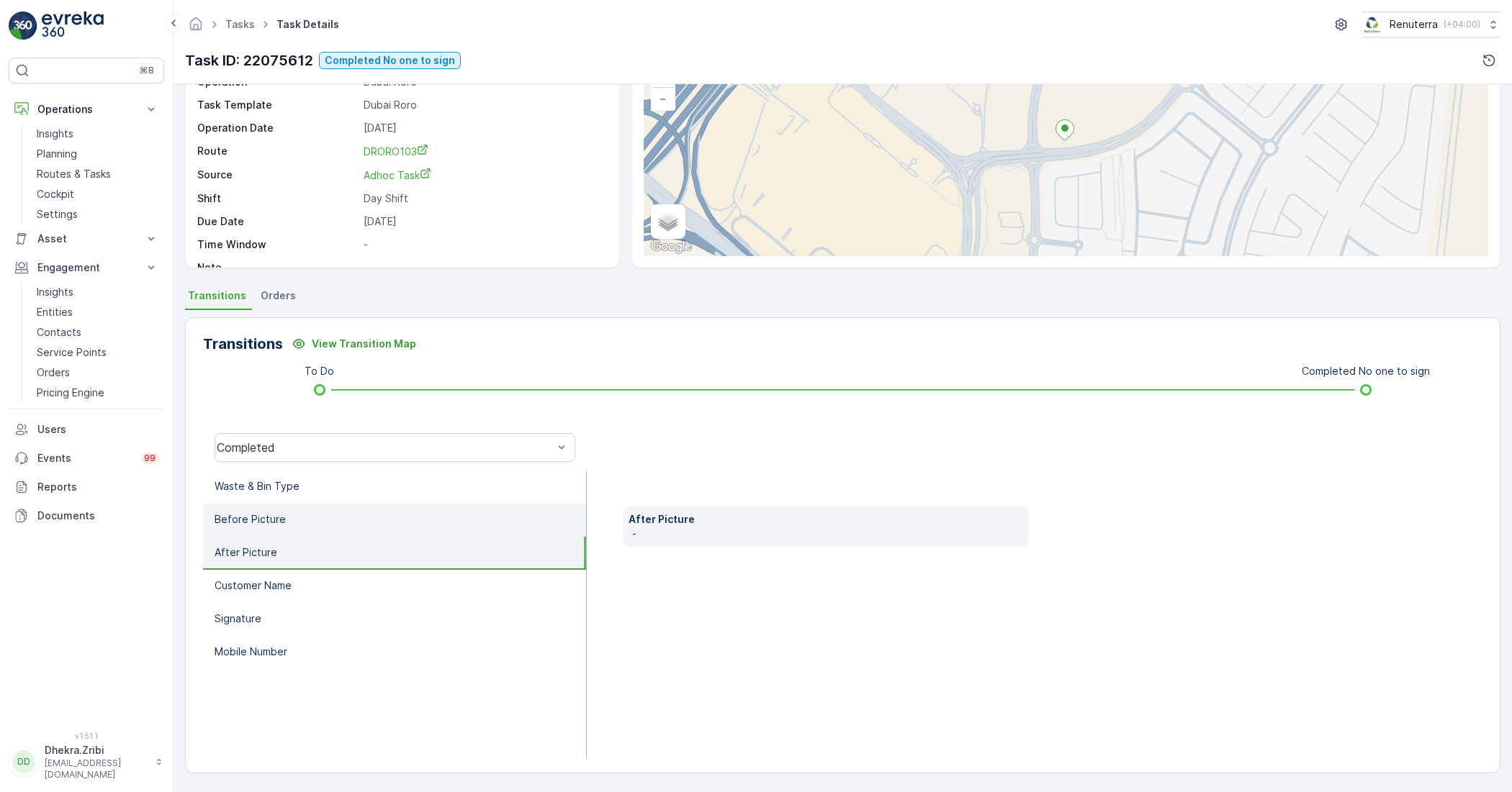
click at [258, 523] on p "Before Picture" at bounding box center [250, 519] width 71 height 14
click at [269, 555] on p "After Picture" at bounding box center [246, 553] width 63 height 14
click at [284, 515] on li "Before Picture" at bounding box center [395, 520] width 383 height 33
click at [277, 544] on li "After Picture" at bounding box center [395, 553] width 383 height 33
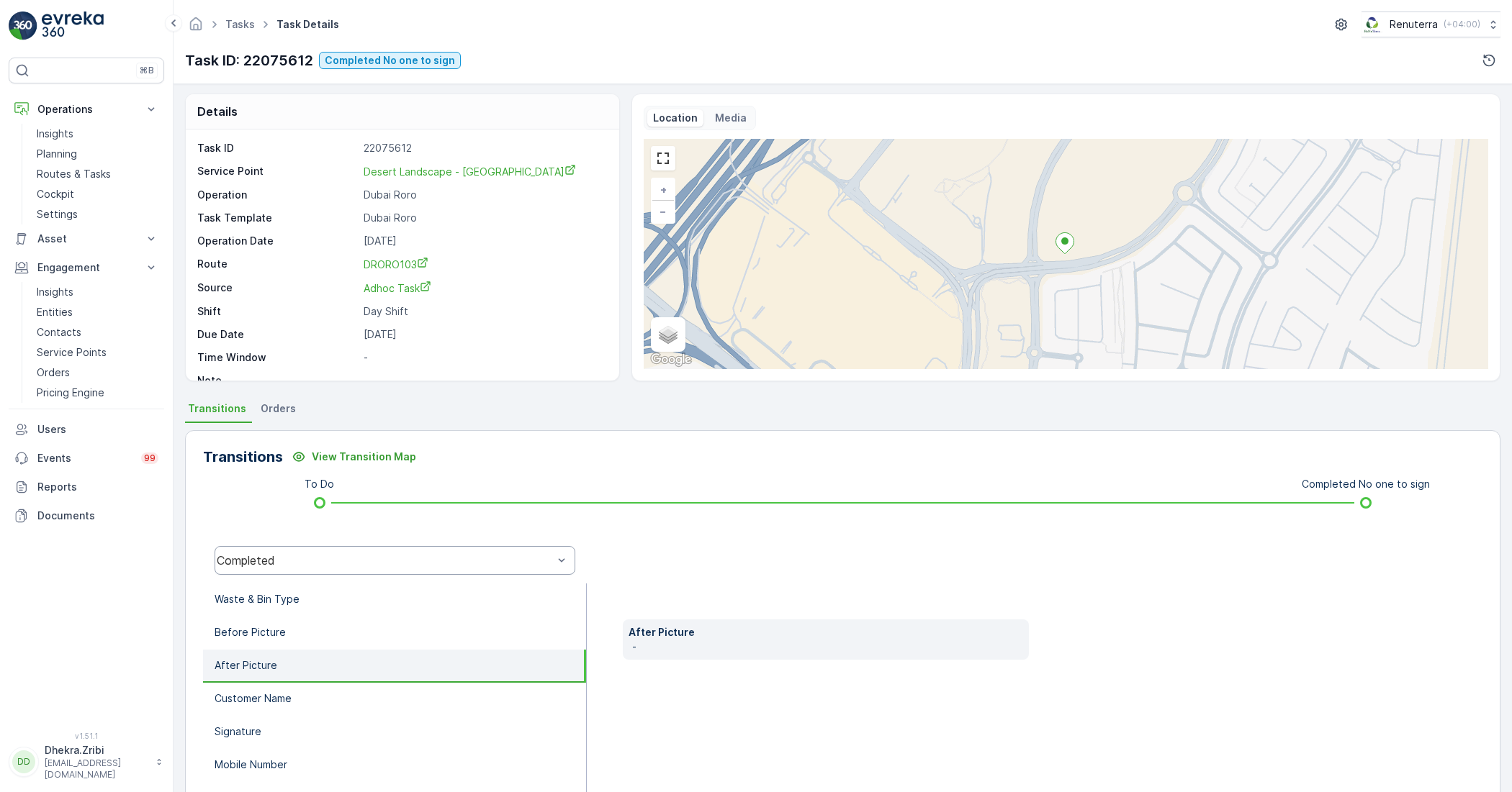
scroll to position [0, 0]
click at [250, 639] on p "Before Picture" at bounding box center [250, 634] width 71 height 14
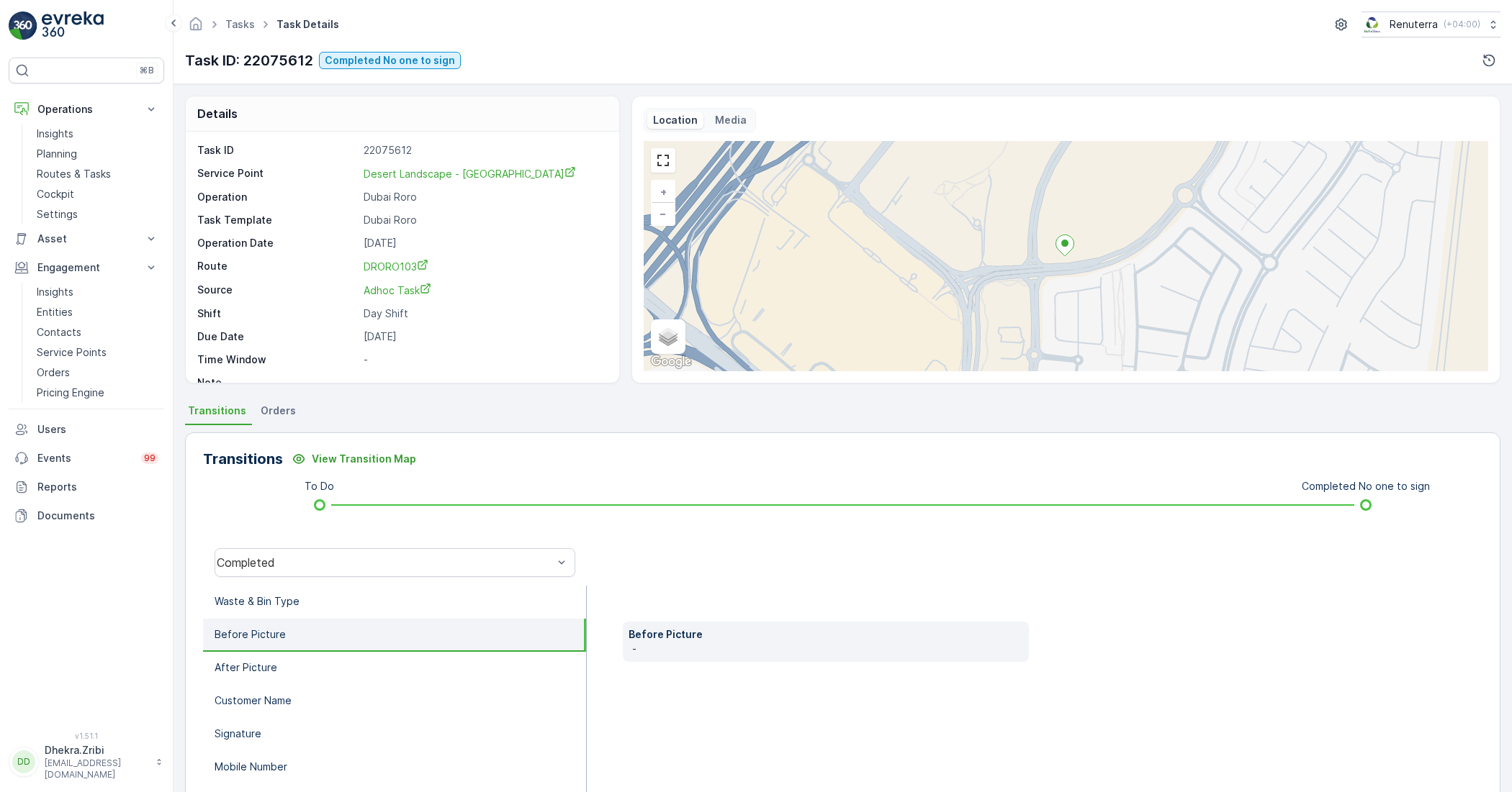
click at [673, 635] on p "Before Picture" at bounding box center [826, 634] width 395 height 14
drag, startPoint x: 697, startPoint y: 647, endPoint x: 668, endPoint y: 652, distance: 29.4
click at [696, 647] on p "-" at bounding box center [827, 648] width 391 height 14
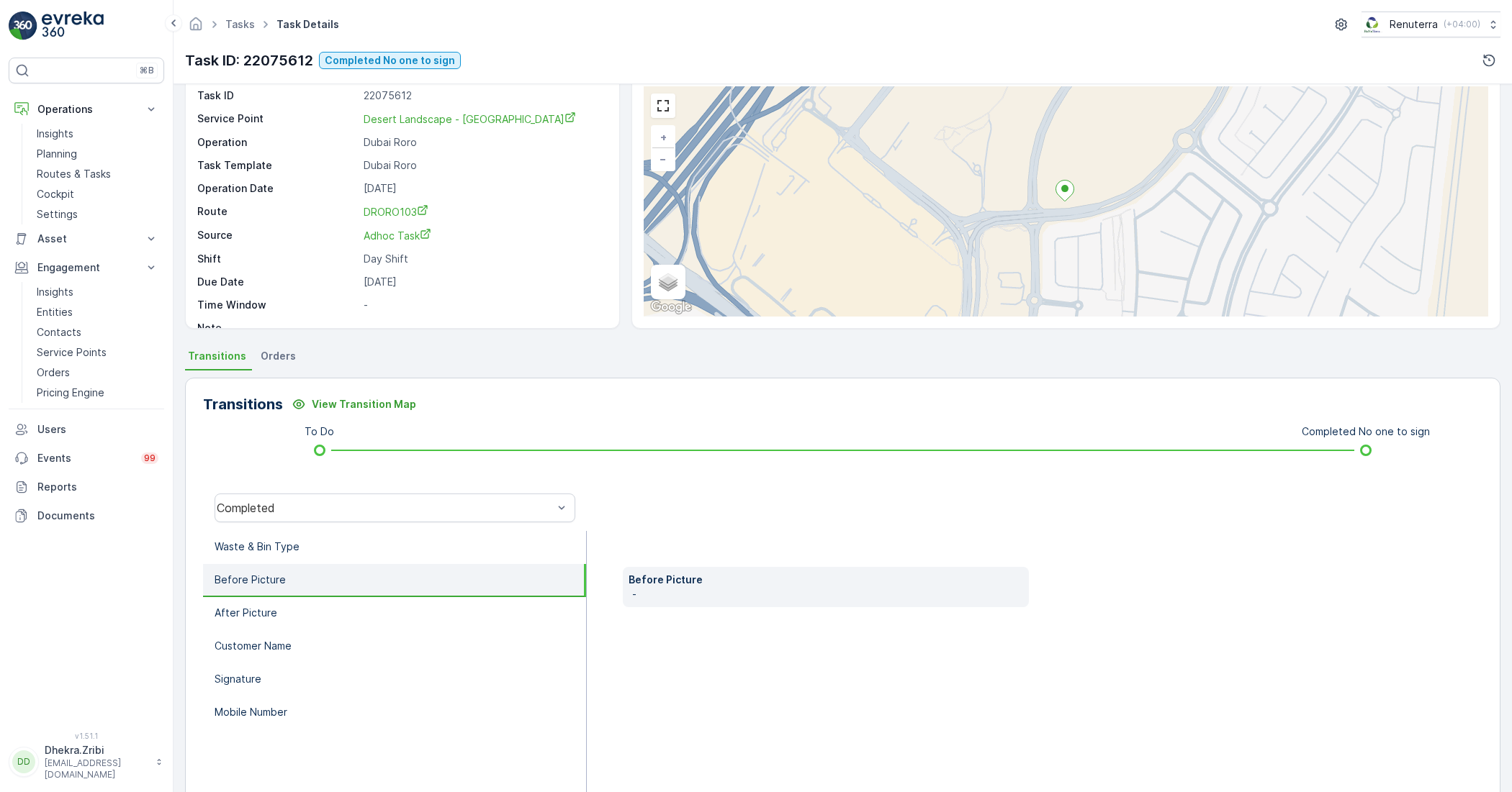
scroll to position [25, 0]
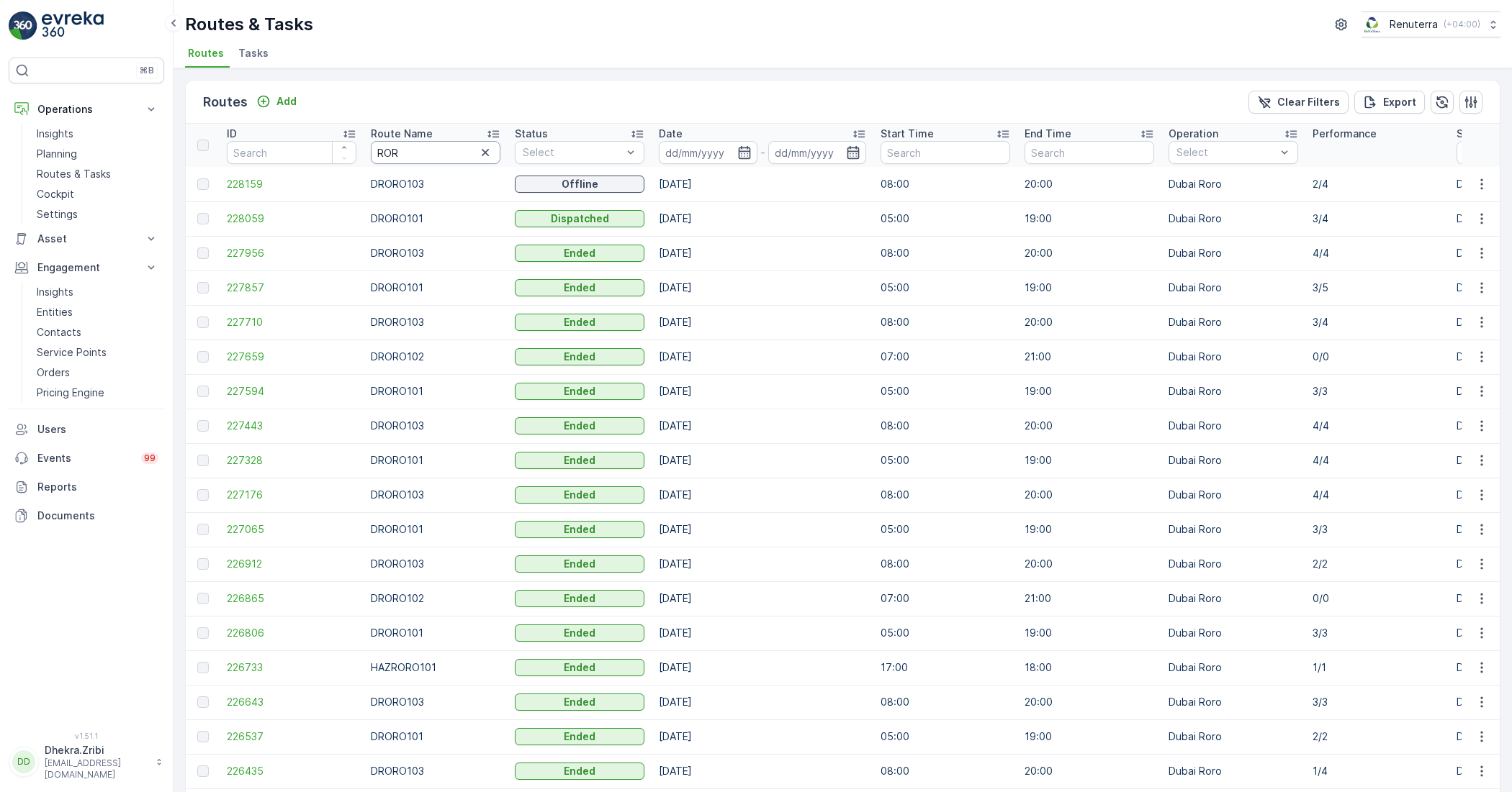
click at [417, 154] on input "ROR" at bounding box center [435, 153] width 130 height 23
click at [253, 225] on span "228059" at bounding box center [291, 218] width 130 height 14
click at [255, 180] on span "228159" at bounding box center [291, 183] width 130 height 14
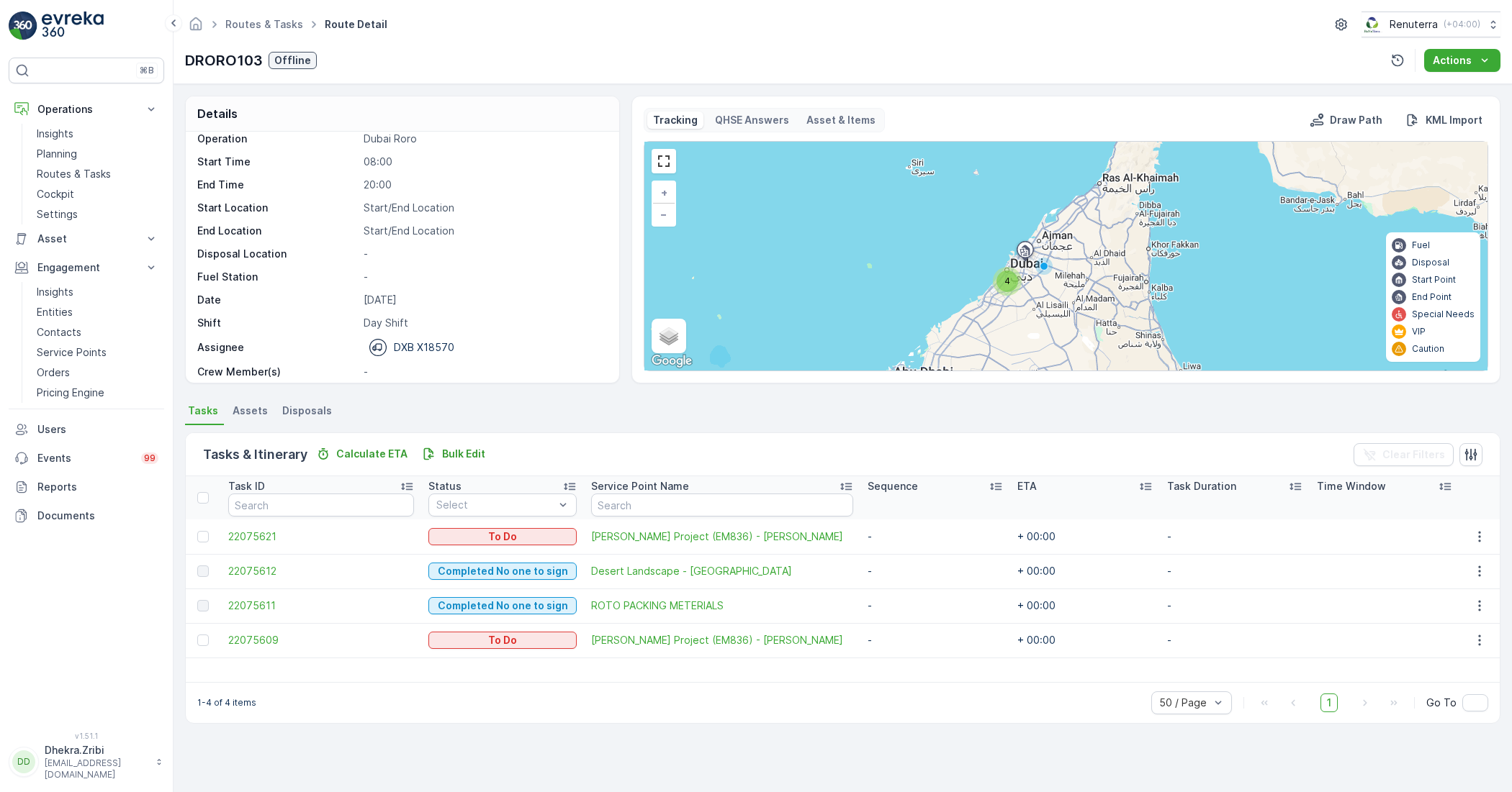
scroll to position [45, 0]
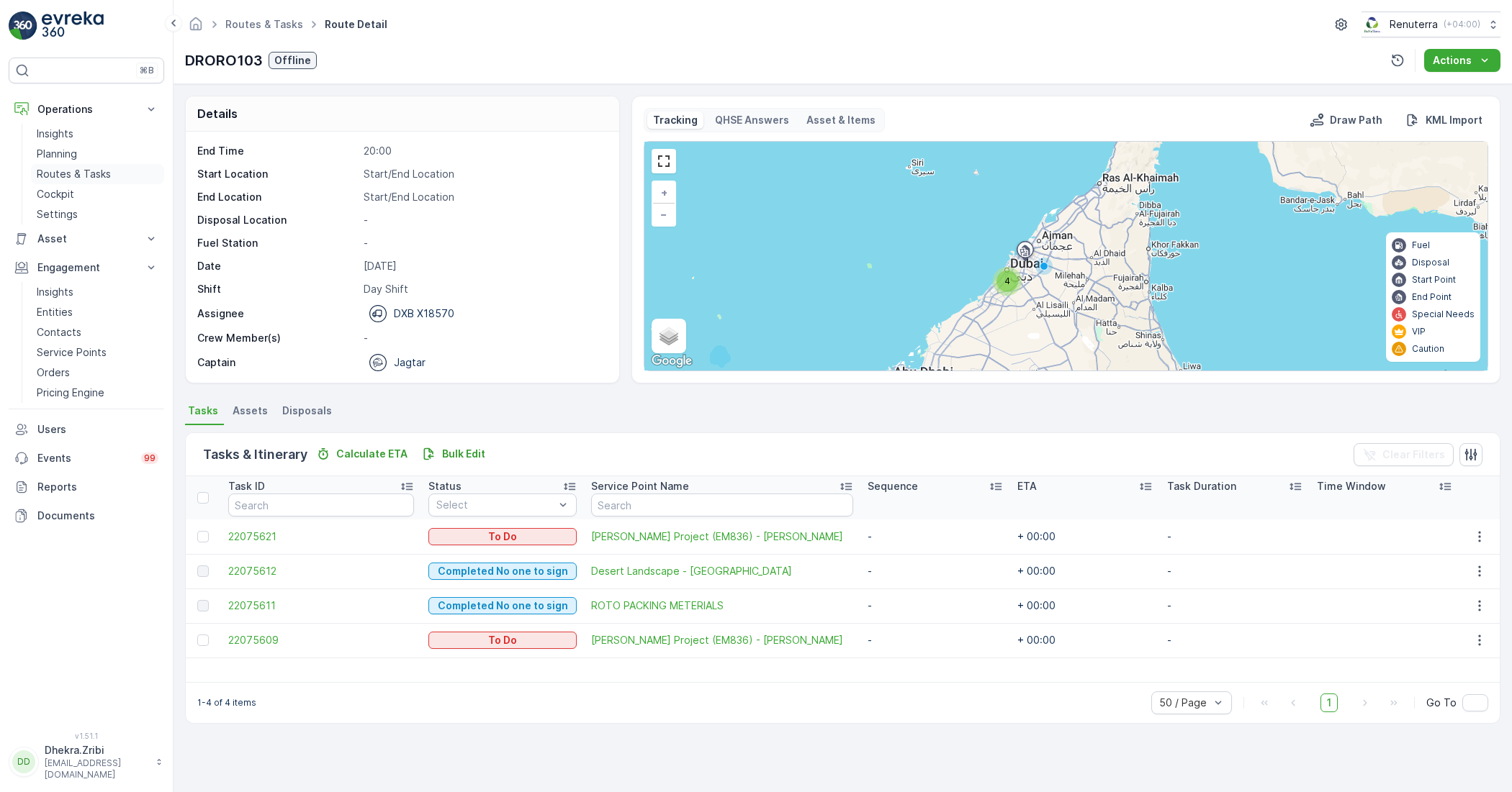
click at [55, 173] on p "Routes & Tasks" at bounding box center [74, 173] width 74 height 14
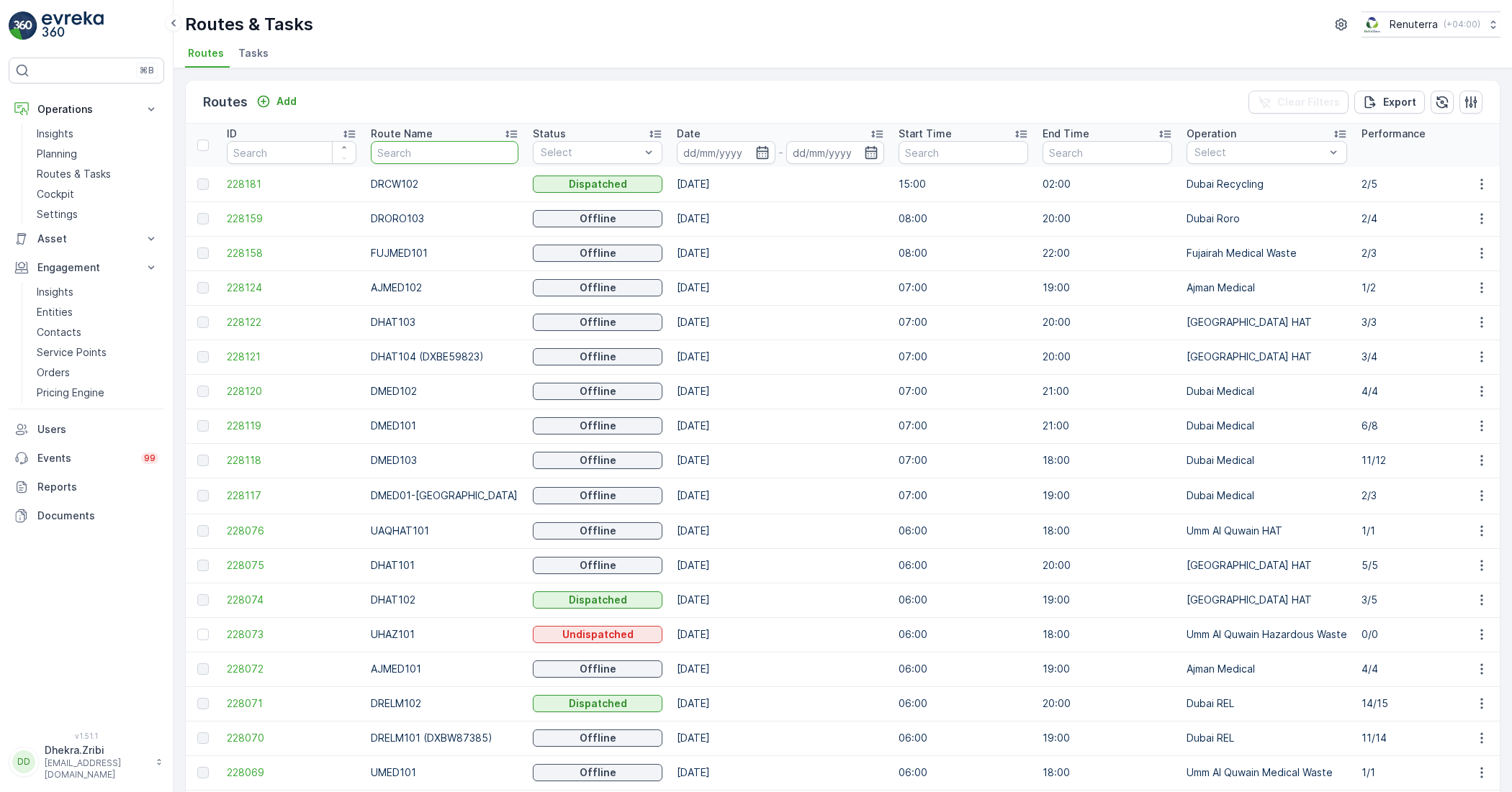
click at [394, 144] on input "text" at bounding box center [445, 153] width 148 height 23
type input "HA"
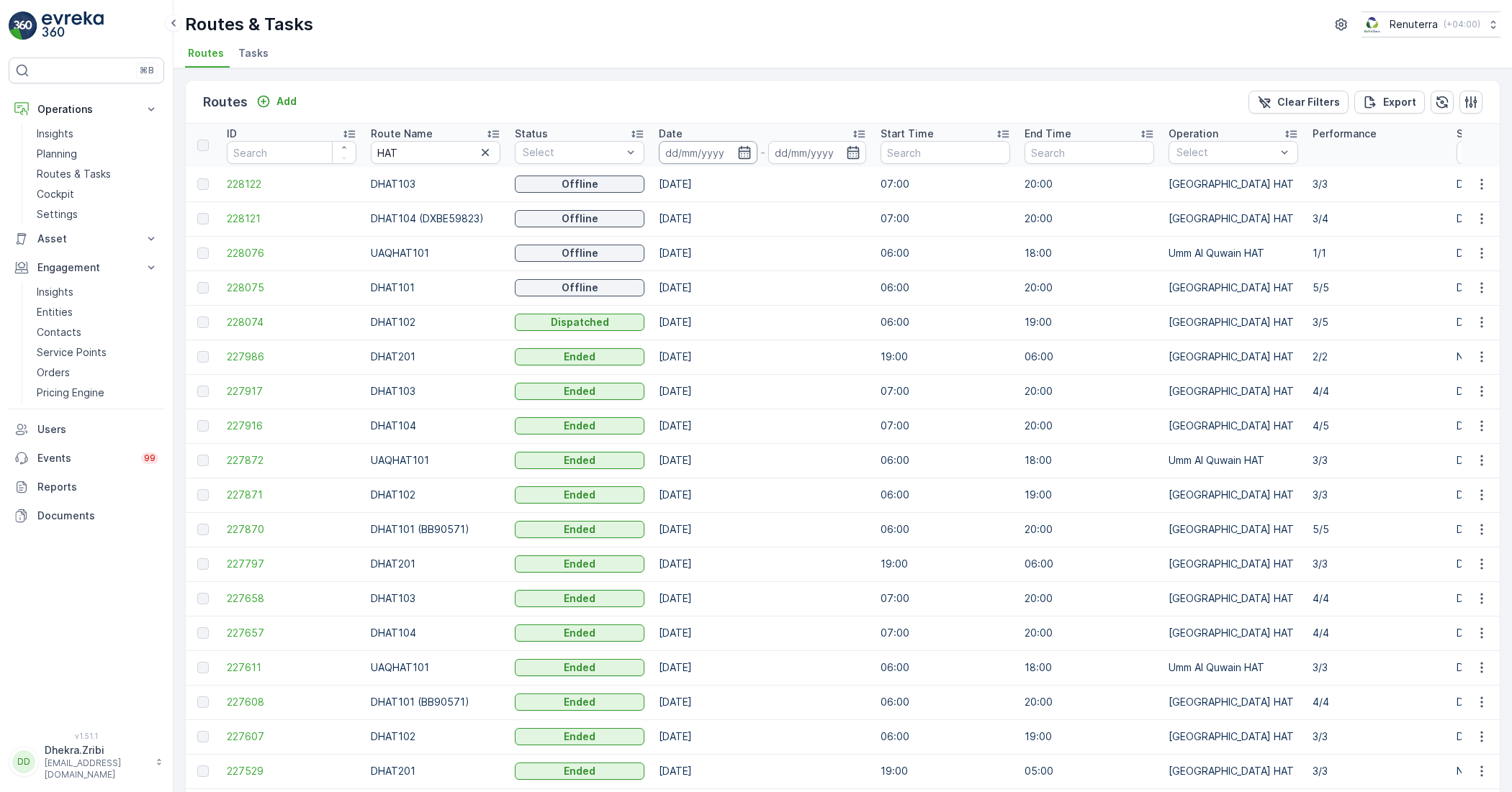
click at [754, 159] on input at bounding box center [707, 153] width 98 height 23
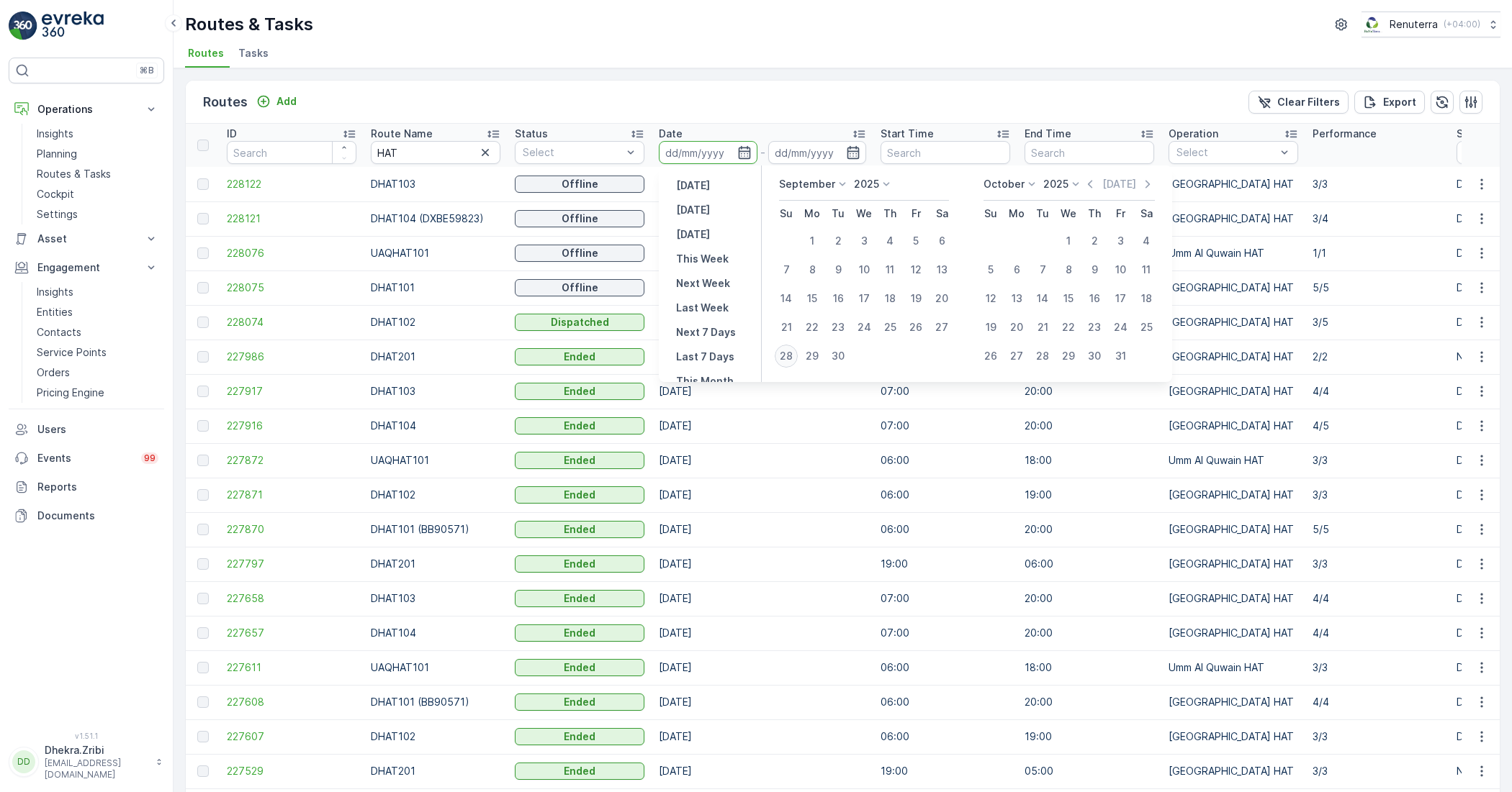
click at [782, 351] on div "28" at bounding box center [787, 356] width 23 height 23
type input "[DATE]"
click at [782, 351] on div "28" at bounding box center [787, 356] width 23 height 23
type input "[DATE]"
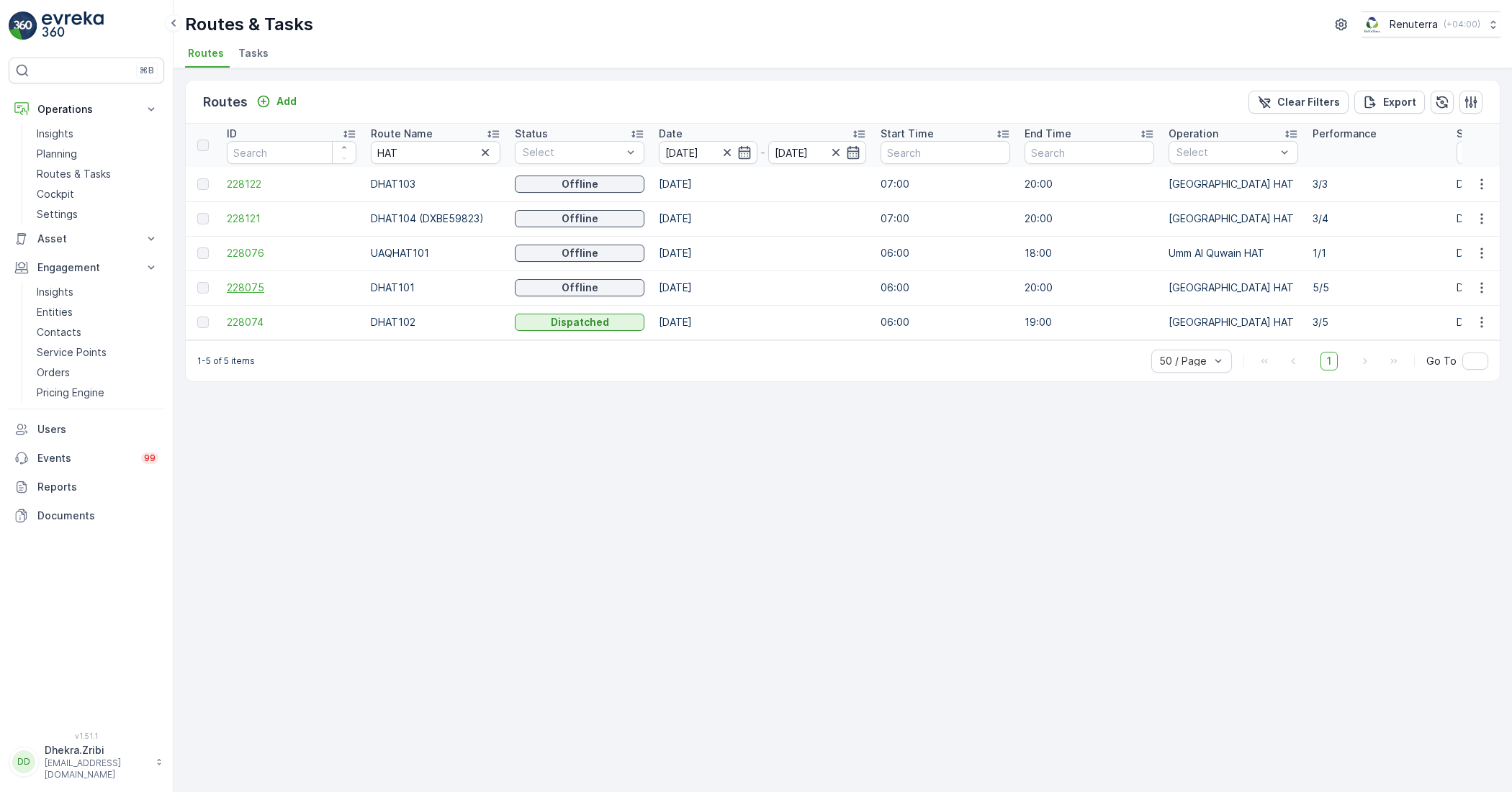
click at [245, 289] on span "228075" at bounding box center [291, 287] width 130 height 14
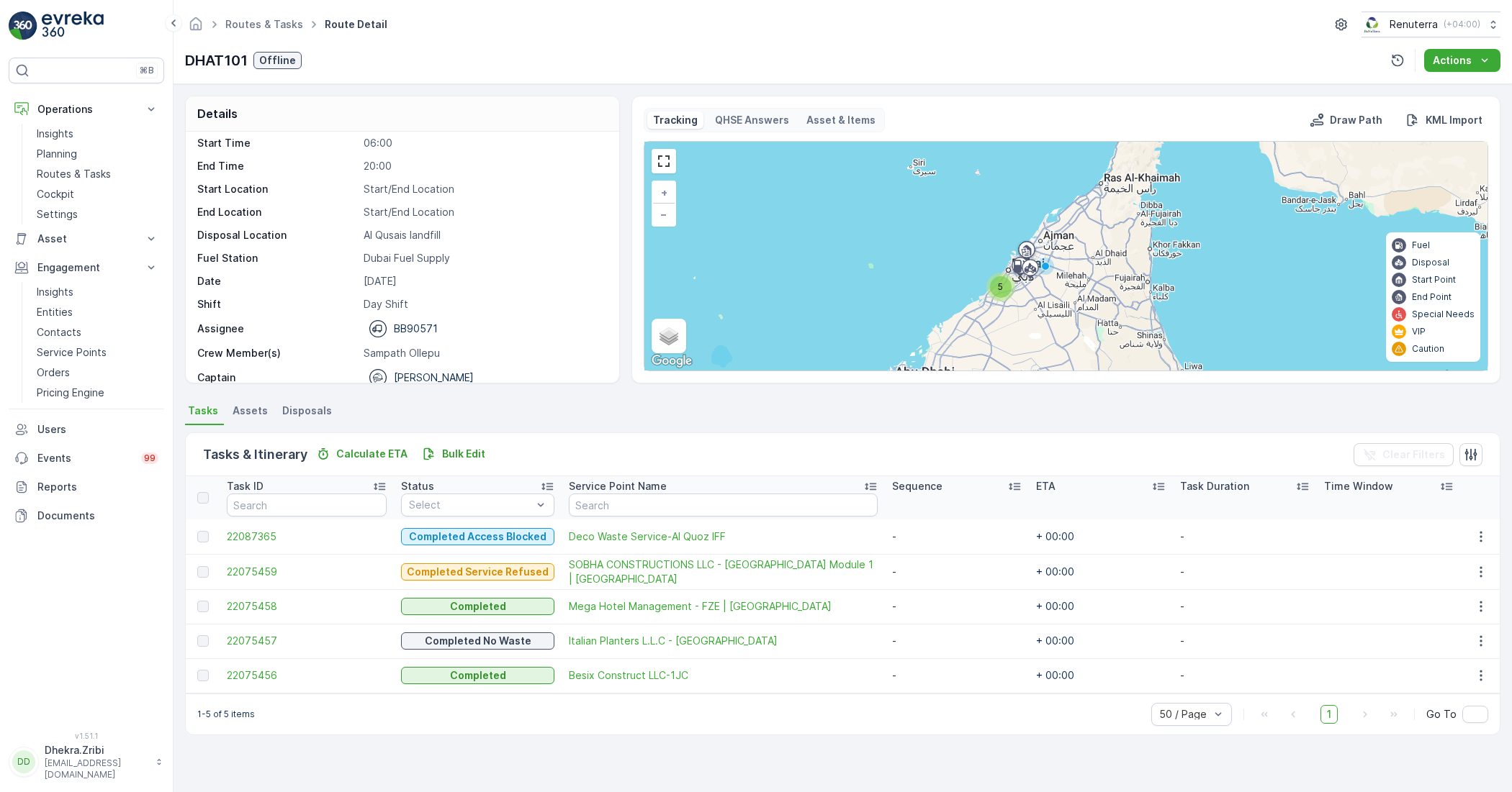
scroll to position [45, 0]
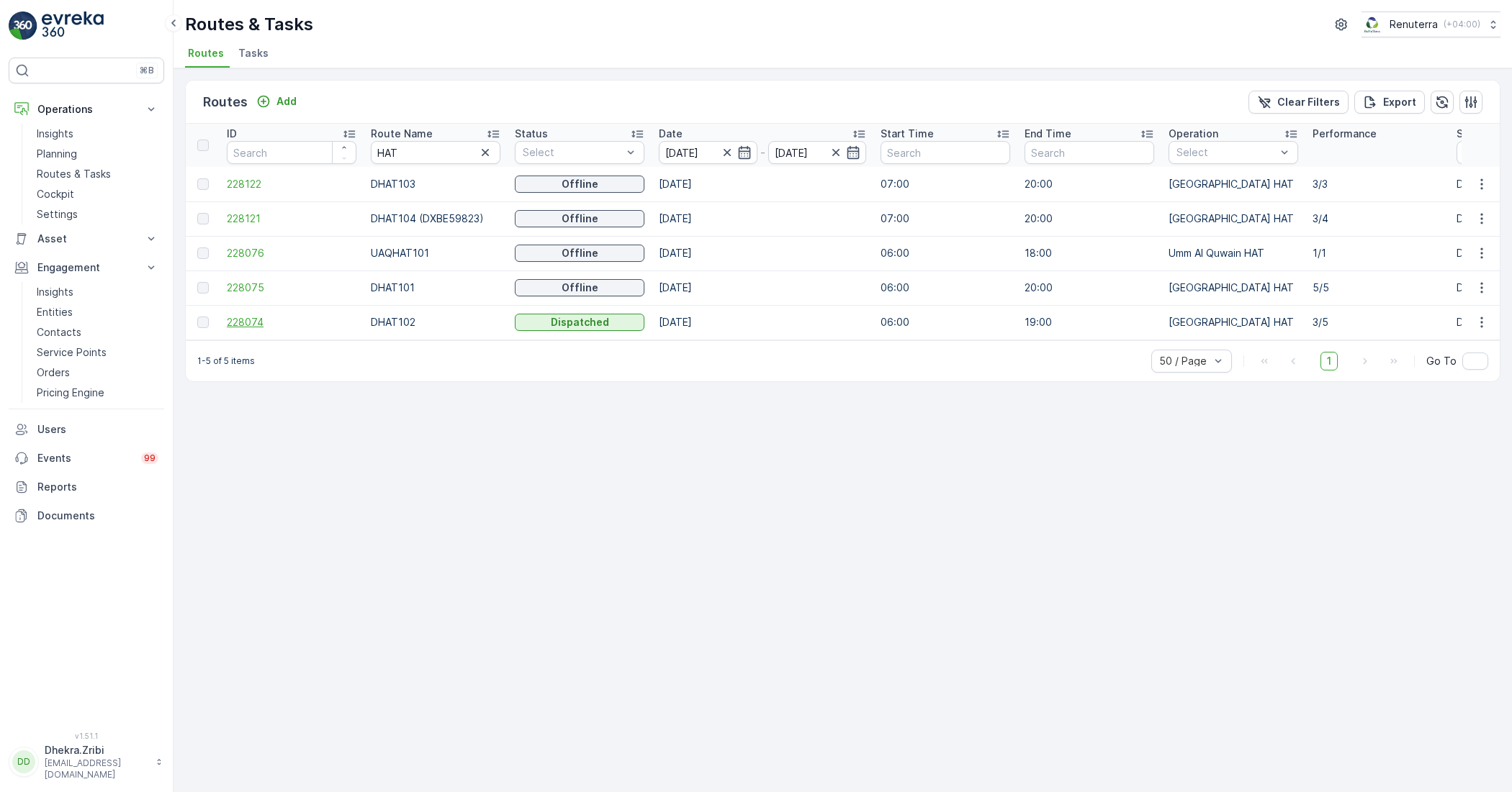
click at [242, 322] on span "228074" at bounding box center [291, 322] width 130 height 14
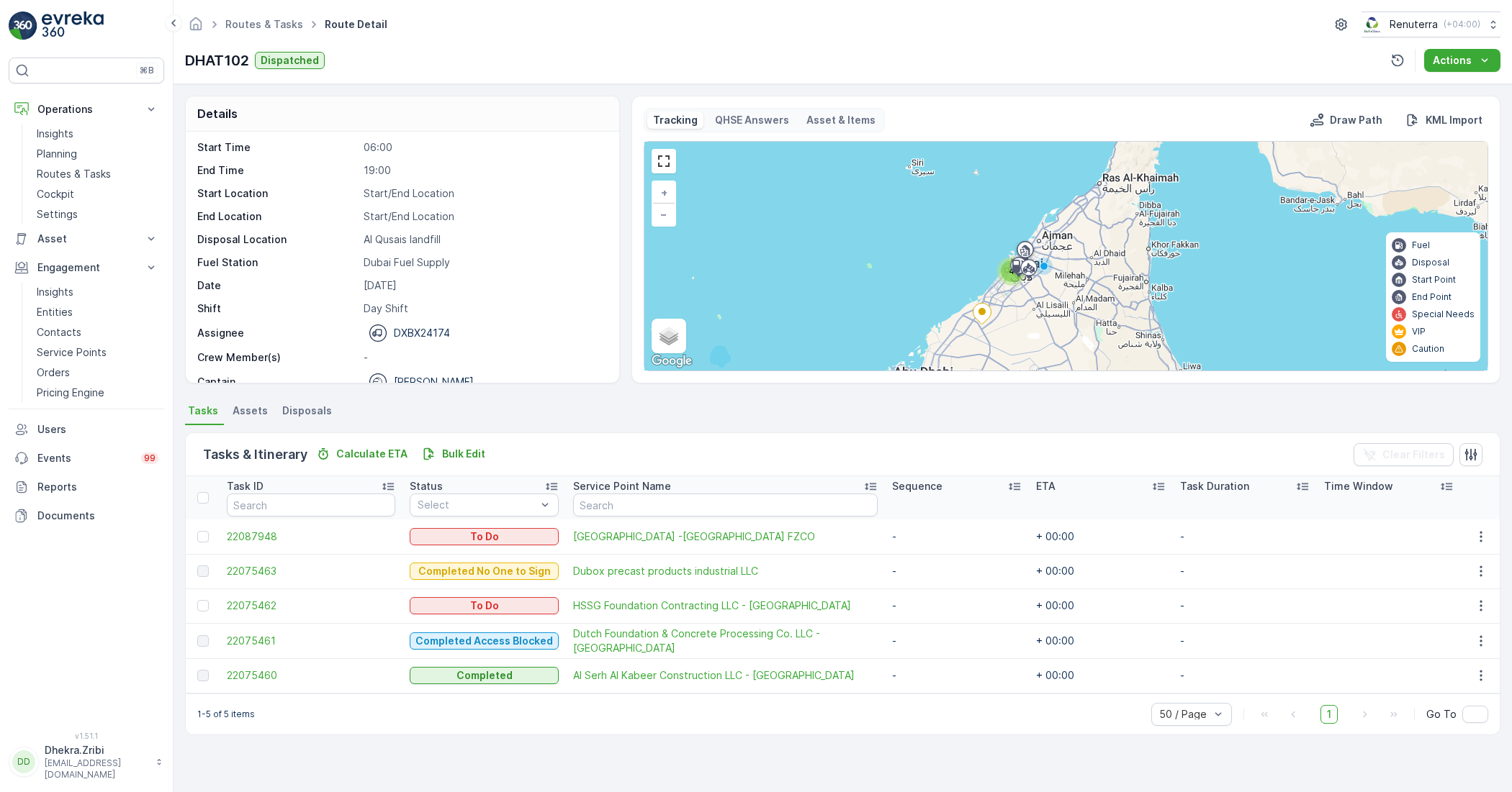
scroll to position [45, 0]
click at [244, 645] on span "22075461" at bounding box center [311, 641] width 169 height 14
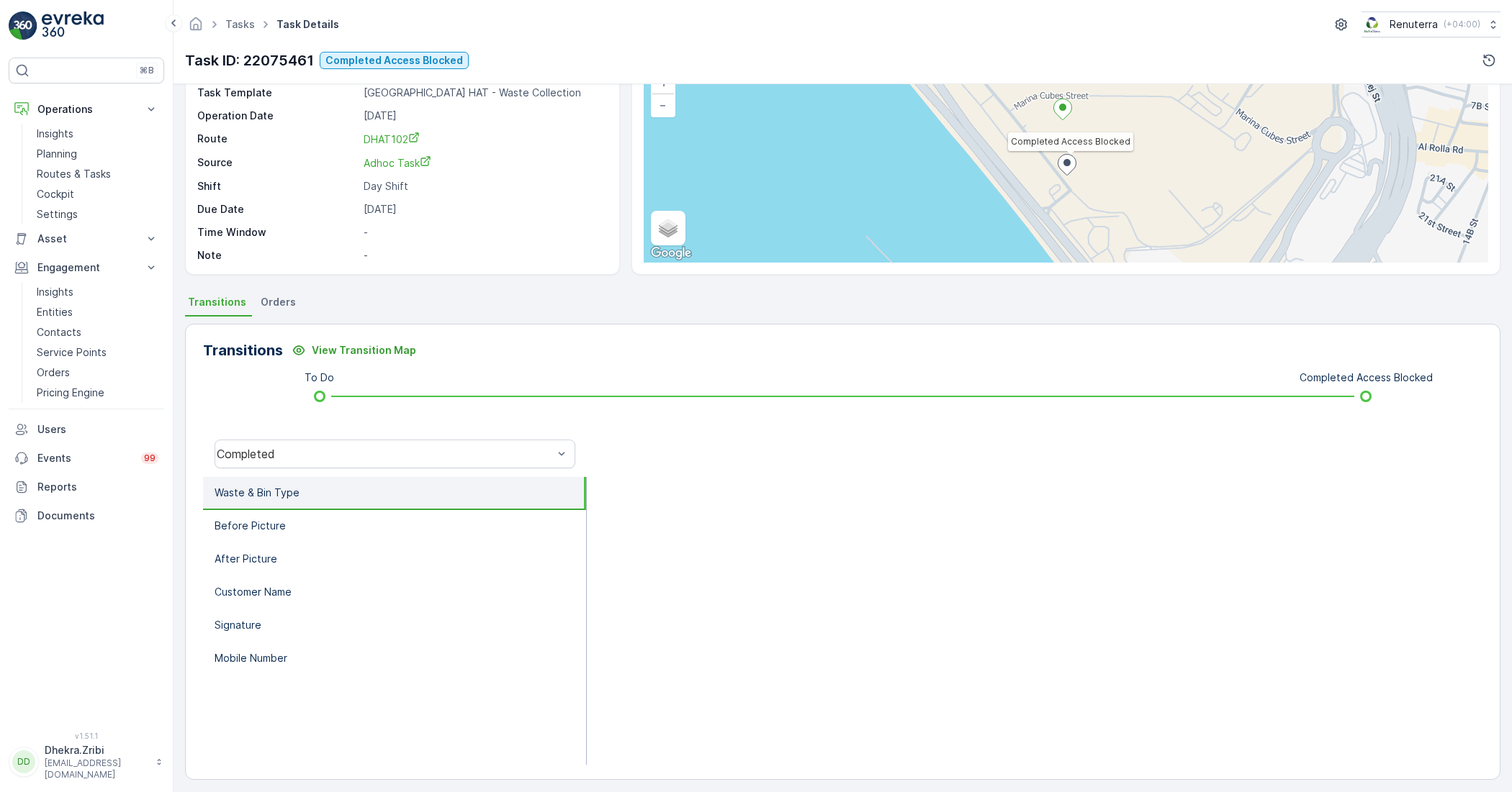
scroll to position [115, 0]
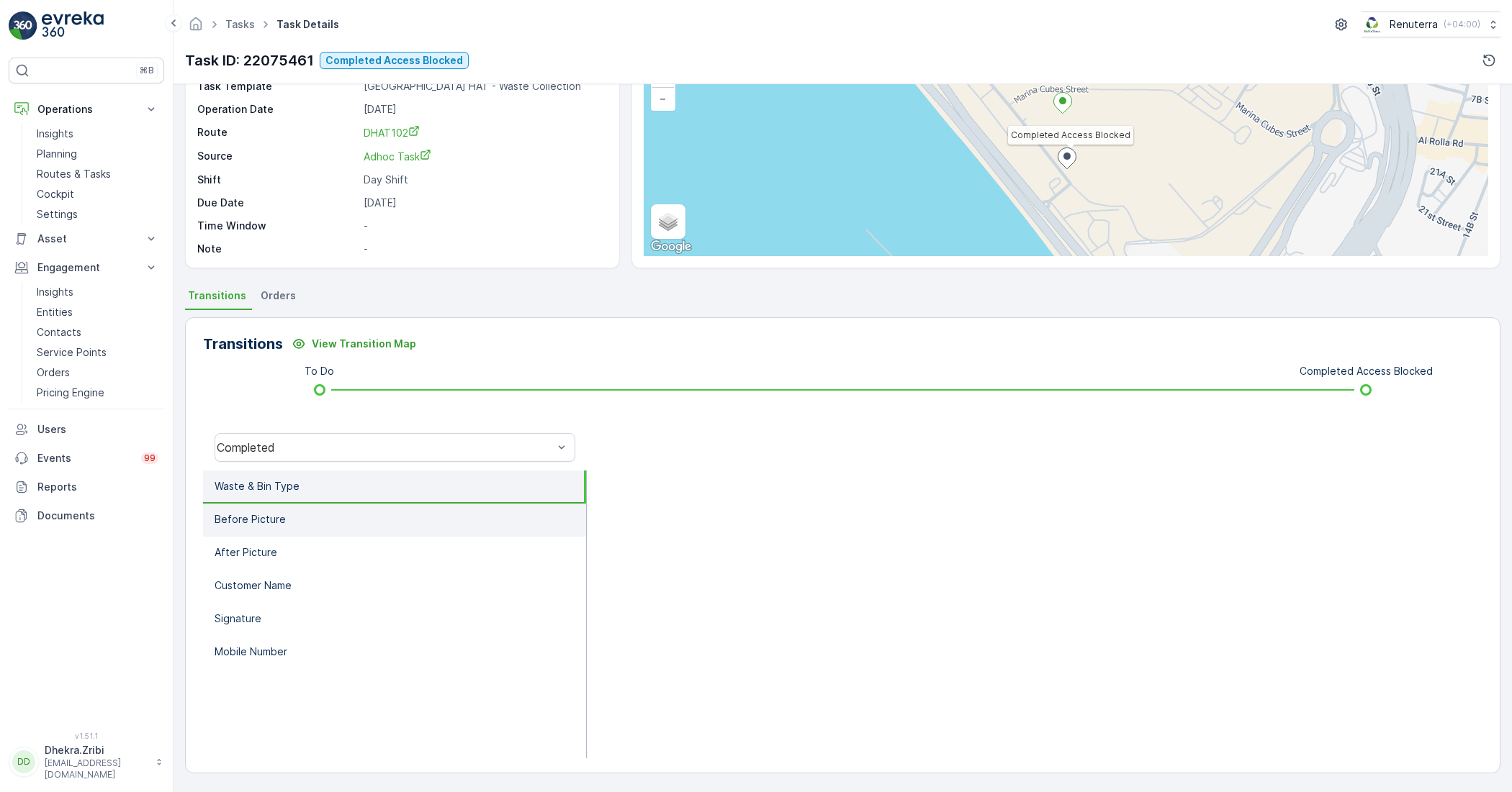
click at [313, 527] on li "Before Picture" at bounding box center [395, 520] width 383 height 33
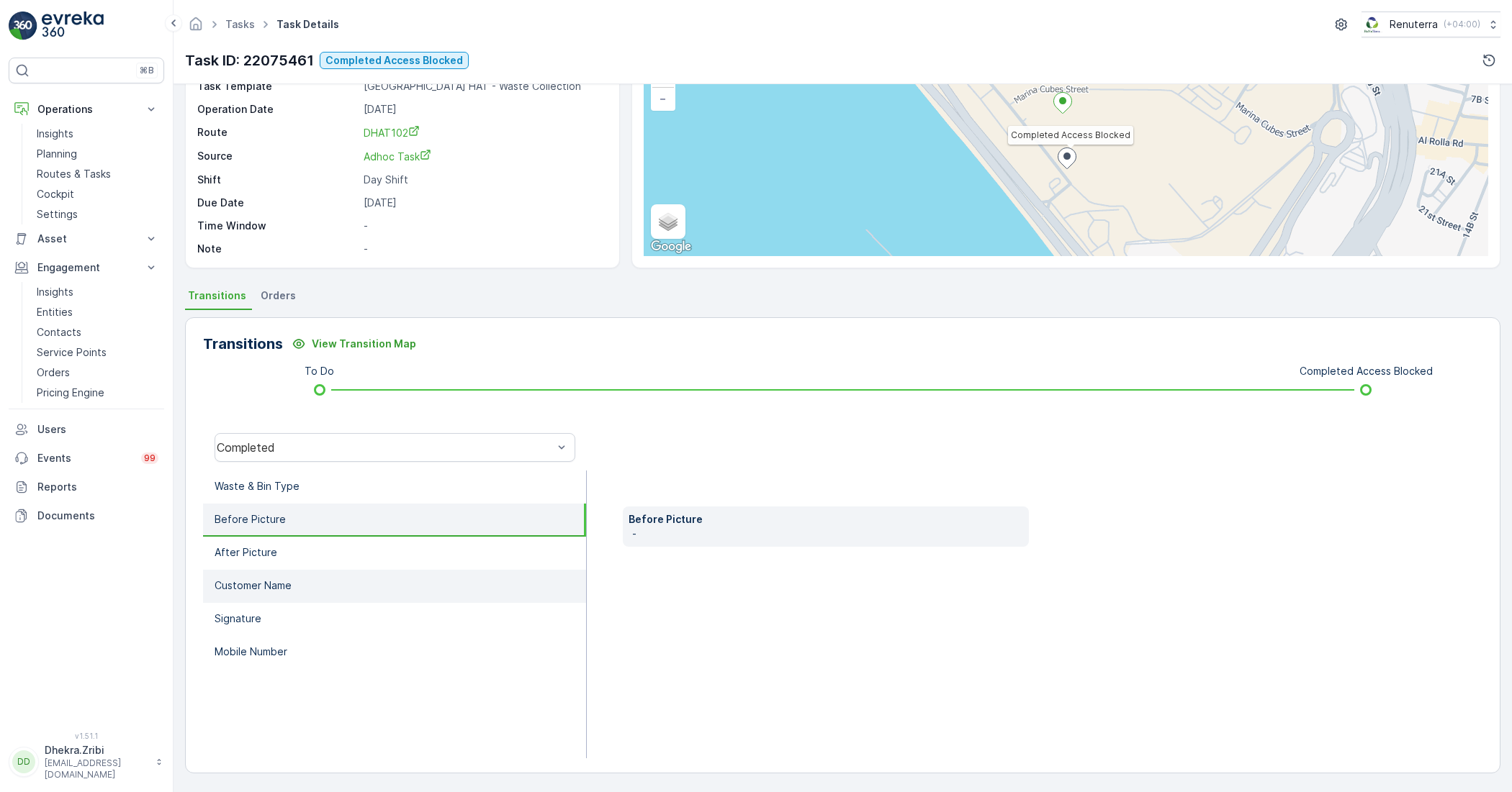
click at [279, 570] on li "Customer Name" at bounding box center [395, 586] width 383 height 33
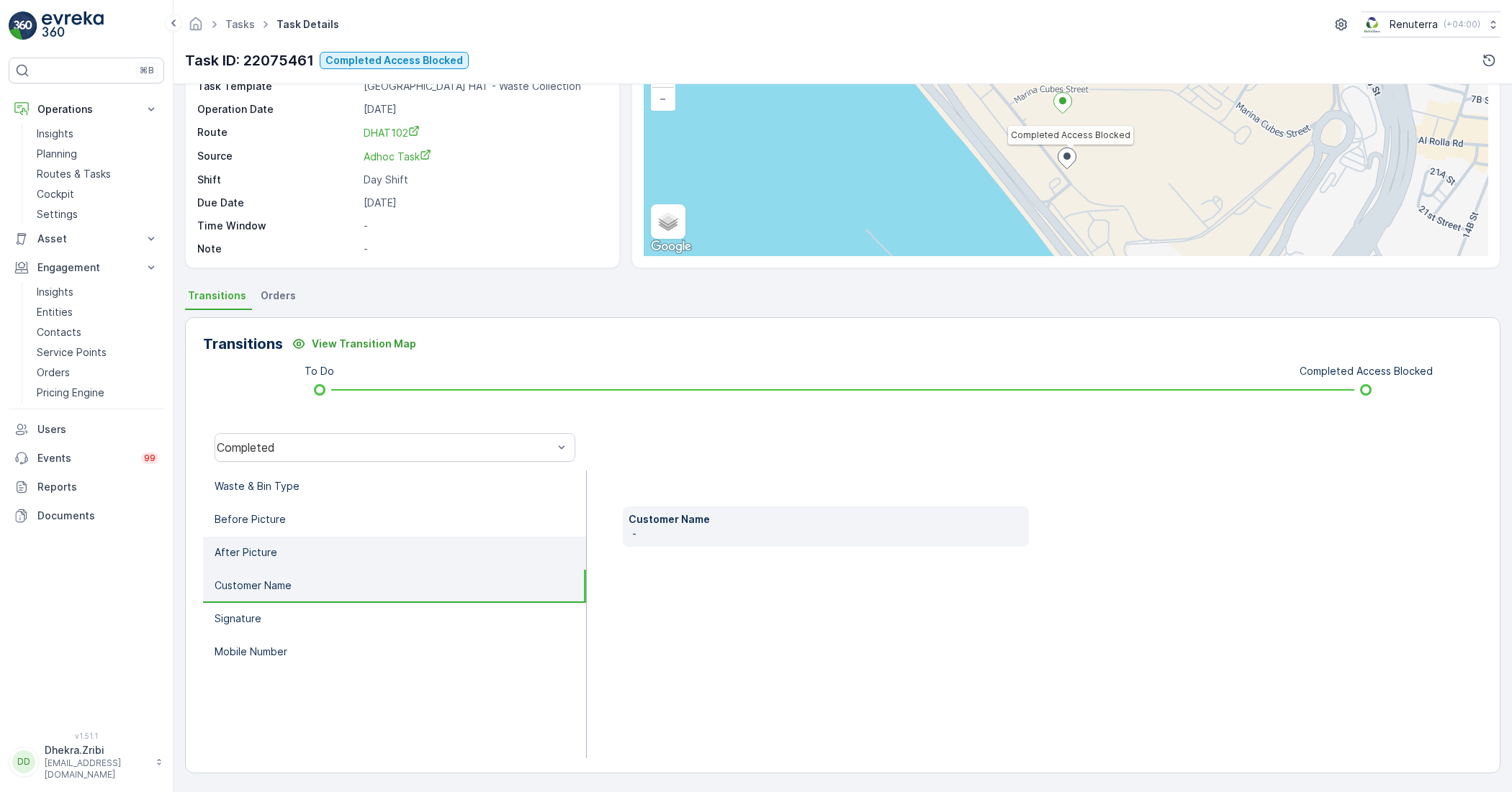
click at [276, 551] on li "After Picture" at bounding box center [395, 553] width 383 height 33
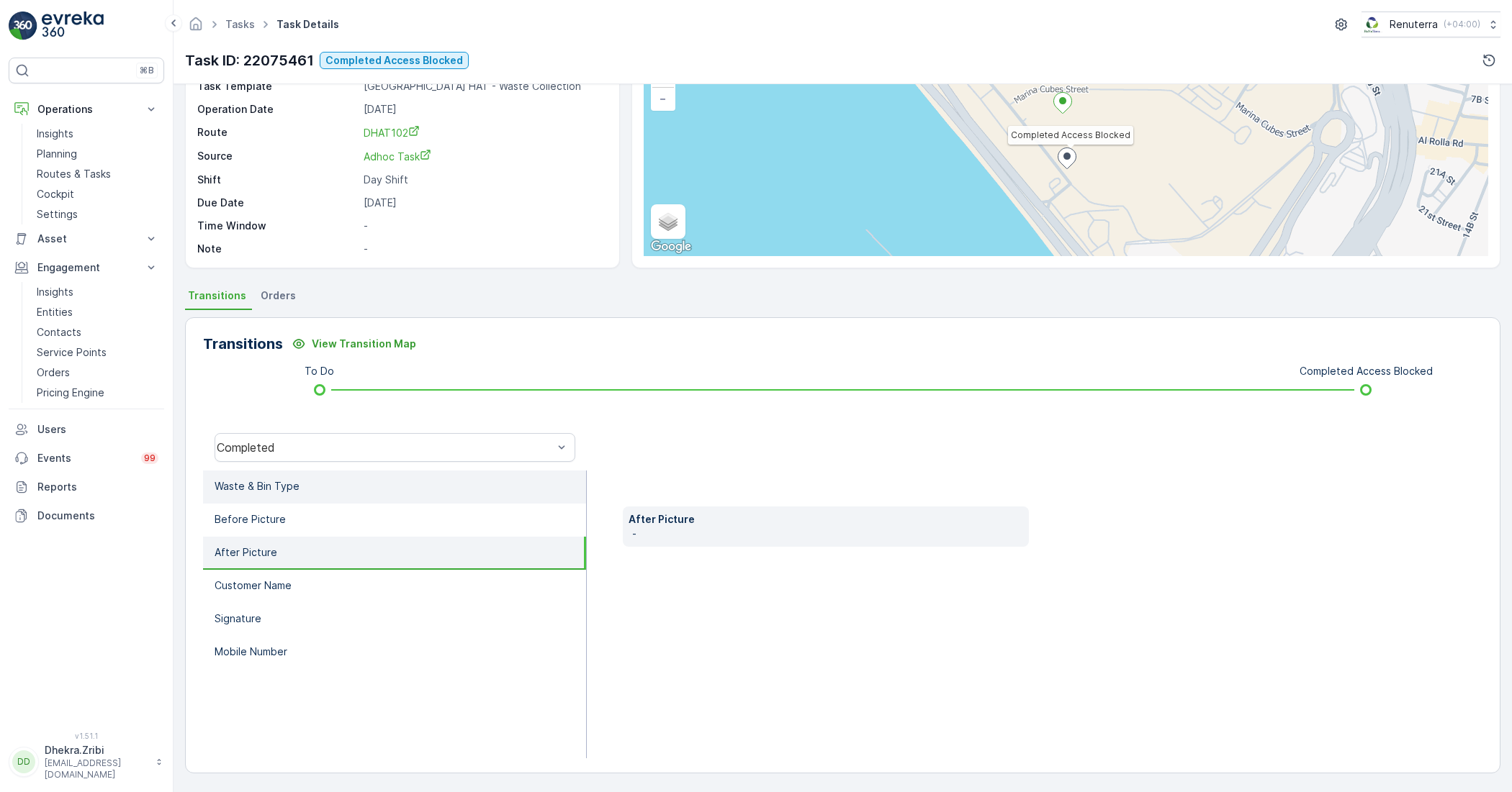
click at [433, 478] on li "Waste & Bin Type" at bounding box center [395, 487] width 383 height 33
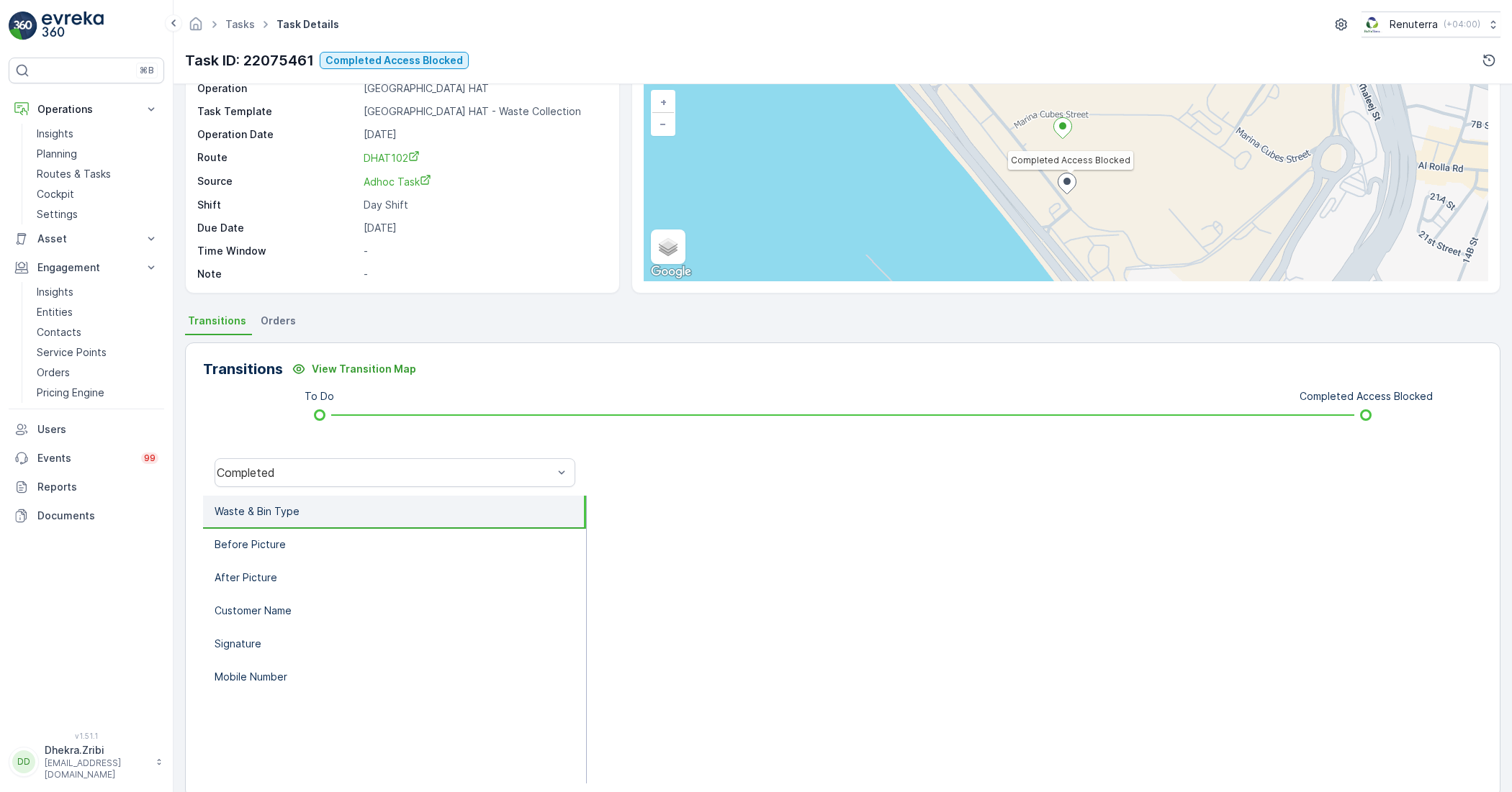
scroll to position [0, 0]
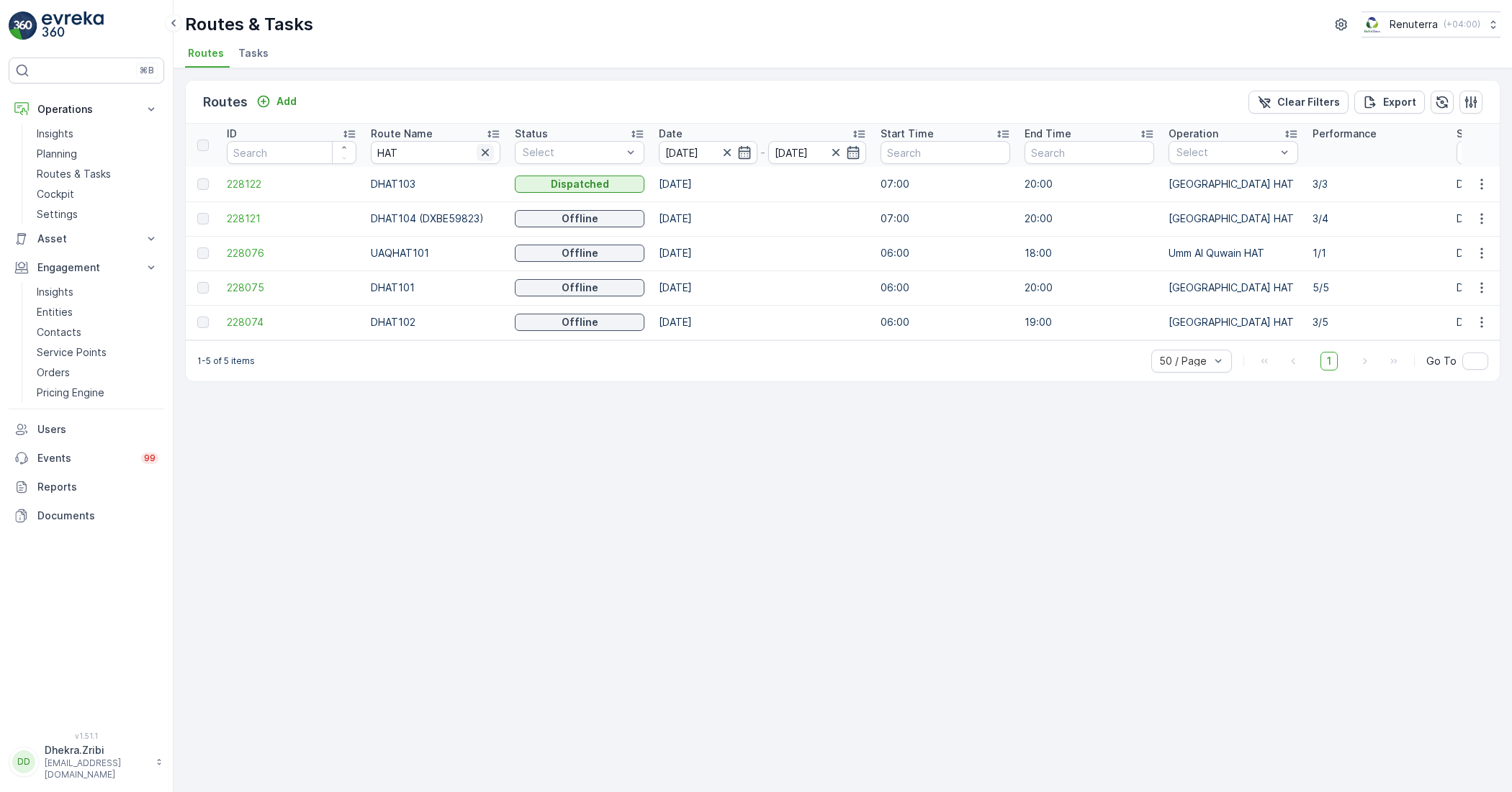
click at [483, 157] on icon "button" at bounding box center [485, 152] width 14 height 14
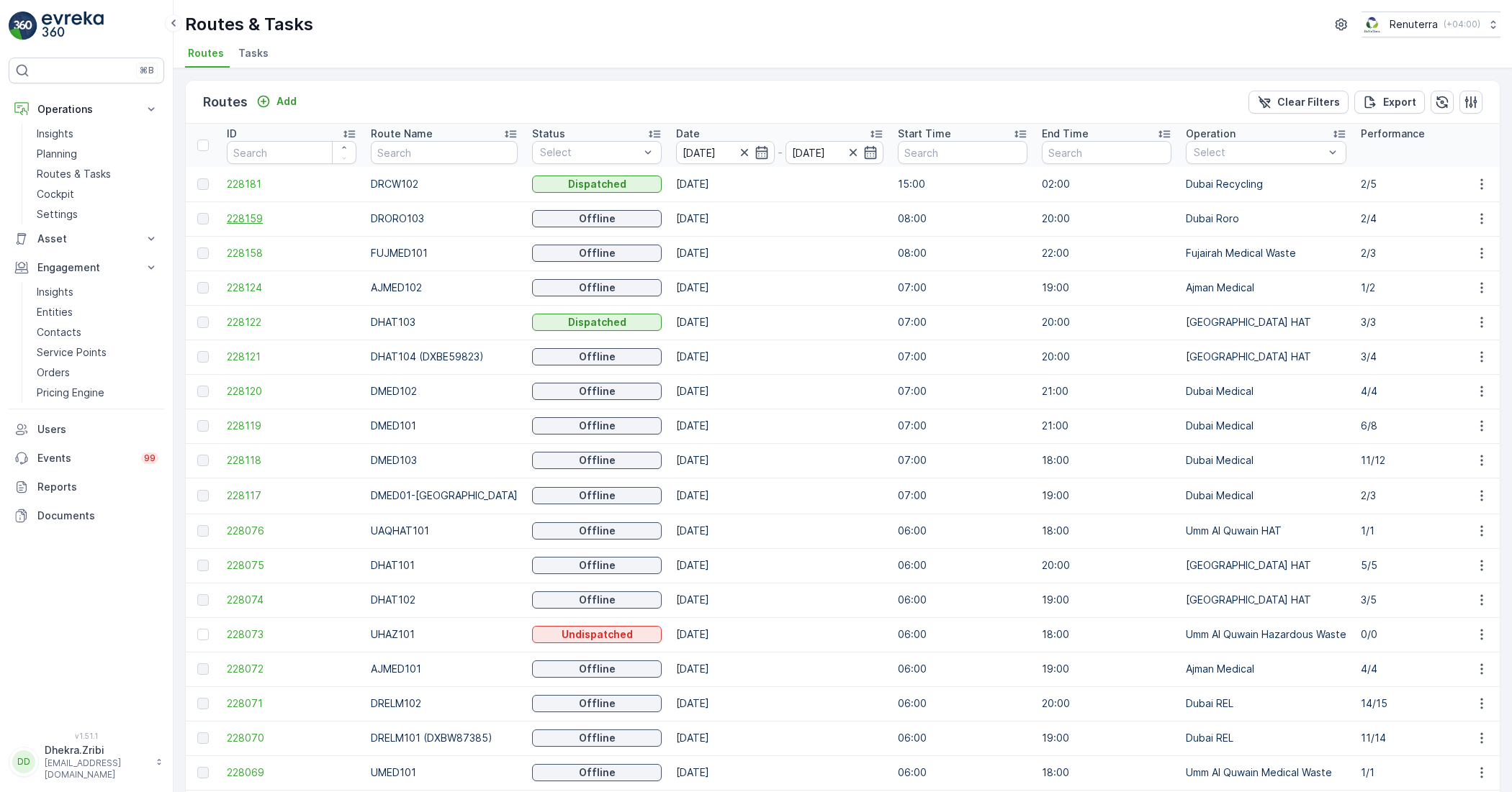
click at [235, 224] on span "228159" at bounding box center [291, 218] width 130 height 14
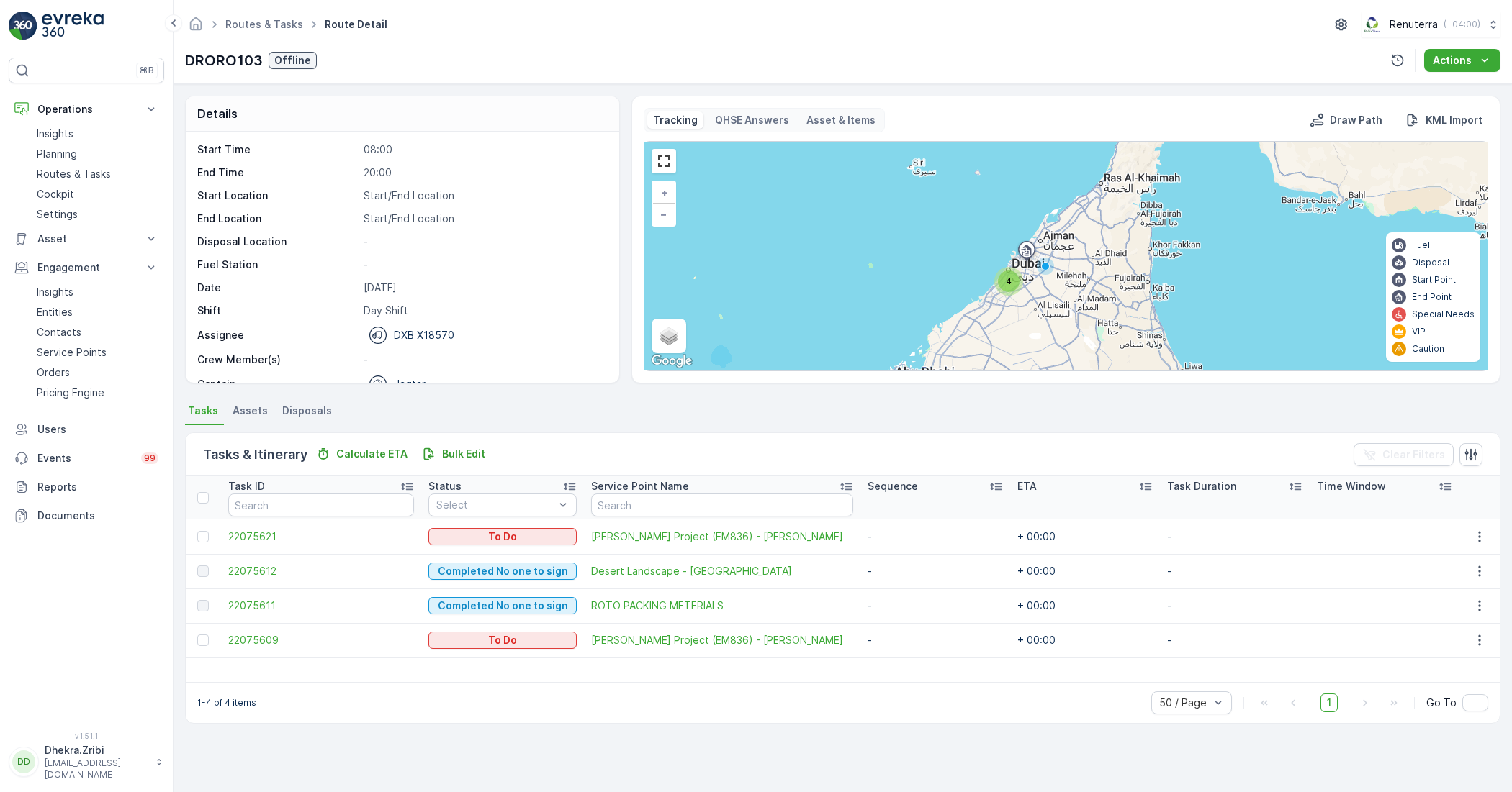
scroll to position [45, 0]
click at [97, 154] on link "Planning" at bounding box center [97, 154] width 133 height 20
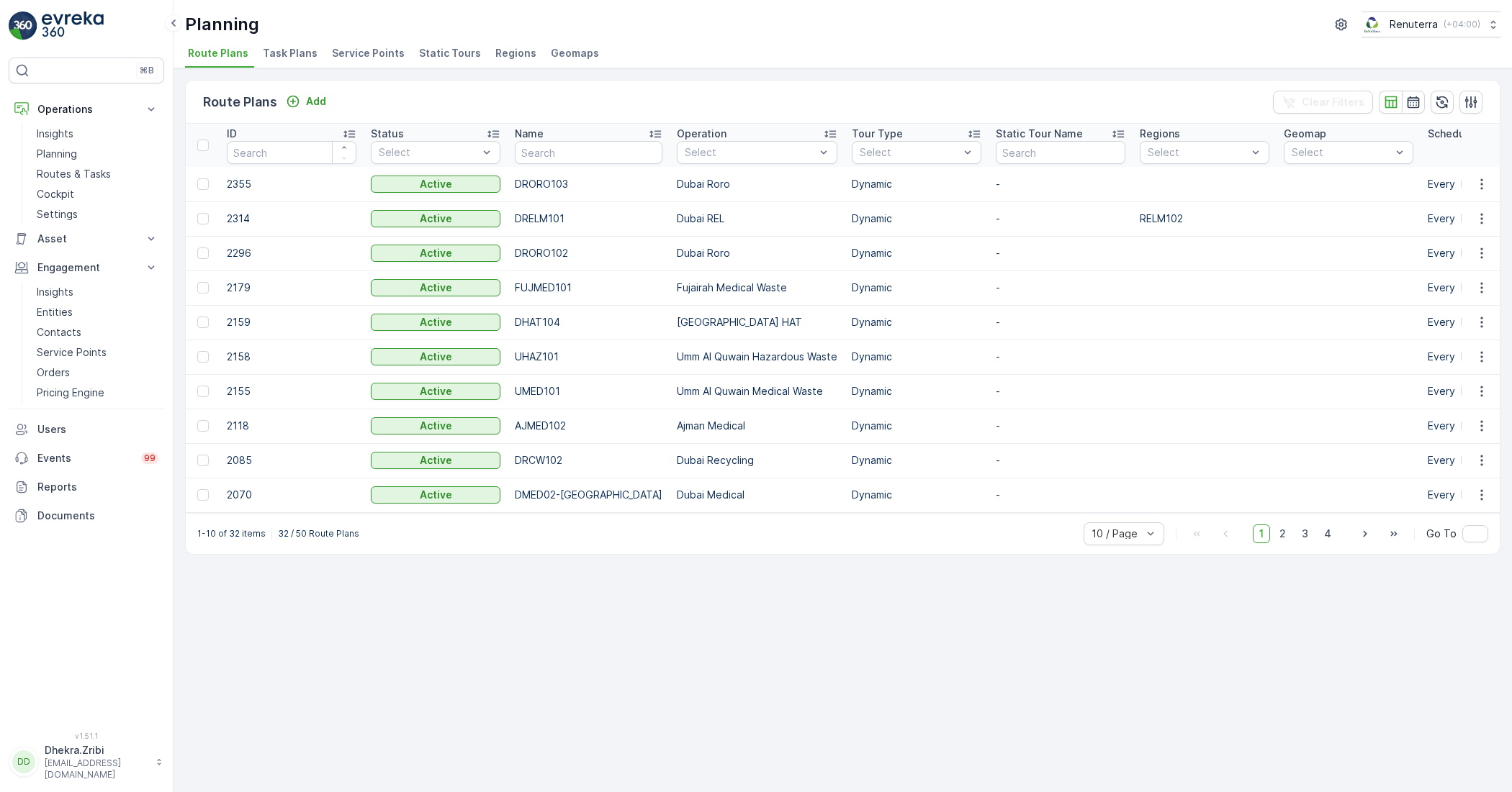
click at [340, 51] on span "Service Points" at bounding box center [368, 53] width 73 height 14
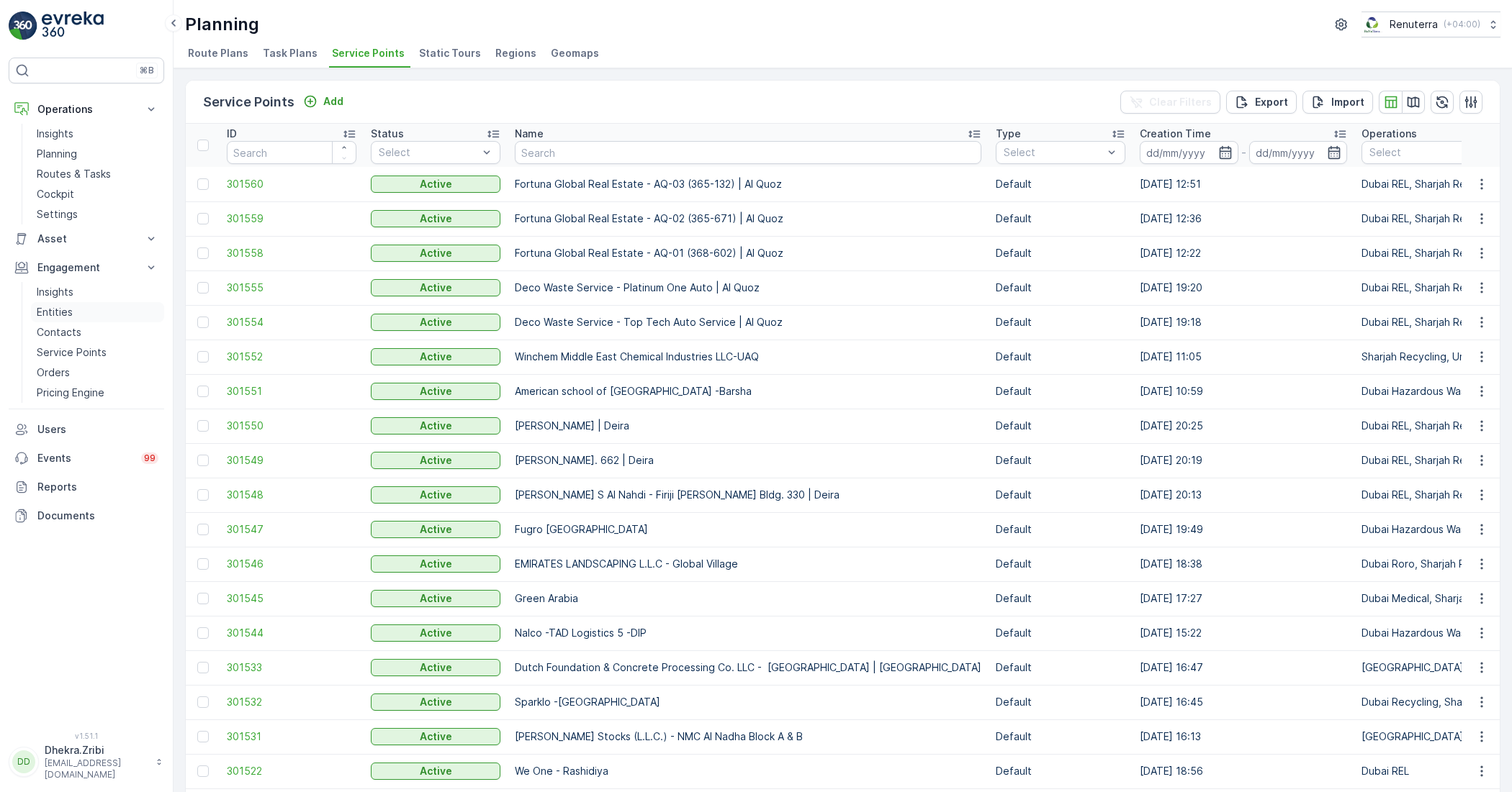
click at [45, 307] on p "Entities" at bounding box center [55, 311] width 36 height 14
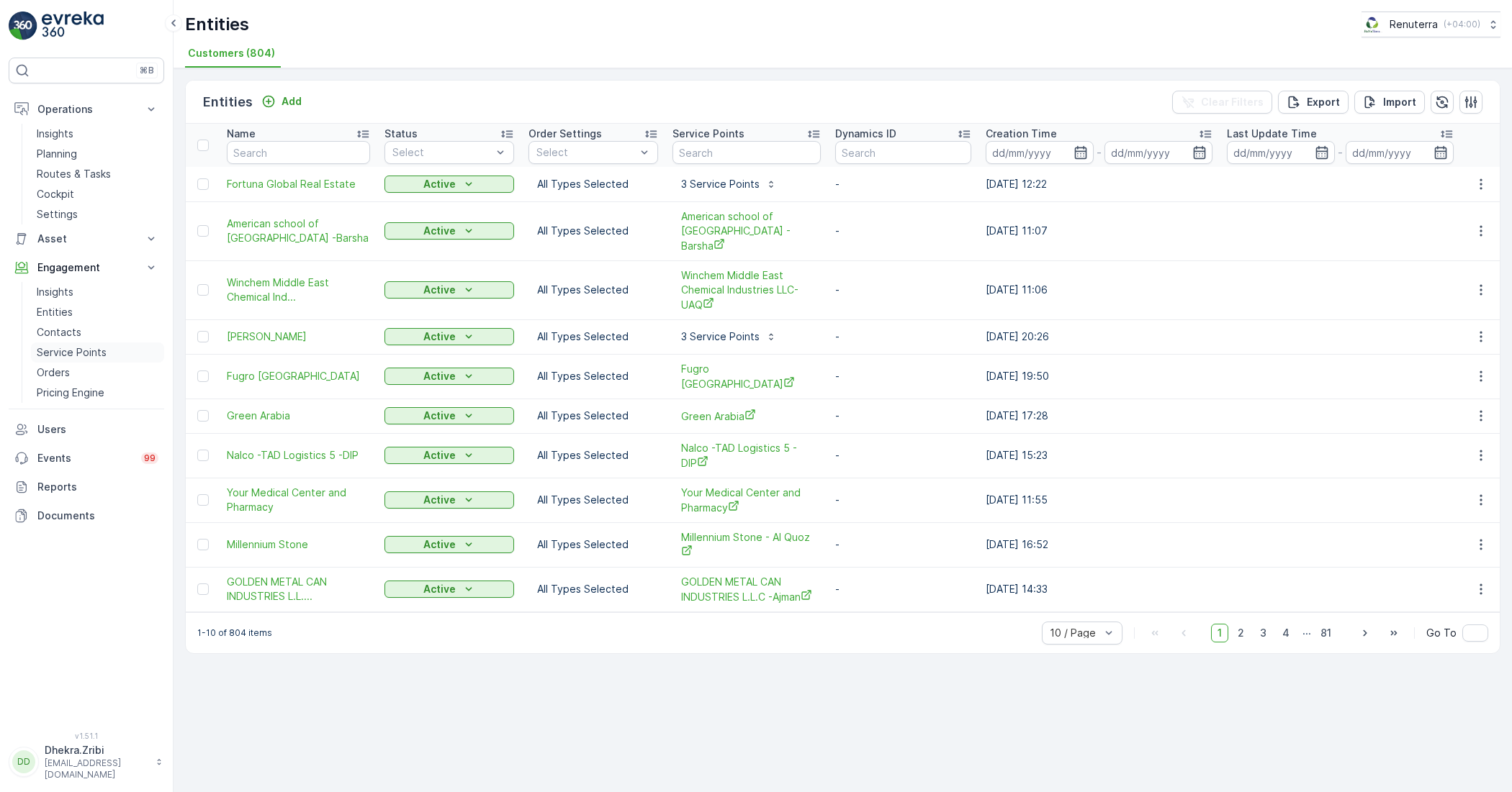
click at [83, 350] on p "Service Points" at bounding box center [71, 352] width 70 height 14
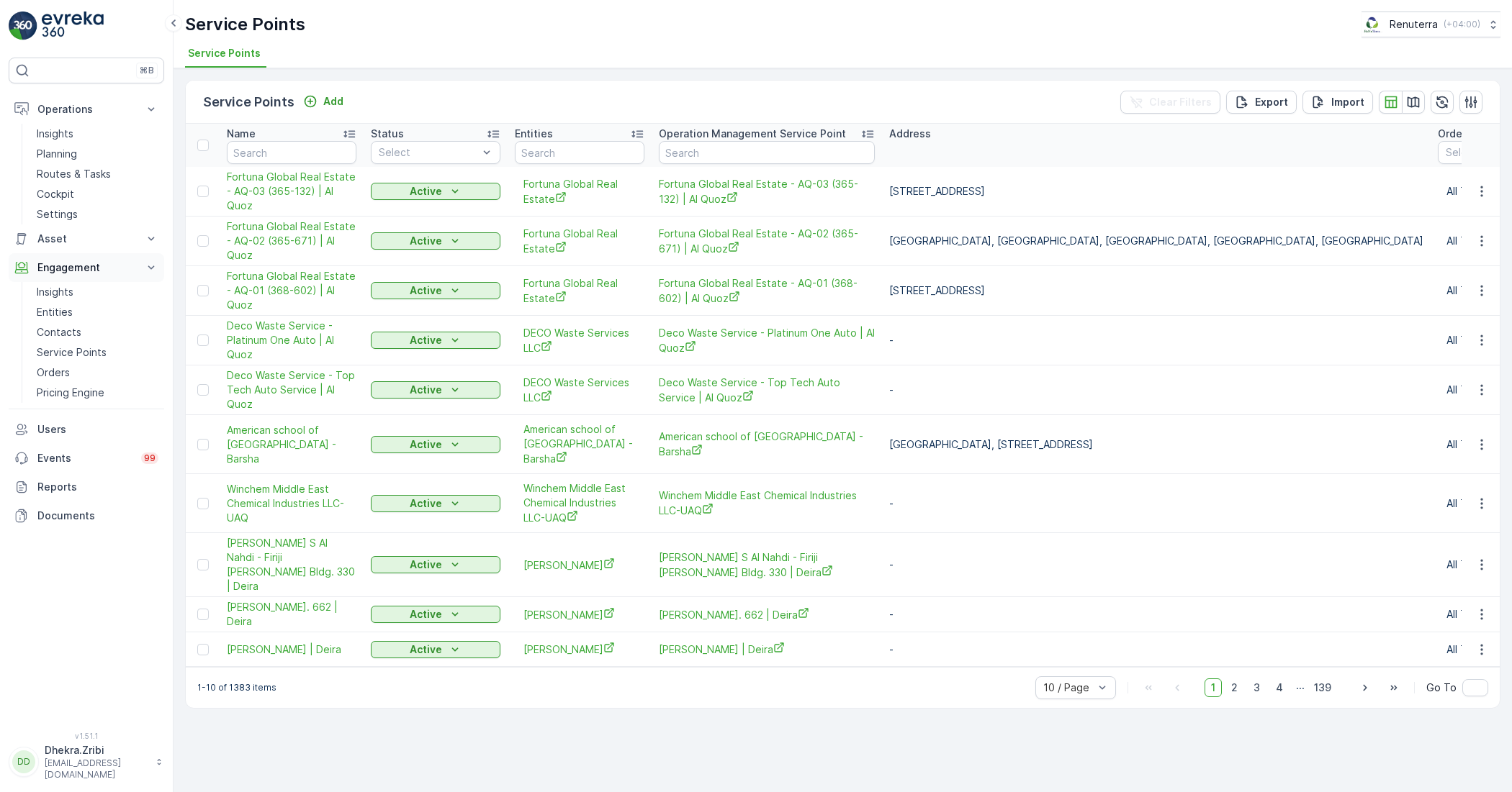
click at [155, 270] on icon at bounding box center [150, 267] width 14 height 14
click at [76, 176] on p "Routes & Tasks" at bounding box center [74, 173] width 74 height 14
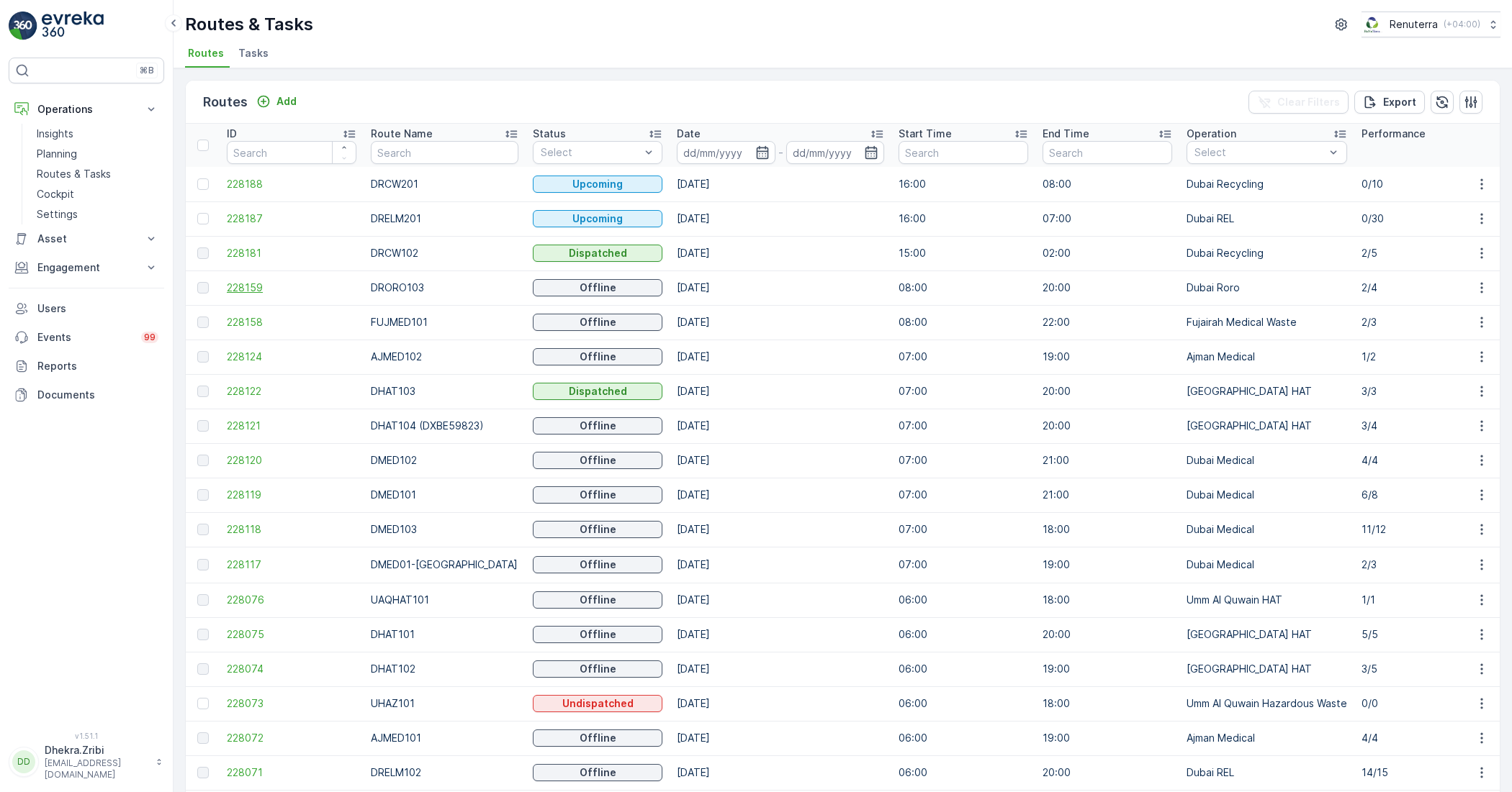
click at [227, 282] on span "228159" at bounding box center [291, 287] width 130 height 14
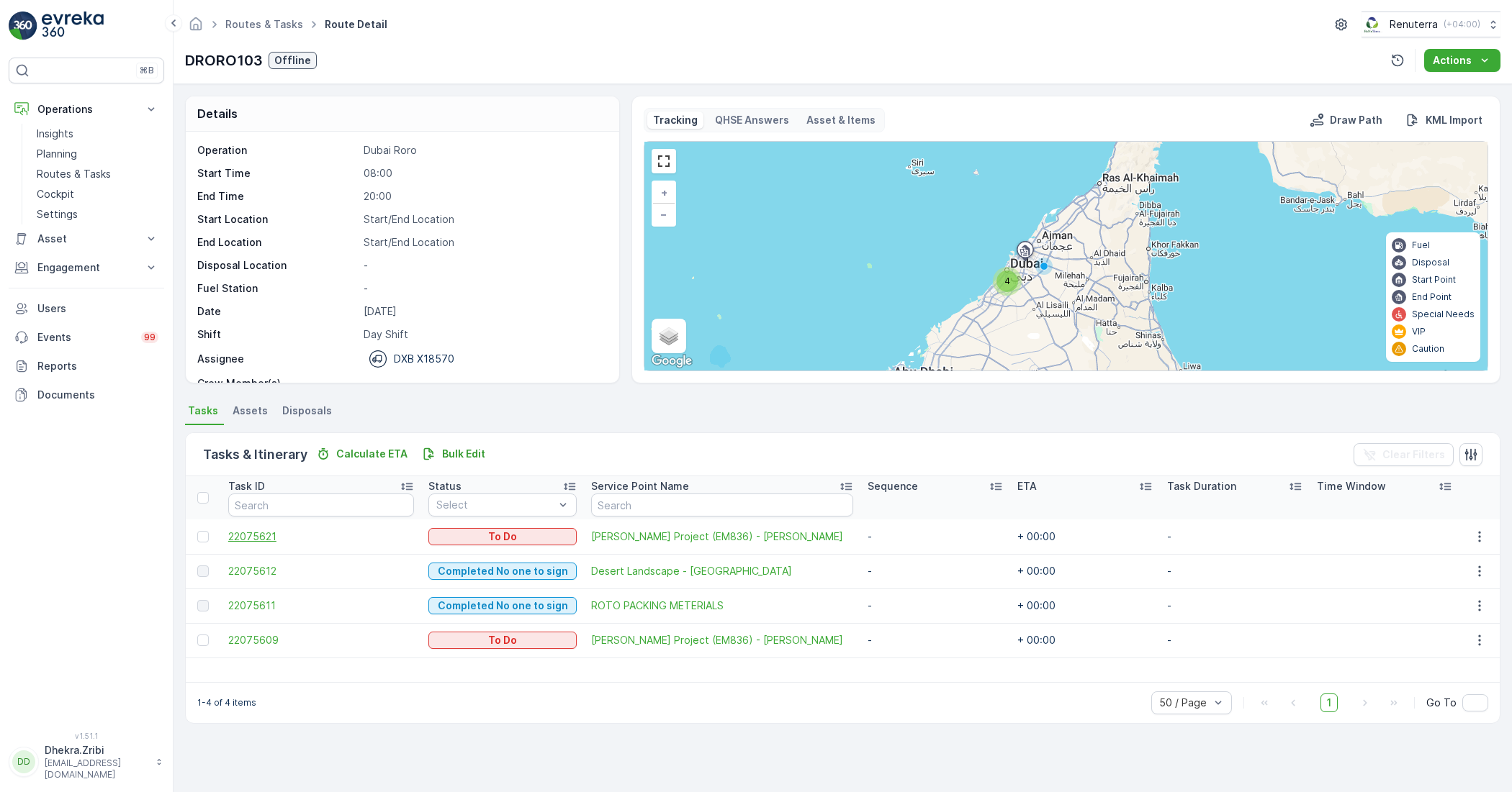
click at [274, 540] on span "22075621" at bounding box center [321, 536] width 187 height 14
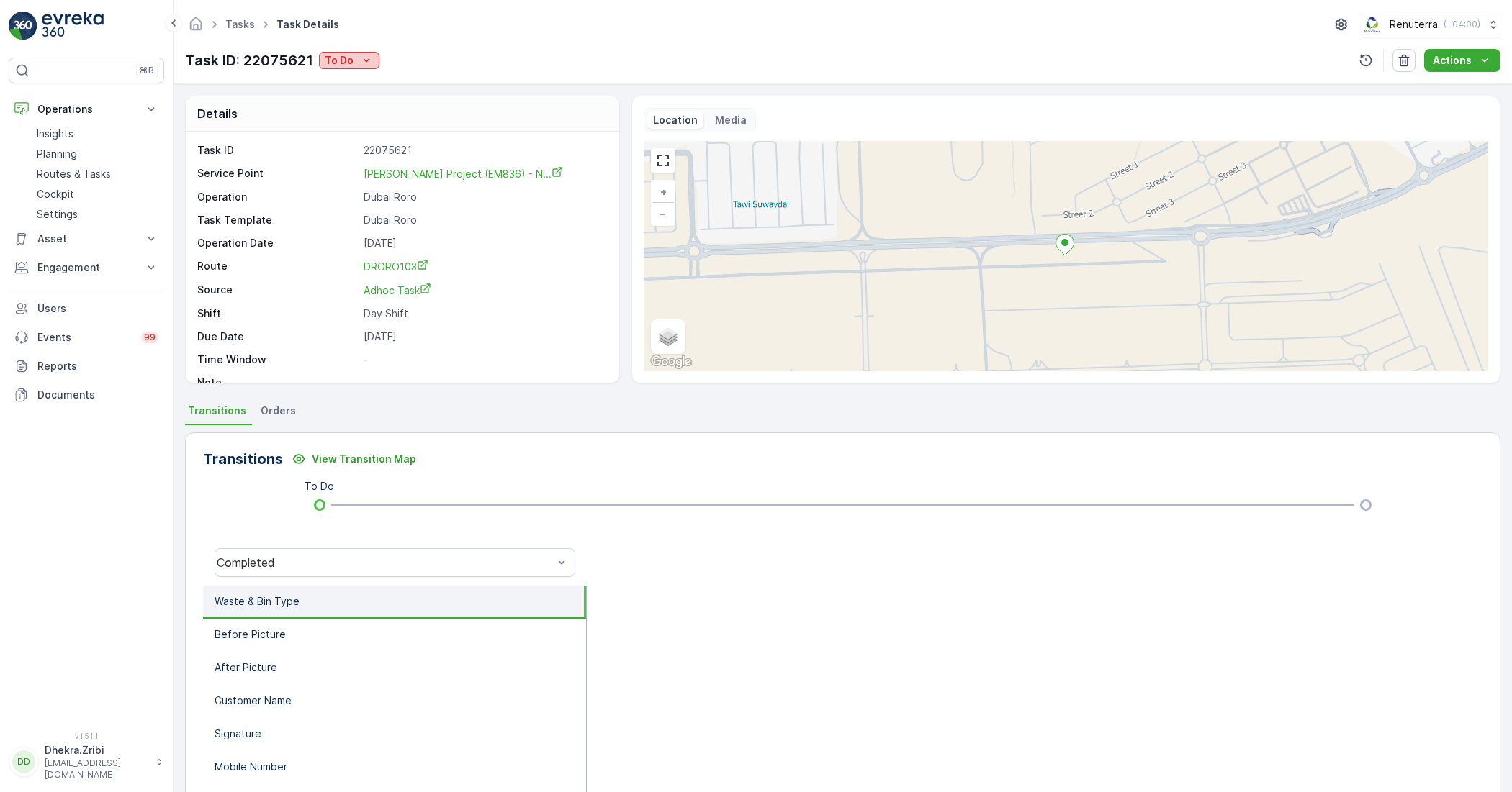
click at [361, 64] on icon "To Do" at bounding box center [366, 59] width 14 height 14
click at [358, 121] on span "Completed No one to sign" at bounding box center [391, 121] width 128 height 14
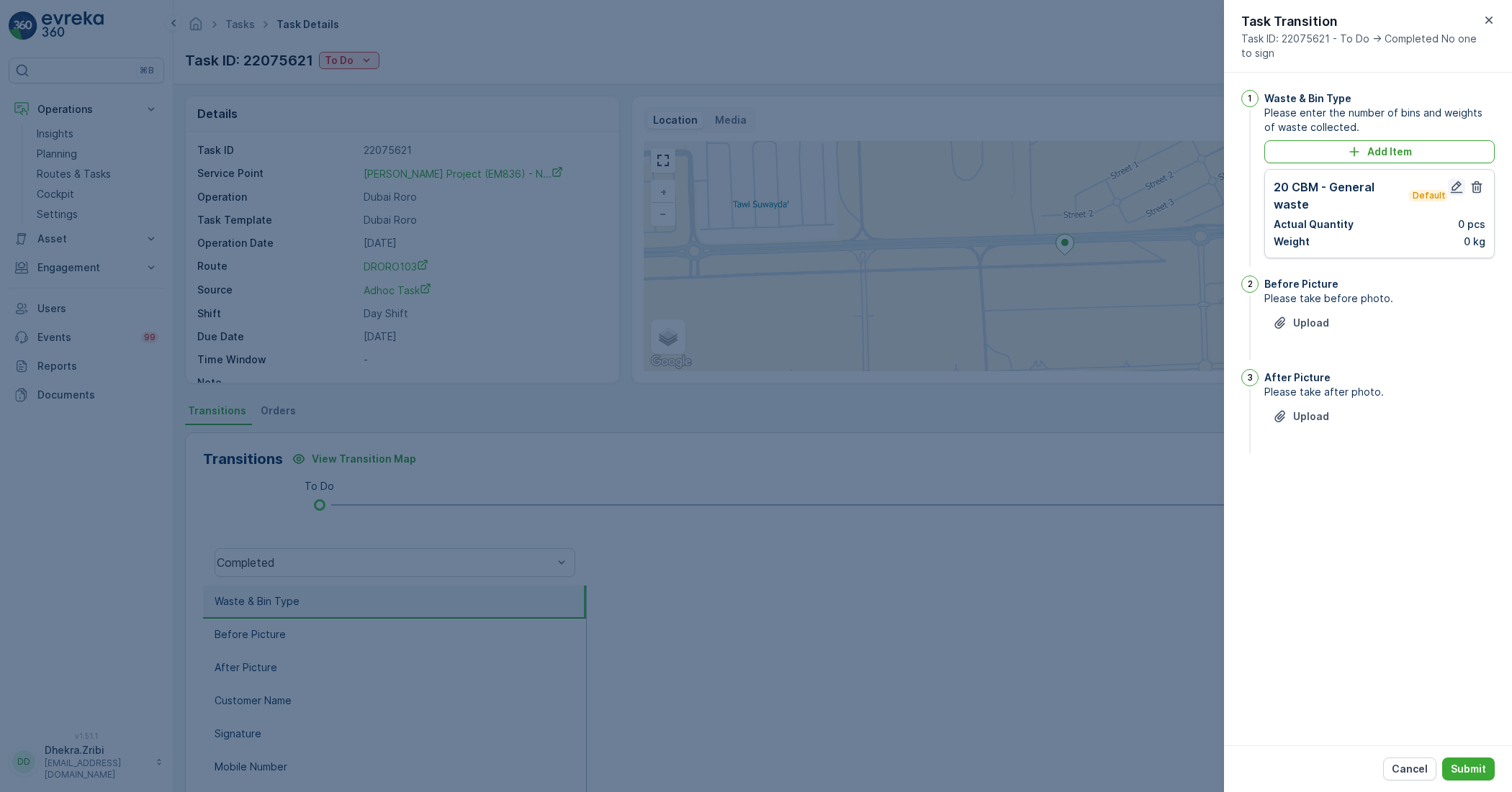
click at [1459, 184] on icon "button" at bounding box center [1457, 187] width 12 height 12
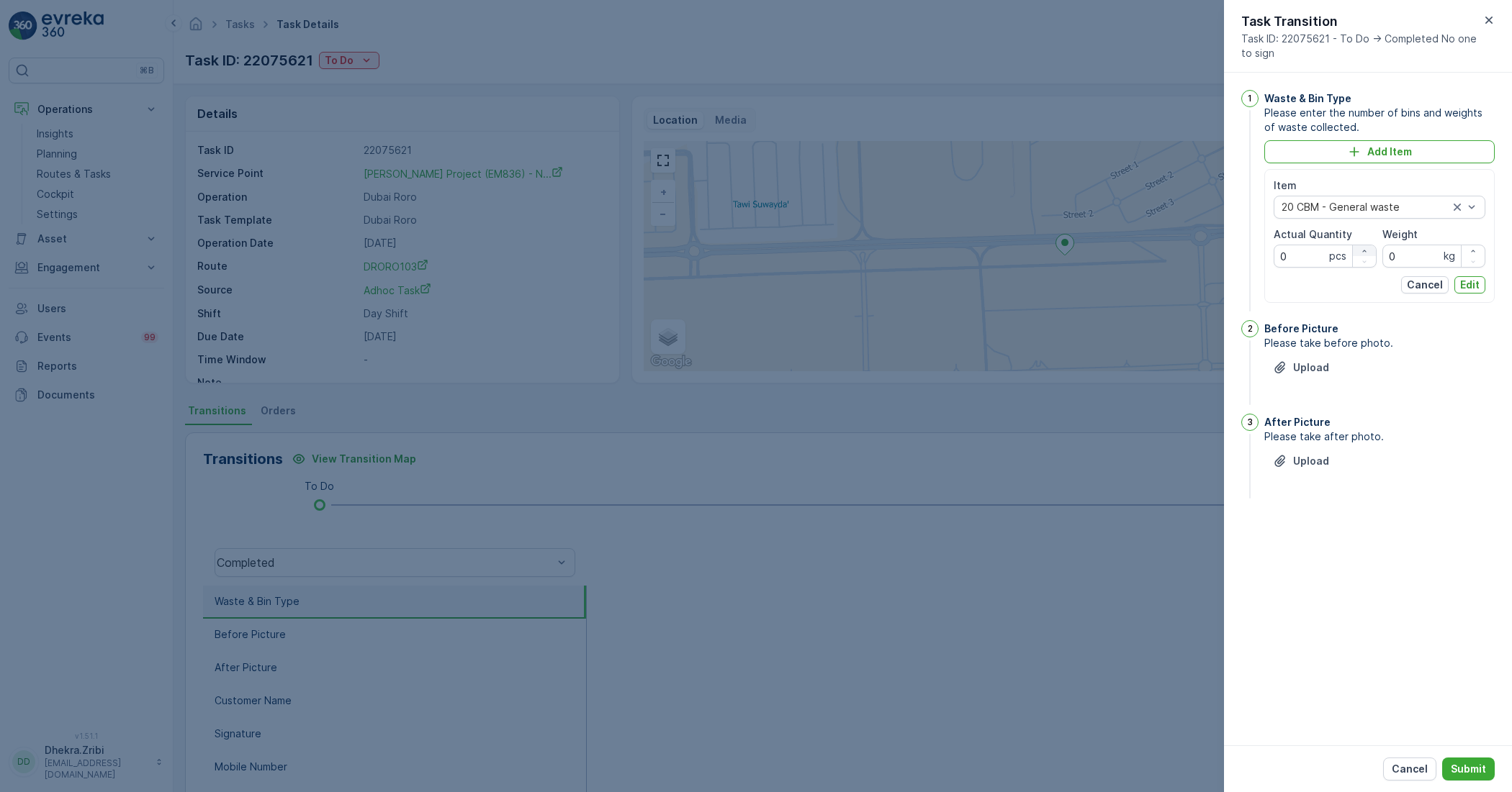
click at [1367, 253] on icon "button" at bounding box center [1364, 251] width 8 height 8
type Quantity "1"
click at [1473, 282] on p "Edit" at bounding box center [1470, 284] width 20 height 14
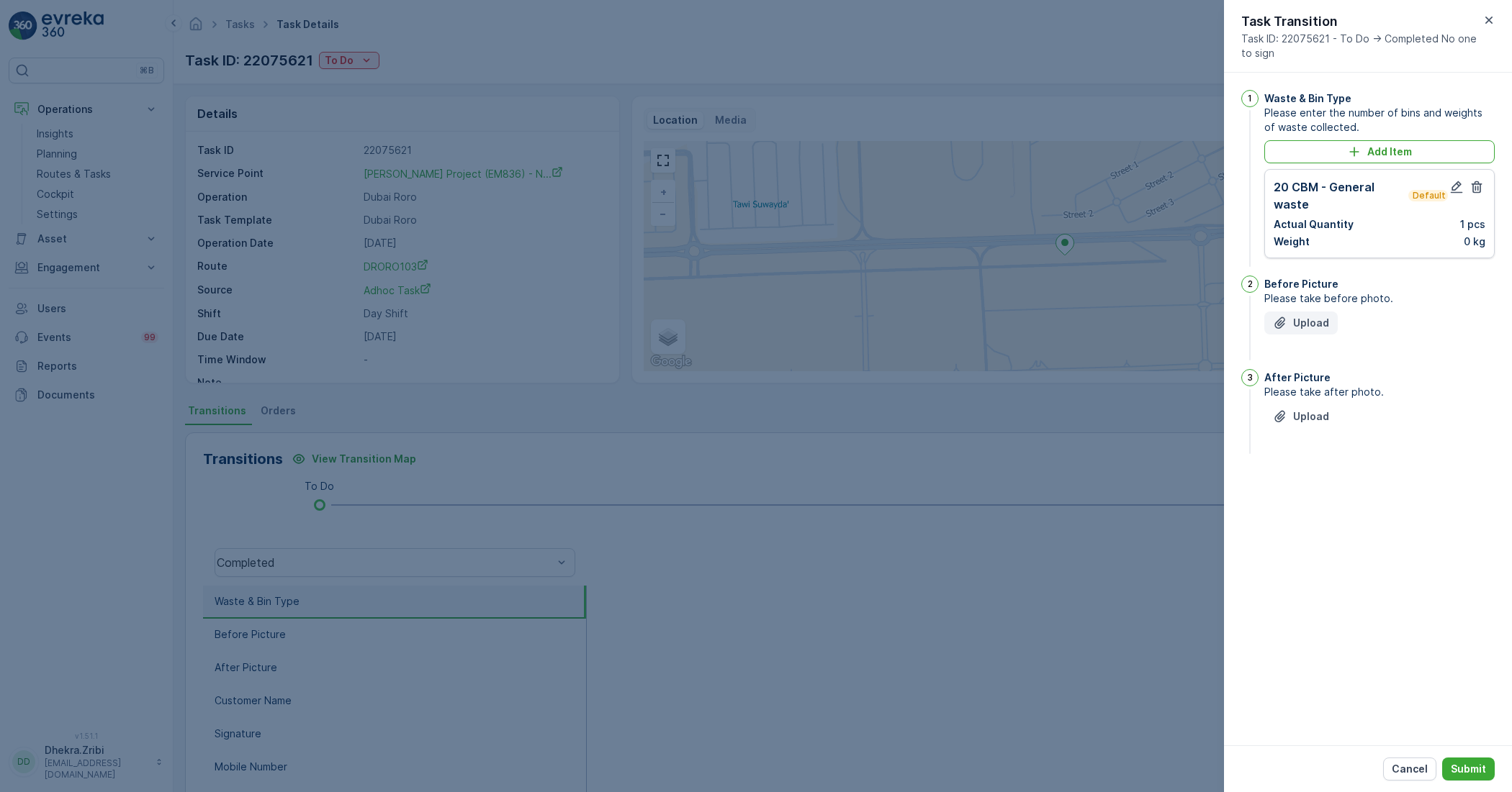
click at [1307, 319] on p "Upload" at bounding box center [1311, 323] width 36 height 14
click at [1289, 487] on div "Upload" at bounding box center [1301, 488] width 56 height 14
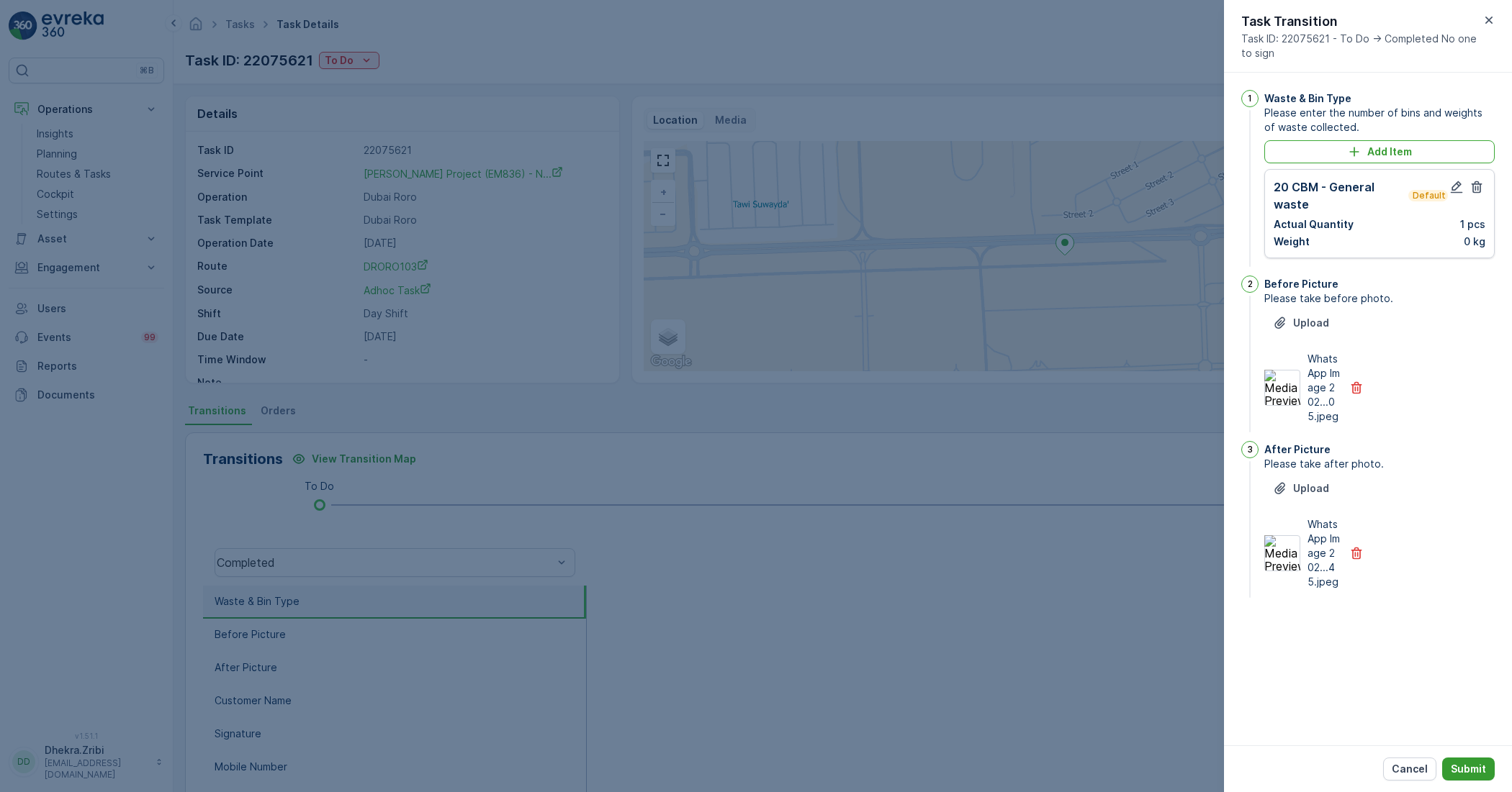
click at [1475, 771] on p "Submit" at bounding box center [1468, 769] width 36 height 14
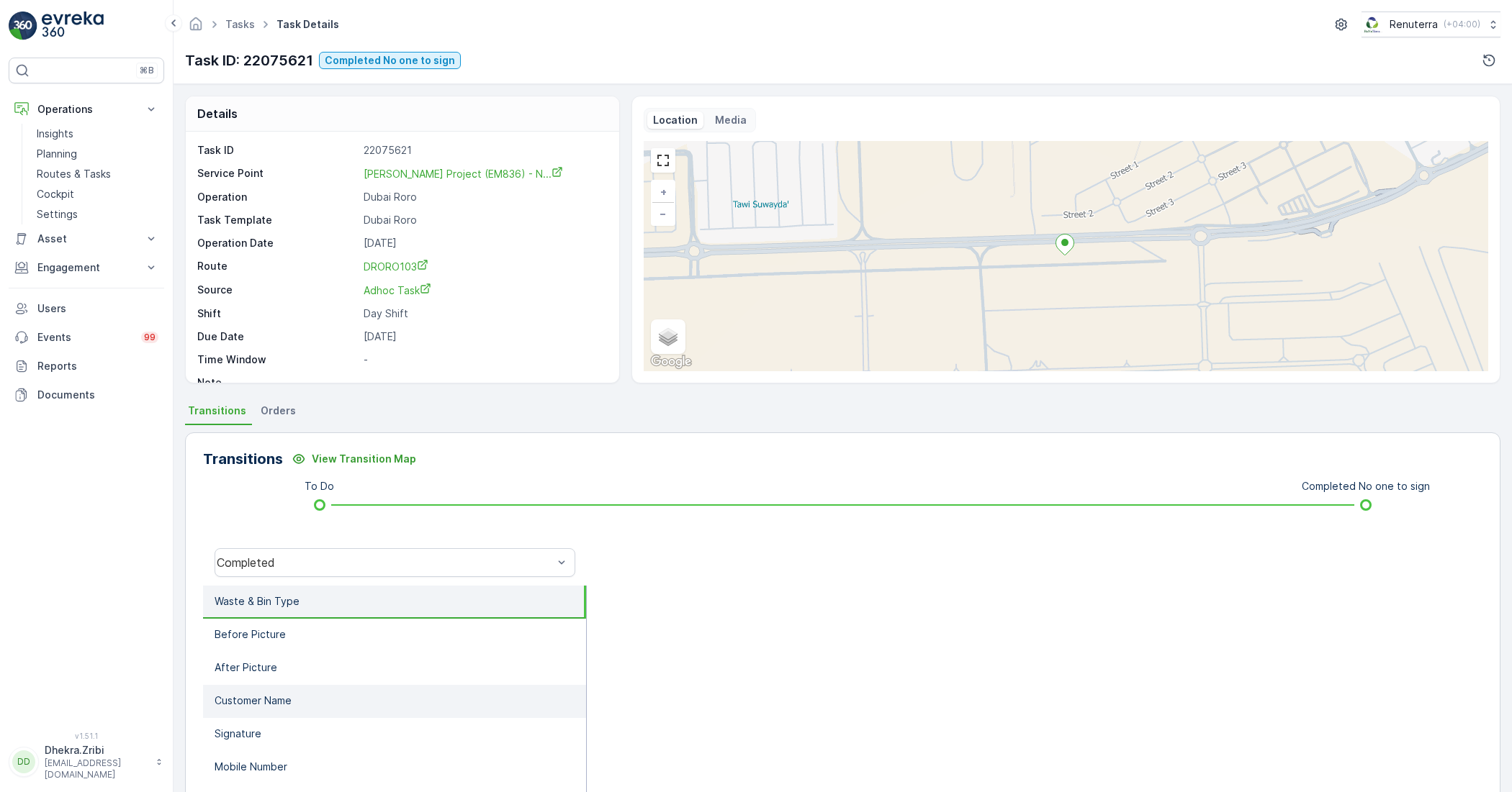
click at [294, 685] on li "Customer Name" at bounding box center [395, 702] width 383 height 33
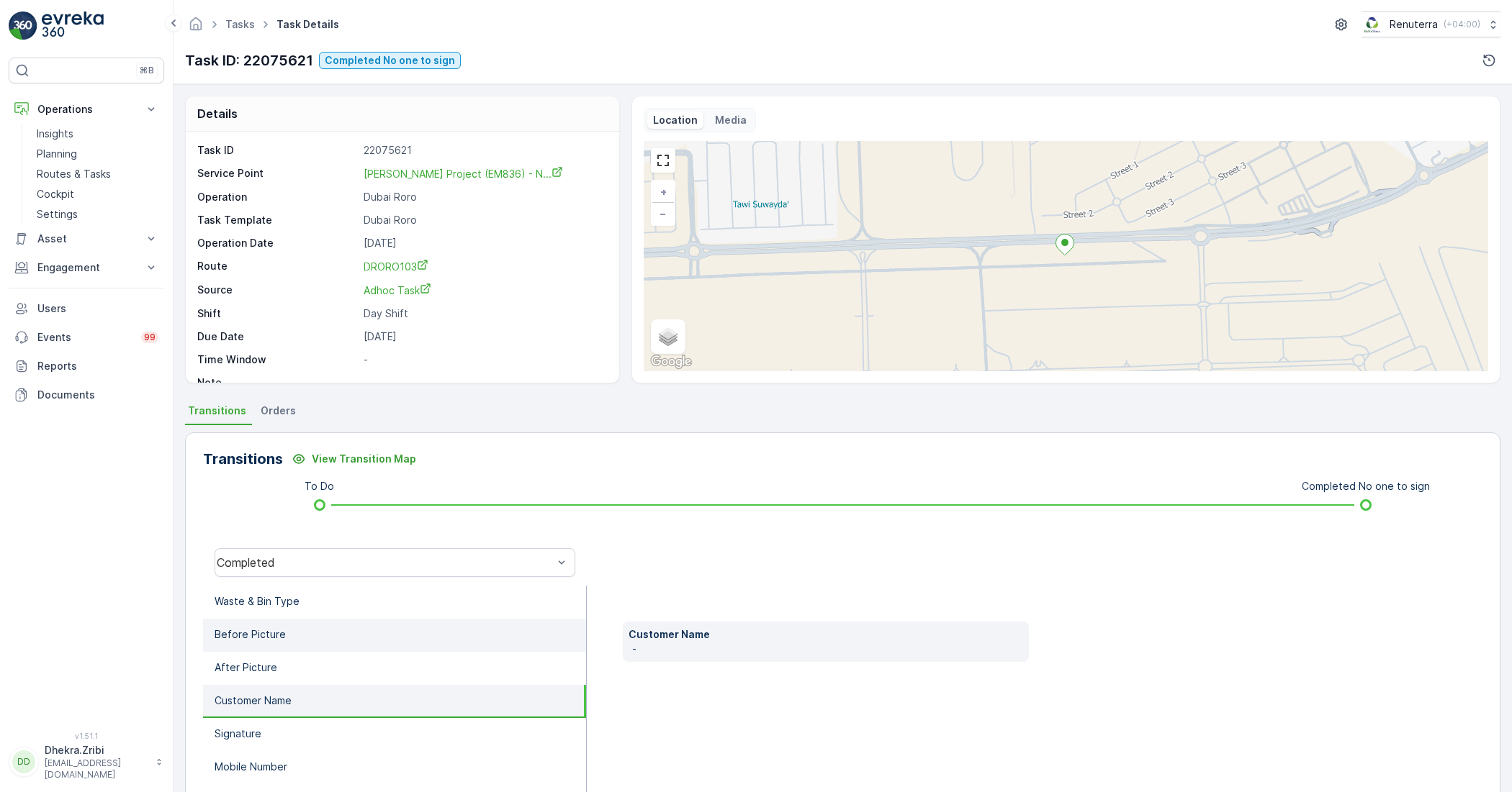
click at [317, 645] on li "Before Picture" at bounding box center [395, 635] width 383 height 33
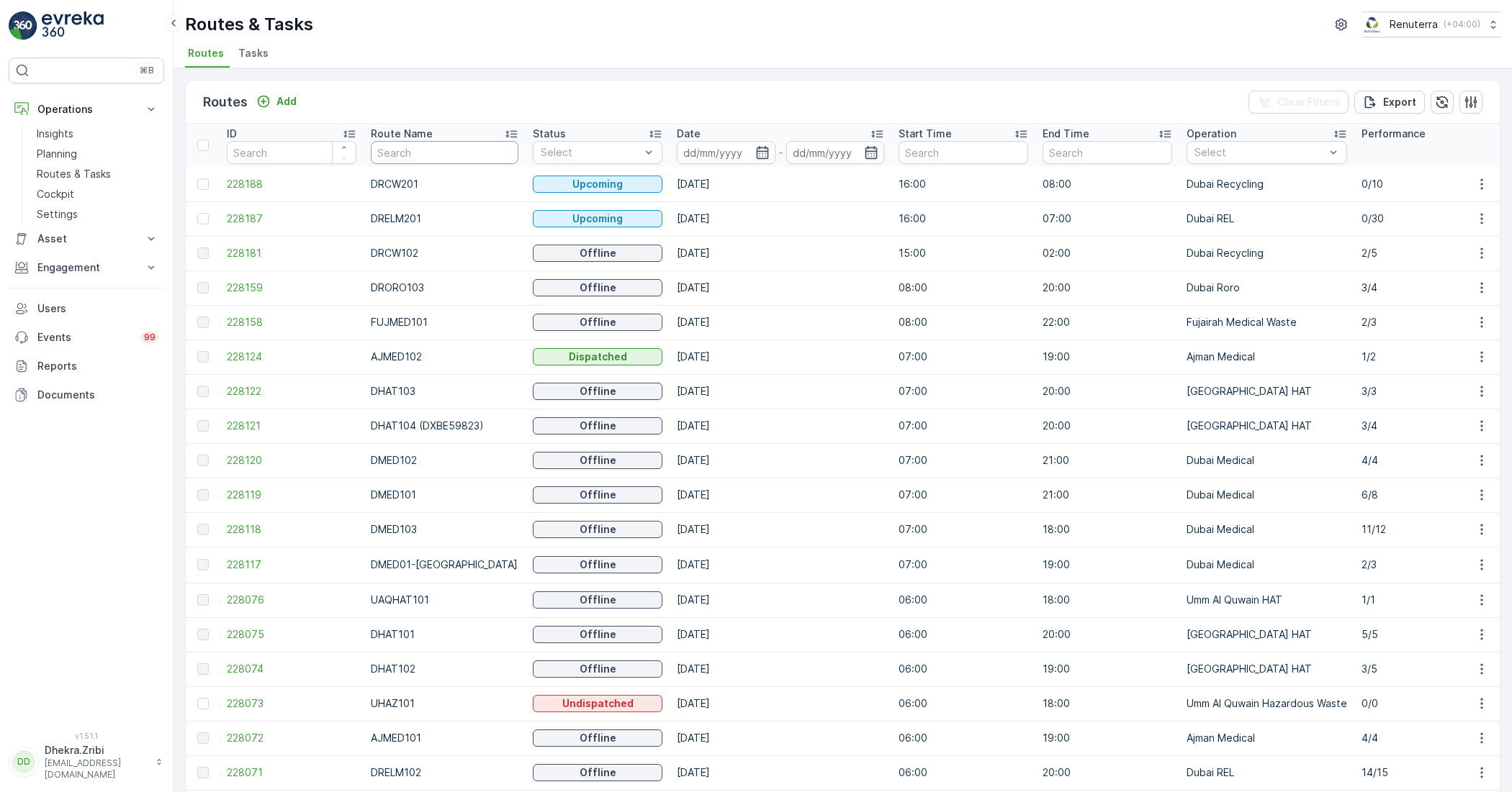
click at [407, 149] on input "text" at bounding box center [445, 153] width 148 height 23
type input "RORO"
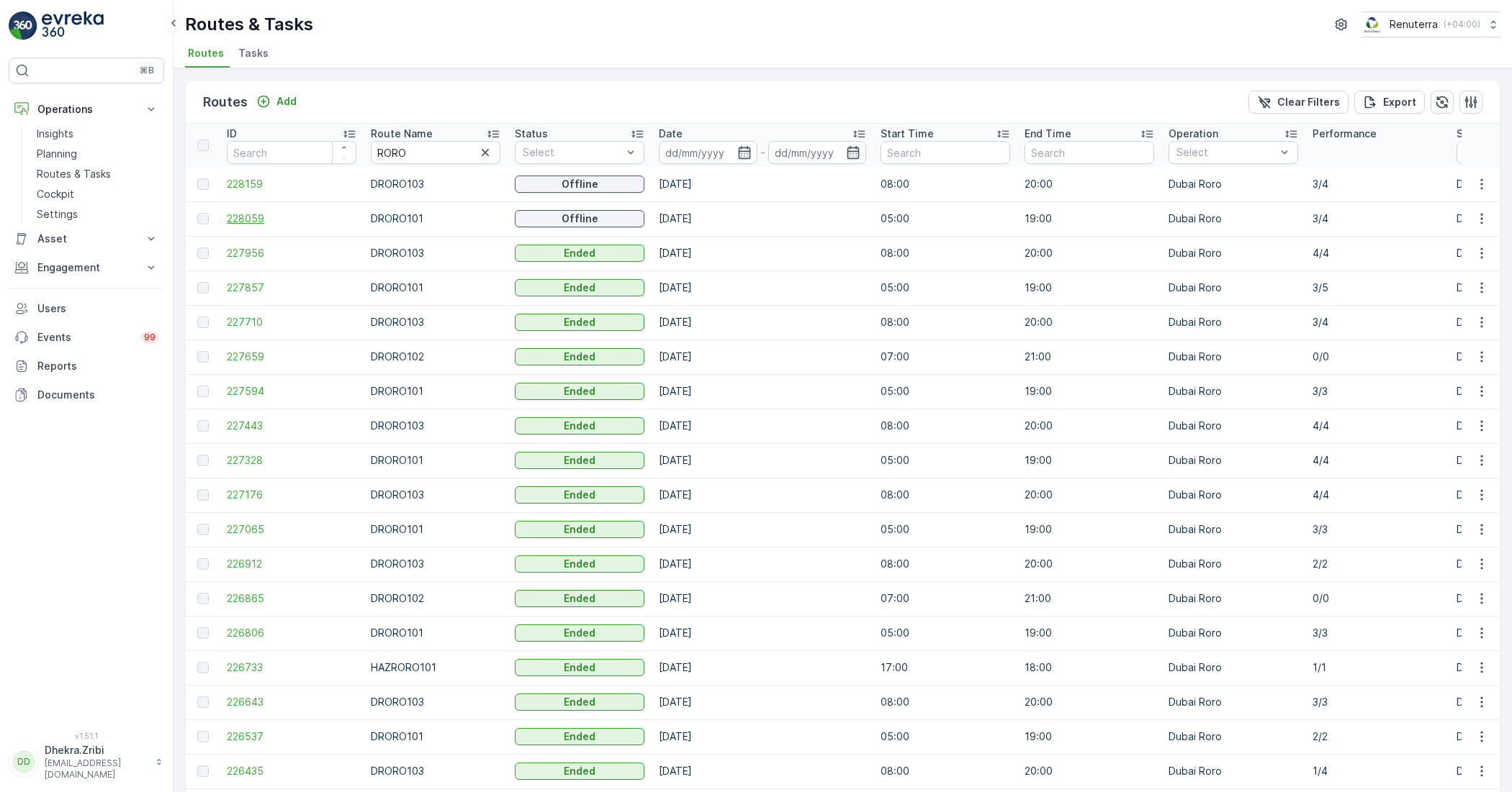
click at [250, 212] on span "228059" at bounding box center [291, 218] width 130 height 14
click at [265, 180] on span "228159" at bounding box center [291, 183] width 130 height 14
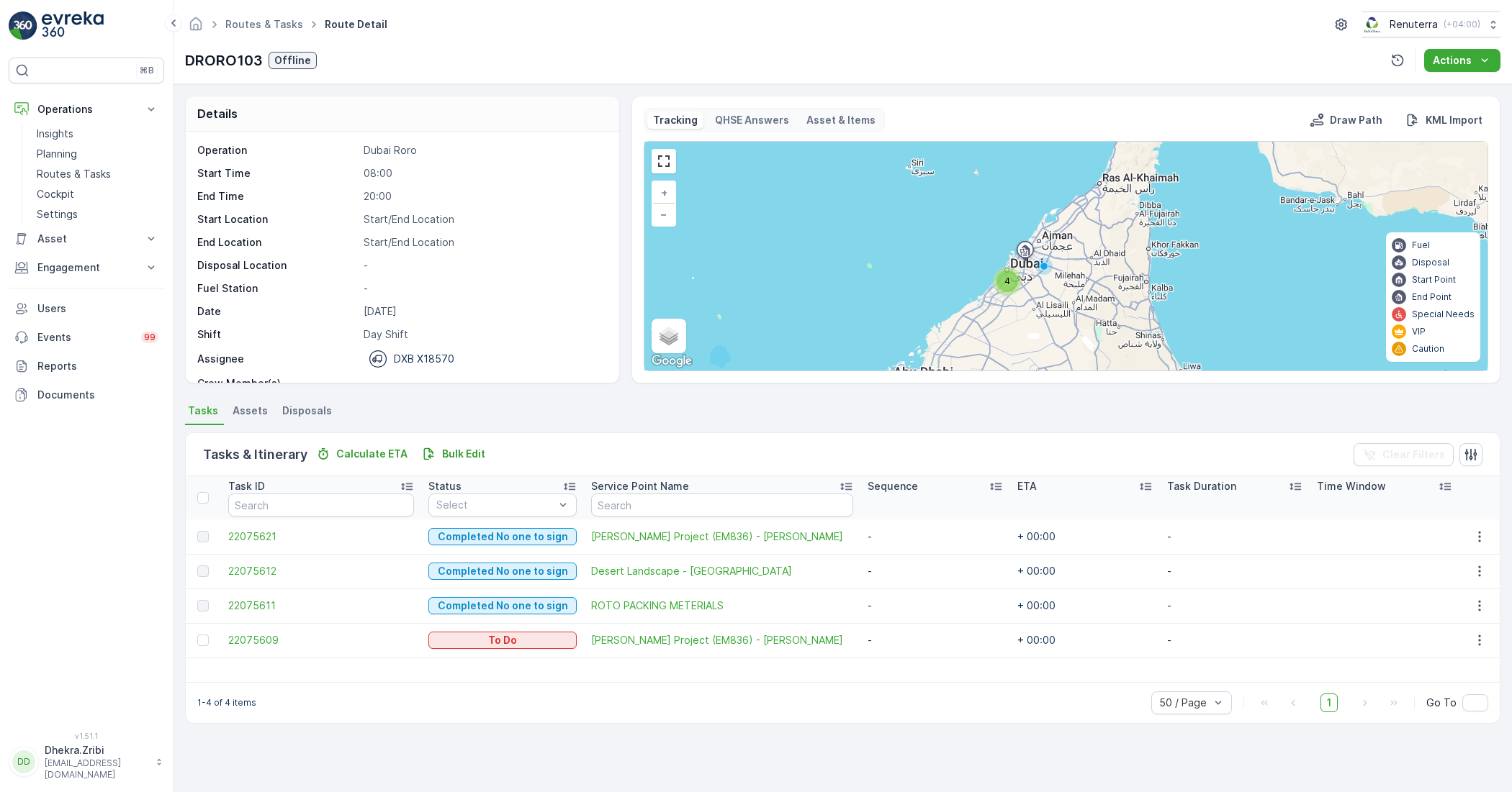
click at [563, 414] on ul "Tasks Assets Disposals" at bounding box center [843, 413] width 1315 height 25
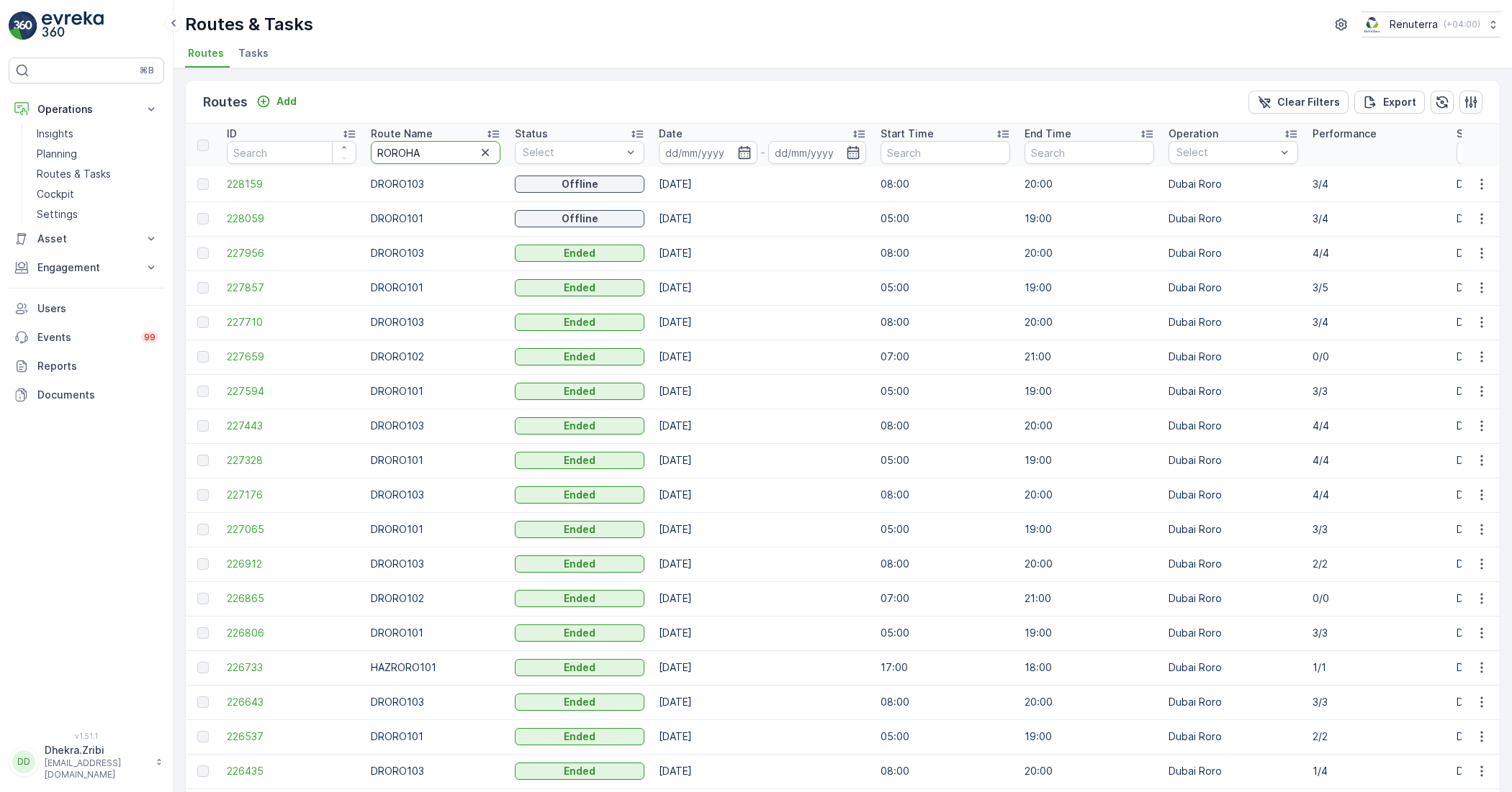
type input "ROROHAT"
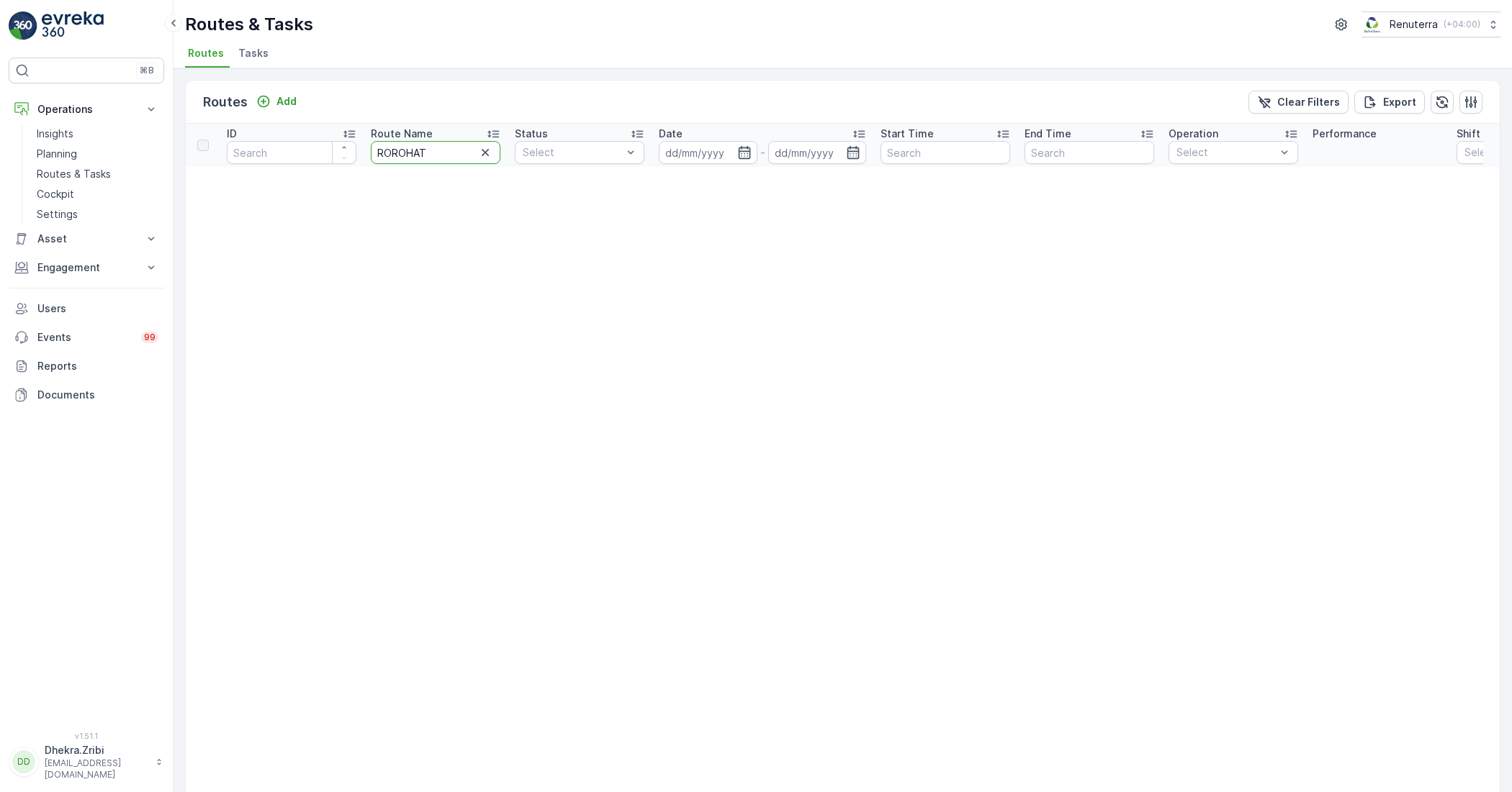
click at [426, 155] on input "ROROHAT" at bounding box center [435, 153] width 130 height 23
type input "HAT"
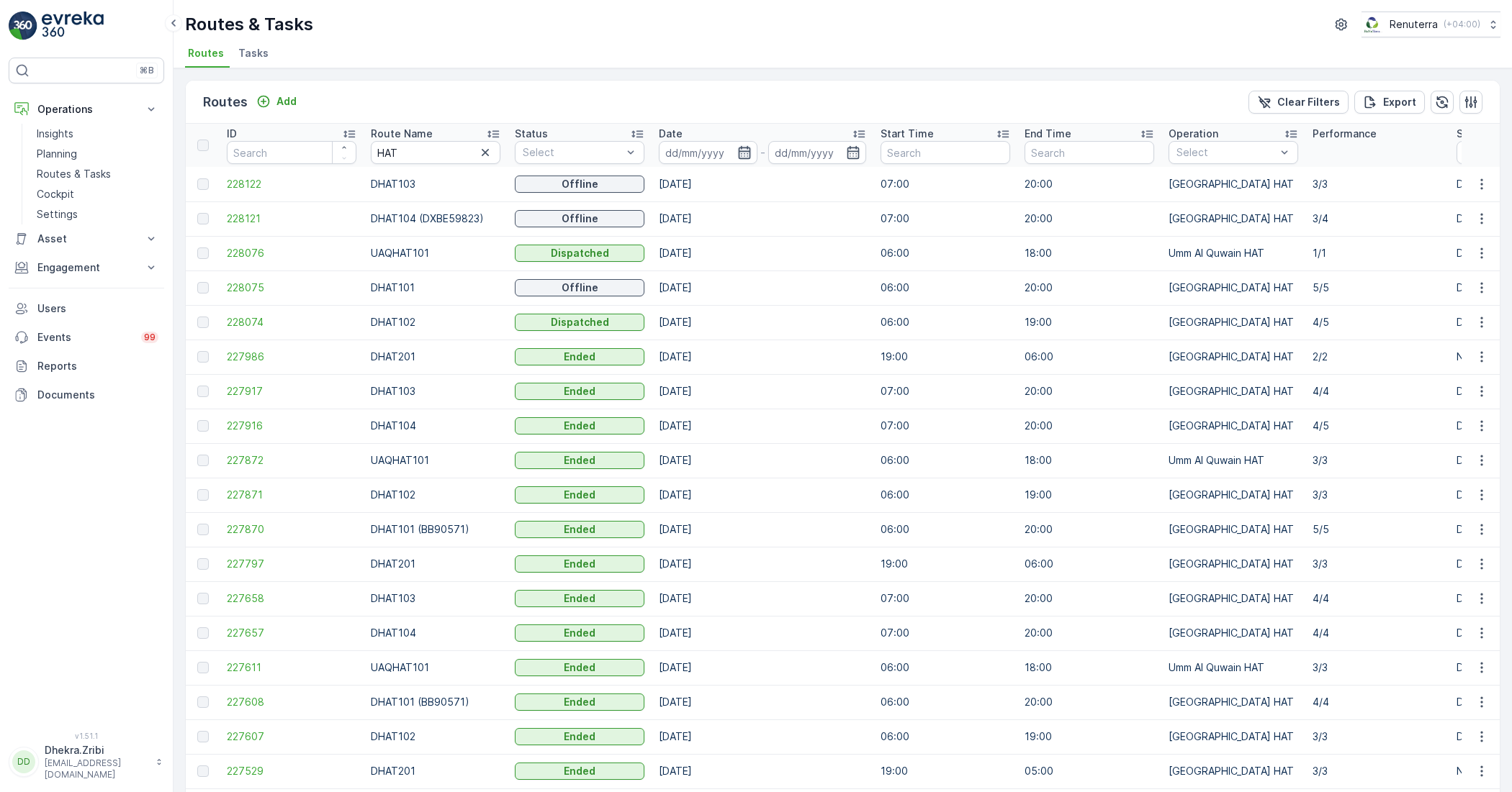
click at [747, 149] on icon "button" at bounding box center [744, 152] width 14 height 14
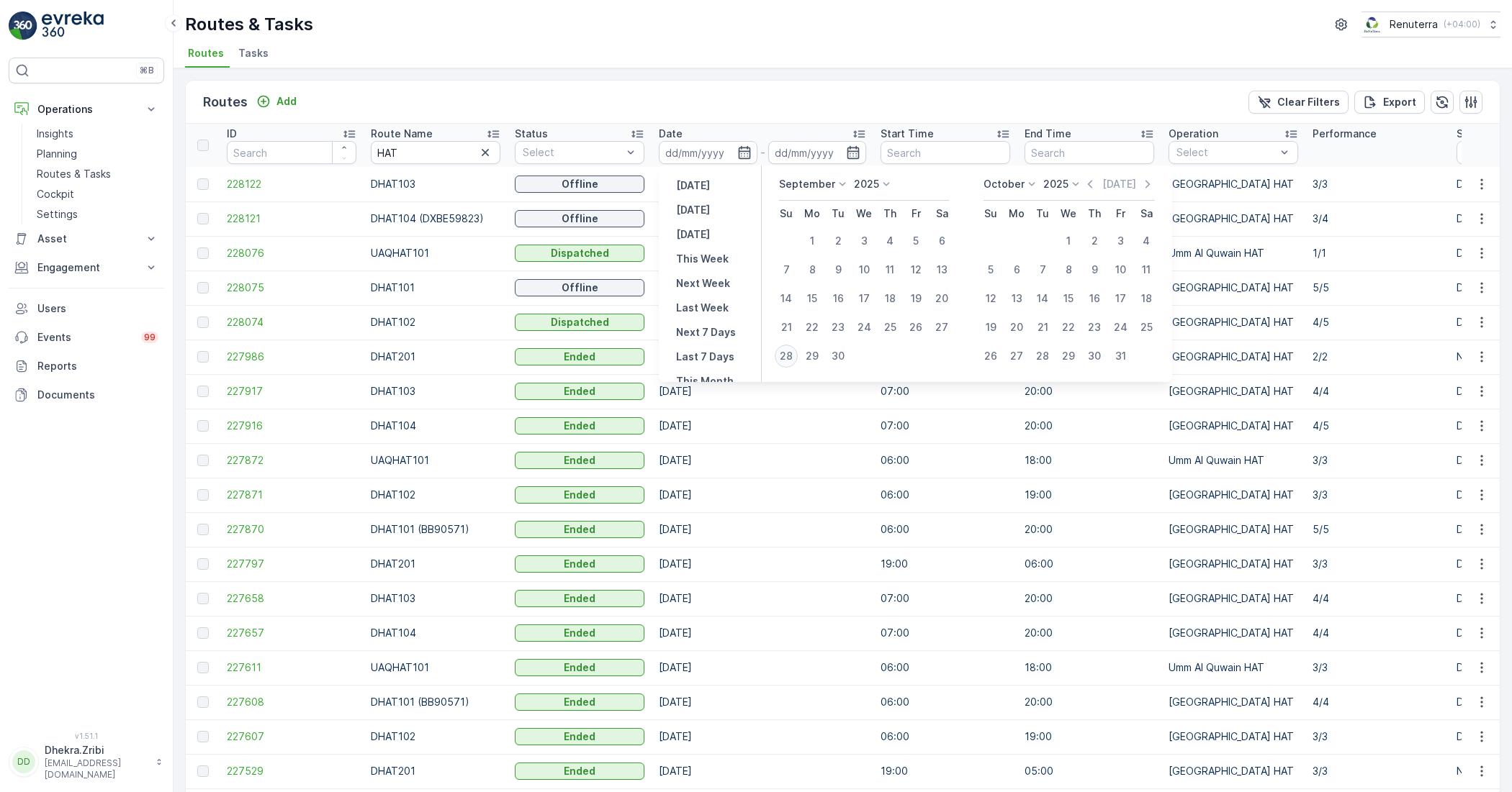
click at [793, 354] on div "28" at bounding box center [787, 356] width 23 height 23
type input "[DATE]"
click at [793, 354] on div "28" at bounding box center [787, 356] width 23 height 23
type input "[DATE]"
click at [793, 354] on div "28" at bounding box center [787, 356] width 23 height 23
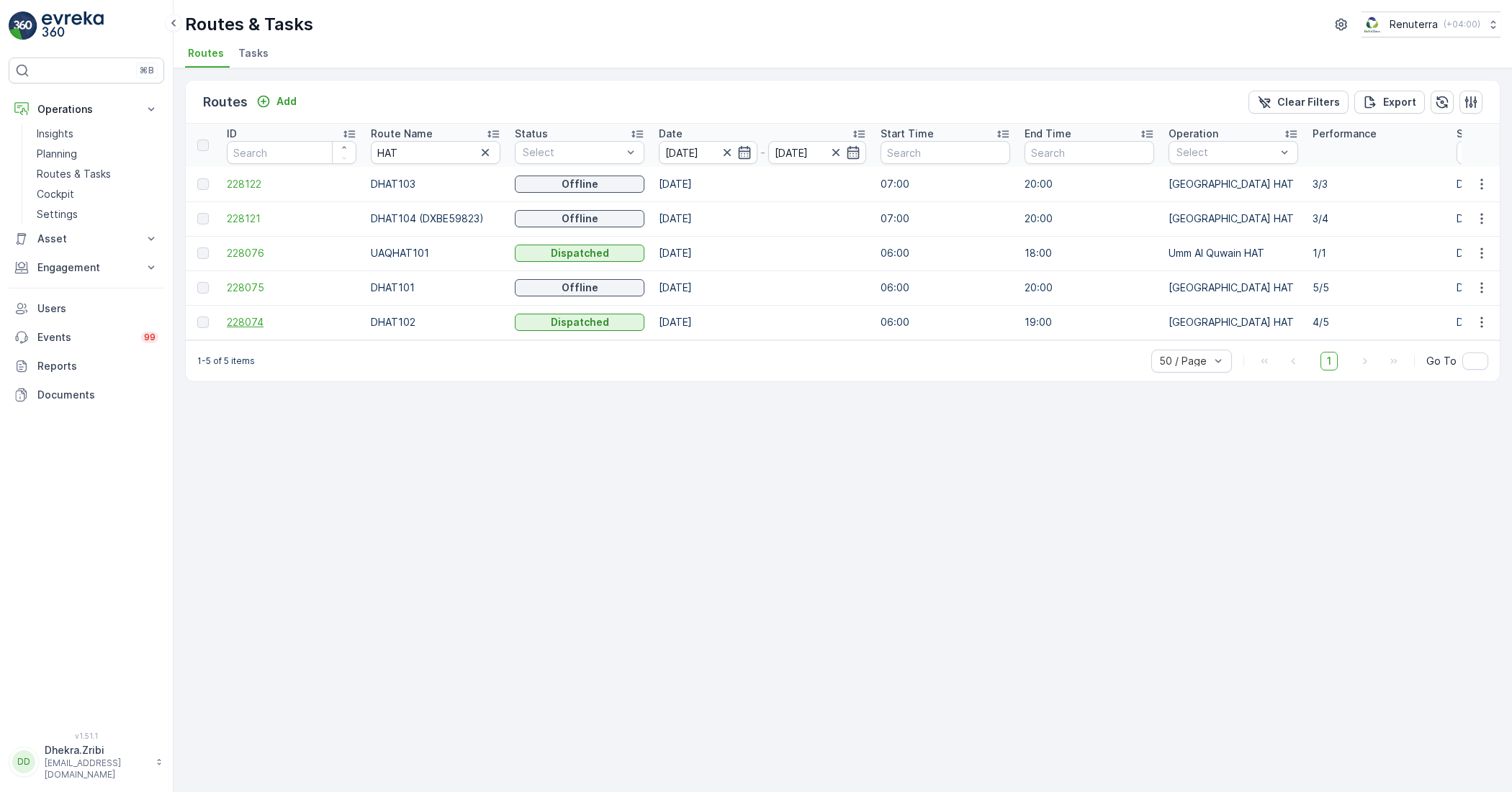
click at [264, 317] on span "228074" at bounding box center [291, 322] width 130 height 14
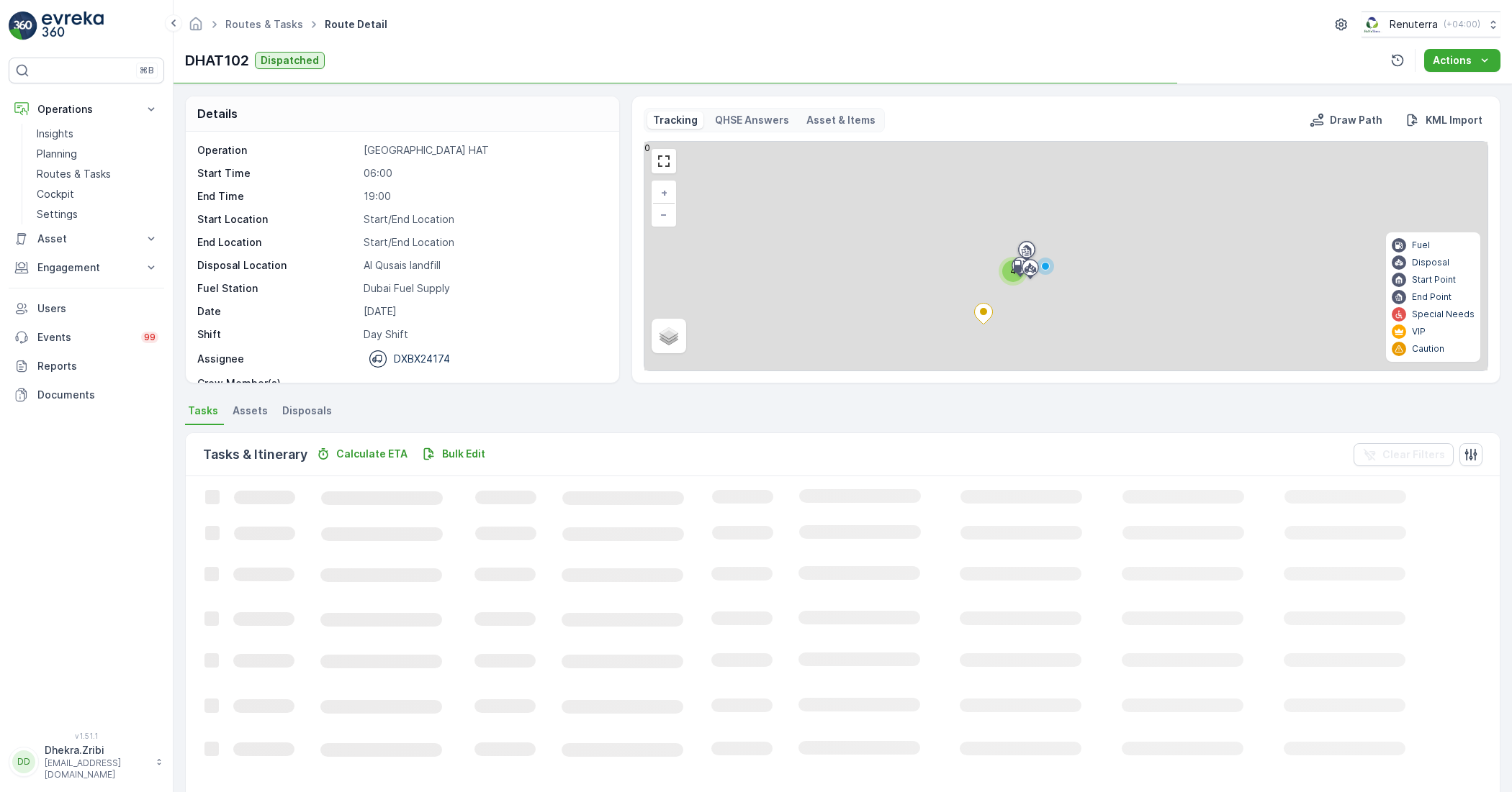
scroll to position [45, 0]
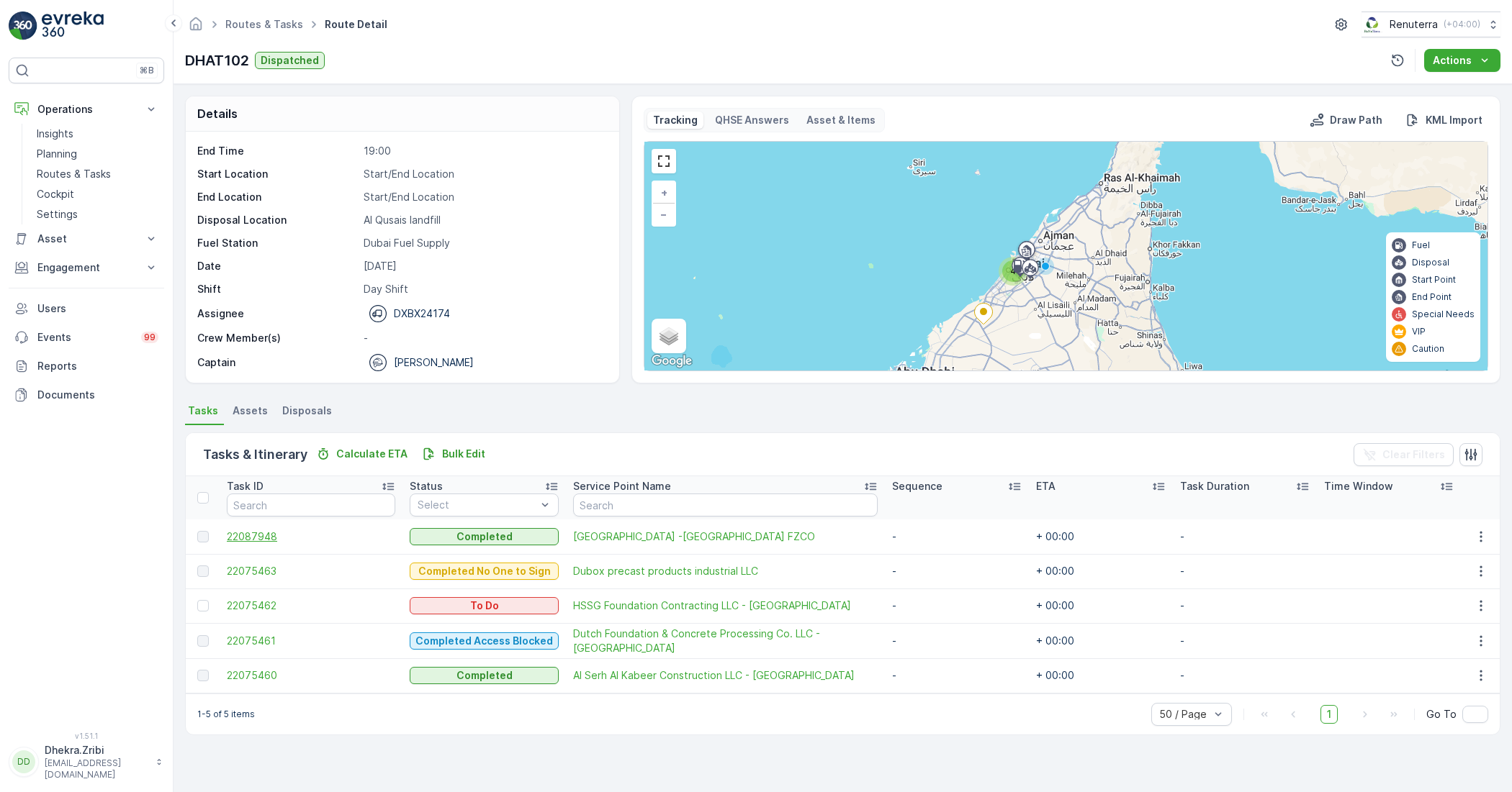
click at [278, 540] on span "22087948" at bounding box center [311, 536] width 169 height 14
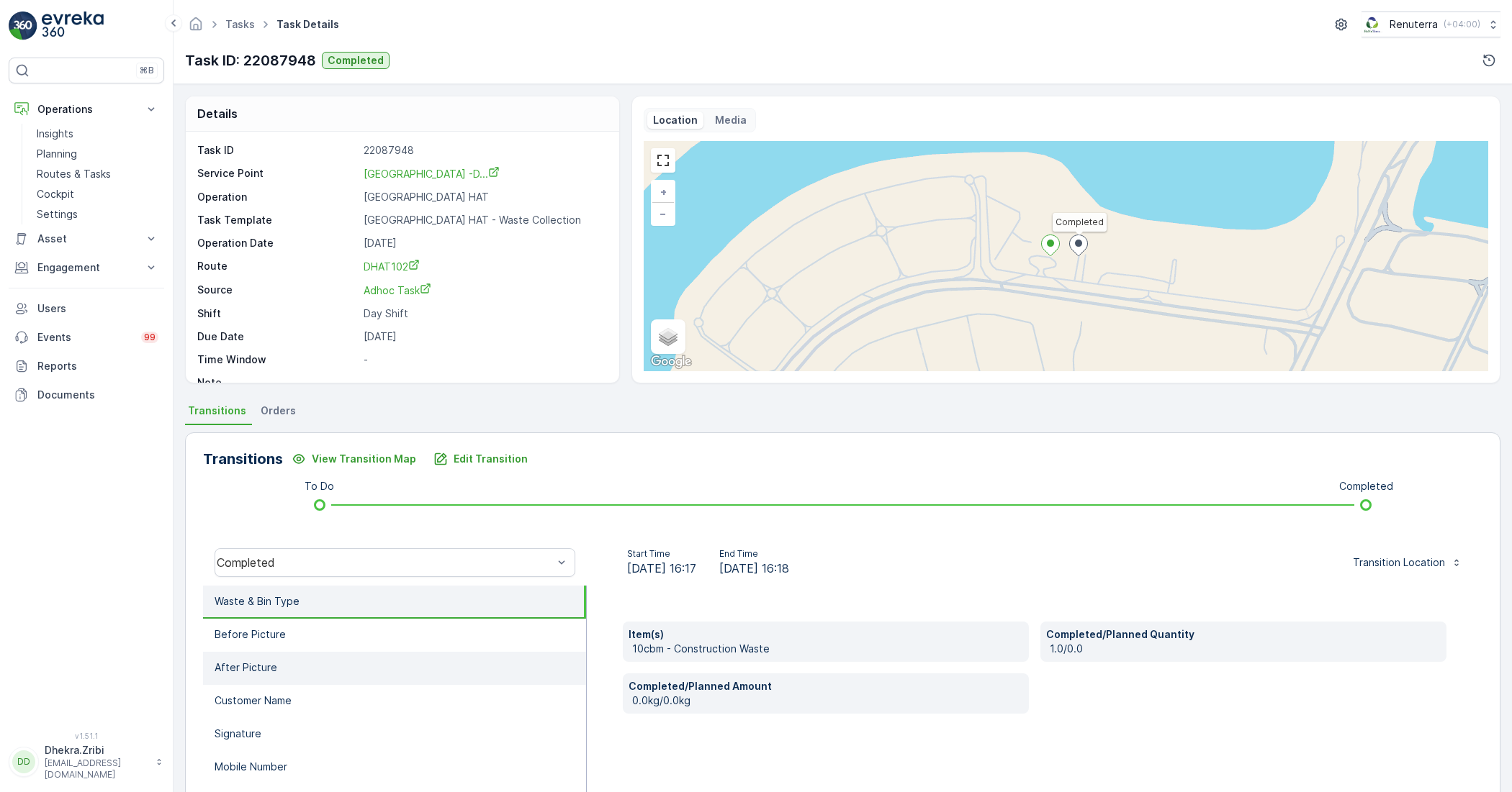
click at [268, 664] on p "After Picture" at bounding box center [246, 667] width 63 height 14
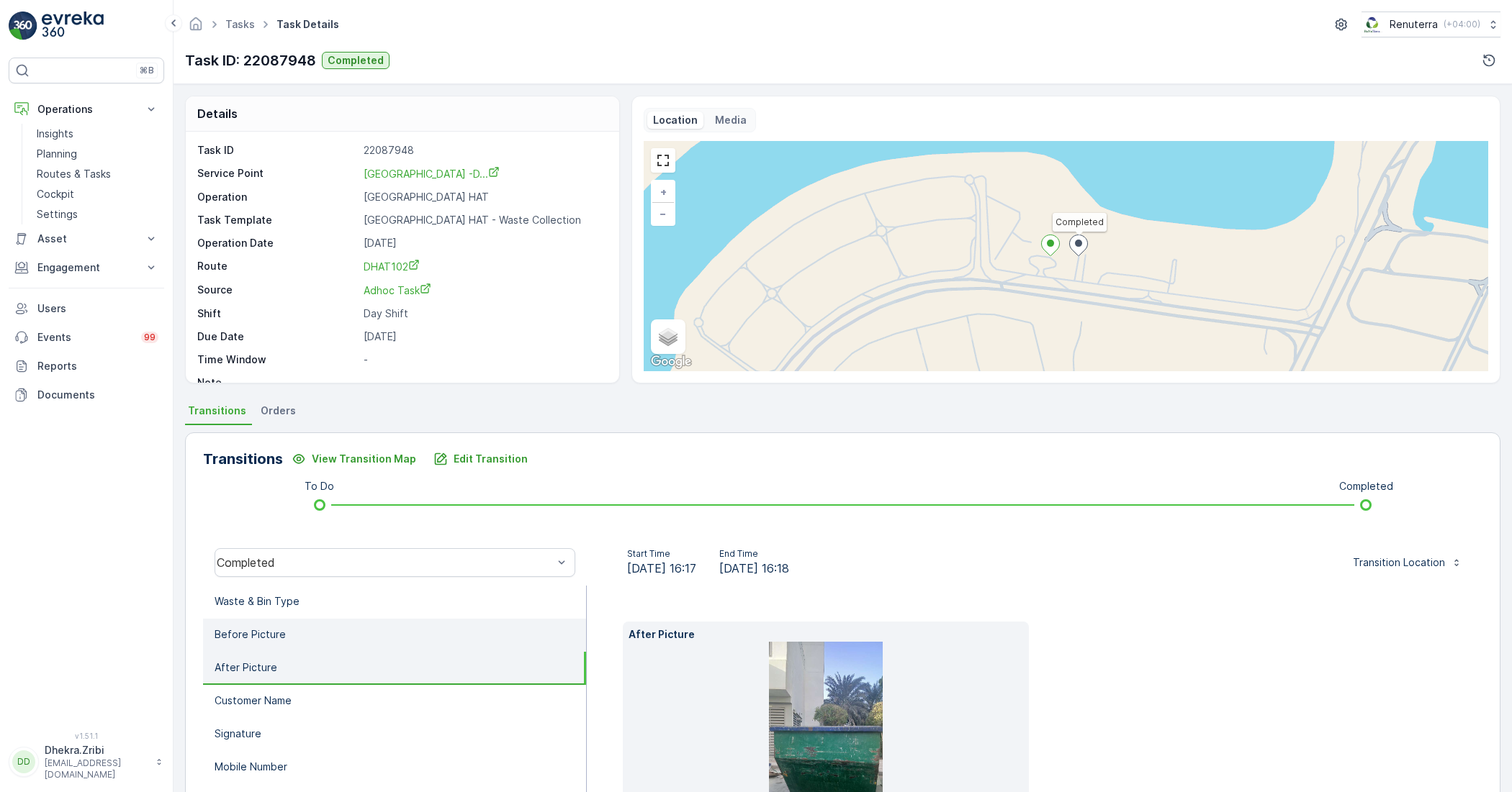
click at [294, 638] on li "Before Picture" at bounding box center [395, 635] width 383 height 33
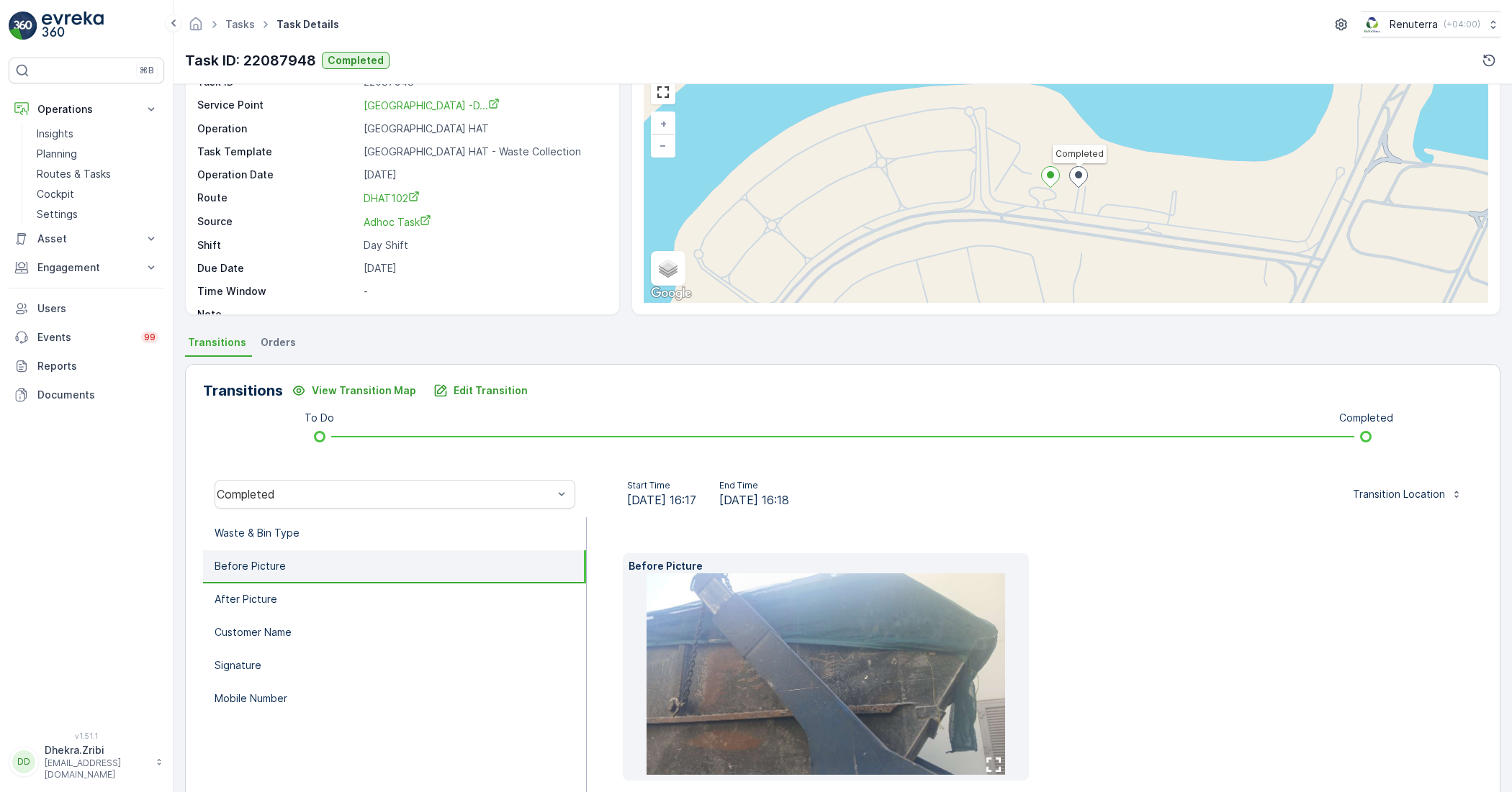
scroll to position [137, 0]
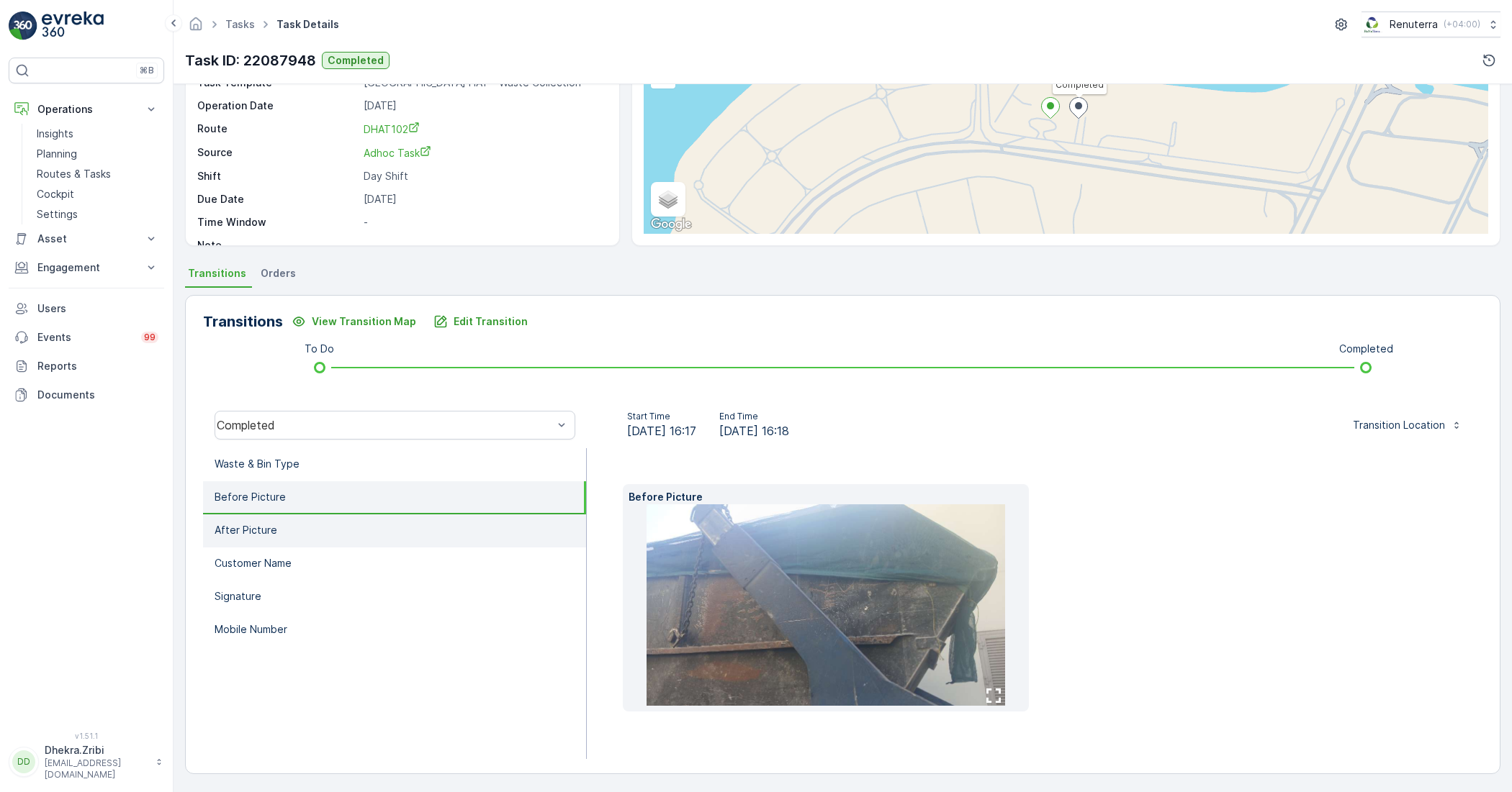
click at [269, 538] on li "After Picture" at bounding box center [395, 531] width 383 height 33
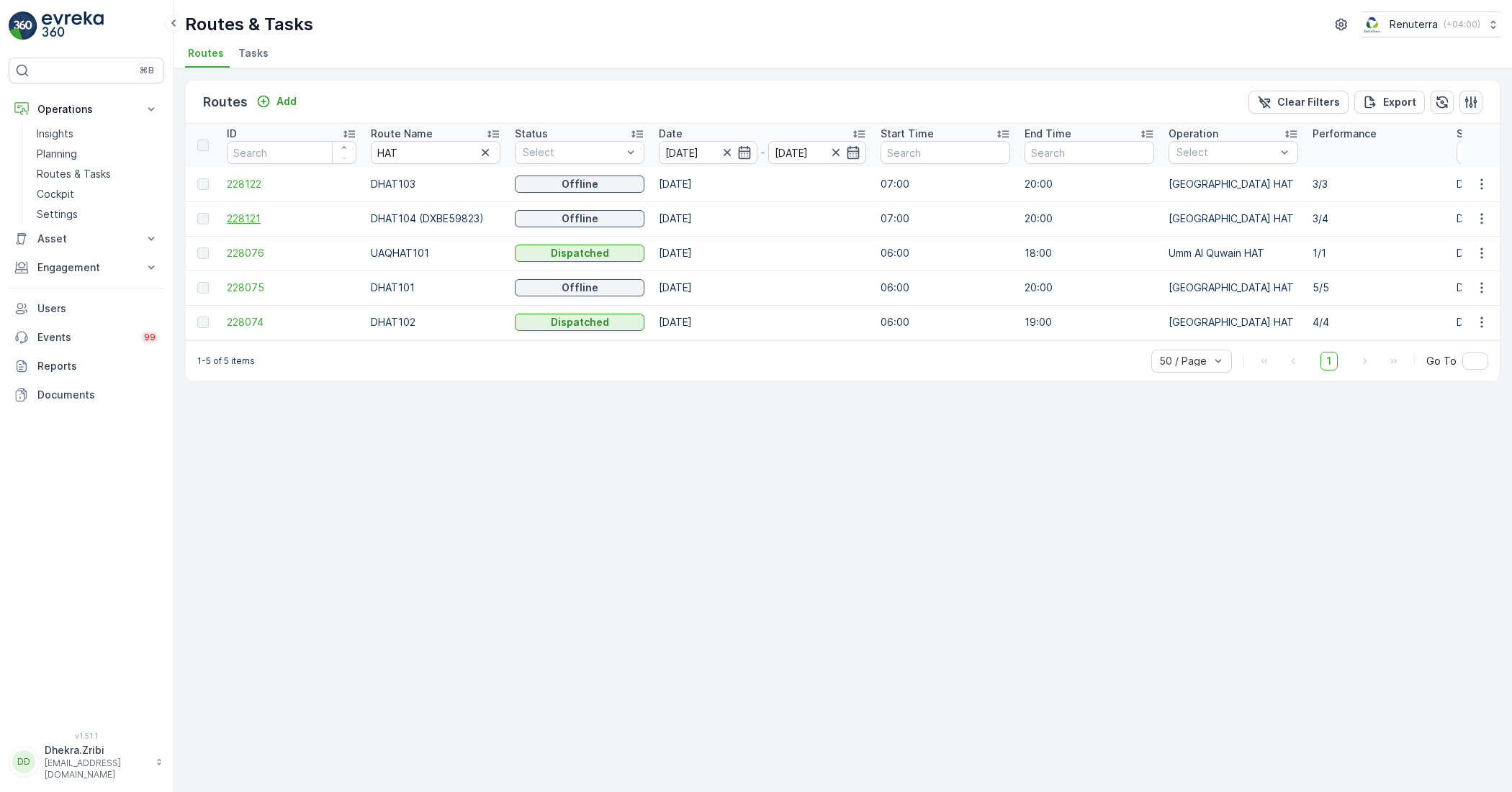
click at [258, 215] on span "228121" at bounding box center [291, 218] width 130 height 14
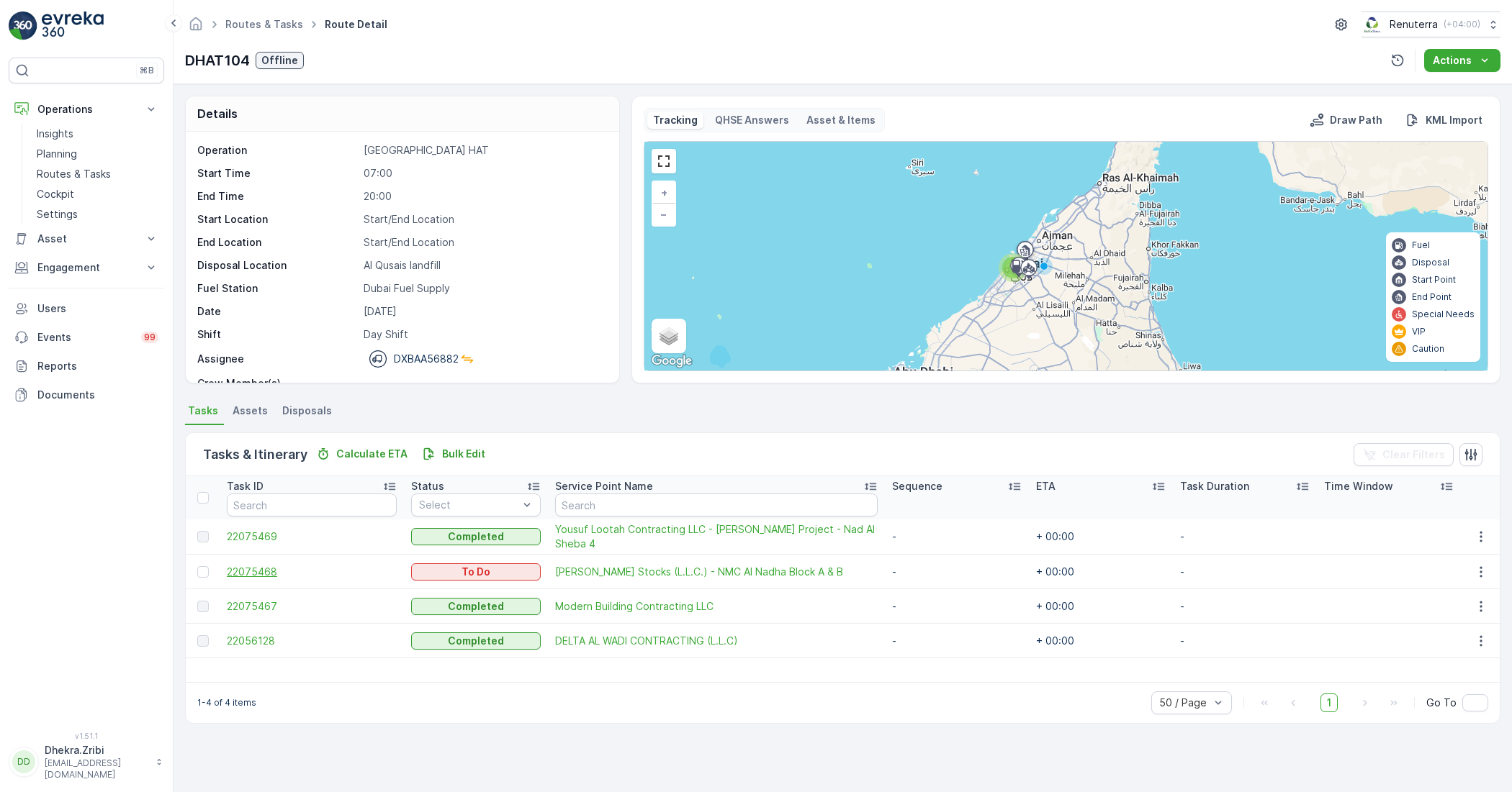
click at [245, 570] on span "22075468" at bounding box center [311, 571] width 170 height 14
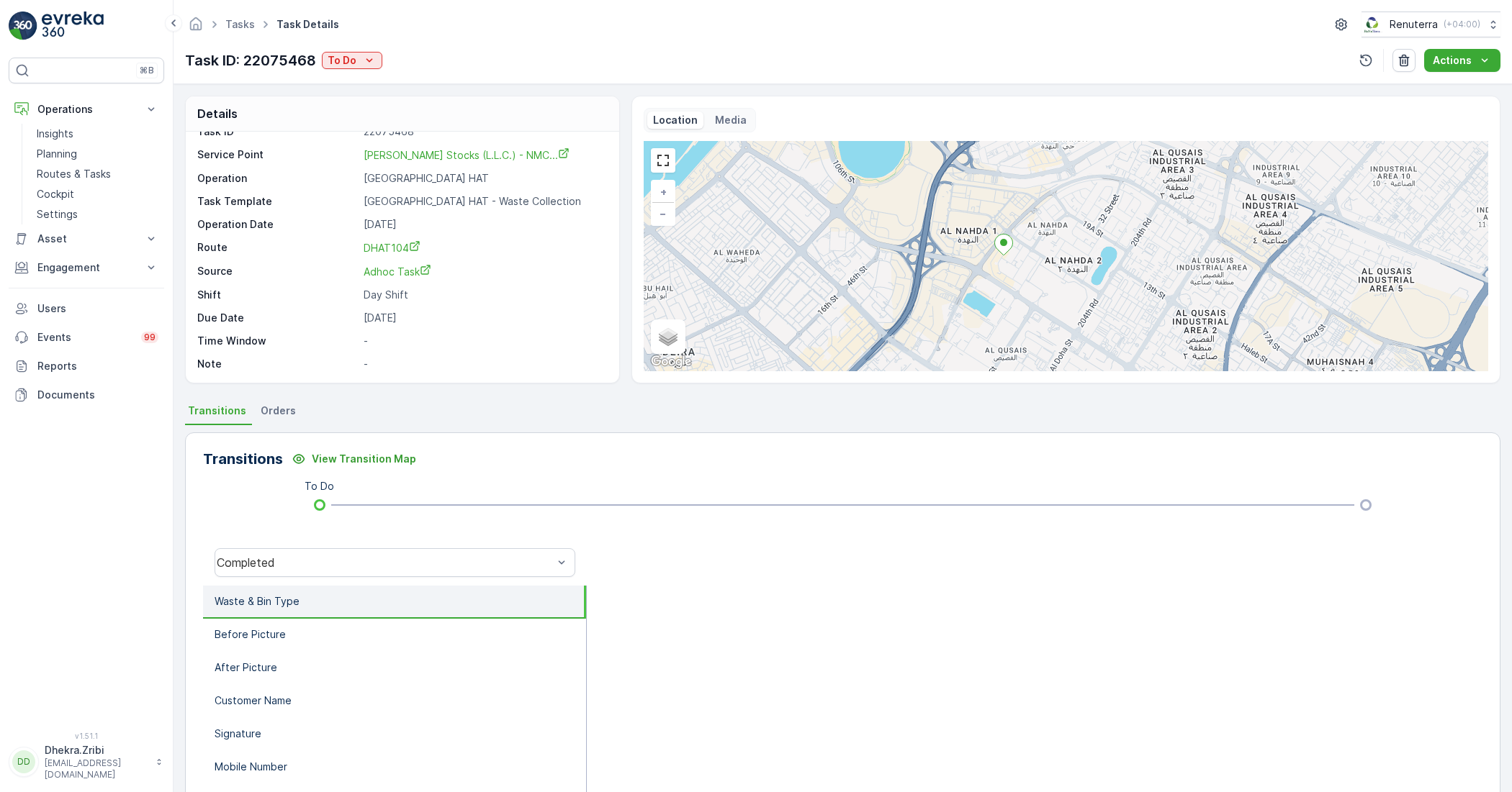
click at [1005, 243] on ellipse at bounding box center [1003, 242] width 7 height 7
click at [998, 252] on icon at bounding box center [1003, 244] width 19 height 21
click at [1000, 244] on ellipse at bounding box center [1003, 242] width 7 height 7
click at [1001, 252] on icon at bounding box center [1003, 244] width 18 height 21
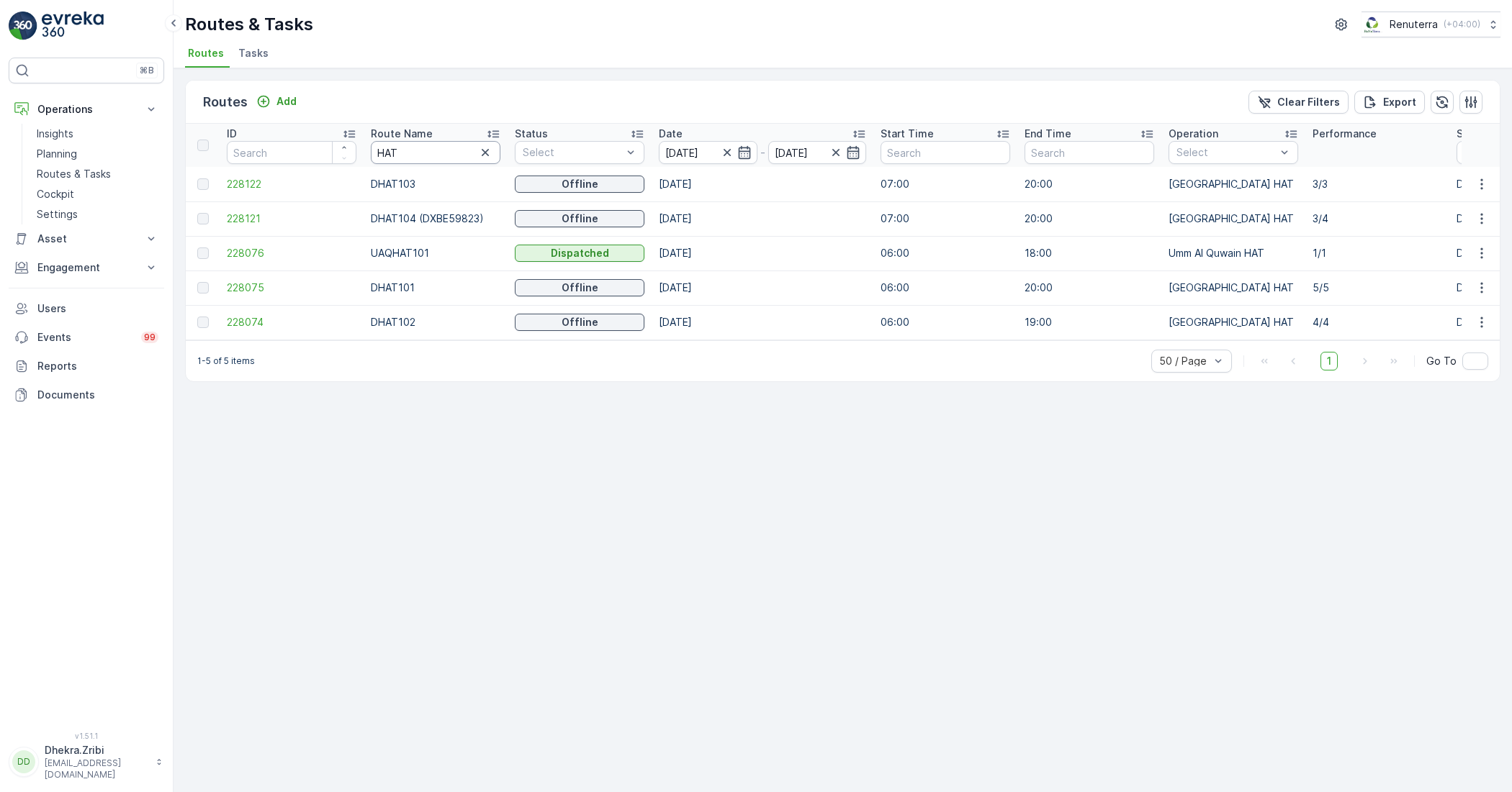
click at [444, 164] on input "HAT" at bounding box center [435, 153] width 130 height 23
click at [398, 149] on input "HAT" at bounding box center [435, 153] width 130 height 23
type input "RORO"
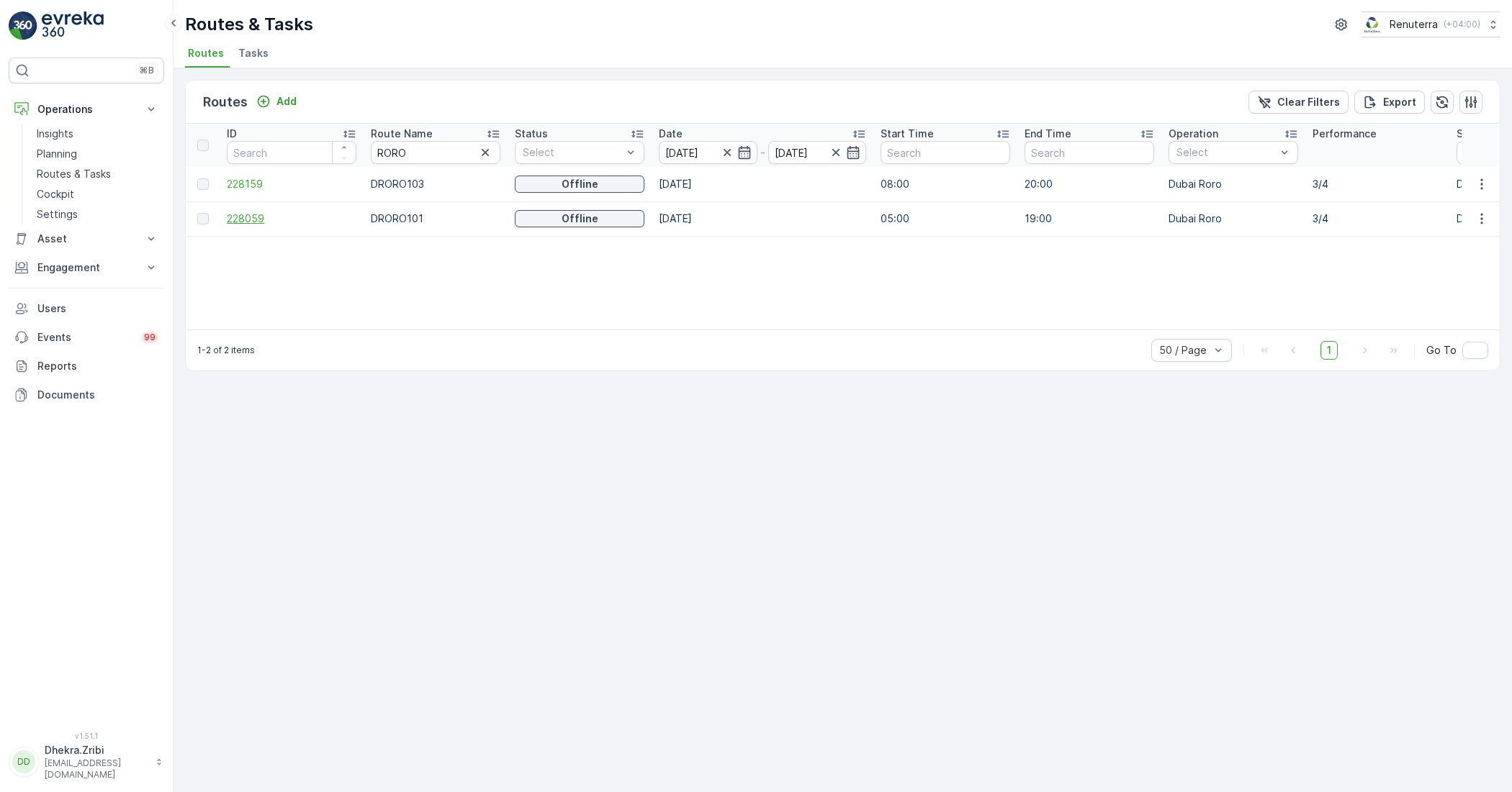
click at [245, 221] on span "228059" at bounding box center [291, 218] width 130 height 14
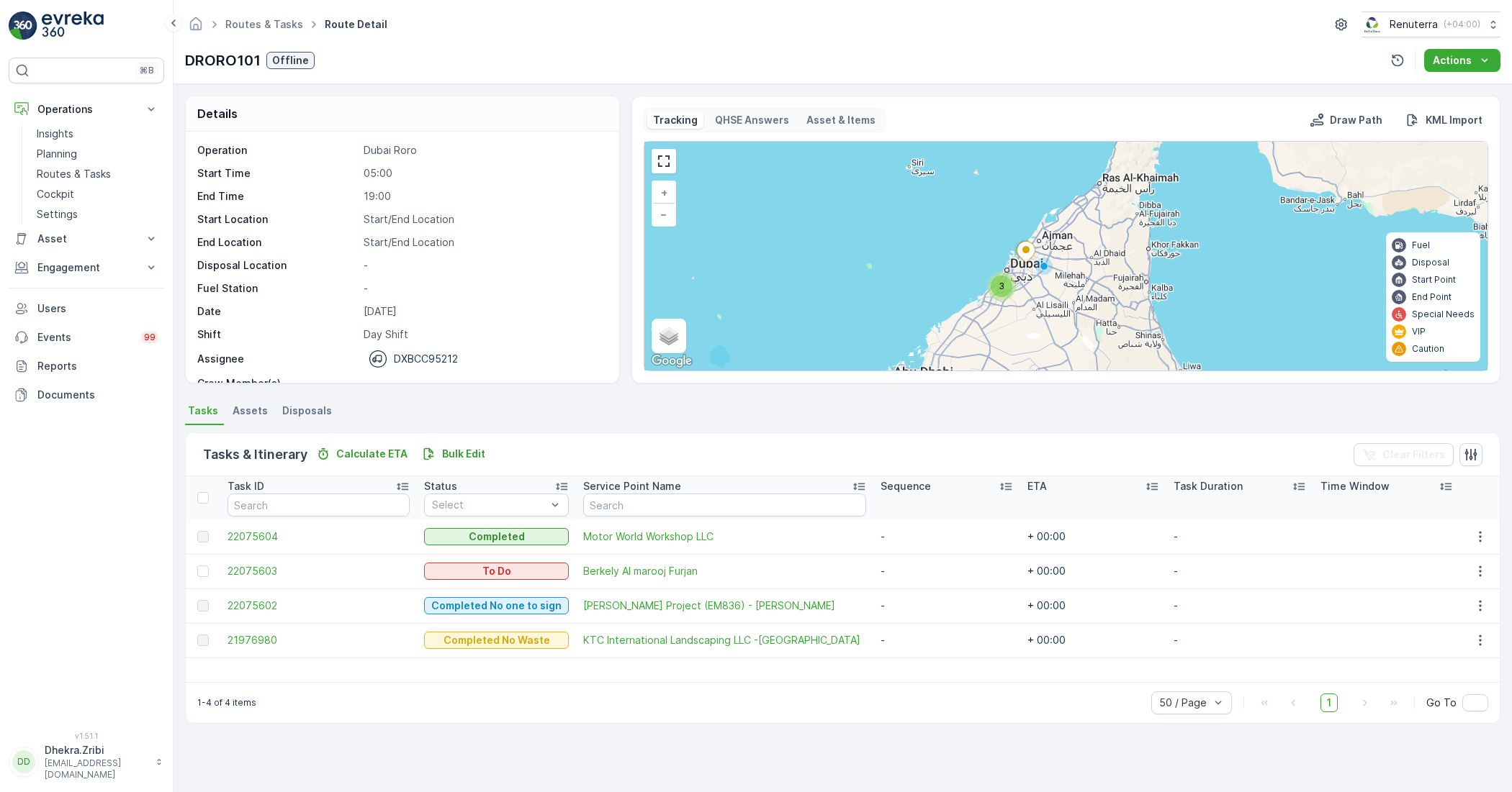
scroll to position [45, 0]
